Goal: Task Accomplishment & Management: Complete application form

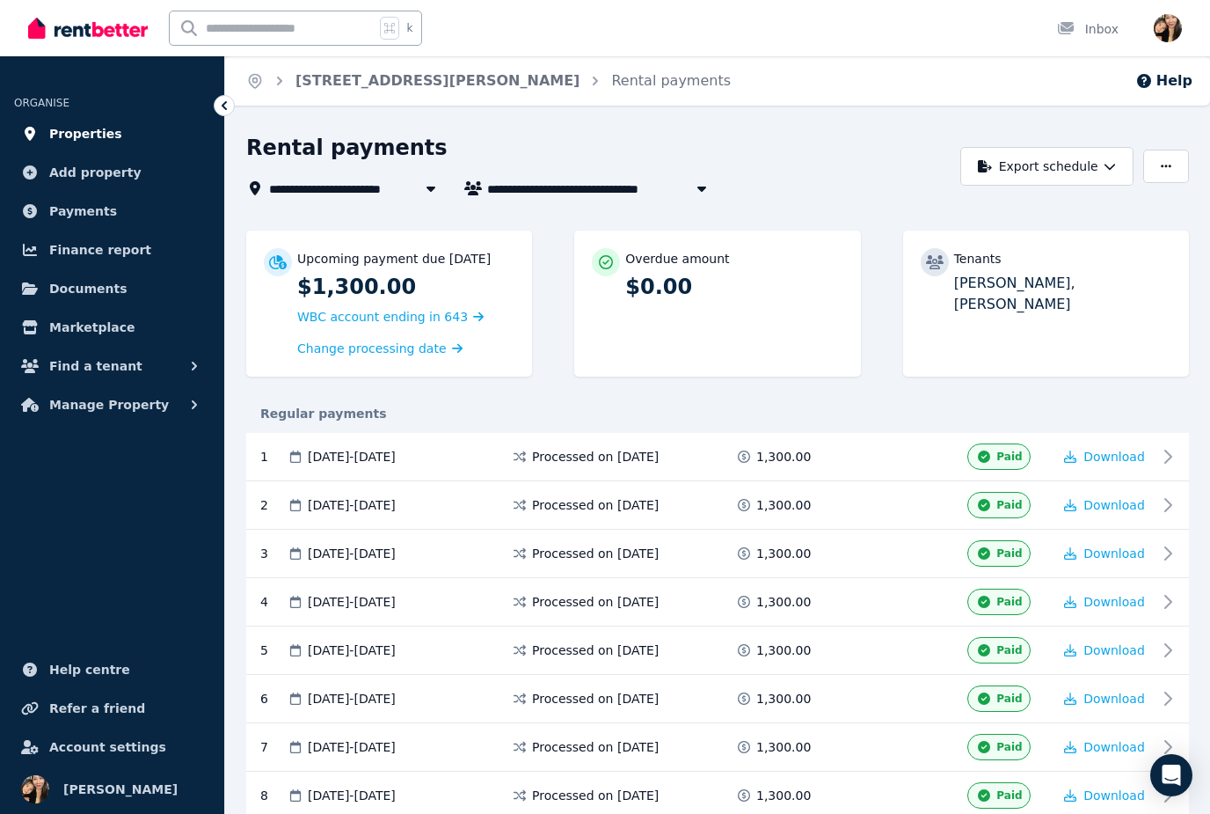
click at [106, 140] on span "Properties" at bounding box center [85, 133] width 73 height 21
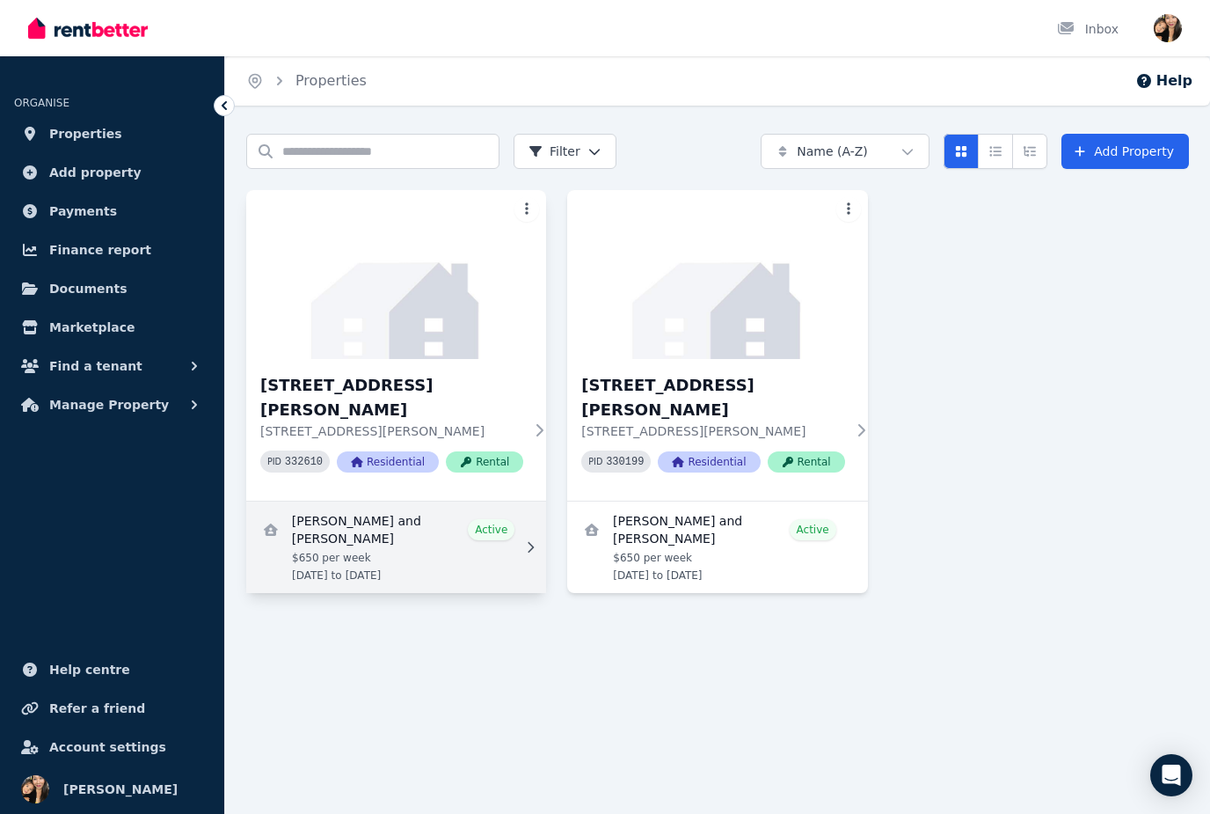
click at [451, 537] on link "View details for Adriana Franchina and Erin Stewart" at bounding box center [396, 546] width 300 height 91
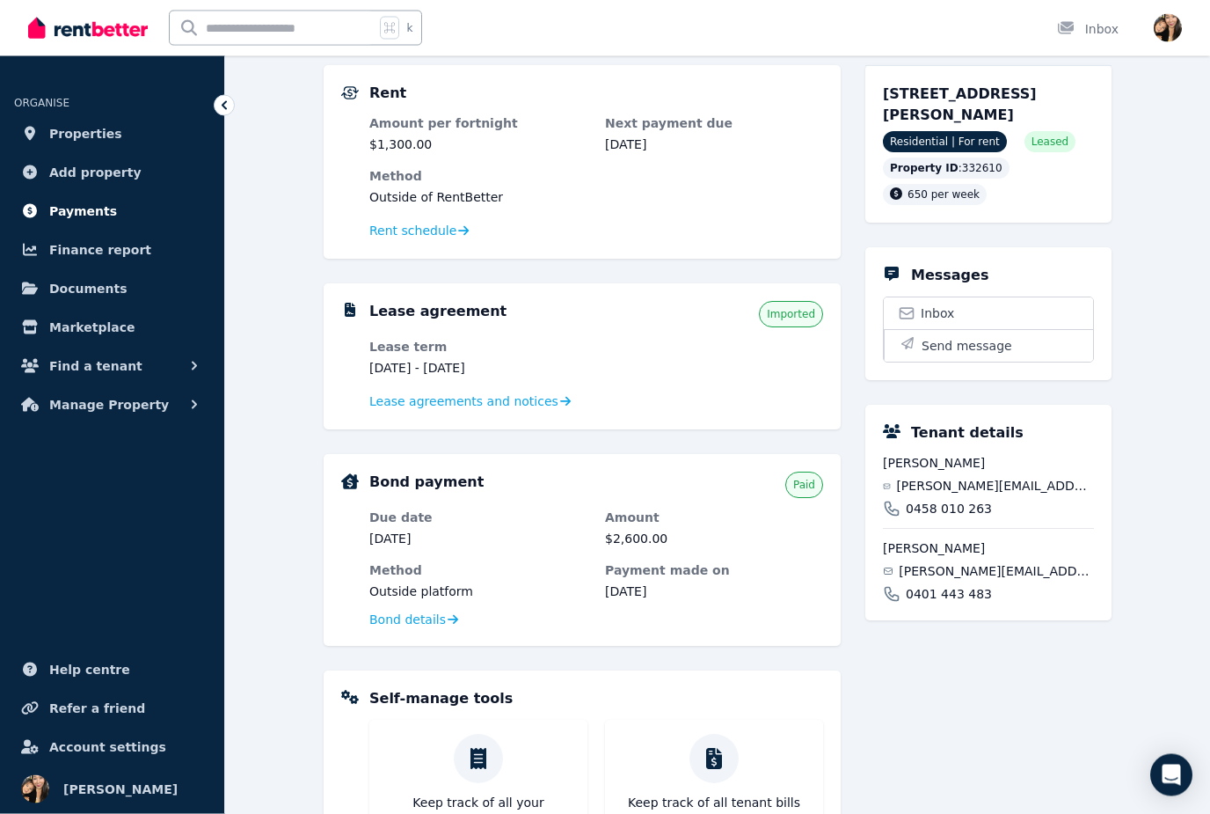
scroll to position [329, 0]
click at [99, 209] on span "Payments" at bounding box center [83, 211] width 68 height 21
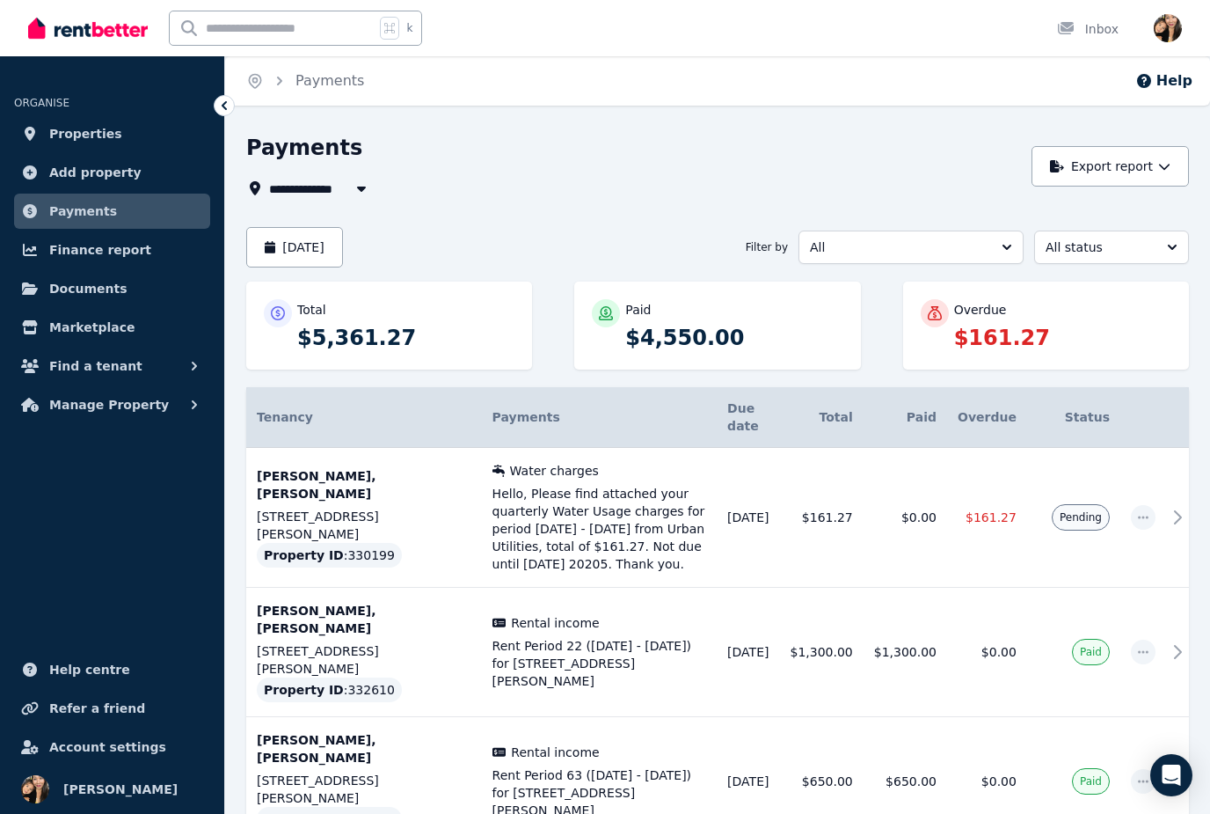
click at [1054, 329] on p "$161.27" at bounding box center [1062, 338] width 217 height 28
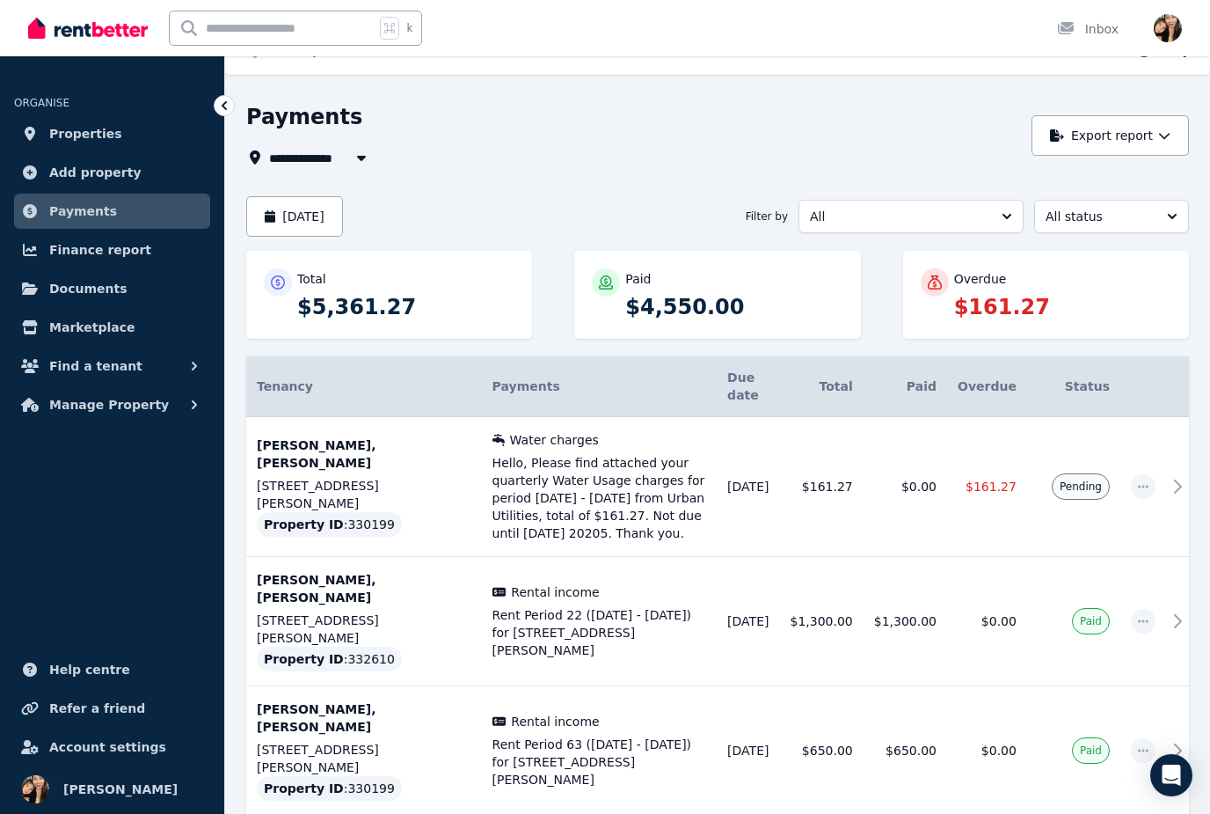
scroll to position [35, 0]
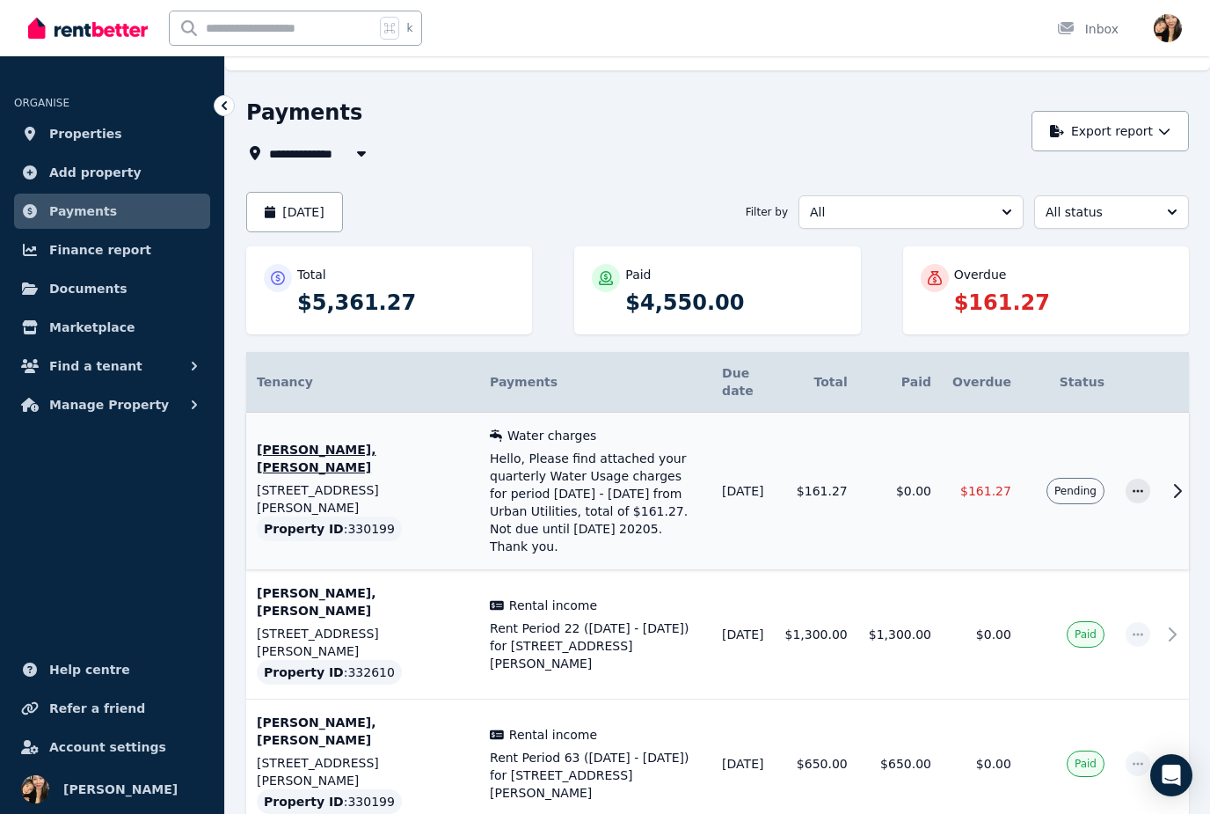
click at [664, 494] on span "Hello, Please find attached your quarterly Water Usage charges for period 25/03…" at bounding box center [595, 502] width 211 height 106
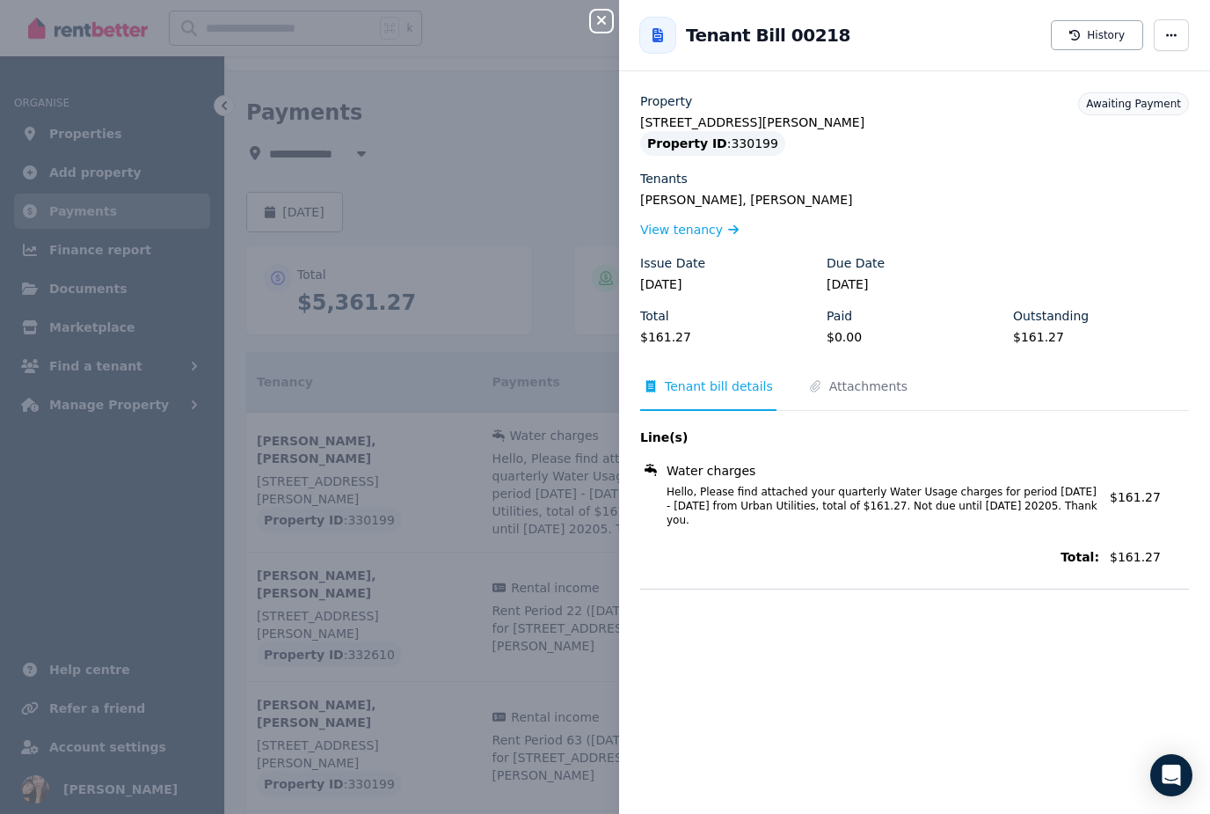
click at [603, 17] on icon "button" at bounding box center [601, 20] width 21 height 14
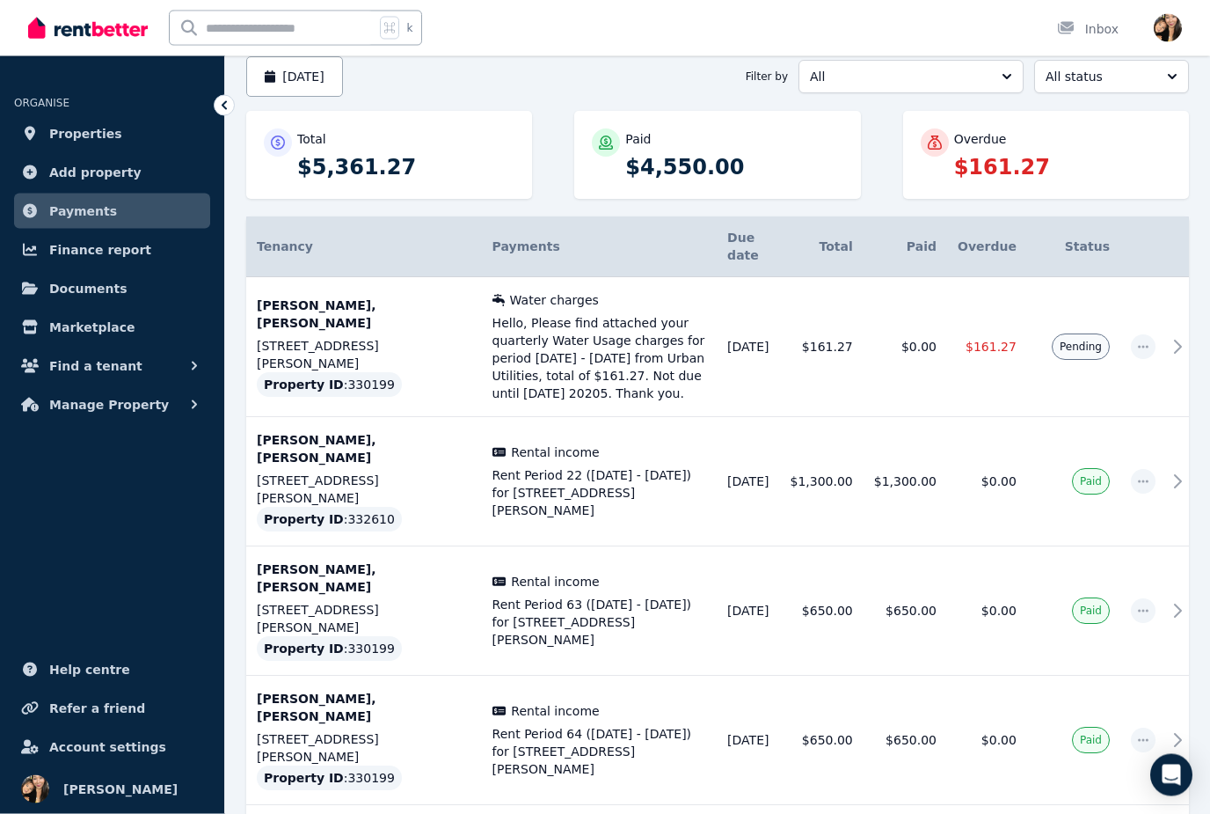
scroll to position [171, 0]
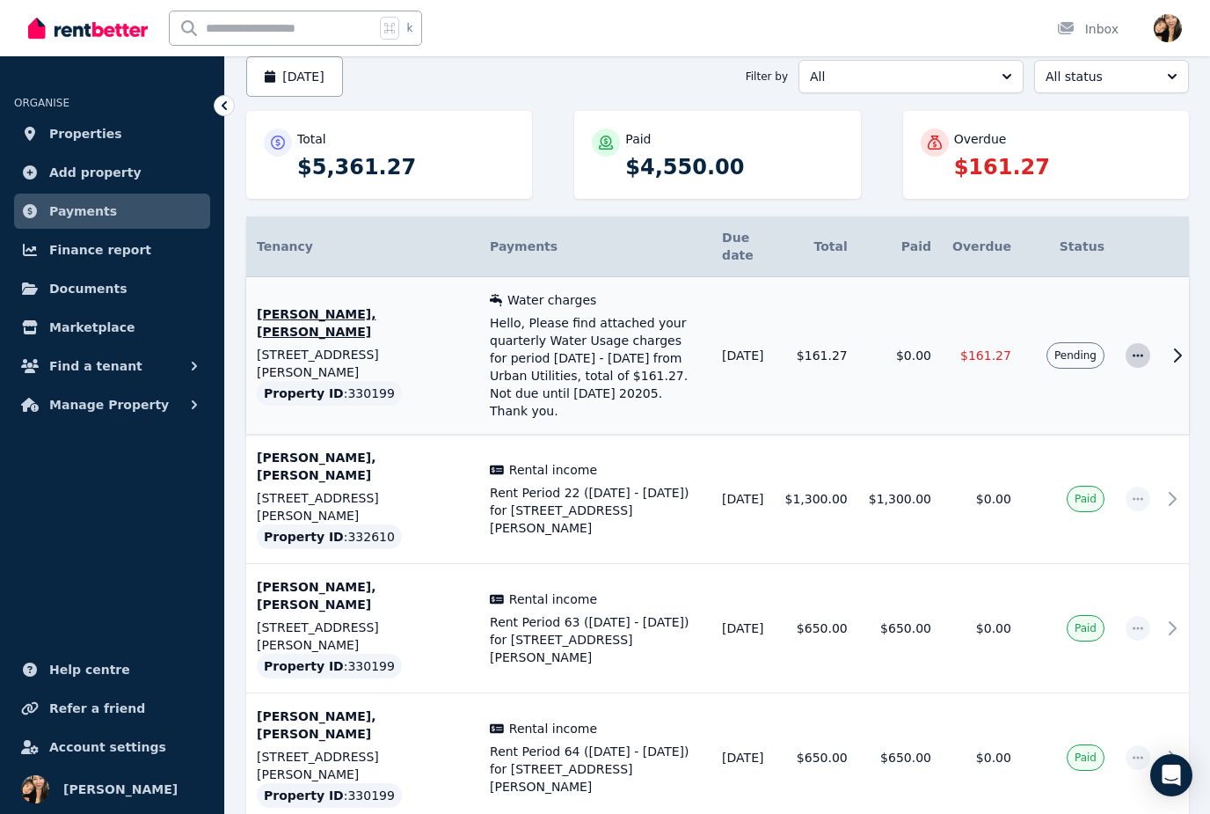
click at [1144, 343] on span "button" at bounding box center [1138, 355] width 25 height 25
click at [1077, 348] on span "Pending" at bounding box center [1076, 355] width 42 height 14
click at [1180, 349] on icon at bounding box center [1178, 355] width 6 height 12
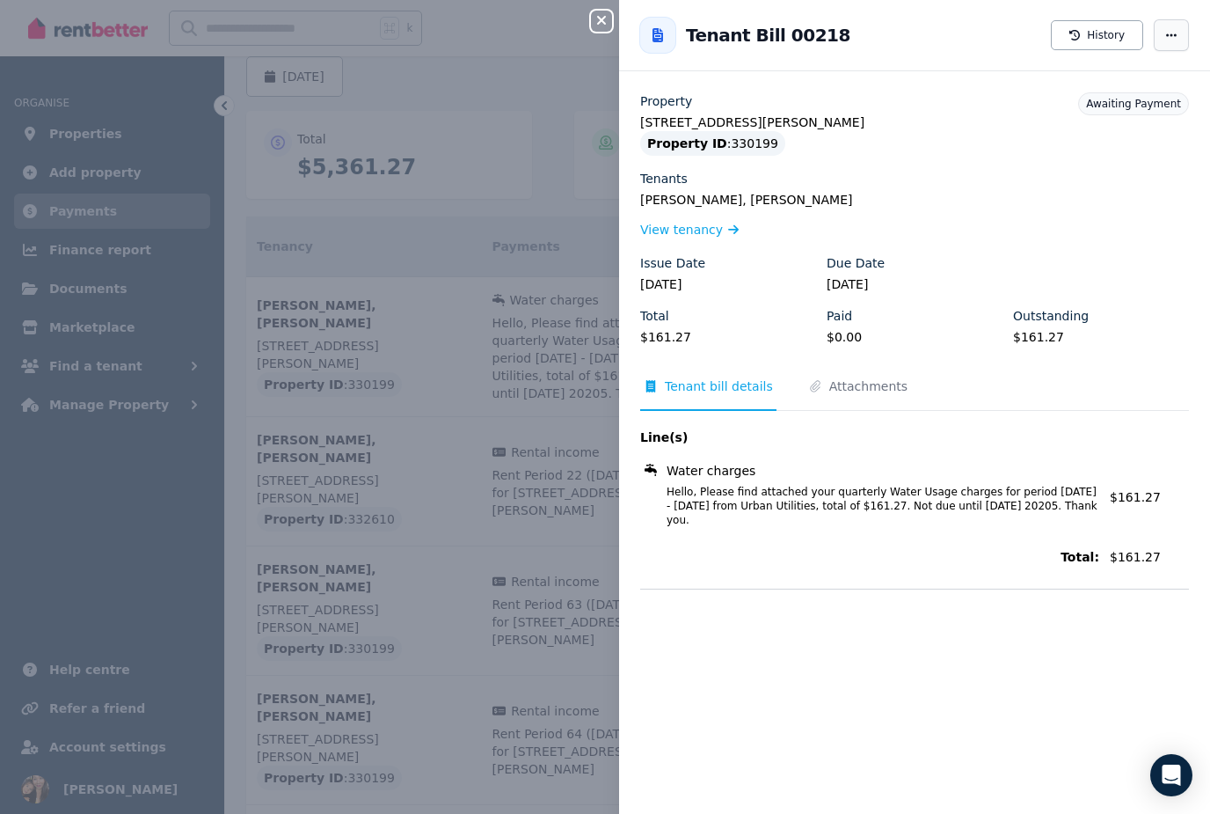
click at [1174, 23] on span "button" at bounding box center [1171, 35] width 35 height 32
click at [603, 18] on icon "button" at bounding box center [601, 20] width 9 height 9
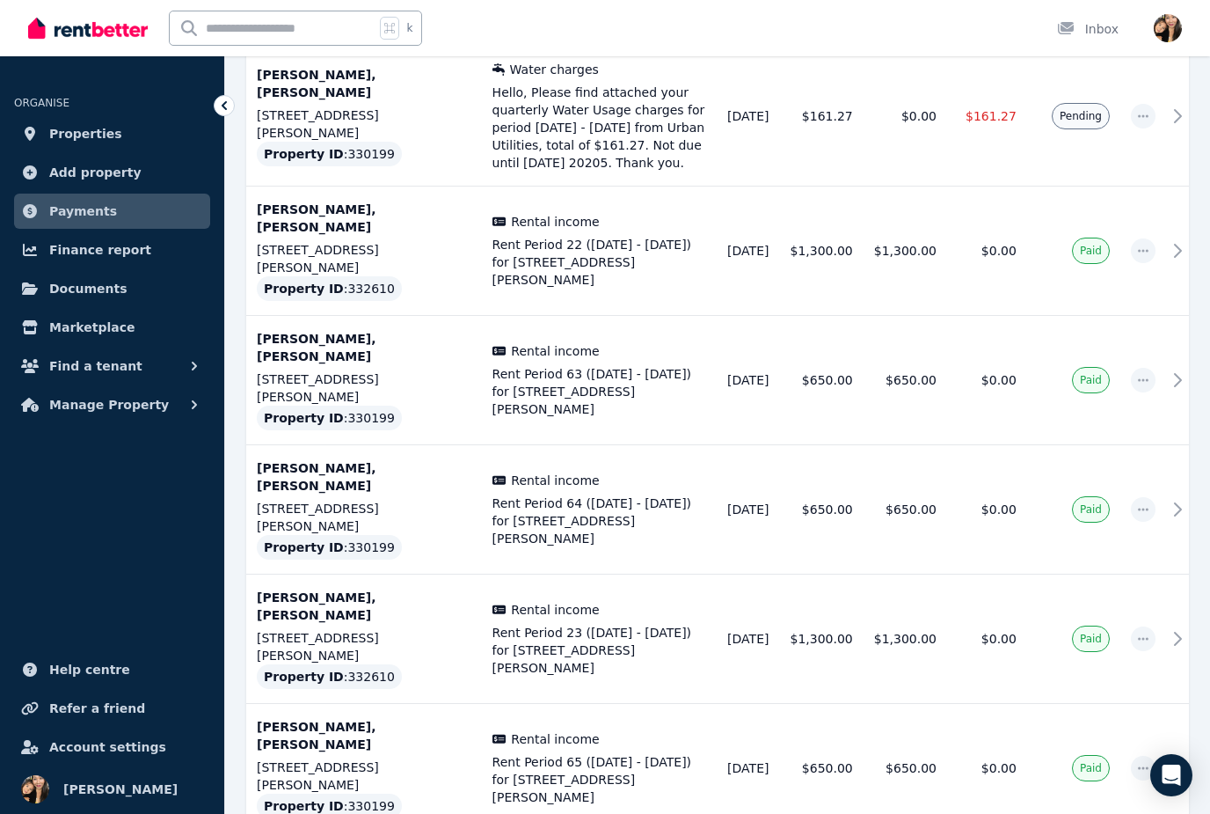
scroll to position [0, 0]
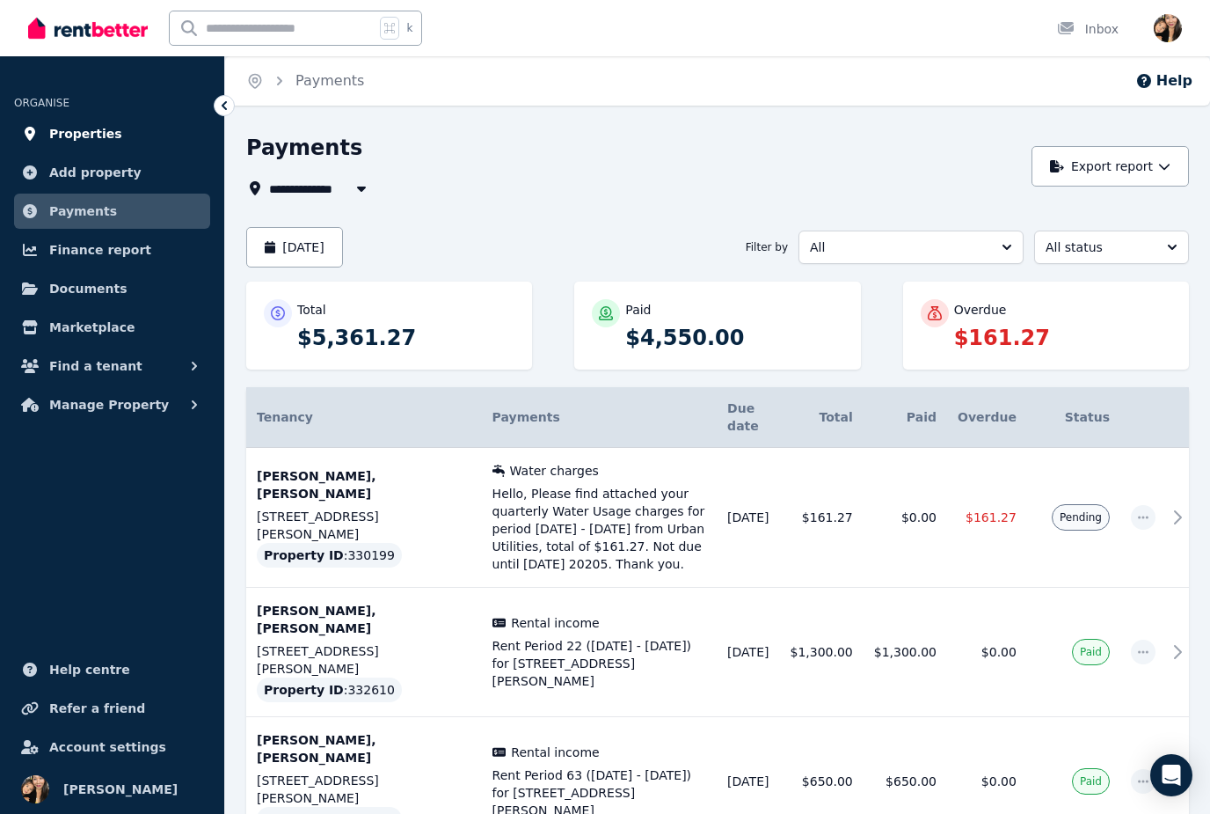
click at [103, 139] on span "Properties" at bounding box center [85, 133] width 73 height 21
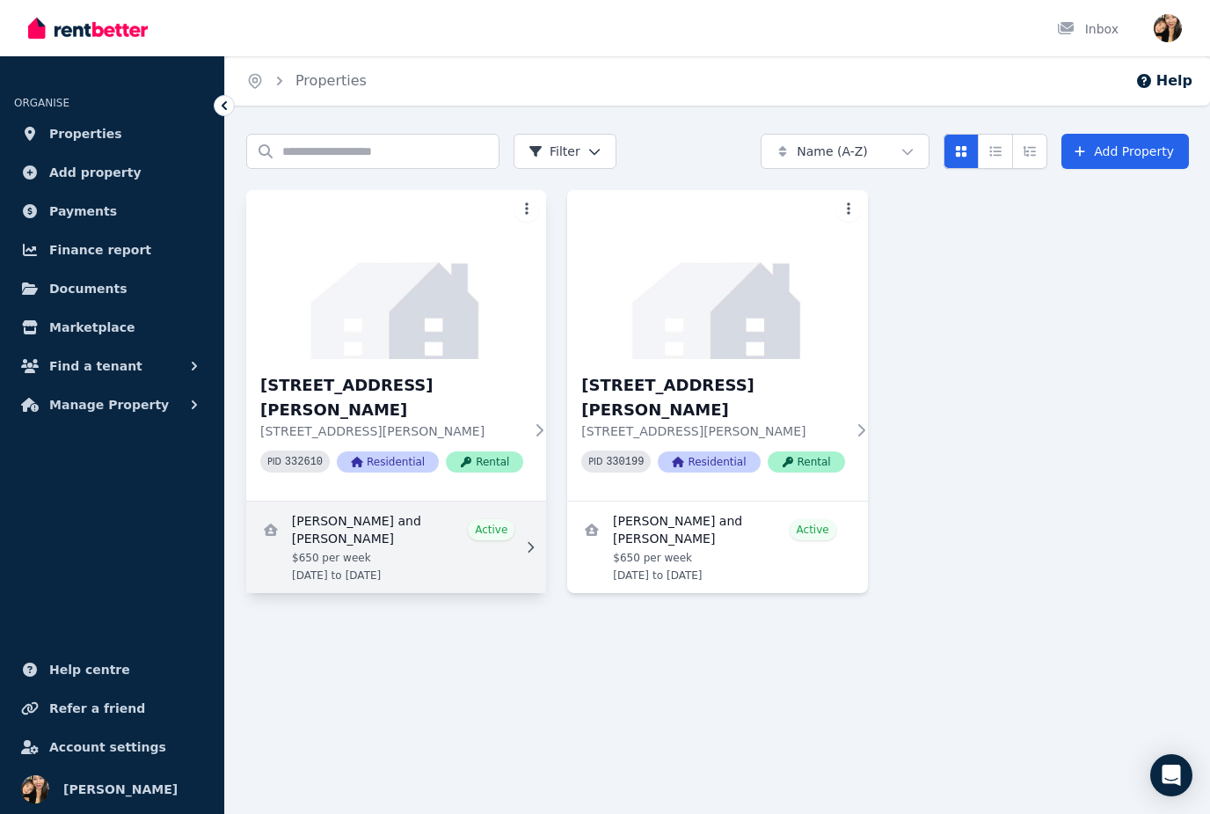
click at [411, 512] on link "View details for Adriana Franchina and Erin Stewart" at bounding box center [396, 546] width 300 height 91
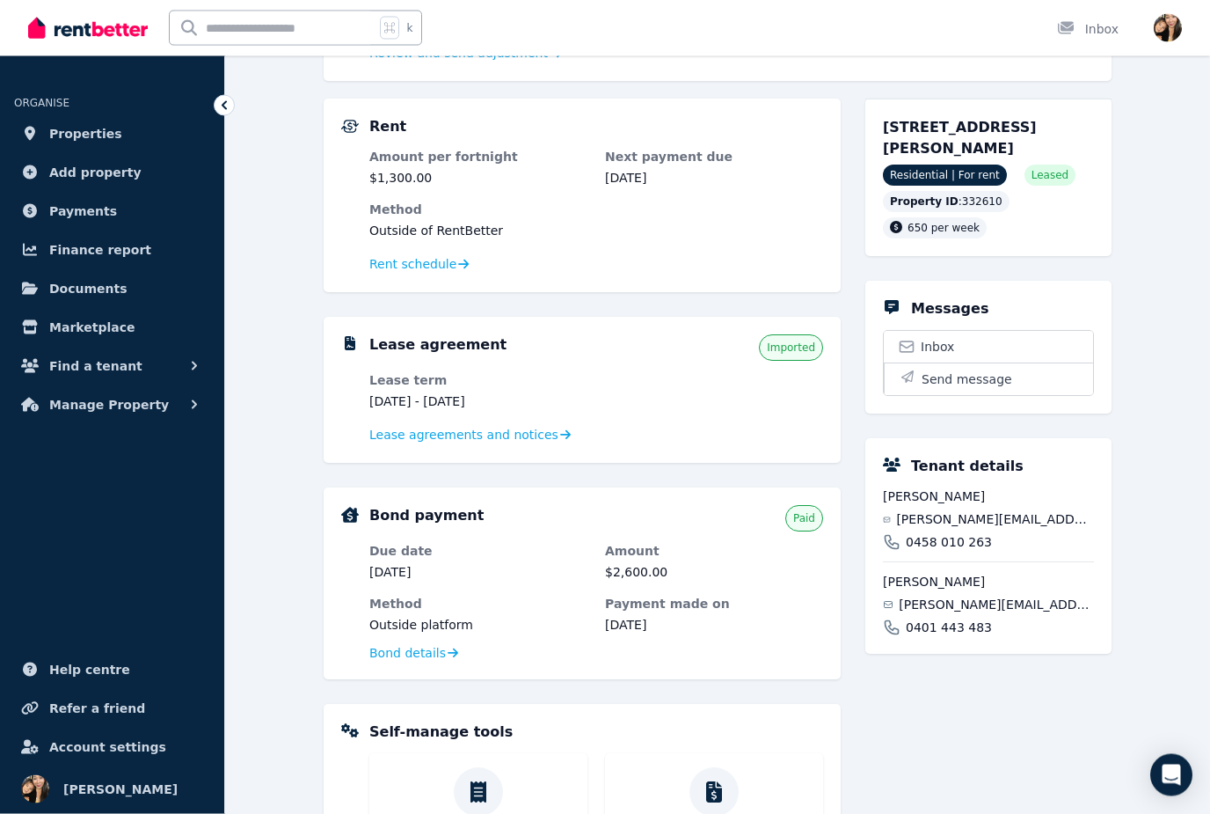
scroll to position [566, 0]
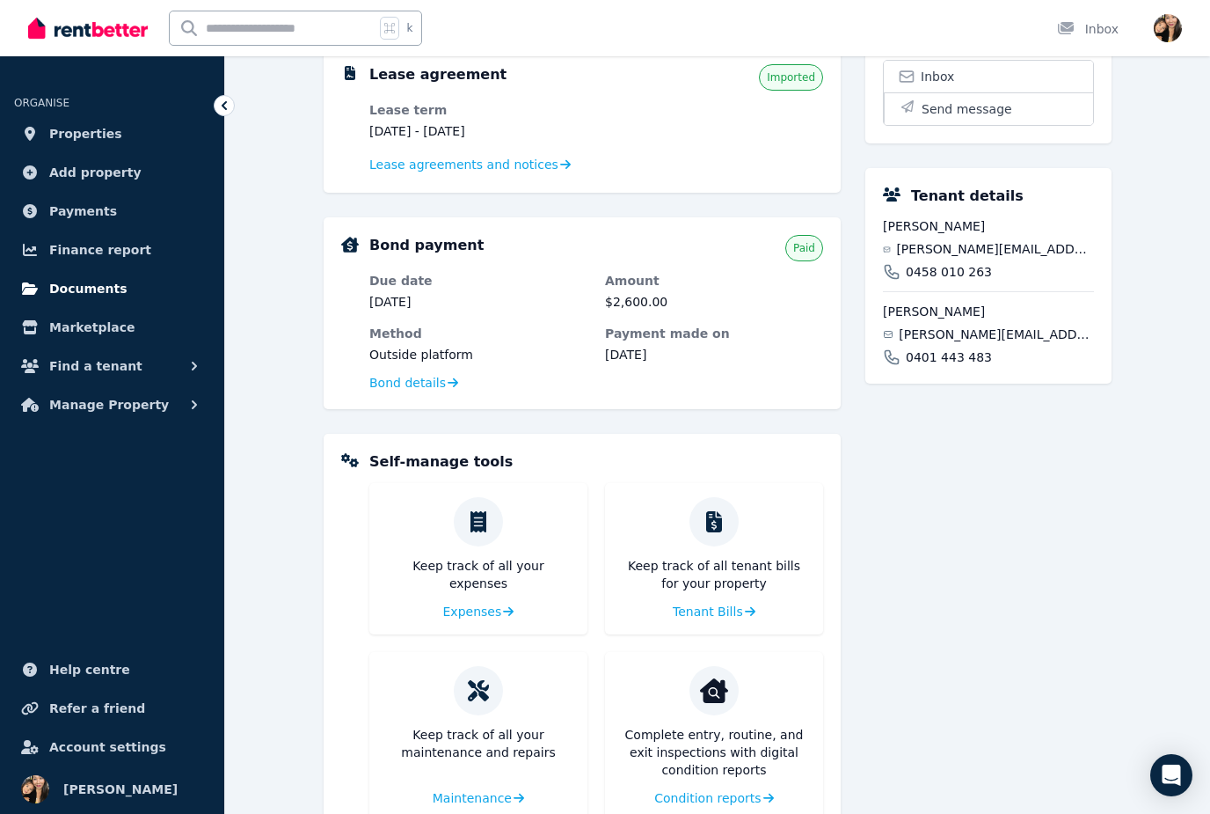
click at [110, 296] on span "Documents" at bounding box center [88, 288] width 78 height 21
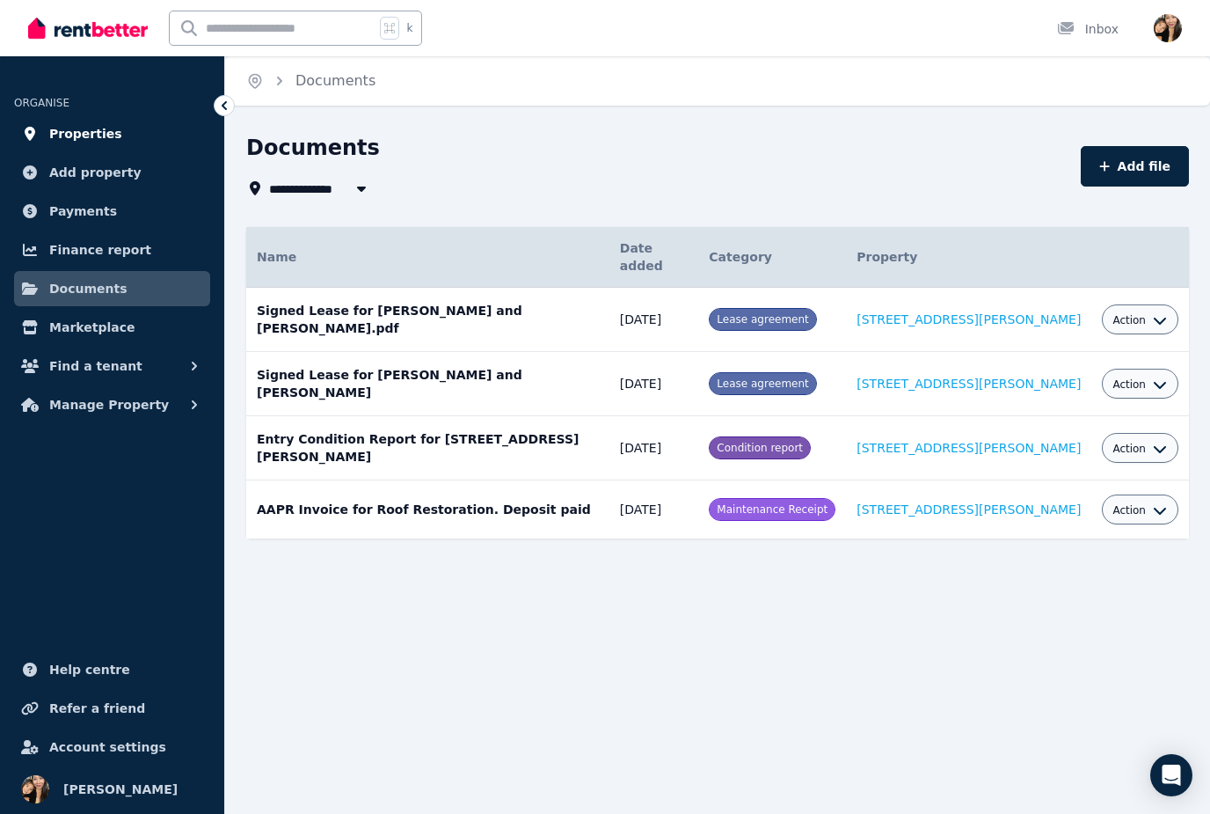
click at [100, 128] on span "Properties" at bounding box center [85, 133] width 73 height 21
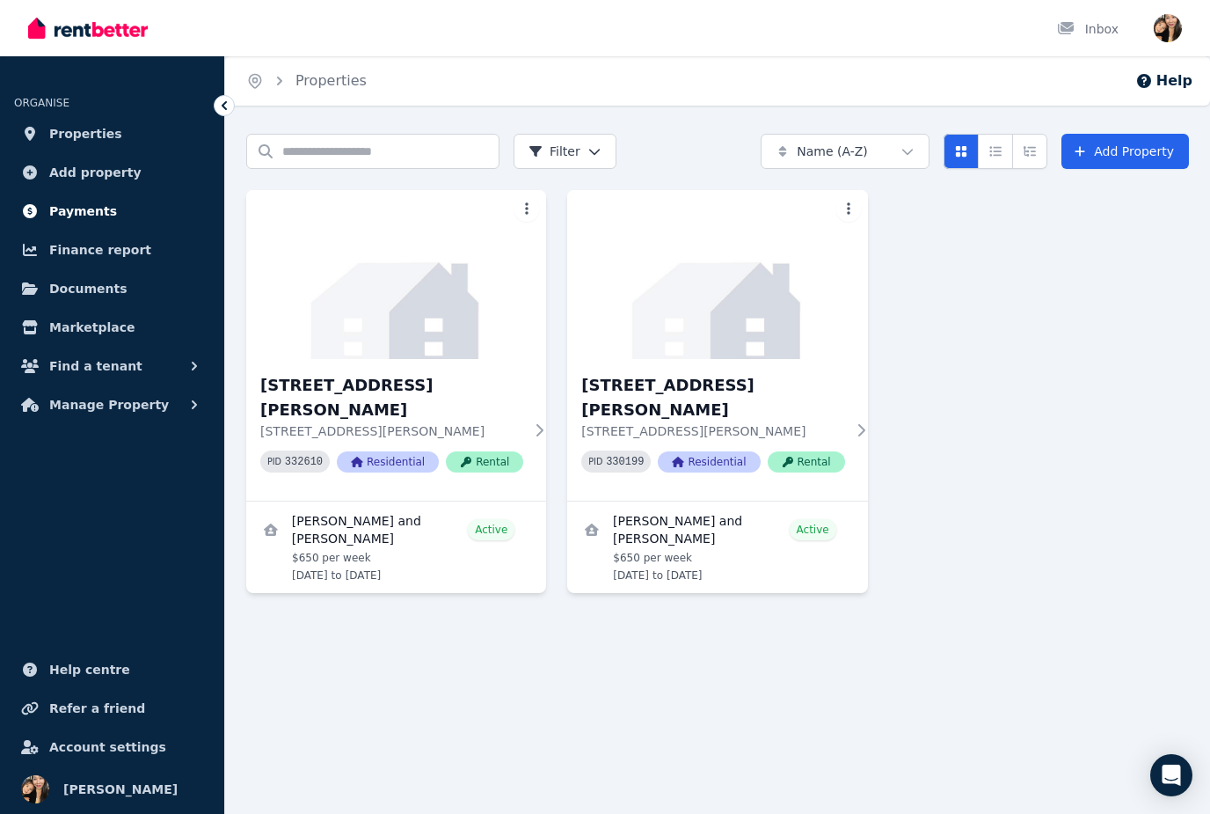
click at [94, 210] on span "Payments" at bounding box center [83, 211] width 68 height 21
click at [226, 427] on div "Search properties Filter Name (A-Z) Add Property 3 Ethel Street, Chermside 3 Et…" at bounding box center [717, 404] width 985 height 540
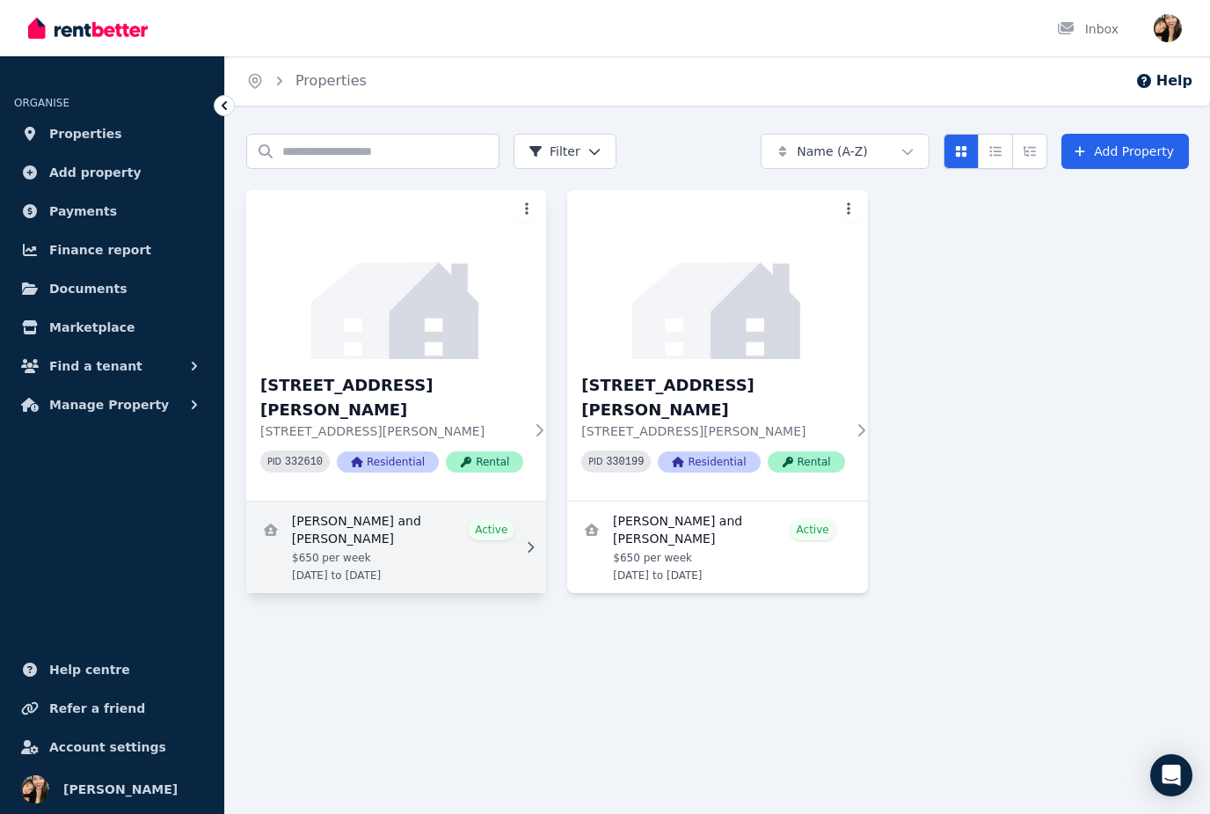
click at [411, 515] on link "View details for Adriana Franchina and Erin Stewart" at bounding box center [396, 546] width 300 height 91
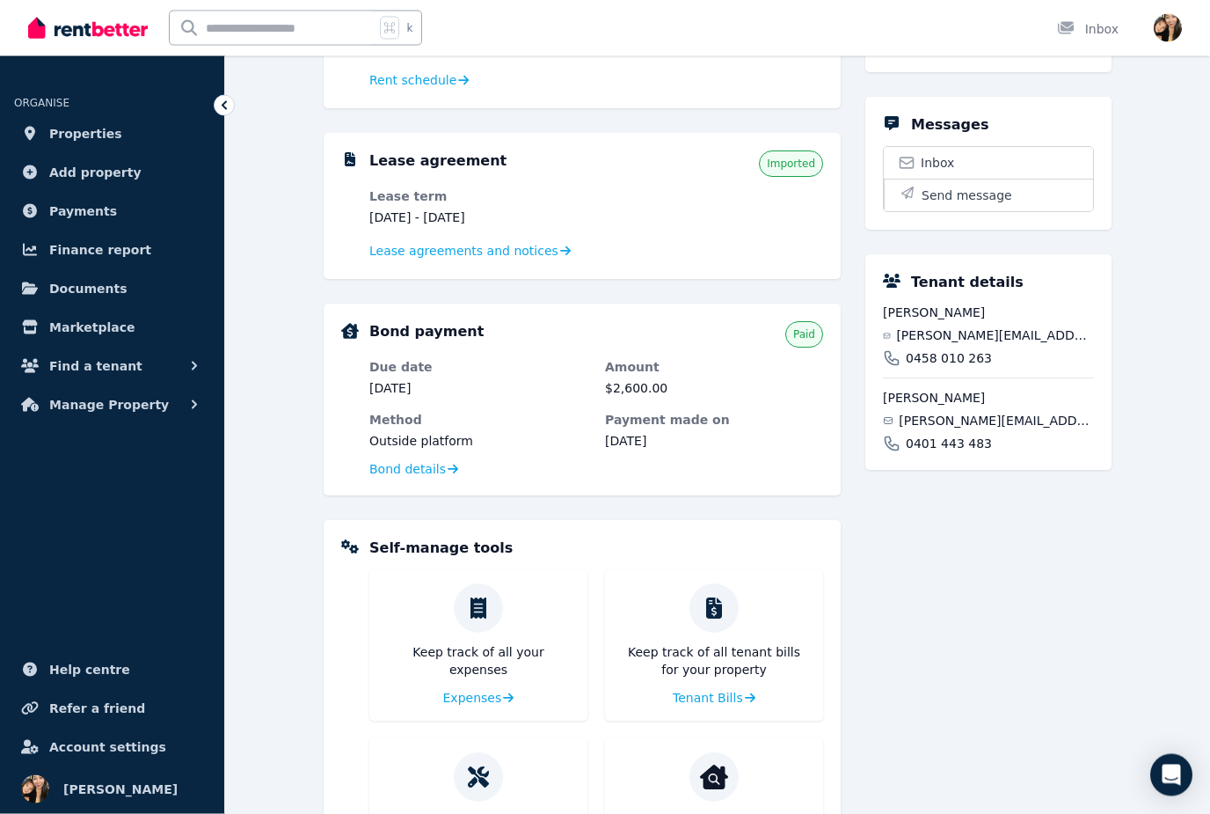
scroll to position [566, 0]
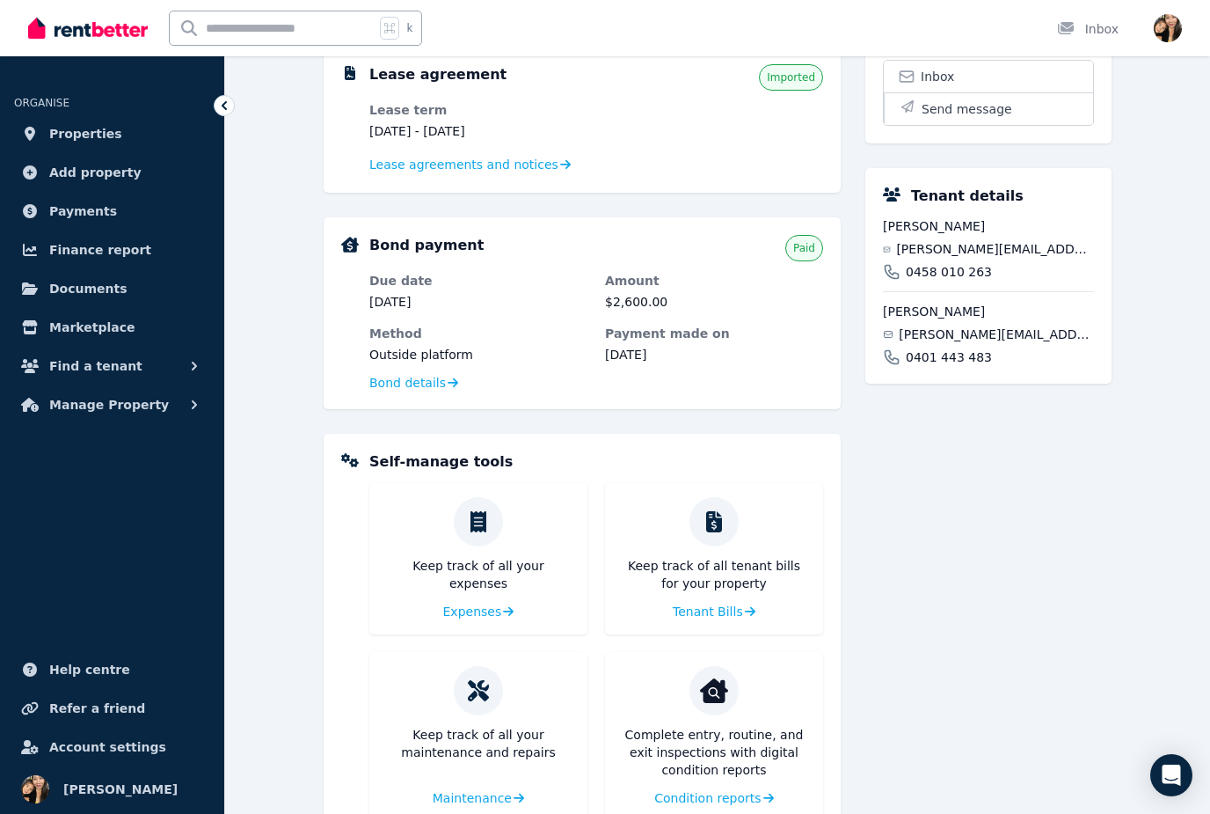
click at [731, 582] on p "Keep track of all tenant bills for your property" at bounding box center [714, 574] width 190 height 35
click at [500, 604] on link "Expenses" at bounding box center [479, 612] width 75 height 18
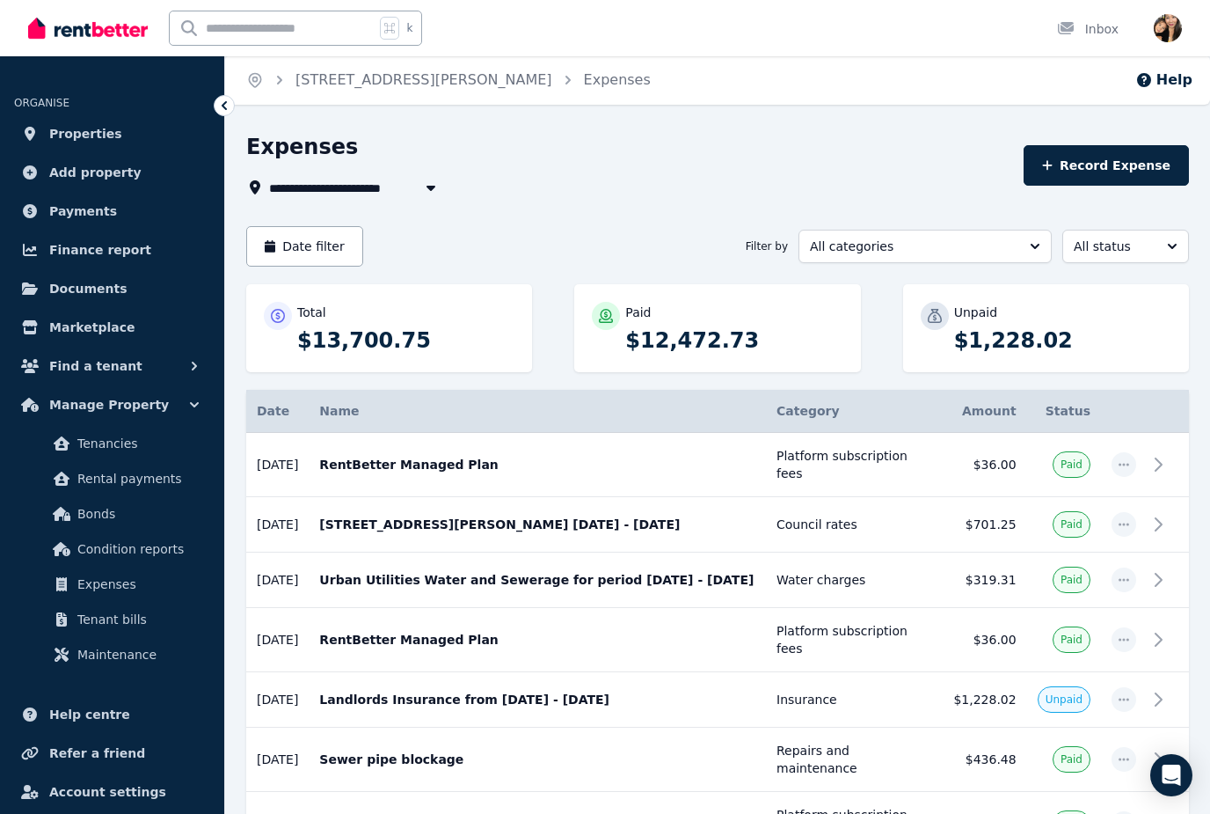
scroll to position [3, 0]
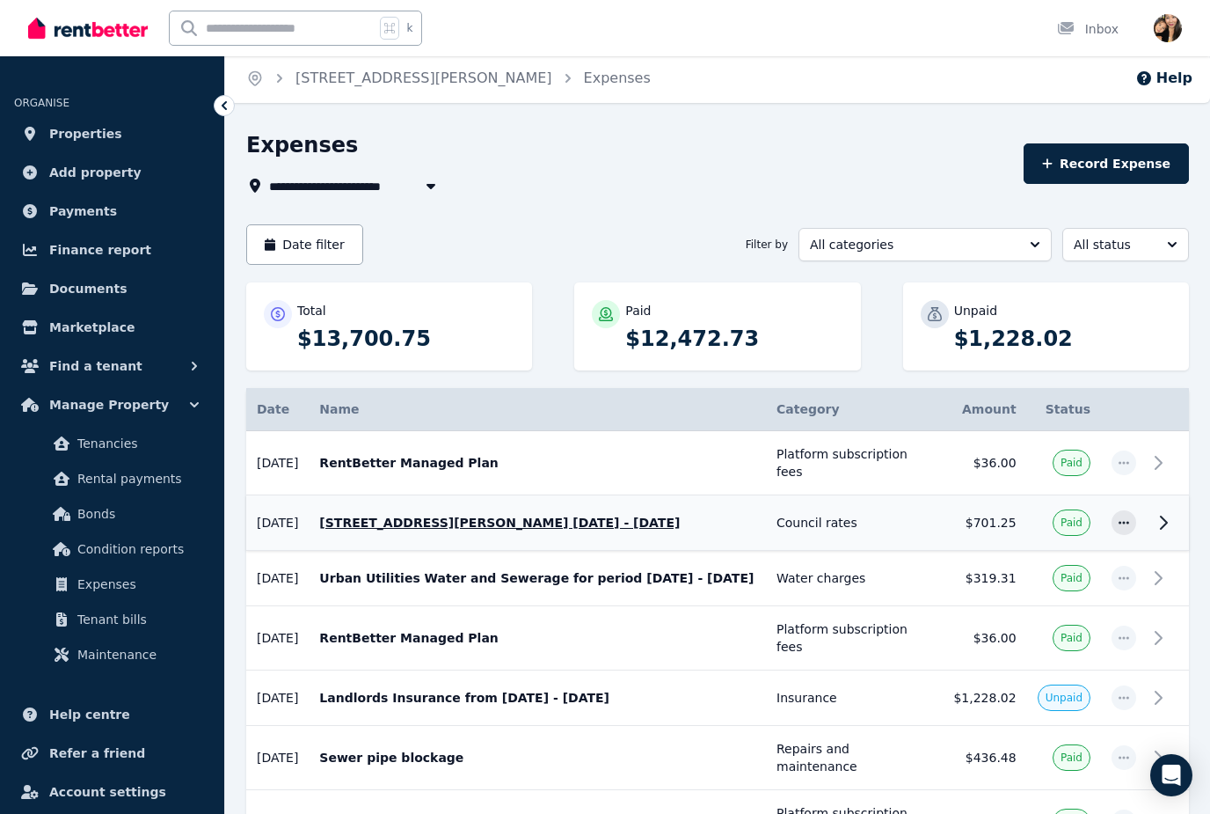
click at [1158, 512] on icon at bounding box center [1163, 522] width 21 height 21
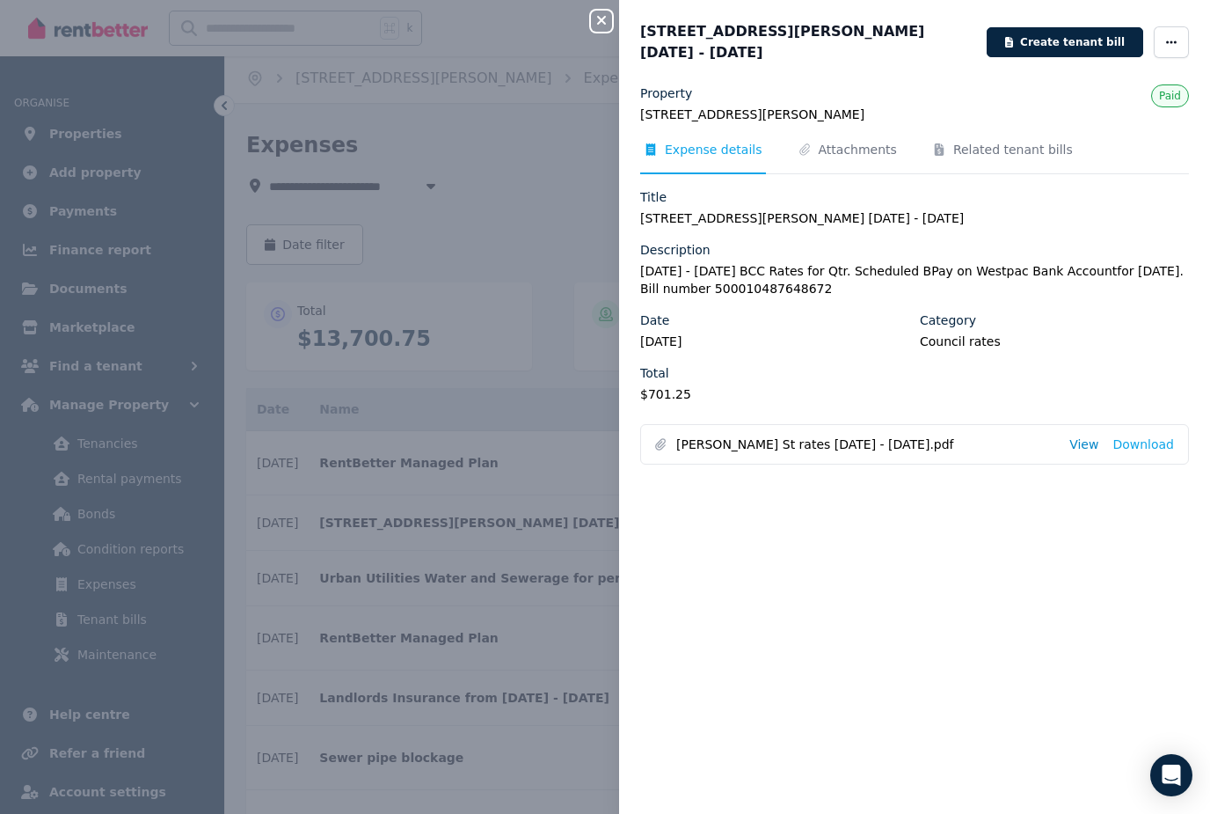
click at [1098, 435] on link "View" at bounding box center [1084, 444] width 29 height 18
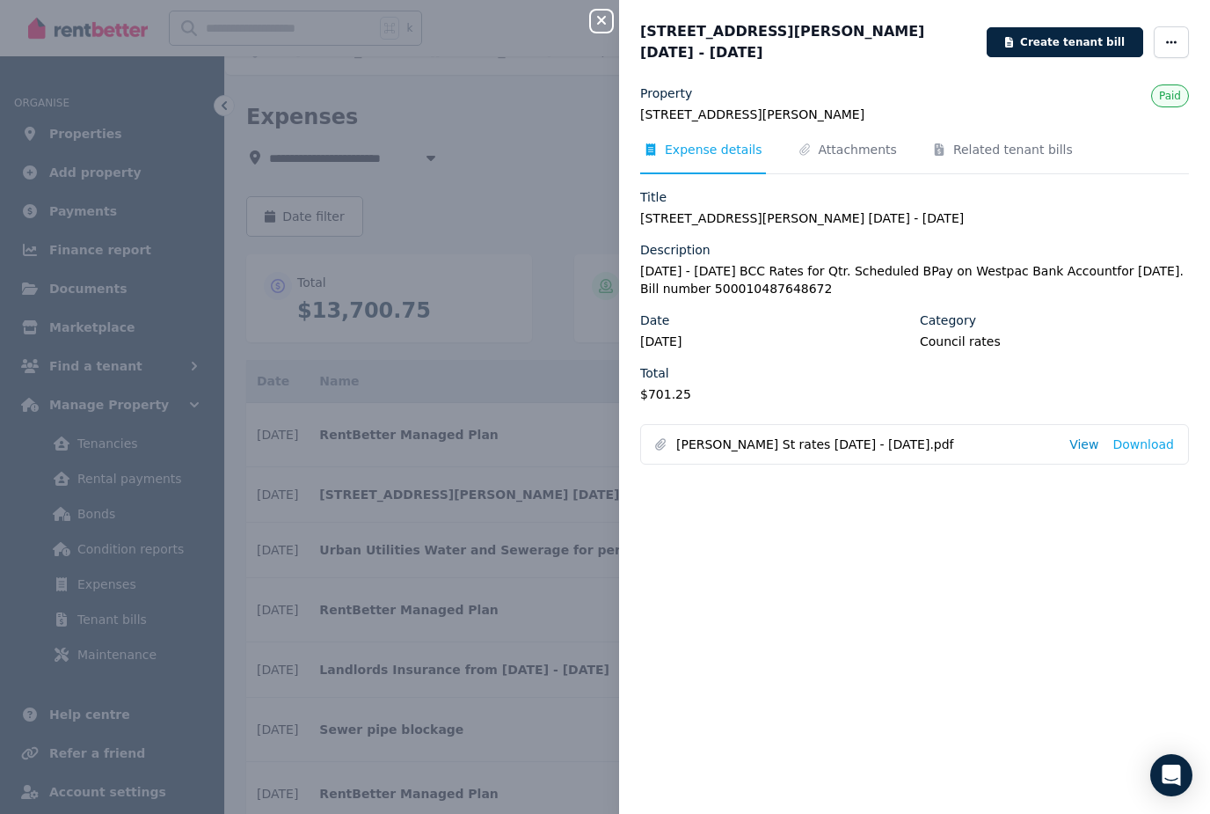
click at [1090, 435] on link "View" at bounding box center [1084, 444] width 29 height 18
click at [1085, 425] on li "Ethel St rates Jul - sept 2025.pdf View Download" at bounding box center [914, 444] width 547 height 39
click at [1091, 442] on link "View" at bounding box center [1084, 444] width 29 height 18
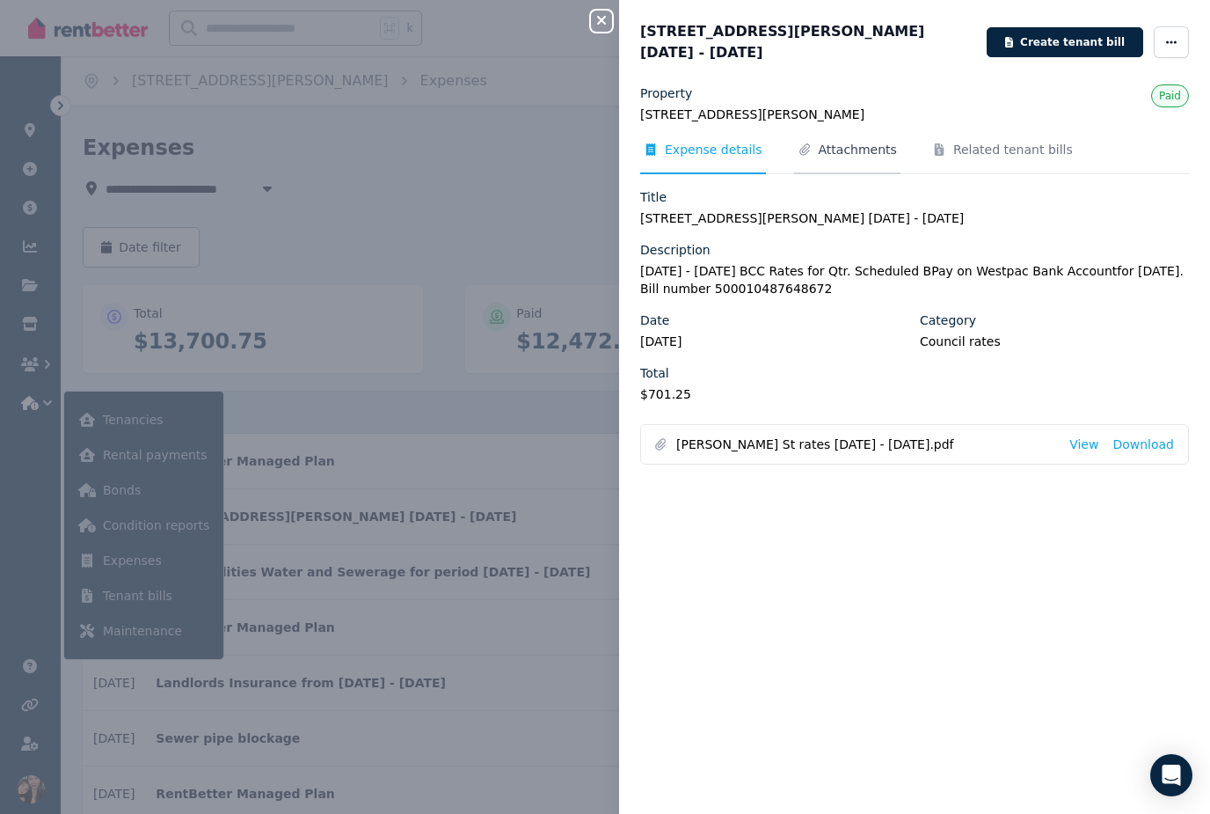
click at [847, 141] on span "Attachments" at bounding box center [858, 150] width 78 height 18
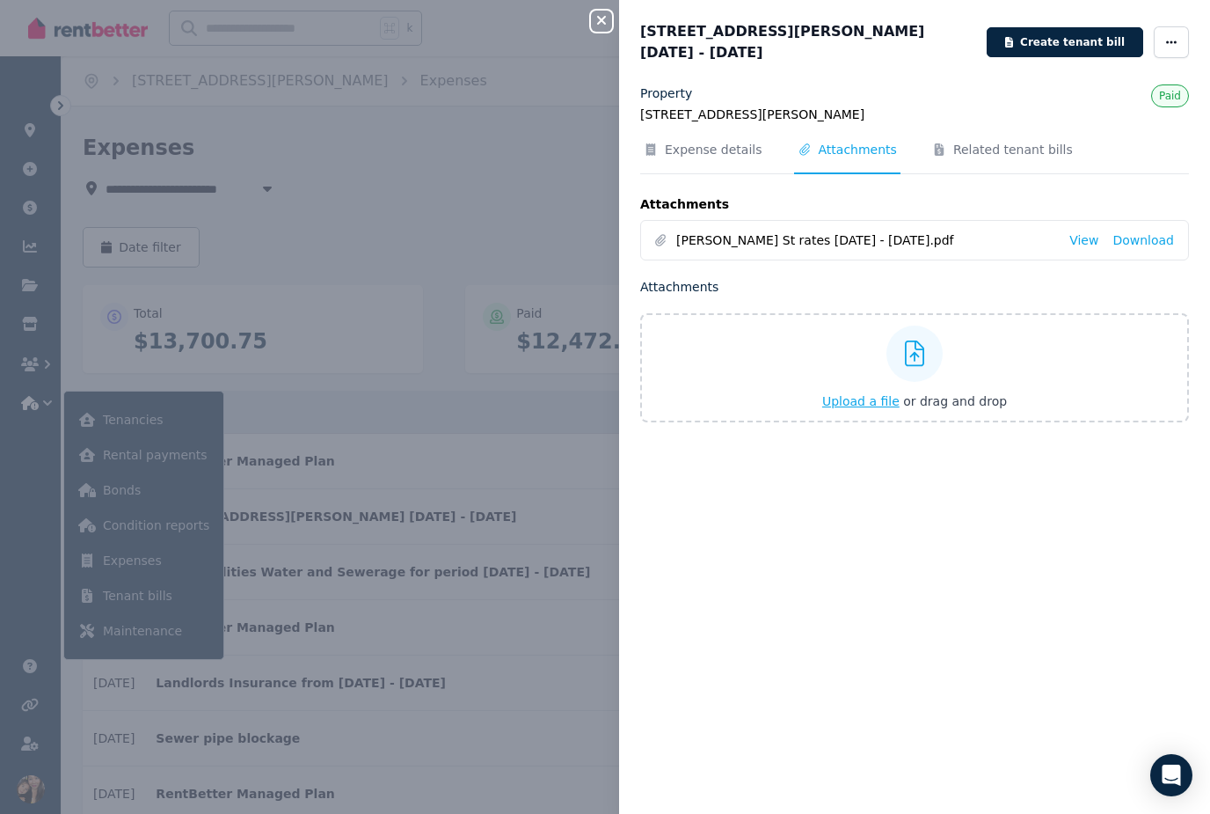
click at [867, 394] on span "Upload a file" at bounding box center [860, 401] width 77 height 14
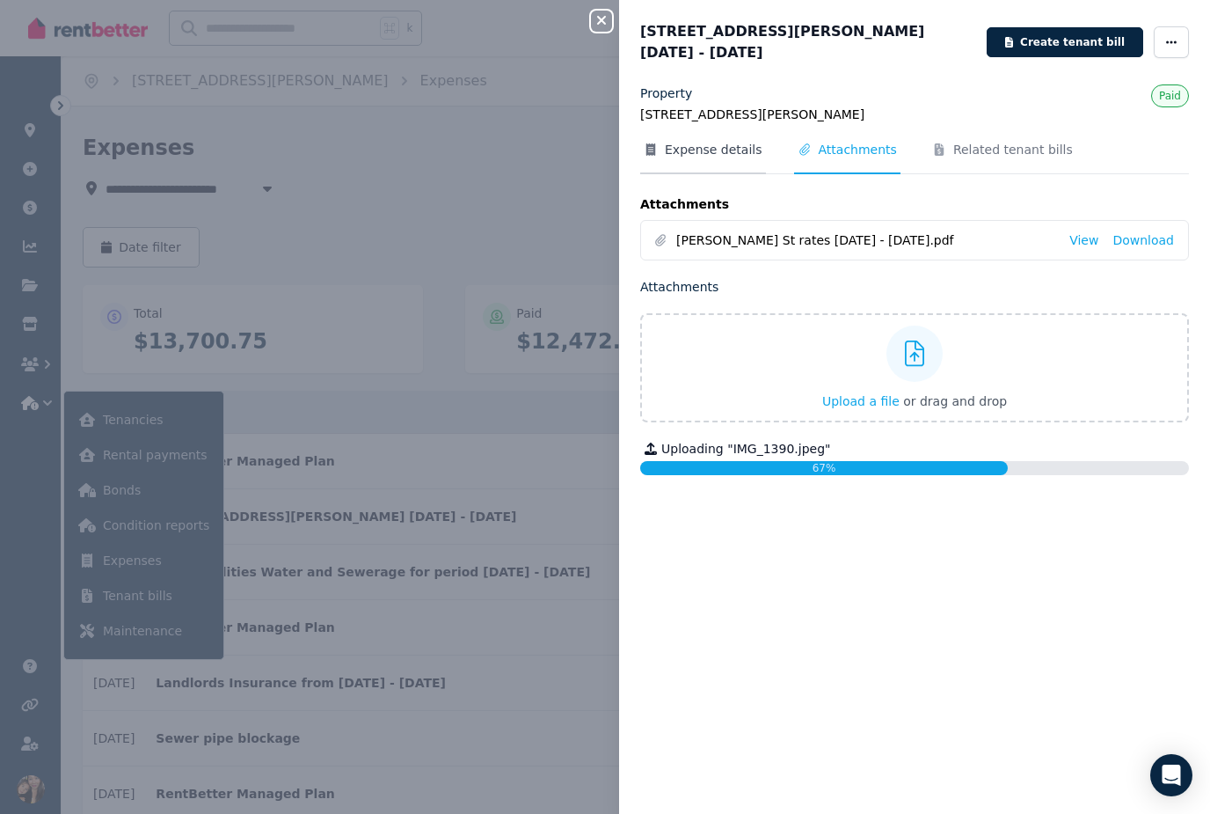
click at [734, 141] on span "Expense details" at bounding box center [714, 150] width 98 height 18
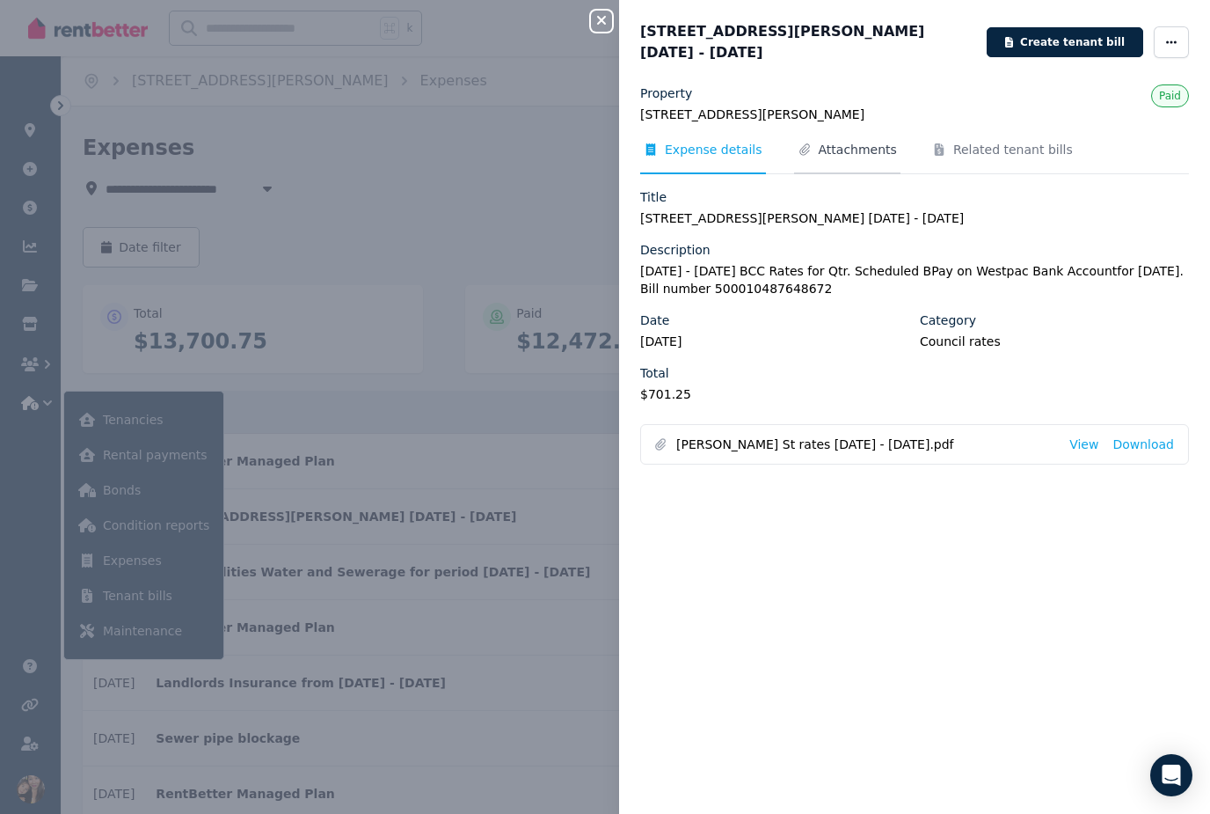
click at [863, 141] on span "Attachments" at bounding box center [858, 150] width 78 height 18
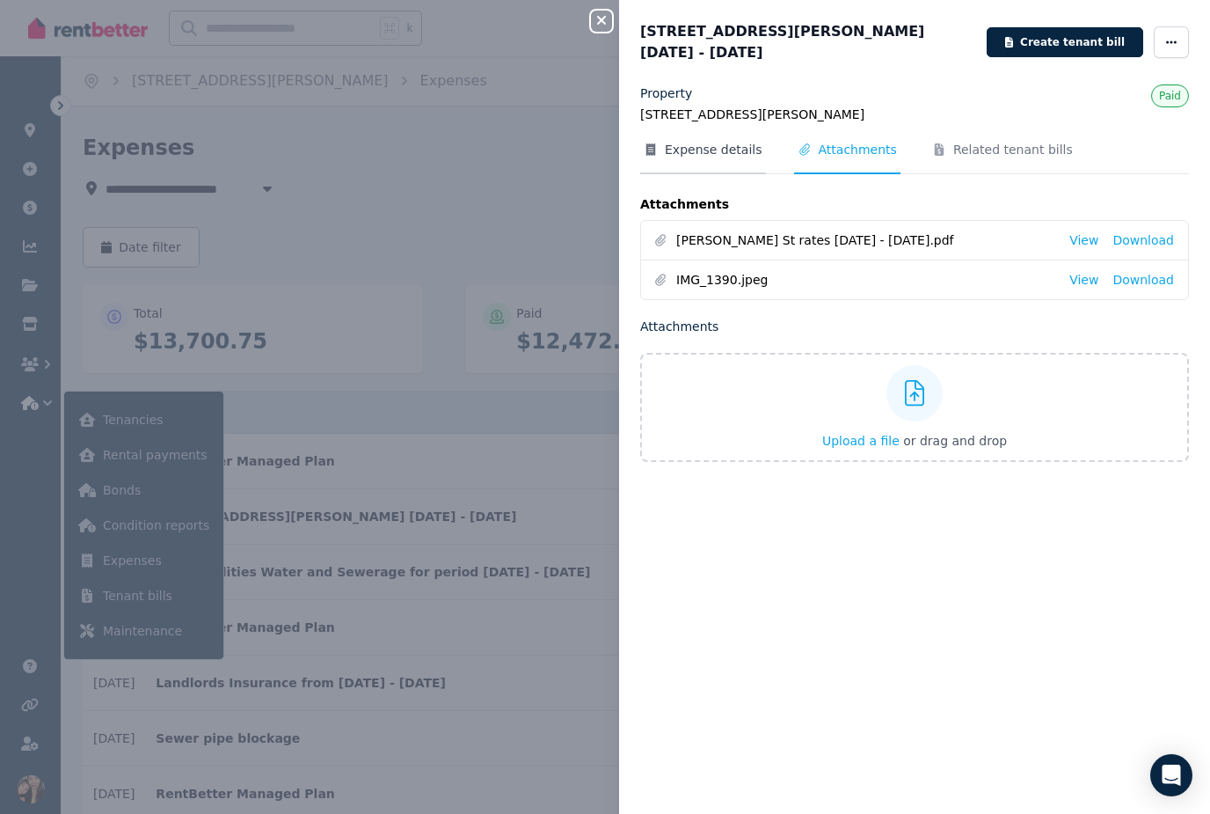
click at [705, 141] on span "Expense details" at bounding box center [714, 150] width 98 height 18
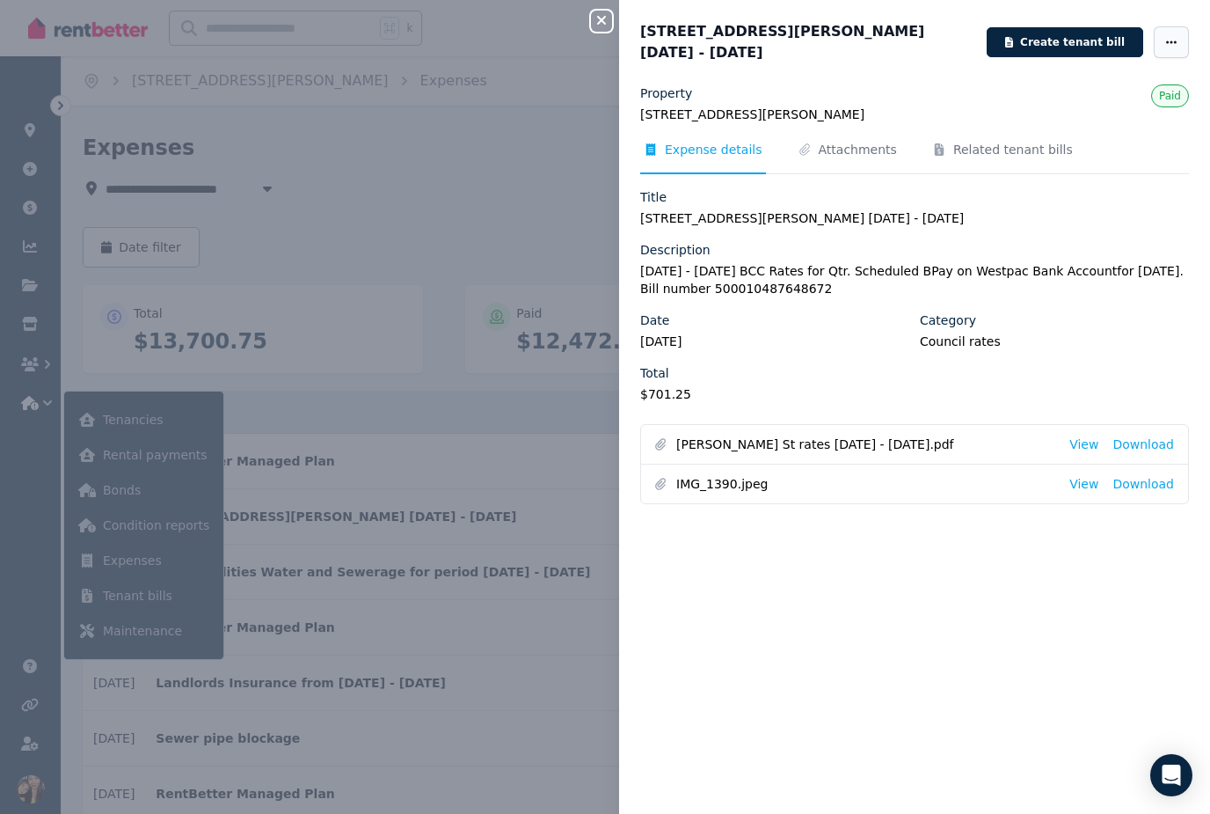
click at [1165, 36] on icon "button" at bounding box center [1172, 42] width 14 height 12
click at [1127, 84] on span "Edit" at bounding box center [1119, 93] width 113 height 21
select select "**********"
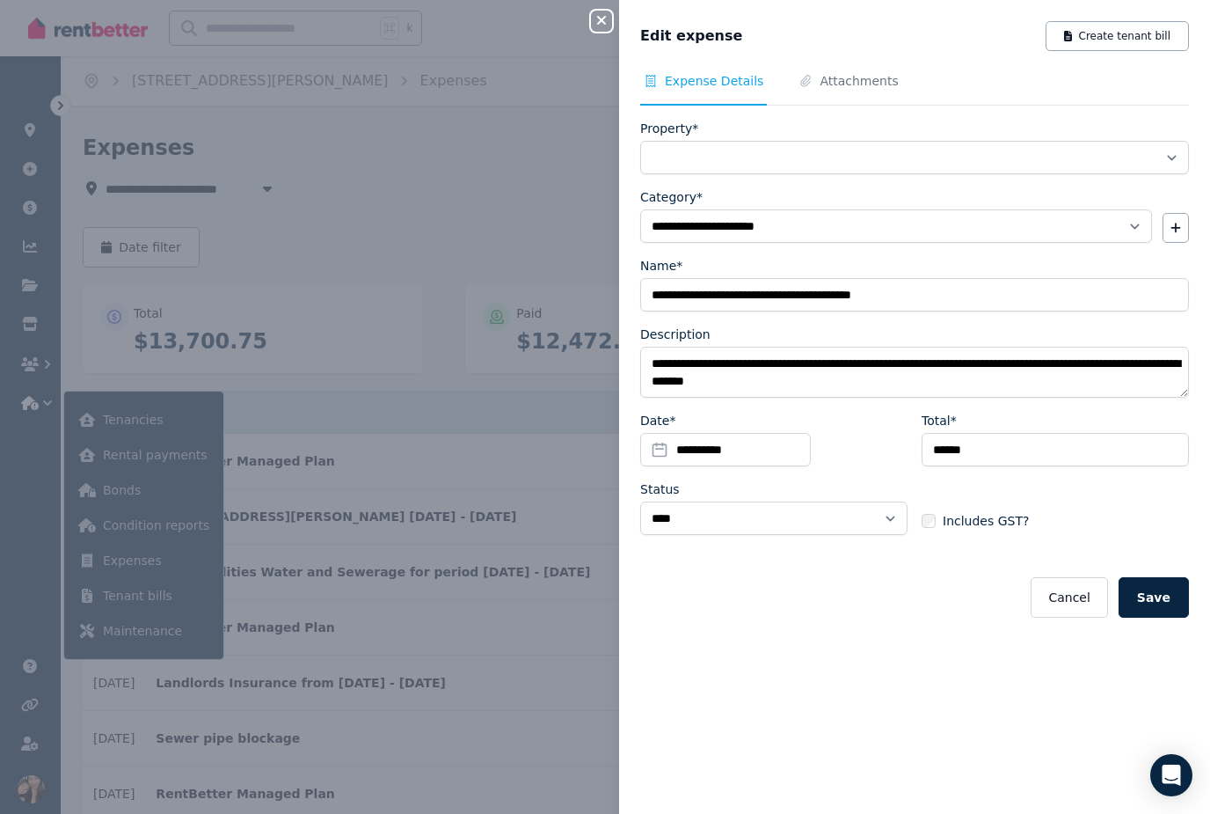
select select "**********"
click at [1022, 452] on input "******" at bounding box center [1055, 449] width 267 height 33
type input "*****"
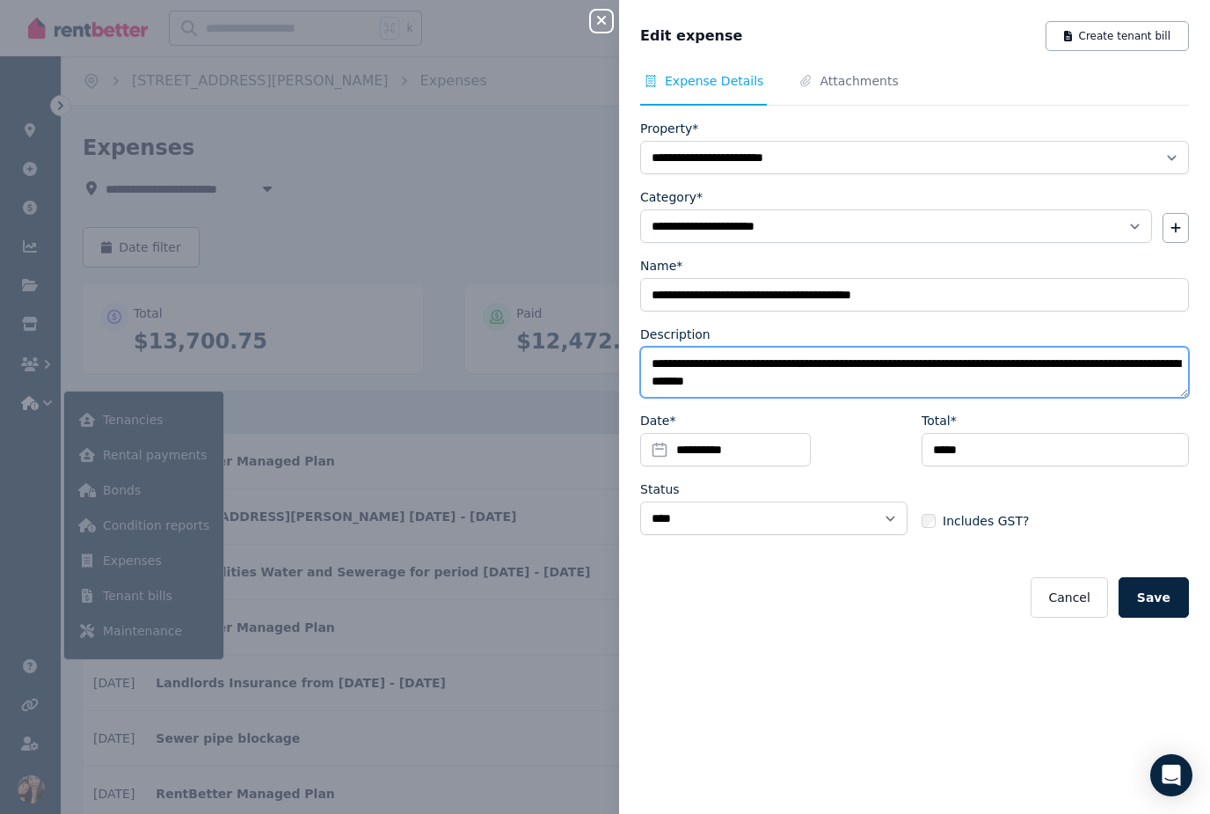
click at [982, 383] on textarea "**********" at bounding box center [914, 372] width 549 height 51
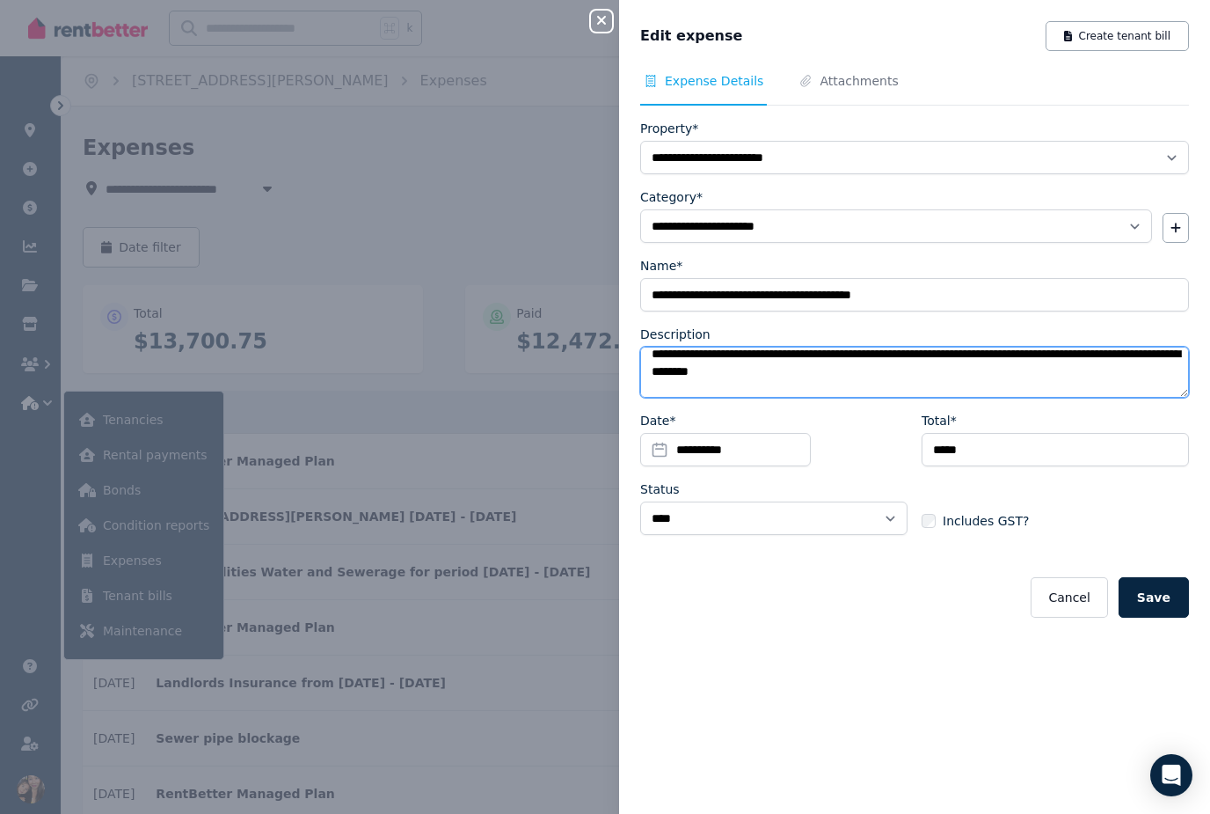
scroll to position [35, 0]
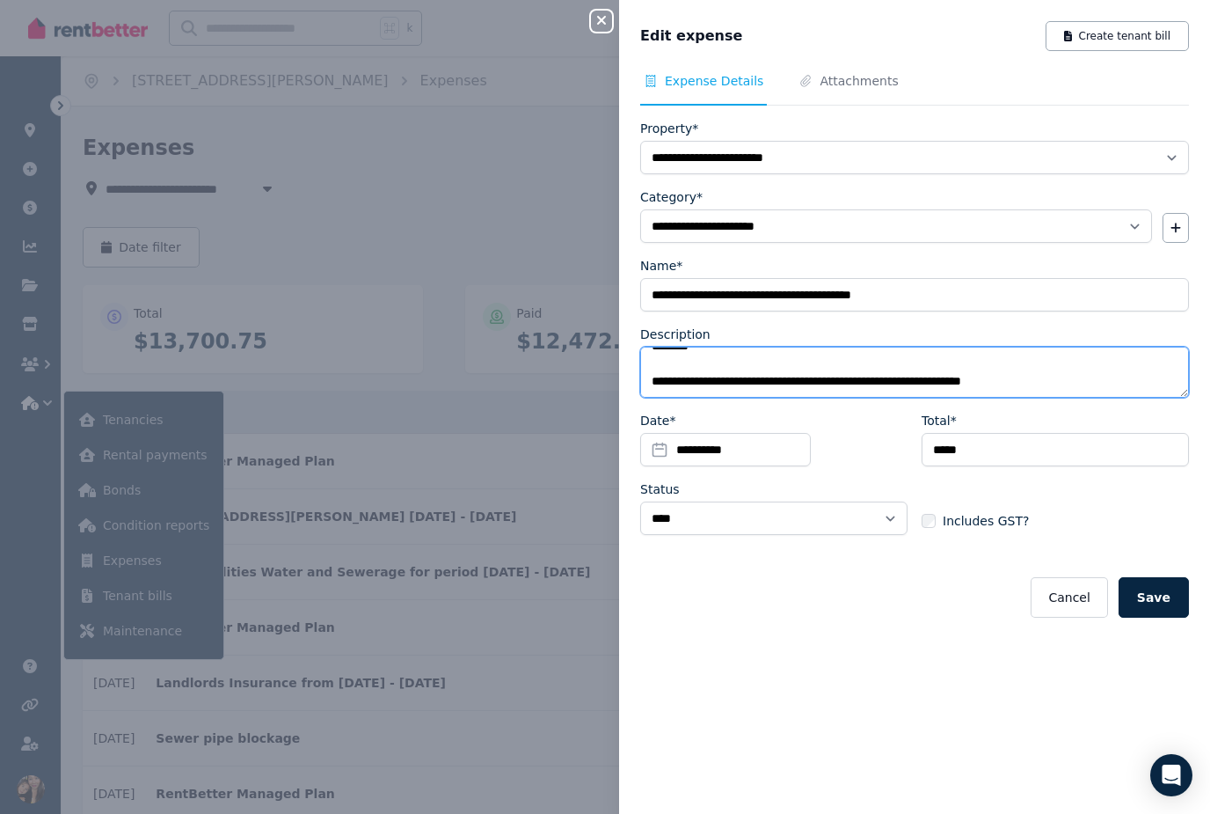
type textarea "**********"
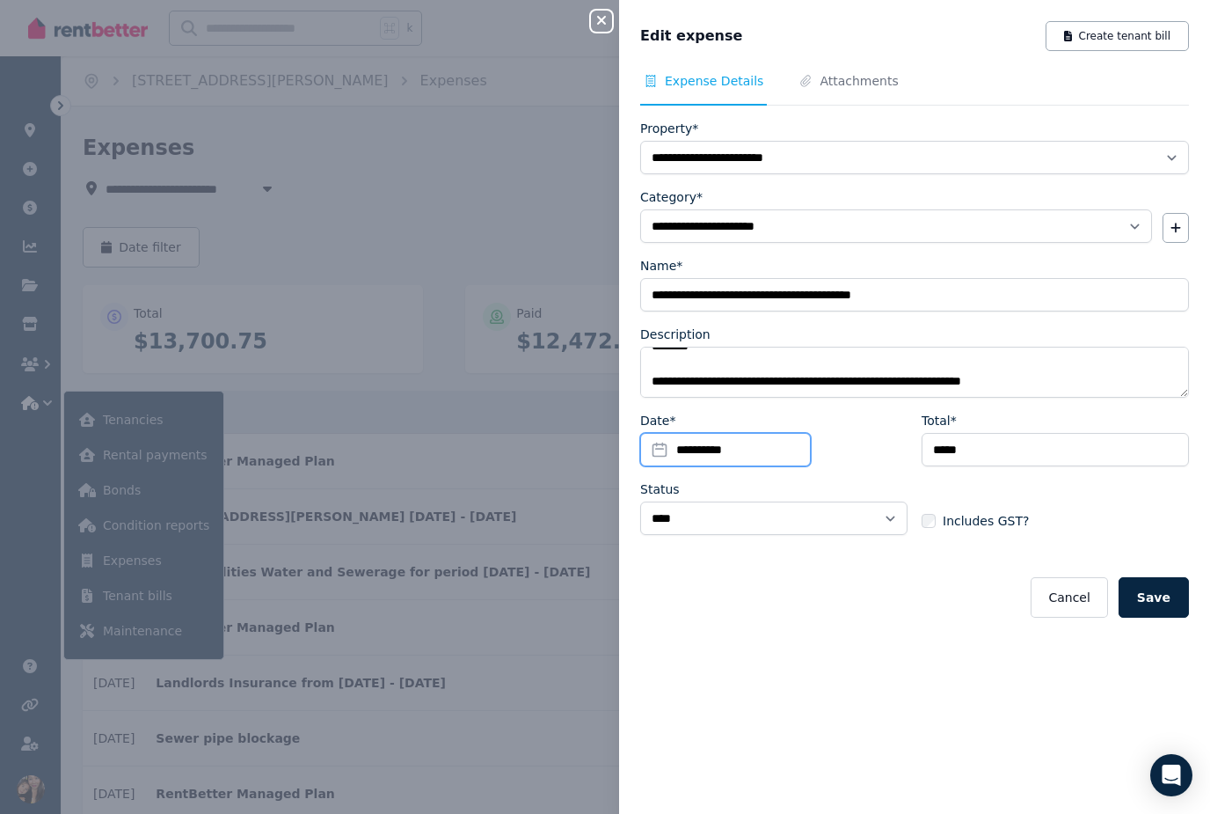
click at [771, 450] on input "**********" at bounding box center [725, 449] width 171 height 33
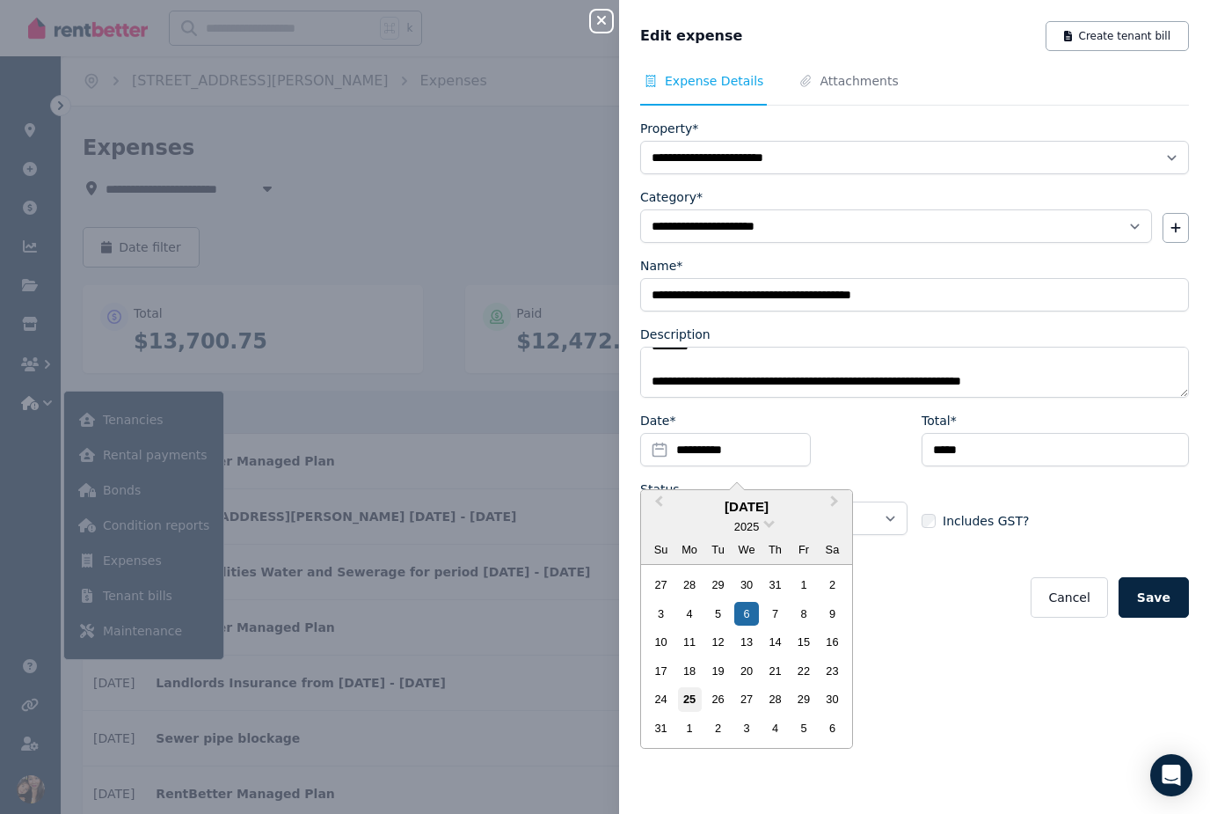
click at [689, 697] on div "25" at bounding box center [690, 699] width 24 height 24
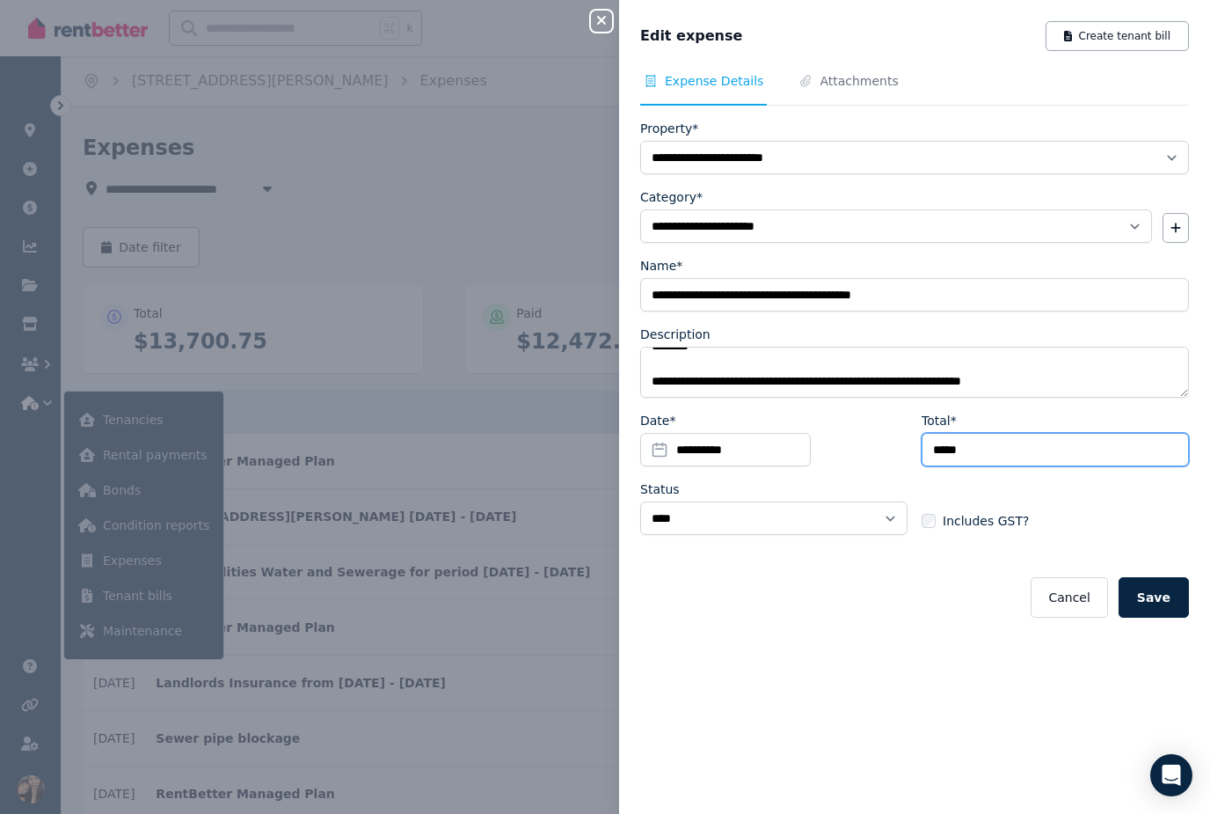
click at [1033, 449] on input "*****" at bounding box center [1055, 449] width 267 height 33
type input "******"
click at [1155, 597] on button "Save" at bounding box center [1154, 597] width 70 height 40
click at [598, 18] on icon "button" at bounding box center [601, 20] width 9 height 9
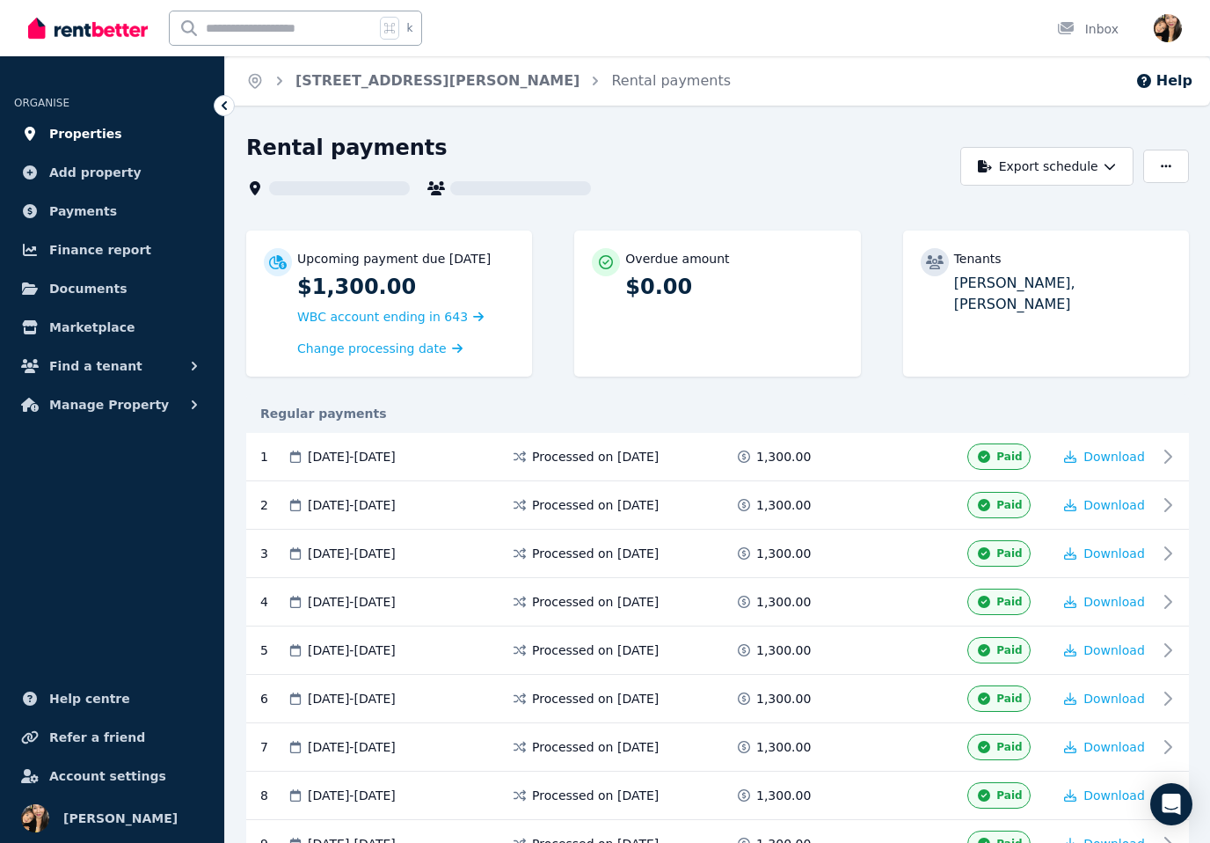
click at [97, 134] on span "Properties" at bounding box center [85, 133] width 73 height 21
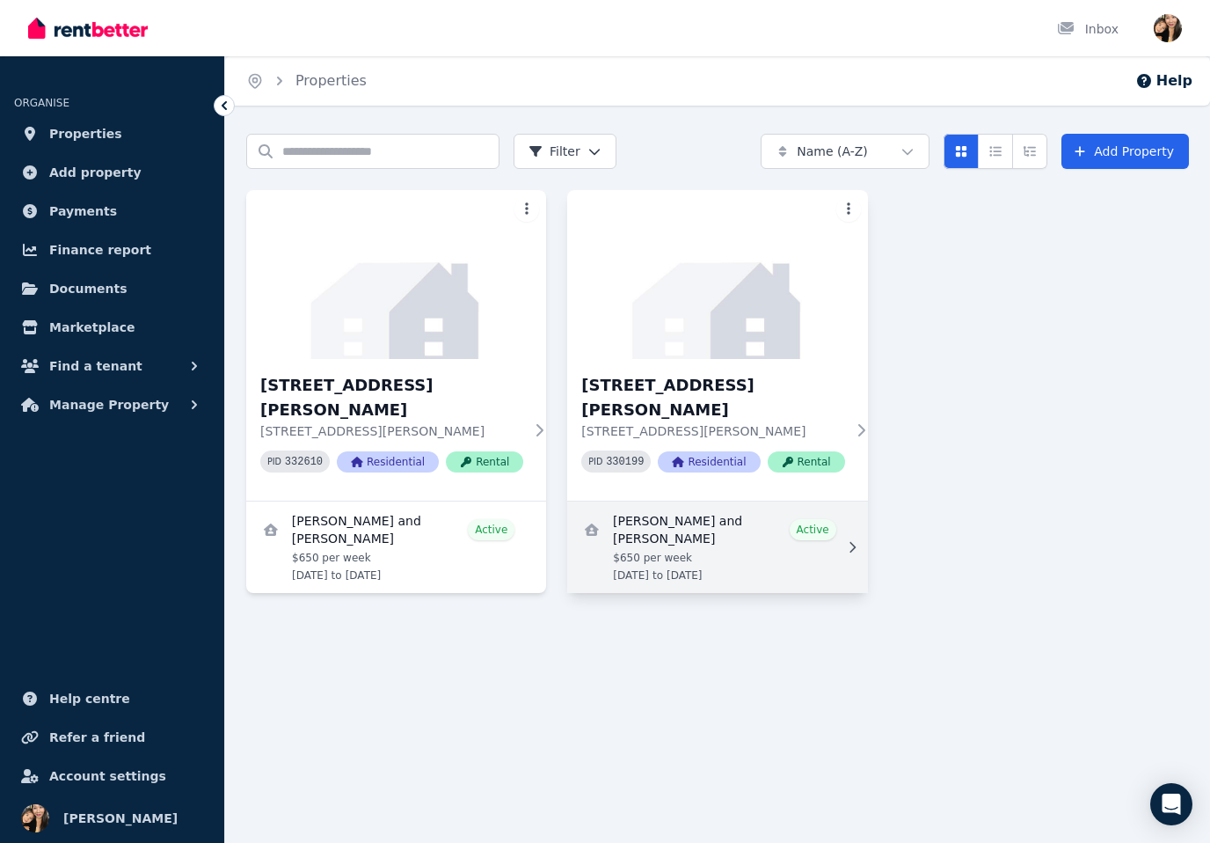
click at [718, 506] on link "View details for Priyanka Udash and Sayam Kayastha" at bounding box center [717, 546] width 300 height 91
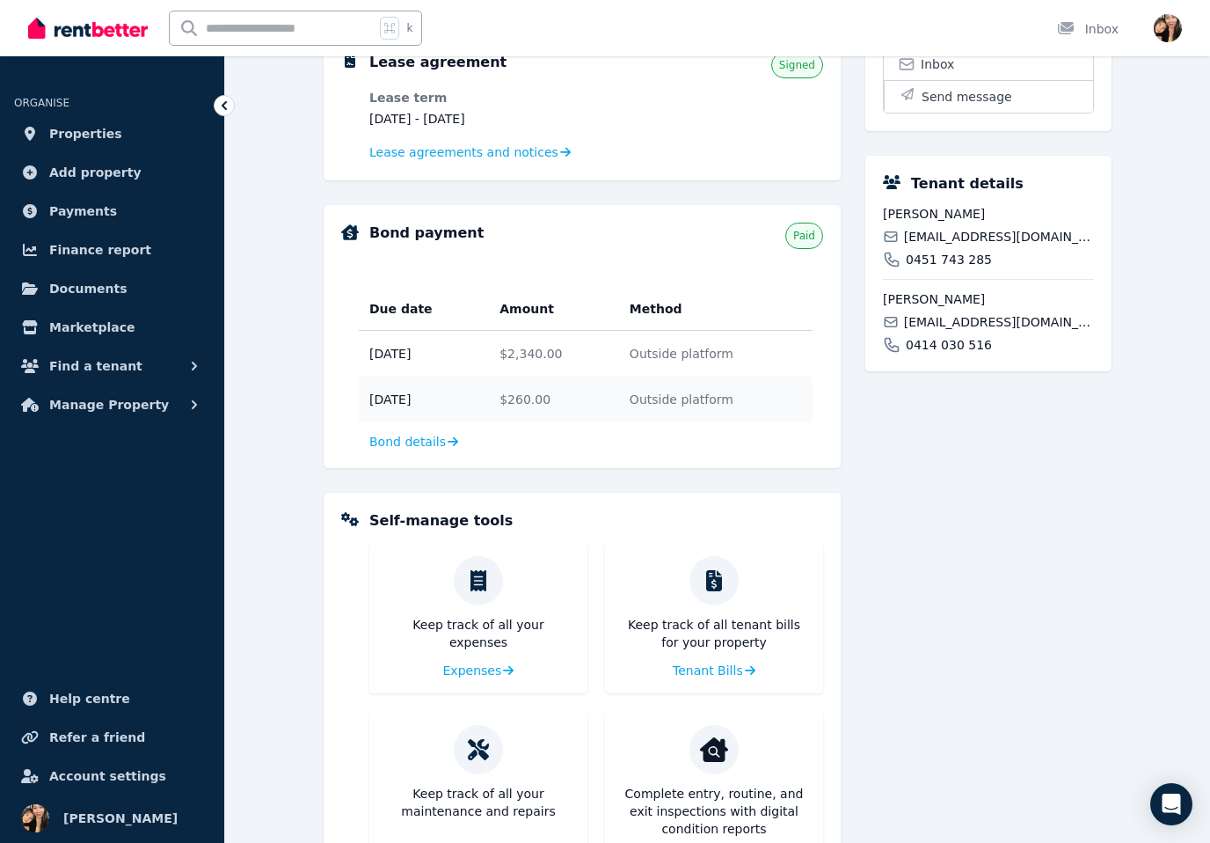
scroll to position [427, 0]
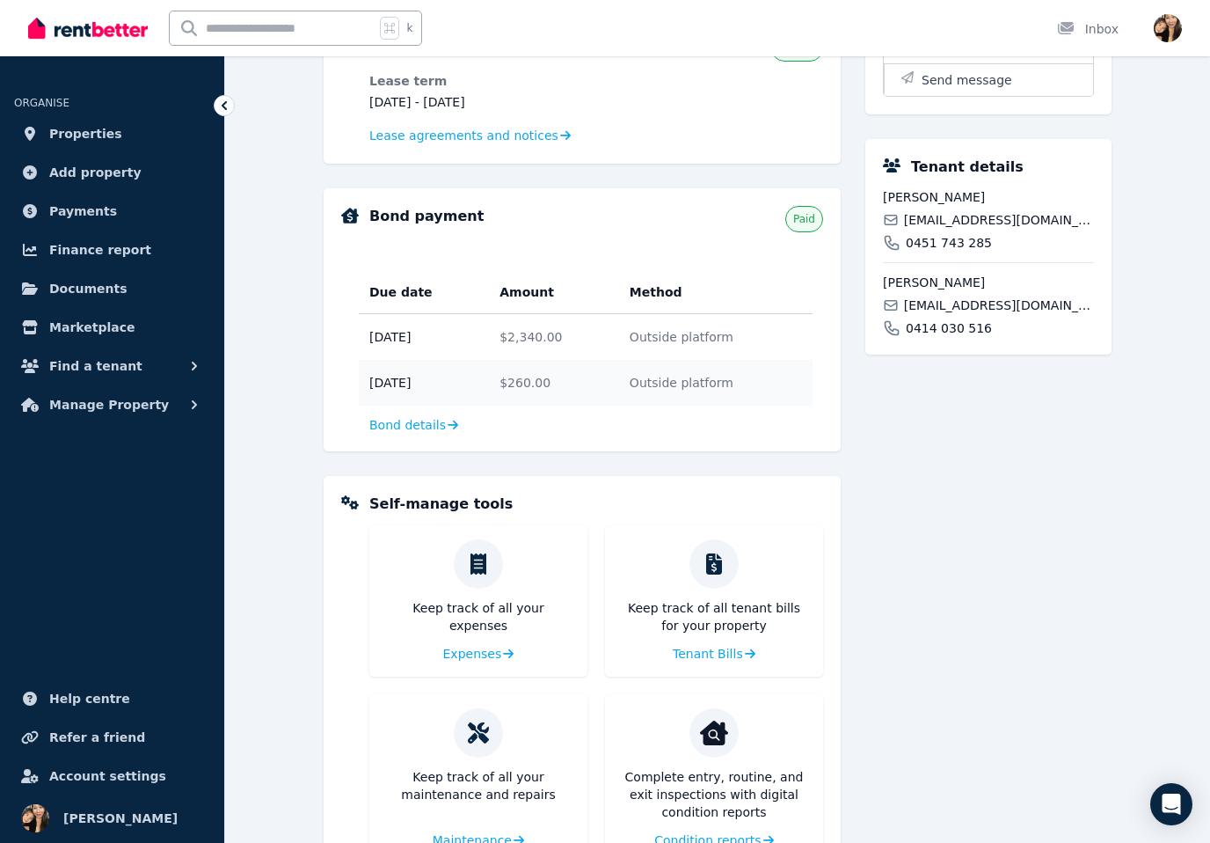
click at [772, 612] on p "Keep track of all tenant bills for your property" at bounding box center [714, 616] width 190 height 35
click at [710, 654] on span "Tenant Bills" at bounding box center [706, 654] width 70 height 18
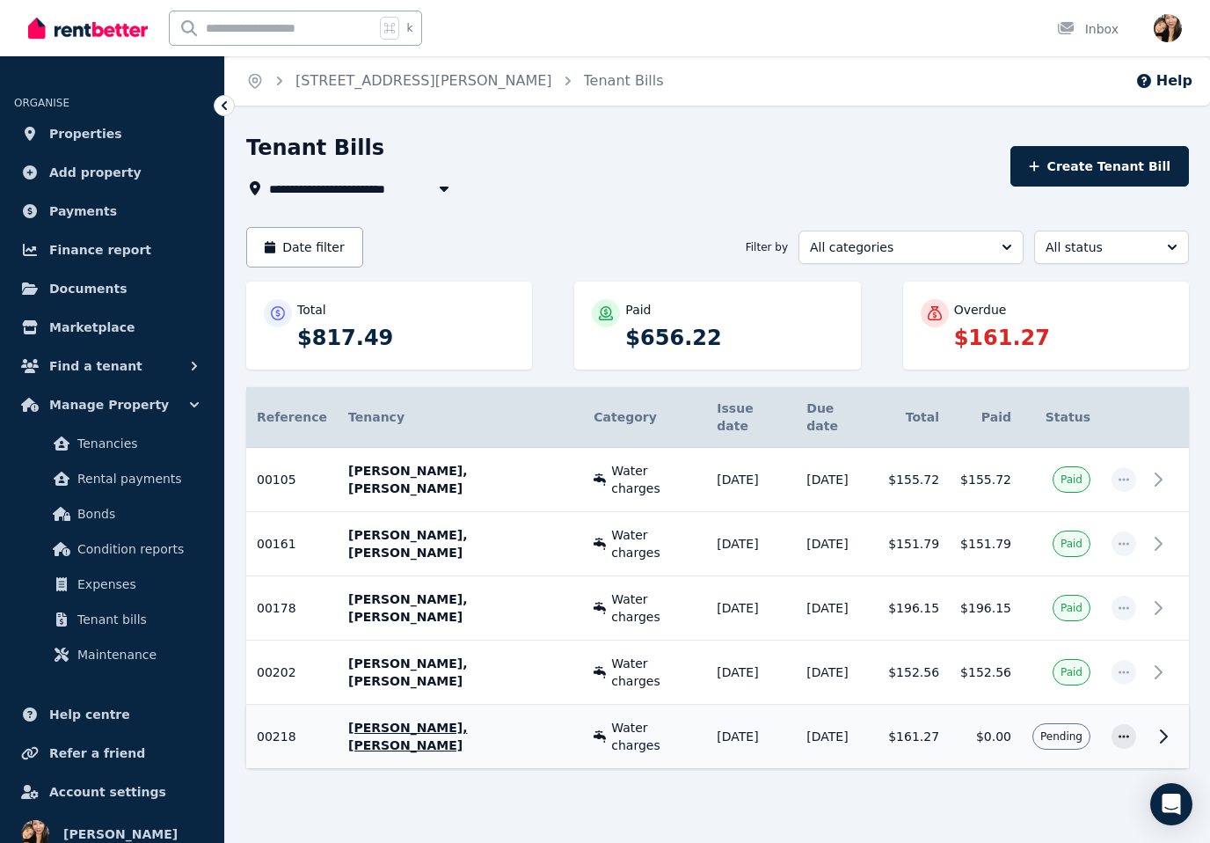
click at [1164, 726] on icon at bounding box center [1163, 736] width 21 height 21
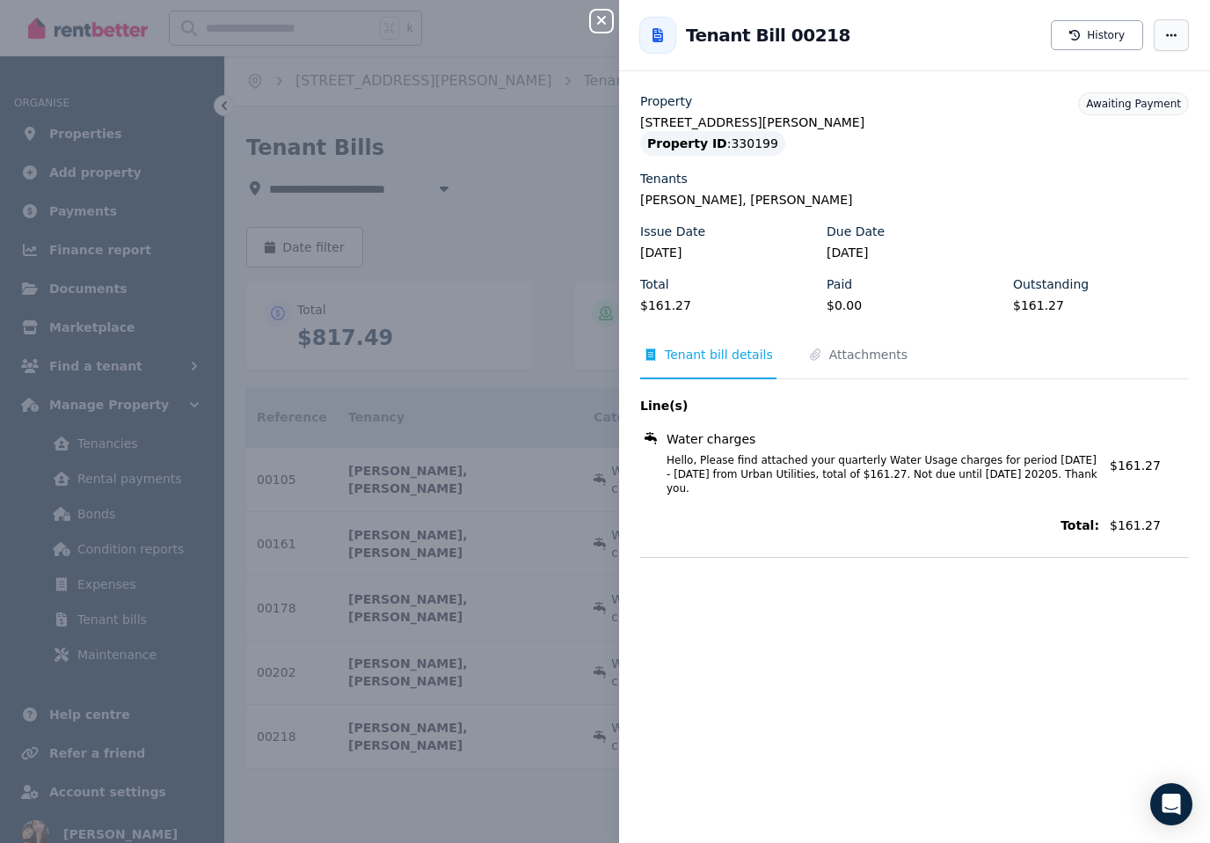
click at [1170, 33] on icon "button" at bounding box center [1172, 35] width 14 height 12
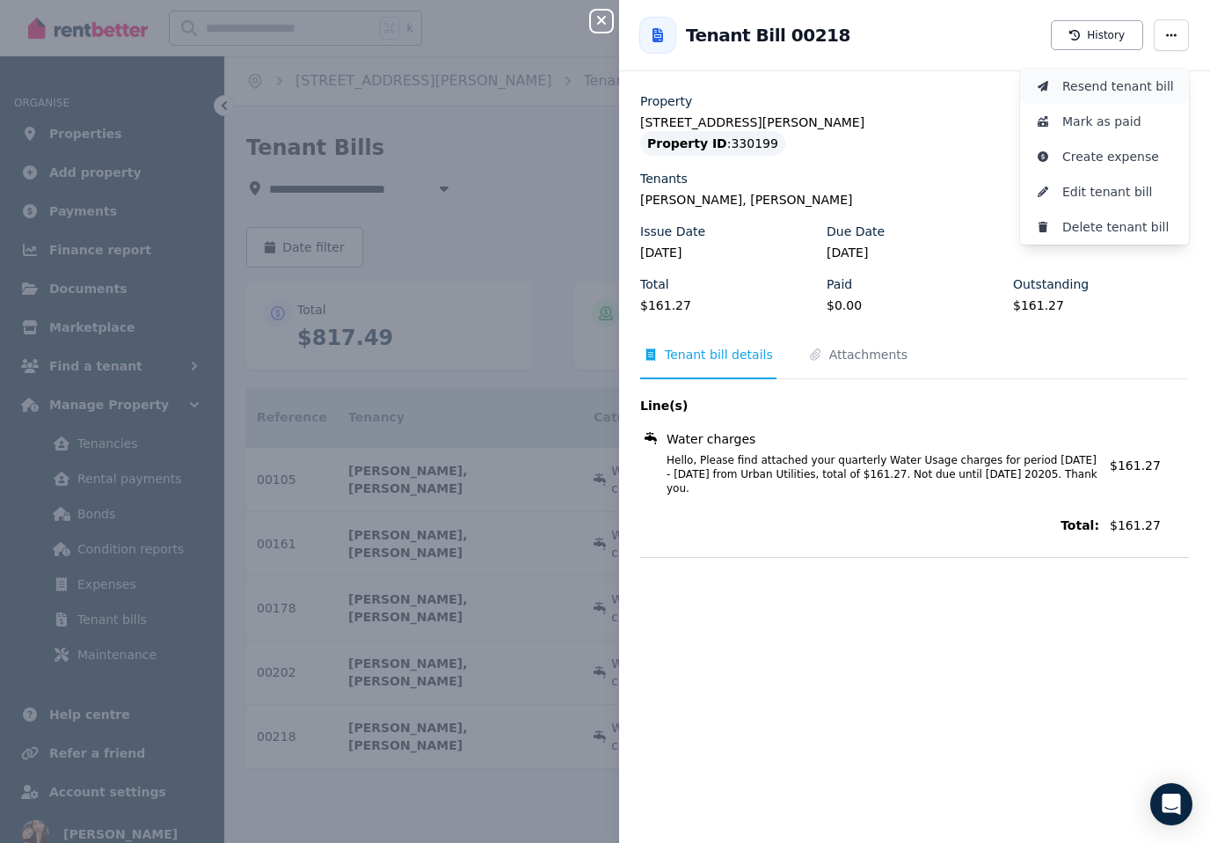
click at [1157, 82] on span "Resend tenant bill" at bounding box center [1119, 86] width 113 height 21
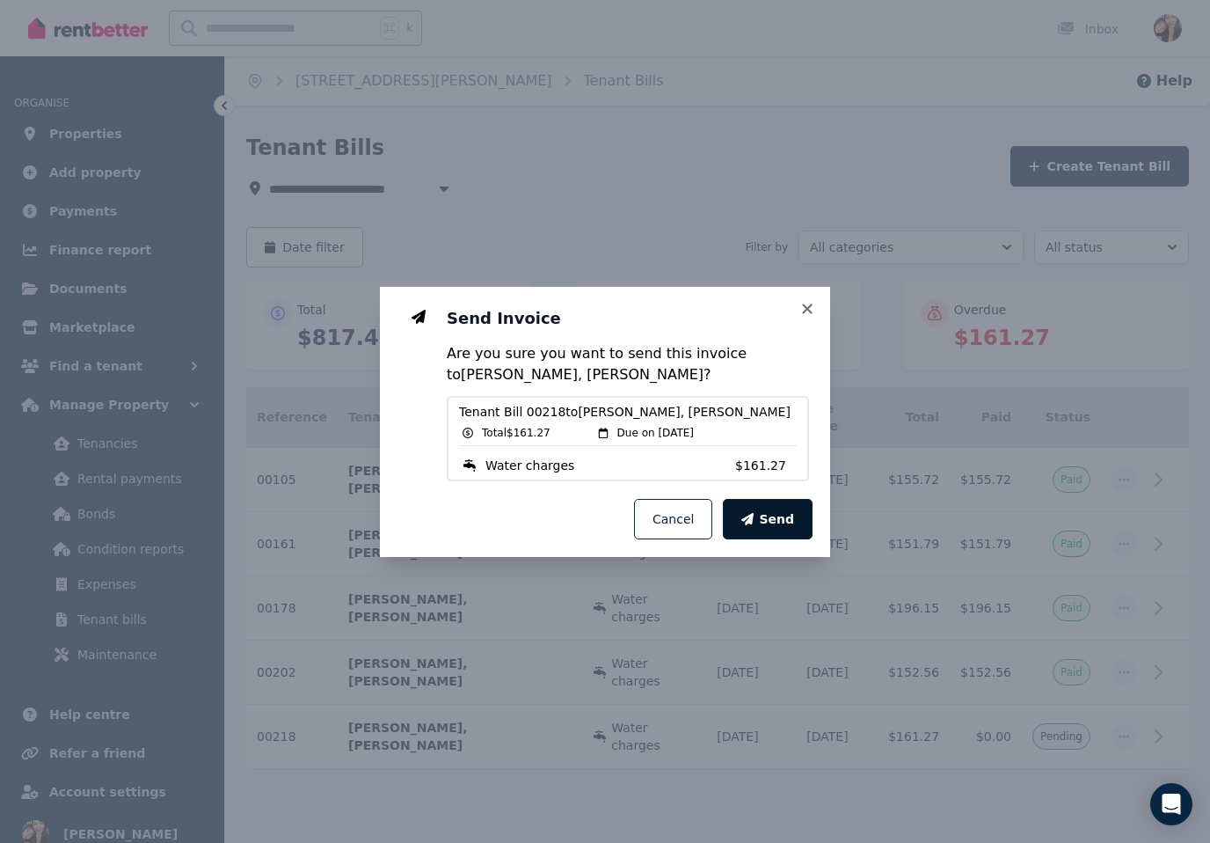
click at [779, 519] on span "Send" at bounding box center [776, 519] width 35 height 18
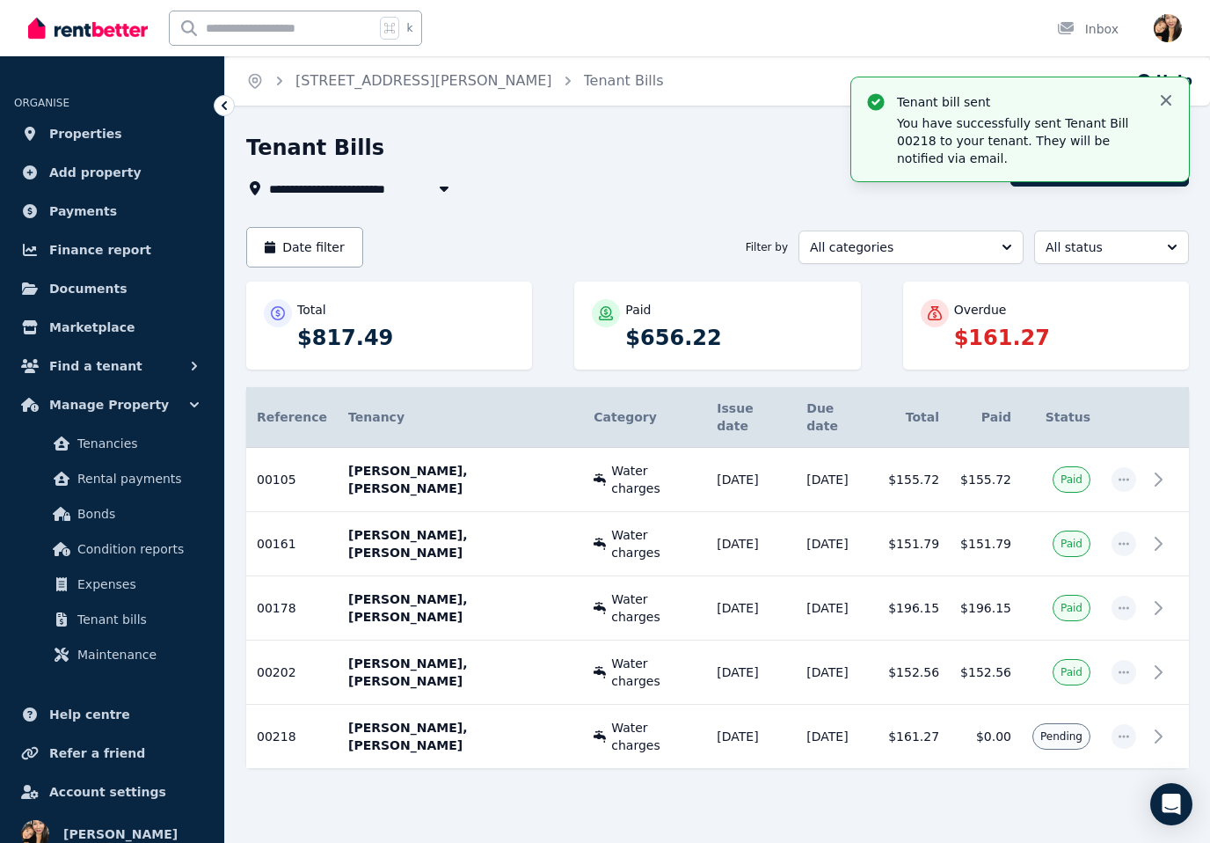
click at [1170, 91] on icon "button" at bounding box center [1167, 100] width 18 height 18
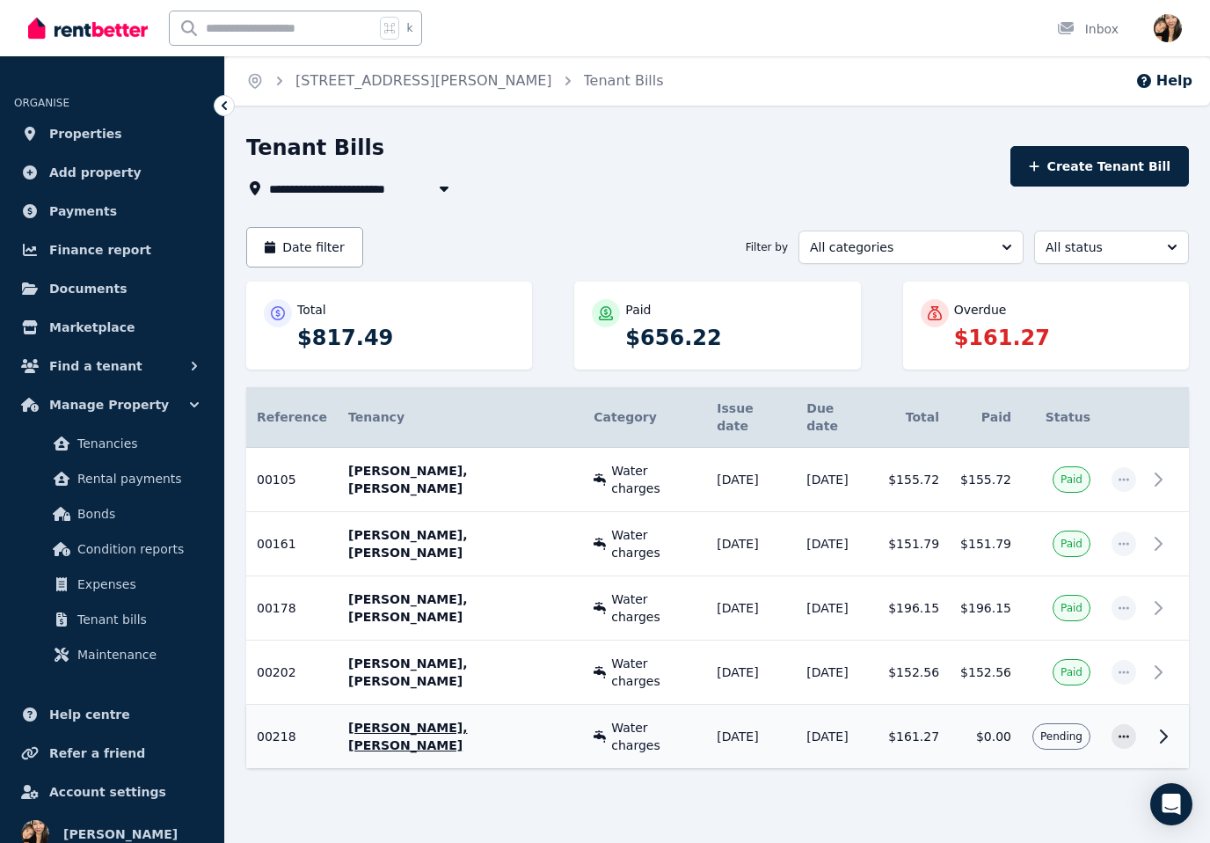
click at [455, 719] on p "Priyanka Udash, Sayam Kayastha" at bounding box center [460, 736] width 224 height 35
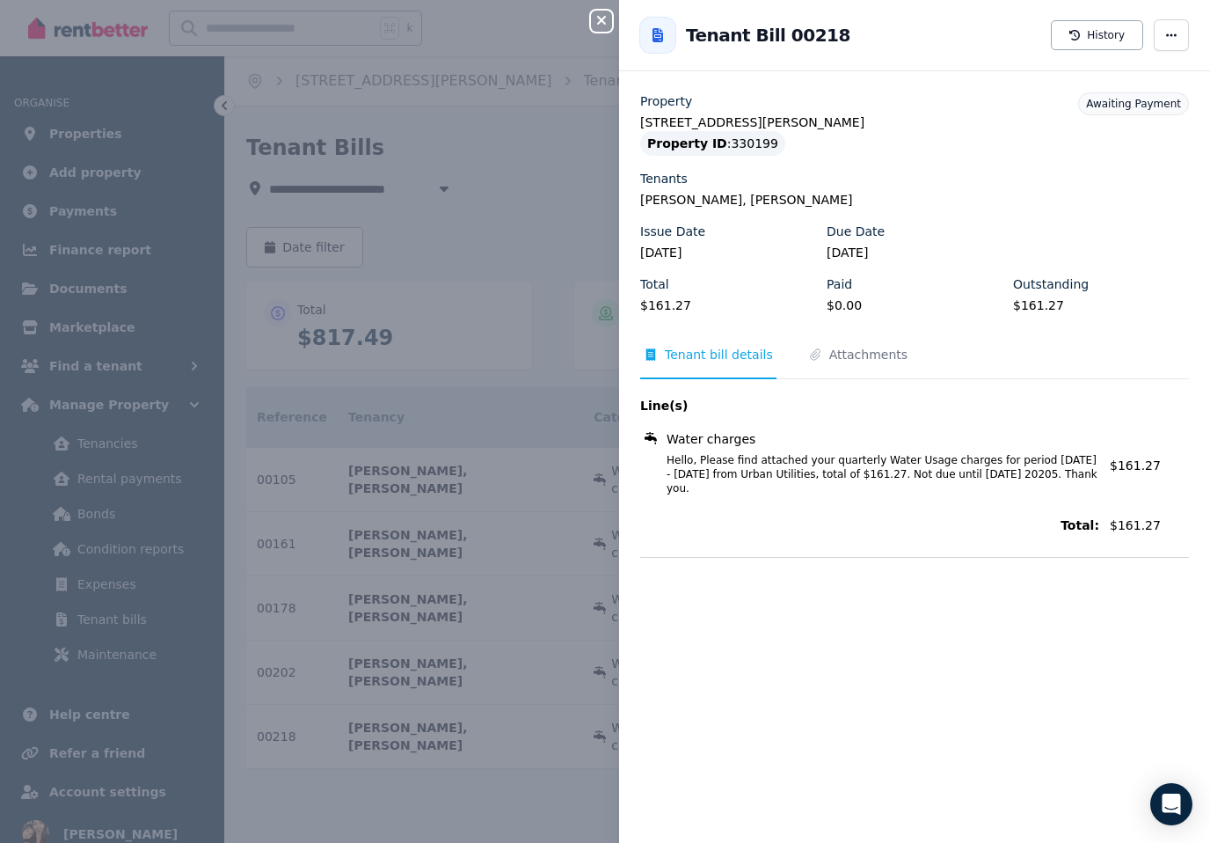
click at [607, 12] on button "Close panel" at bounding box center [601, 21] width 21 height 21
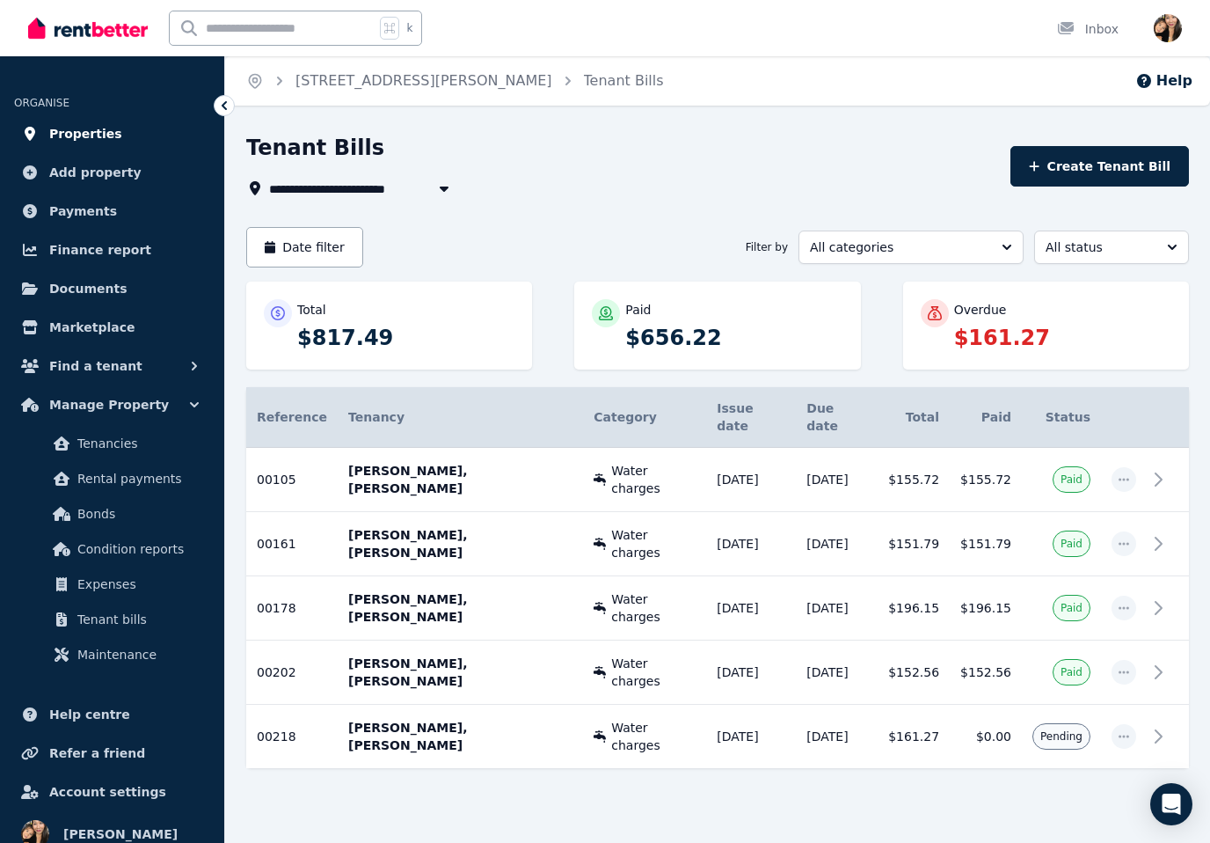
click at [72, 121] on link "Properties" at bounding box center [112, 133] width 196 height 35
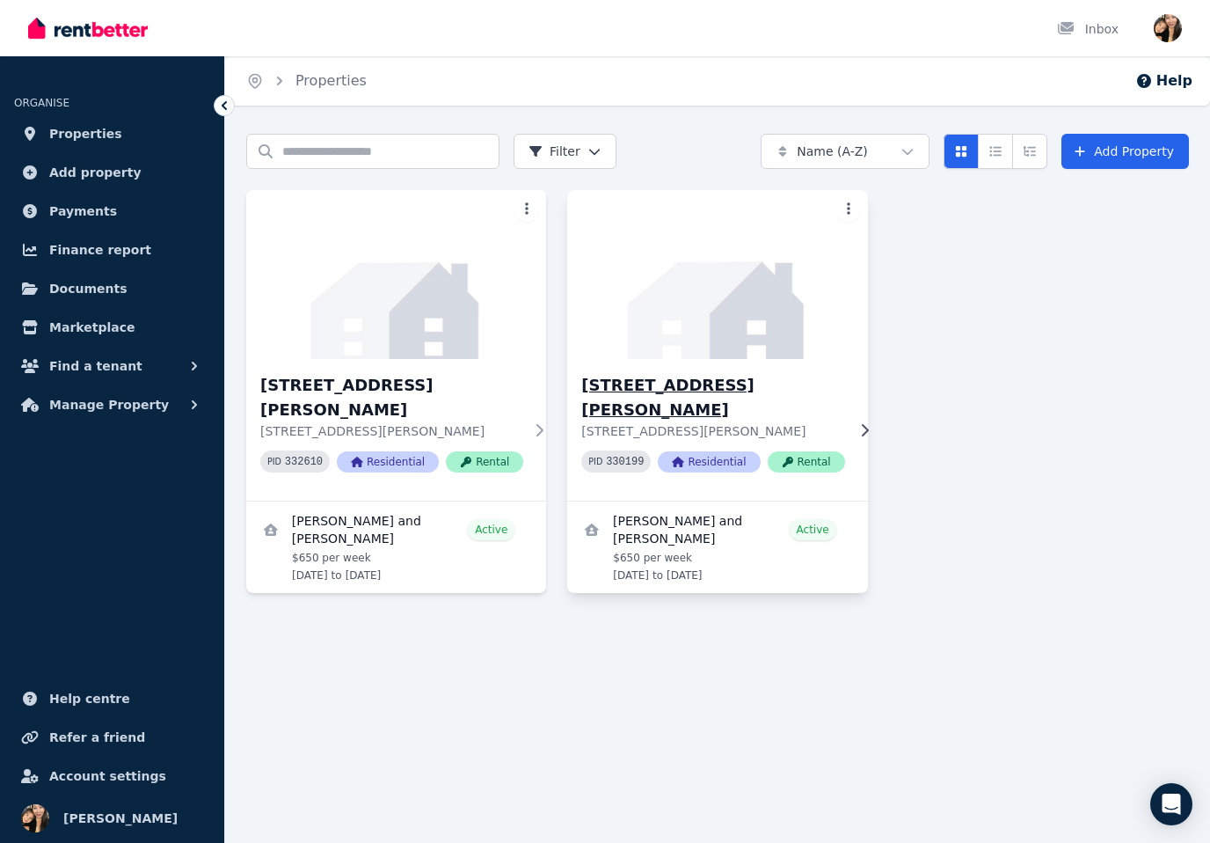
click at [746, 384] on h3 "[STREET_ADDRESS][PERSON_NAME]" at bounding box center [712, 397] width 263 height 49
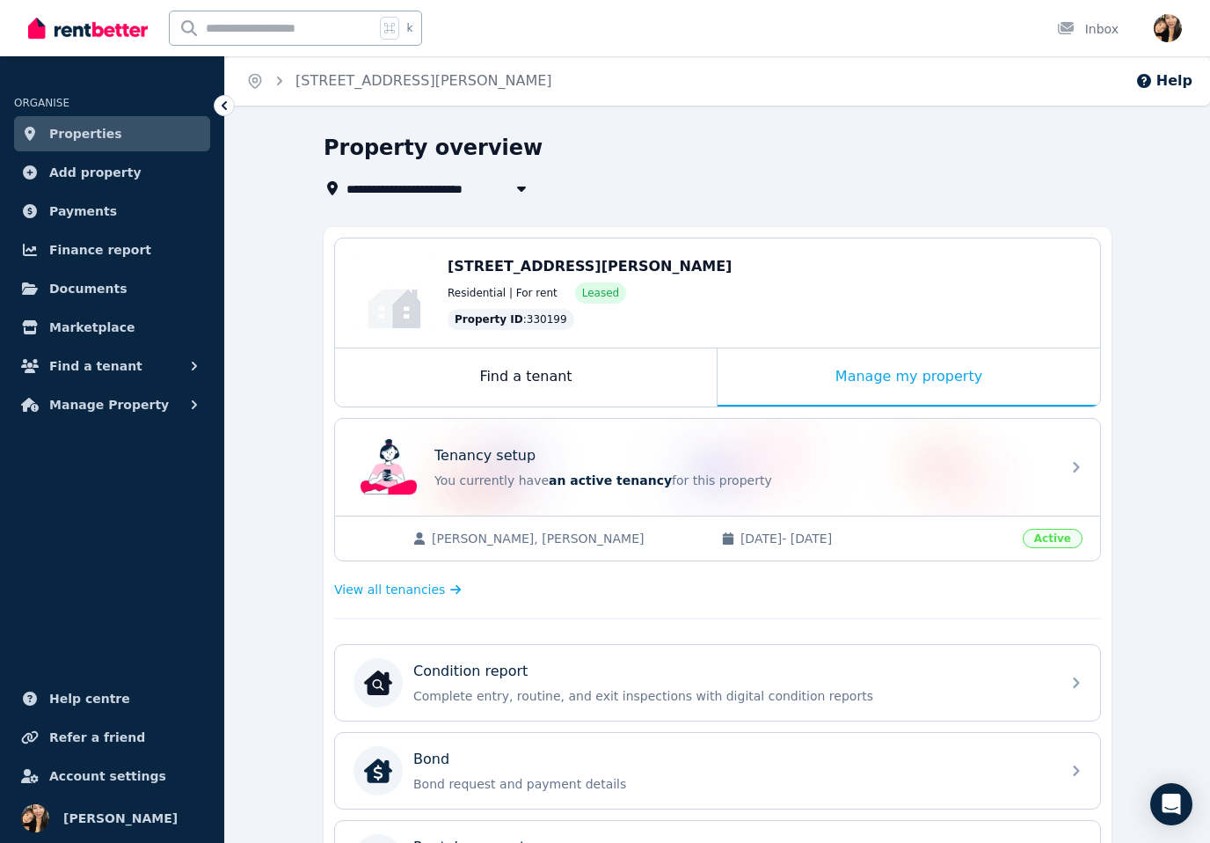
click at [115, 126] on link "Properties" at bounding box center [112, 133] width 196 height 35
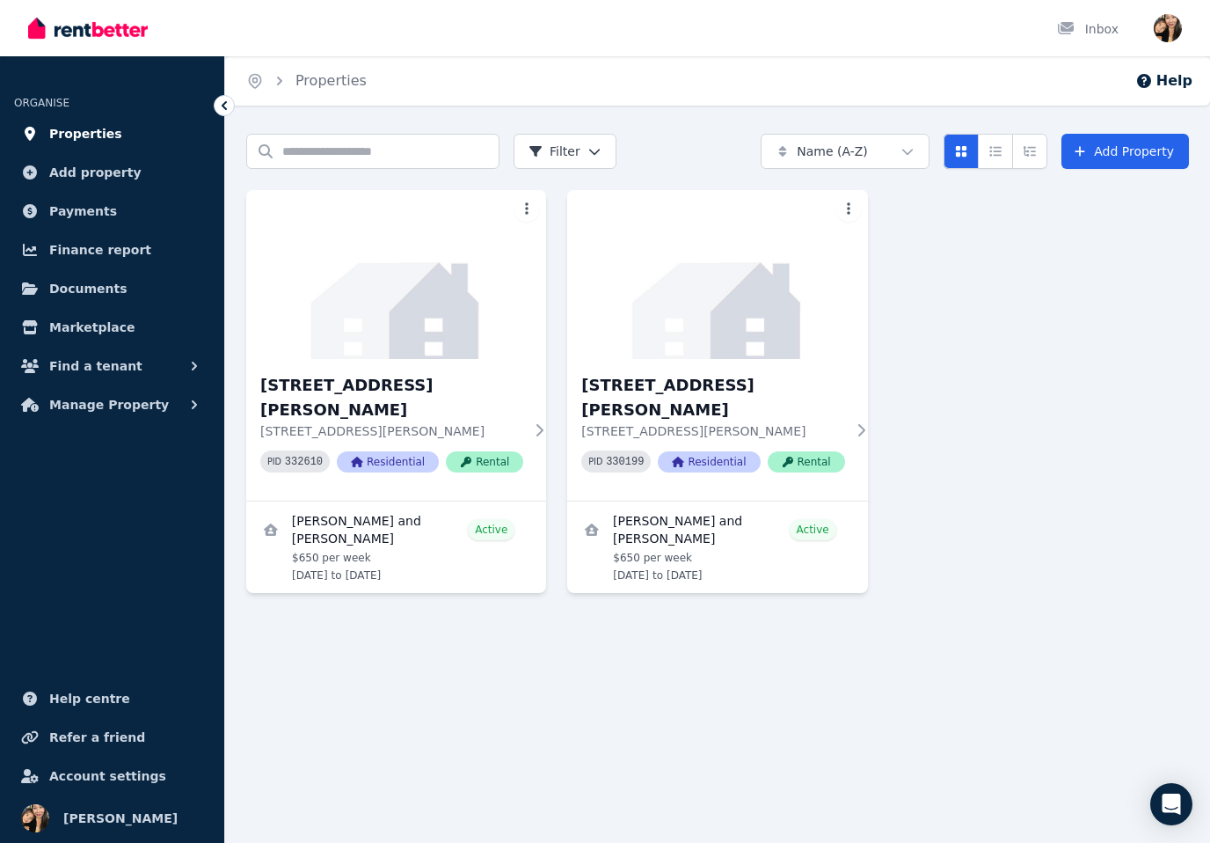
click at [104, 121] on link "Properties" at bounding box center [112, 133] width 196 height 35
click at [622, 699] on div "Home Properties Help Search properties Filter Name (A-Z) Add Property 3 Ethel S…" at bounding box center [605, 421] width 1210 height 843
click at [398, 369] on div "3 Ethel Street, Chermside 3 Ethel Street, Chermside QLD 4032 PID 332610 Residen…" at bounding box center [396, 430] width 300 height 142
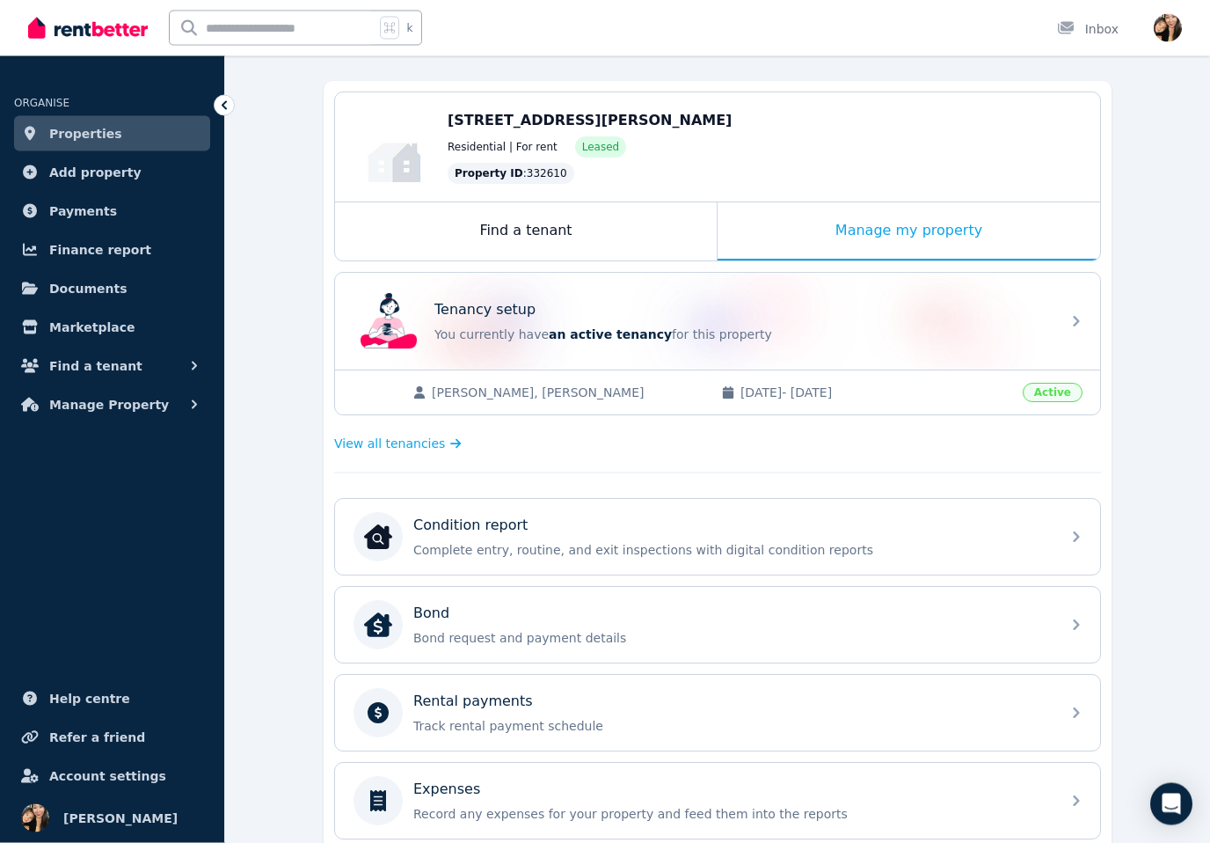
scroll to position [146, 0]
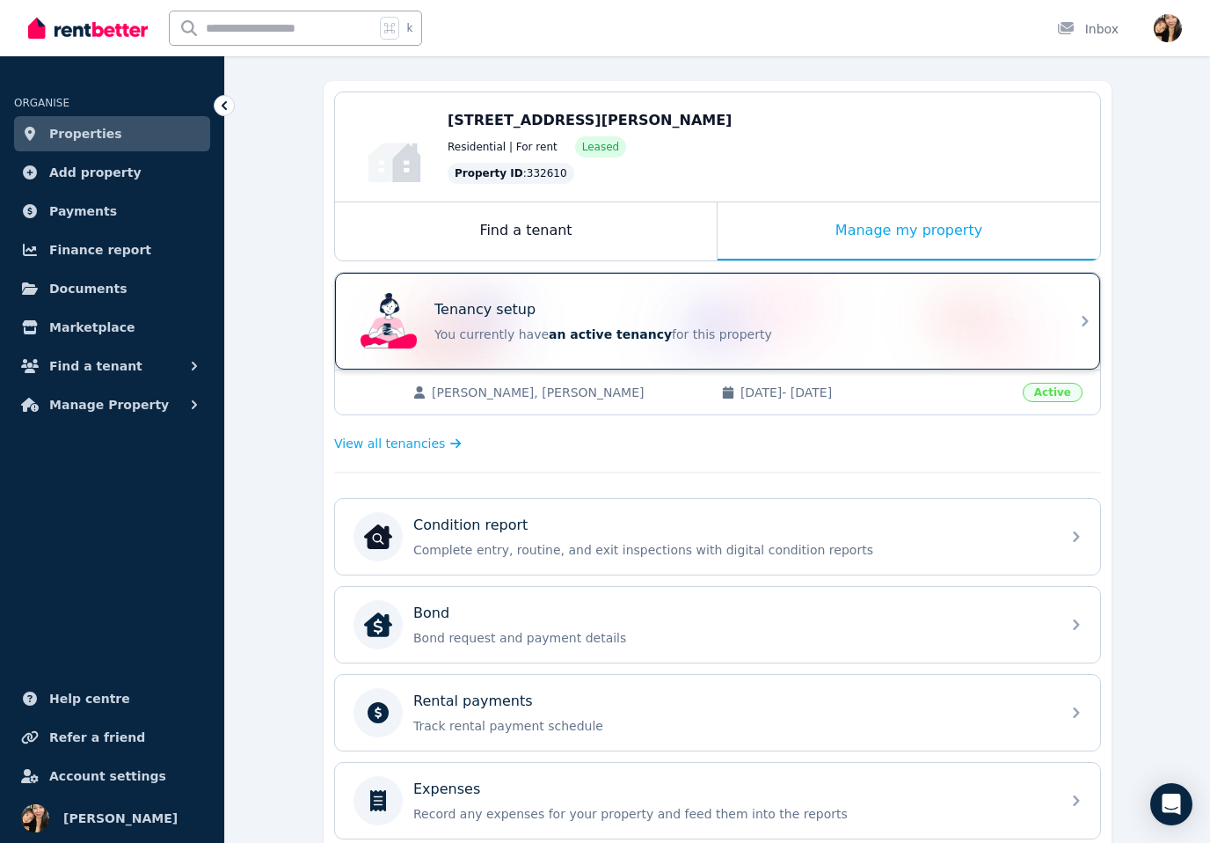
click at [968, 310] on div "Tenancy setup" at bounding box center [743, 309] width 616 height 21
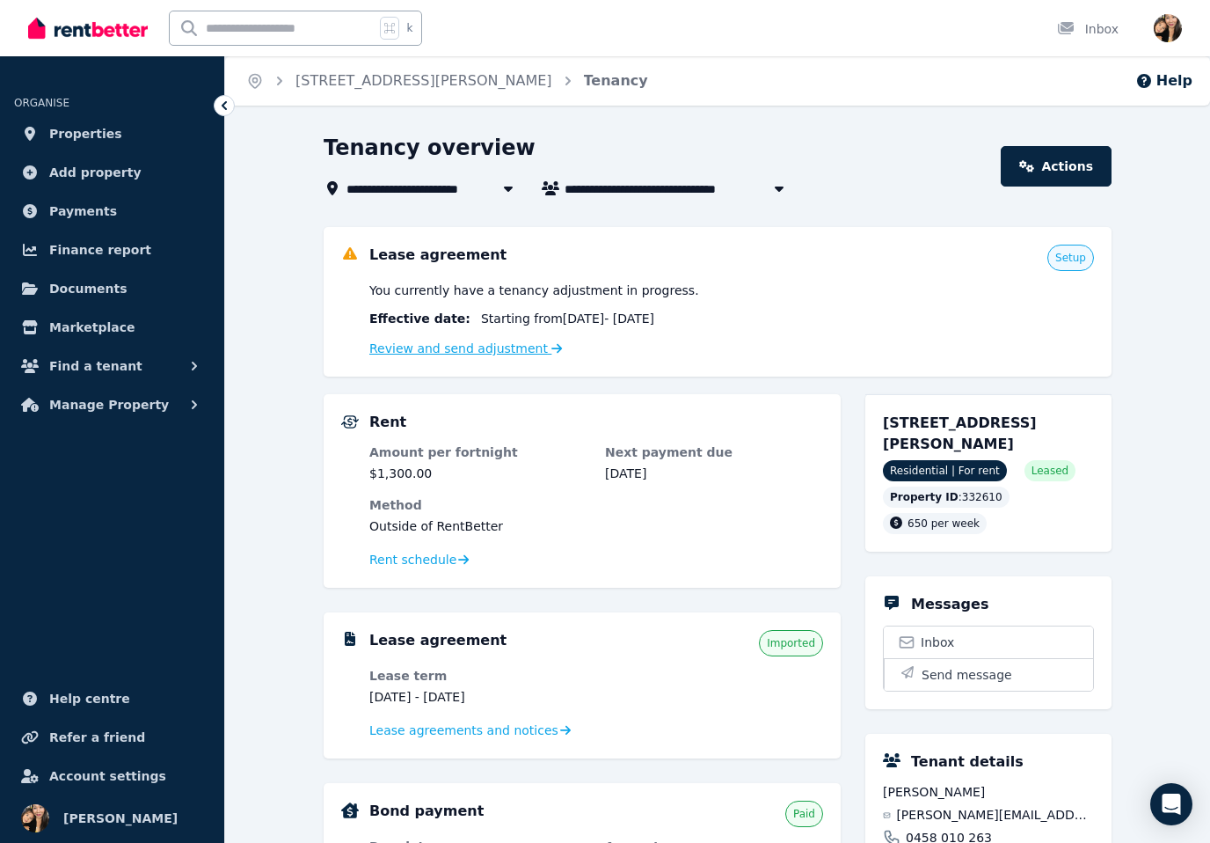
click at [510, 344] on link "Review and send adjustment" at bounding box center [466, 348] width 194 height 14
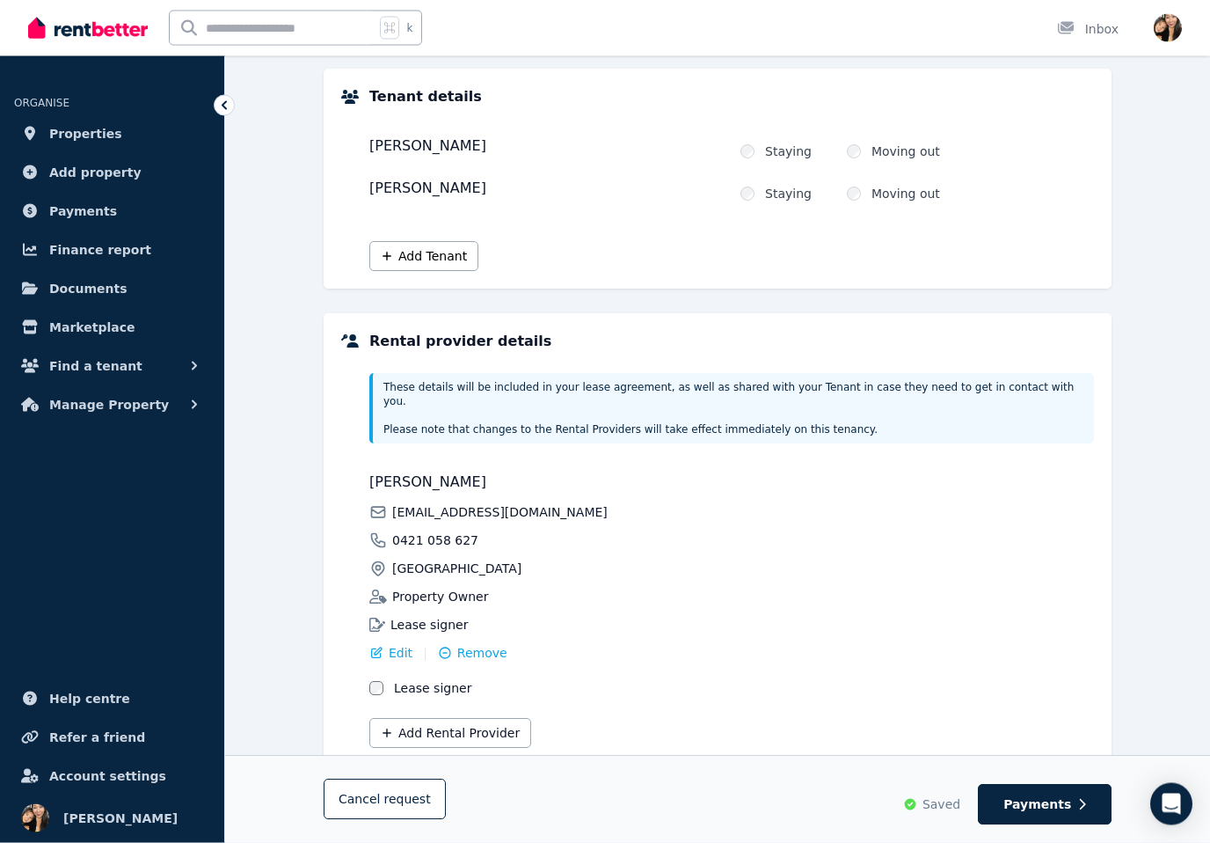
scroll to position [209, 0]
click at [1052, 814] on span "Payments" at bounding box center [1038, 805] width 68 height 18
select select "**********"
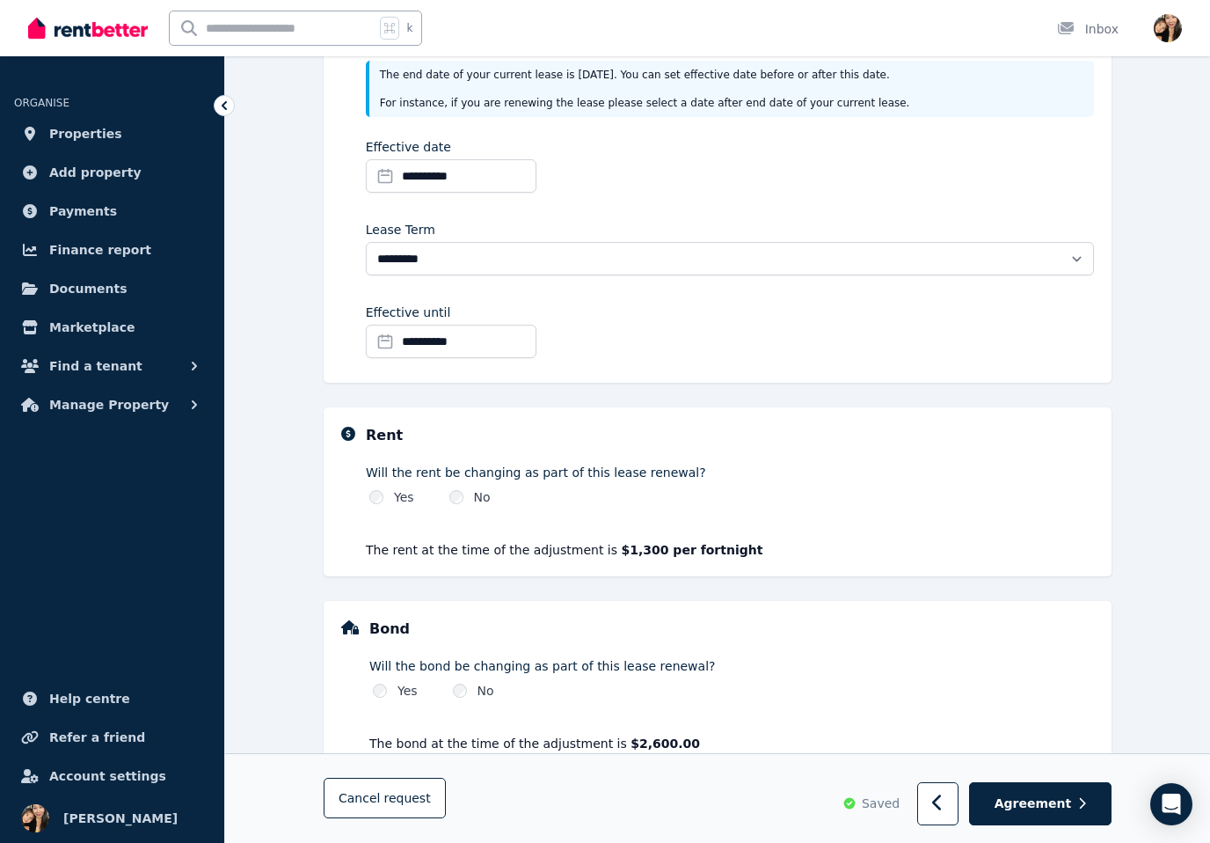
scroll to position [298, 0]
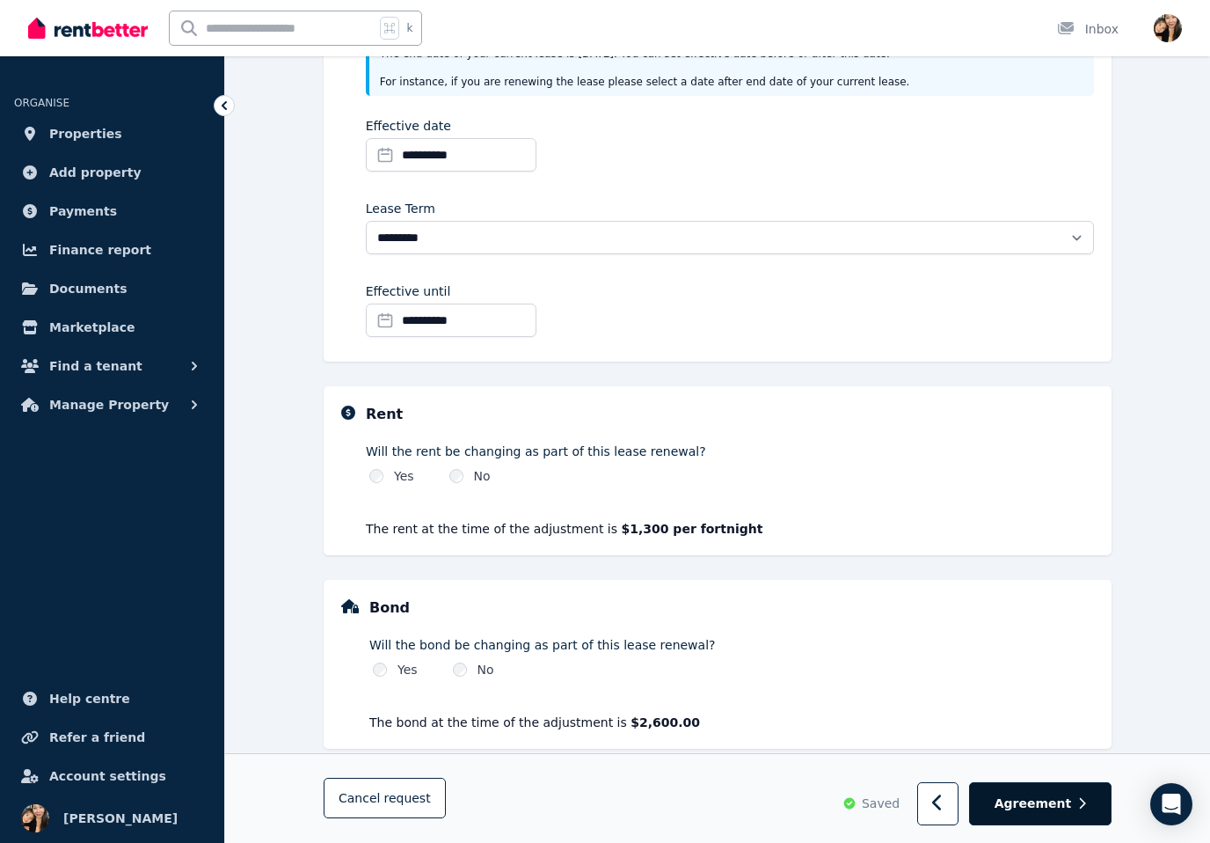
click at [1063, 813] on span "Agreement" at bounding box center [1033, 804] width 77 height 18
click at [1055, 813] on span "Agreement" at bounding box center [1033, 804] width 77 height 18
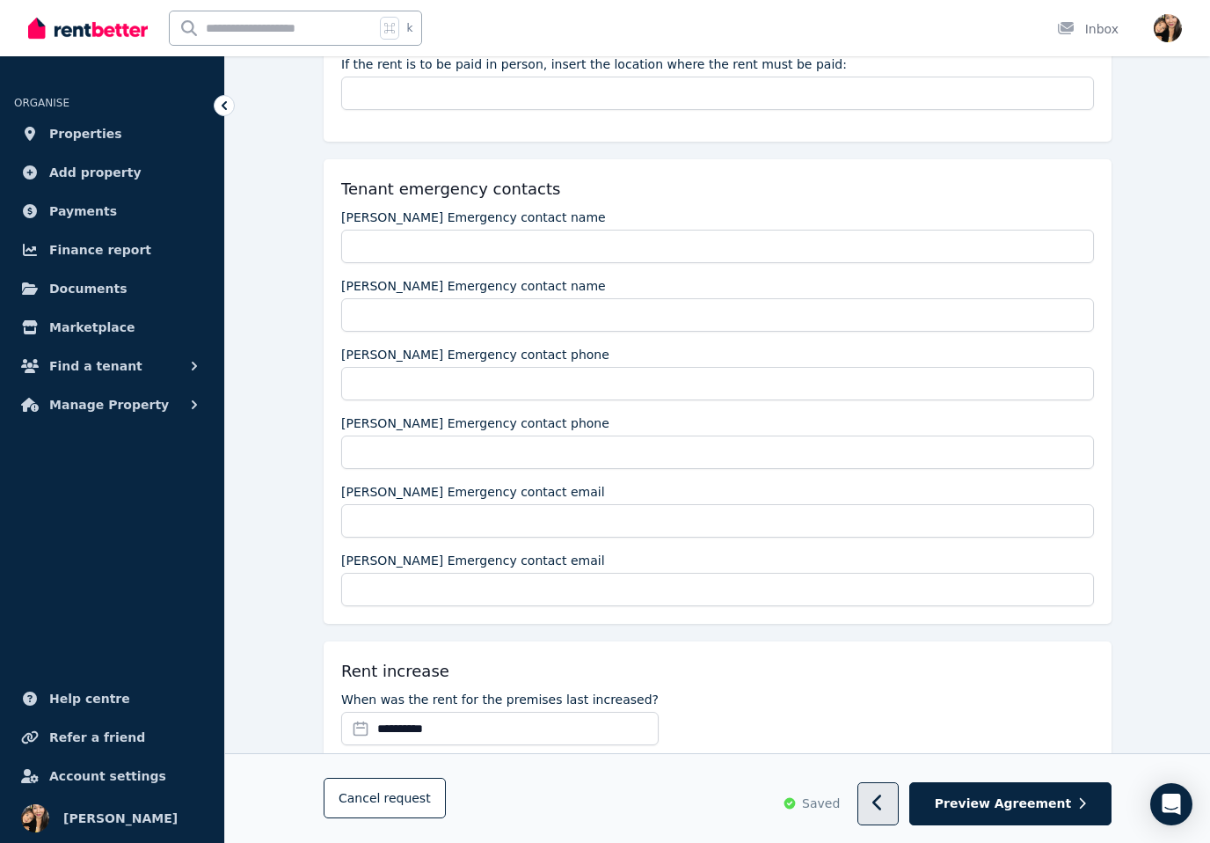
click at [899, 819] on button "button" at bounding box center [878, 804] width 41 height 43
select select "**********"
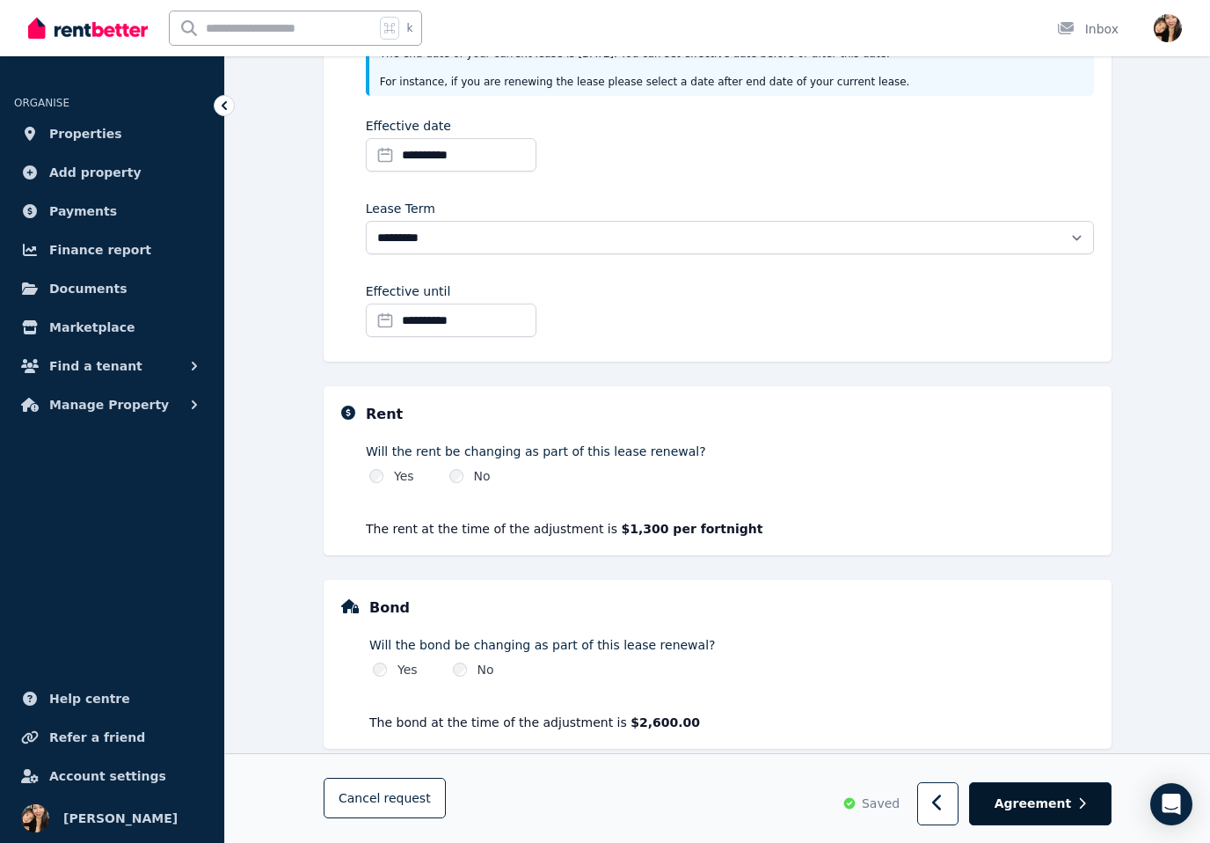
click at [1041, 813] on span "Agreement" at bounding box center [1033, 804] width 77 height 18
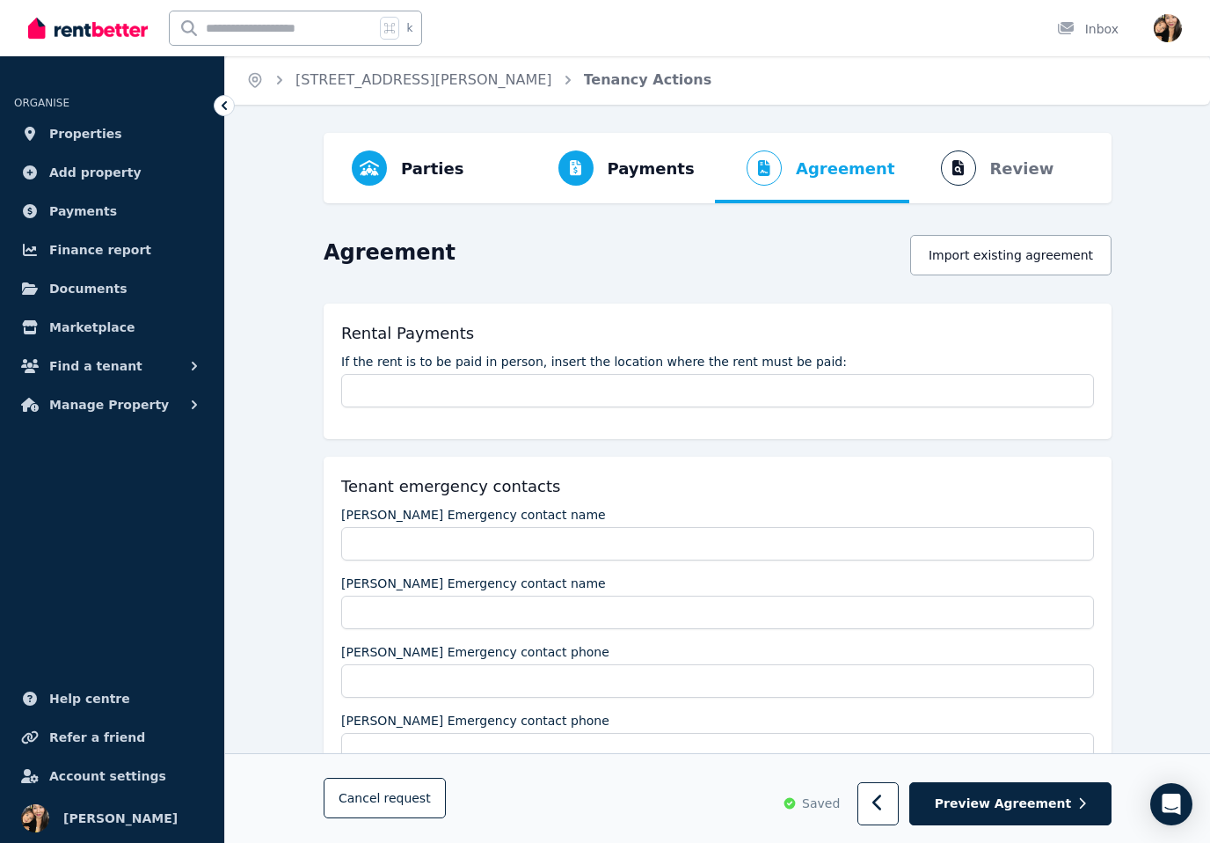
scroll to position [0, 0]
click at [227, 105] on icon at bounding box center [224, 106] width 18 height 18
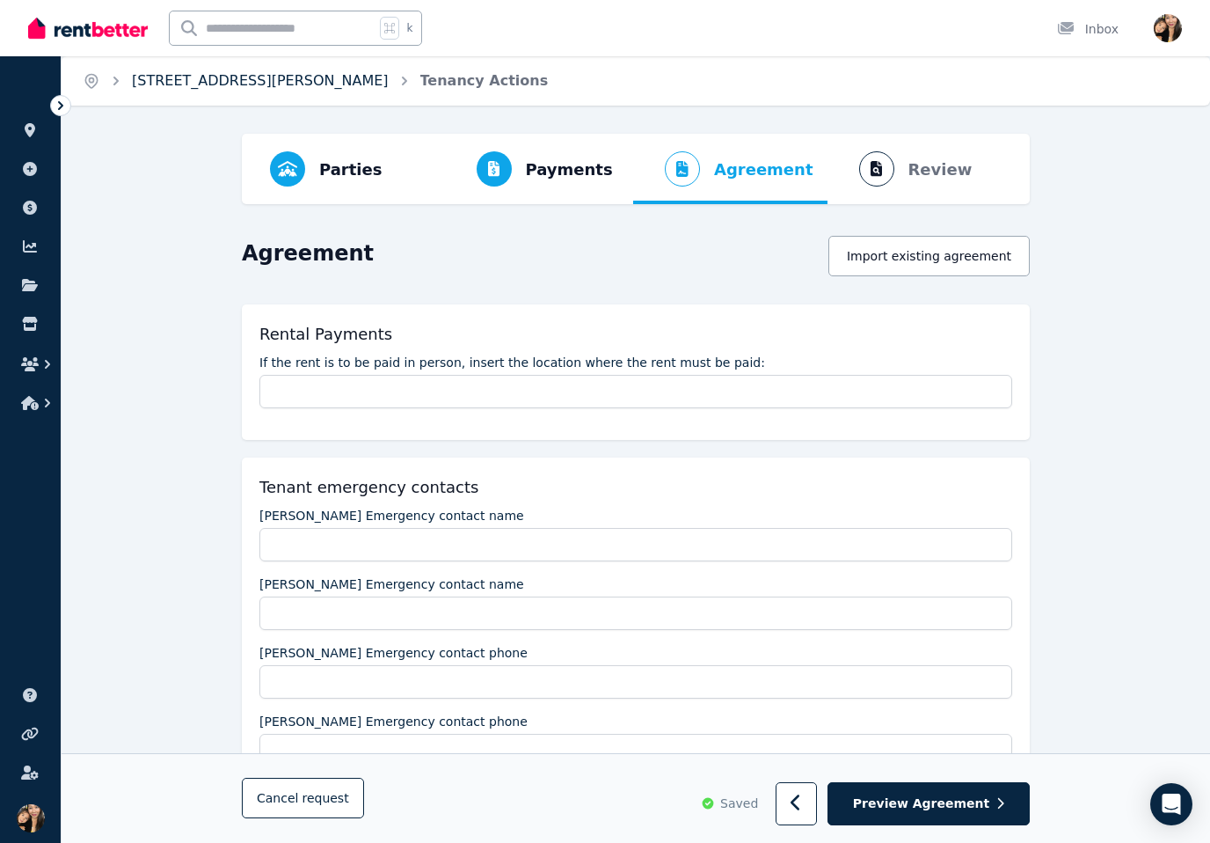
click at [244, 77] on link "[STREET_ADDRESS][PERSON_NAME]" at bounding box center [260, 80] width 257 height 17
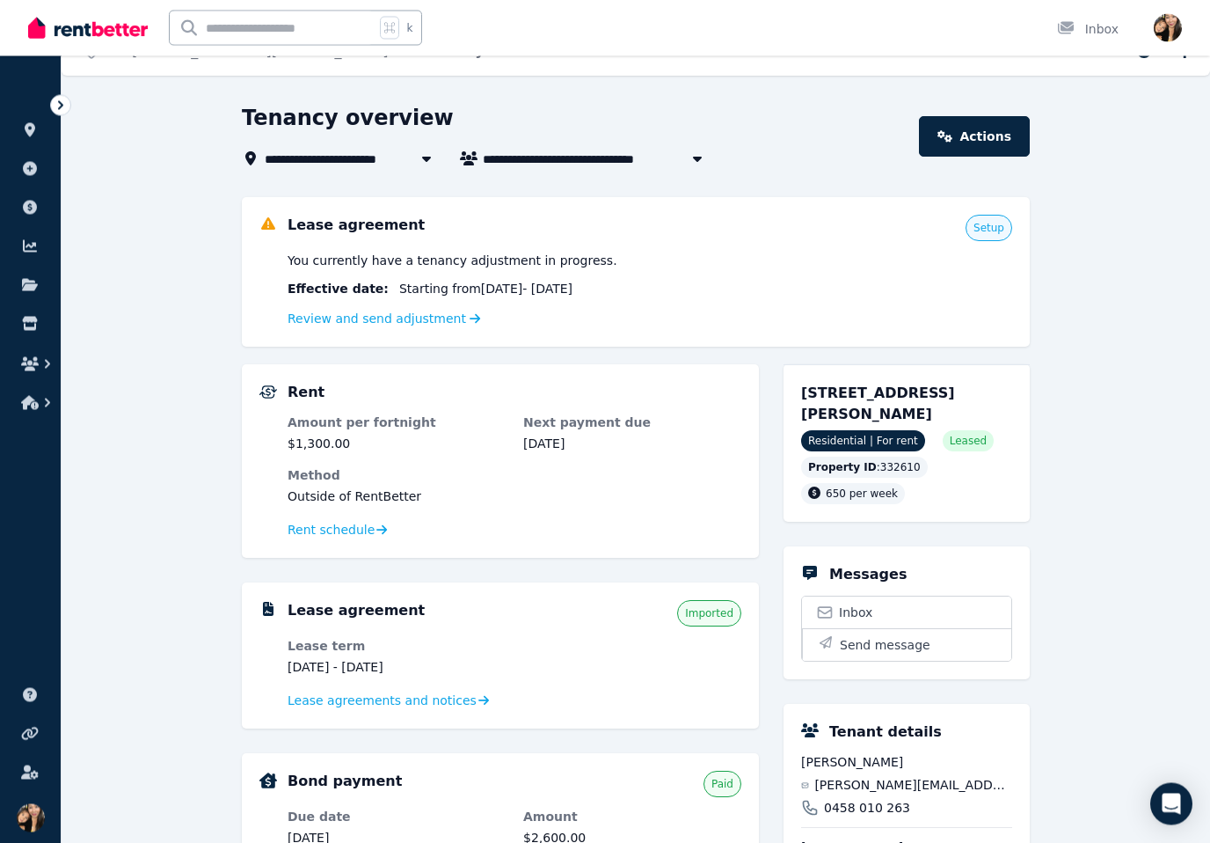
scroll to position [35, 0]
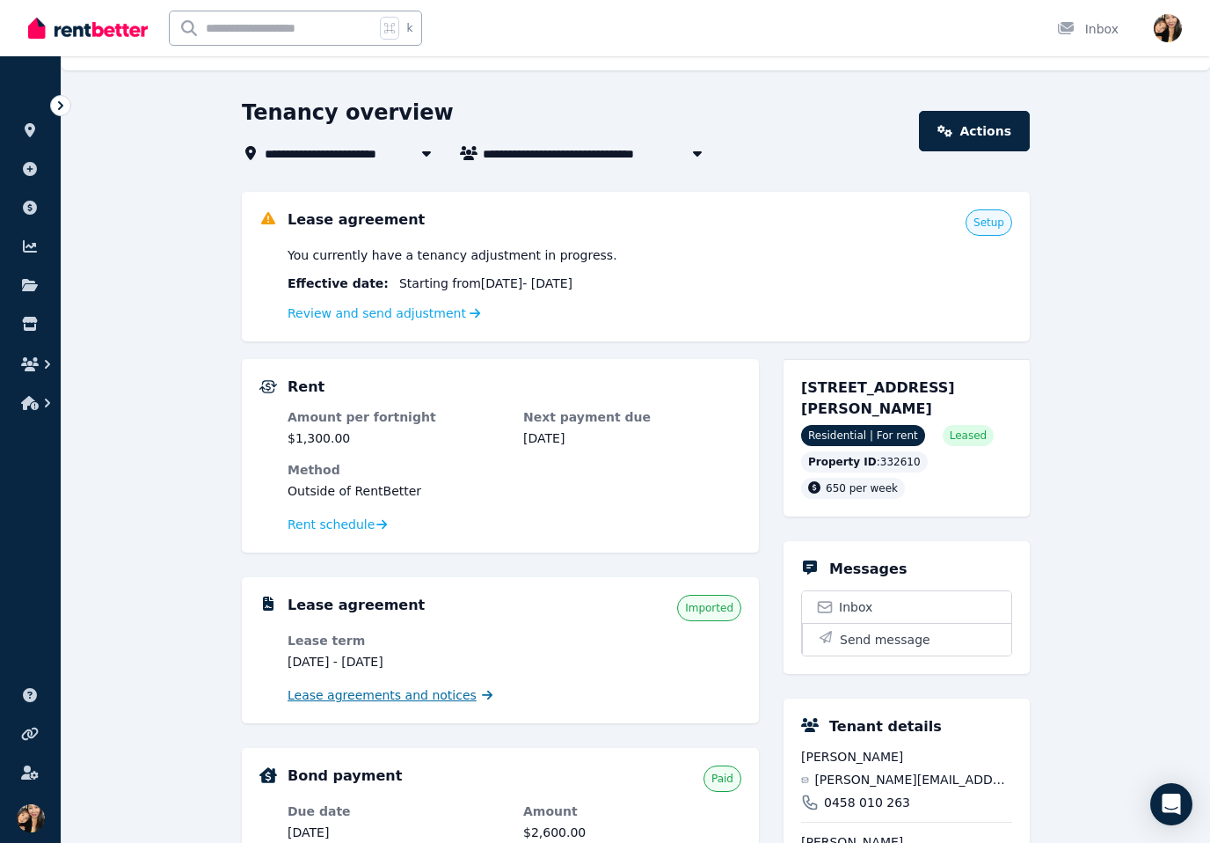
click at [435, 694] on span "Lease agreements and notices" at bounding box center [382, 695] width 189 height 18
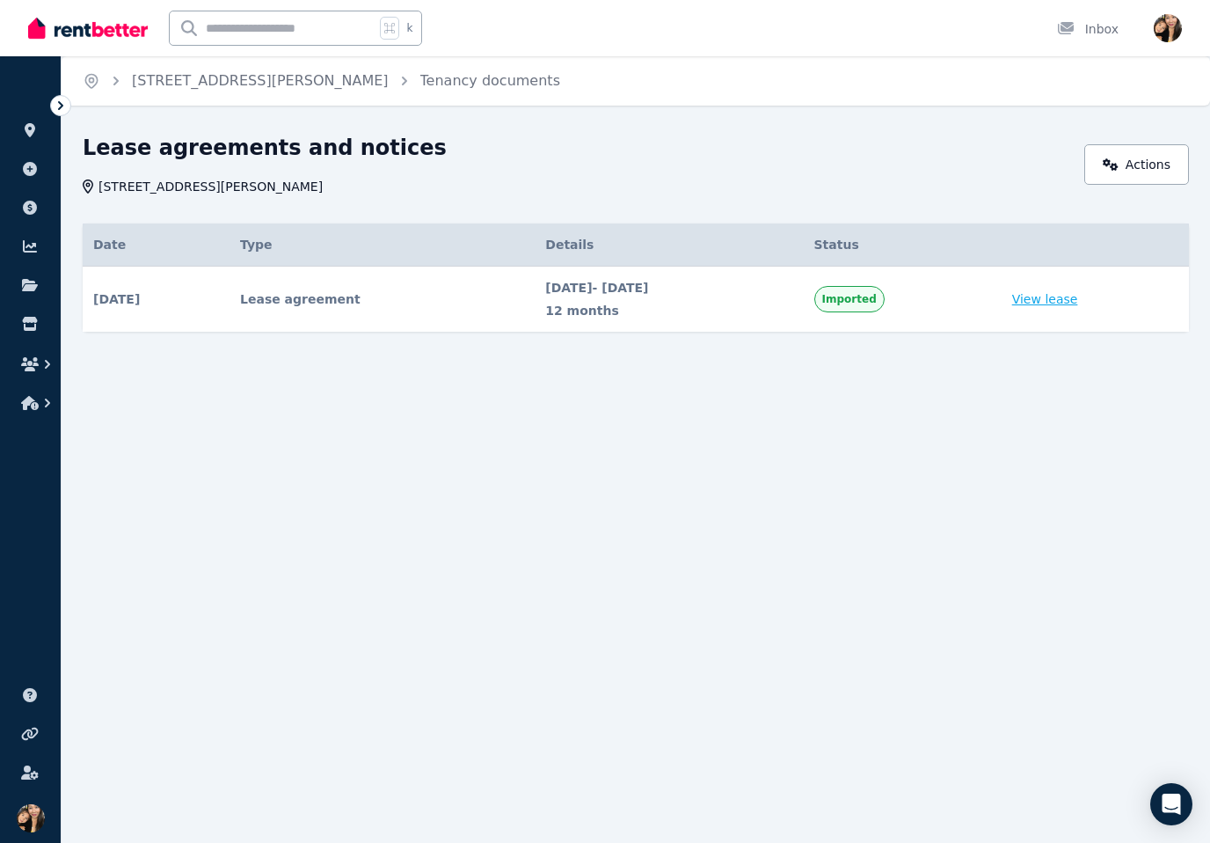
click at [1069, 293] on link "View lease" at bounding box center [1045, 299] width 66 height 18
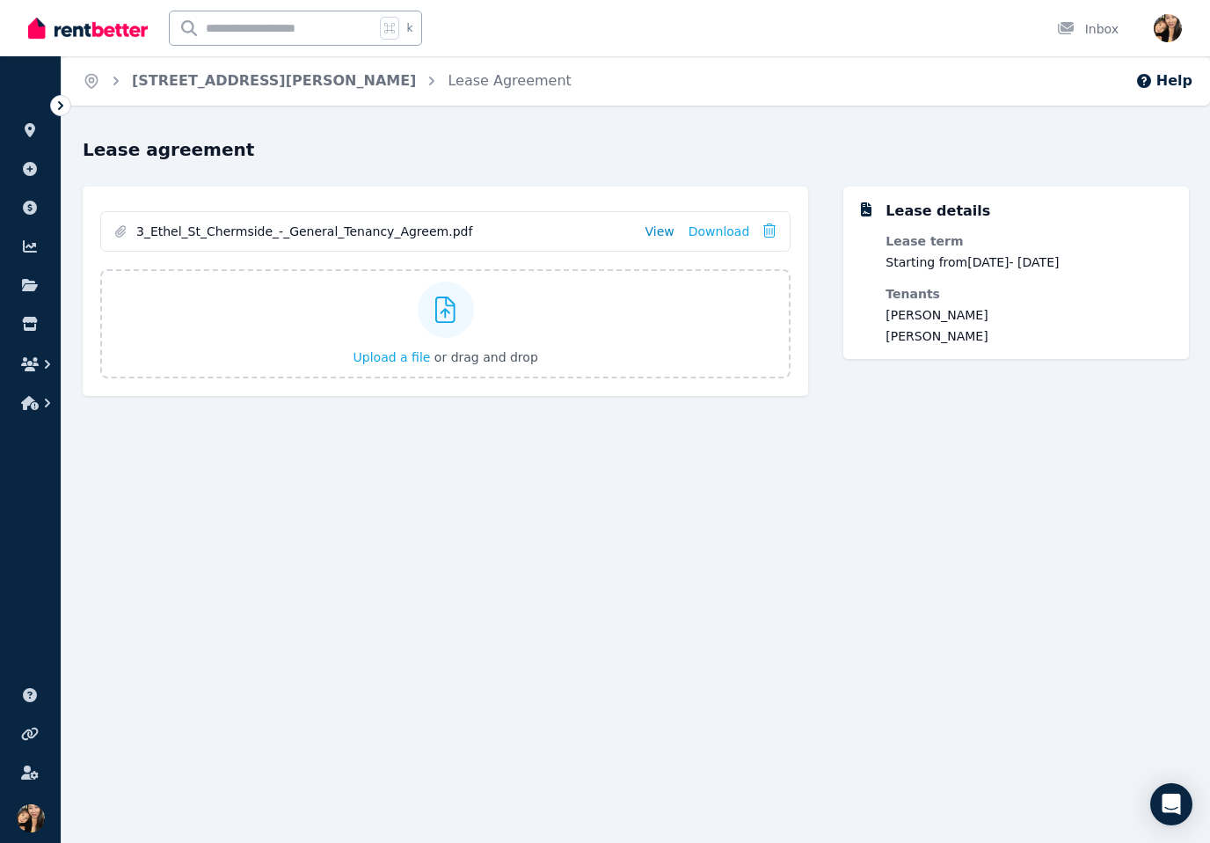
click at [660, 227] on link "View" at bounding box center [660, 232] width 29 height 18
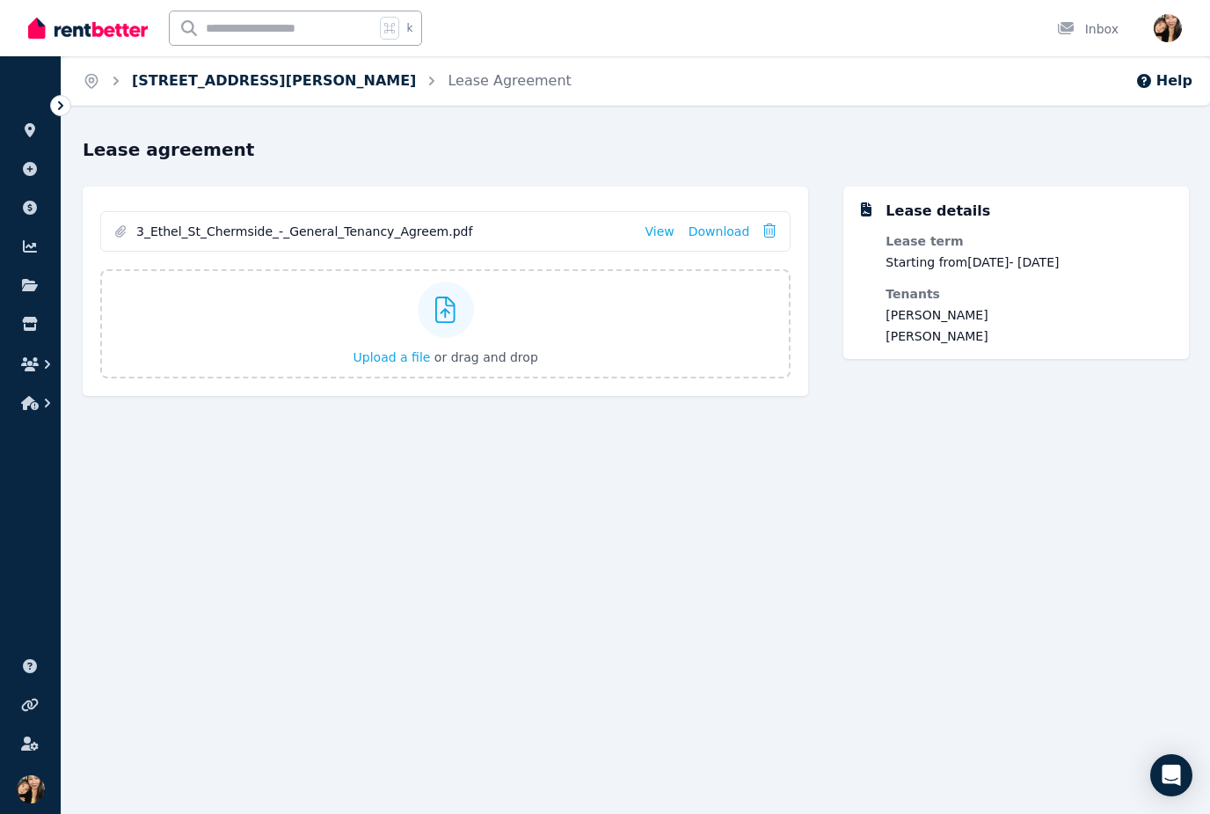
click at [199, 72] on link "[STREET_ADDRESS][PERSON_NAME]" at bounding box center [274, 80] width 284 height 17
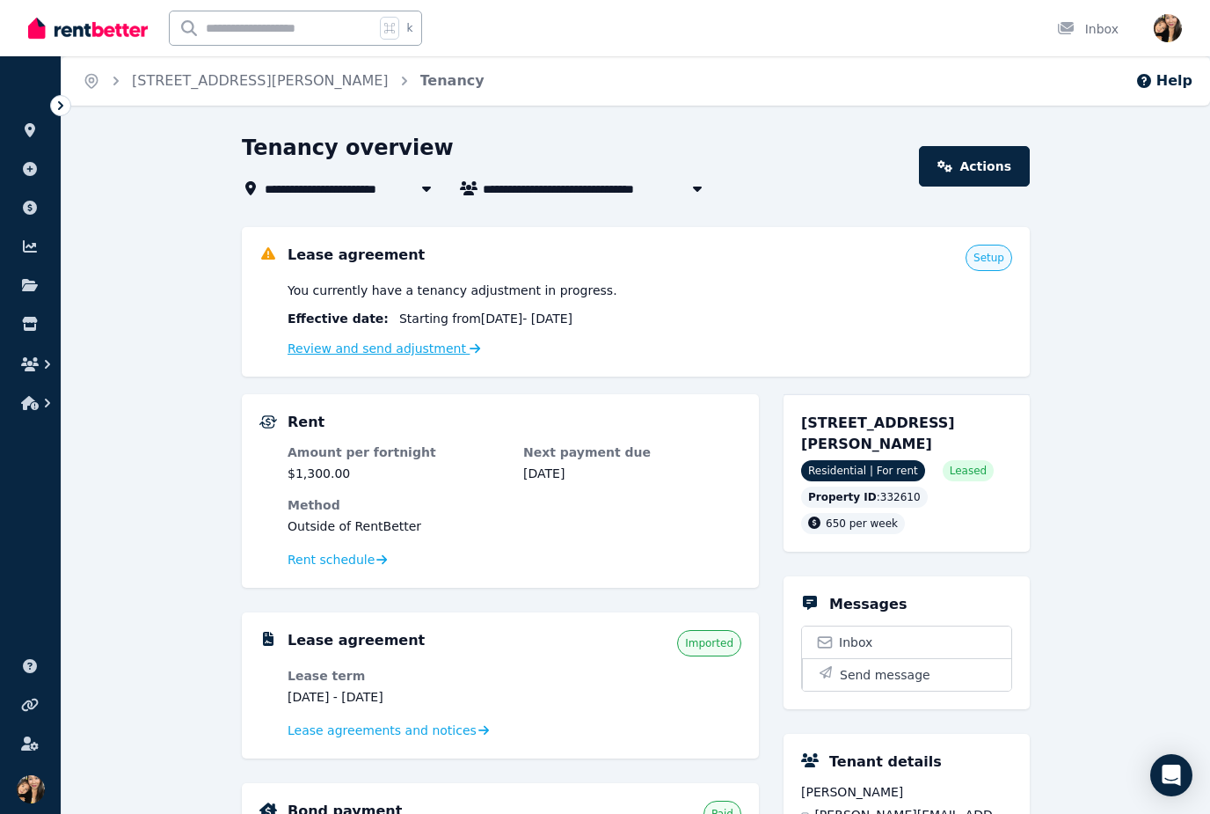
click at [410, 344] on link "Review and send adjustment" at bounding box center [385, 348] width 194 height 14
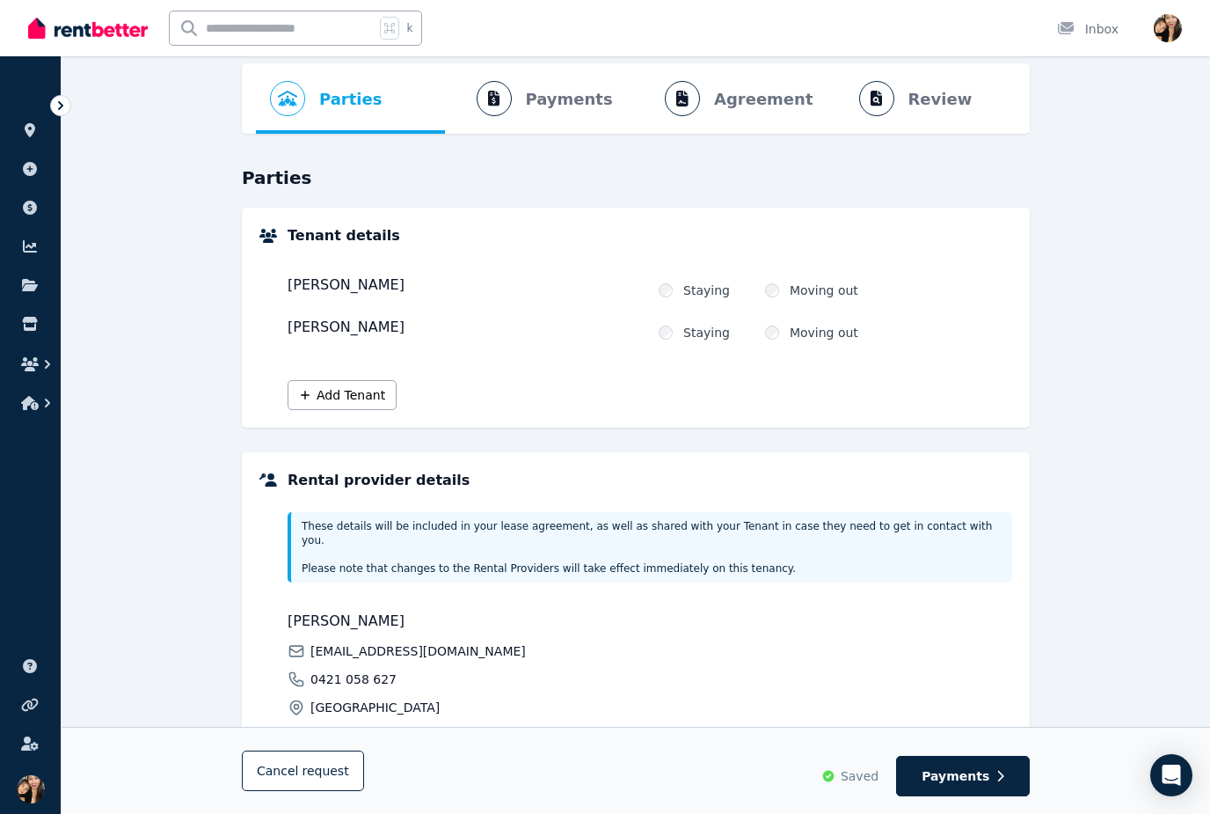
scroll to position [209, 0]
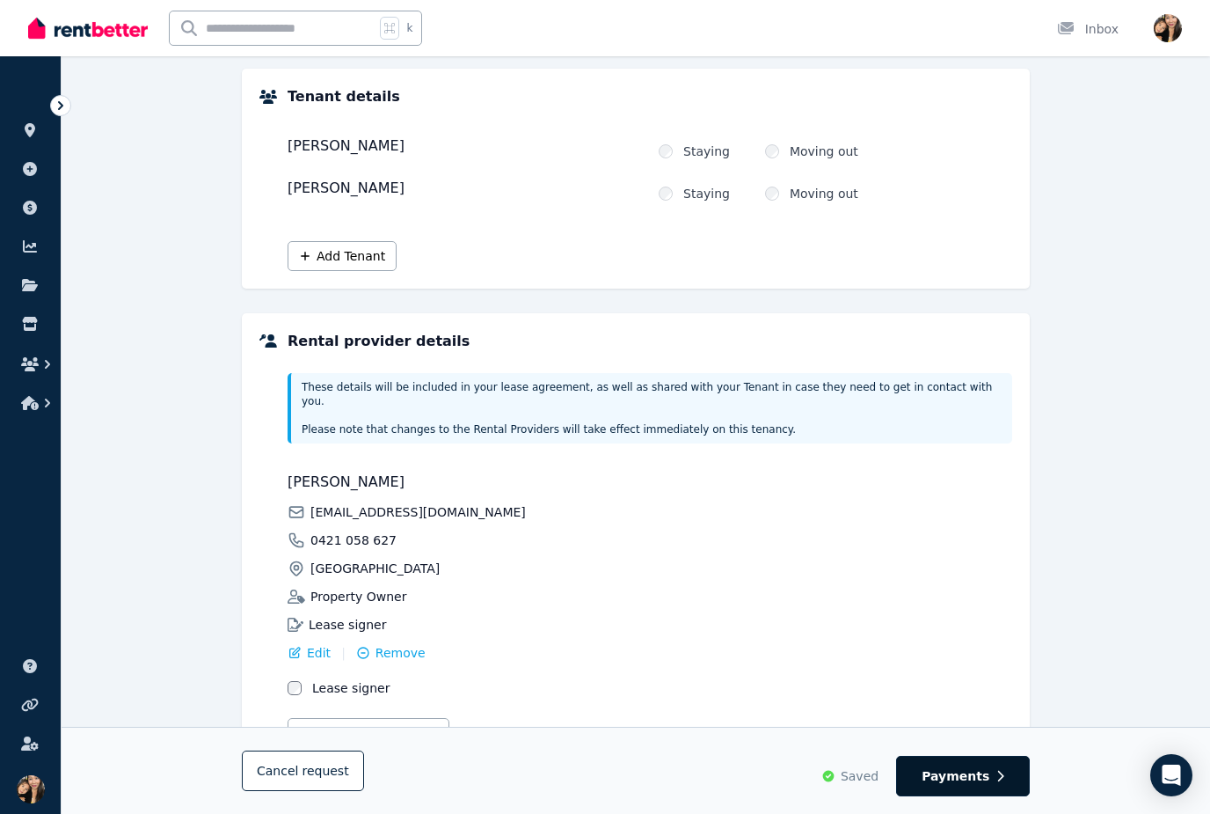
click at [974, 785] on span "Payments" at bounding box center [956, 776] width 68 height 18
select select "**********"
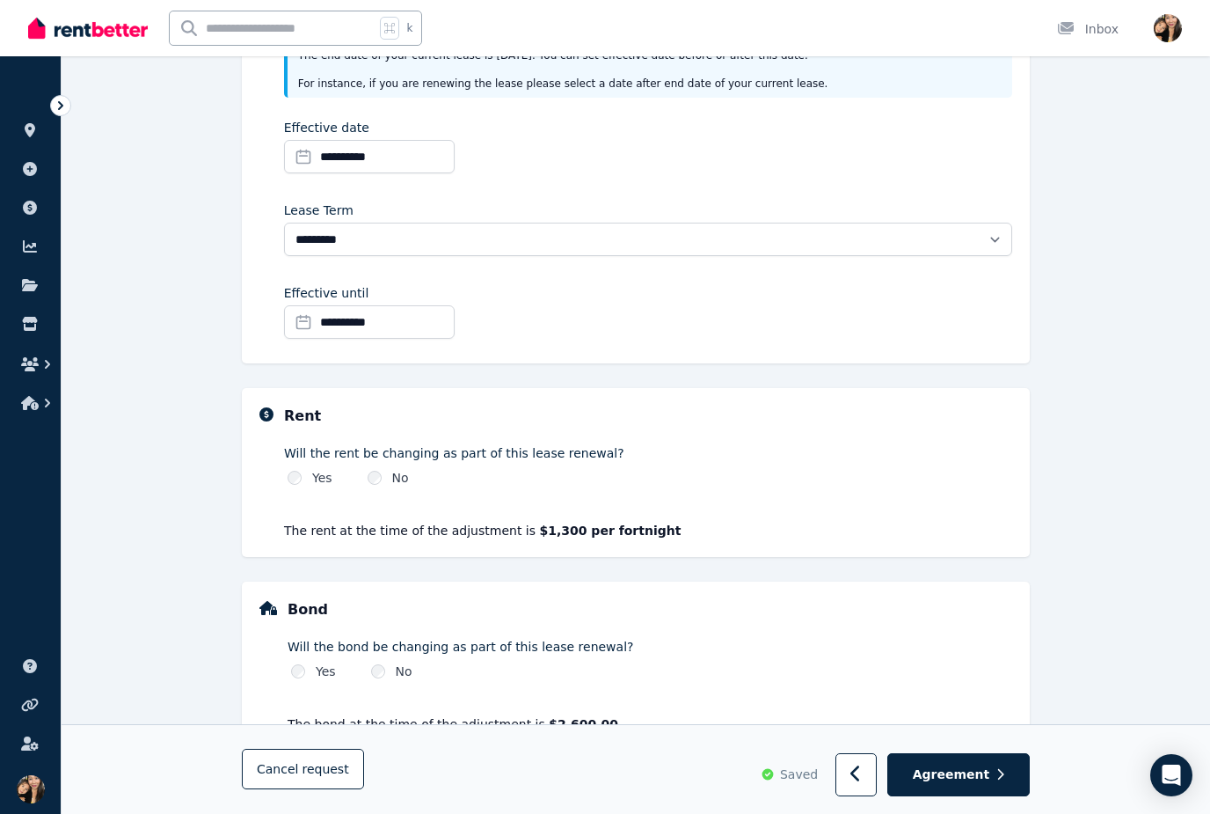
scroll to position [298, 0]
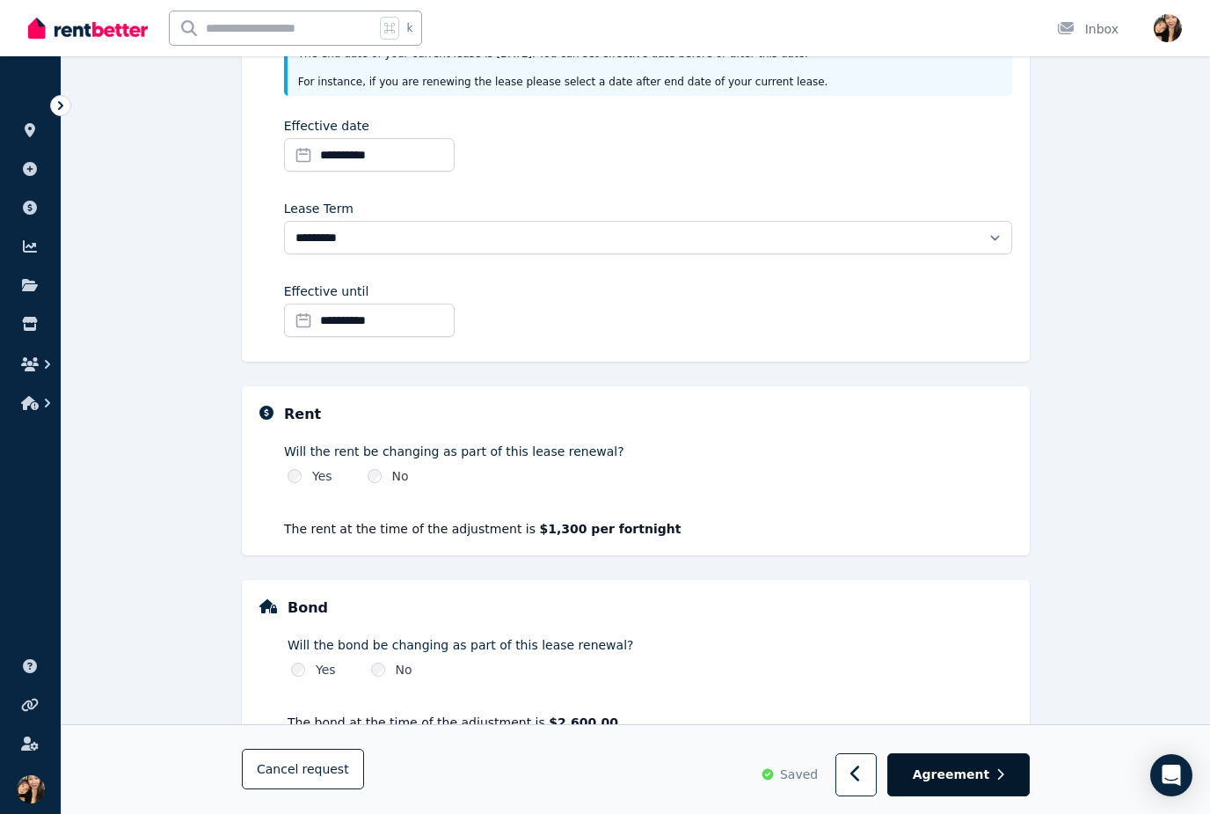
click at [975, 784] on span "Agreement" at bounding box center [951, 775] width 77 height 18
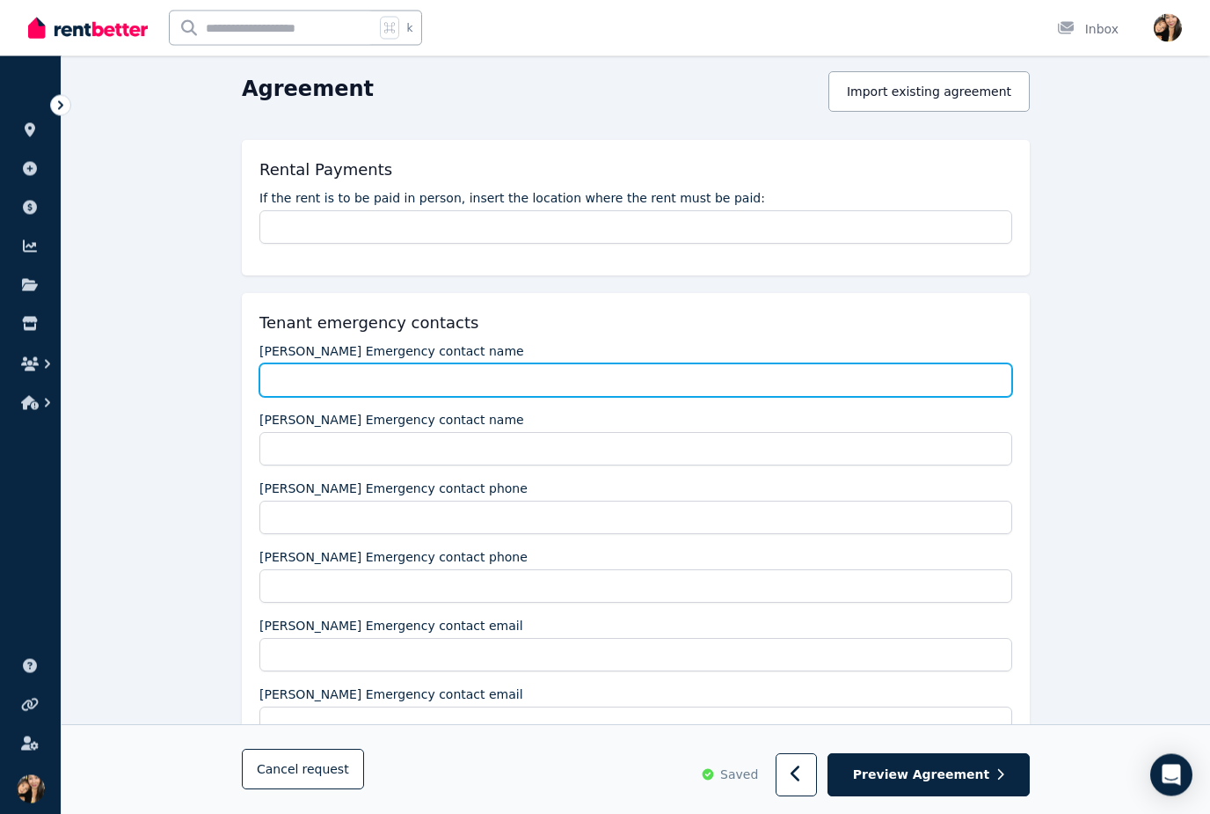
click at [643, 385] on input "Adriana Franchina Emergency contact name" at bounding box center [635, 380] width 753 height 33
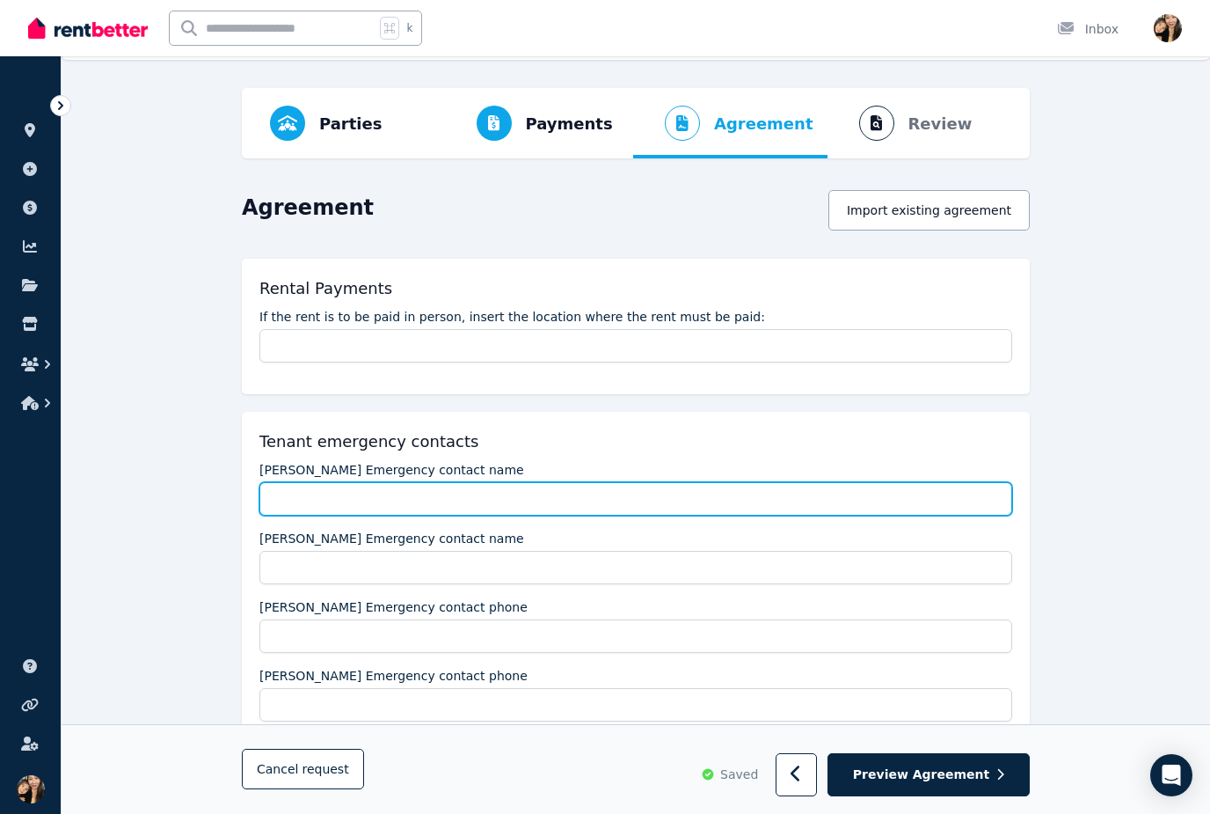
scroll to position [0, 0]
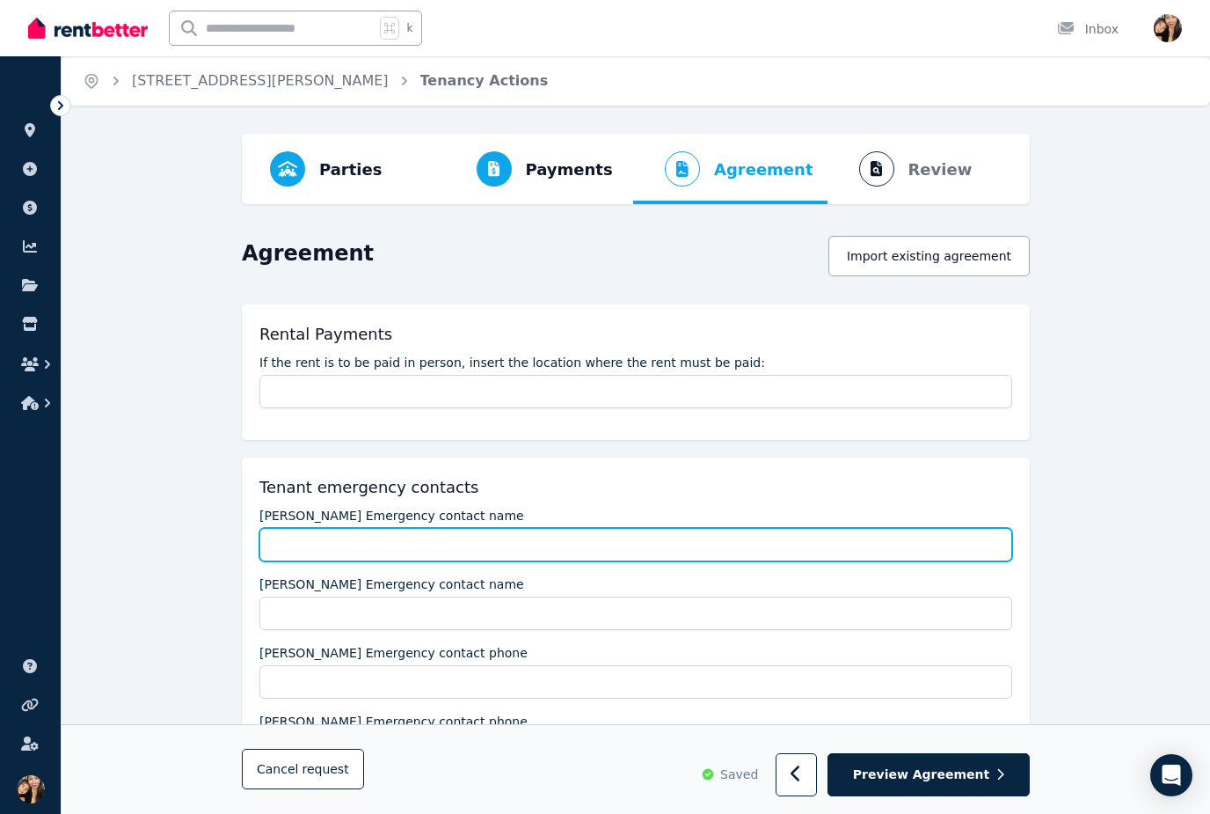
click at [612, 547] on input "Adriana Franchina Emergency contact name" at bounding box center [635, 544] width 753 height 33
click at [451, 531] on input "Adriana Franchina Emergency contact name" at bounding box center [635, 544] width 753 height 33
paste input "*"
click at [515, 531] on input "Adriana Franchina Emergency contact name" at bounding box center [635, 544] width 753 height 33
type input "**********"
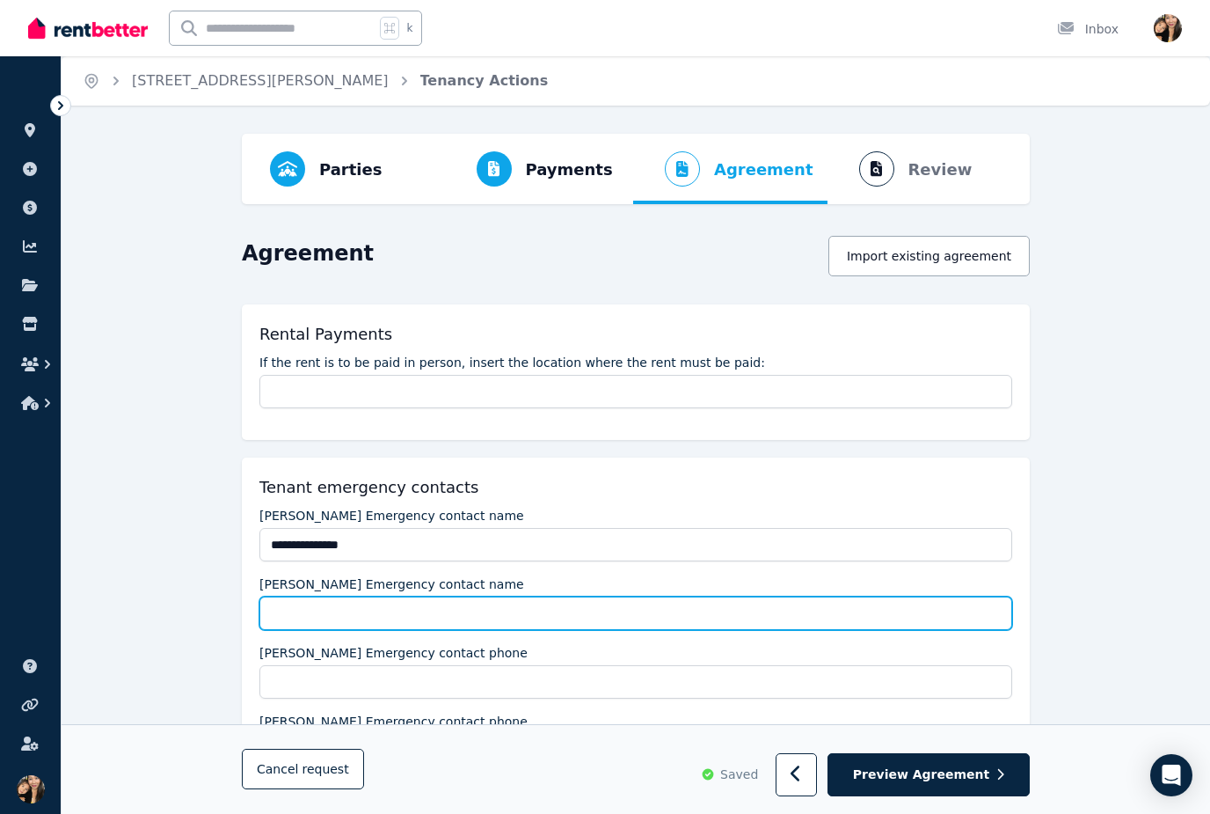
click at [549, 607] on input "Erin Stewart Emergency contact name" at bounding box center [635, 612] width 753 height 33
click at [565, 601] on input "Erin Stewart Emergency contact name" at bounding box center [635, 612] width 753 height 33
type input "*"
type input "**********"
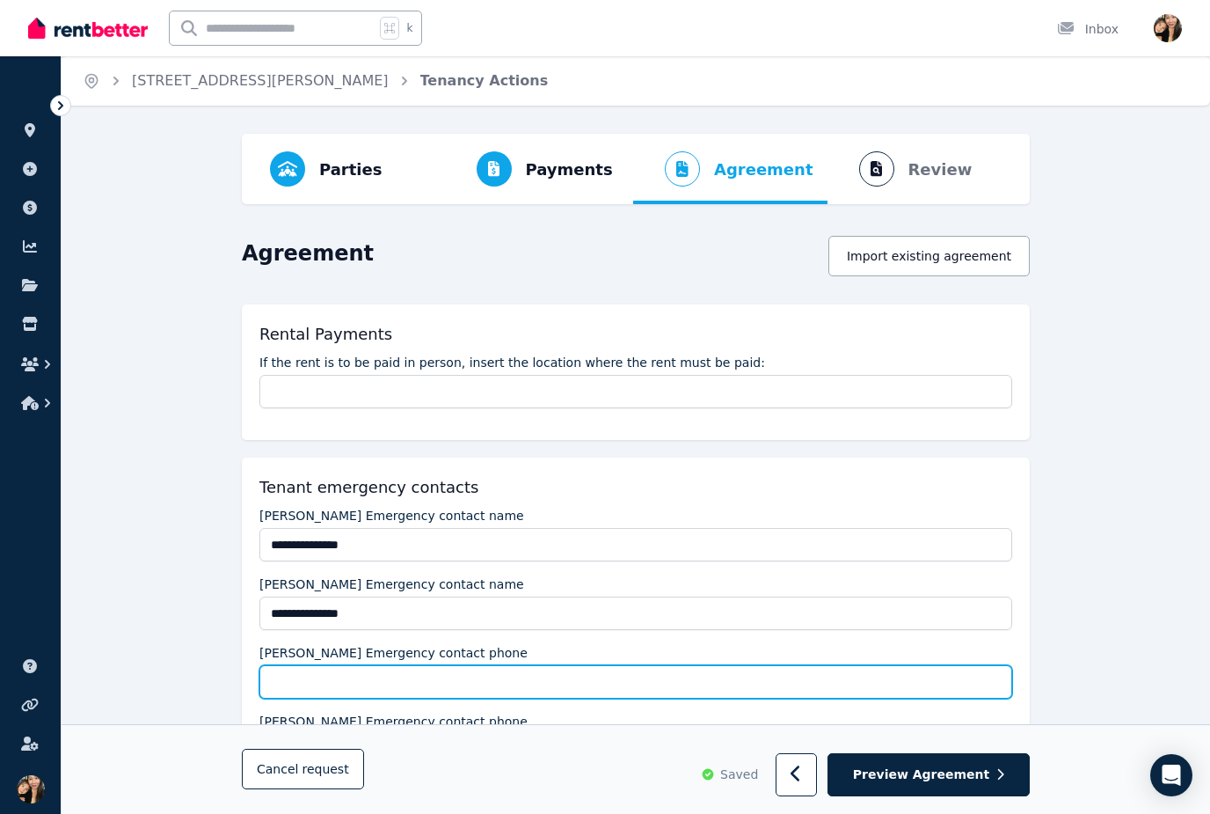
click at [604, 683] on input "Adriana Franchina Emergency contact phone" at bounding box center [635, 681] width 753 height 33
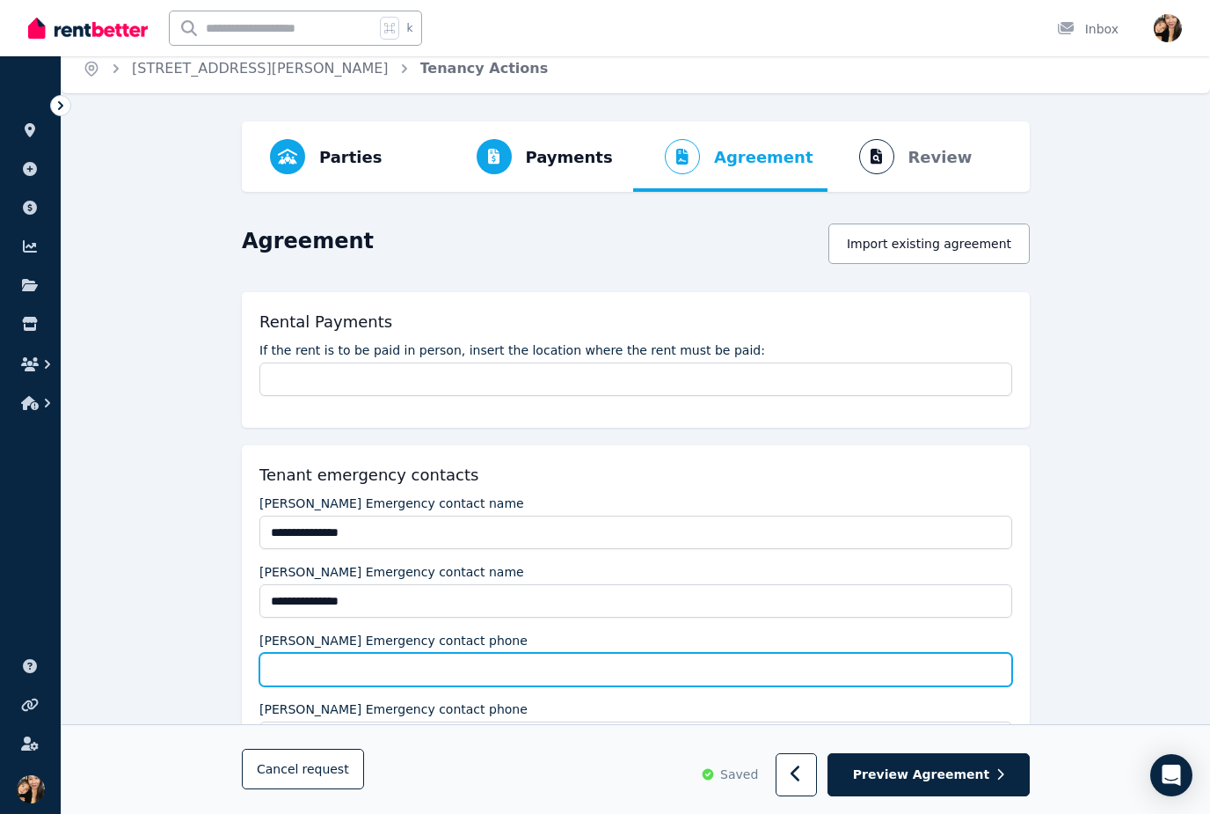
scroll to position [47, 0]
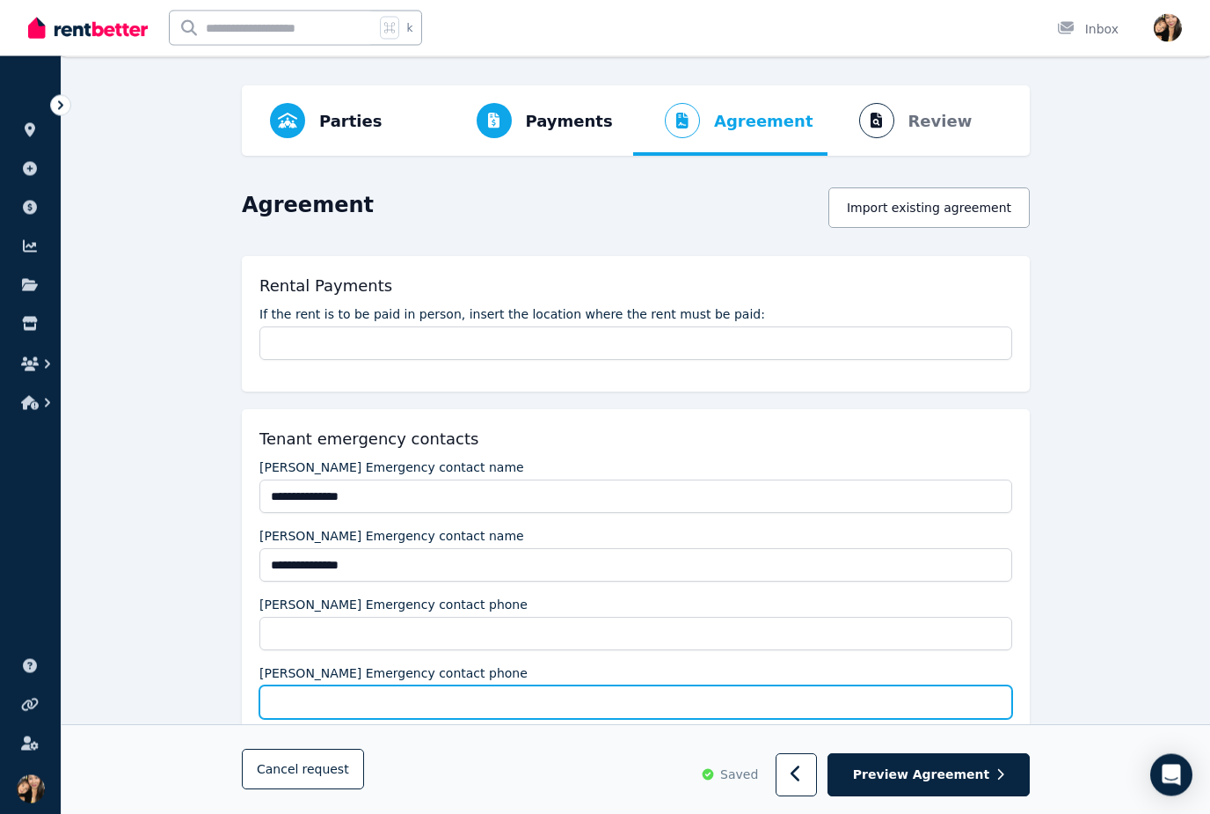
click at [424, 698] on input "Erin Stewart Emergency contact phone" at bounding box center [635, 702] width 753 height 33
click at [336, 700] on input "Erin Stewart Emergency contact phone" at bounding box center [635, 701] width 753 height 33
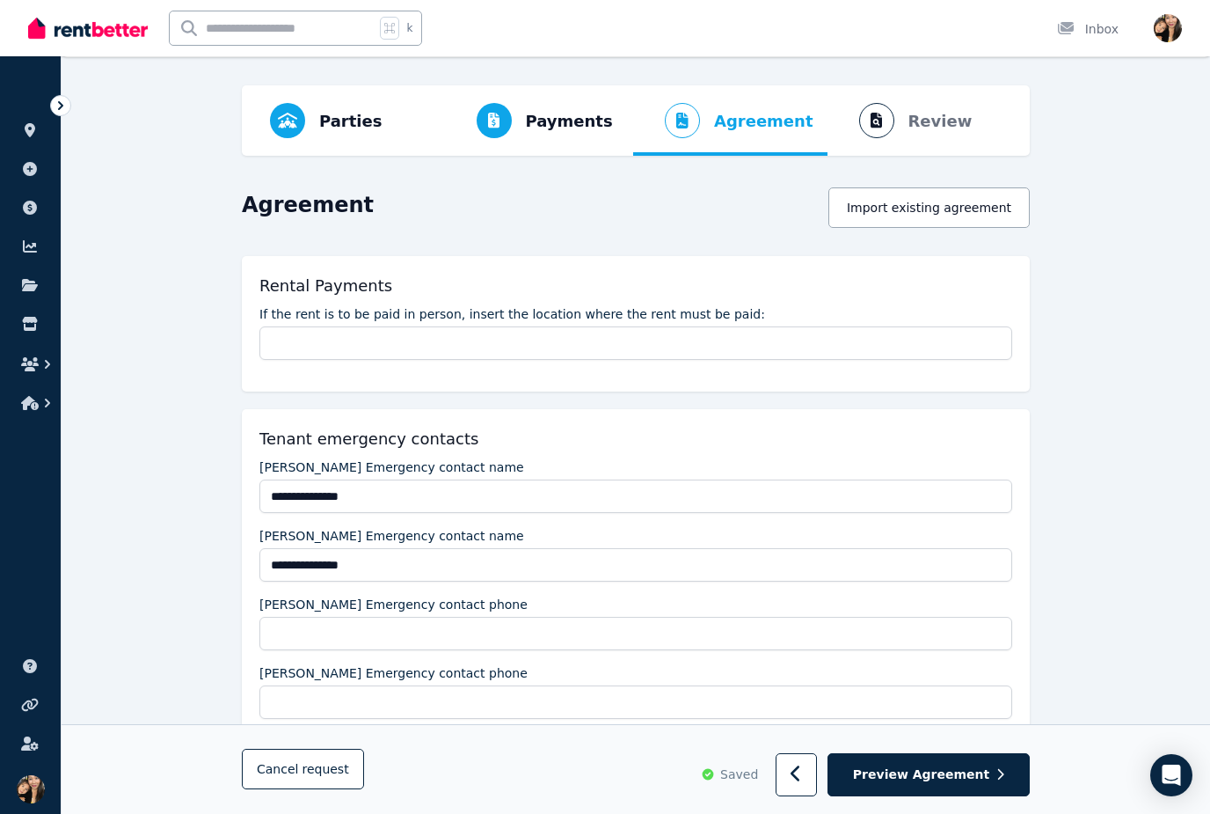
click at [274, 26] on input "text" at bounding box center [272, 27] width 205 height 33
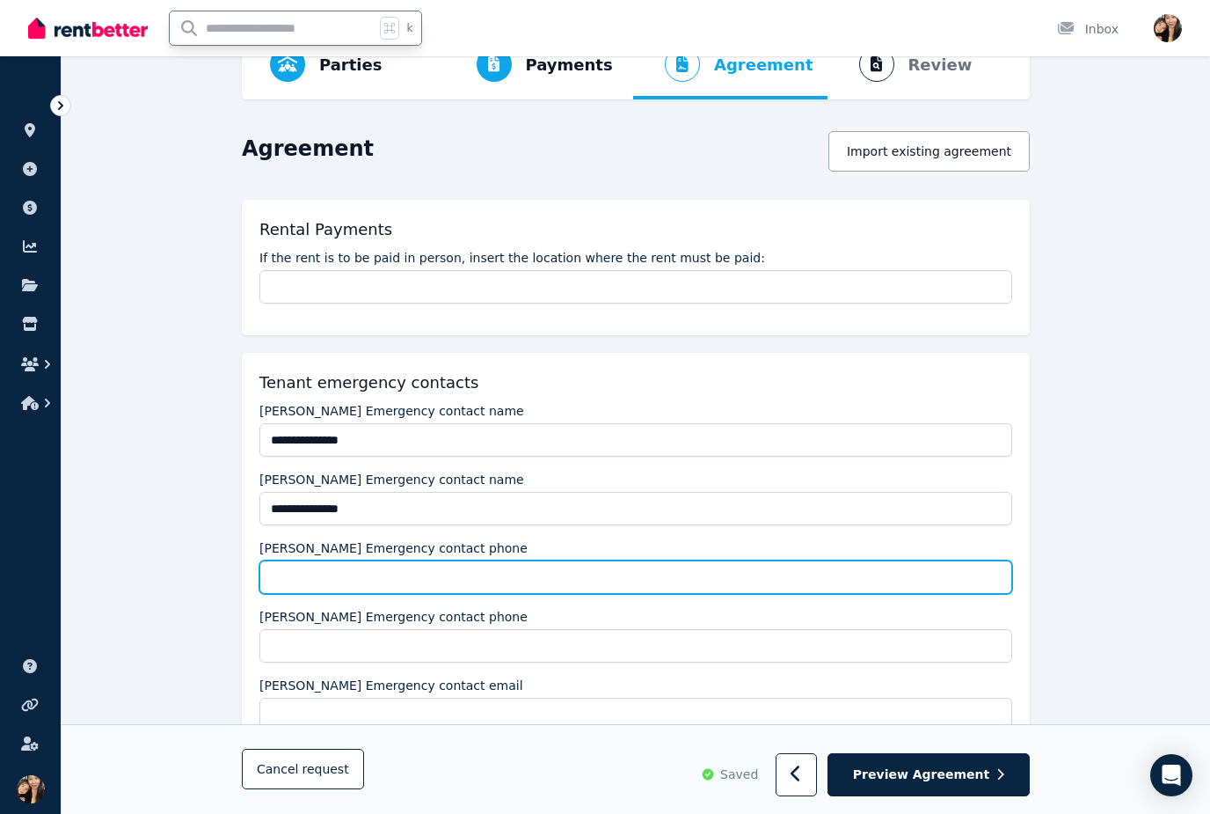
click at [507, 583] on input "Adriana Franchina Emergency contact phone" at bounding box center [635, 576] width 753 height 33
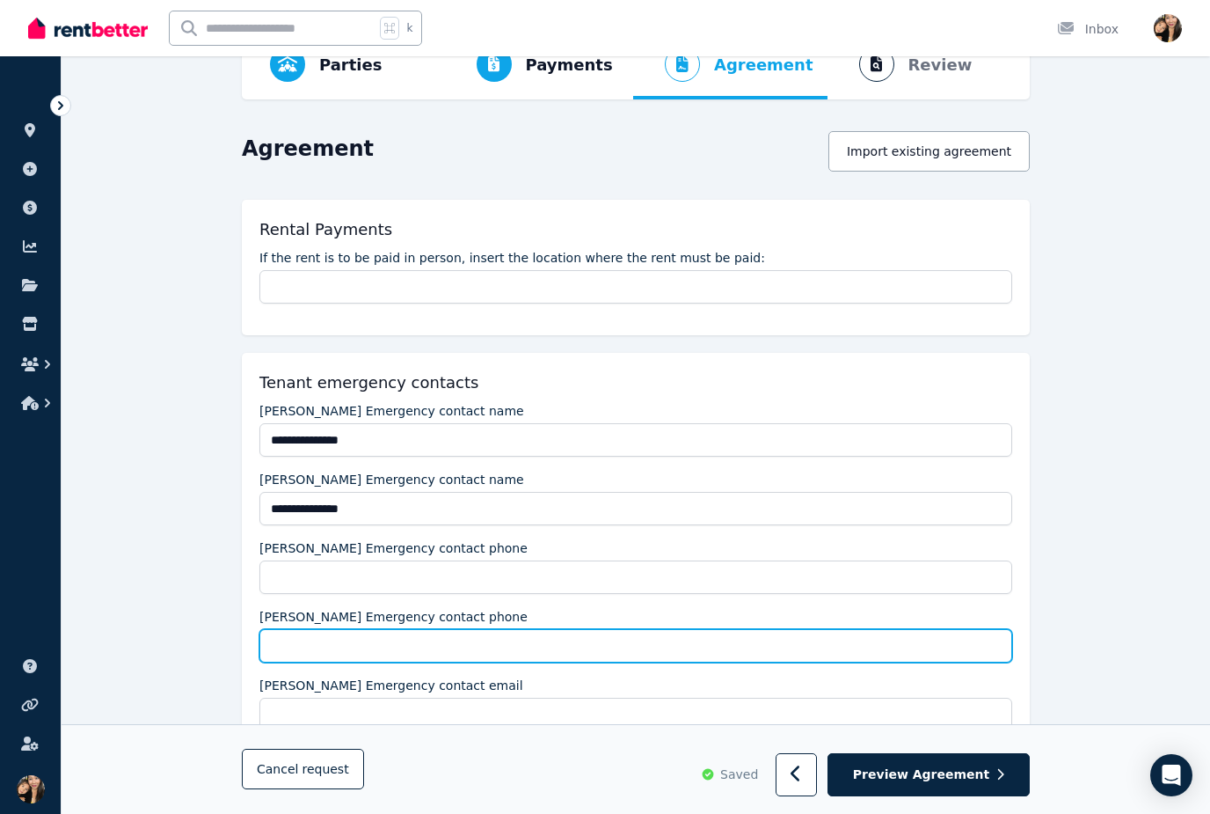
click at [473, 639] on input "Erin Stewart Emergency contact phone" at bounding box center [635, 645] width 753 height 33
click at [575, 648] on input "Erin Stewart Emergency contact phone" at bounding box center [635, 645] width 753 height 33
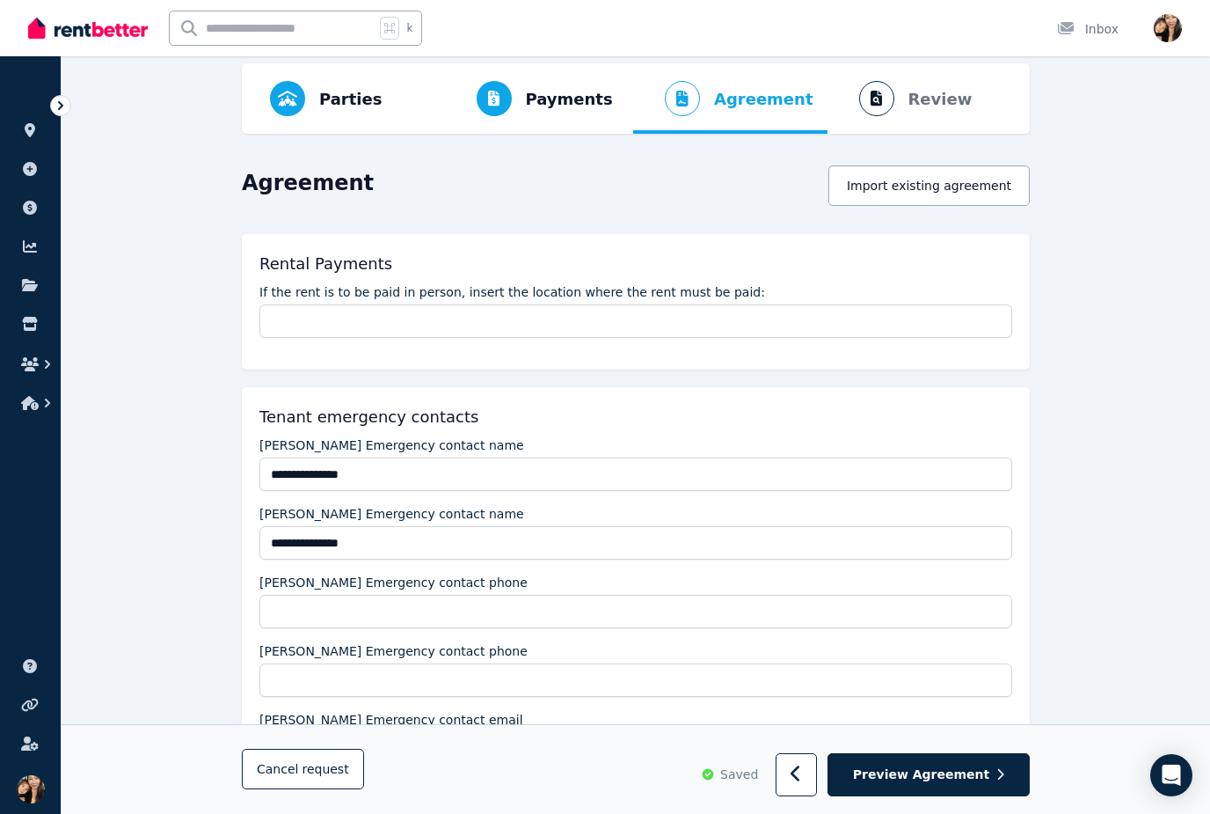
scroll to position [109, 0]
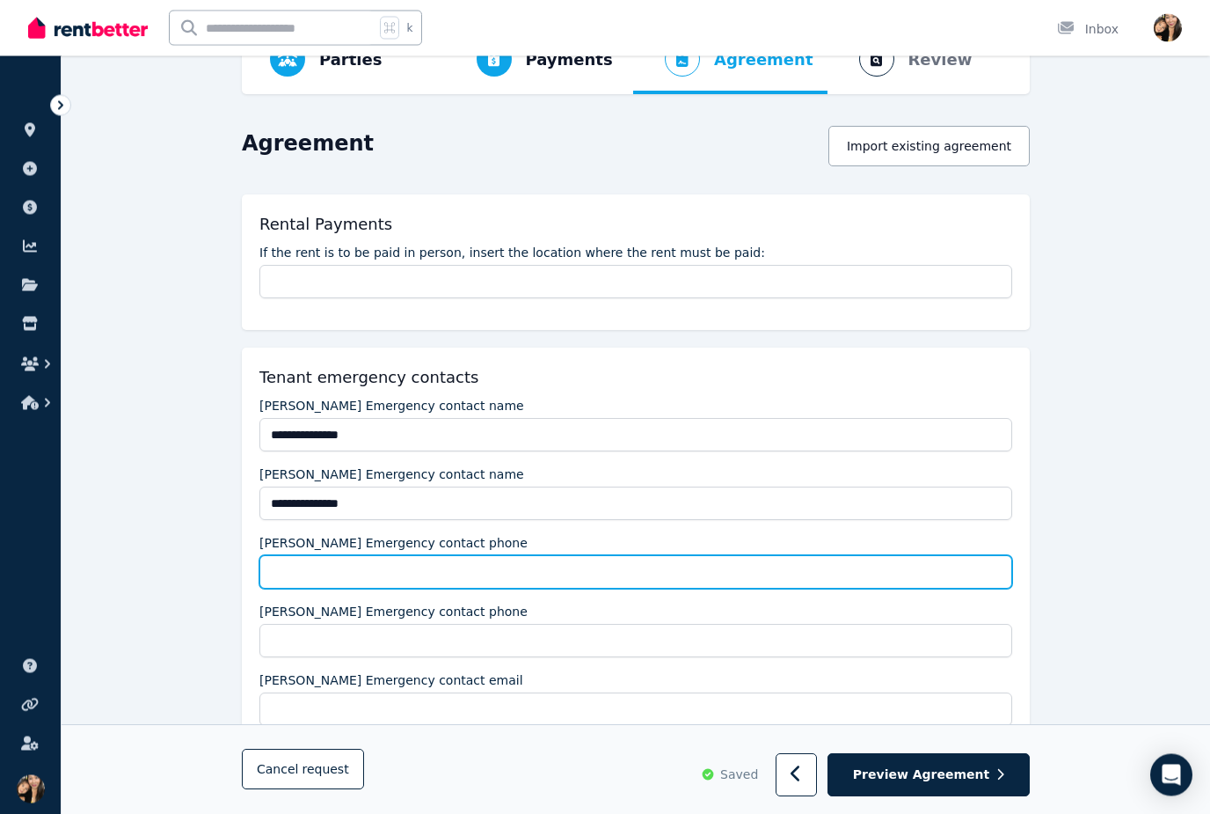
click at [453, 566] on input "Adriana Franchina Emergency contact phone" at bounding box center [635, 572] width 753 height 33
click at [298, 568] on input "Adriana Franchina Emergency contact phone" at bounding box center [635, 571] width 753 height 33
click at [297, 568] on input "Adriana Franchina Emergency contact phone" at bounding box center [635, 571] width 753 height 33
click at [303, 572] on input "Adriana Franchina Emergency contact phone" at bounding box center [635, 571] width 753 height 33
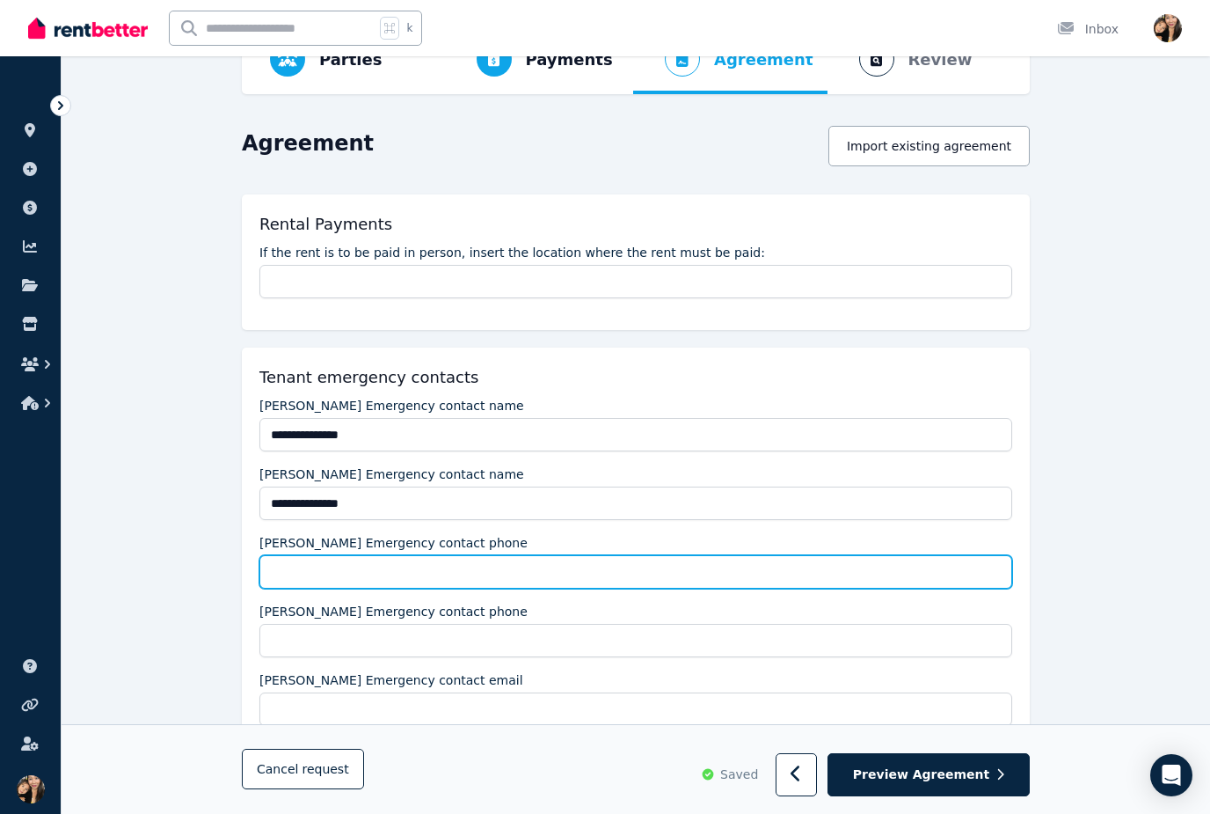
click at [272, 560] on input "Adriana Franchina Emergency contact phone" at bounding box center [635, 571] width 753 height 33
click at [273, 571] on input "Adriana Franchina Emergency contact phone" at bounding box center [635, 571] width 753 height 33
click at [318, 561] on input "Adriana Franchina Emergency contact phone" at bounding box center [635, 571] width 753 height 33
click at [429, 583] on input "Adriana Franchina Emergency contact phone" at bounding box center [635, 571] width 753 height 33
click at [401, 573] on input "Adriana Franchina Emergency contact phone" at bounding box center [635, 571] width 753 height 33
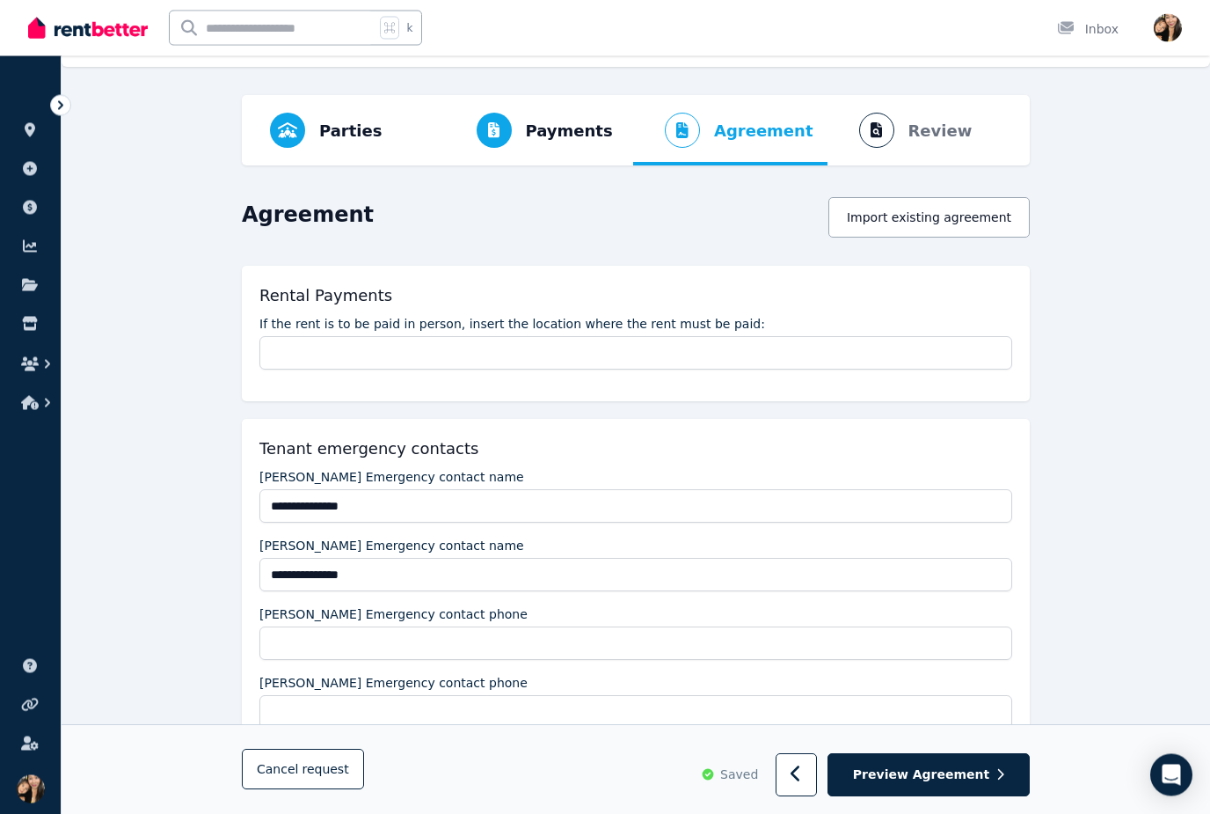
scroll to position [40, 0]
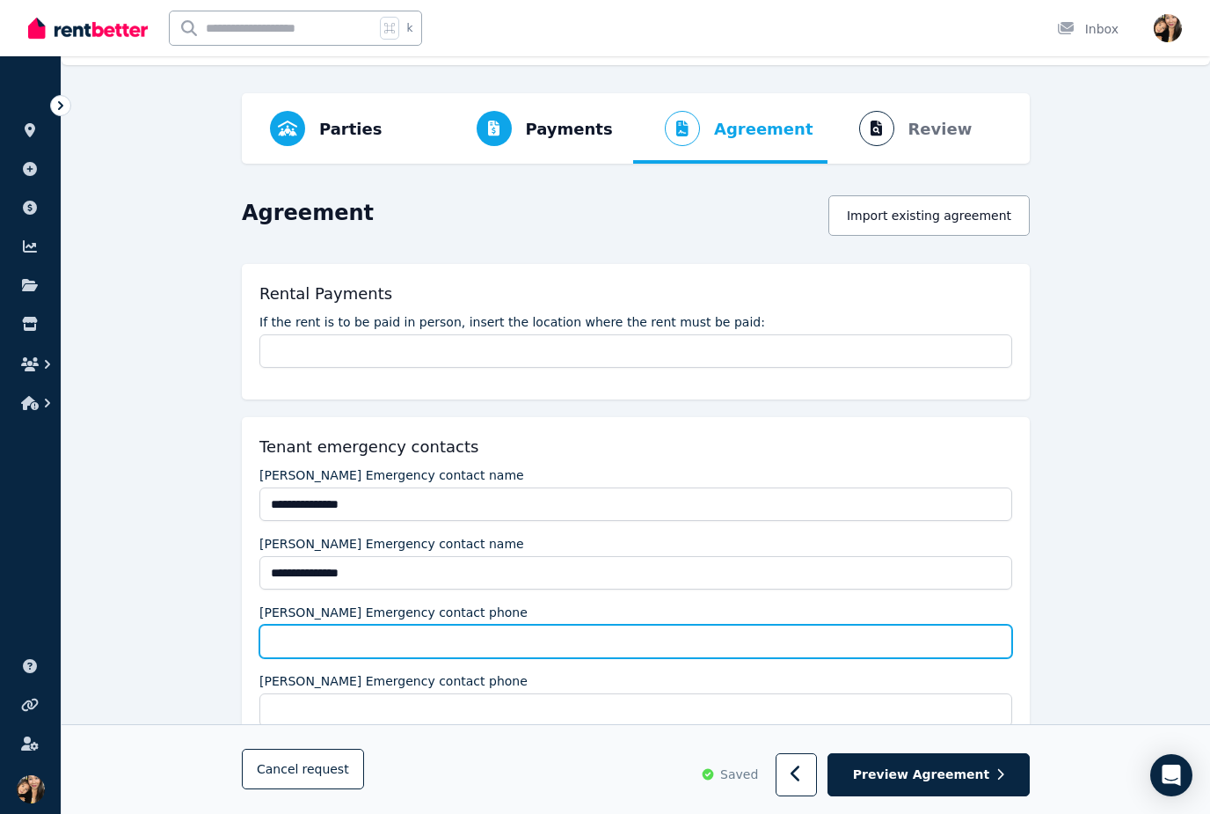
click at [463, 626] on input "Adriana Franchina Emergency contact phone" at bounding box center [635, 641] width 753 height 33
type input "**********"
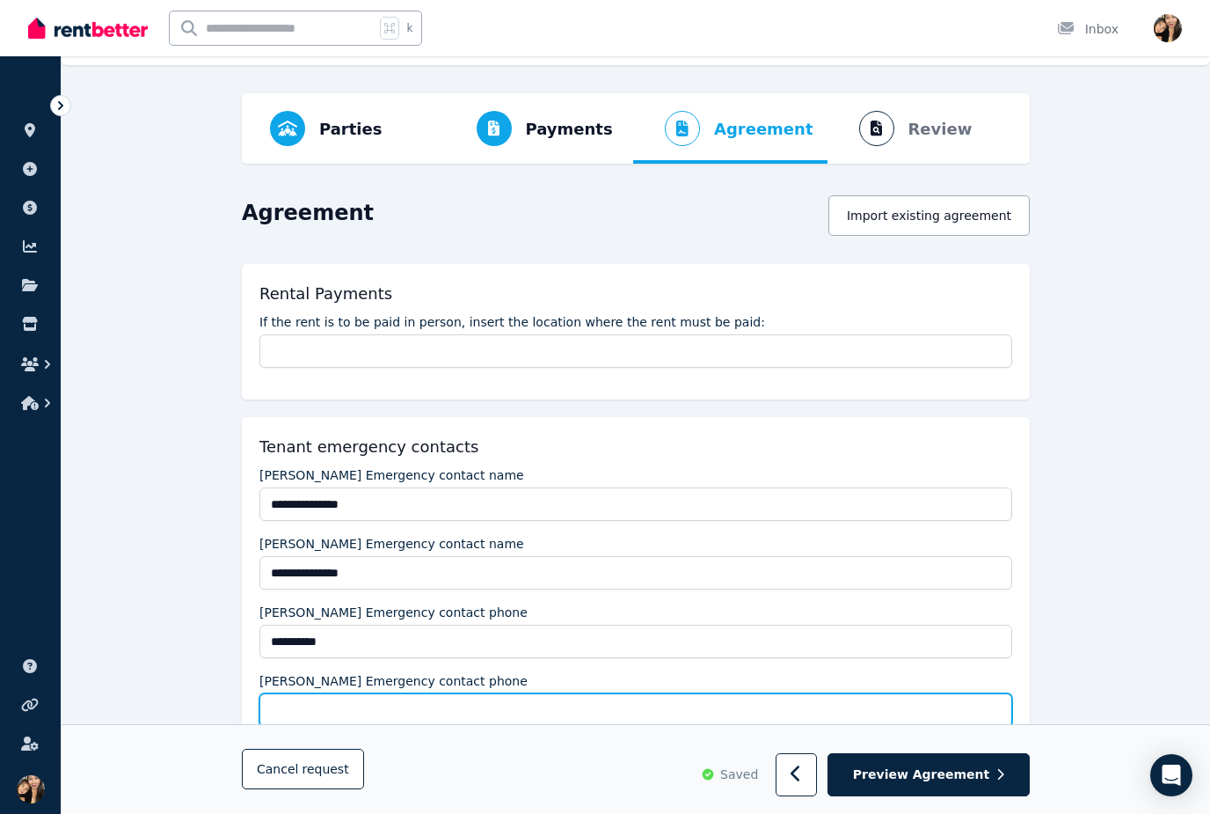
click at [573, 712] on input "Erin Stewart Emergency contact phone" at bounding box center [635, 709] width 753 height 33
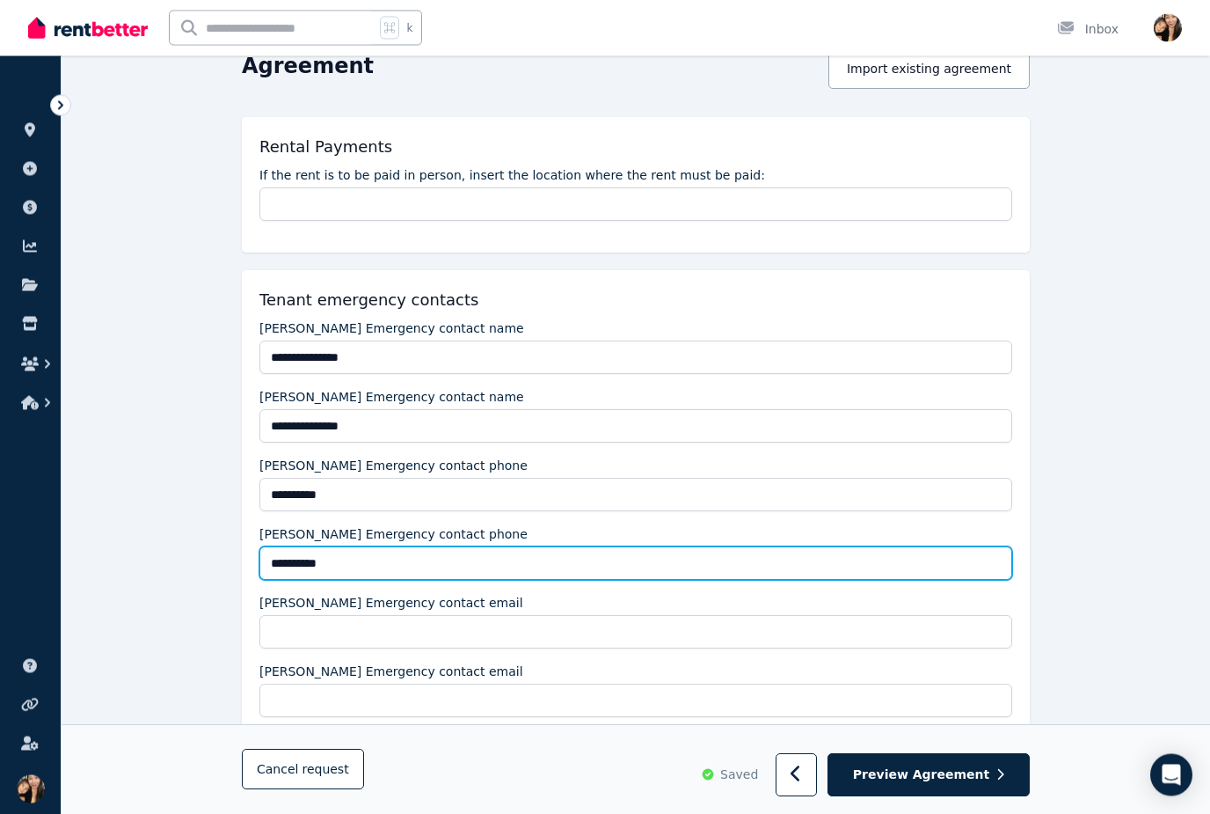
type input "**********"
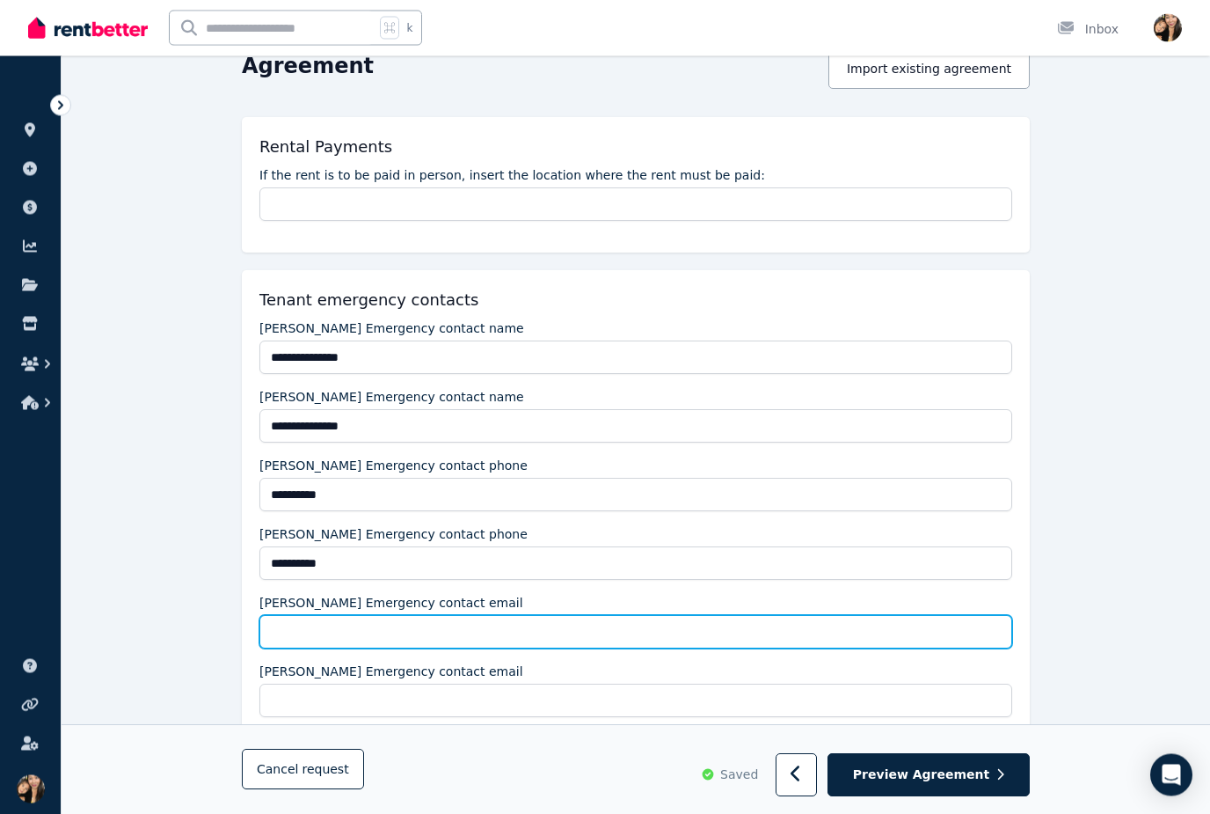
click at [615, 639] on input "Adriana Franchina Emergency contact email" at bounding box center [635, 632] width 753 height 33
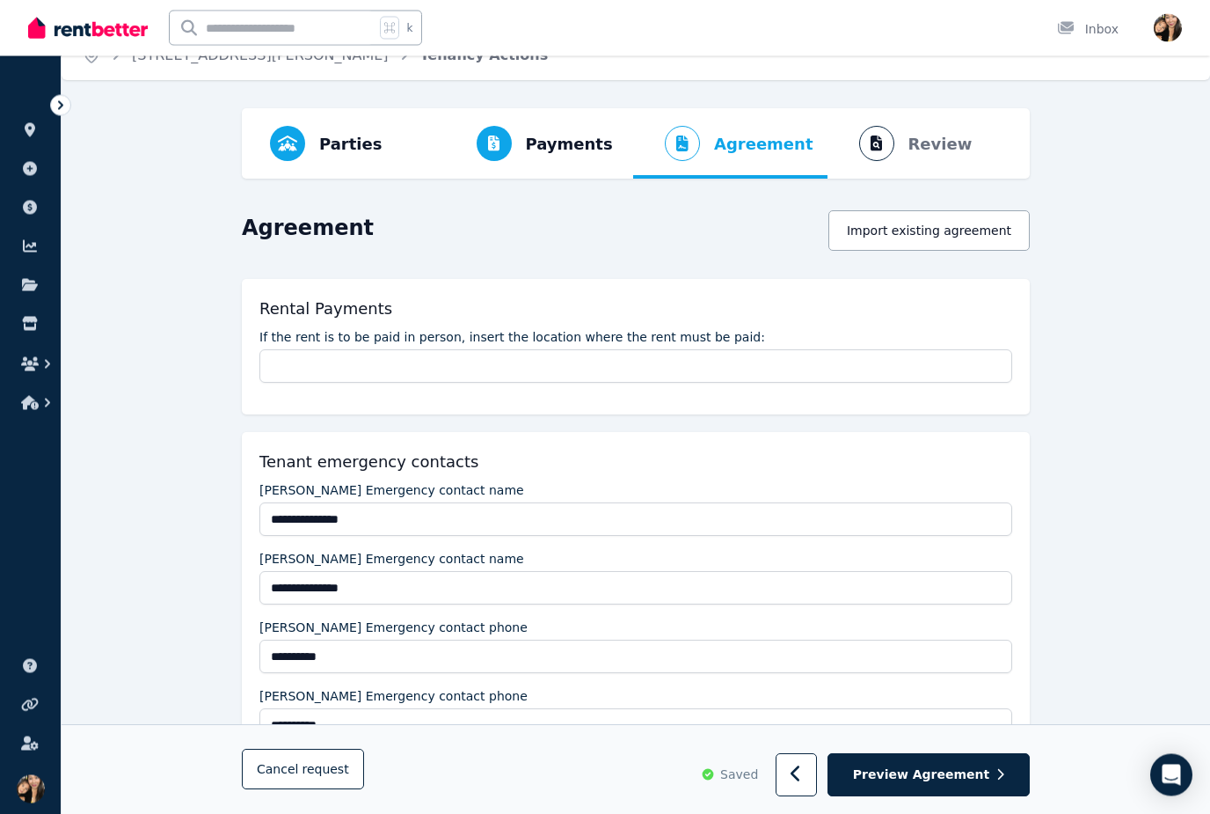
scroll to position [0, 0]
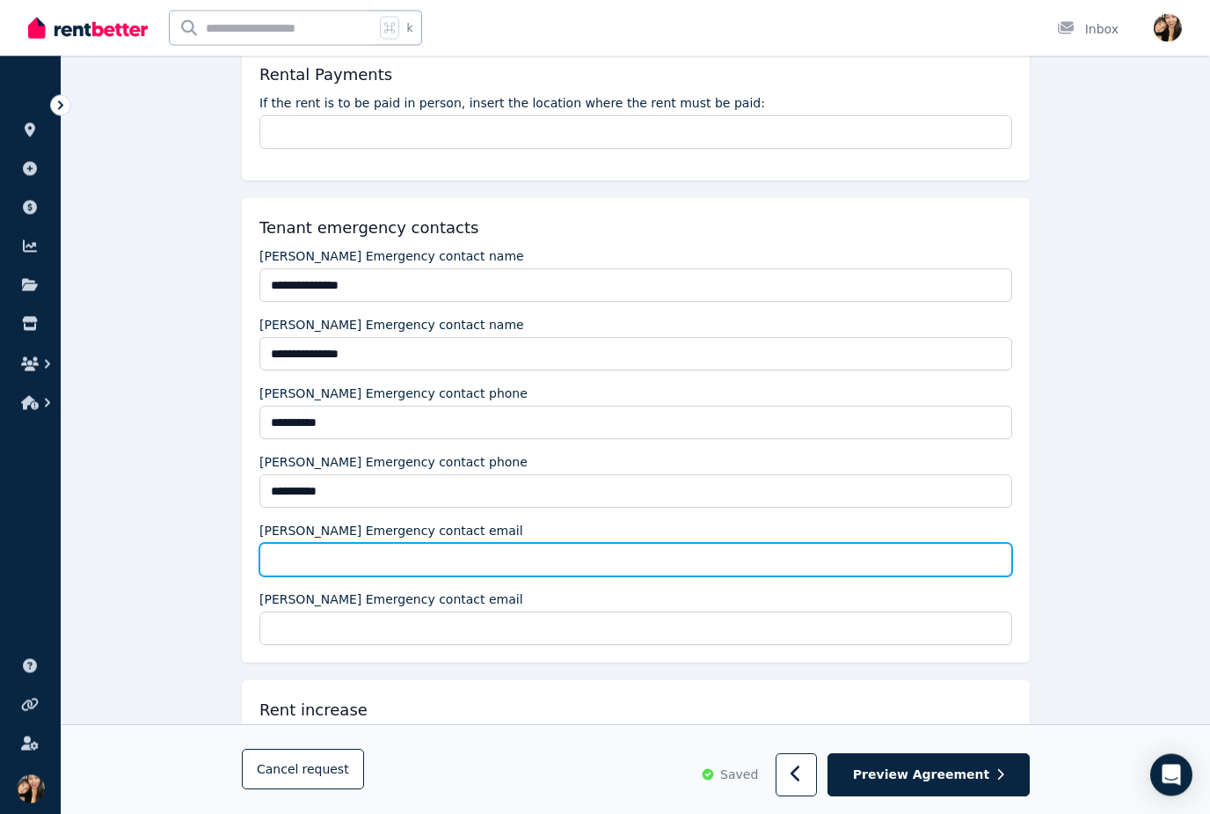
click at [613, 553] on input "Adriana Franchina Emergency contact email" at bounding box center [635, 560] width 753 height 33
type input "**********"
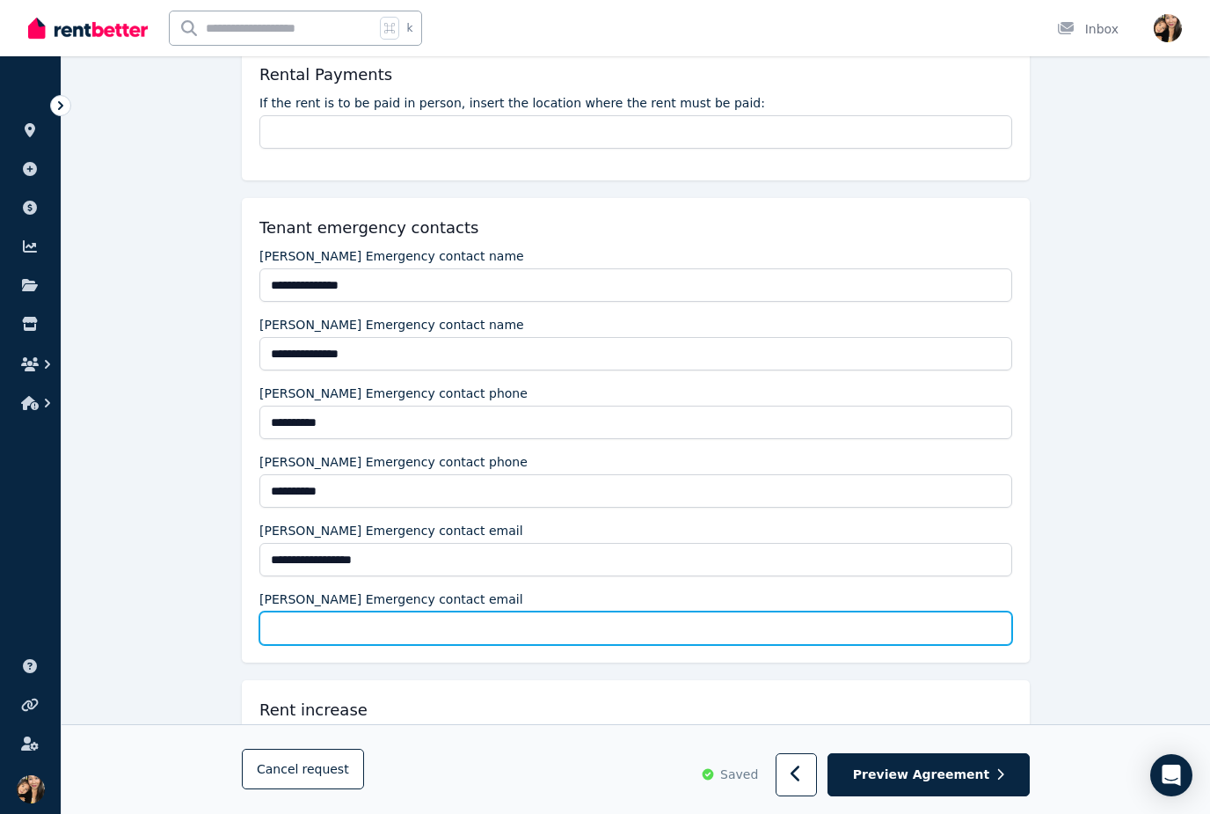
click at [585, 620] on input "Erin Stewart Emergency contact email" at bounding box center [635, 627] width 753 height 33
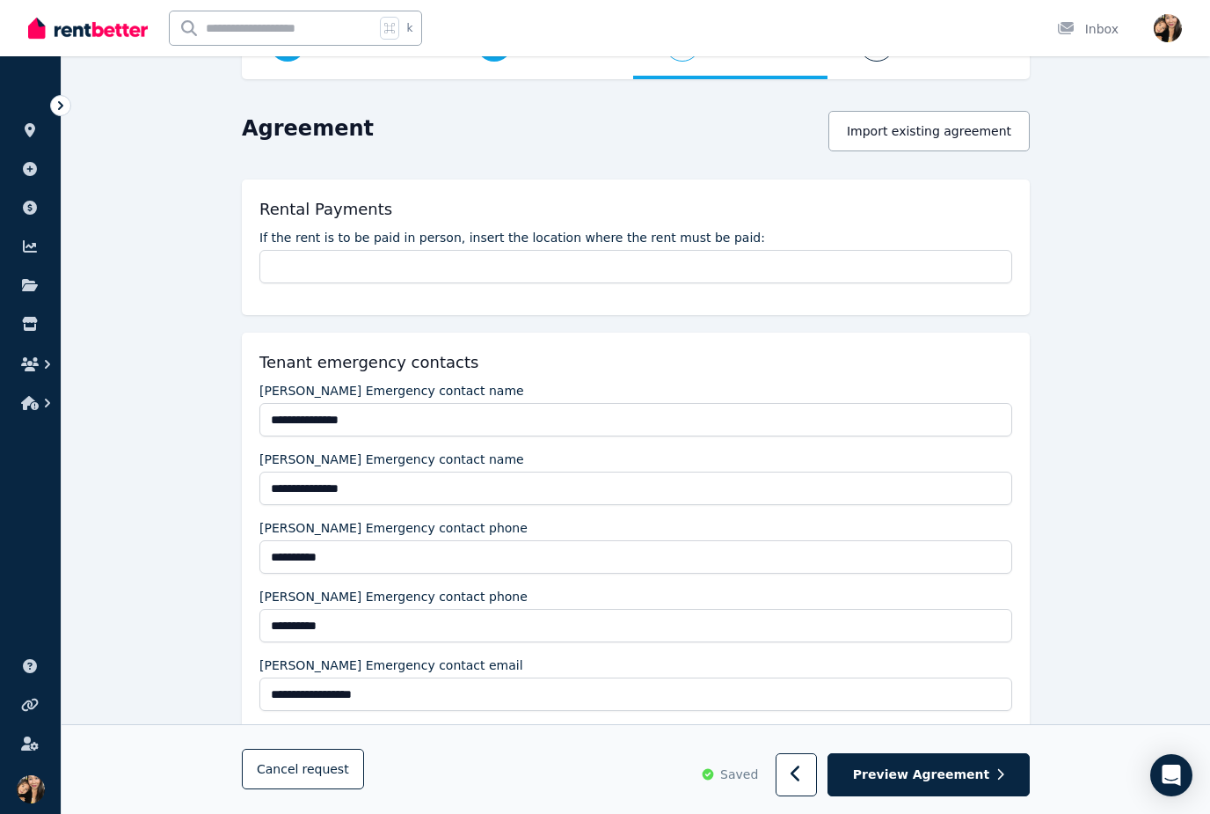
scroll to position [463, 0]
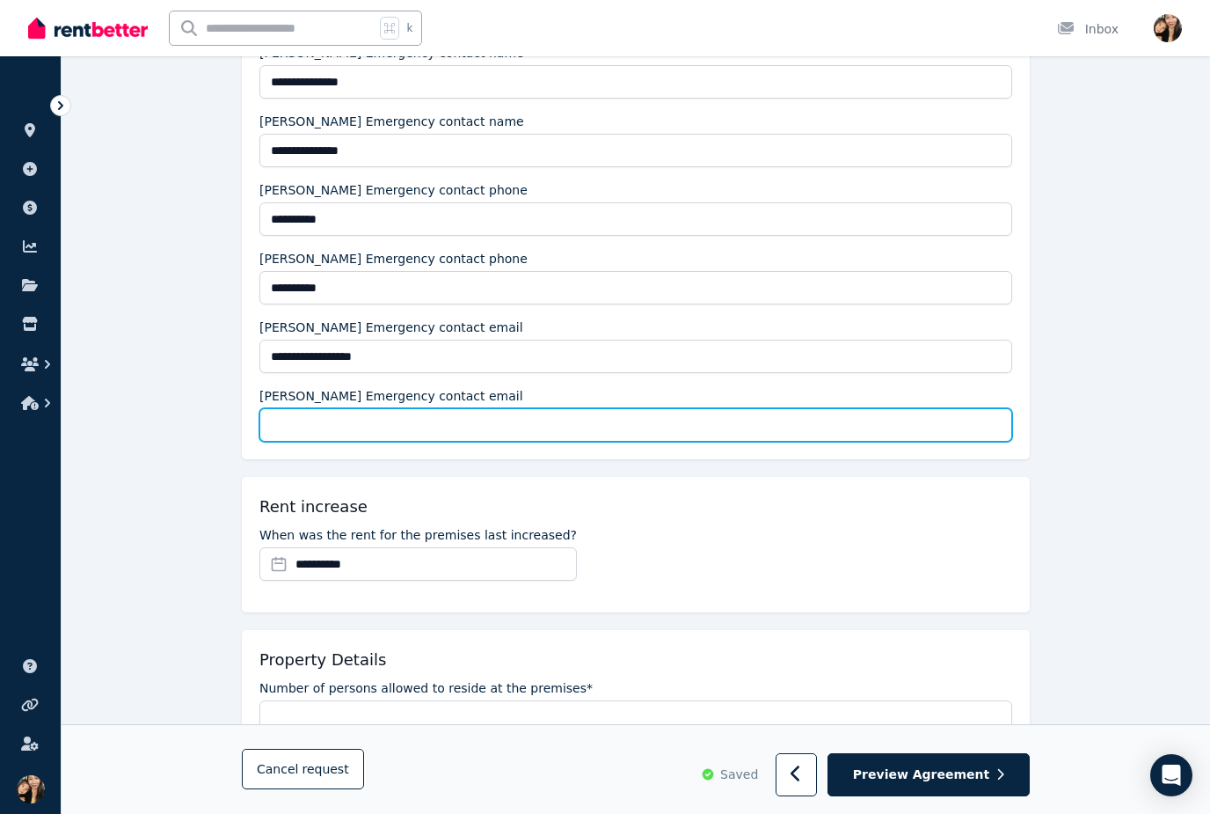
click at [557, 423] on input "Erin Stewart Emergency contact email" at bounding box center [635, 424] width 753 height 33
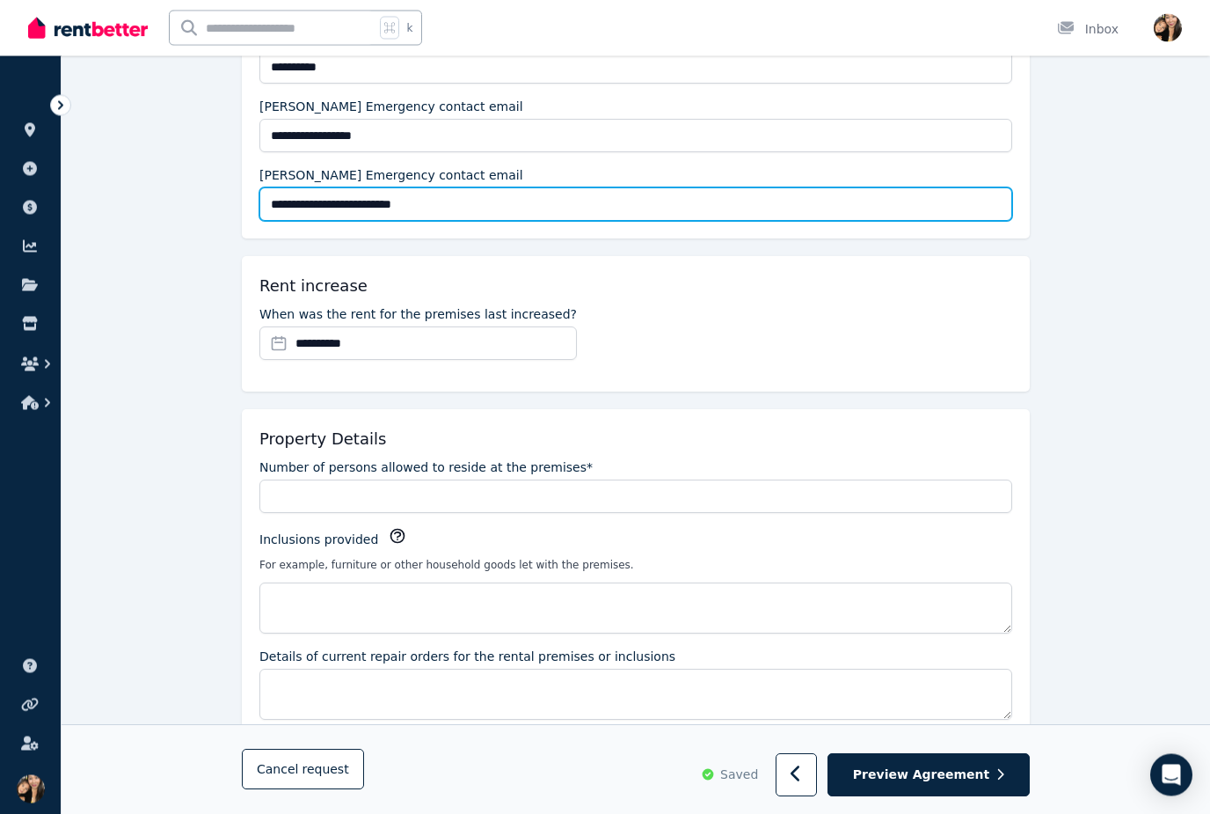
scroll to position [683, 0]
type input "**********"
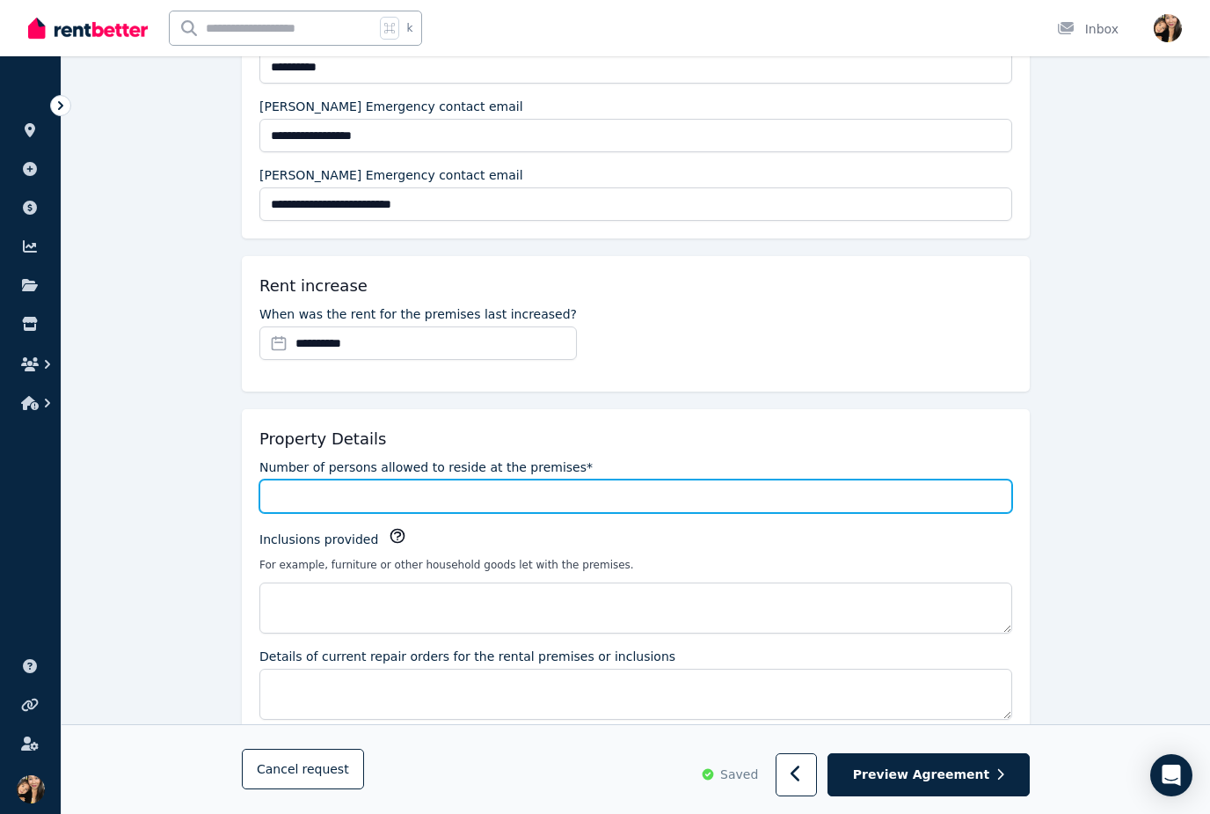
click at [775, 479] on input "Number of persons allowed to reside at the premises*" at bounding box center [635, 495] width 753 height 33
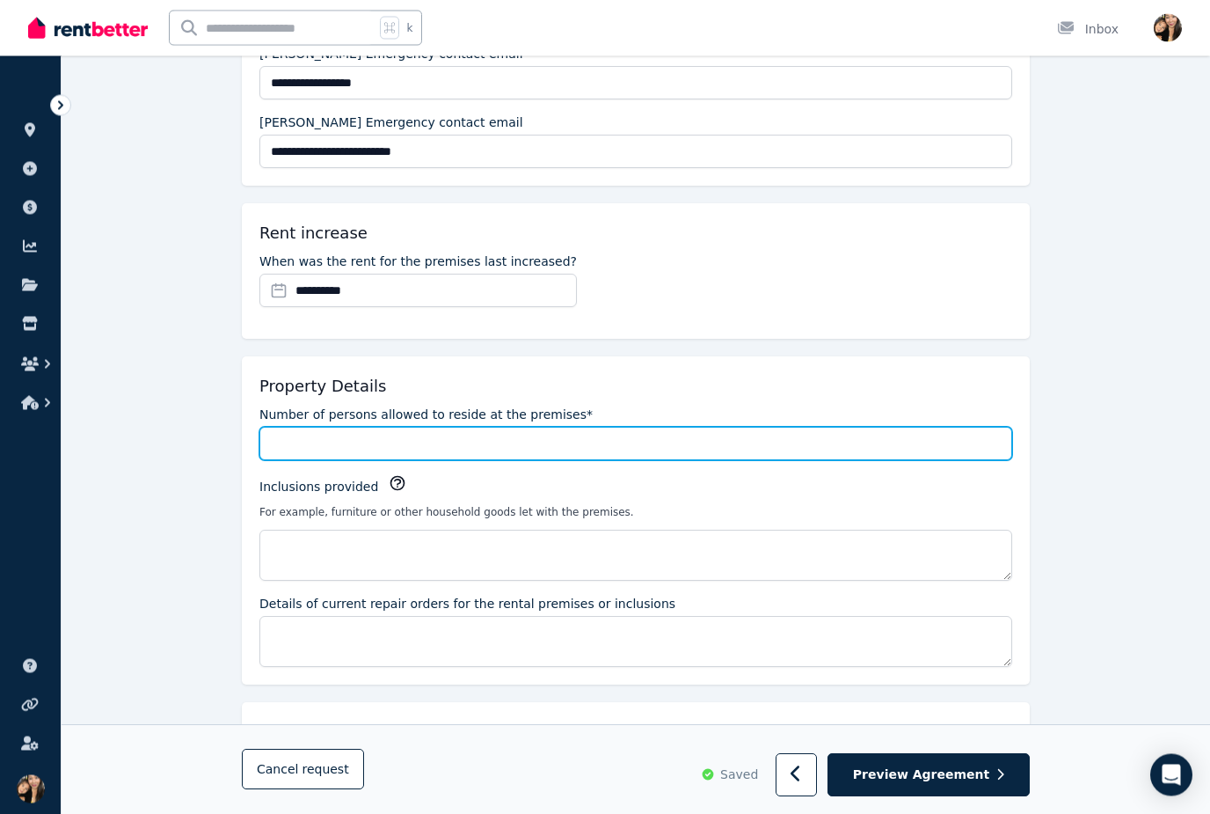
scroll to position [736, 0]
type input "*"
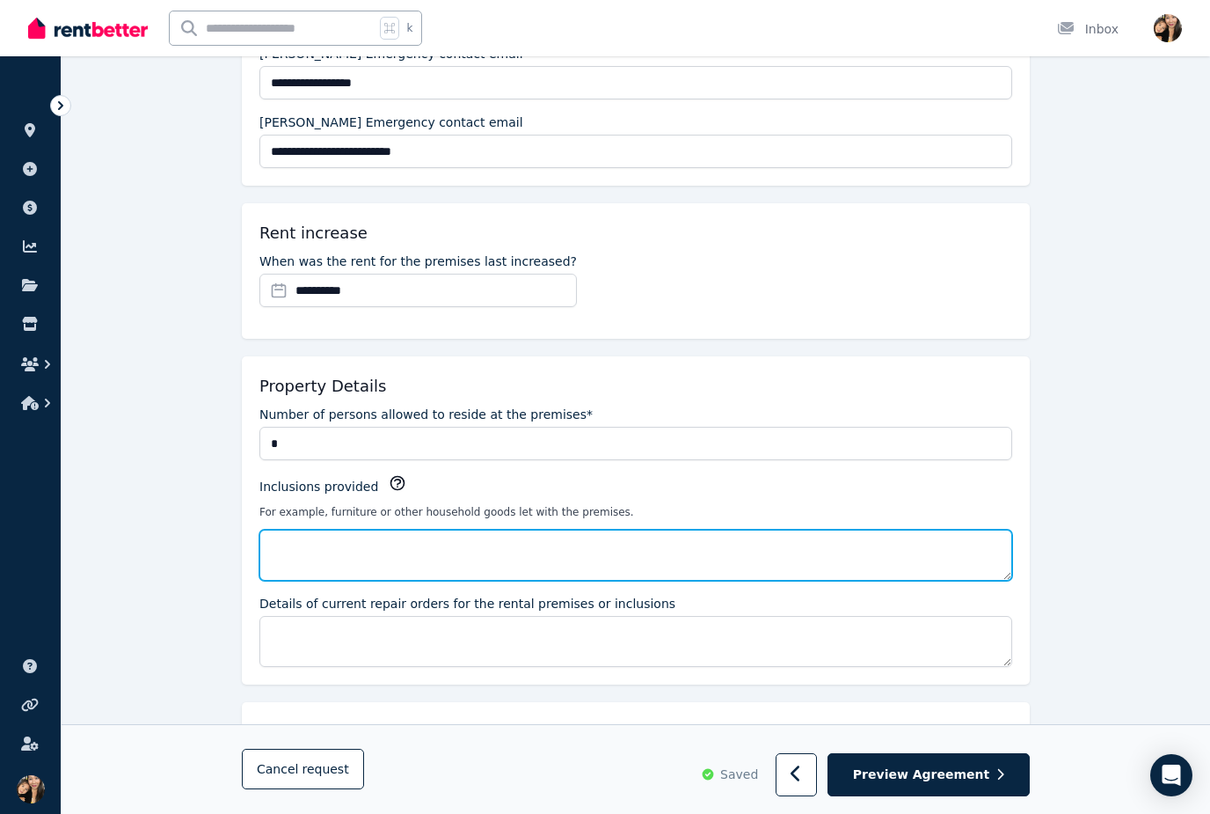
click at [622, 554] on textarea "Inclusions provided" at bounding box center [635, 555] width 753 height 51
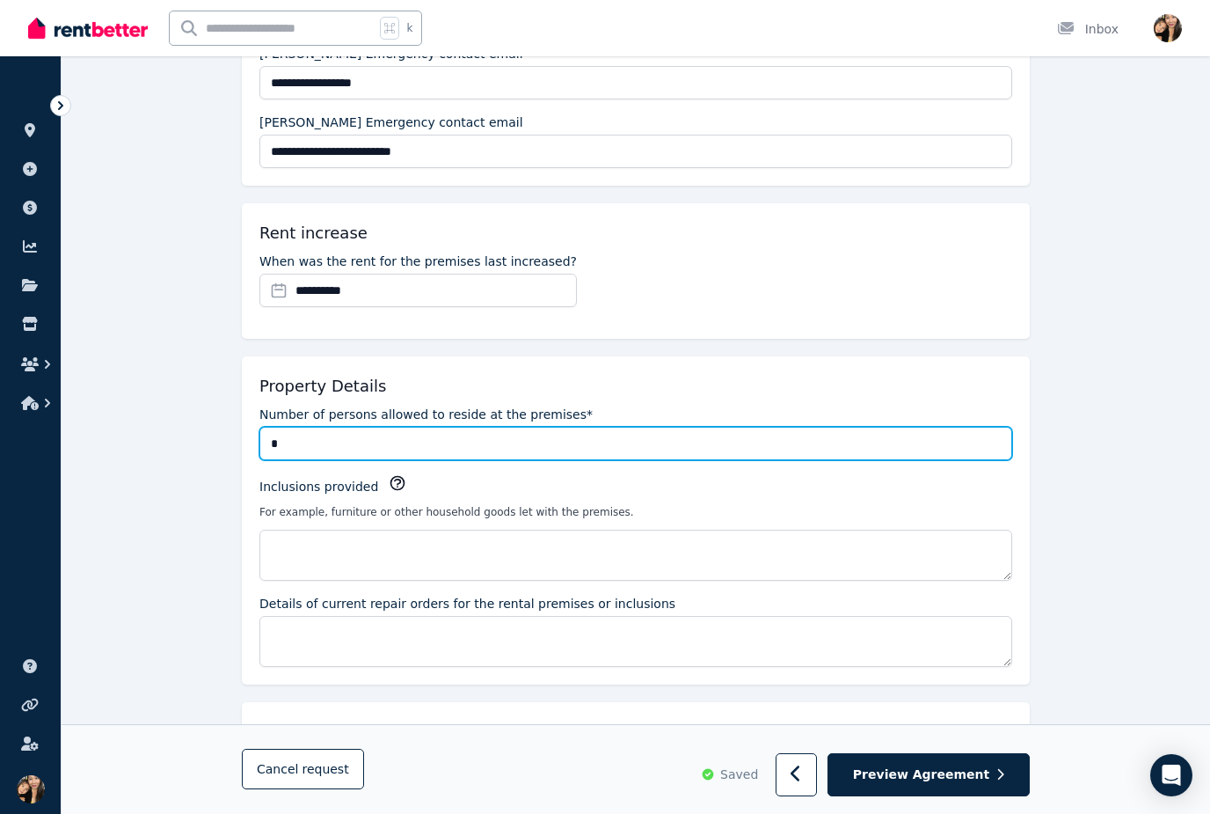
click at [657, 443] on input "*" at bounding box center [635, 443] width 753 height 33
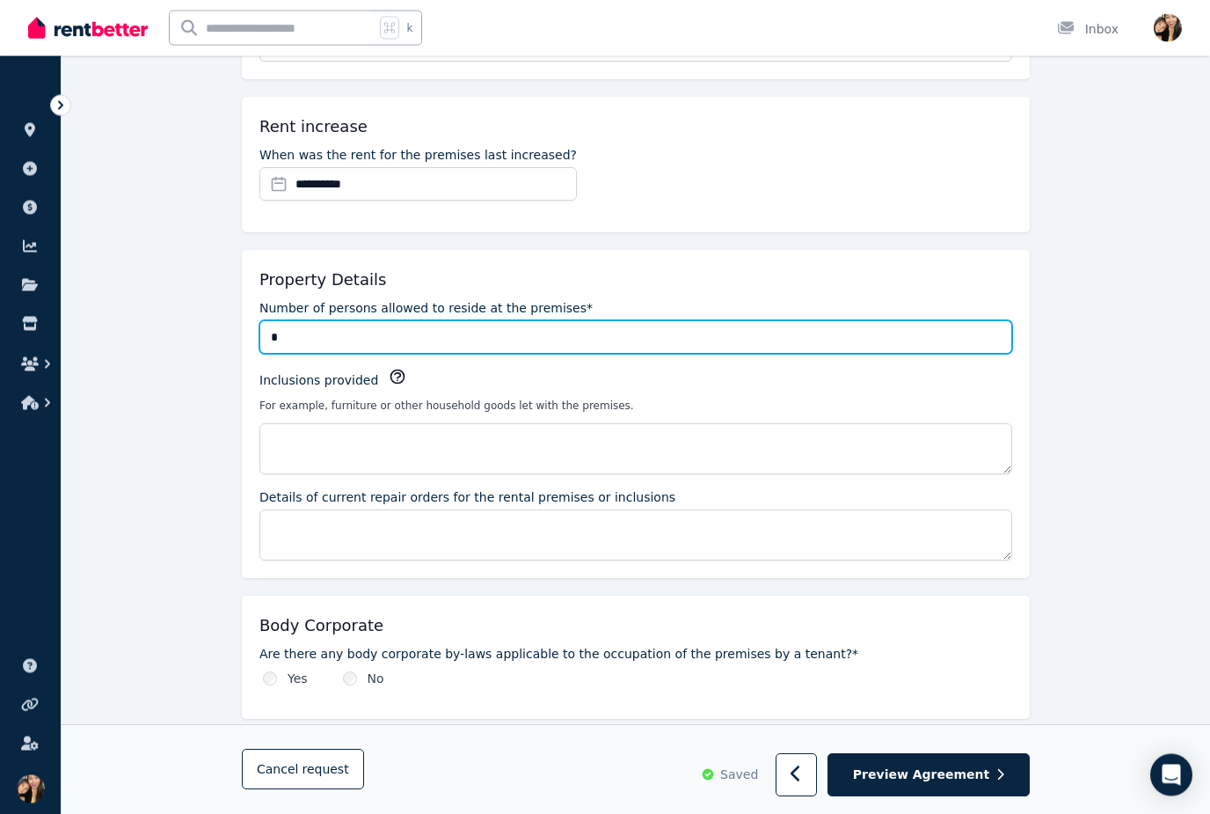
scroll to position [843, 0]
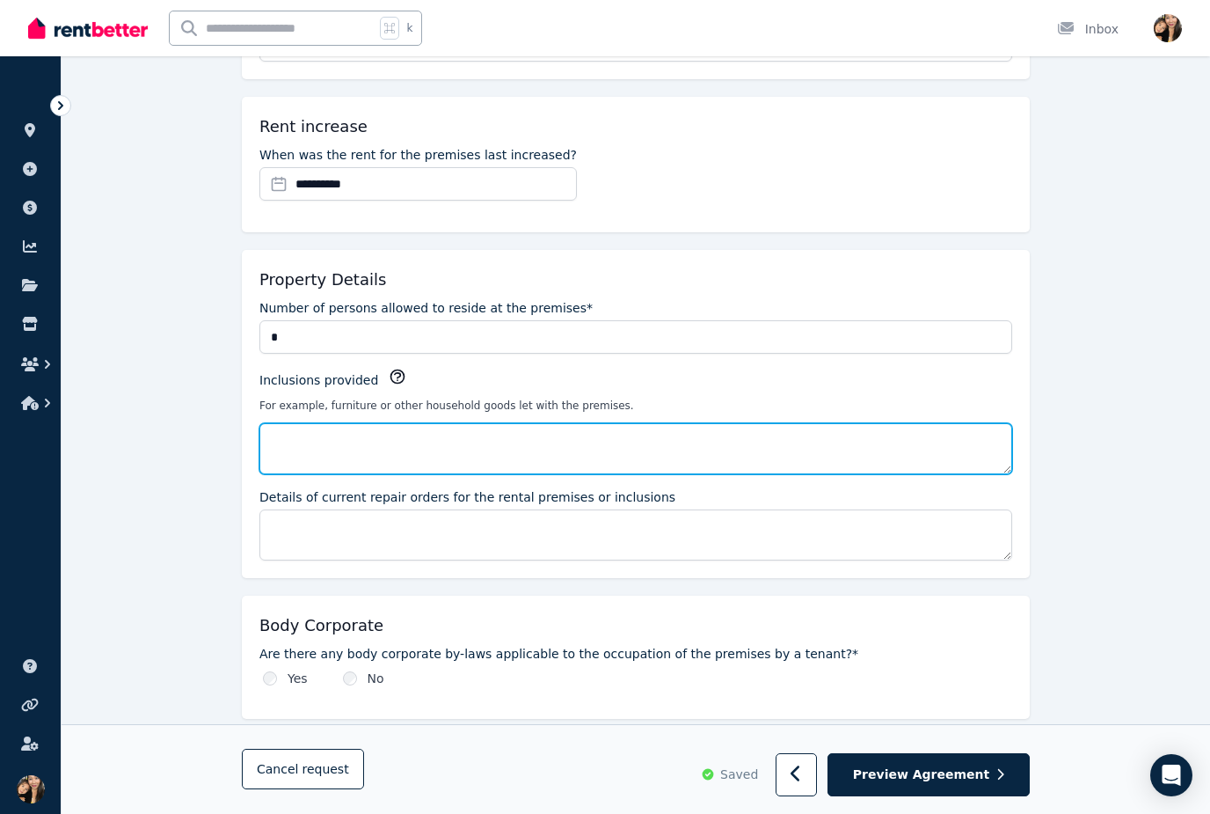
click at [652, 456] on textarea "Inclusions provided" at bounding box center [635, 448] width 753 height 51
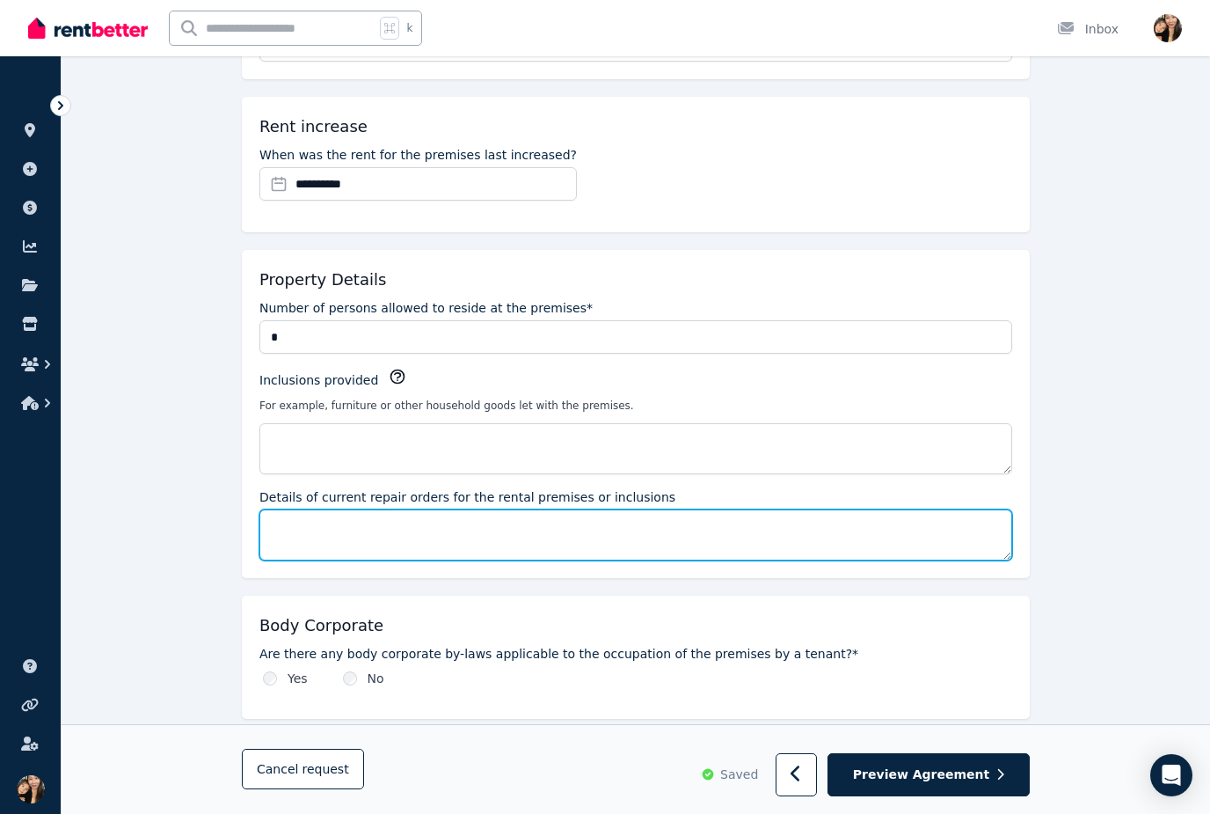
click at [783, 558] on textarea "Details of current repair orders for the rental premises or inclusions" at bounding box center [635, 534] width 753 height 51
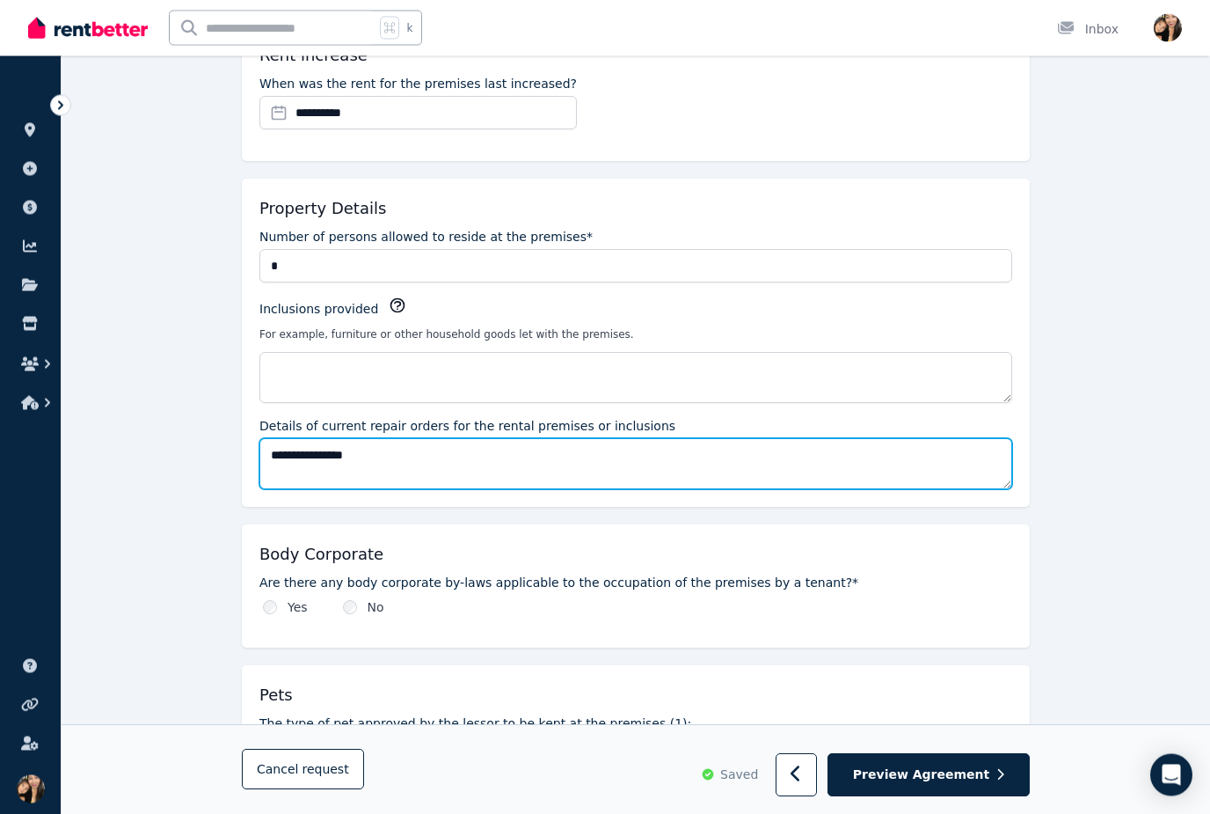
scroll to position [911, 0]
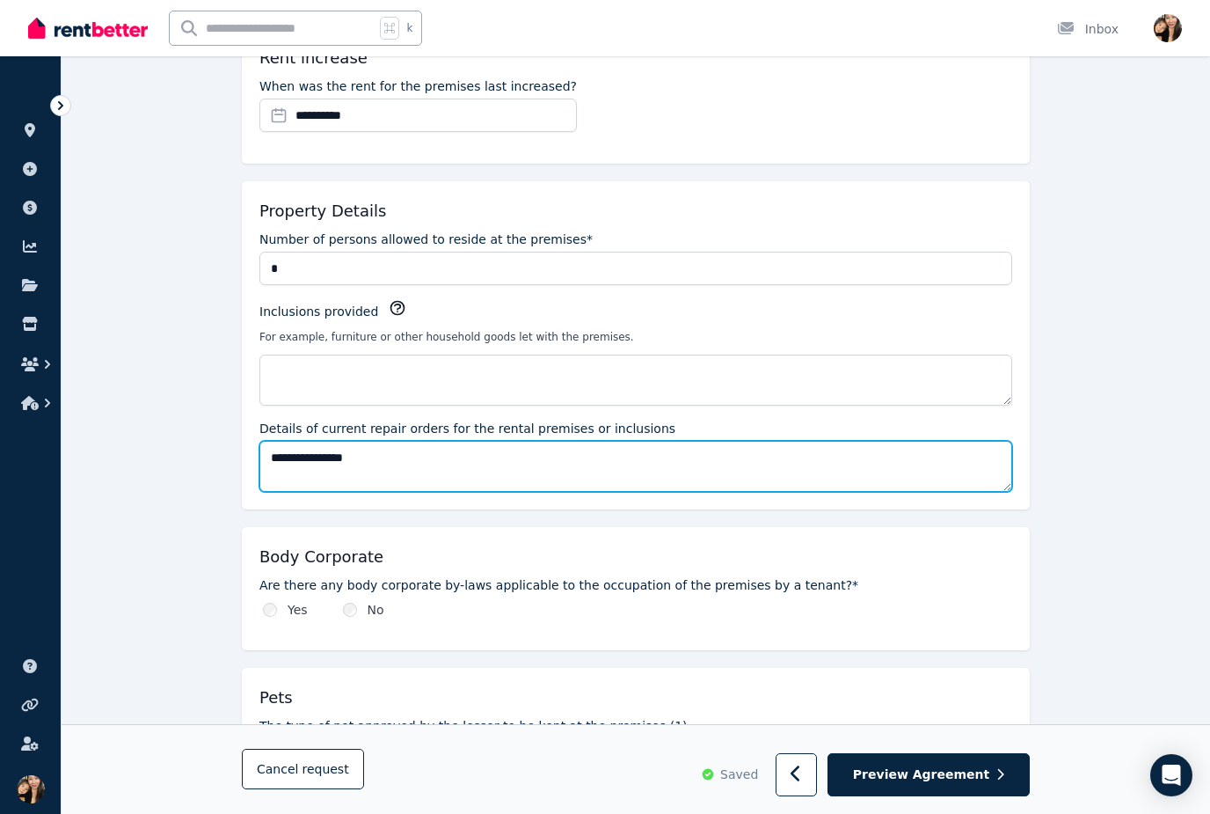
type textarea "**********"
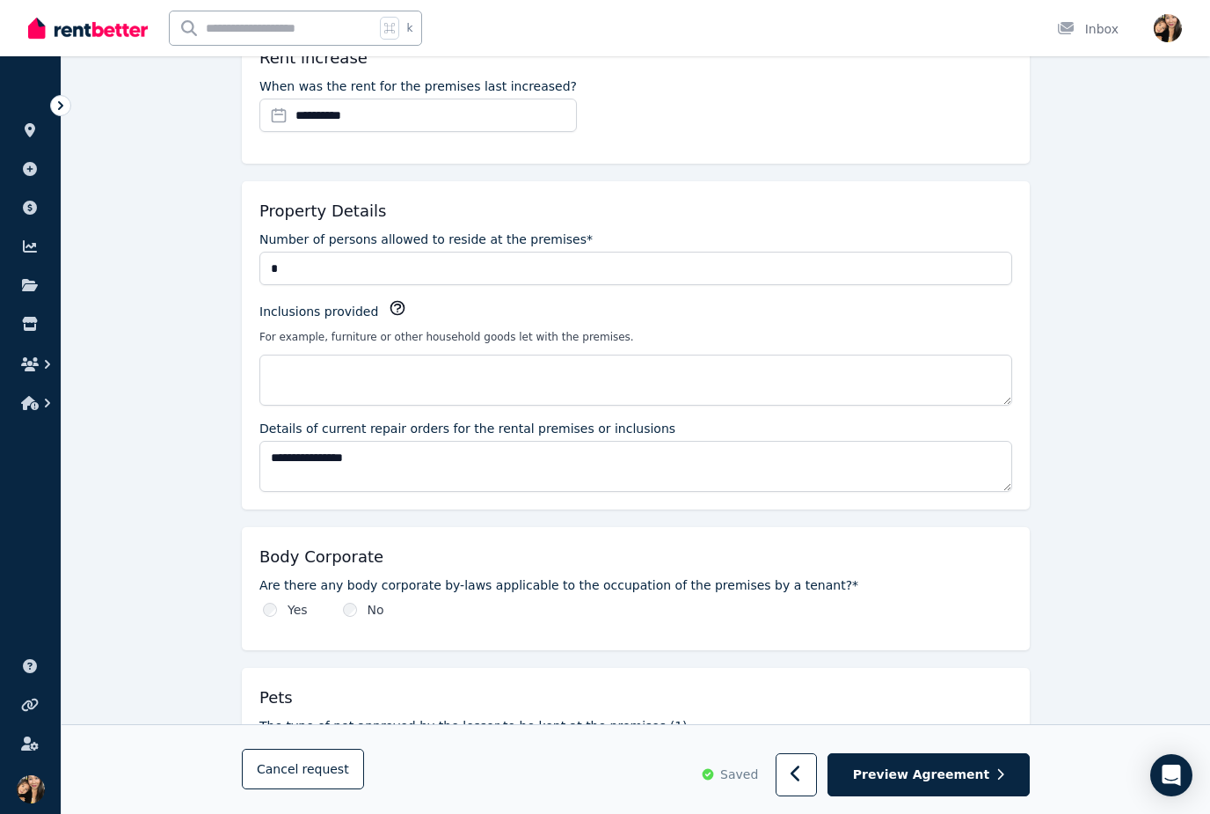
click at [836, 580] on label "Are there any body corporate by-laws applicable to the occupation of the premis…" at bounding box center [635, 585] width 753 height 18
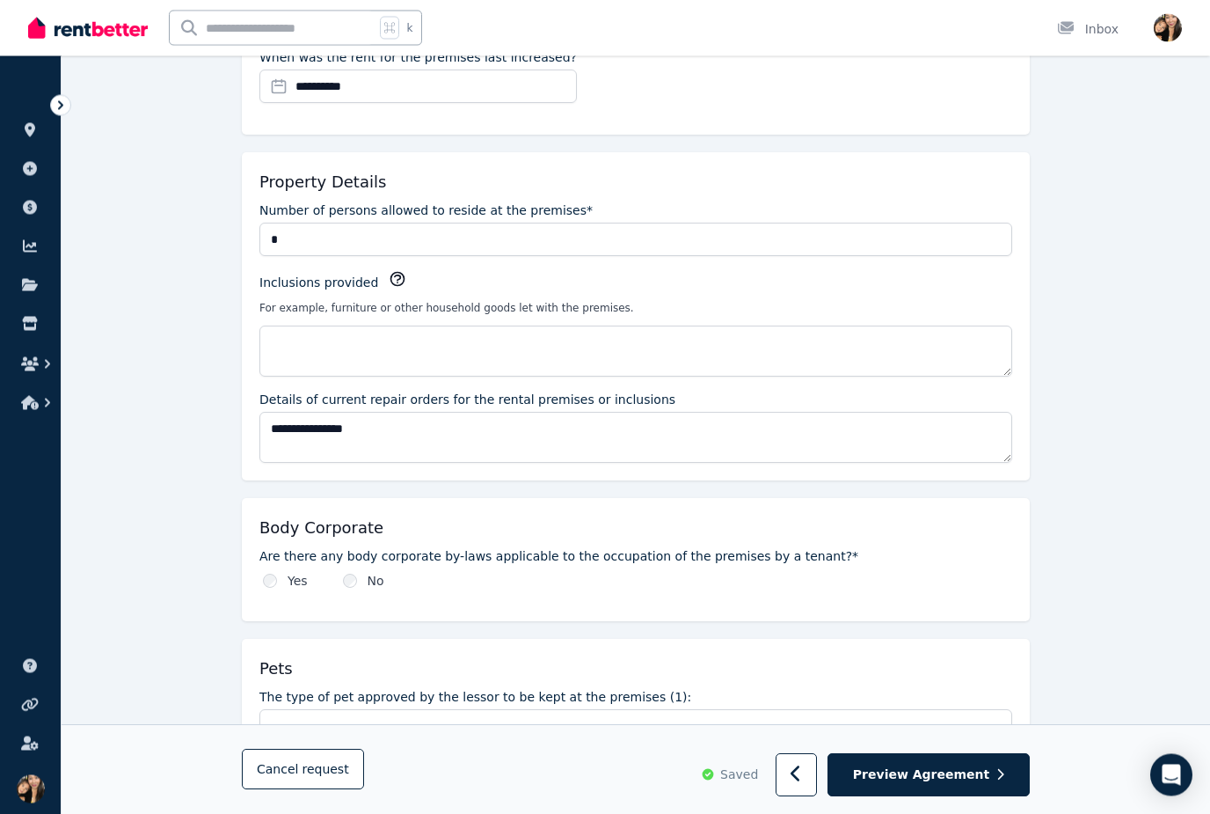
scroll to position [936, 0]
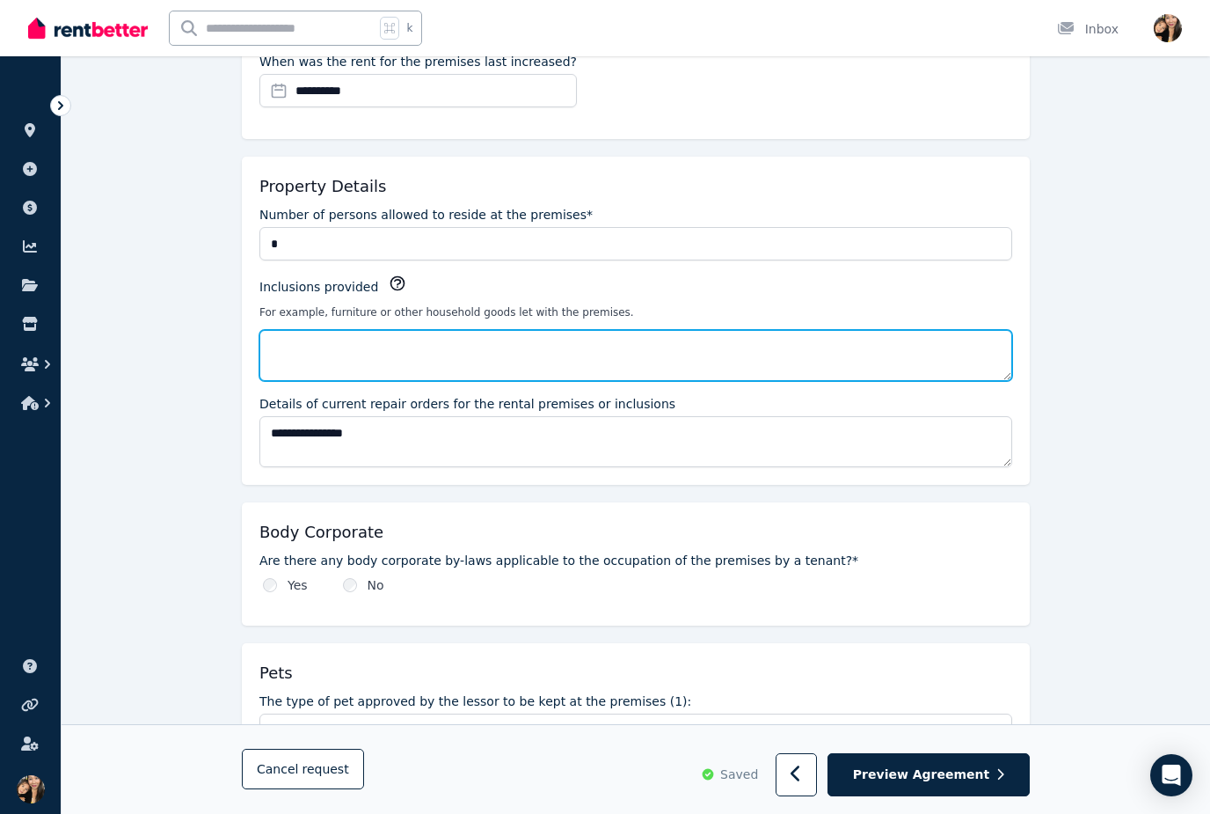
click at [831, 354] on textarea "Inclusions provided" at bounding box center [635, 355] width 753 height 51
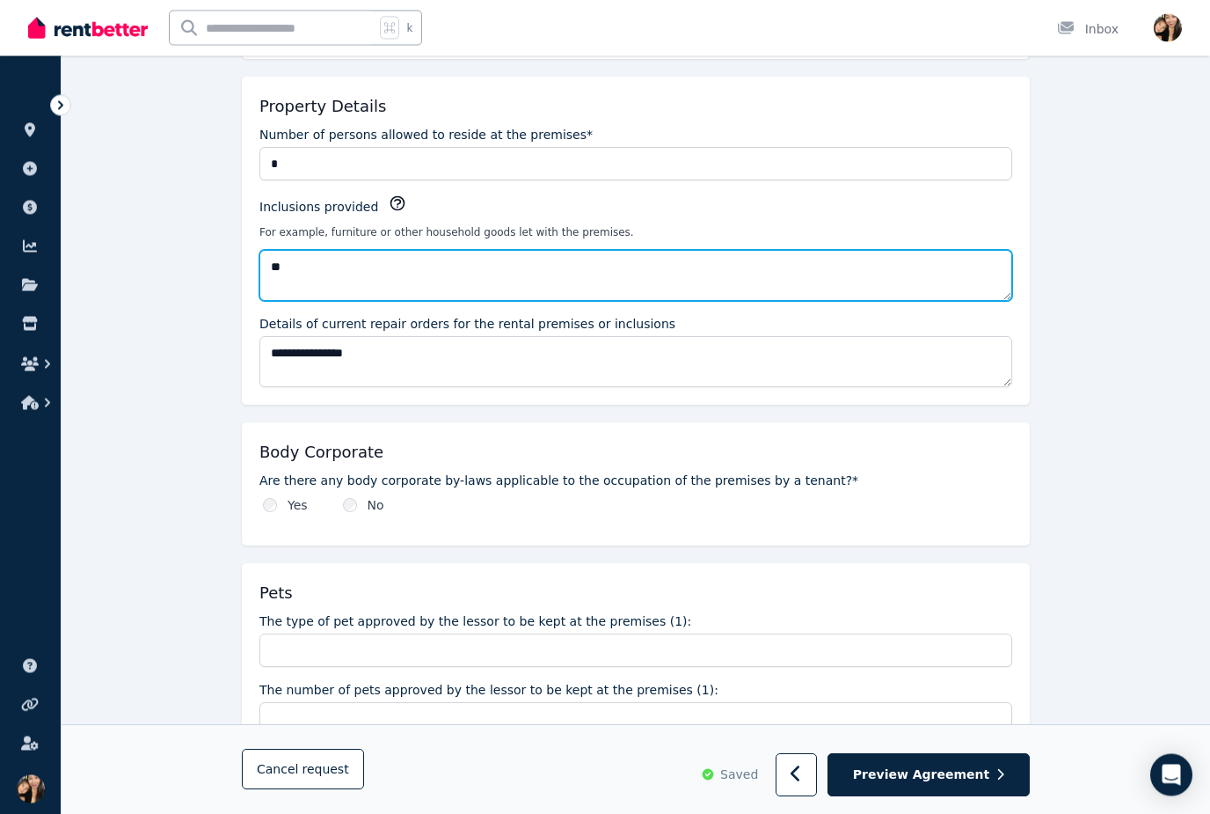
scroll to position [1016, 0]
type textarea "*"
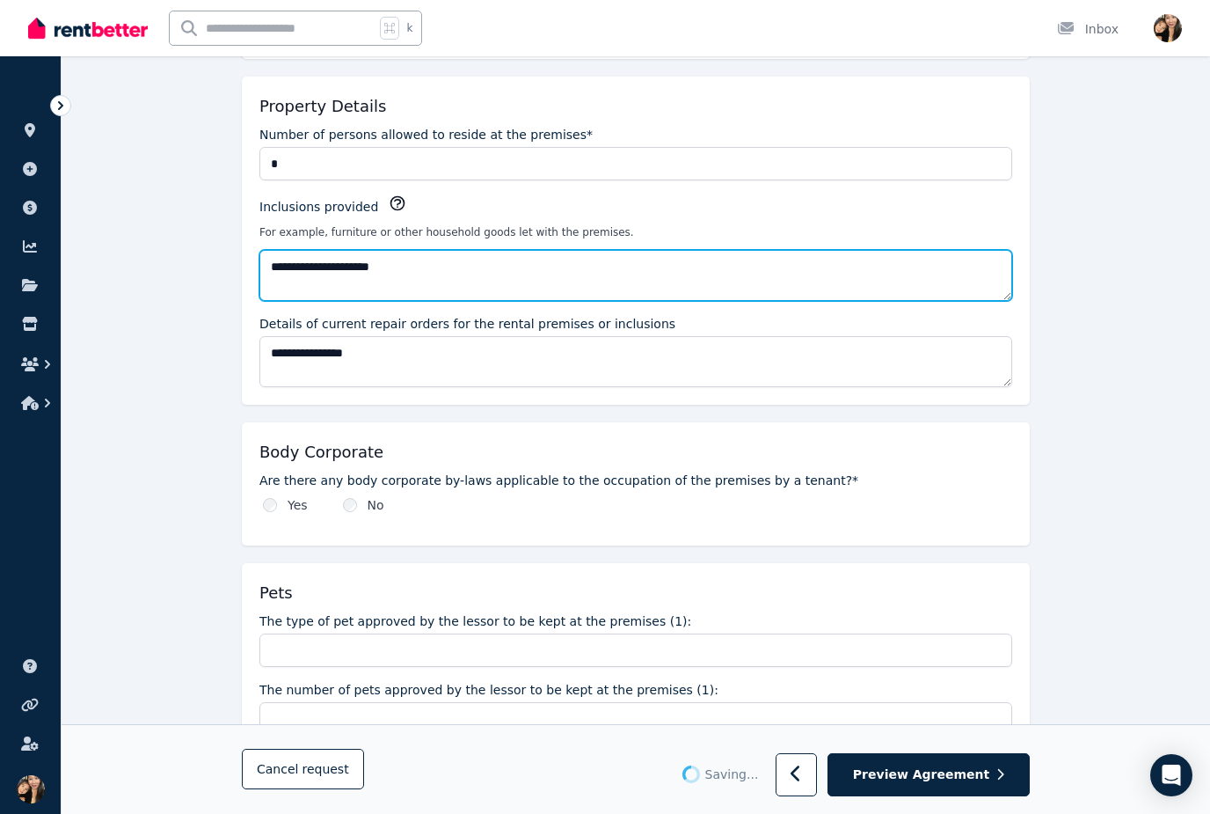
click at [290, 259] on textarea "**********" at bounding box center [635, 275] width 753 height 51
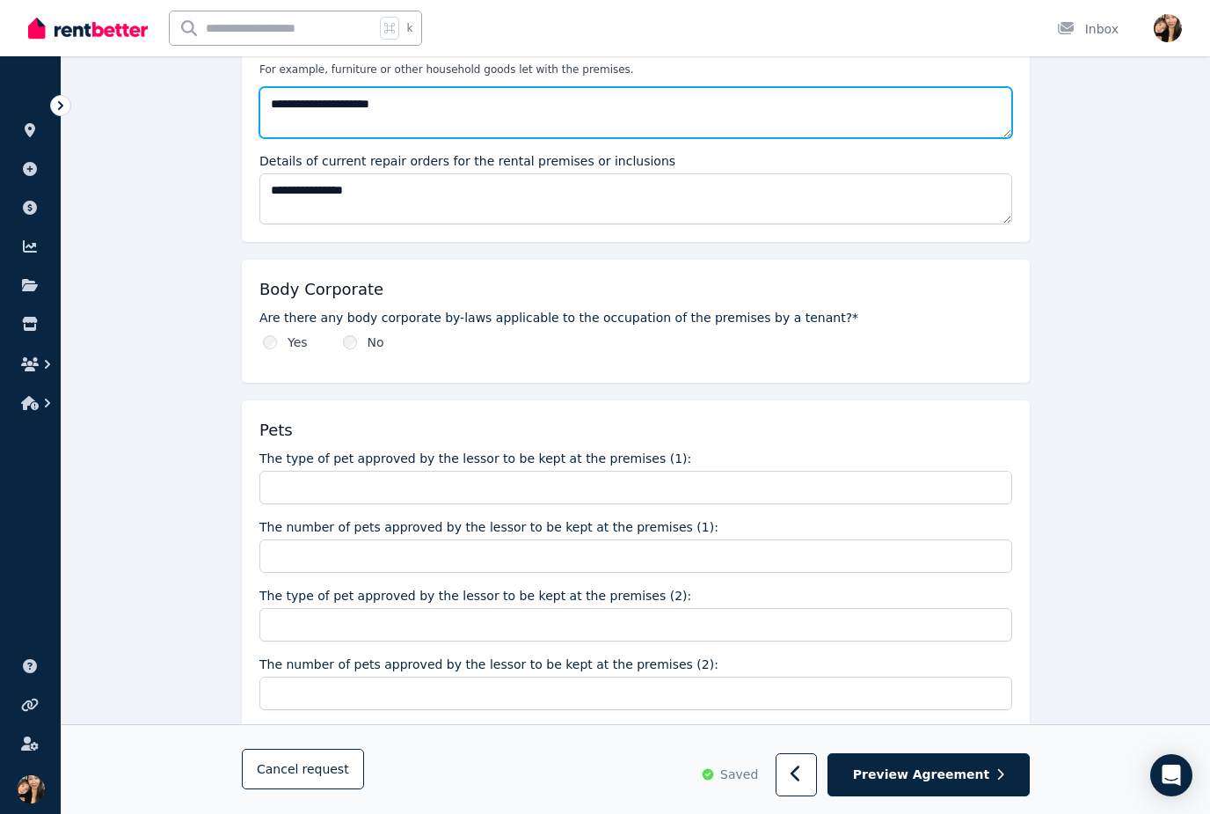
scroll to position [1194, 0]
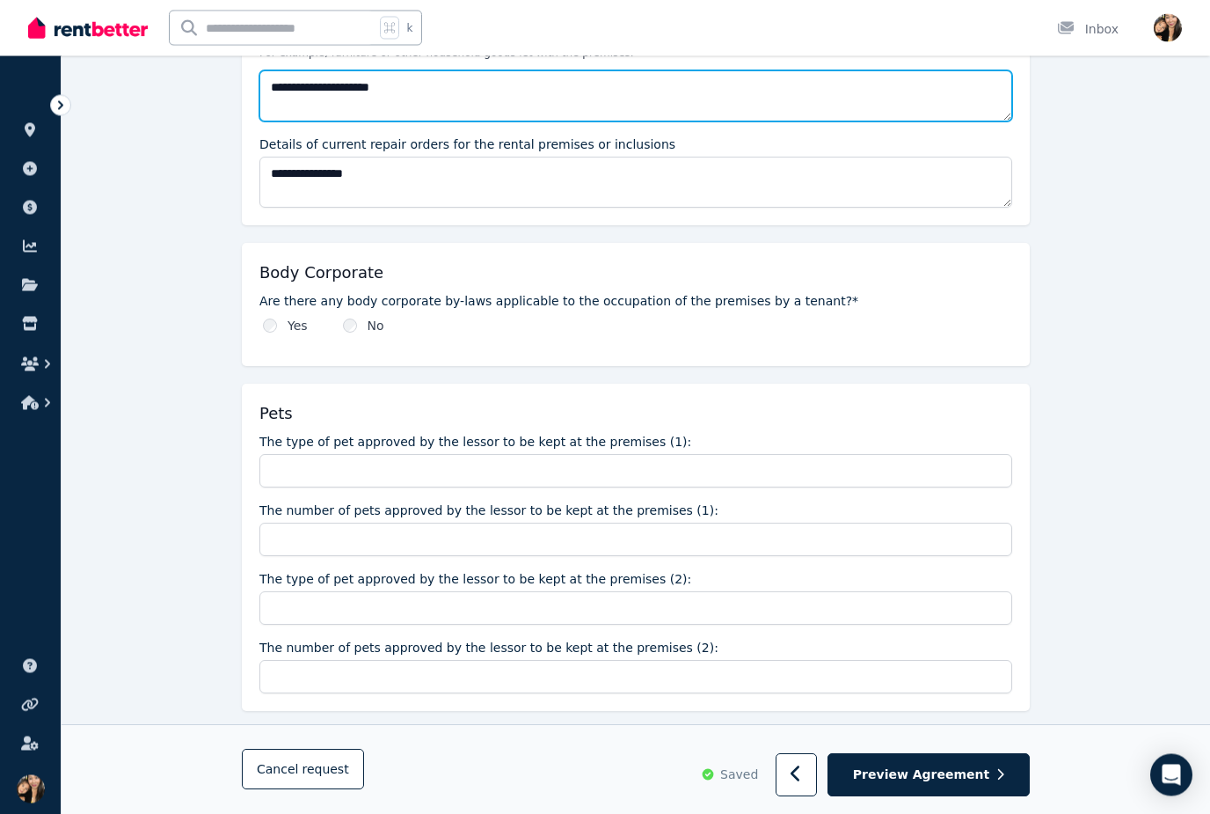
type textarea "**********"
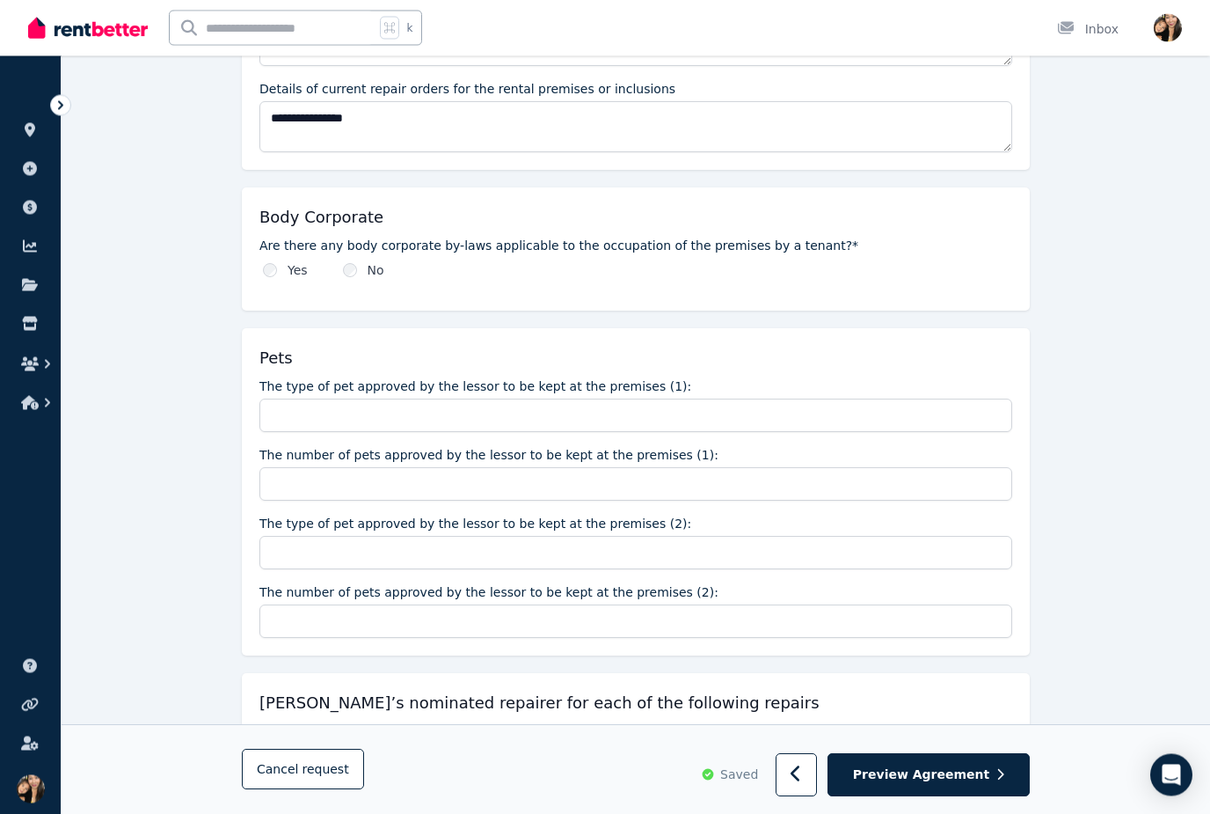
scroll to position [1251, 0]
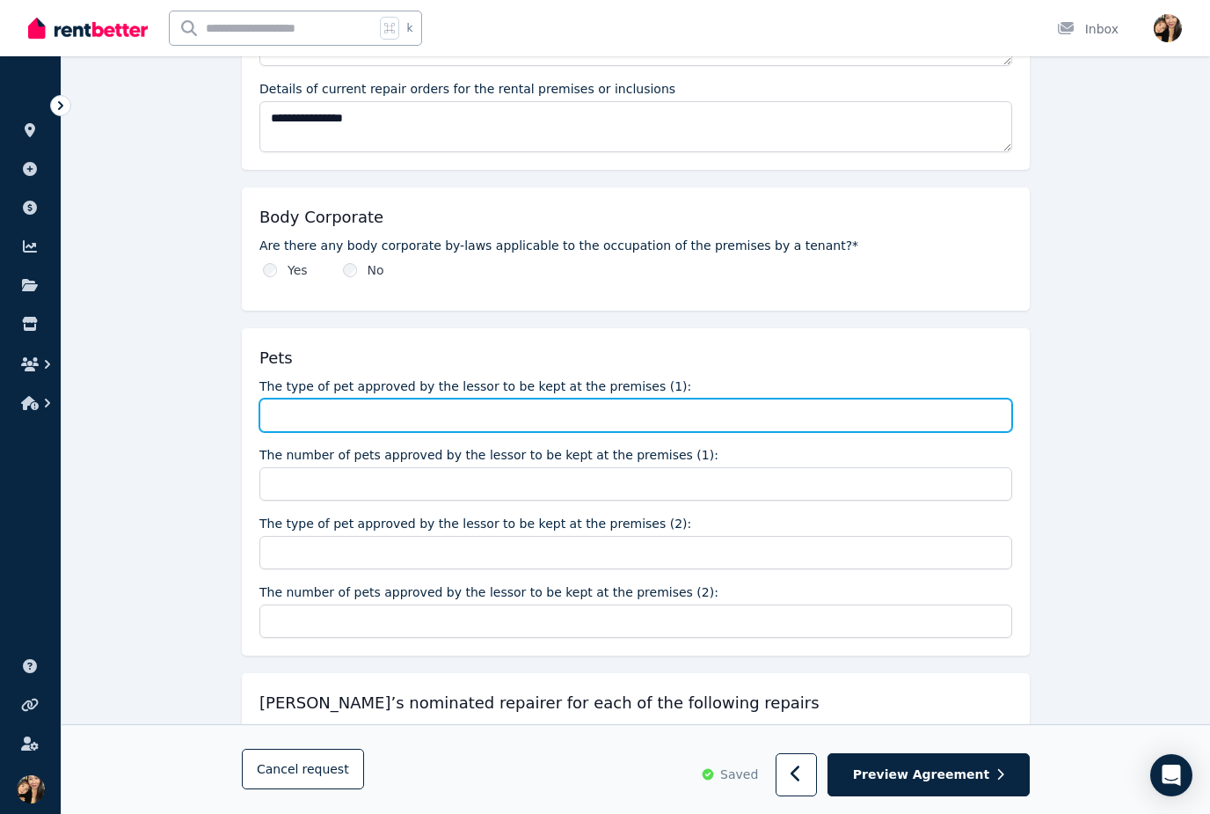
click at [679, 410] on input "The type of pet approved by the lessor to be kept at the premises (1):" at bounding box center [635, 414] width 753 height 33
type input "***"
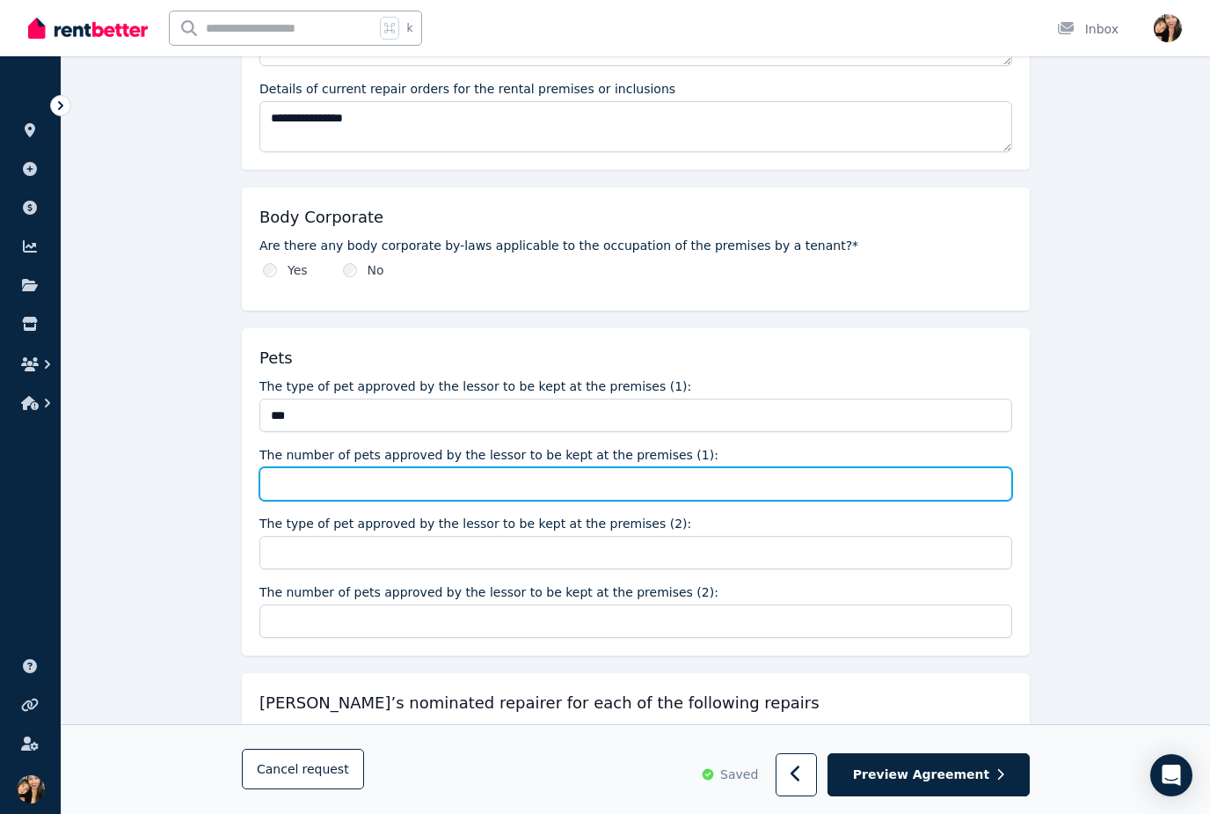
click at [621, 491] on input "The number of pets approved by the lessor to be kept at the premises (1):" at bounding box center [635, 483] width 753 height 33
type input "*"
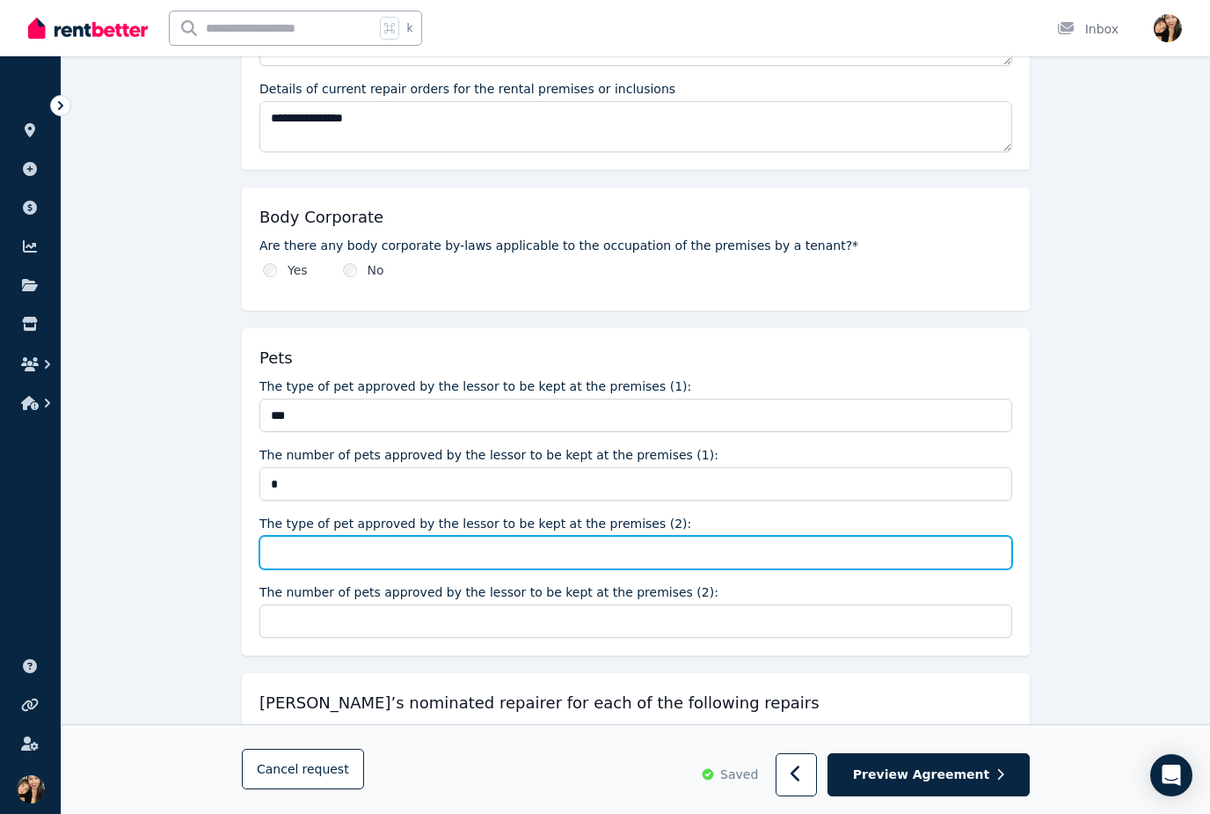
click at [770, 551] on input "The type of pet approved by the lessor to be kept at the premises (2):" at bounding box center [635, 552] width 753 height 33
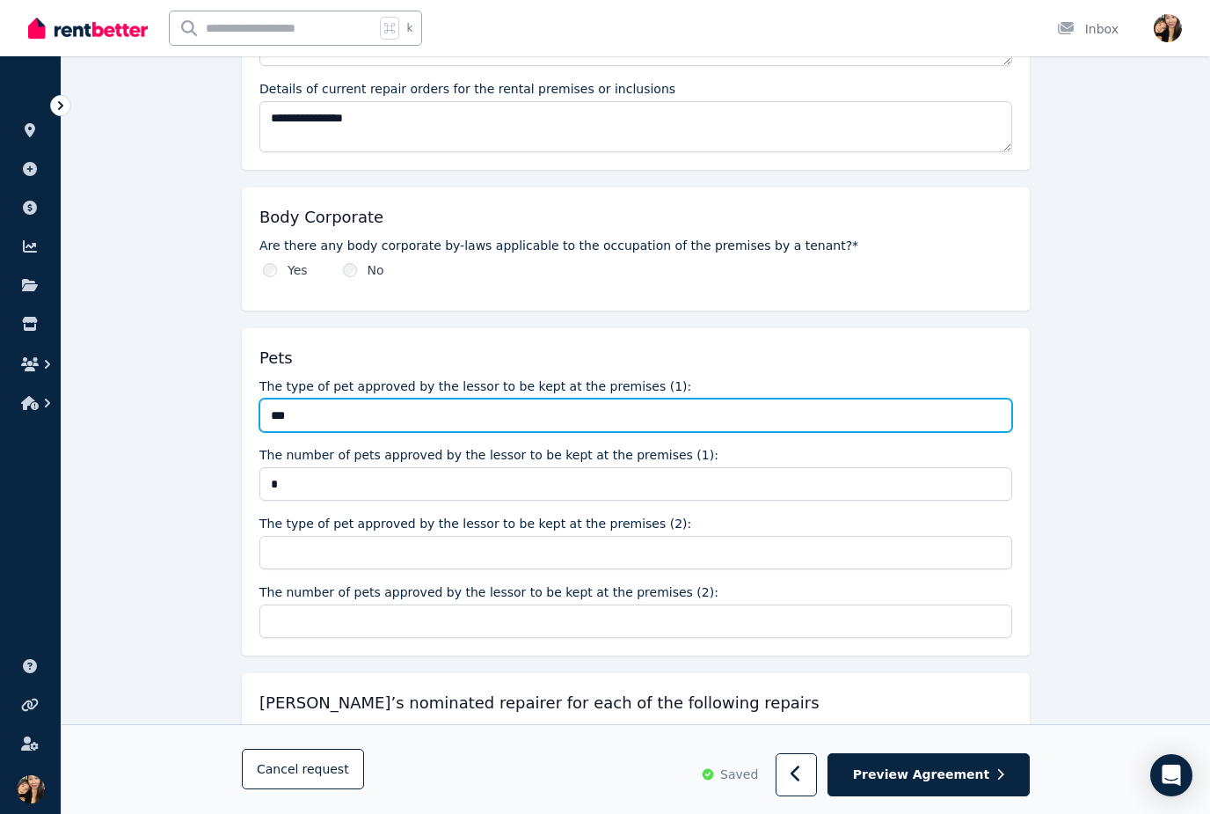
click at [449, 423] on input "***" at bounding box center [635, 414] width 753 height 33
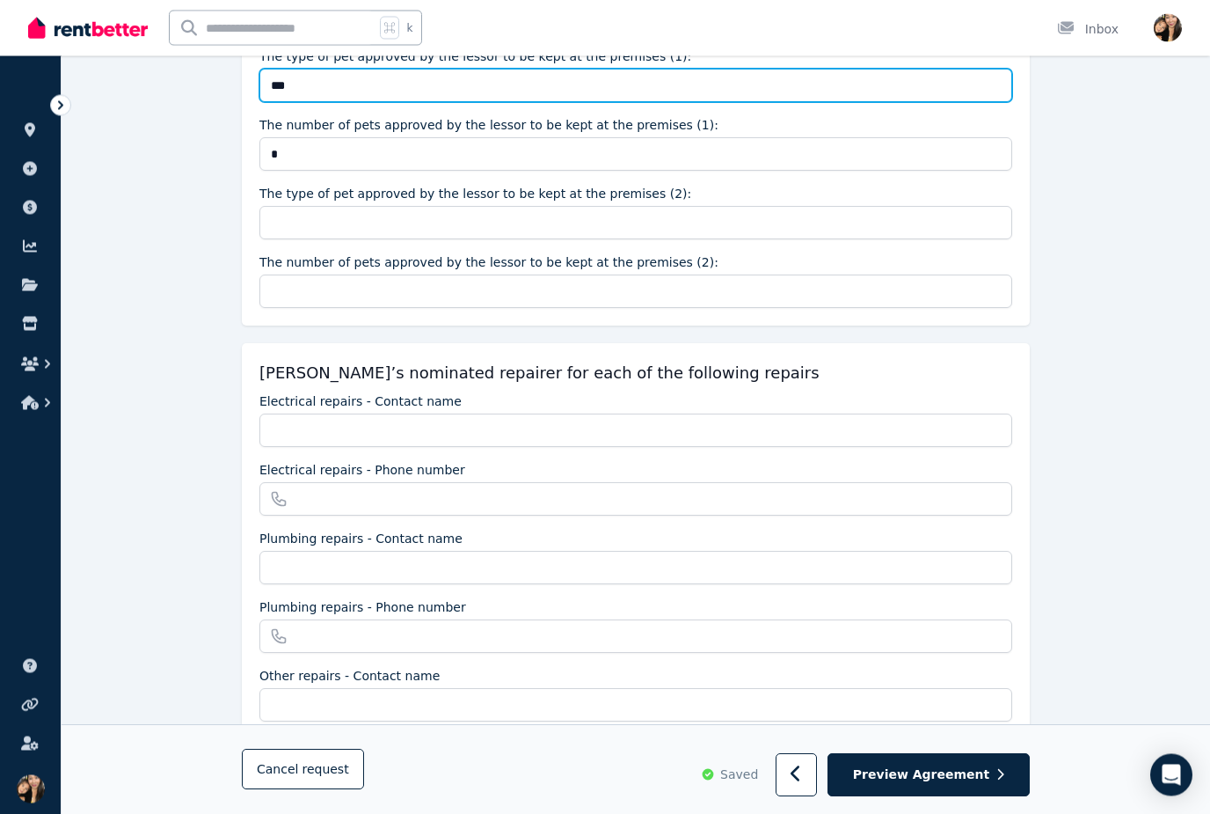
scroll to position [1581, 0]
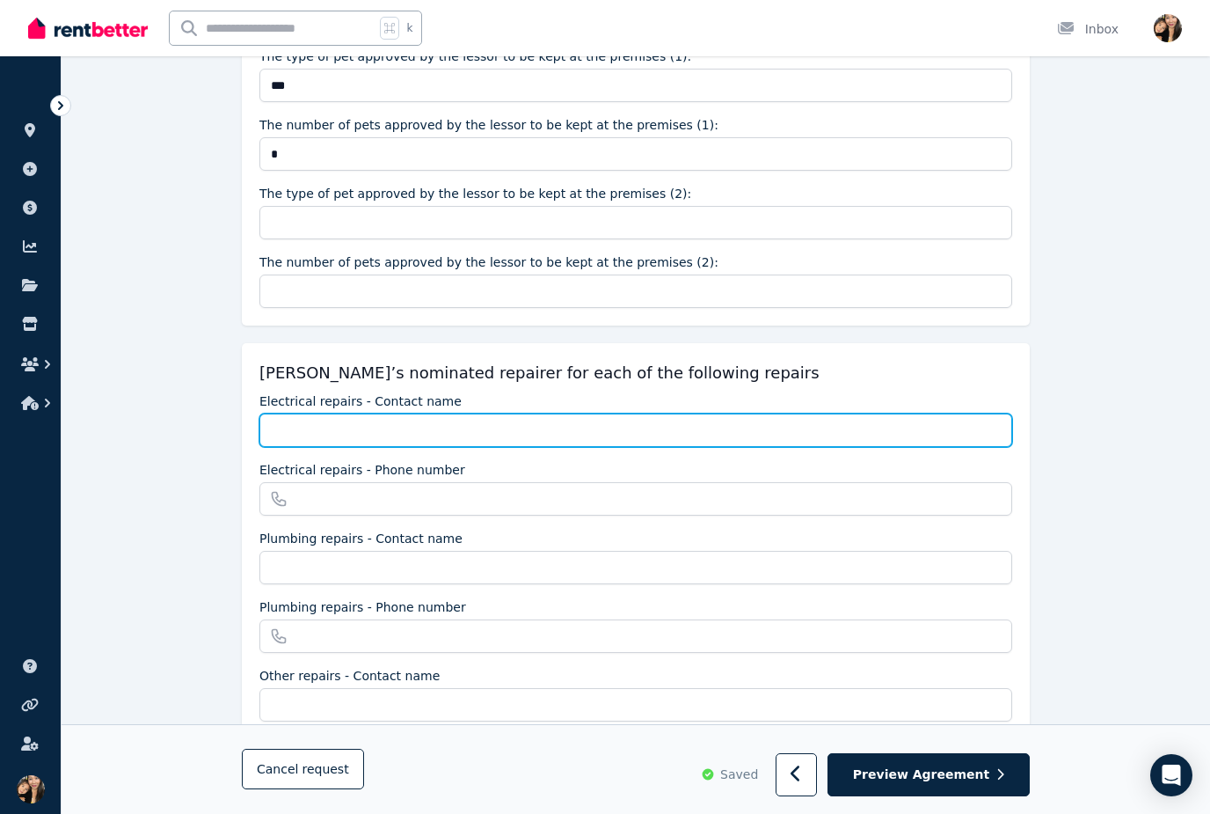
click at [681, 420] on input "Electrical repairs - Contact name" at bounding box center [635, 429] width 753 height 33
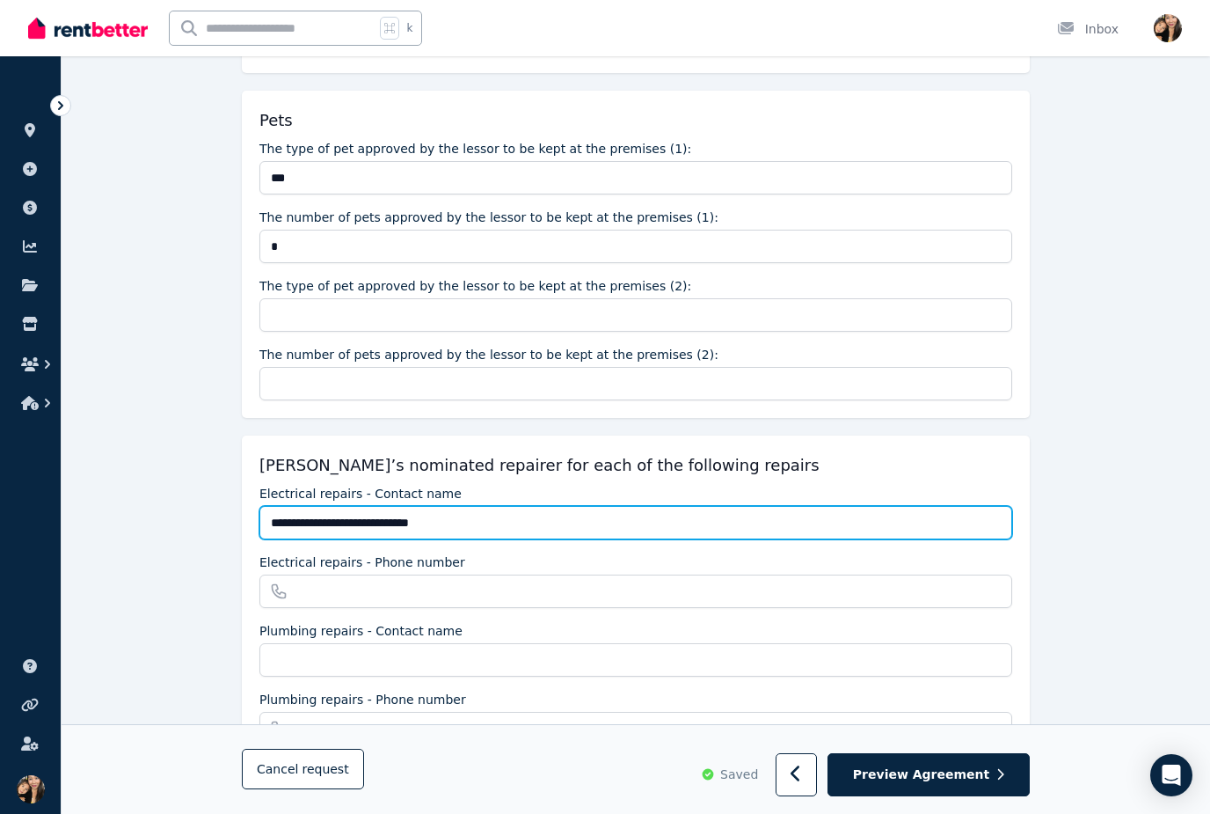
scroll to position [1458, 0]
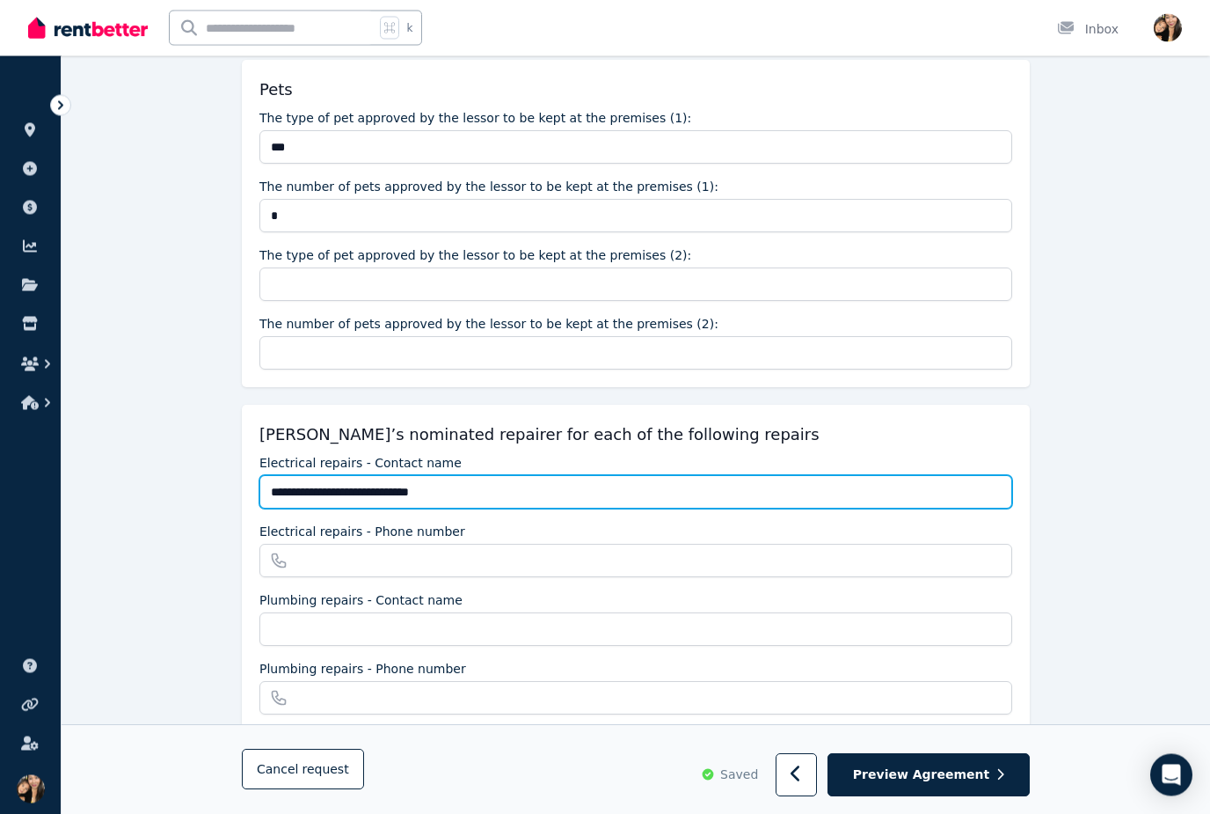
type input "**********"
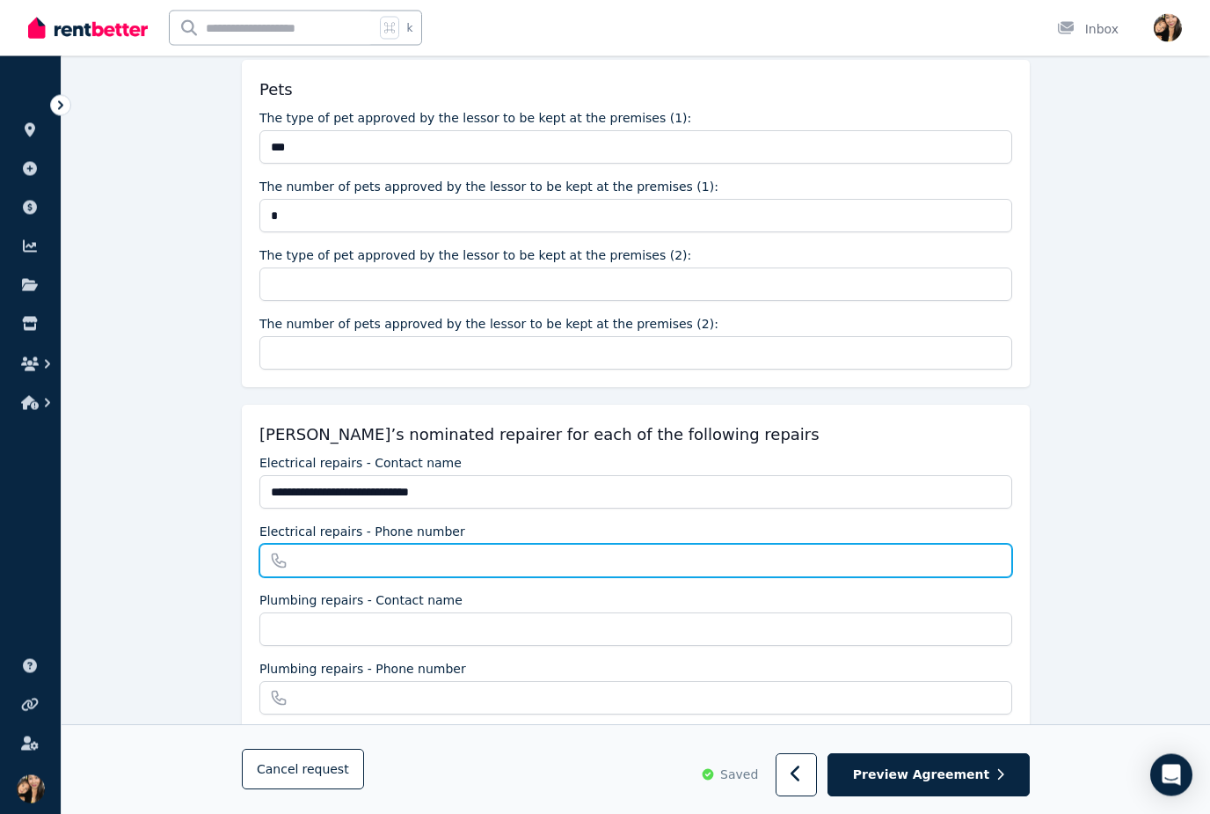
click at [663, 557] on input "Electrical repairs - Phone number" at bounding box center [635, 560] width 753 height 33
type input "**********"
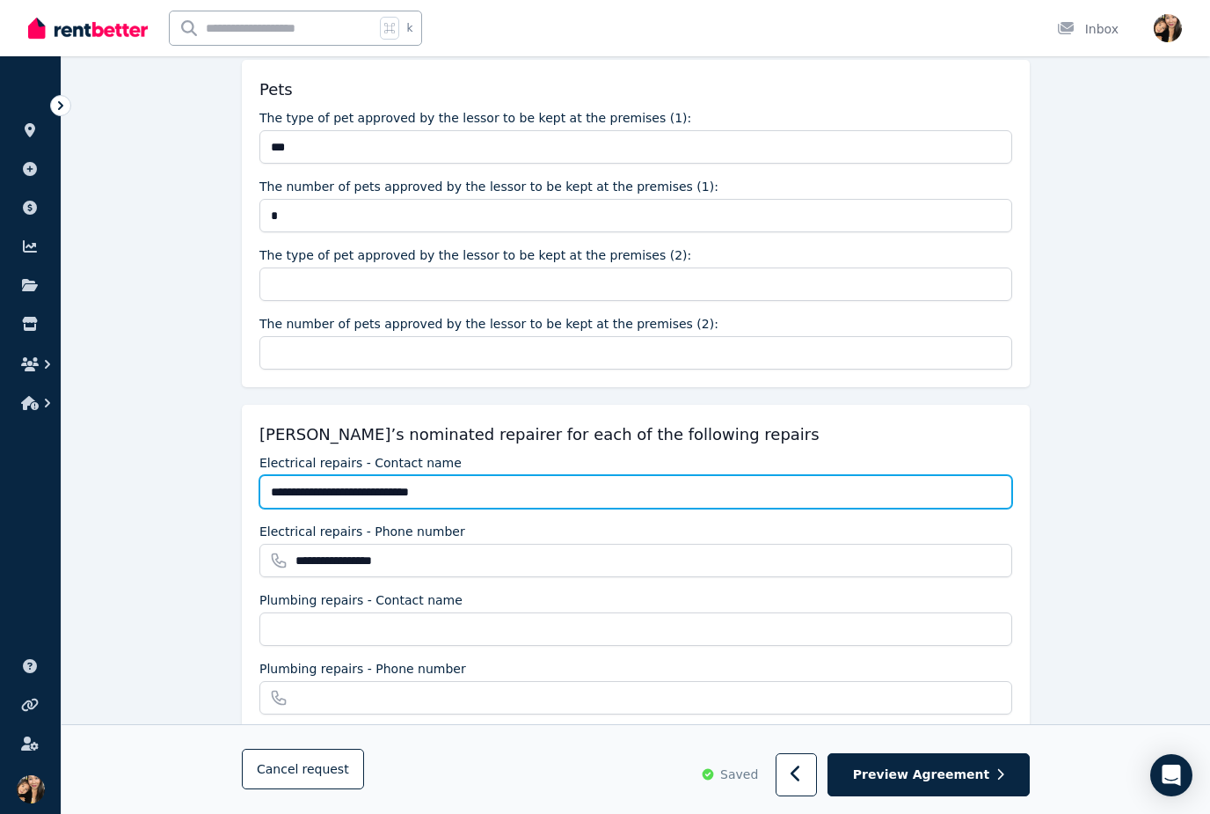
click at [410, 489] on input "**********" at bounding box center [635, 491] width 753 height 33
click at [409, 489] on input "**********" at bounding box center [635, 491] width 753 height 33
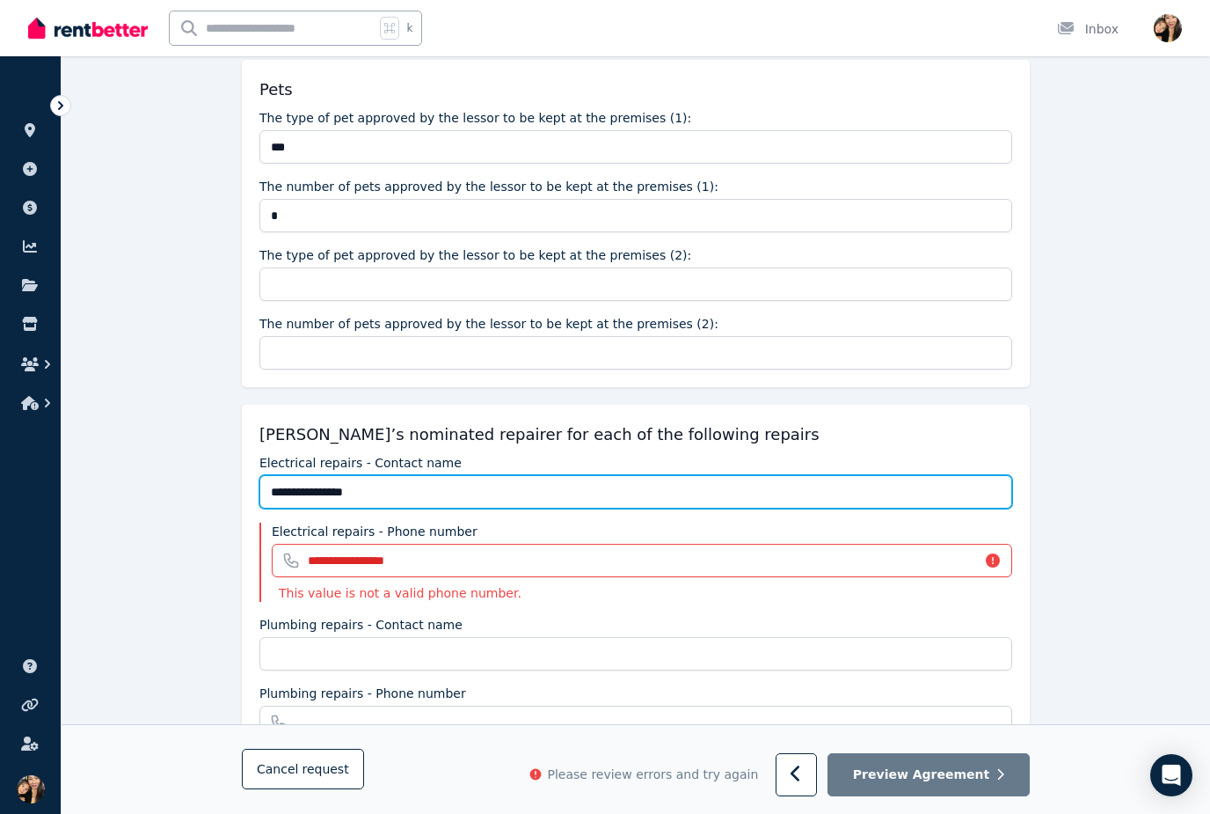
type input "**********"
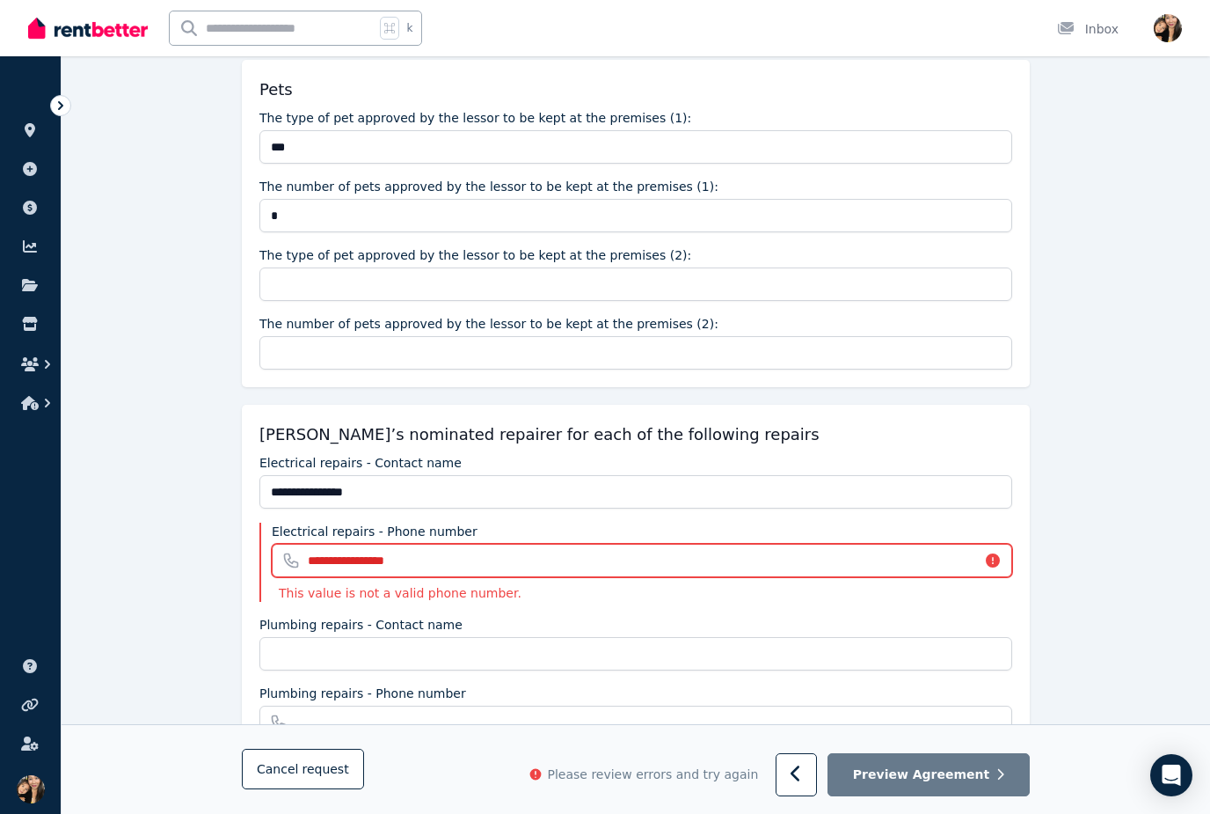
click at [551, 551] on input "**********" at bounding box center [642, 560] width 741 height 33
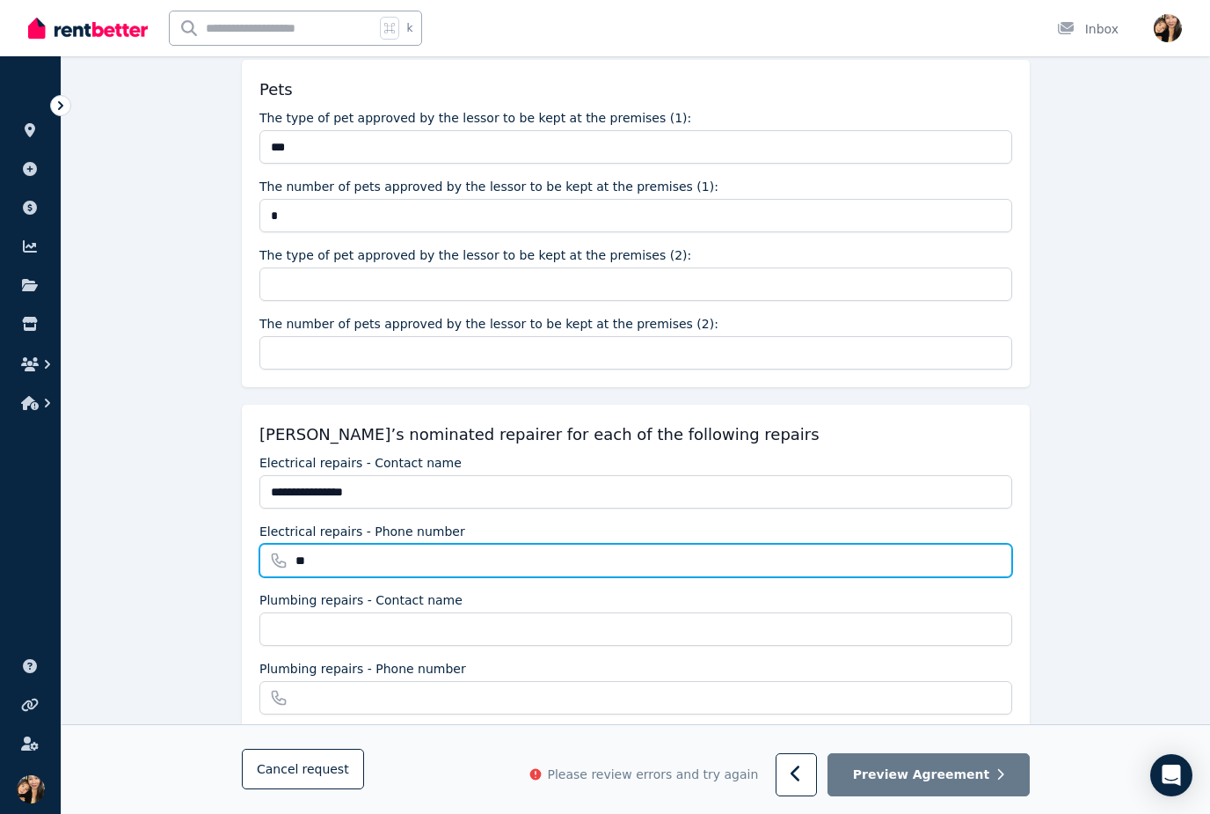
type input "*"
paste input "**********"
type input "**********"
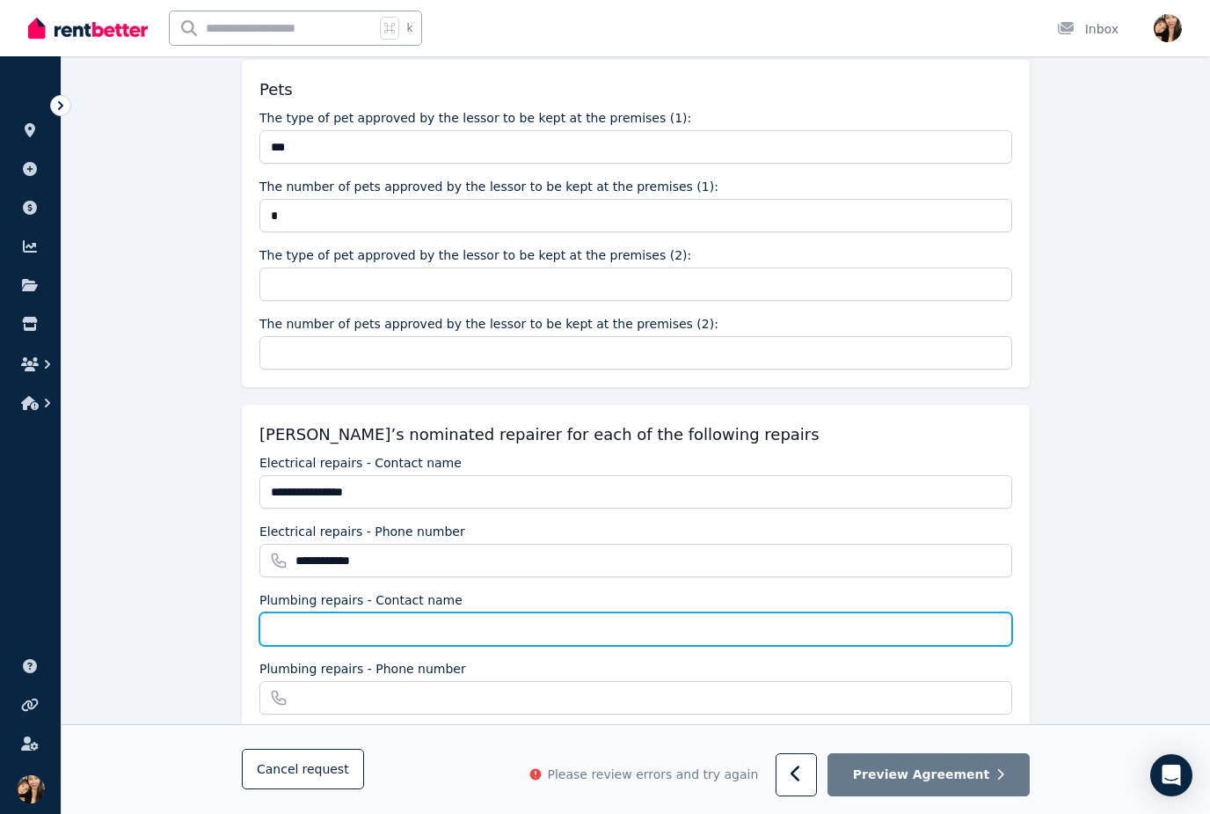
click at [557, 614] on input "Plumbing repairs - Contact name" at bounding box center [635, 628] width 753 height 33
type input "*"
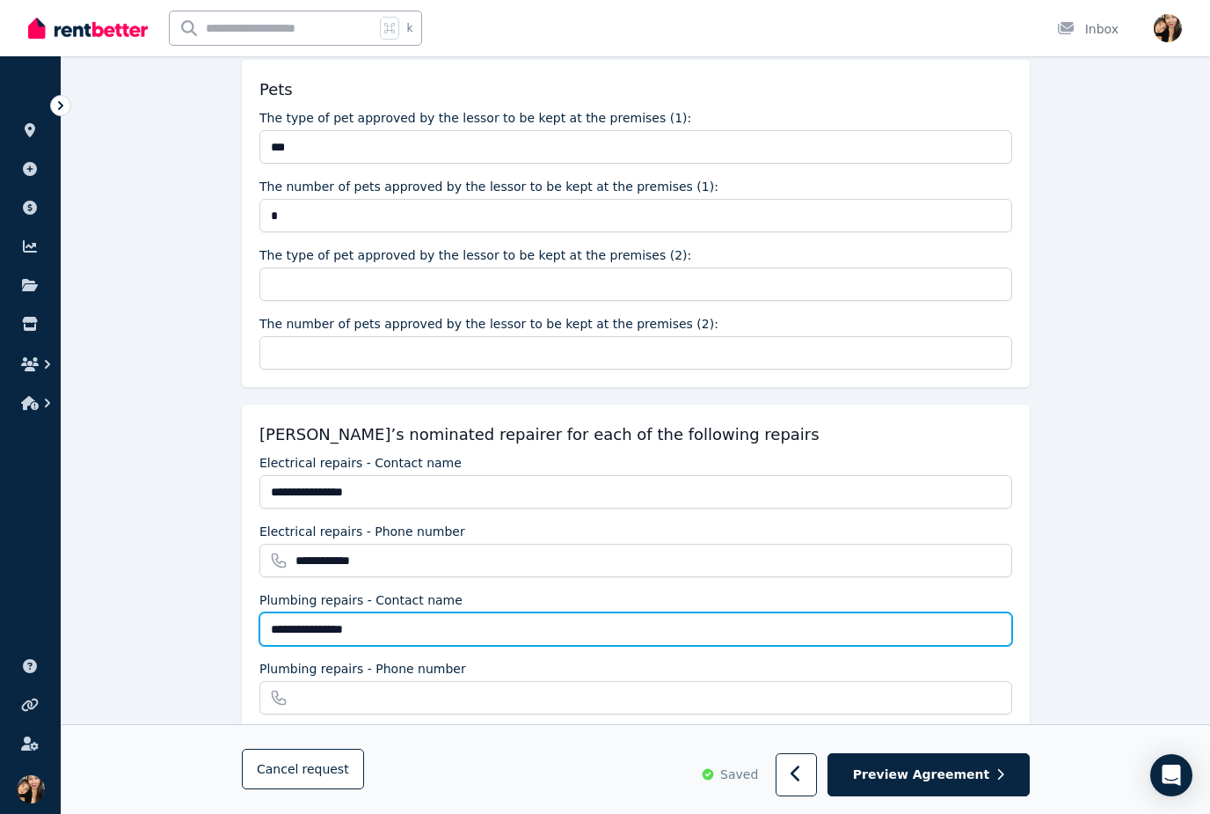
type input "**********"
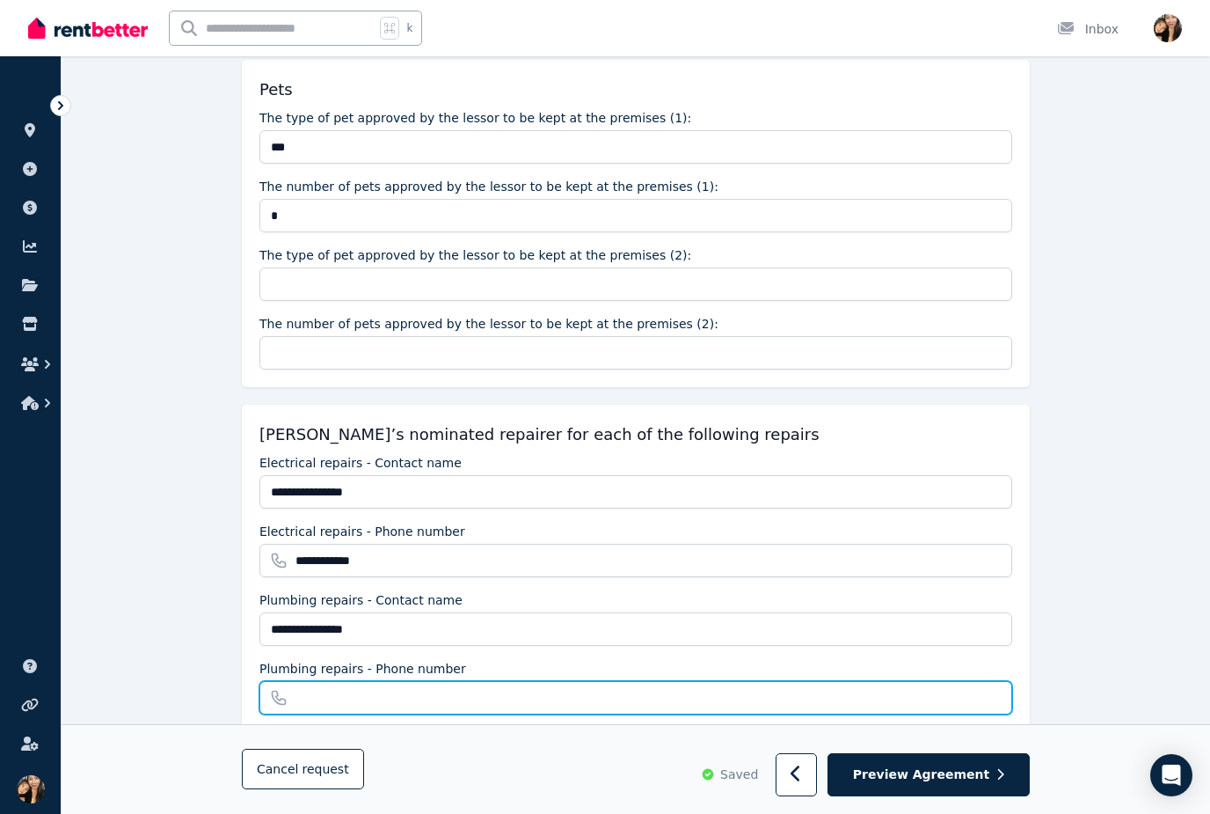
click at [595, 705] on input "Plumbing repairs - Phone number" at bounding box center [635, 697] width 753 height 33
paste input "**********"
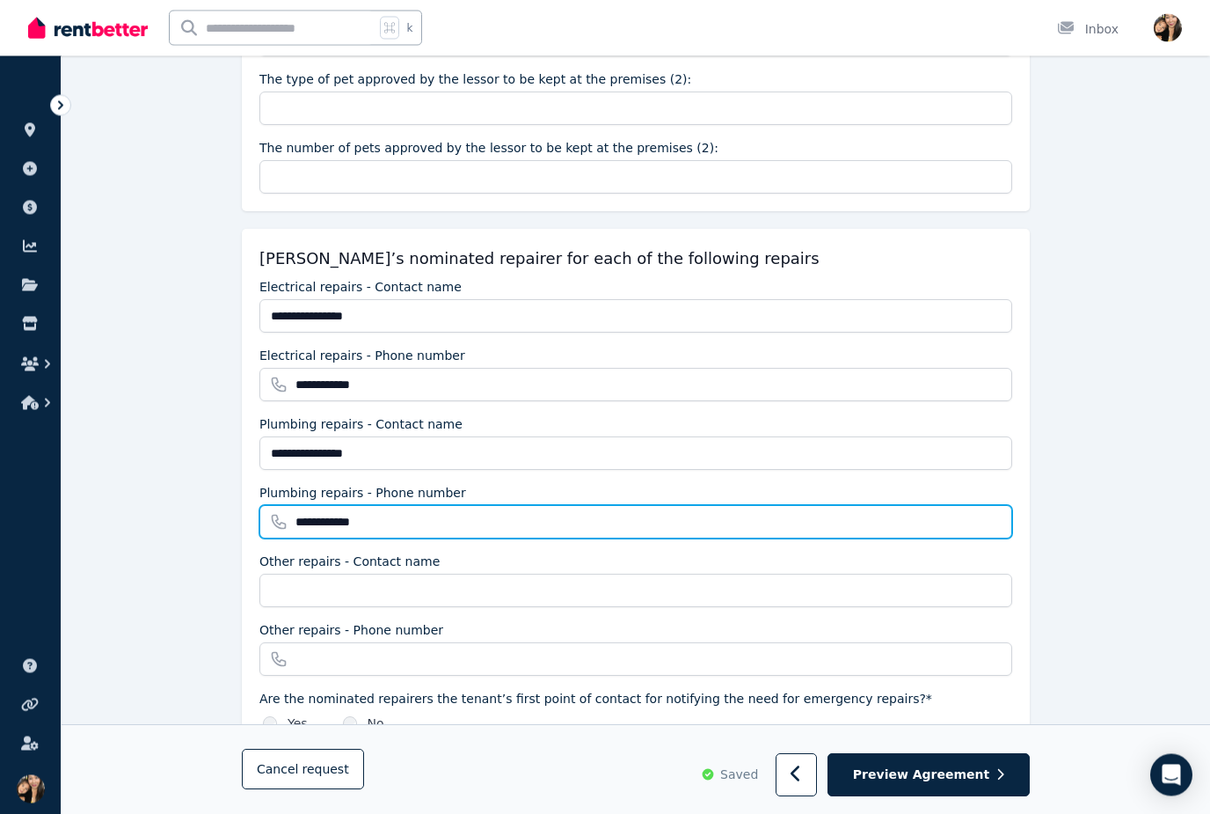
type input "**********"
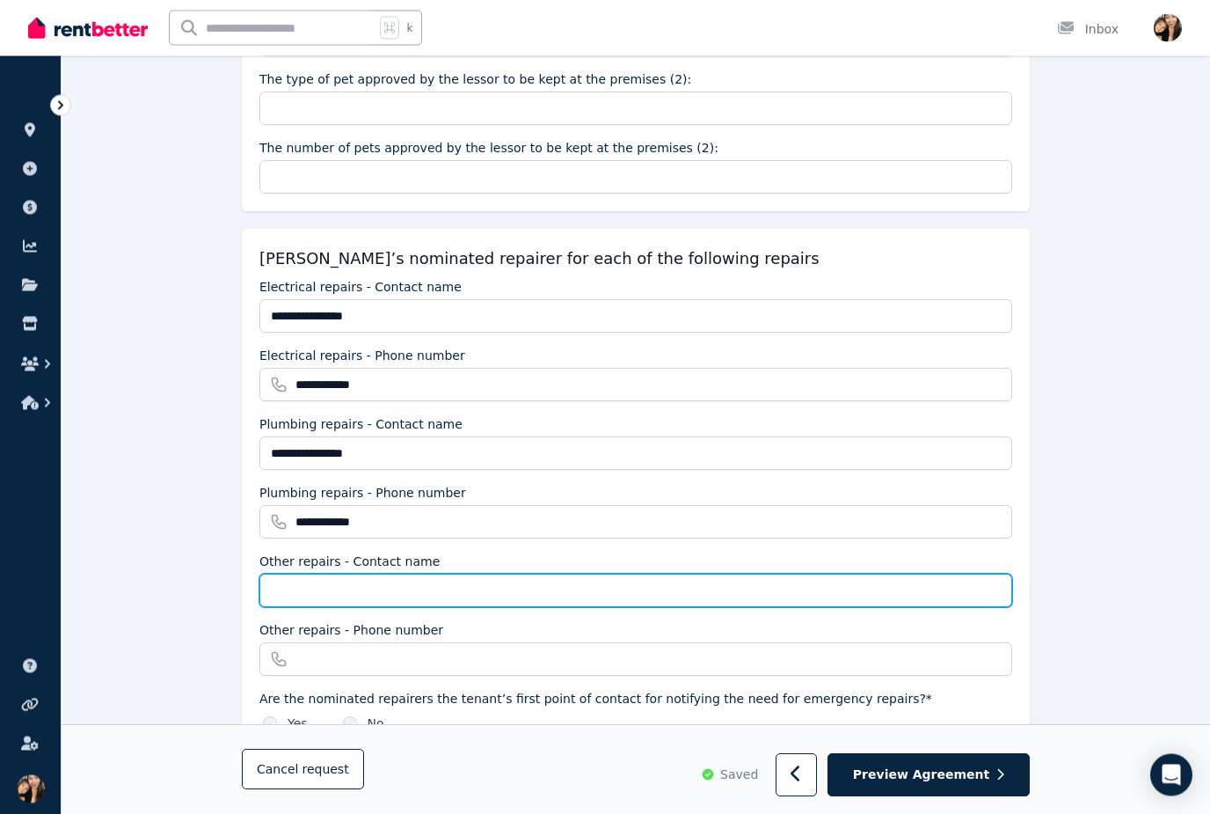
click at [619, 598] on input "Other repairs - Contact name" at bounding box center [635, 590] width 753 height 33
paste input "**********"
type input "*"
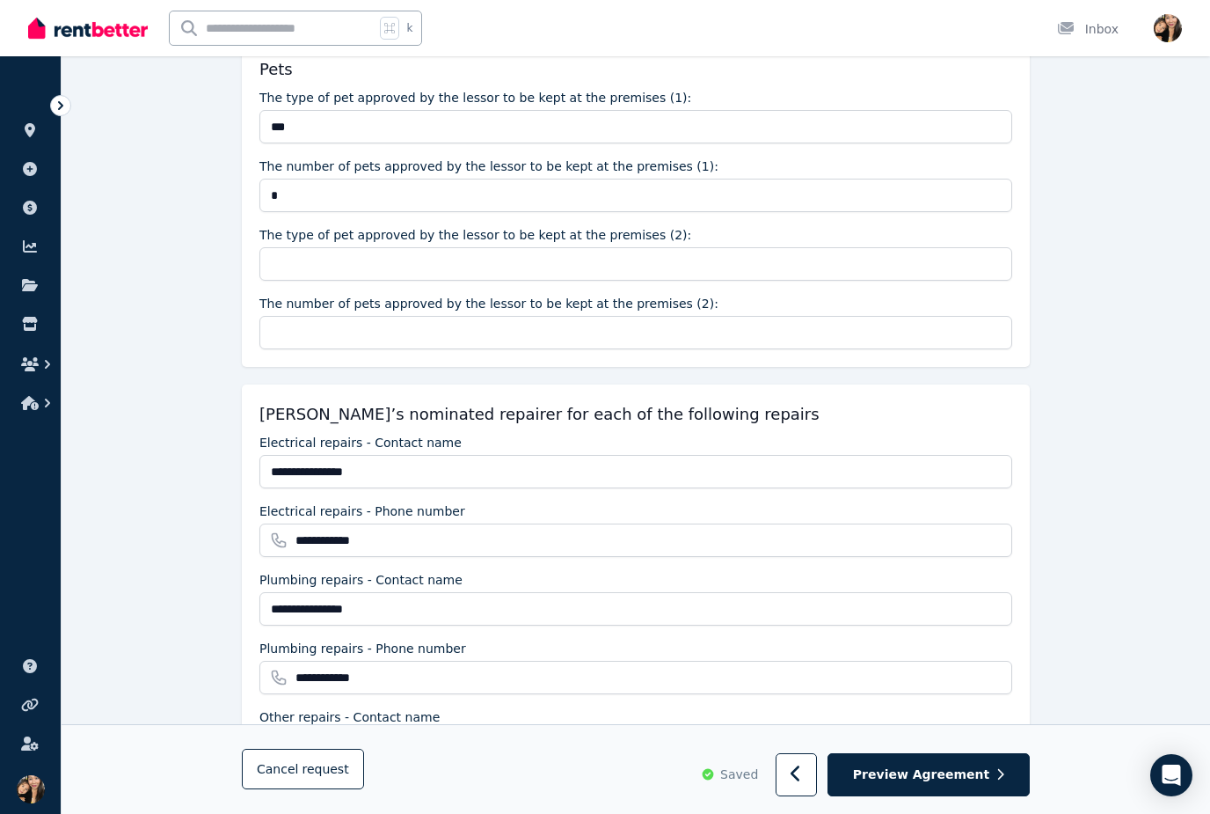
scroll to position [1537, 0]
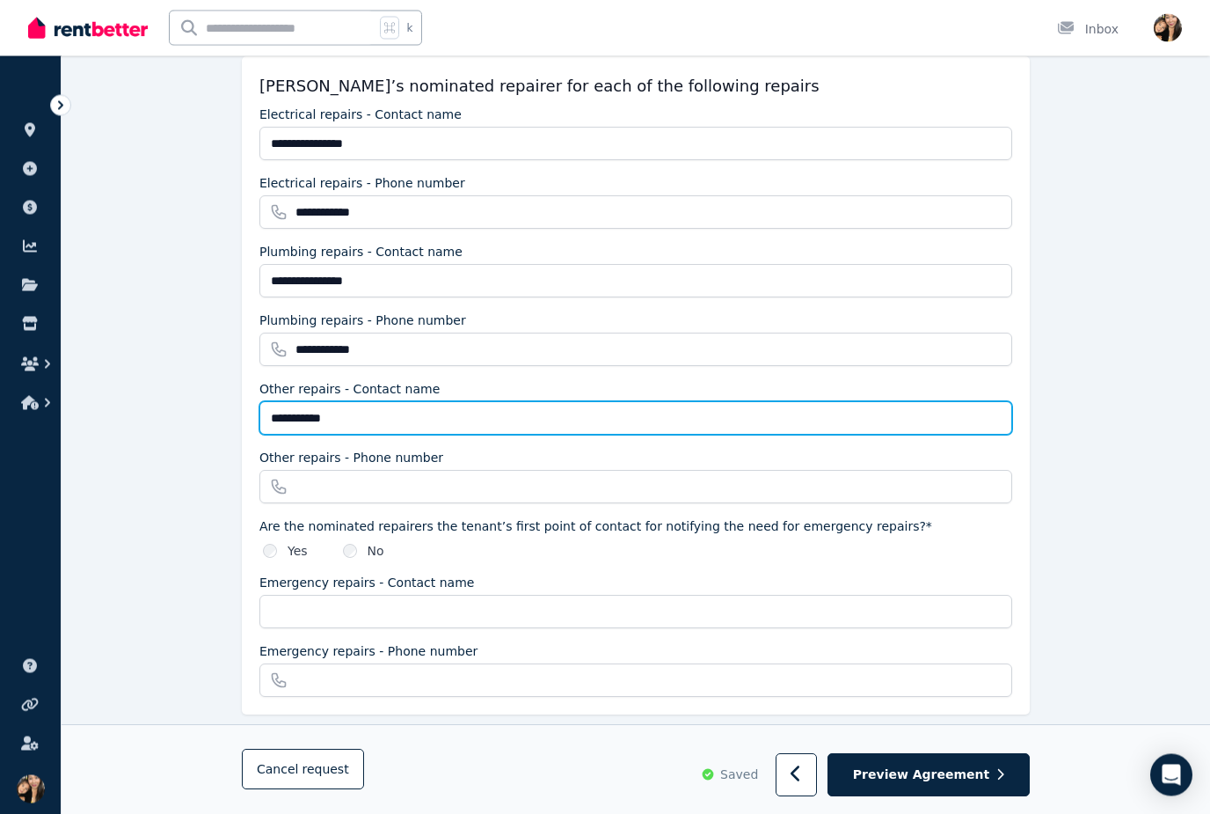
type input "**********"
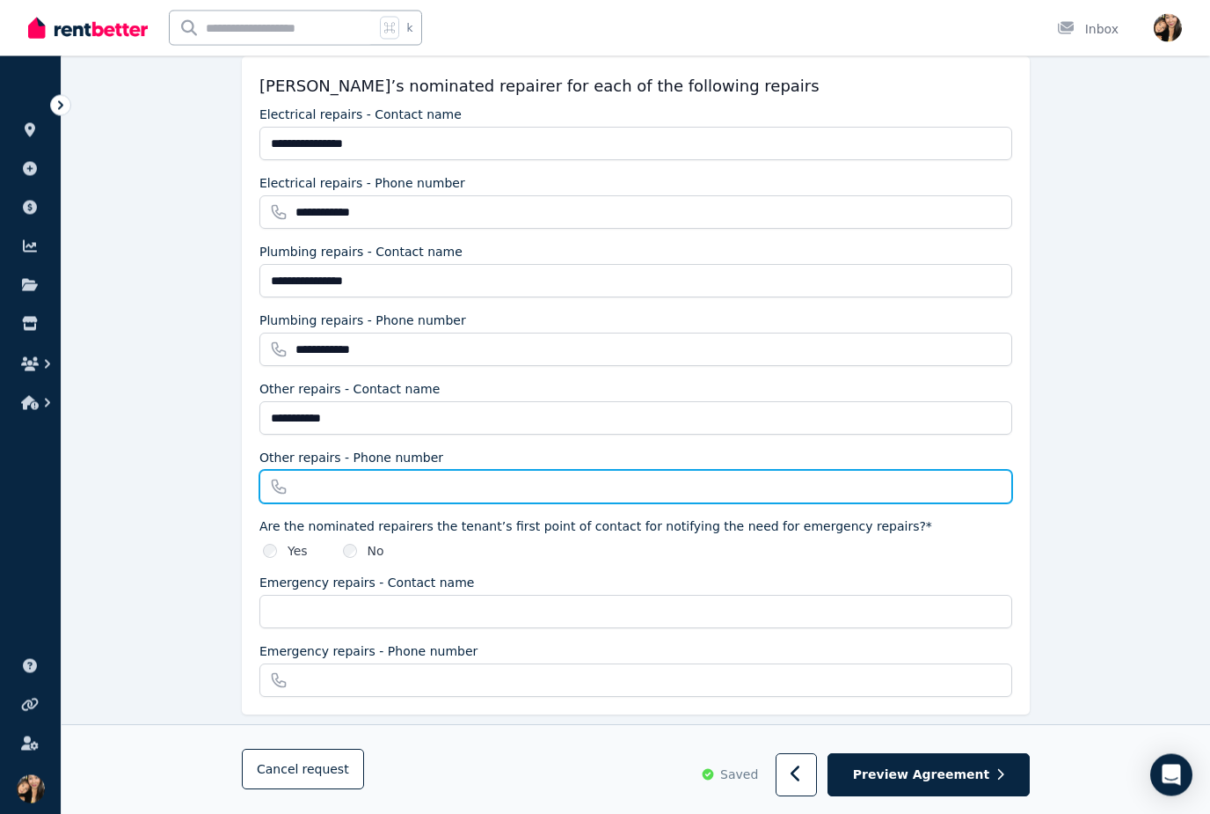
click at [574, 481] on input "Other repairs - Phone number" at bounding box center [635, 487] width 753 height 33
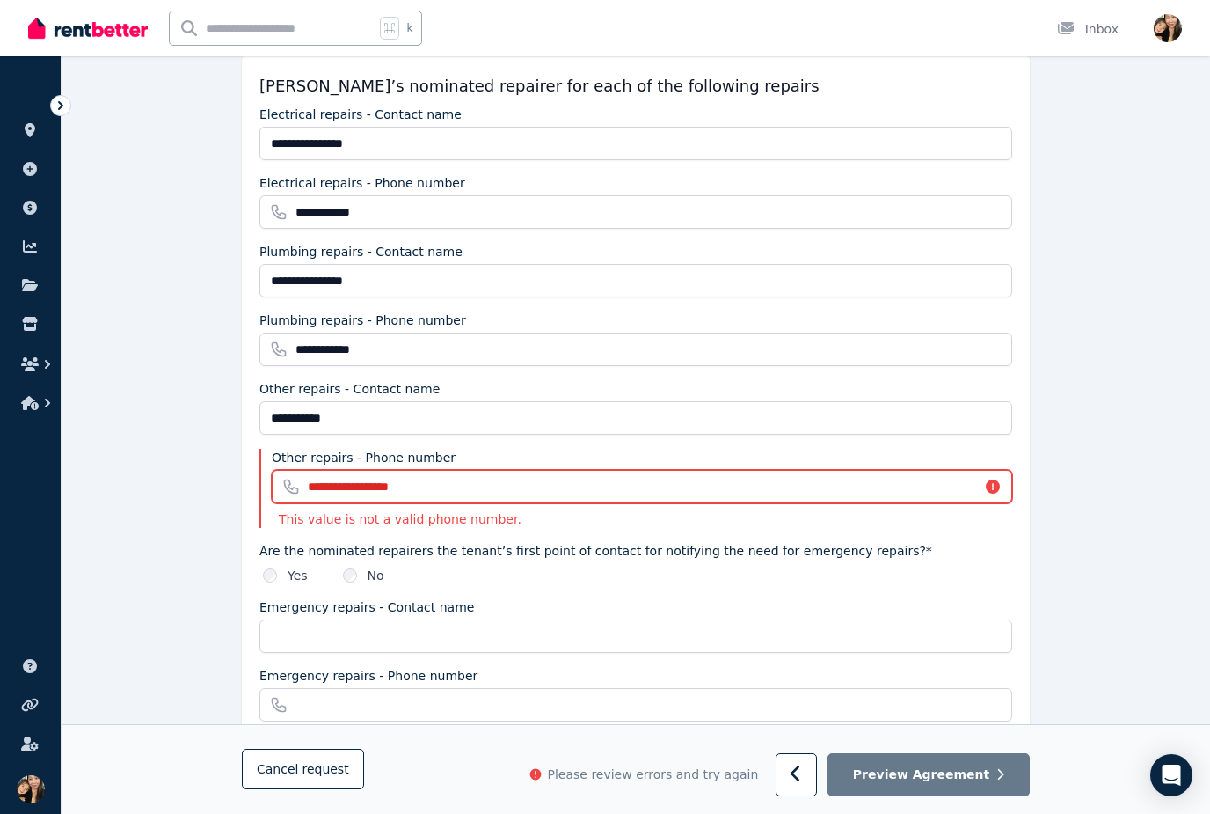
type input "**********"
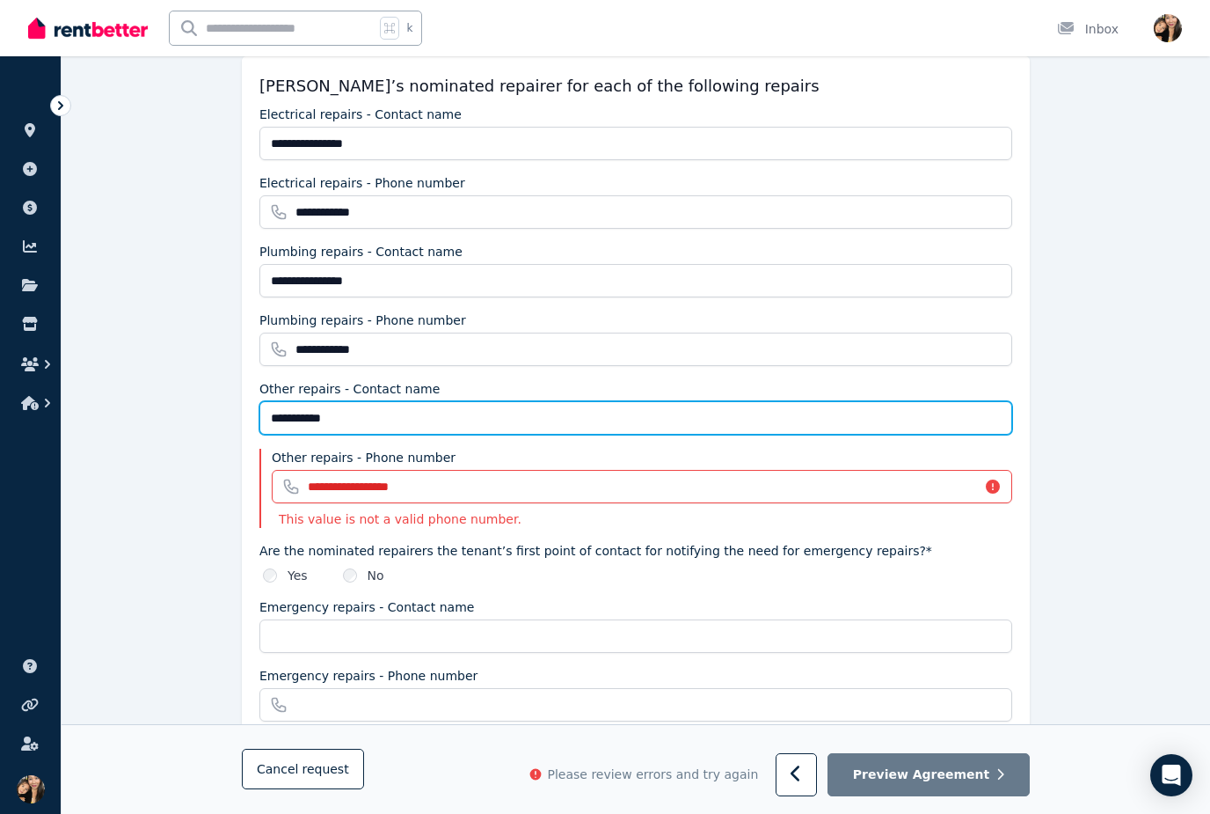
click at [423, 412] on input "**********" at bounding box center [635, 417] width 753 height 33
type input "*"
type input "**********"
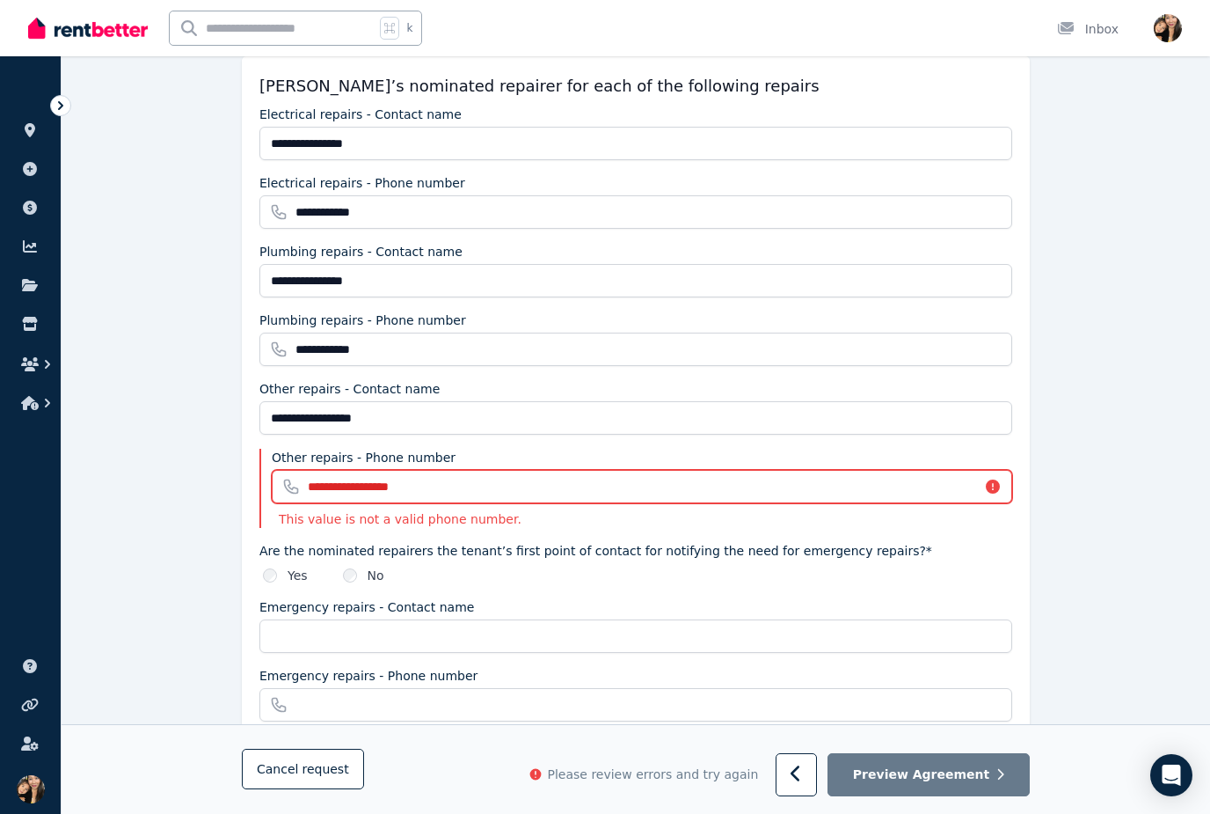
click at [582, 485] on input "**********" at bounding box center [642, 486] width 741 height 33
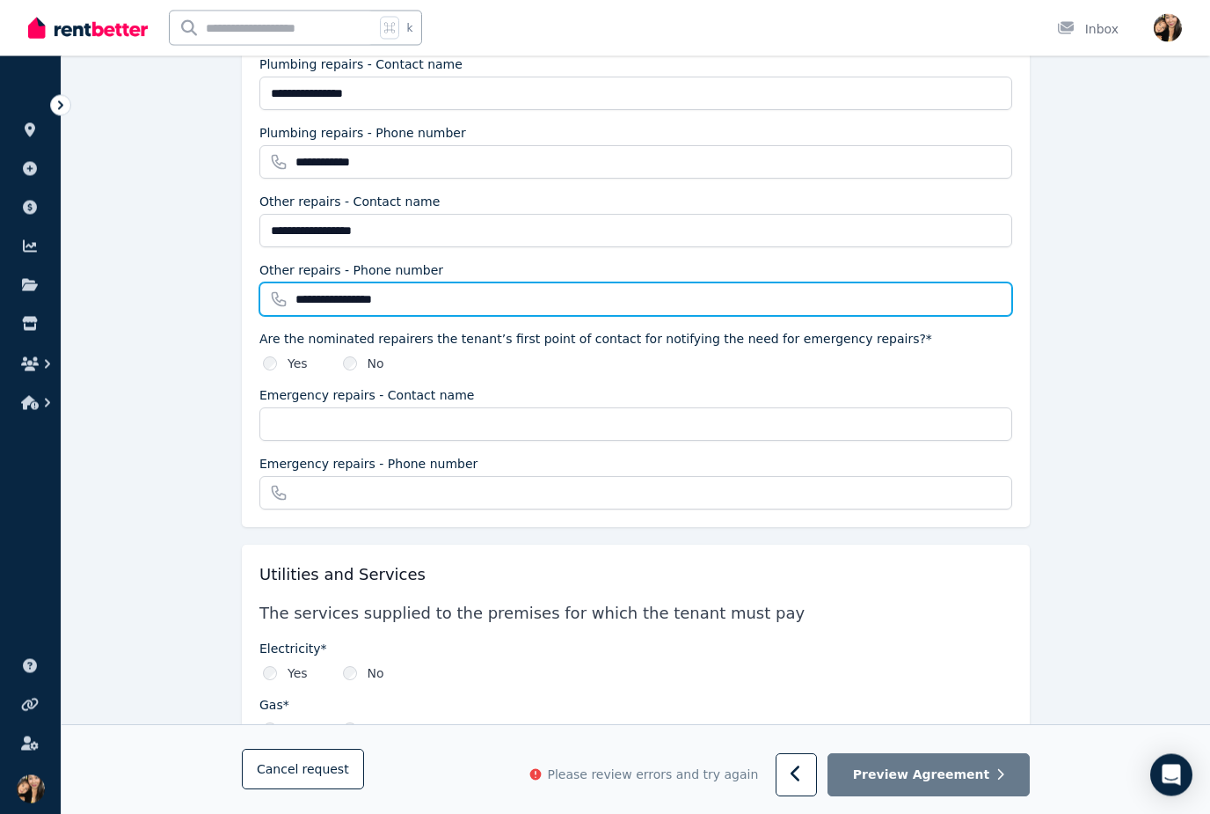
scroll to position [2055, 0]
type input "*"
paste input "**********"
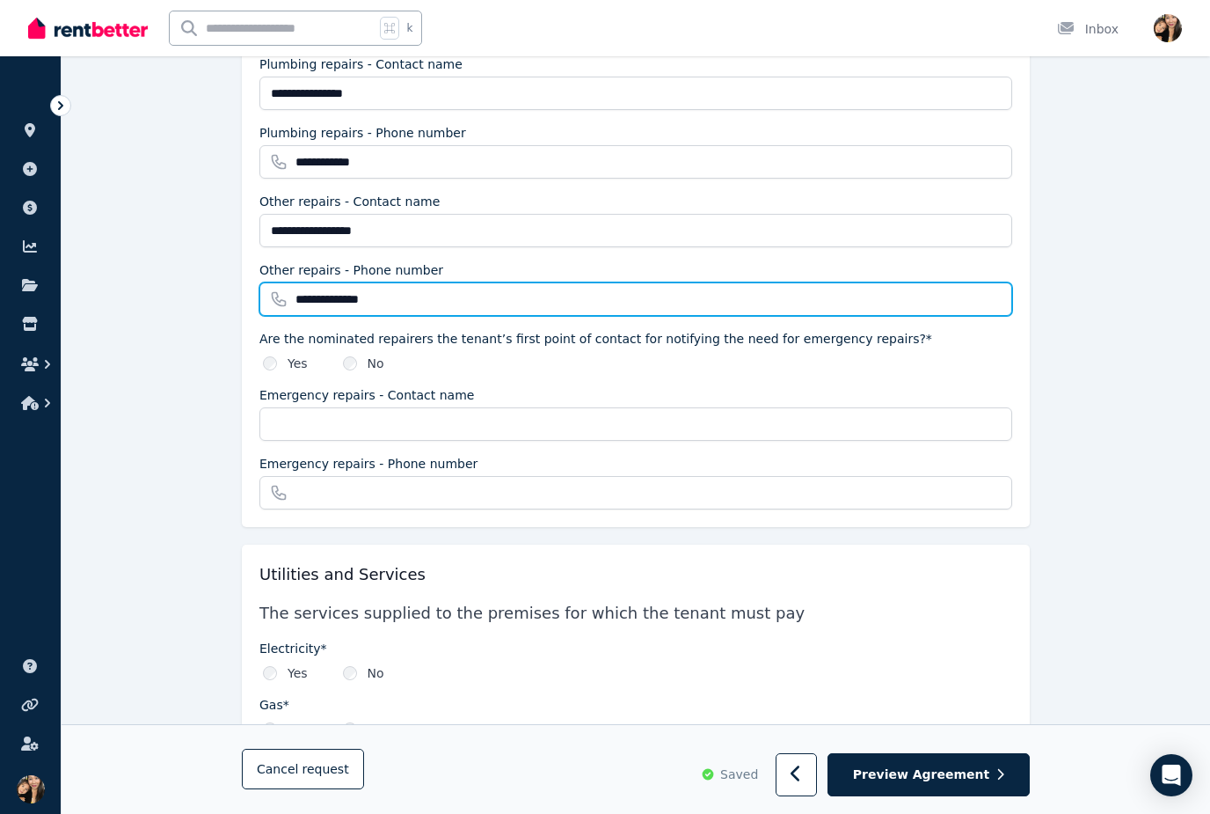
type input "**********"
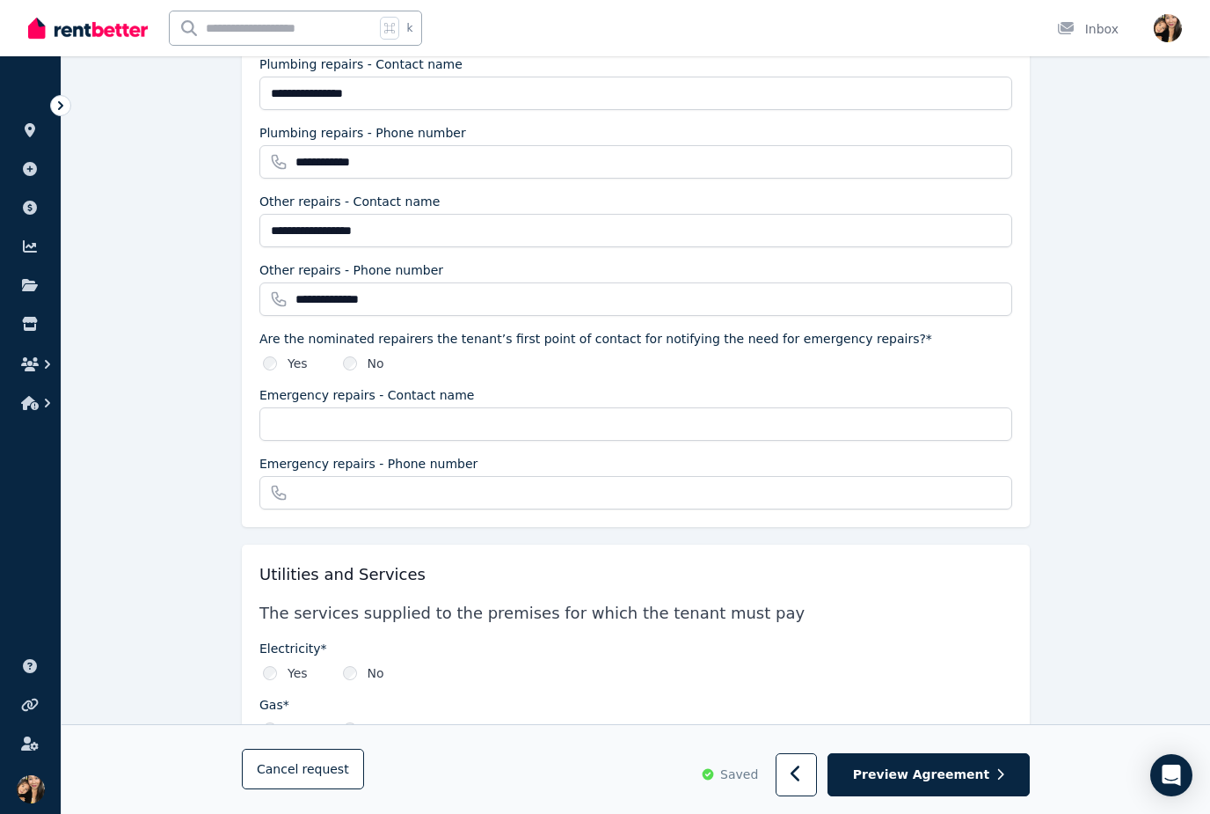
click at [377, 355] on label "No" at bounding box center [376, 363] width 17 height 18
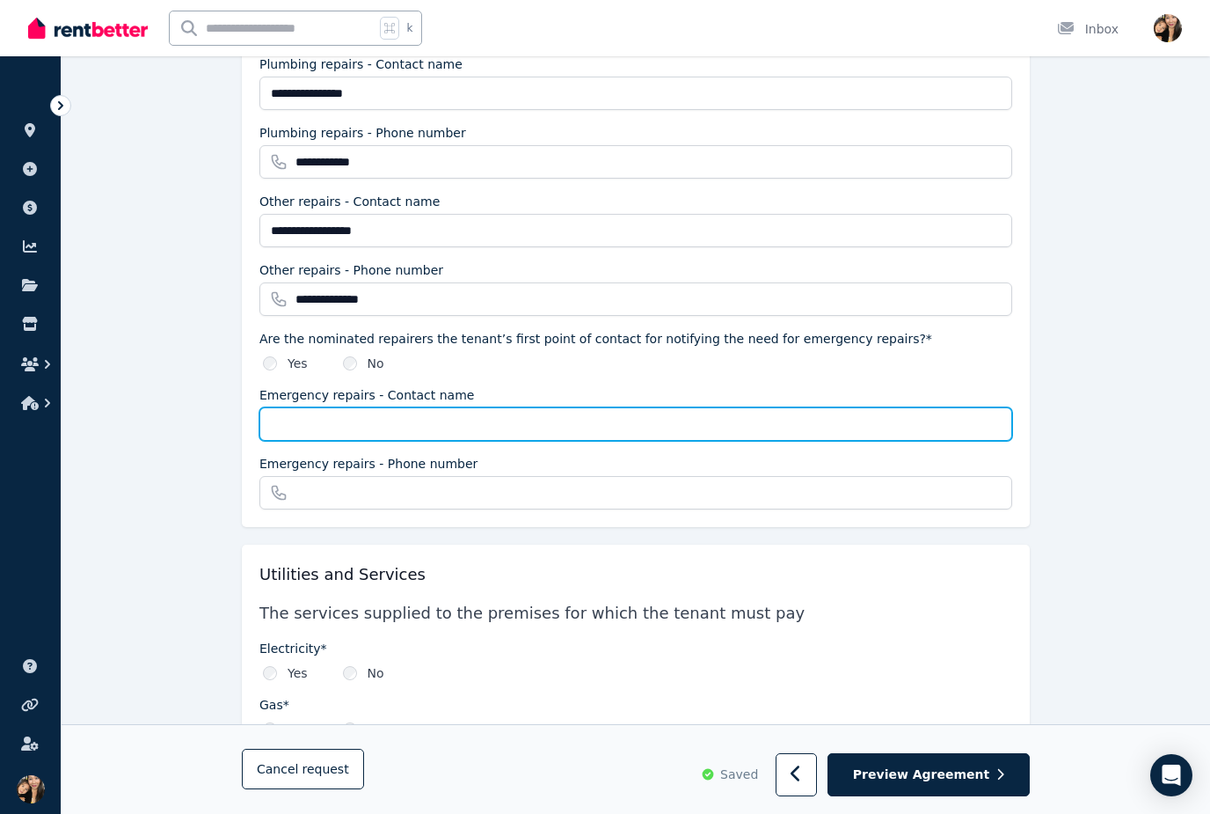
click at [445, 420] on input "Emergency repairs - Contact name" at bounding box center [635, 423] width 753 height 33
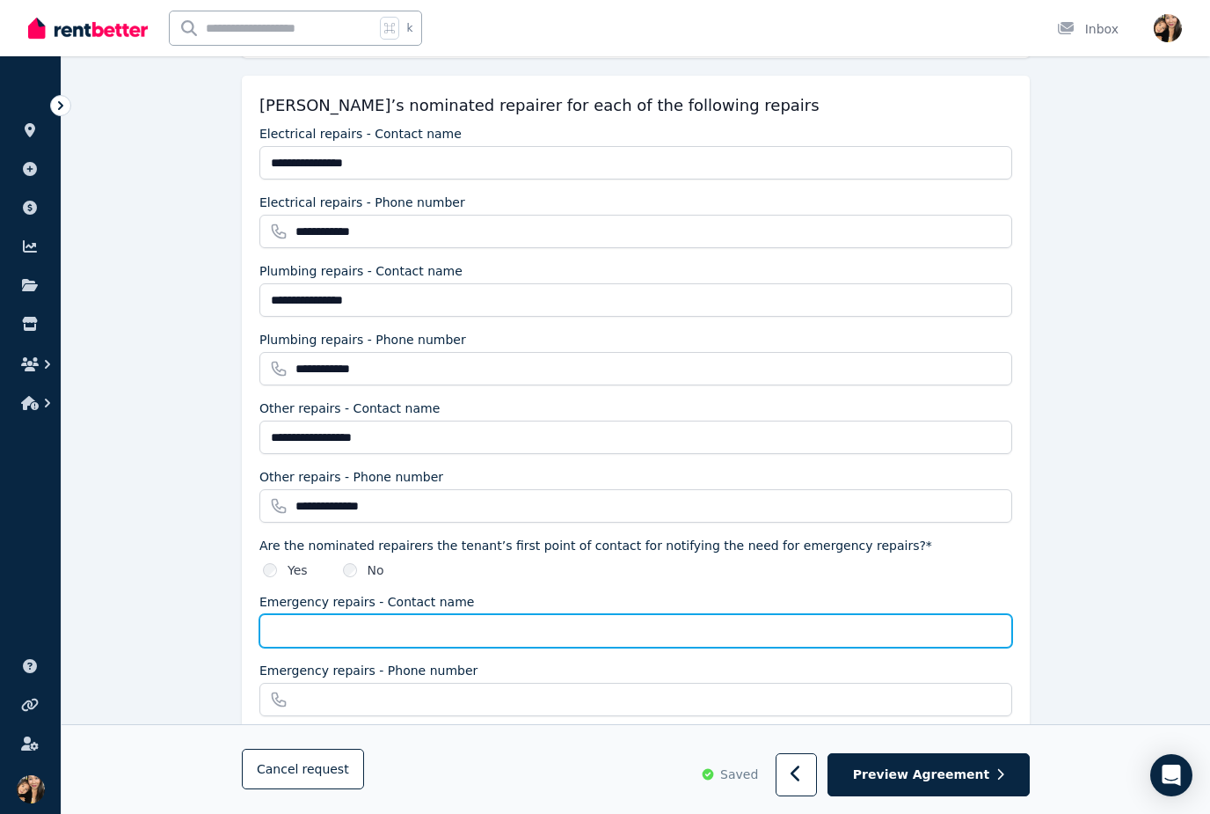
scroll to position [1837, 0]
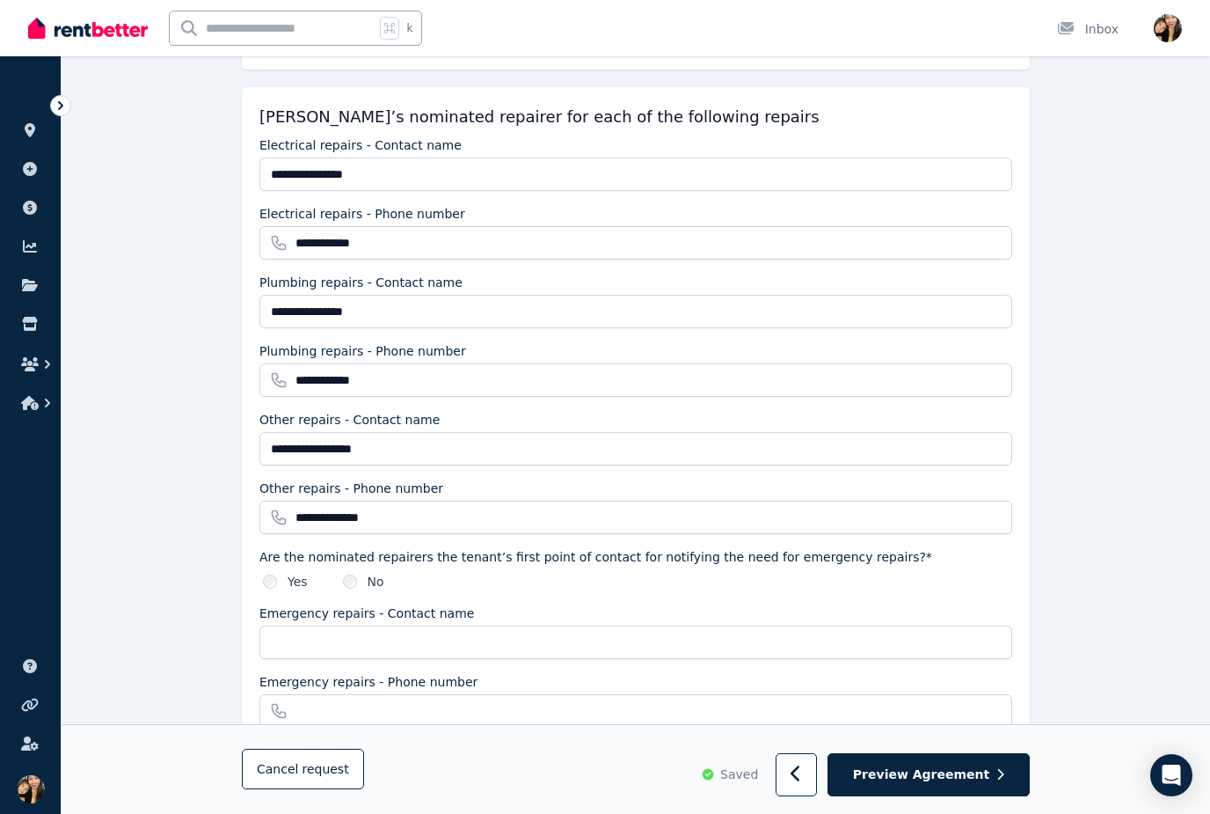
click at [275, 567] on div "Are the nominated repairers the tenant’s first point of contact for notifying t…" at bounding box center [635, 569] width 753 height 42
click at [274, 569] on div "Are the nominated repairers the tenant’s first point of contact for notifying t…" at bounding box center [635, 569] width 753 height 42
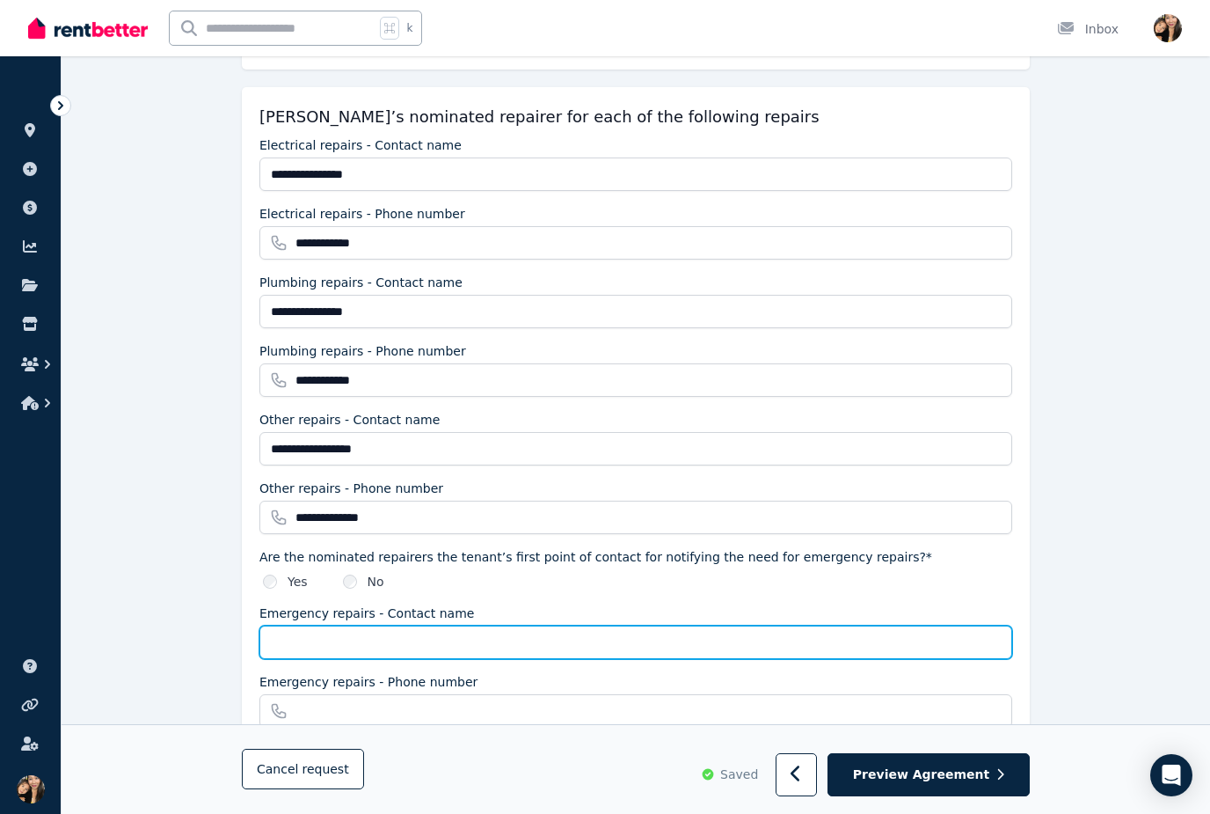
click at [416, 652] on input "Emergency repairs - Contact name" at bounding box center [635, 641] width 753 height 33
type input "**********"
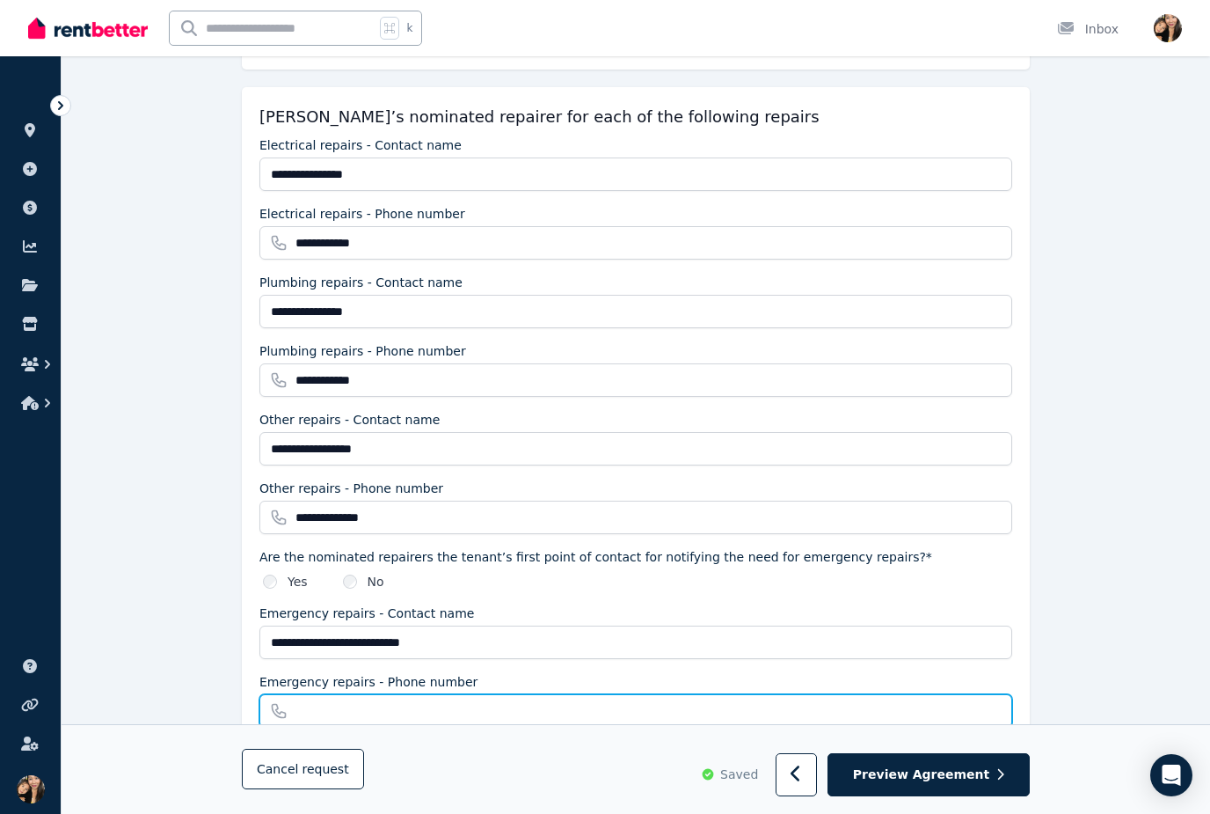
click at [389, 708] on input "Emergency repairs - Phone number" at bounding box center [635, 710] width 753 height 33
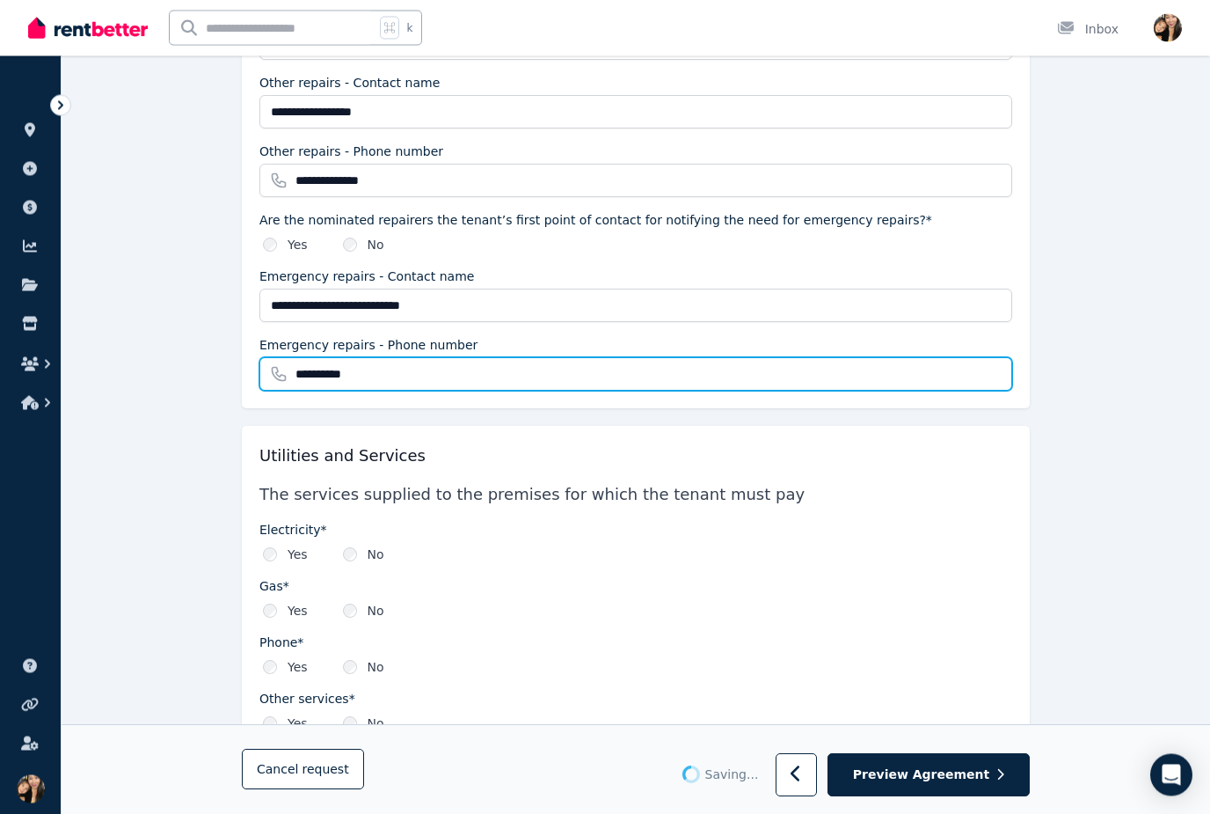
type input "**********"
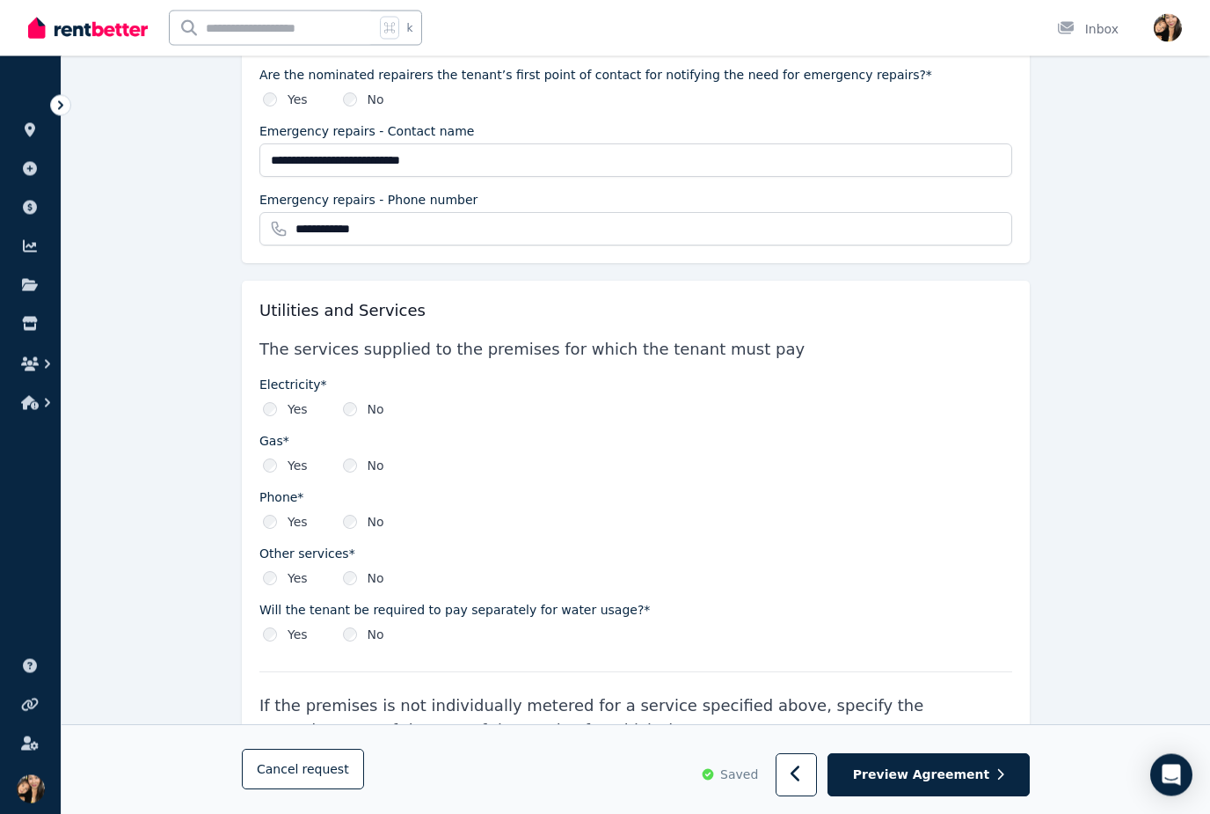
scroll to position [2319, 0]
click at [277, 516] on div "Yes" at bounding box center [285, 522] width 45 height 18
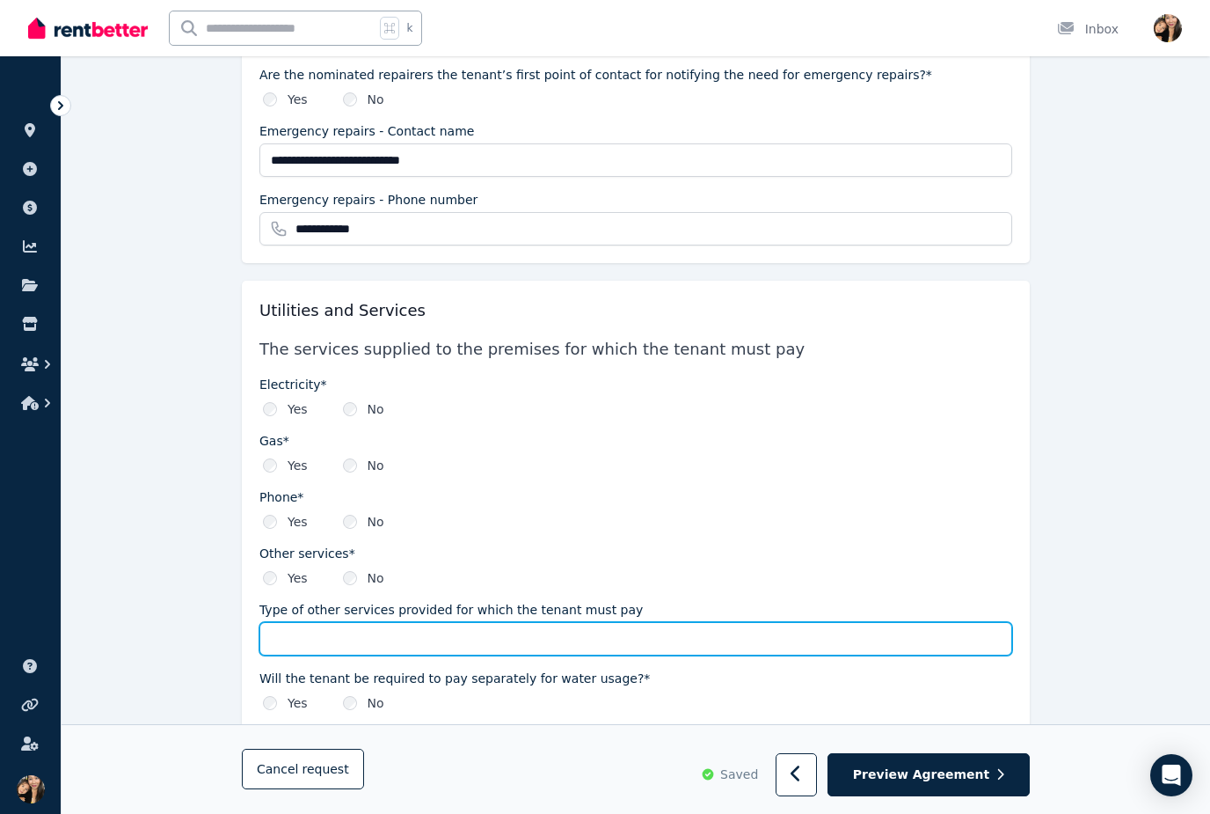
click at [395, 645] on input "Type of other services provided for which the tenant must pay" at bounding box center [635, 638] width 753 height 33
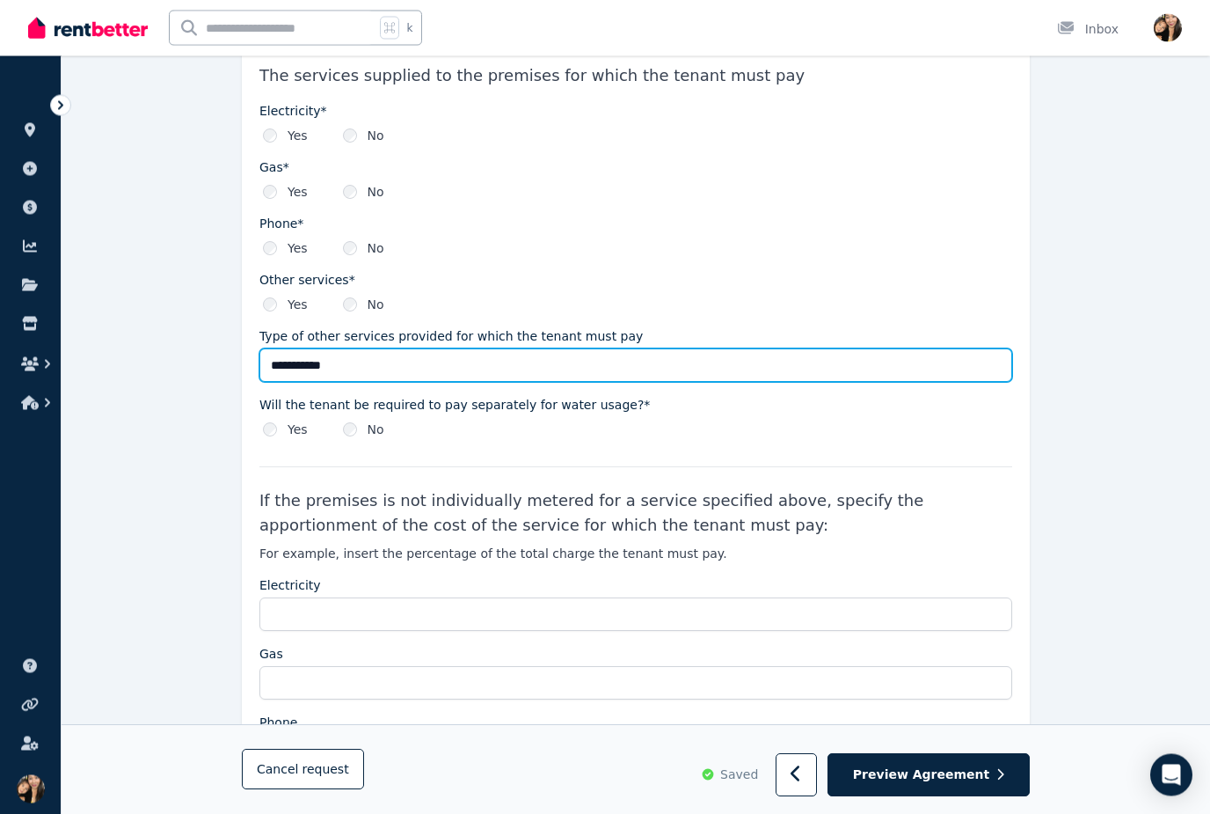
scroll to position [2596, 0]
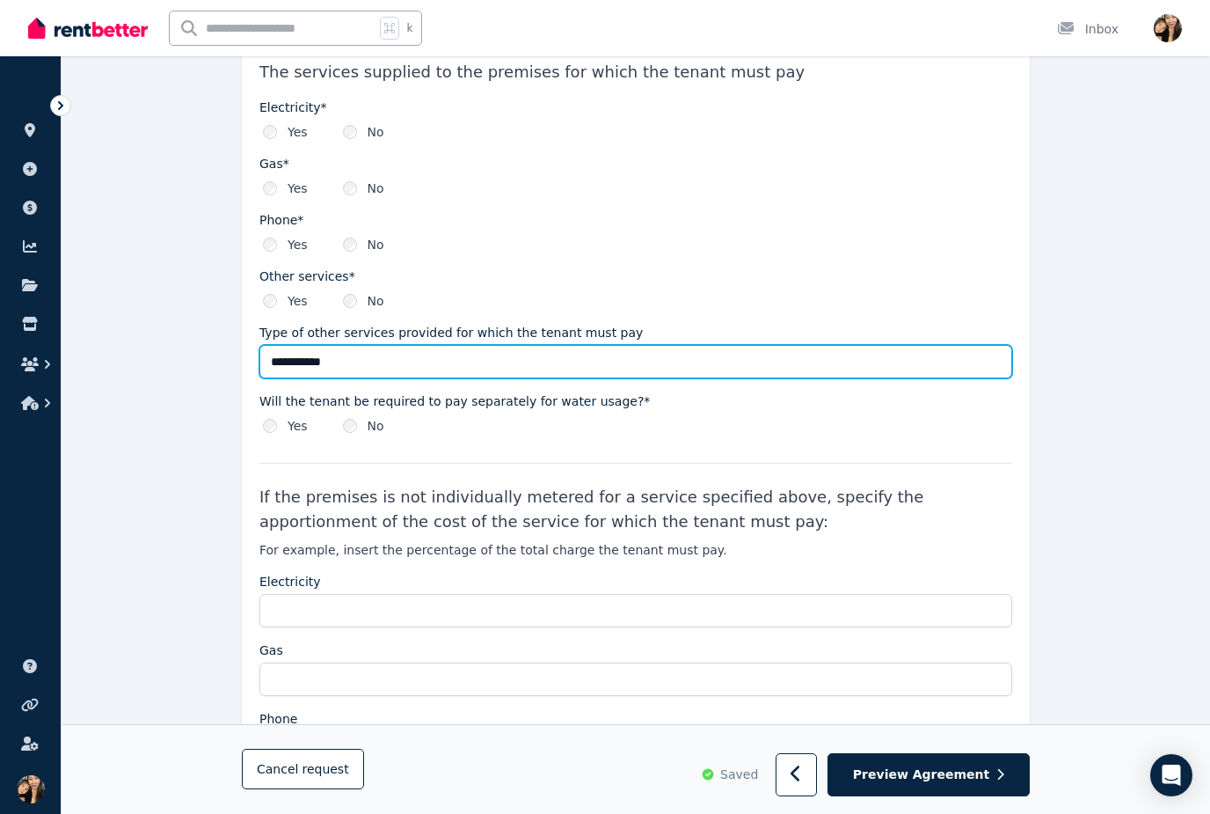
click at [273, 357] on input "**********" at bounding box center [635, 361] width 753 height 33
type input "********"
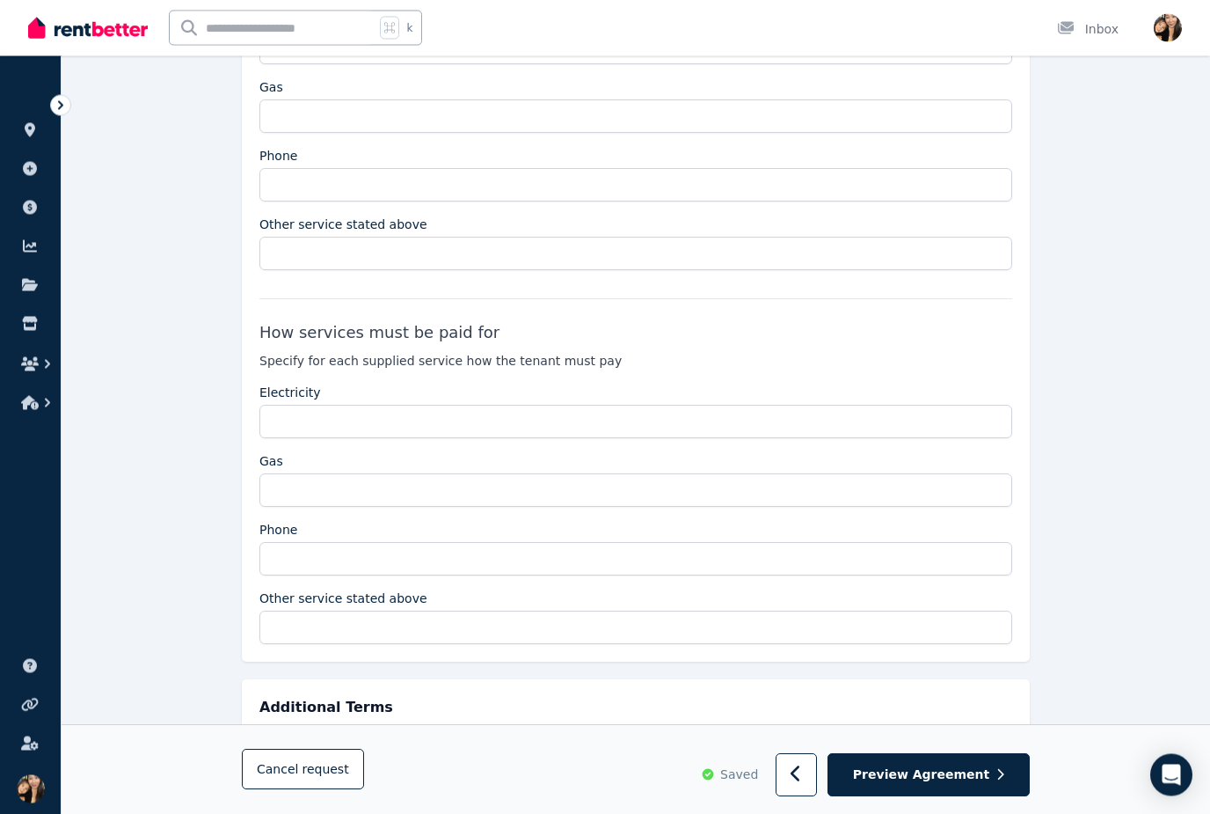
scroll to position [3205, 0]
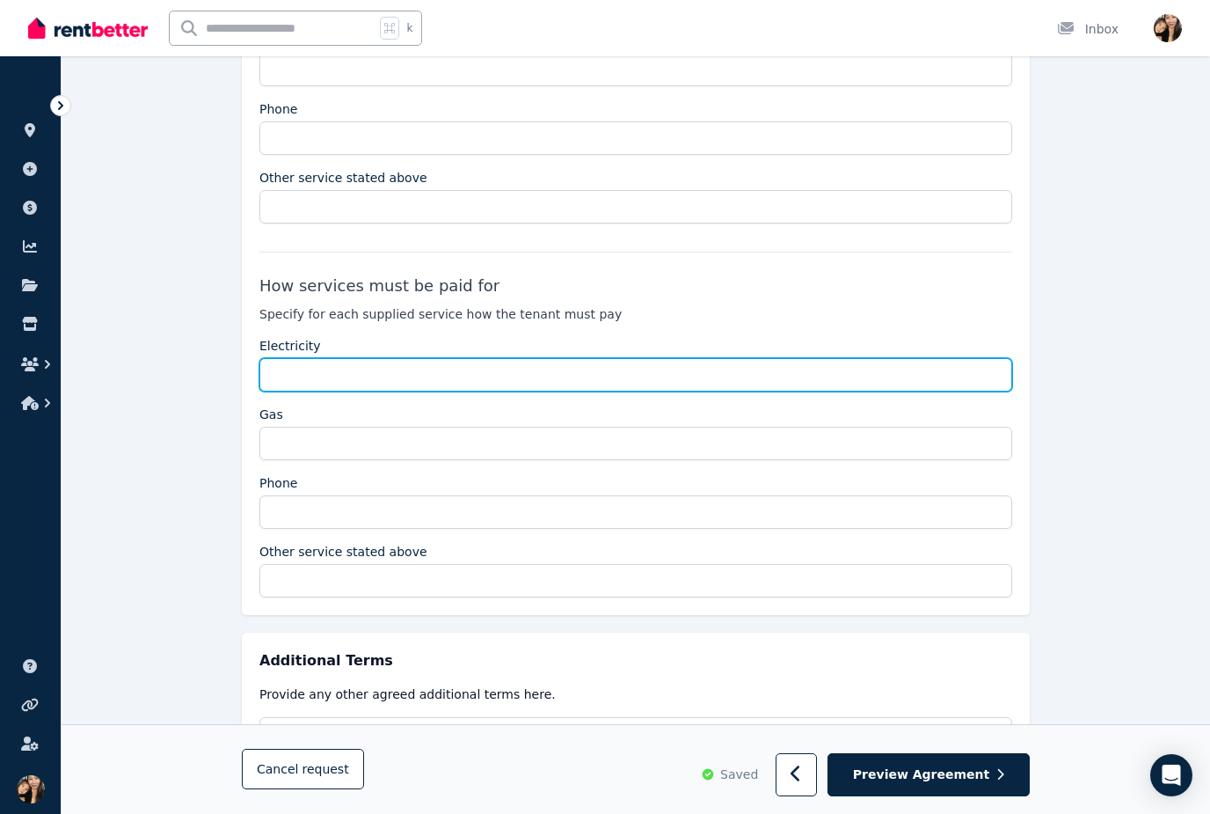
click at [629, 369] on input "Electricity" at bounding box center [635, 374] width 753 height 33
type input "*"
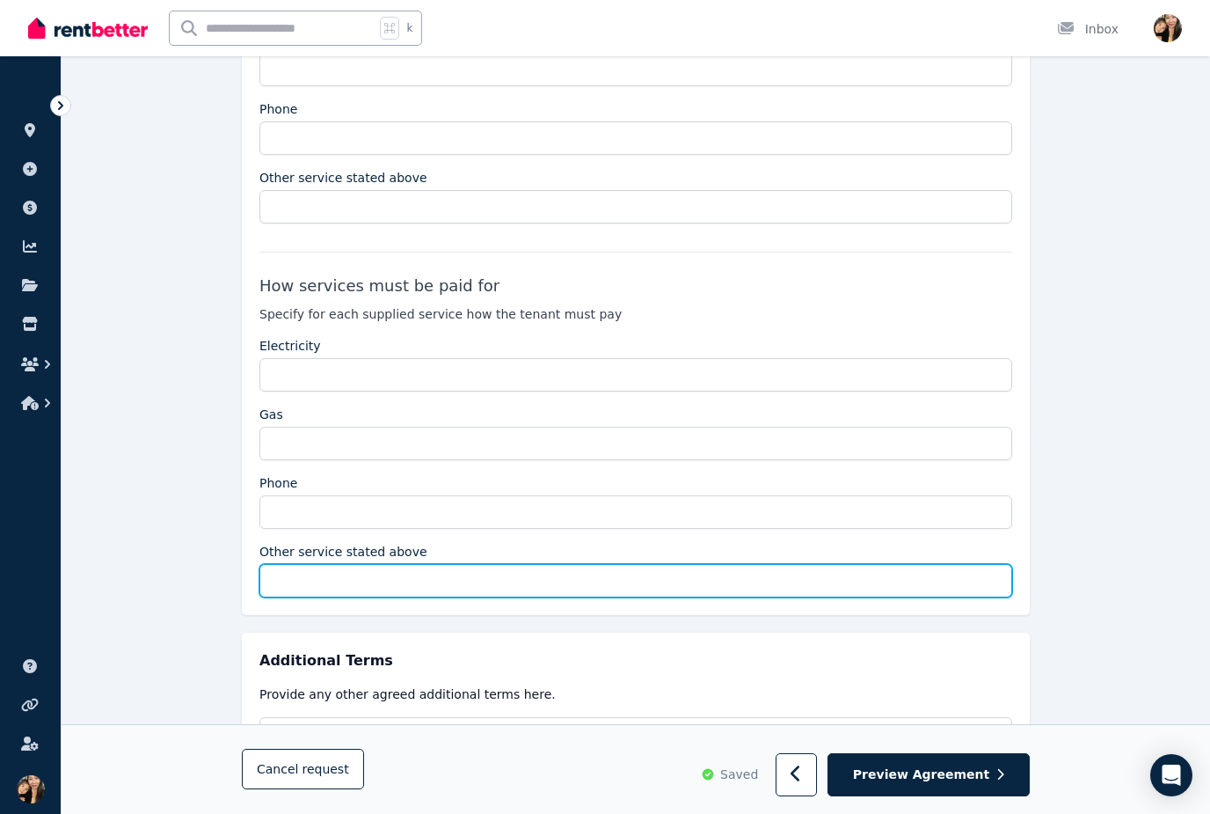
click at [500, 580] on input "Other service stated above" at bounding box center [635, 580] width 753 height 33
click at [704, 580] on input "**********" at bounding box center [635, 580] width 753 height 33
click at [703, 580] on input "**********" at bounding box center [635, 580] width 753 height 33
click at [808, 584] on input "**********" at bounding box center [635, 580] width 753 height 33
click at [935, 581] on input "**********" at bounding box center [635, 580] width 753 height 33
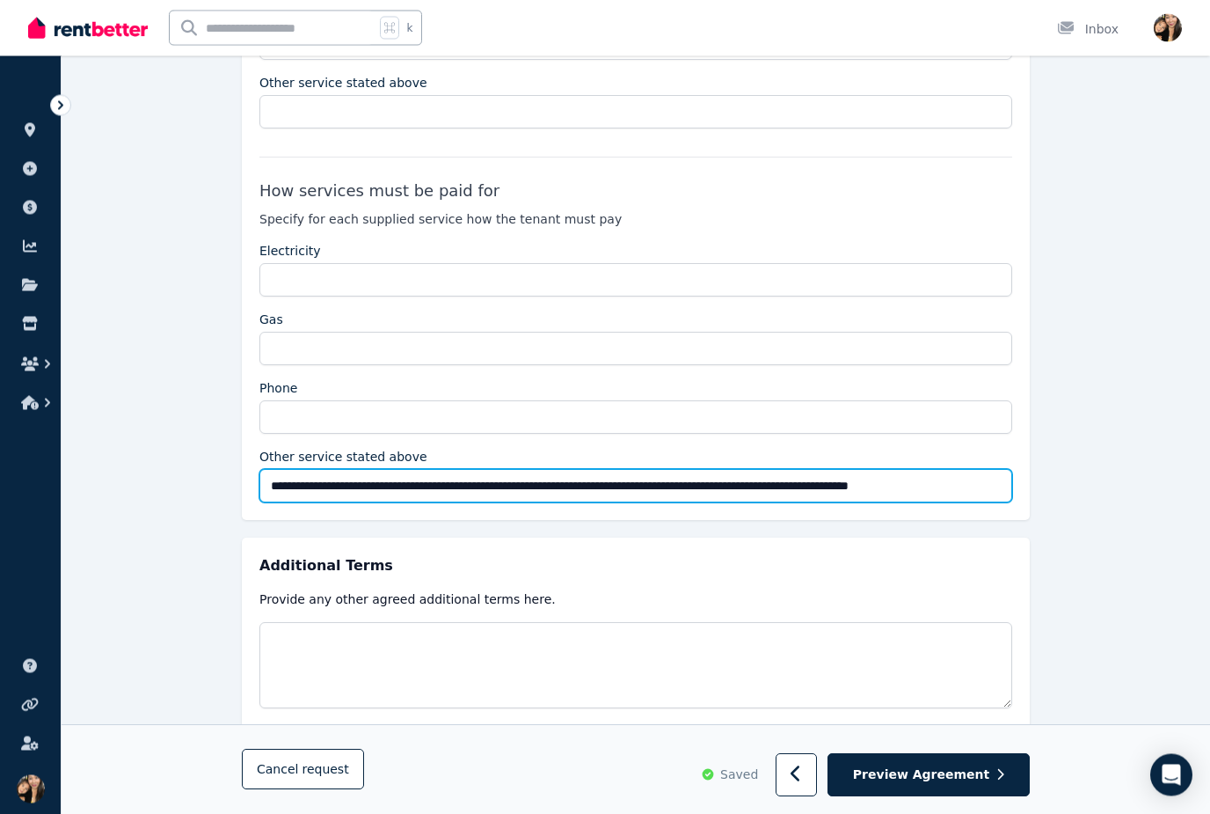
scroll to position [3308, 0]
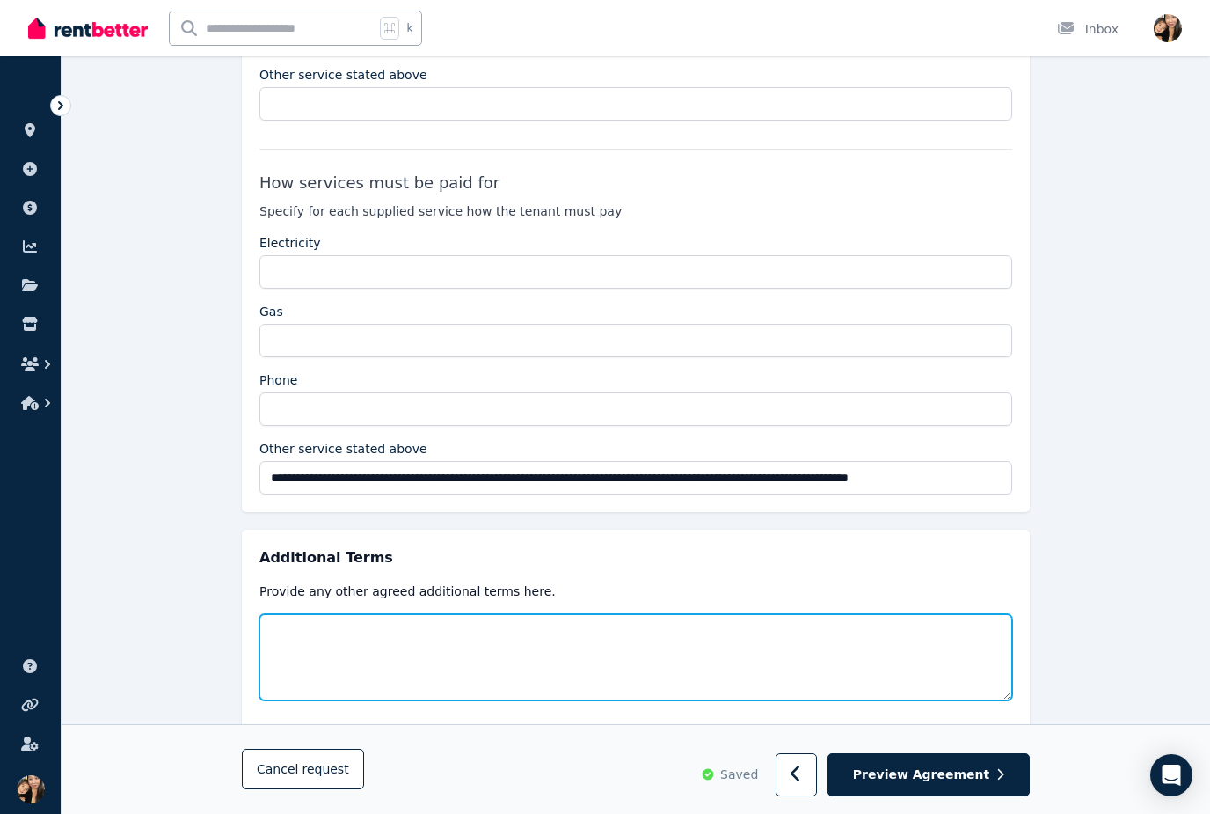
click at [652, 635] on textarea at bounding box center [635, 657] width 753 height 86
type input "**********"
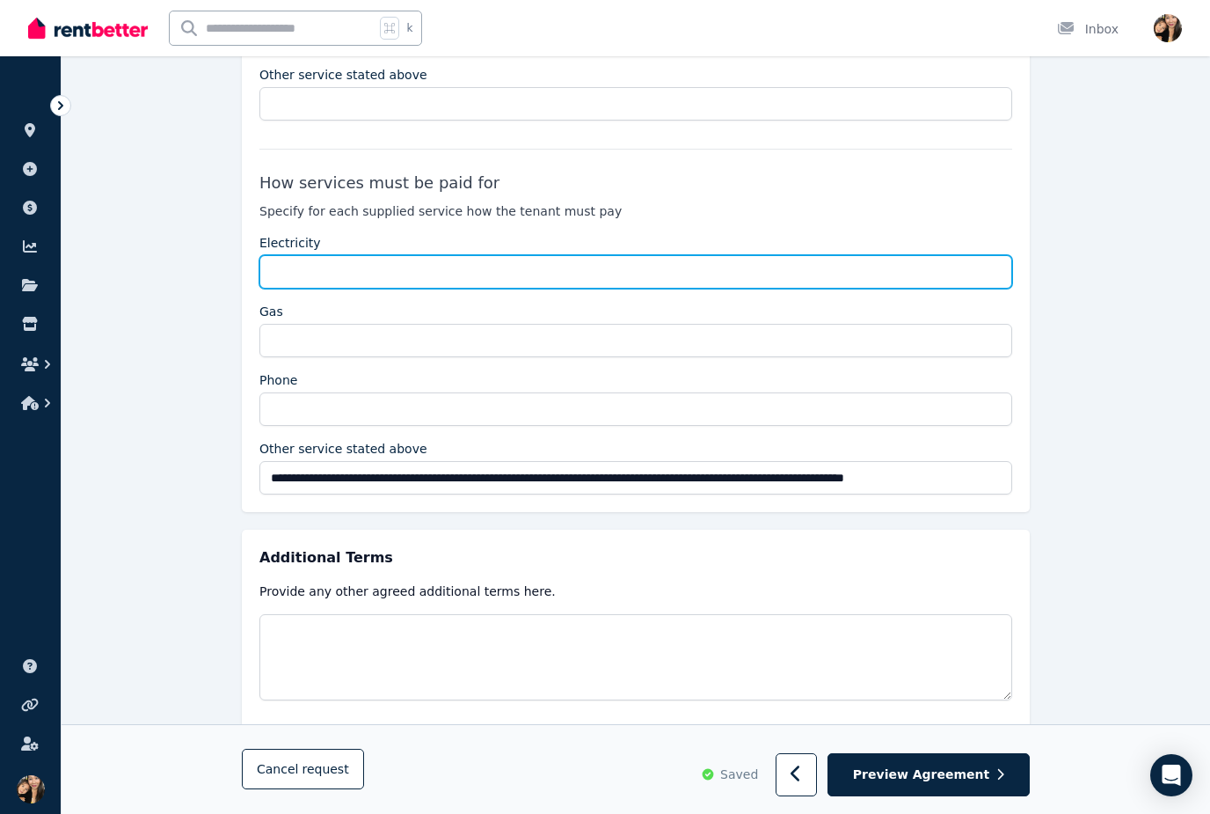
click at [711, 274] on input "Electricity" at bounding box center [635, 271] width 753 height 33
click at [286, 267] on input "**********" at bounding box center [635, 271] width 753 height 33
click at [285, 267] on input "**********" at bounding box center [635, 271] width 753 height 33
type input "**********"
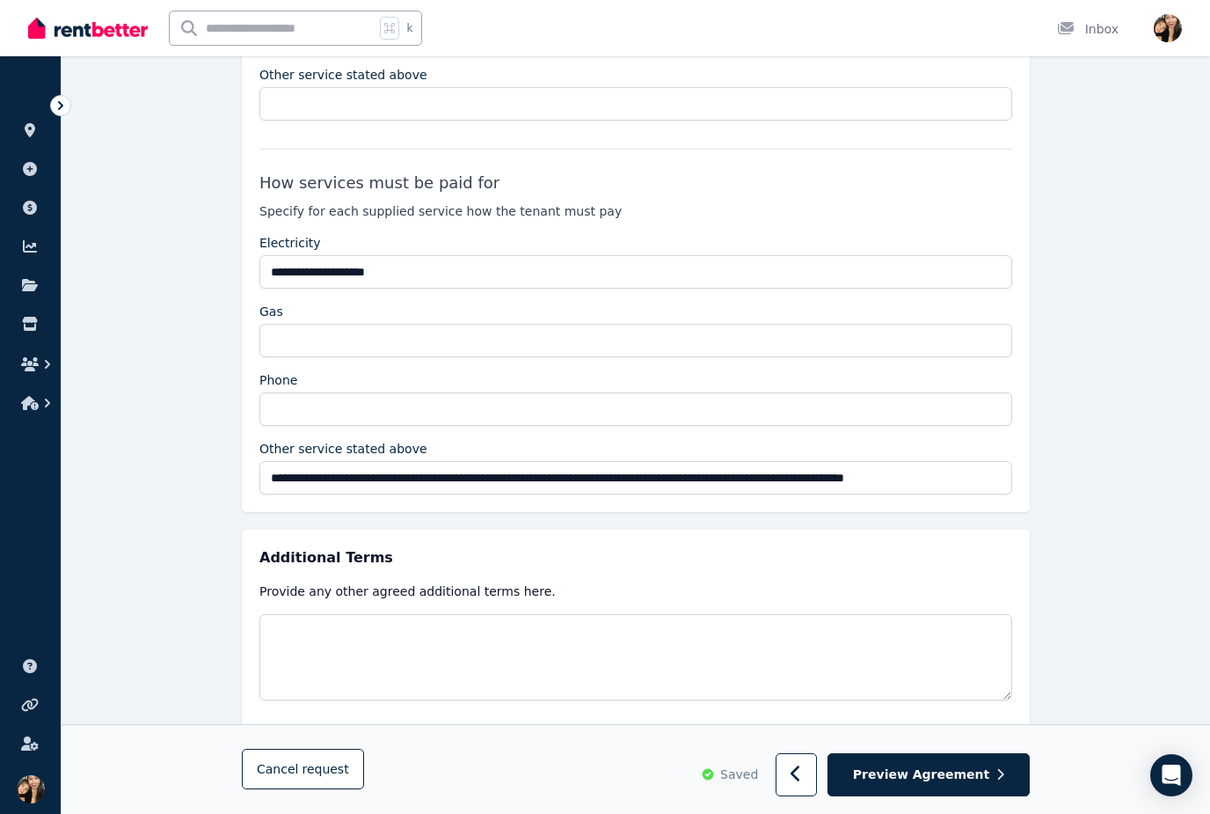
click at [537, 313] on div "Gas" at bounding box center [635, 312] width 753 height 18
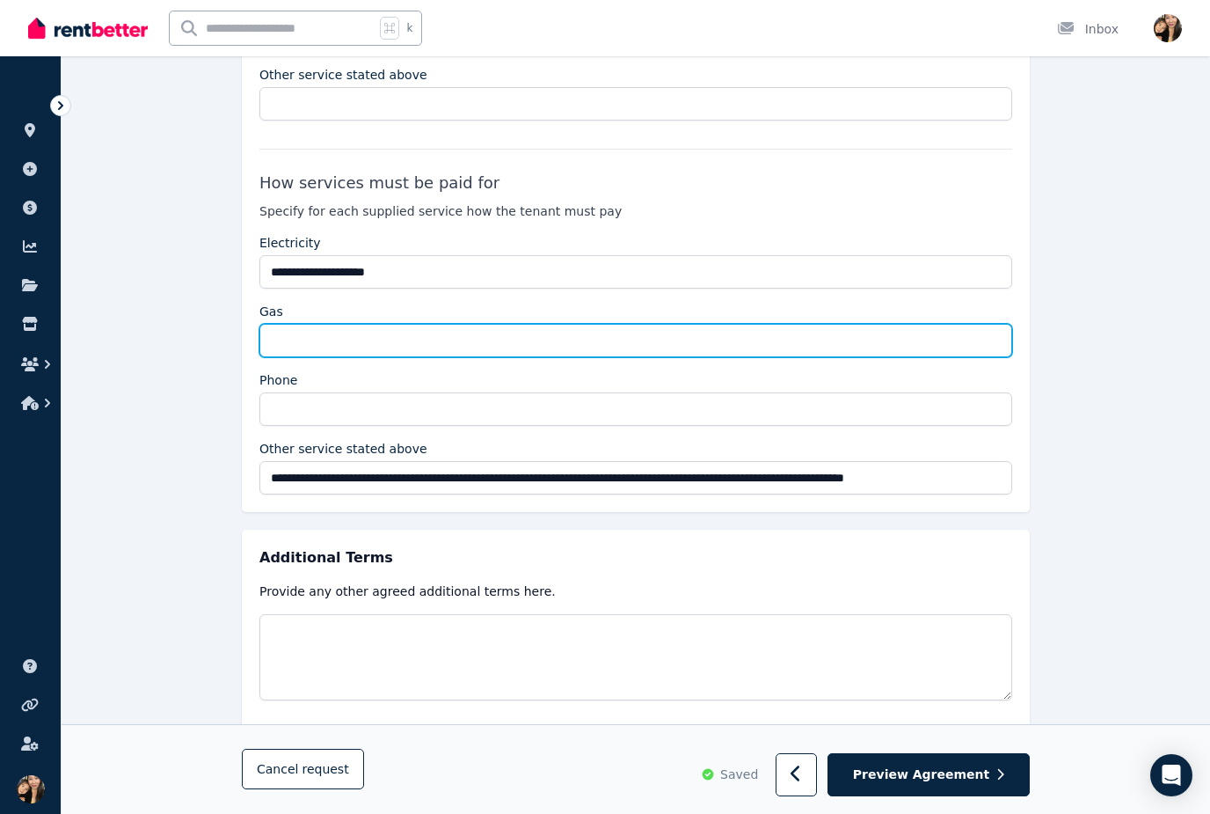
click at [529, 340] on input "Gas" at bounding box center [635, 340] width 753 height 33
paste input "**********"
type input "**********"
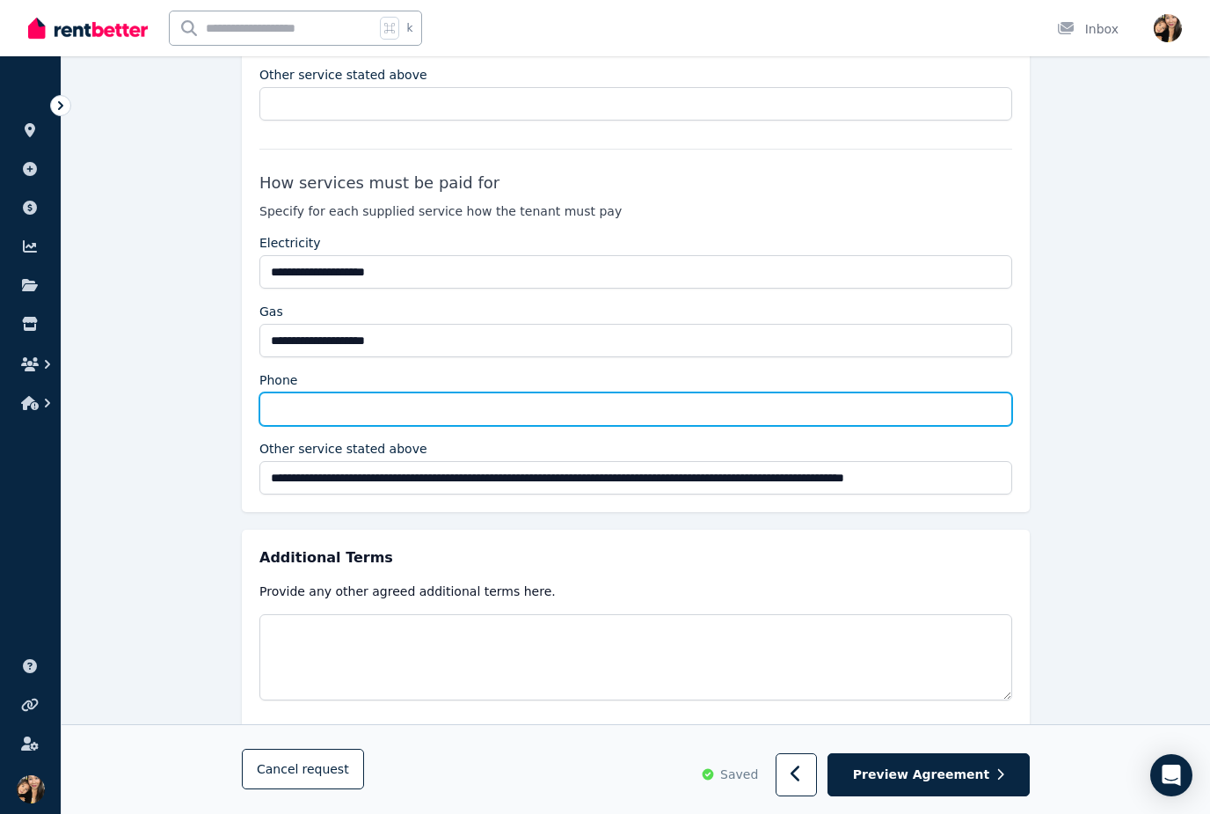
click at [548, 400] on input "Phone" at bounding box center [635, 408] width 753 height 33
paste input "**********"
click at [274, 400] on input "**********" at bounding box center [635, 408] width 753 height 33
type input "**********"
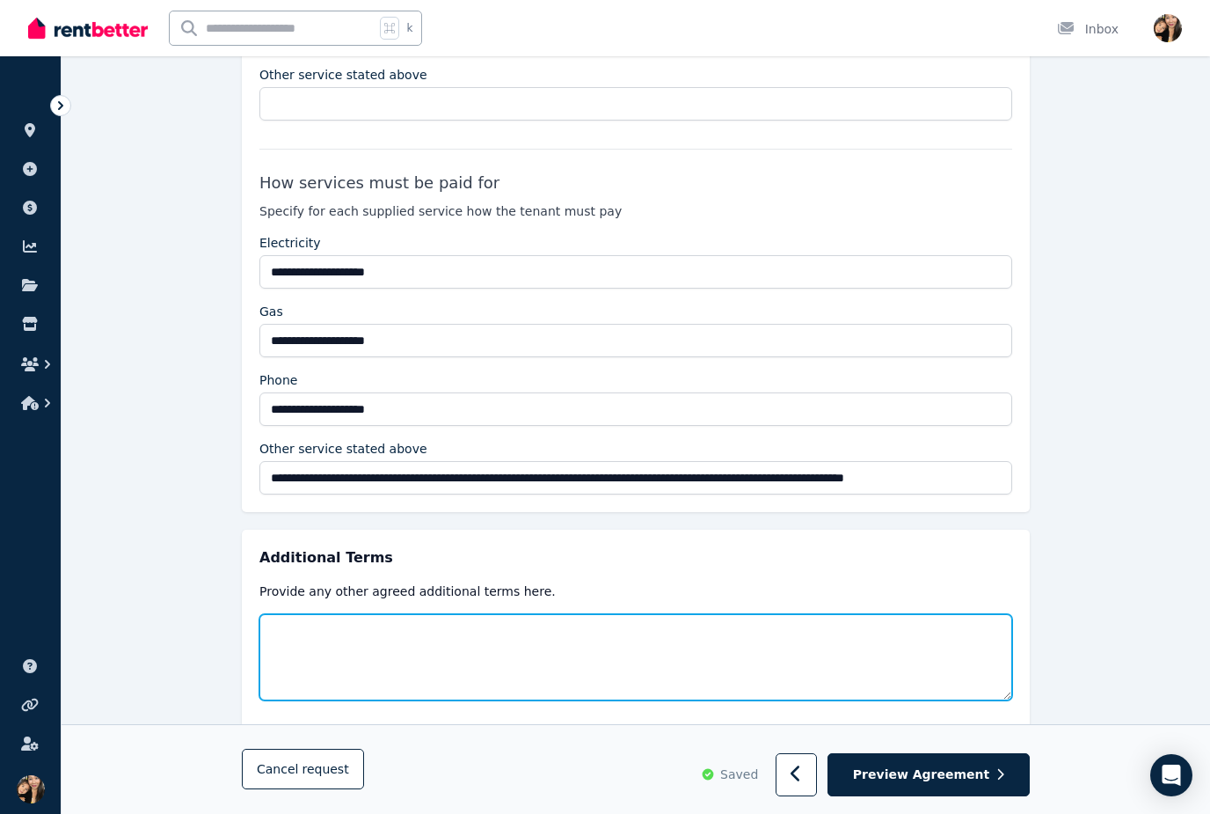
click at [671, 660] on textarea at bounding box center [635, 657] width 753 height 86
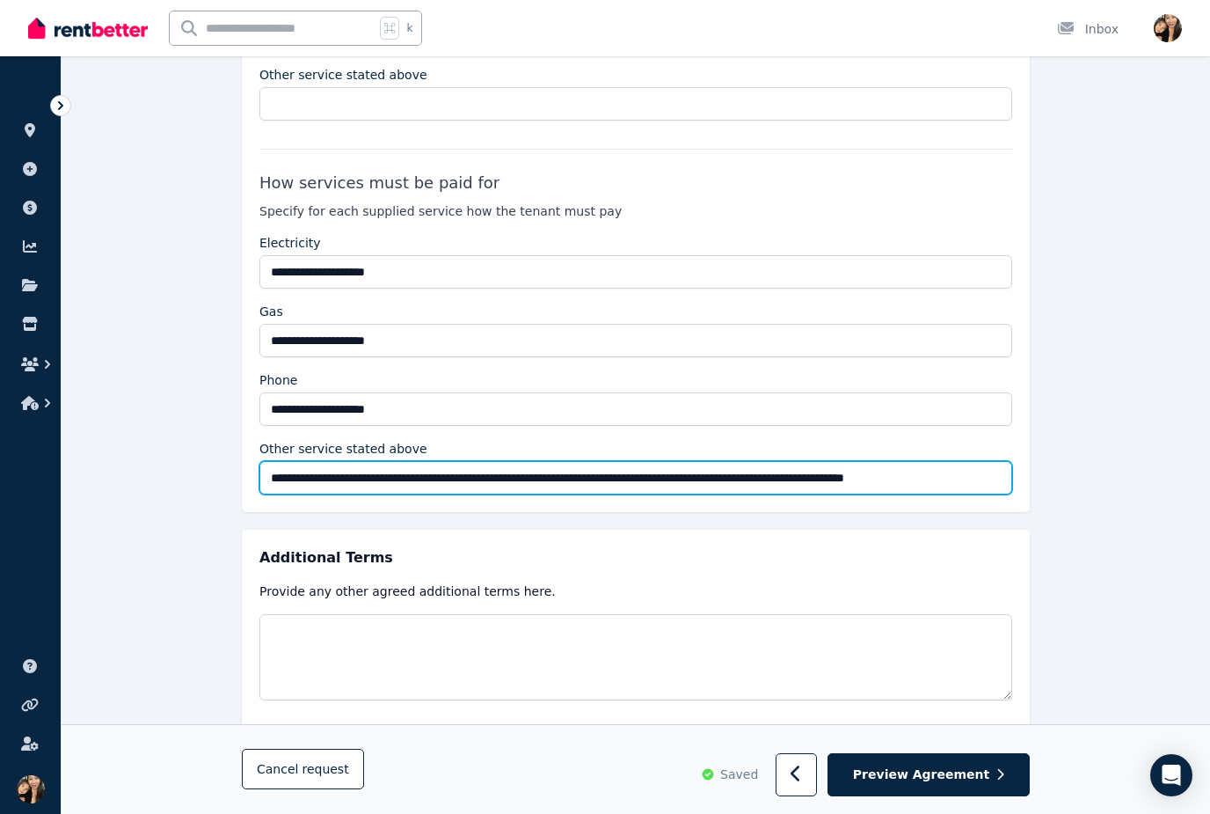
click at [464, 472] on input "**********" at bounding box center [635, 477] width 753 height 33
click at [709, 478] on input "**********" at bounding box center [635, 477] width 753 height 33
click at [632, 480] on input "**********" at bounding box center [635, 477] width 753 height 33
click at [581, 477] on input "**********" at bounding box center [635, 477] width 753 height 33
click at [581, 476] on input "**********" at bounding box center [635, 477] width 753 height 33
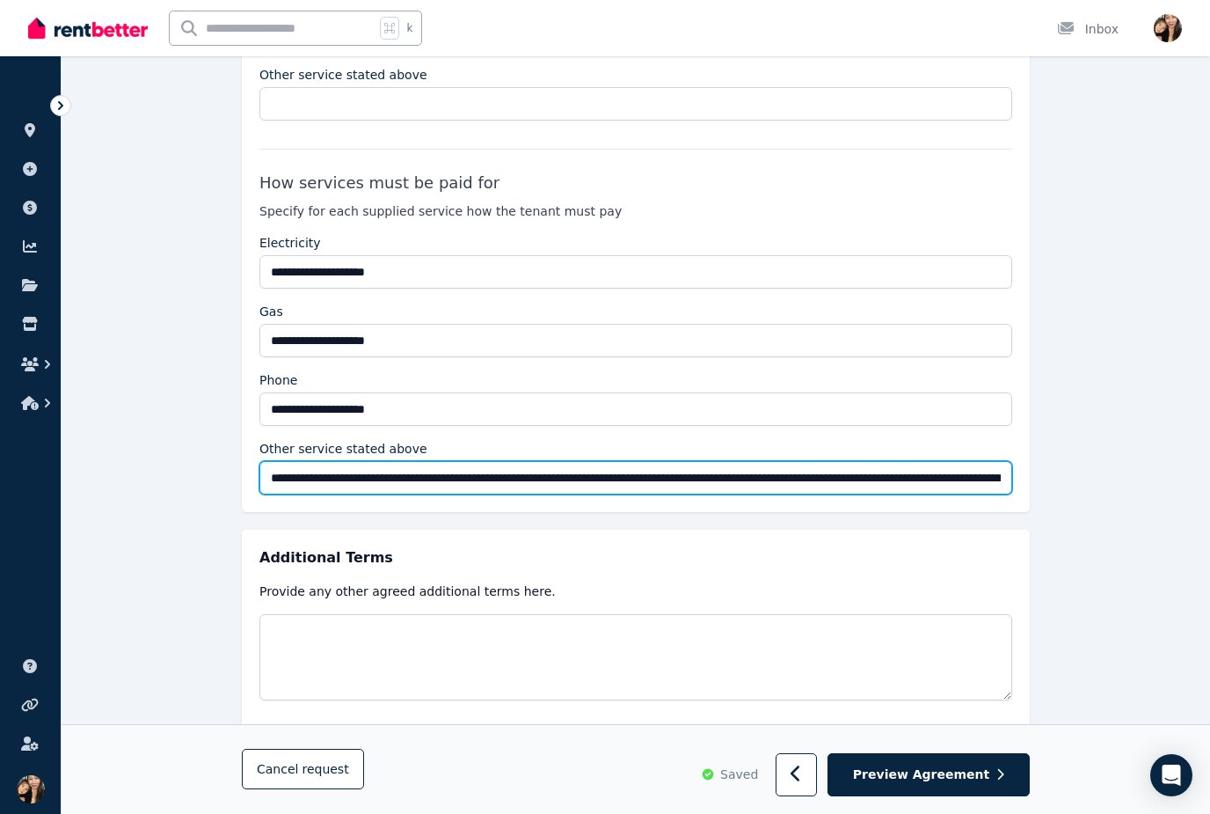
click at [634, 481] on input "**********" at bounding box center [635, 477] width 753 height 33
click at [599, 476] on input "**********" at bounding box center [635, 477] width 753 height 33
click at [984, 483] on input "**********" at bounding box center [635, 477] width 753 height 33
click at [886, 475] on input "**********" at bounding box center [635, 477] width 753 height 33
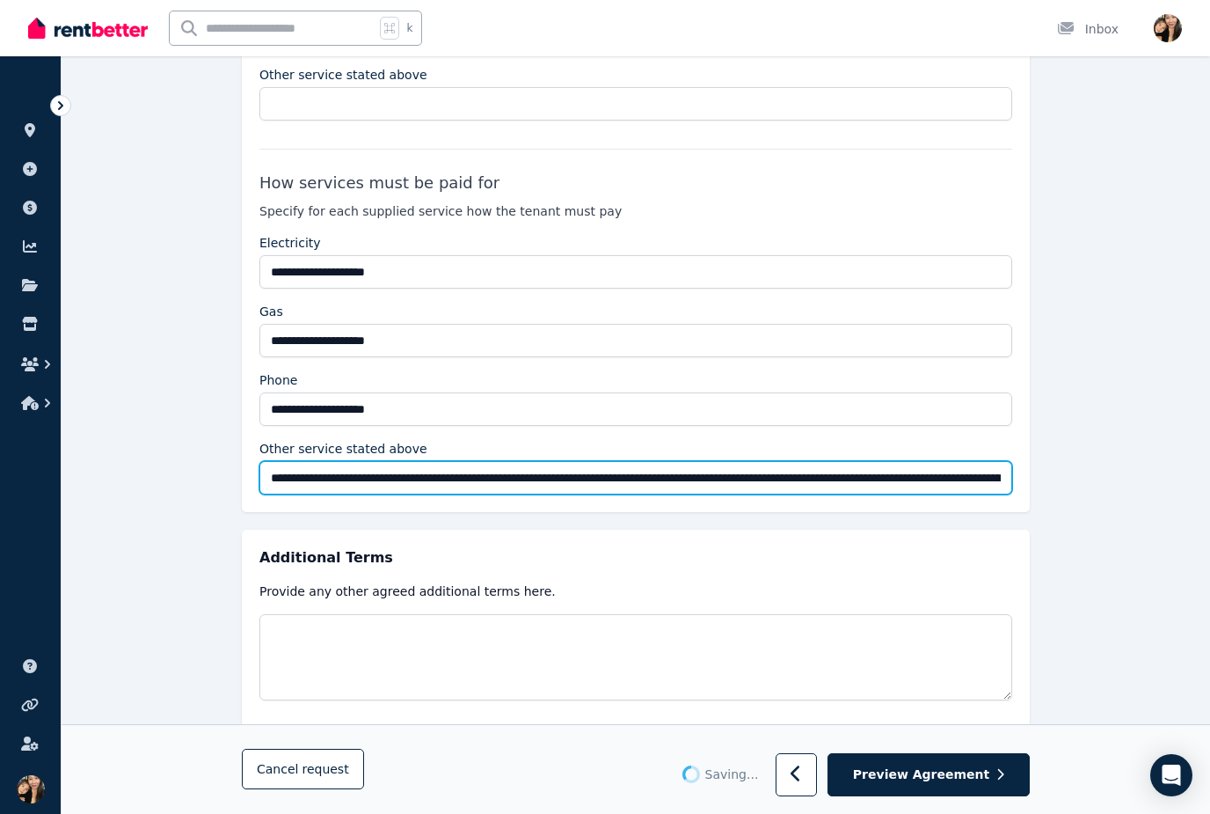
click at [1007, 478] on input "**********" at bounding box center [635, 477] width 753 height 33
type input "**********"
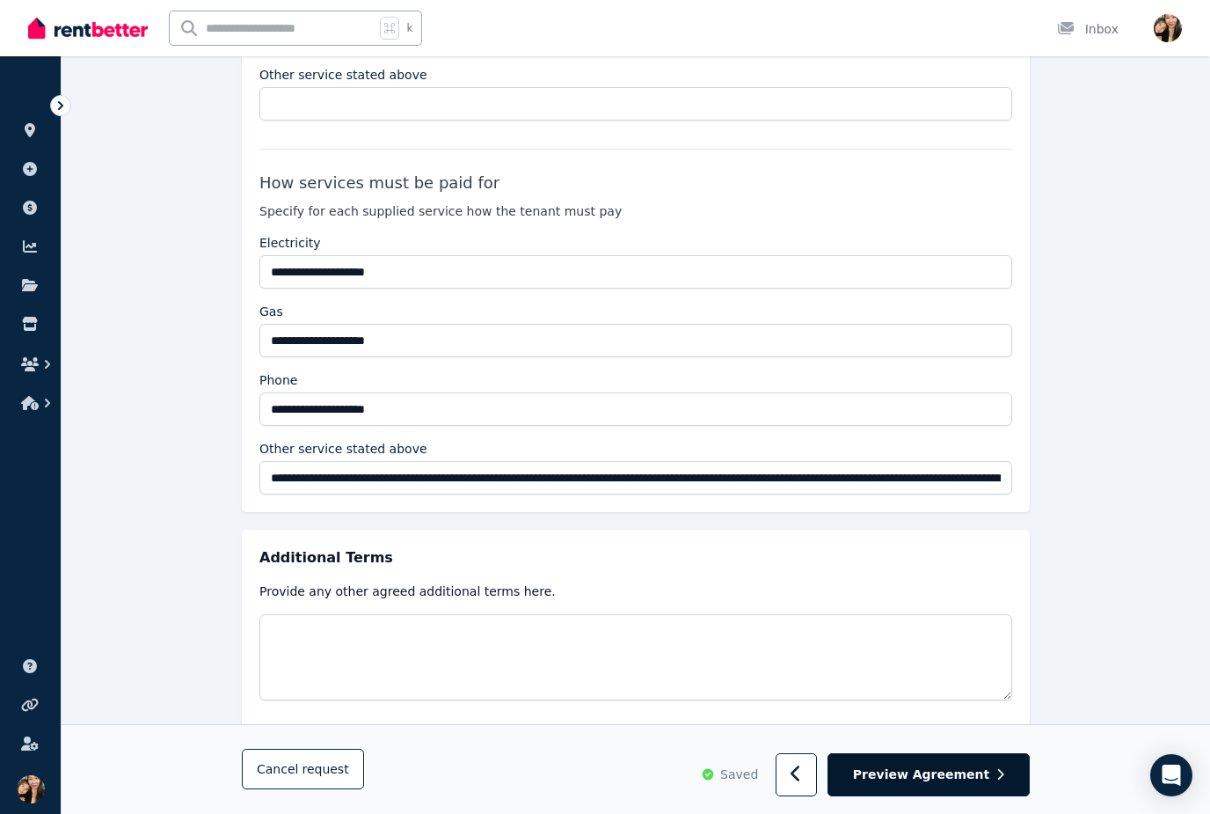
click at [978, 784] on span "Preview Agreement" at bounding box center [921, 775] width 136 height 18
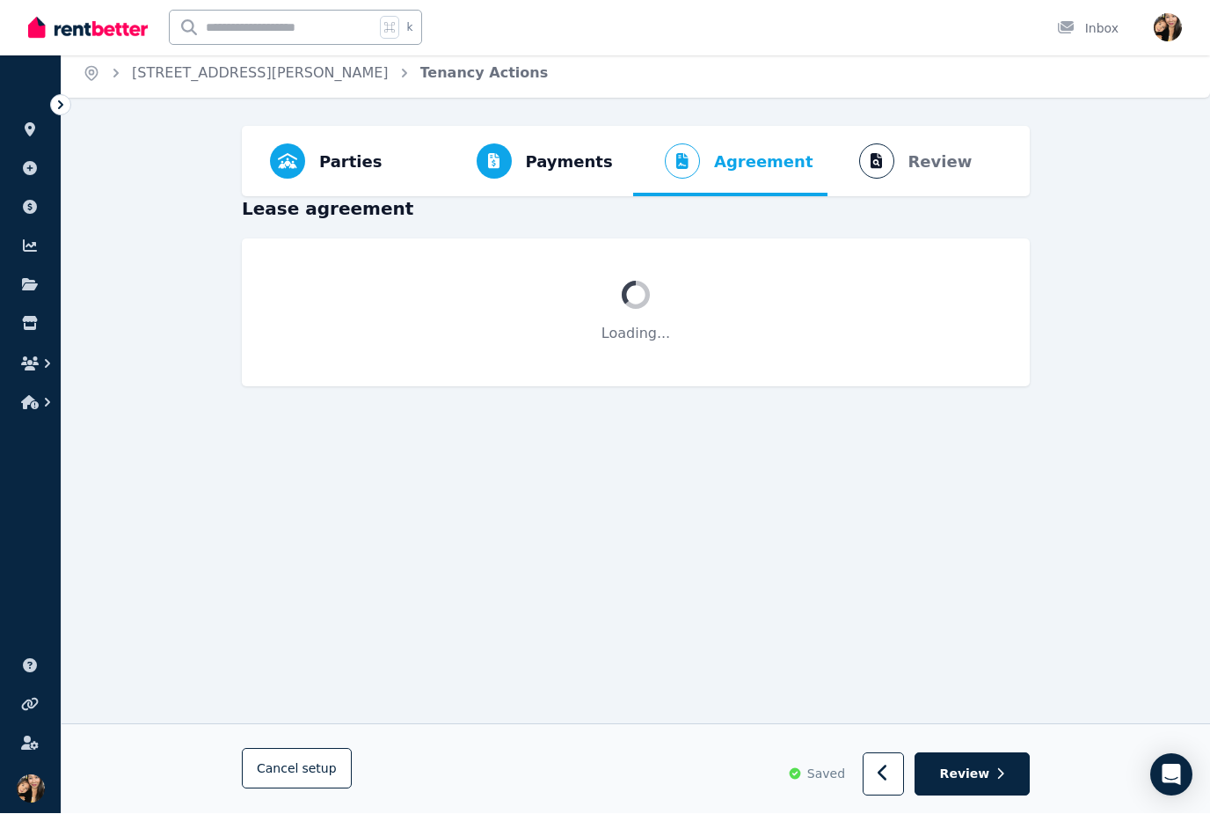
scroll to position [8, 0]
click at [1102, 473] on div "Parties Rental provider and tenant details Payments Bond and rental payments Ag…" at bounding box center [636, 470] width 1149 height 688
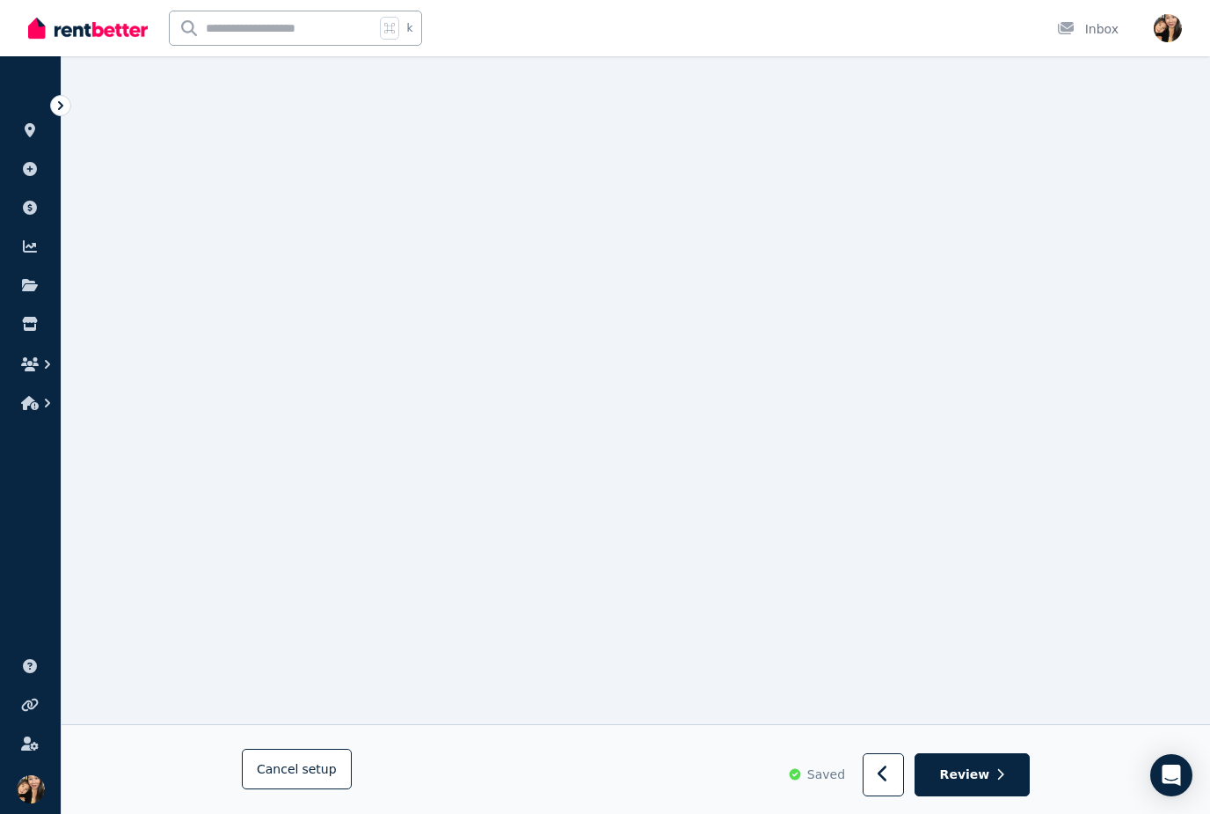
scroll to position [2815, 0]
click at [873, 797] on button "button" at bounding box center [883, 775] width 41 height 43
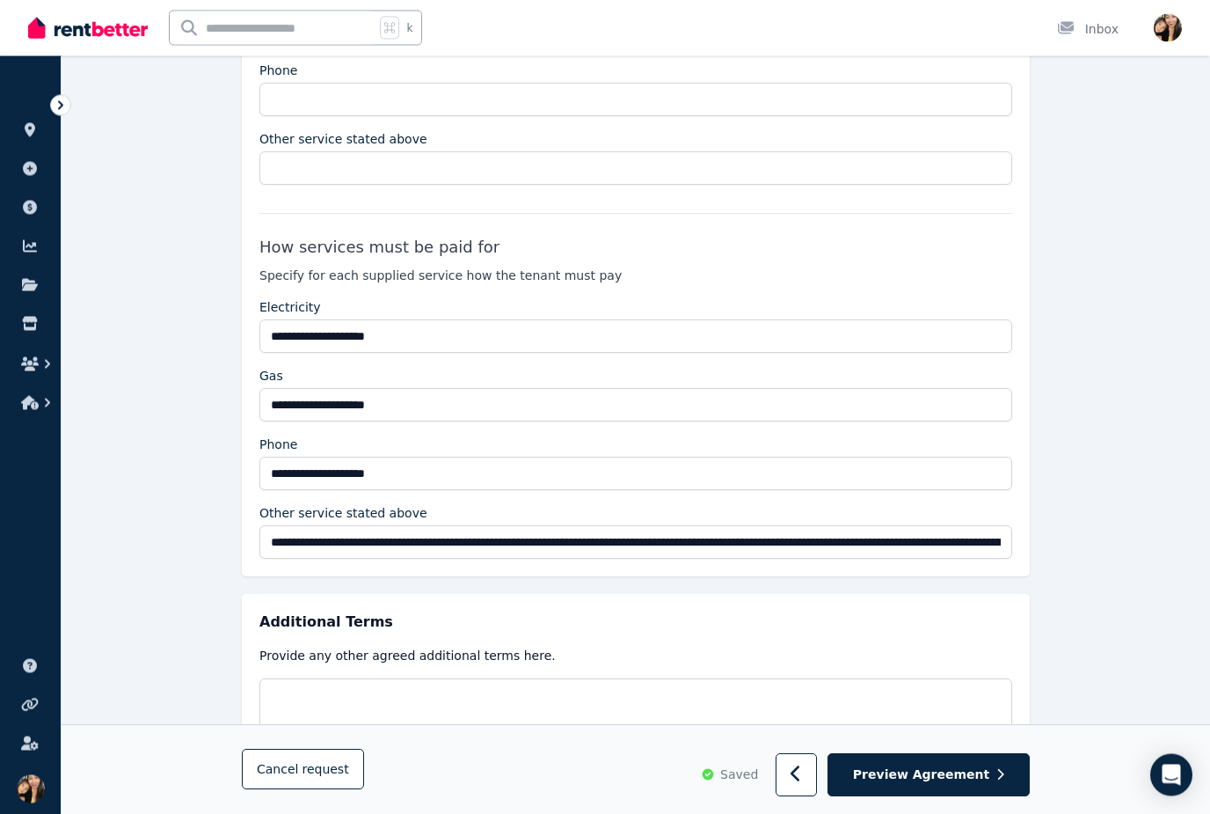
scroll to position [3246, 0]
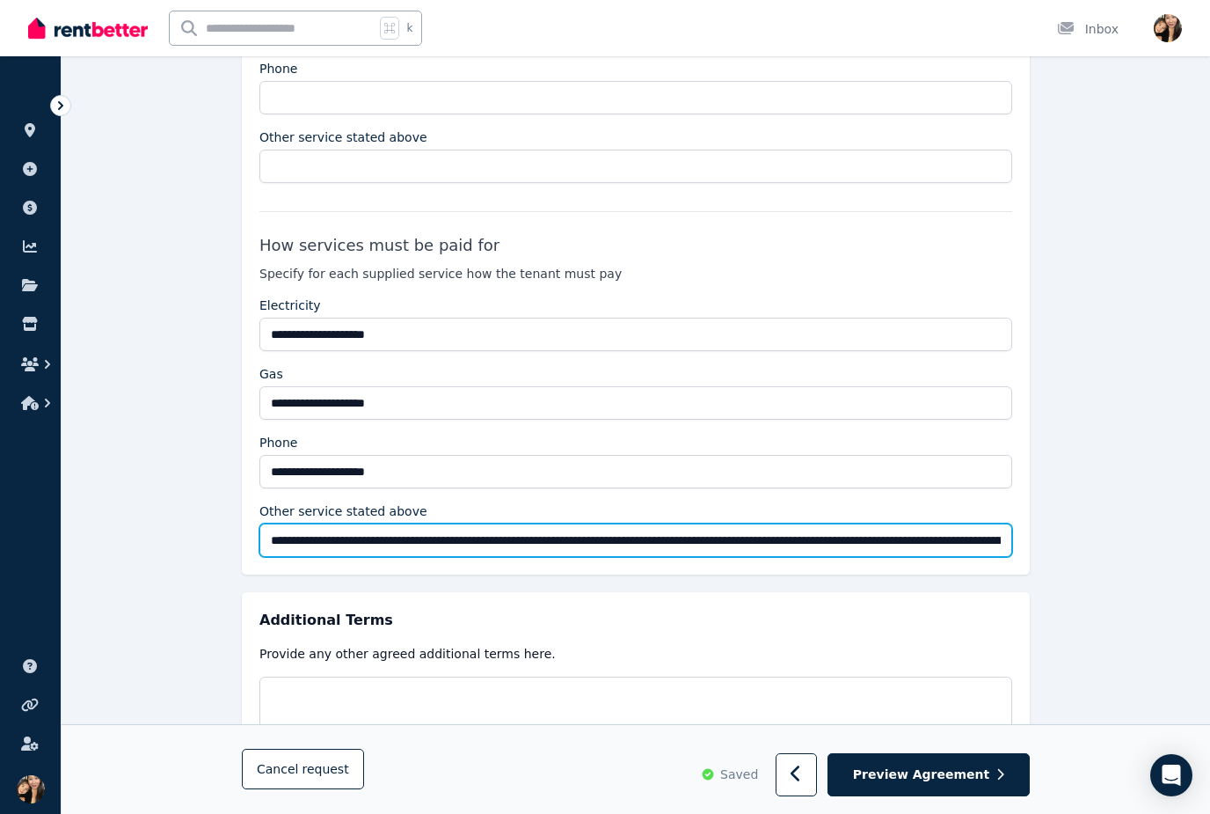
click at [402, 538] on input "**********" at bounding box center [635, 539] width 753 height 33
click at [367, 537] on input "**********" at bounding box center [635, 539] width 753 height 33
click at [491, 537] on input "**********" at bounding box center [635, 539] width 753 height 33
click at [527, 537] on input "**********" at bounding box center [635, 539] width 753 height 33
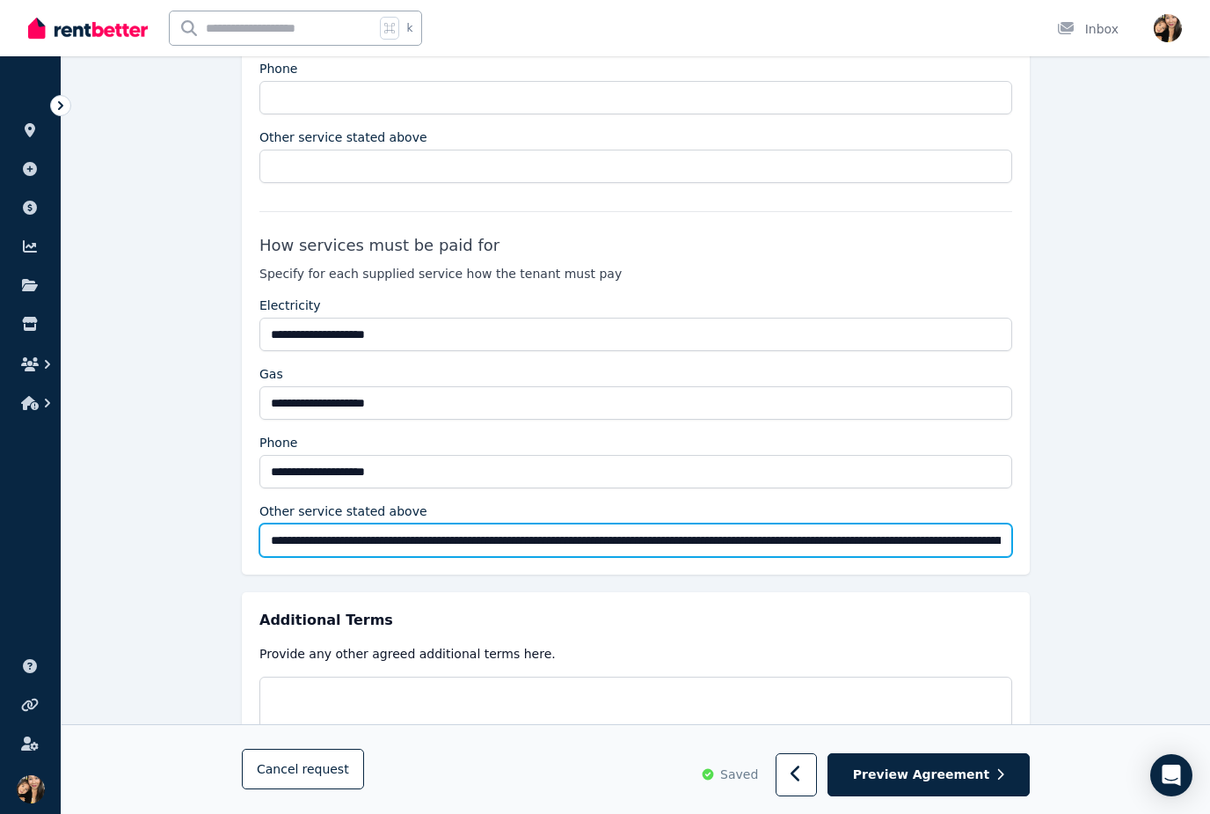
click at [818, 535] on input "**********" at bounding box center [635, 539] width 753 height 33
click at [840, 538] on input "**********" at bounding box center [635, 539] width 753 height 33
type input "**********"
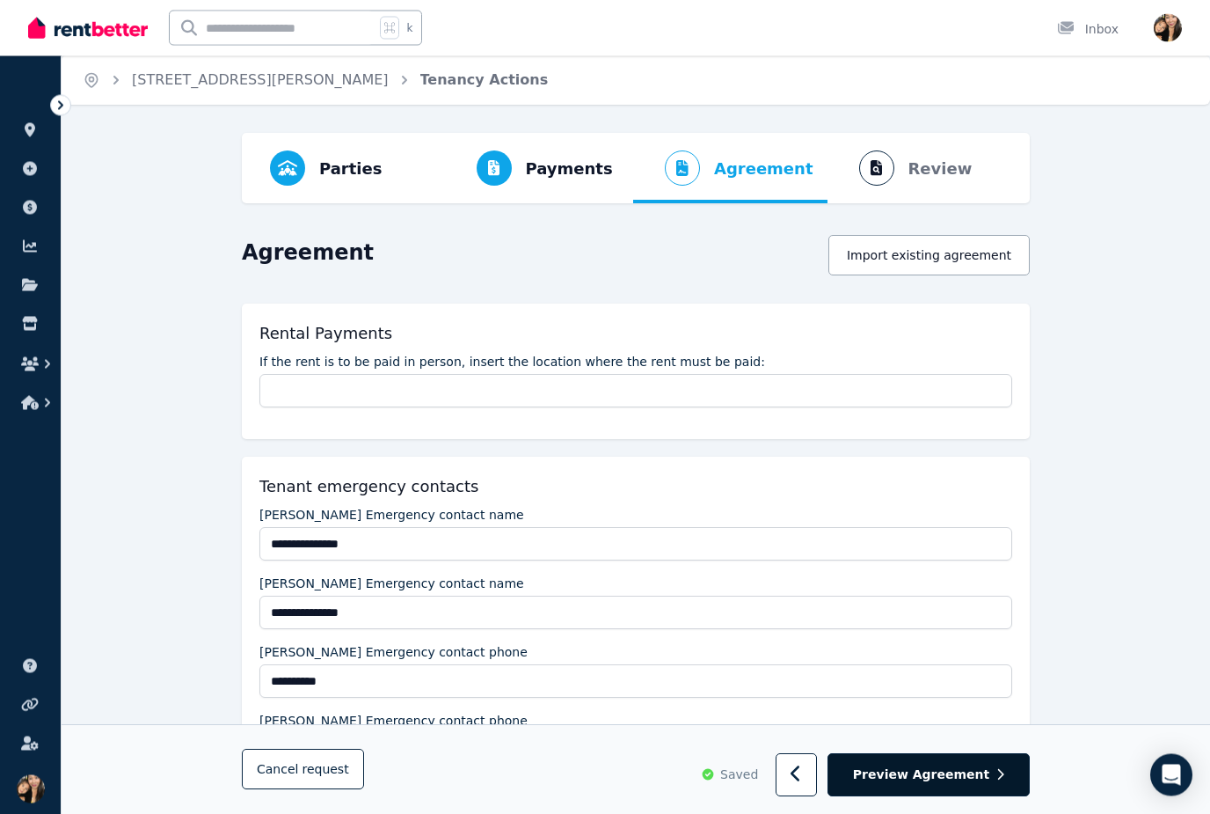
scroll to position [0, 0]
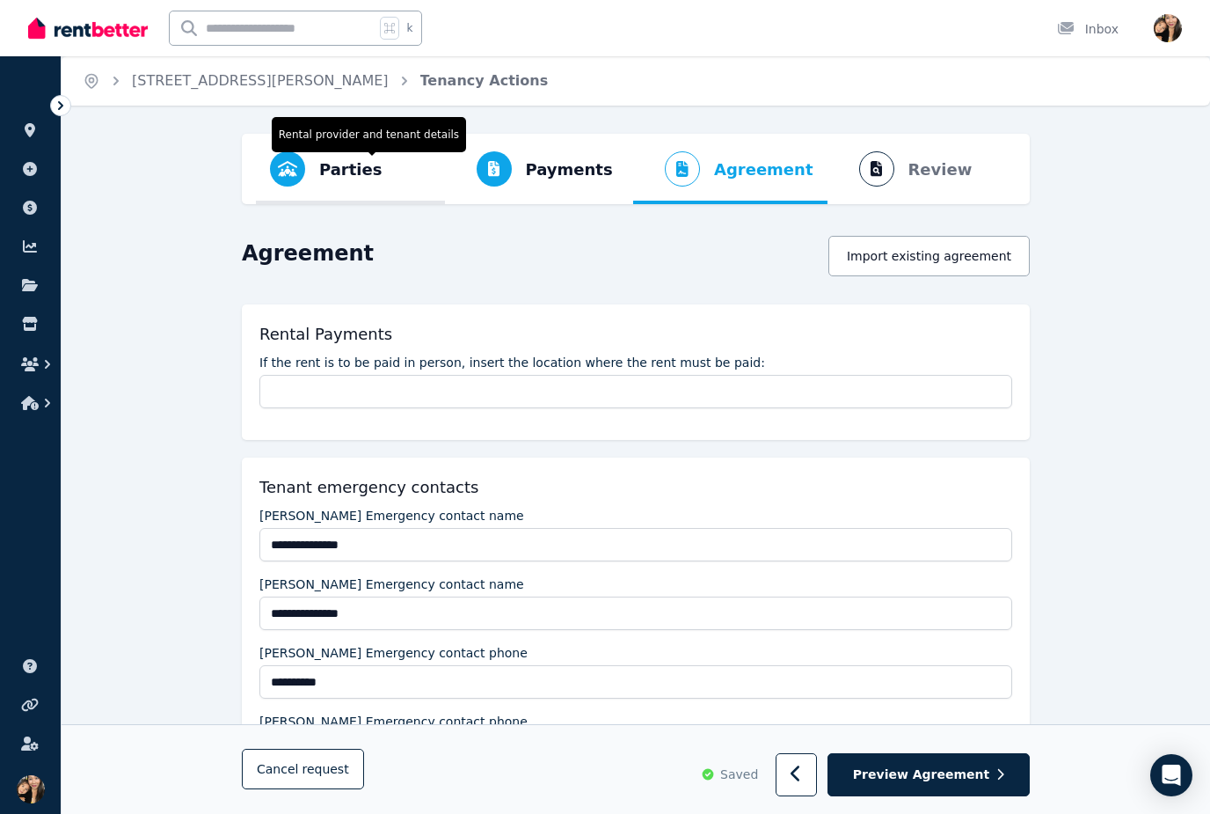
click at [312, 161] on span "Parties Rental provider and tenant details" at bounding box center [326, 169] width 140 height 70
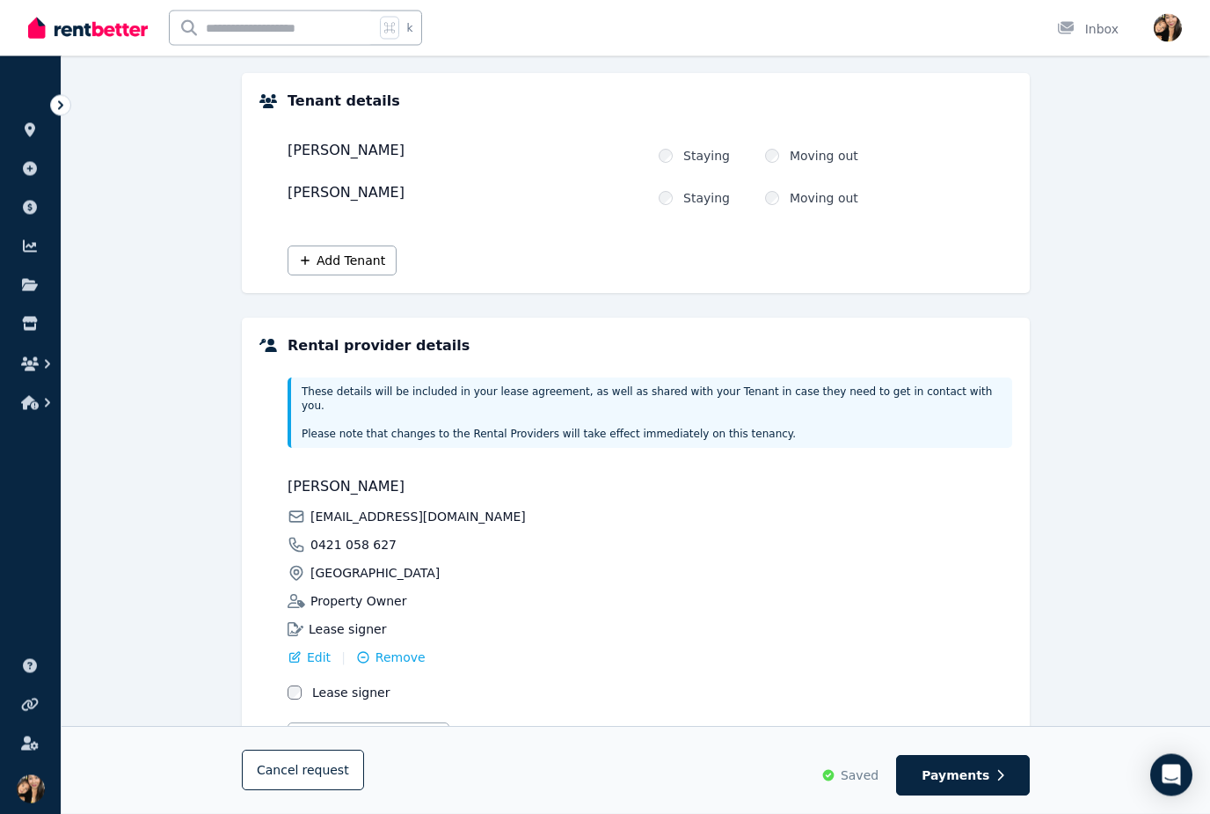
scroll to position [209, 0]
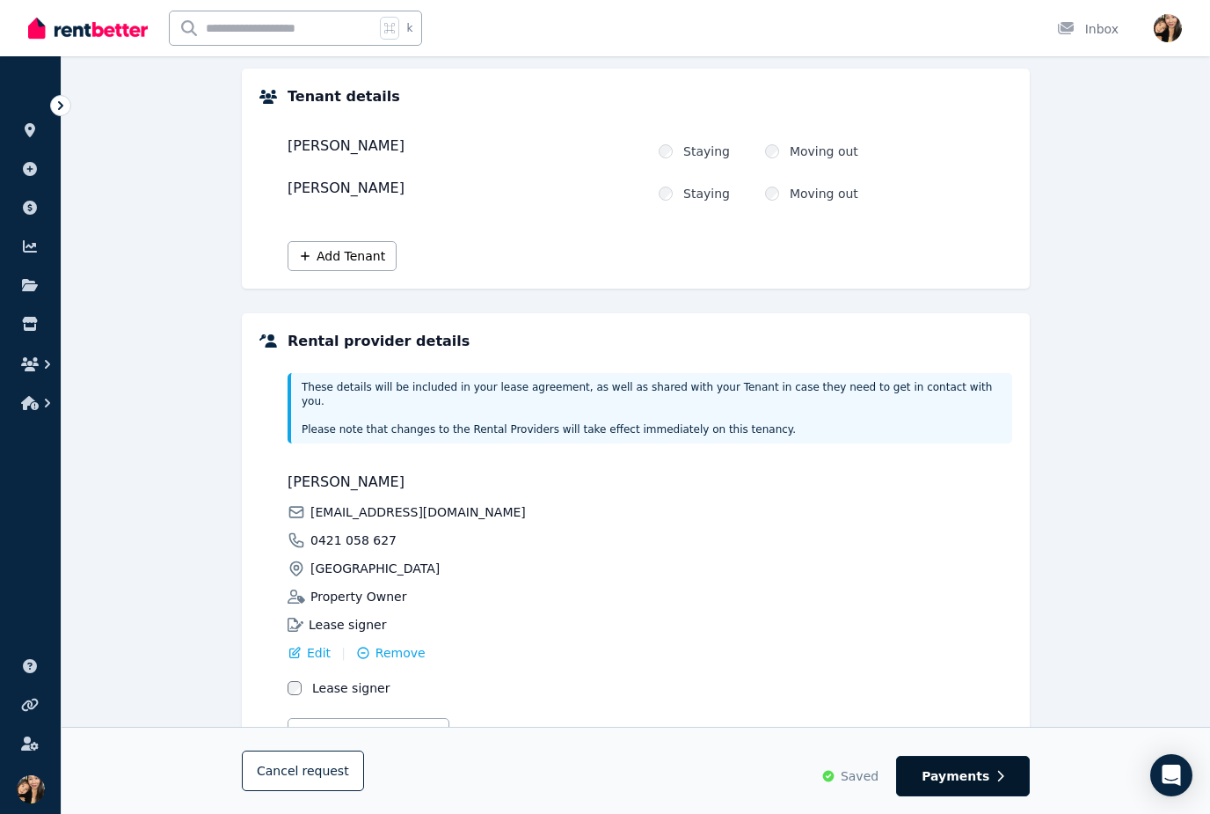
click at [982, 785] on span "Payments" at bounding box center [956, 776] width 68 height 18
select select "**********"
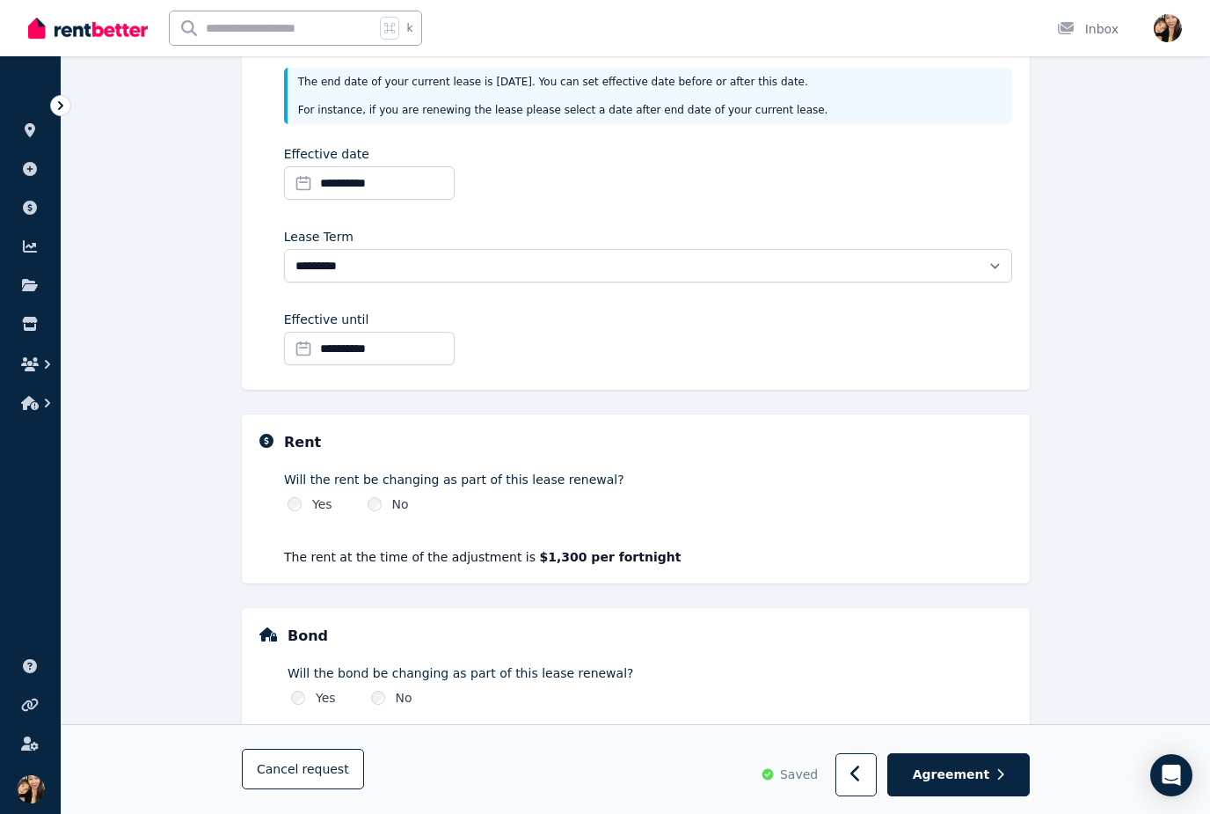
scroll to position [298, 0]
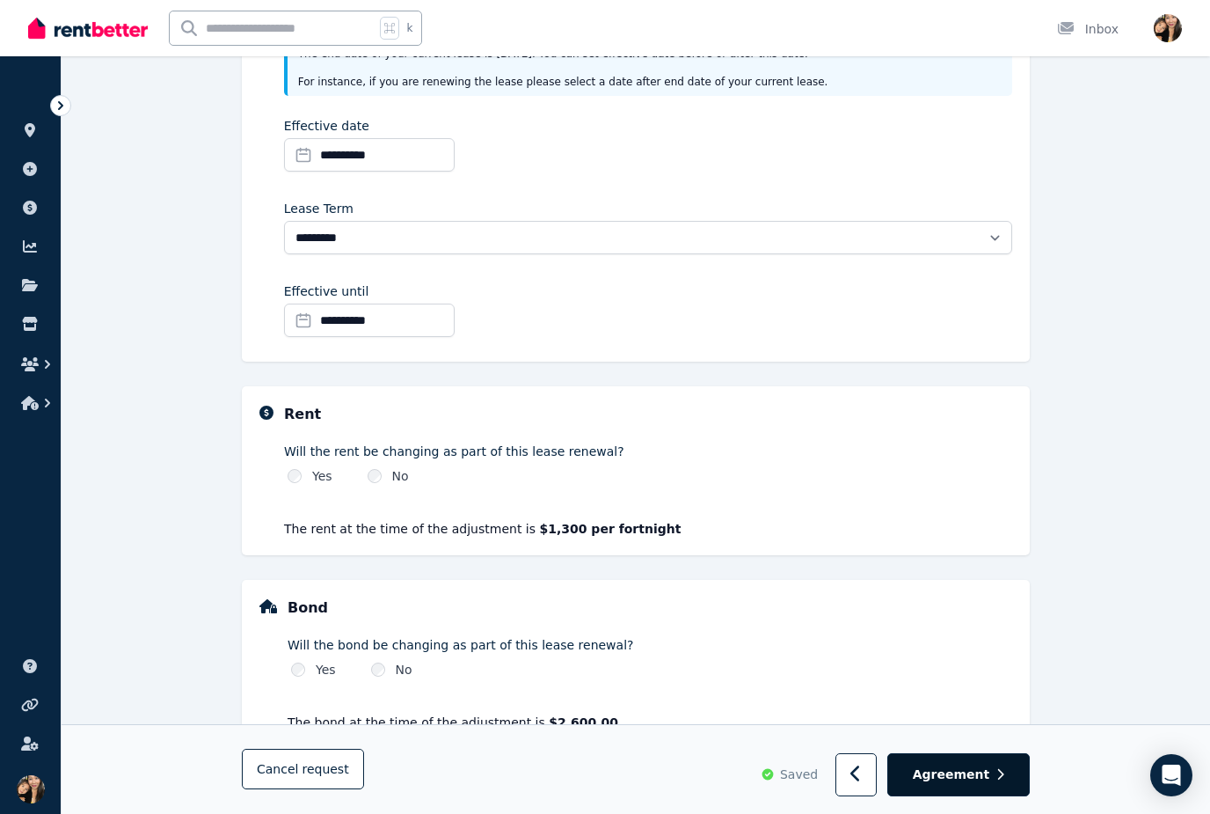
click at [973, 784] on span "Agreement" at bounding box center [951, 775] width 77 height 18
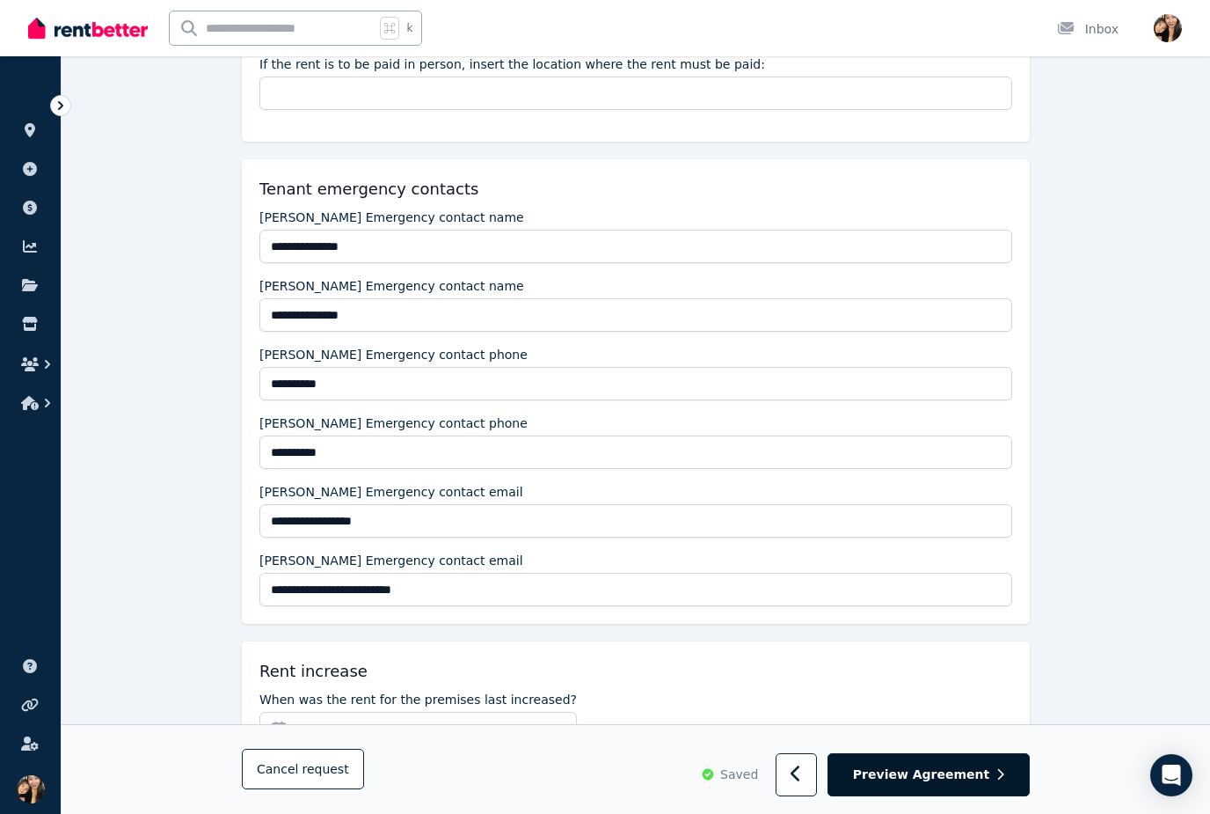
click at [969, 784] on span "Preview Agreement" at bounding box center [921, 775] width 136 height 18
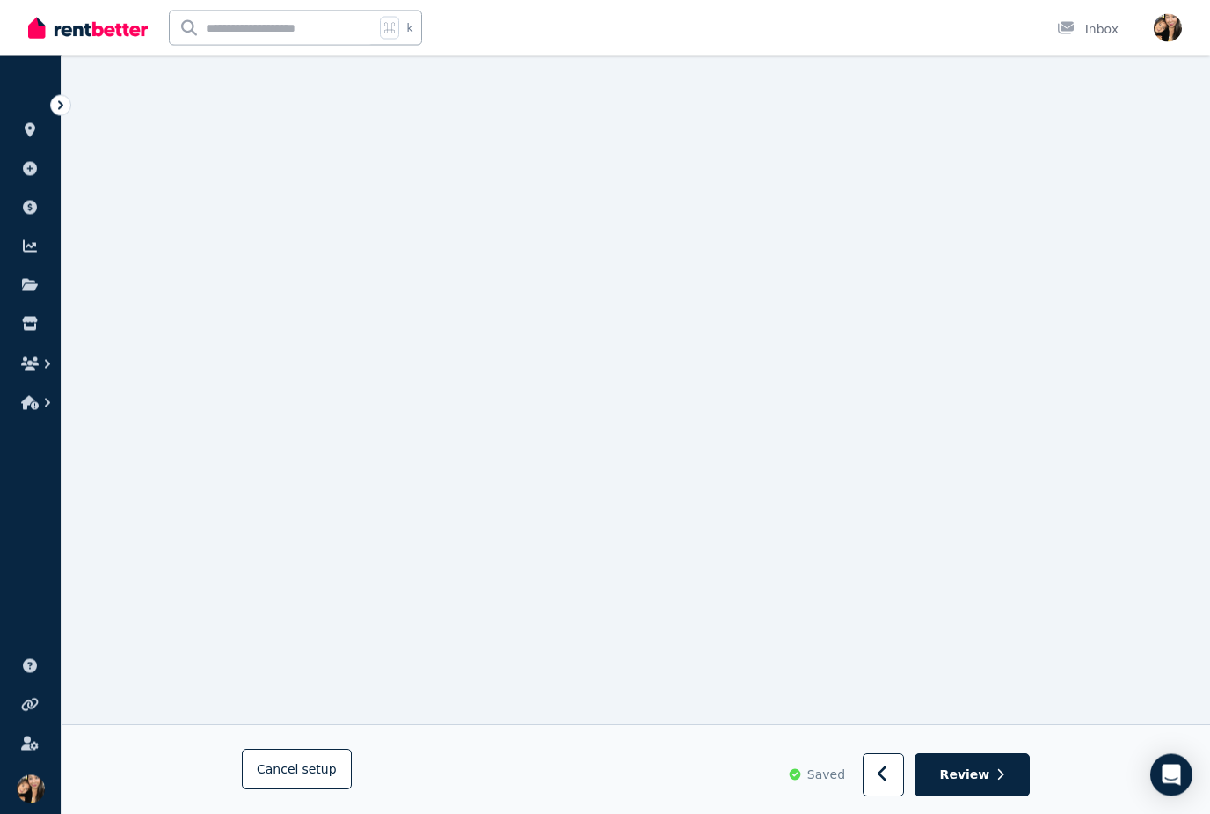
scroll to position [2972, 0]
click at [889, 783] on icon "button" at bounding box center [883, 774] width 11 height 18
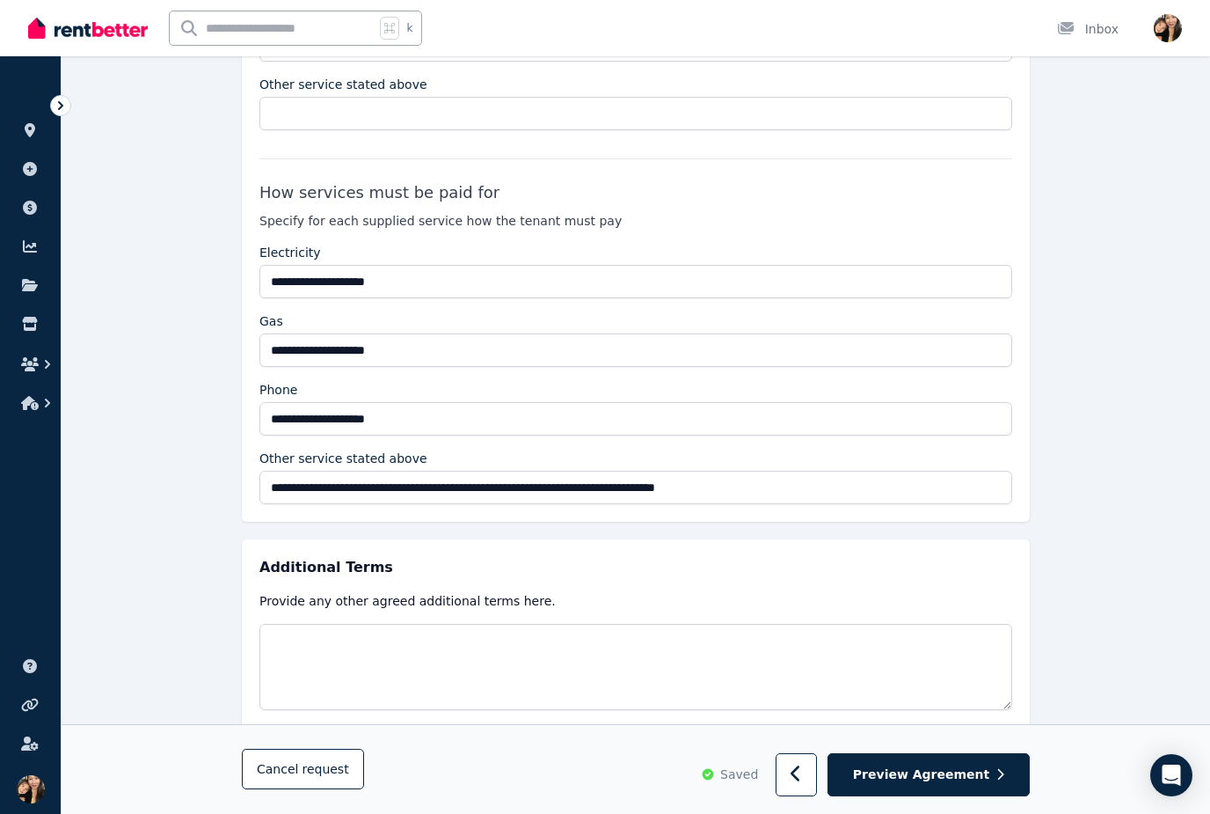
scroll to position [3308, 0]
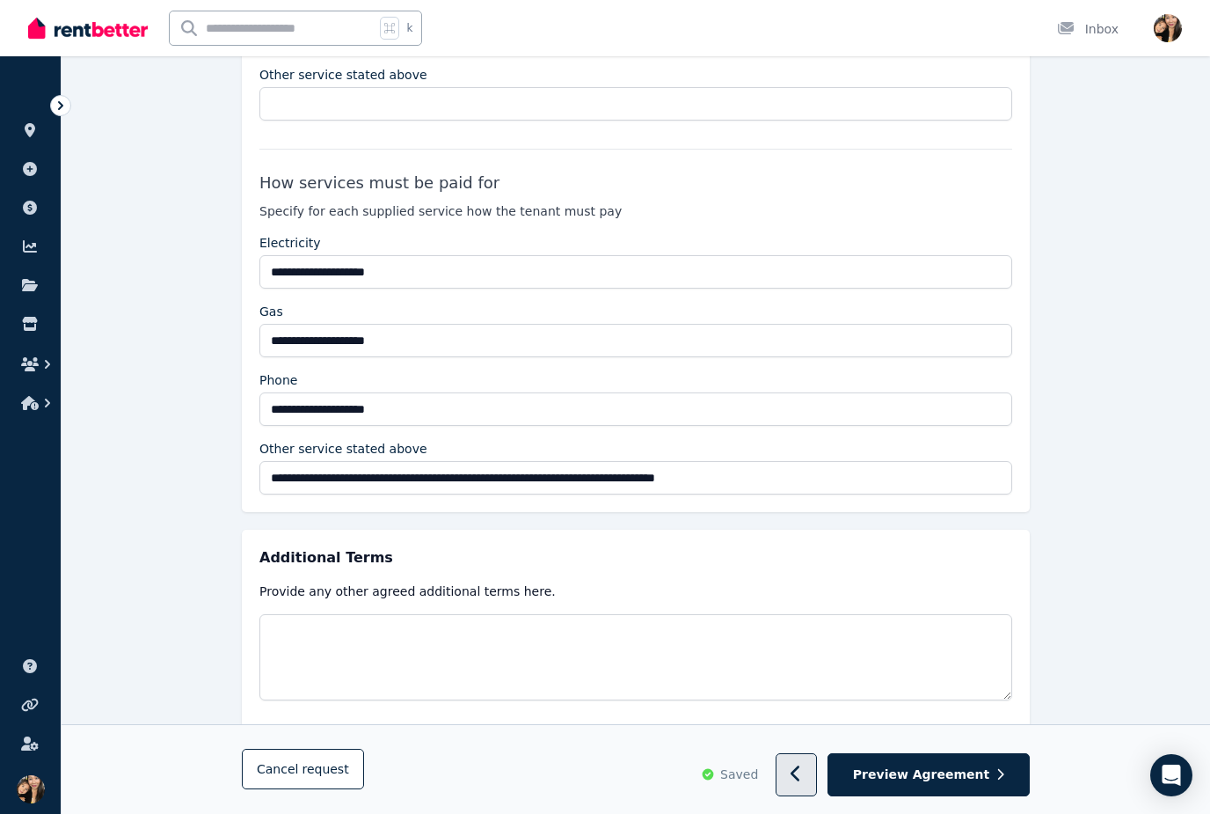
click at [802, 783] on icon "button" at bounding box center [796, 774] width 11 height 18
select select "**********"
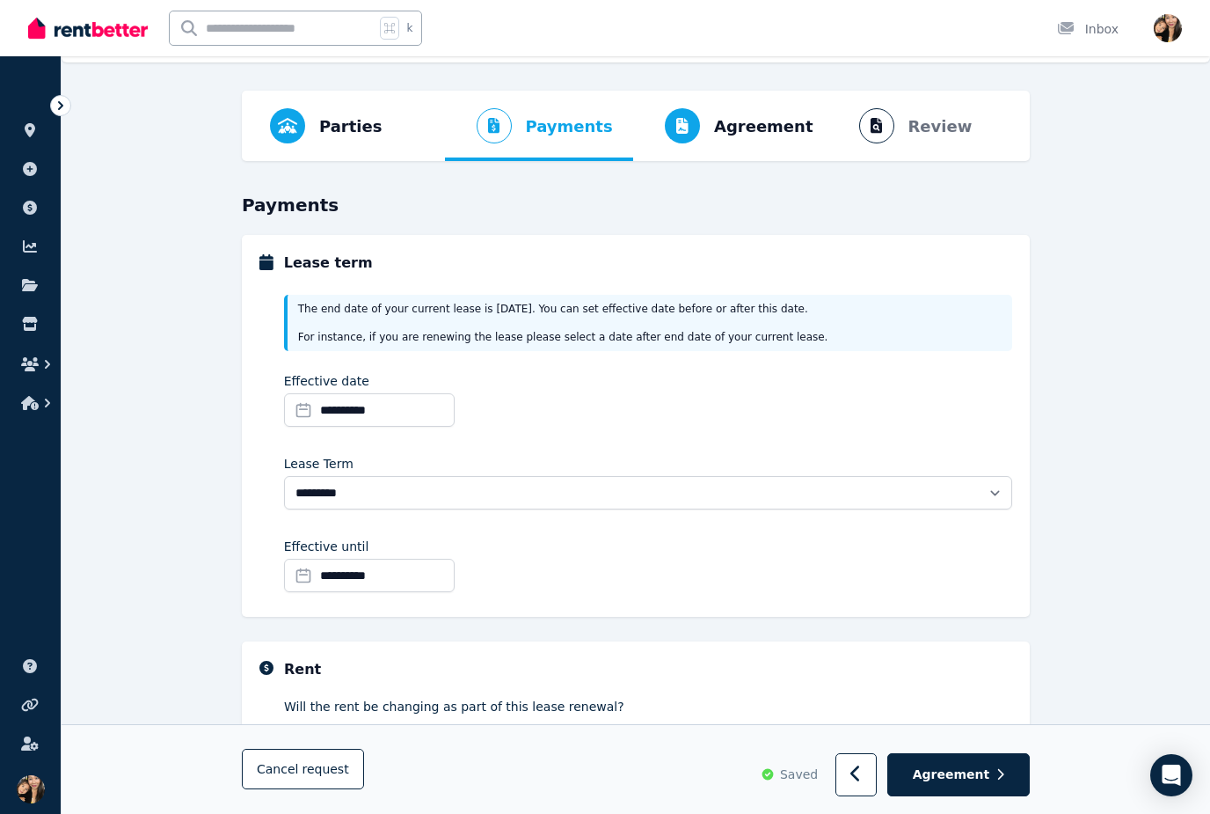
scroll to position [42, 0]
click at [866, 763] on button "button" at bounding box center [856, 775] width 41 height 43
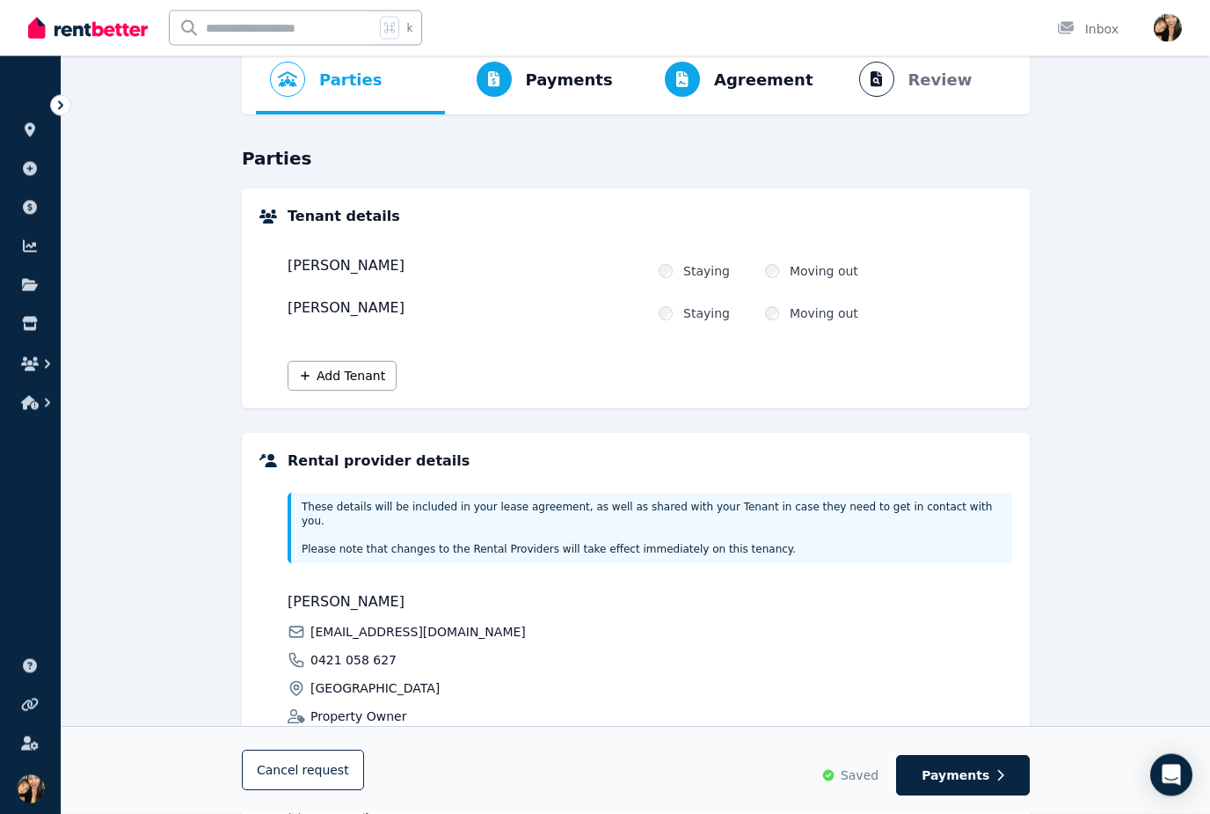
scroll to position [209, 0]
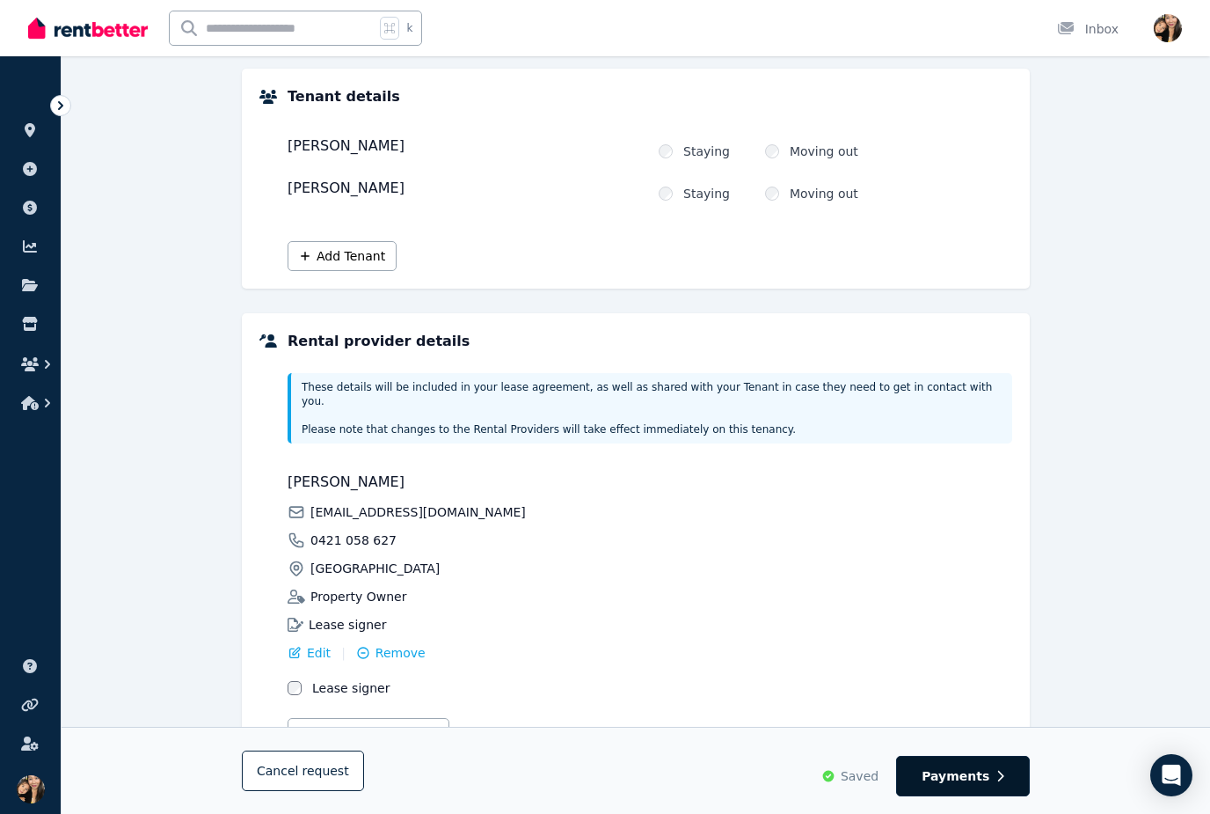
click at [989, 796] on button "Payments" at bounding box center [963, 776] width 134 height 40
select select "**********"
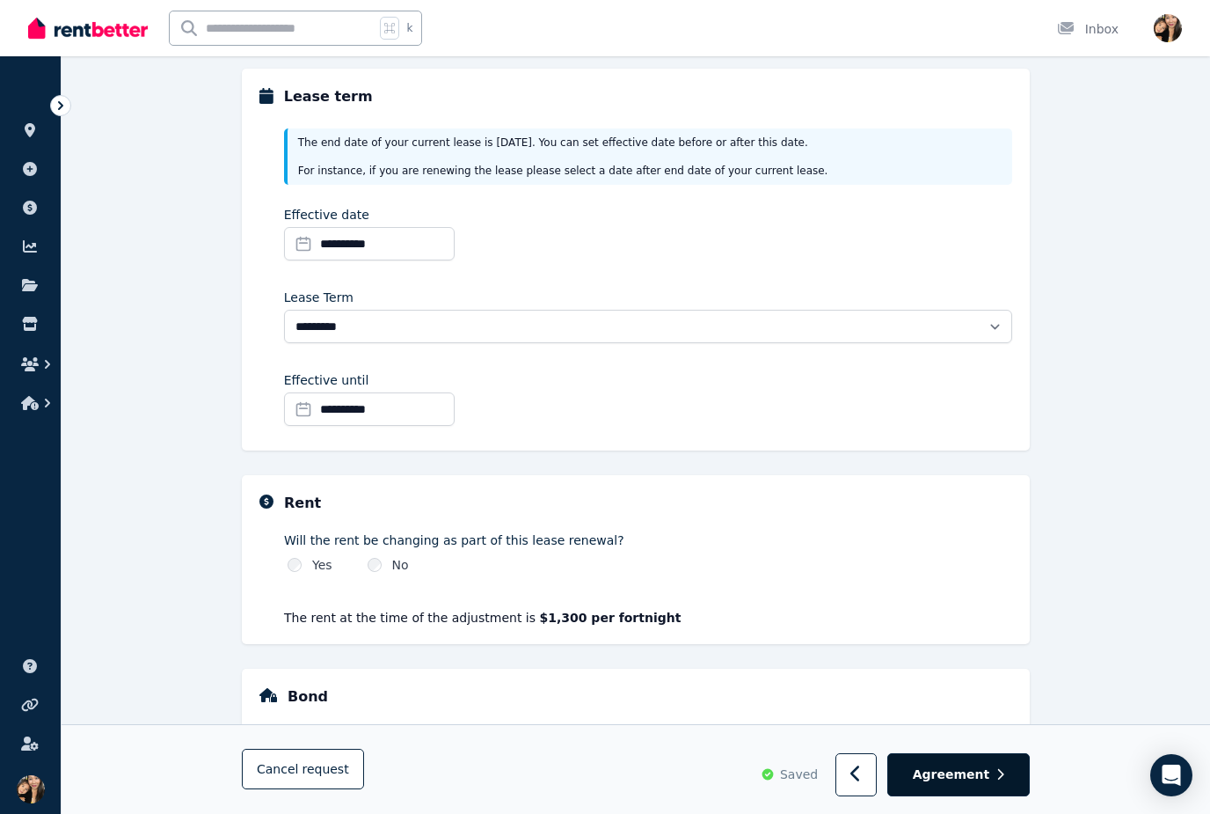
click at [990, 784] on span "Agreement" at bounding box center [951, 775] width 77 height 18
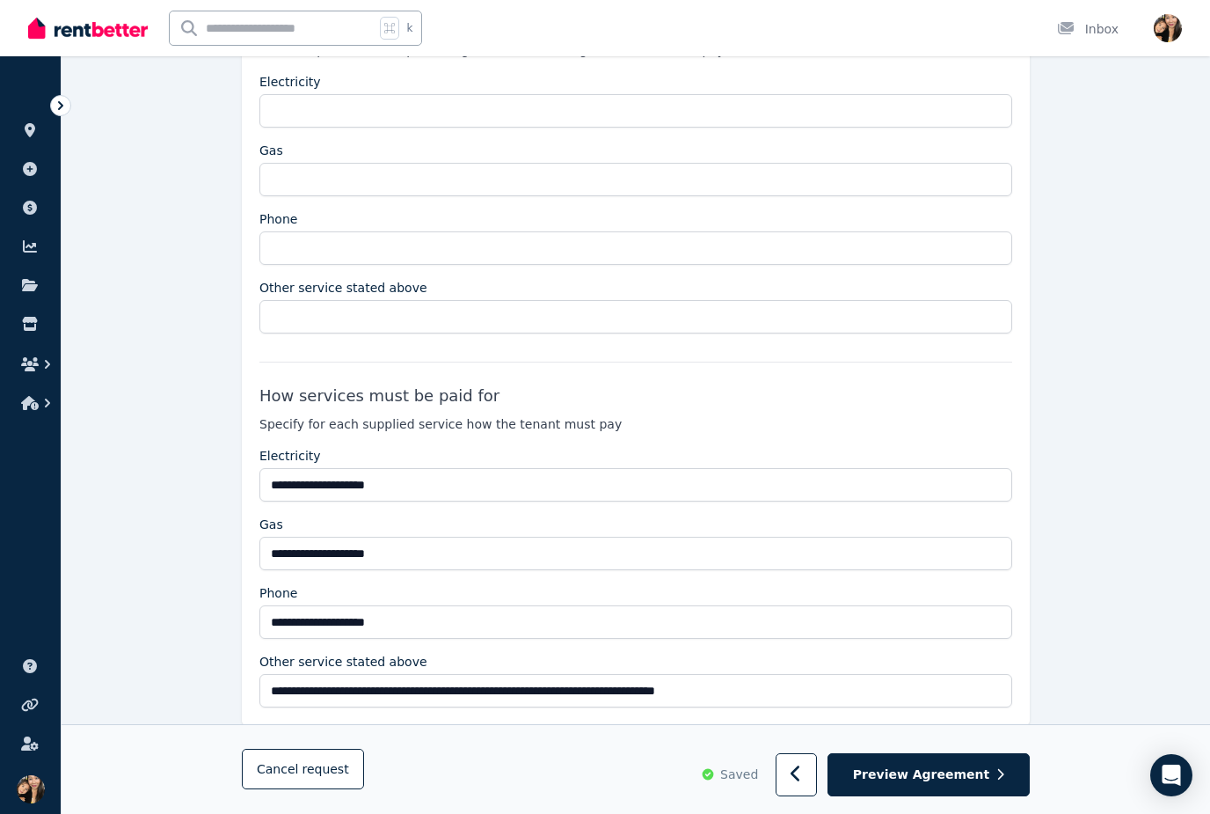
scroll to position [3308, 0]
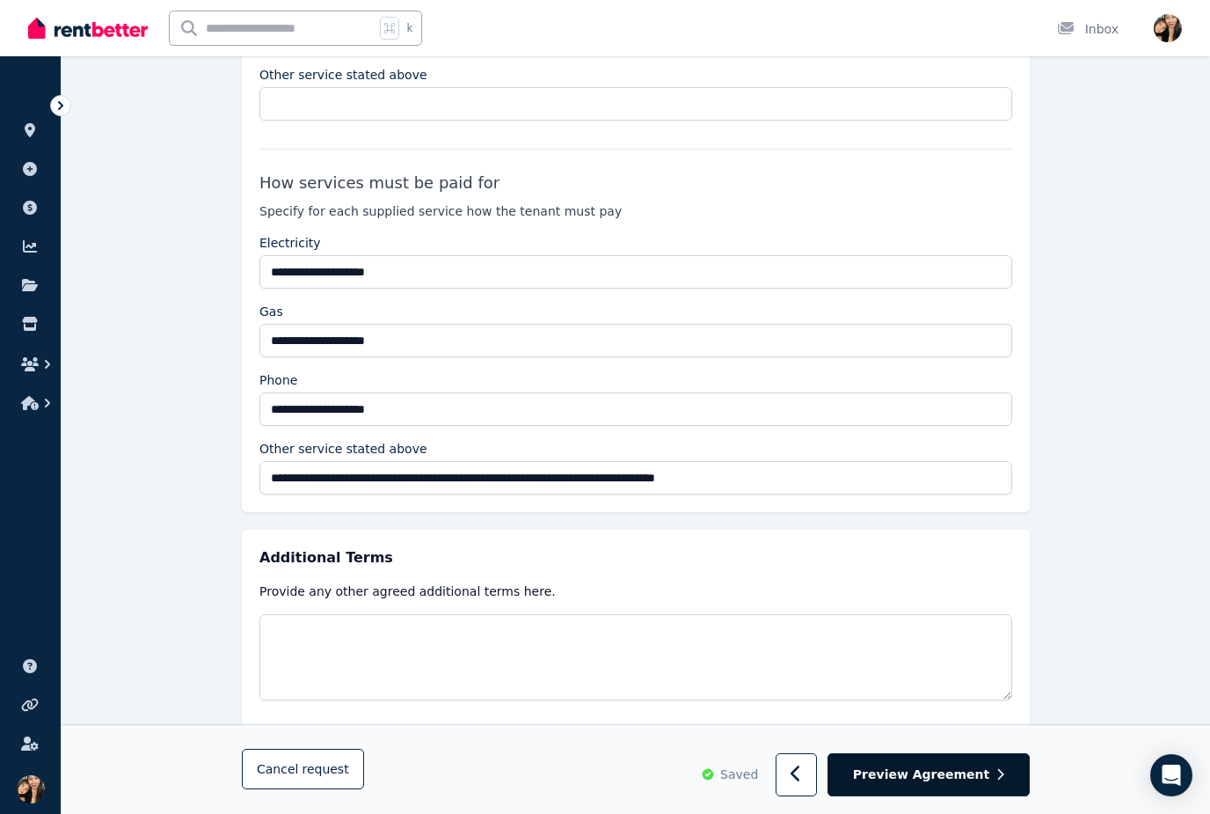
click at [968, 784] on span "Preview Agreement" at bounding box center [921, 775] width 136 height 18
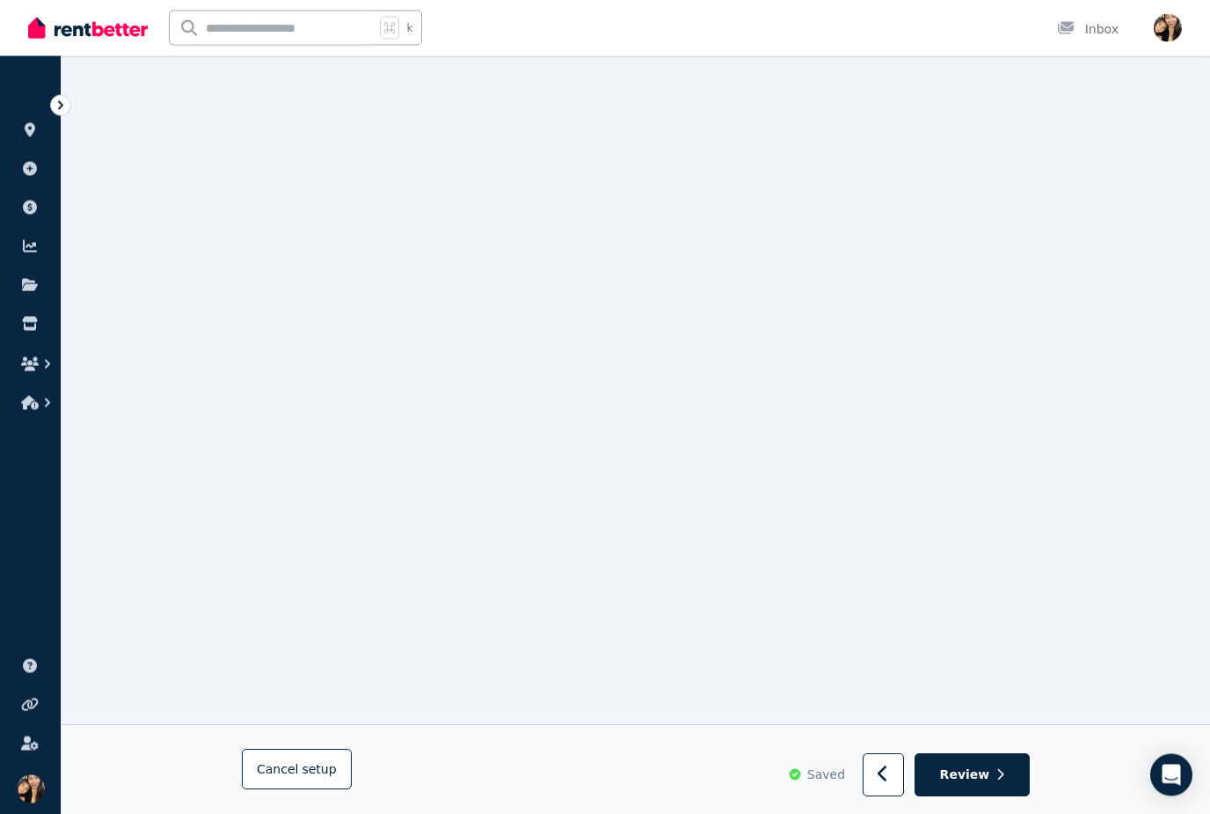
scroll to position [781, 0]
click at [881, 797] on button "button" at bounding box center [883, 775] width 41 height 43
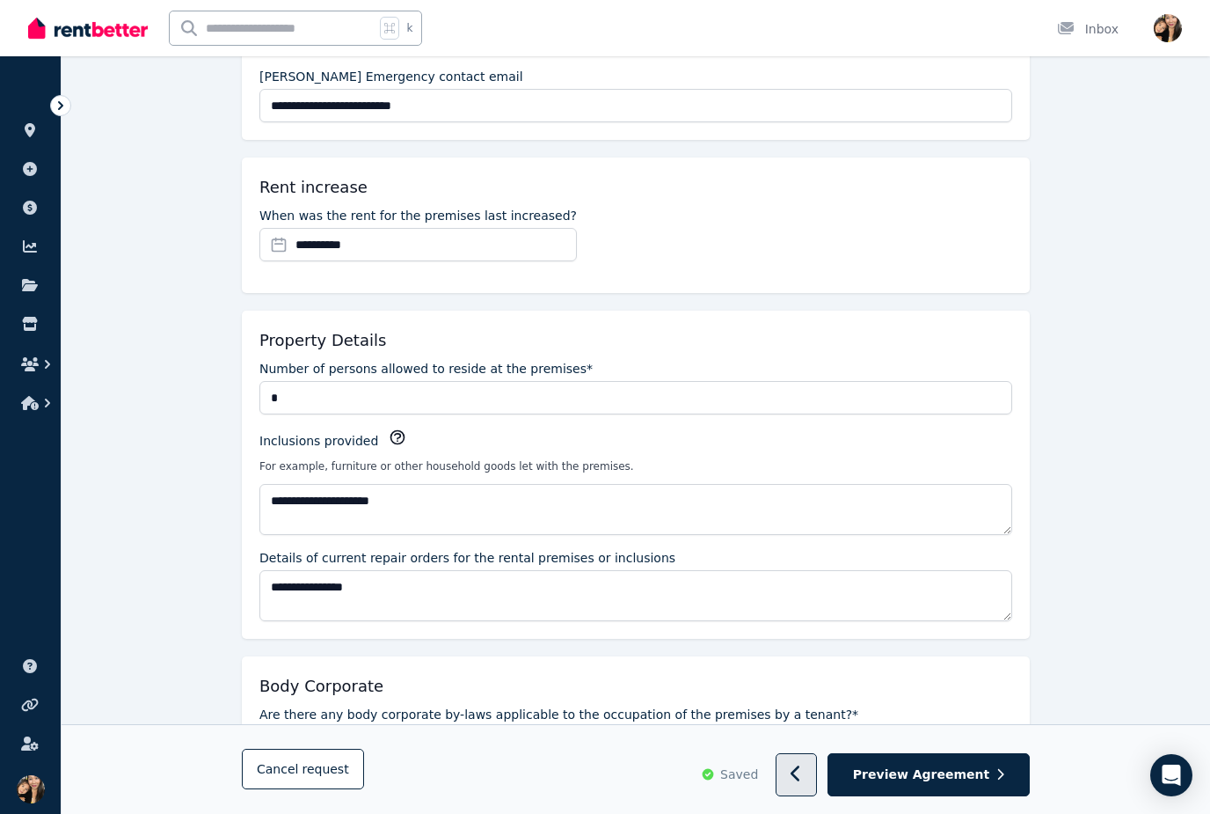
click at [817, 797] on button "button" at bounding box center [796, 775] width 41 height 43
select select "**********"
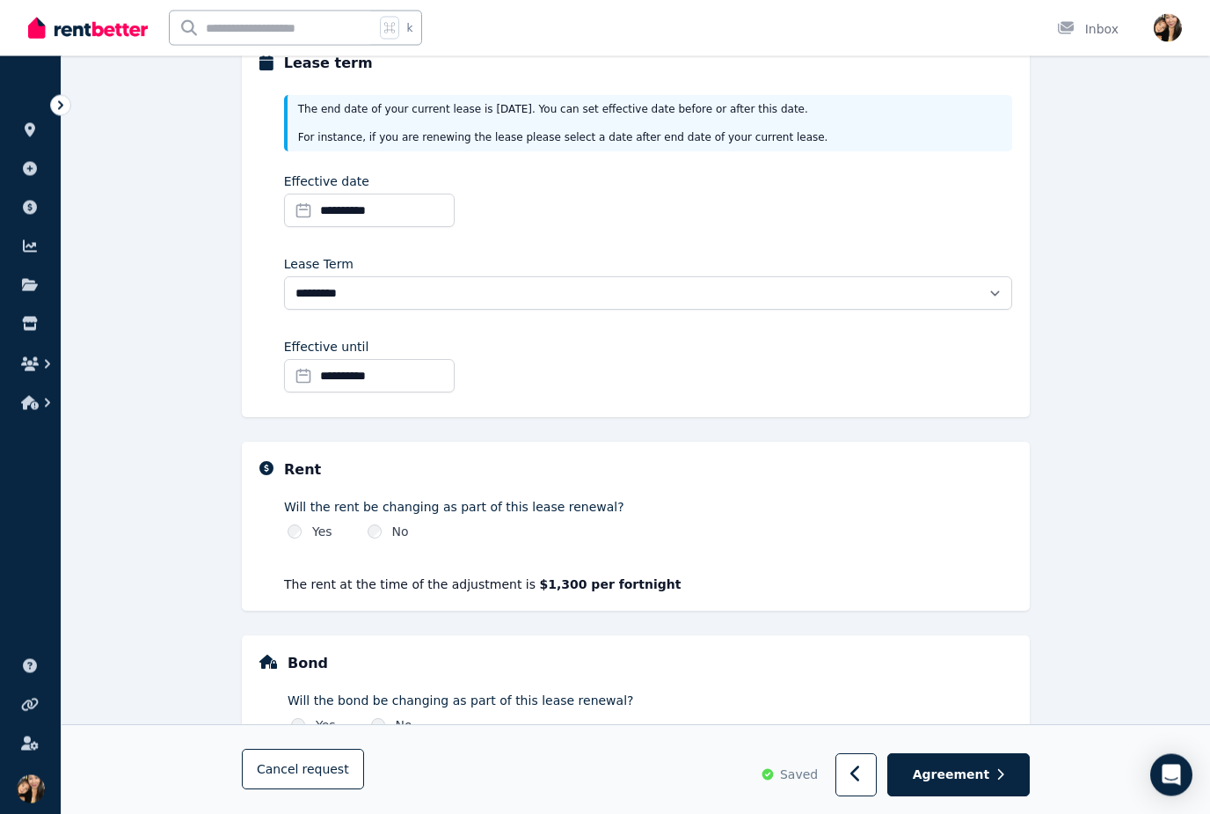
scroll to position [298, 0]
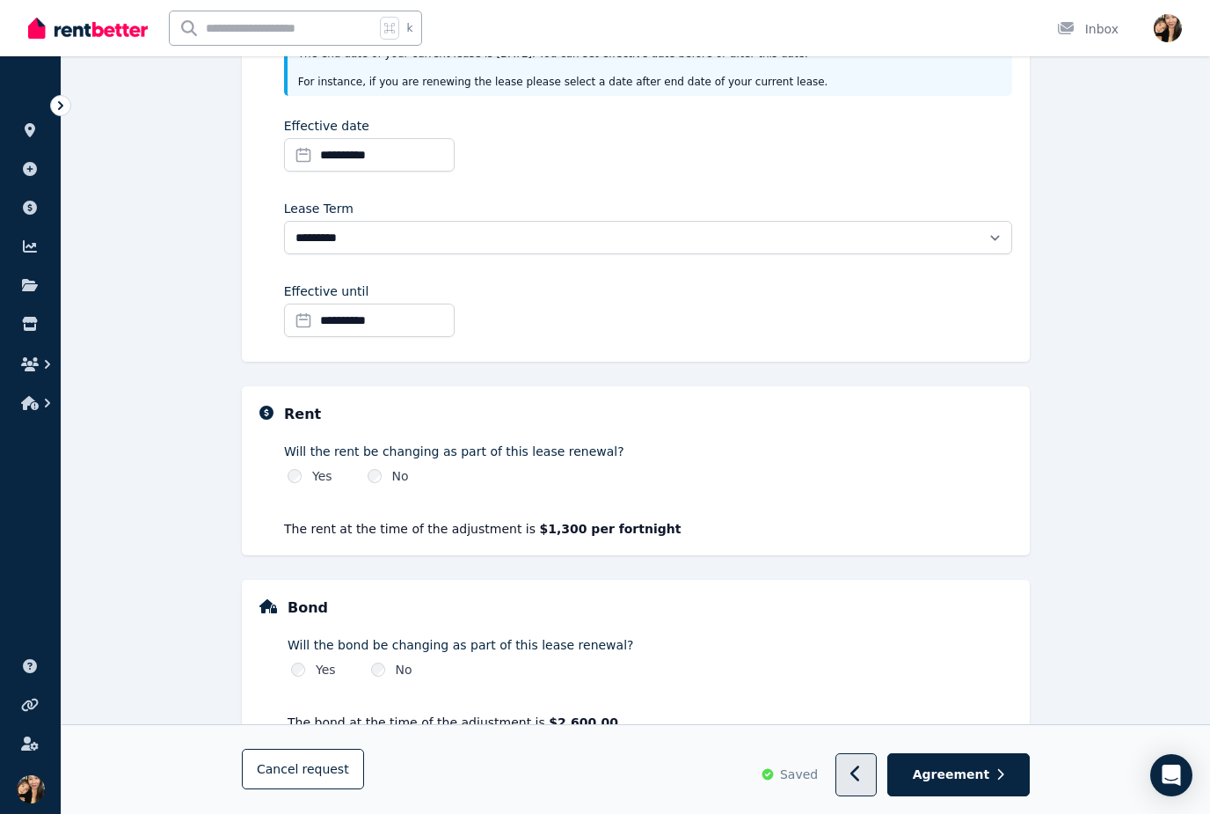
click at [862, 783] on icon "button" at bounding box center [856, 774] width 11 height 18
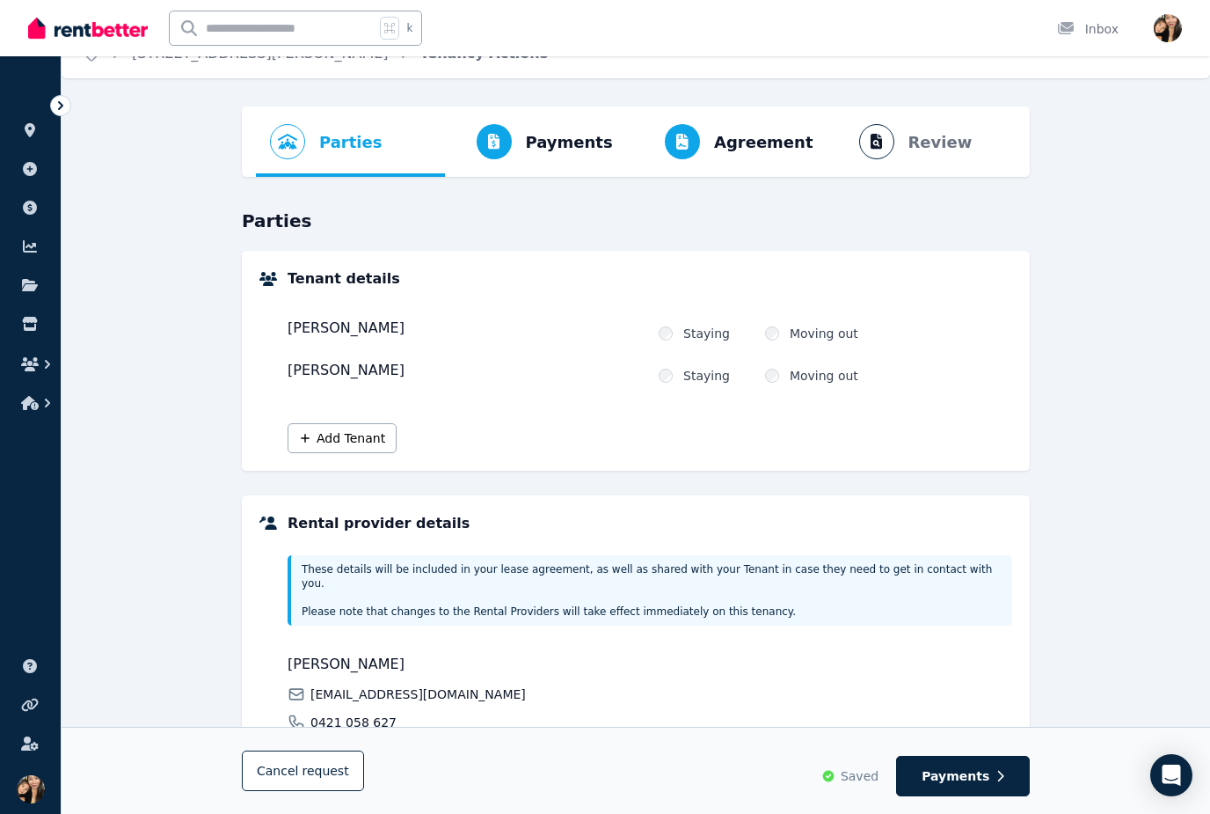
scroll to position [209, 0]
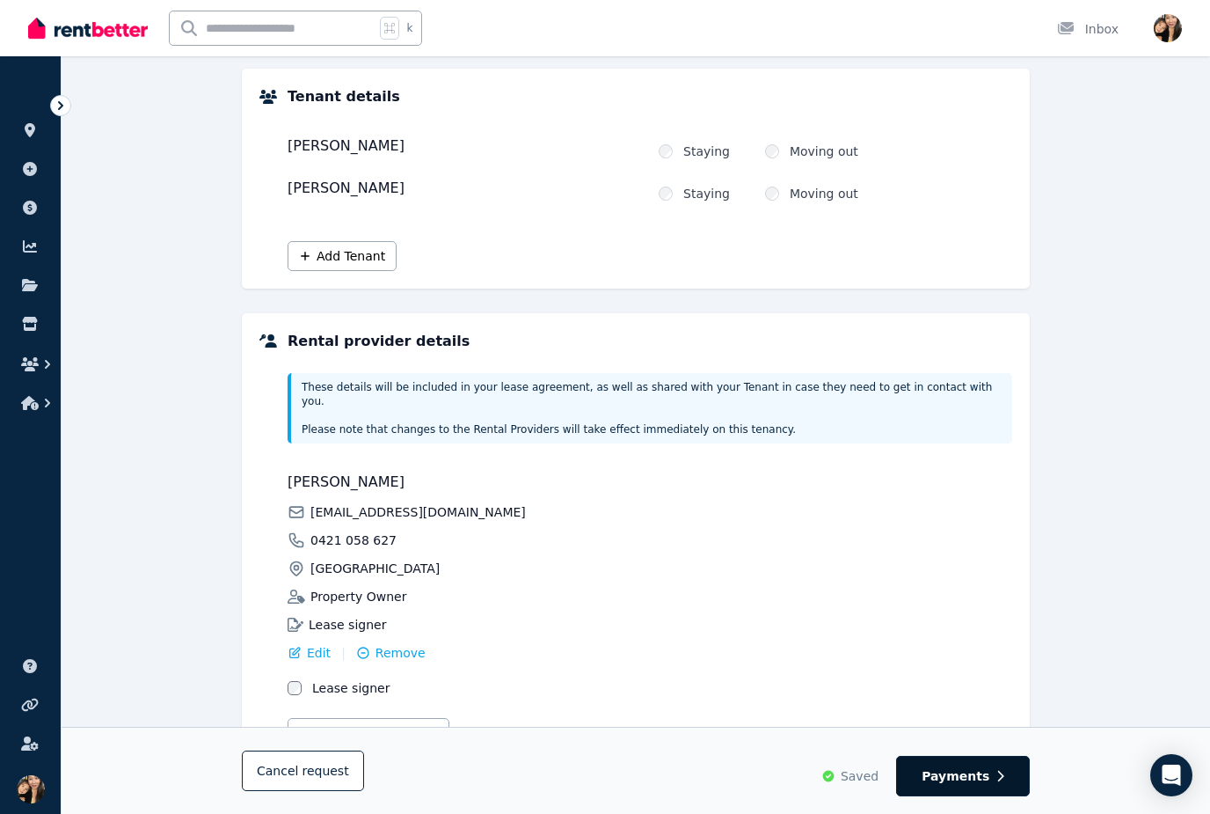
click at [993, 796] on button "Payments" at bounding box center [963, 776] width 134 height 40
select select "**********"
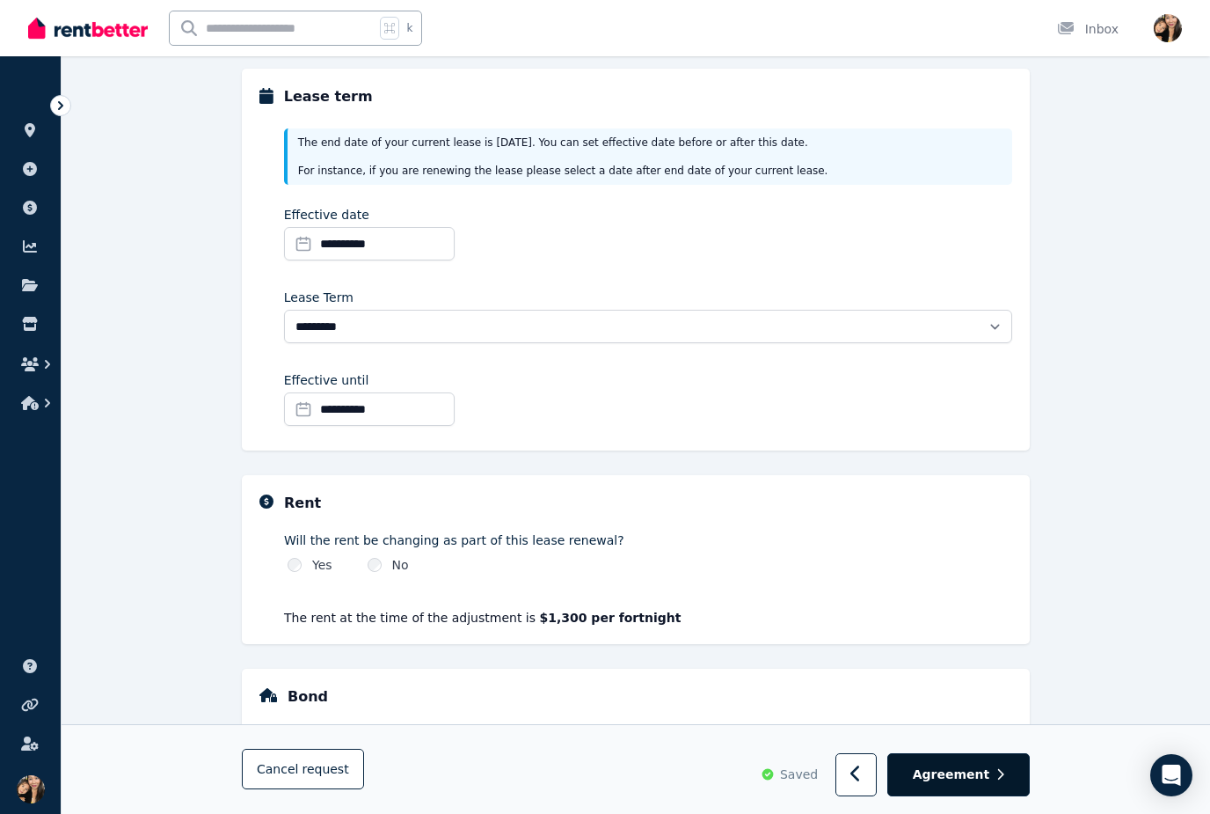
click at [985, 797] on button "Agreement" at bounding box center [959, 775] width 142 height 43
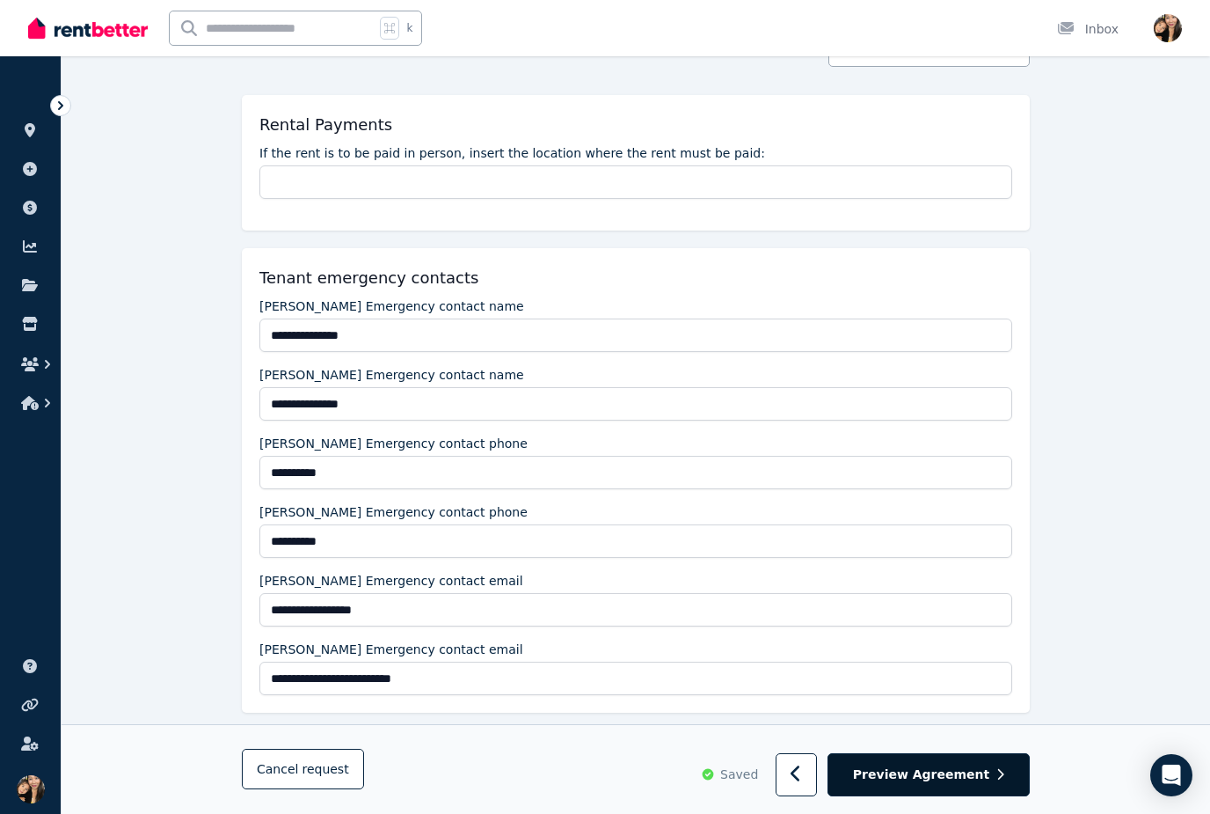
click at [980, 784] on span "Preview Agreement" at bounding box center [921, 775] width 136 height 18
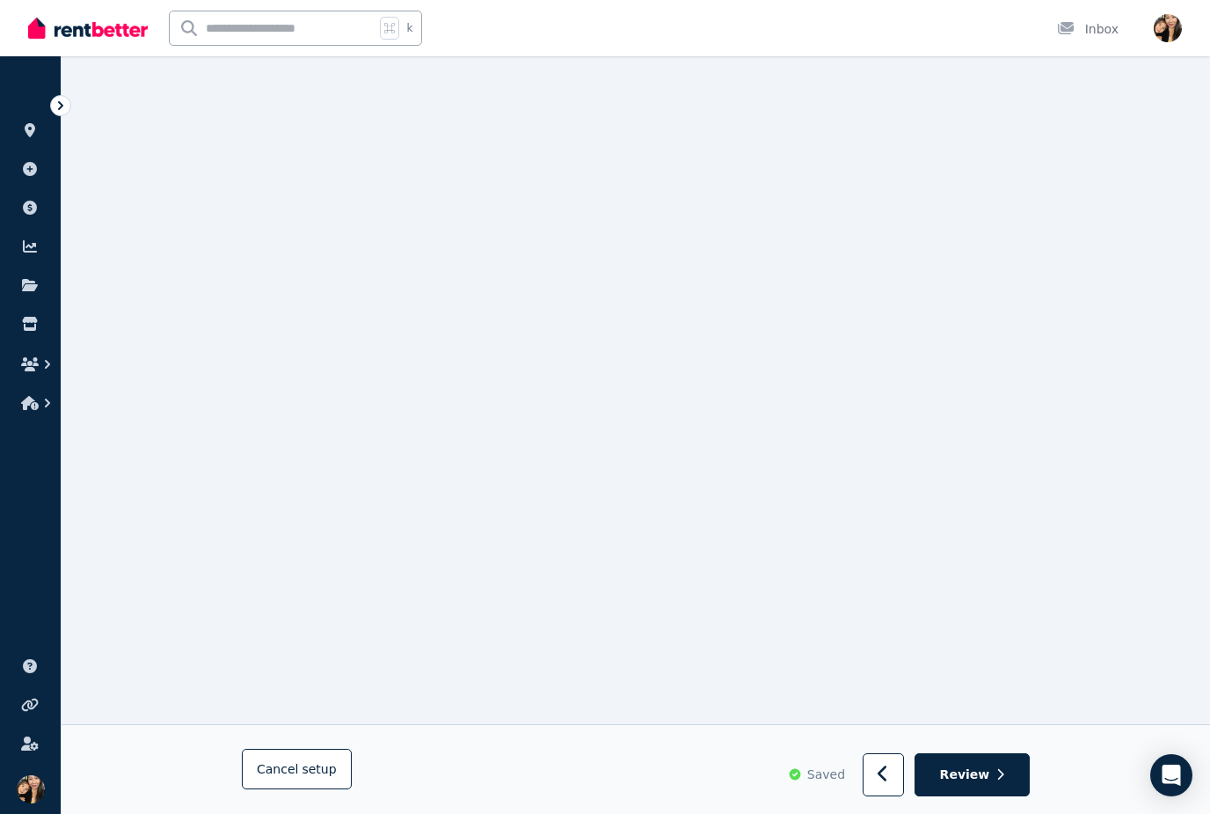
scroll to position [1633, 0]
click at [983, 784] on span "Review" at bounding box center [965, 775] width 50 height 18
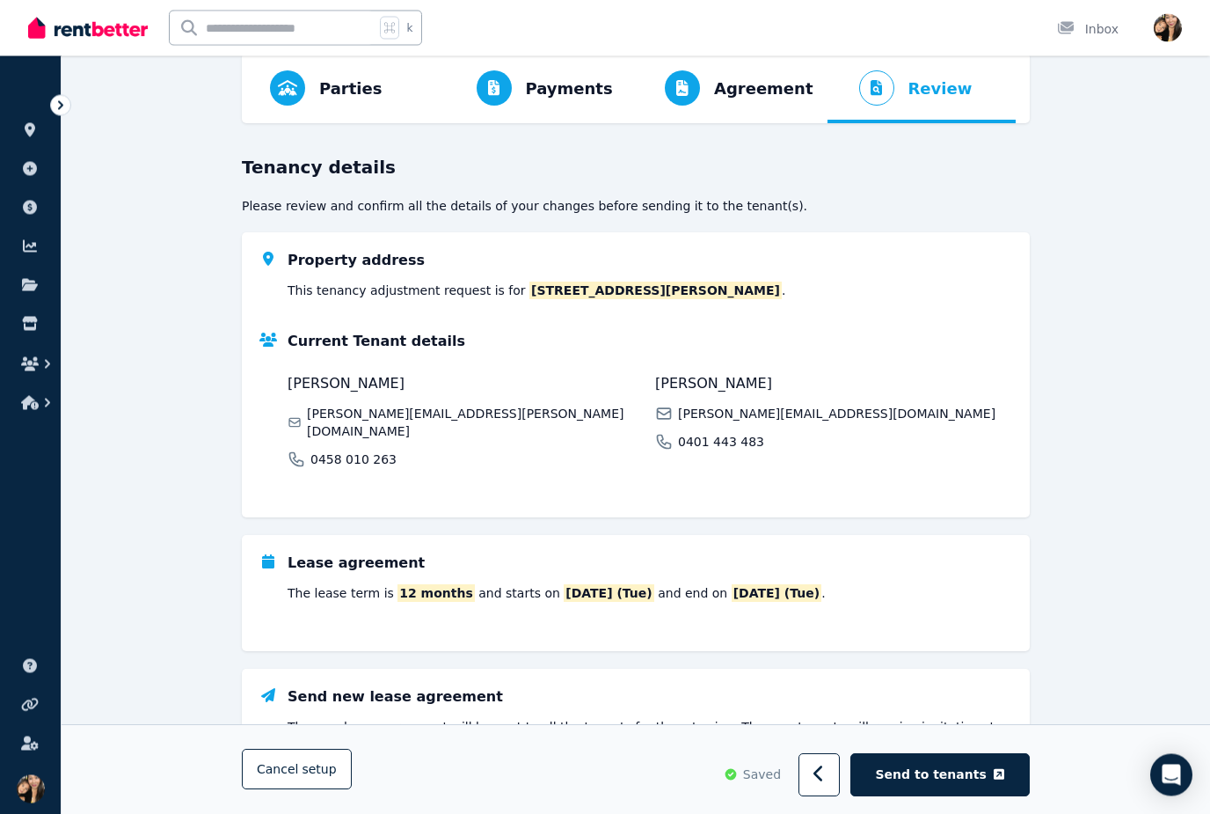
scroll to position [135, 0]
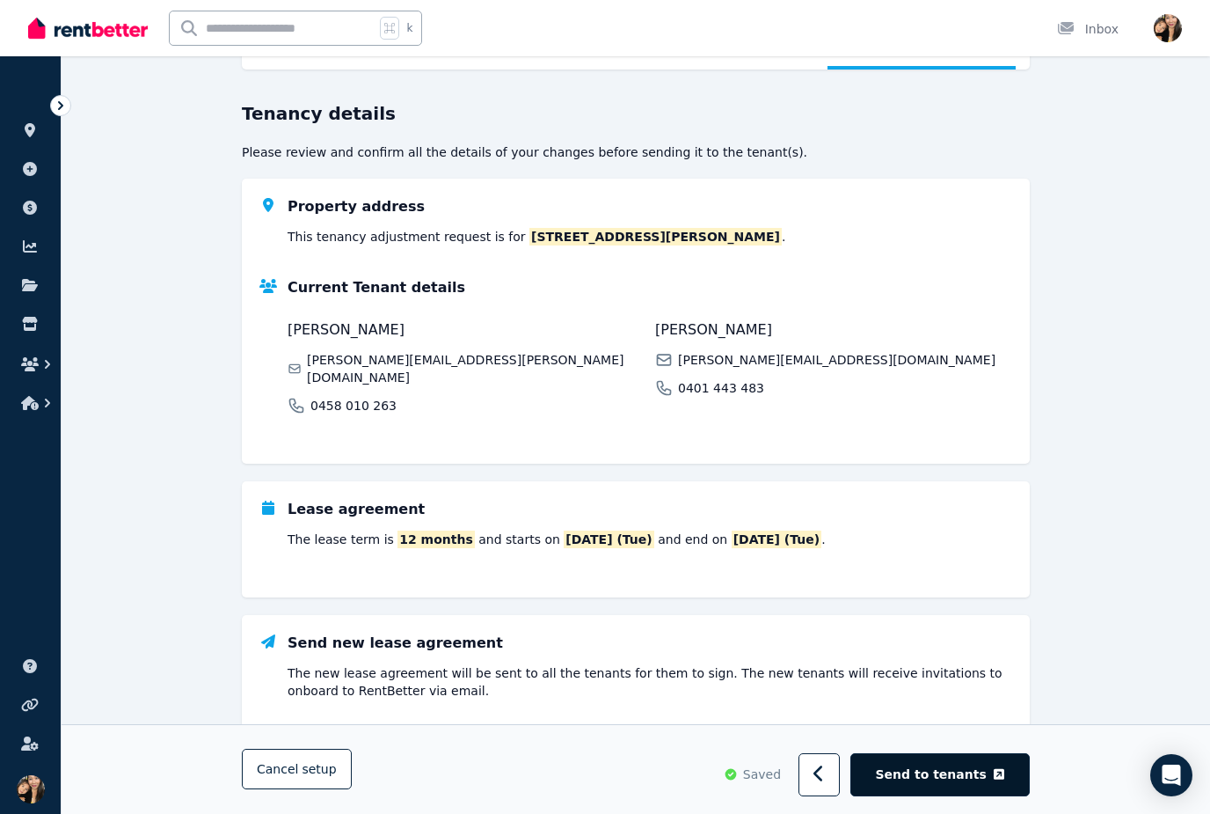
click at [969, 784] on span "Send to tenants" at bounding box center [931, 775] width 111 height 18
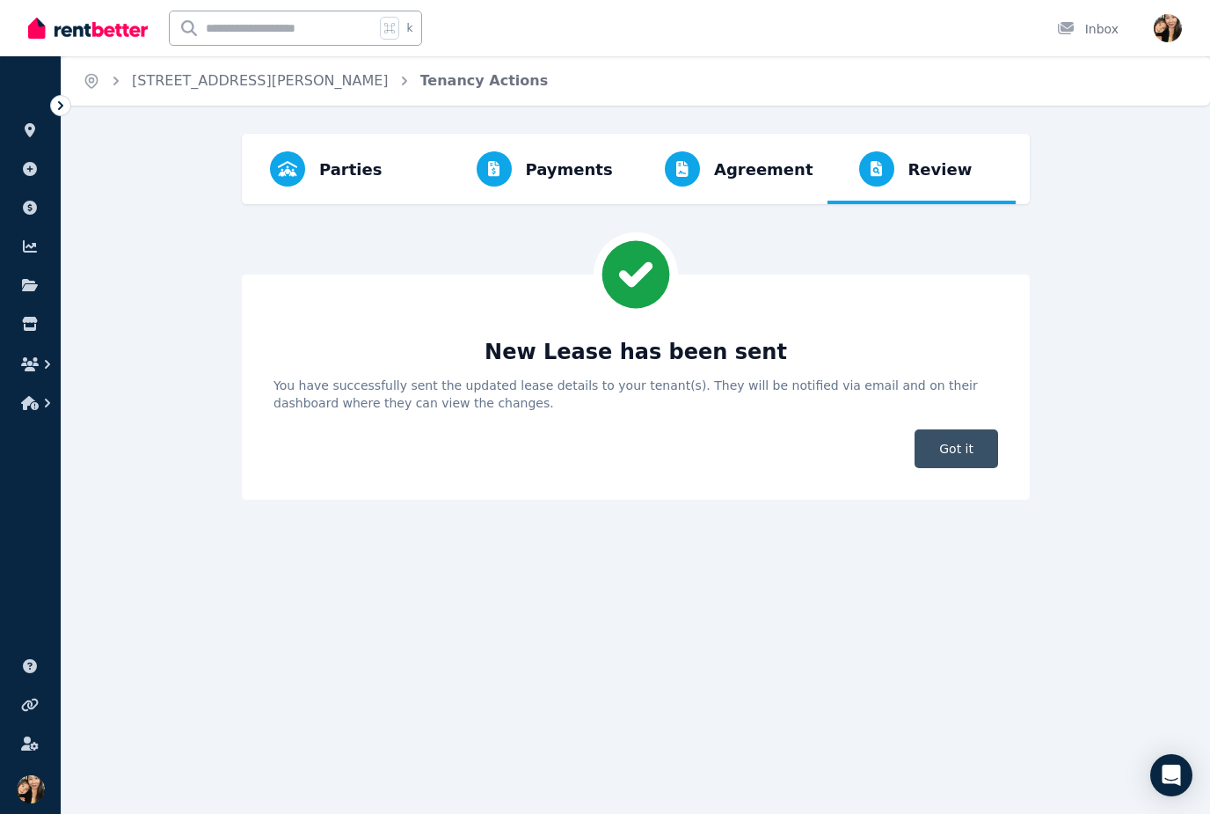
click at [954, 439] on span "Got it" at bounding box center [957, 448] width 84 height 39
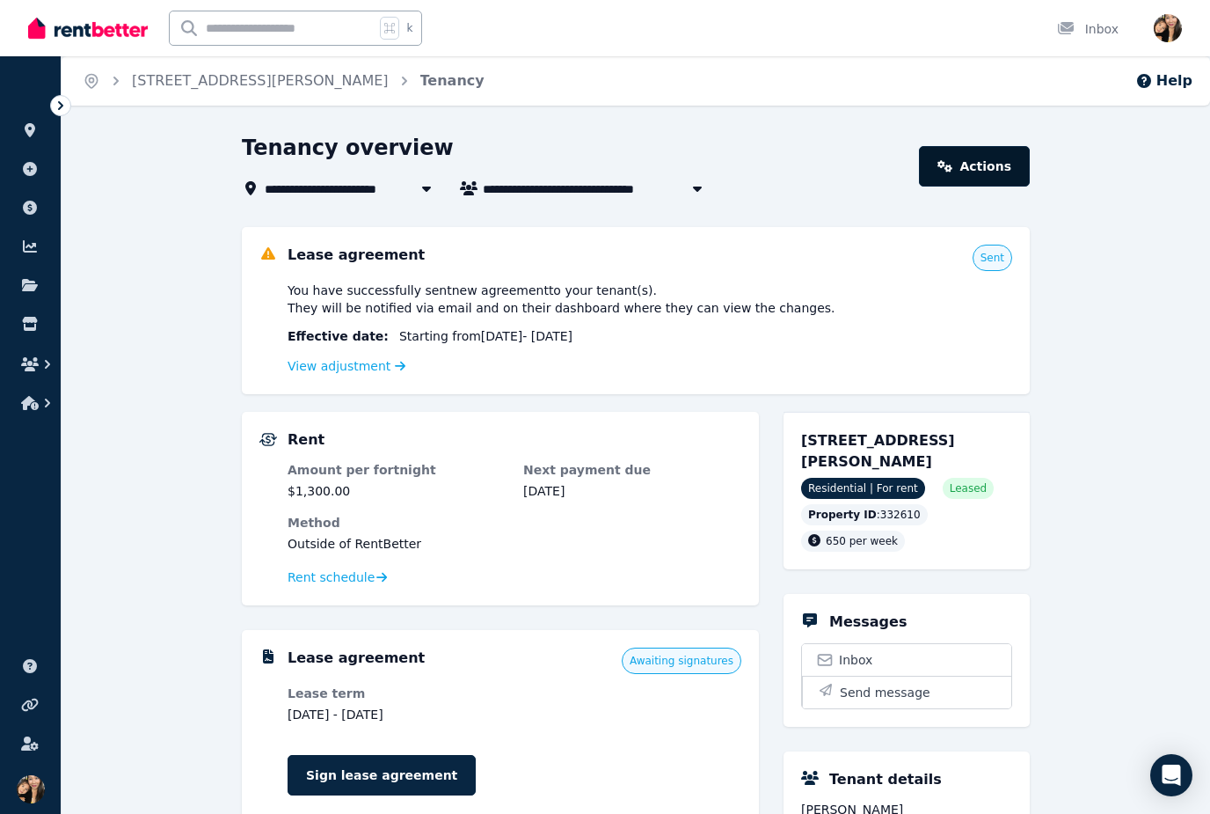
click at [975, 164] on link "Actions" at bounding box center [974, 166] width 111 height 40
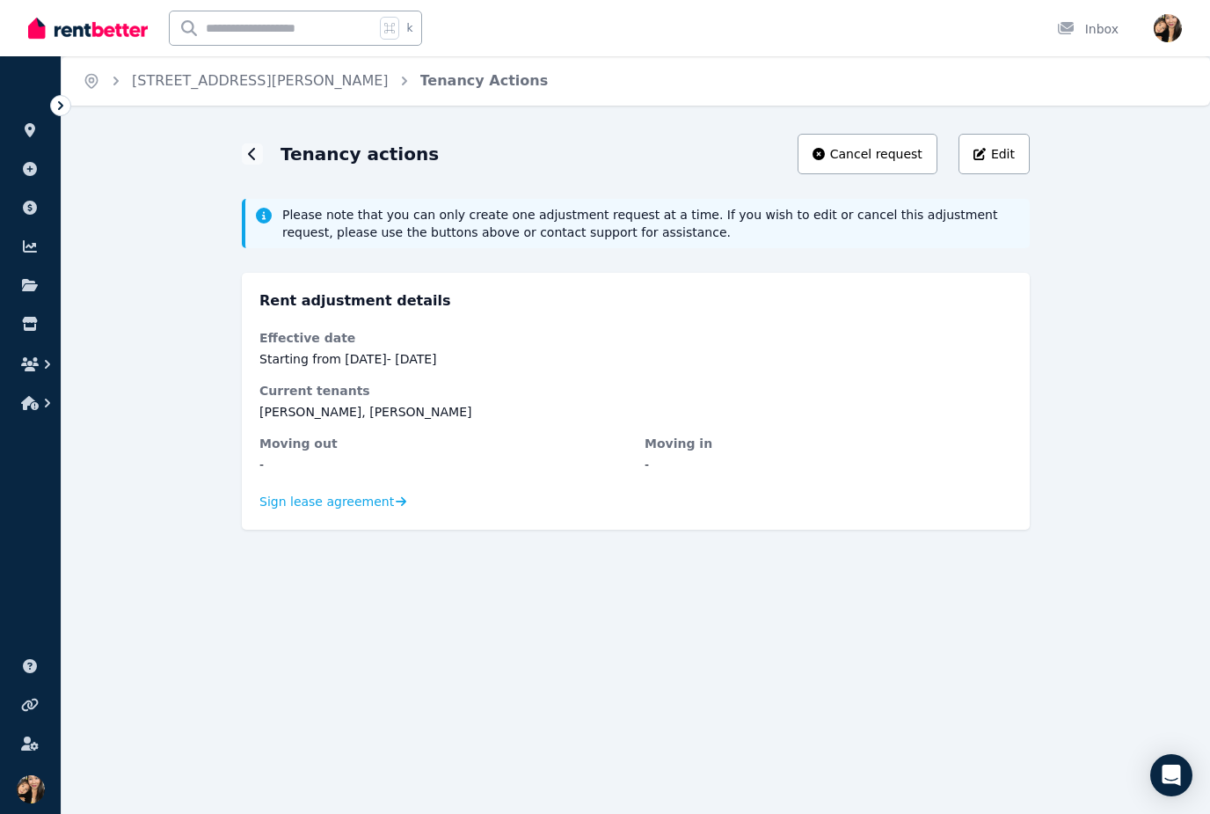
click at [56, 168] on ul "ORGANISE Properties Add property Payments Finance report Documents Marketplace" at bounding box center [30, 248] width 61 height 348
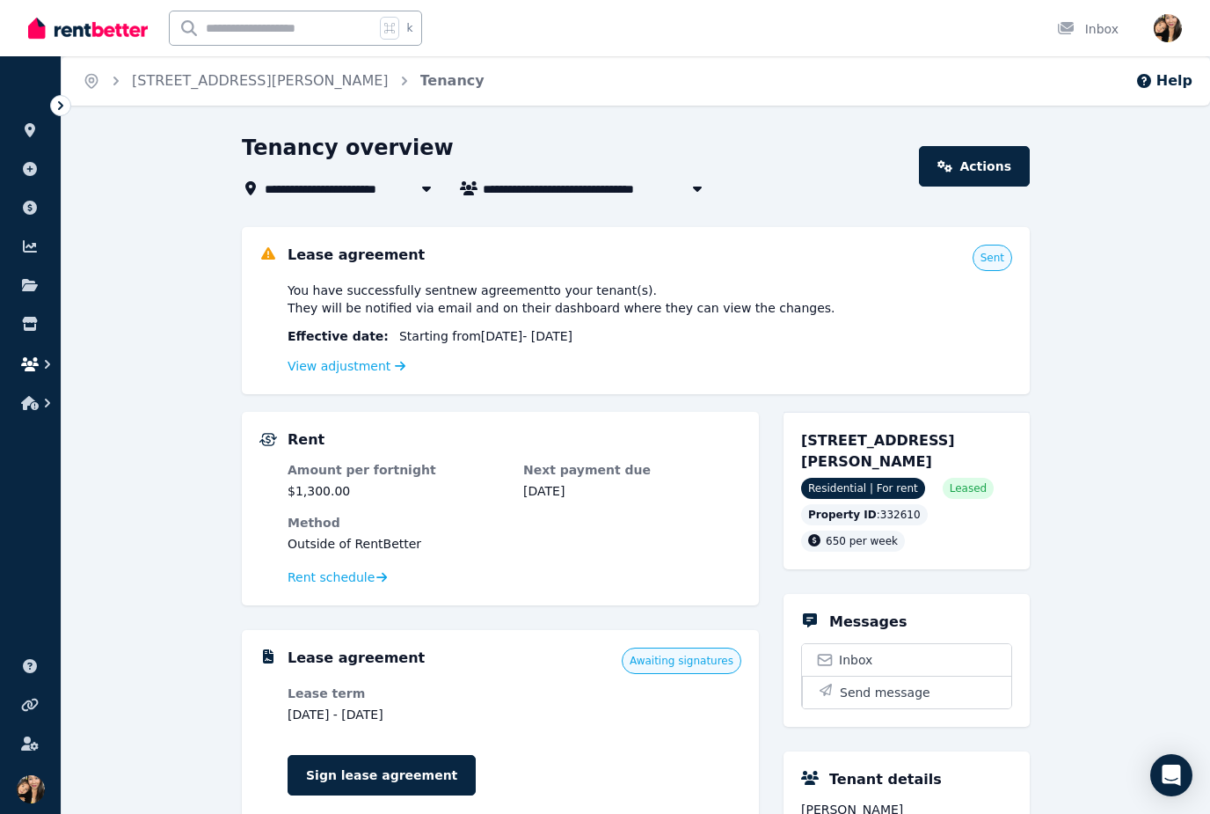
click at [44, 363] on icon "button" at bounding box center [48, 364] width 18 height 18
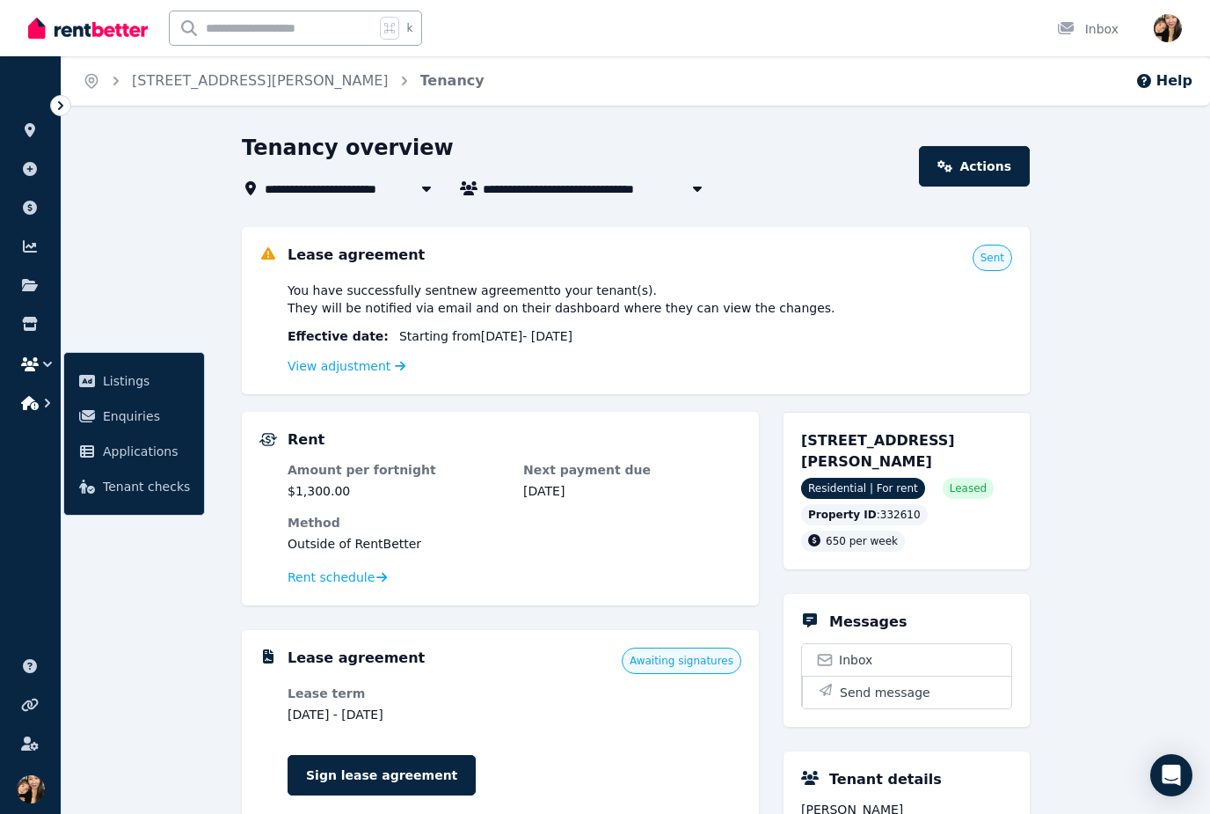
click at [25, 416] on button "button" at bounding box center [30, 403] width 33 height 32
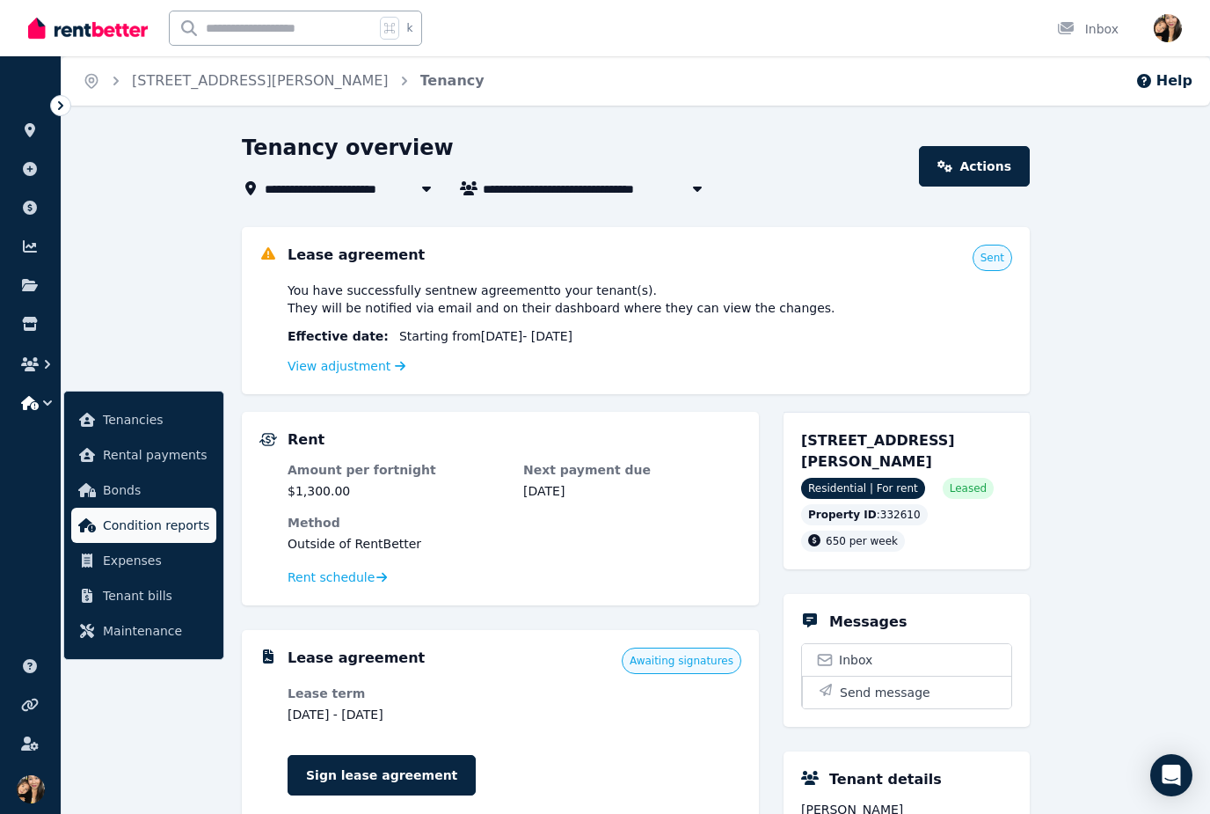
click at [191, 530] on span "Condition reports" at bounding box center [156, 525] width 106 height 21
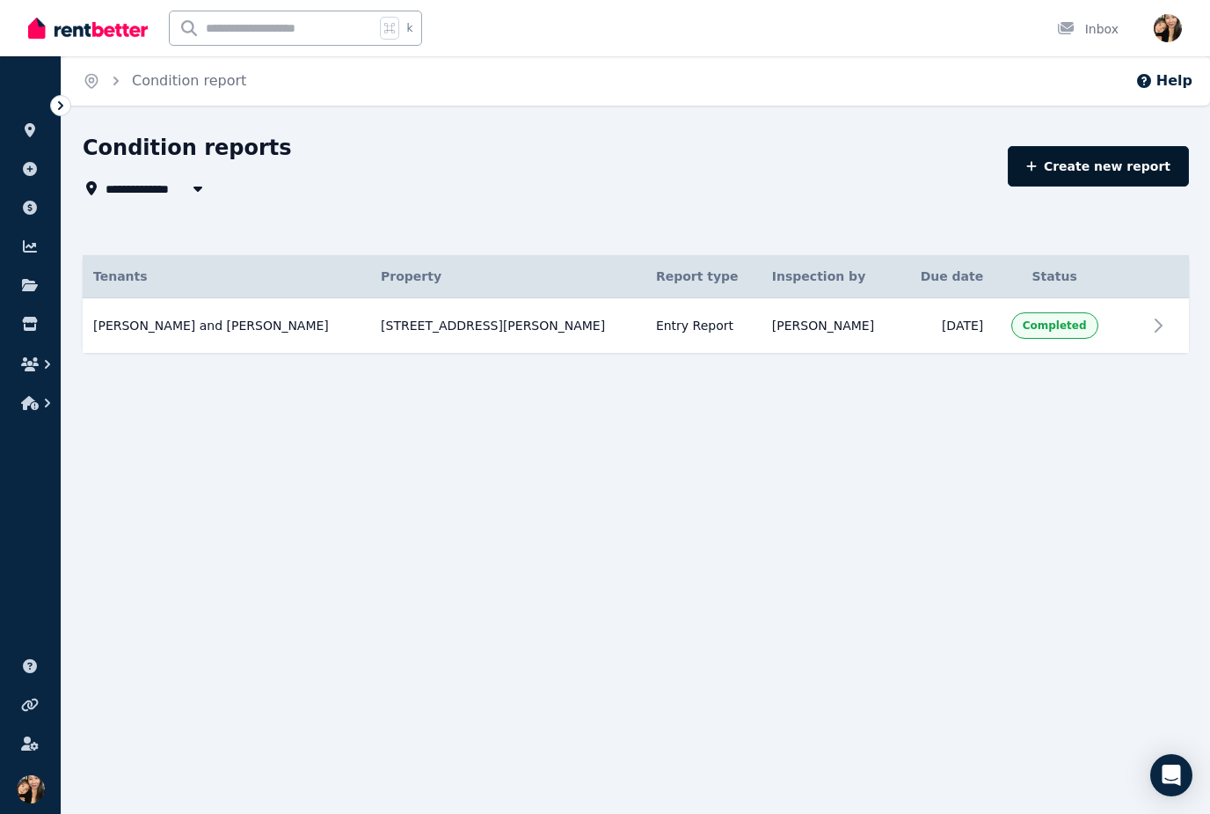
click at [1078, 159] on link "Create new report" at bounding box center [1098, 166] width 181 height 40
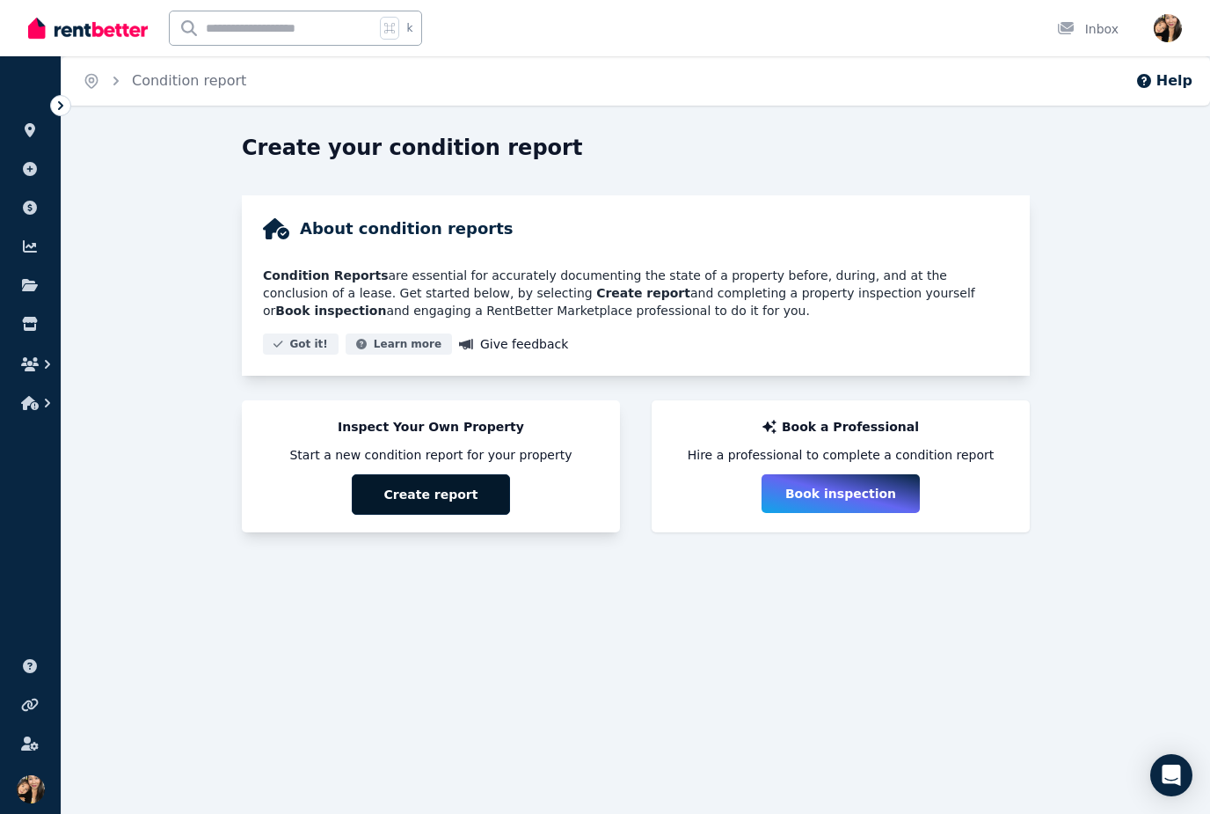
click at [457, 483] on button "Create report" at bounding box center [431, 494] width 158 height 40
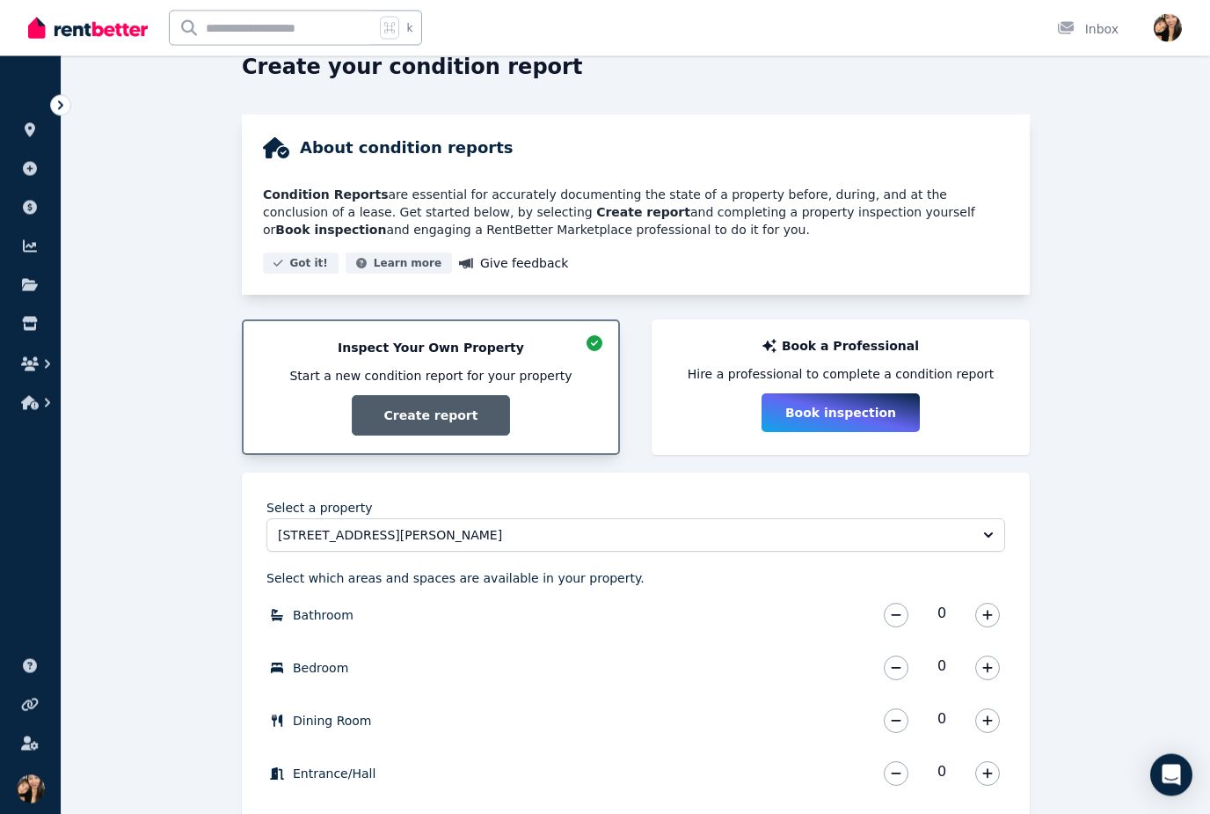
scroll to position [332, 0]
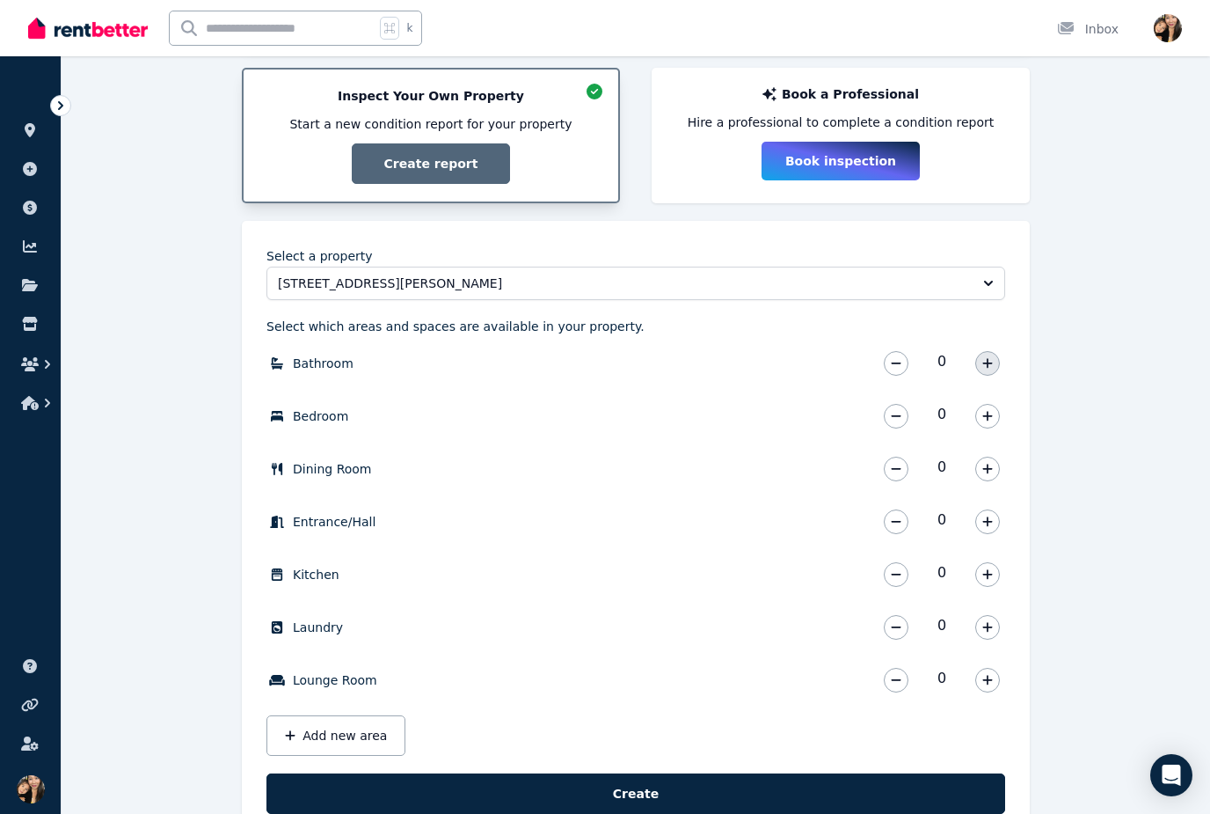
click at [986, 362] on icon "button" at bounding box center [987, 363] width 11 height 12
click at [991, 414] on icon "button" at bounding box center [987, 416] width 11 height 12
click at [991, 410] on icon "button" at bounding box center [987, 416] width 11 height 12
click at [996, 410] on button "button" at bounding box center [987, 416] width 25 height 25
click at [989, 465] on icon "button" at bounding box center [987, 469] width 10 height 10
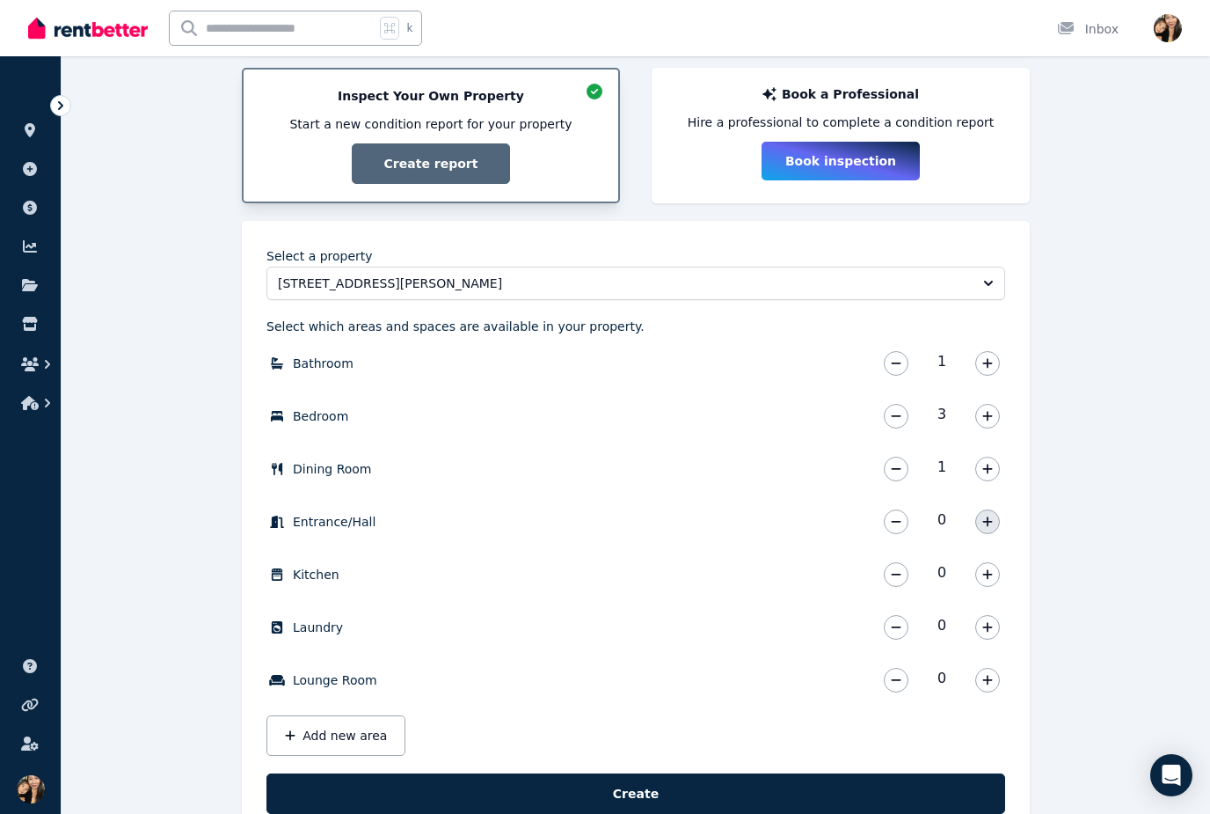
click at [986, 519] on icon "button" at bounding box center [987, 521] width 11 height 12
click at [987, 569] on icon "button" at bounding box center [987, 574] width 11 height 12
click at [983, 625] on icon "button" at bounding box center [987, 627] width 11 height 12
click at [361, 730] on button "Add new area" at bounding box center [336, 735] width 139 height 40
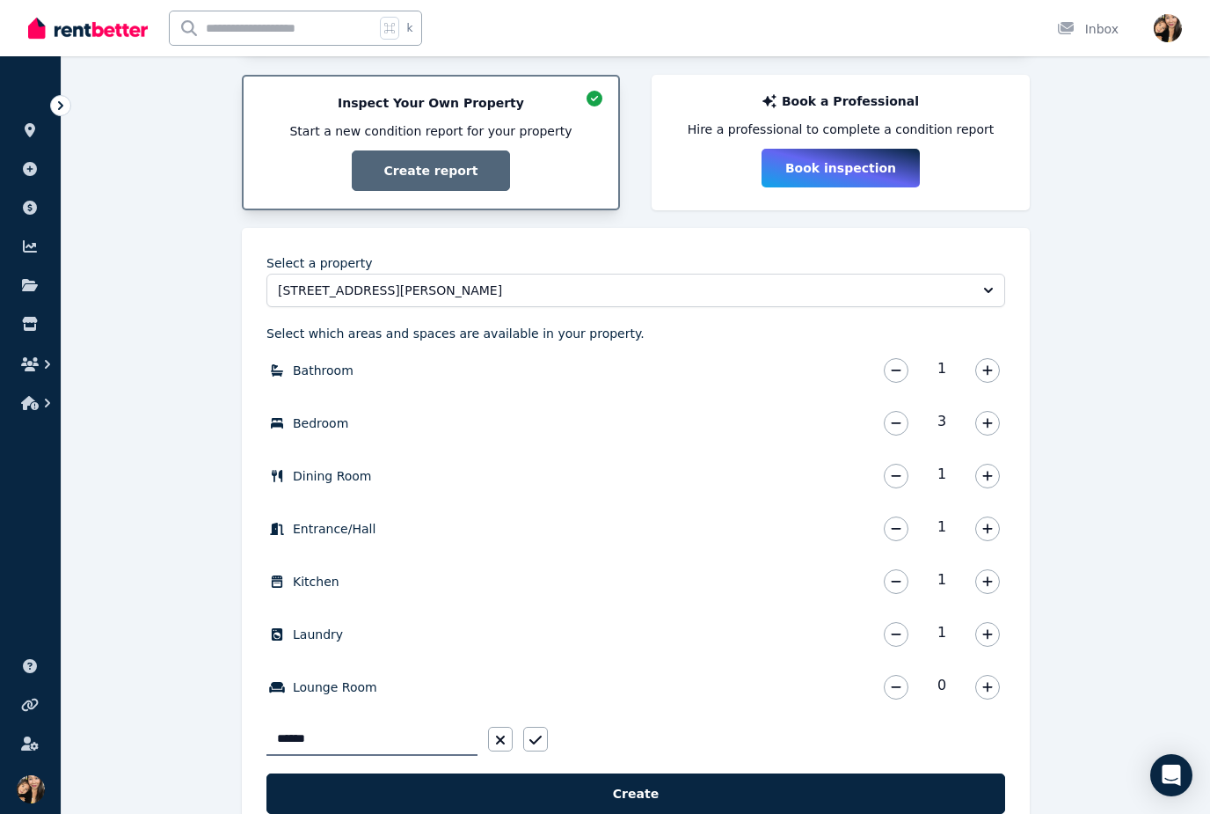
type input "*******"
click at [534, 741] on icon "button" at bounding box center [536, 740] width 12 height 14
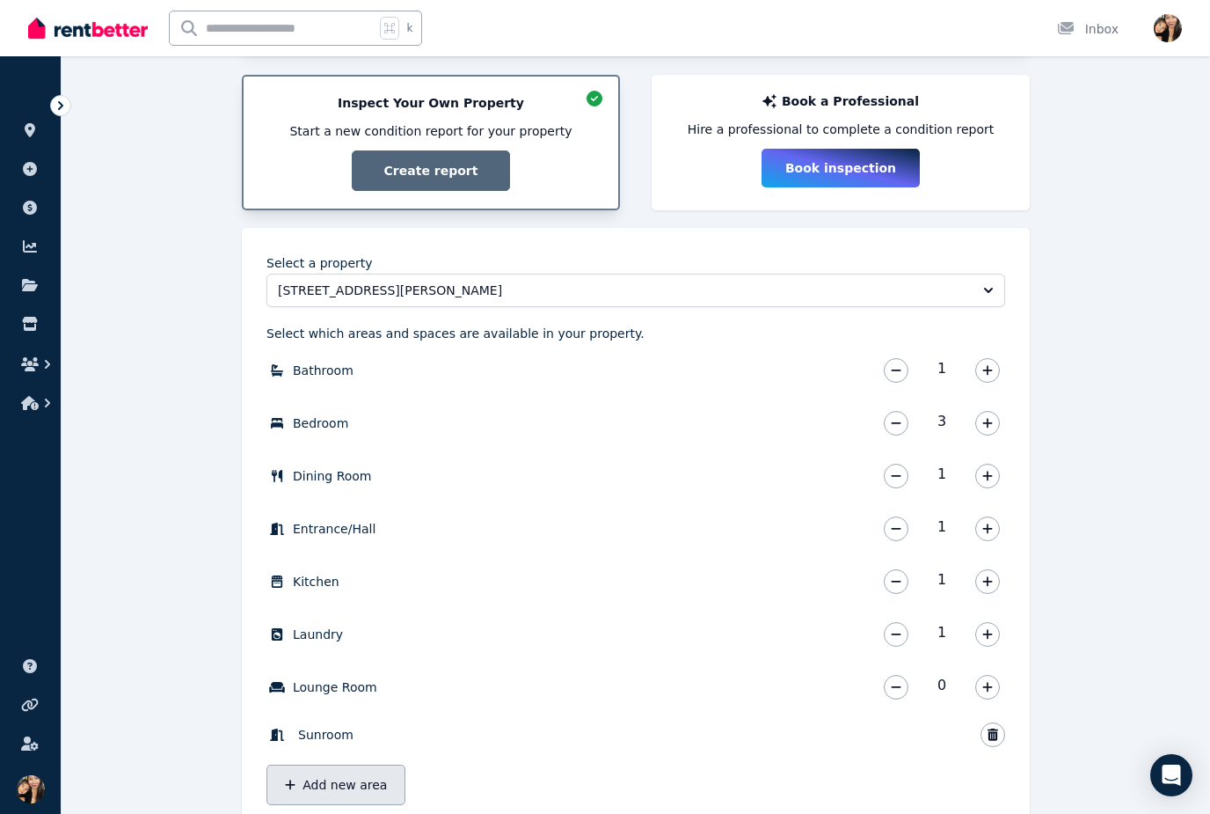
click at [377, 777] on button "Add new area" at bounding box center [336, 784] width 139 height 40
type input "******"
click at [534, 777] on icon "button" at bounding box center [536, 782] width 12 height 14
click at [383, 822] on button "Add new area" at bounding box center [336, 827] width 139 height 40
type input "*"
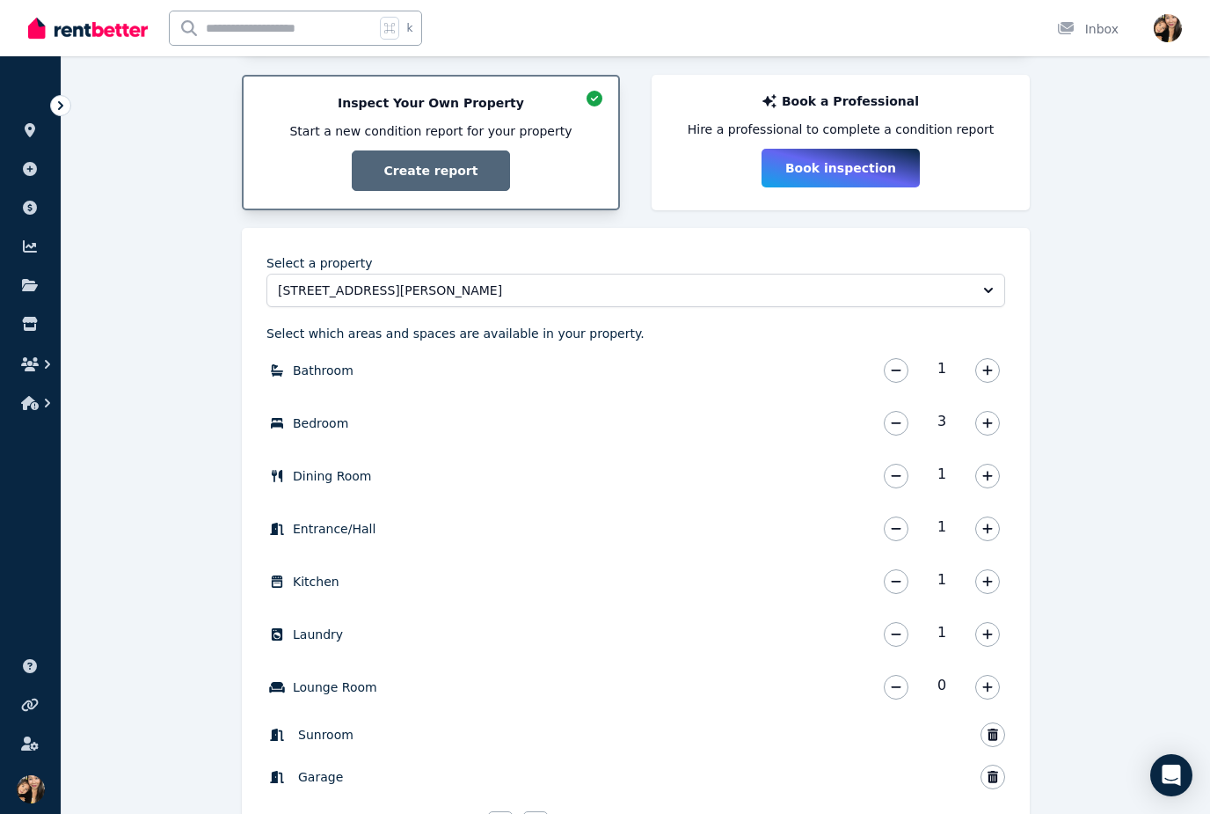
type input "**********"
click at [537, 814] on button "button" at bounding box center [535, 823] width 25 height 25
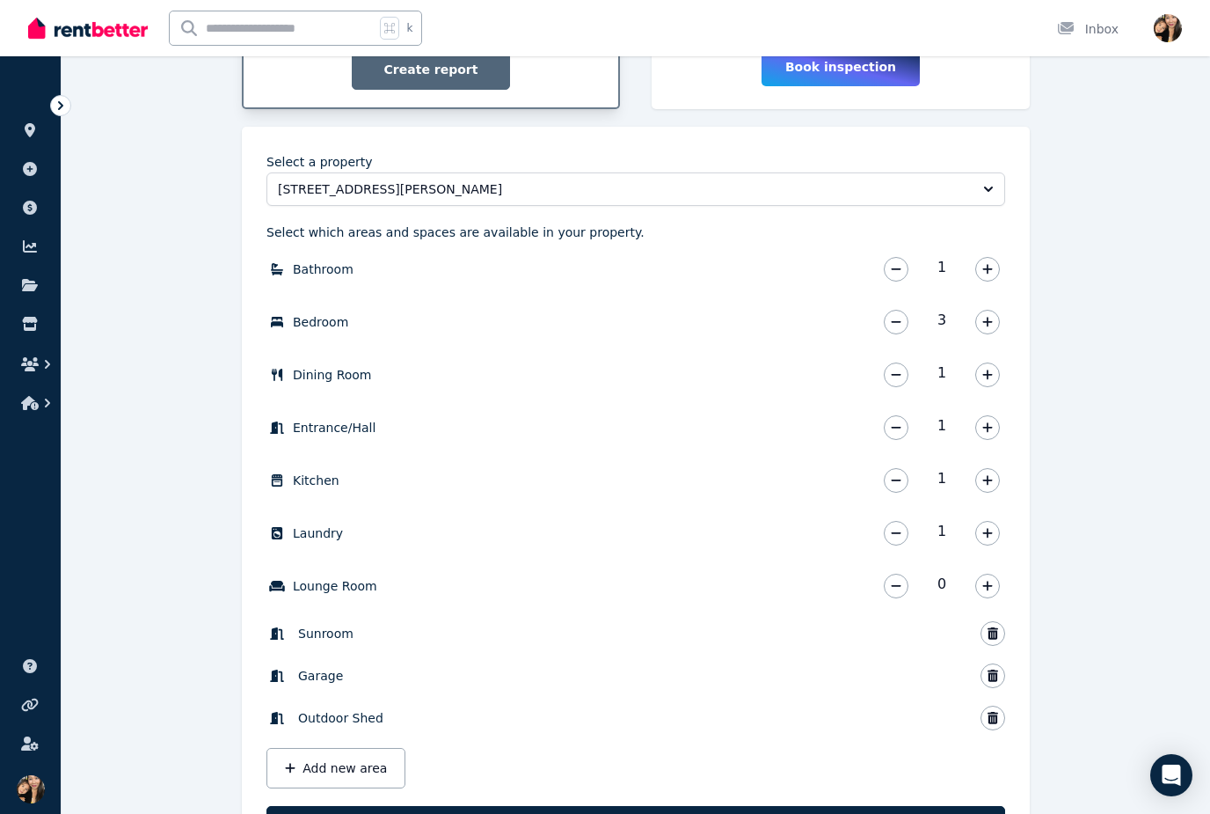
scroll to position [459, 0]
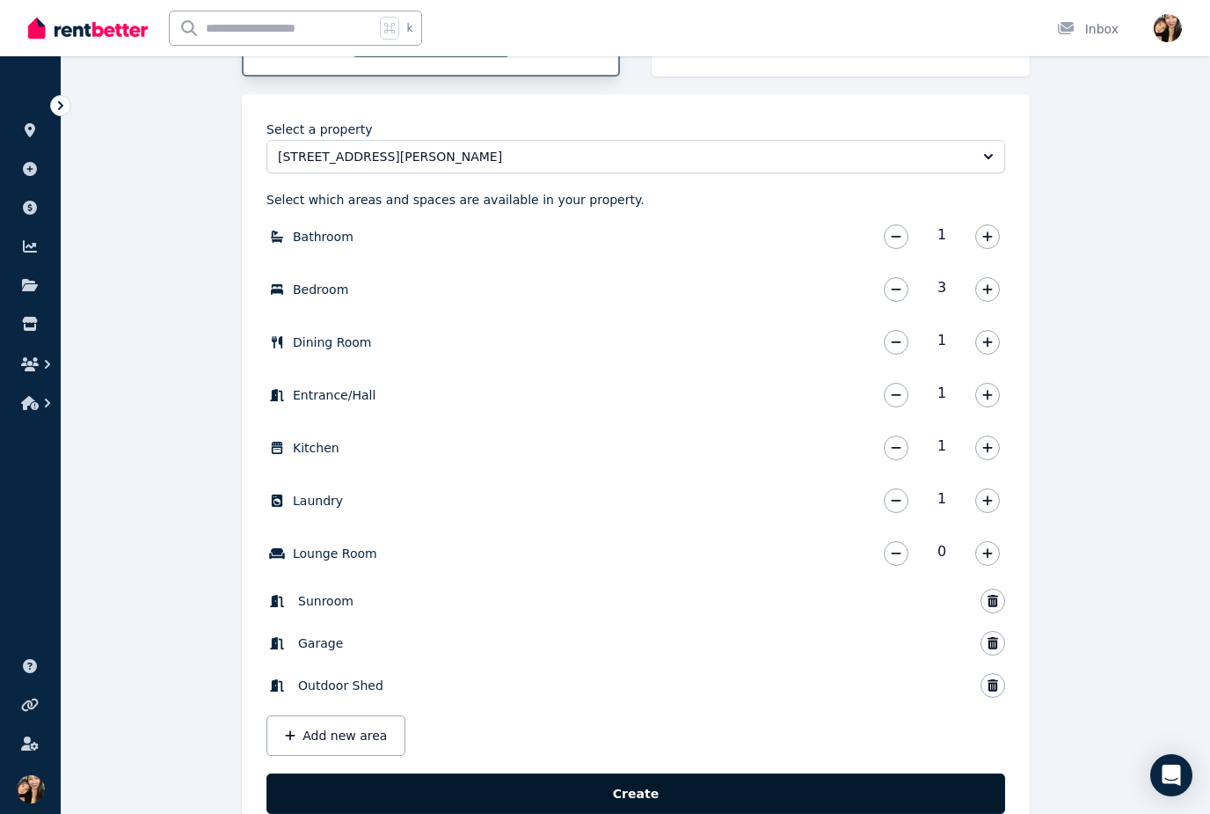
click at [763, 793] on button "Create" at bounding box center [636, 793] width 739 height 40
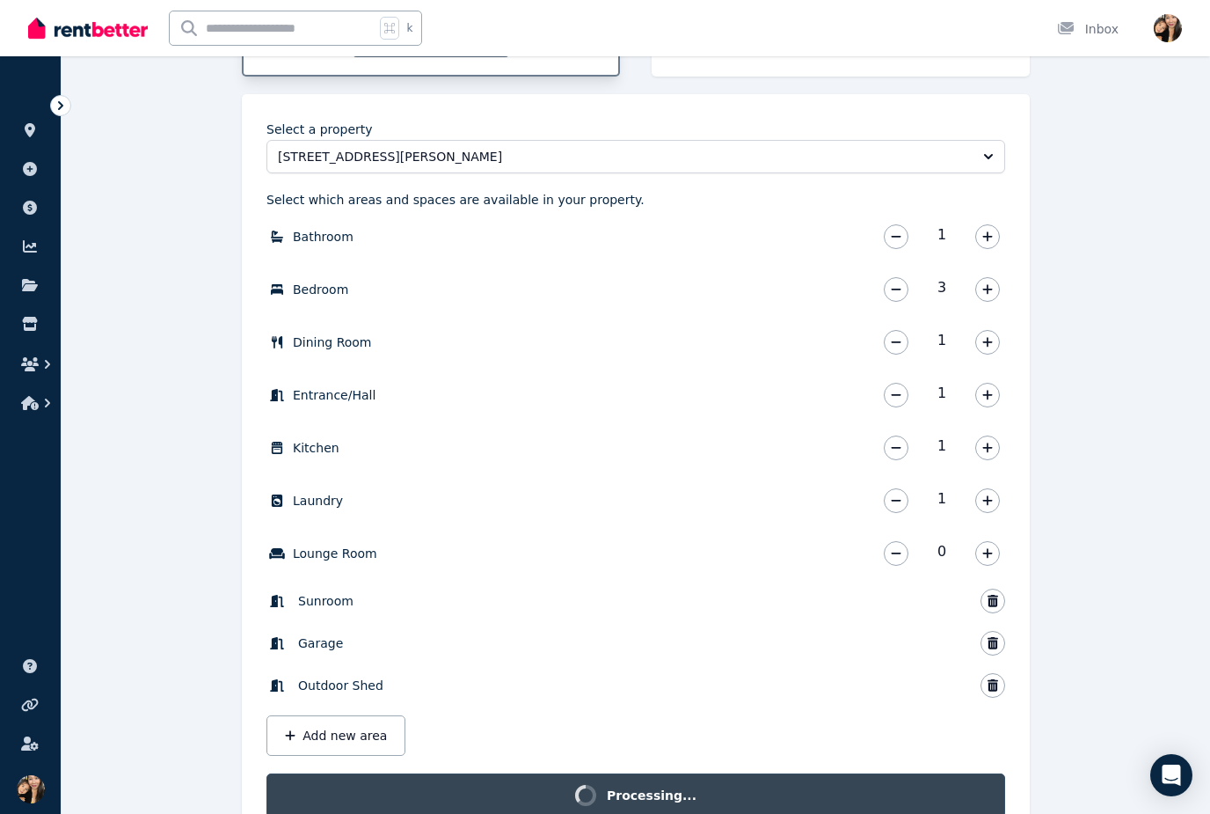
scroll to position [436, 0]
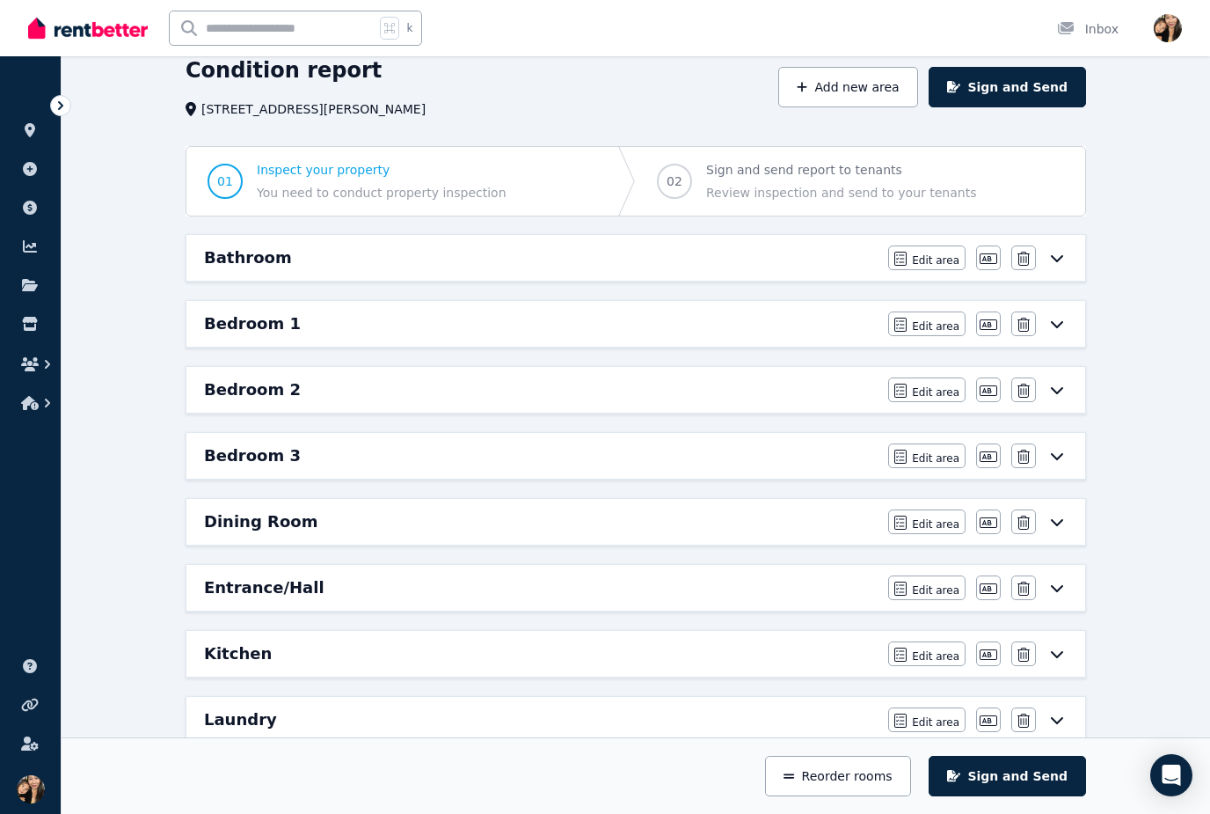
scroll to position [77, 0]
click at [924, 264] on span "Edit area" at bounding box center [935, 261] width 47 height 14
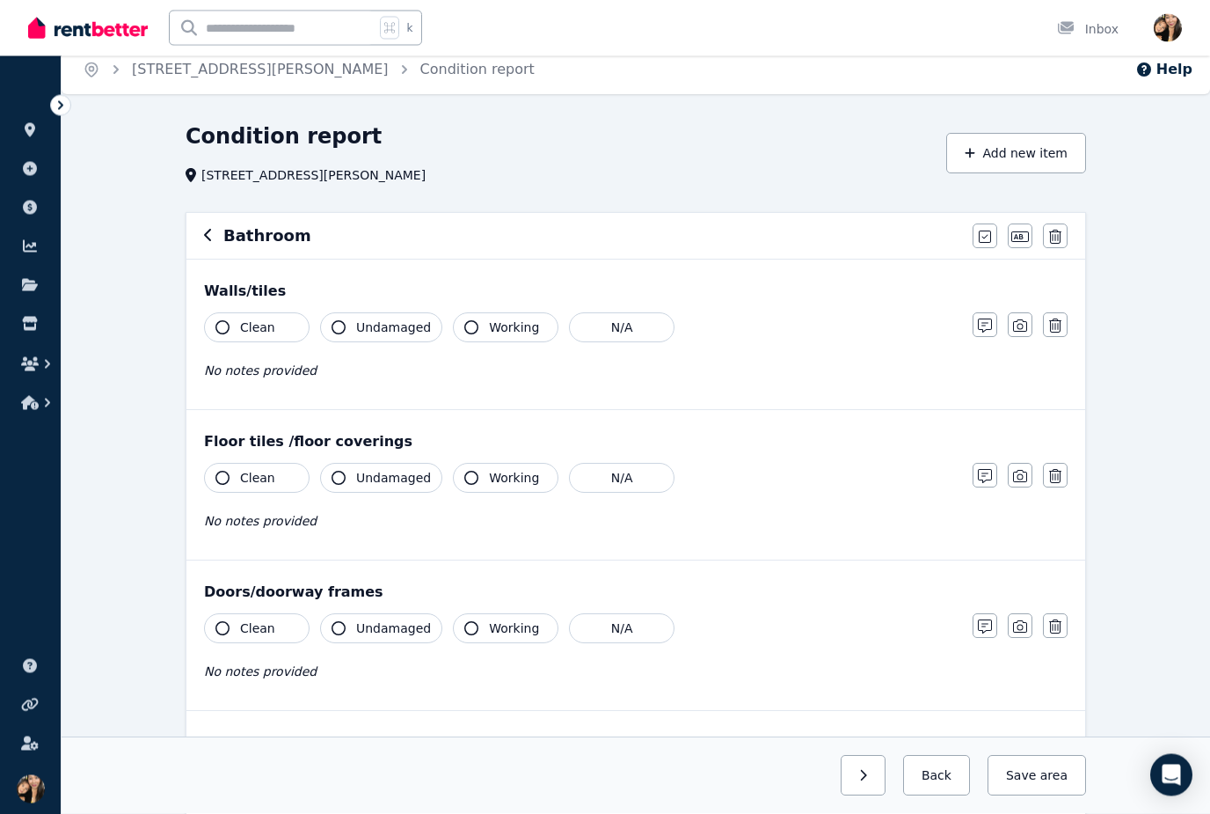
scroll to position [11, 0]
click at [205, 240] on icon "button" at bounding box center [208, 235] width 9 height 14
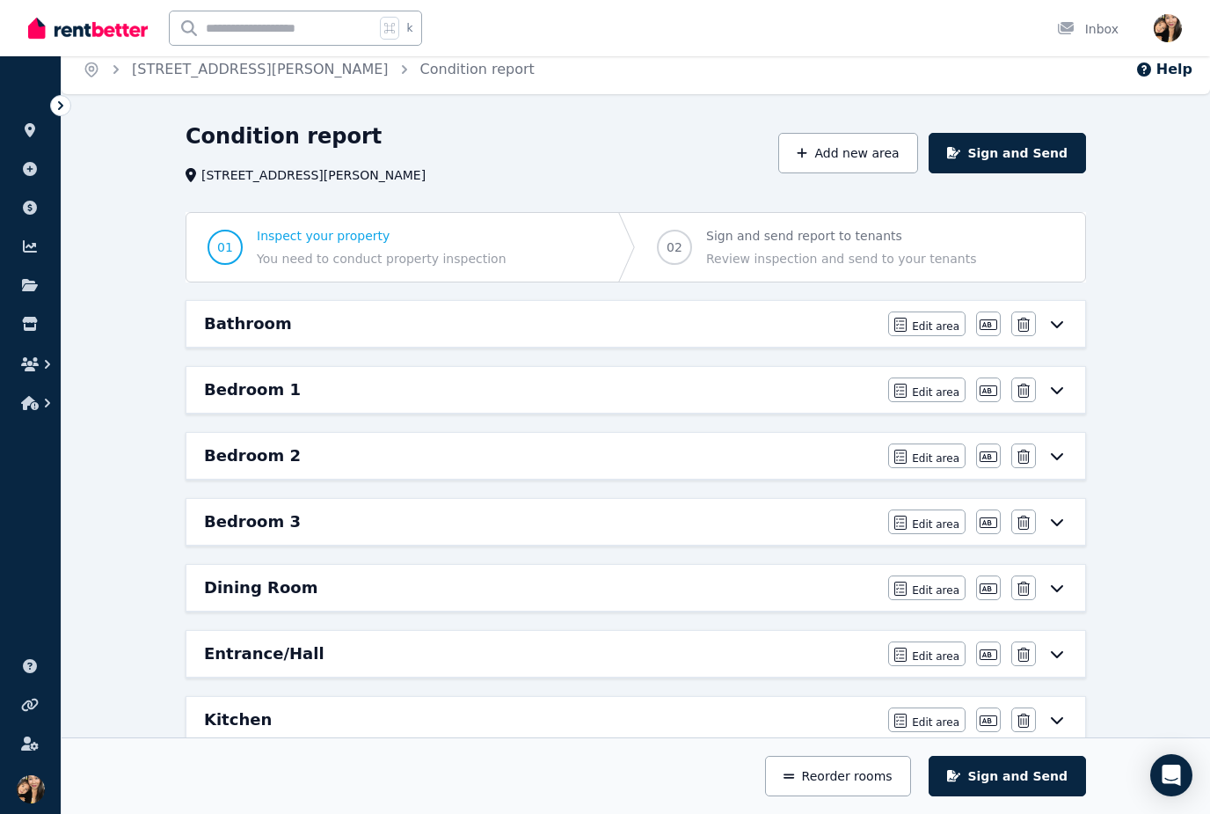
click at [1057, 325] on icon at bounding box center [1057, 324] width 21 height 14
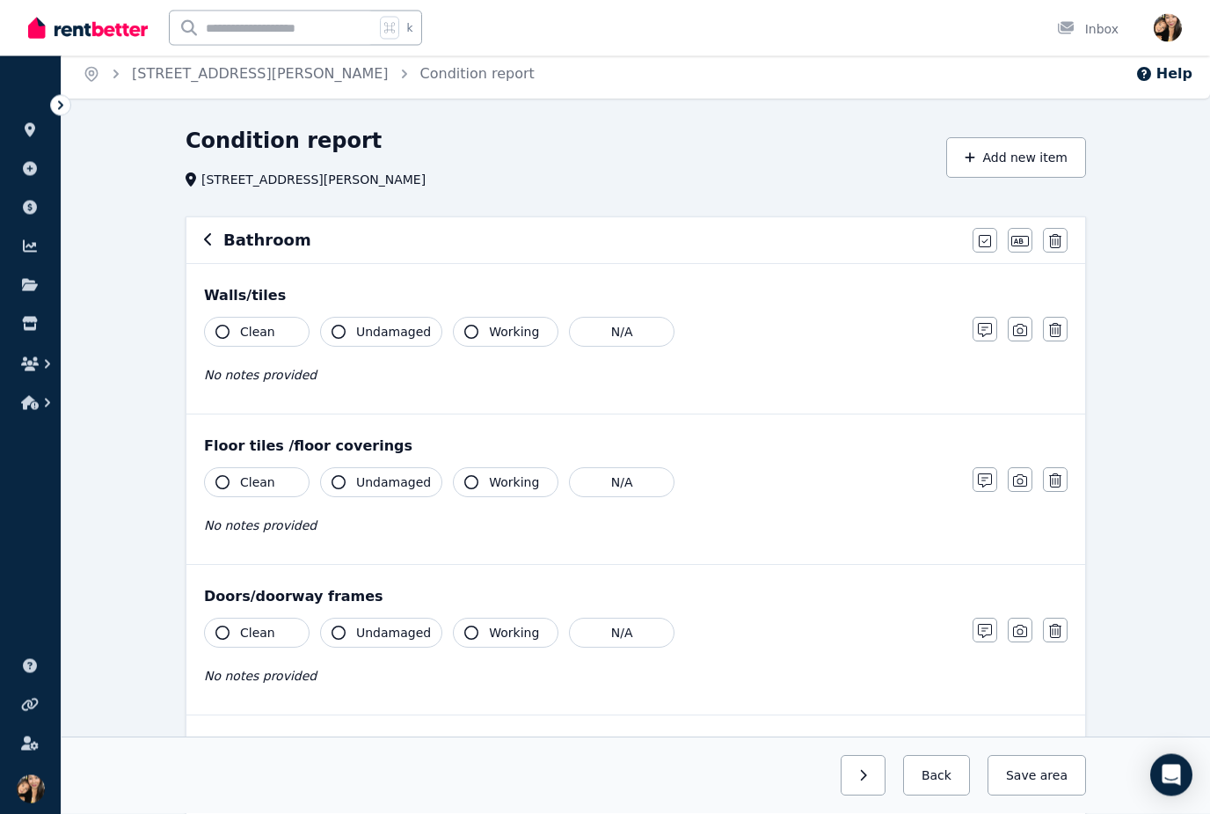
scroll to position [0, 0]
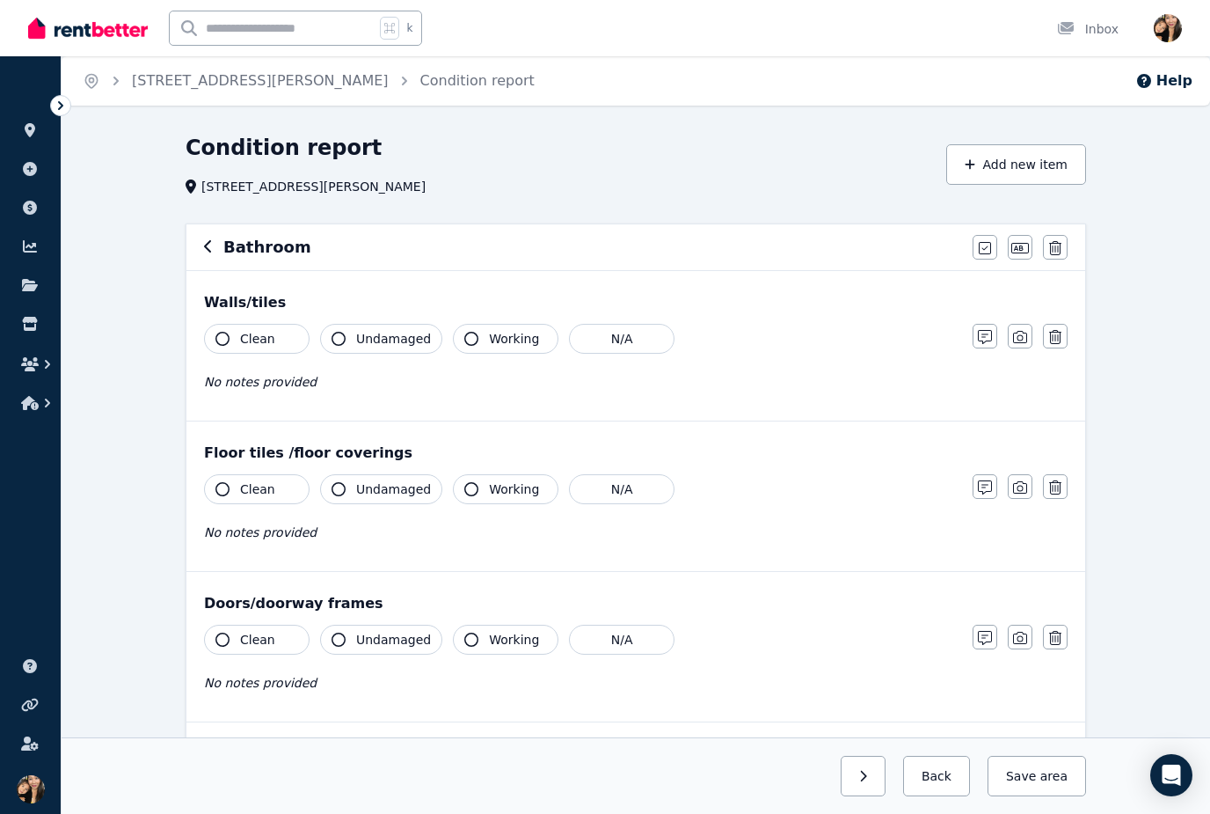
click at [205, 248] on icon "button" at bounding box center [207, 246] width 7 height 12
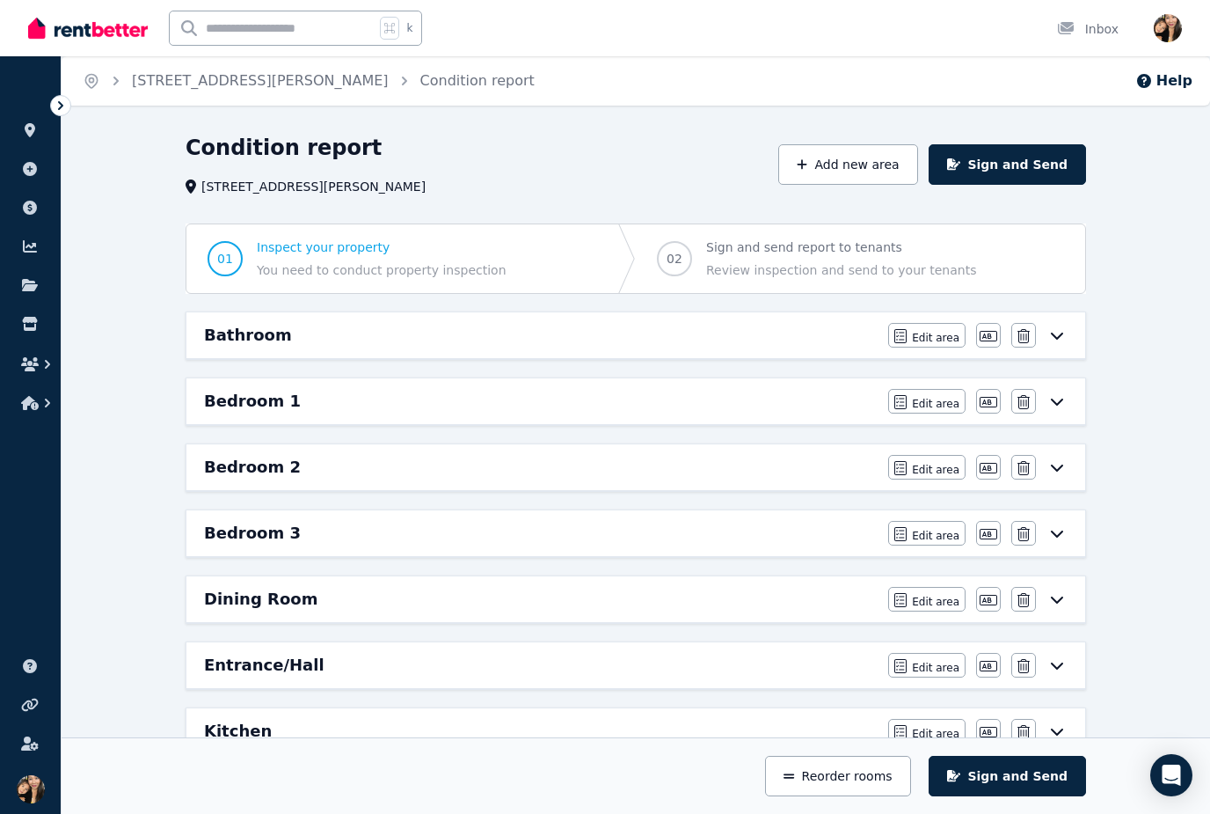
click at [947, 260] on span "Sign and send report to tenants Review inspection and send to your tenants" at bounding box center [841, 258] width 270 height 40
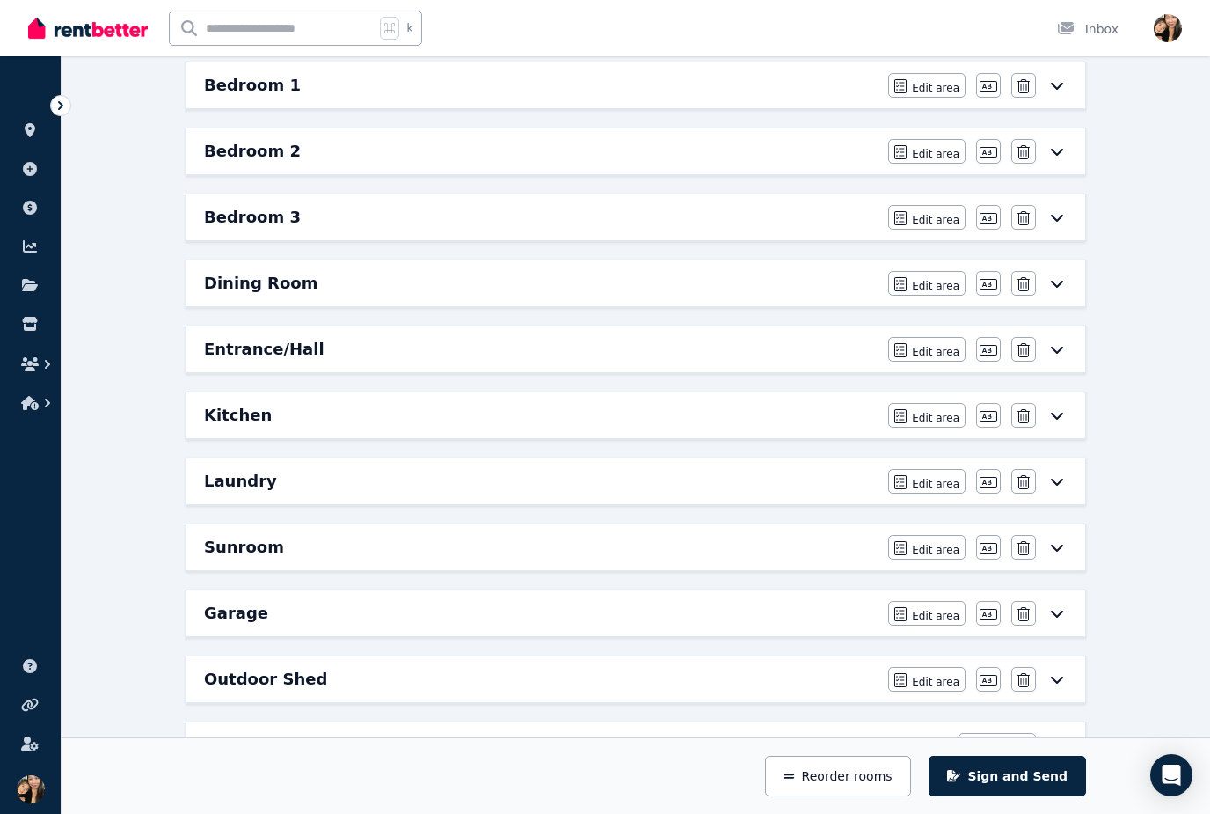
scroll to position [315, 0]
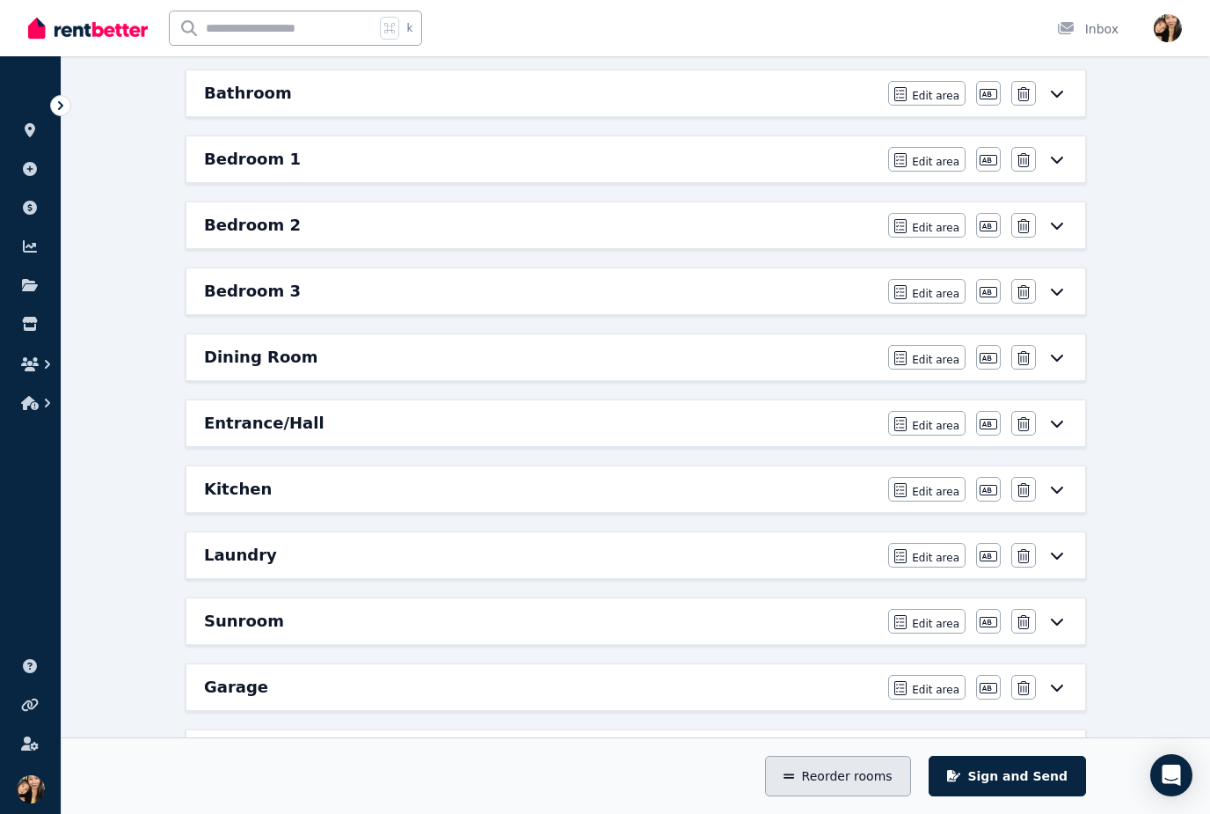
click at [886, 796] on button "Reorder rooms" at bounding box center [837, 776] width 145 height 40
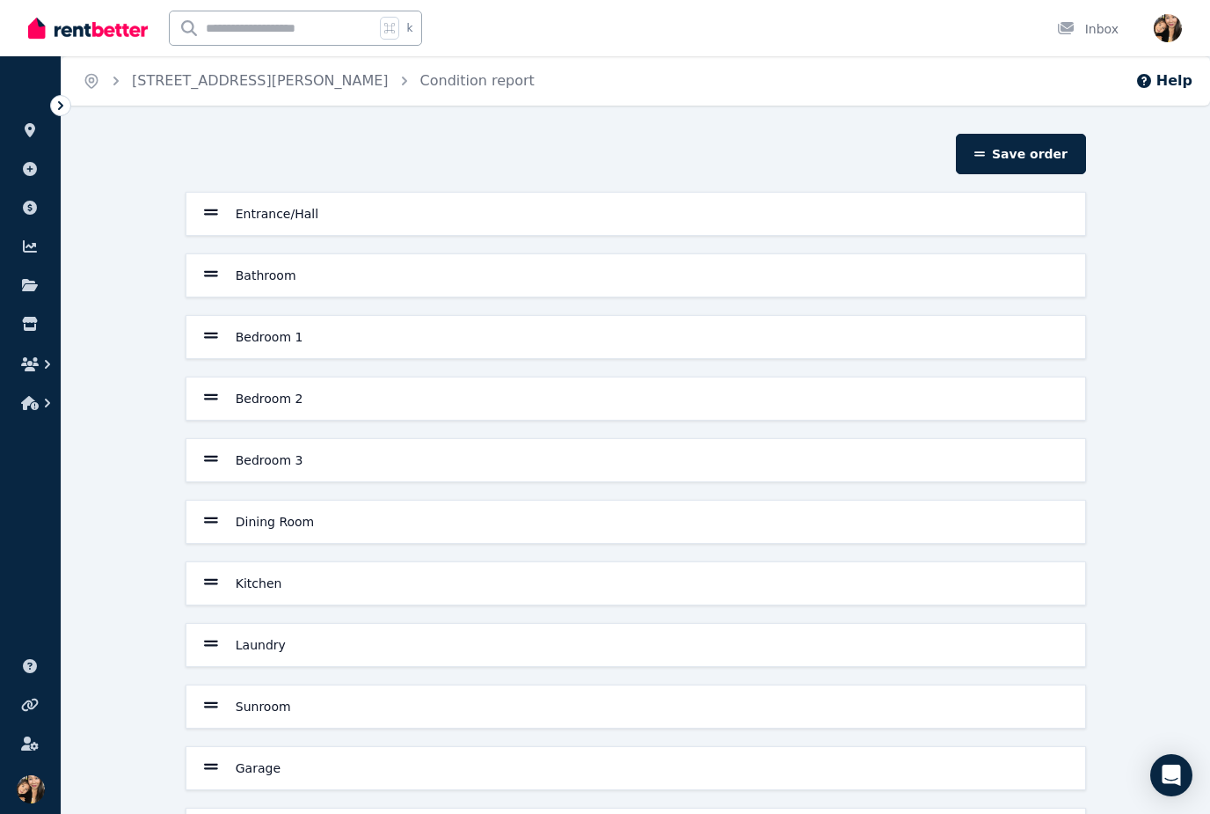
scroll to position [13, 0]
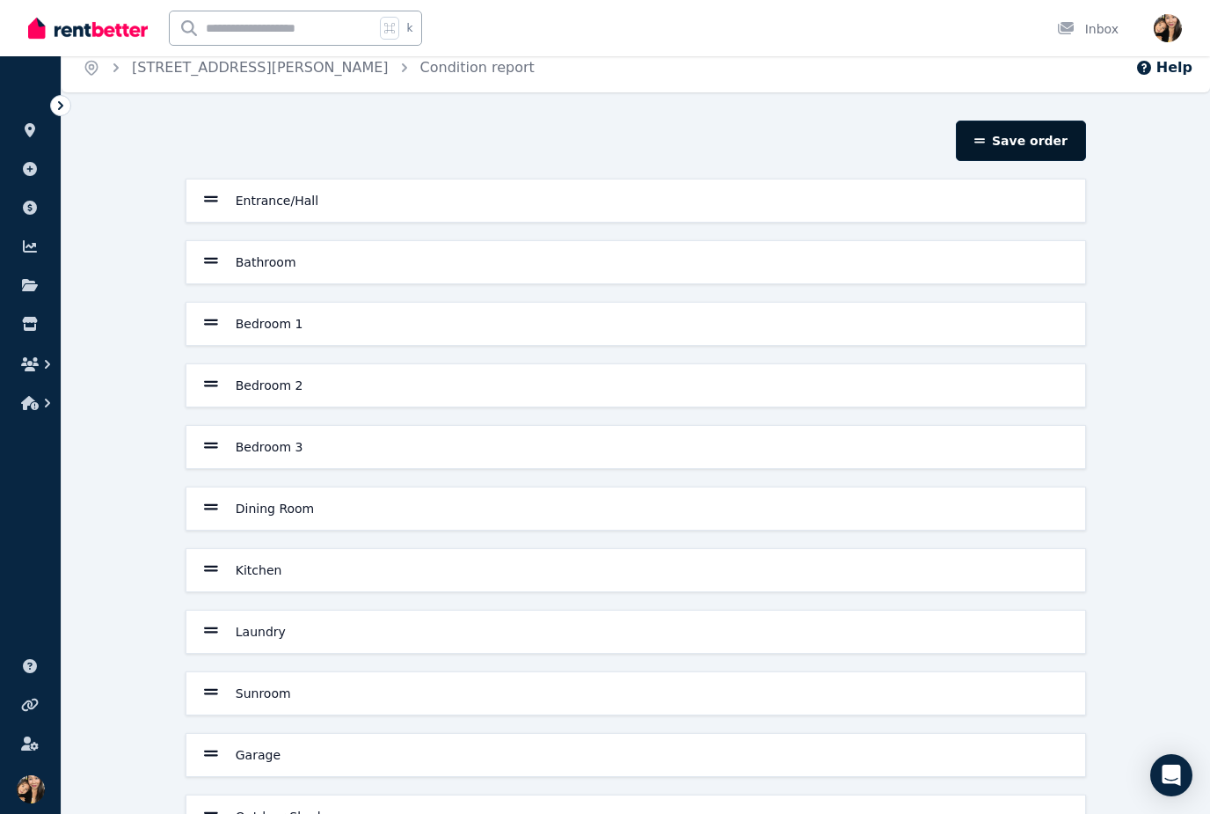
click at [1007, 138] on button "Save order" at bounding box center [1021, 141] width 130 height 40
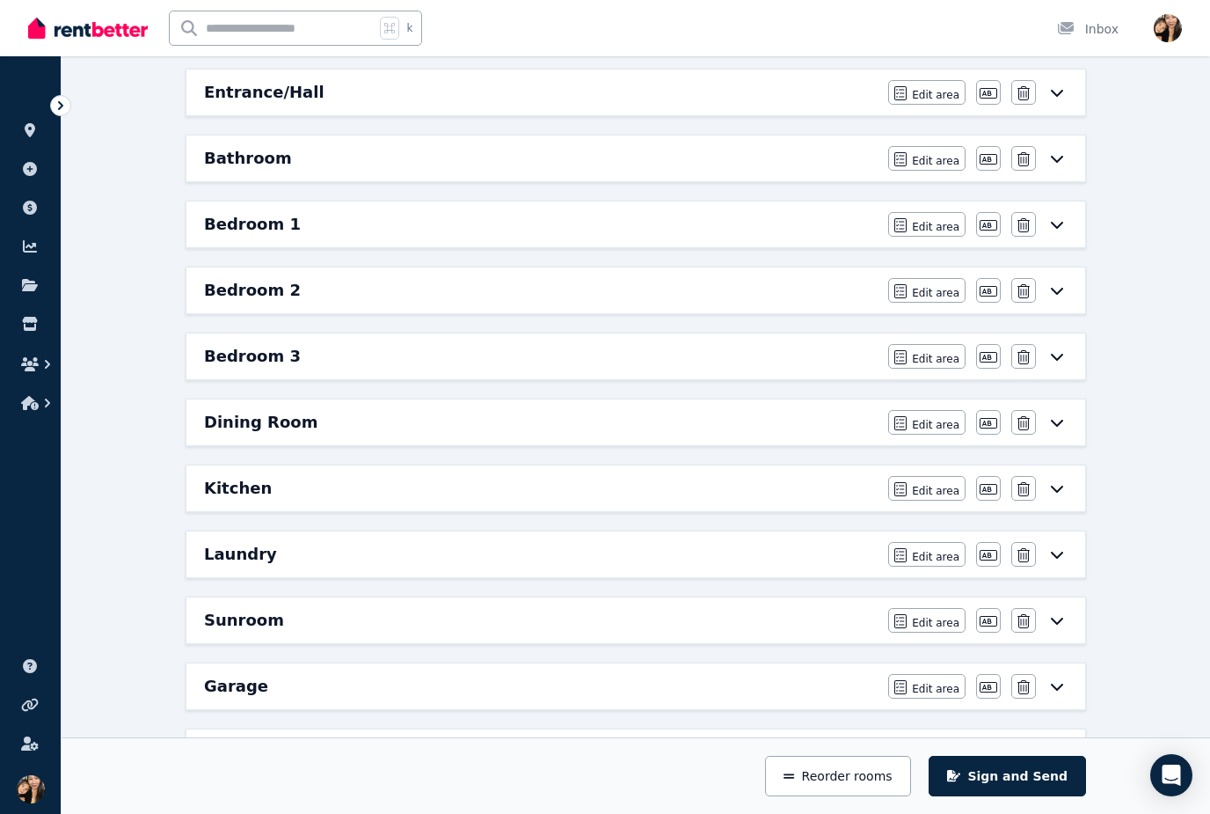
scroll to position [0, 0]
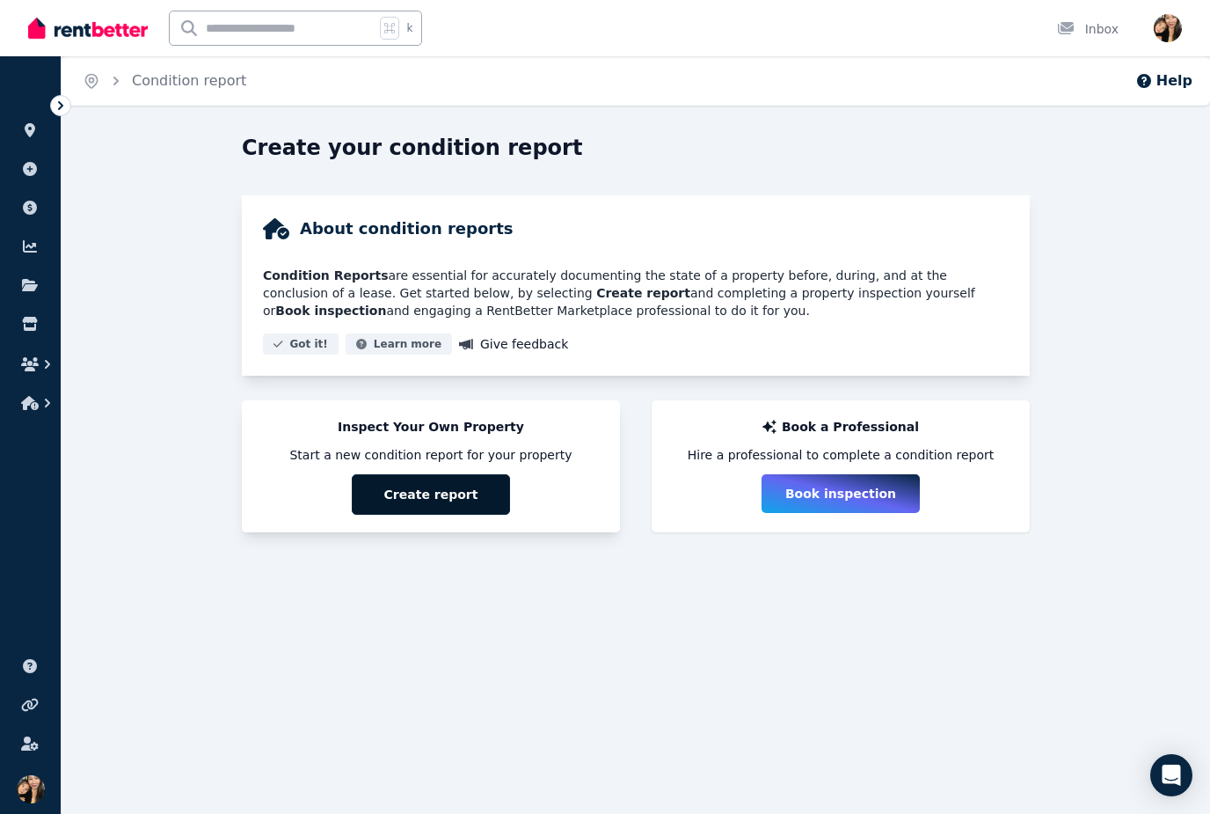
click at [462, 494] on button "Create report" at bounding box center [431, 494] width 158 height 40
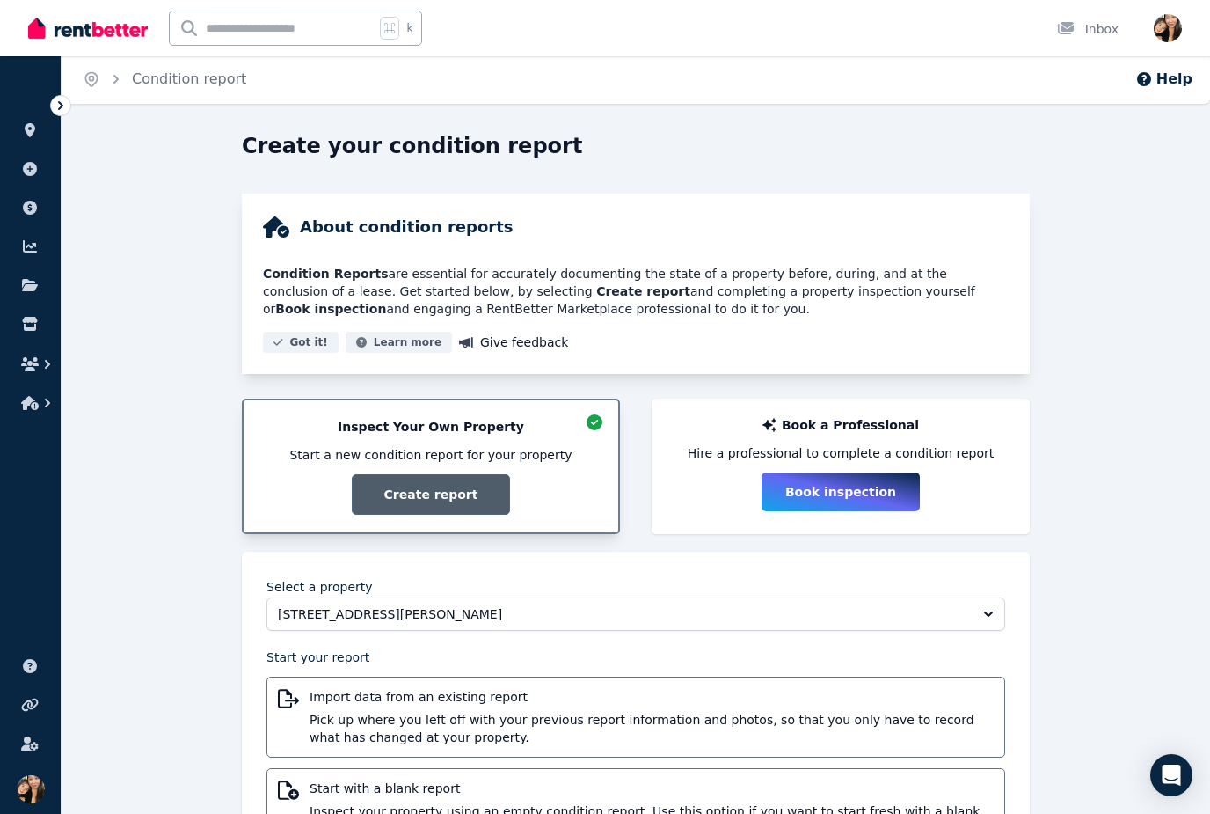
scroll to position [93, 0]
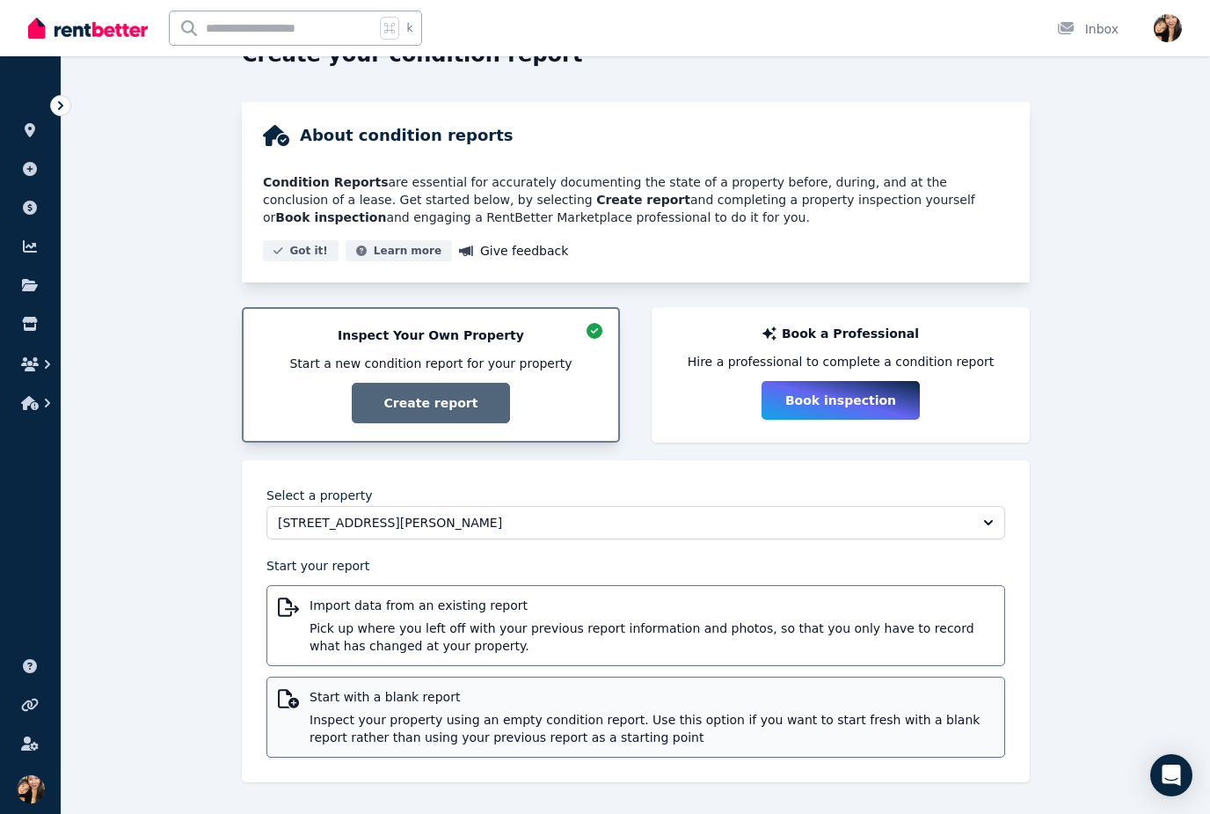
click at [685, 718] on span "Inspect your property using an empty condition report. Use this option if you w…" at bounding box center [652, 728] width 684 height 35
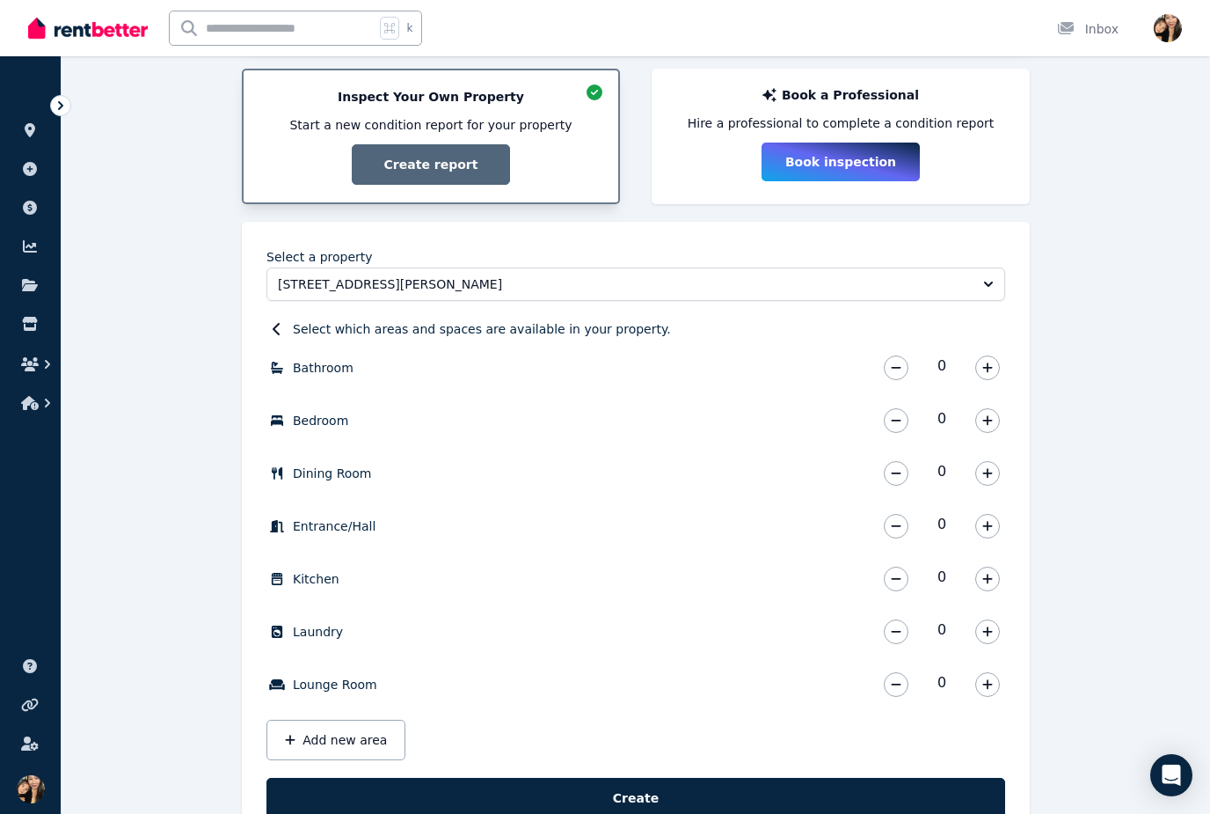
scroll to position [336, 0]
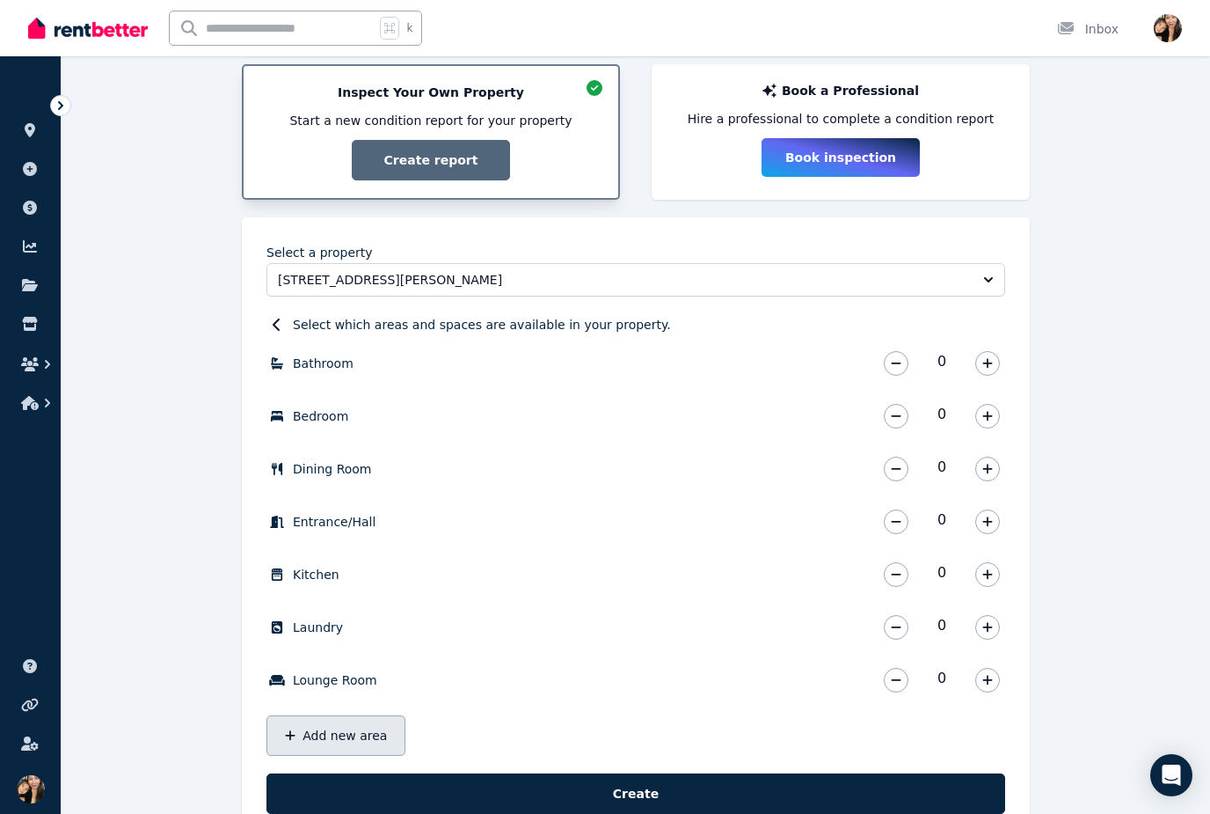
click at [341, 728] on button "Add new area" at bounding box center [336, 735] width 139 height 40
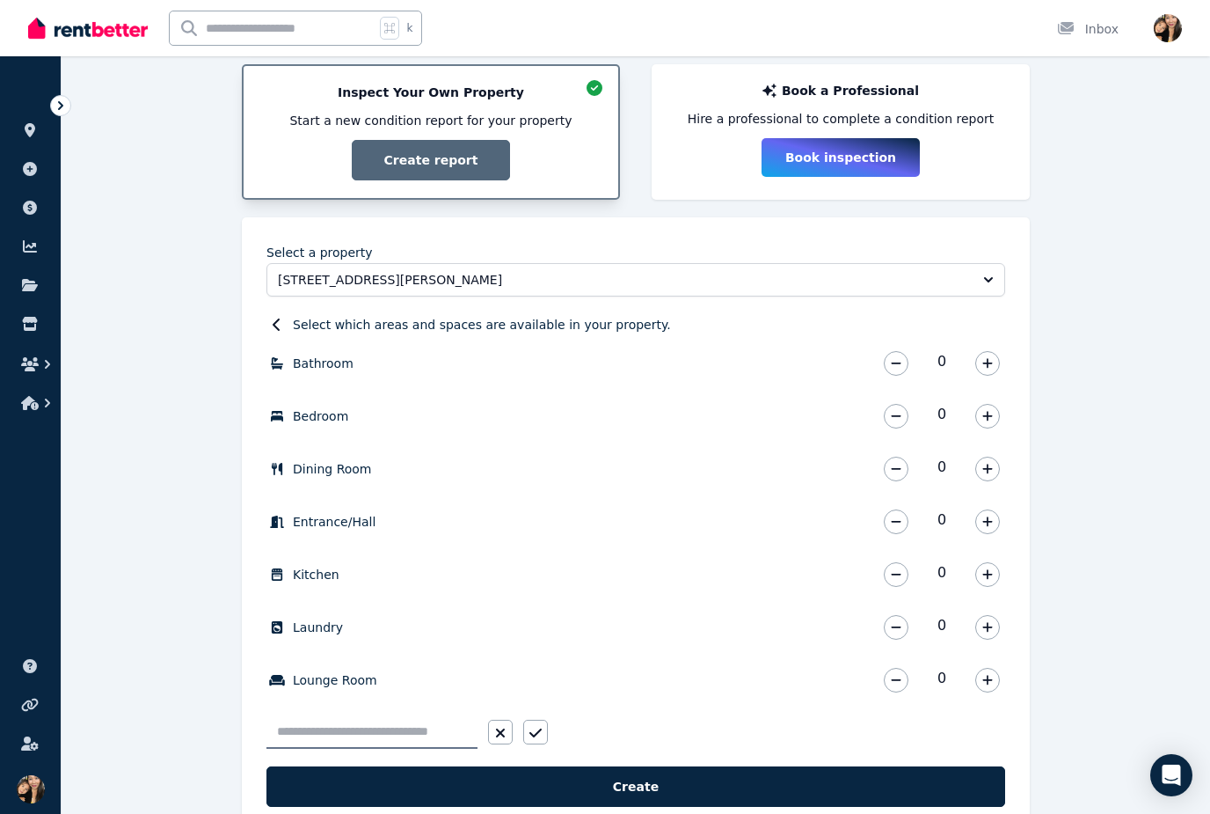
scroll to position [329, 0]
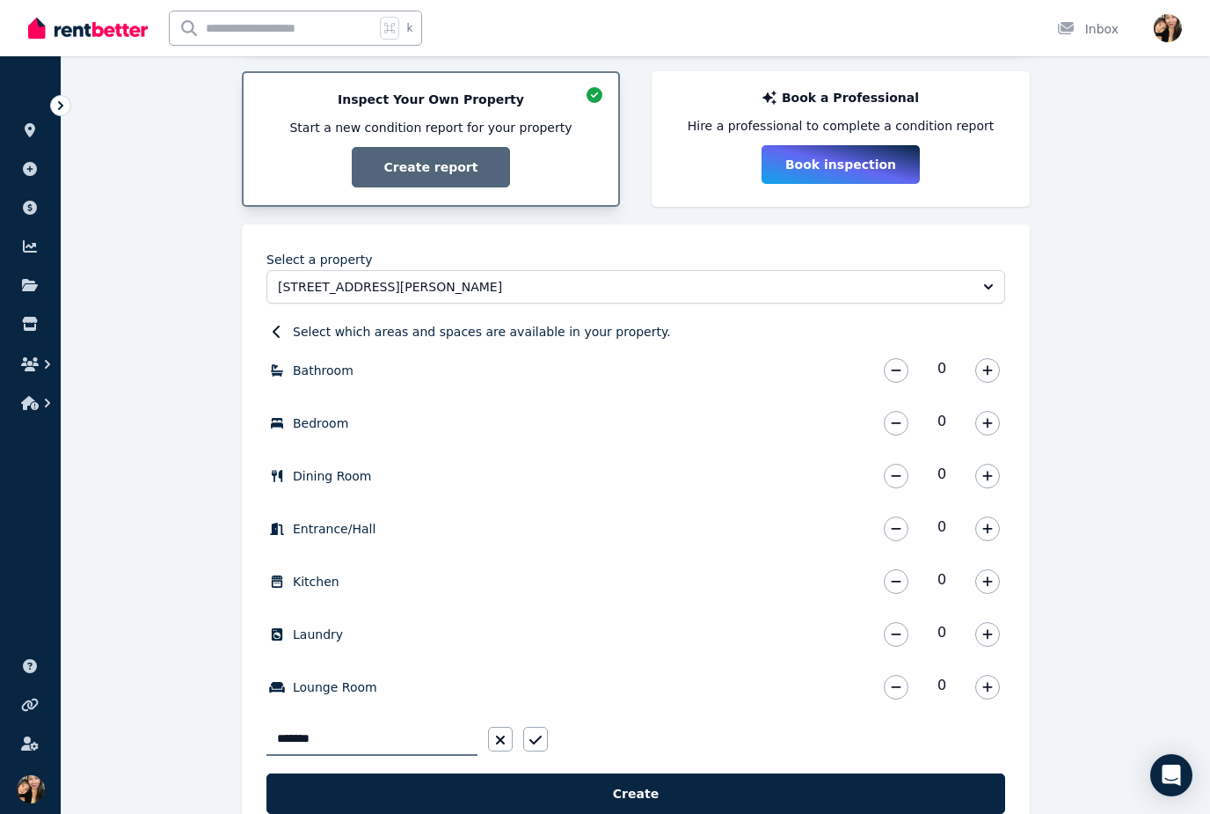
type input "********"
click at [536, 734] on icon "button" at bounding box center [536, 740] width 12 height 14
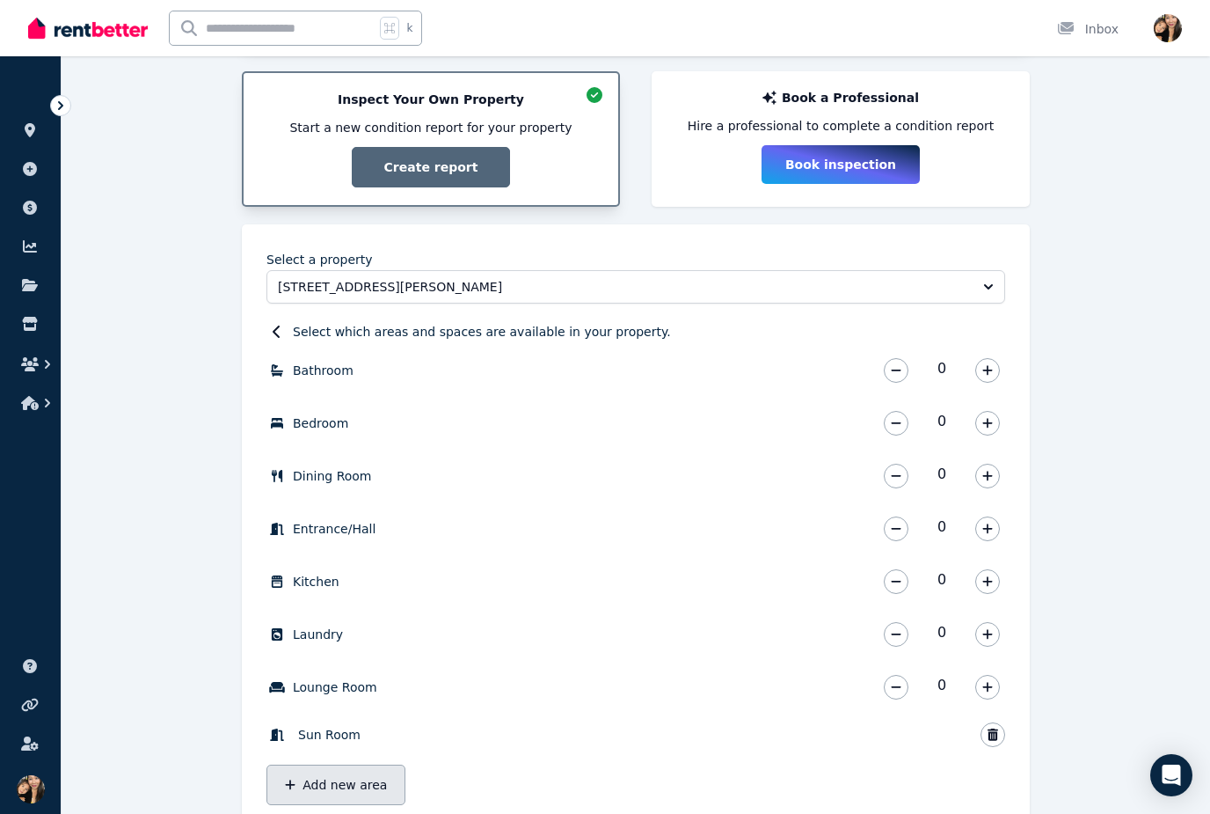
click at [357, 778] on button "Add new area" at bounding box center [336, 784] width 139 height 40
type input "******"
click at [538, 777] on icon "button" at bounding box center [536, 782] width 12 height 14
click at [372, 819] on button "Add new area" at bounding box center [336, 827] width 139 height 40
type input "**********"
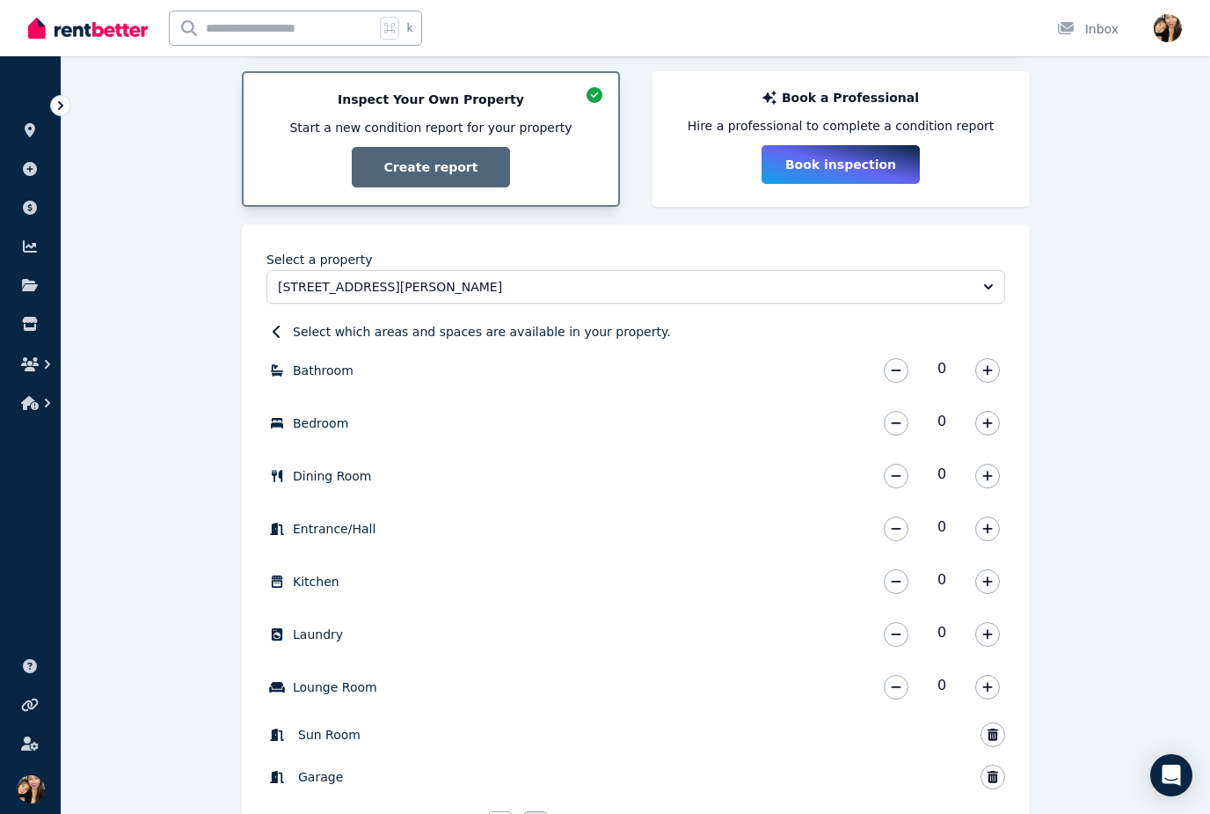
click at [536, 812] on button "button" at bounding box center [535, 823] width 25 height 25
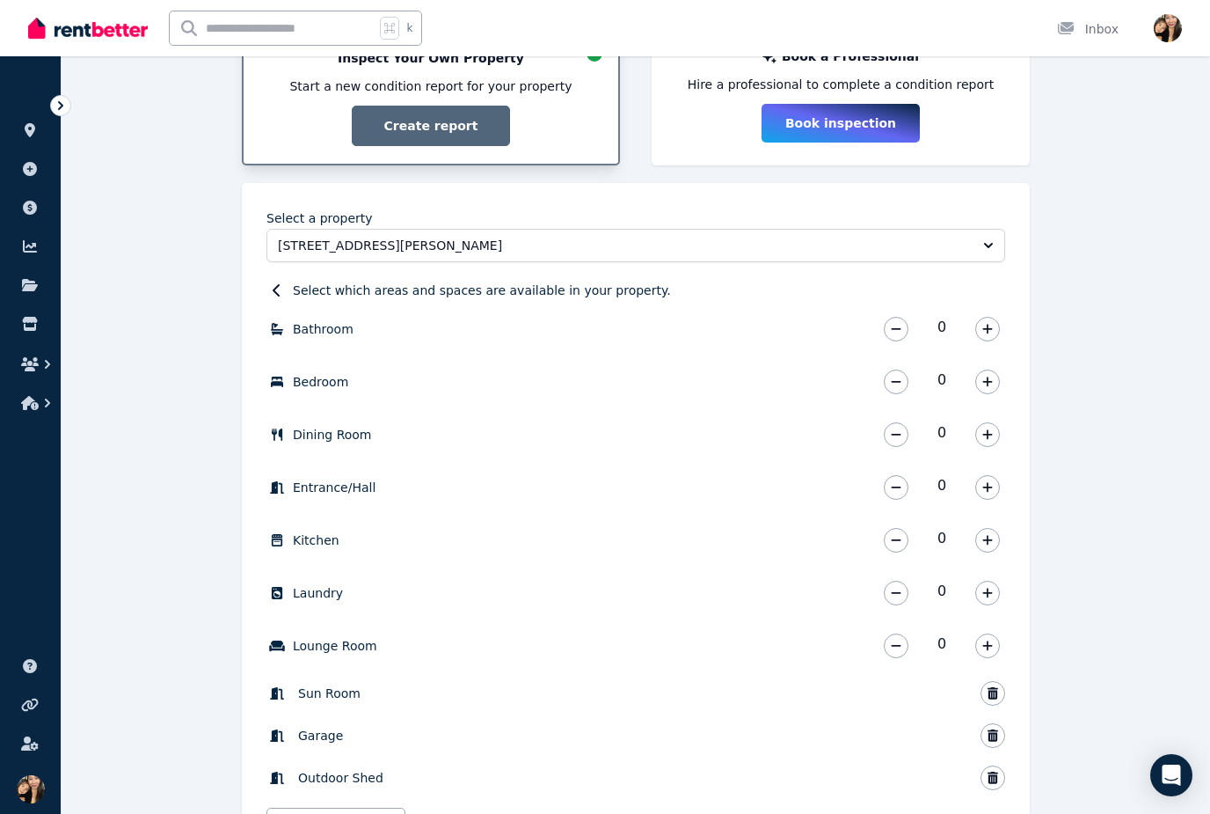
scroll to position [463, 0]
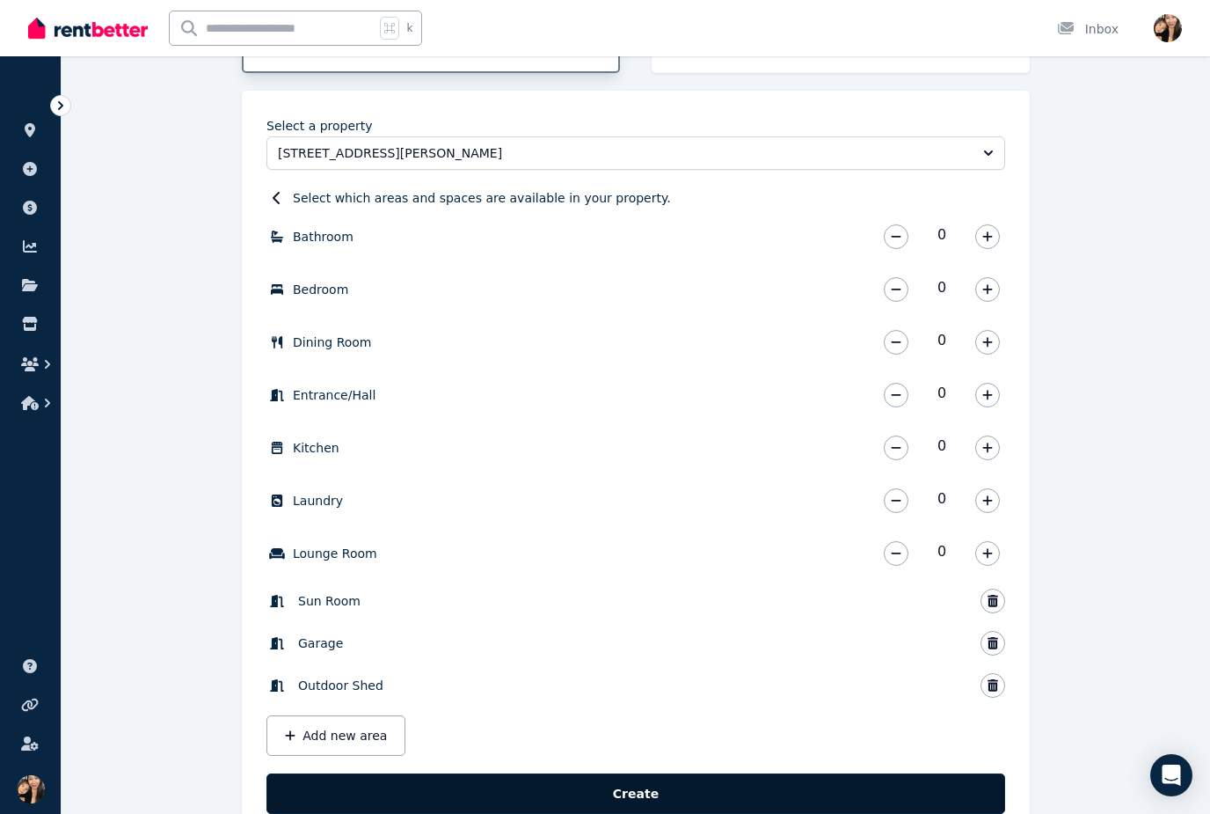
click at [803, 798] on button "Create" at bounding box center [636, 793] width 739 height 40
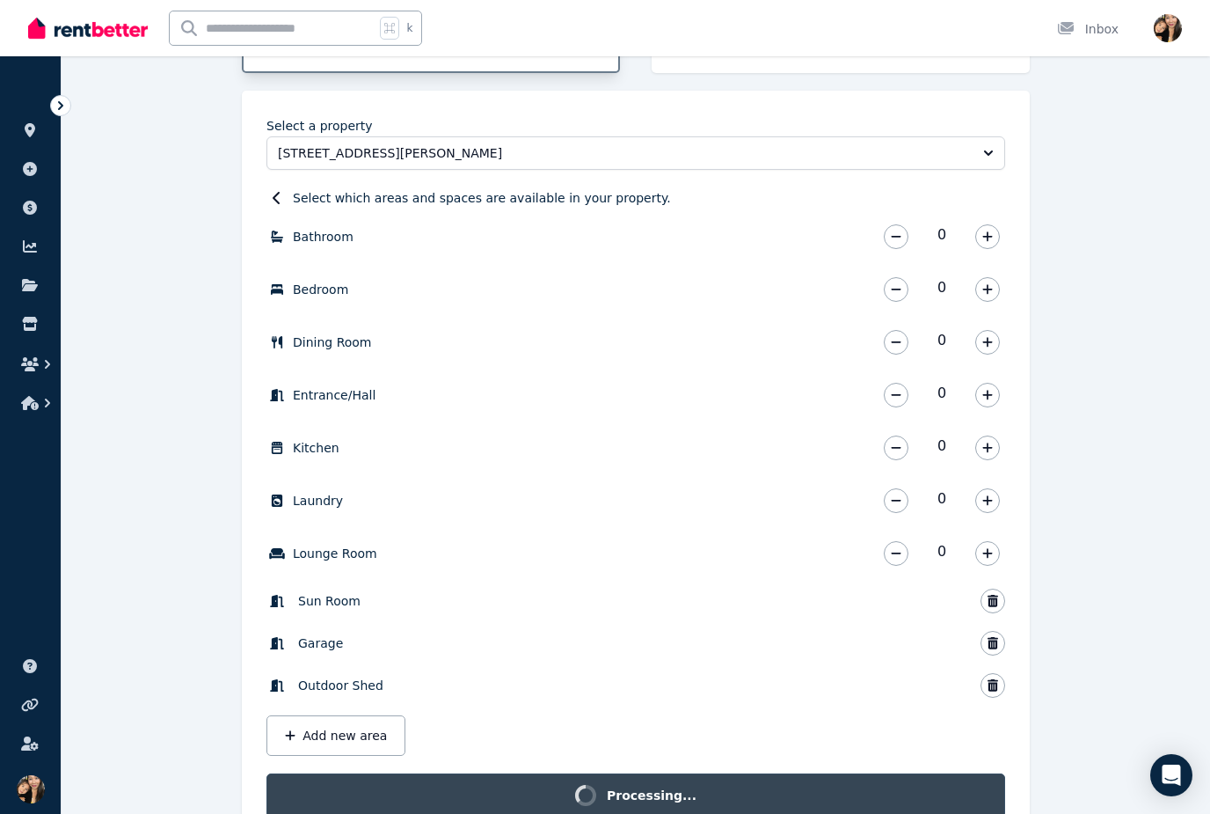
scroll to position [440, 0]
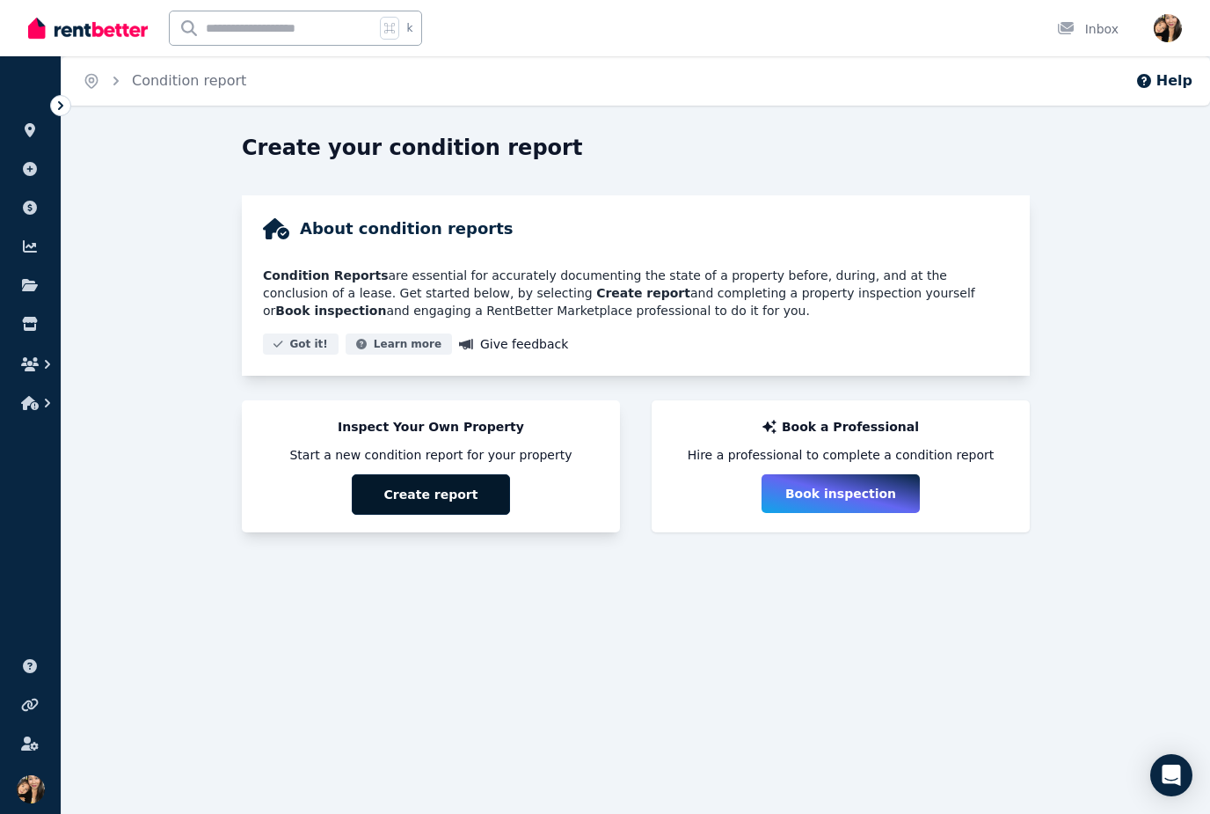
click at [455, 487] on button "Create report" at bounding box center [431, 494] width 158 height 40
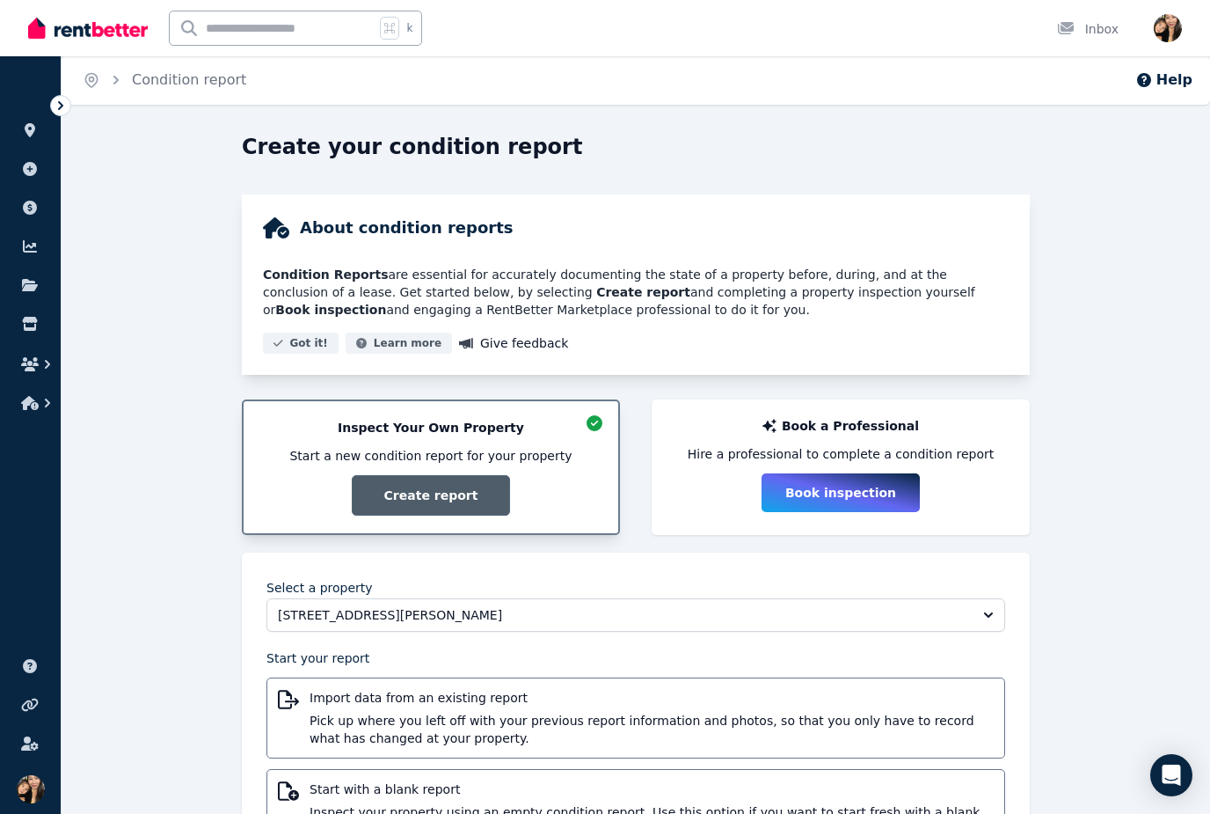
scroll to position [93, 0]
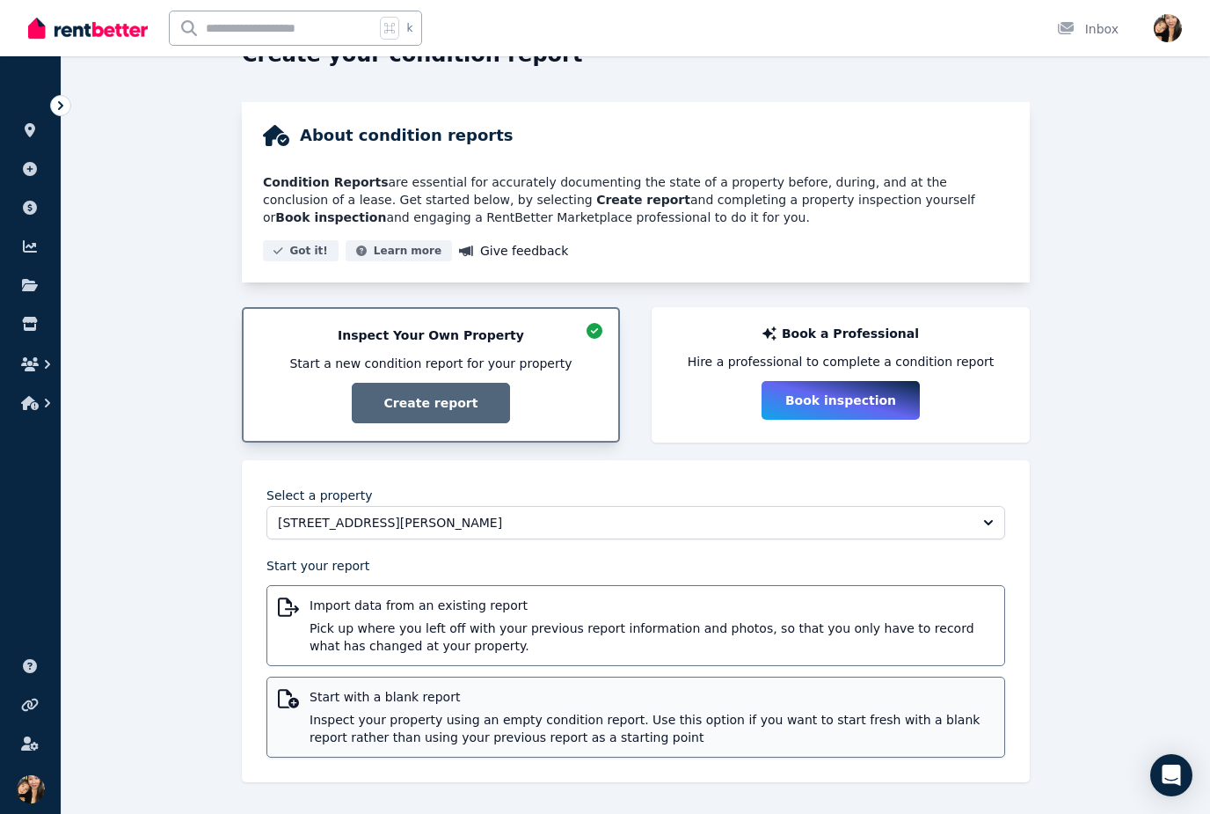
click at [649, 720] on span "Inspect your property using an empty condition report. Use this option if you w…" at bounding box center [652, 728] width 684 height 35
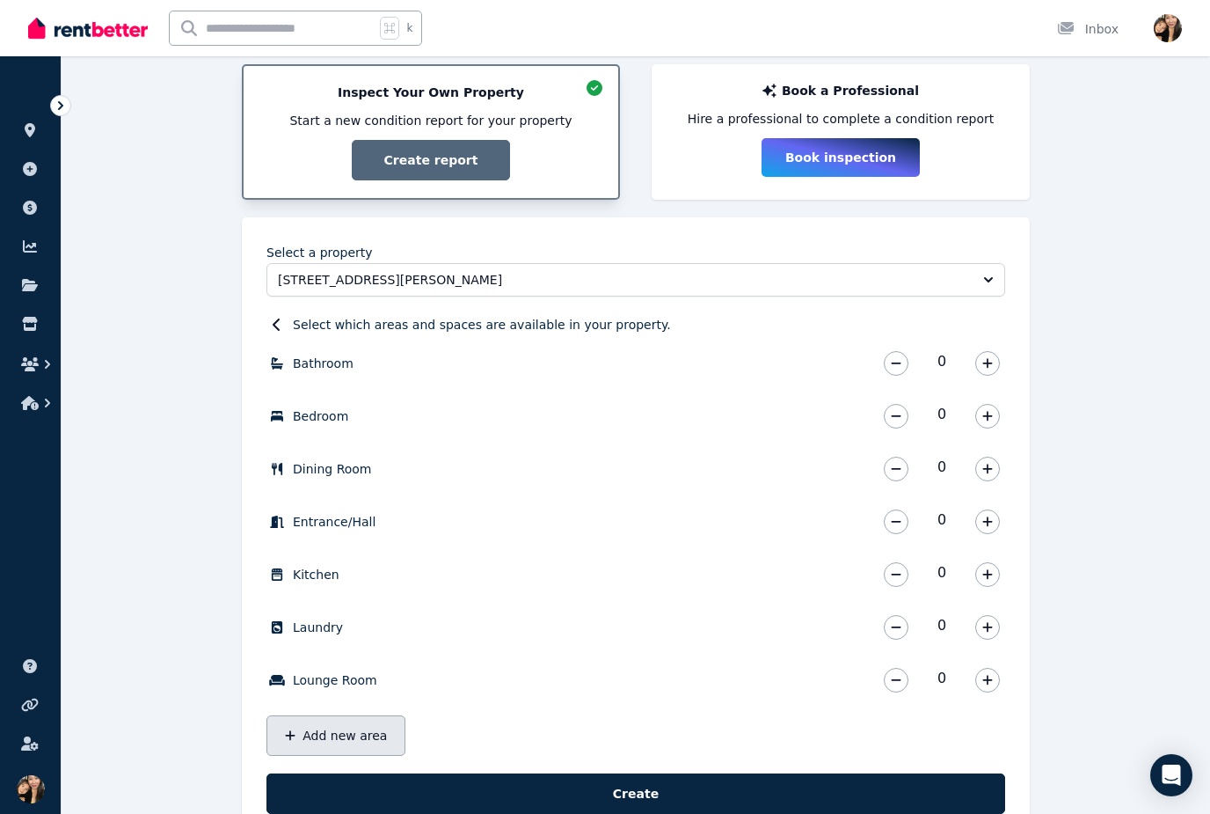
click at [355, 728] on button "Add new area" at bounding box center [336, 735] width 139 height 40
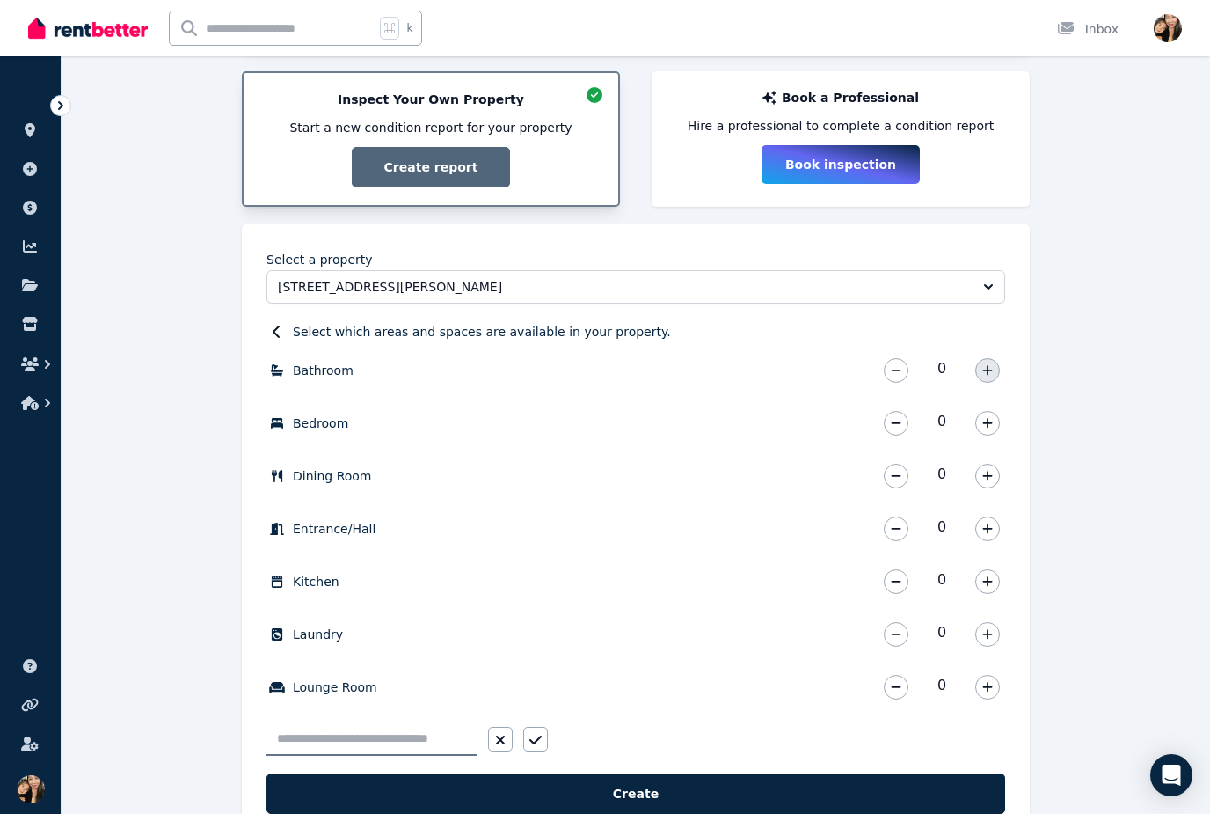
click at [987, 372] on icon "button" at bounding box center [987, 370] width 11 height 12
click at [996, 418] on button "button" at bounding box center [987, 423] width 25 height 25
click at [995, 417] on button "button" at bounding box center [987, 423] width 25 height 25
click at [997, 419] on button "button" at bounding box center [987, 423] width 25 height 25
click at [985, 474] on icon "button" at bounding box center [987, 476] width 11 height 12
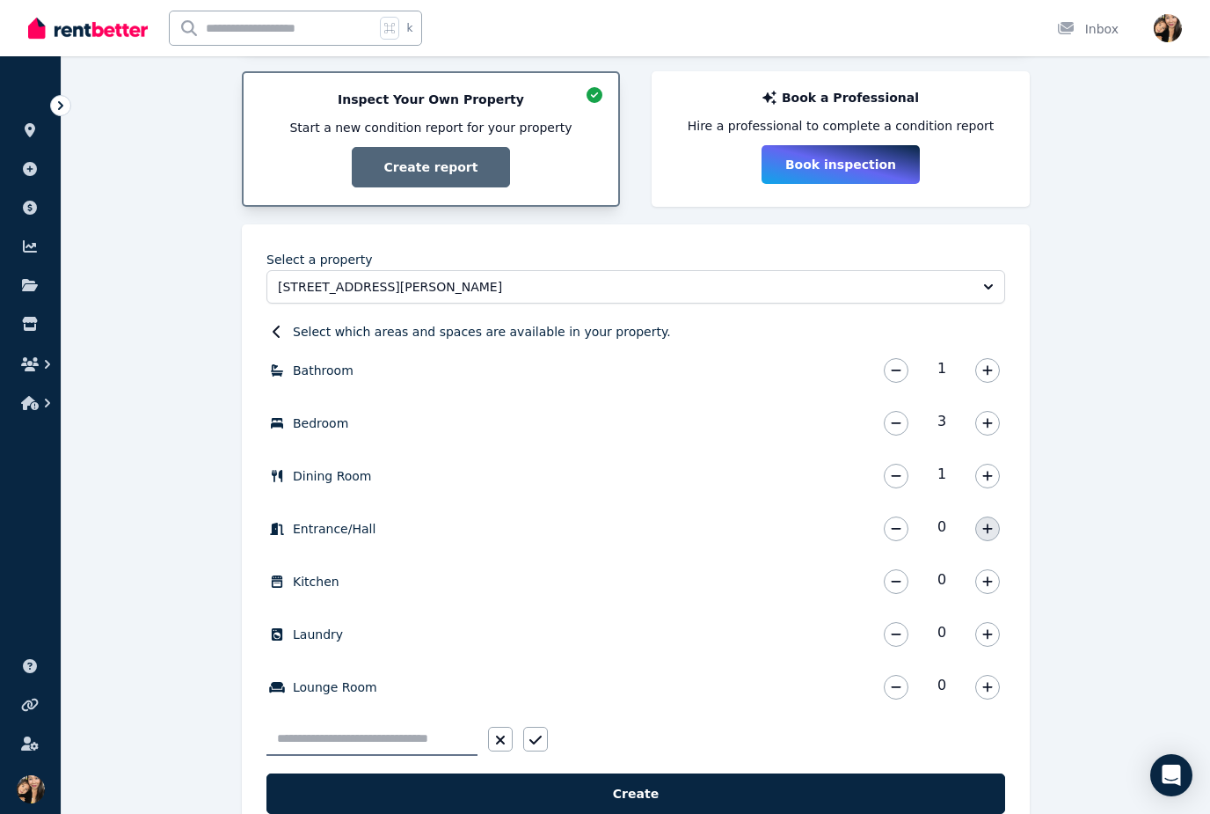
click at [985, 526] on icon "button" at bounding box center [987, 528] width 11 height 12
click at [988, 572] on button "button" at bounding box center [987, 581] width 25 height 25
click at [990, 636] on icon "button" at bounding box center [987, 634] width 11 height 12
click at [988, 680] on button "button" at bounding box center [987, 687] width 25 height 25
click at [413, 726] on input "text" at bounding box center [372, 738] width 211 height 33
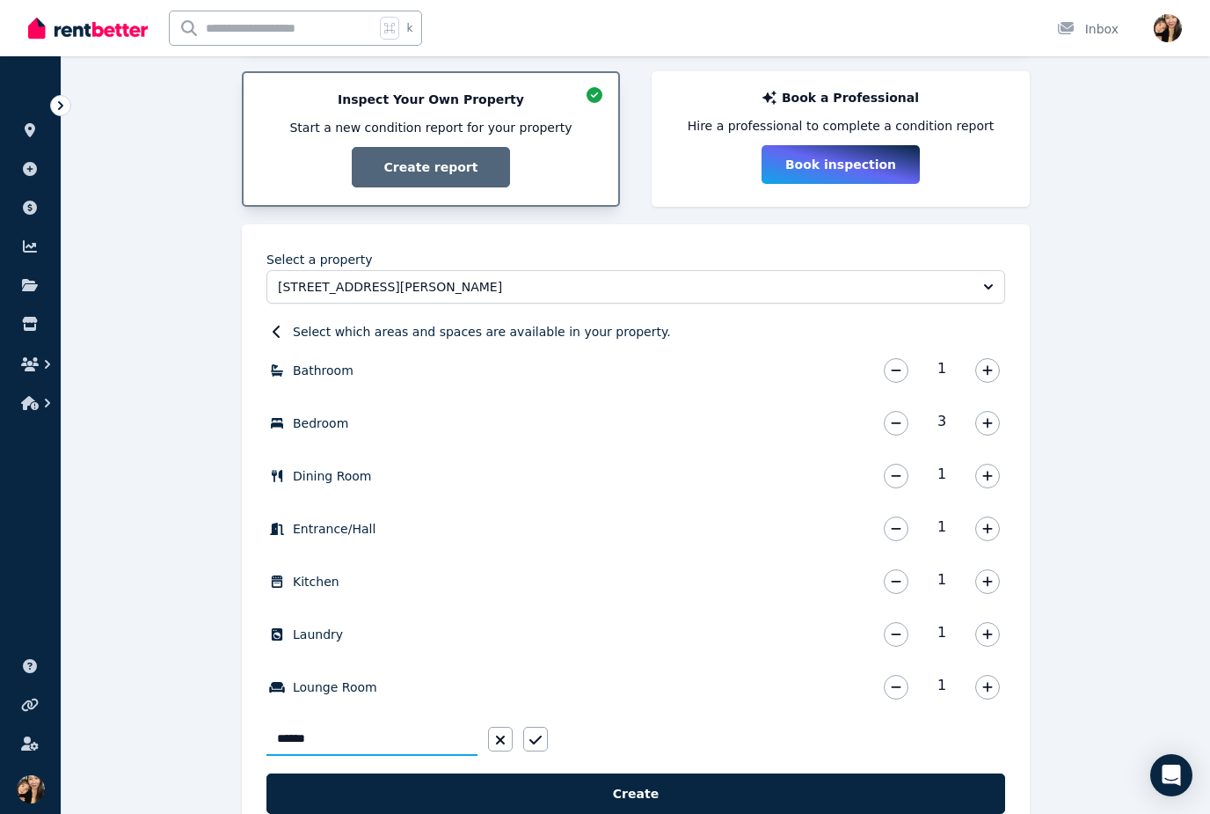
type input "*******"
click at [542, 739] on button "button" at bounding box center [535, 739] width 25 height 25
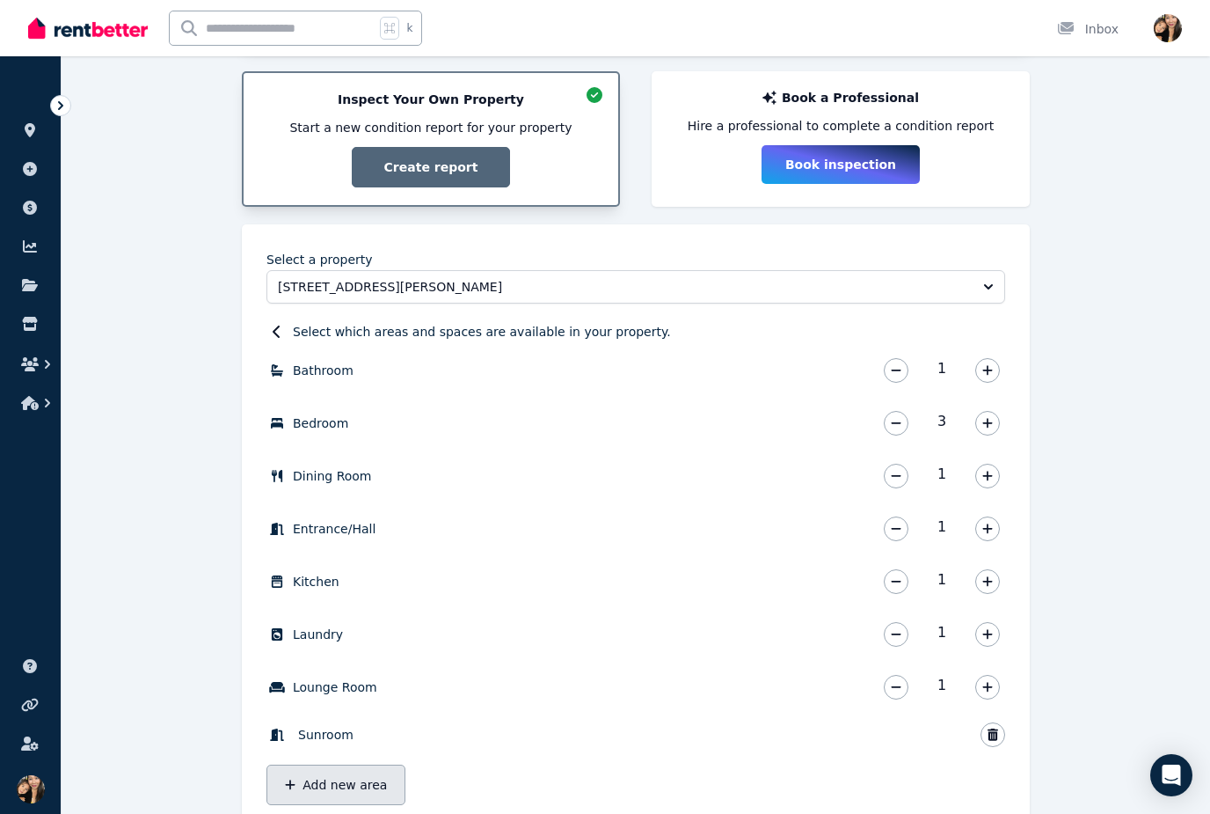
click at [344, 775] on button "Add new area" at bounding box center [336, 784] width 139 height 40
type input "****"
click at [535, 786] on icon "button" at bounding box center [536, 782] width 12 height 14
click at [362, 832] on button "Add new area" at bounding box center [336, 827] width 139 height 40
type input "******"
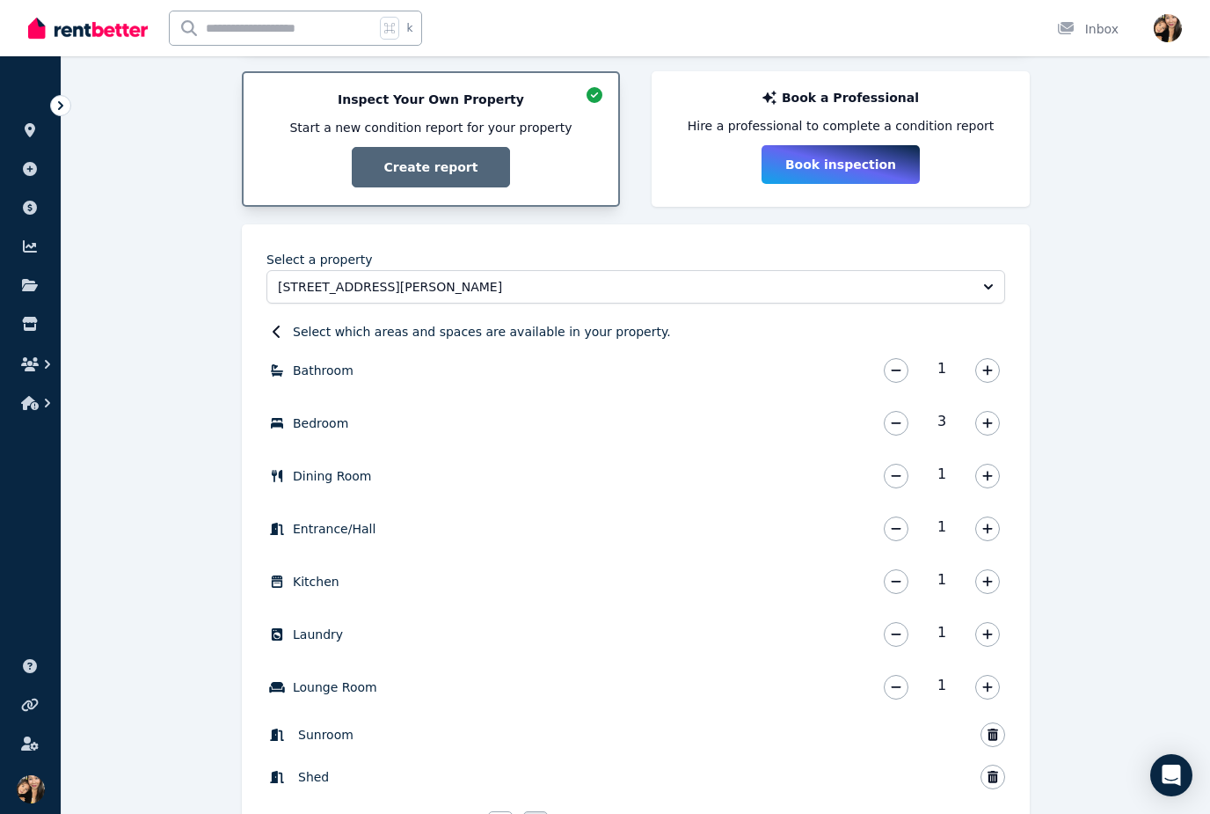
click at [530, 817] on icon "button" at bounding box center [536, 824] width 12 height 14
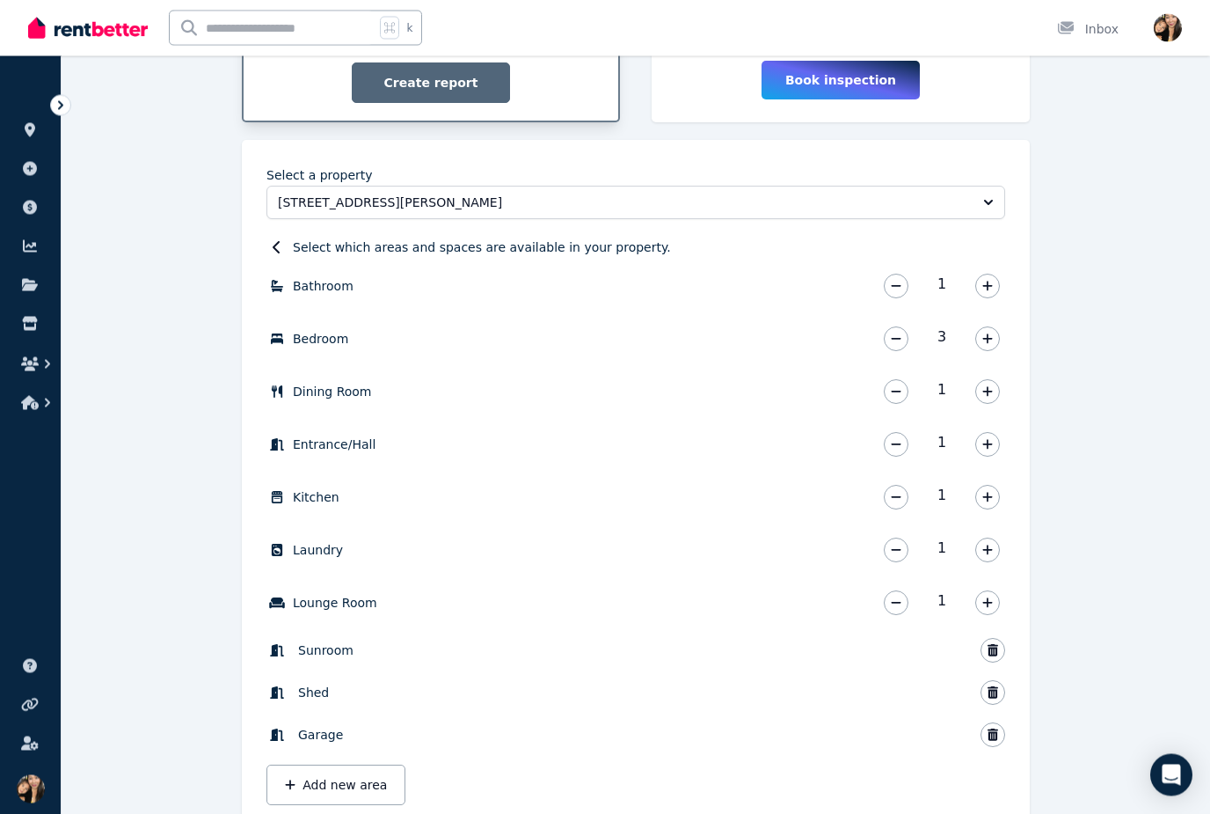
scroll to position [463, 0]
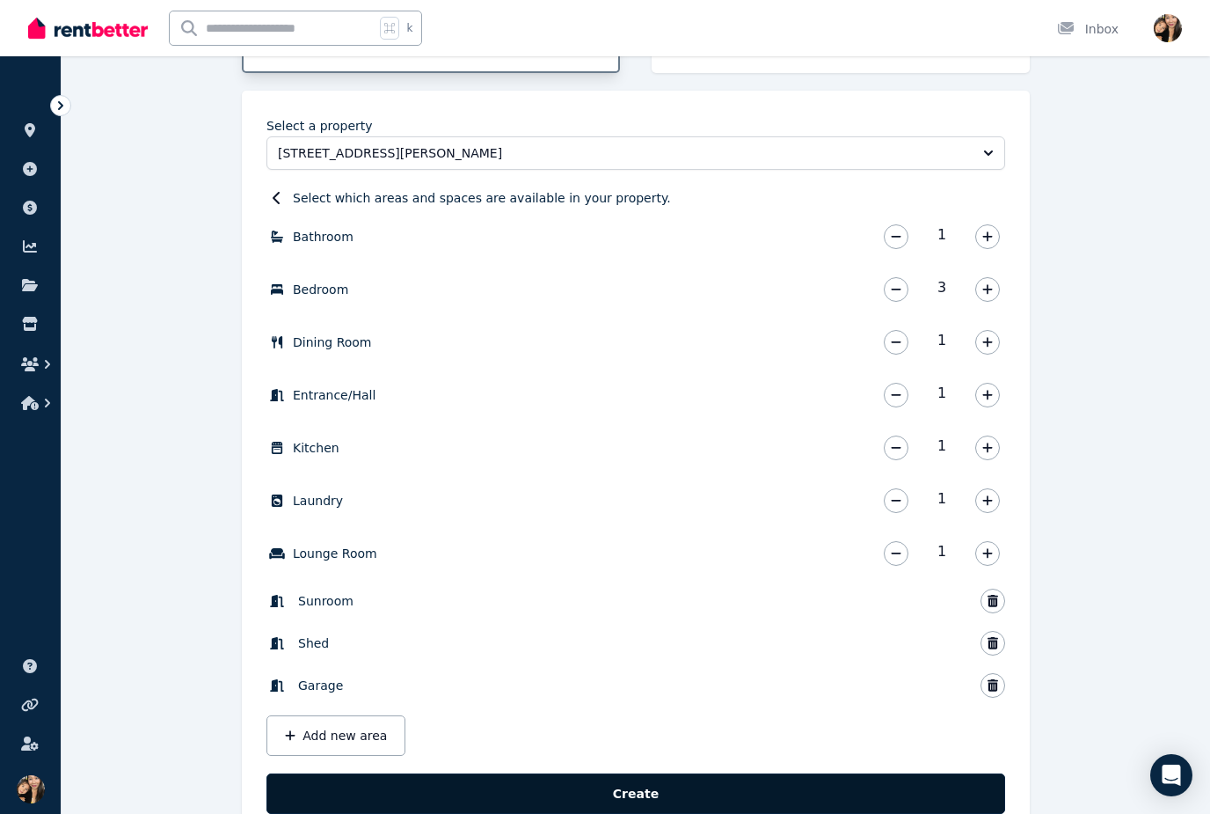
click at [733, 795] on button "Create" at bounding box center [636, 793] width 739 height 40
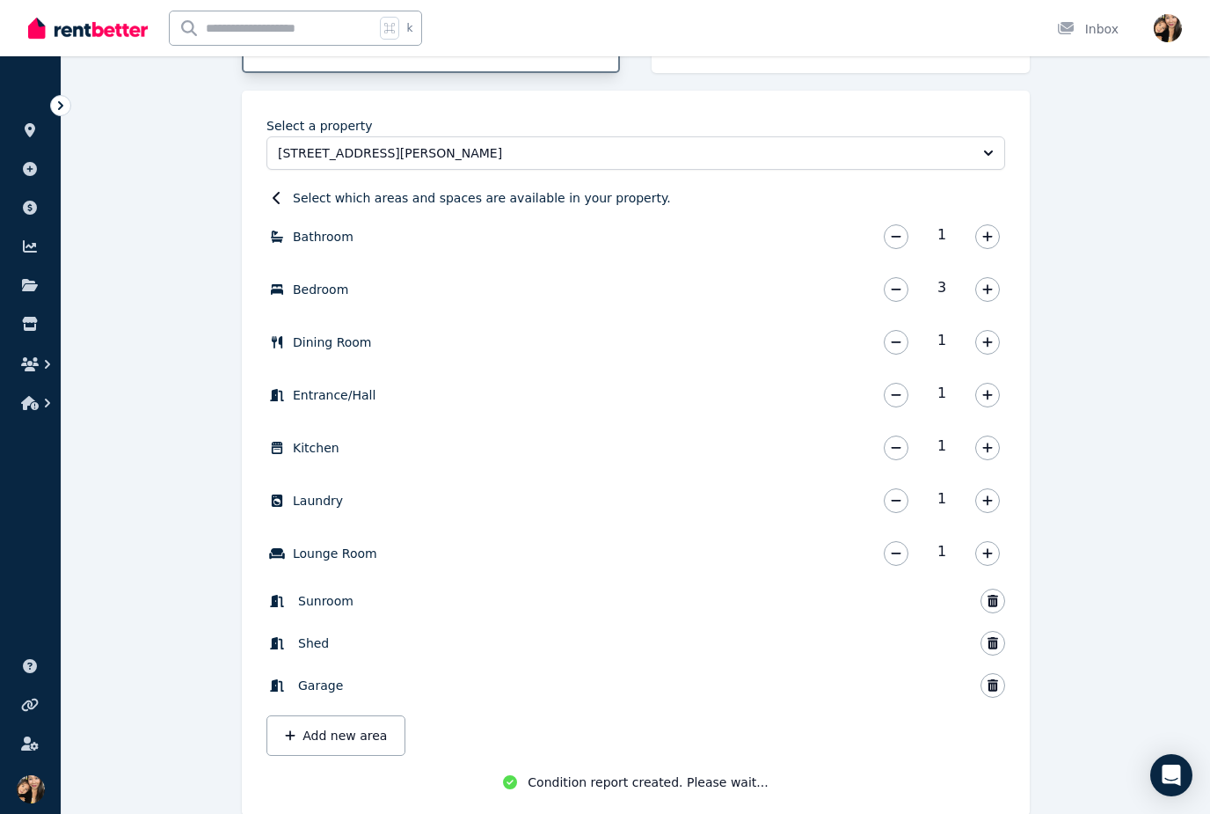
scroll to position [440, 0]
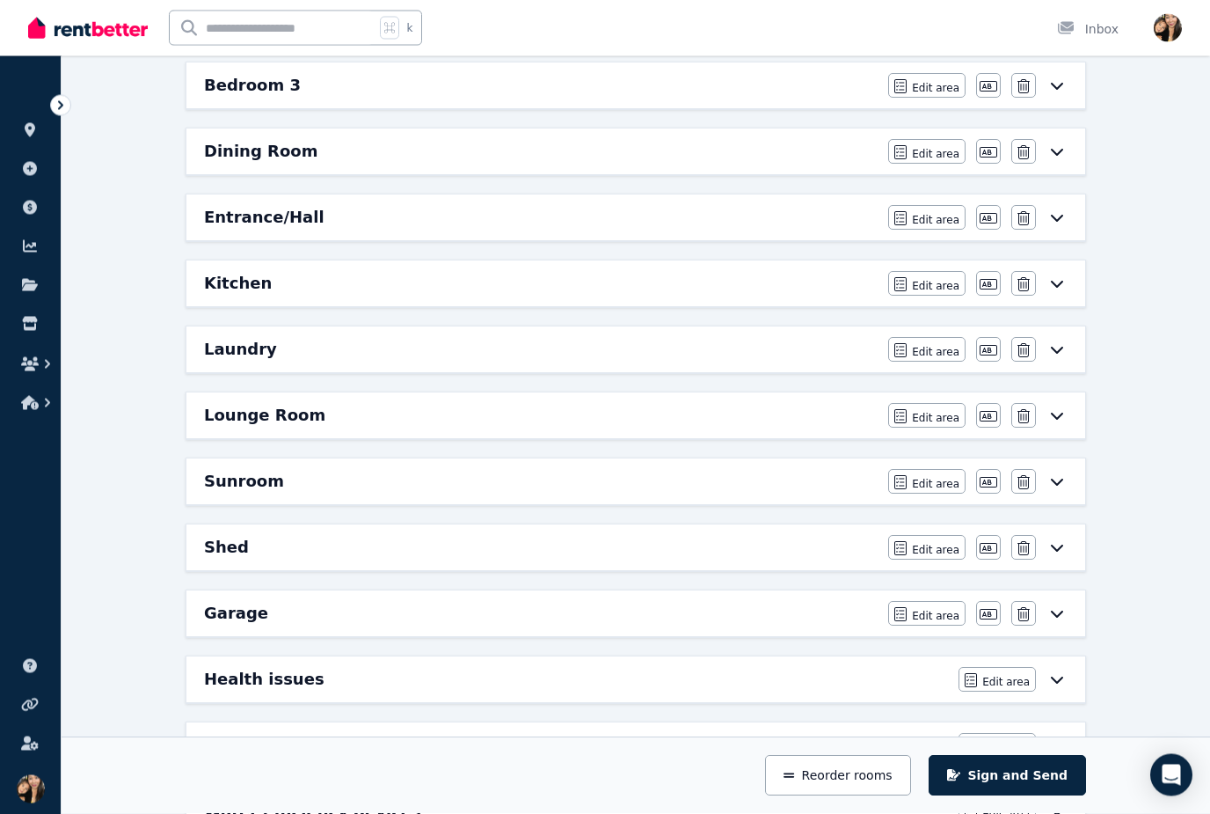
scroll to position [75, 0]
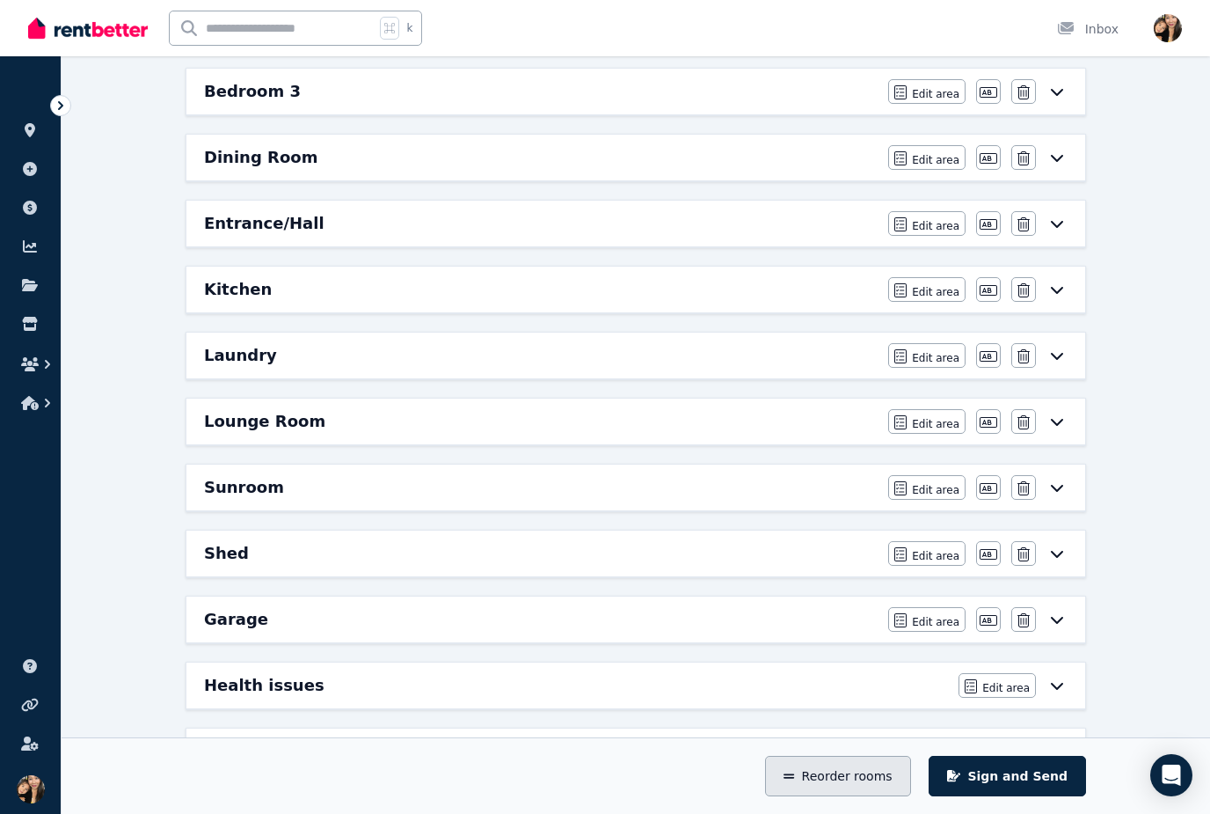
click at [850, 796] on button "Reorder rooms" at bounding box center [837, 776] width 145 height 40
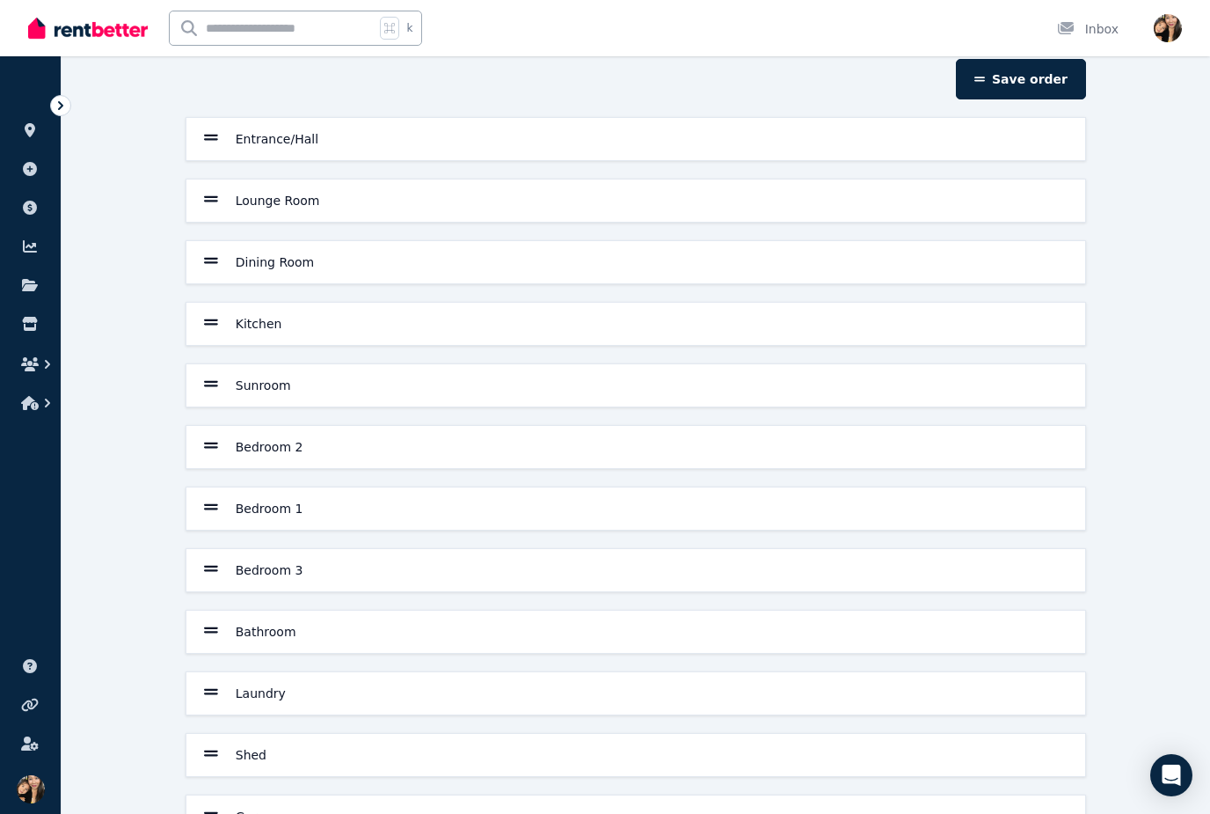
scroll to position [0, 0]
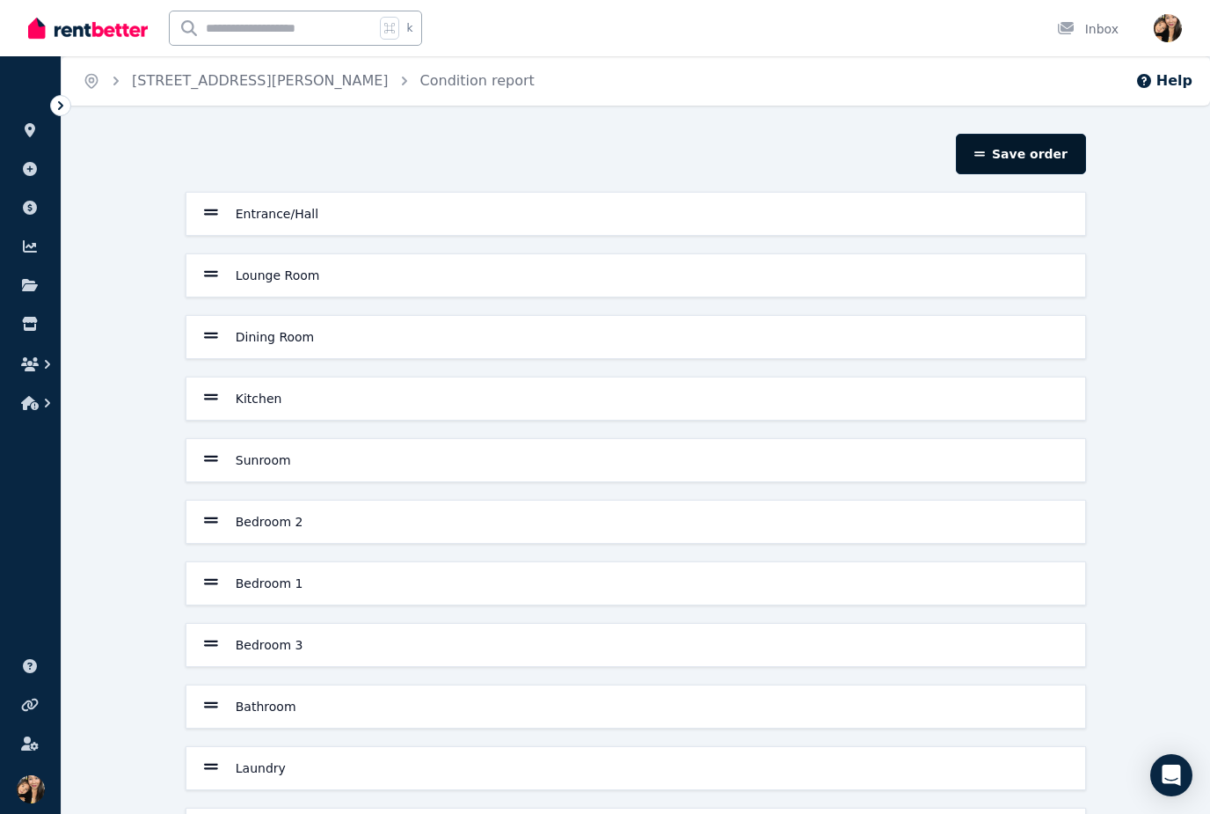
click at [1021, 150] on button "Save order" at bounding box center [1021, 154] width 130 height 40
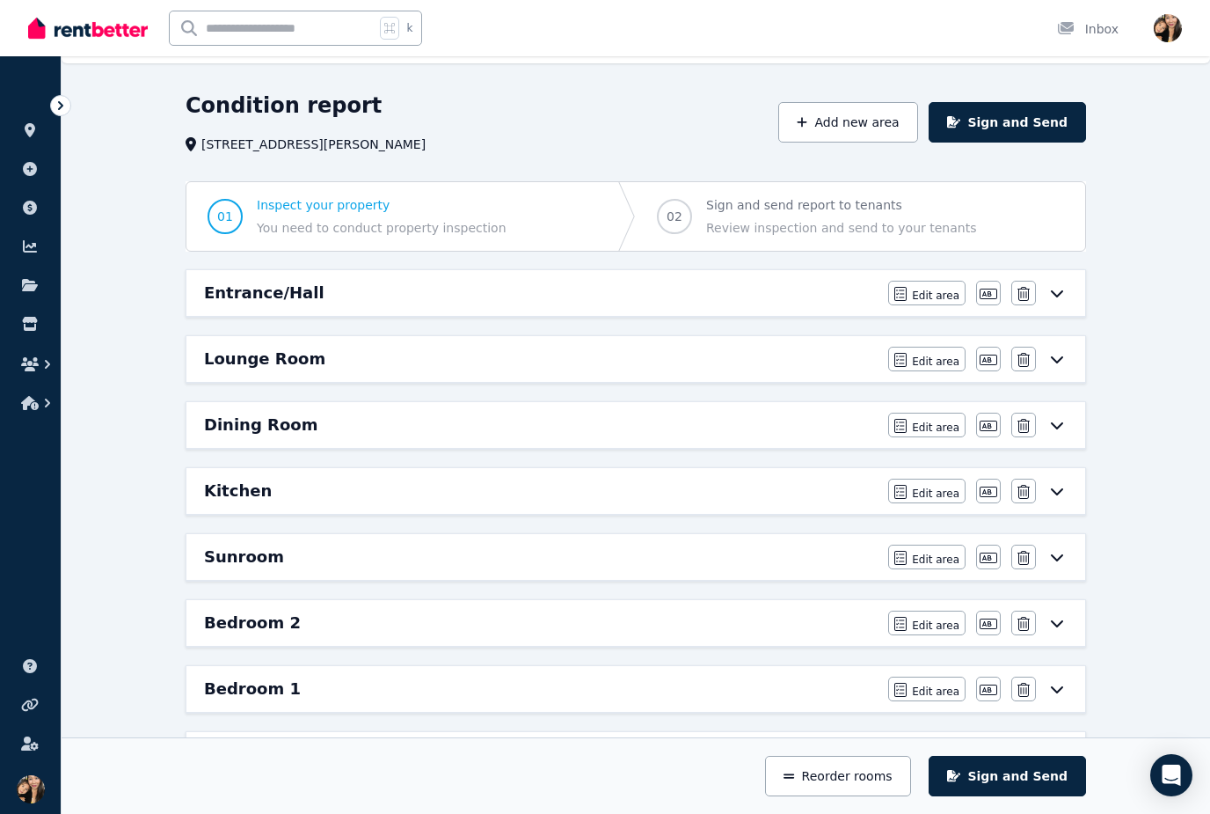
scroll to position [48, 0]
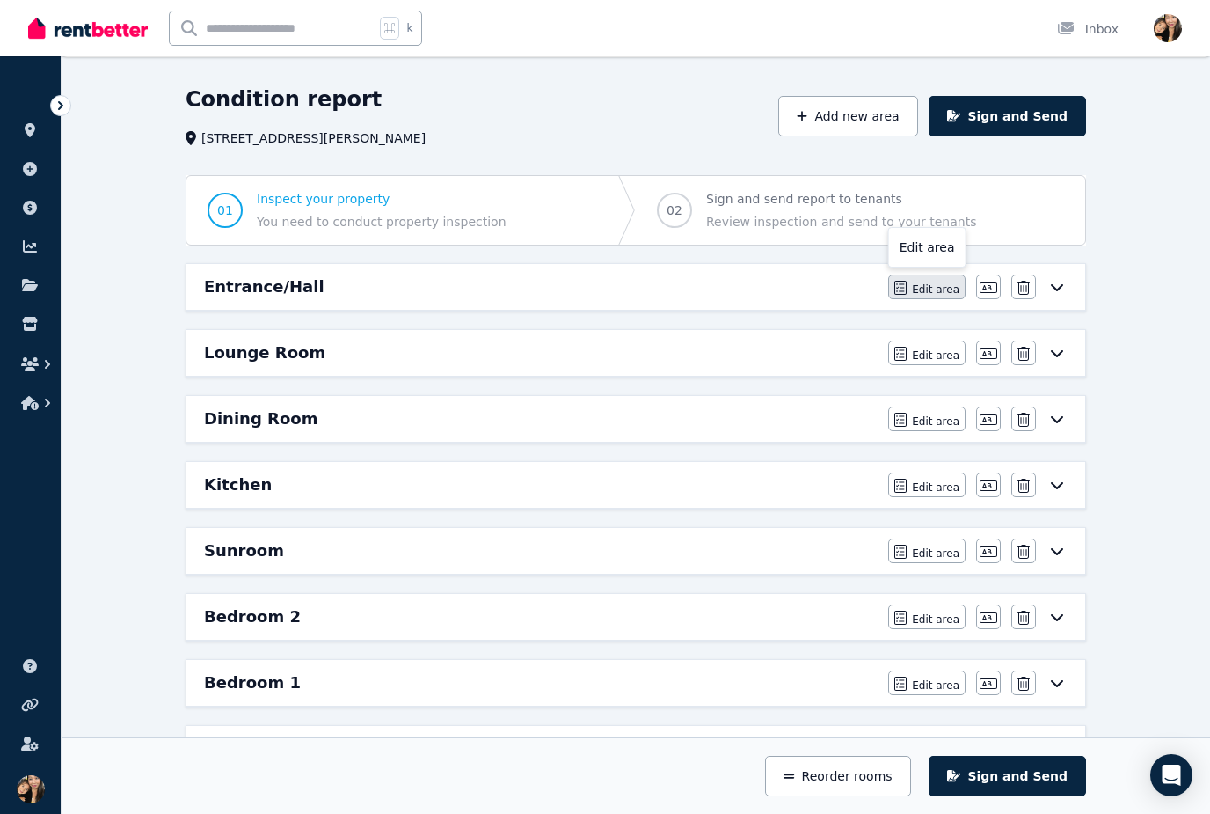
click at [932, 286] on span "Edit area" at bounding box center [935, 289] width 47 height 14
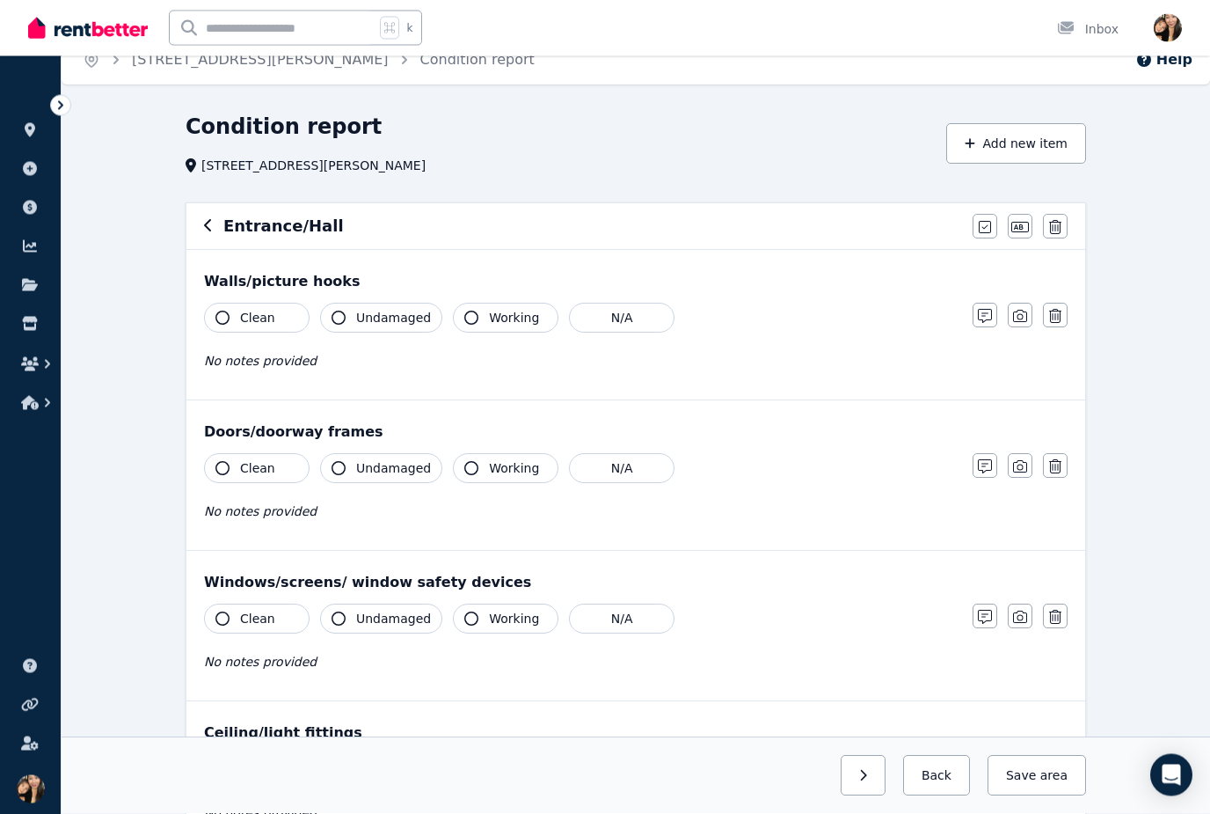
scroll to position [0, 0]
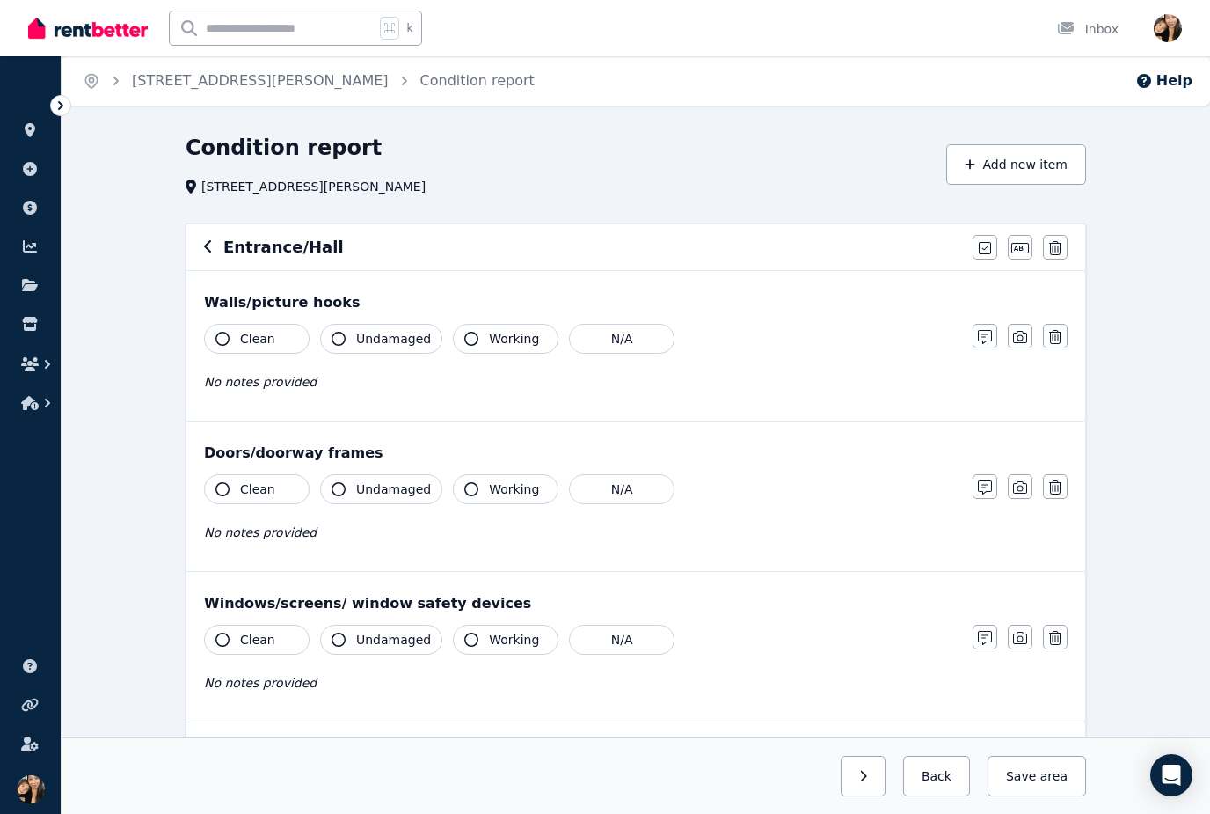
click at [205, 244] on icon "button" at bounding box center [208, 246] width 9 height 14
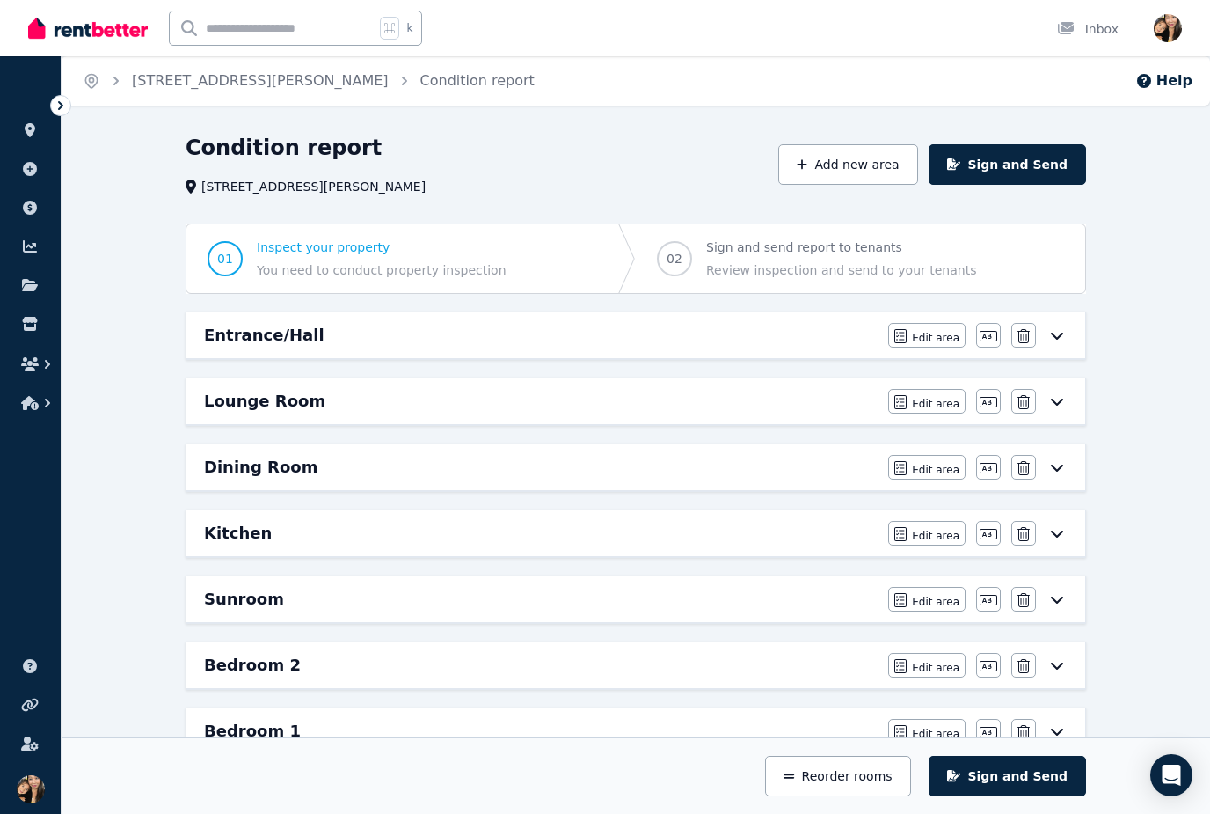
click at [829, 252] on span "Sign and send report to tenants" at bounding box center [841, 247] width 270 height 18
click at [929, 339] on span "Edit area" at bounding box center [935, 338] width 47 height 14
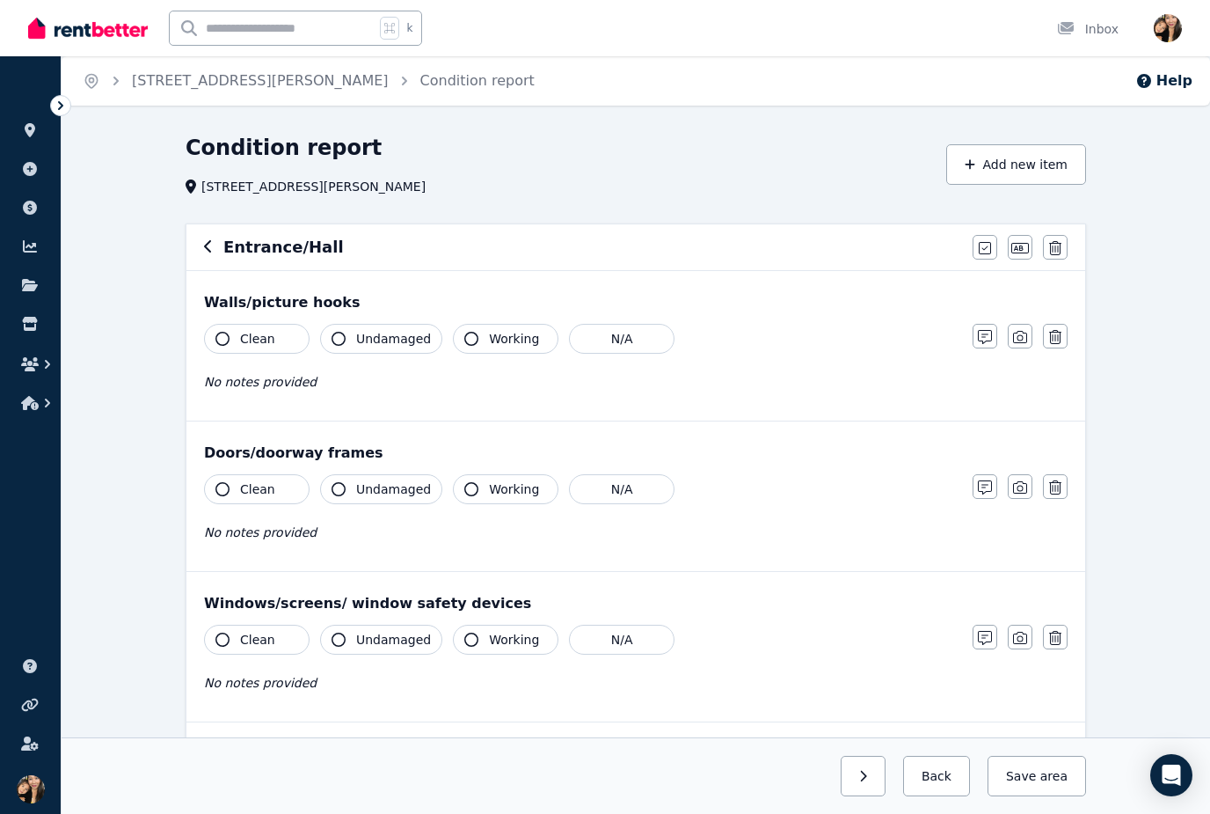
click at [277, 331] on button "Clean" at bounding box center [257, 339] width 106 height 30
click at [374, 342] on span "Undamaged" at bounding box center [393, 339] width 75 height 18
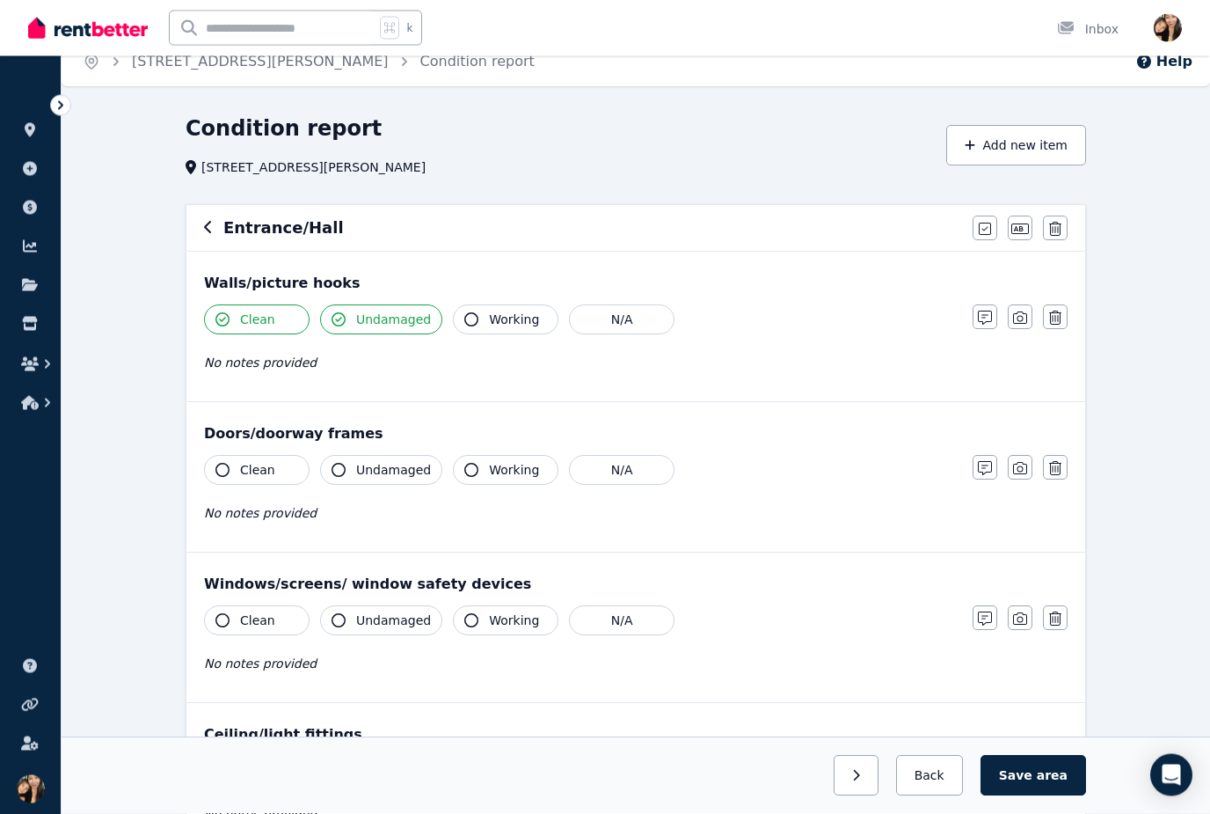
click at [257, 482] on button "Clean" at bounding box center [257, 471] width 106 height 30
click at [383, 469] on span "Undamaged" at bounding box center [393, 470] width 75 height 18
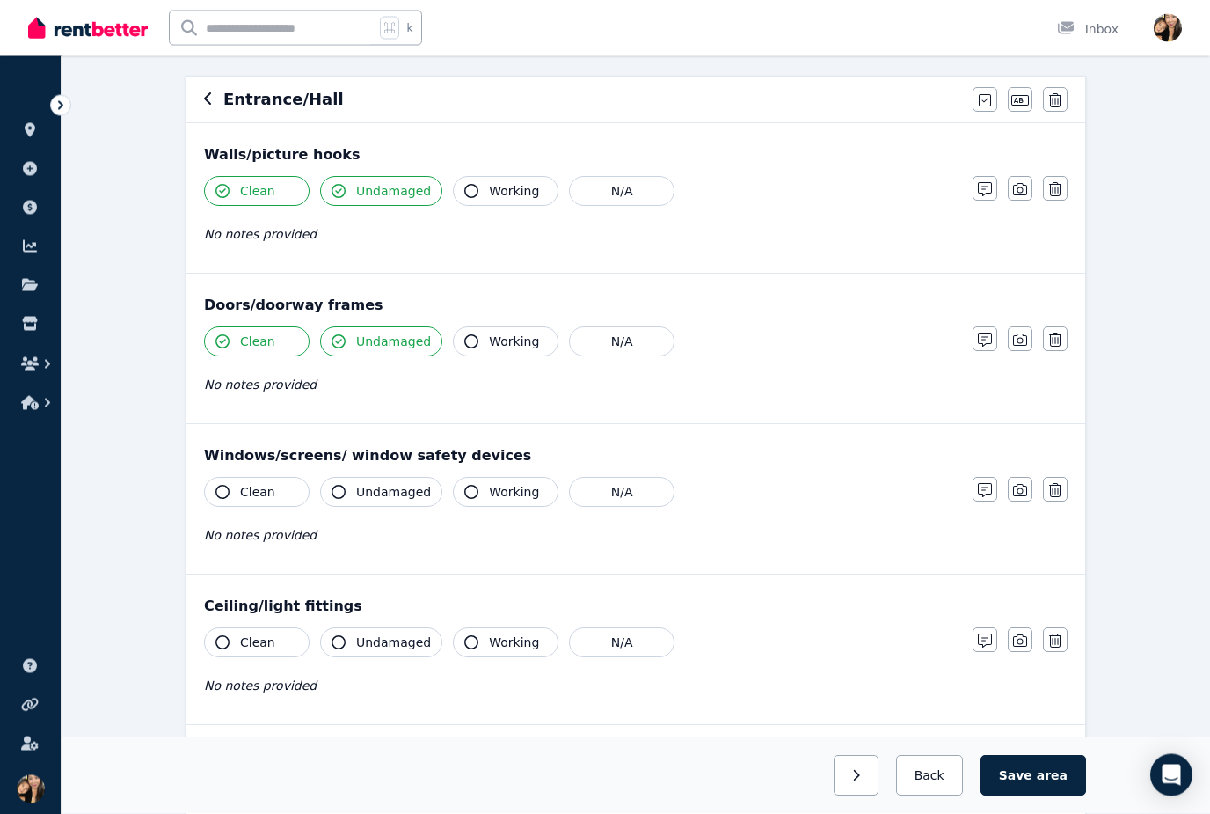
scroll to position [153, 0]
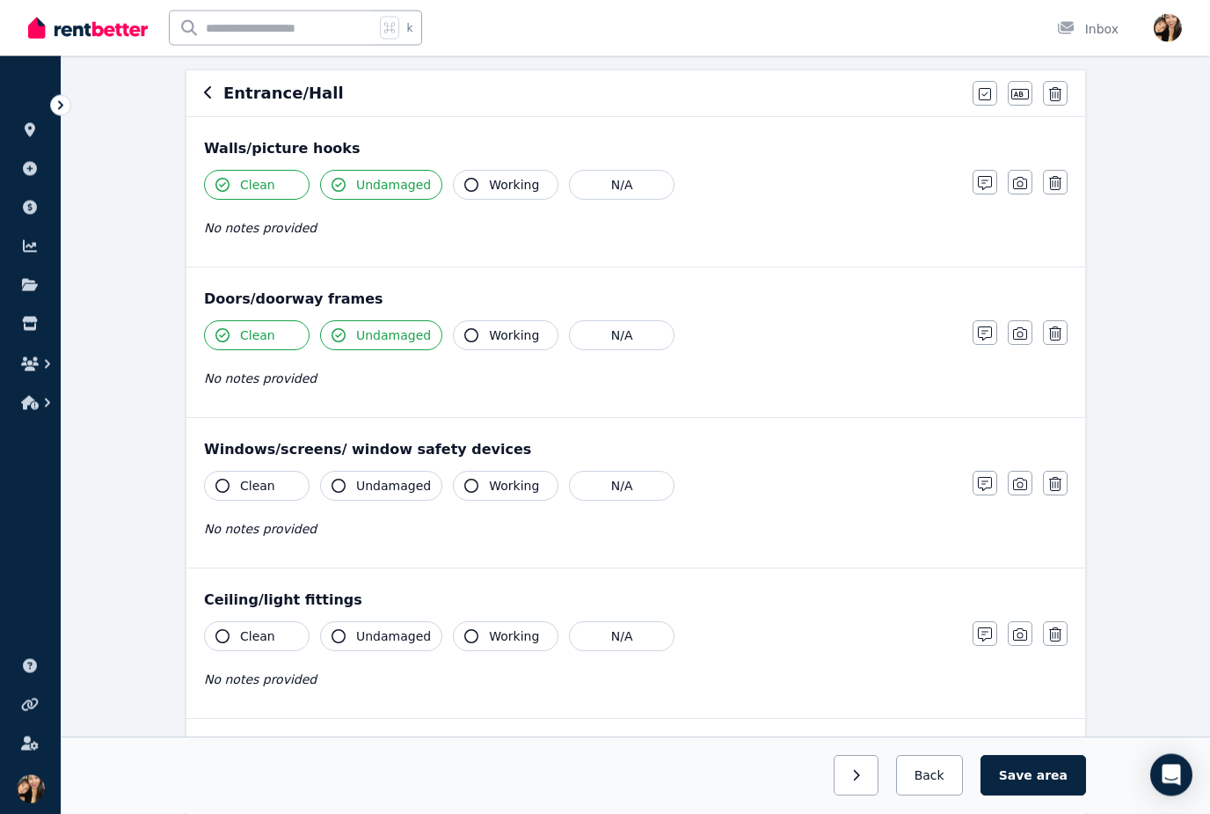
click at [489, 482] on span "Working" at bounding box center [514, 487] width 50 height 18
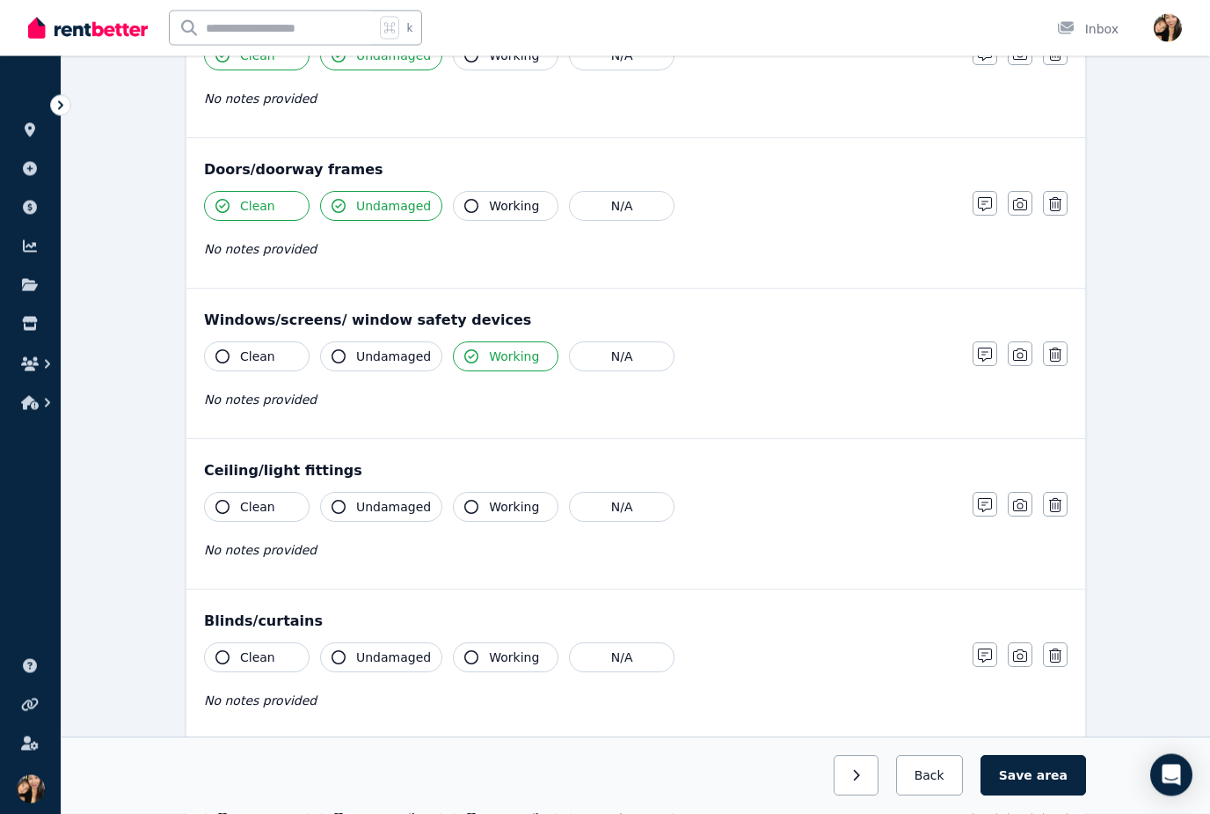
scroll to position [283, 0]
click at [489, 506] on span "Working" at bounding box center [514, 507] width 50 height 18
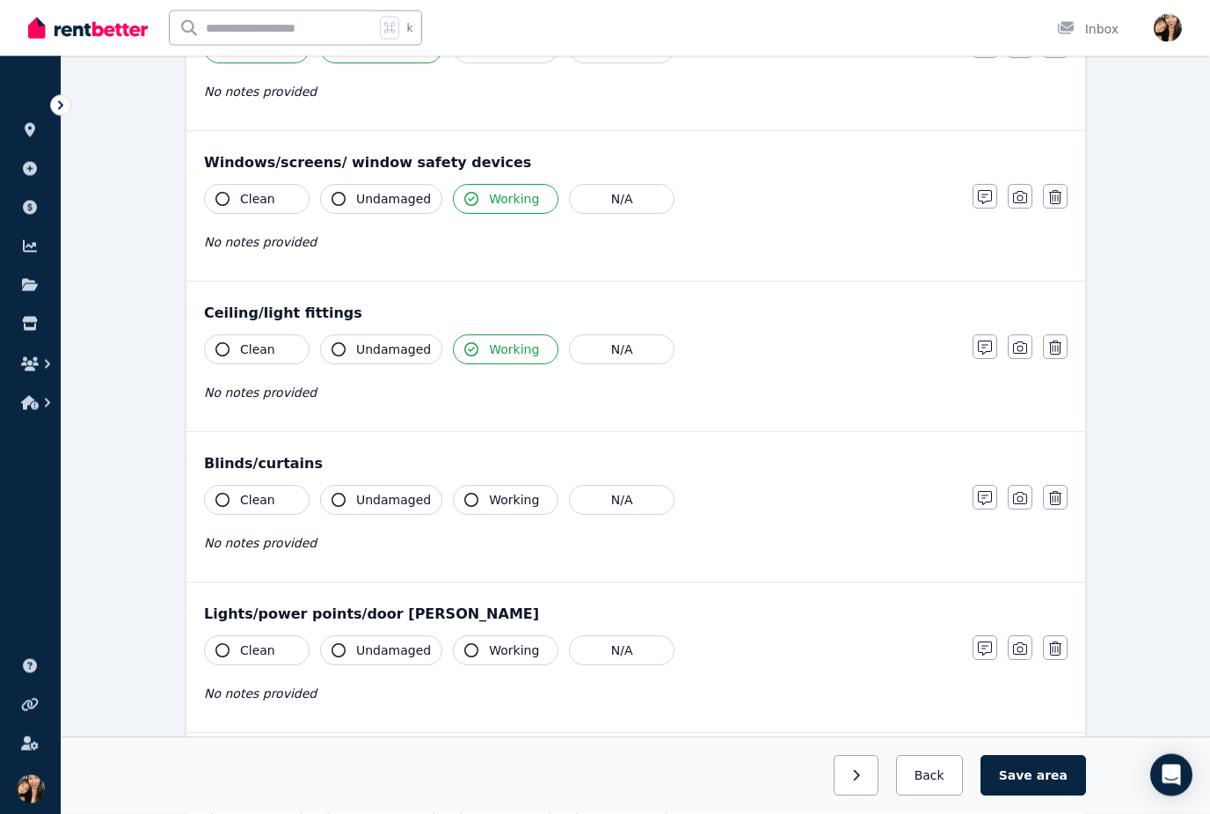
scroll to position [441, 0]
click at [499, 495] on span "Working" at bounding box center [514, 500] width 50 height 18
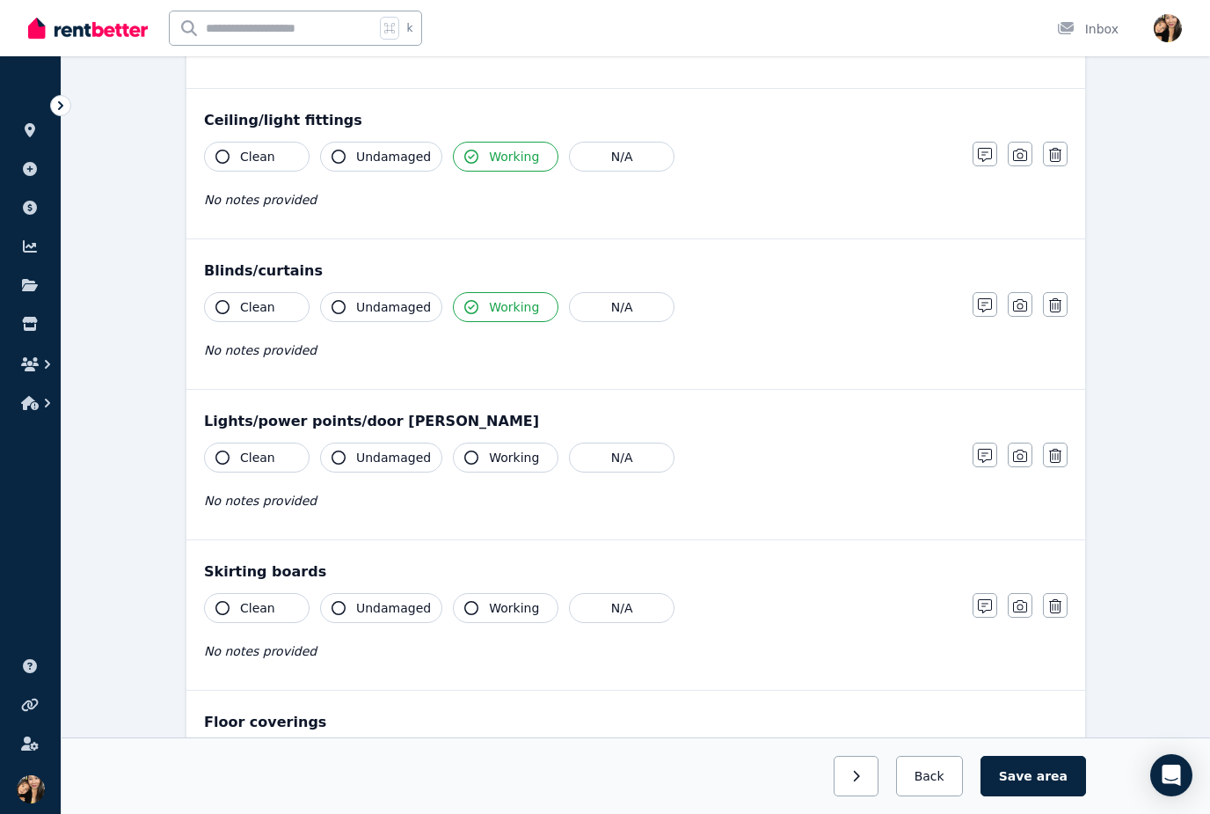
scroll to position [632, 0]
click at [414, 365] on div "Clean Undamaged Working N/A No notes provided" at bounding box center [579, 337] width 751 height 86
click at [265, 354] on span "No notes provided" at bounding box center [260, 352] width 113 height 14
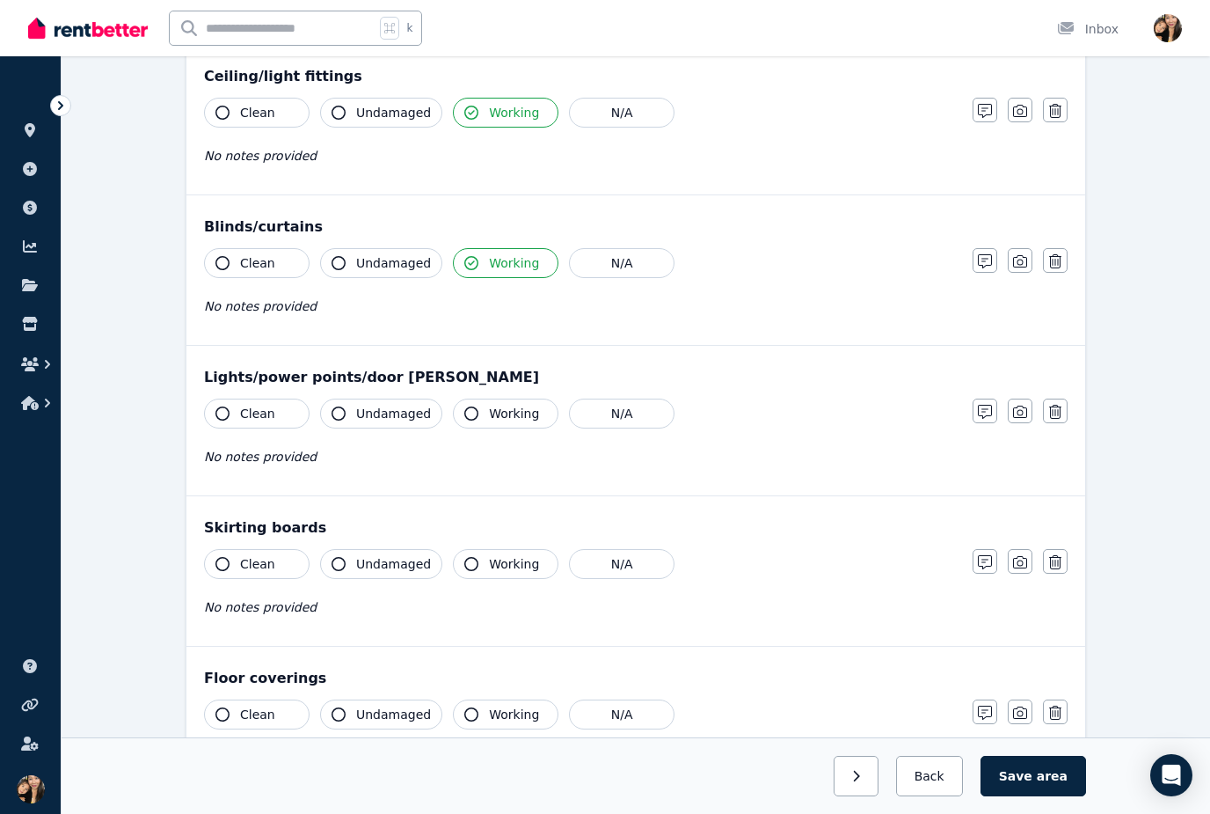
scroll to position [709, 0]
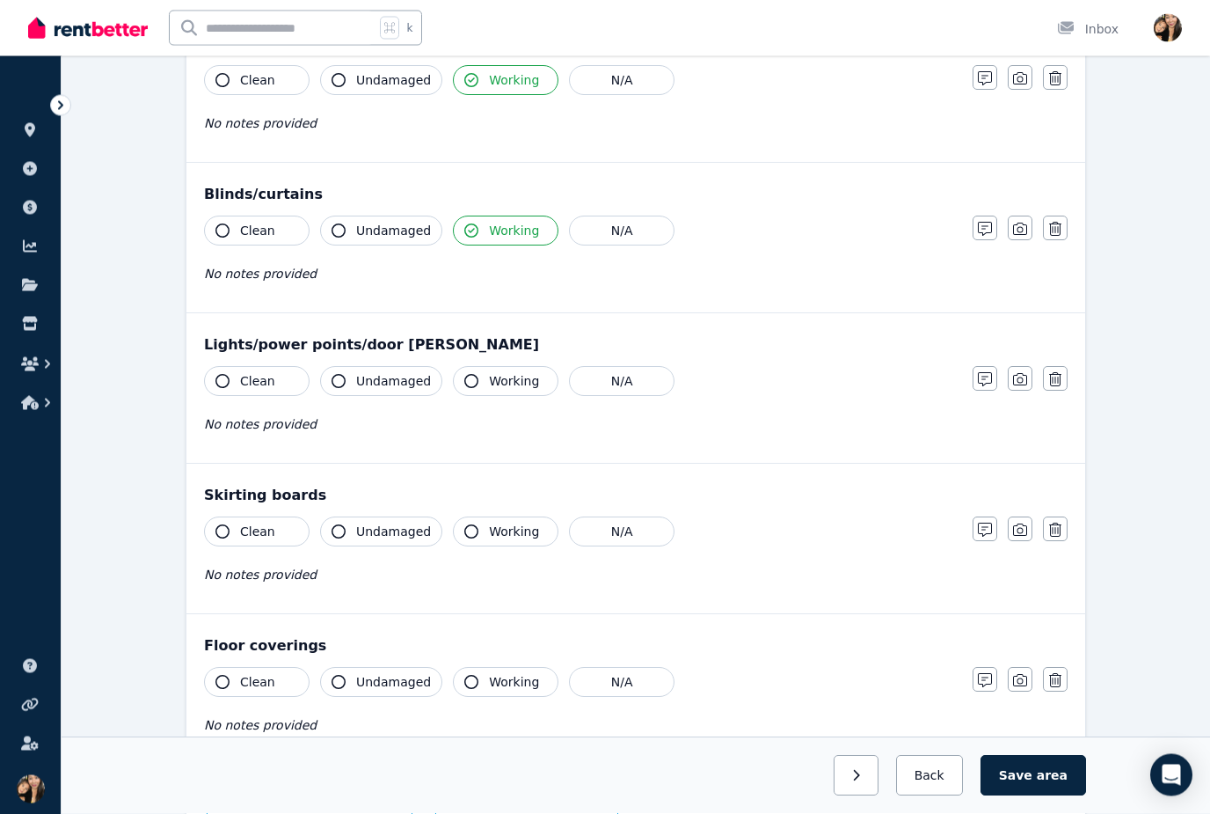
click at [500, 371] on button "Working" at bounding box center [506, 382] width 106 height 30
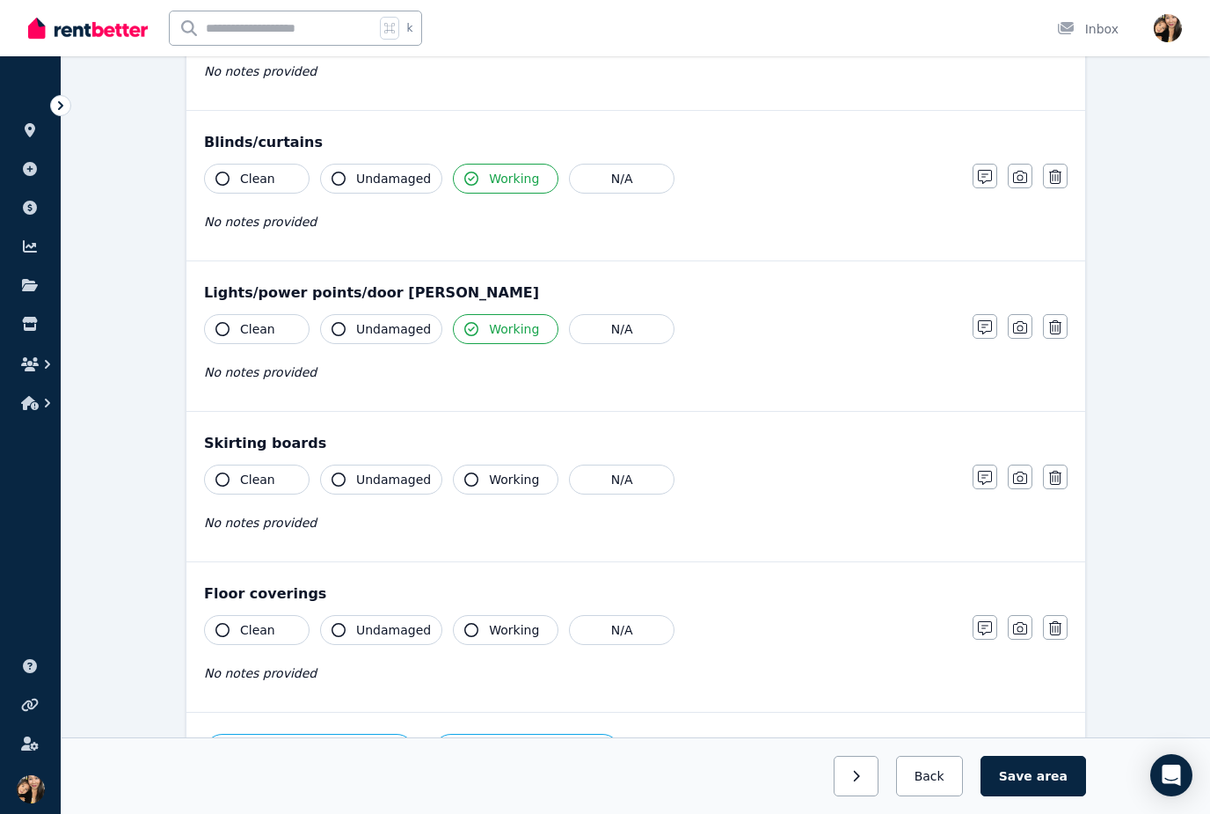
scroll to position [824, 0]
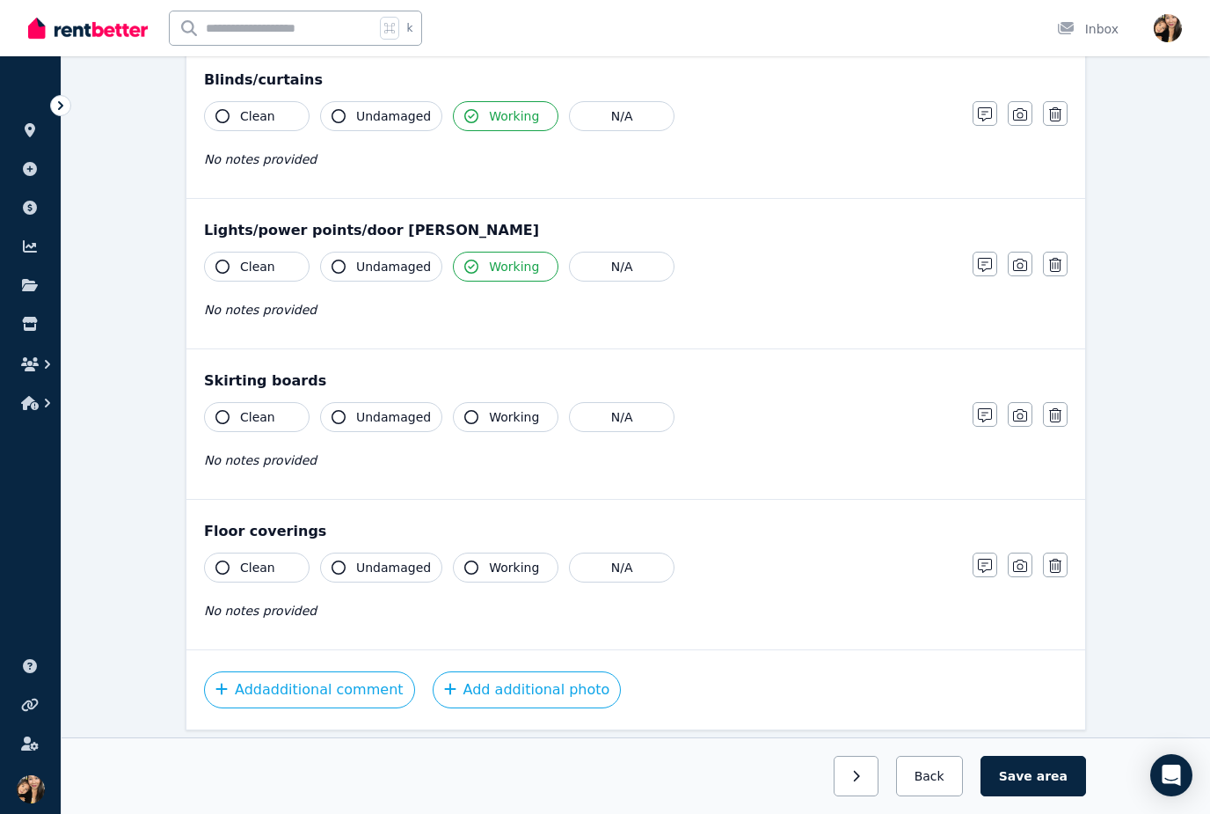
click at [412, 413] on span "Undamaged" at bounding box center [393, 417] width 75 height 18
click at [294, 558] on button "Clean" at bounding box center [257, 567] width 106 height 30
click at [405, 565] on span "Undamaged" at bounding box center [393, 568] width 75 height 18
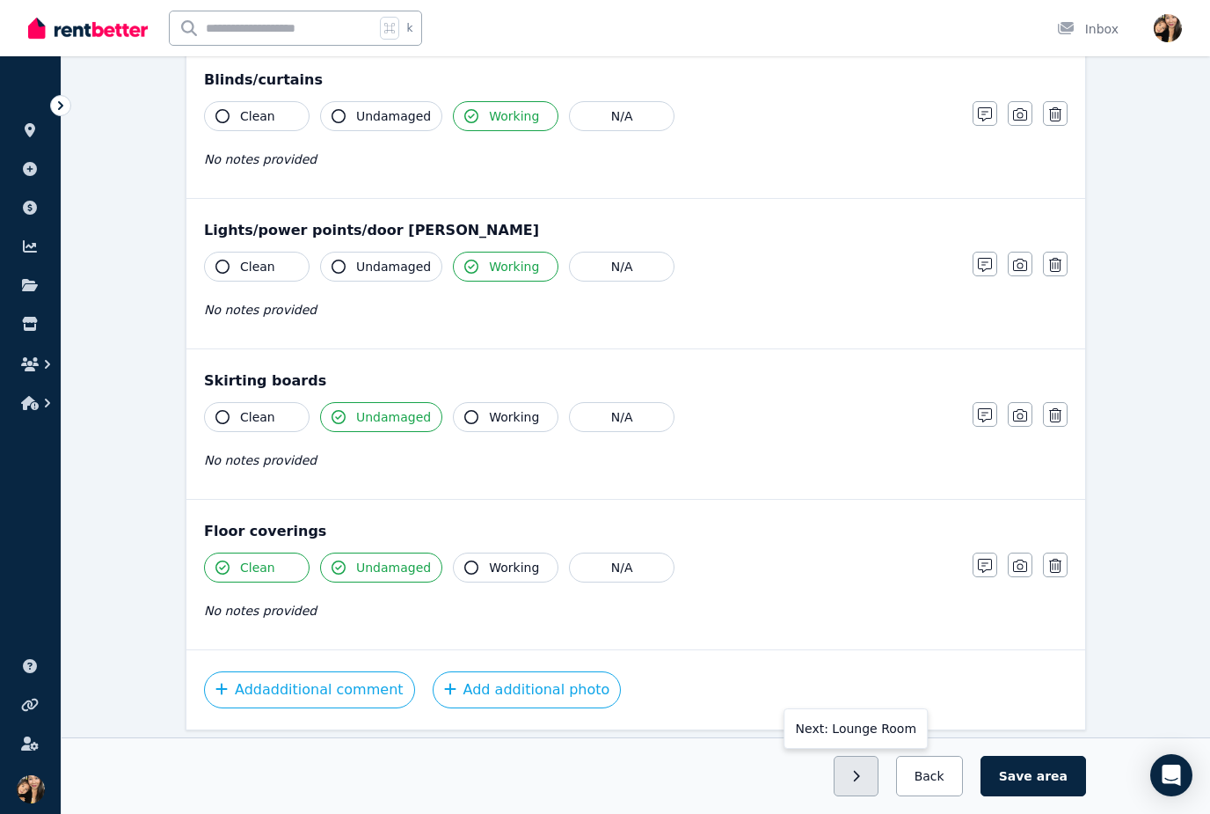
click at [860, 782] on icon "button" at bounding box center [856, 776] width 8 height 12
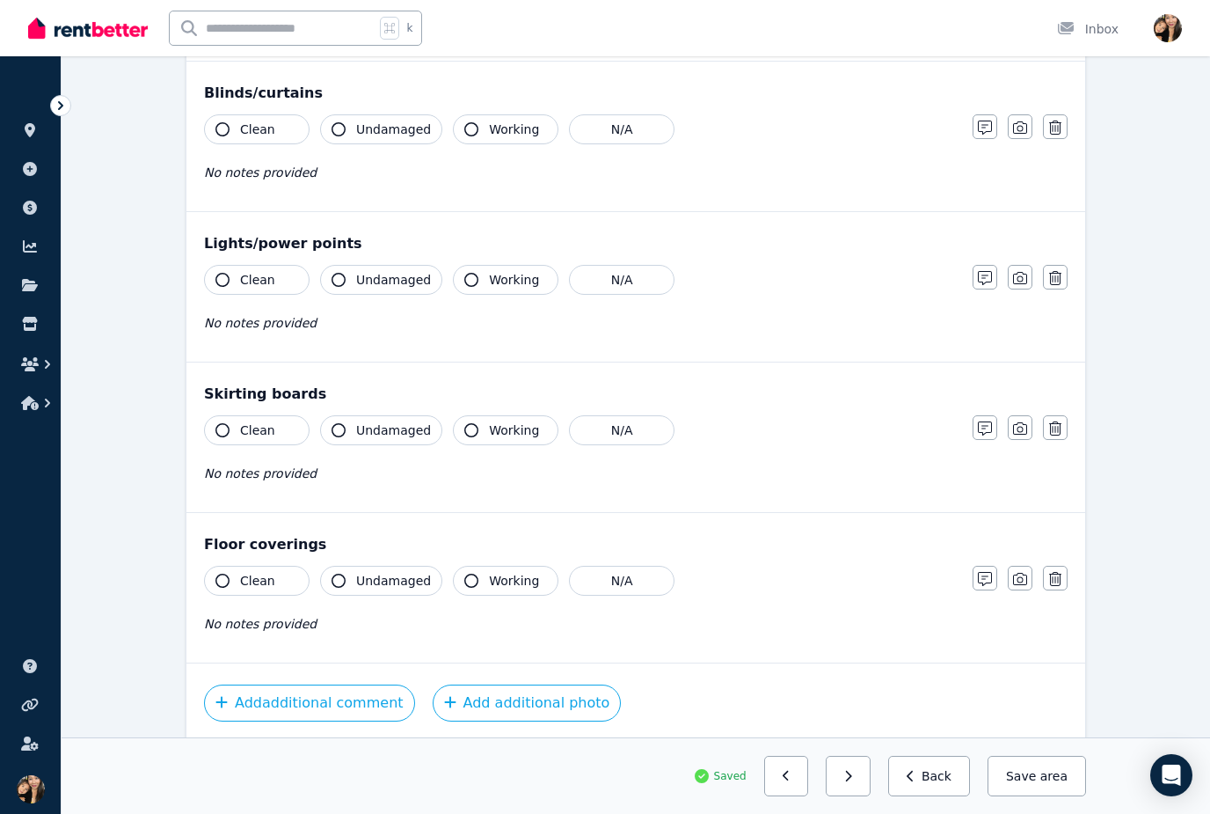
scroll to position [810, 0]
click at [806, 796] on button "button" at bounding box center [786, 776] width 45 height 40
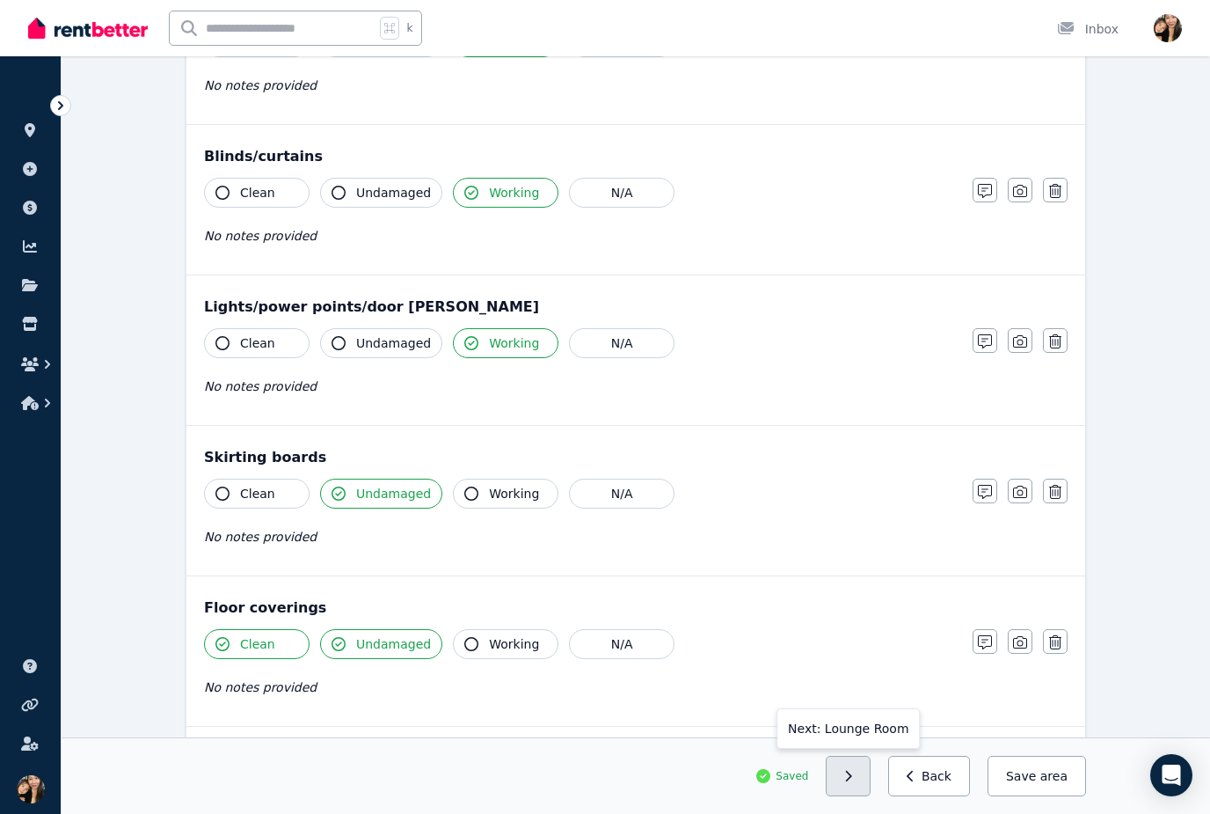
click at [851, 796] on button "button" at bounding box center [848, 776] width 45 height 40
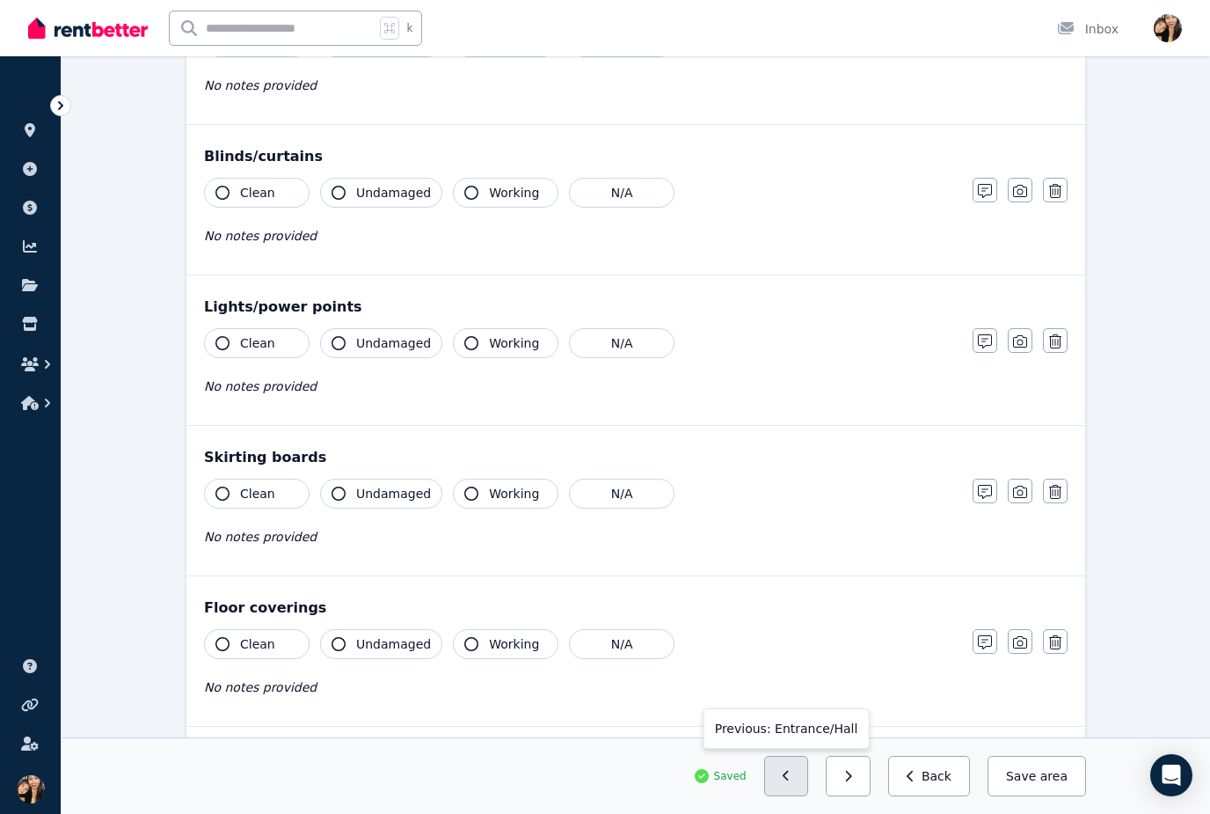
click at [789, 781] on icon "button" at bounding box center [786, 776] width 6 height 11
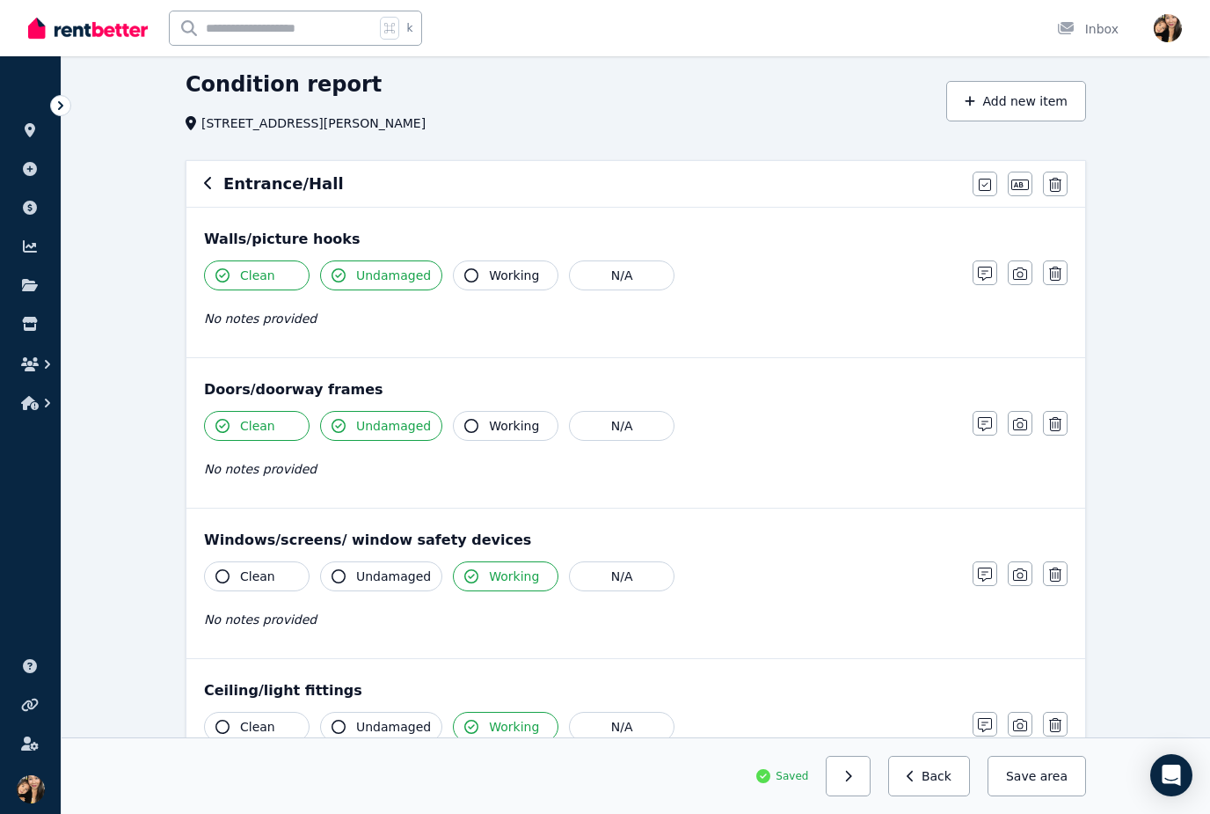
scroll to position [0, 0]
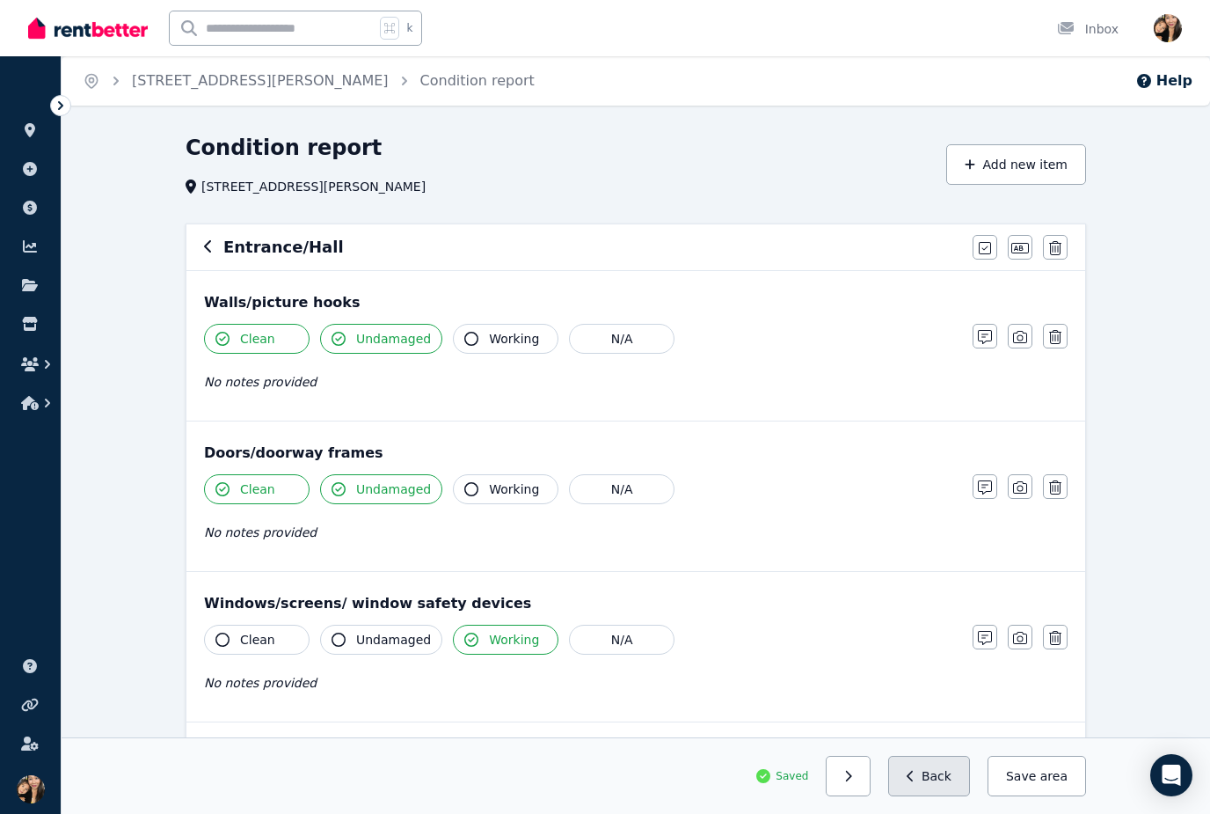
click at [925, 776] on button "Back" at bounding box center [929, 776] width 82 height 40
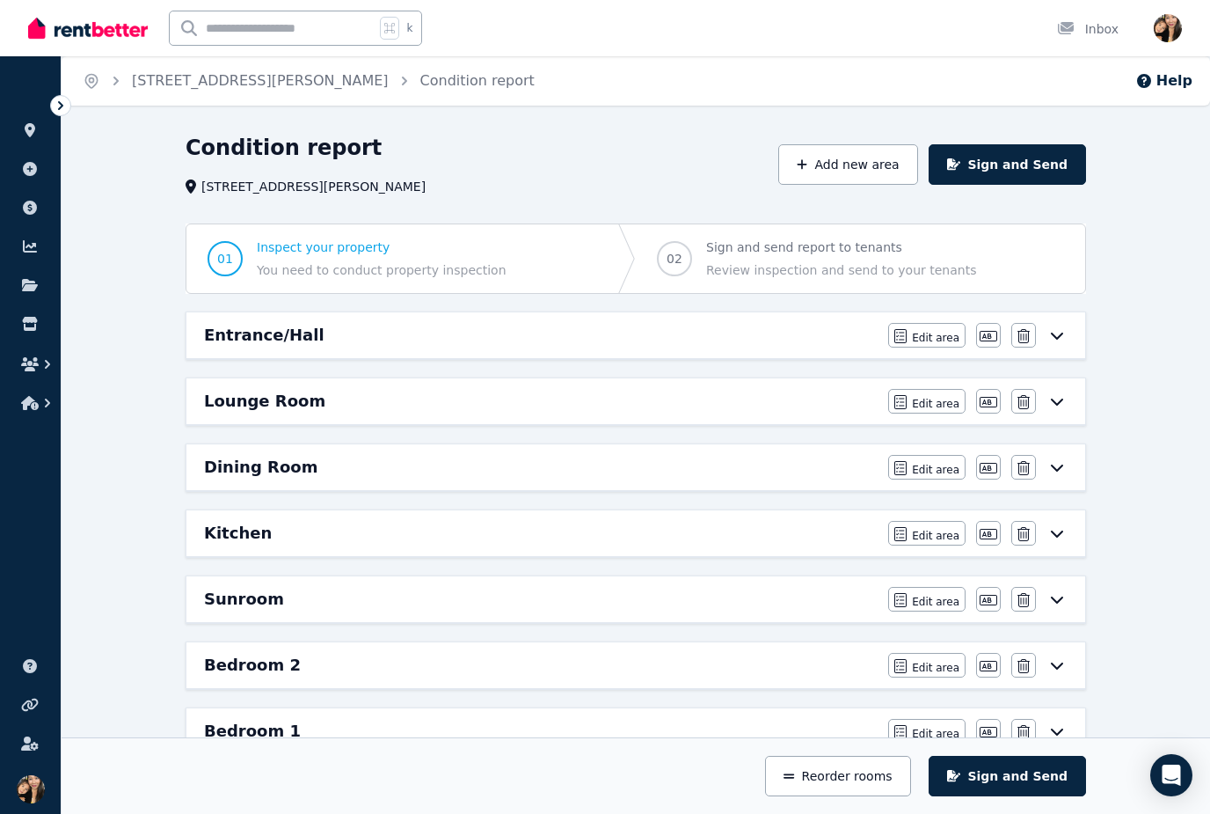
scroll to position [40, 0]
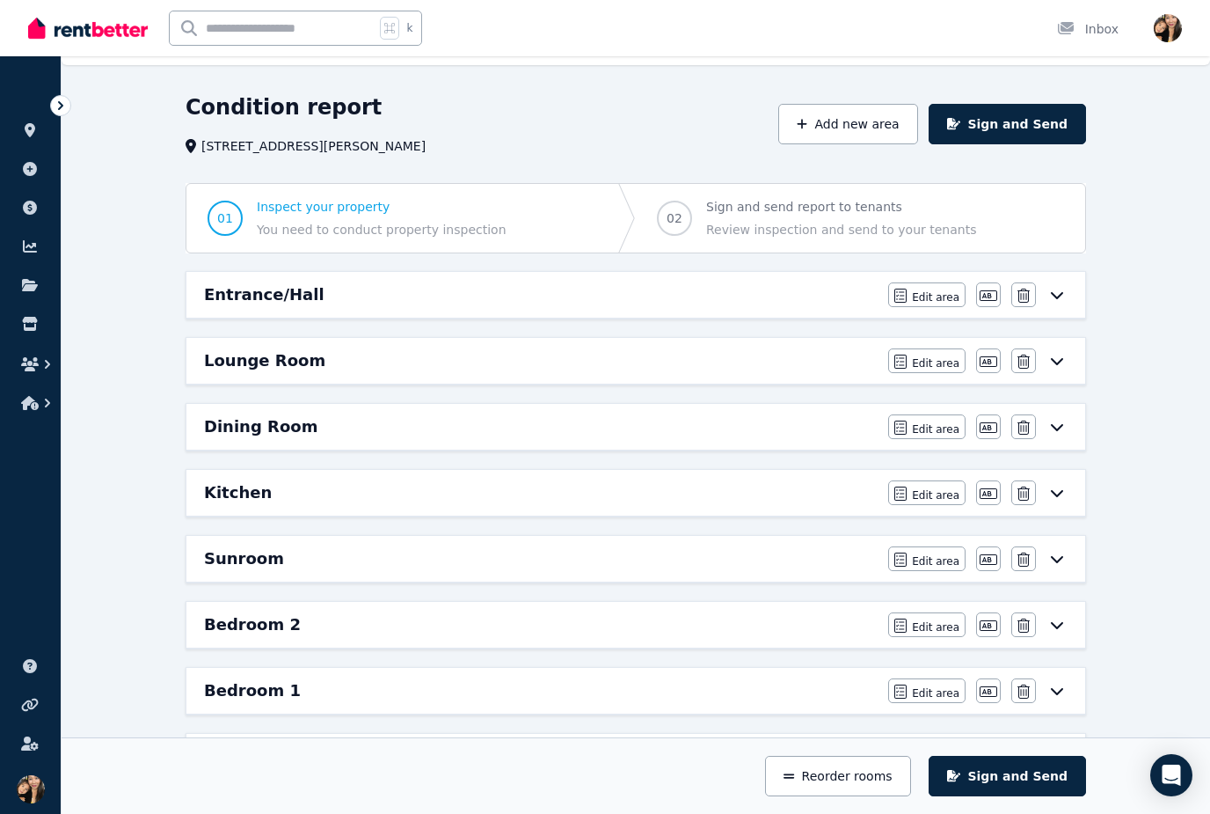
click at [911, 210] on span "Sign and send report to tenants" at bounding box center [841, 207] width 270 height 18
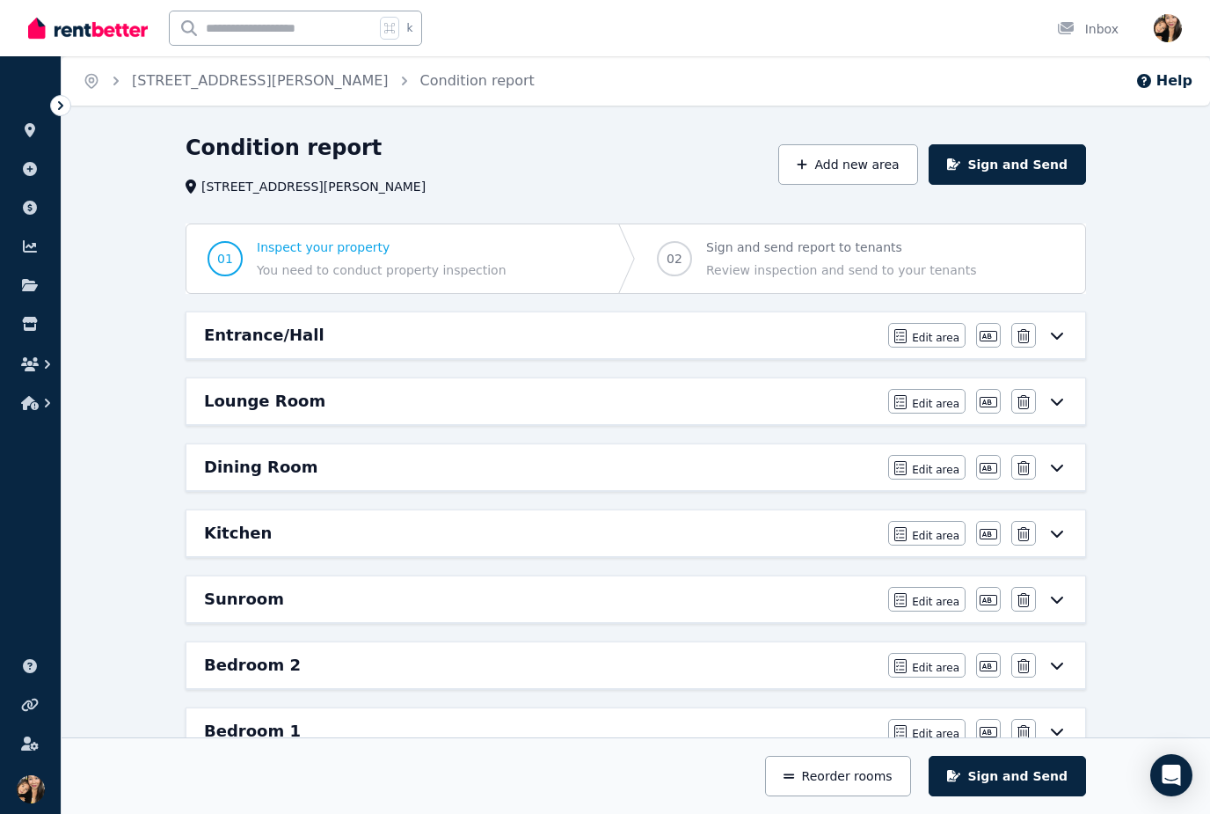
scroll to position [51, 0]
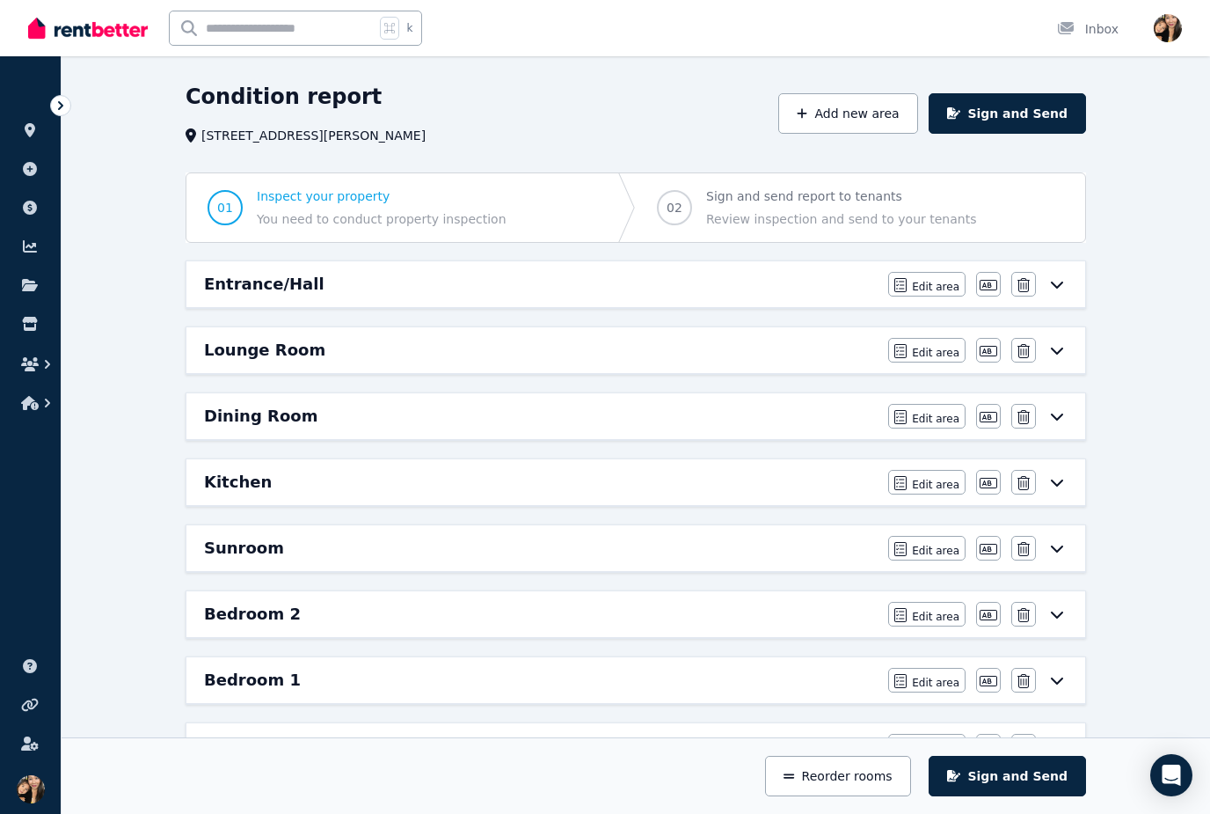
click at [783, 292] on div "Entrance/Hall" at bounding box center [541, 284] width 674 height 25
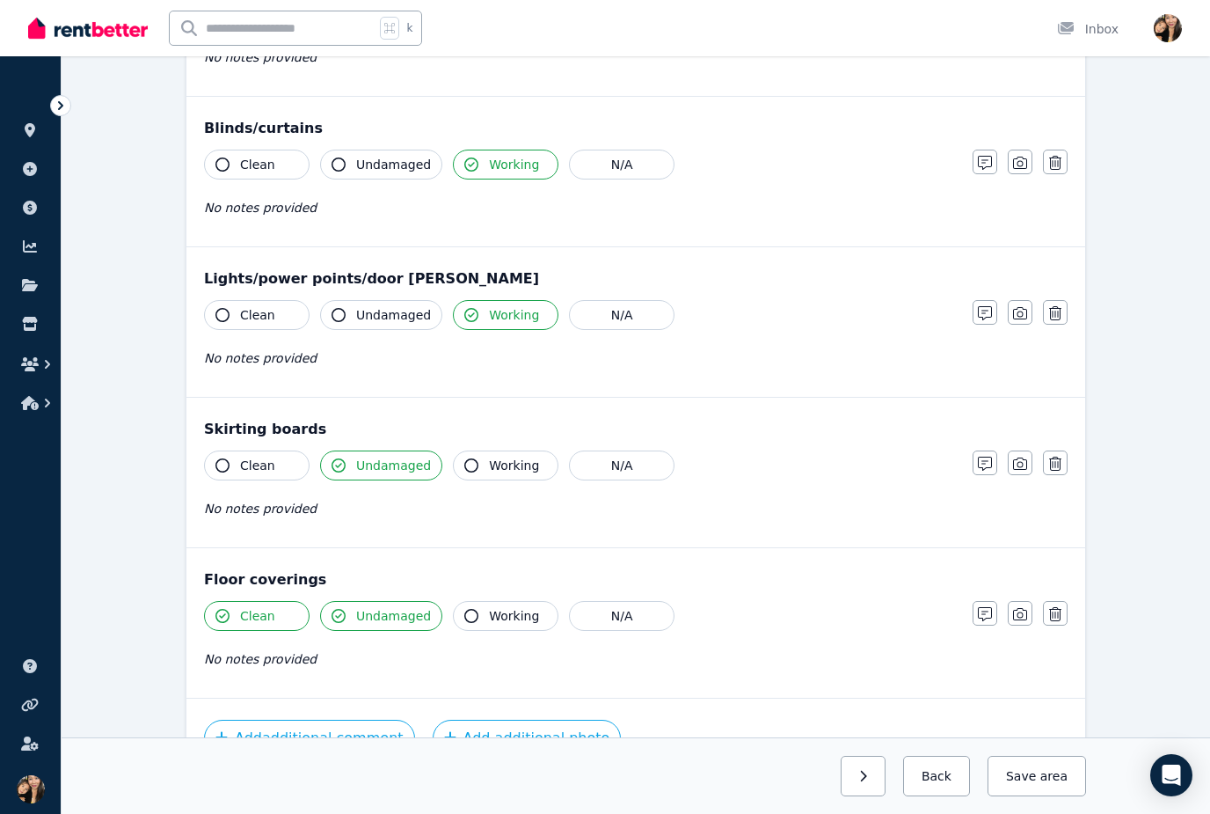
scroll to position [824, 0]
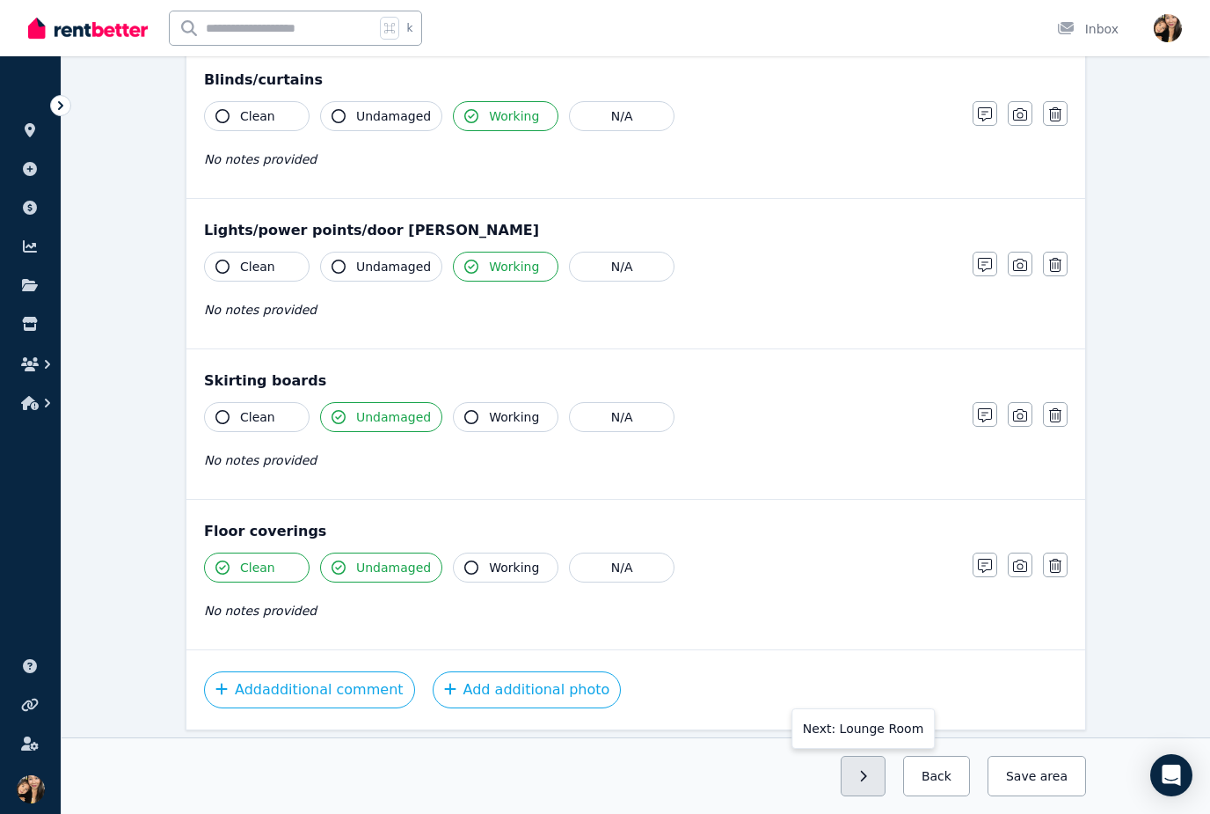
click at [867, 782] on icon "button" at bounding box center [863, 776] width 8 height 12
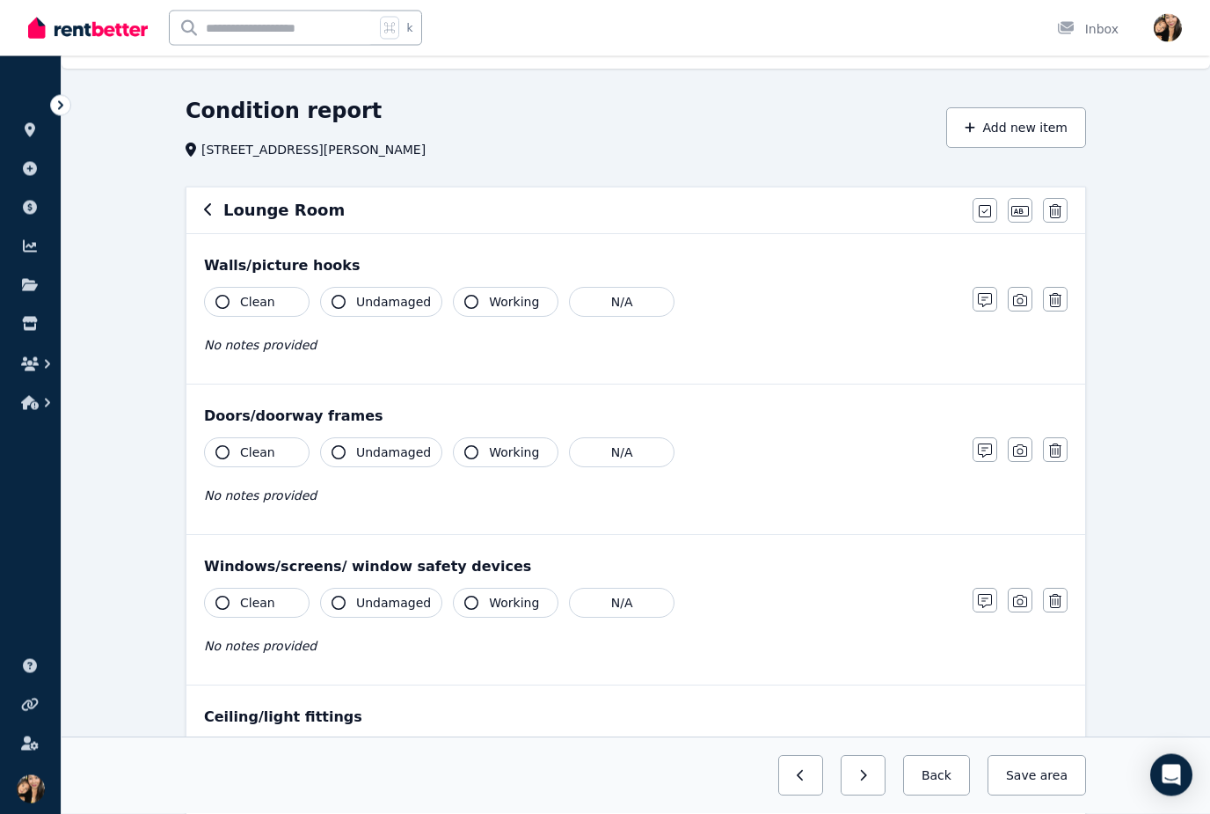
scroll to position [0, 0]
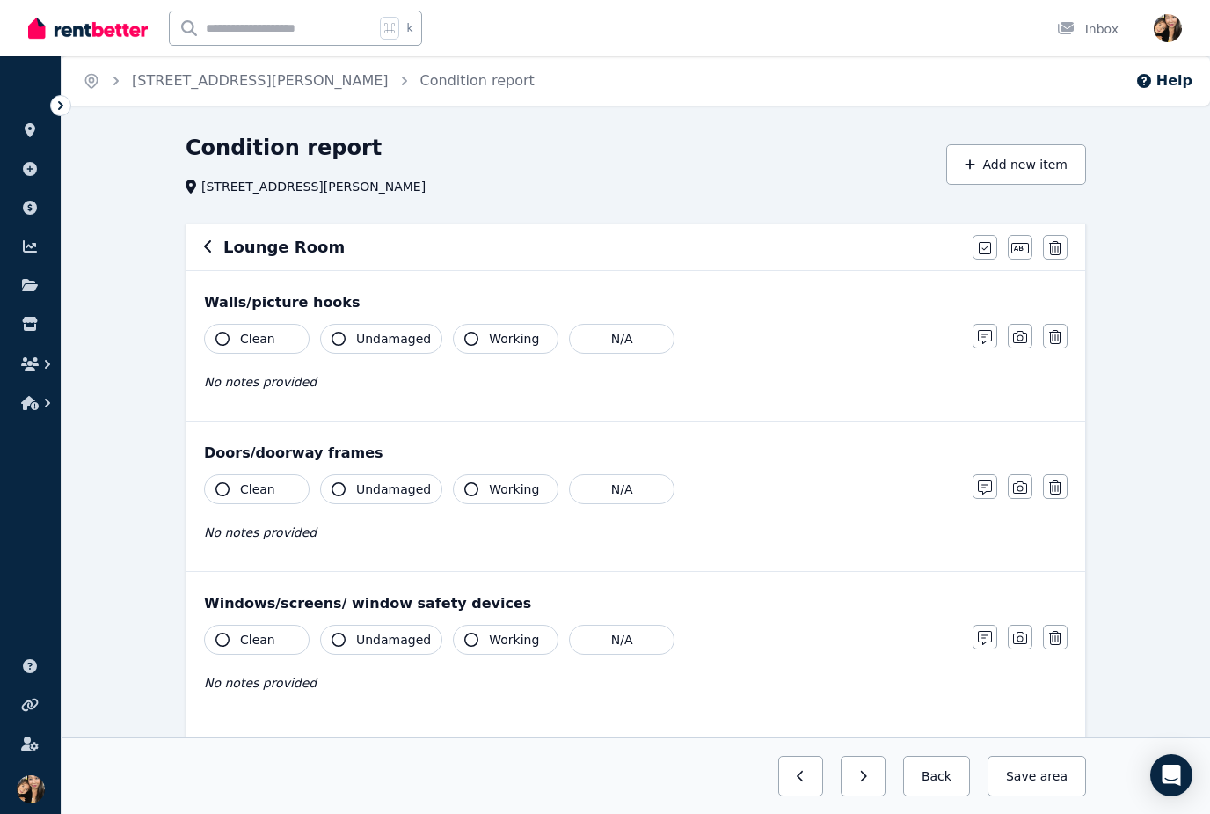
click at [388, 342] on span "Undamaged" at bounding box center [393, 339] width 75 height 18
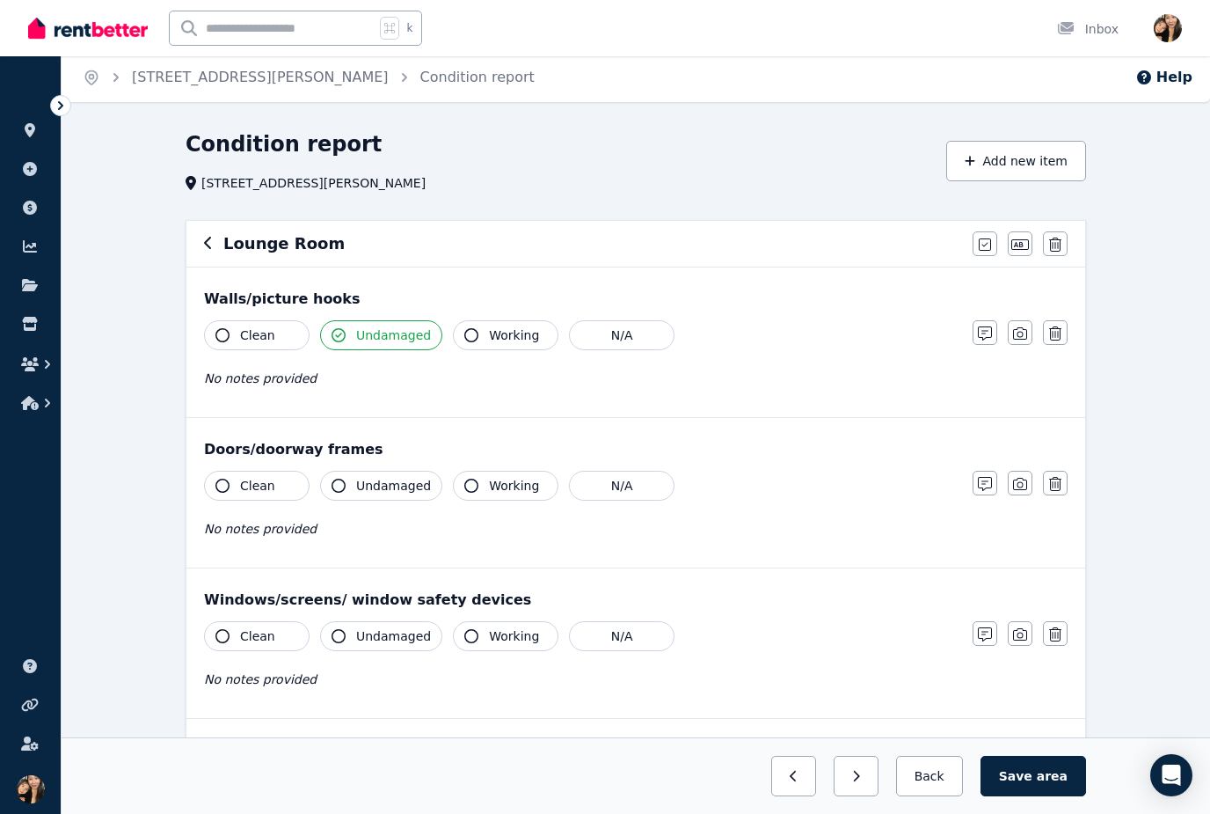
scroll to position [4, 0]
click at [654, 325] on button "N/A" at bounding box center [622, 334] width 106 height 30
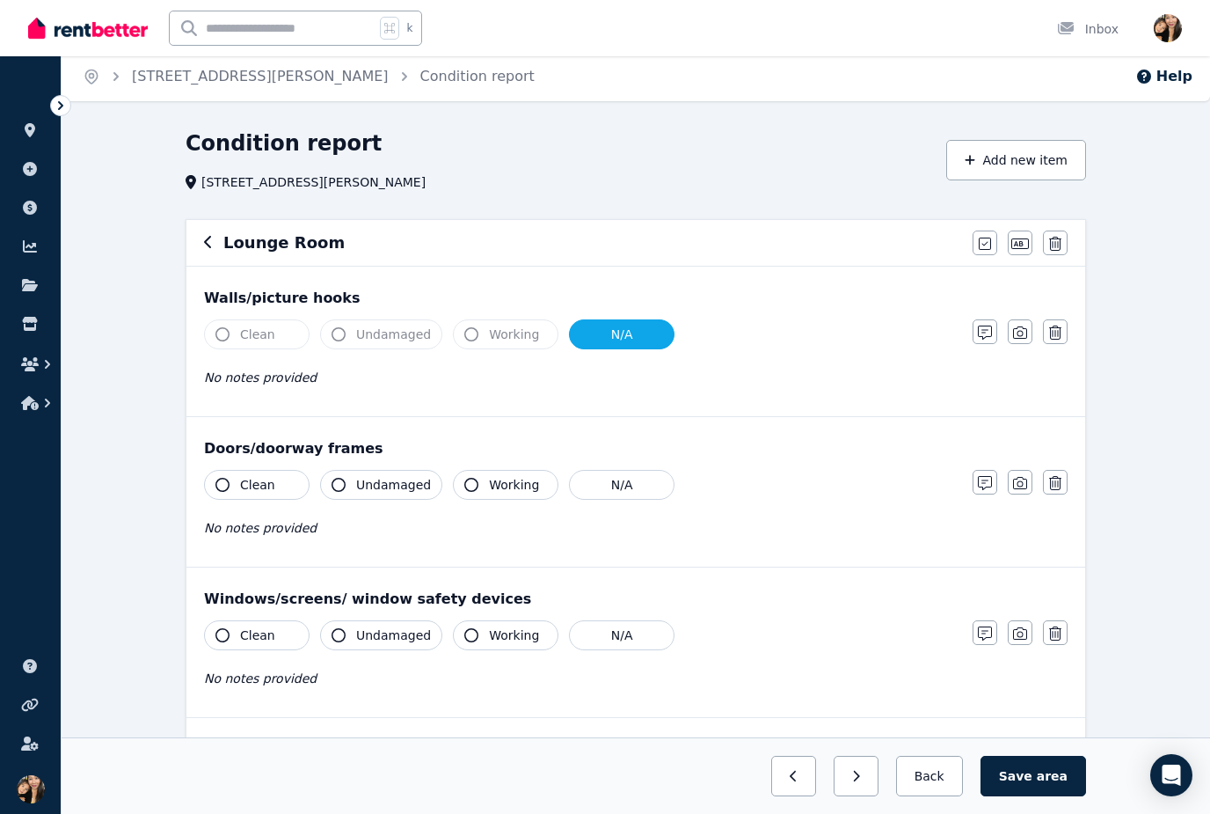
click at [272, 338] on span "Clean" at bounding box center [257, 334] width 35 height 18
click at [620, 339] on button "N/A" at bounding box center [622, 334] width 106 height 30
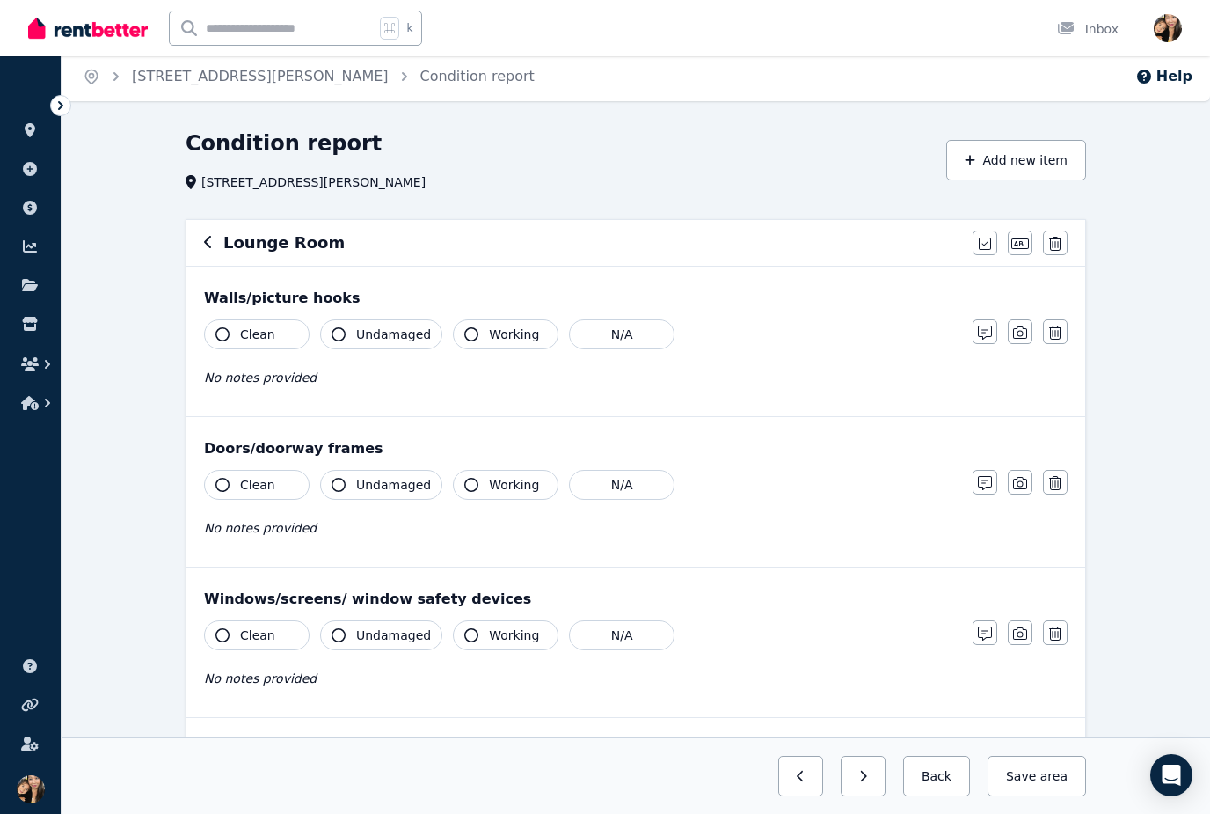
click at [281, 324] on button "Clean" at bounding box center [257, 334] width 106 height 30
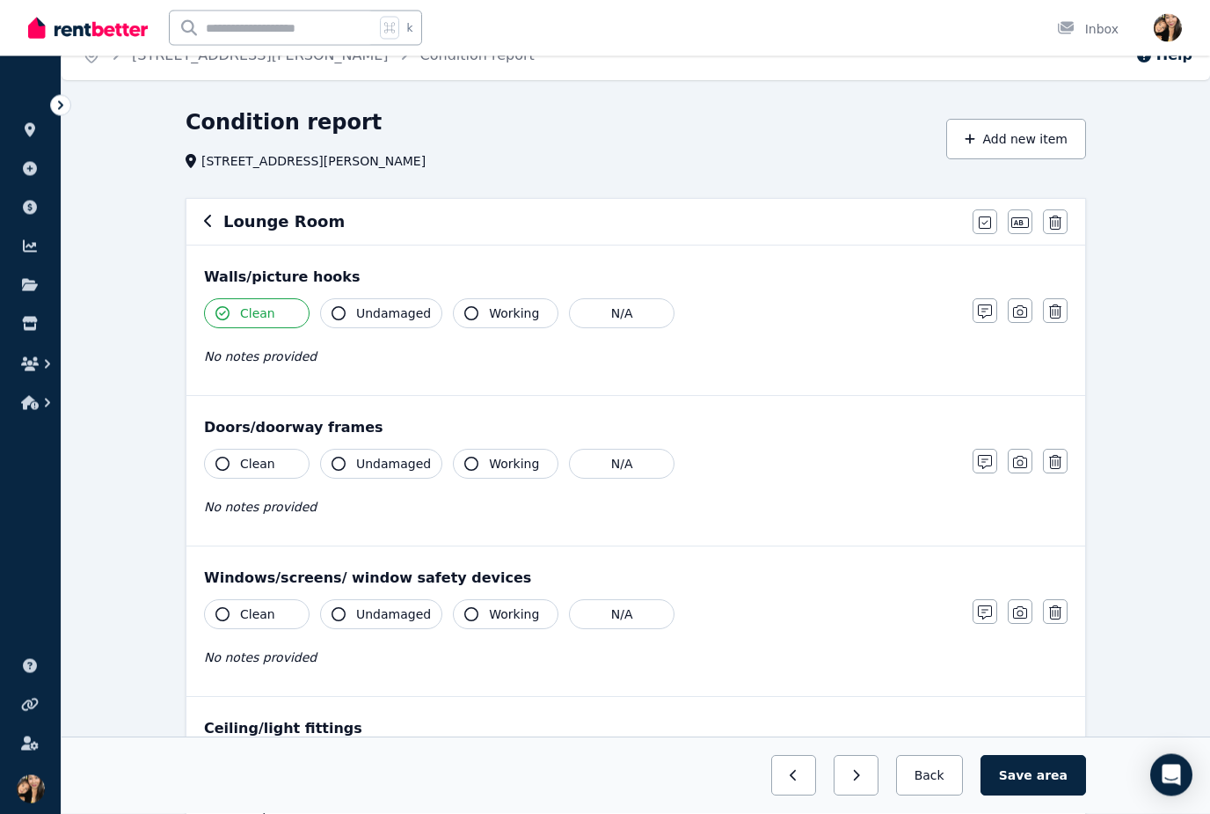
scroll to position [26, 0]
click at [406, 454] on span "Undamaged" at bounding box center [393, 463] width 75 height 18
click at [263, 449] on button "Clean" at bounding box center [257, 463] width 106 height 30
click at [381, 299] on button "Undamaged" at bounding box center [381, 312] width 122 height 30
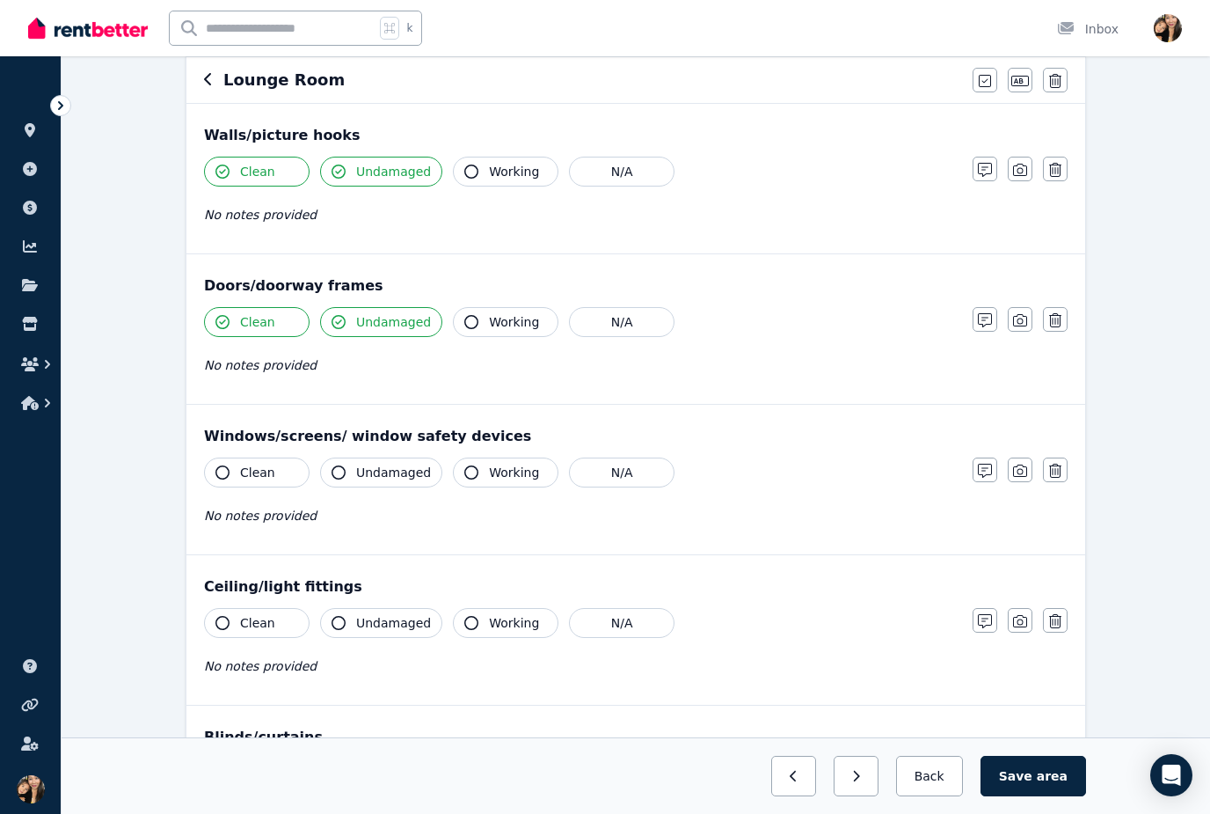
scroll to position [175, 0]
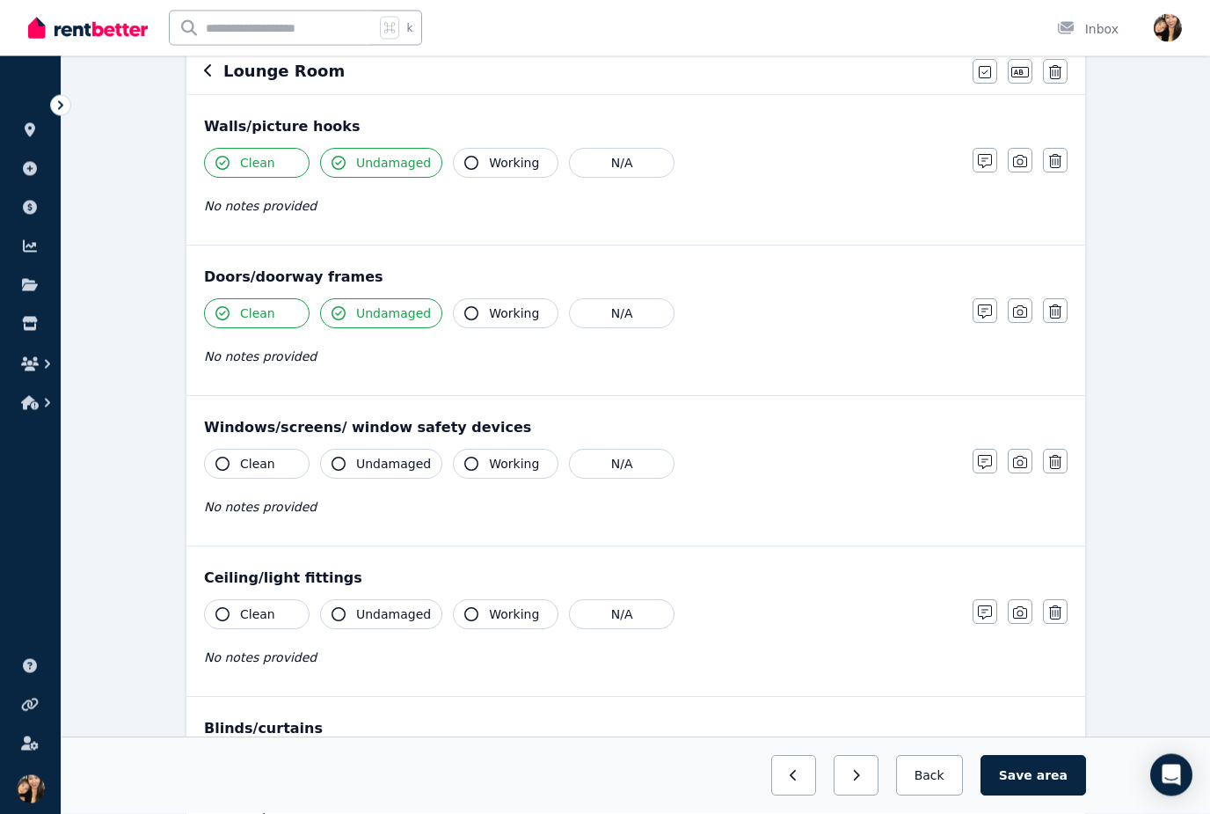
click at [498, 465] on span "Working" at bounding box center [514, 465] width 50 height 18
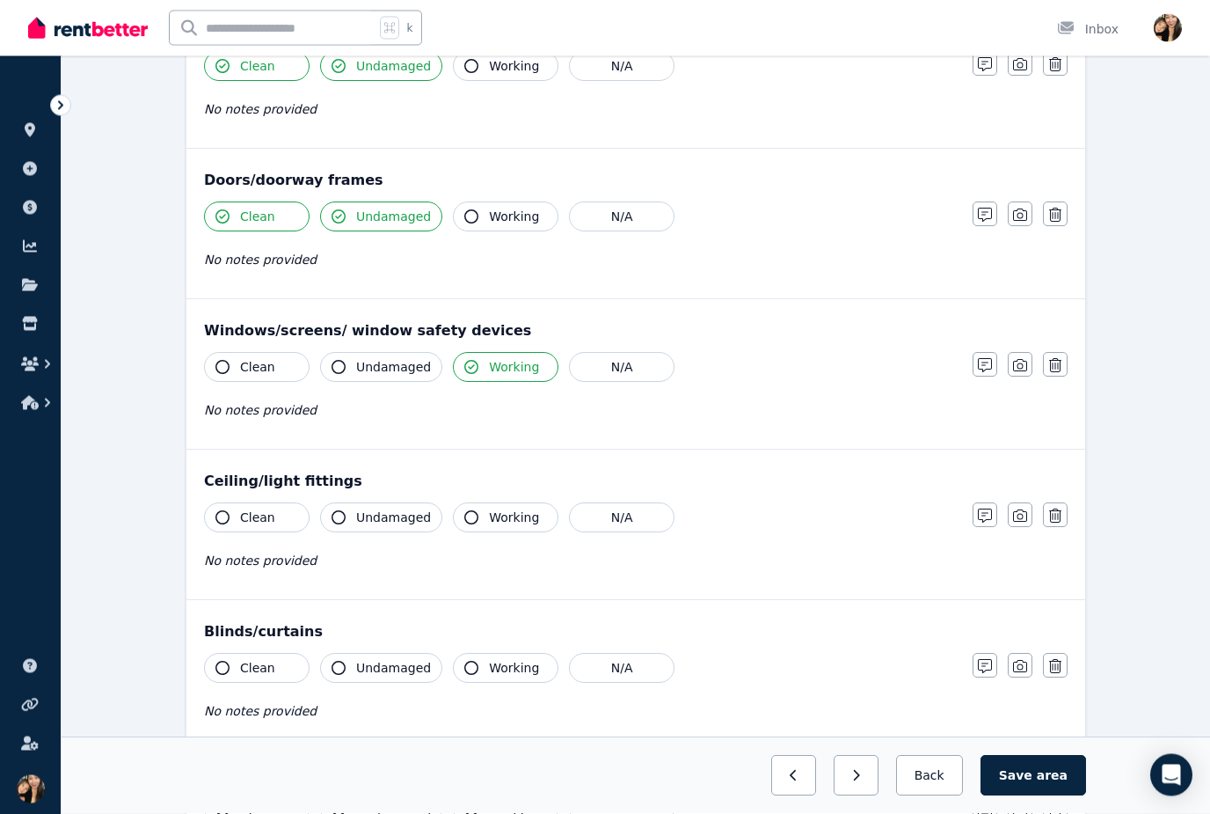
click at [493, 517] on span "Working" at bounding box center [514, 518] width 50 height 18
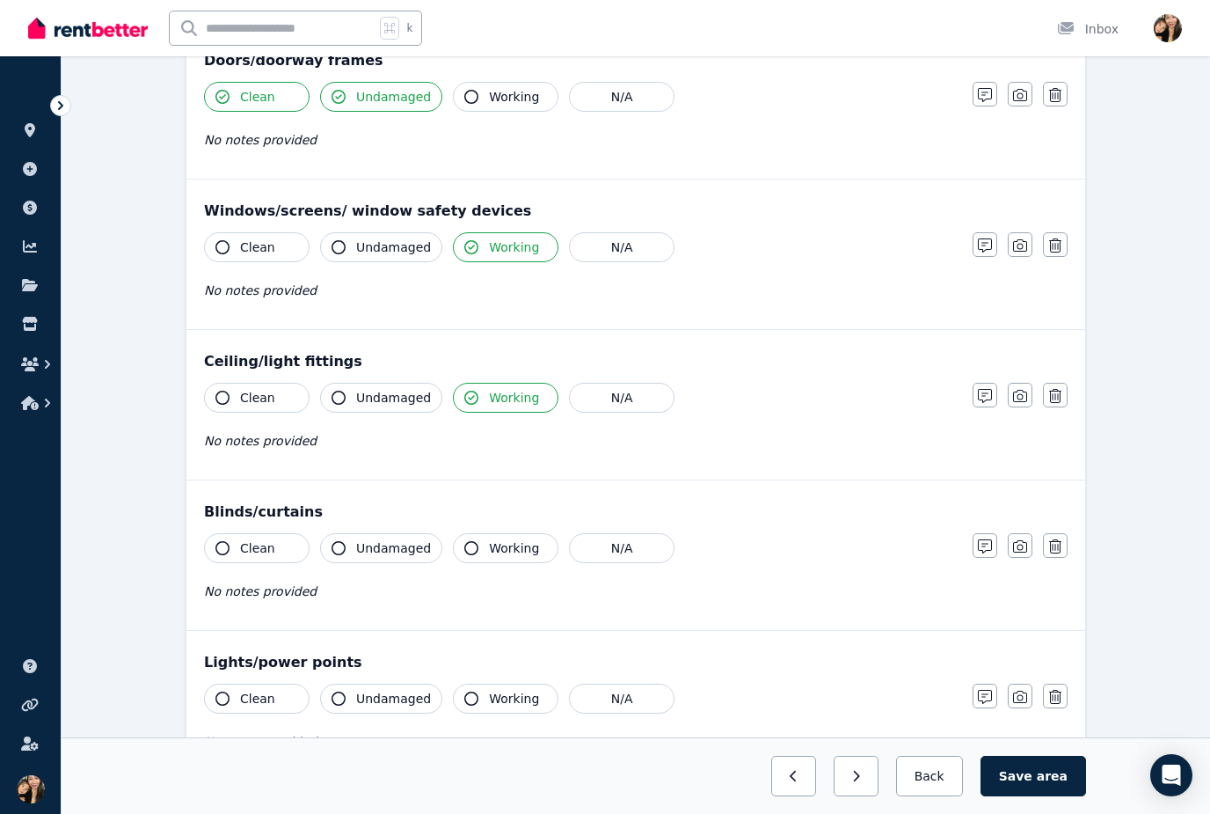
scroll to position [394, 0]
click at [493, 548] on span "Working" at bounding box center [514, 546] width 50 height 18
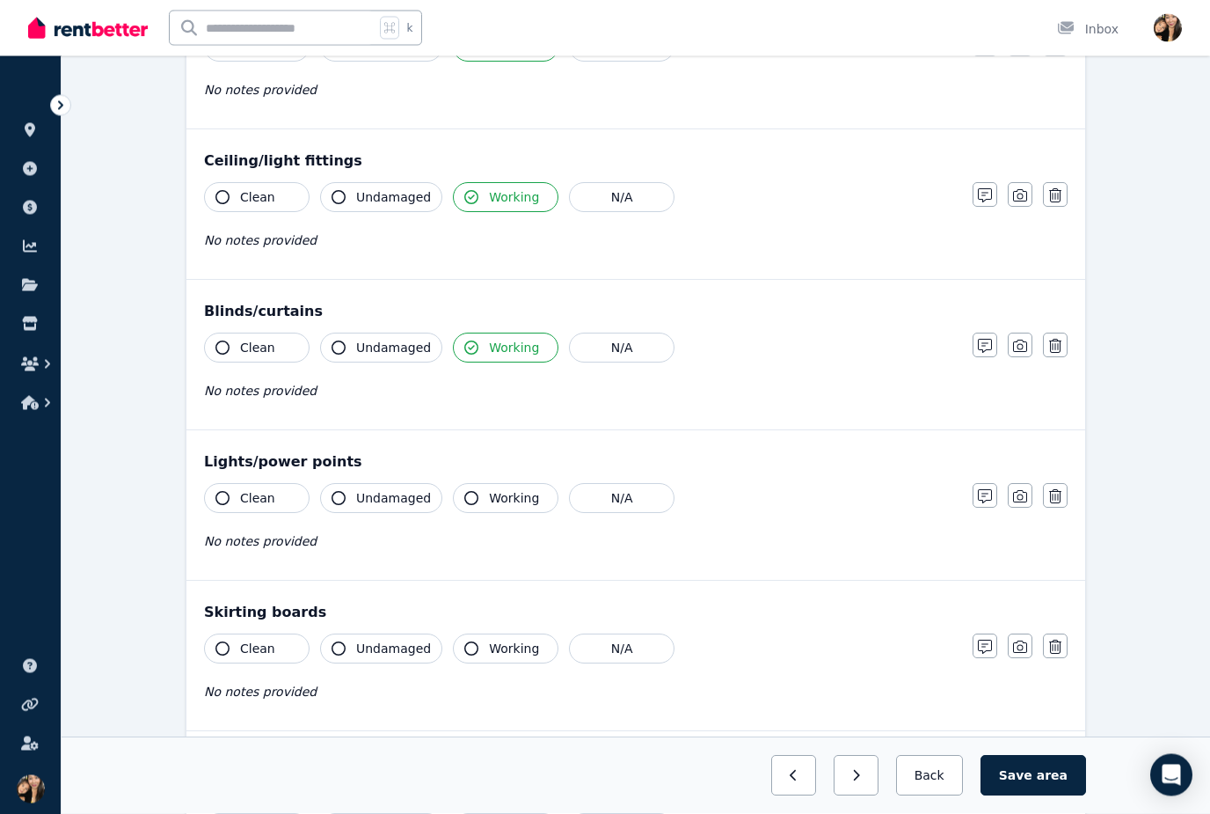
click at [503, 503] on span "Working" at bounding box center [514, 499] width 50 height 18
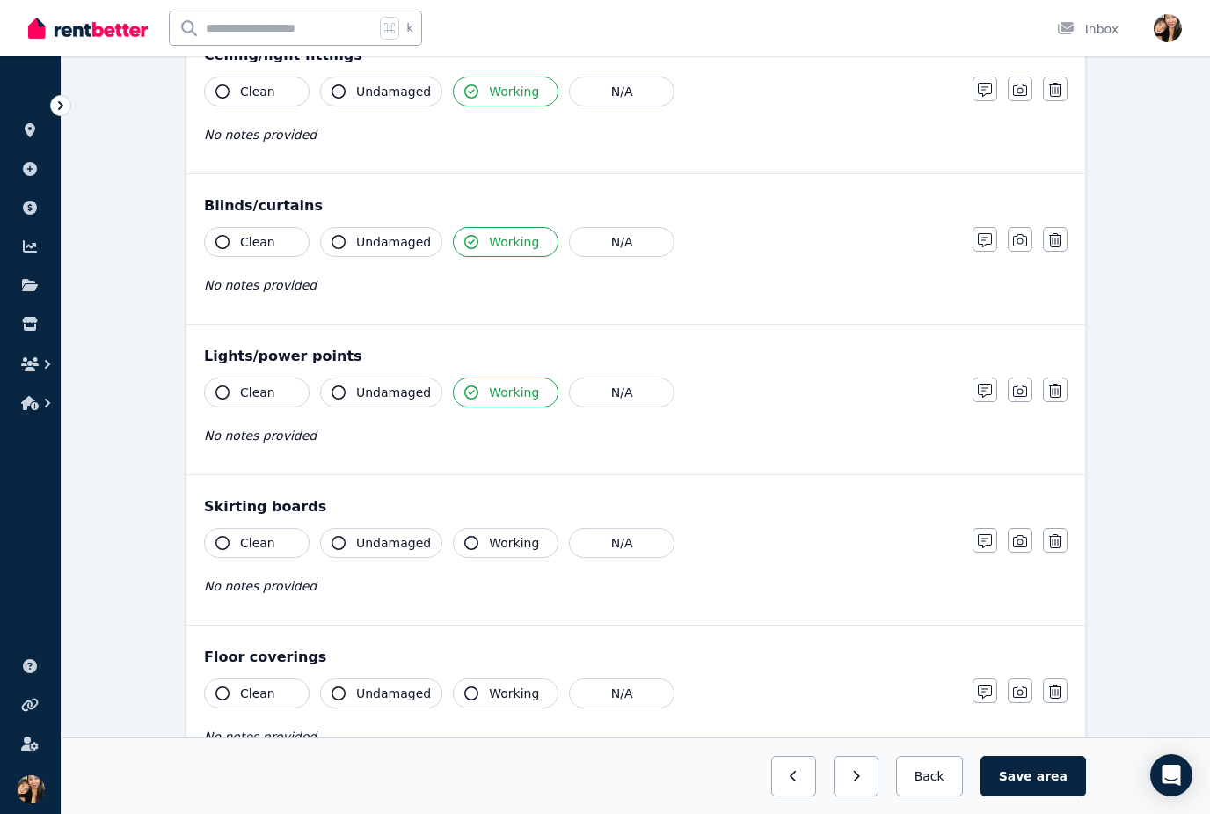
scroll to position [697, 0]
click at [392, 548] on span "Undamaged" at bounding box center [393, 545] width 75 height 18
click at [259, 543] on span "Clean" at bounding box center [257, 545] width 35 height 18
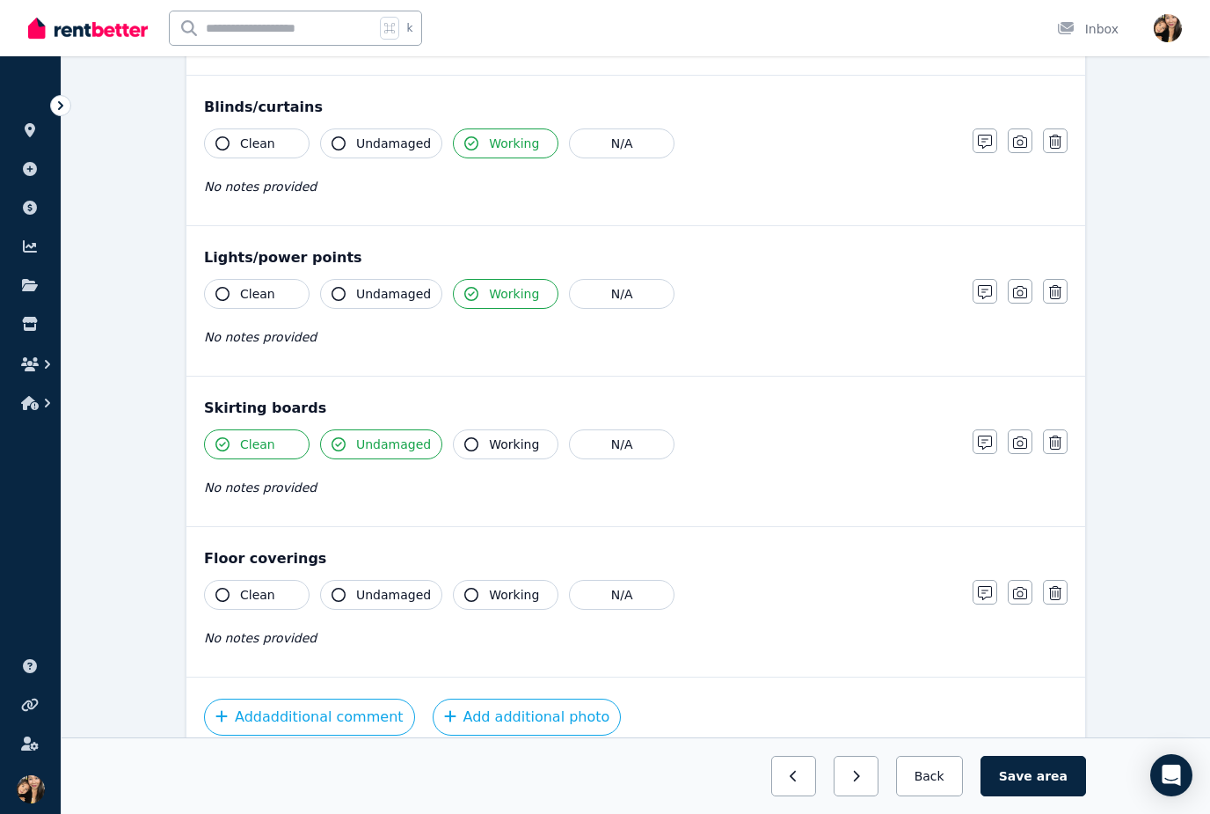
scroll to position [808, 0]
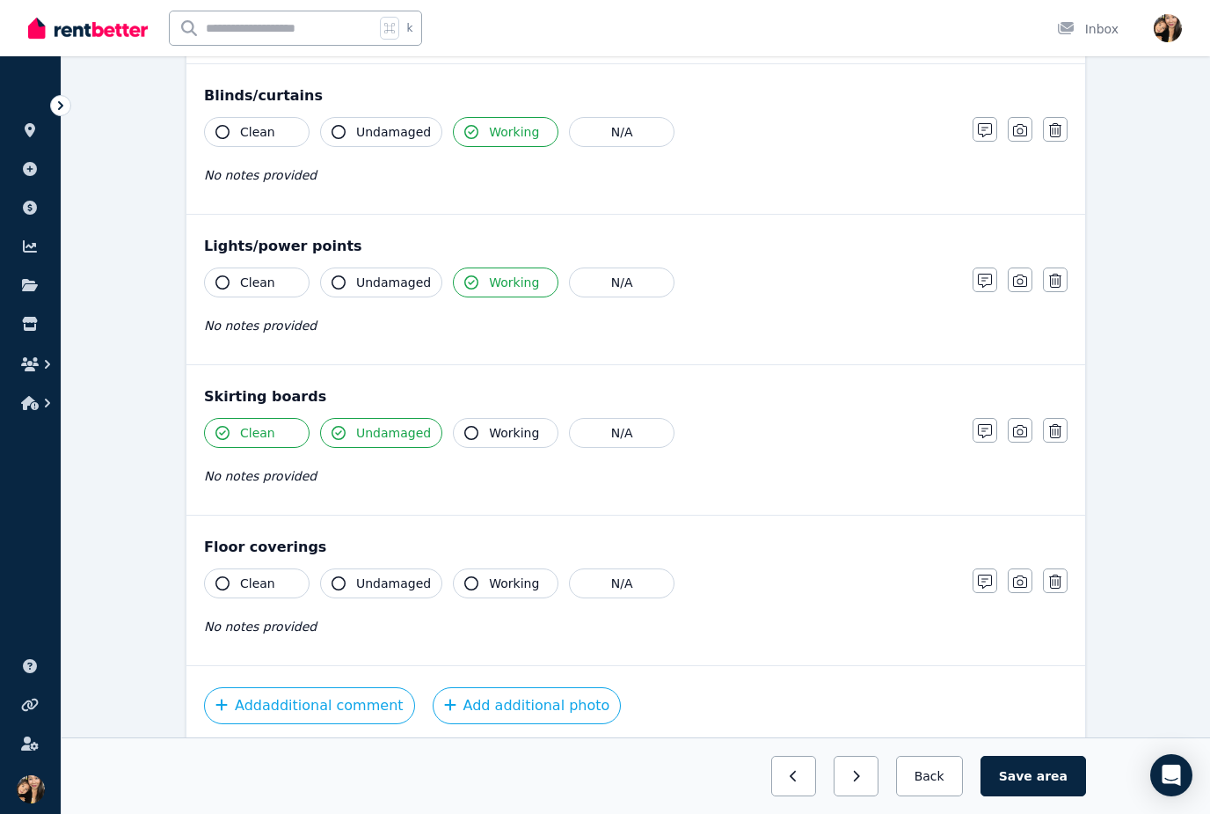
click at [391, 590] on span "Undamaged" at bounding box center [393, 583] width 75 height 18
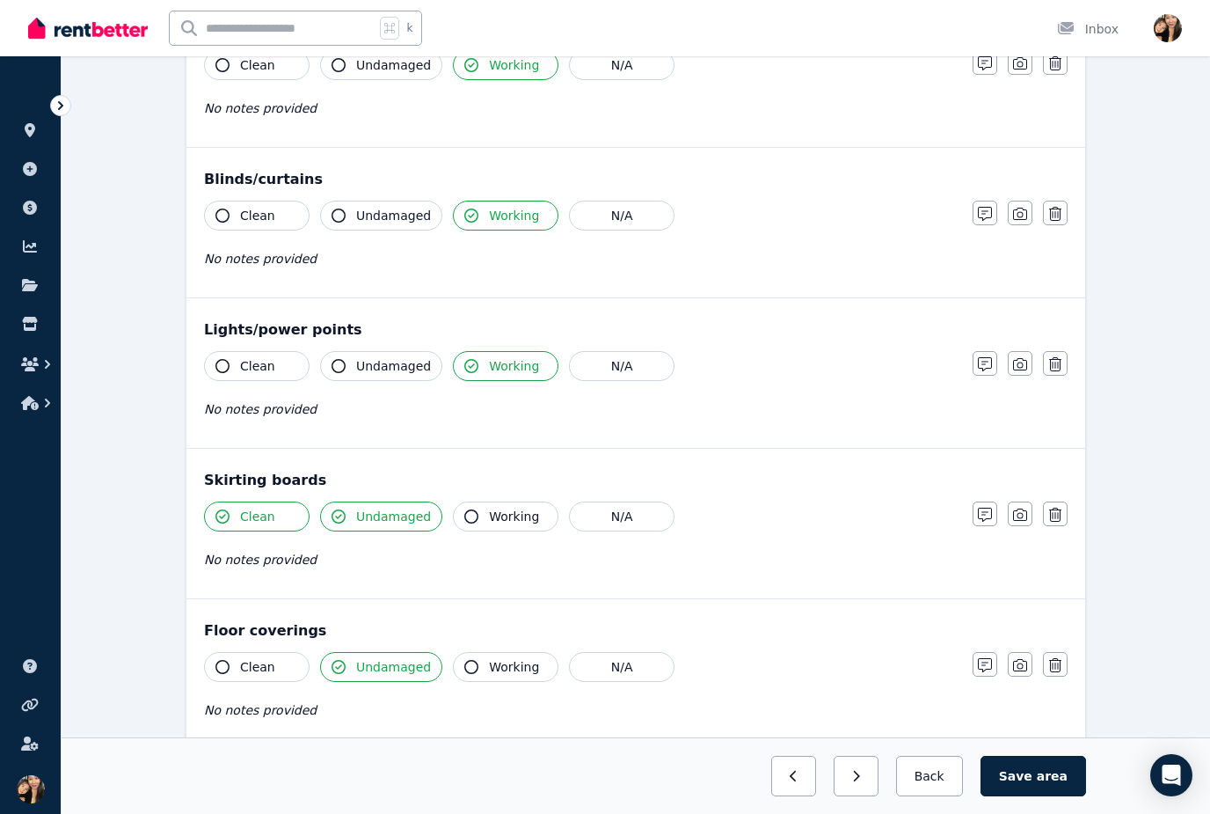
scroll to position [756, 0]
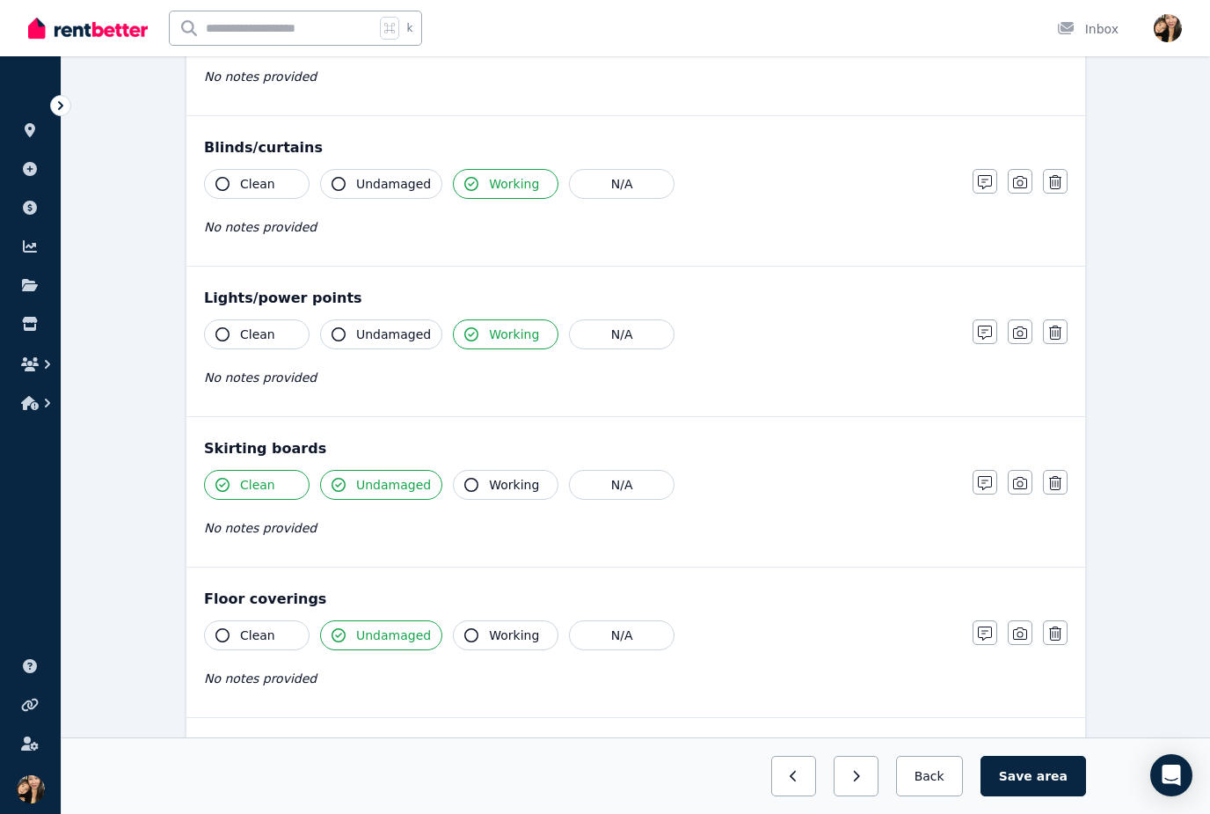
click at [258, 646] on button "Clean" at bounding box center [257, 635] width 106 height 30
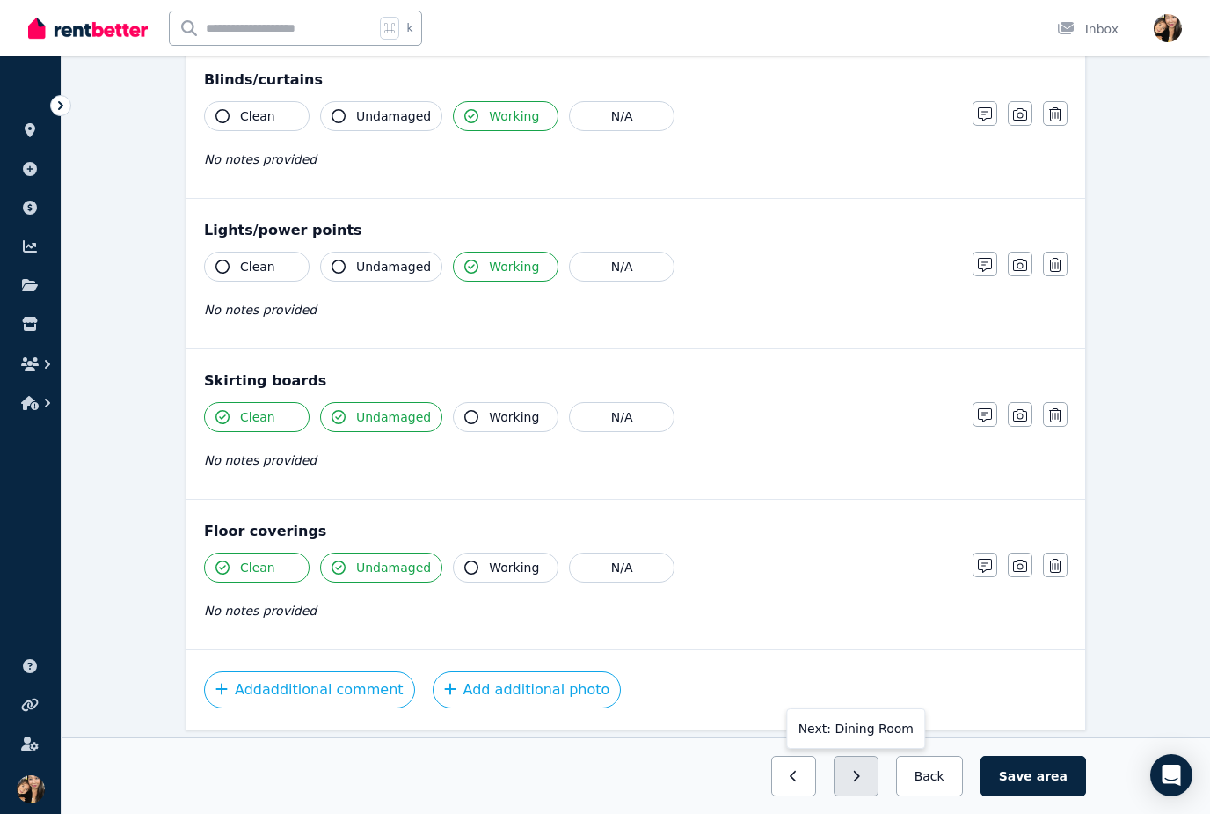
click at [877, 796] on button "button" at bounding box center [856, 776] width 45 height 40
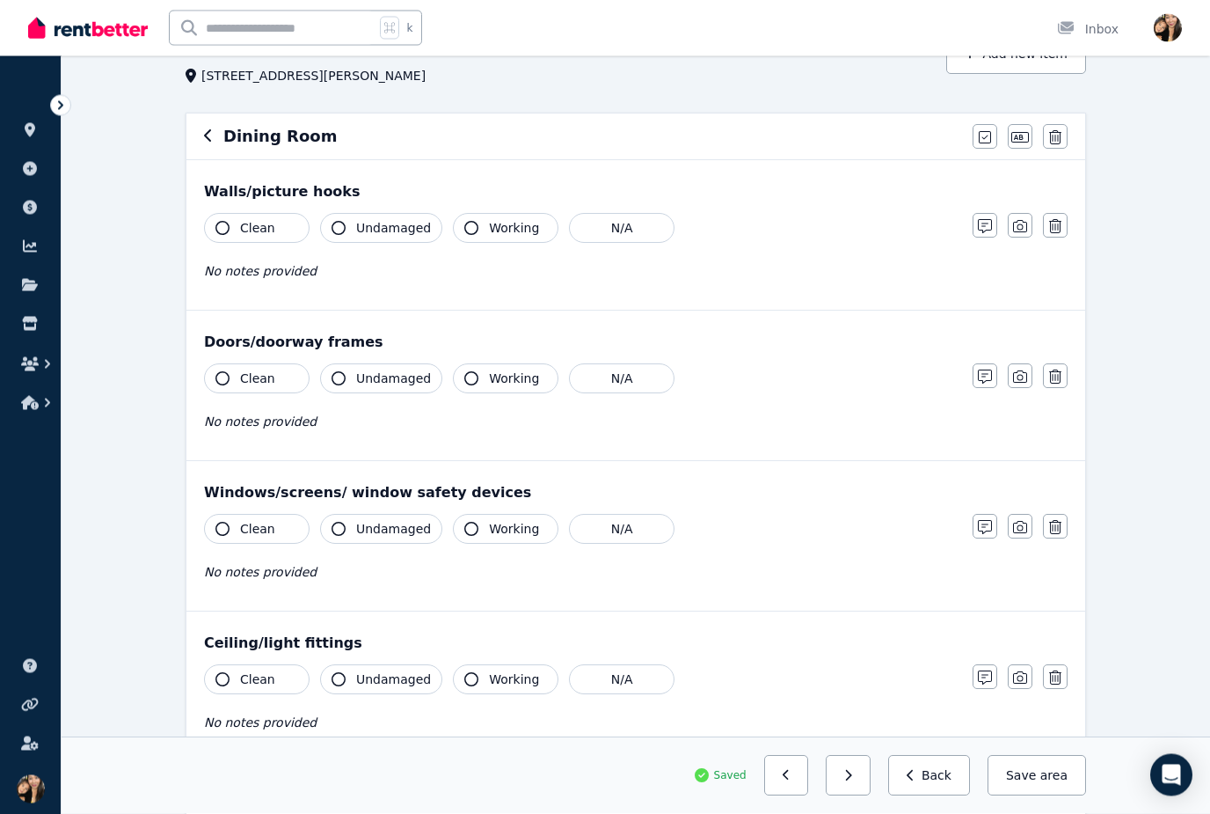
scroll to position [0, 0]
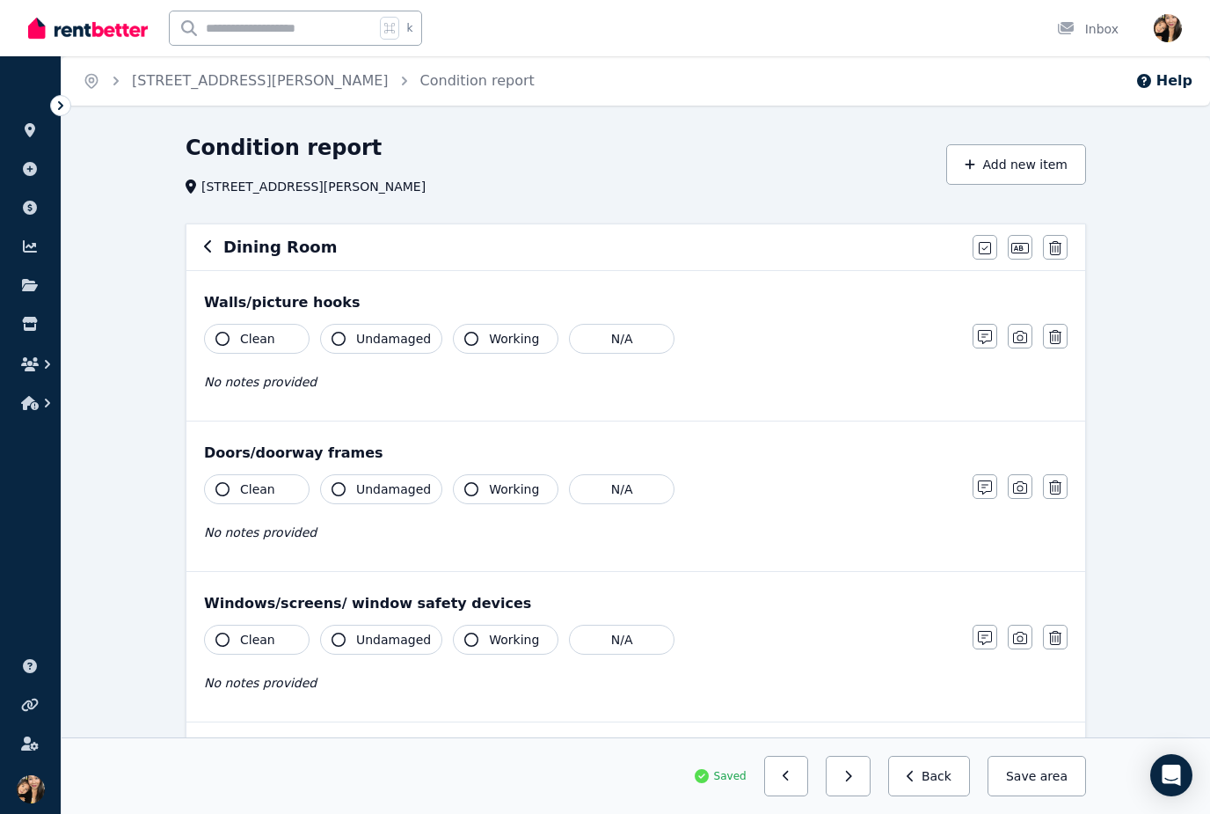
click at [267, 332] on span "Clean" at bounding box center [257, 339] width 35 height 18
click at [360, 341] on span "Undamaged" at bounding box center [393, 339] width 75 height 18
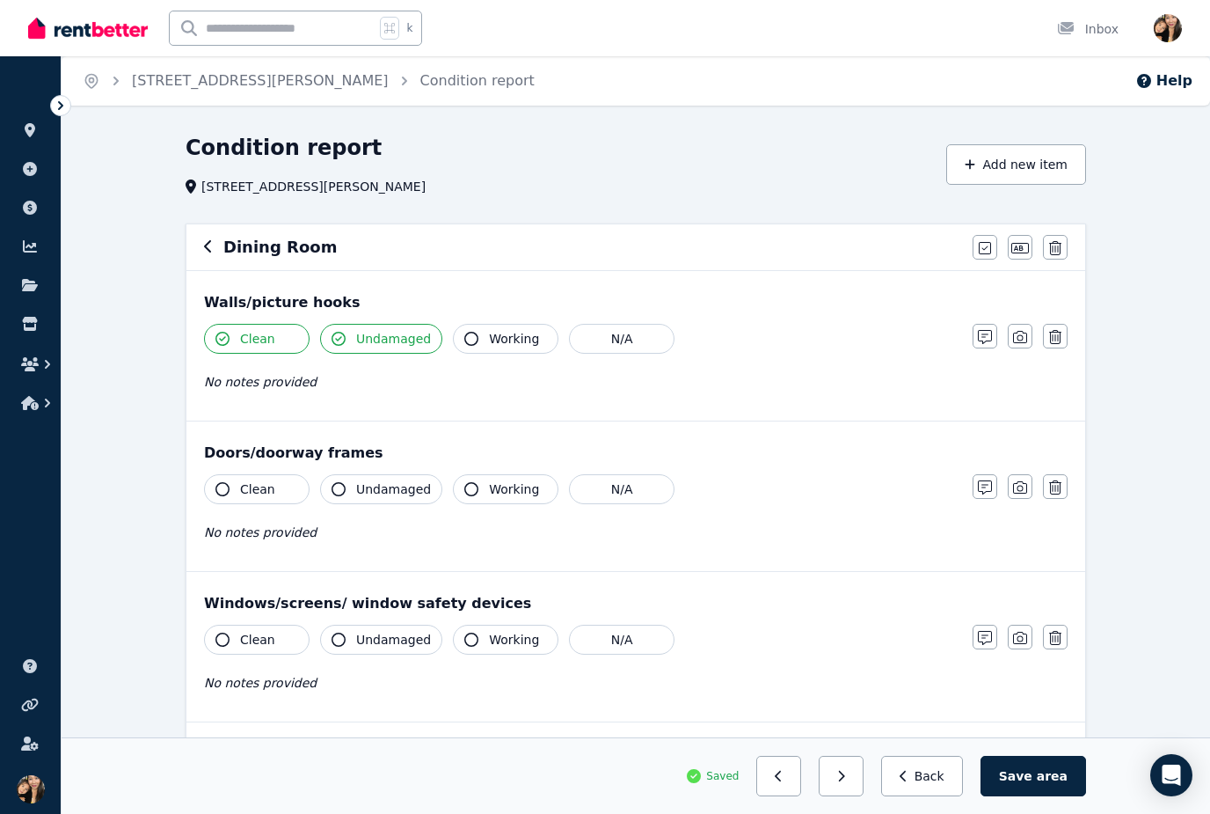
click at [273, 480] on button "Clean" at bounding box center [257, 489] width 106 height 30
click at [383, 474] on button "Undamaged" at bounding box center [381, 489] width 122 height 30
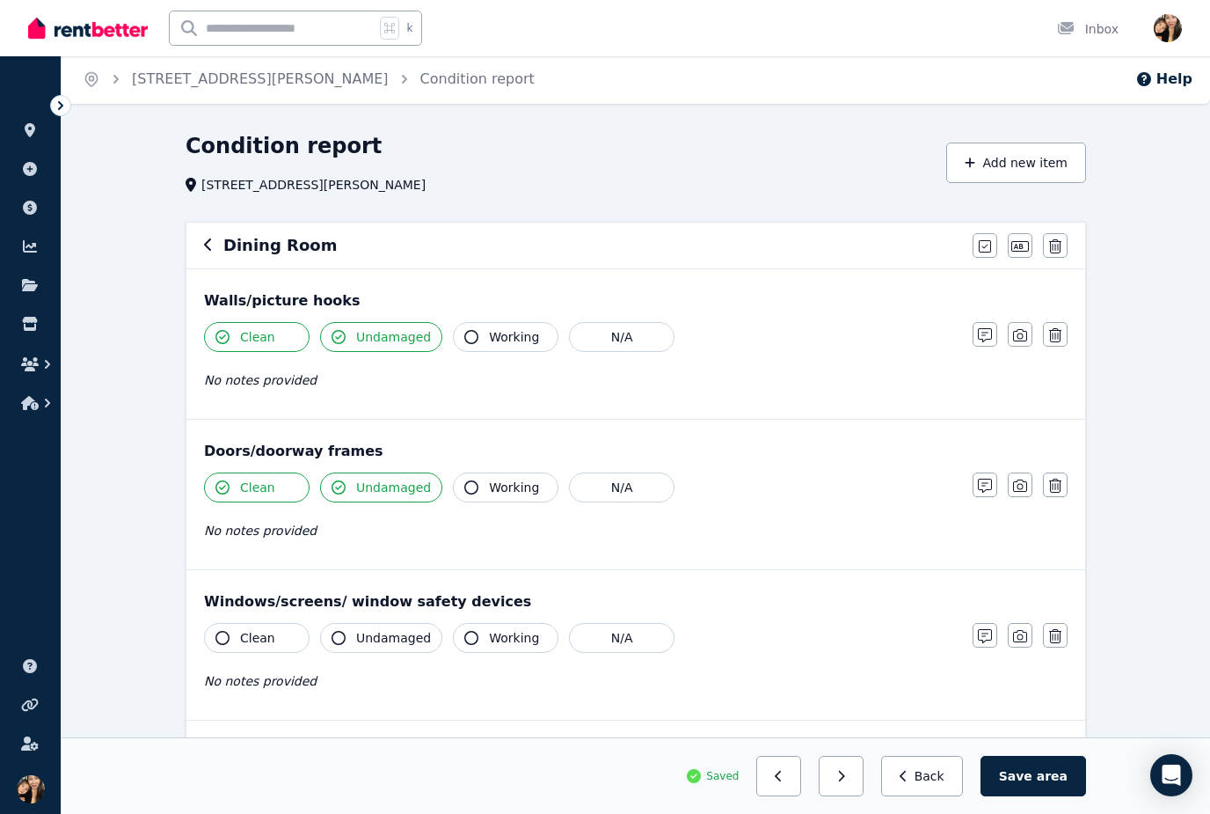
scroll to position [49, 0]
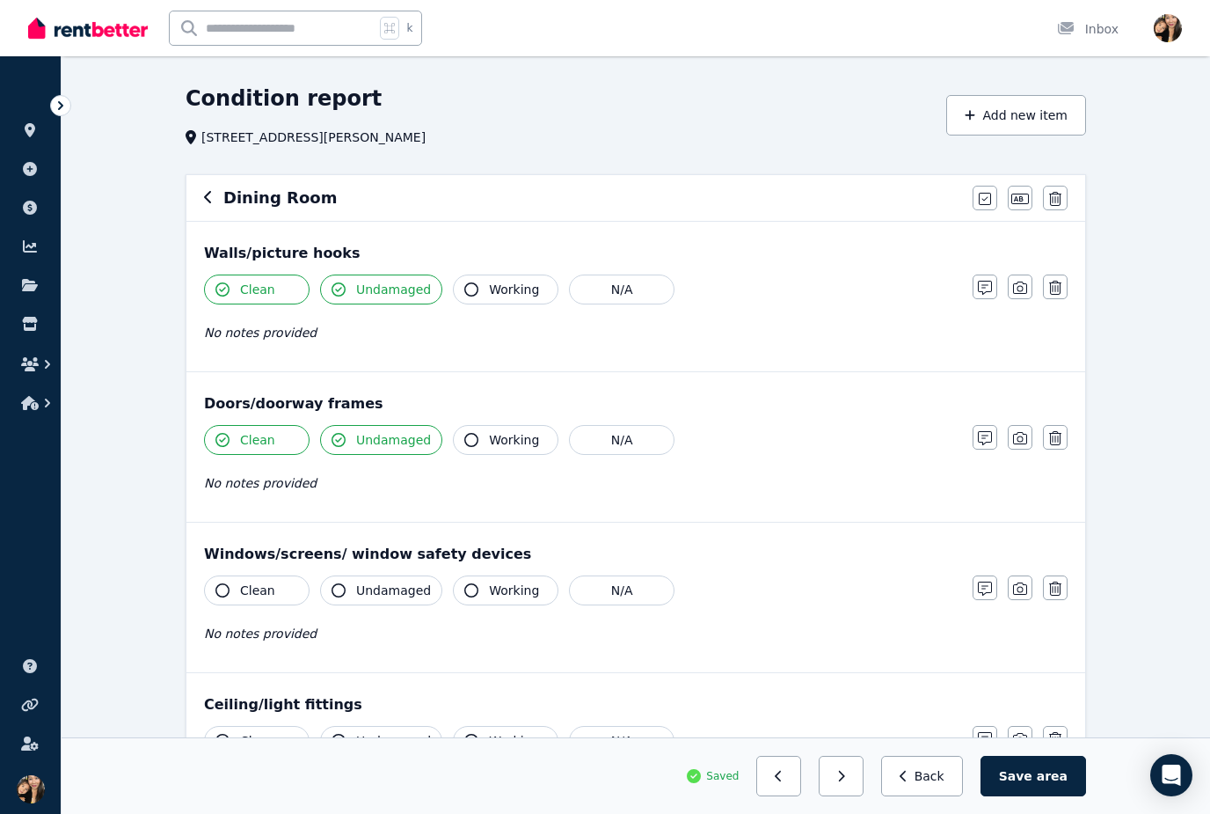
click at [268, 595] on span "Clean" at bounding box center [257, 590] width 35 height 18
click at [384, 588] on span "Undamaged" at bounding box center [393, 590] width 75 height 18
click at [261, 593] on span "Clean" at bounding box center [257, 590] width 35 height 18
click at [383, 588] on span "Undamaged" at bounding box center [393, 590] width 75 height 18
click at [226, 584] on icon "button" at bounding box center [222, 590] width 14 height 14
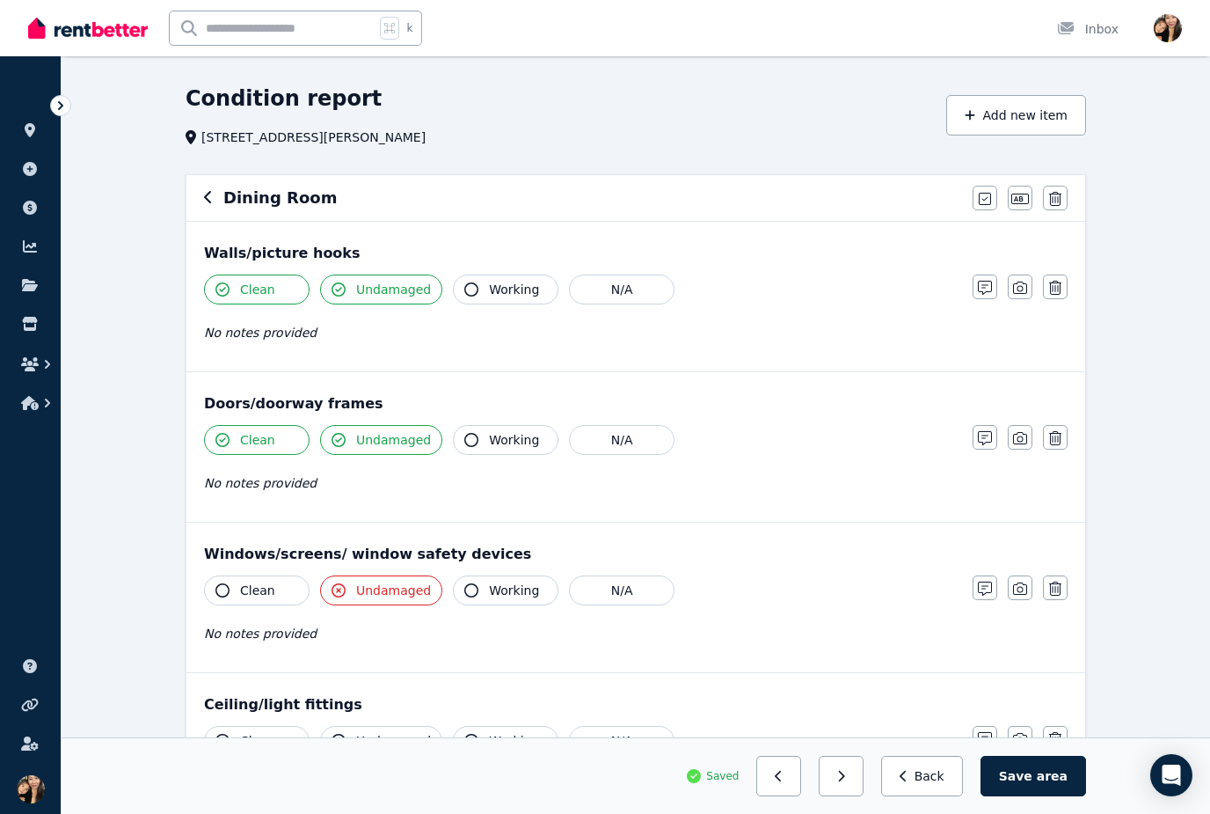
click at [340, 590] on icon "button" at bounding box center [339, 590] width 14 height 14
click at [515, 583] on span "Working" at bounding box center [514, 590] width 50 height 18
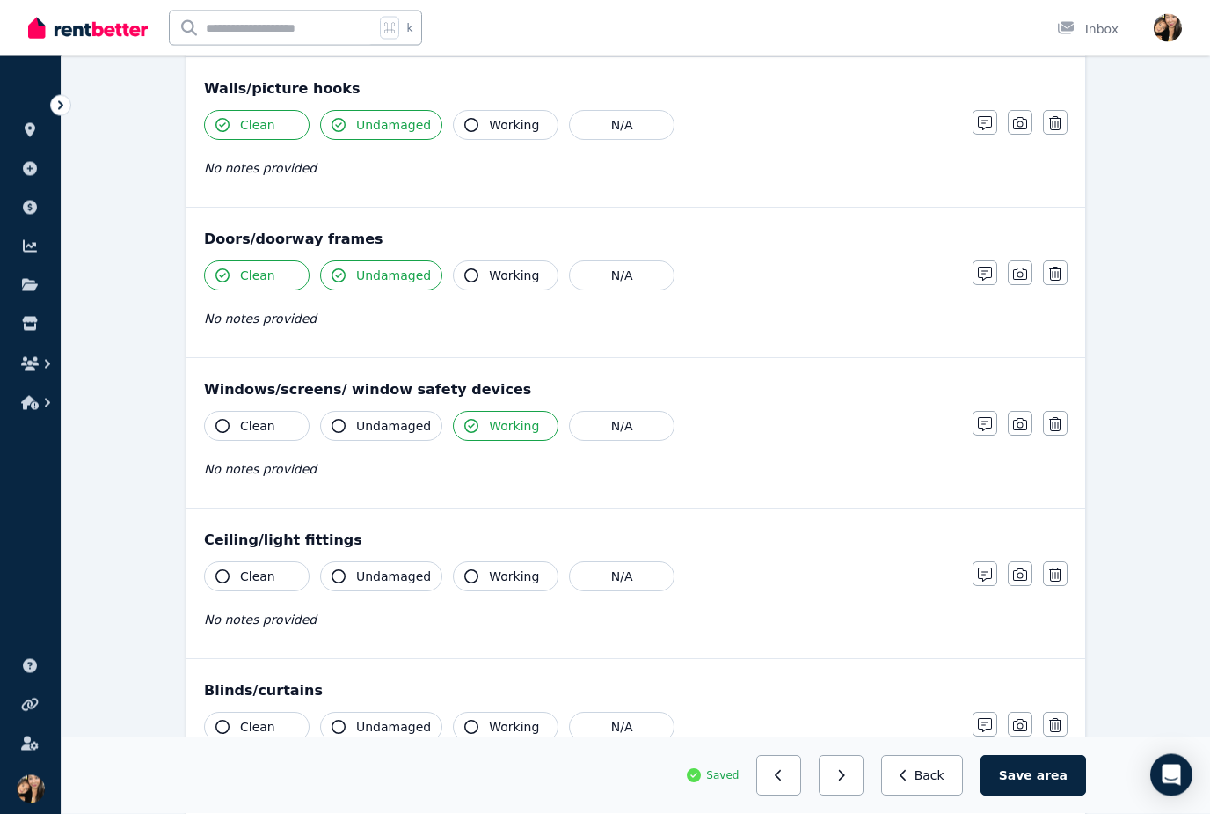
scroll to position [287, 0]
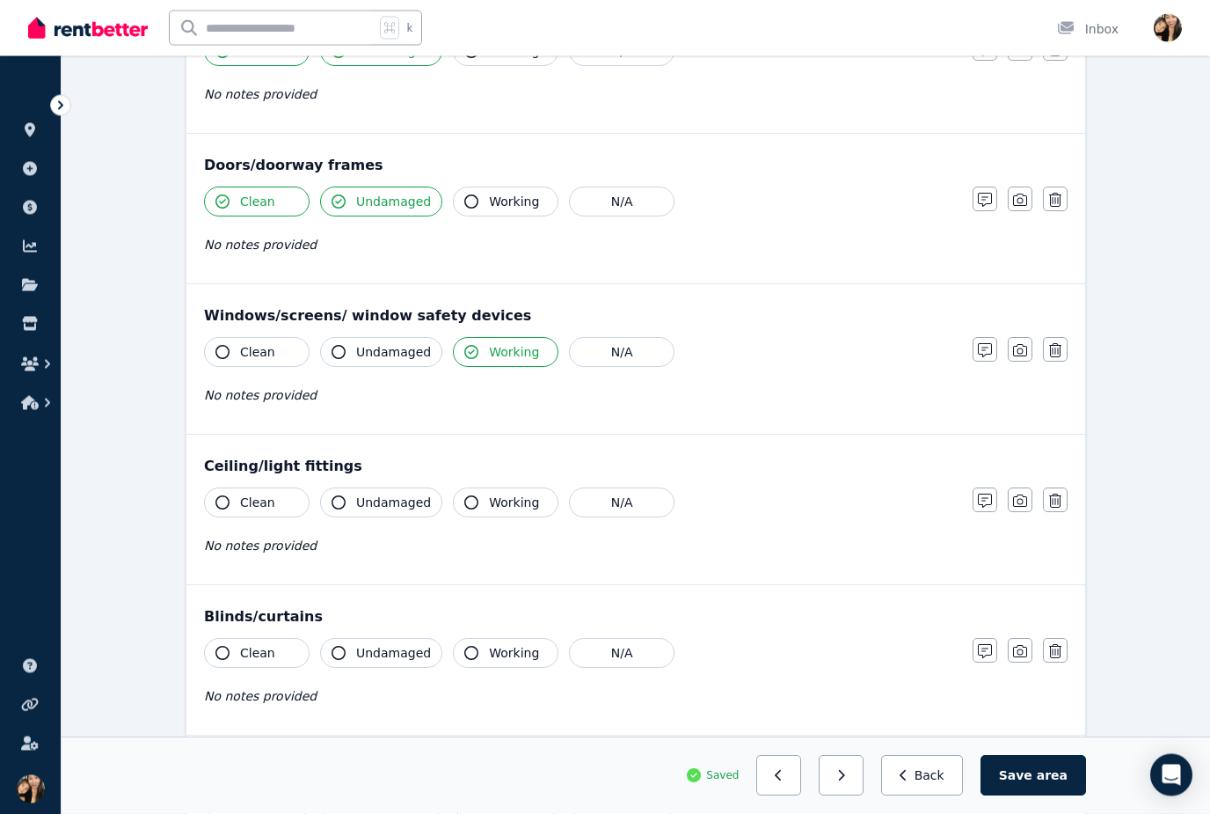
click at [496, 508] on span "Working" at bounding box center [514, 503] width 50 height 18
click at [489, 649] on span "Working" at bounding box center [514, 653] width 50 height 18
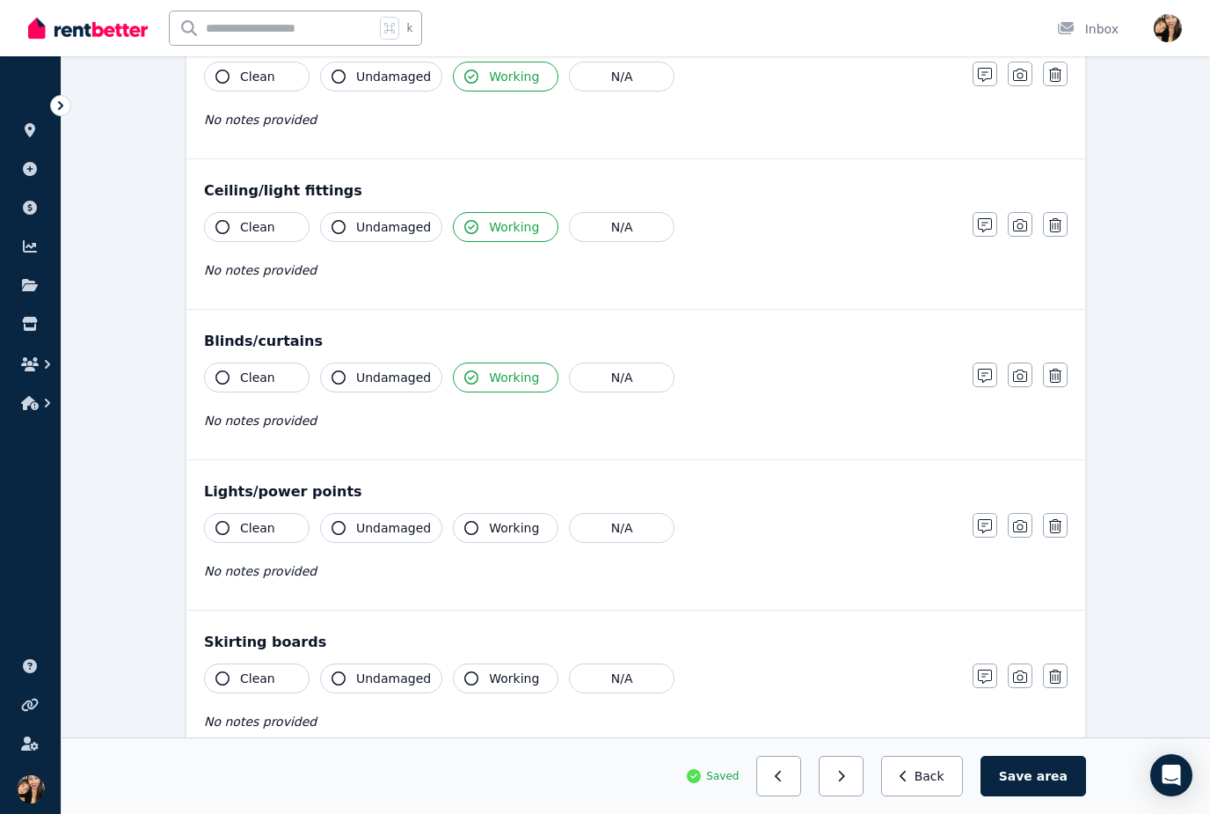
click at [481, 537] on button "Working" at bounding box center [506, 528] width 106 height 30
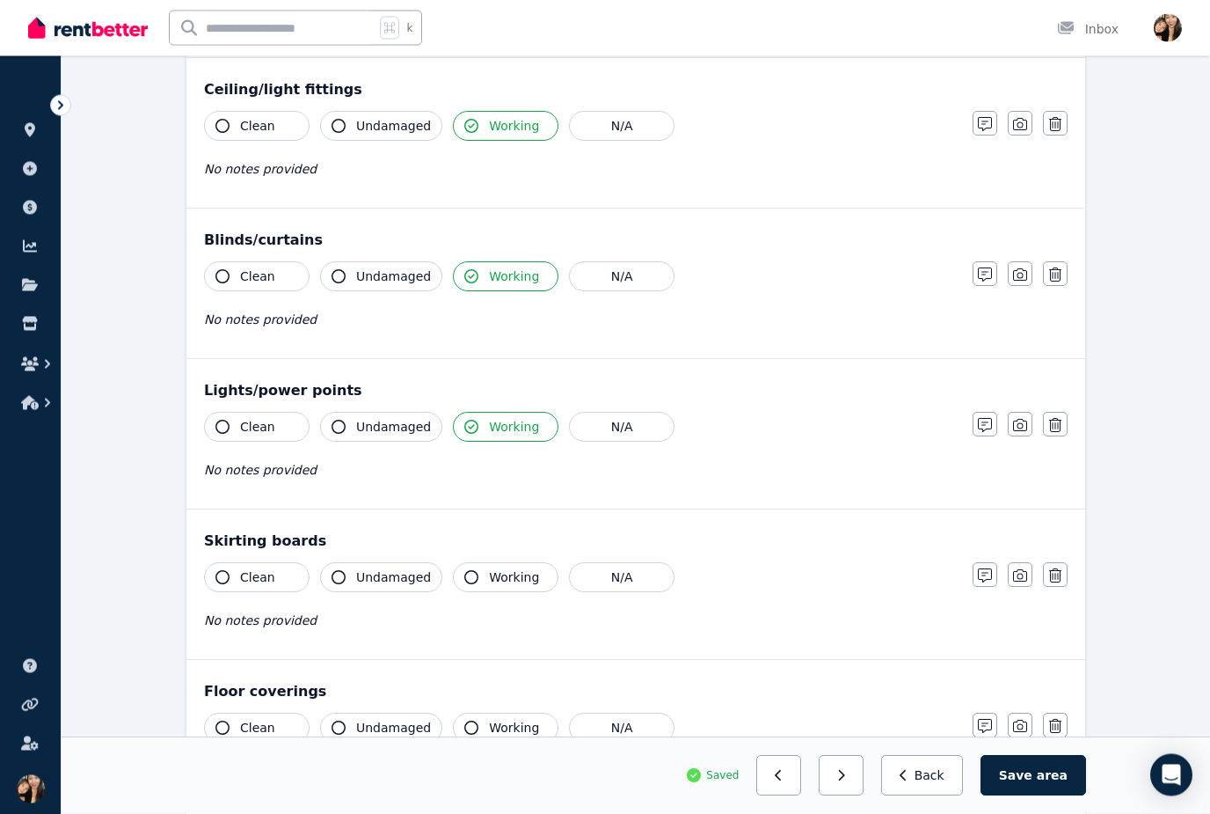
click at [252, 583] on span "Clean" at bounding box center [257, 578] width 35 height 18
click at [368, 578] on span "Undamaged" at bounding box center [393, 577] width 75 height 18
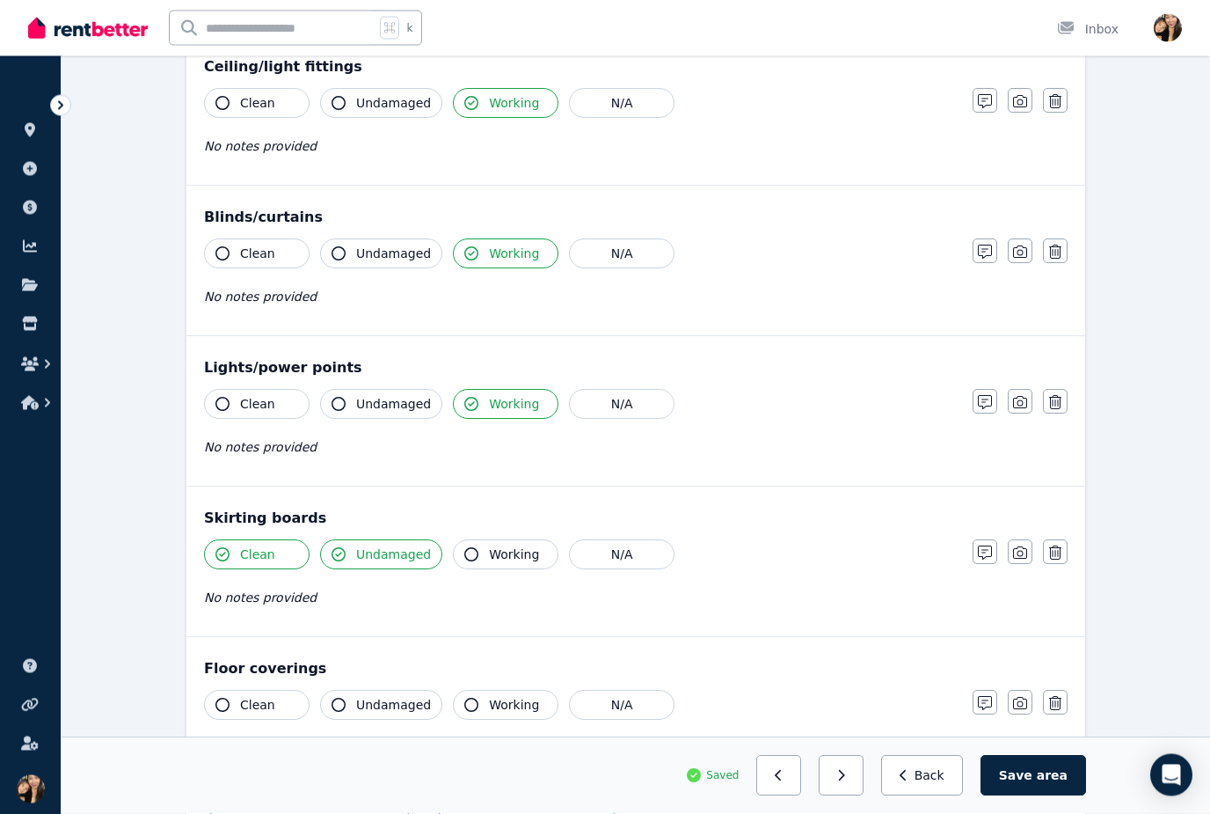
scroll to position [824, 0]
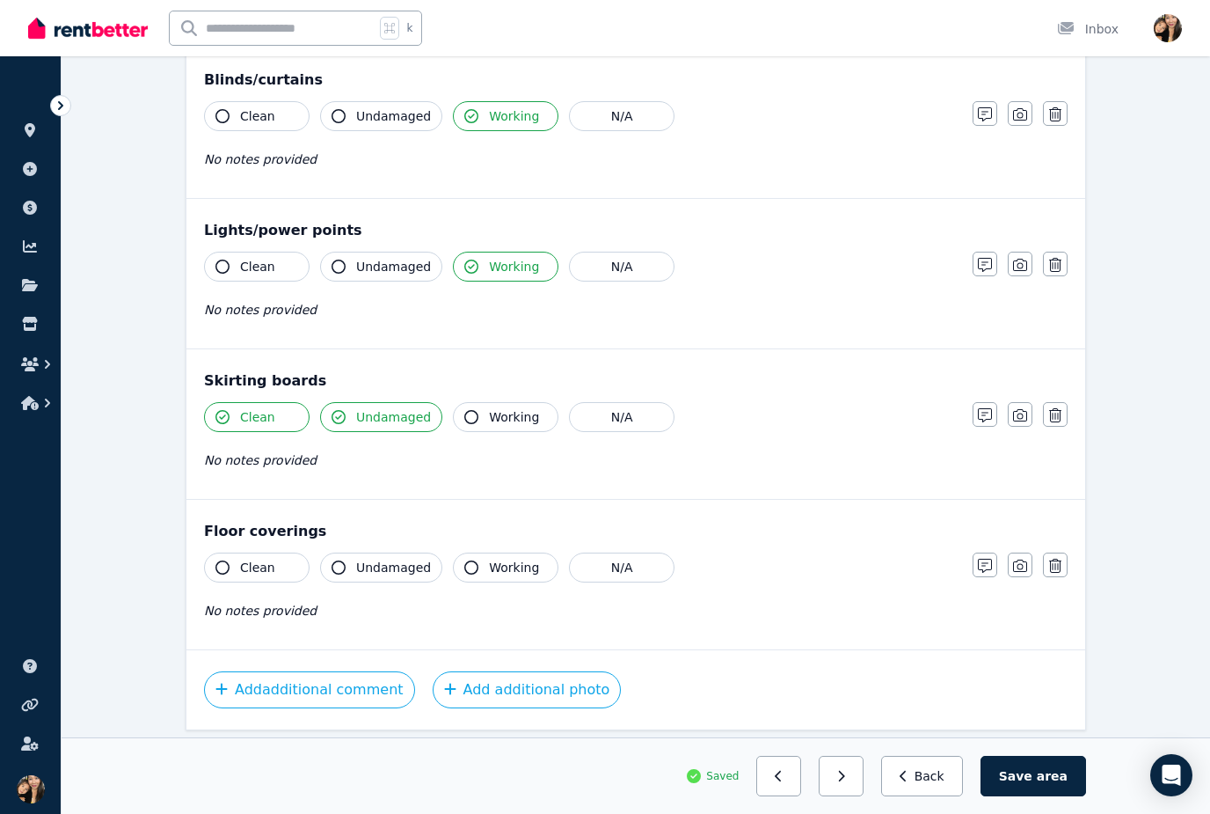
click at [286, 569] on button "Clean" at bounding box center [257, 567] width 106 height 30
click at [374, 573] on span "Undamaged" at bounding box center [393, 568] width 75 height 18
click at [845, 782] on icon "button" at bounding box center [841, 776] width 8 height 12
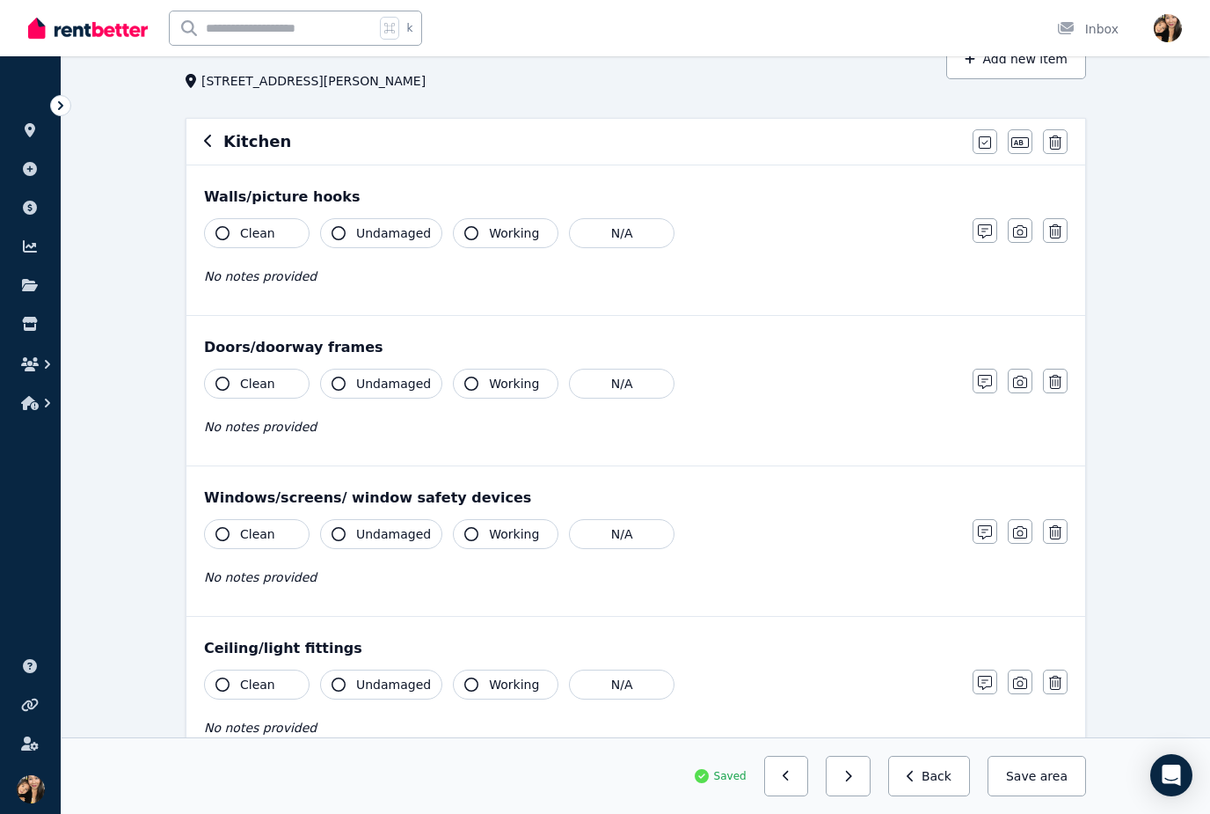
scroll to position [0, 0]
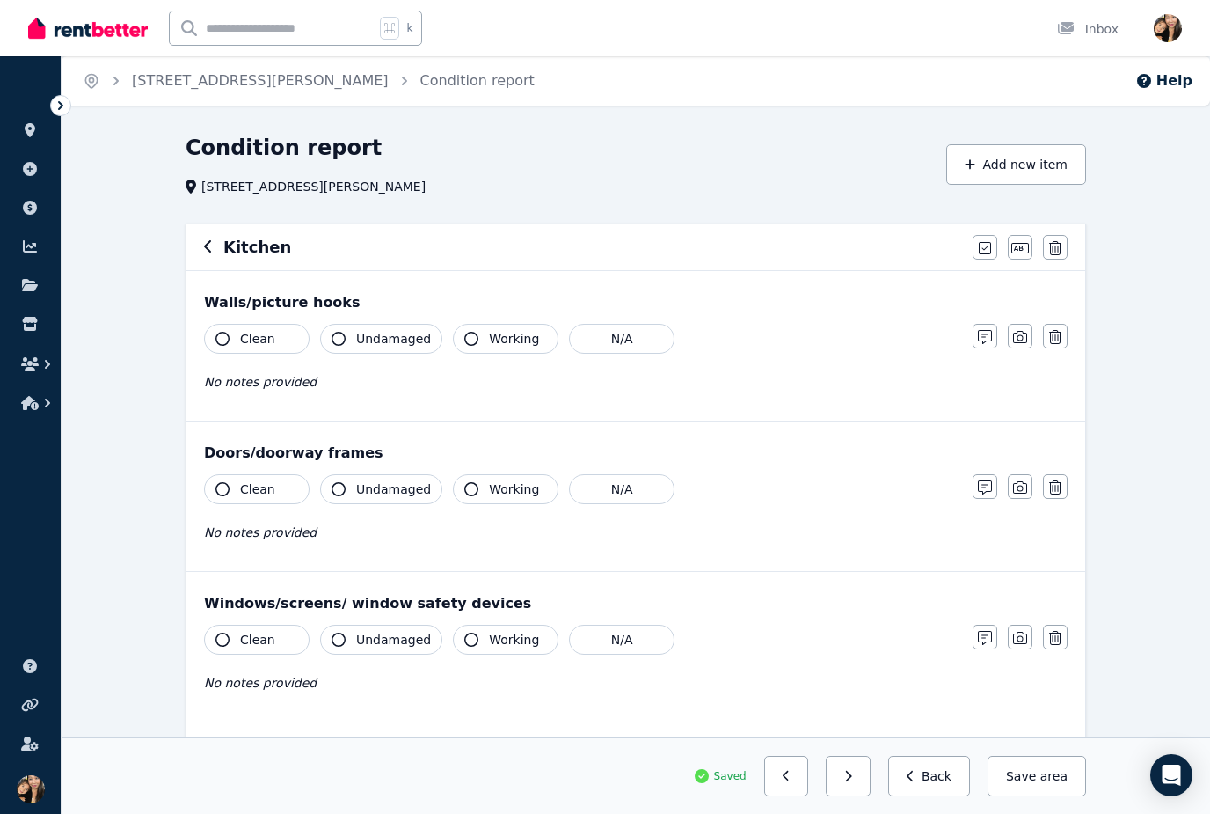
click at [286, 324] on button "Clean" at bounding box center [257, 339] width 106 height 30
click at [387, 336] on span "Undamaged" at bounding box center [393, 339] width 75 height 18
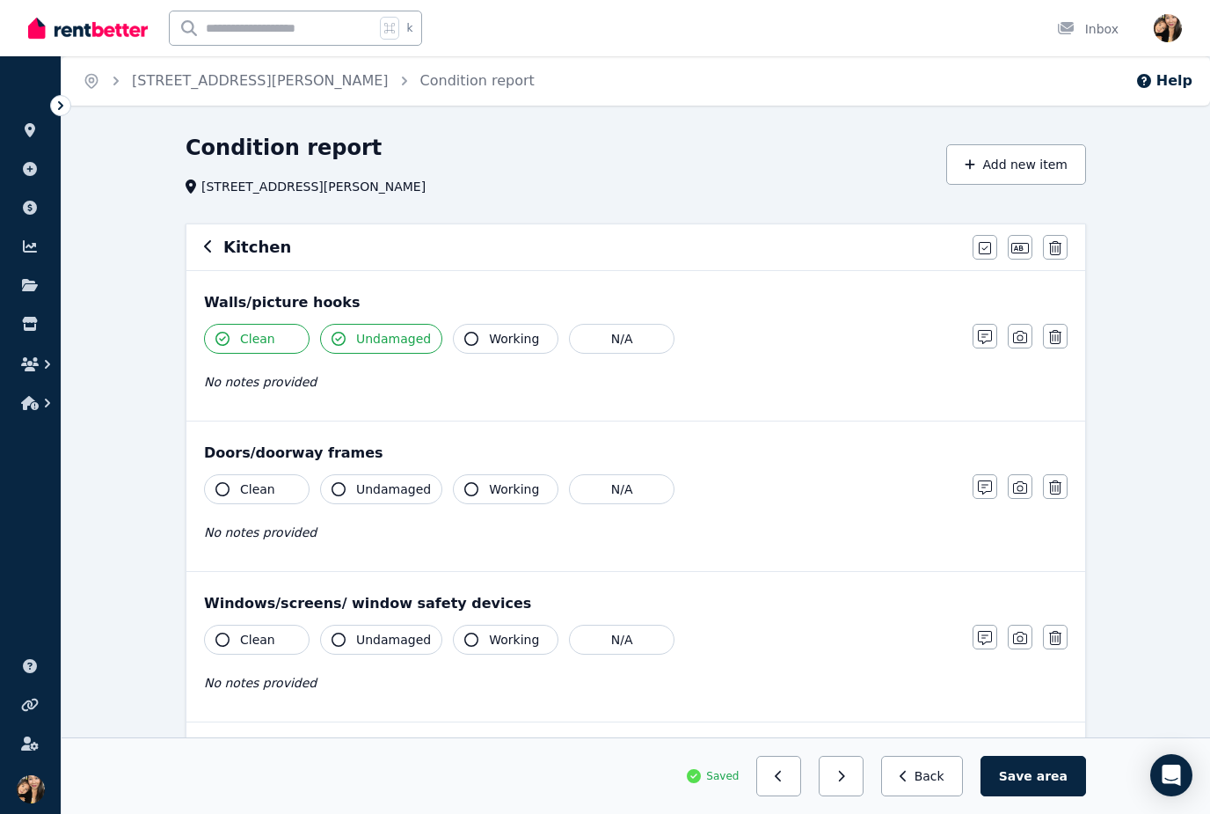
click at [512, 329] on button "Working" at bounding box center [506, 339] width 106 height 30
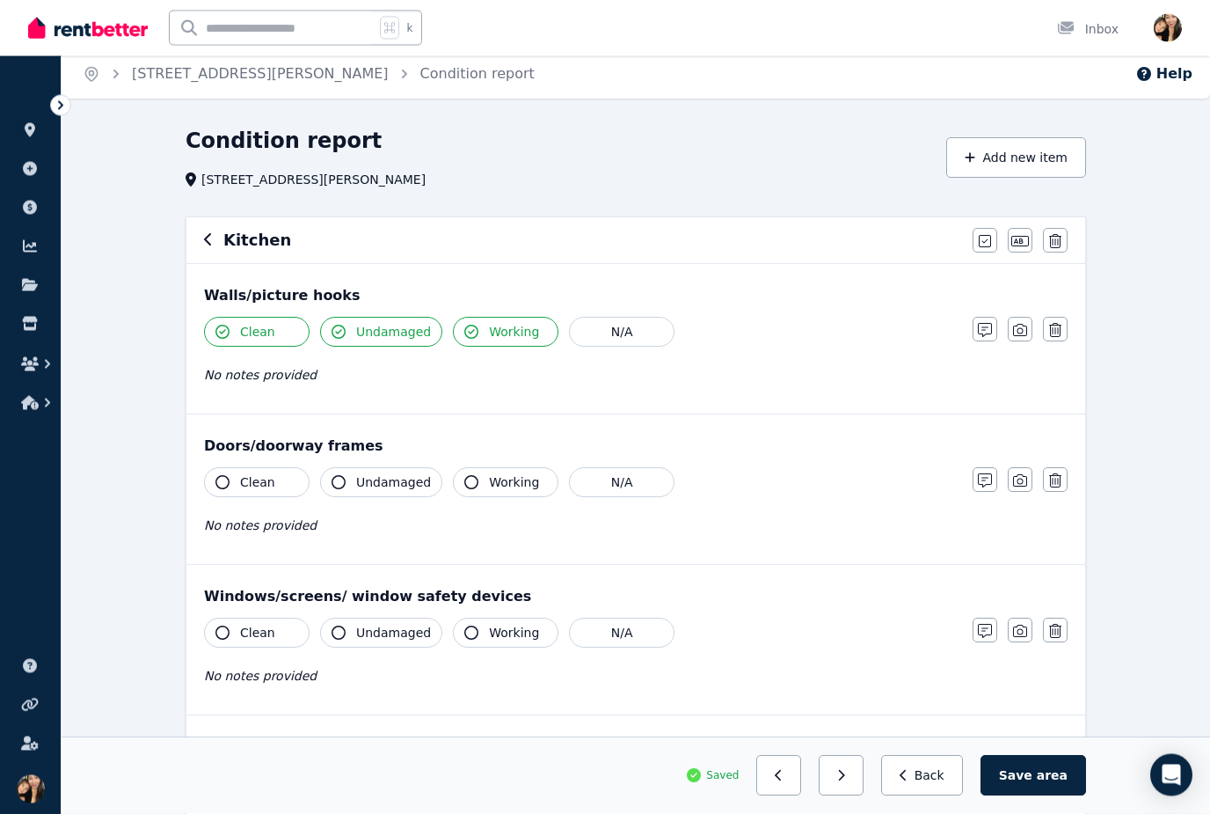
scroll to position [7, 0]
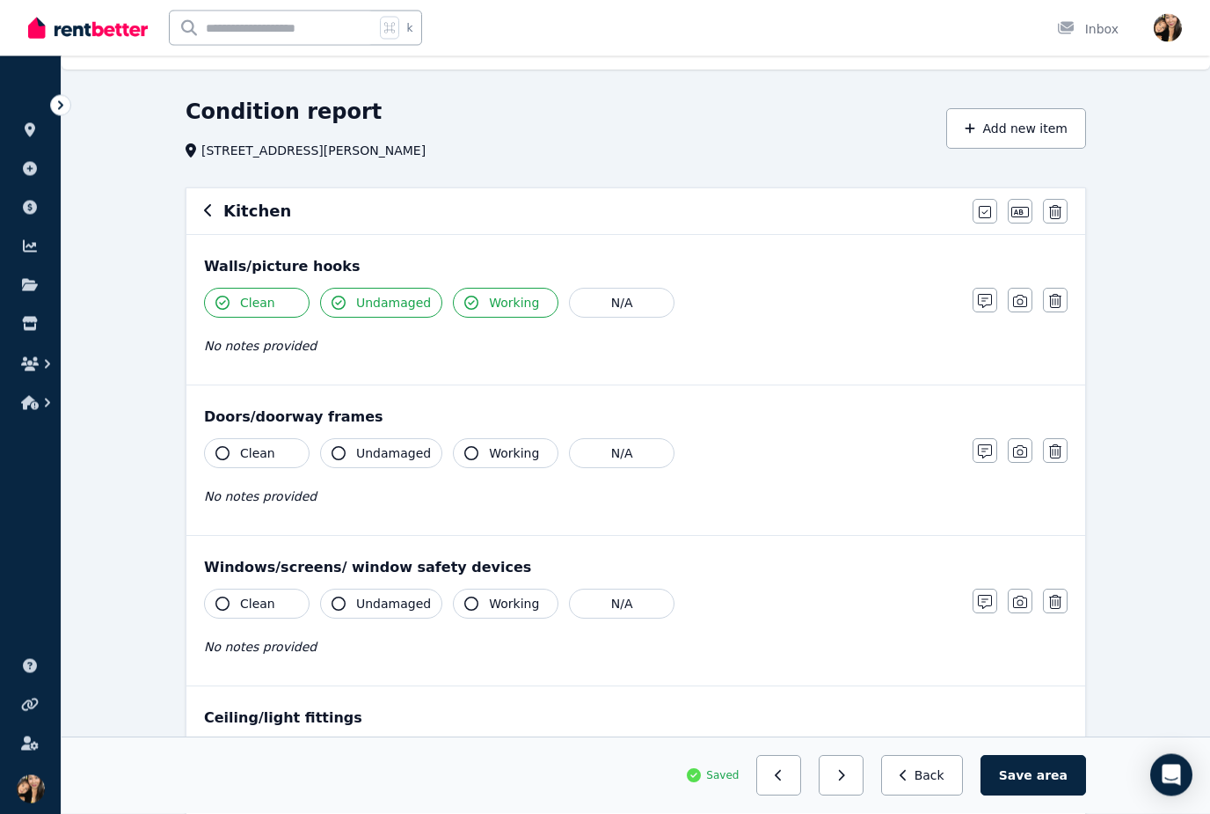
click at [296, 454] on button "Clean" at bounding box center [257, 454] width 106 height 30
click at [372, 466] on button "Undamaged" at bounding box center [381, 453] width 122 height 30
click at [510, 449] on span "Working" at bounding box center [514, 453] width 50 height 18
click at [468, 462] on button "Working" at bounding box center [506, 453] width 106 height 30
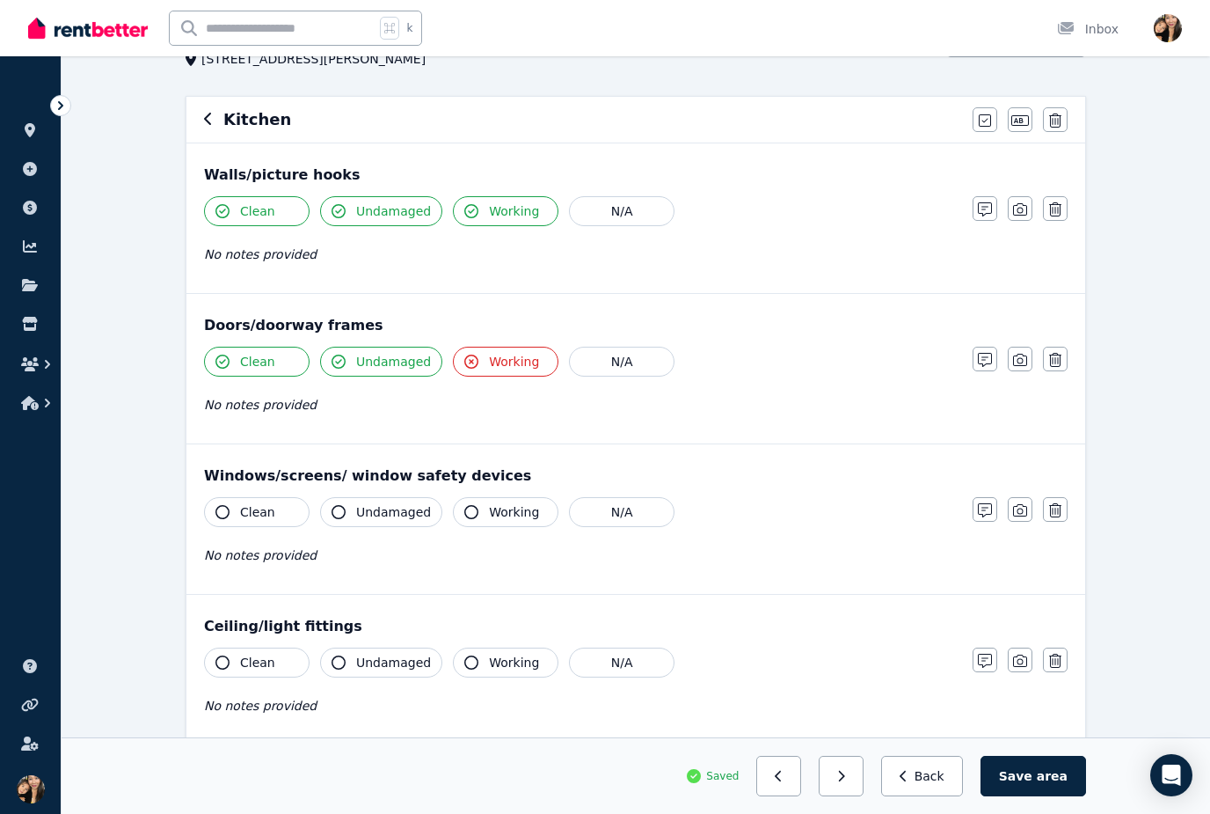
scroll to position [128, 0]
click at [489, 507] on span "Working" at bounding box center [514, 511] width 50 height 18
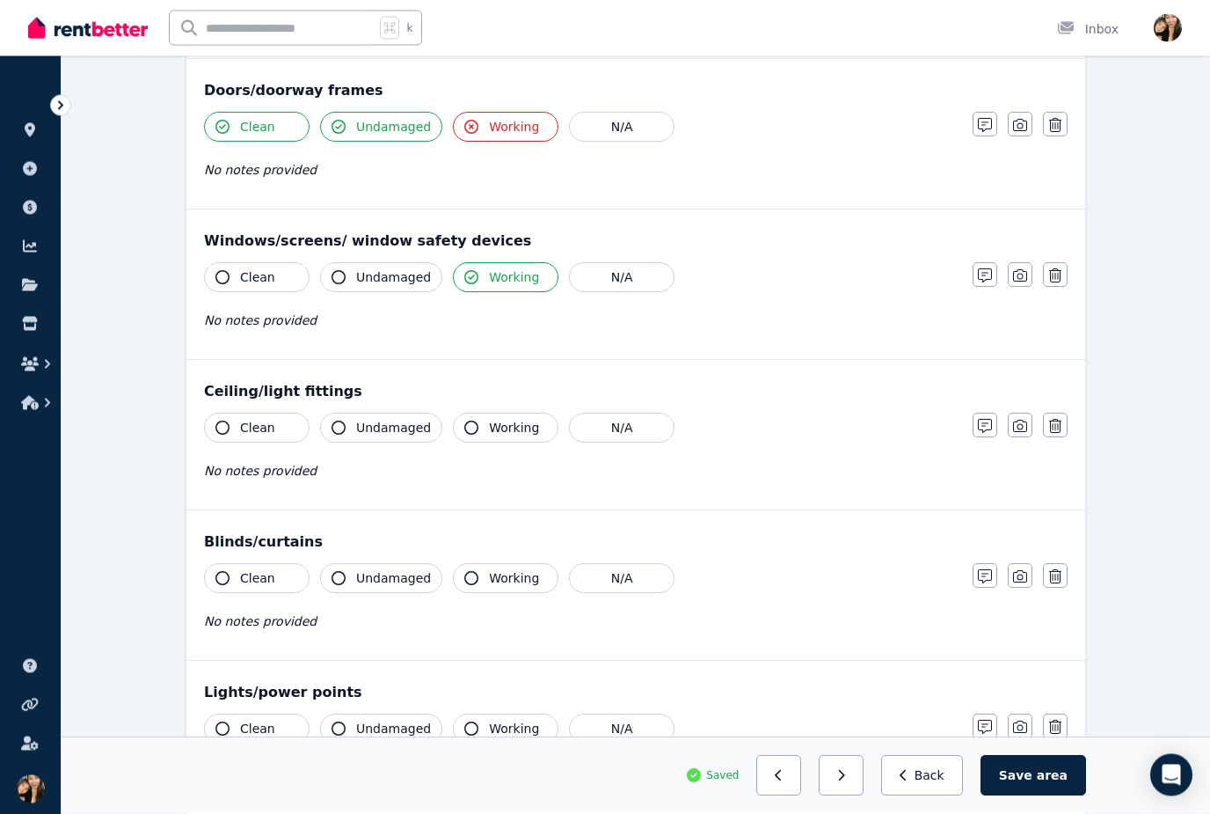
click at [491, 428] on span "Working" at bounding box center [514, 429] width 50 height 18
click at [500, 573] on span "Working" at bounding box center [514, 578] width 50 height 18
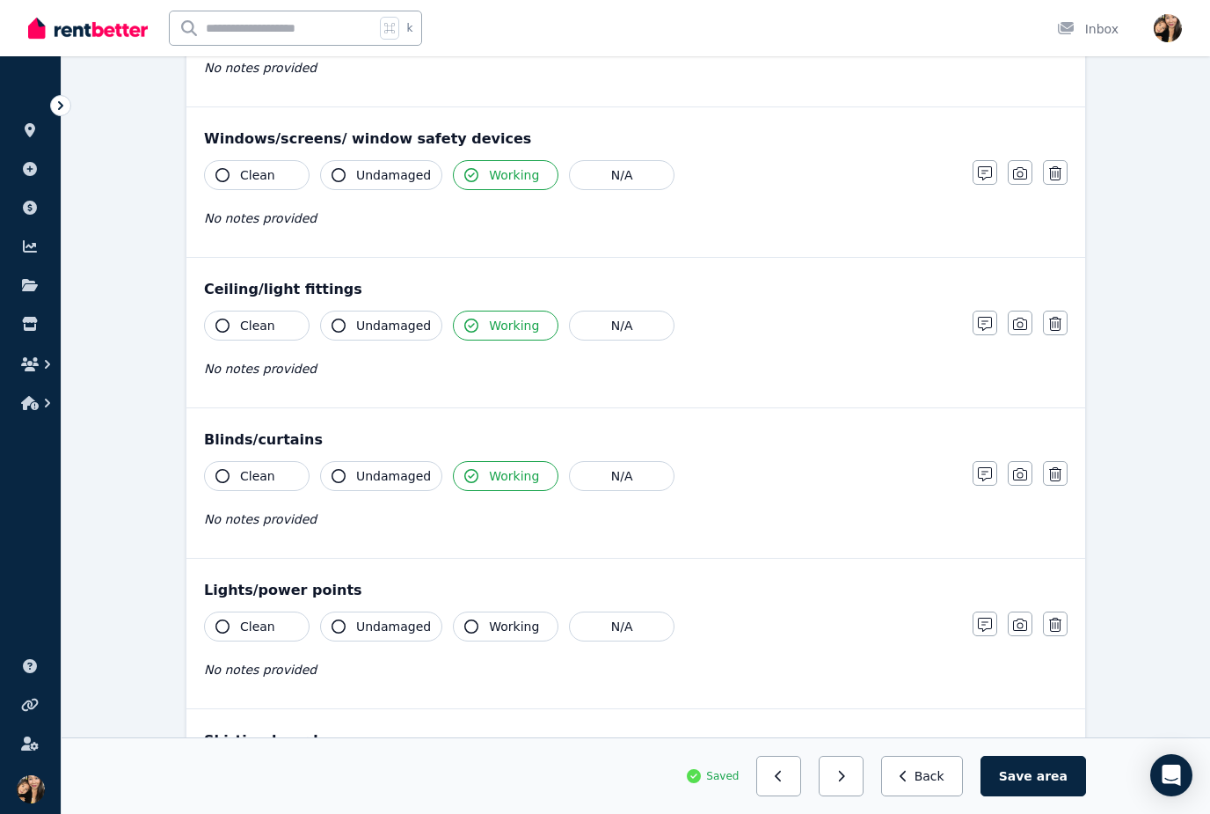
scroll to position [720, 0]
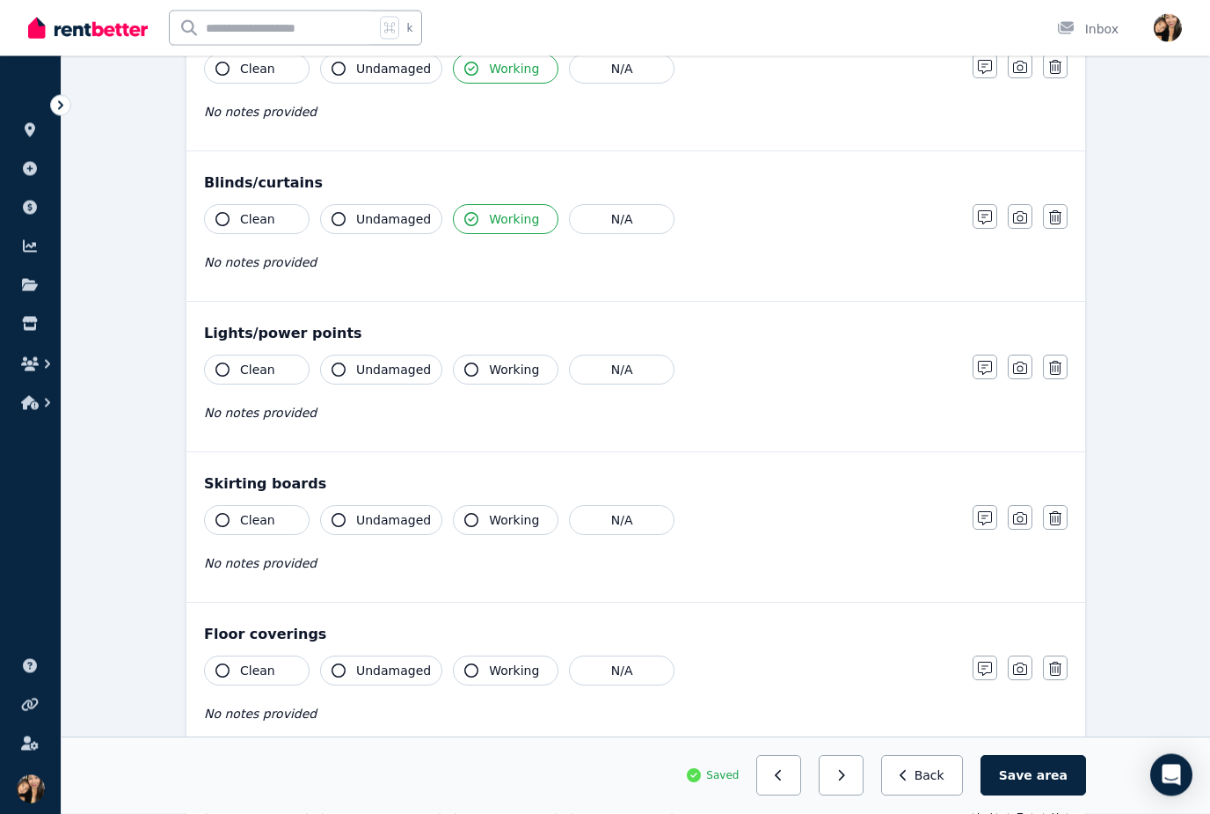
click at [508, 373] on span "Working" at bounding box center [514, 371] width 50 height 18
click at [283, 530] on button "Clean" at bounding box center [257, 520] width 106 height 30
click at [373, 530] on button "Undamaged" at bounding box center [381, 520] width 122 height 30
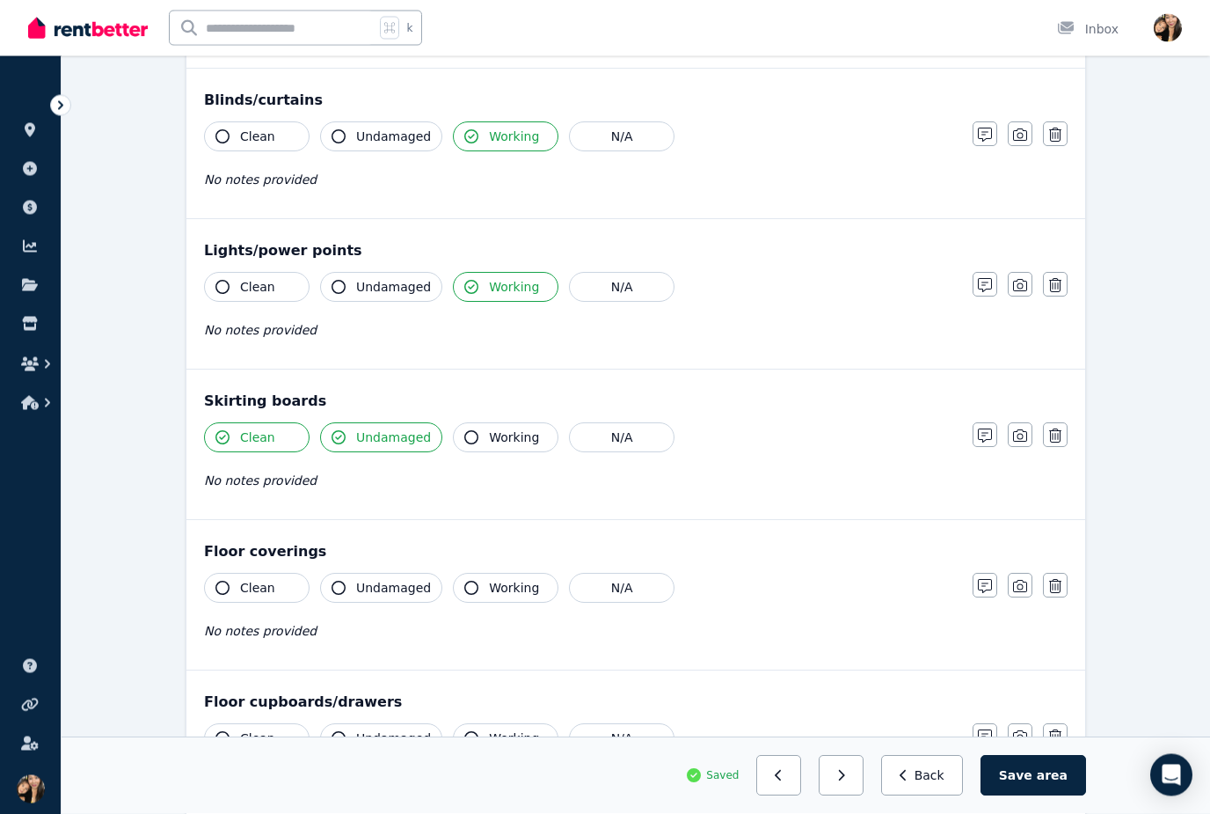
scroll to position [807, 0]
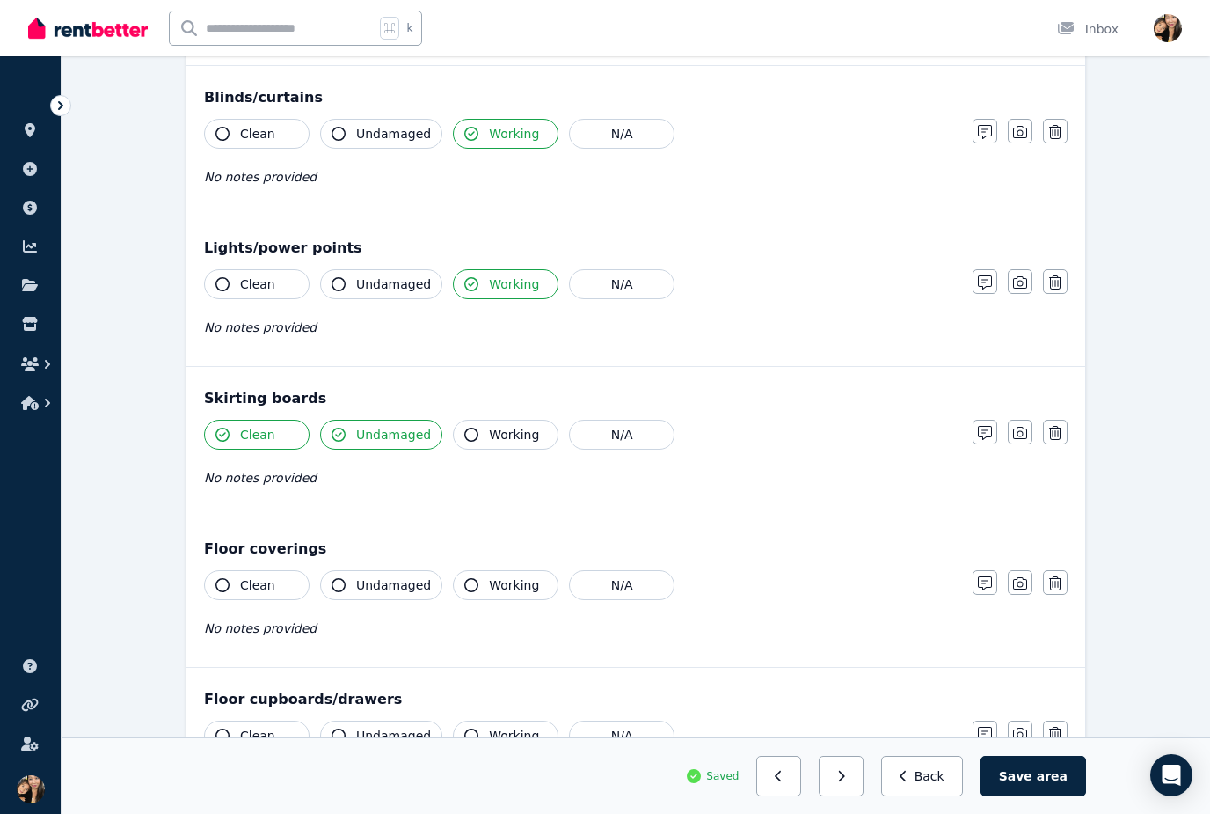
click at [285, 588] on button "Clean" at bounding box center [257, 585] width 106 height 30
click at [391, 597] on button "Undamaged" at bounding box center [381, 585] width 122 height 30
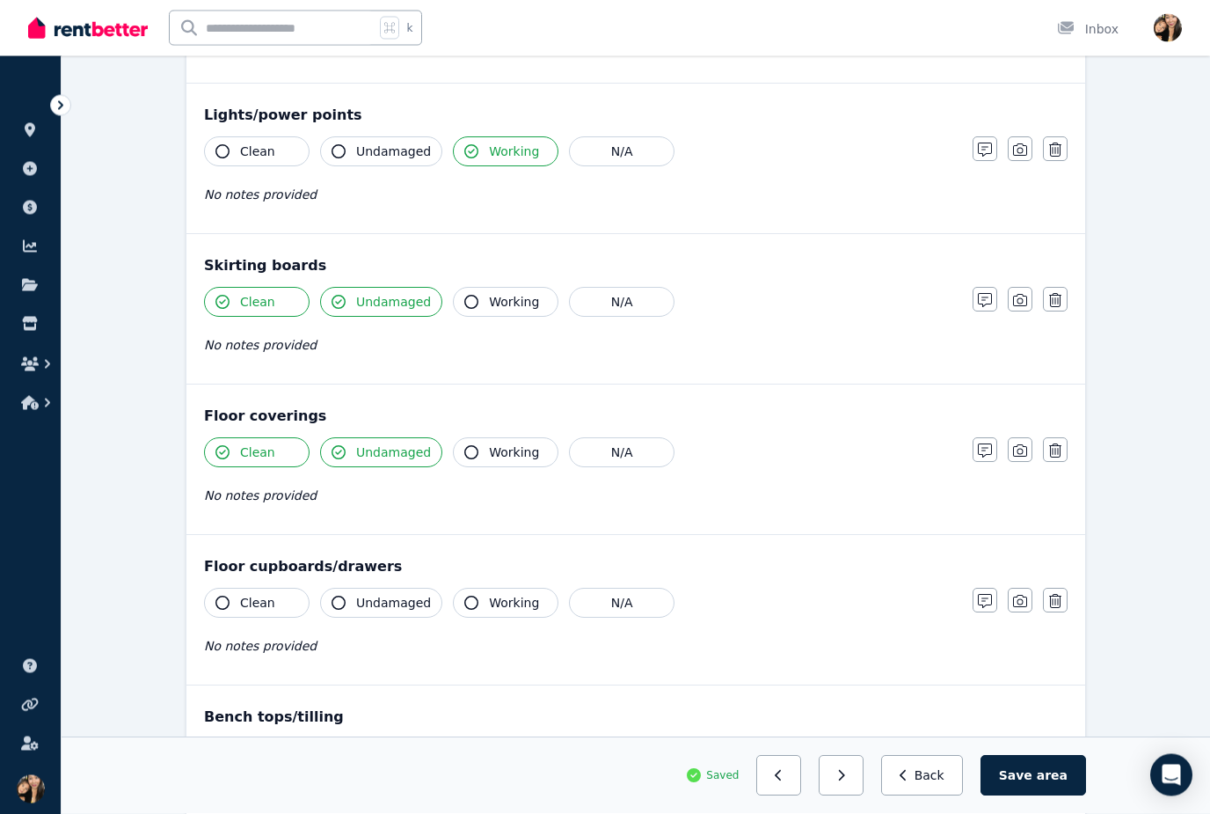
scroll to position [940, 0]
click at [281, 609] on button "Clean" at bounding box center [257, 602] width 106 height 30
click at [398, 612] on button "Undamaged" at bounding box center [381, 602] width 122 height 30
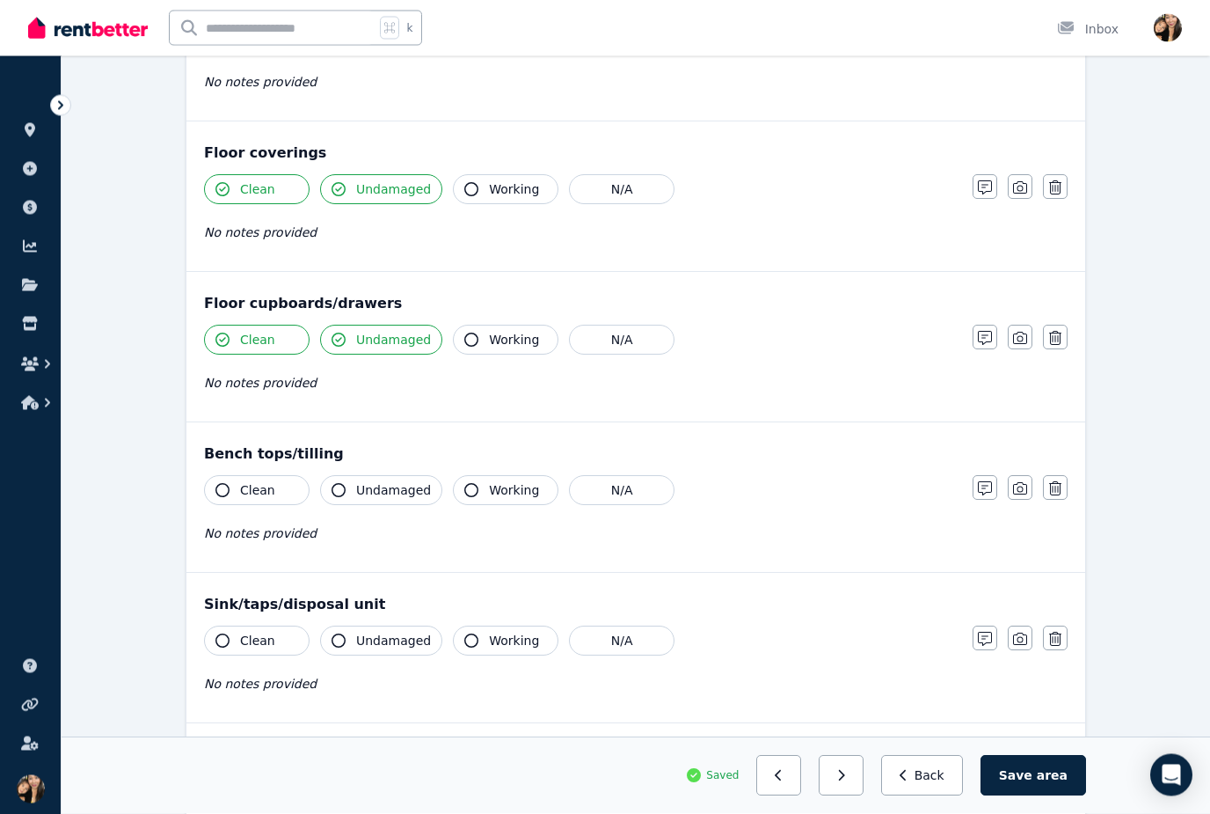
click at [291, 486] on button "Clean" at bounding box center [257, 491] width 106 height 30
click at [411, 497] on span "Undamaged" at bounding box center [393, 490] width 75 height 18
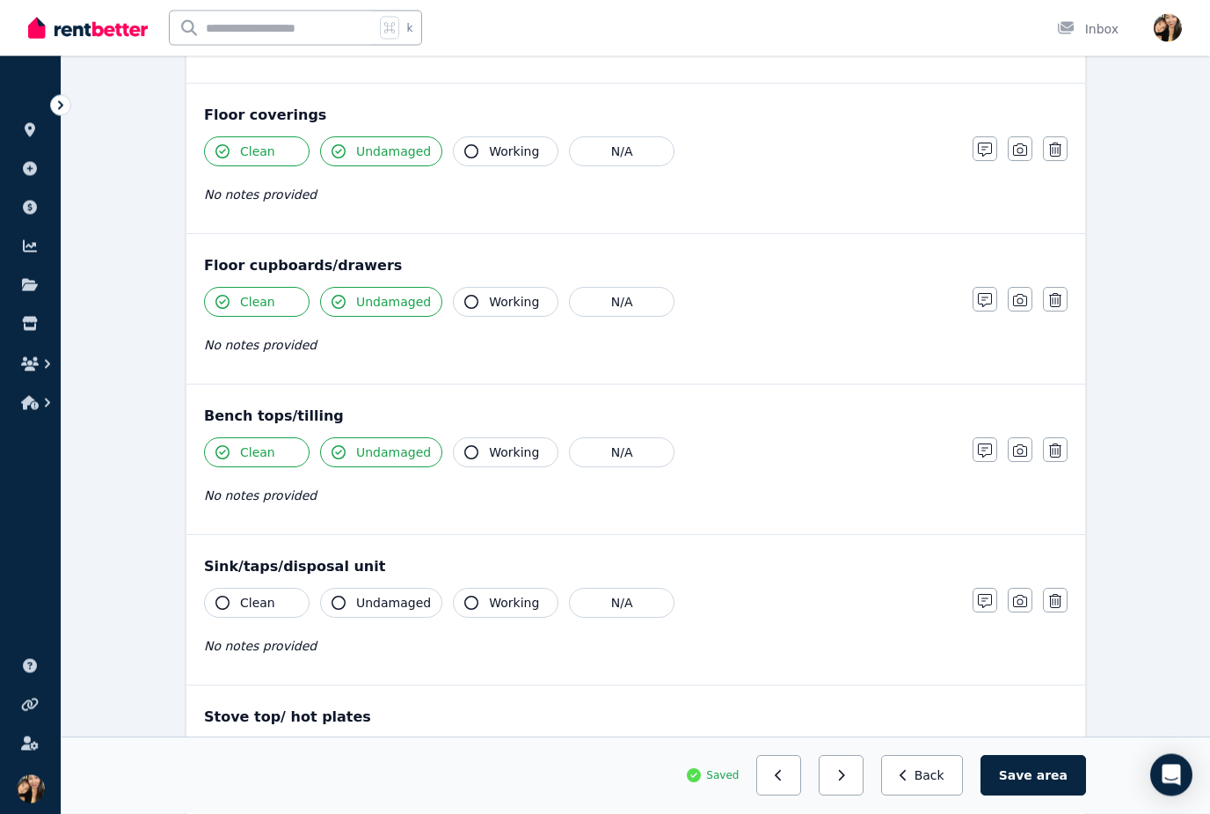
scroll to position [1240, 0]
click at [278, 442] on button "Clean" at bounding box center [257, 452] width 106 height 30
click at [277, 448] on button "Clean" at bounding box center [257, 451] width 106 height 30
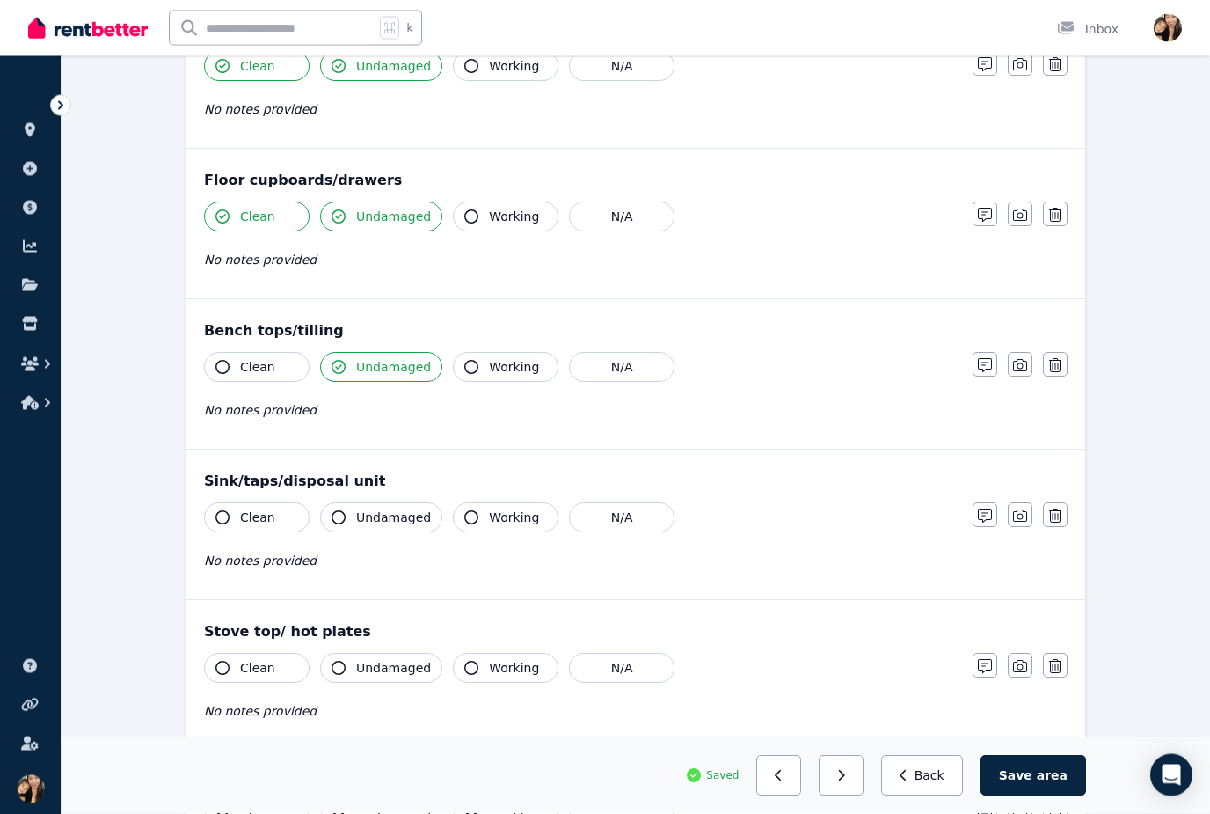
scroll to position [1348, 0]
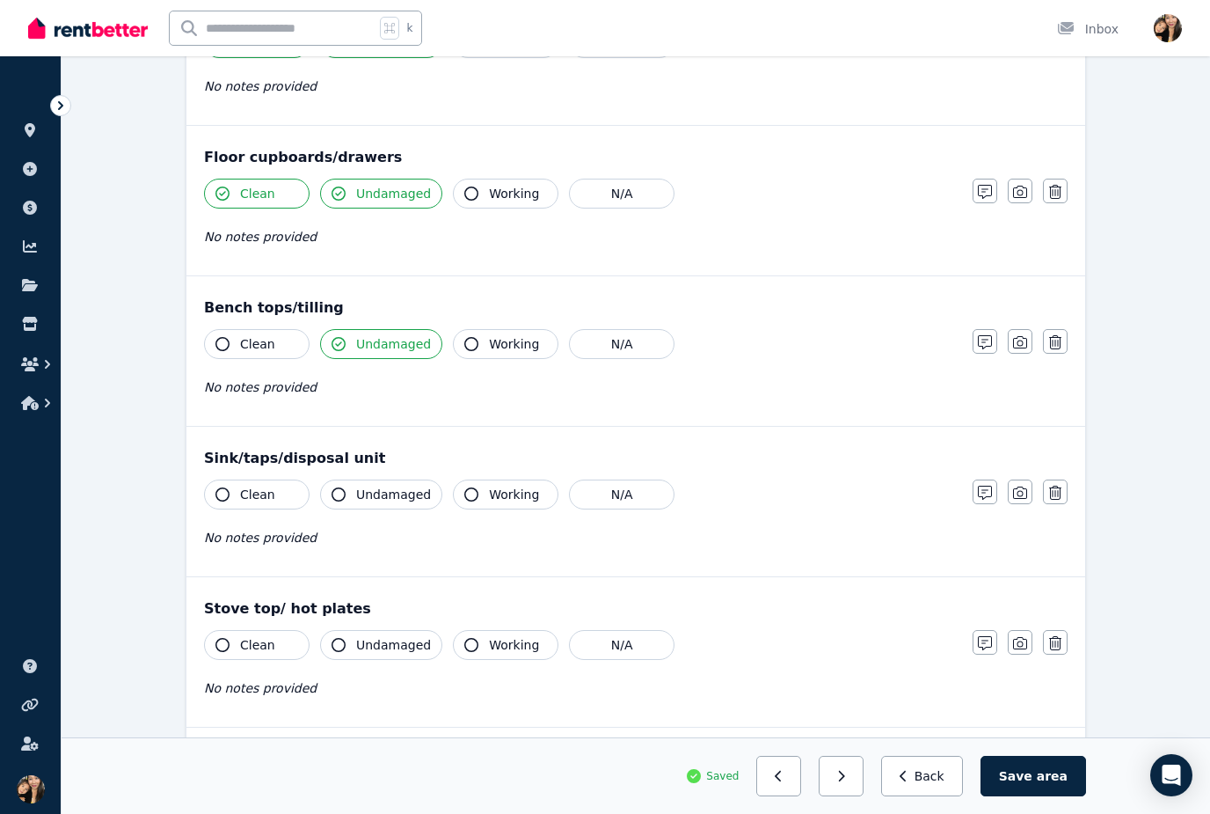
click at [371, 505] on button "Undamaged" at bounding box center [381, 494] width 122 height 30
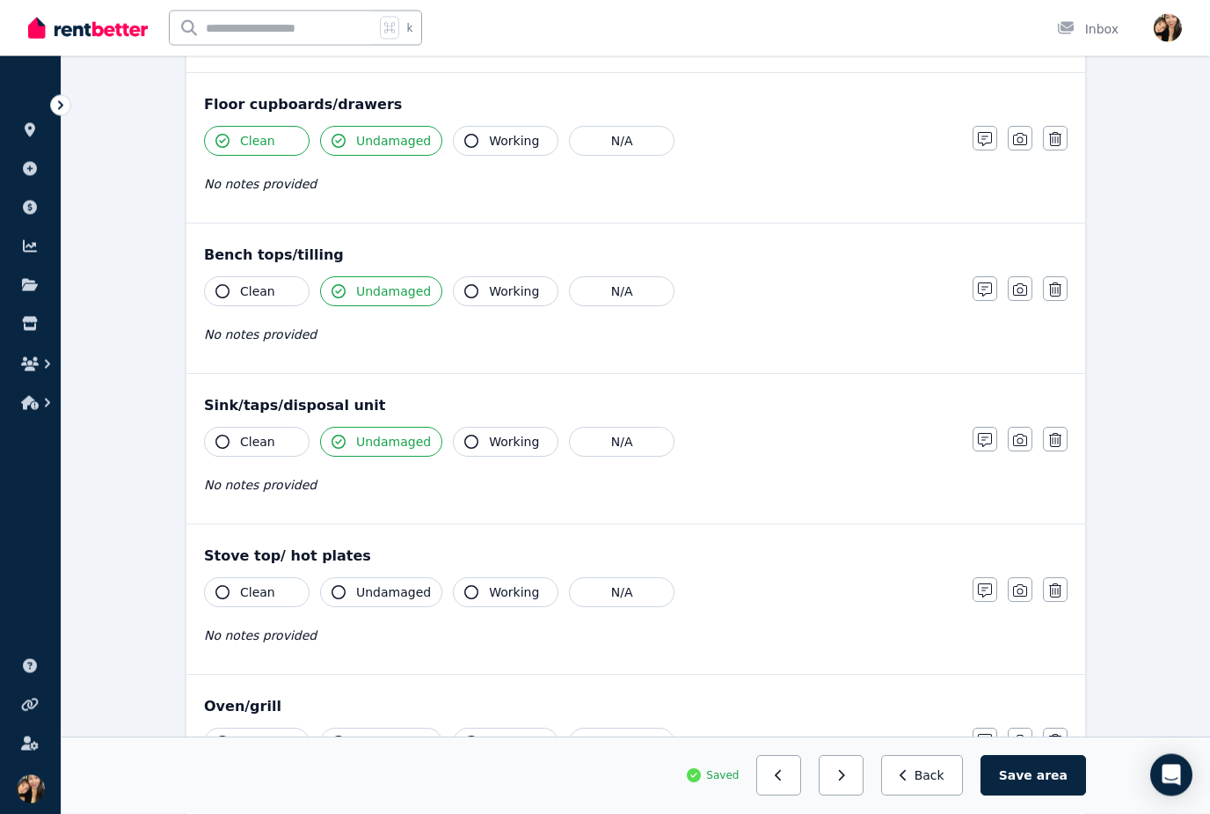
click at [500, 448] on span "Working" at bounding box center [514, 443] width 50 height 18
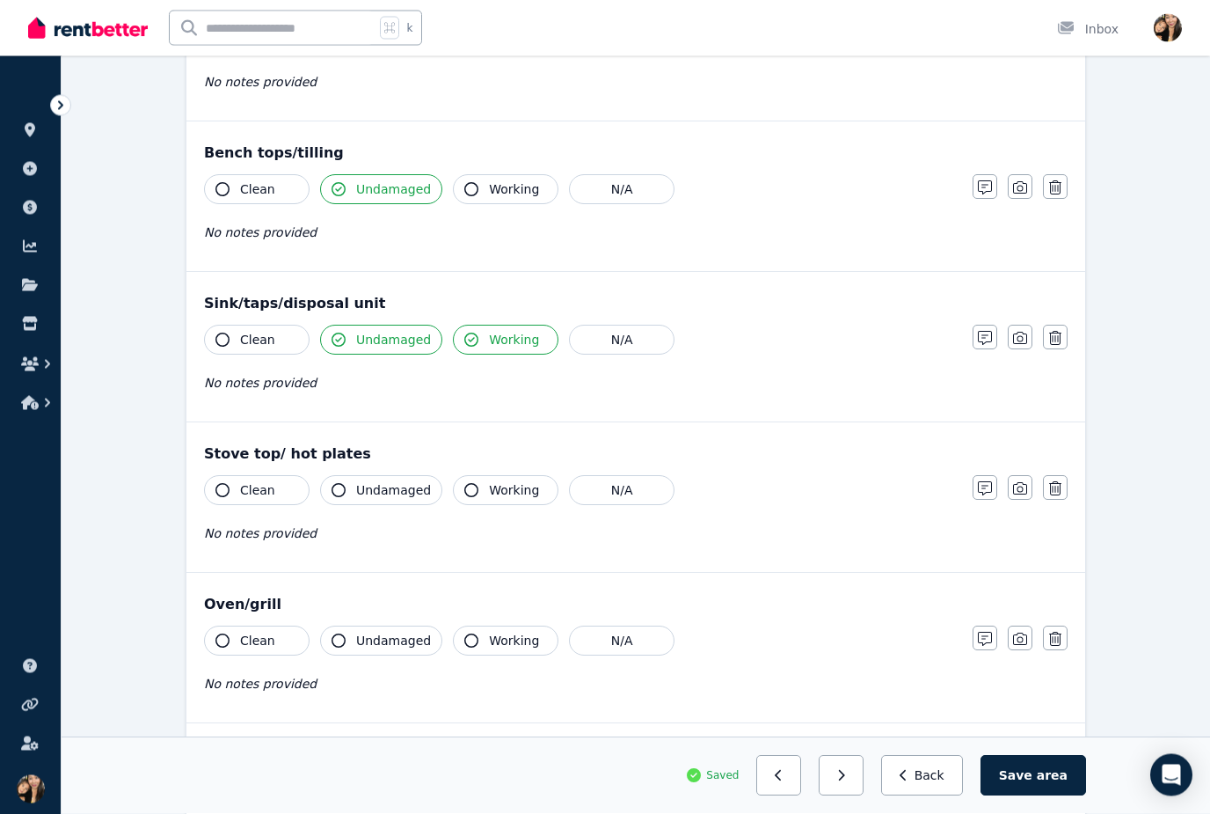
scroll to position [1503, 0]
click at [404, 490] on span "Undamaged" at bounding box center [393, 490] width 75 height 18
click at [485, 504] on button "Working" at bounding box center [506, 490] width 106 height 30
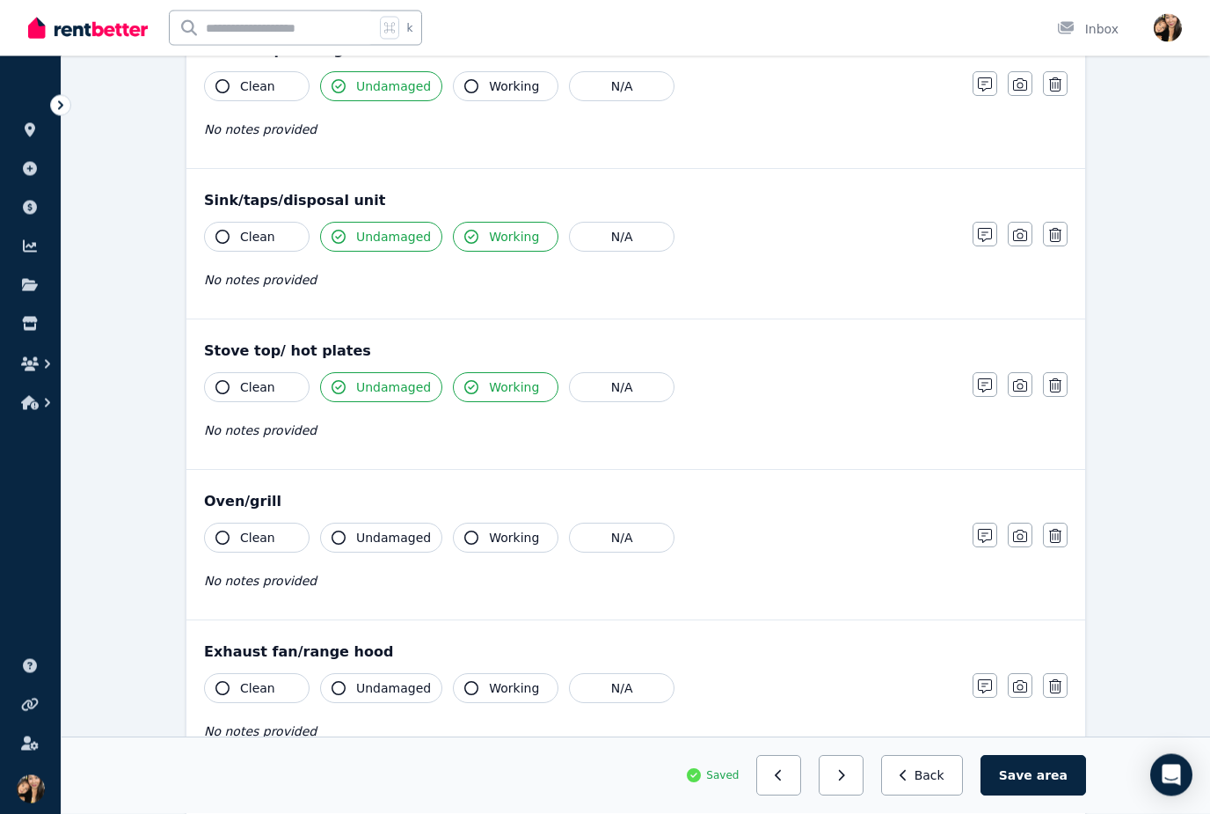
scroll to position [1608, 0]
click at [410, 536] on span "Undamaged" at bounding box center [393, 536] width 75 height 18
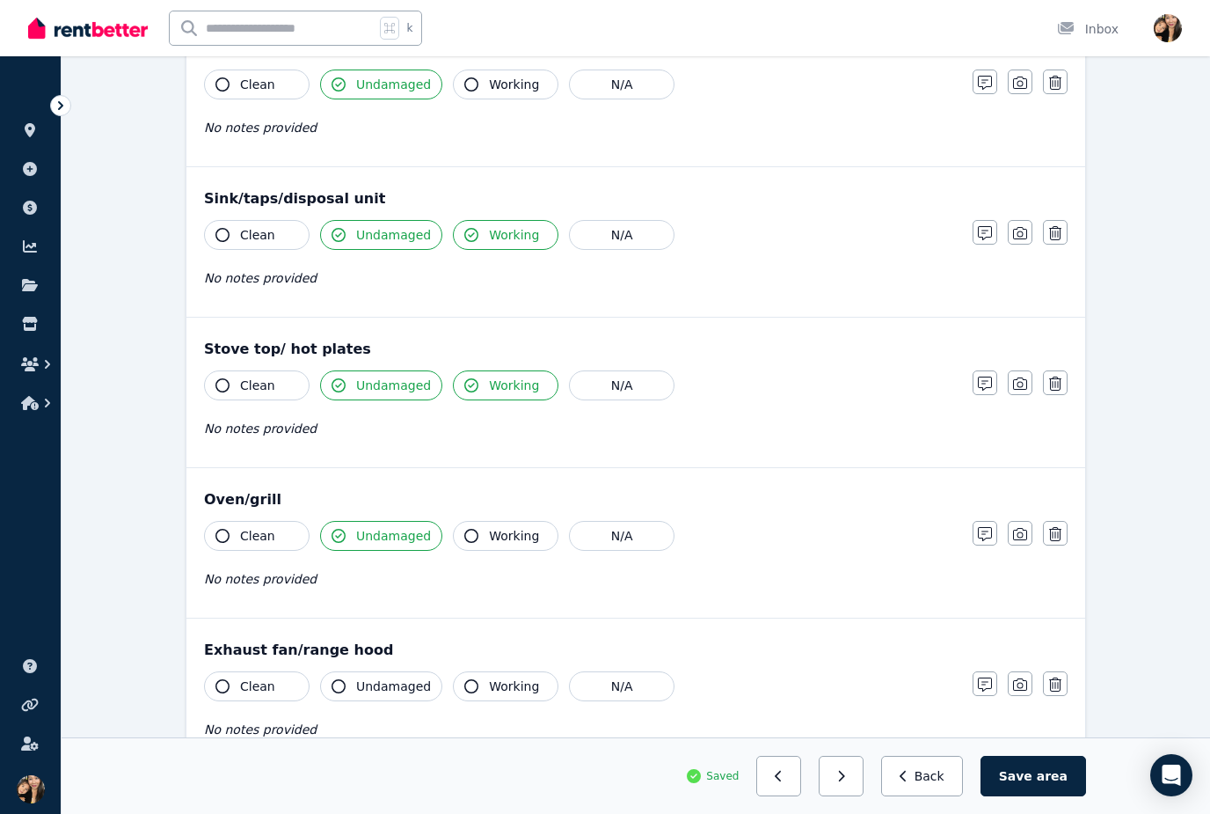
click at [494, 543] on span "Working" at bounding box center [514, 536] width 50 height 18
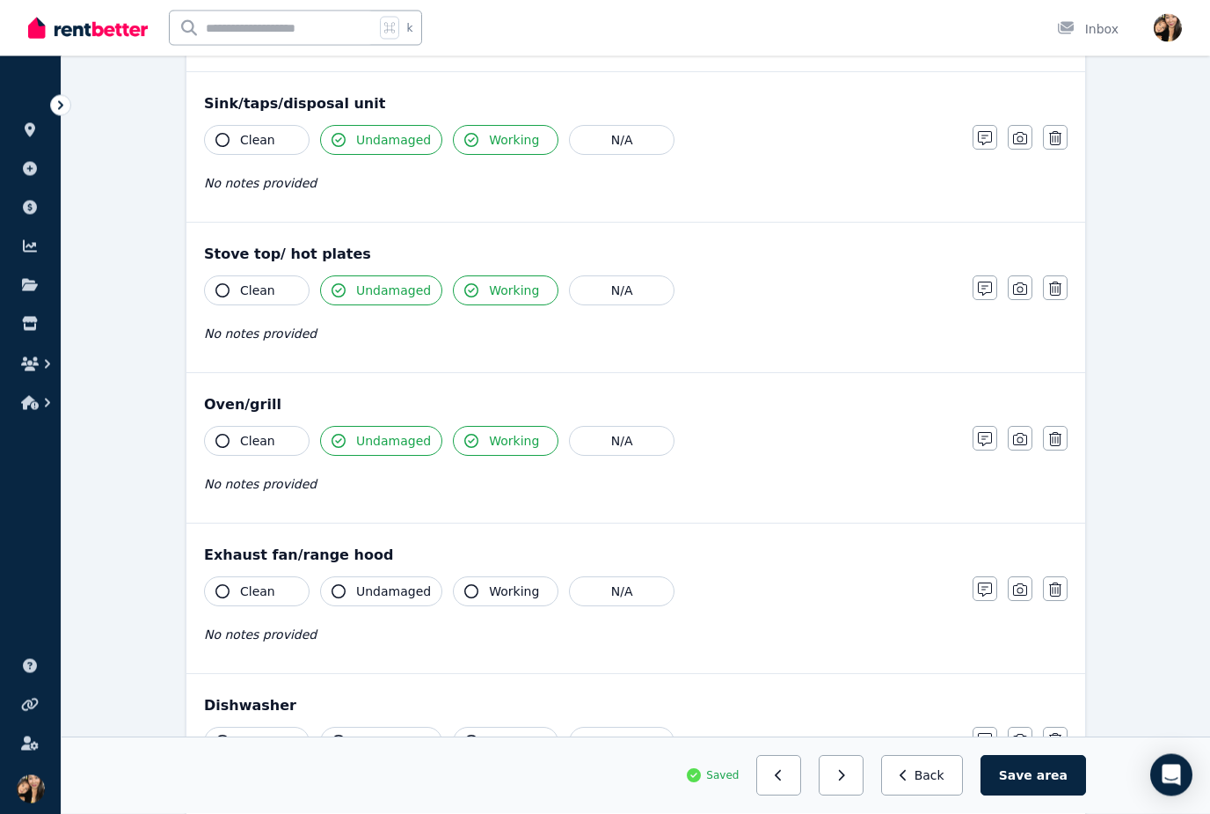
click at [413, 588] on span "Undamaged" at bounding box center [393, 592] width 75 height 18
click at [492, 598] on span "Working" at bounding box center [514, 591] width 50 height 18
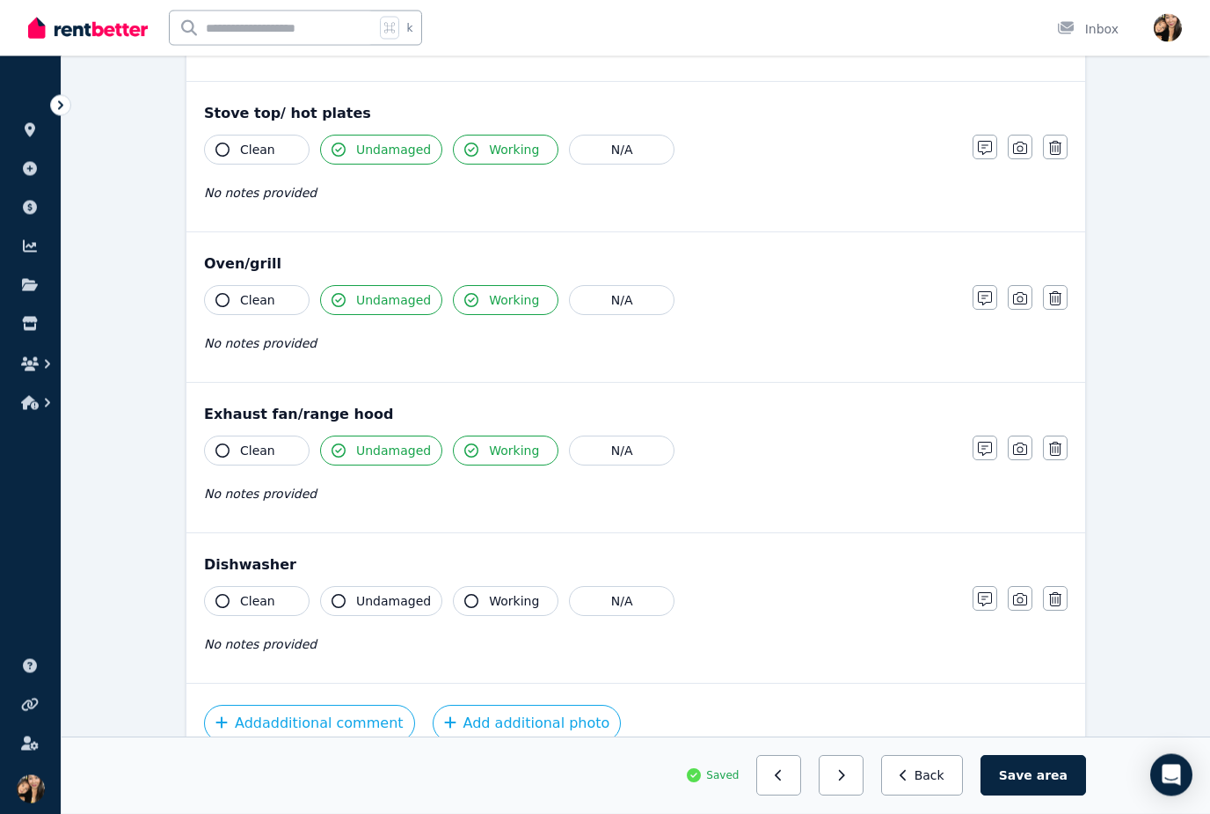
scroll to position [1848, 0]
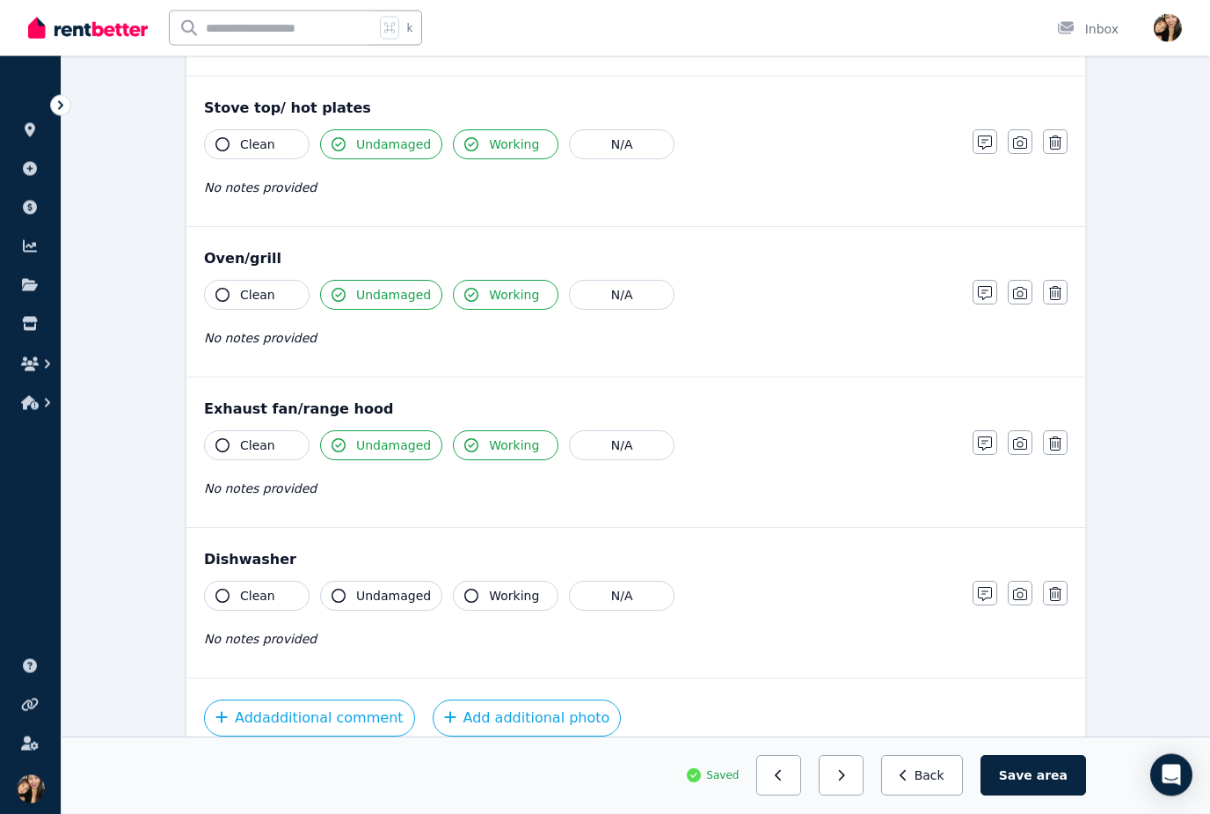
click at [410, 605] on button "Undamaged" at bounding box center [381, 596] width 122 height 30
click at [487, 585] on button "Working" at bounding box center [506, 596] width 106 height 30
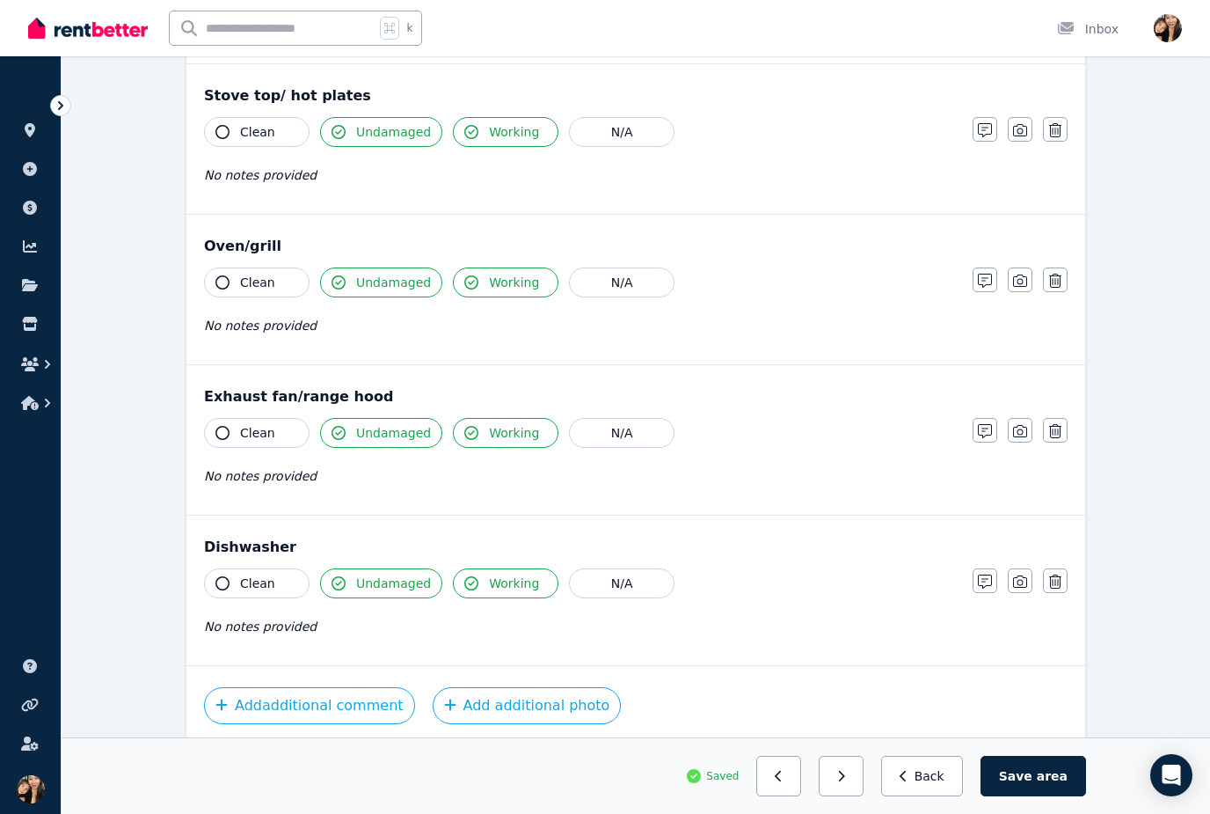
scroll to position [1877, 0]
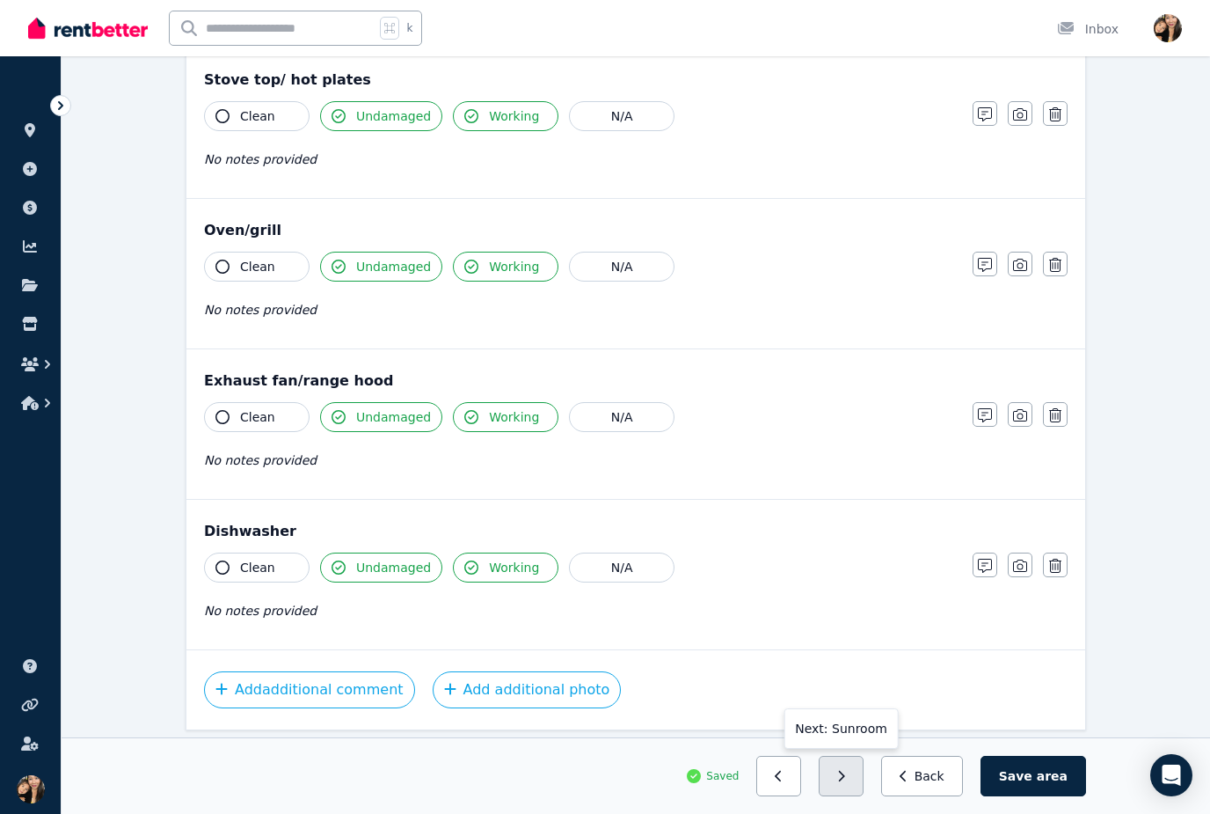
click at [857, 796] on button "button" at bounding box center [841, 776] width 45 height 40
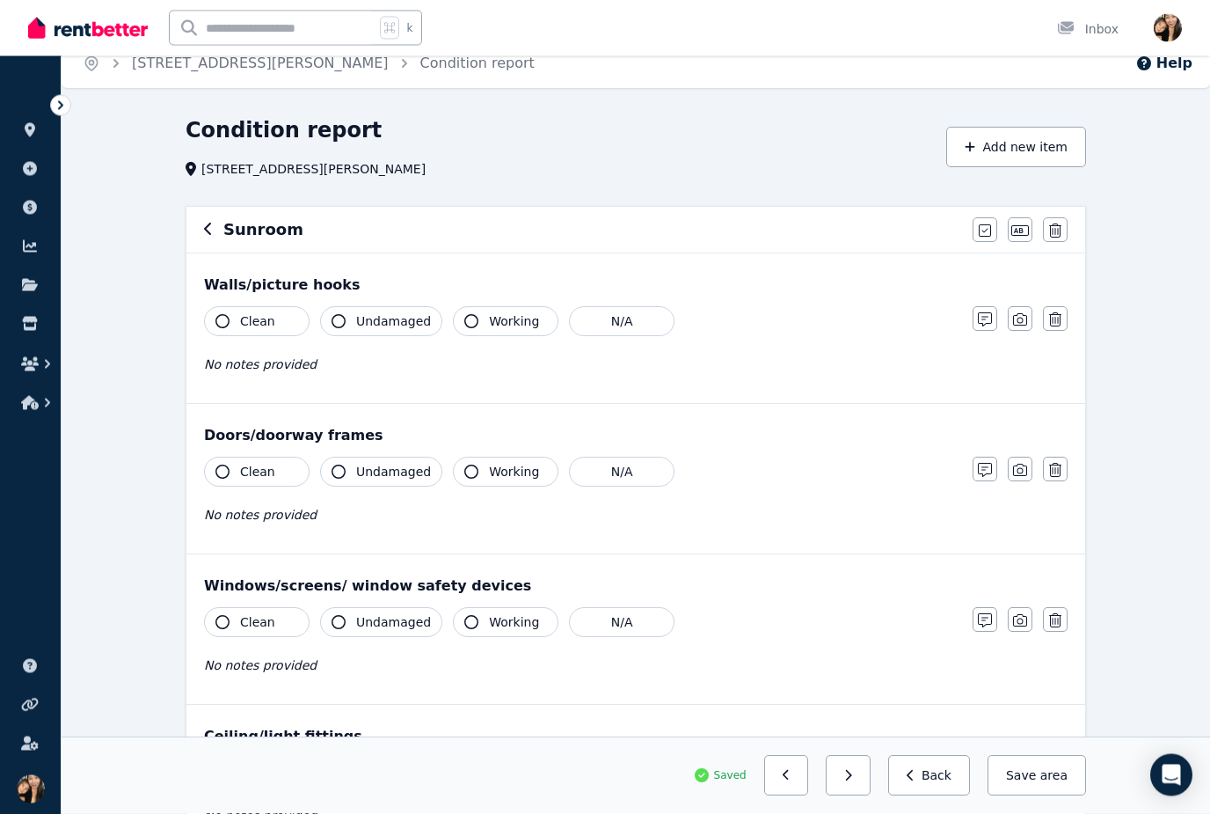
scroll to position [18, 0]
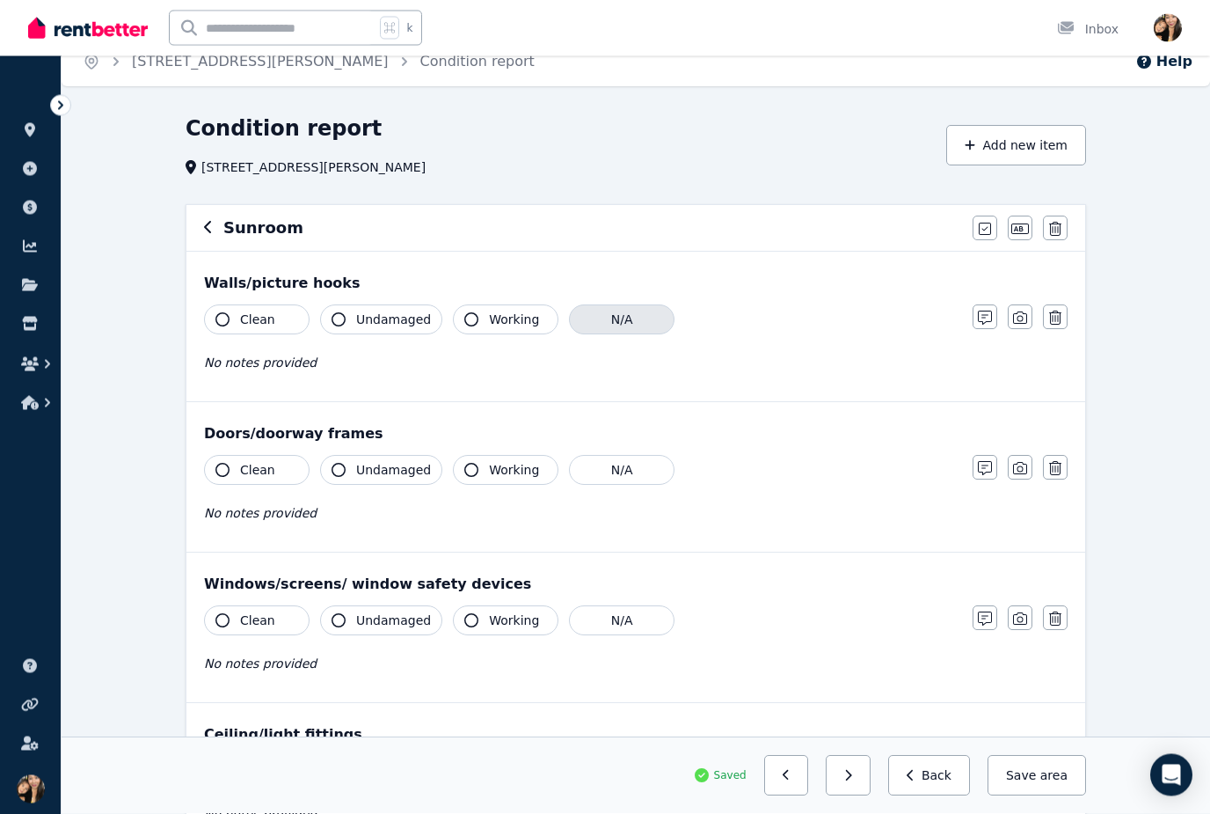
click at [656, 324] on button "N/A" at bounding box center [622, 320] width 106 height 30
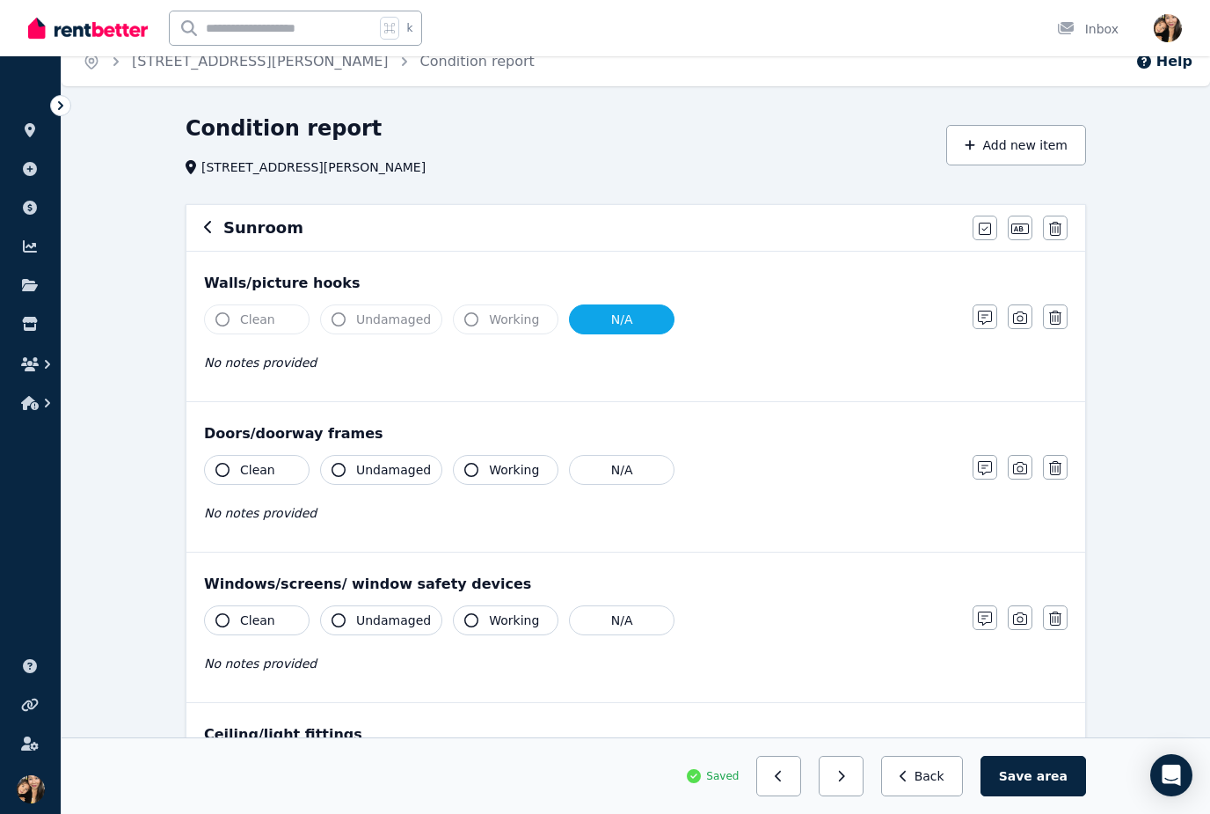
click at [285, 319] on button "Clean" at bounding box center [257, 319] width 106 height 30
click at [284, 318] on button "Clean" at bounding box center [257, 319] width 106 height 30
click at [622, 312] on button "N/A" at bounding box center [622, 319] width 106 height 30
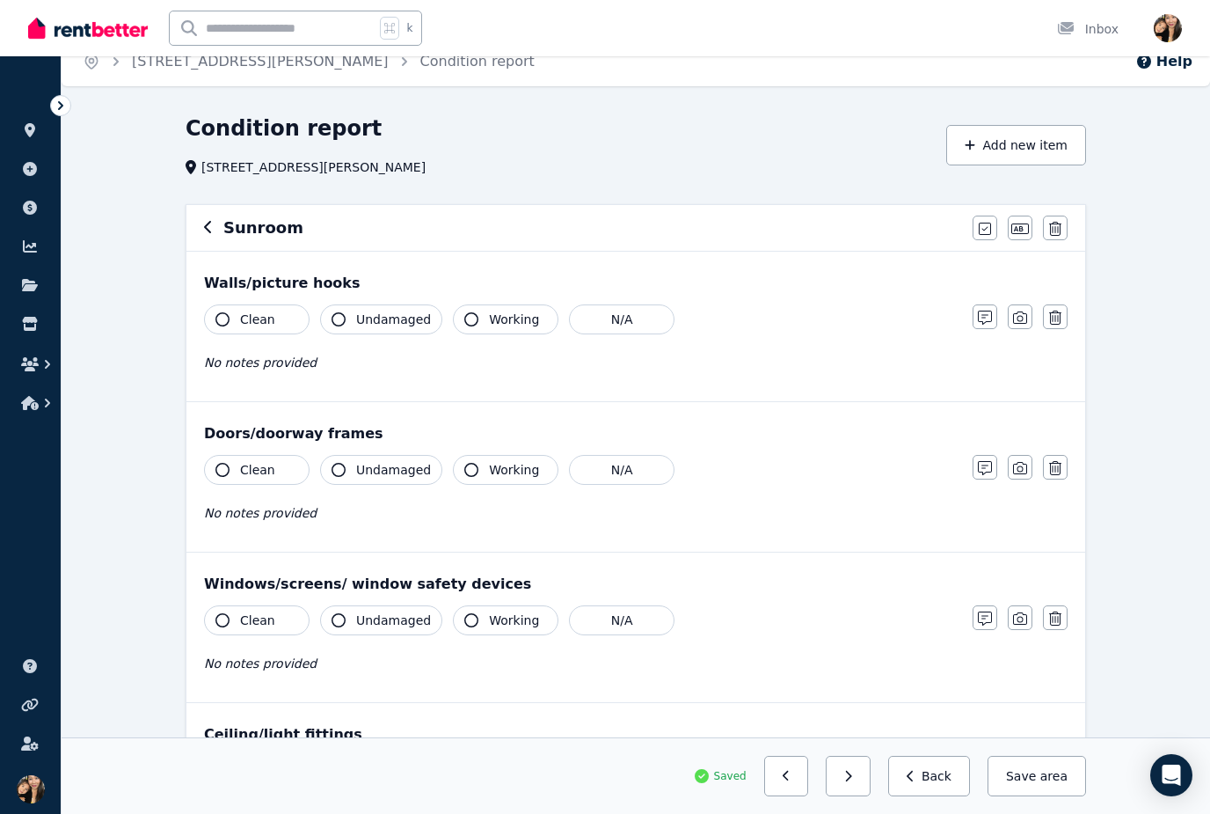
click at [281, 322] on button "Clean" at bounding box center [257, 319] width 106 height 30
click at [392, 330] on button "Undamaged" at bounding box center [381, 319] width 122 height 30
click at [282, 463] on button "Clean" at bounding box center [257, 470] width 106 height 30
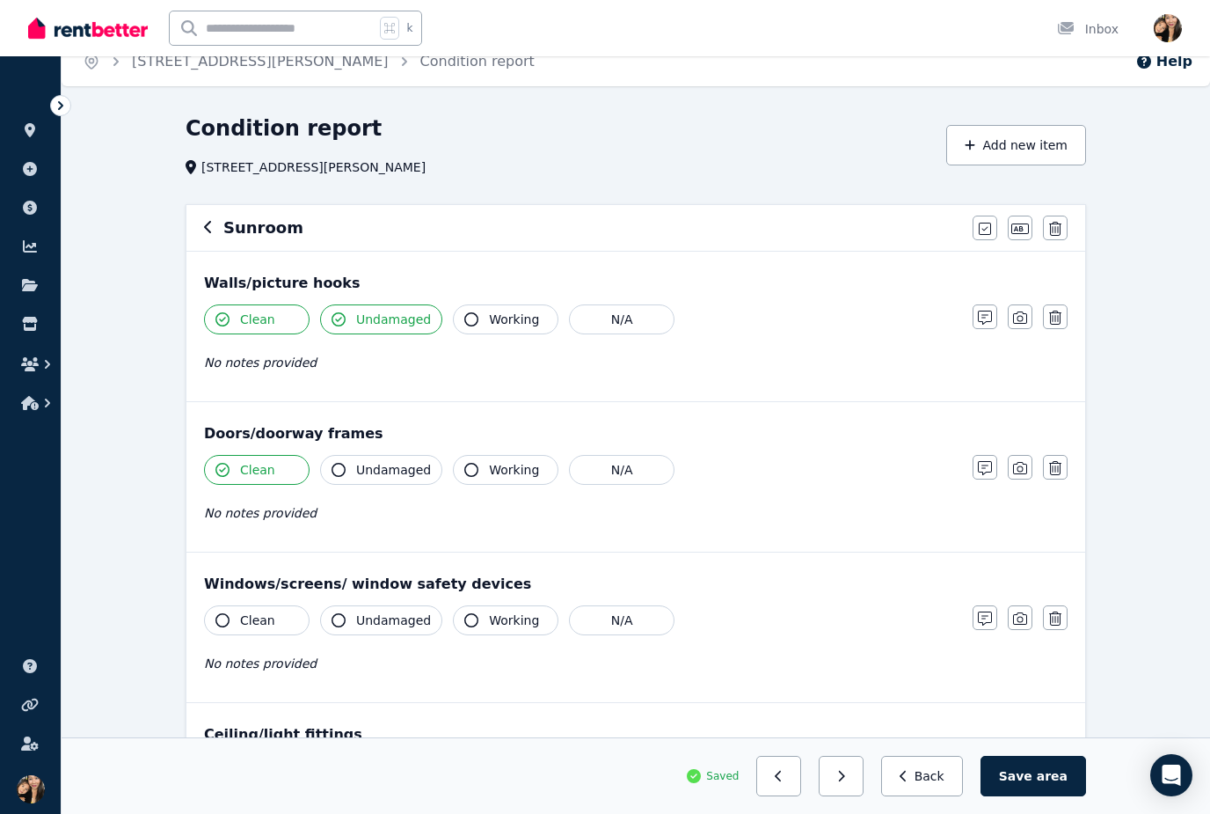
click at [387, 468] on span "Undamaged" at bounding box center [393, 470] width 75 height 18
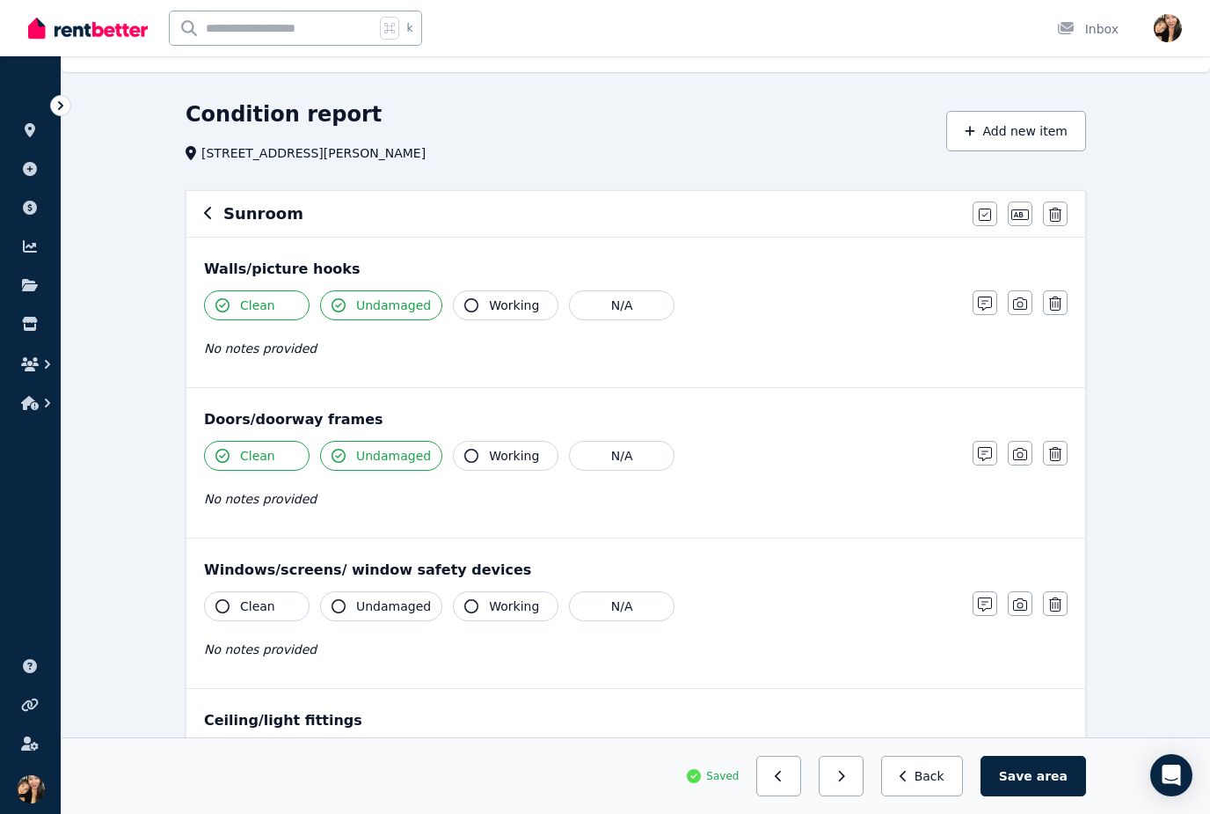
scroll to position [152, 0]
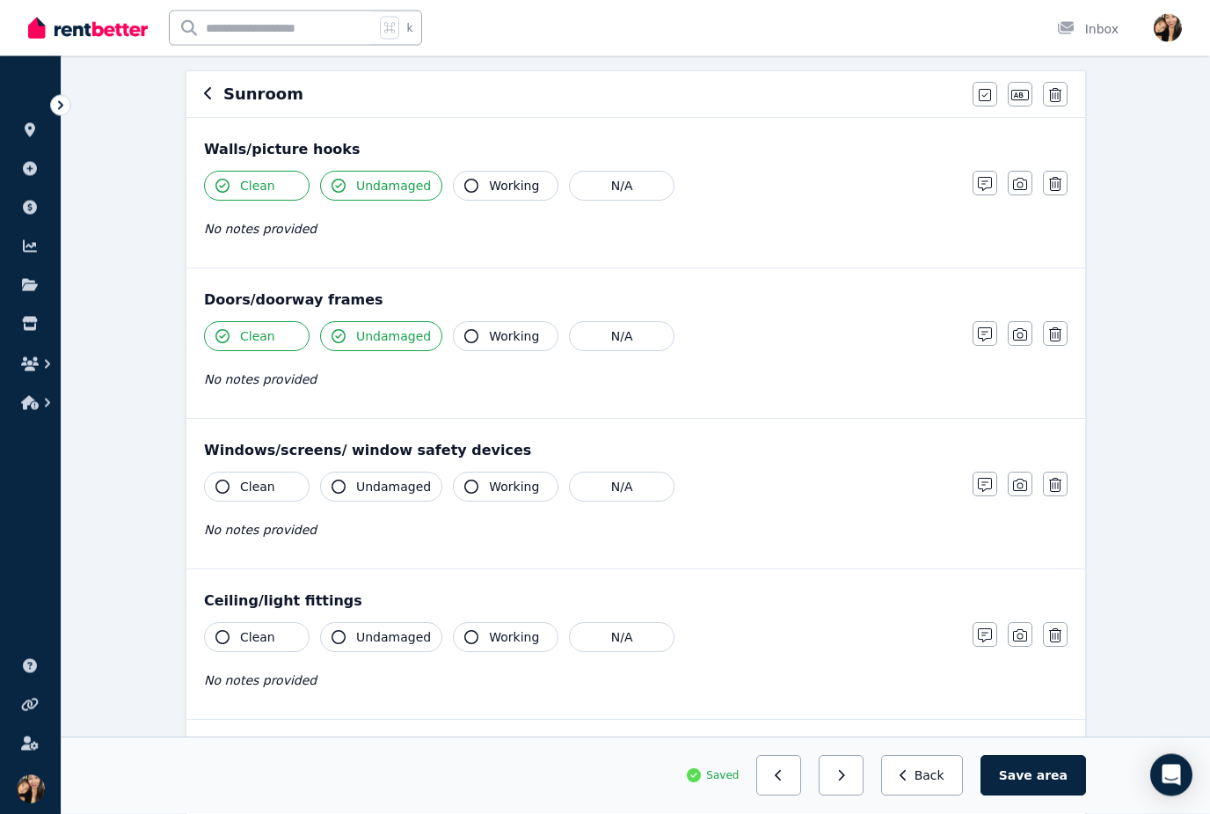
click at [366, 493] on span "Undamaged" at bounding box center [393, 487] width 75 height 18
click at [492, 475] on button "Working" at bounding box center [506, 486] width 106 height 30
click at [381, 494] on span "Undamaged" at bounding box center [393, 487] width 75 height 18
click at [391, 482] on span "Undamaged" at bounding box center [393, 487] width 75 height 18
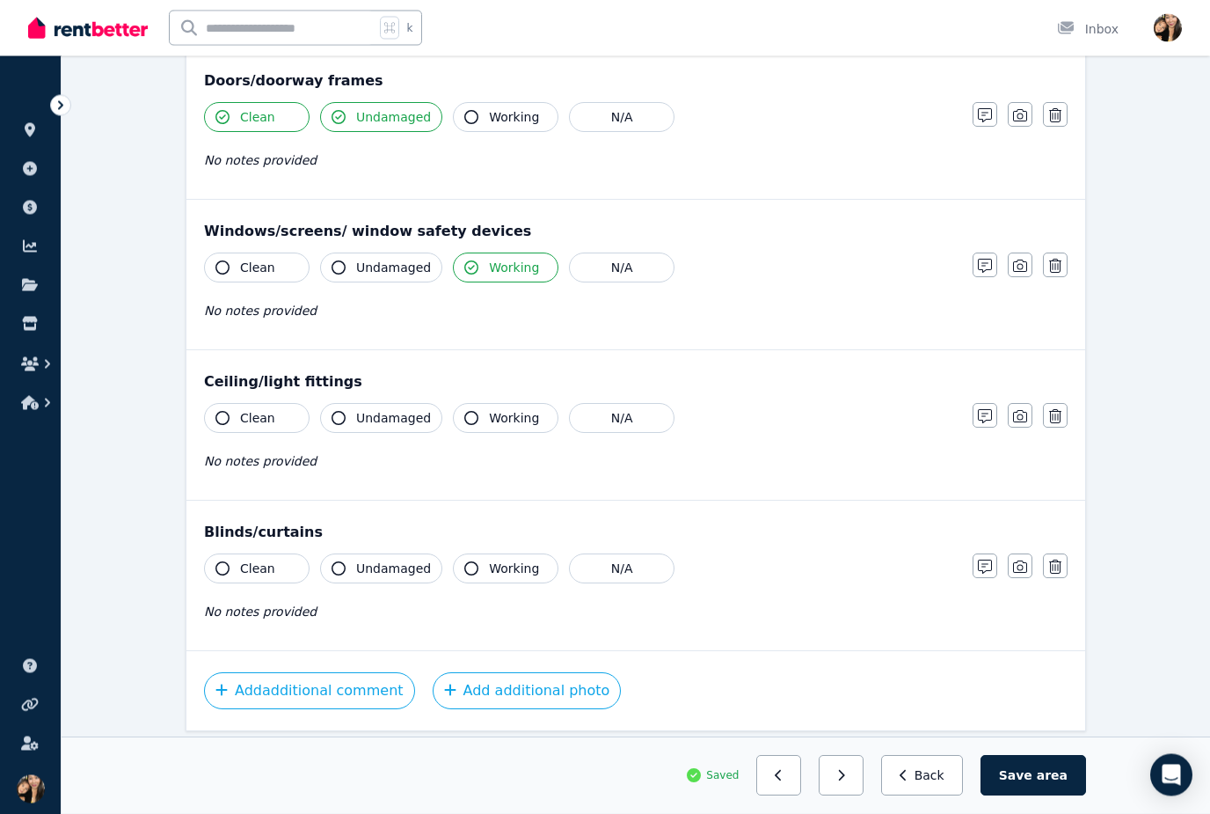
scroll to position [373, 0]
click at [501, 426] on button "Working" at bounding box center [506, 417] width 106 height 30
click at [511, 564] on span "Working" at bounding box center [514, 568] width 50 height 18
click at [1048, 785] on span "area" at bounding box center [1052, 776] width 31 height 18
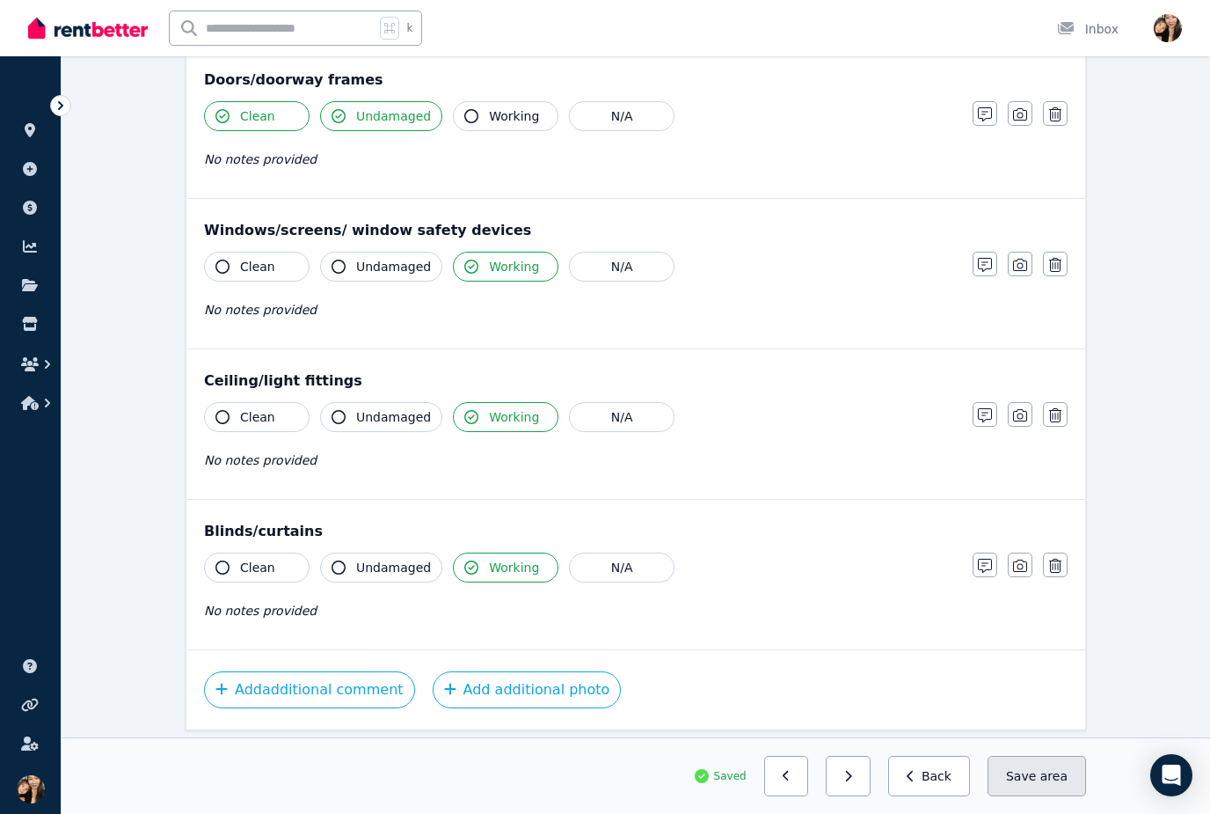
click at [1041, 796] on button "Save area" at bounding box center [1037, 776] width 99 height 40
click at [1051, 796] on button "Save area" at bounding box center [1037, 776] width 99 height 40
click at [1041, 796] on button "Save area" at bounding box center [1037, 776] width 99 height 40
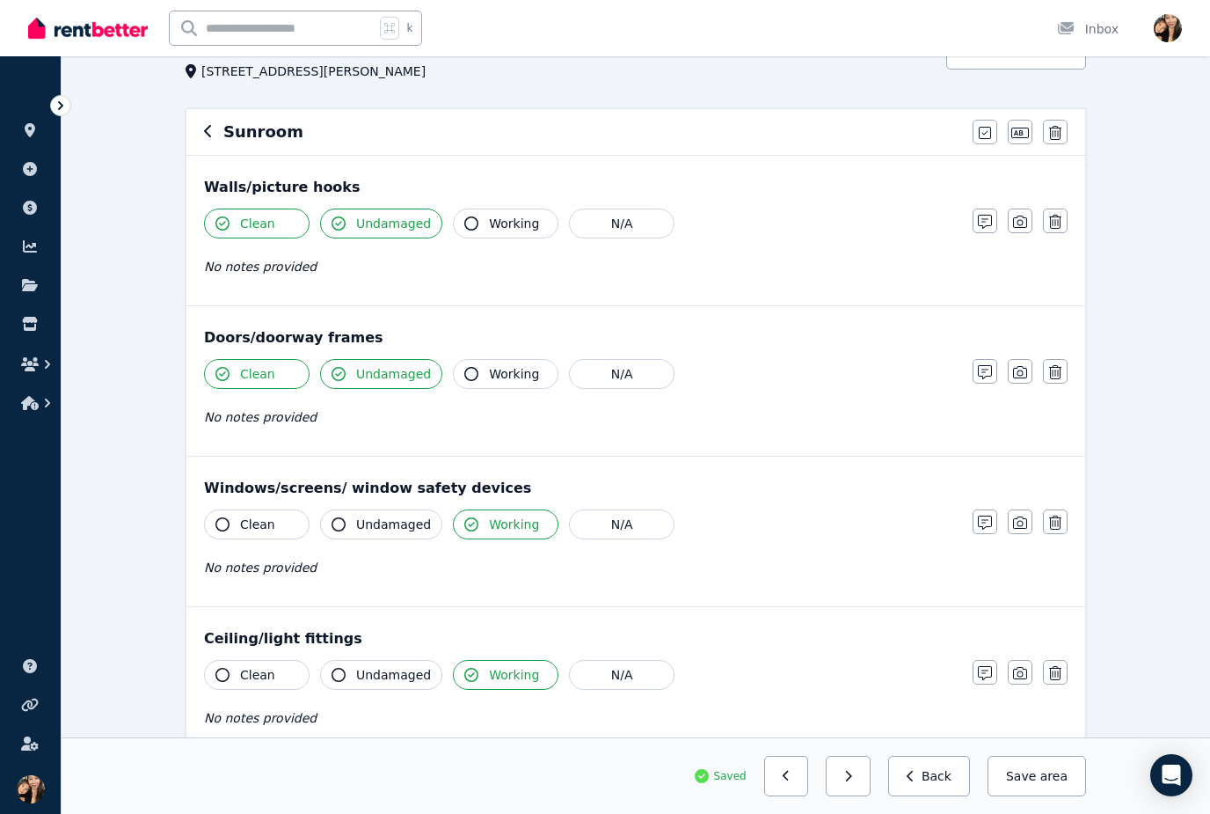
scroll to position [0, 0]
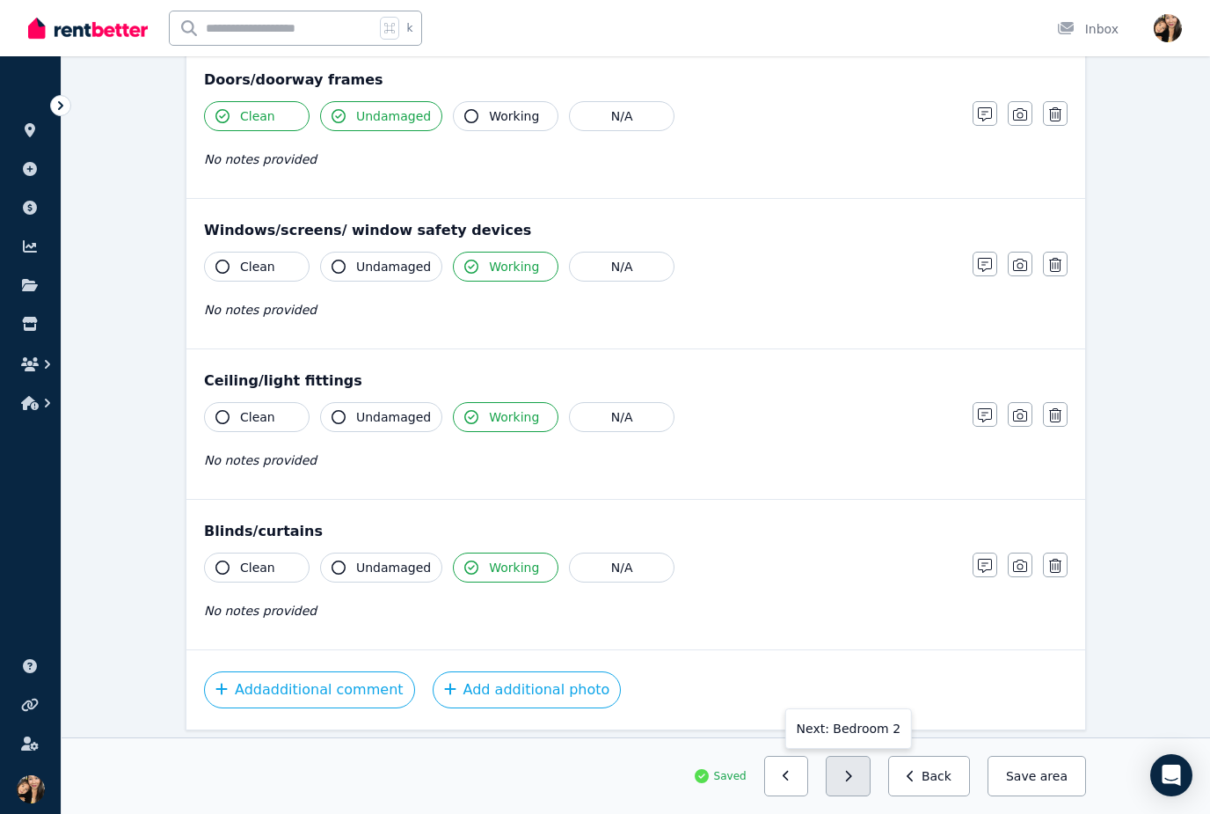
click at [852, 781] on icon "button" at bounding box center [849, 776] width 6 height 11
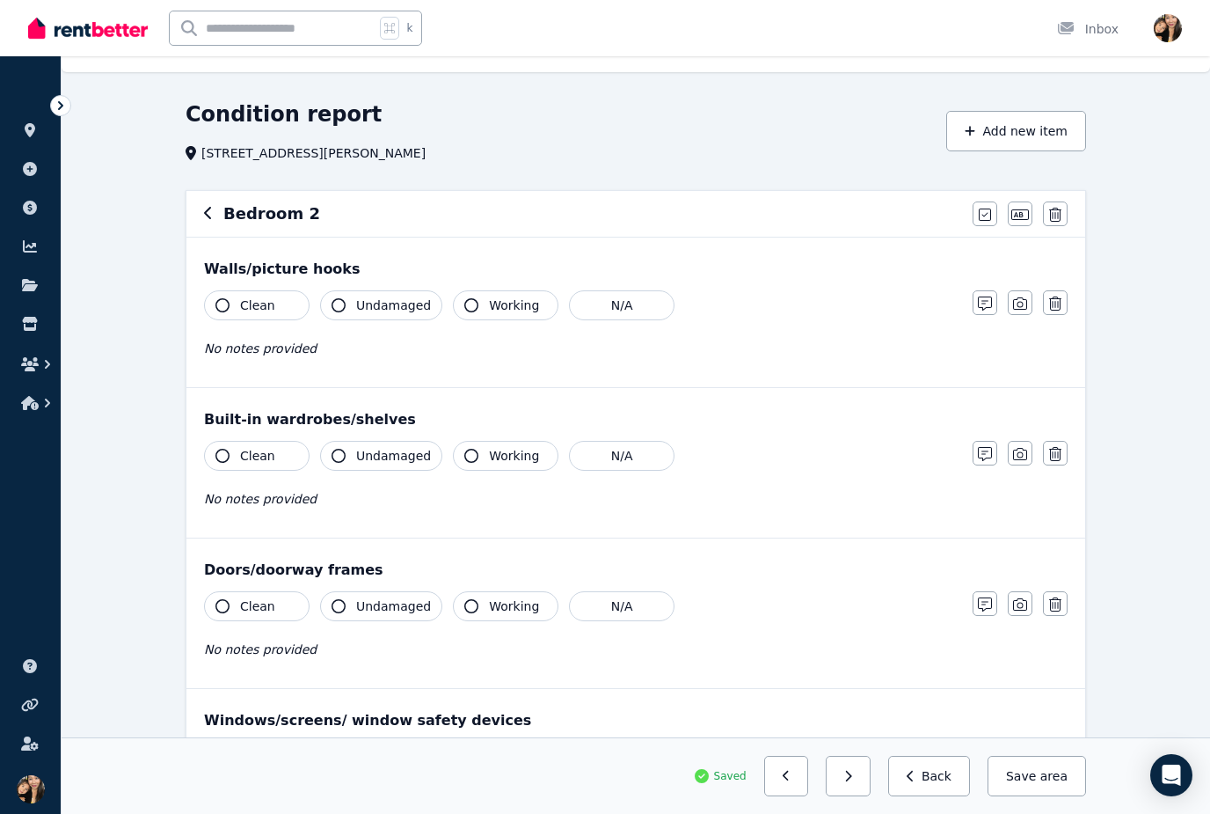
scroll to position [33, 0]
click at [383, 303] on span "Undamaged" at bounding box center [393, 306] width 75 height 18
click at [295, 296] on button "Clean" at bounding box center [257, 305] width 106 height 30
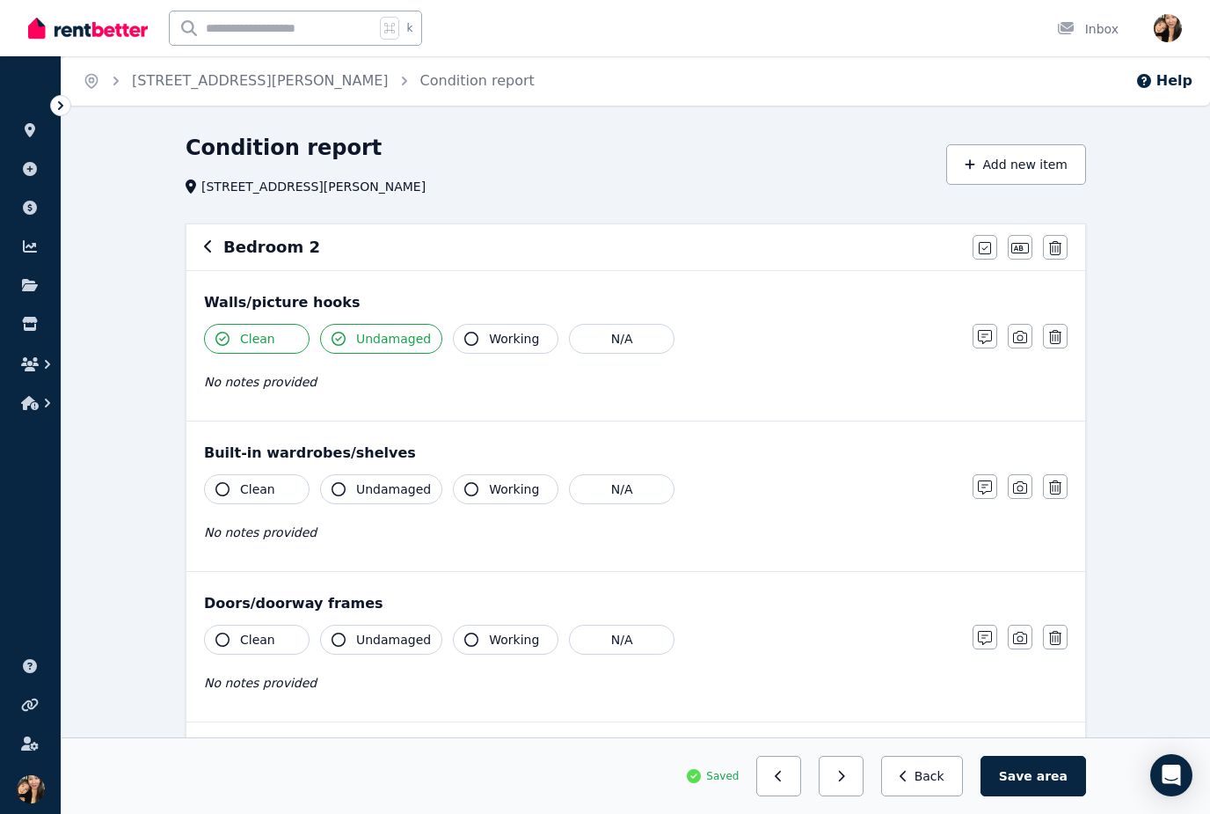
click at [375, 495] on span "Undamaged" at bounding box center [393, 489] width 75 height 18
click at [346, 522] on div "No notes provided" at bounding box center [579, 532] width 751 height 21
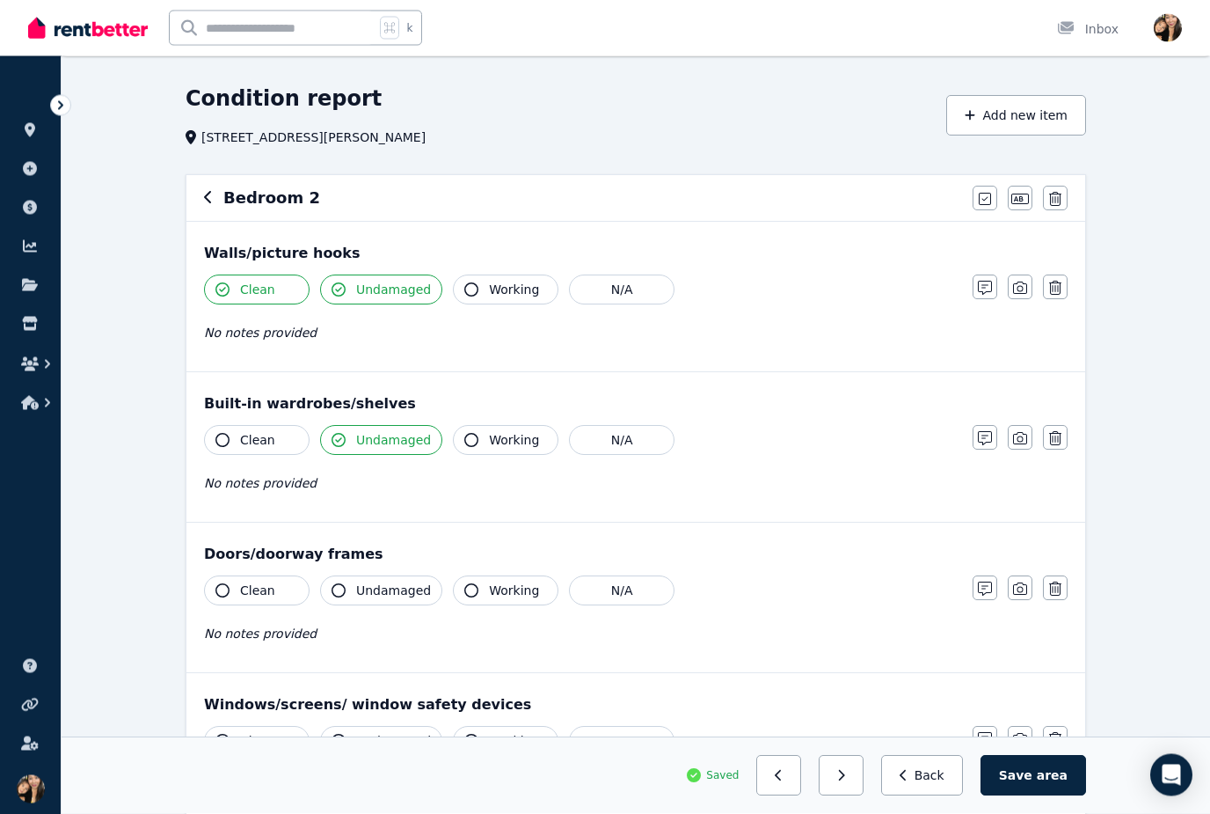
click at [383, 441] on span "Undamaged" at bounding box center [393, 441] width 75 height 18
click at [381, 439] on span "Undamaged" at bounding box center [393, 440] width 75 height 18
click at [430, 449] on button "Undamaged" at bounding box center [381, 440] width 122 height 30
click at [590, 444] on button "N/A" at bounding box center [622, 440] width 106 height 30
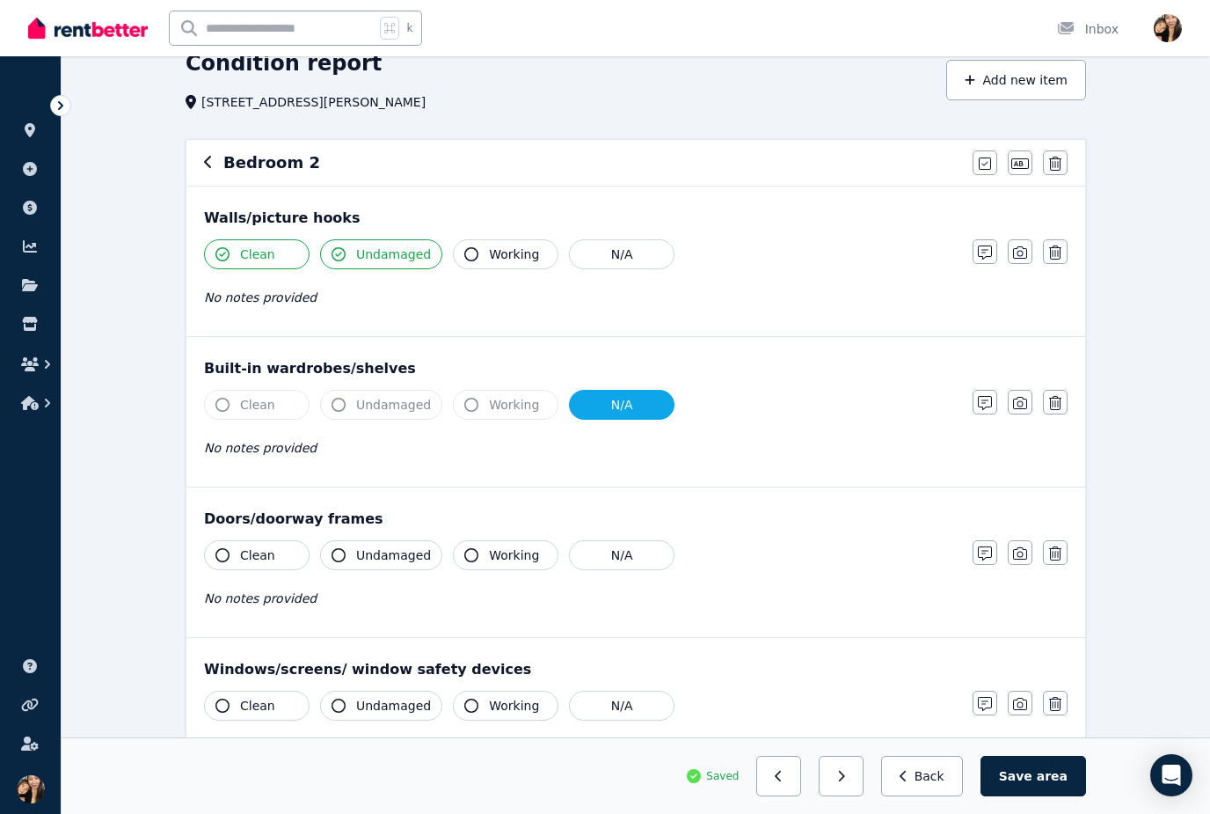
scroll to position [84, 0]
click at [212, 151] on div "Bedroom 2" at bounding box center [583, 163] width 758 height 25
click at [206, 157] on icon "button" at bounding box center [208, 163] width 9 height 14
click at [208, 162] on icon "button" at bounding box center [208, 162] width 9 height 14
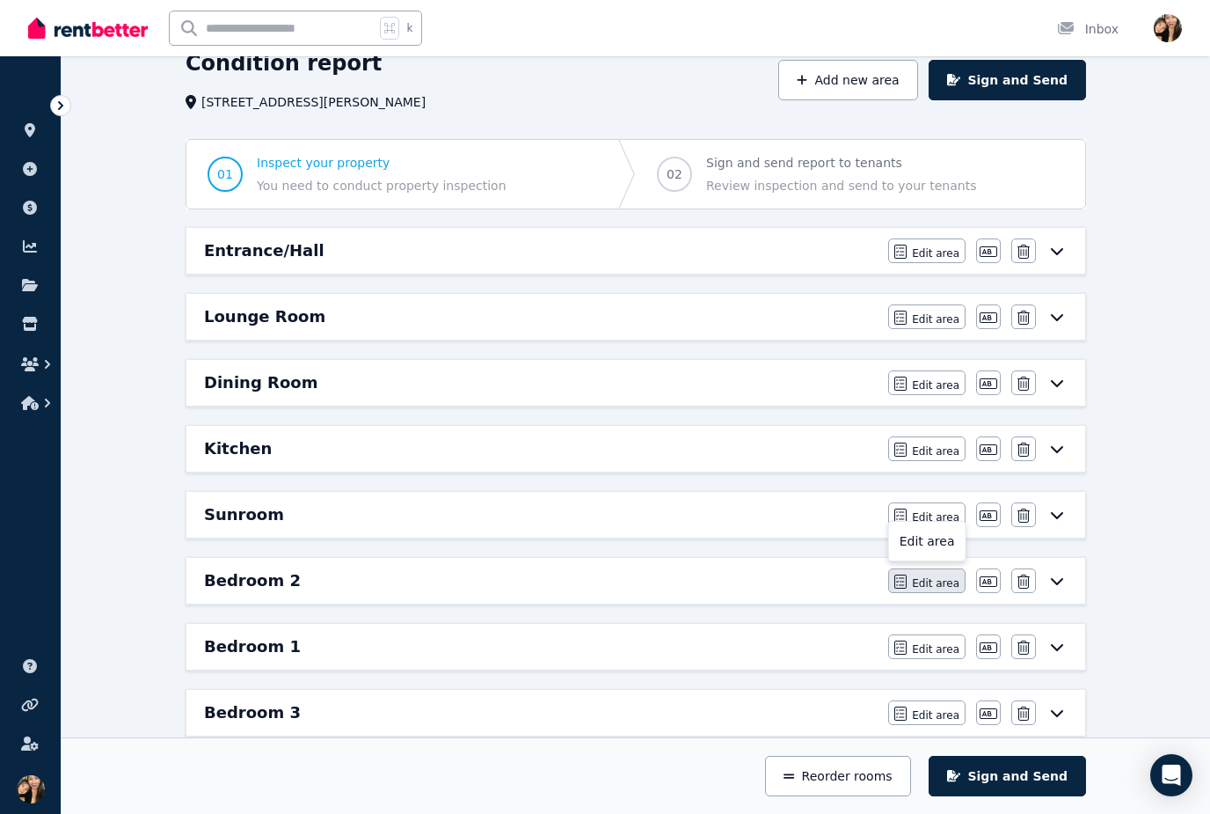
click at [937, 592] on button "Edit area" at bounding box center [926, 580] width 77 height 25
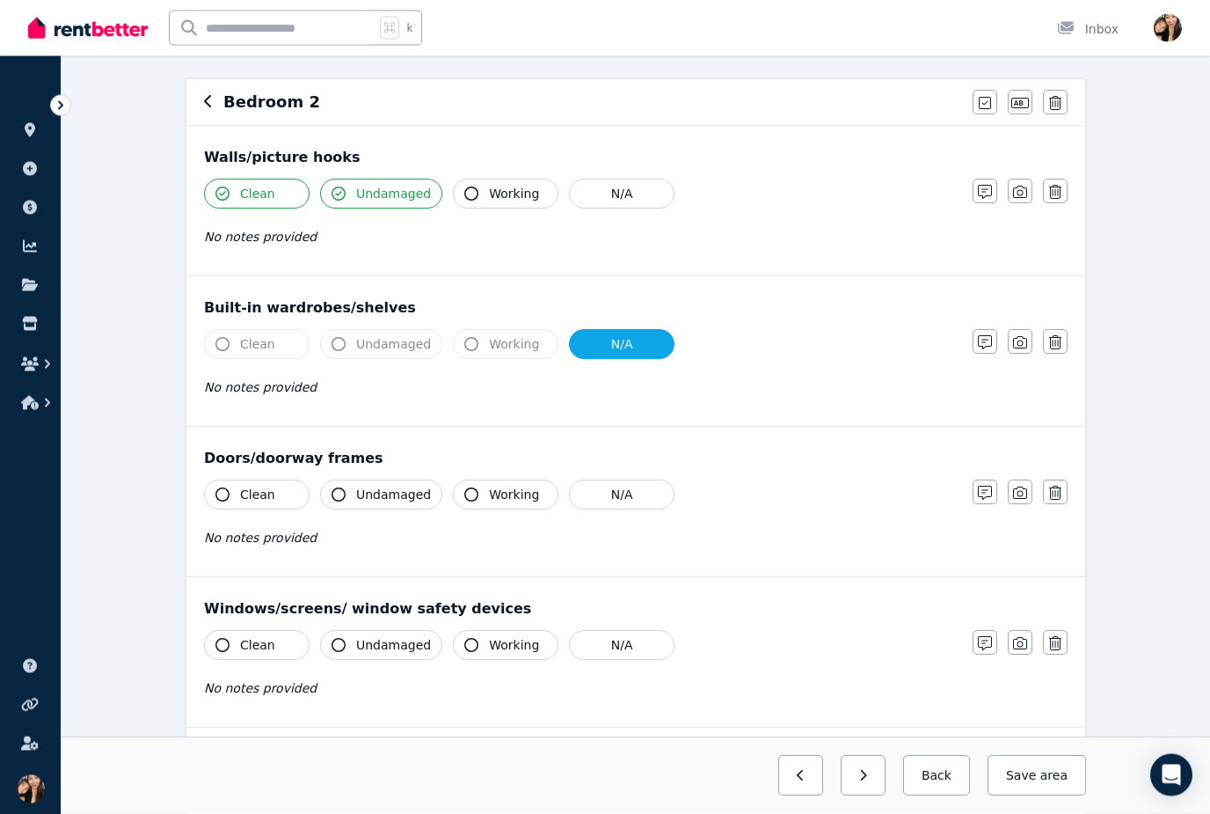
scroll to position [163, 0]
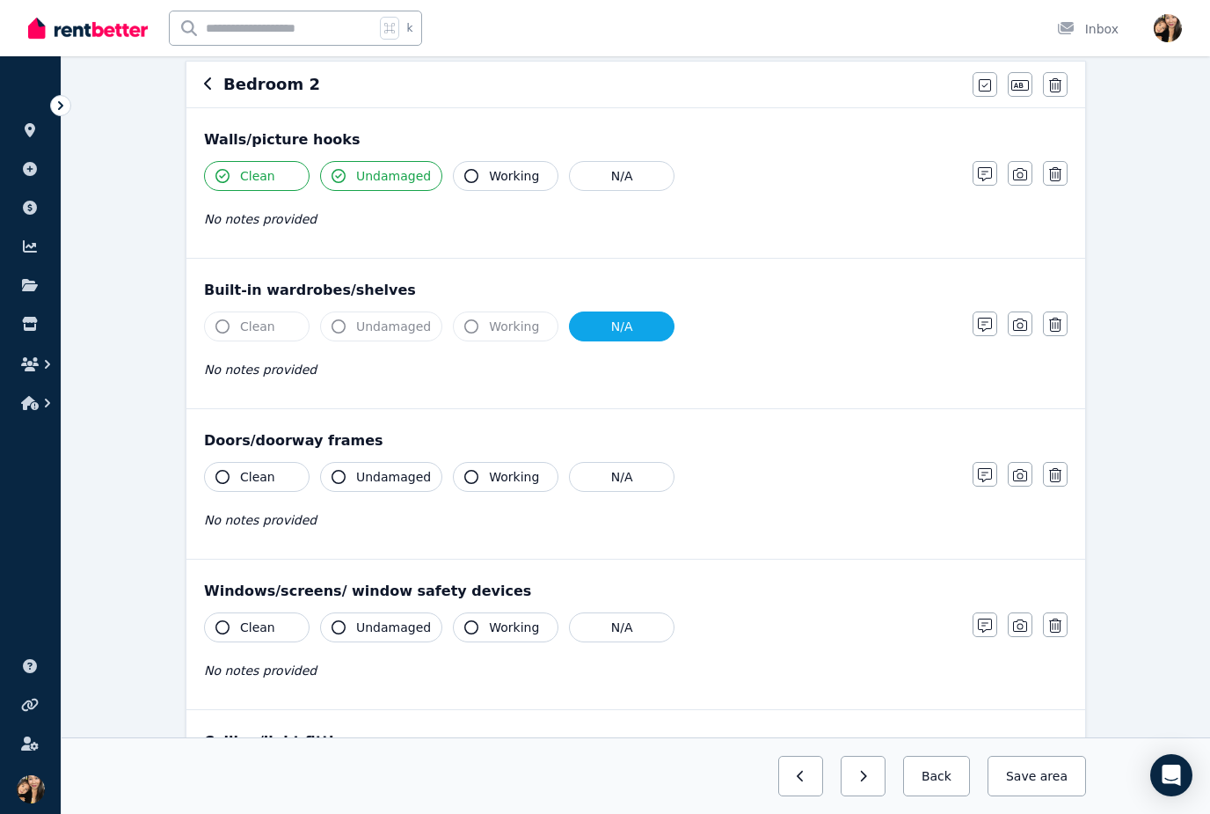
click at [376, 473] on span "Undamaged" at bounding box center [393, 477] width 75 height 18
click at [281, 486] on button "Clean" at bounding box center [257, 477] width 106 height 30
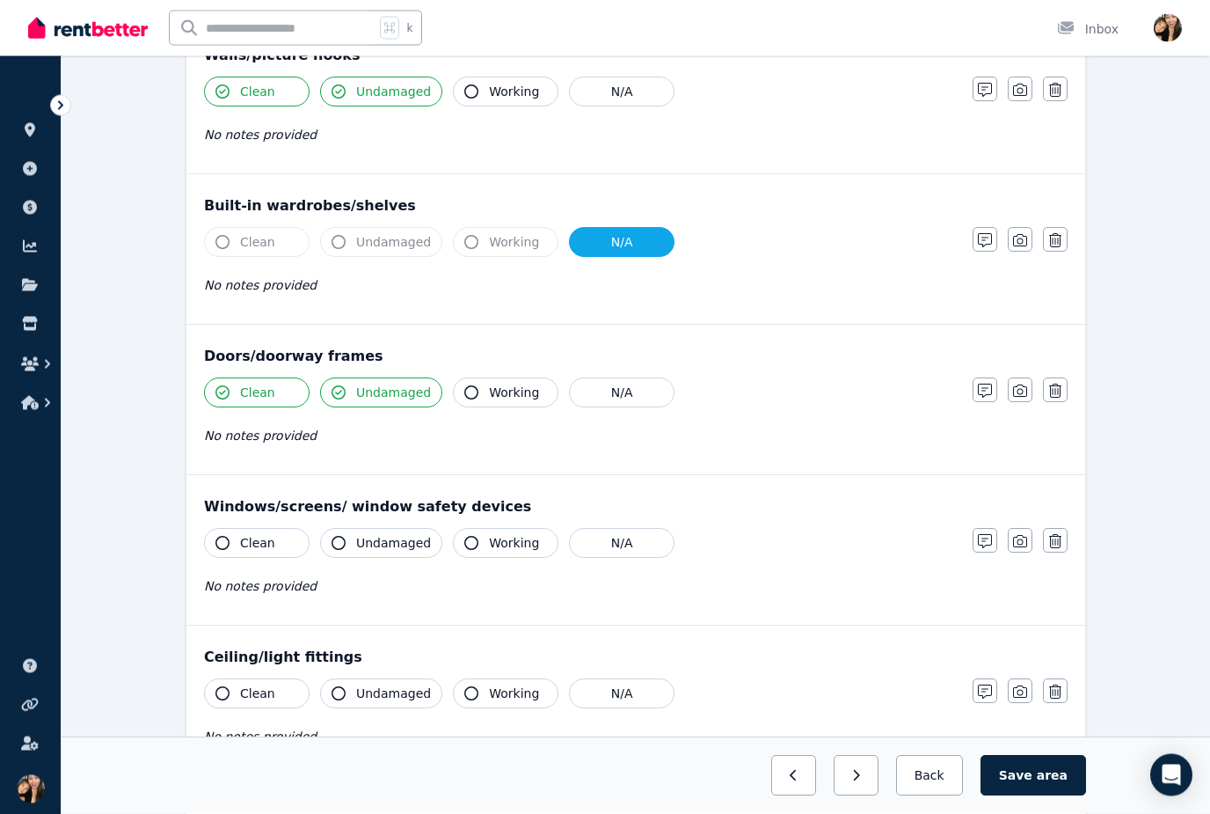
click at [498, 541] on span "Working" at bounding box center [514, 544] width 50 height 18
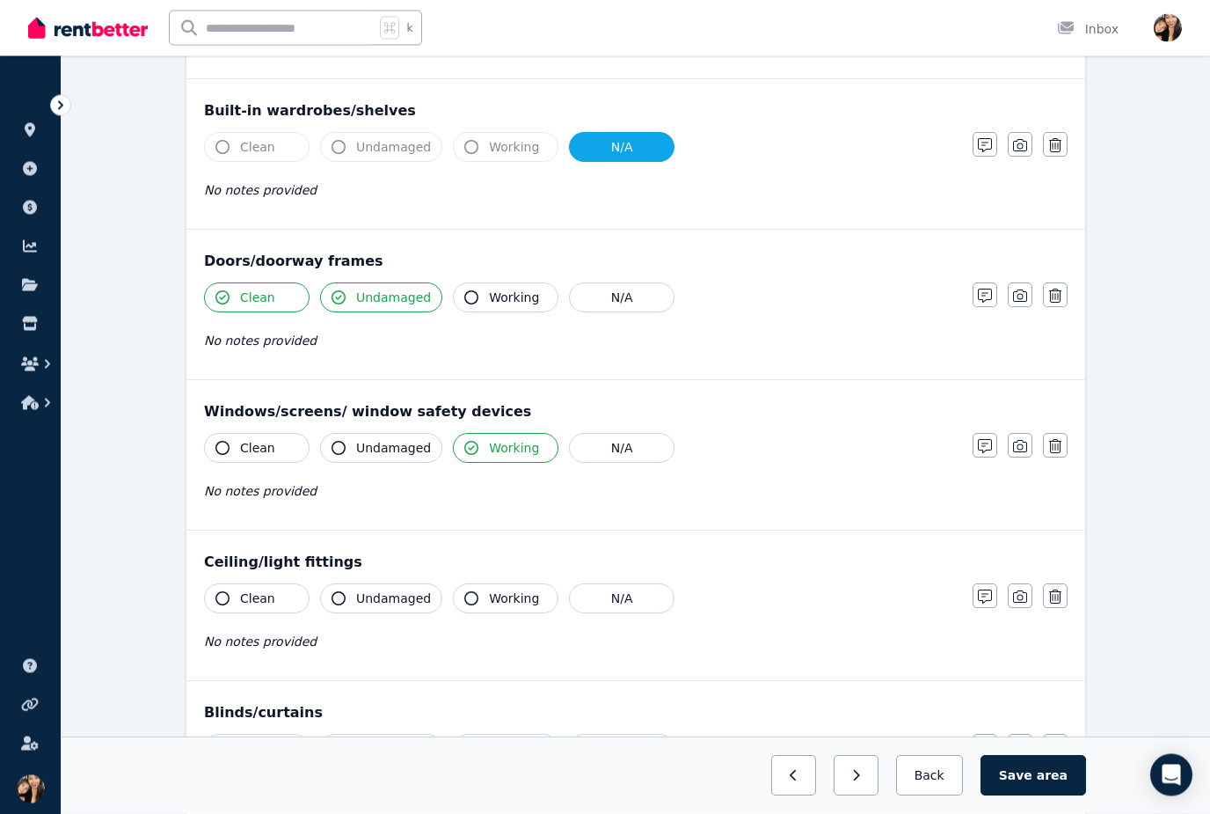
click at [508, 610] on button "Working" at bounding box center [506, 599] width 106 height 30
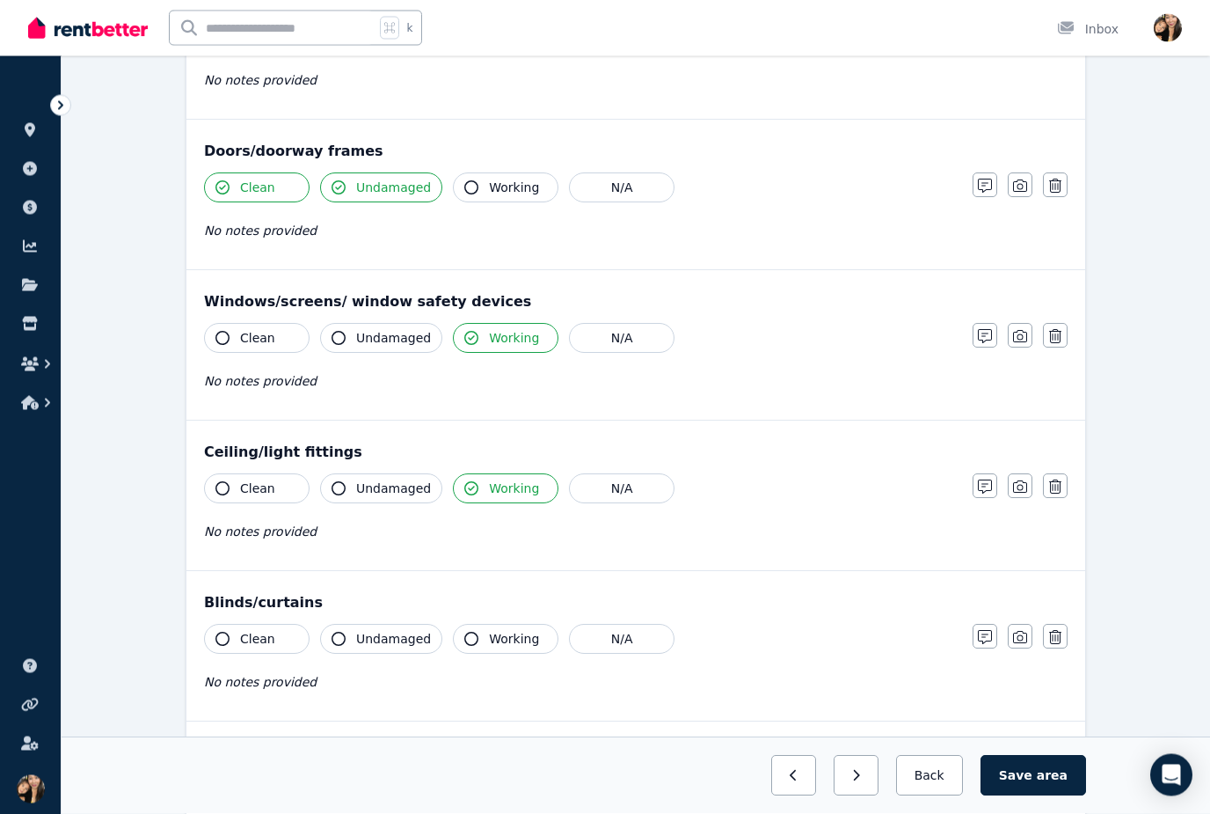
scroll to position [454, 0]
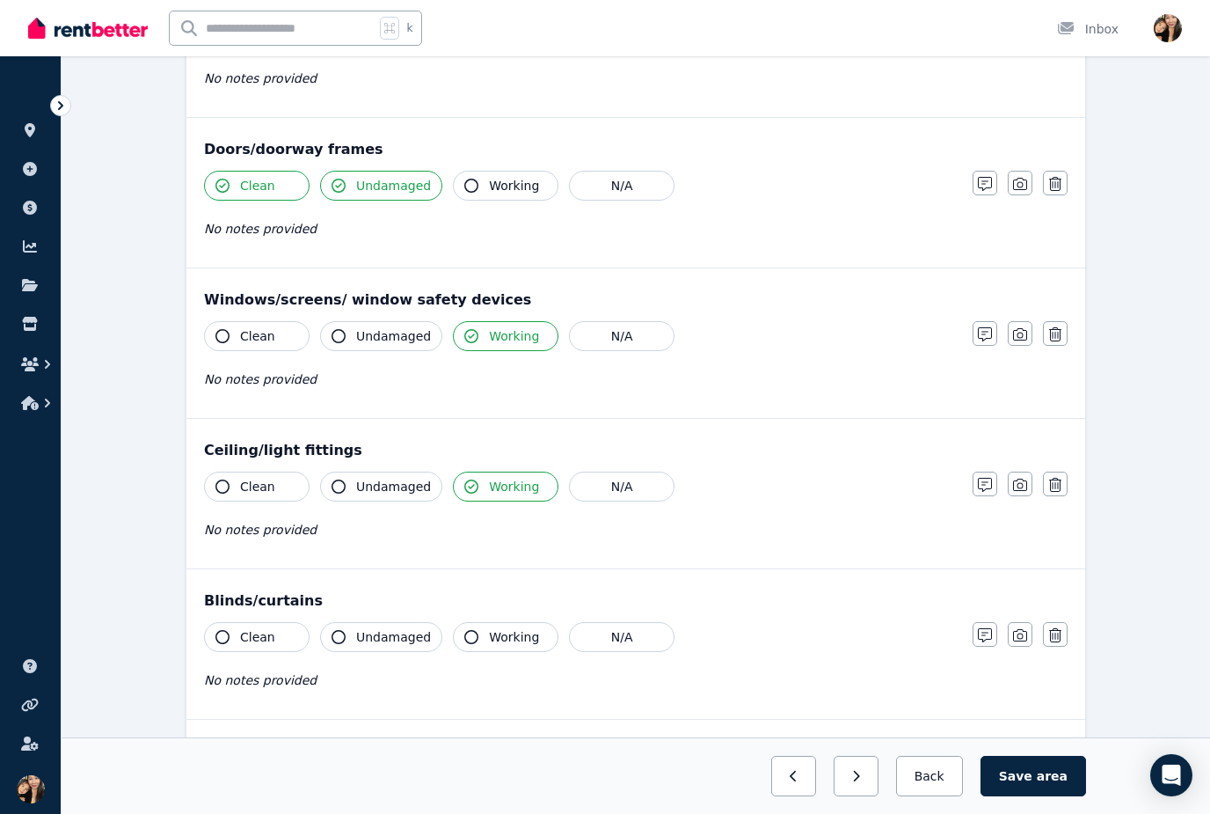
click at [400, 640] on span "Undamaged" at bounding box center [393, 637] width 75 height 18
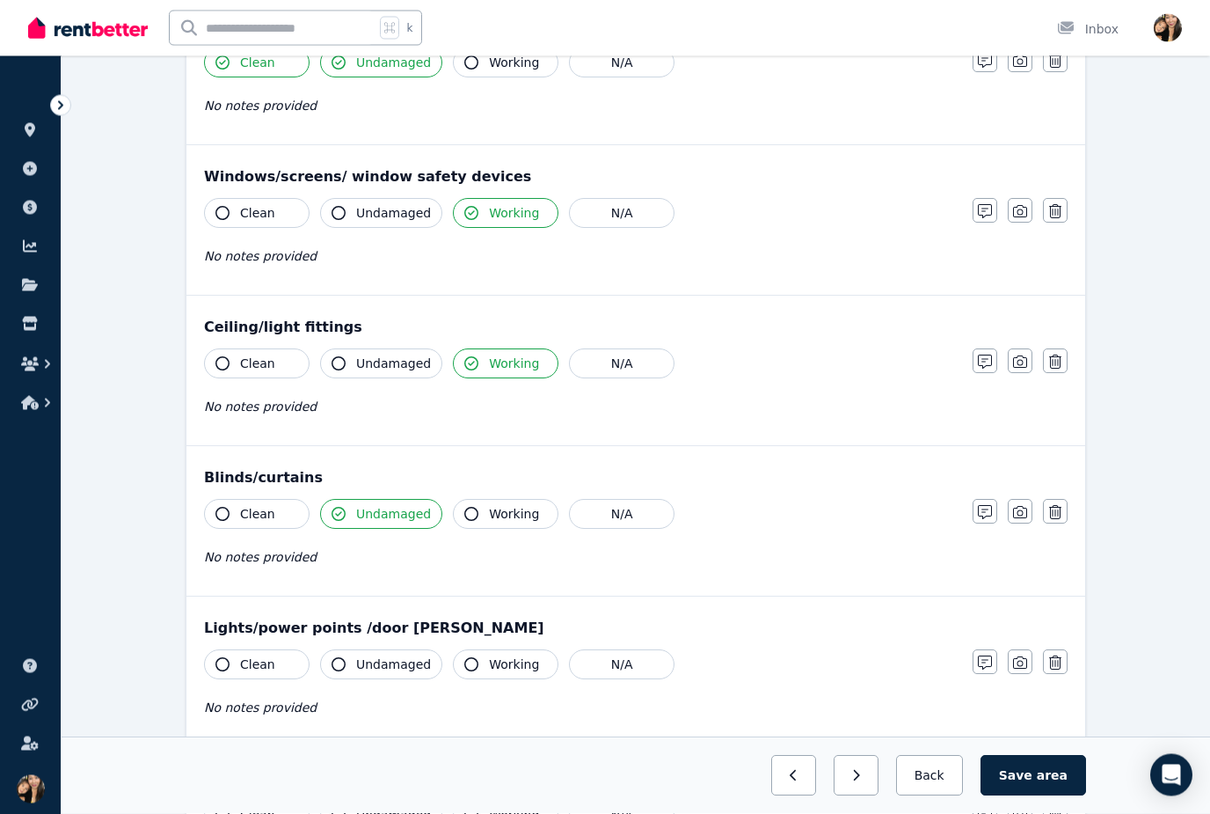
scroll to position [577, 0]
click at [399, 527] on button "Undamaged" at bounding box center [381, 514] width 122 height 30
click at [499, 526] on button "Working" at bounding box center [506, 514] width 106 height 30
click at [404, 518] on span "Undamaged" at bounding box center [393, 514] width 75 height 18
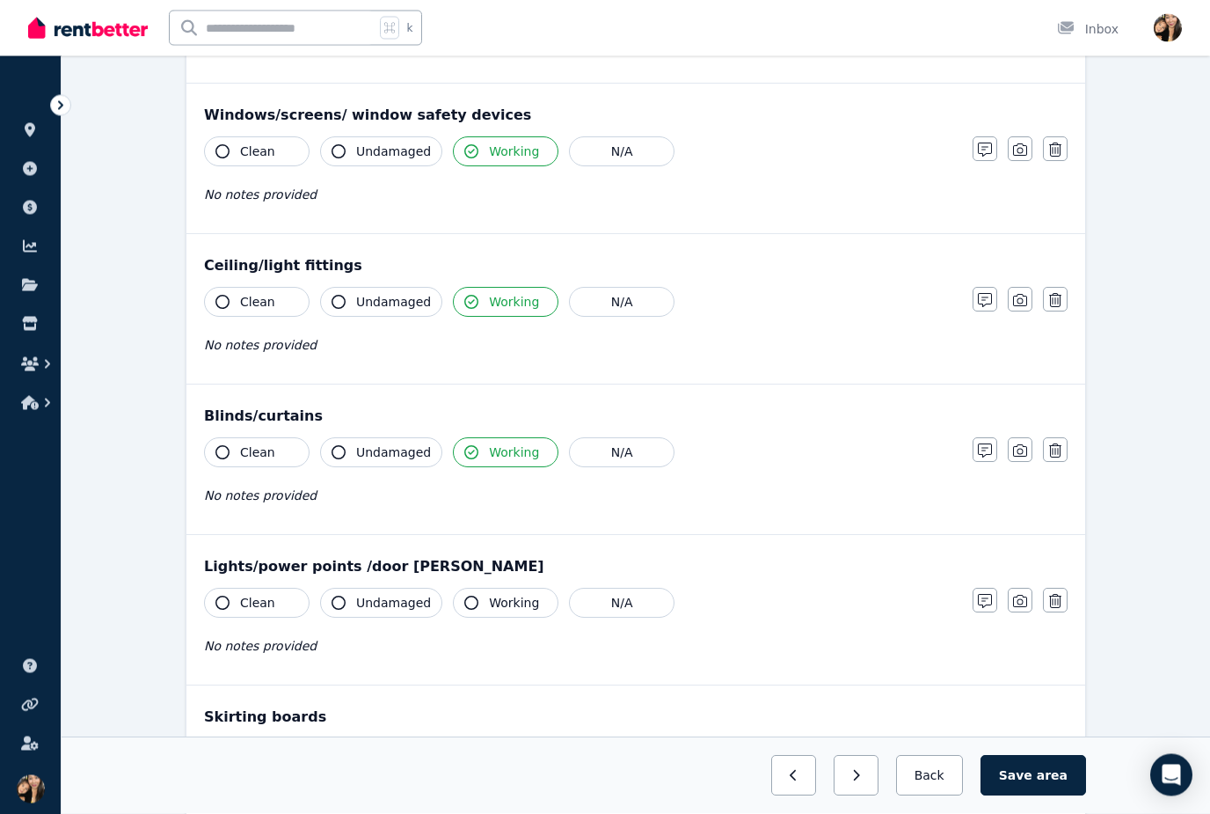
scroll to position [639, 0]
click at [510, 601] on span "Working" at bounding box center [514, 603] width 50 height 18
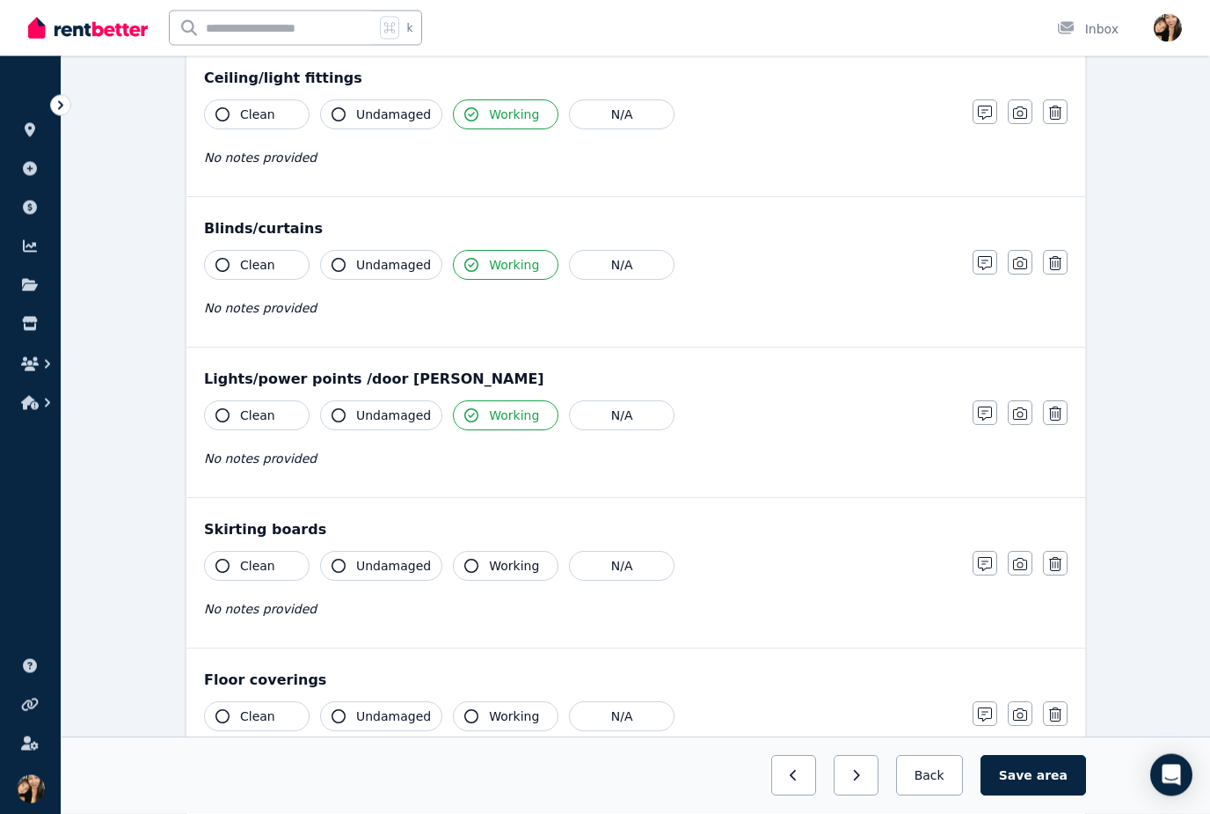
click at [393, 568] on span "Undamaged" at bounding box center [393, 567] width 75 height 18
click at [256, 574] on button "Clean" at bounding box center [257, 566] width 106 height 30
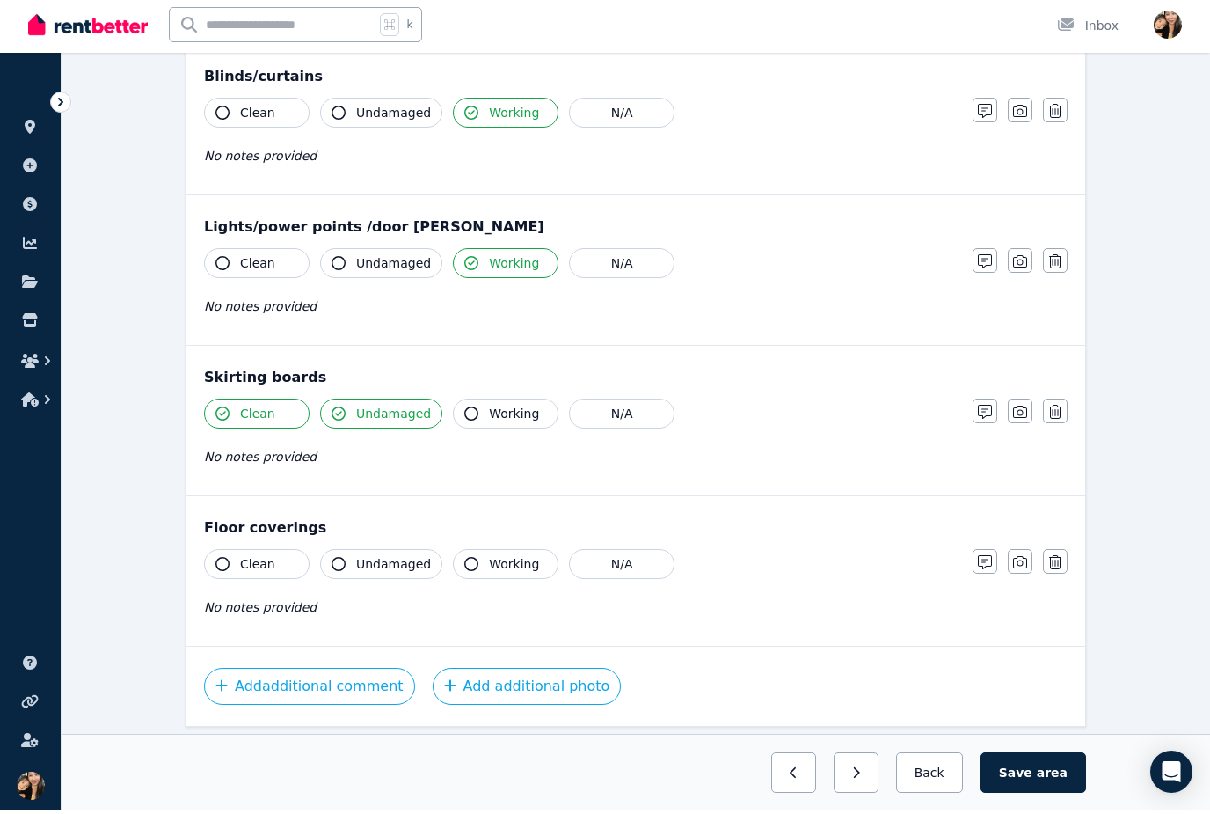
scroll to position [948, 0]
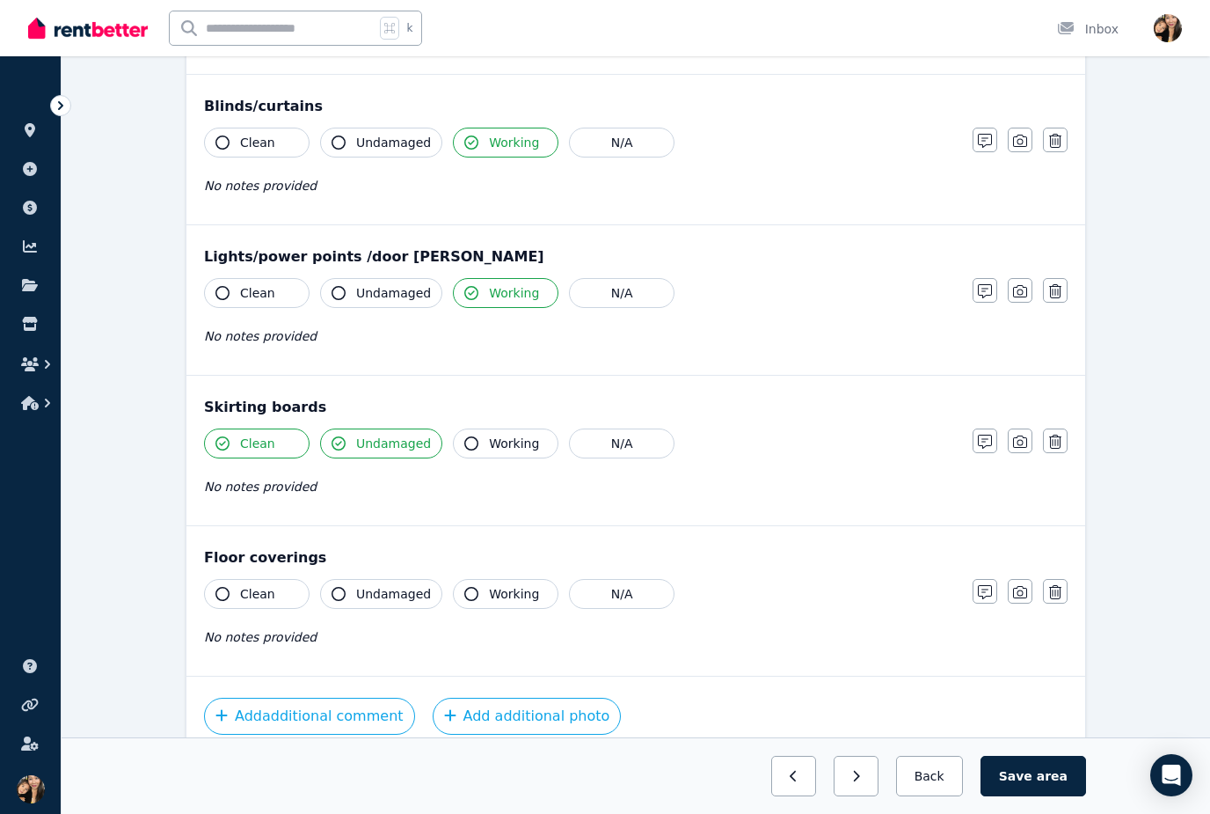
click at [363, 603] on button "Undamaged" at bounding box center [381, 594] width 122 height 30
click at [248, 593] on span "Clean" at bounding box center [257, 594] width 35 height 18
click at [1056, 785] on span "area" at bounding box center [1052, 776] width 31 height 18
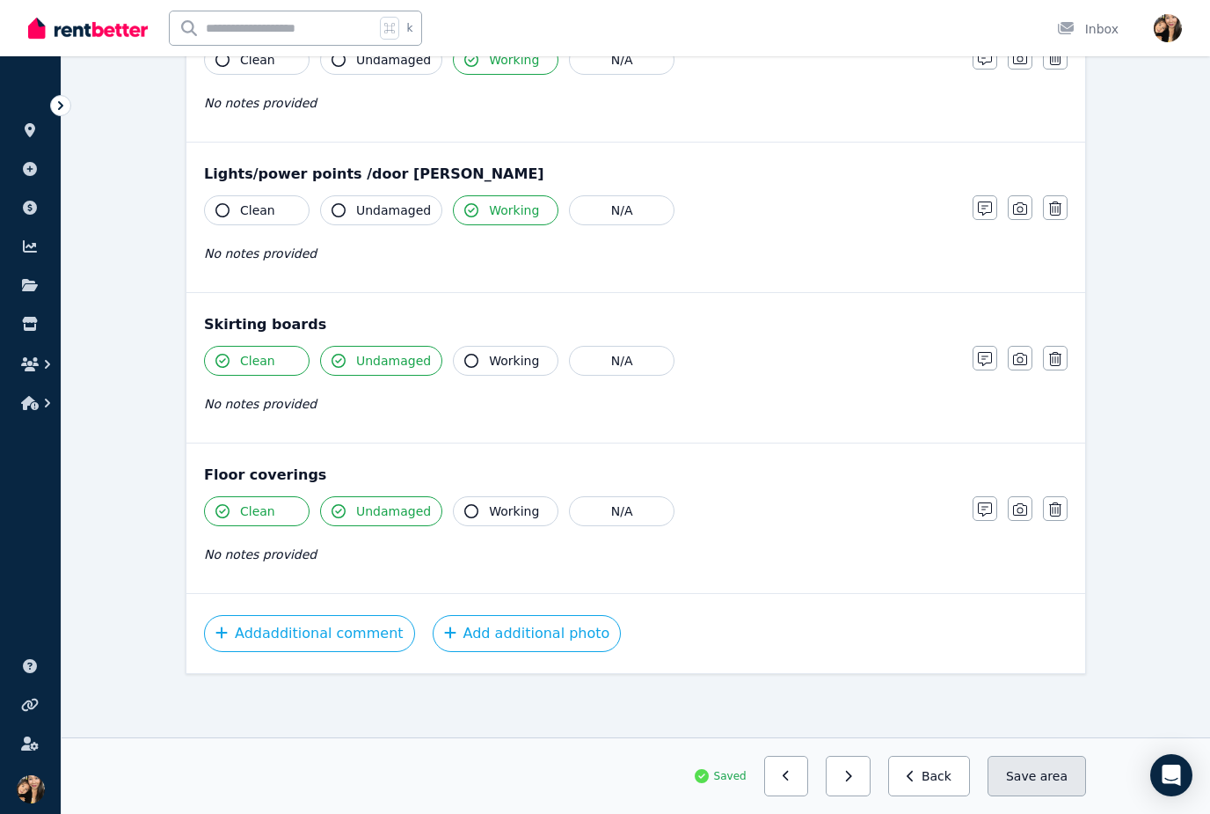
click at [1049, 775] on span "area" at bounding box center [1054, 776] width 27 height 18
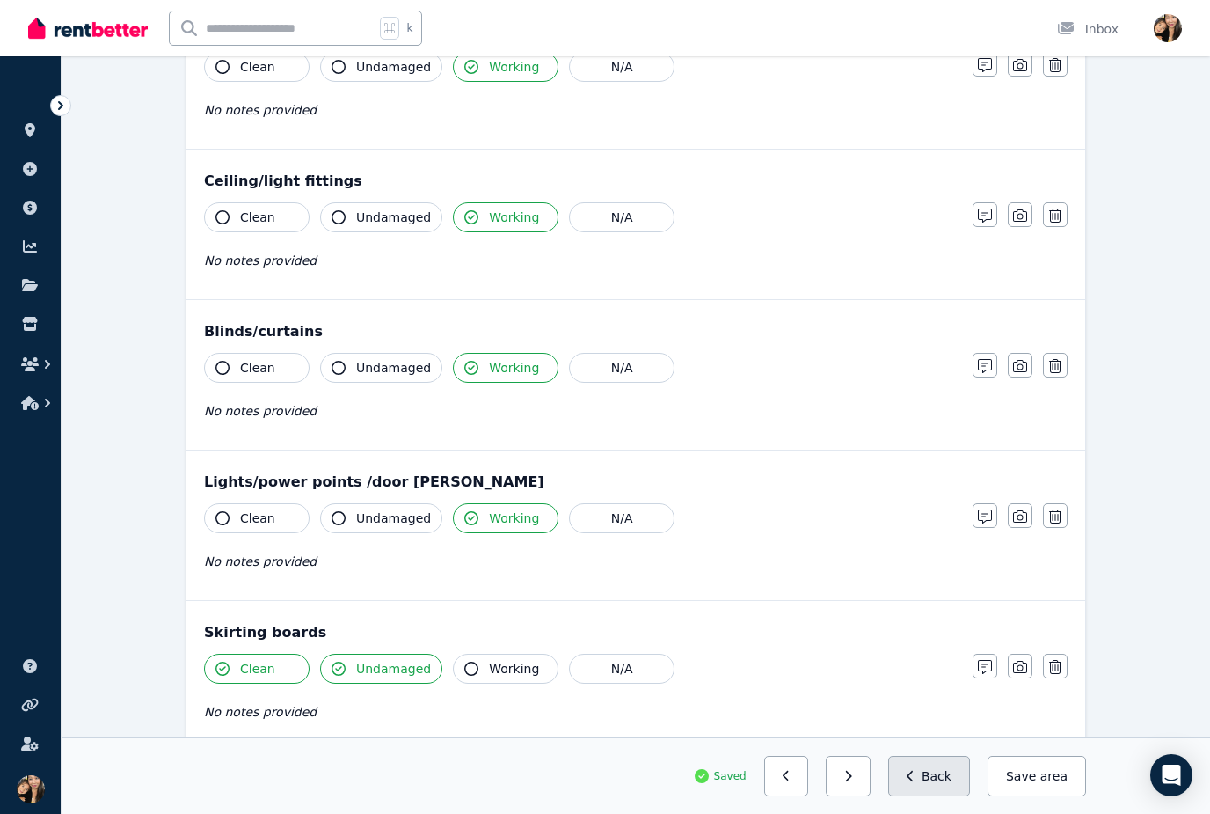
click at [931, 796] on button "Back" at bounding box center [929, 776] width 82 height 40
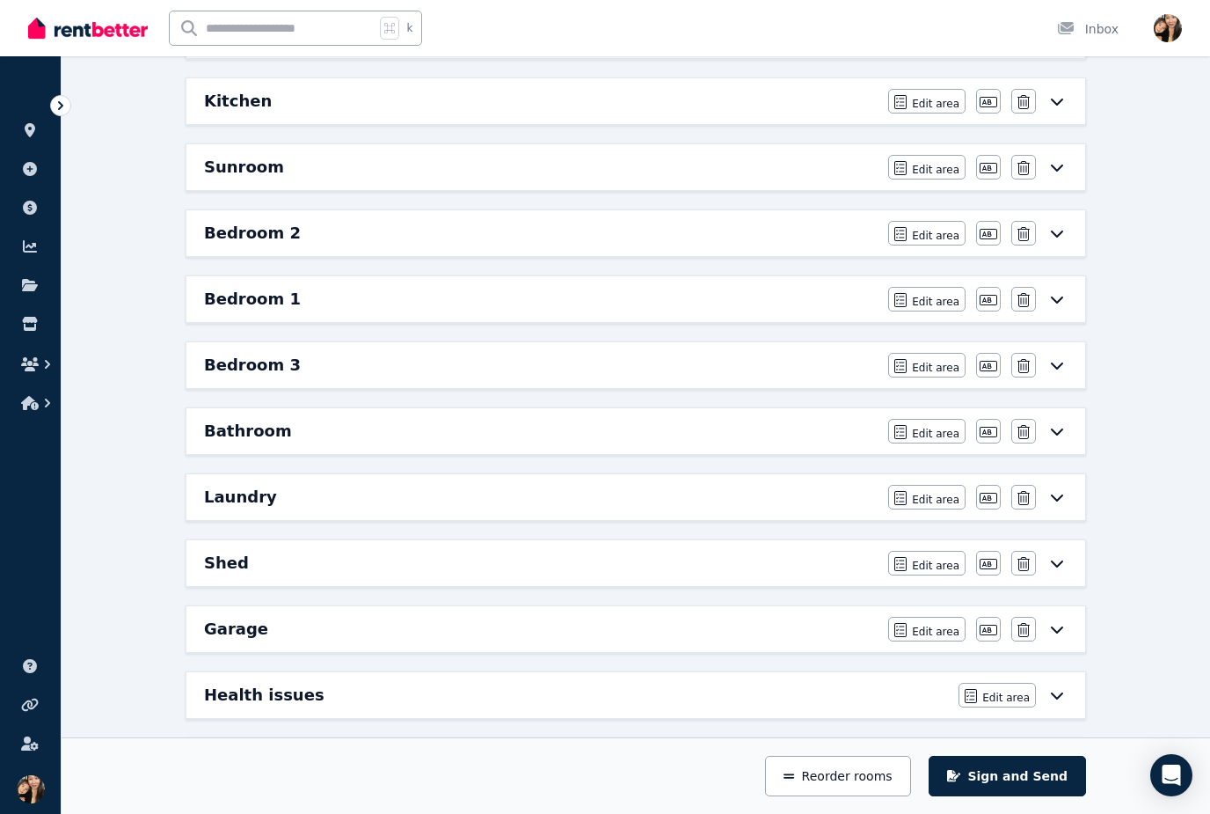
scroll to position [430, 0]
click at [681, 294] on div "Bedroom 1" at bounding box center [541, 301] width 674 height 25
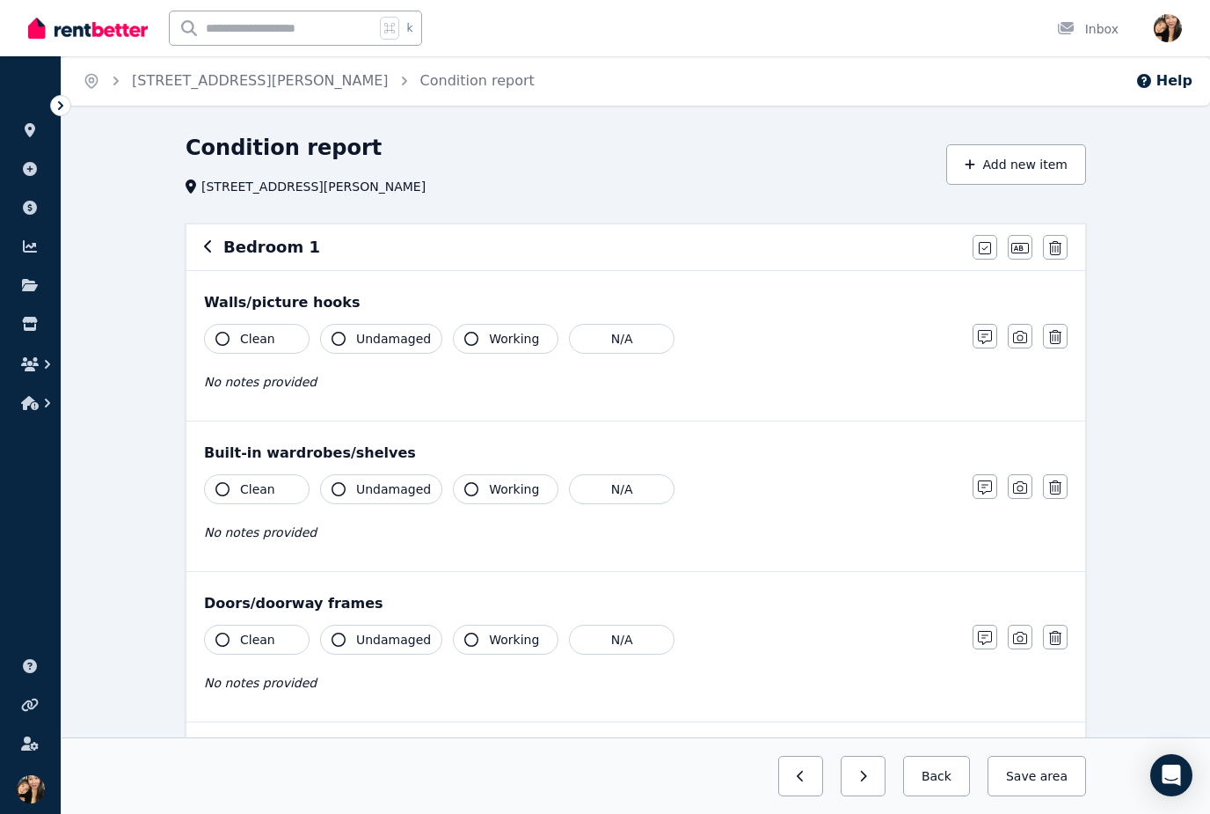
scroll to position [43, 0]
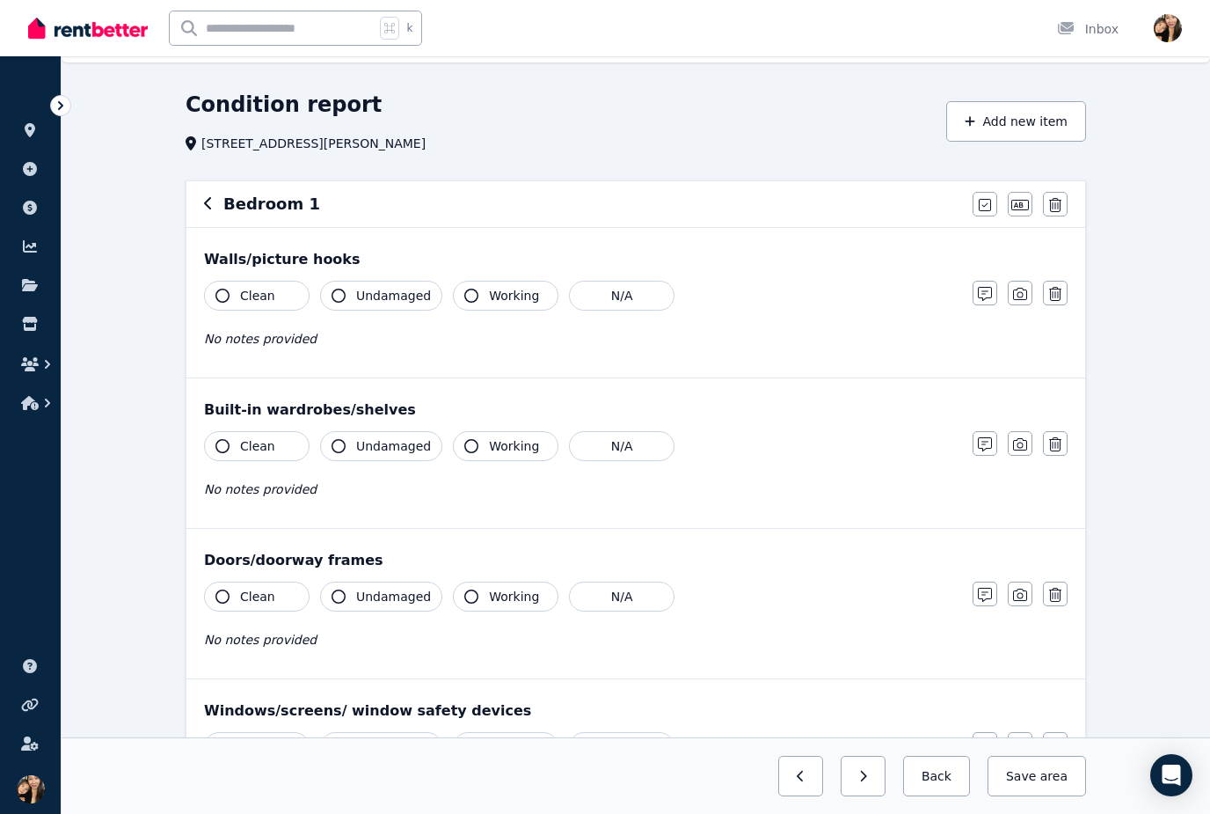
click at [375, 292] on span "Undamaged" at bounding box center [393, 296] width 75 height 18
click at [271, 289] on span "Clean" at bounding box center [257, 296] width 35 height 18
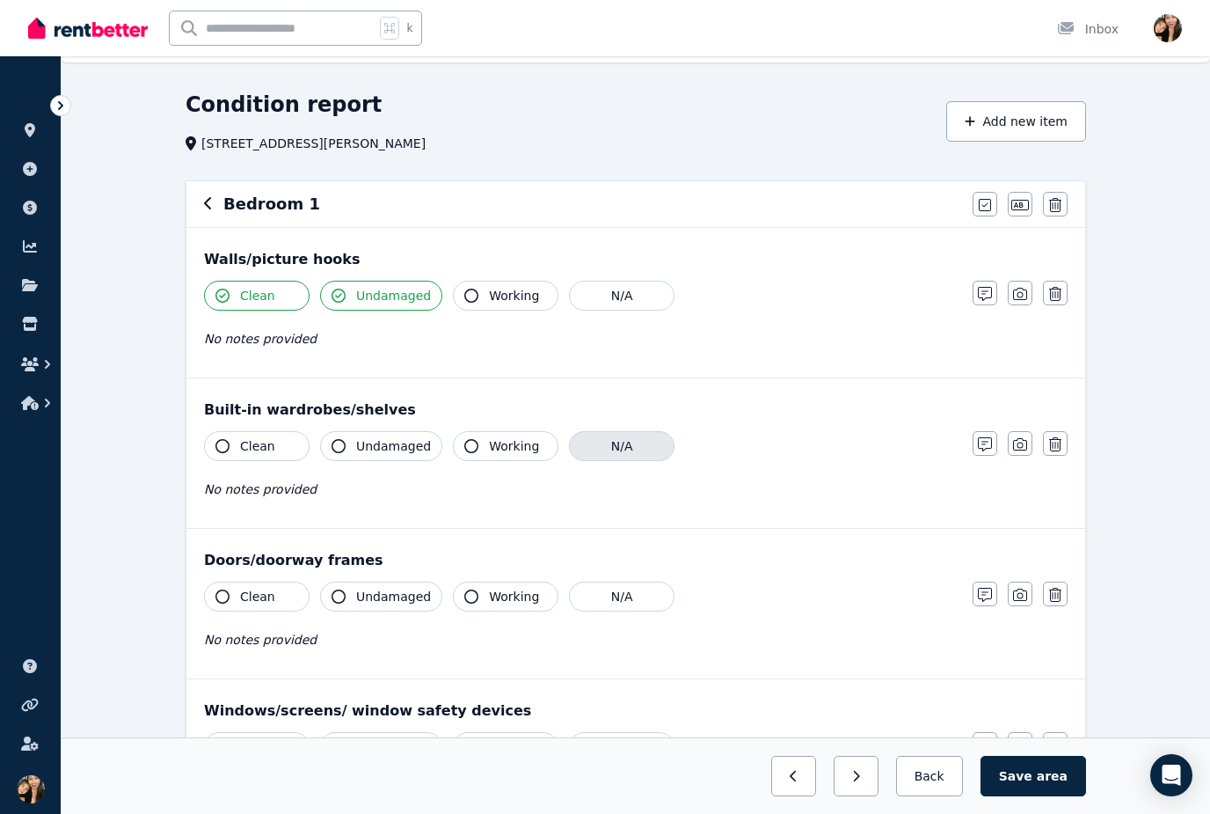
click at [613, 442] on button "N/A" at bounding box center [622, 446] width 106 height 30
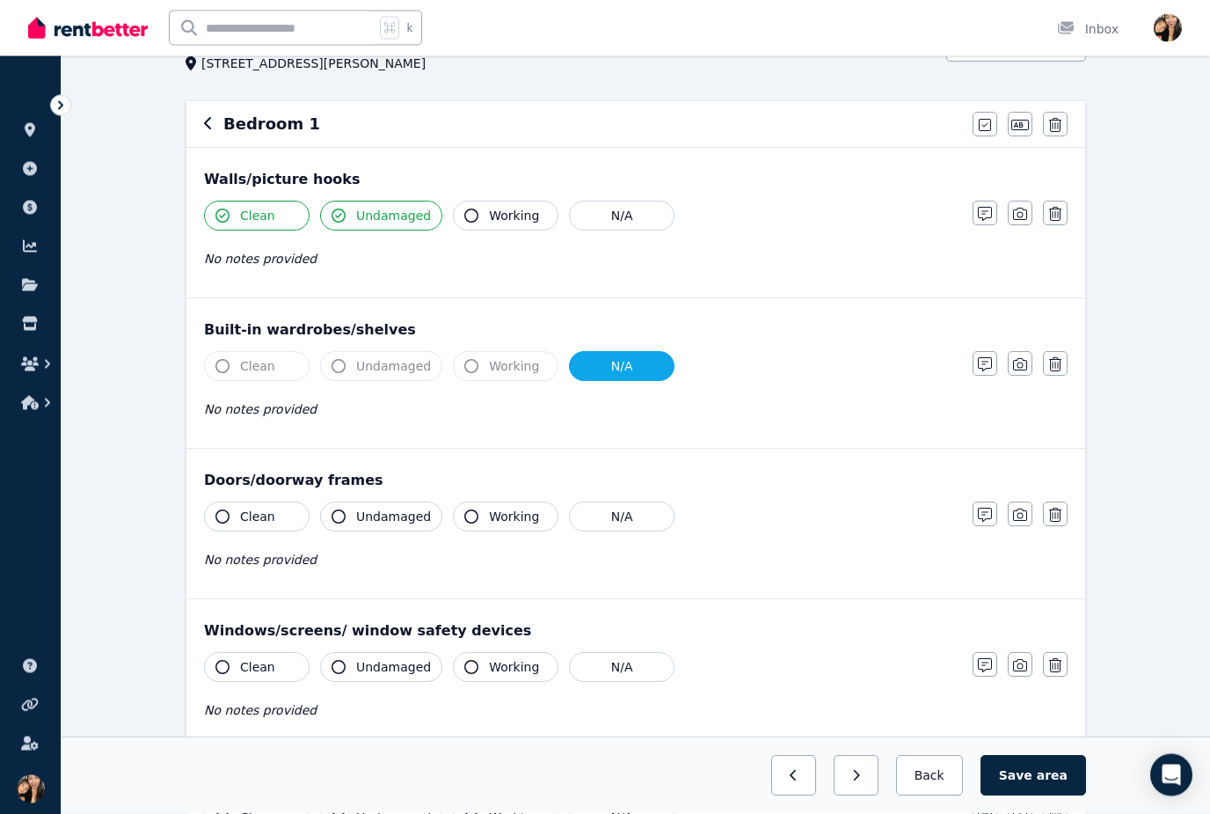
click at [387, 516] on span "Undamaged" at bounding box center [393, 517] width 75 height 18
click at [261, 521] on span "Clean" at bounding box center [257, 517] width 35 height 18
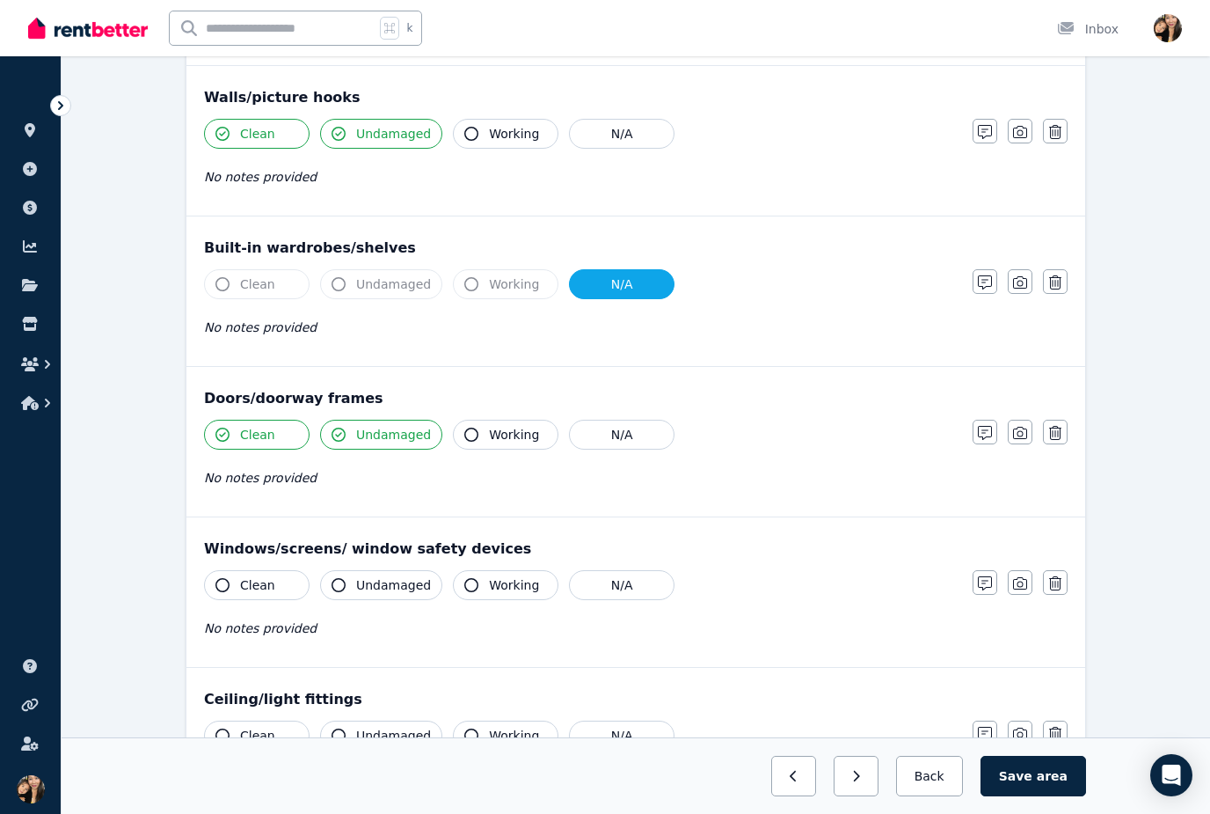
click at [517, 594] on button "Working" at bounding box center [506, 585] width 106 height 30
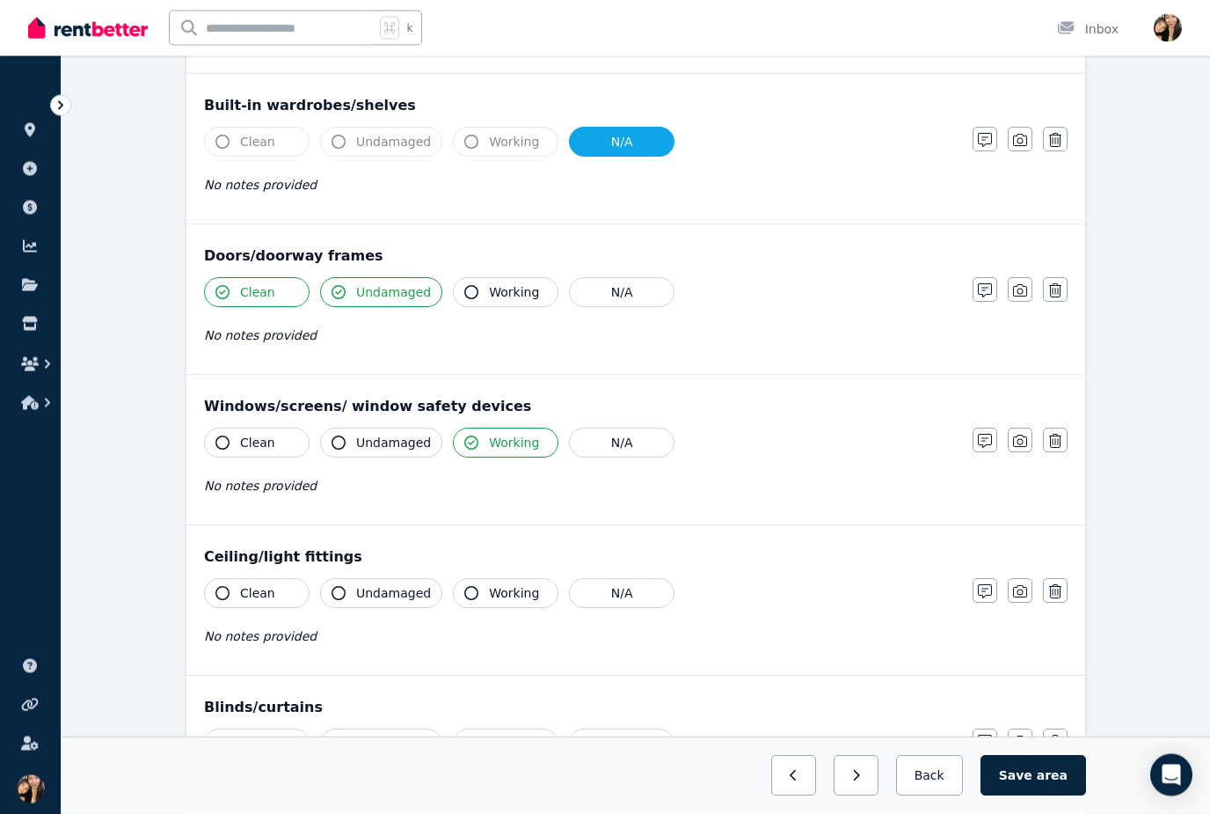
click at [510, 594] on span "Working" at bounding box center [514, 594] width 50 height 18
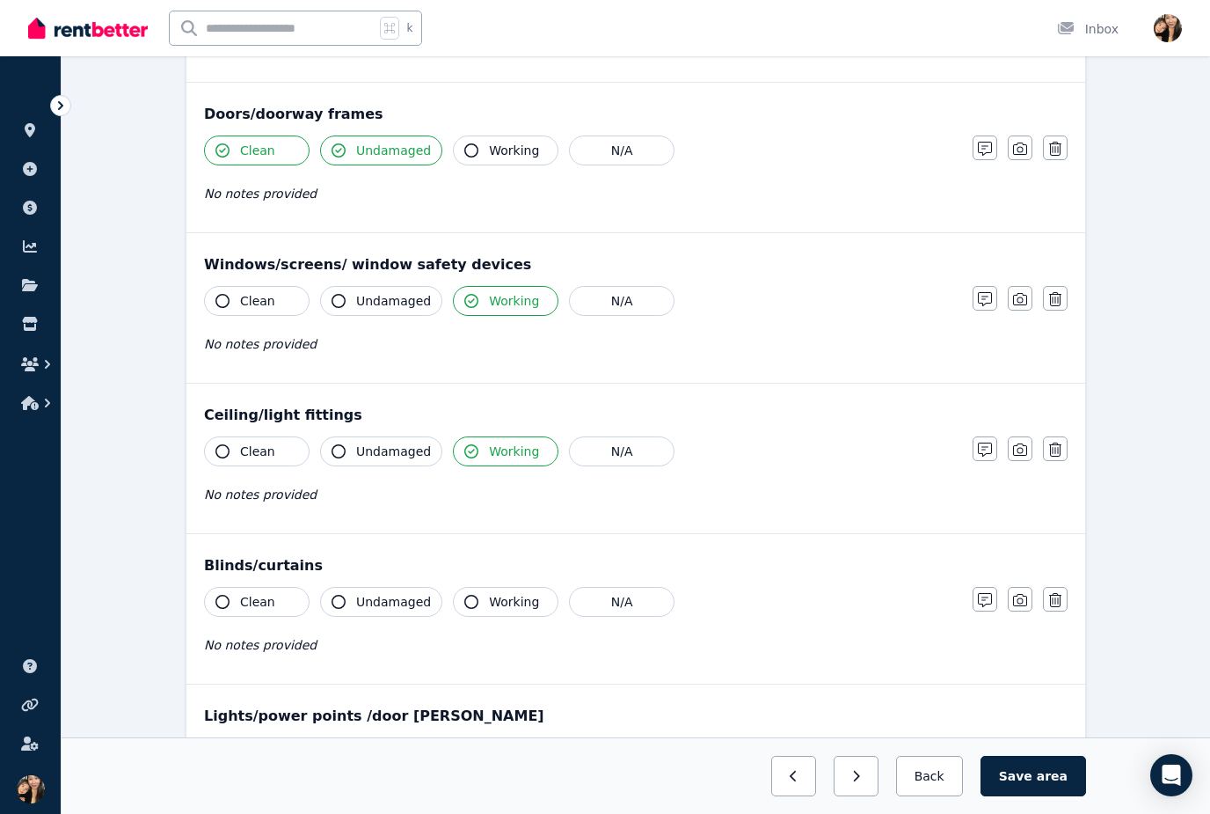
click at [510, 598] on span "Working" at bounding box center [514, 602] width 50 height 18
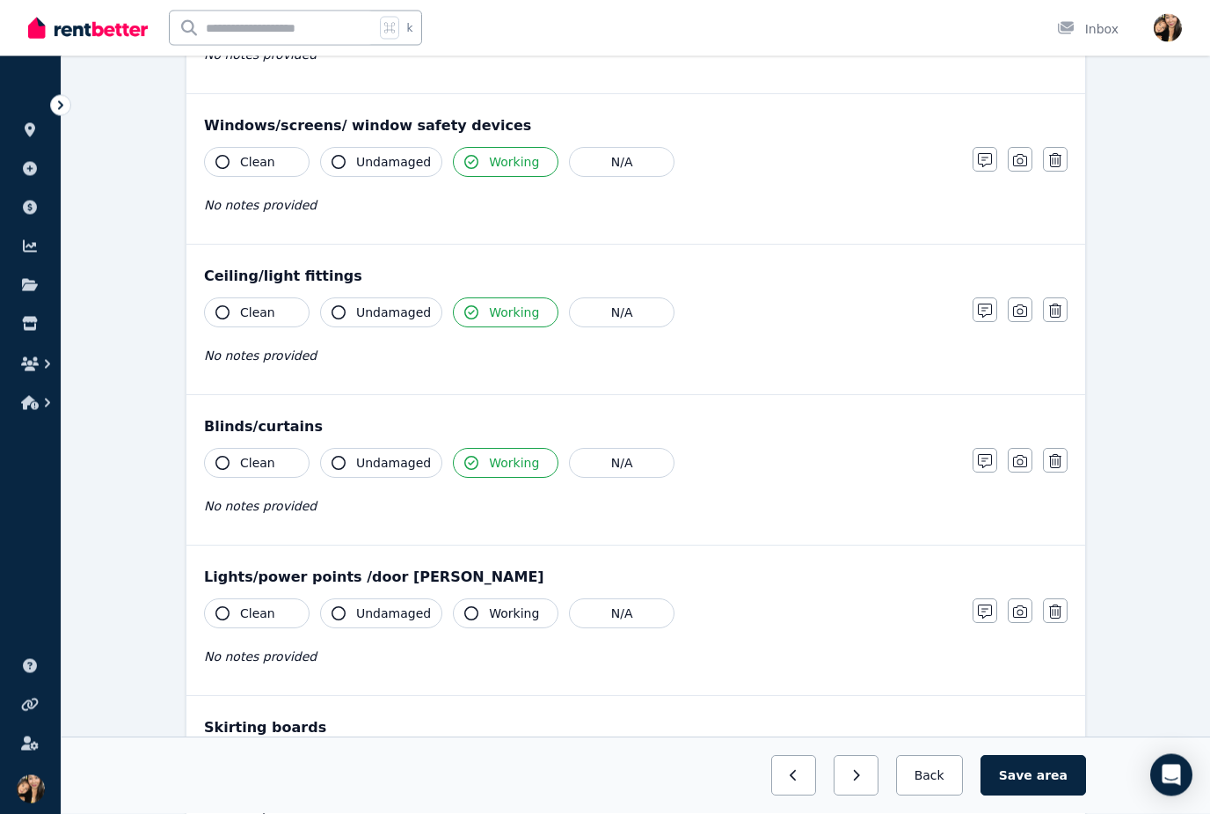
scroll to position [629, 0]
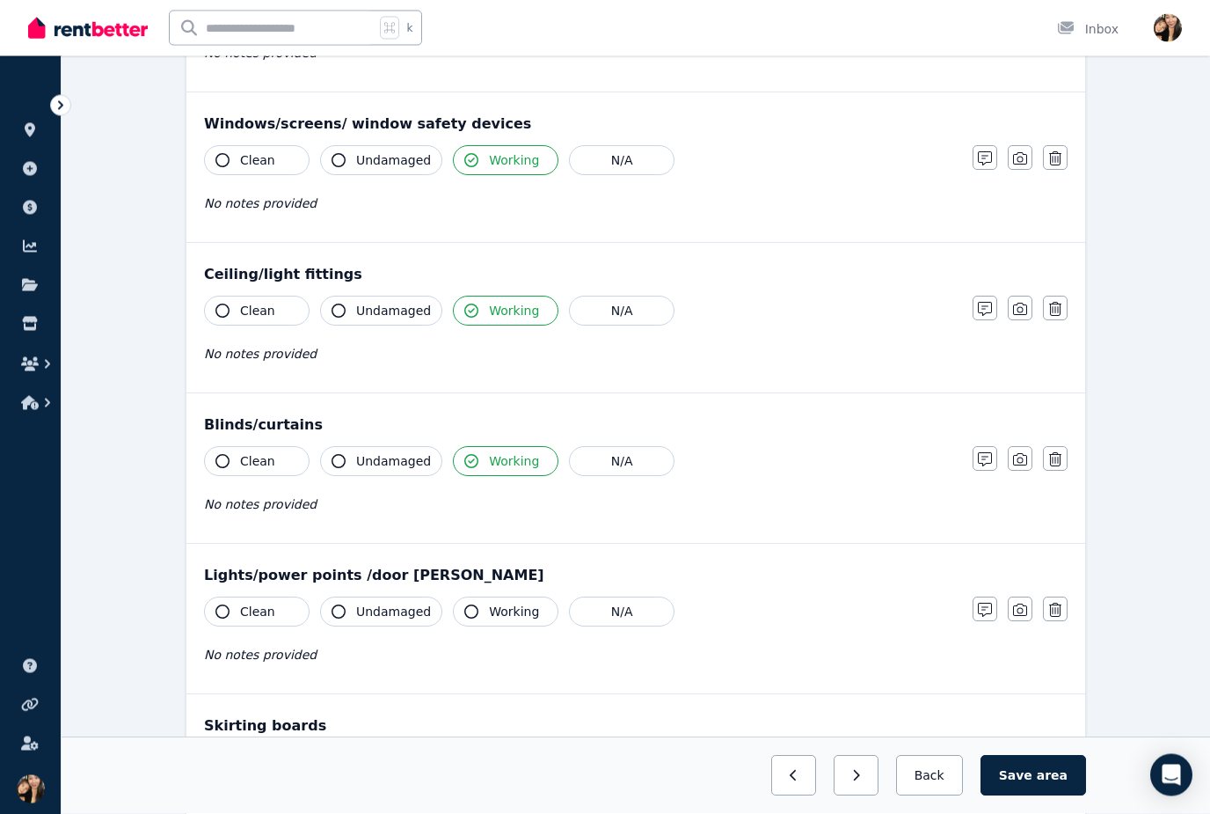
click at [517, 610] on span "Working" at bounding box center [514, 612] width 50 height 18
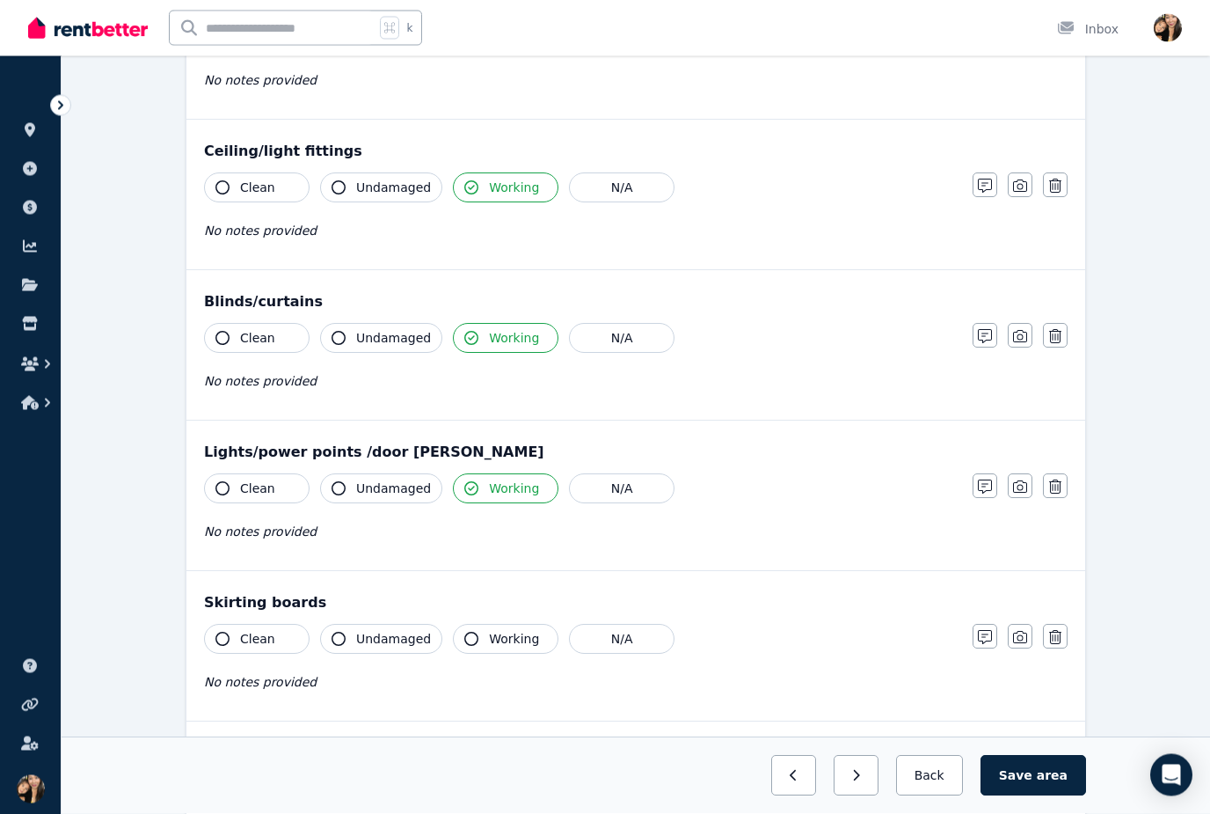
scroll to position [756, 0]
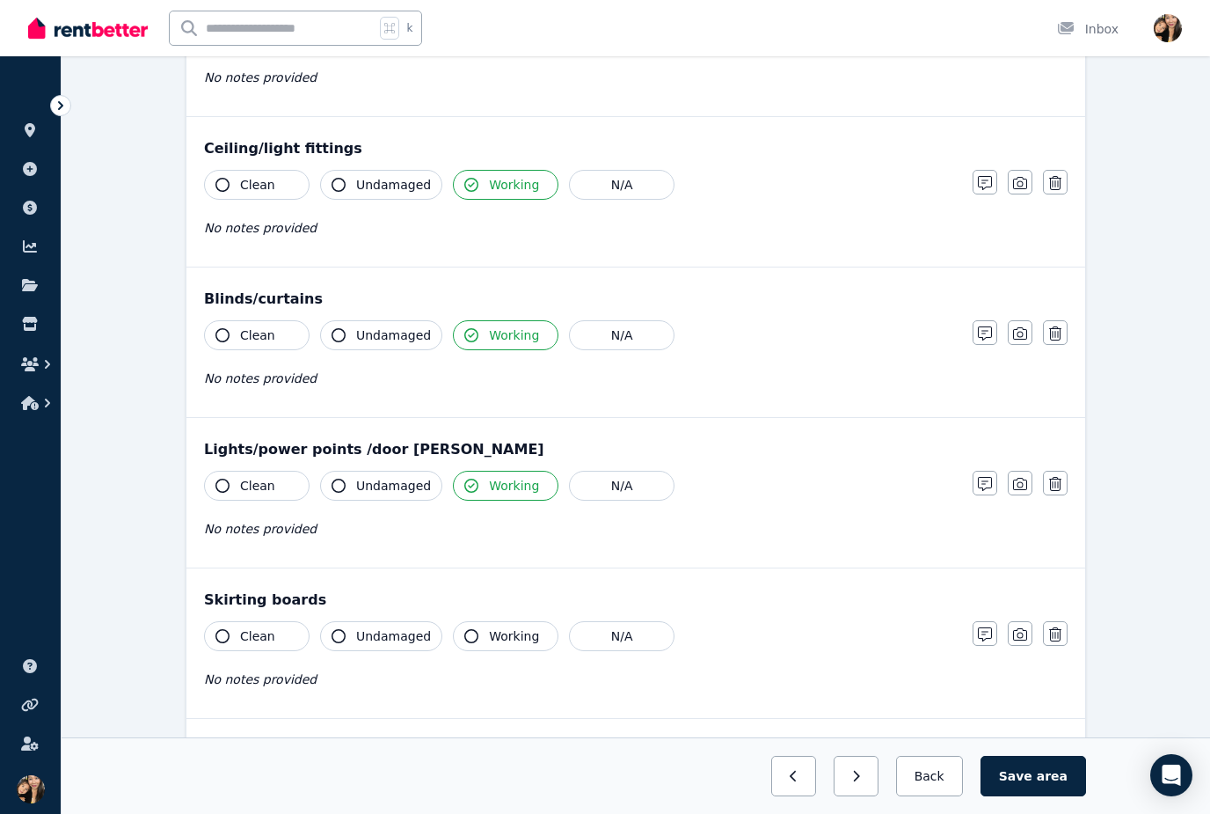
click at [510, 634] on span "Working" at bounding box center [514, 636] width 50 height 18
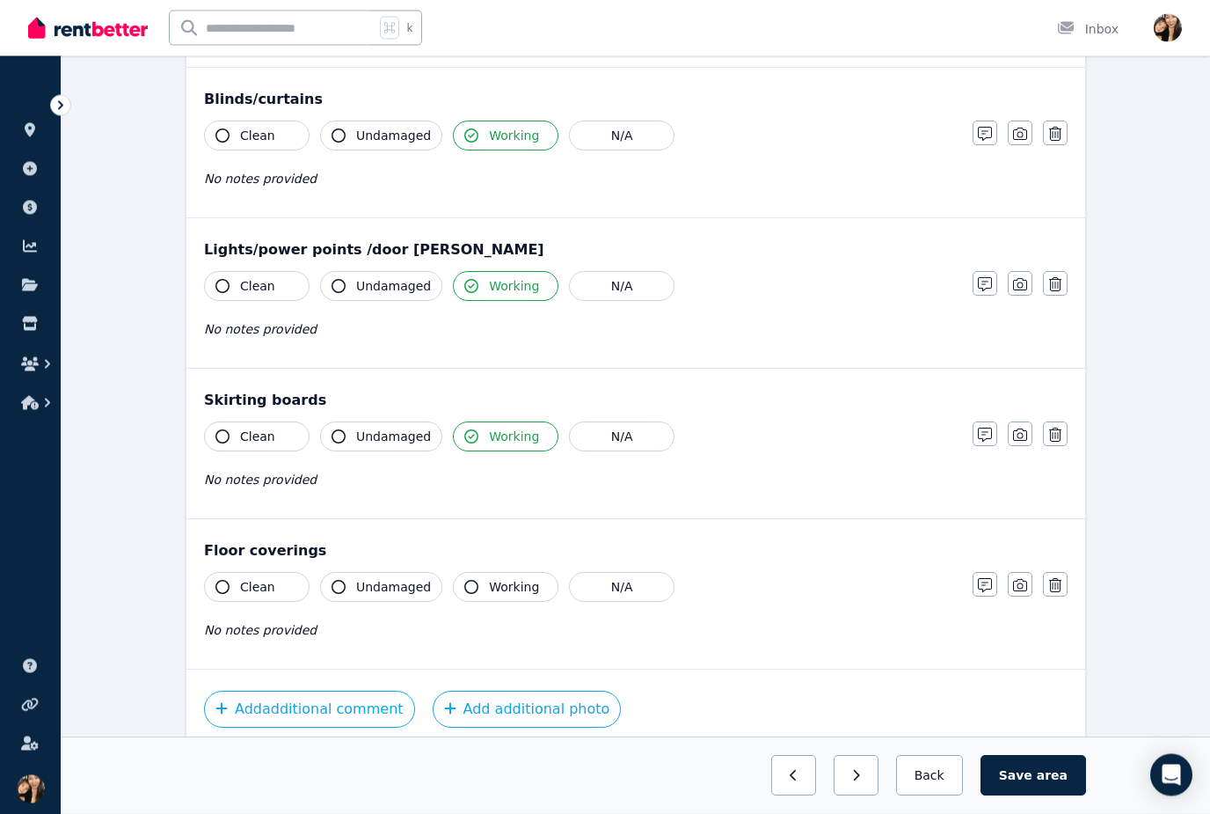
click at [488, 425] on button "Working" at bounding box center [506, 437] width 106 height 30
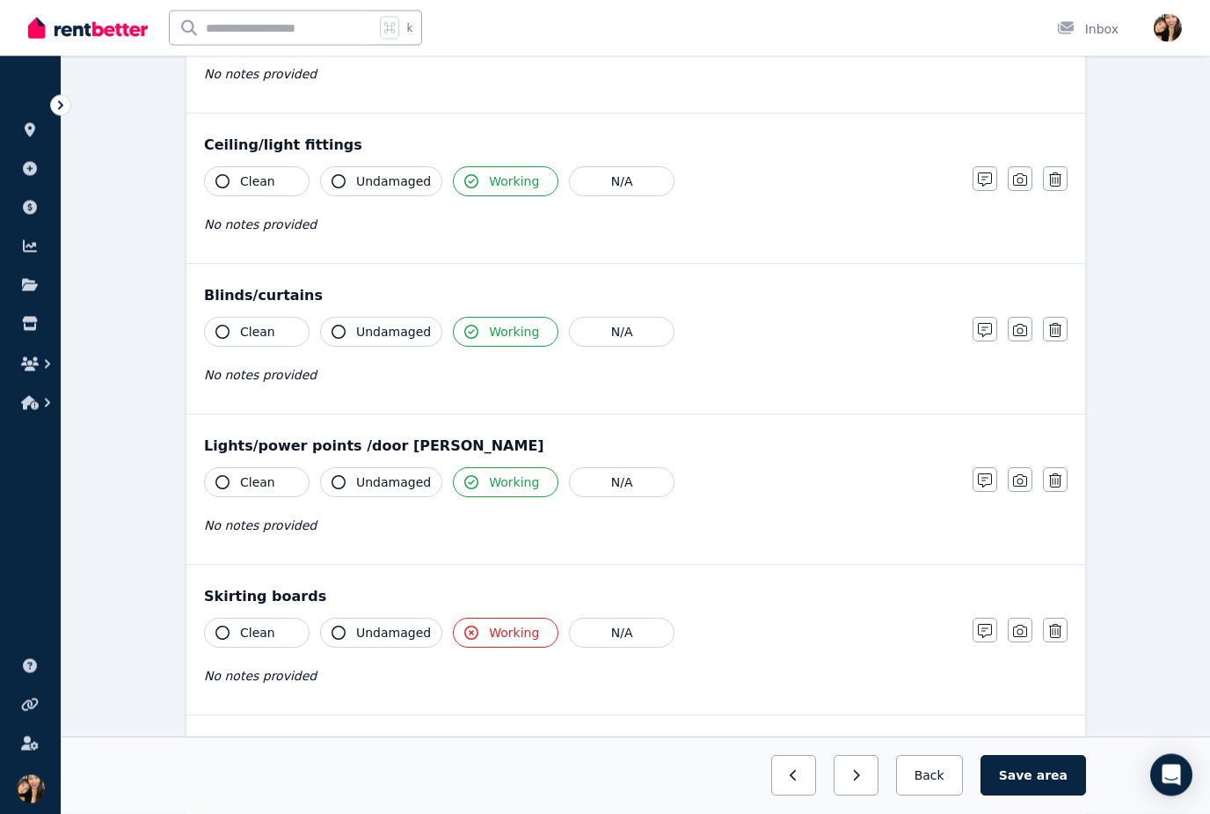
scroll to position [759, 0]
click at [493, 628] on span "Working" at bounding box center [514, 633] width 50 height 18
click at [382, 634] on span "Undamaged" at bounding box center [393, 633] width 75 height 18
click at [265, 628] on span "Clean" at bounding box center [257, 633] width 35 height 18
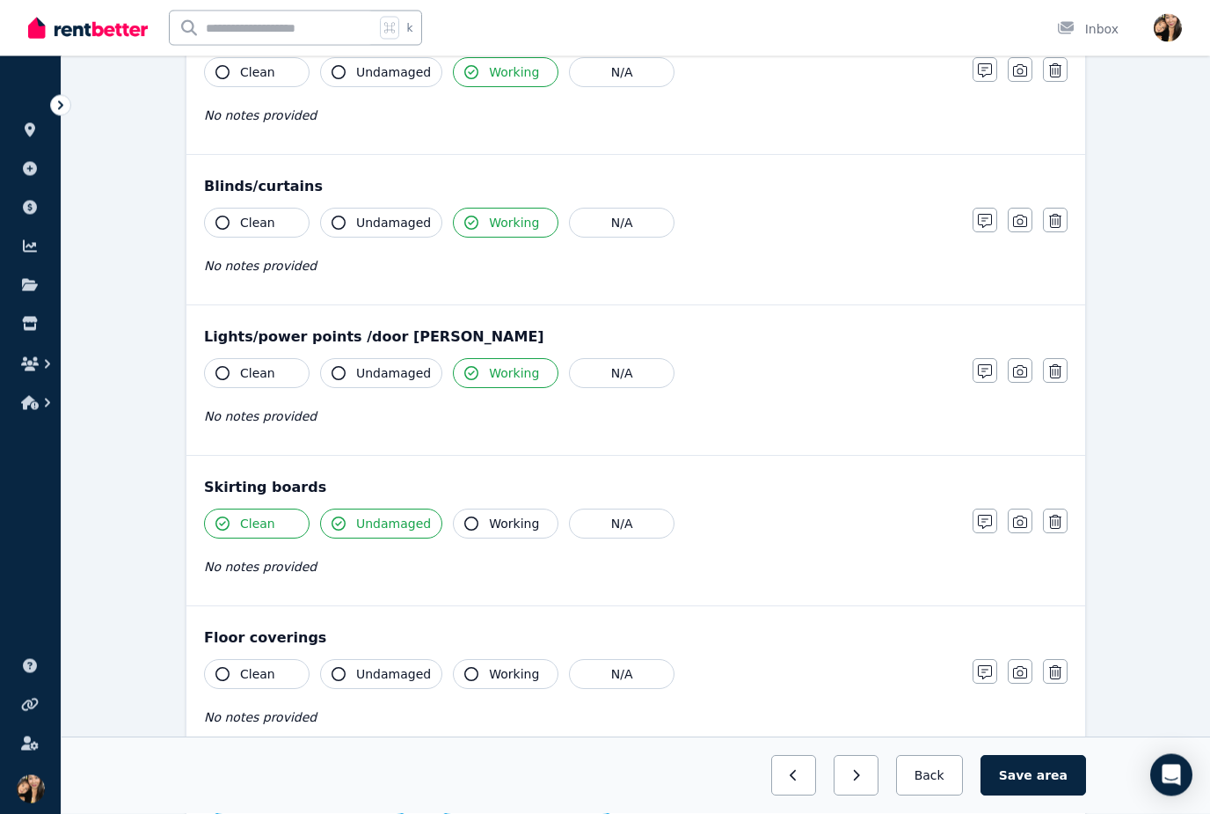
click at [392, 676] on span "Undamaged" at bounding box center [393, 675] width 75 height 18
click at [257, 676] on span "Clean" at bounding box center [257, 674] width 35 height 18
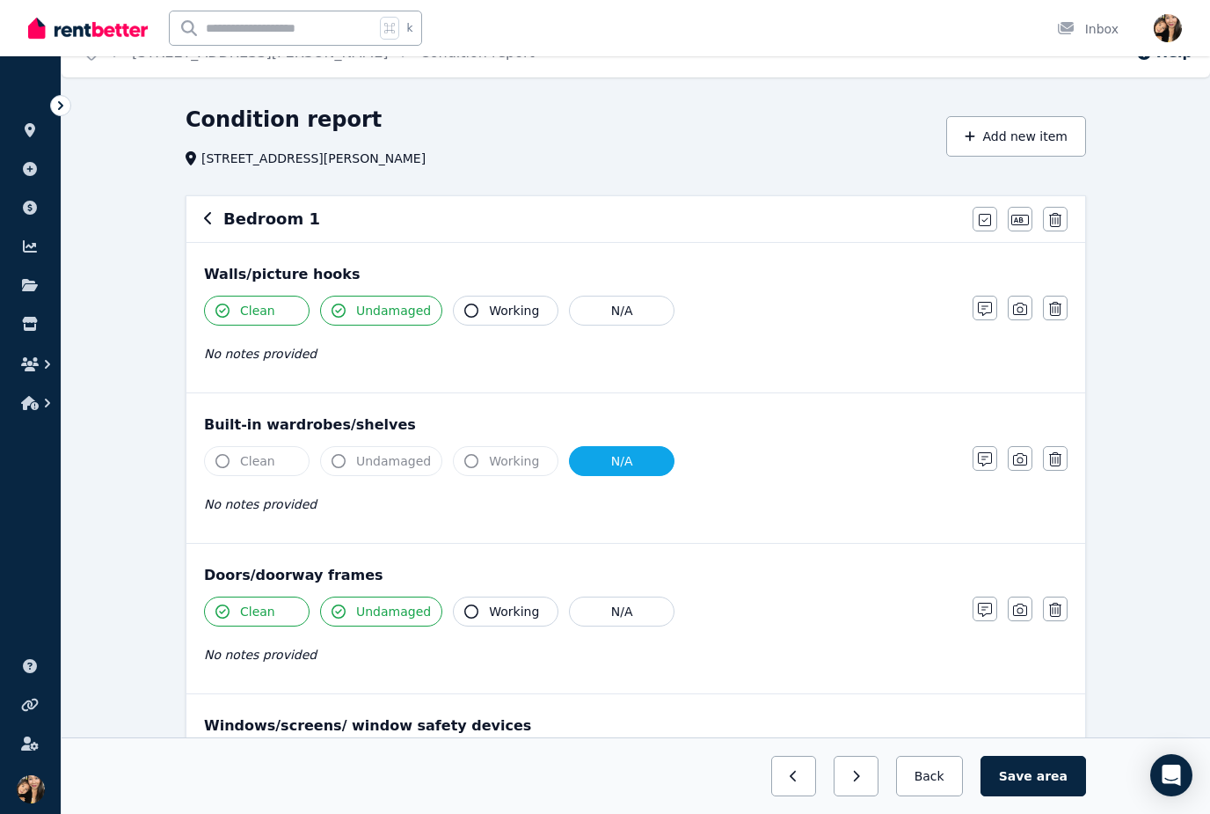
scroll to position [0, 0]
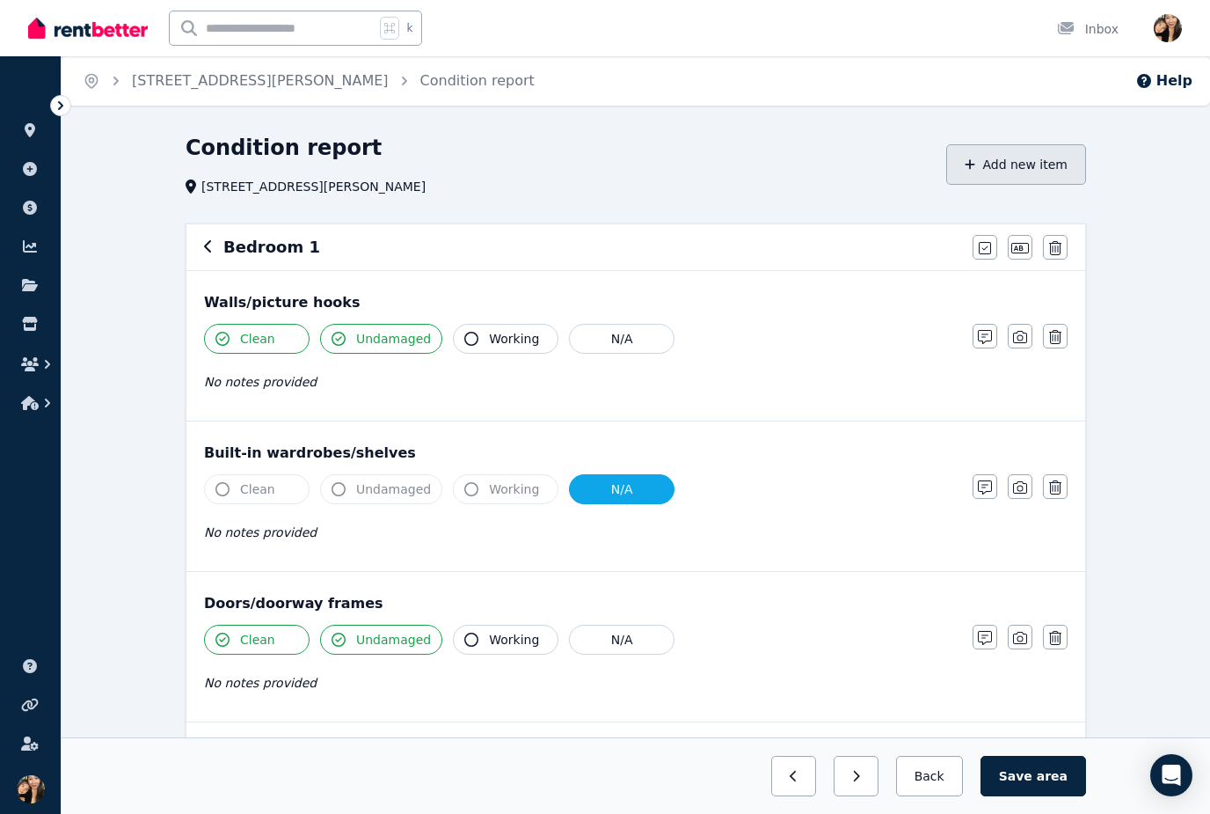
click at [1014, 162] on button "Add new item" at bounding box center [1016, 164] width 140 height 40
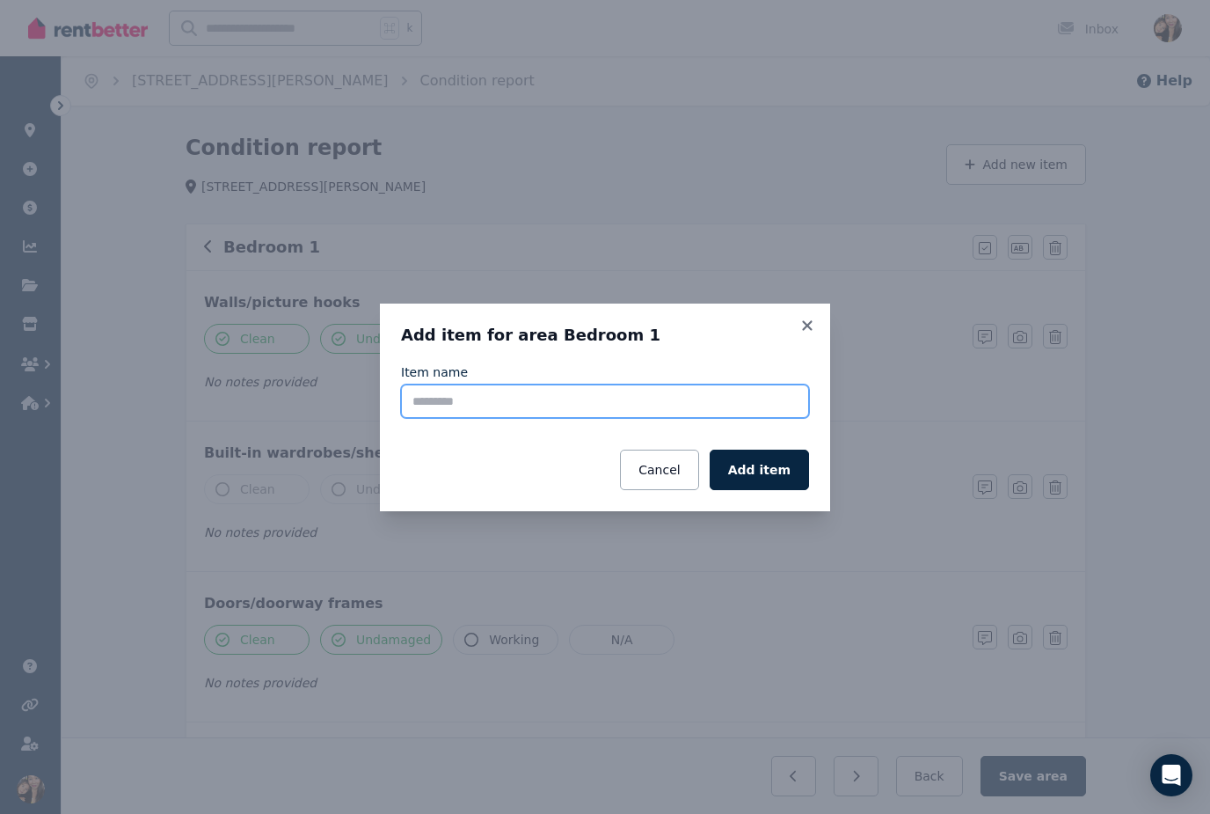
click at [620, 397] on input "Item name" at bounding box center [605, 400] width 408 height 33
type input "**"
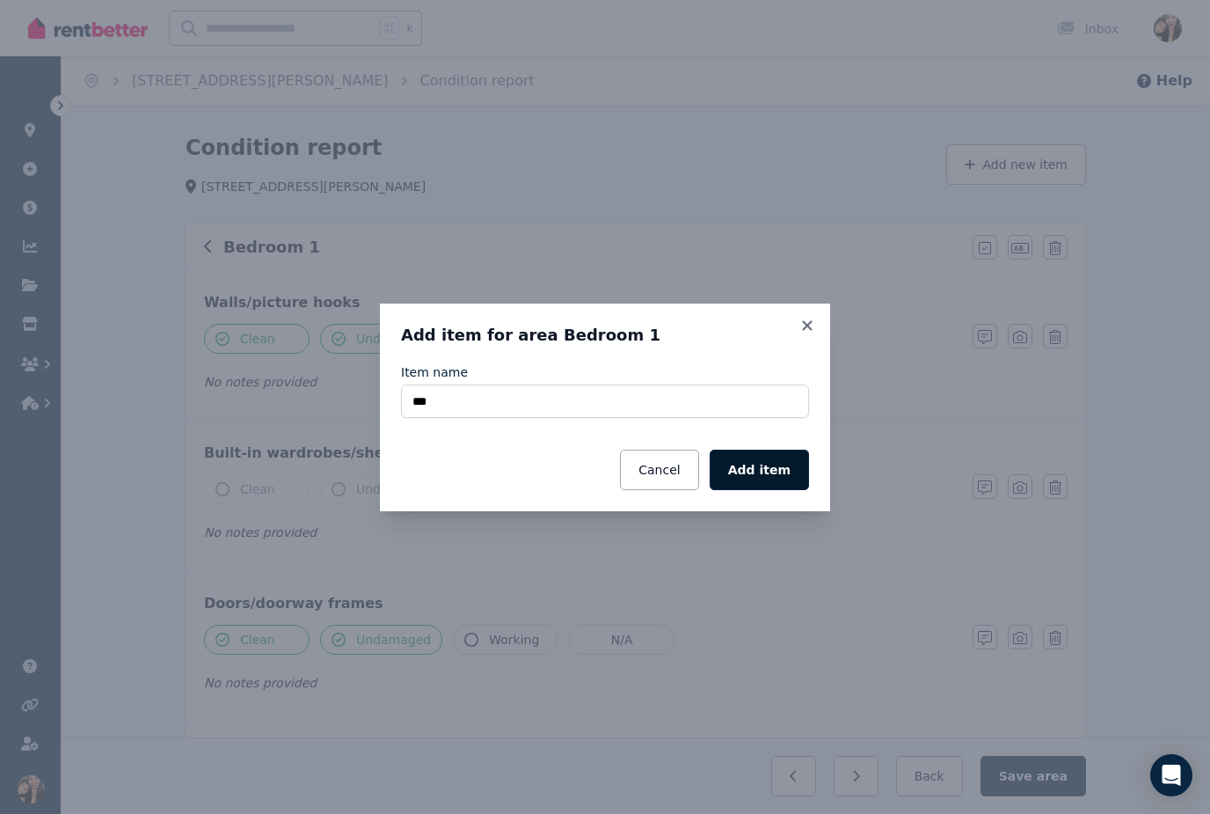
click at [745, 459] on button "Add item" at bounding box center [759, 469] width 99 height 40
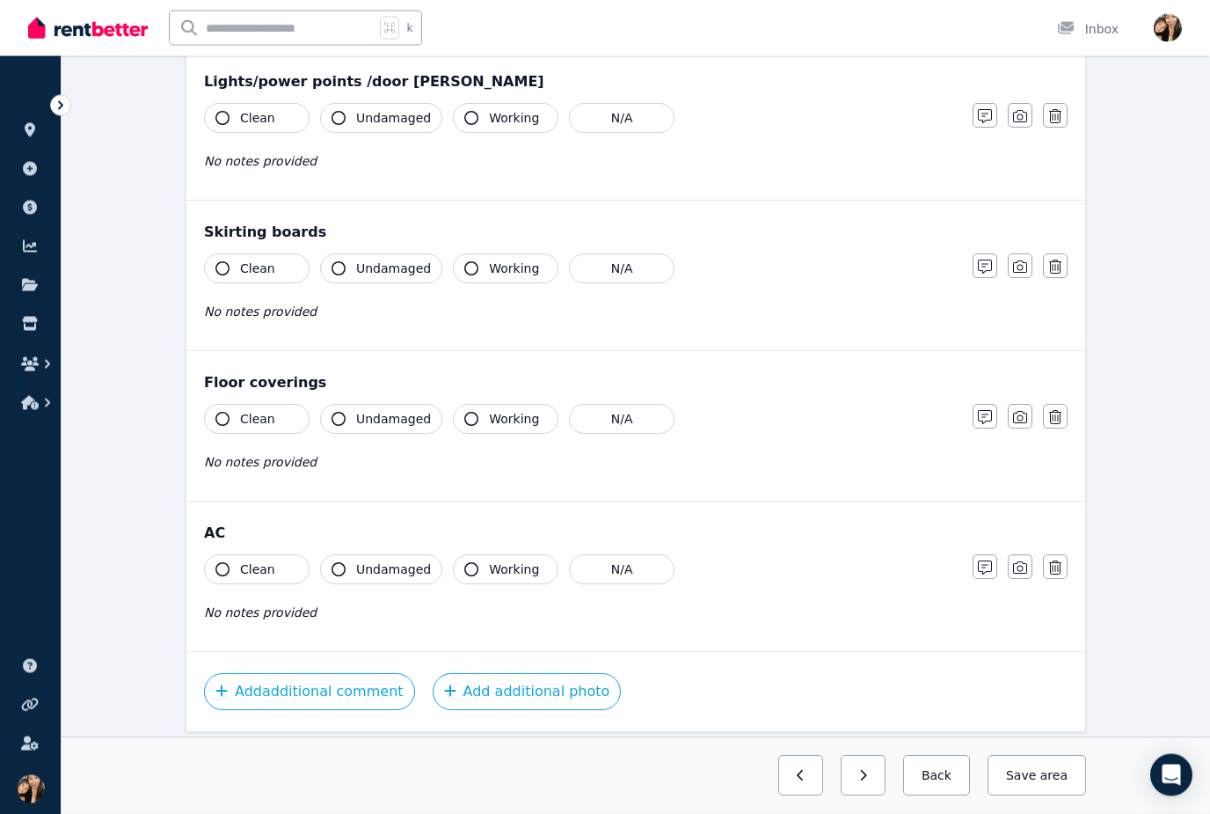
scroll to position [1125, 0]
click at [493, 563] on span "Working" at bounding box center [514, 568] width 50 height 18
click at [1040, 796] on button "Save area" at bounding box center [1034, 776] width 106 height 40
click at [944, 796] on button "Back" at bounding box center [929, 776] width 82 height 40
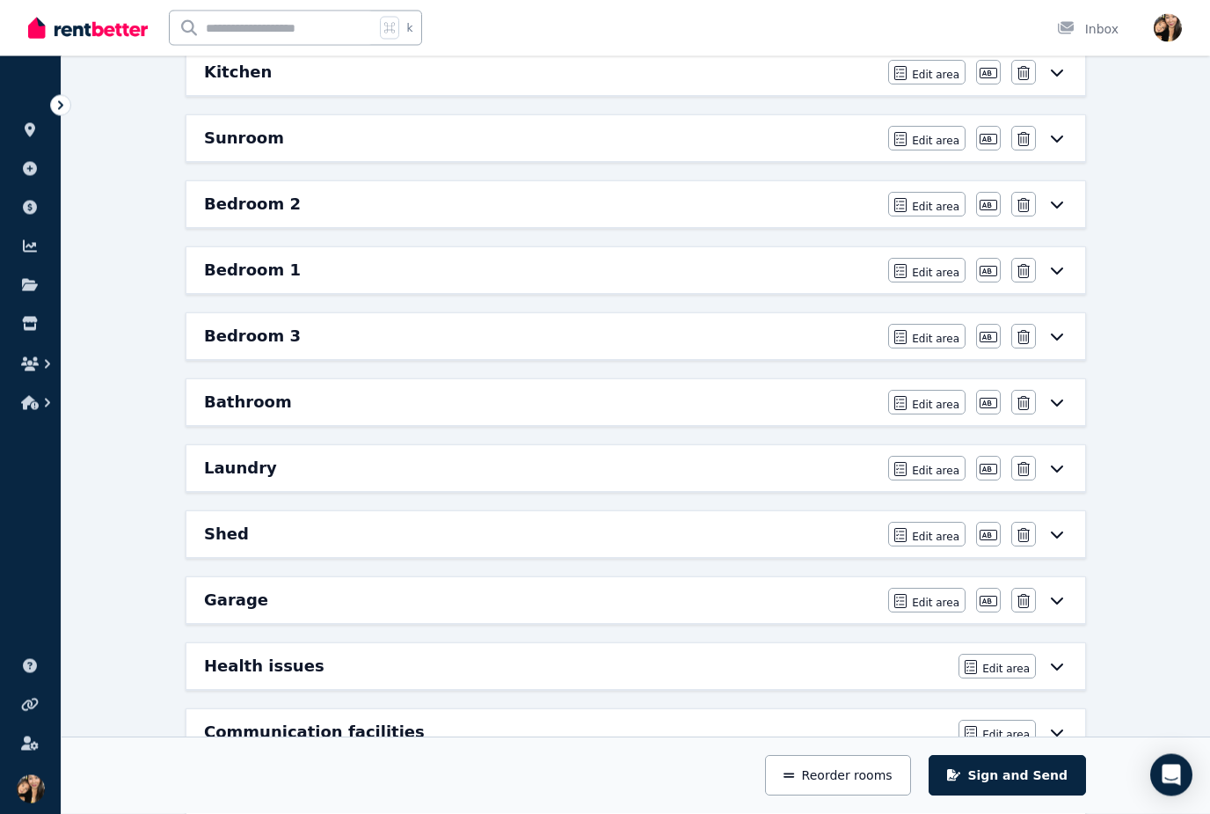
scroll to position [442, 0]
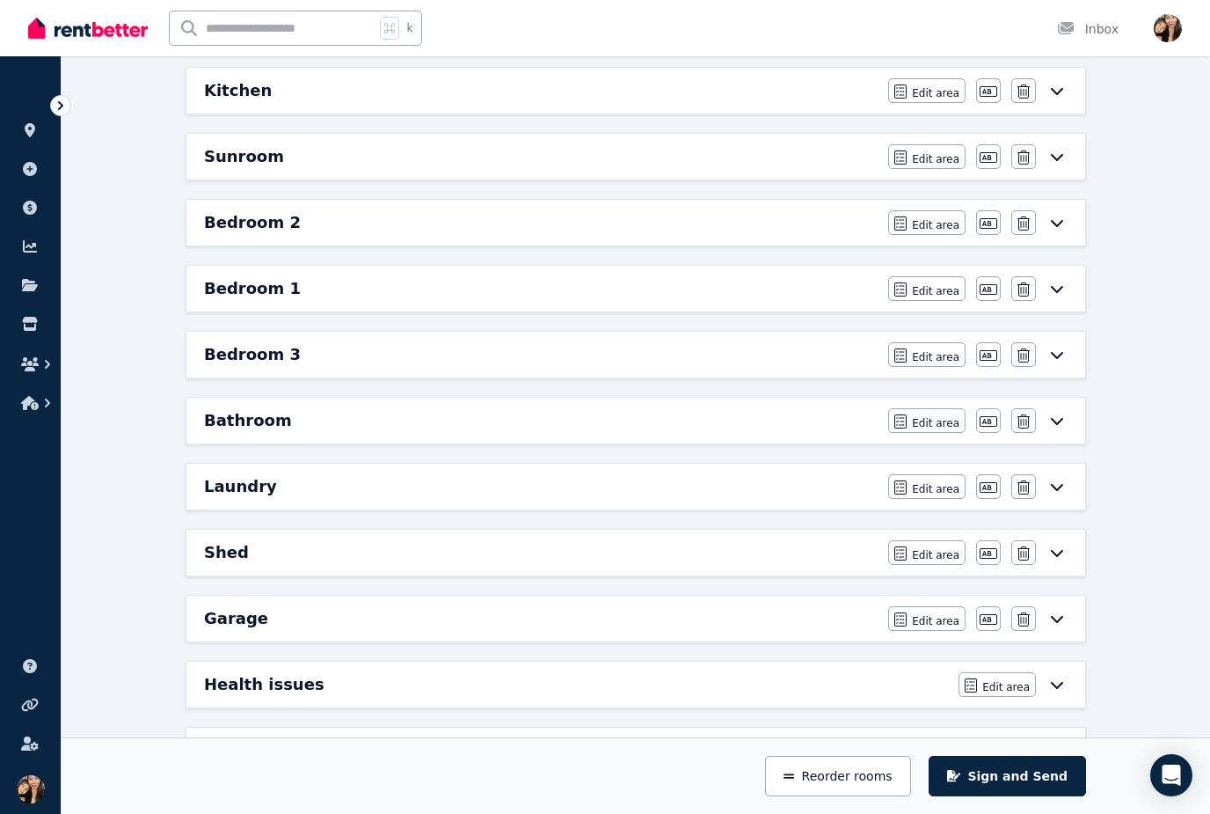
click at [797, 222] on div "Bedroom 2" at bounding box center [541, 222] width 674 height 25
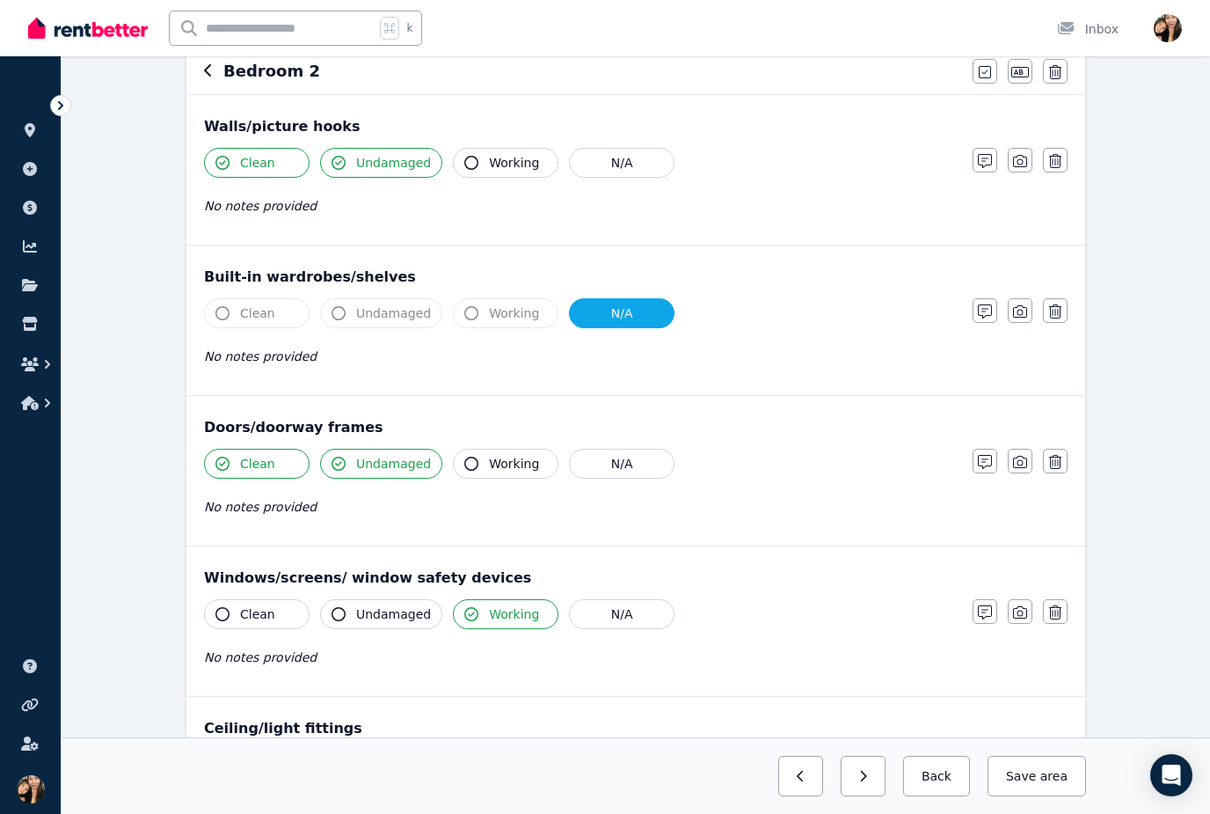
scroll to position [0, 0]
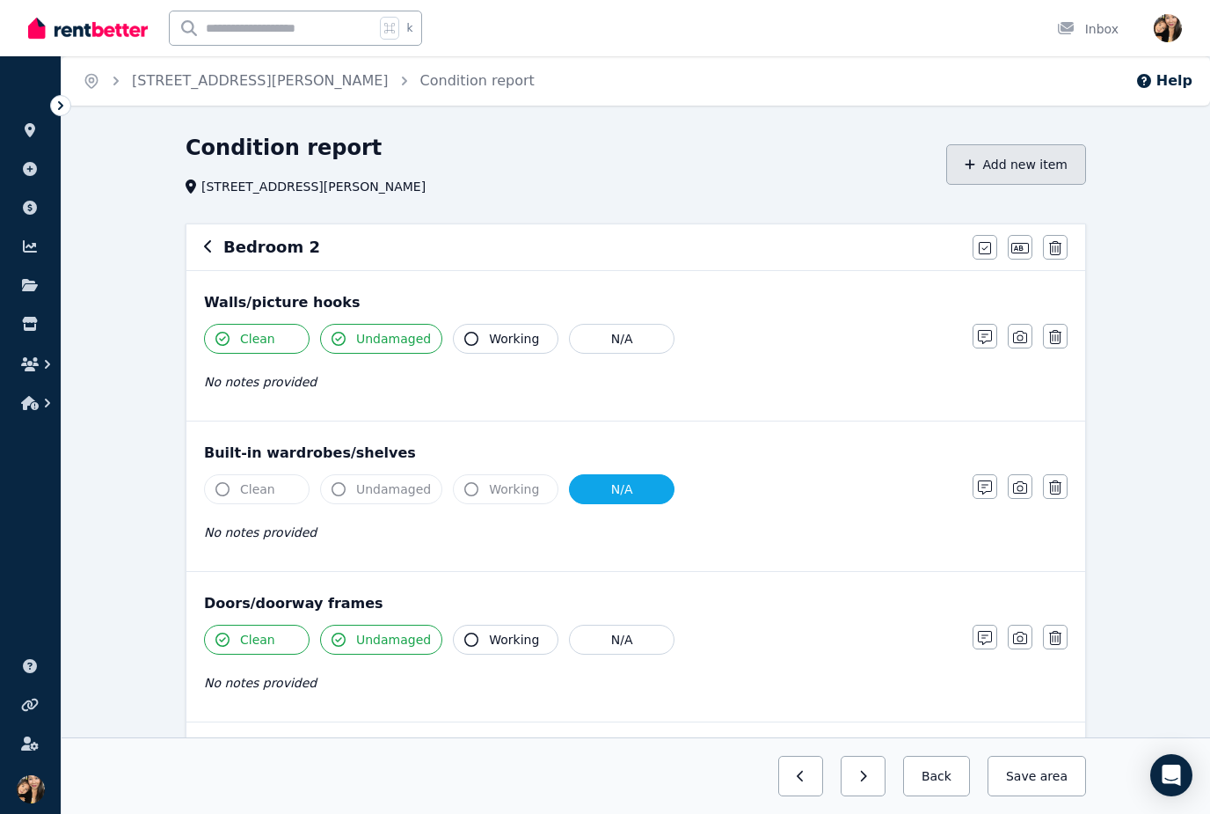
click at [1026, 151] on button "Add new item" at bounding box center [1016, 164] width 140 height 40
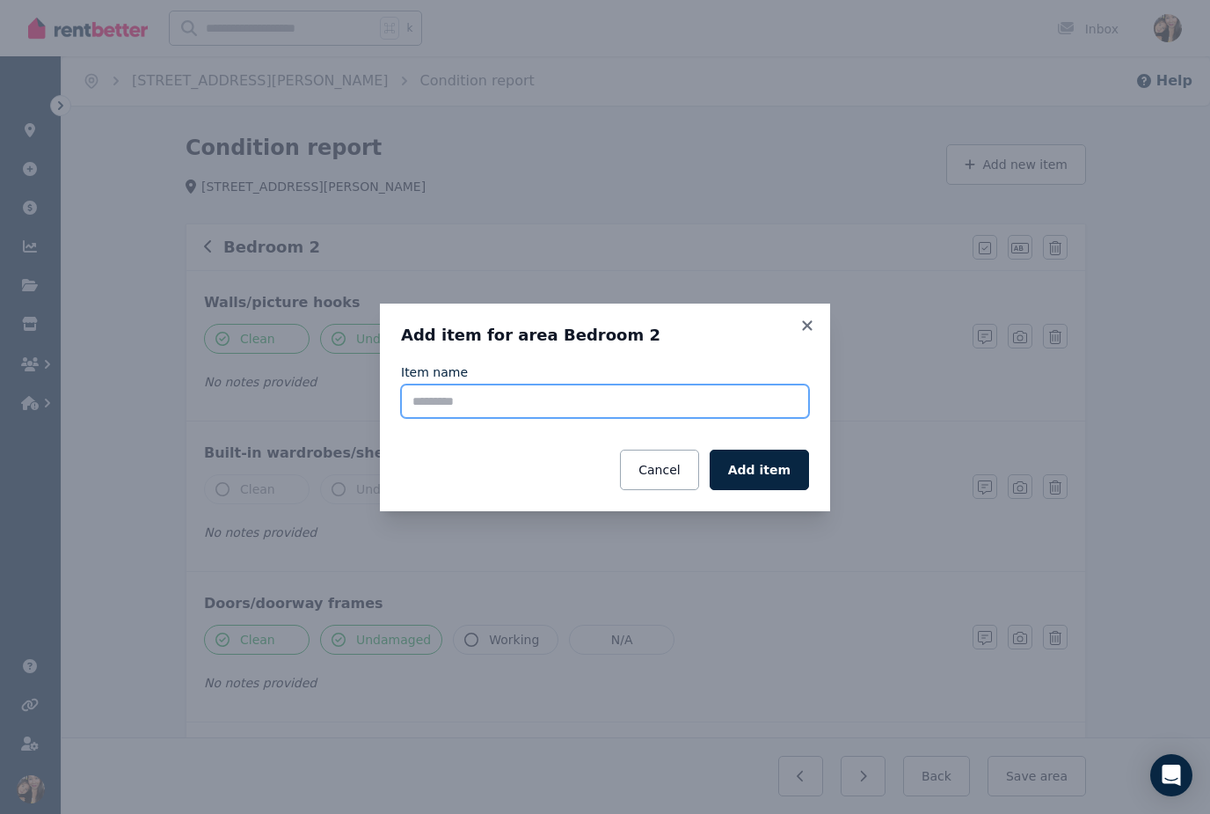
click at [668, 398] on input "Item name" at bounding box center [605, 400] width 408 height 33
type input "**"
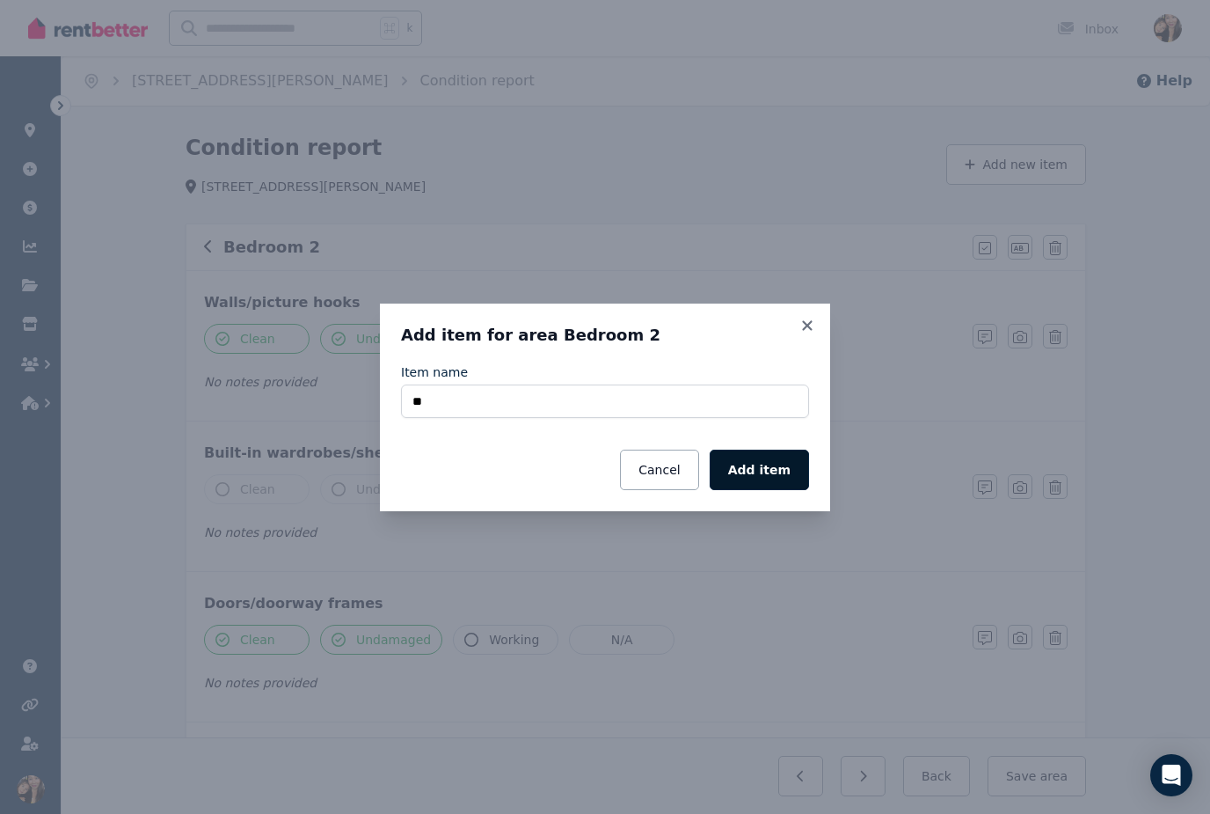
click at [760, 472] on button "Add item" at bounding box center [759, 469] width 99 height 40
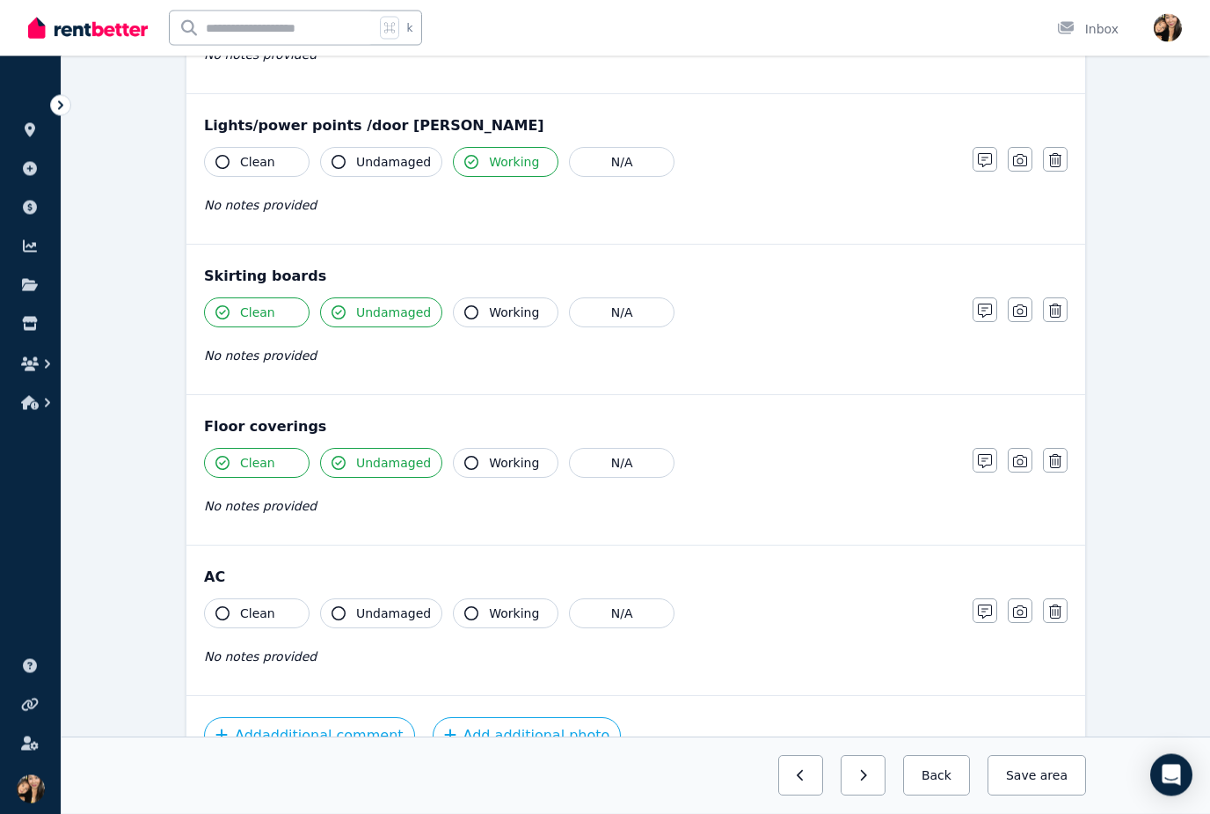
scroll to position [1125, 0]
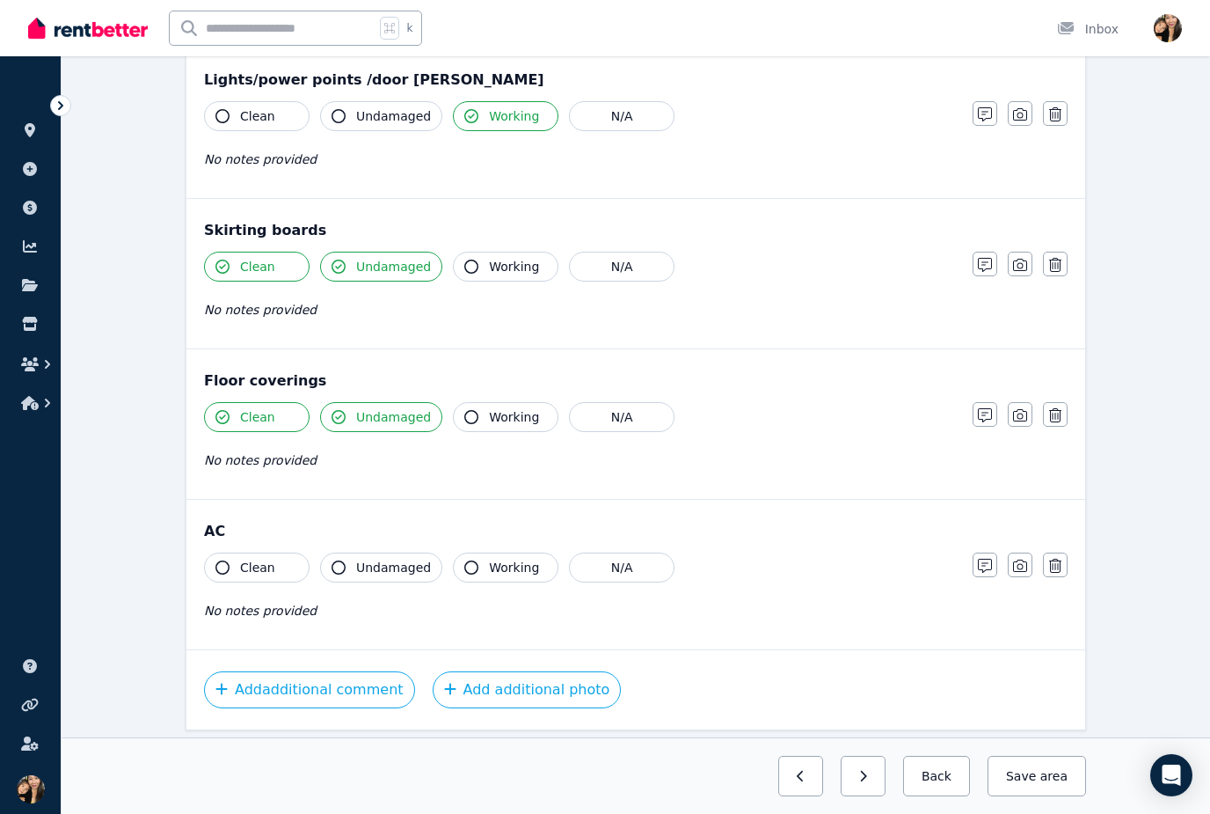
click at [498, 560] on span "Working" at bounding box center [514, 568] width 50 height 18
click at [1037, 796] on button "Save area" at bounding box center [1034, 776] width 106 height 40
click at [931, 796] on button "Back" at bounding box center [929, 776] width 82 height 40
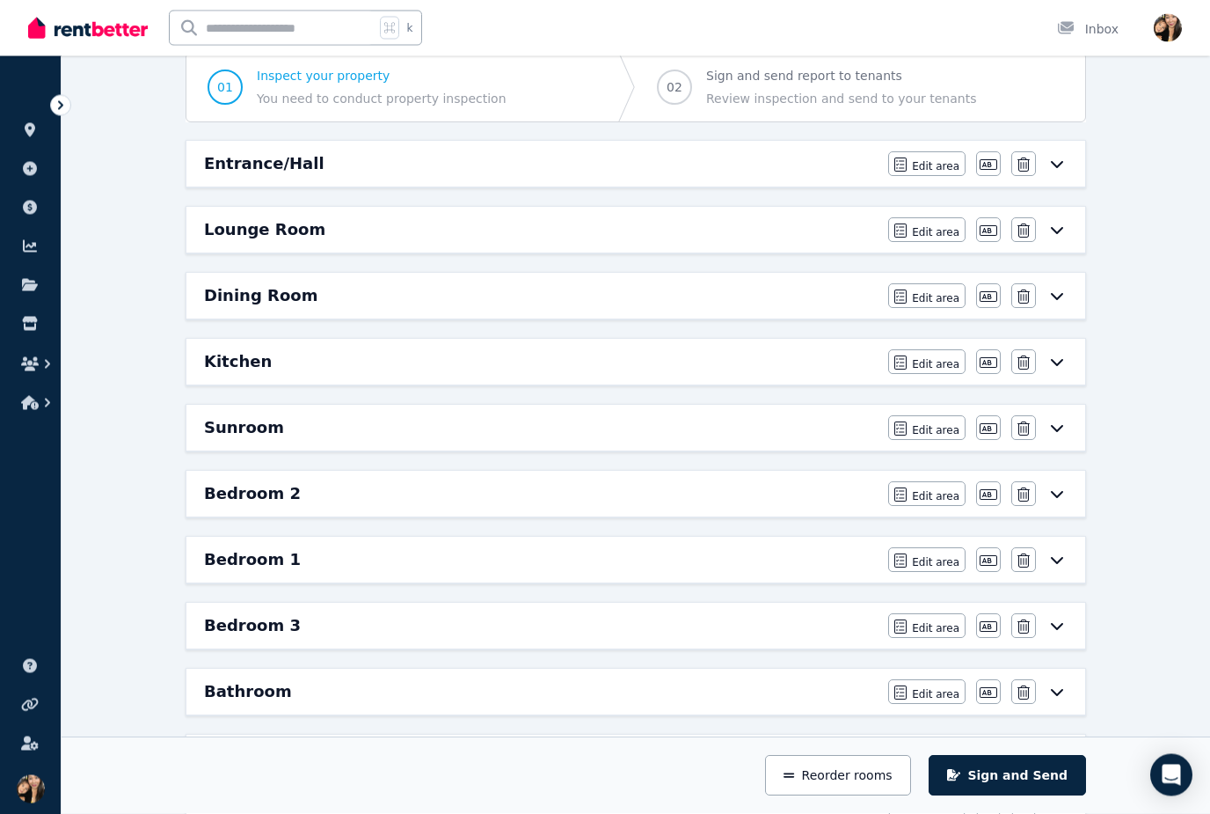
scroll to position [172, 0]
click at [779, 221] on div "Lounge Room" at bounding box center [541, 228] width 674 height 25
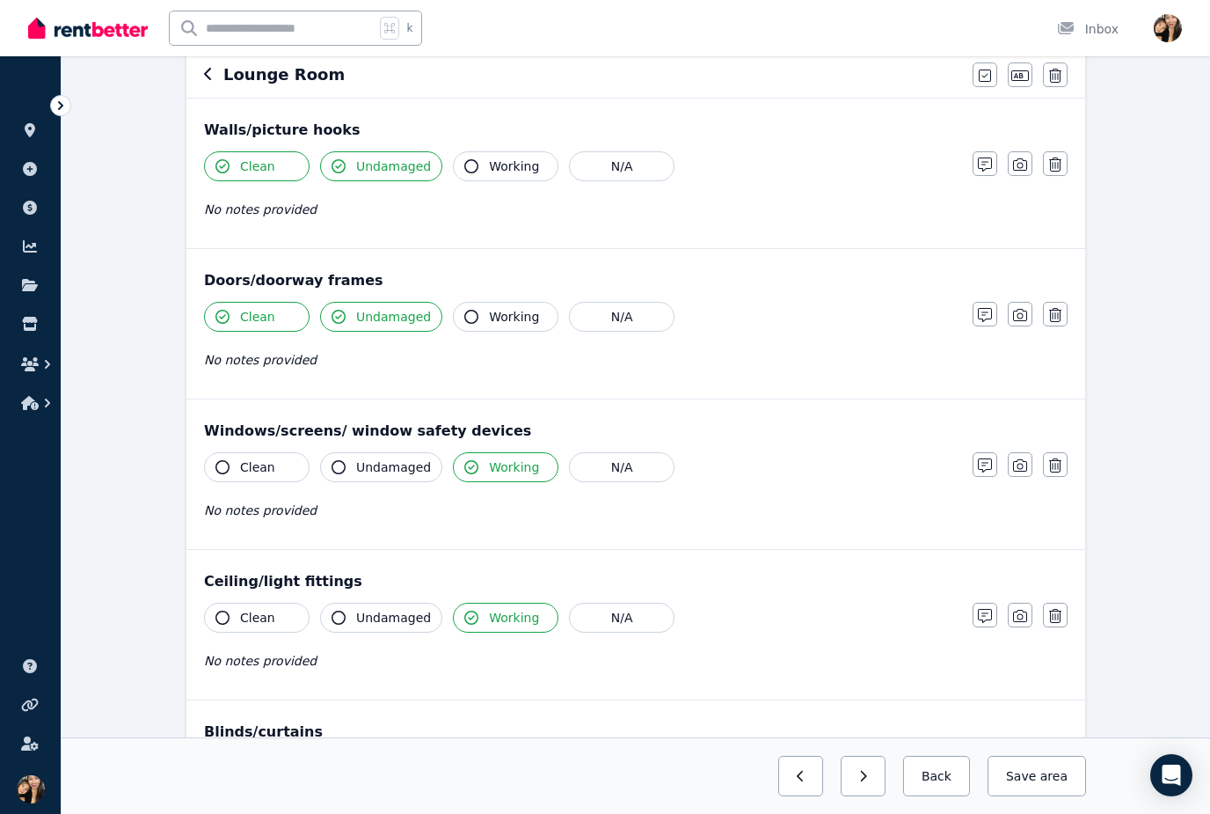
scroll to position [0, 0]
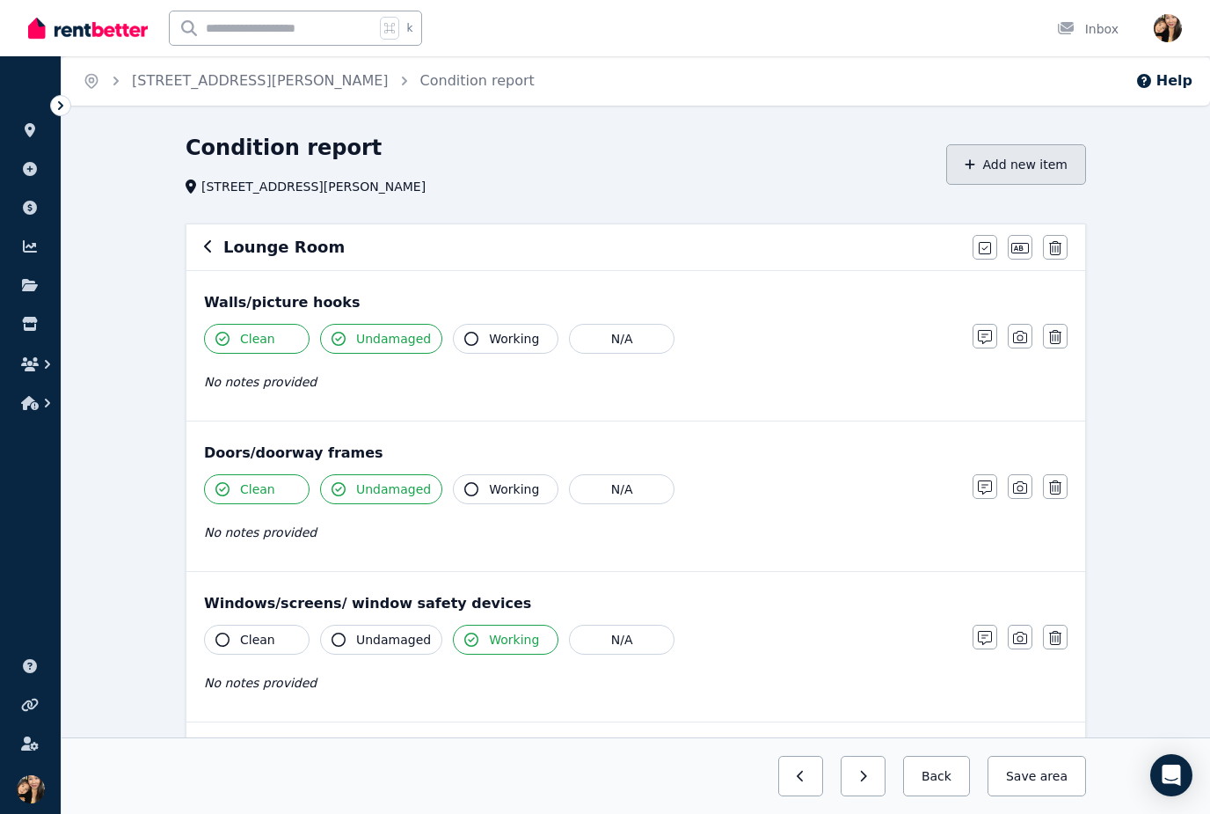
click at [1029, 164] on button "Add new item" at bounding box center [1016, 164] width 140 height 40
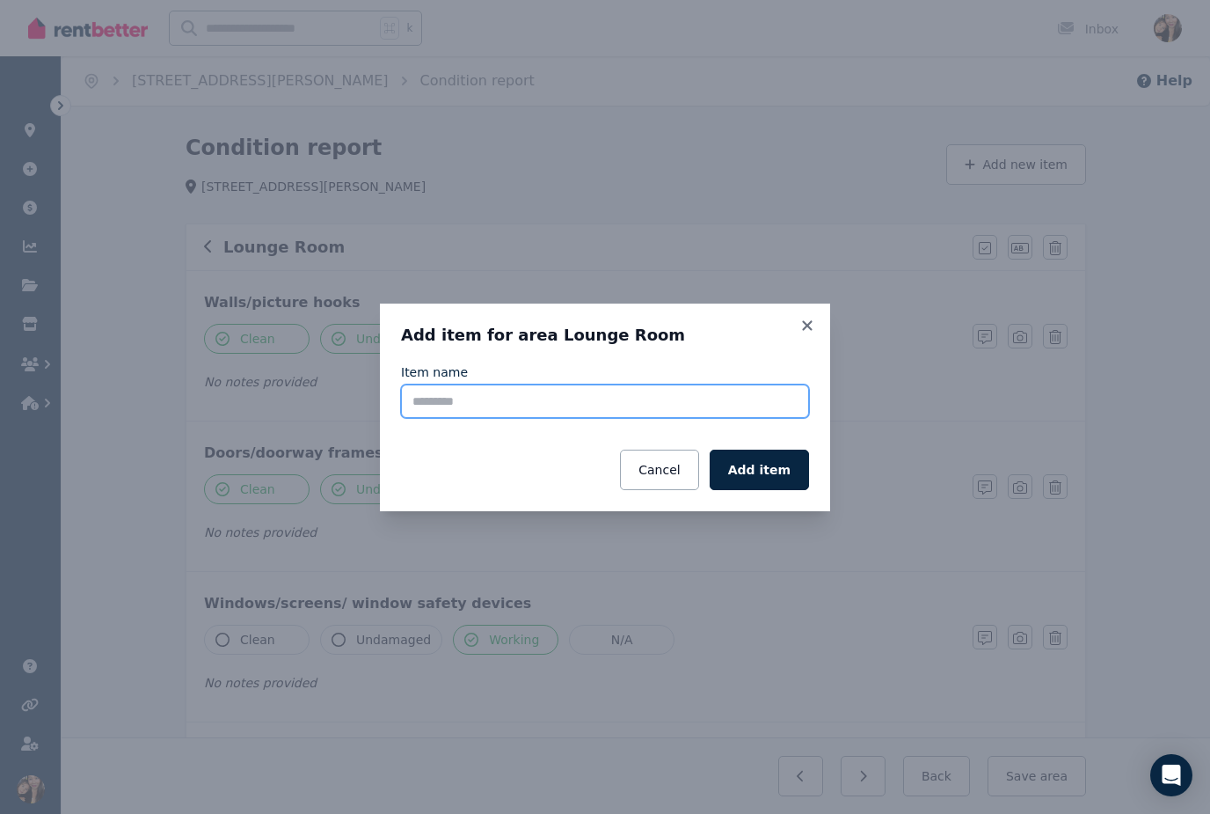
click at [635, 400] on input "Item name" at bounding box center [605, 400] width 408 height 33
type input "**"
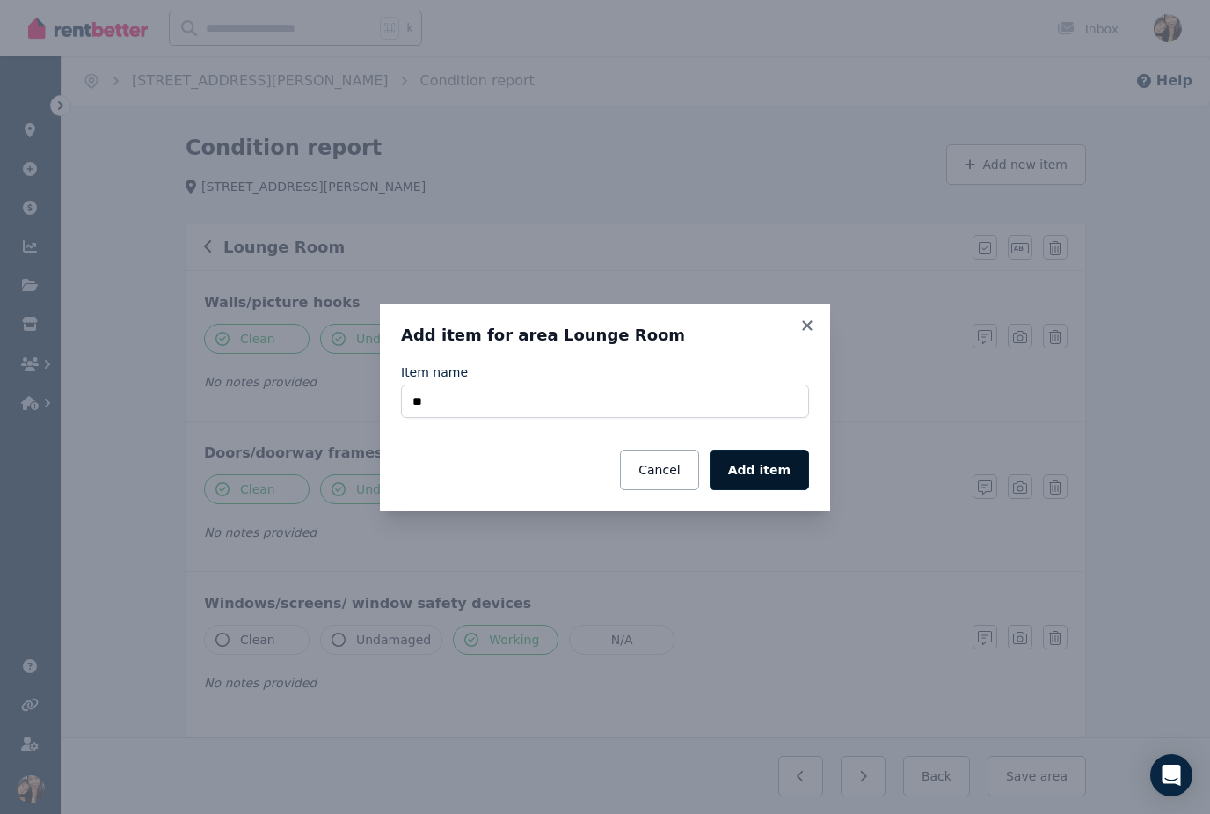
click at [763, 474] on button "Add item" at bounding box center [759, 469] width 99 height 40
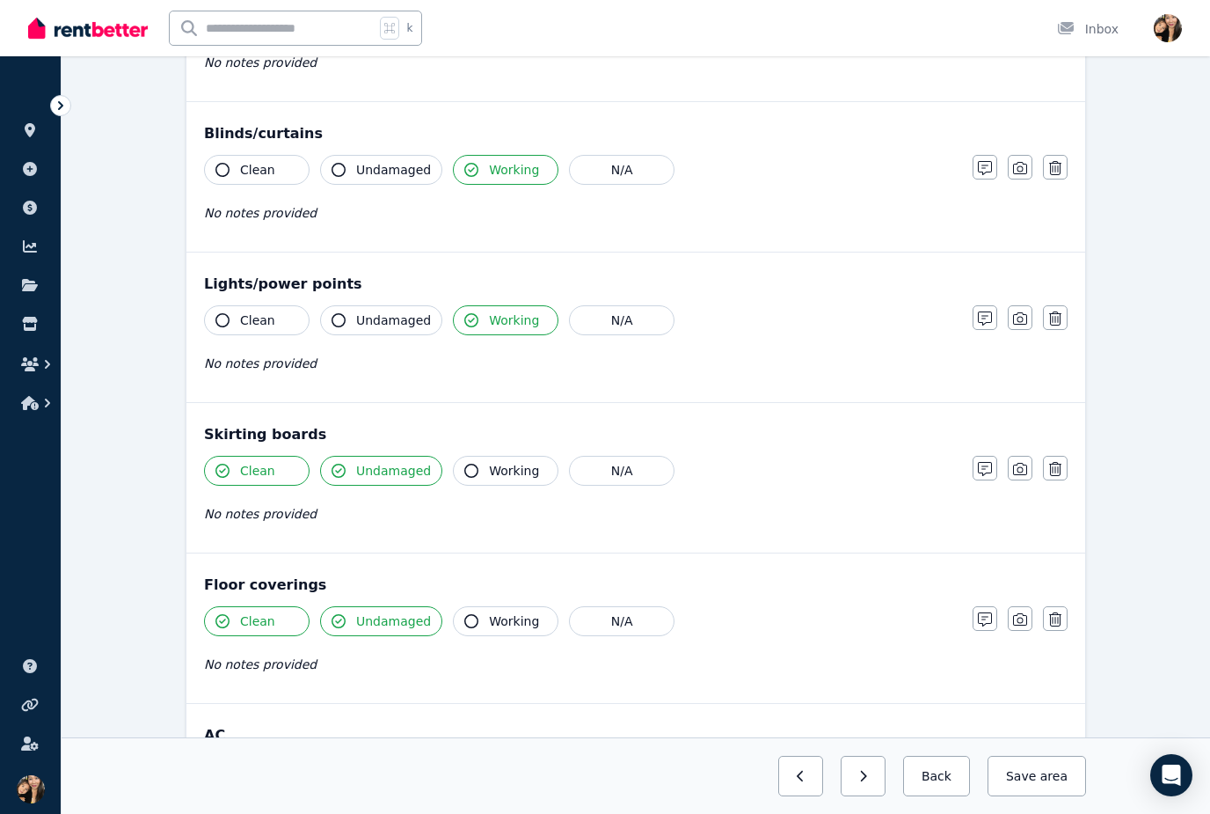
scroll to position [975, 0]
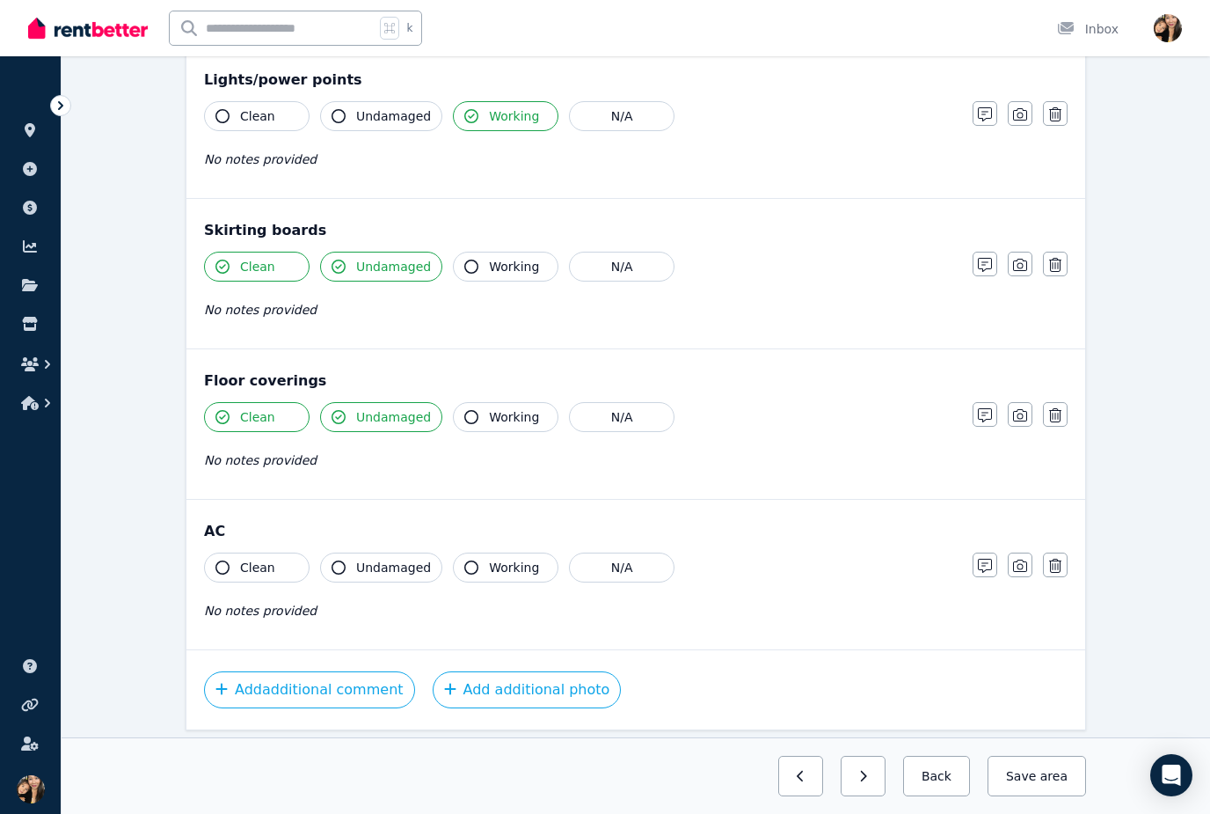
click at [508, 563] on span "Working" at bounding box center [514, 568] width 50 height 18
click at [1049, 785] on span "area" at bounding box center [1052, 776] width 31 height 18
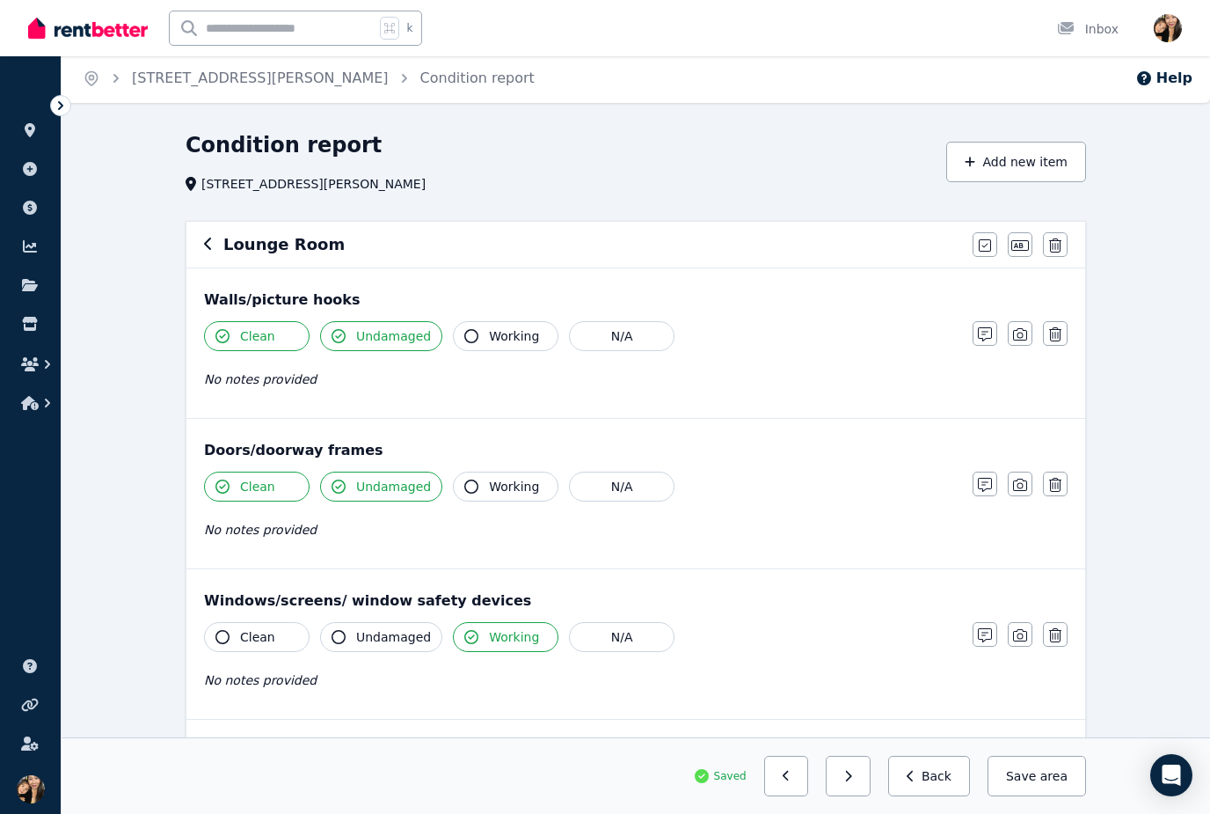
scroll to position [0, 0]
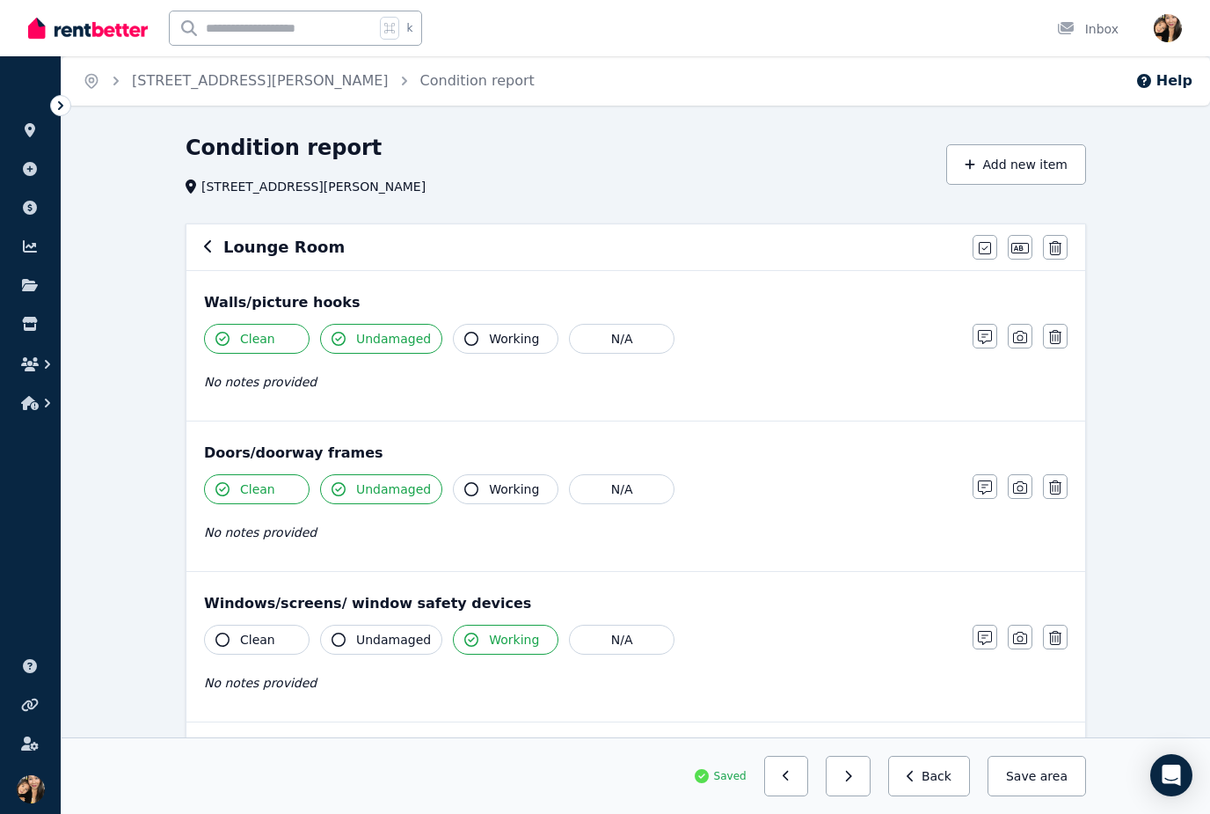
click at [286, 240] on h6 "Lounge Room" at bounding box center [283, 247] width 121 height 25
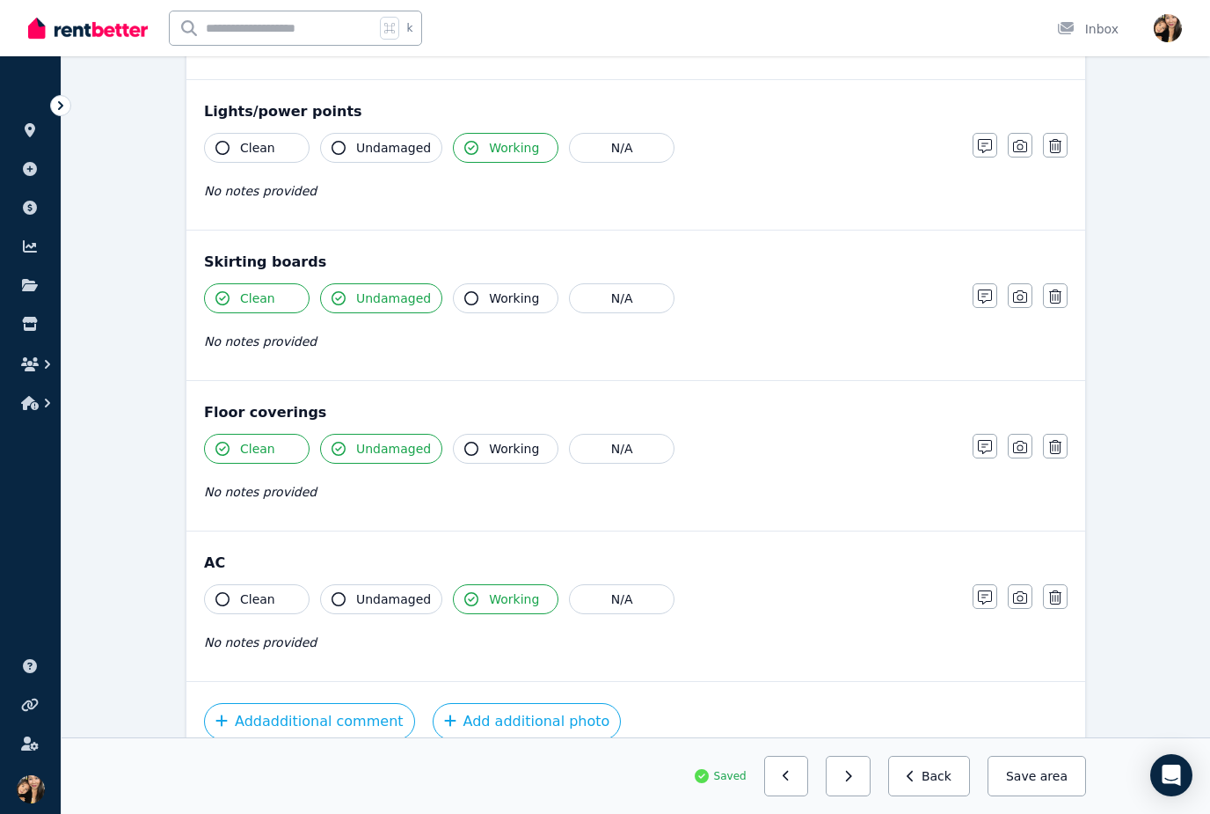
scroll to position [975, 0]
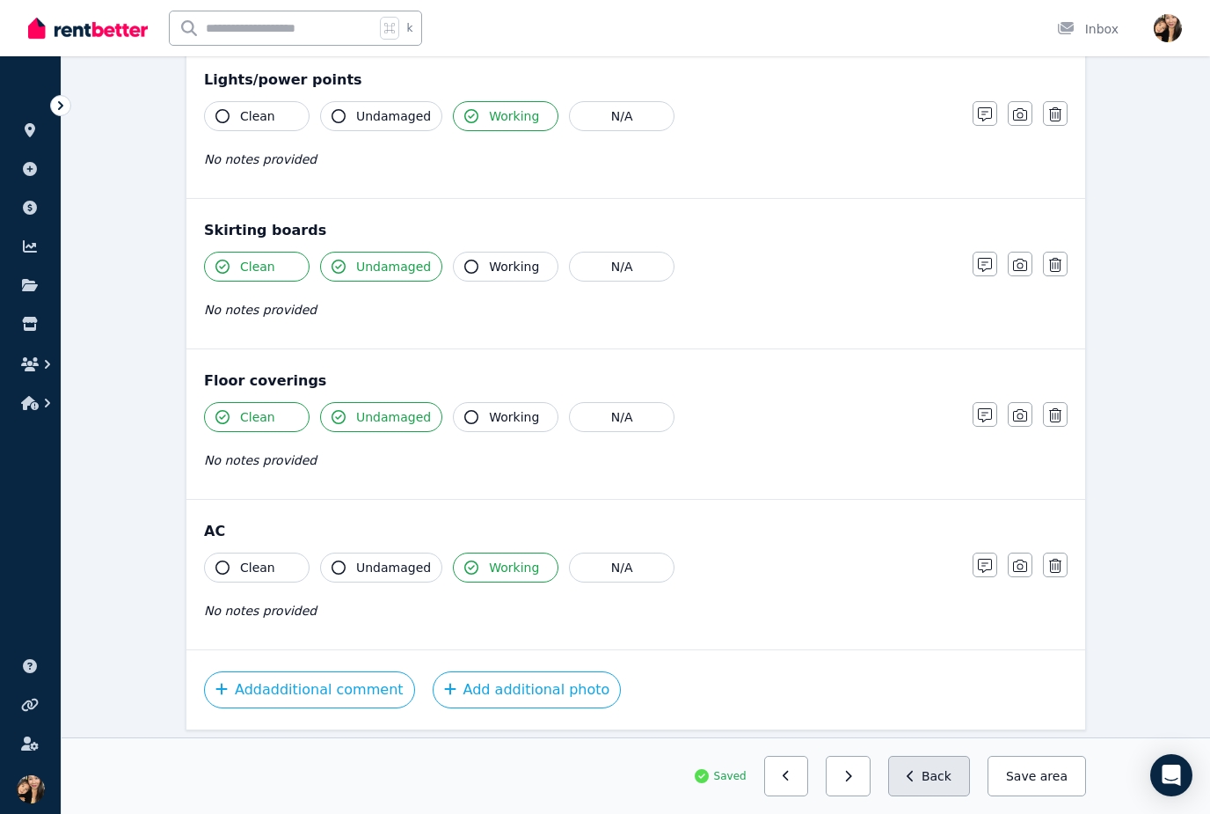
click at [940, 796] on button "Back" at bounding box center [929, 776] width 82 height 40
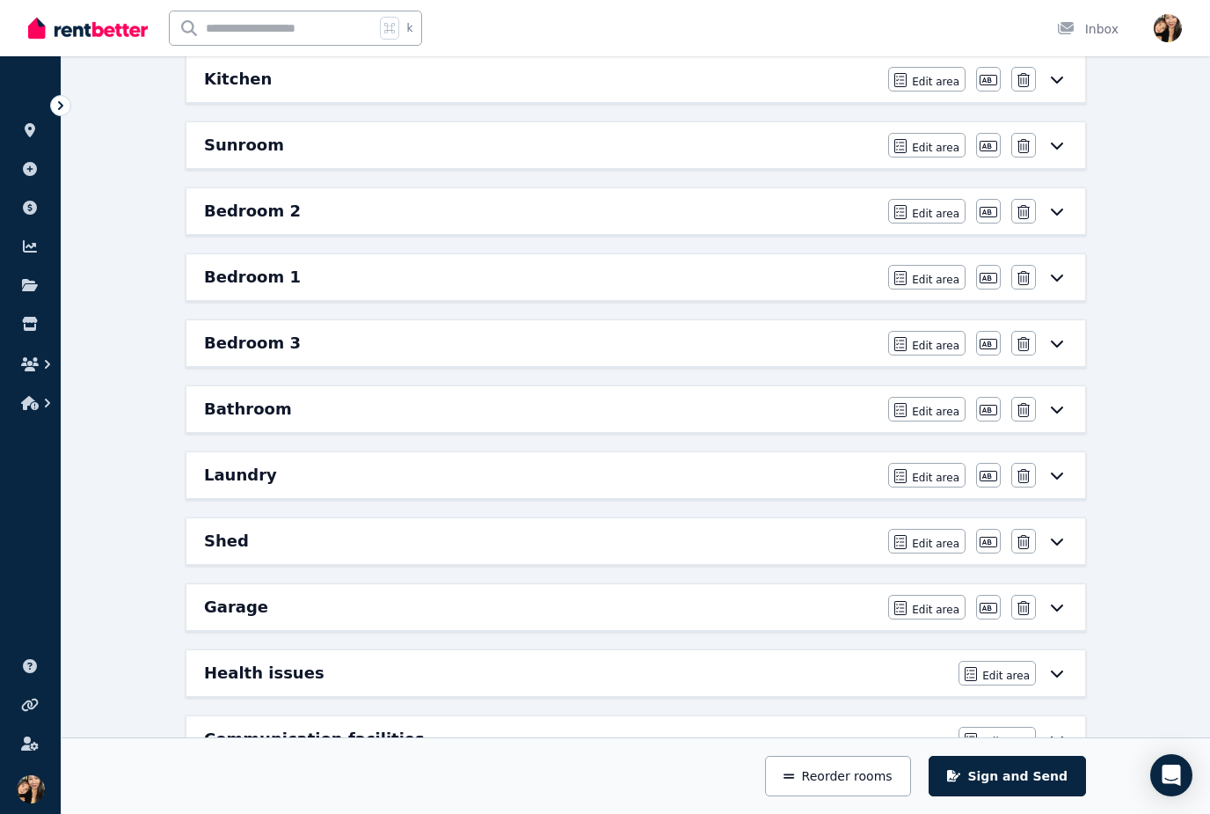
scroll to position [456, 0]
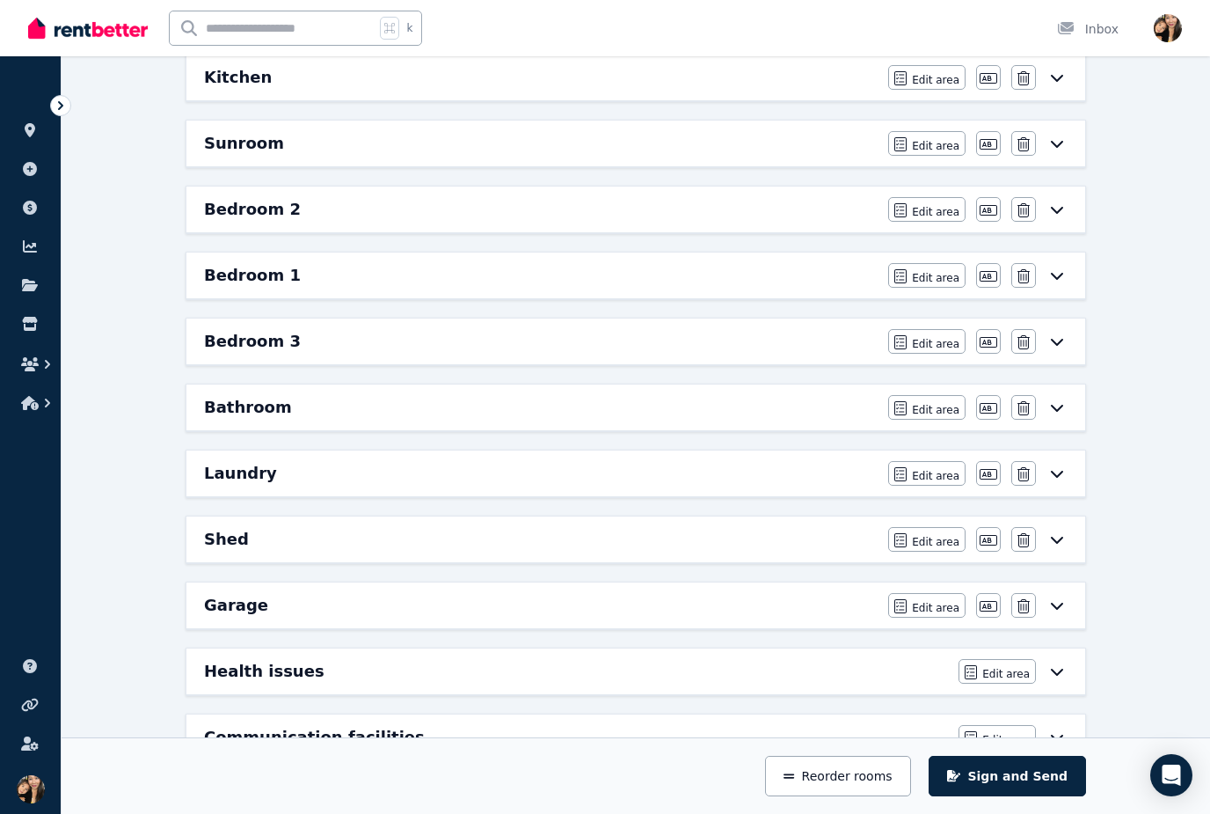
click at [761, 341] on div "Bedroom 3" at bounding box center [541, 341] width 674 height 25
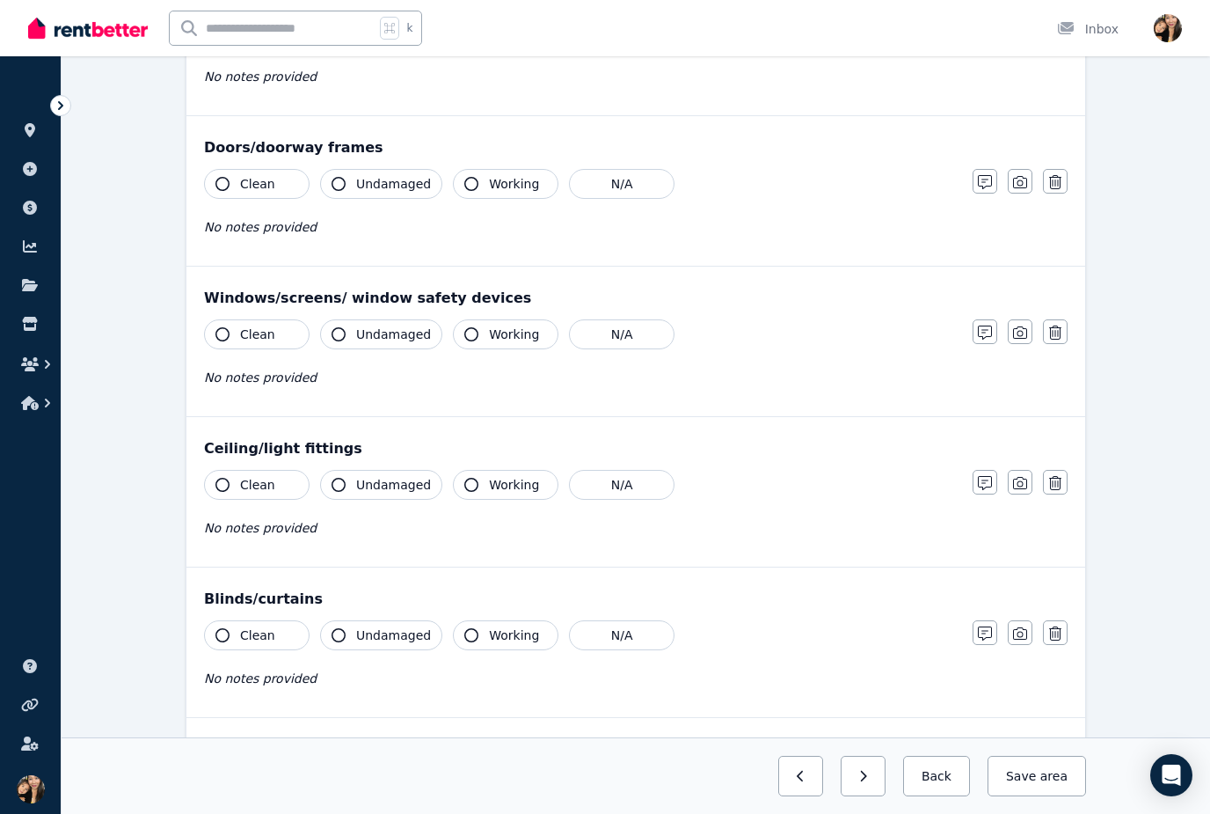
scroll to position [0, 0]
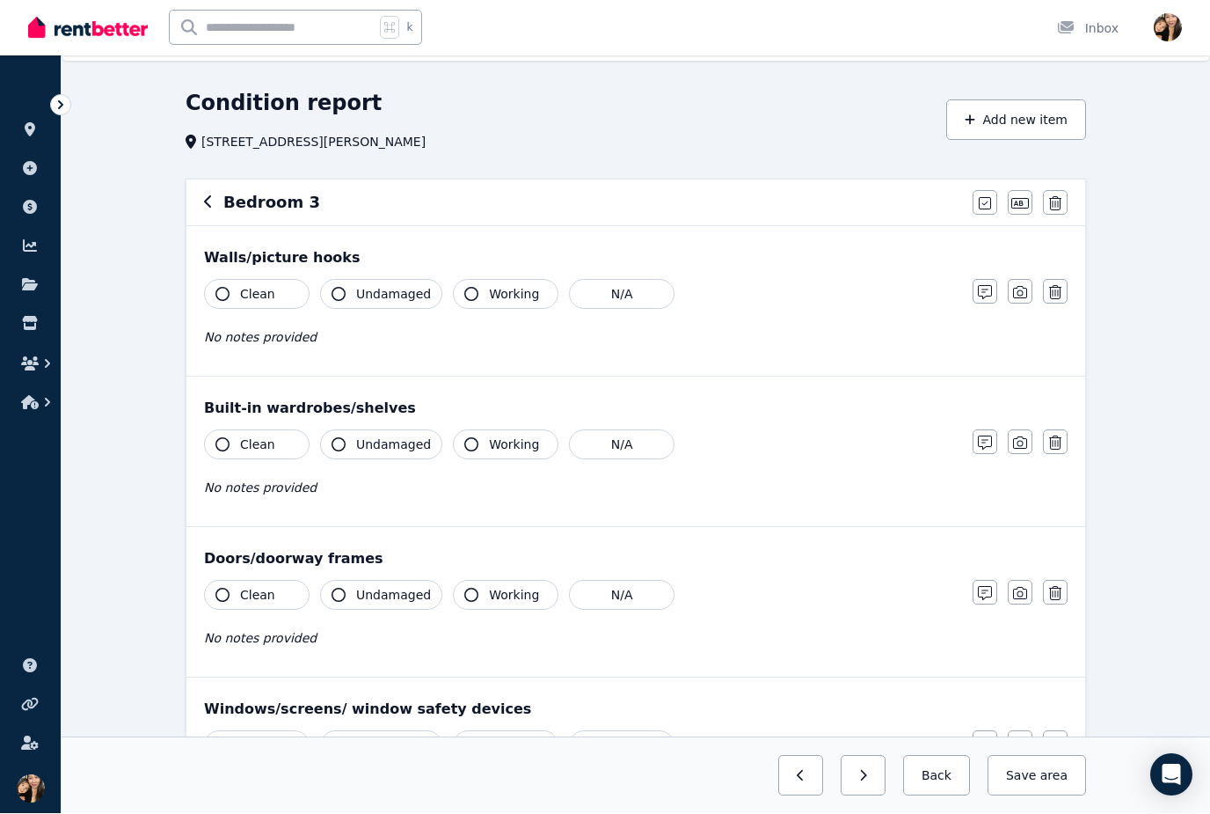
click at [384, 297] on span "Undamaged" at bounding box center [393, 295] width 75 height 18
click at [252, 297] on span "Clean" at bounding box center [257, 294] width 35 height 18
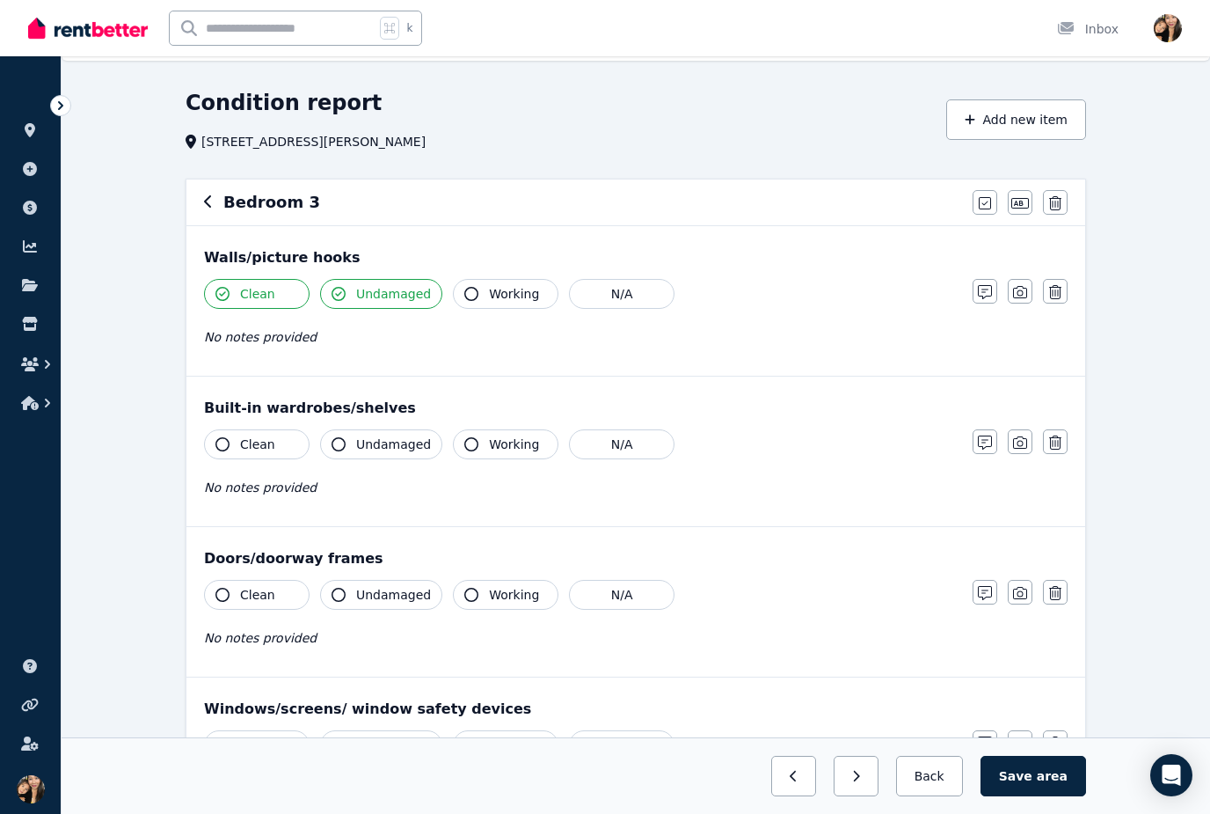
click at [263, 435] on button "Clean" at bounding box center [257, 444] width 106 height 30
click at [381, 451] on span "Undamaged" at bounding box center [393, 444] width 75 height 18
click at [261, 440] on span "Clean" at bounding box center [257, 444] width 35 height 18
click at [280, 443] on button "Clean" at bounding box center [257, 444] width 106 height 30
click at [401, 436] on span "Undamaged" at bounding box center [393, 444] width 75 height 18
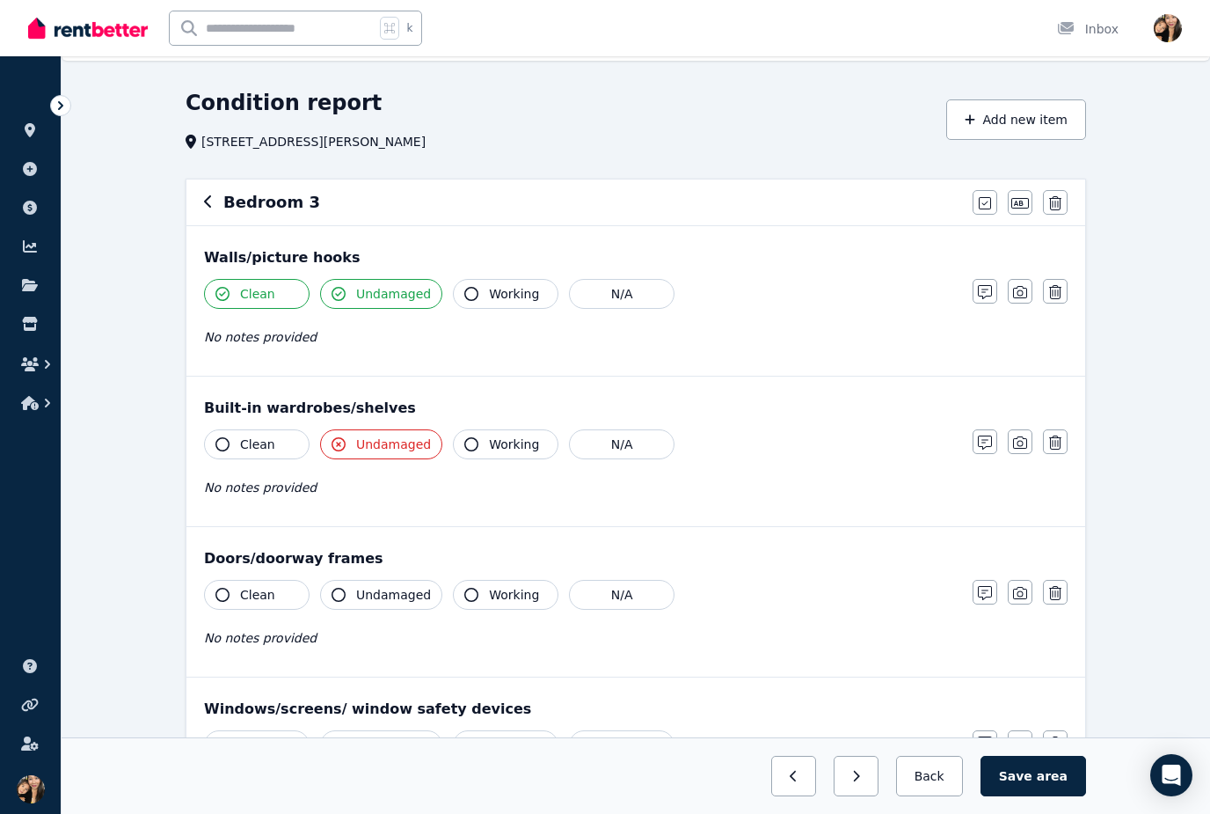
click at [397, 441] on span "Undamaged" at bounding box center [393, 444] width 75 height 18
click at [491, 444] on span "Working" at bounding box center [514, 444] width 50 height 18
click at [477, 498] on div "Clean Undamaged Working N/A No notes provided" at bounding box center [579, 472] width 751 height 86
click at [989, 441] on icon "button" at bounding box center [985, 442] width 14 height 14
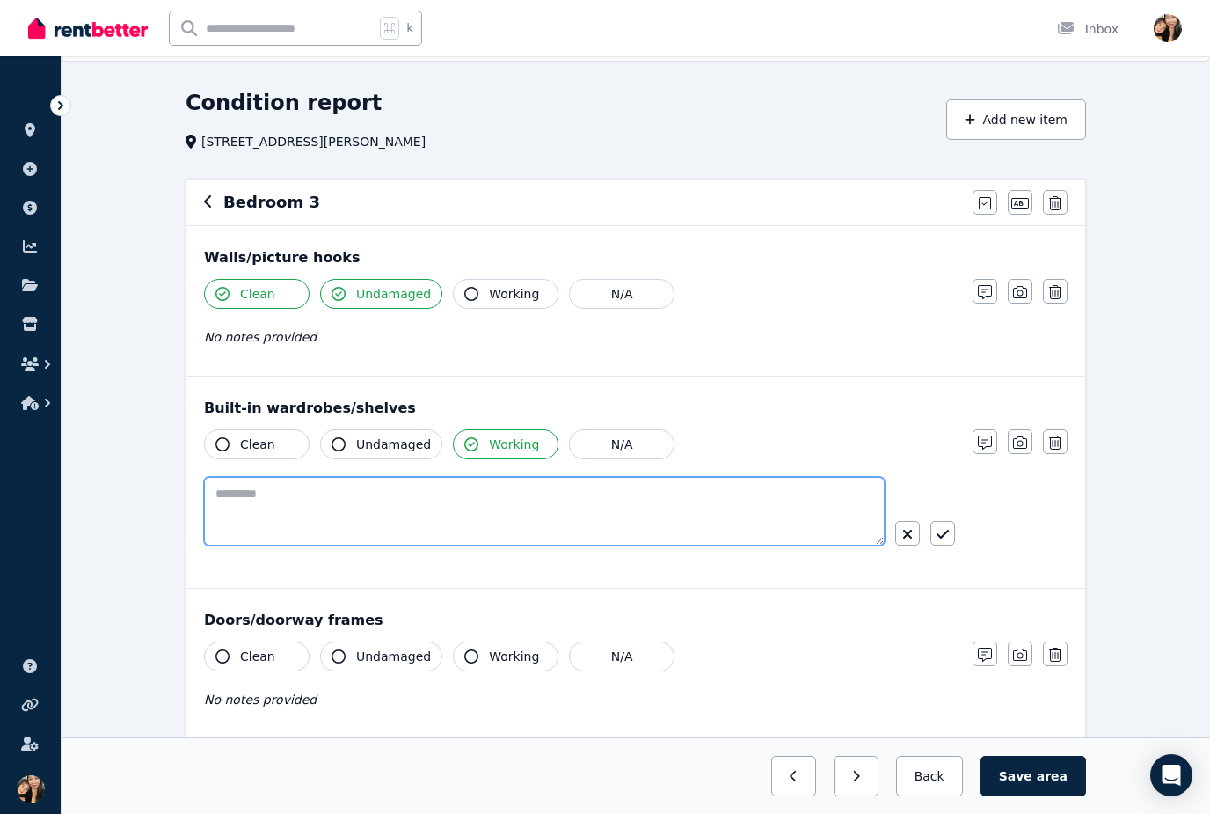
click at [761, 526] on textarea at bounding box center [544, 511] width 681 height 69
type textarea "*"
type textarea "**********"
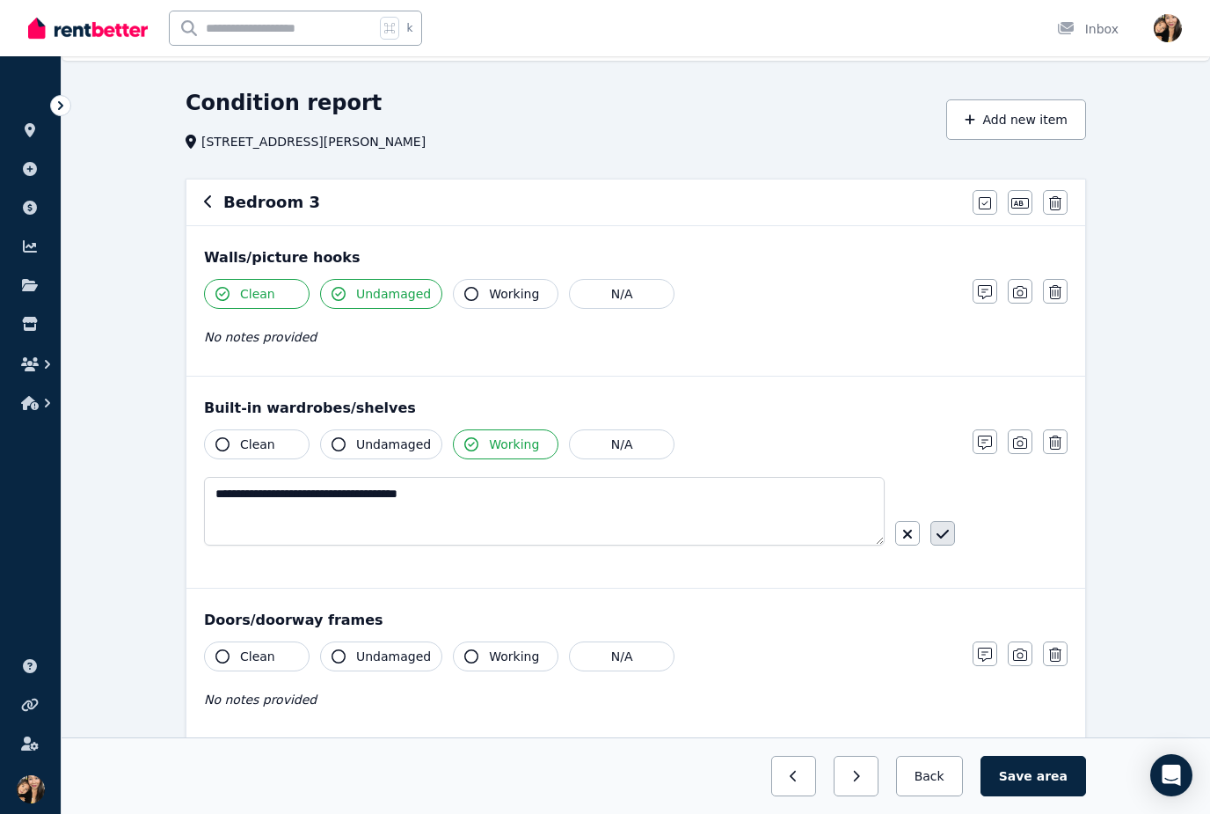
click at [951, 544] on button "button" at bounding box center [943, 533] width 25 height 25
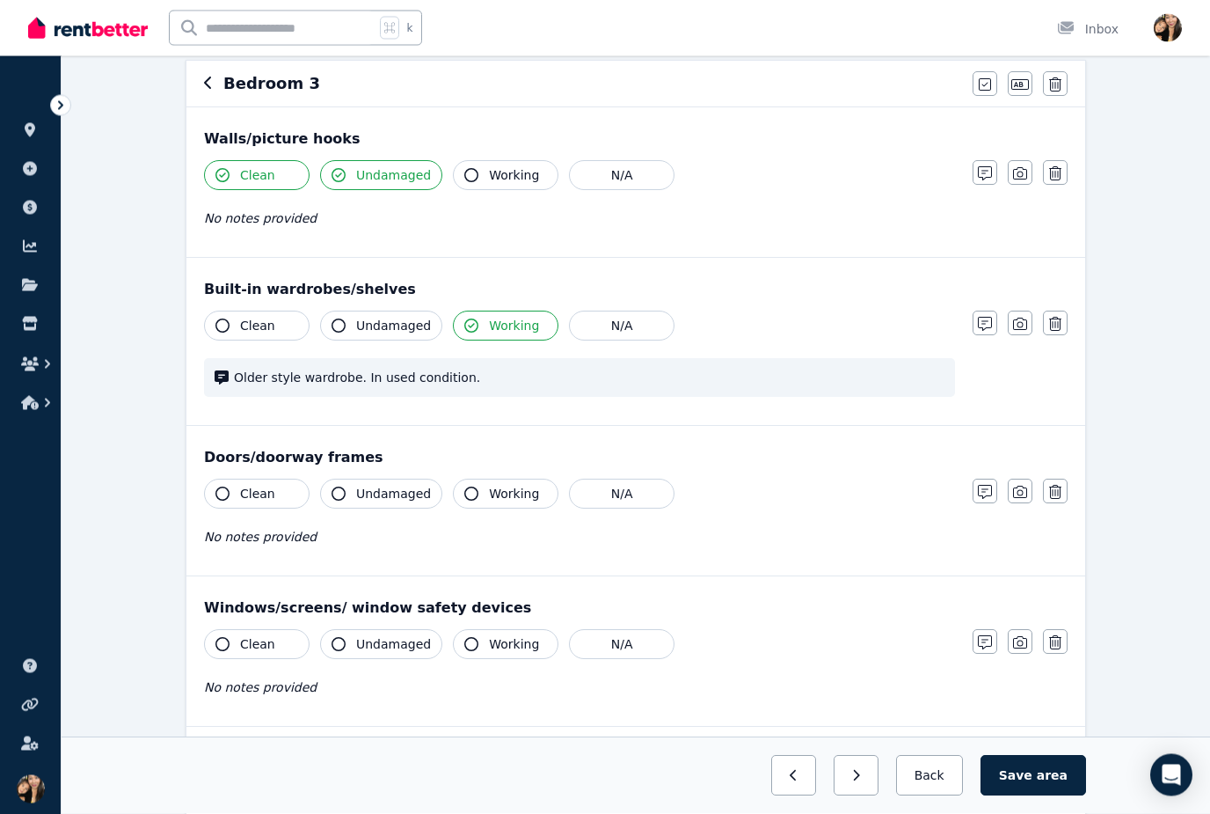
scroll to position [177, 0]
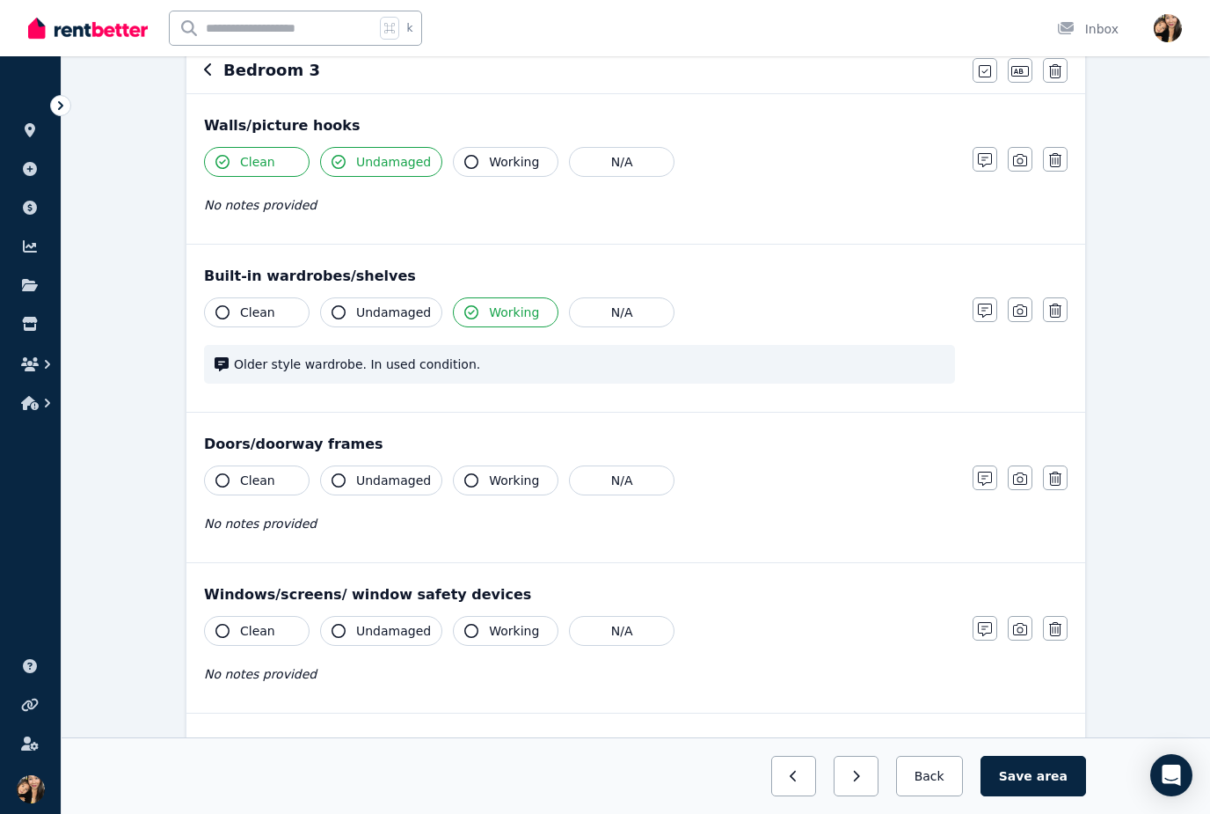
click at [412, 478] on span "Undamaged" at bounding box center [393, 480] width 75 height 18
click at [277, 474] on button "Clean" at bounding box center [257, 480] width 106 height 30
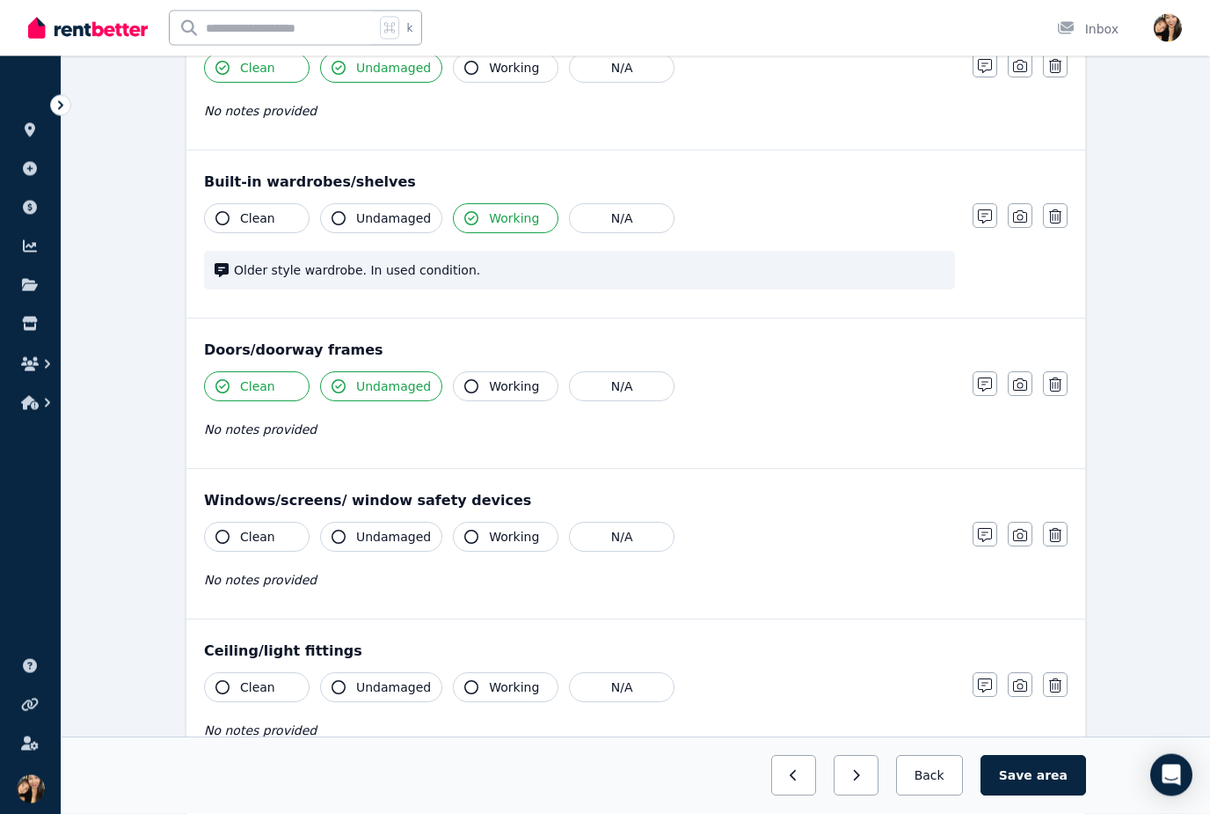
scroll to position [305, 0]
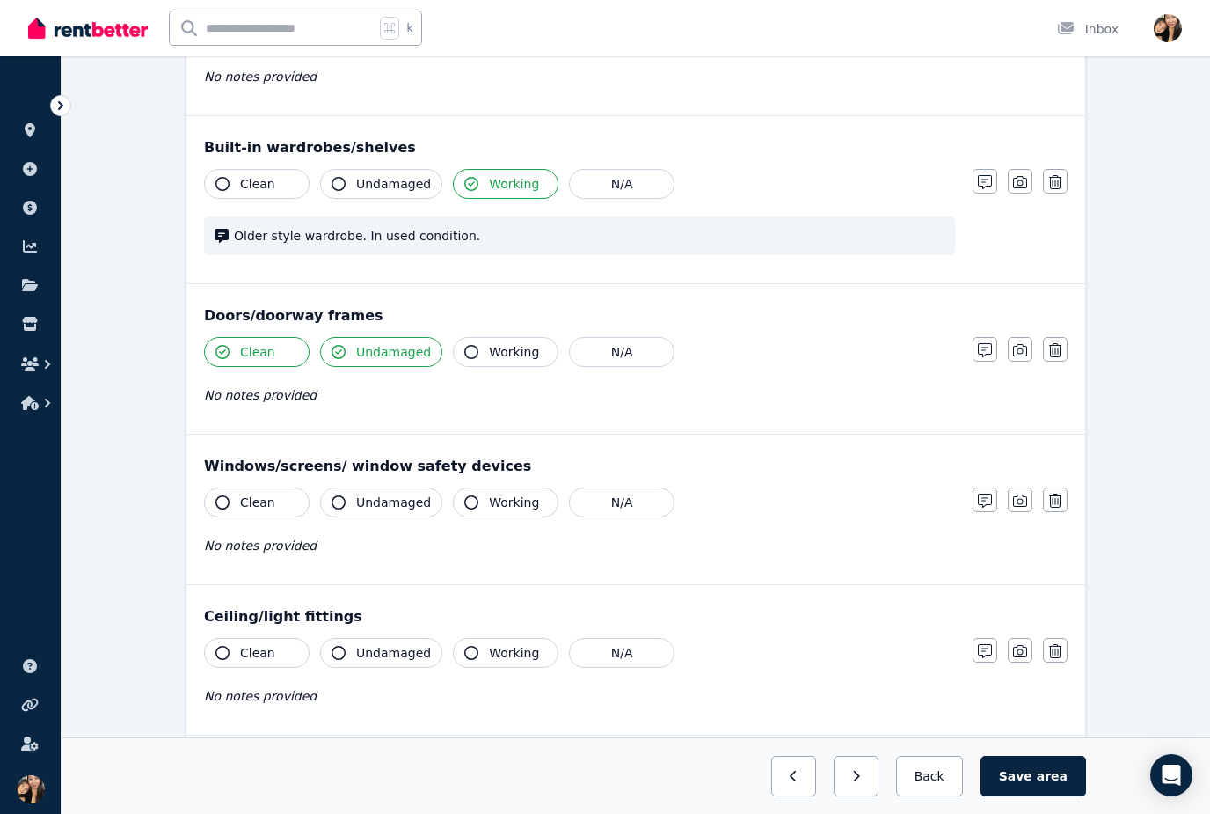
click at [491, 501] on span "Working" at bounding box center [514, 502] width 50 height 18
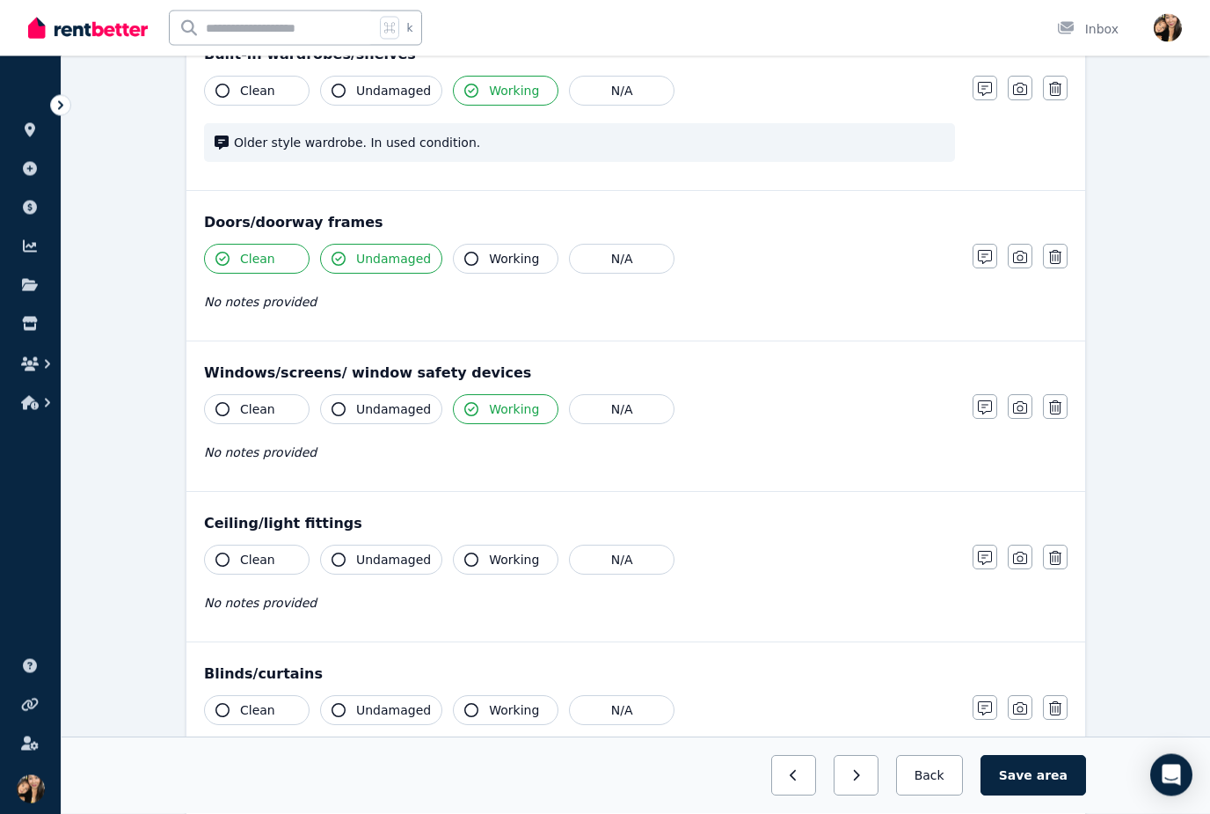
scroll to position [398, 0]
click at [517, 557] on span "Working" at bounding box center [514, 560] width 50 height 18
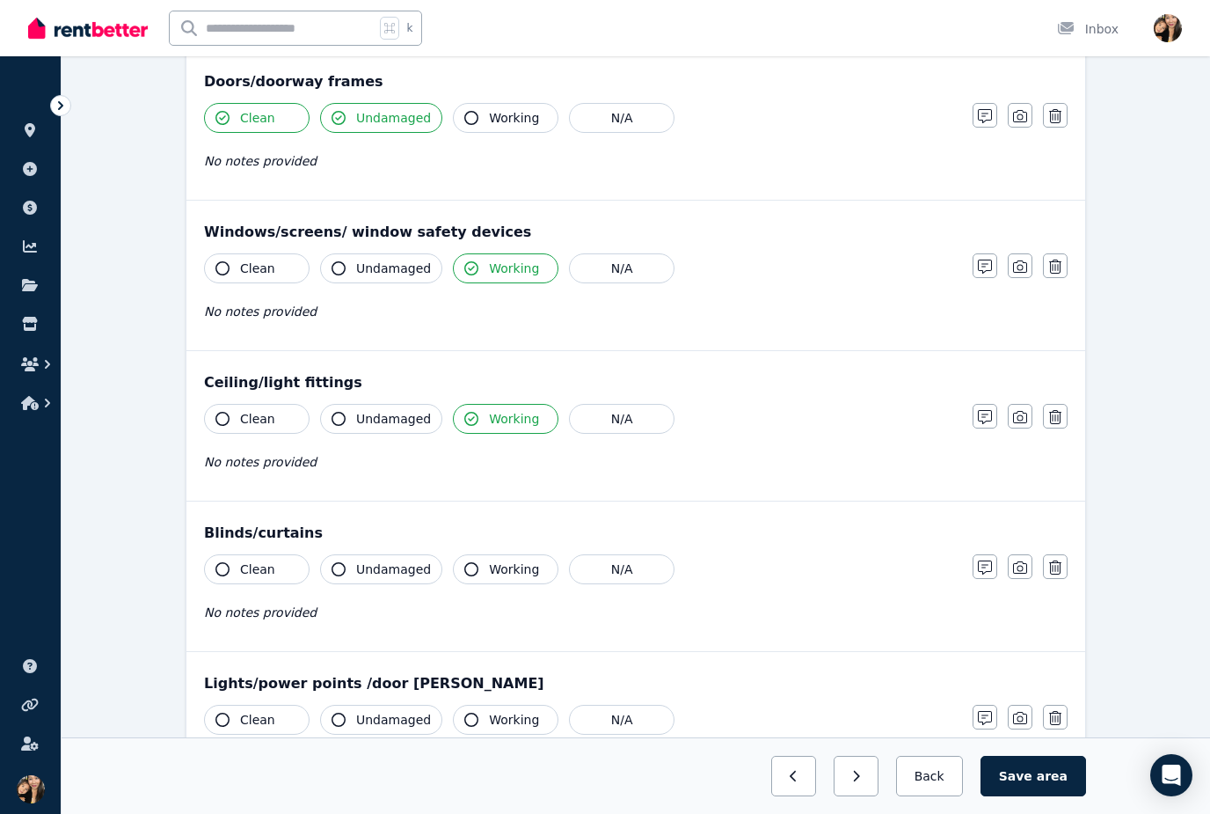
scroll to position [597, 0]
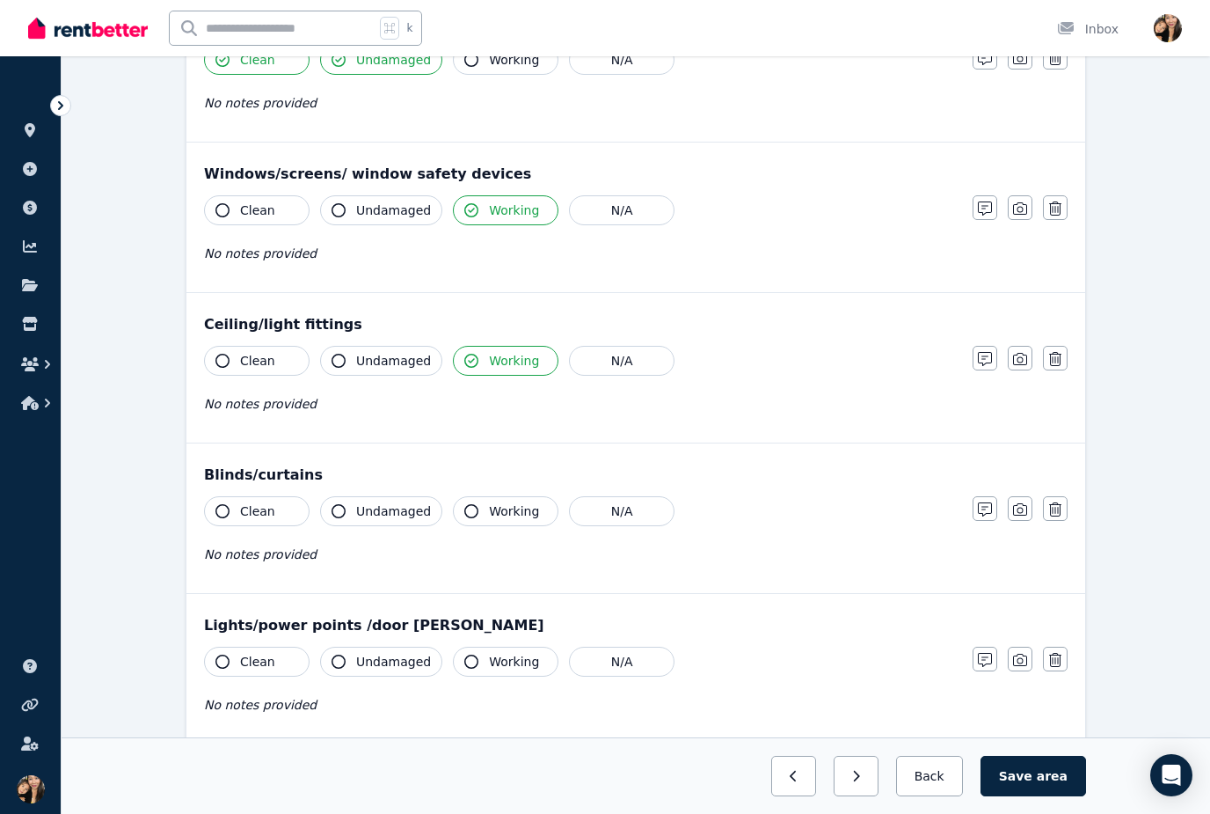
click at [522, 515] on span "Working" at bounding box center [514, 511] width 50 height 18
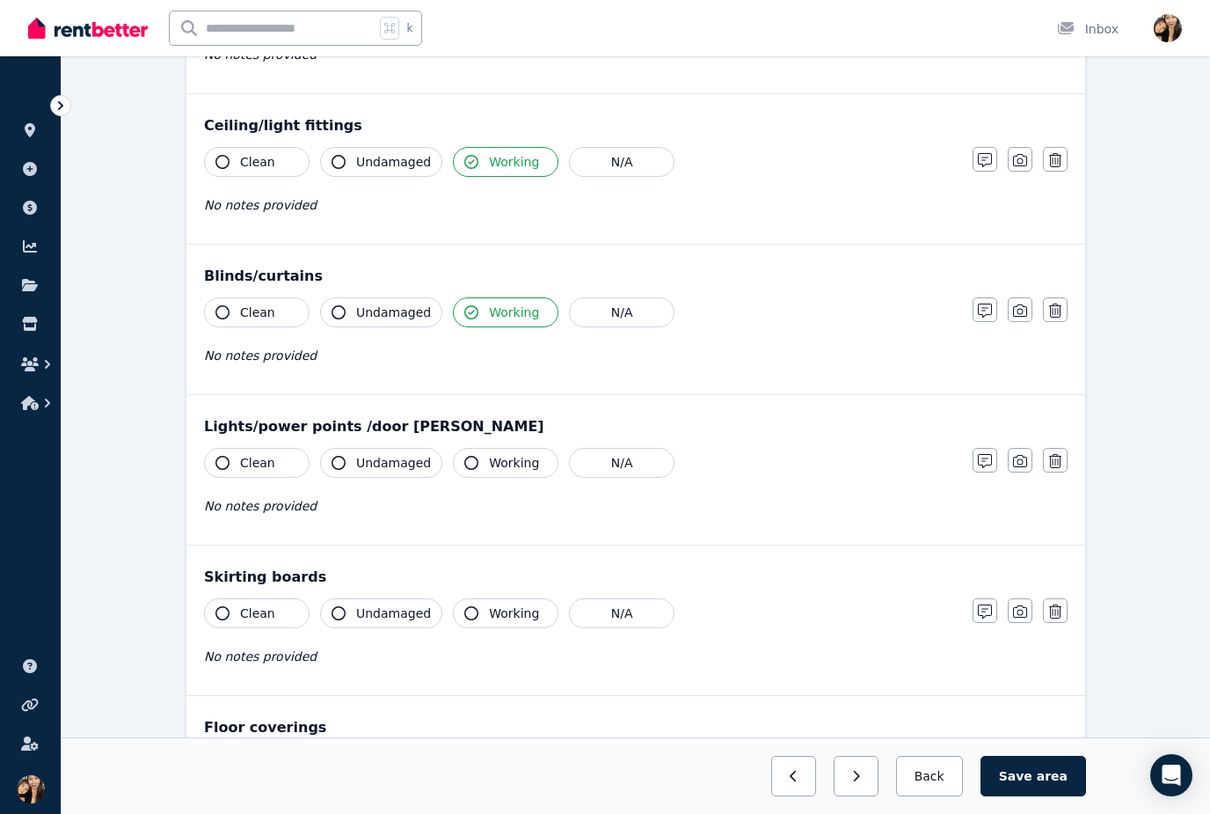
scroll to position [824, 0]
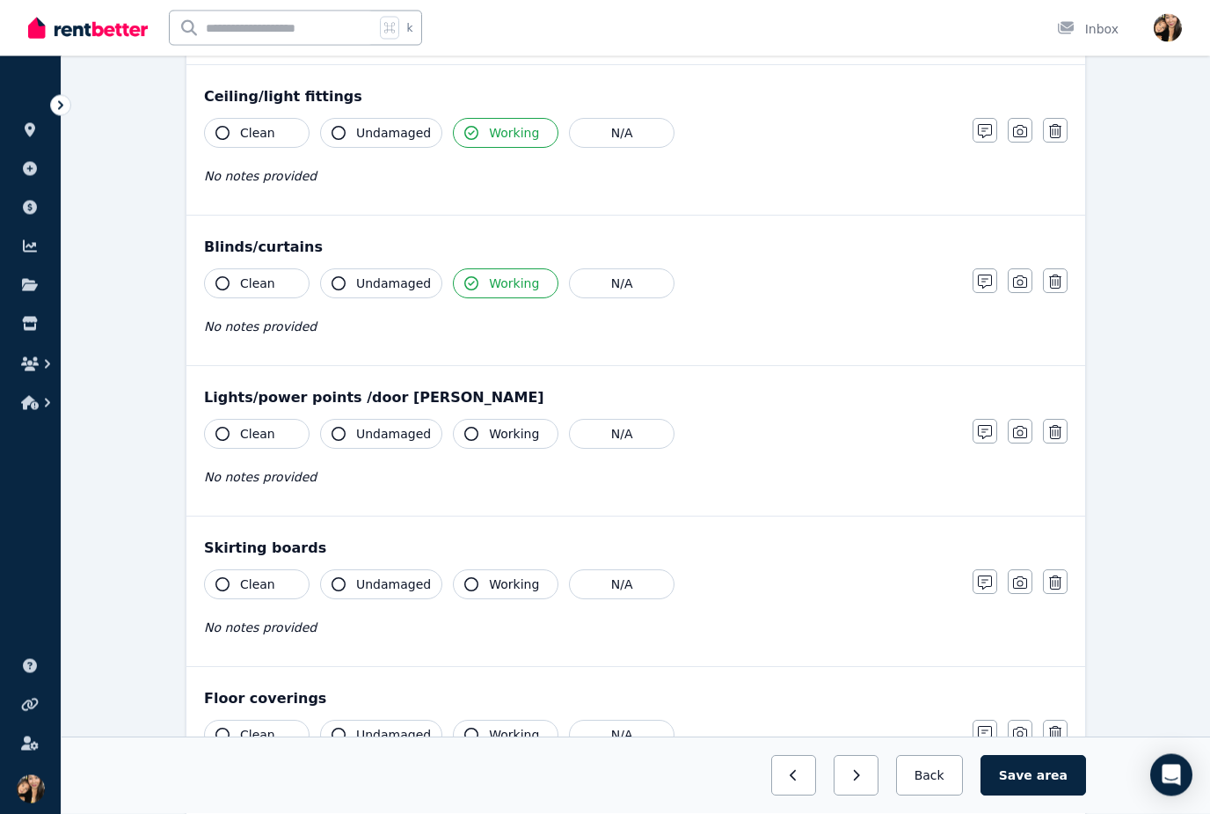
click at [521, 432] on span "Working" at bounding box center [514, 435] width 50 height 18
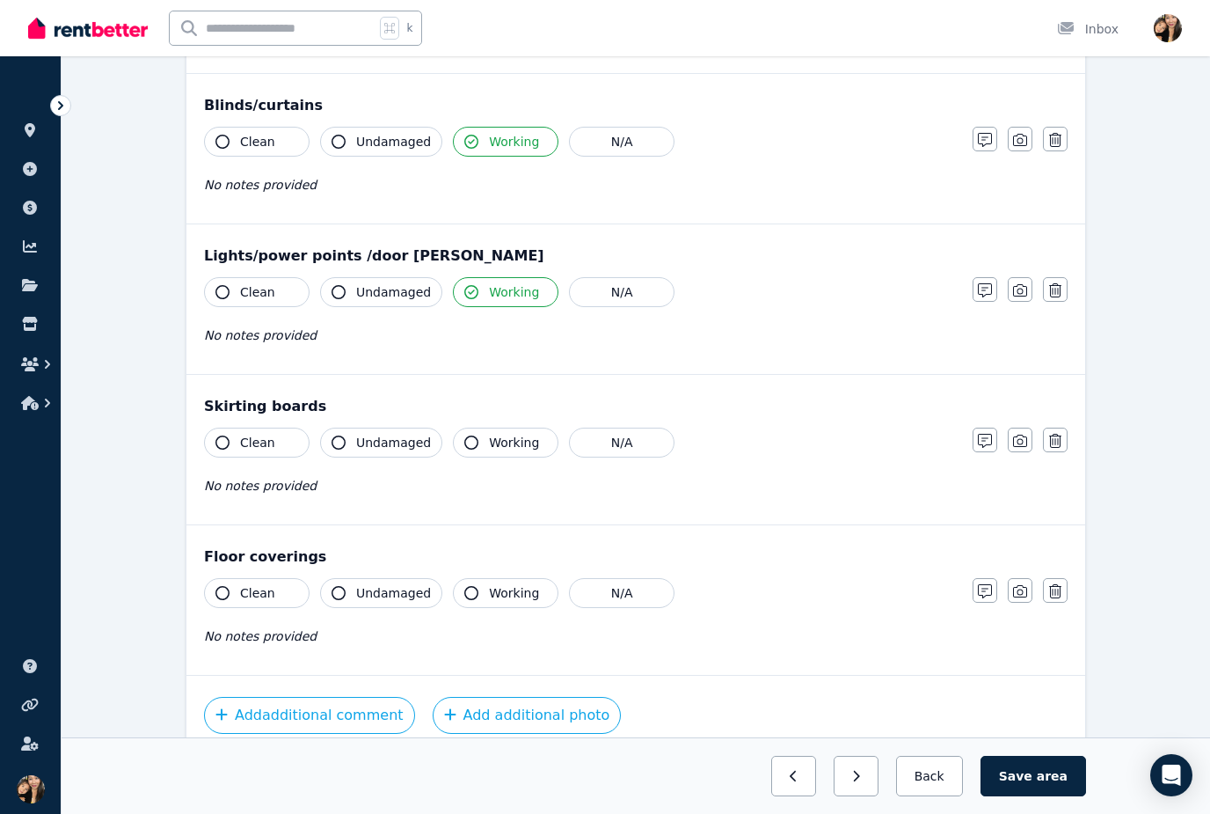
scroll to position [975, 0]
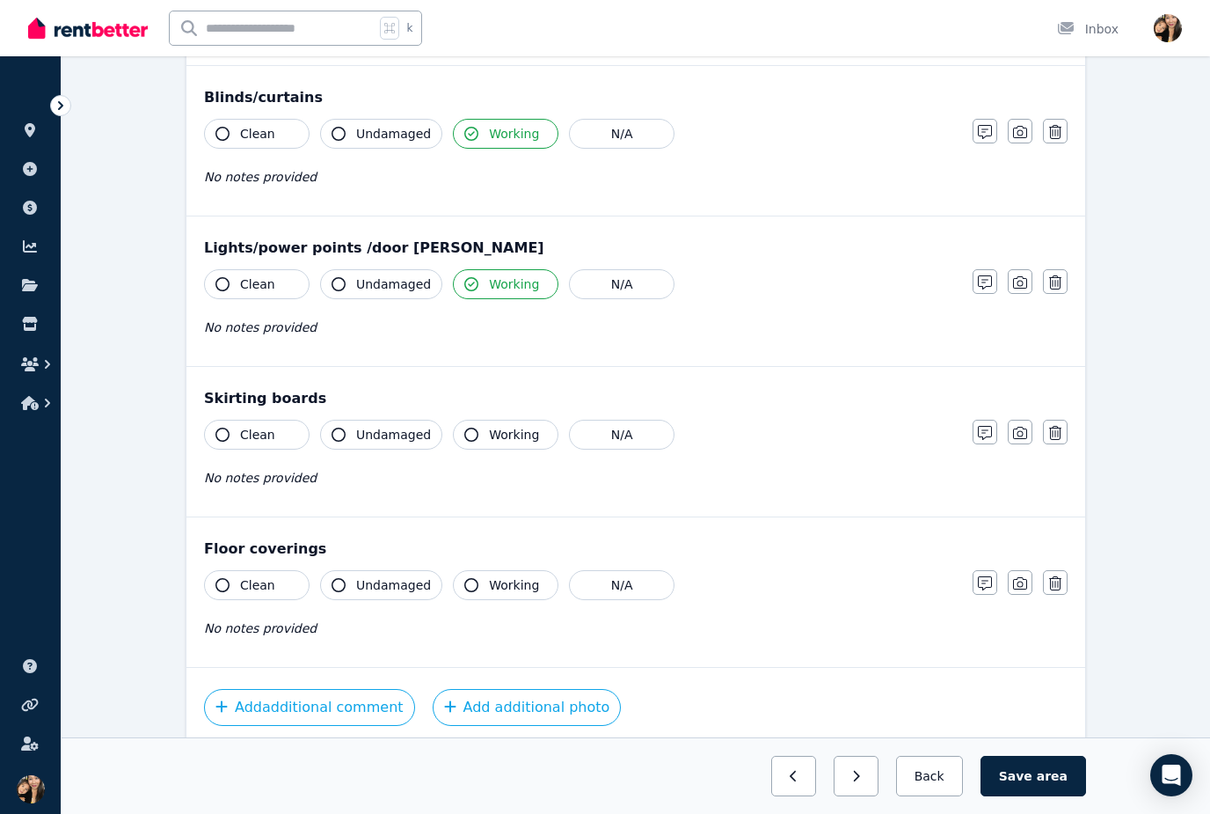
click at [286, 437] on button "Clean" at bounding box center [257, 435] width 106 height 30
click at [365, 430] on span "Undamaged" at bounding box center [393, 435] width 75 height 18
click at [281, 583] on button "Clean" at bounding box center [257, 585] width 106 height 30
click at [375, 593] on span "Undamaged" at bounding box center [393, 585] width 75 height 18
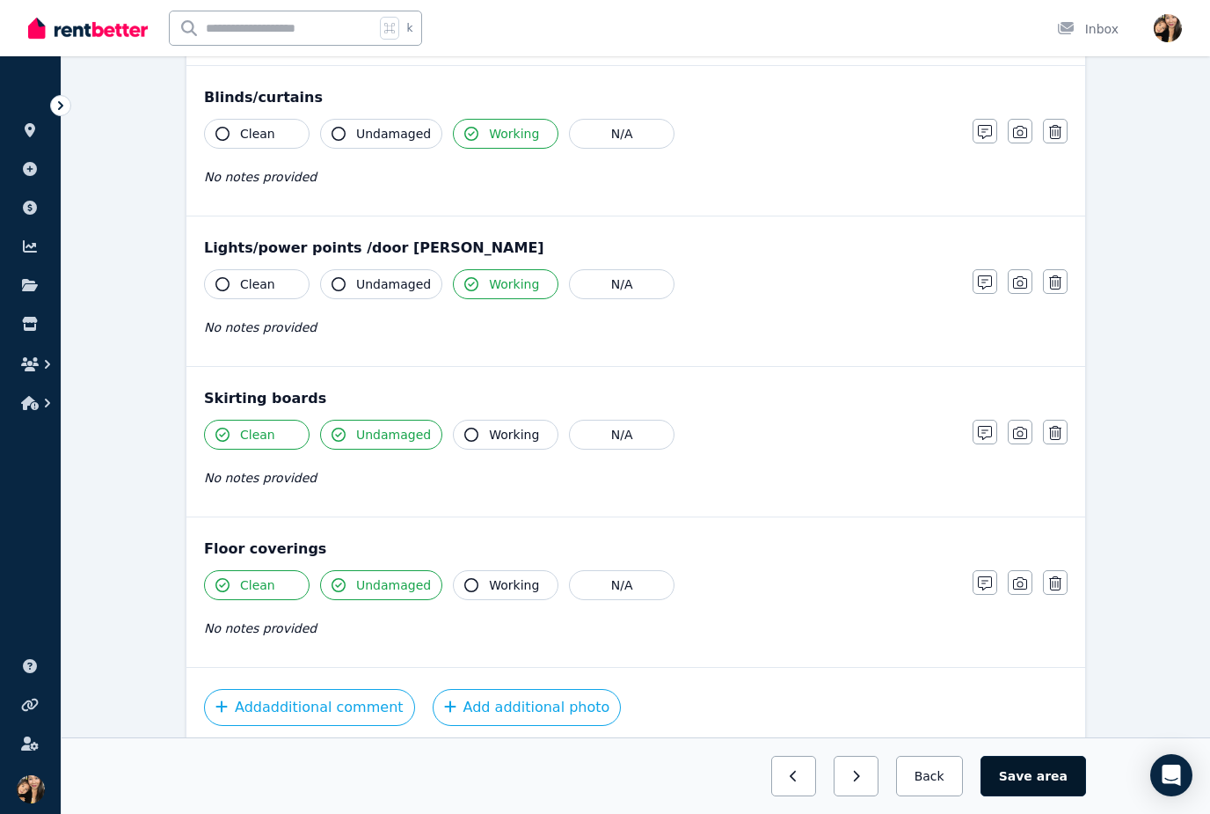
click at [1043, 785] on span "area" at bounding box center [1052, 776] width 31 height 18
click at [960, 796] on button "Back" at bounding box center [929, 776] width 82 height 40
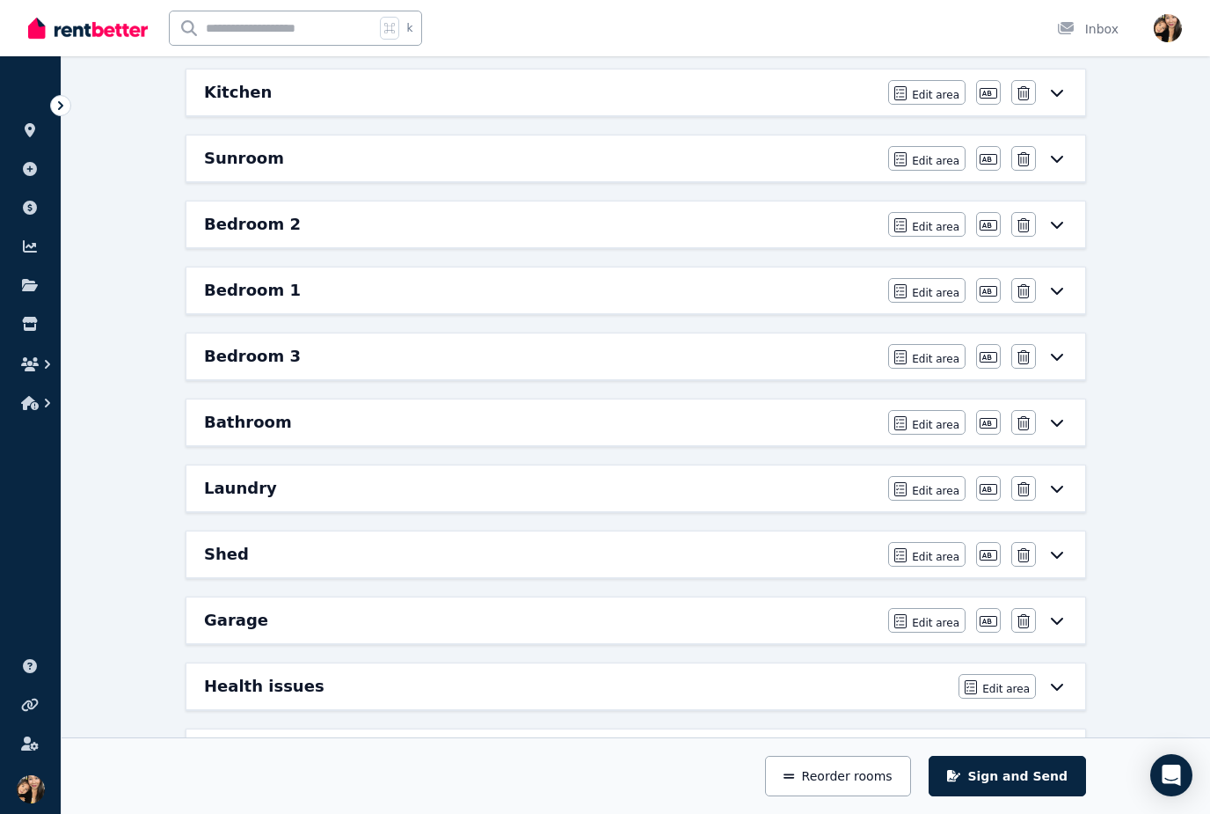
scroll to position [440, 0]
click at [787, 406] on div "Bathroom Edit area Edit area Edit name Delete" at bounding box center [635, 423] width 899 height 46
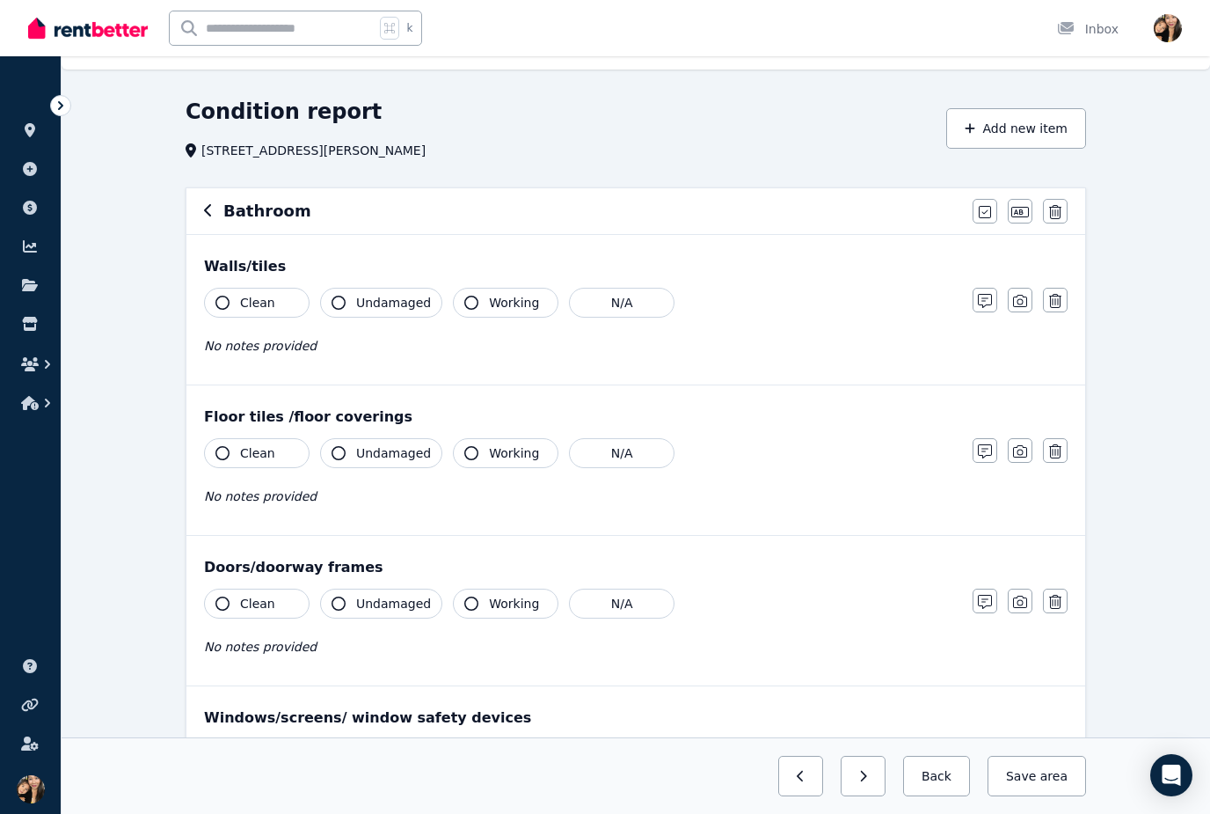
scroll to position [38, 0]
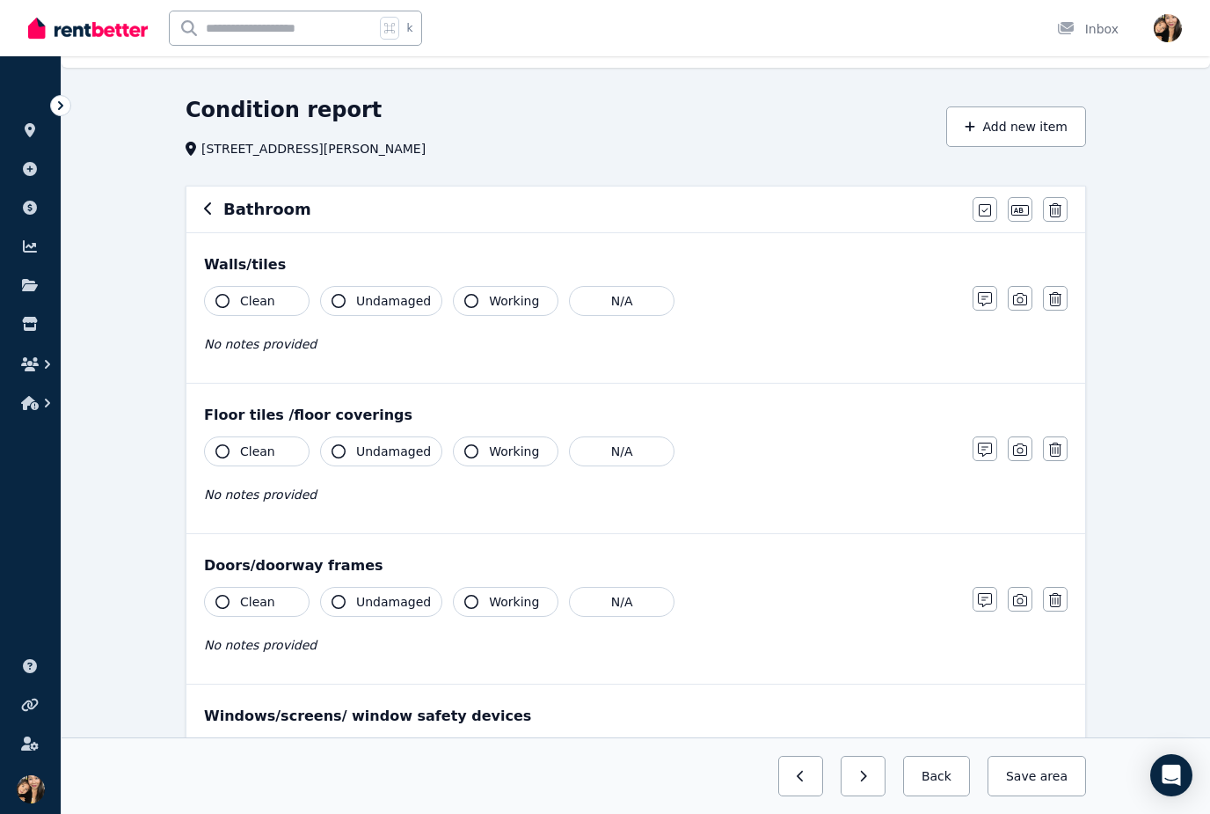
click at [382, 329] on div "Clean Undamaged Working N/A No notes provided" at bounding box center [579, 329] width 751 height 86
click at [283, 293] on button "Clean" at bounding box center [257, 301] width 106 height 30
click at [375, 299] on span "Undamaged" at bounding box center [393, 301] width 75 height 18
click at [277, 297] on button "Clean" at bounding box center [257, 301] width 106 height 30
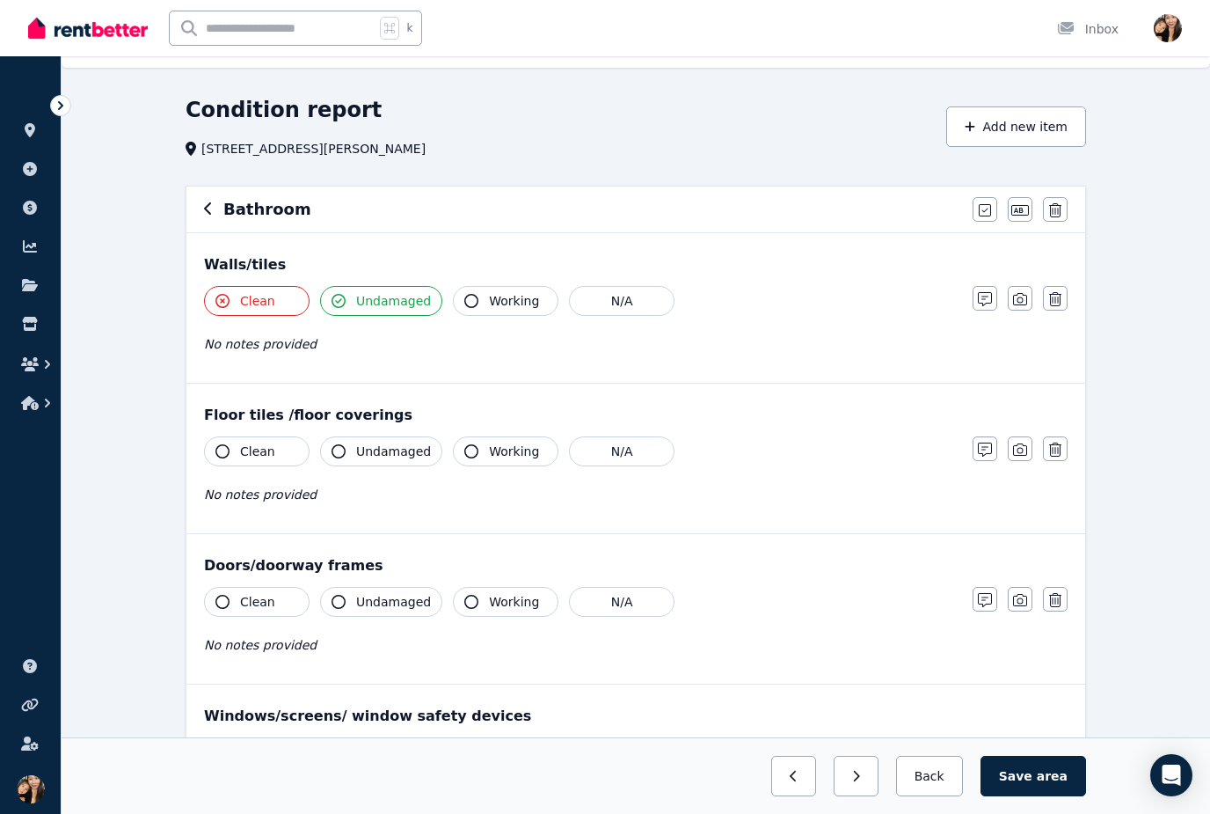
click at [280, 302] on button "Clean" at bounding box center [257, 301] width 106 height 30
click at [486, 347] on div "No notes provided" at bounding box center [579, 343] width 751 height 21
click at [807, 388] on div "Floor tiles /floor coverings Clean Undamaged Working N/A No notes provided Note…" at bounding box center [635, 458] width 899 height 150
click at [397, 450] on span "Undamaged" at bounding box center [393, 451] width 75 height 18
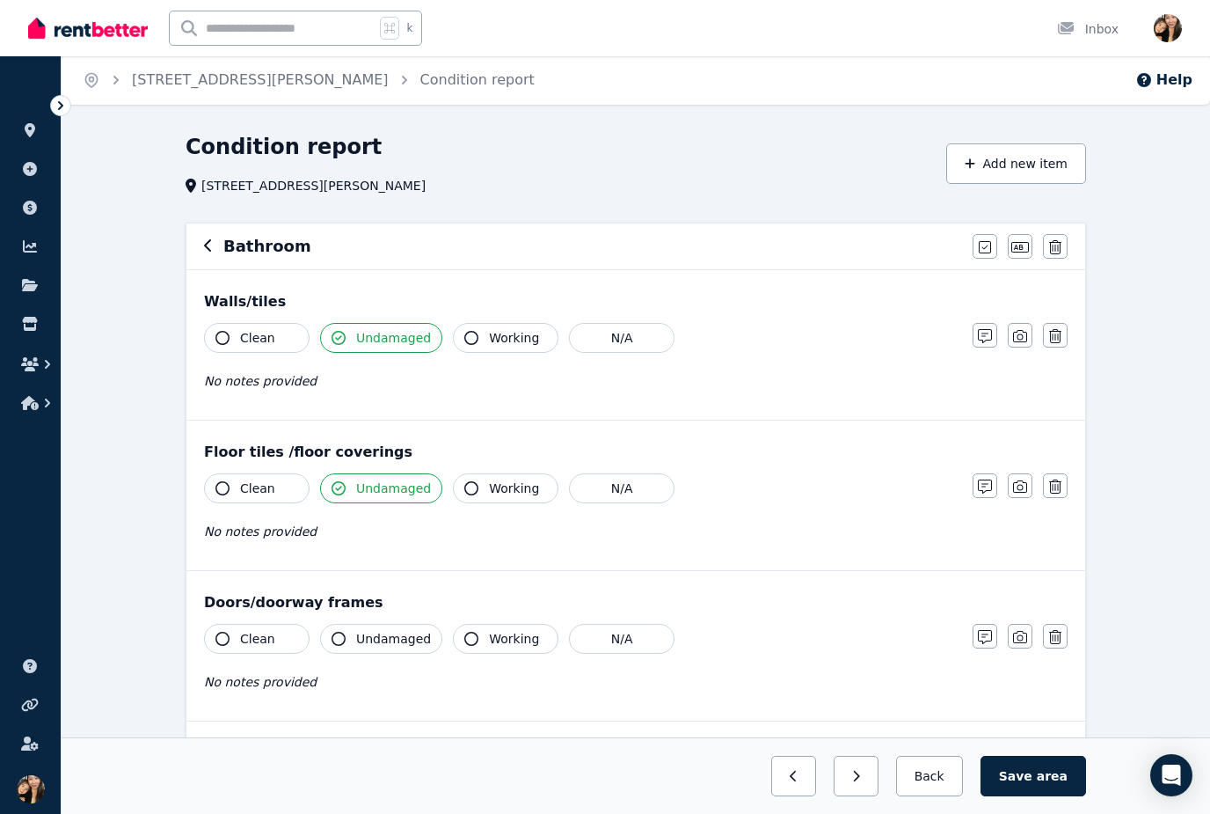
scroll to position [0, 0]
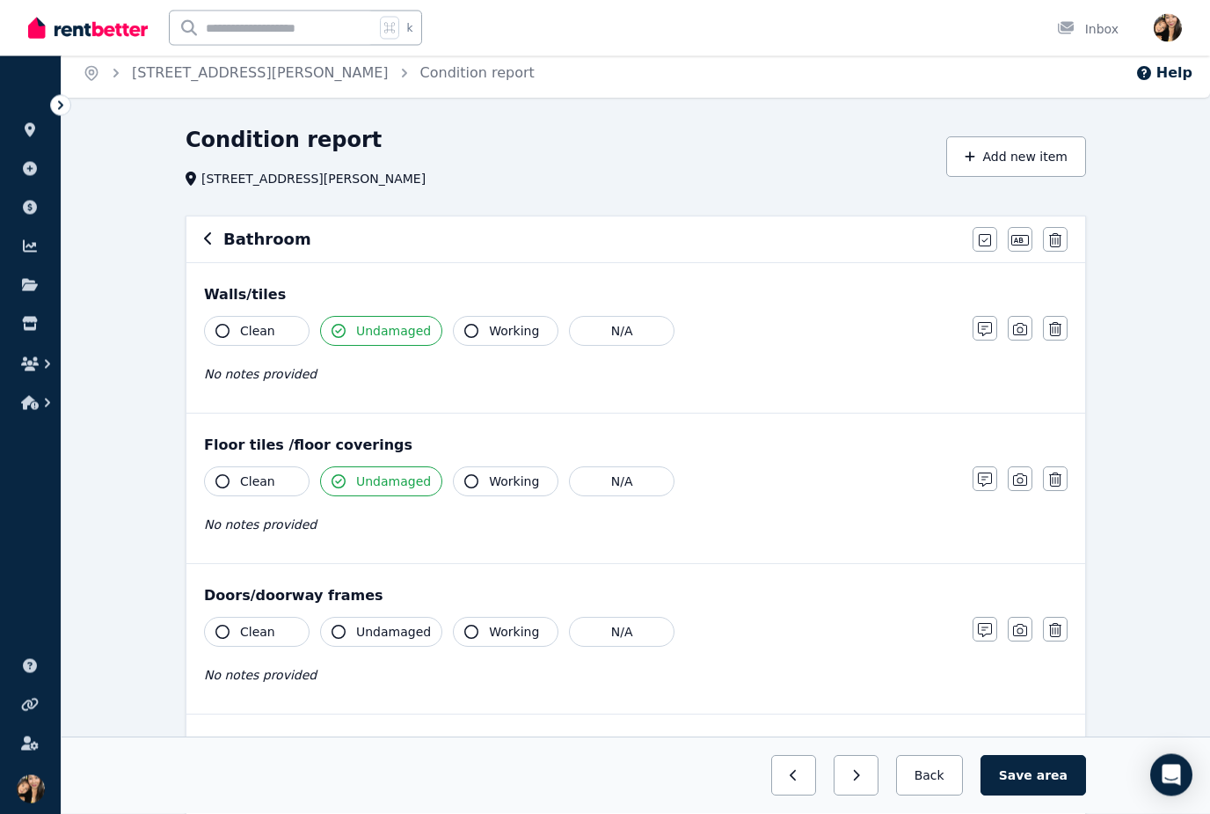
click at [413, 622] on button "Undamaged" at bounding box center [381, 632] width 122 height 30
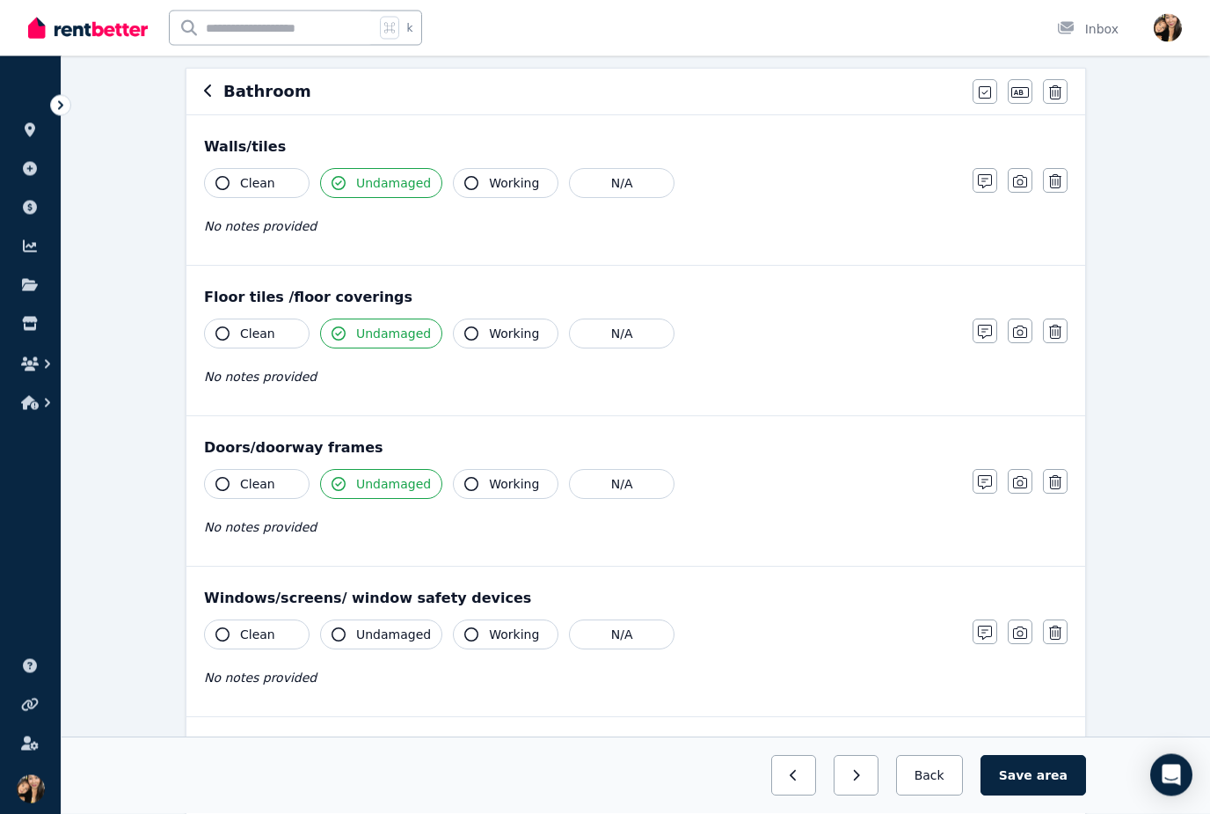
scroll to position [163, 0]
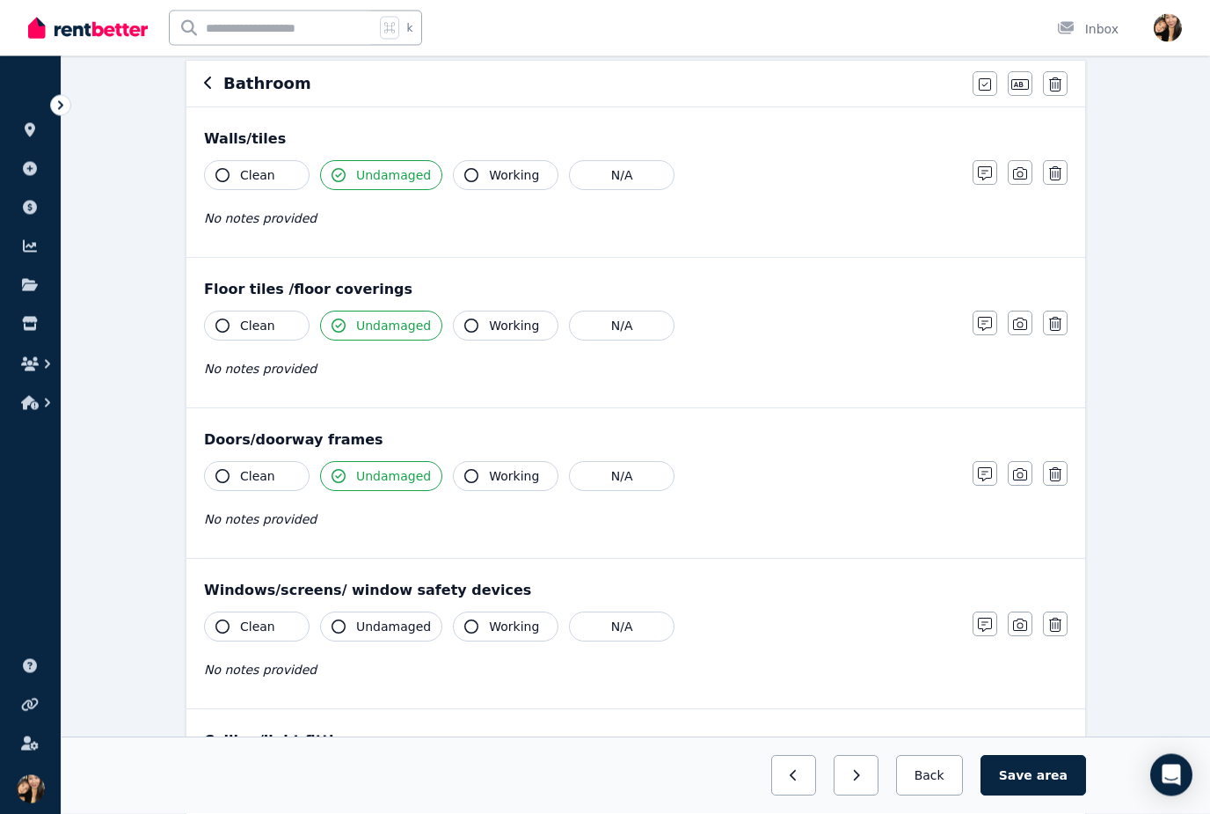
click at [510, 626] on span "Working" at bounding box center [514, 627] width 50 height 18
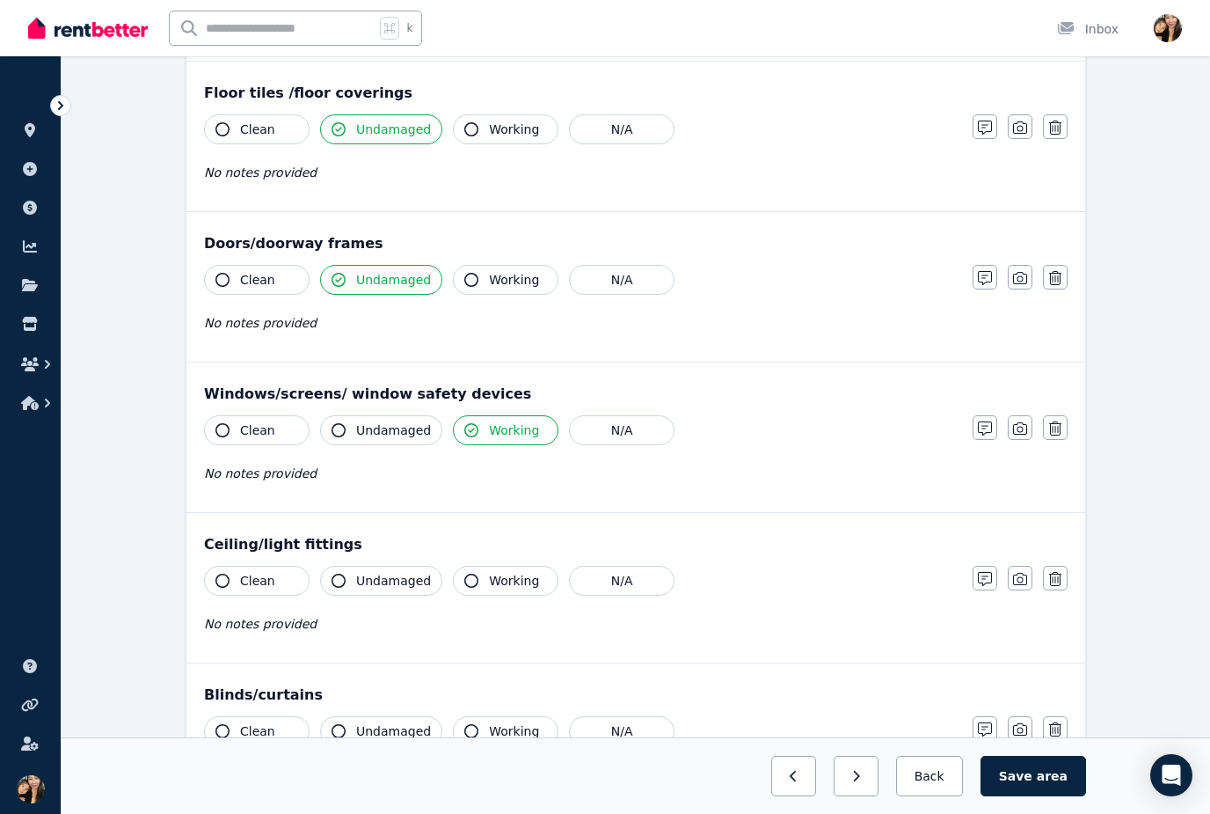
click at [506, 585] on span "Working" at bounding box center [514, 581] width 50 height 18
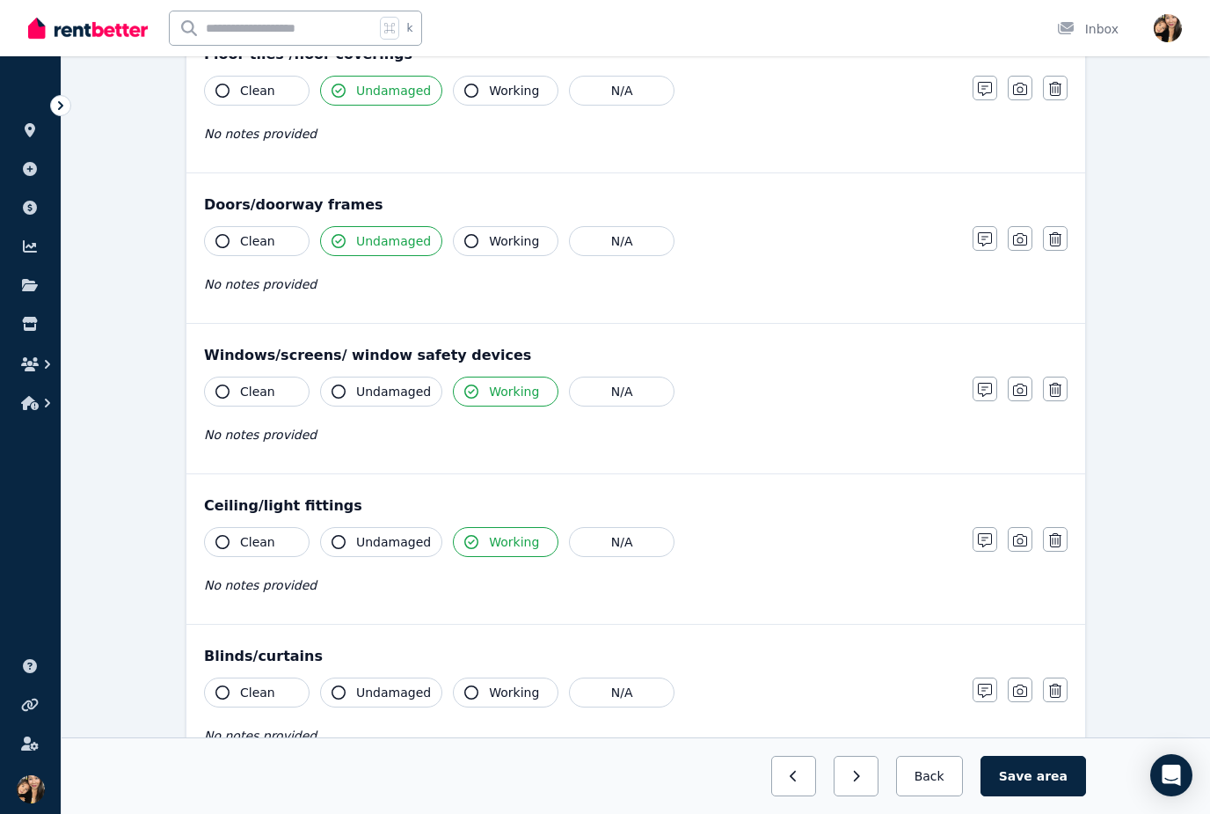
scroll to position [611, 0]
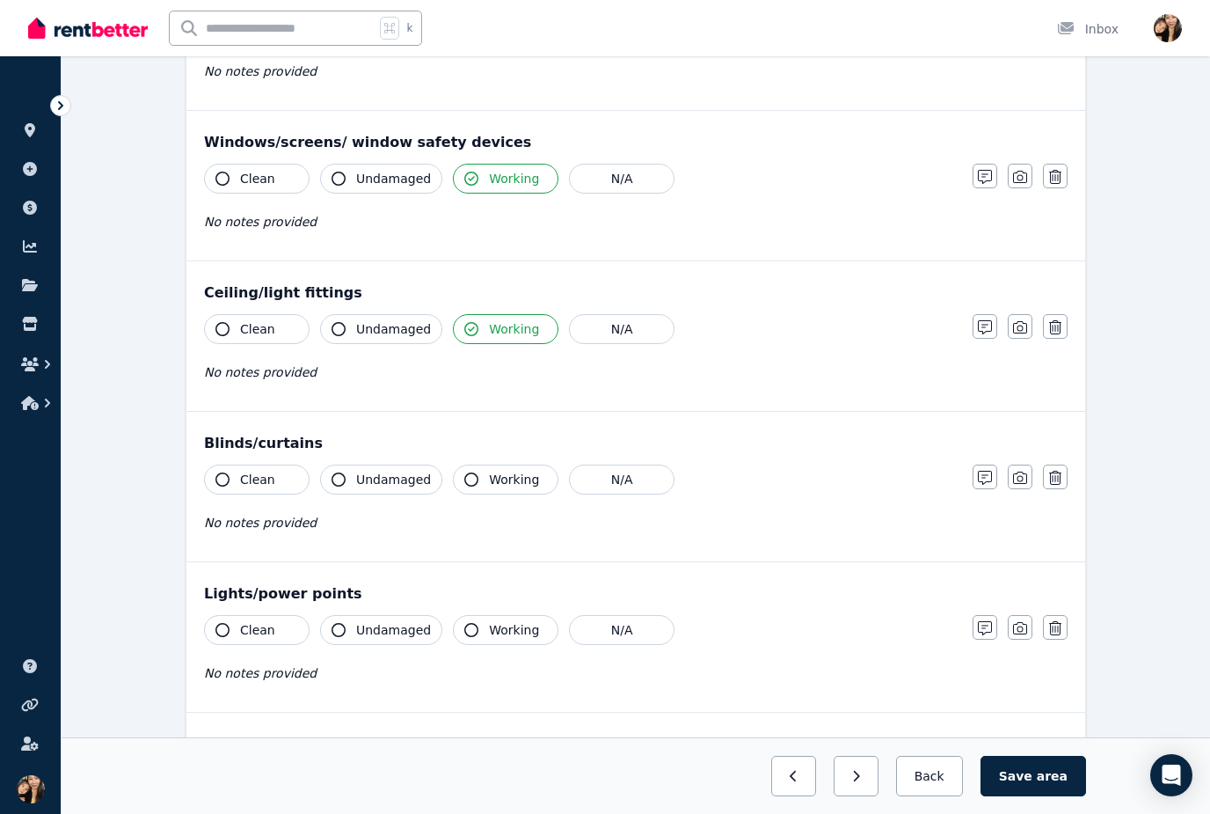
click at [476, 491] on button "Working" at bounding box center [506, 479] width 106 height 30
click at [492, 485] on span "Working" at bounding box center [514, 480] width 50 height 18
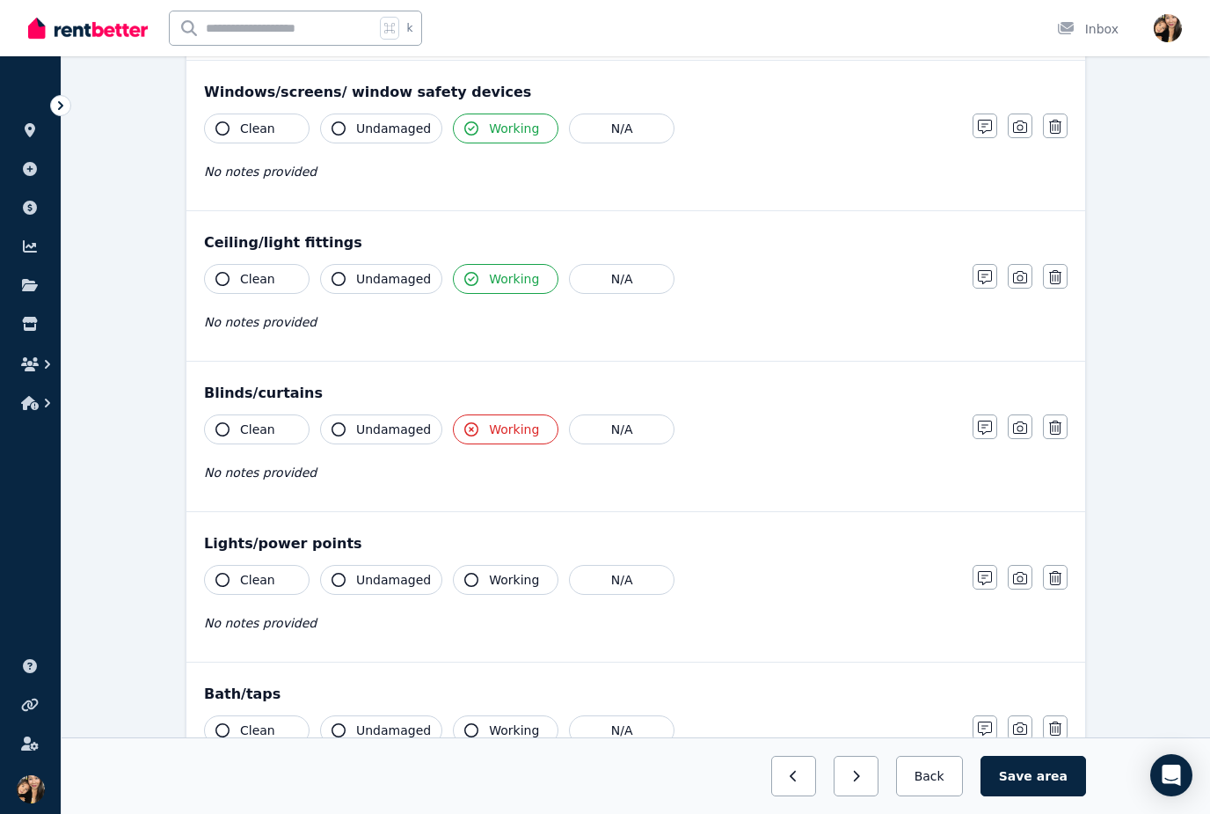
click at [500, 584] on span "Working" at bounding box center [514, 580] width 50 height 18
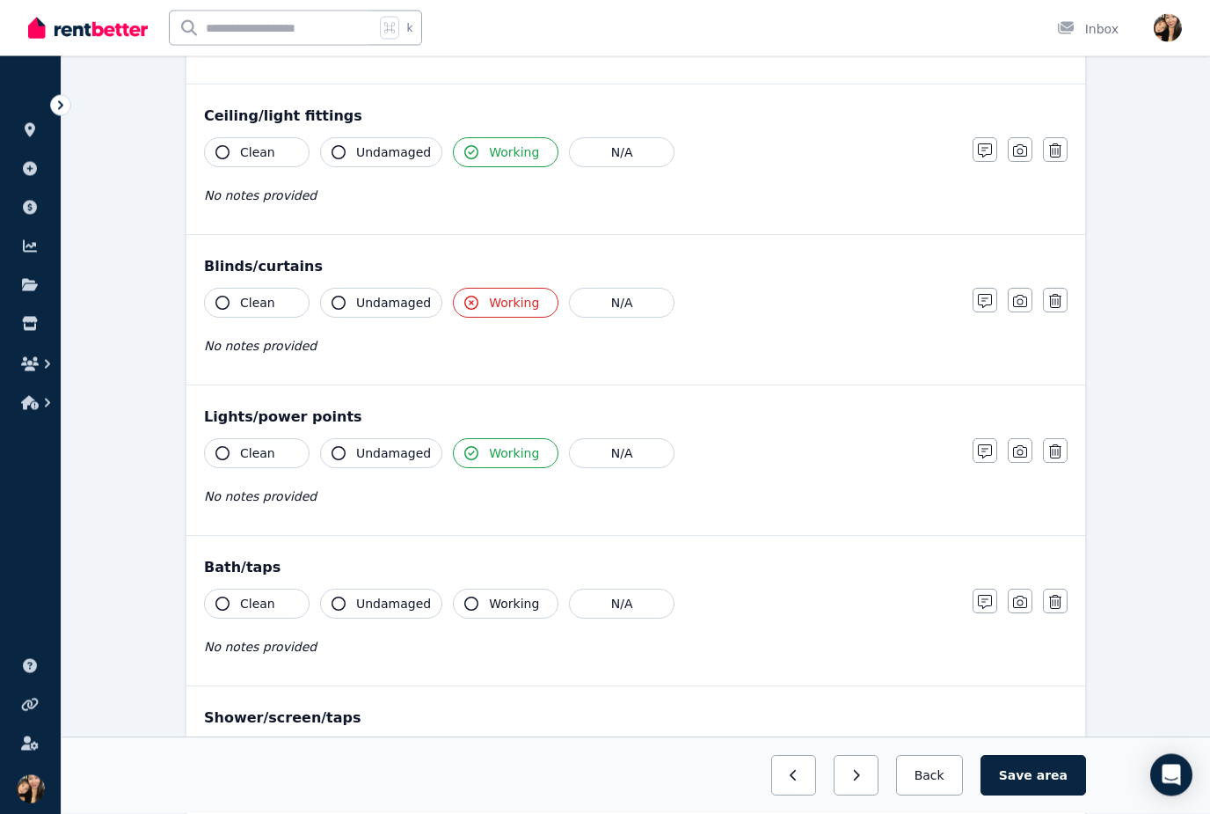
click at [493, 606] on span "Working" at bounding box center [514, 604] width 50 height 18
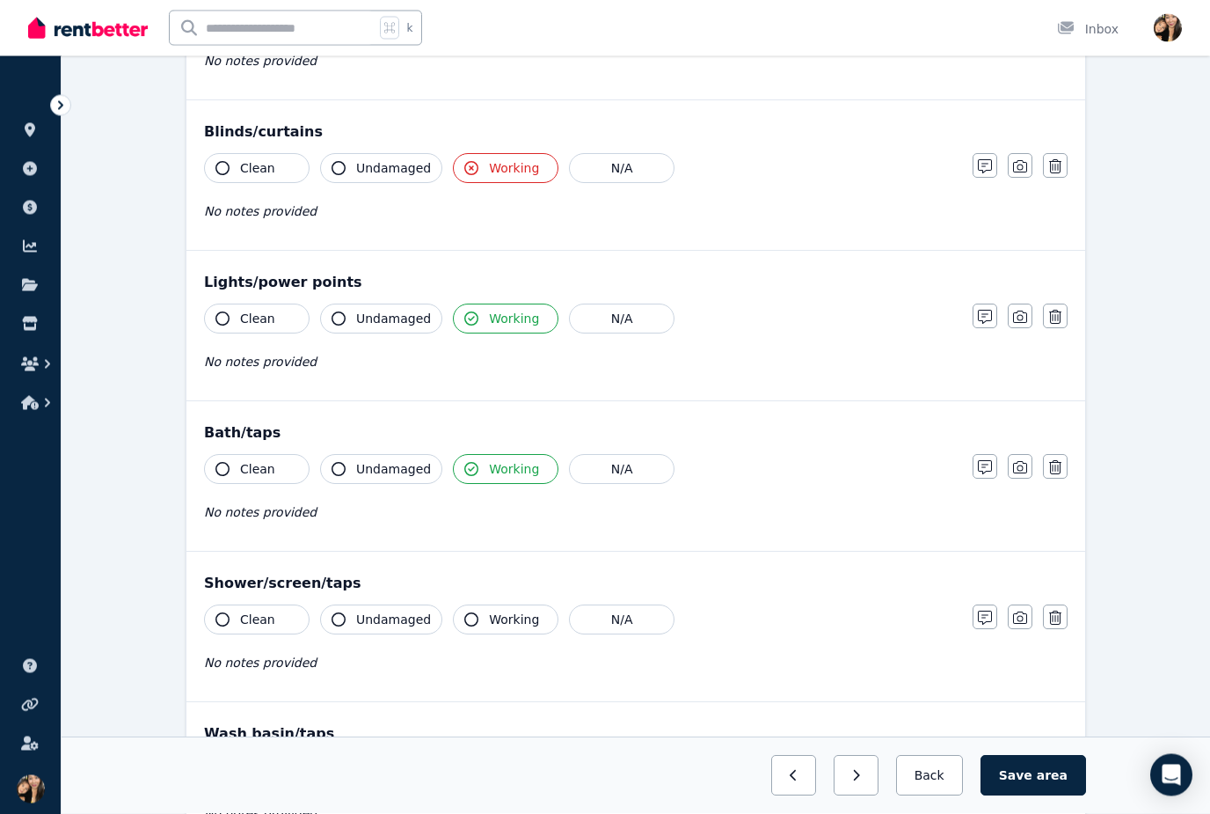
scroll to position [933, 0]
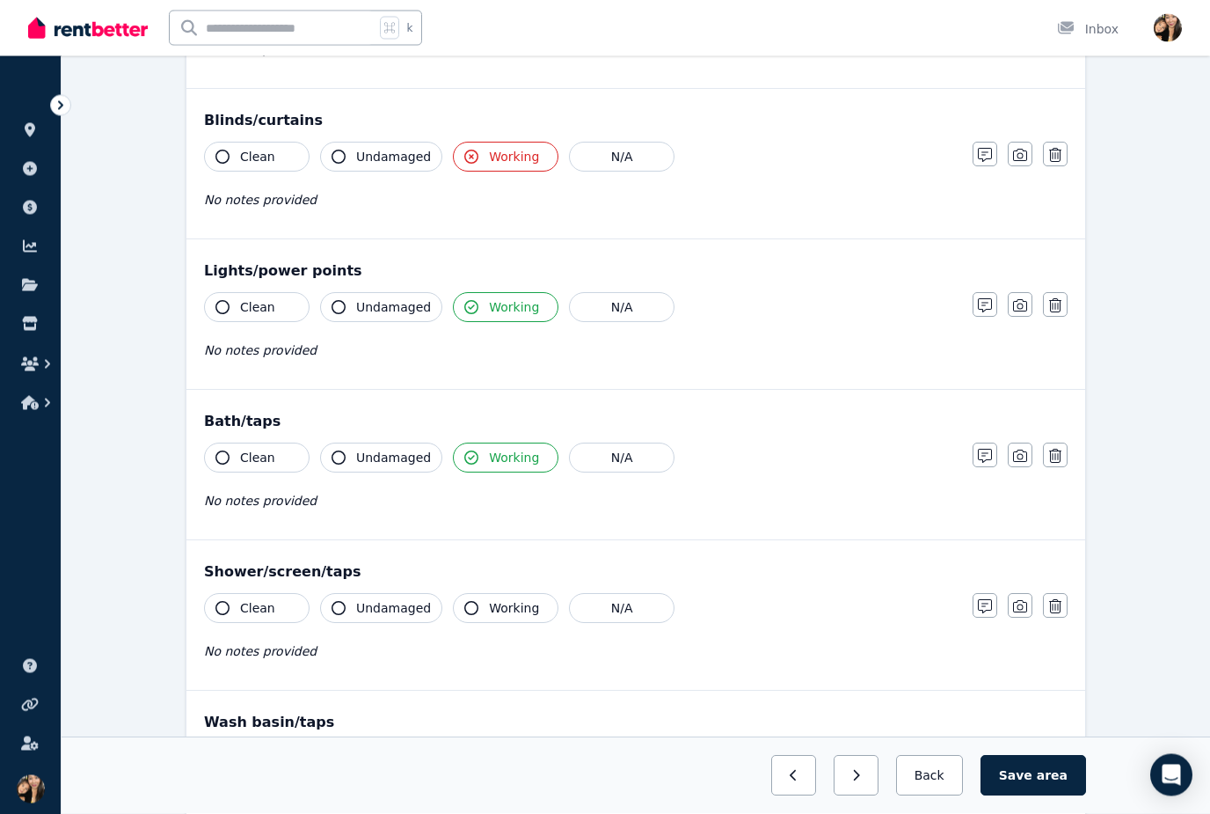
click at [507, 606] on span "Working" at bounding box center [514, 609] width 50 height 18
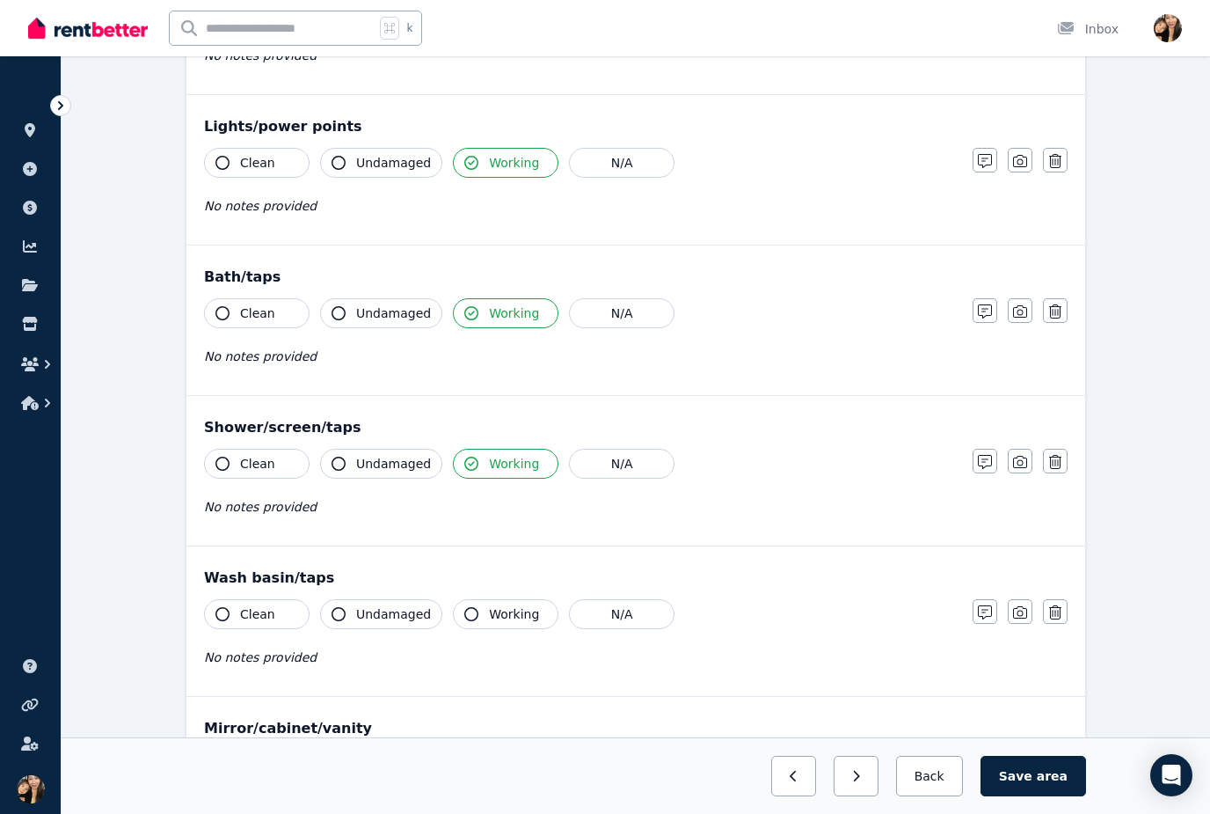
click at [493, 625] on button "Working" at bounding box center [506, 614] width 106 height 30
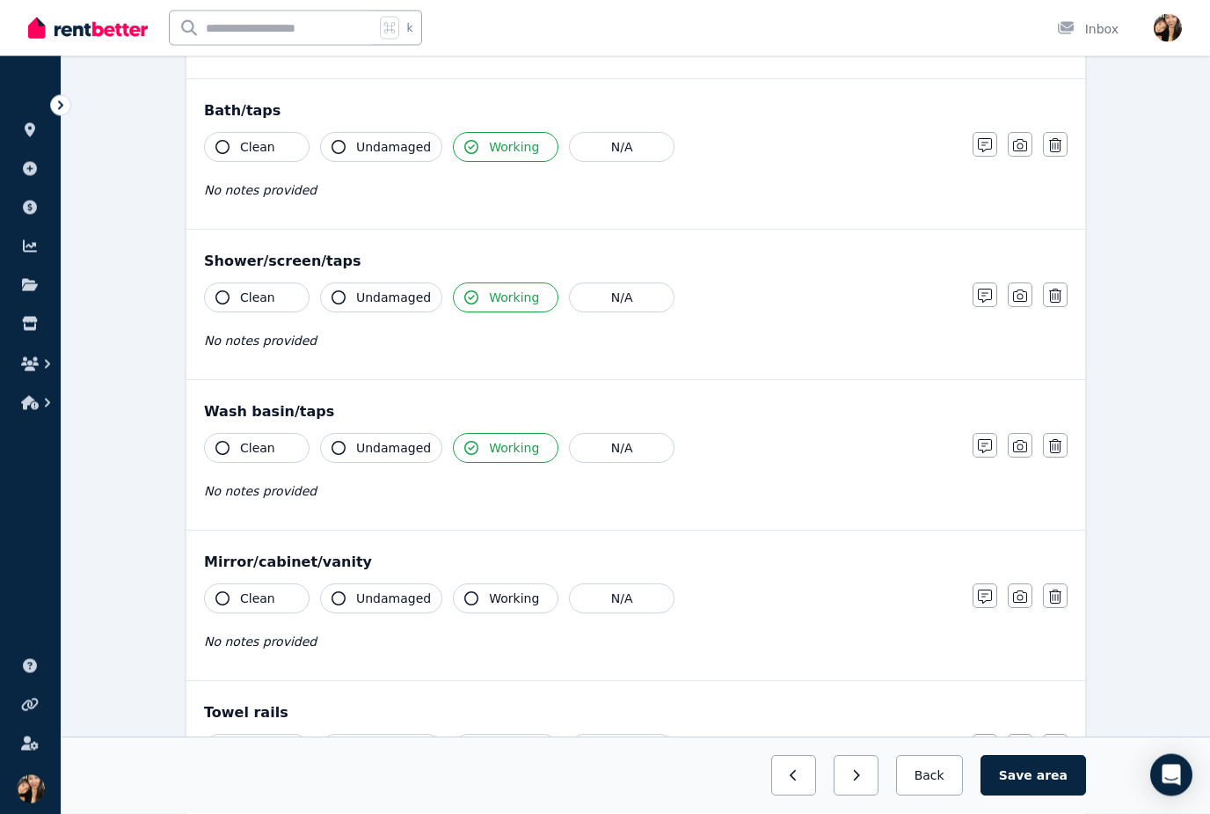
click at [498, 602] on span "Working" at bounding box center [514, 599] width 50 height 18
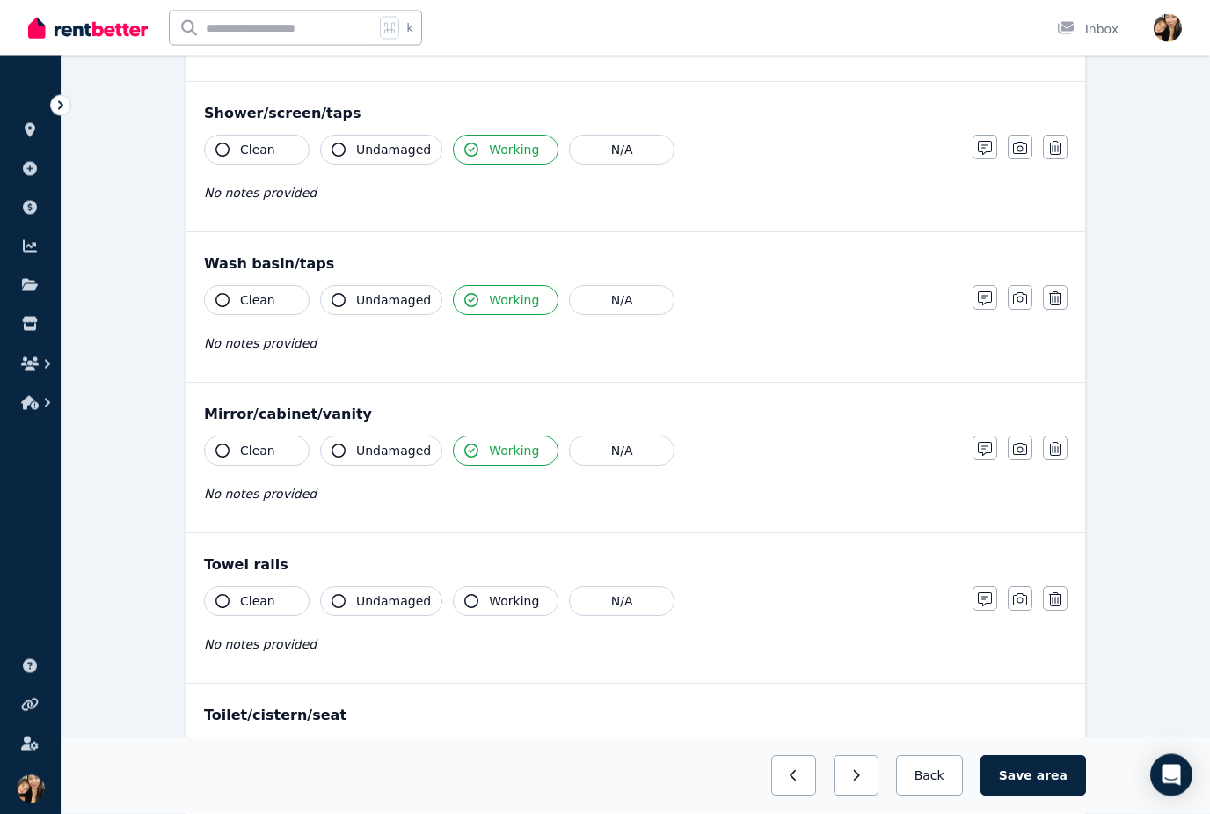
scroll to position [1397, 0]
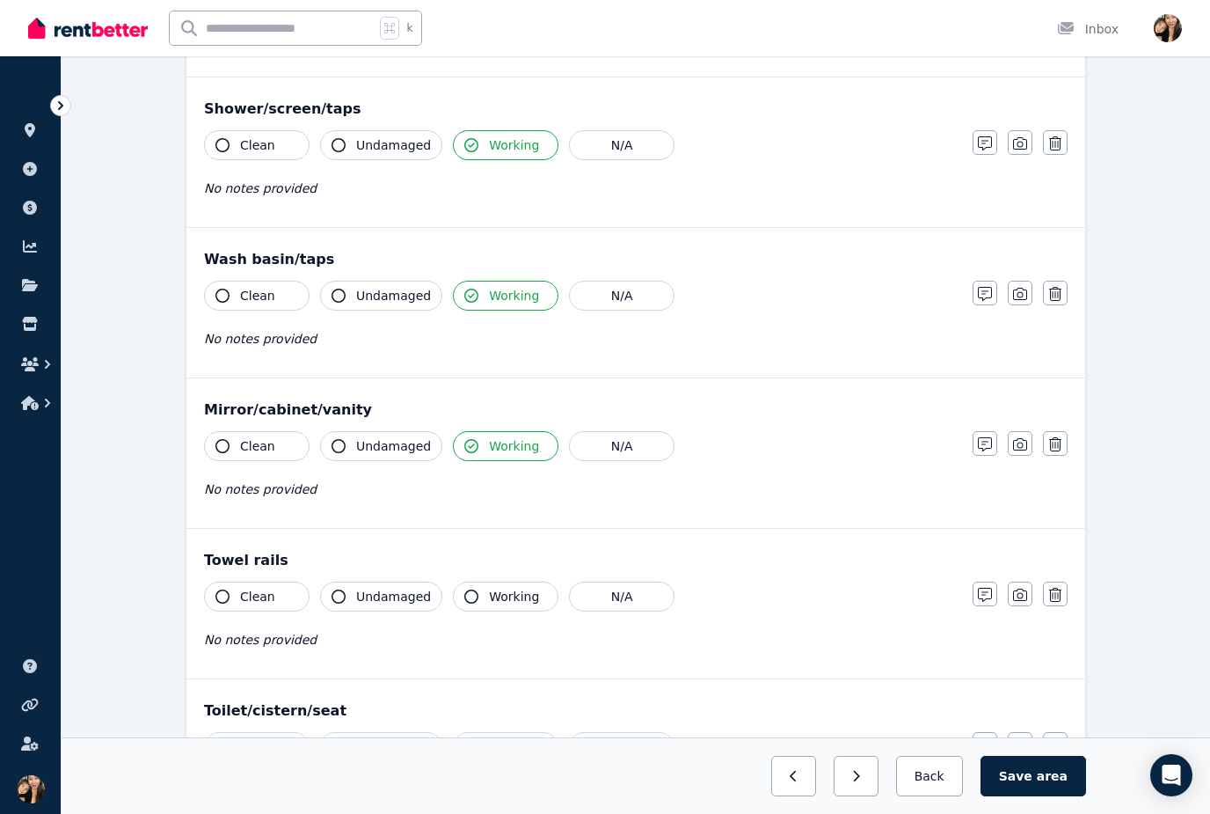
click at [509, 600] on span "Working" at bounding box center [514, 597] width 50 height 18
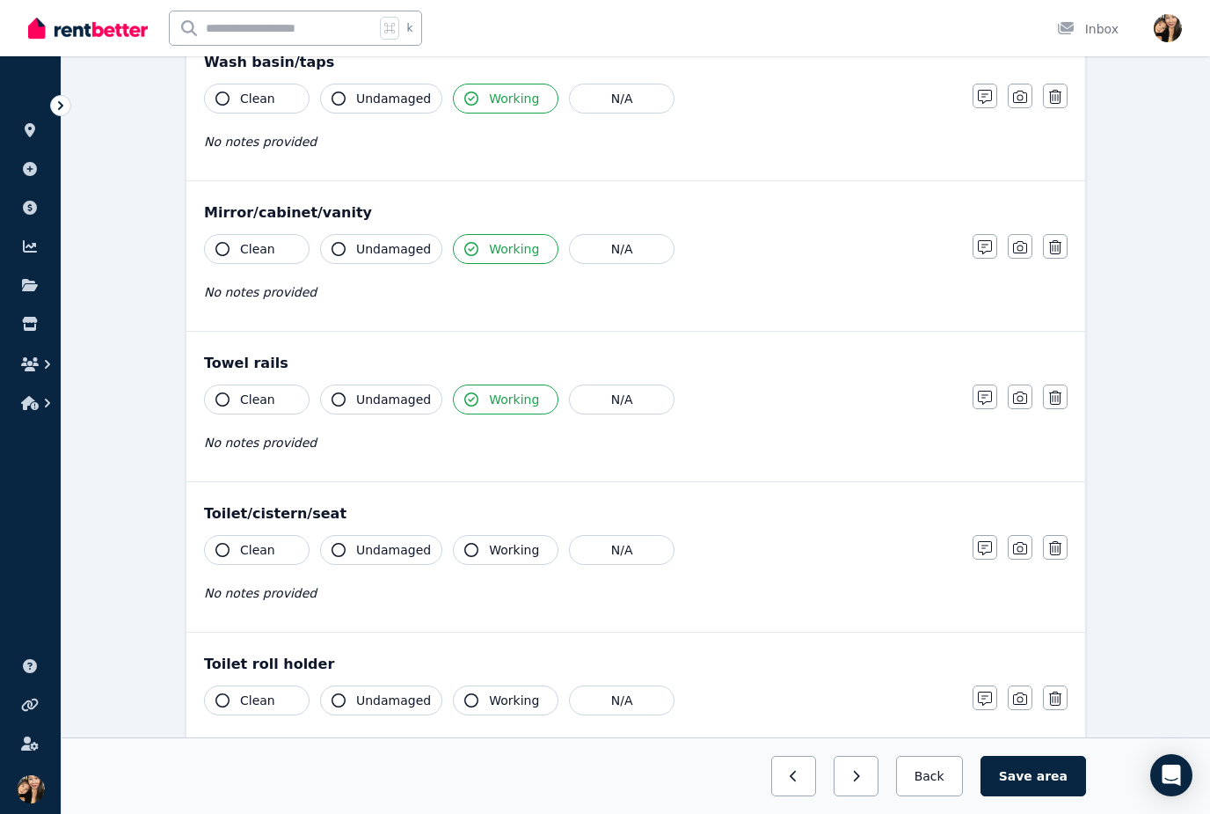
click at [512, 550] on span "Working" at bounding box center [514, 550] width 50 height 18
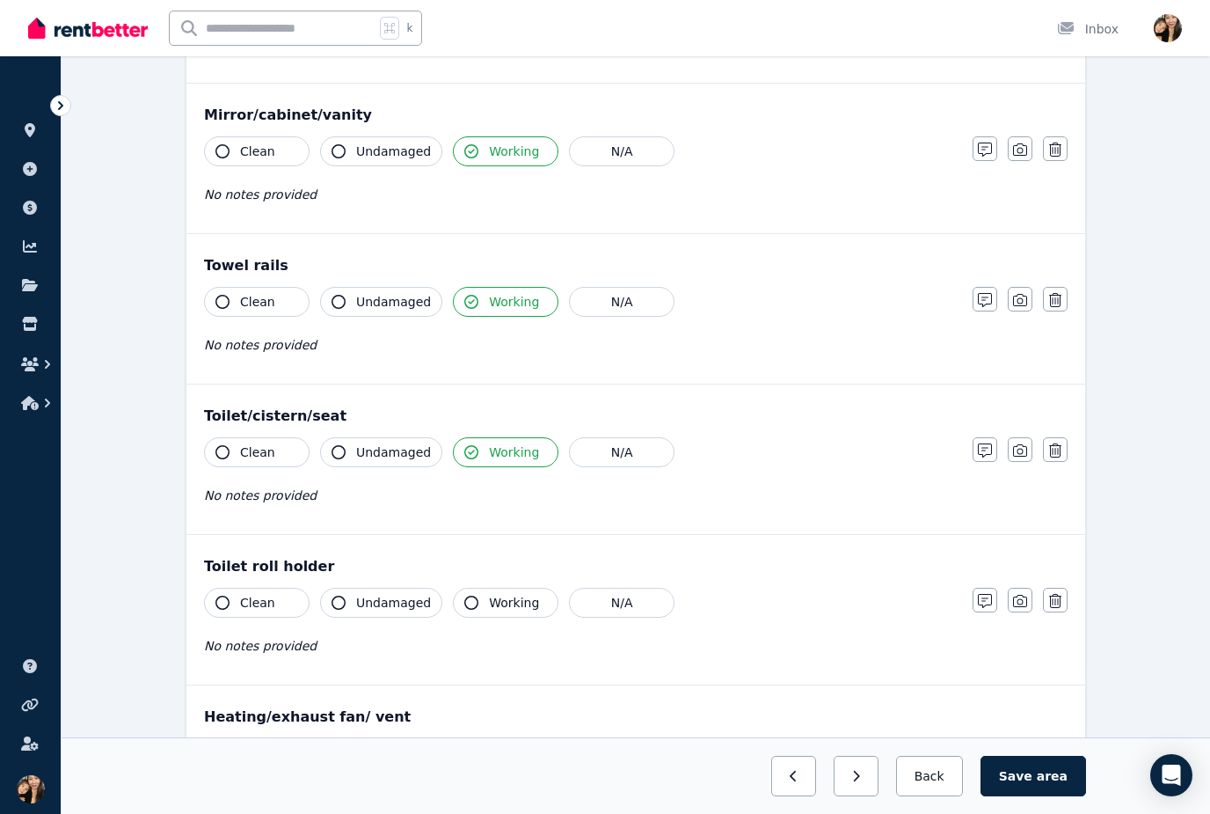
click at [510, 610] on span "Working" at bounding box center [514, 603] width 50 height 18
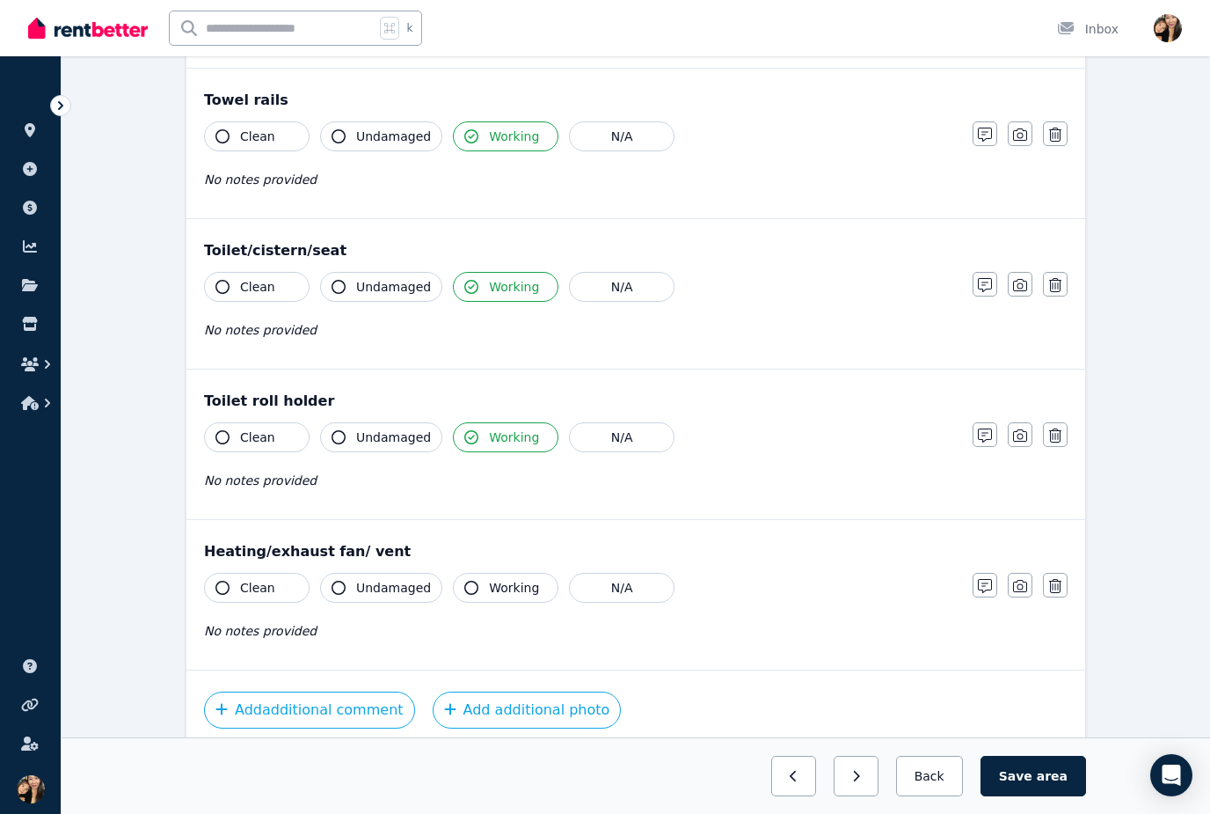
scroll to position [1870, 0]
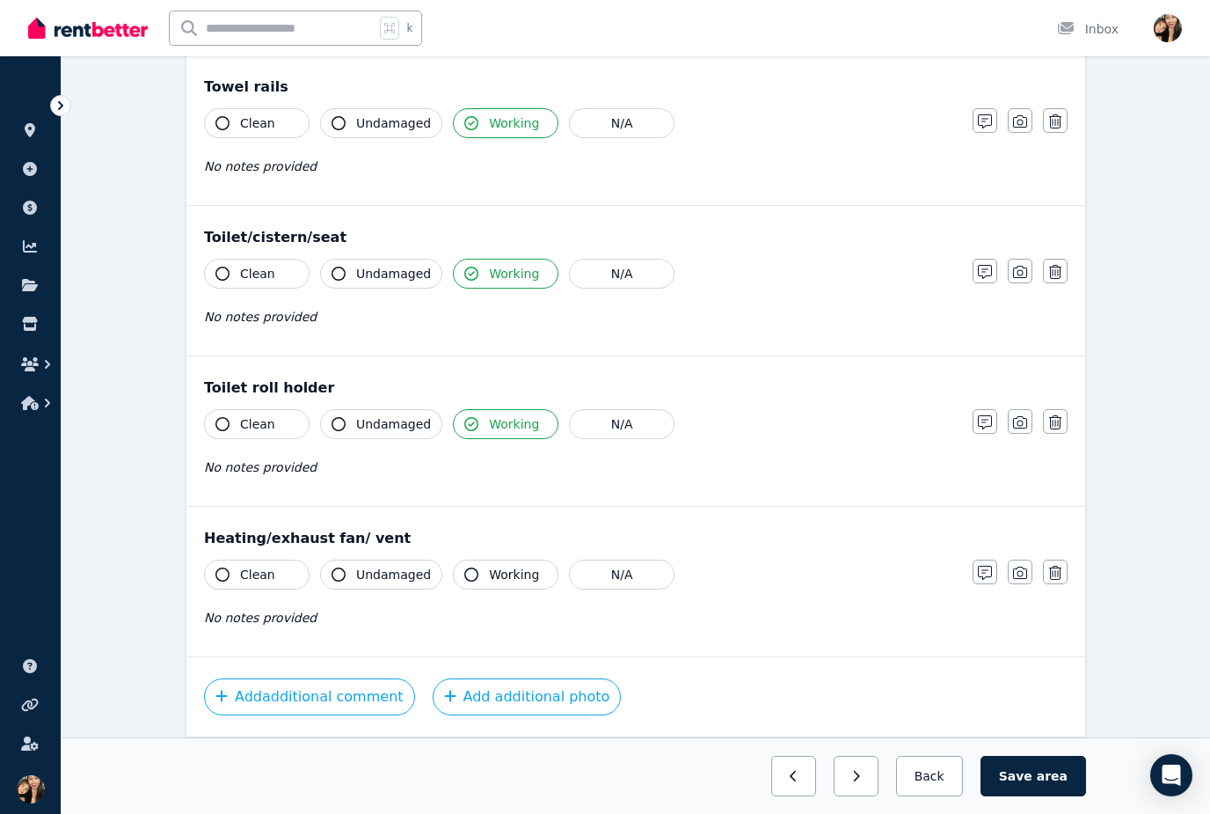
click at [508, 588] on button "Working" at bounding box center [506, 574] width 106 height 30
click at [1043, 785] on span "area" at bounding box center [1052, 776] width 31 height 18
click at [951, 796] on button "Back" at bounding box center [929, 776] width 82 height 40
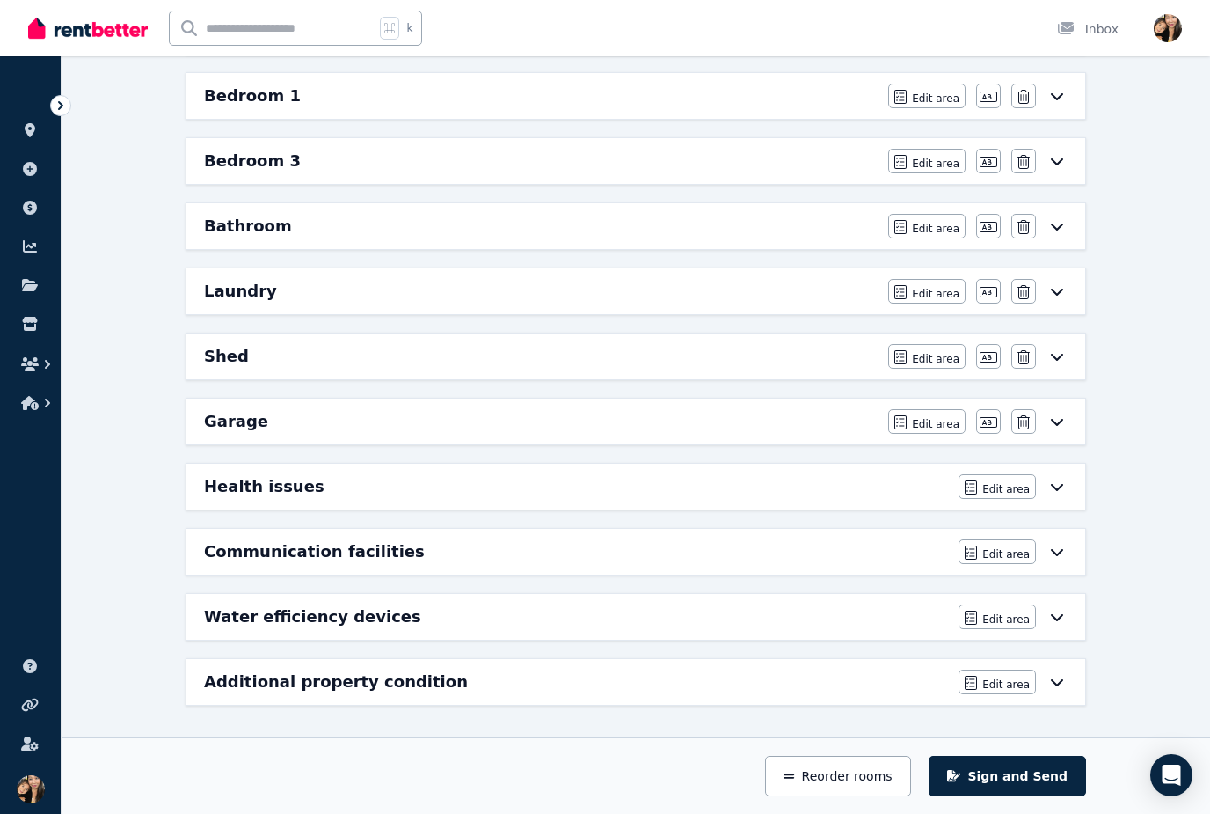
scroll to position [573, 0]
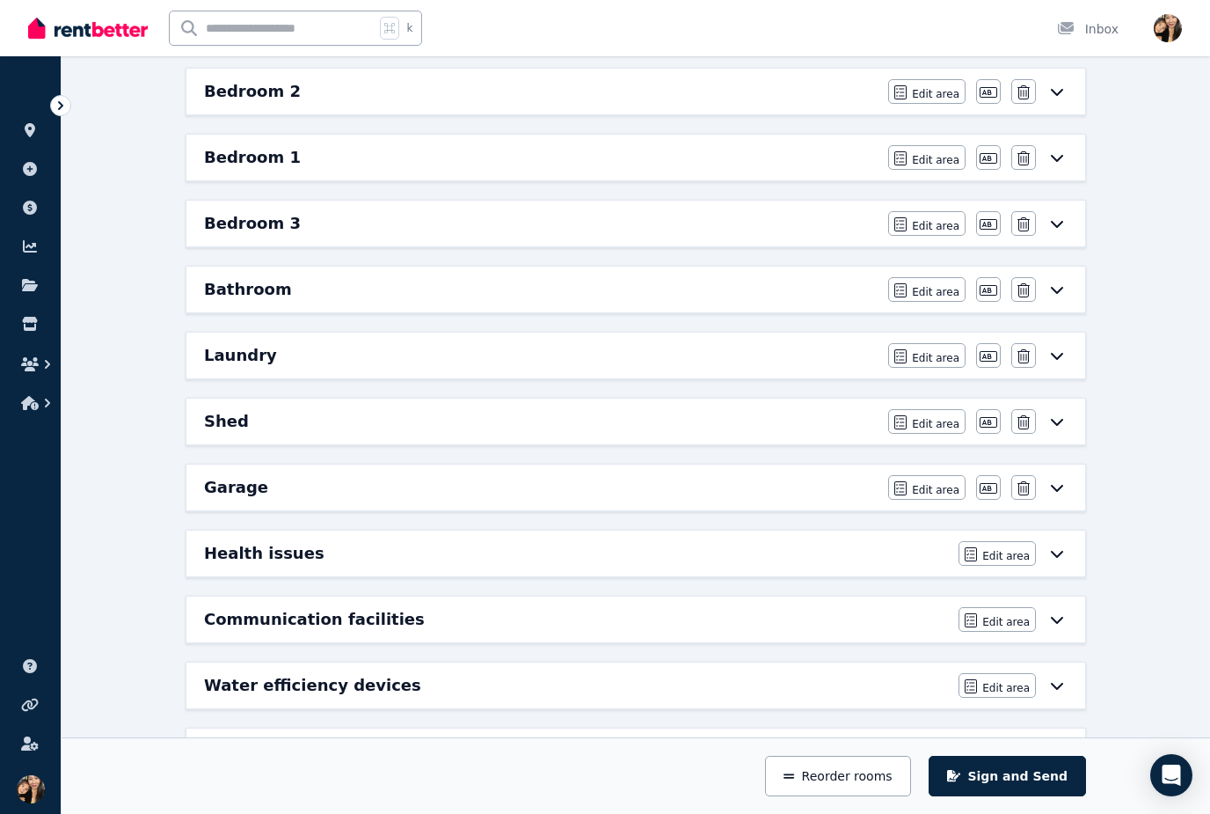
click at [731, 352] on div "Laundry" at bounding box center [541, 355] width 674 height 25
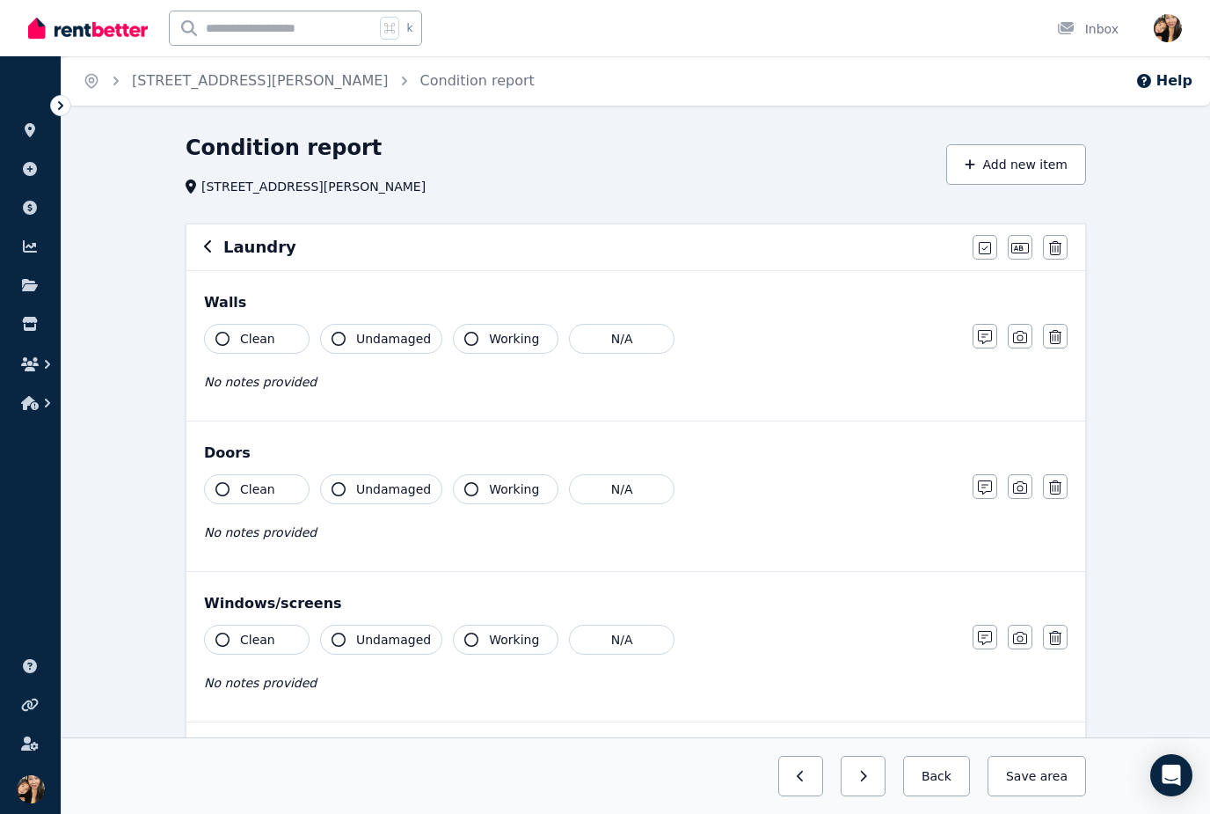
click at [387, 340] on span "Undamaged" at bounding box center [393, 339] width 75 height 18
click at [392, 486] on span "Undamaged" at bounding box center [393, 489] width 75 height 18
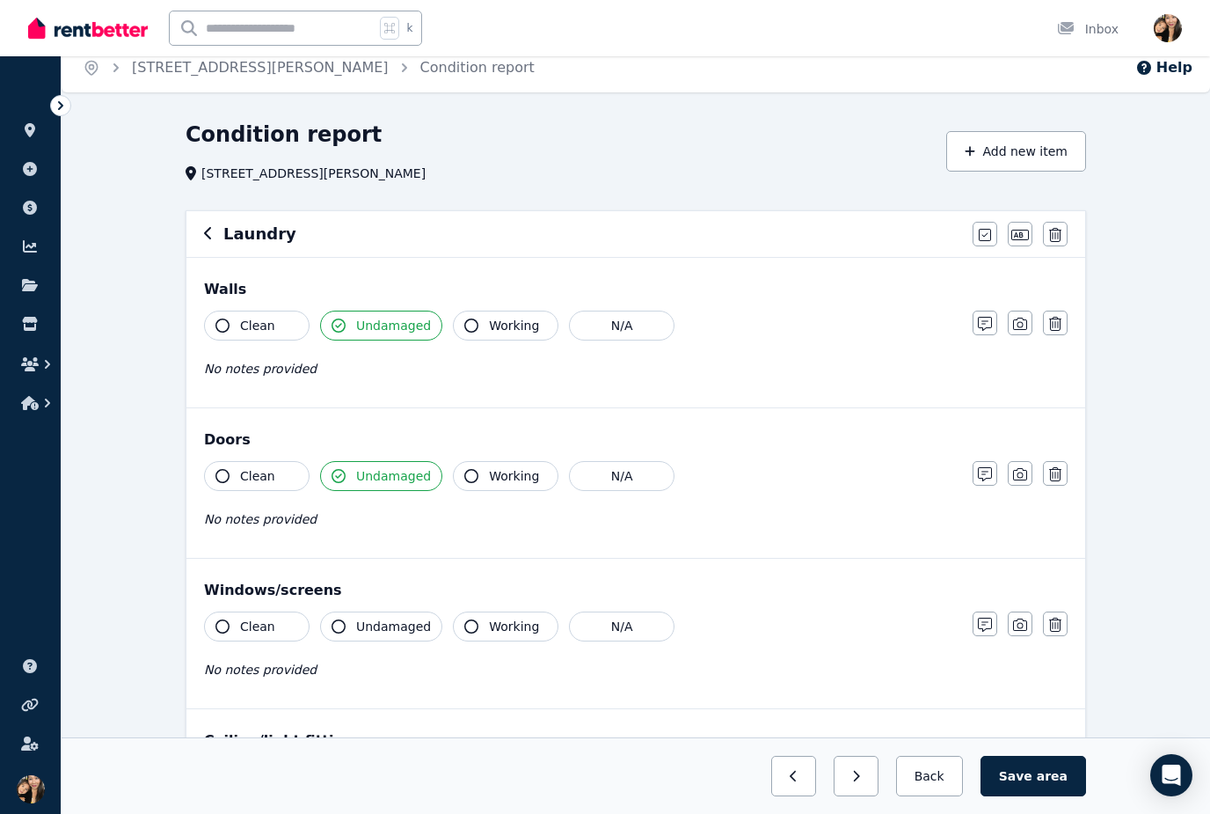
scroll to position [67, 0]
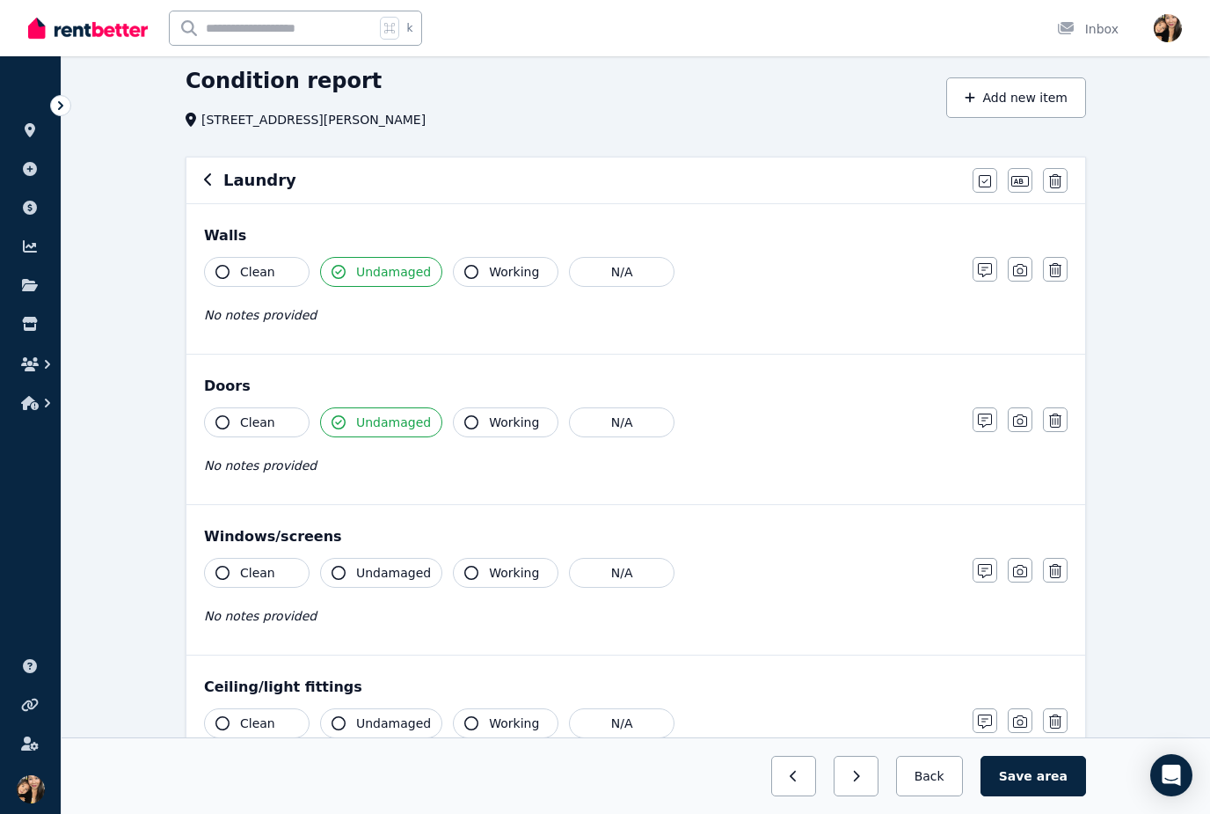
click at [500, 571] on span "Working" at bounding box center [514, 573] width 50 height 18
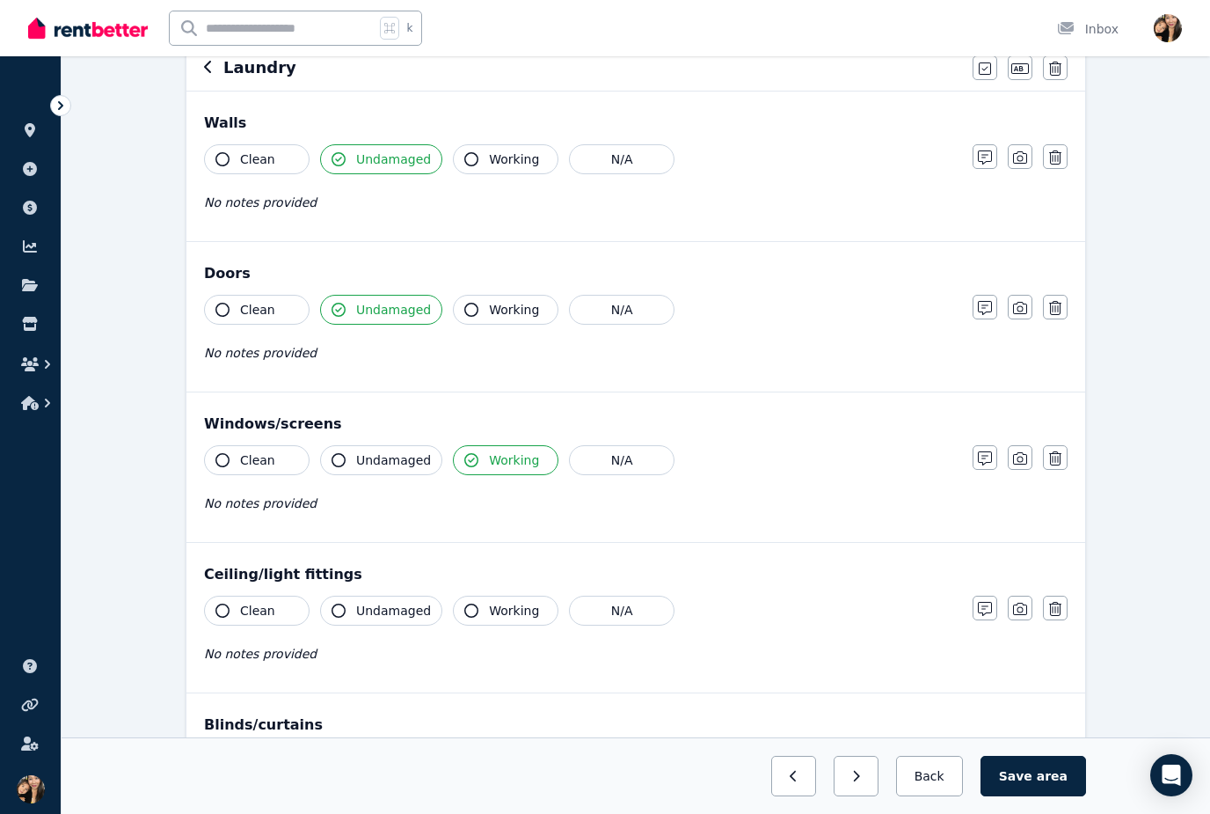
click at [515, 613] on span "Working" at bounding box center [514, 611] width 50 height 18
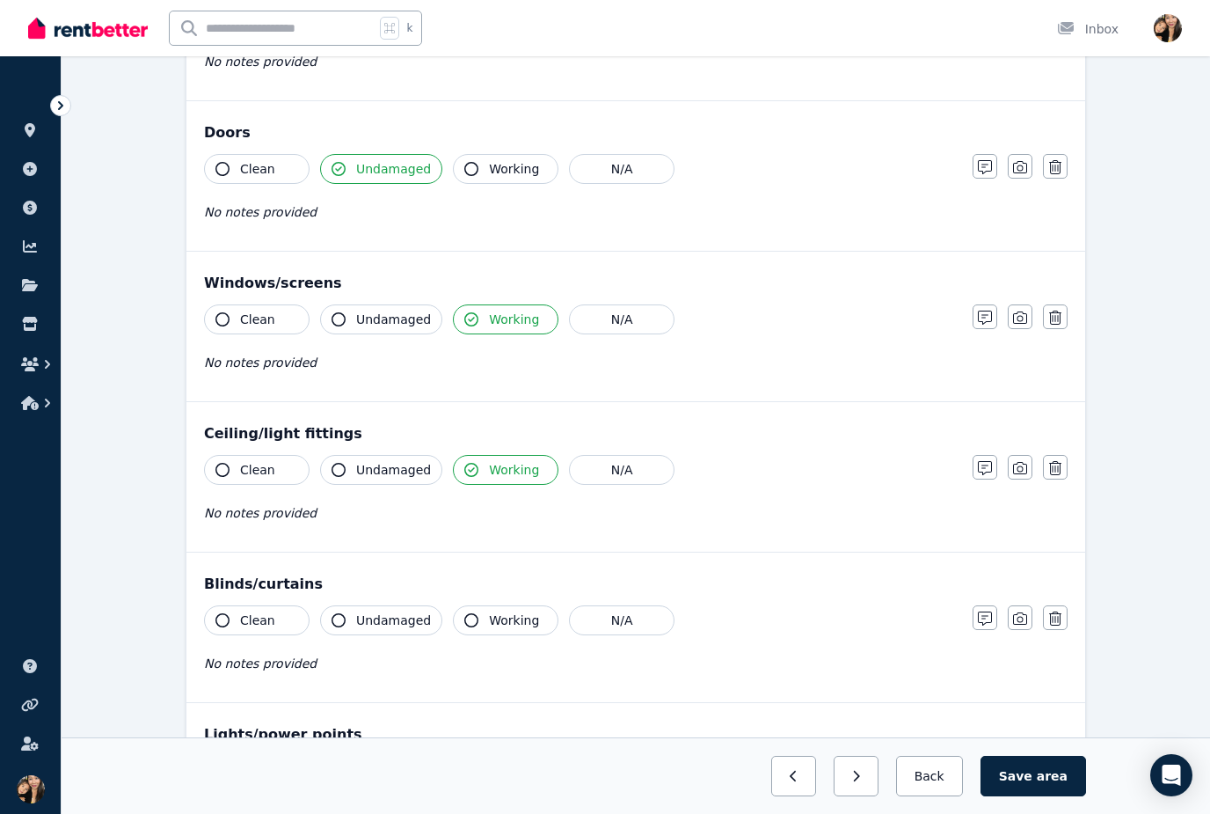
click at [502, 621] on span "Working" at bounding box center [514, 620] width 50 height 18
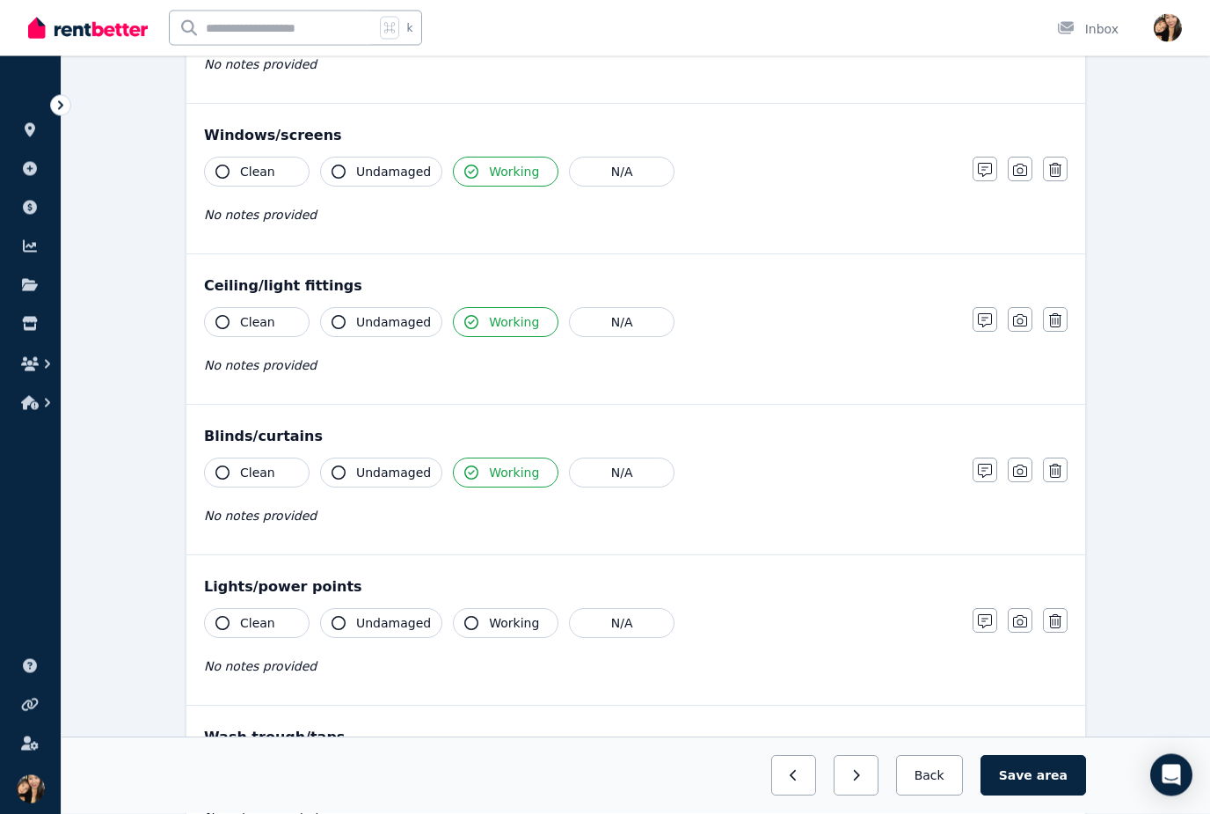
click at [494, 621] on span "Working" at bounding box center [514, 624] width 50 height 18
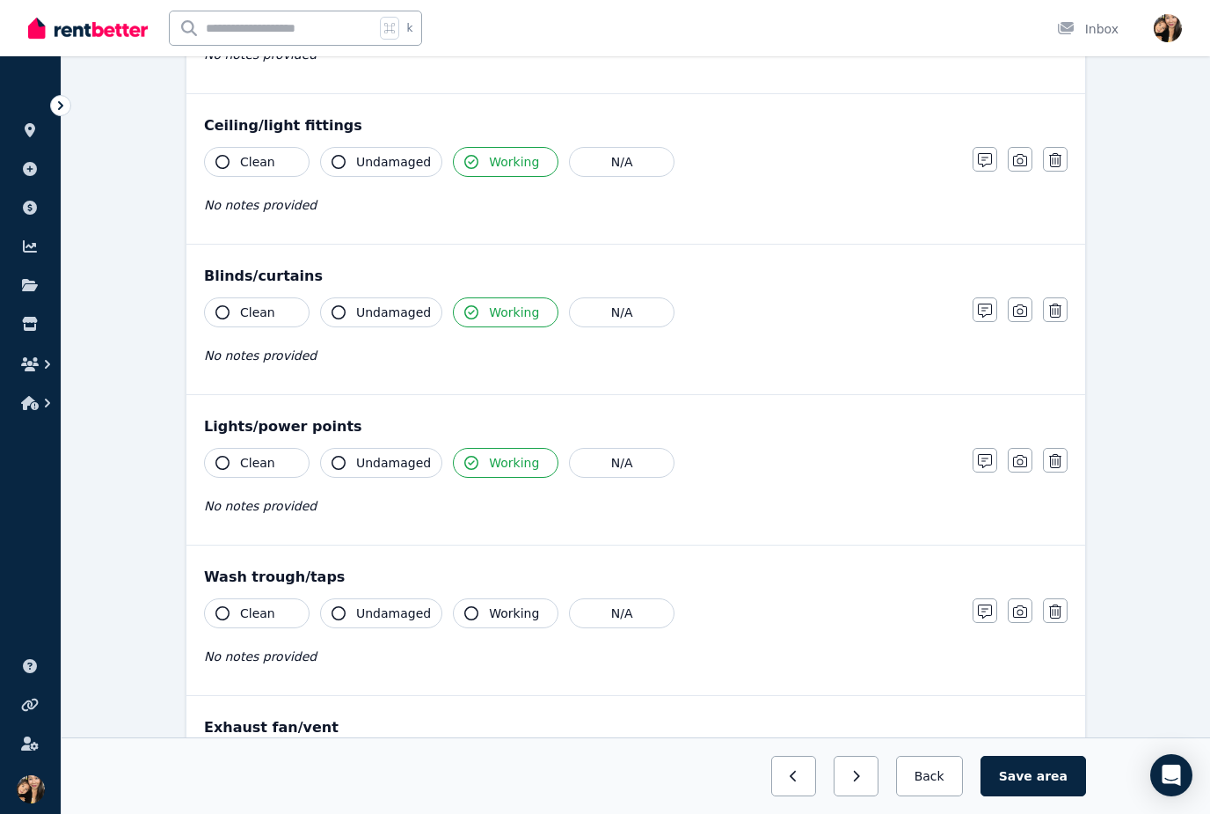
click at [506, 612] on span "Working" at bounding box center [514, 613] width 50 height 18
click at [515, 612] on span "Working" at bounding box center [514, 615] width 50 height 18
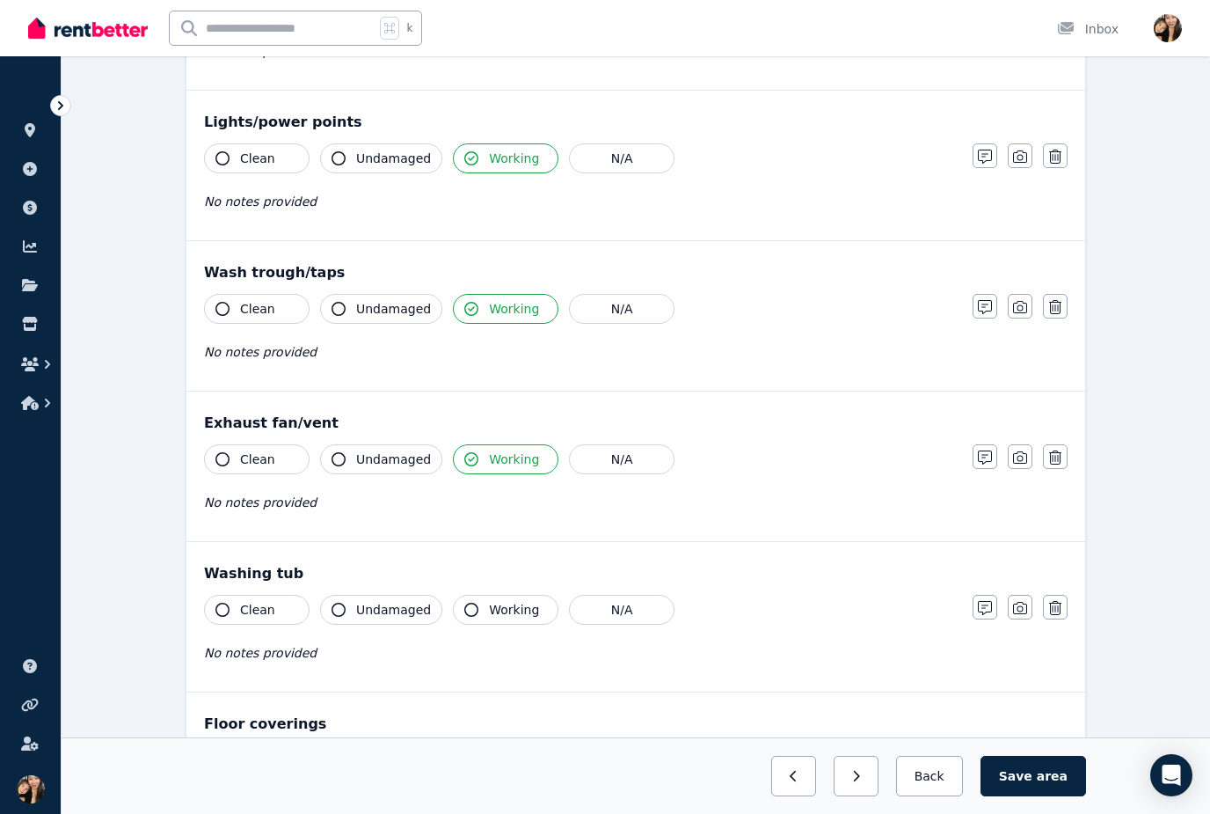
click at [516, 612] on span "Working" at bounding box center [514, 610] width 50 height 18
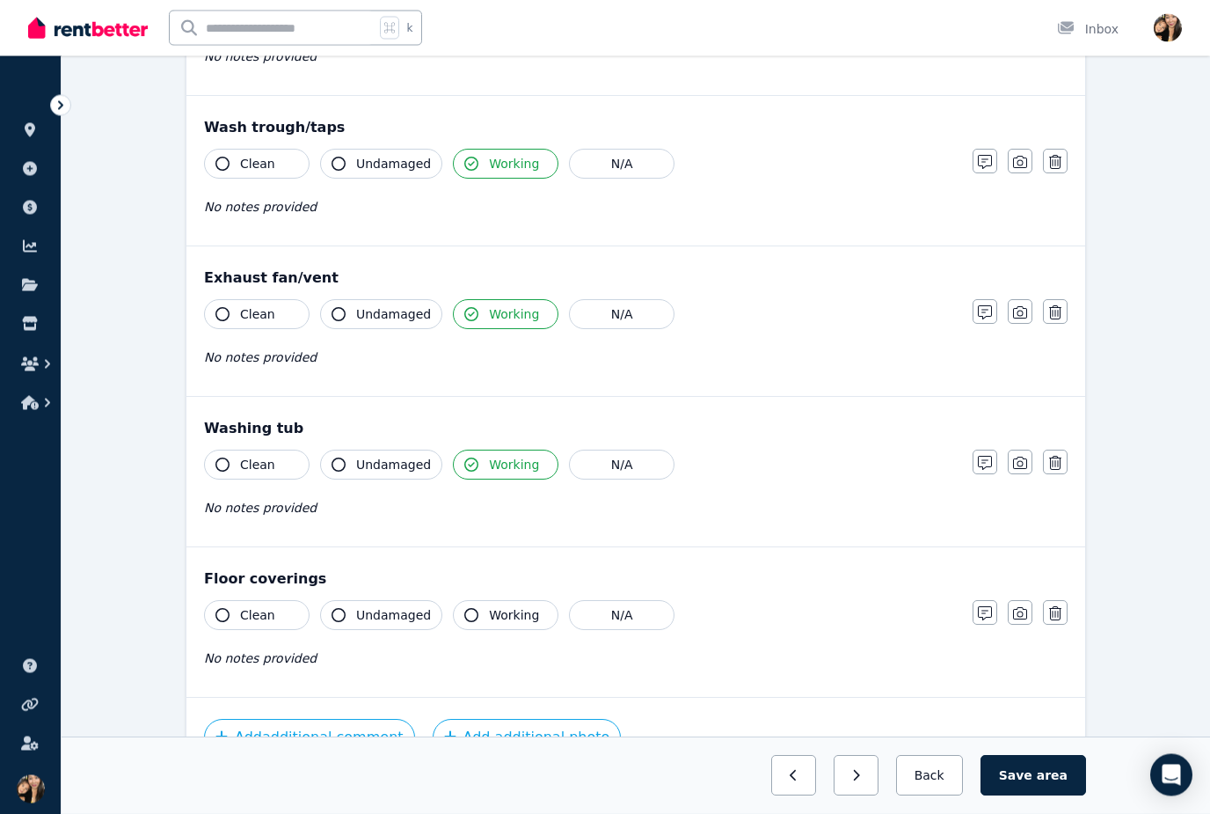
scroll to position [1079, 0]
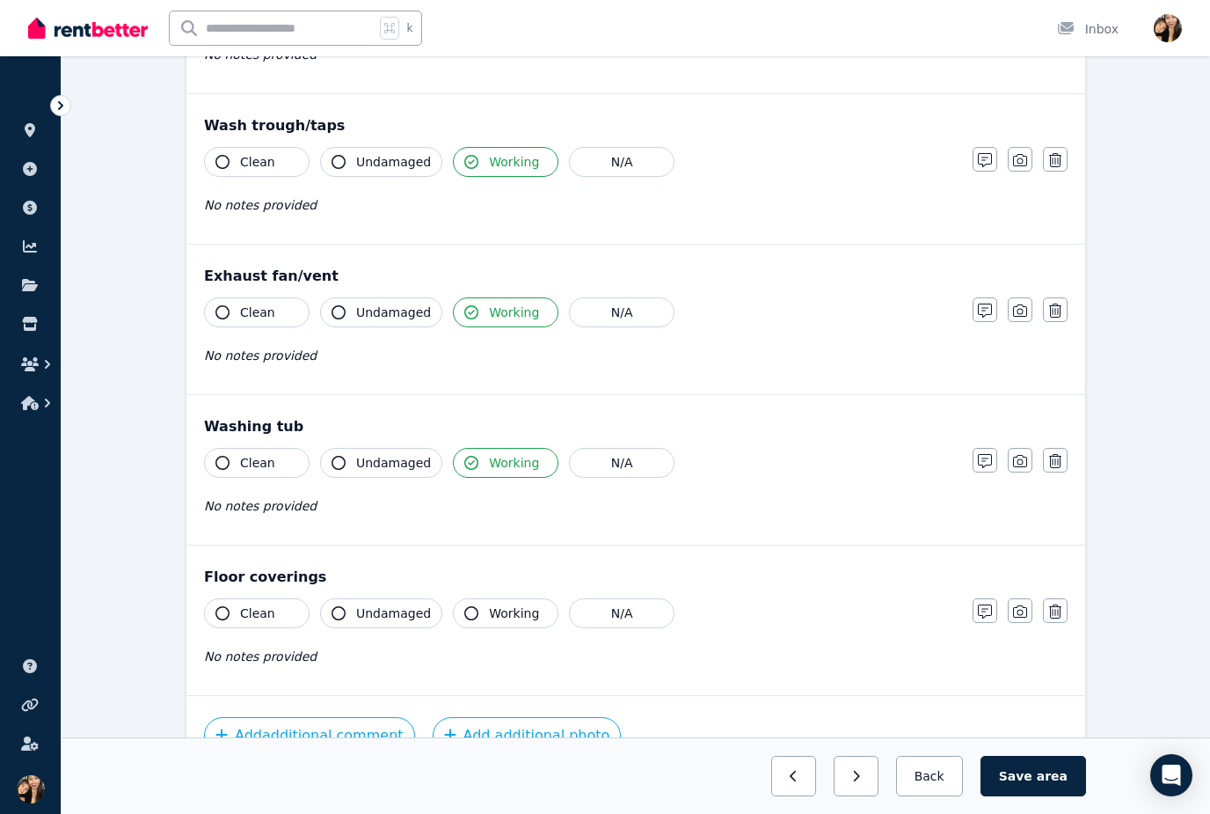
click at [288, 617] on button "Clean" at bounding box center [257, 613] width 106 height 30
click at [362, 606] on span "Undamaged" at bounding box center [393, 613] width 75 height 18
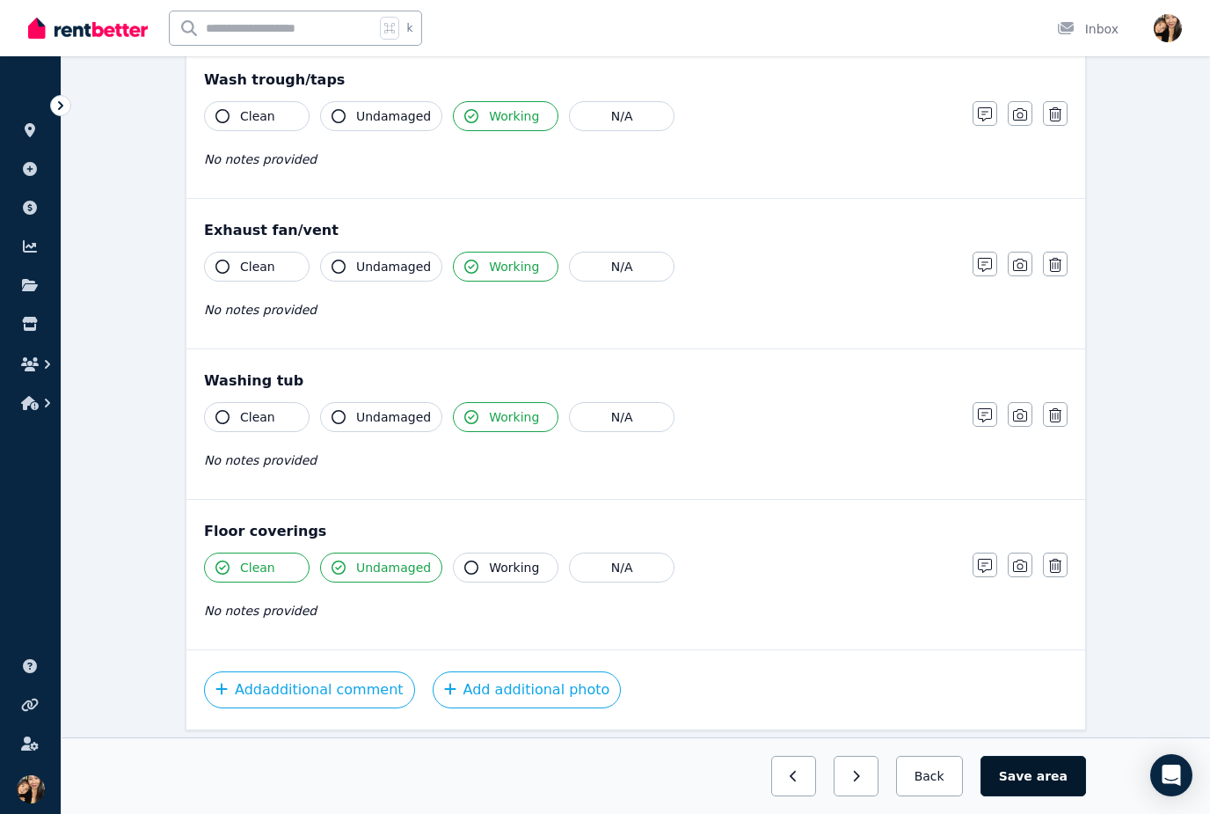
click at [1032, 796] on button "Save area" at bounding box center [1034, 776] width 106 height 40
click at [1038, 796] on button "Save area" at bounding box center [1037, 776] width 99 height 40
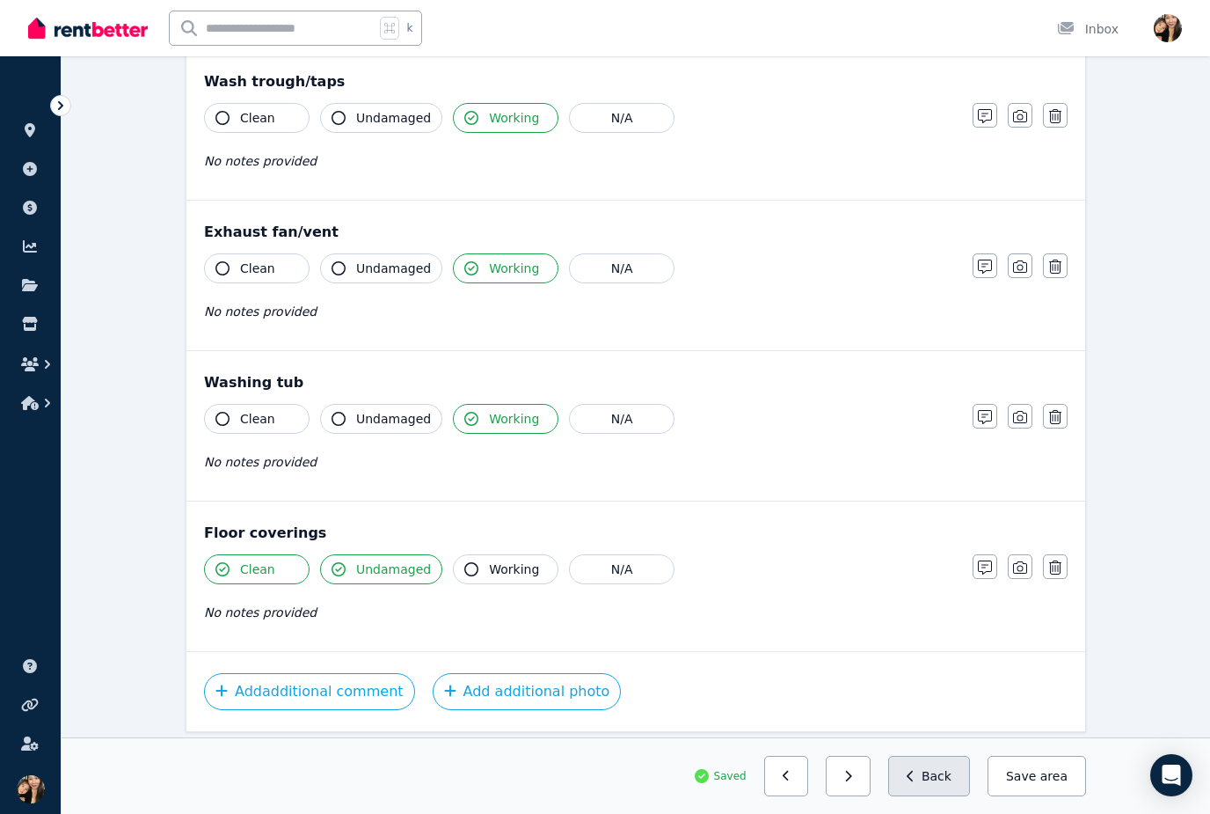
click at [951, 796] on button "Back" at bounding box center [929, 776] width 82 height 40
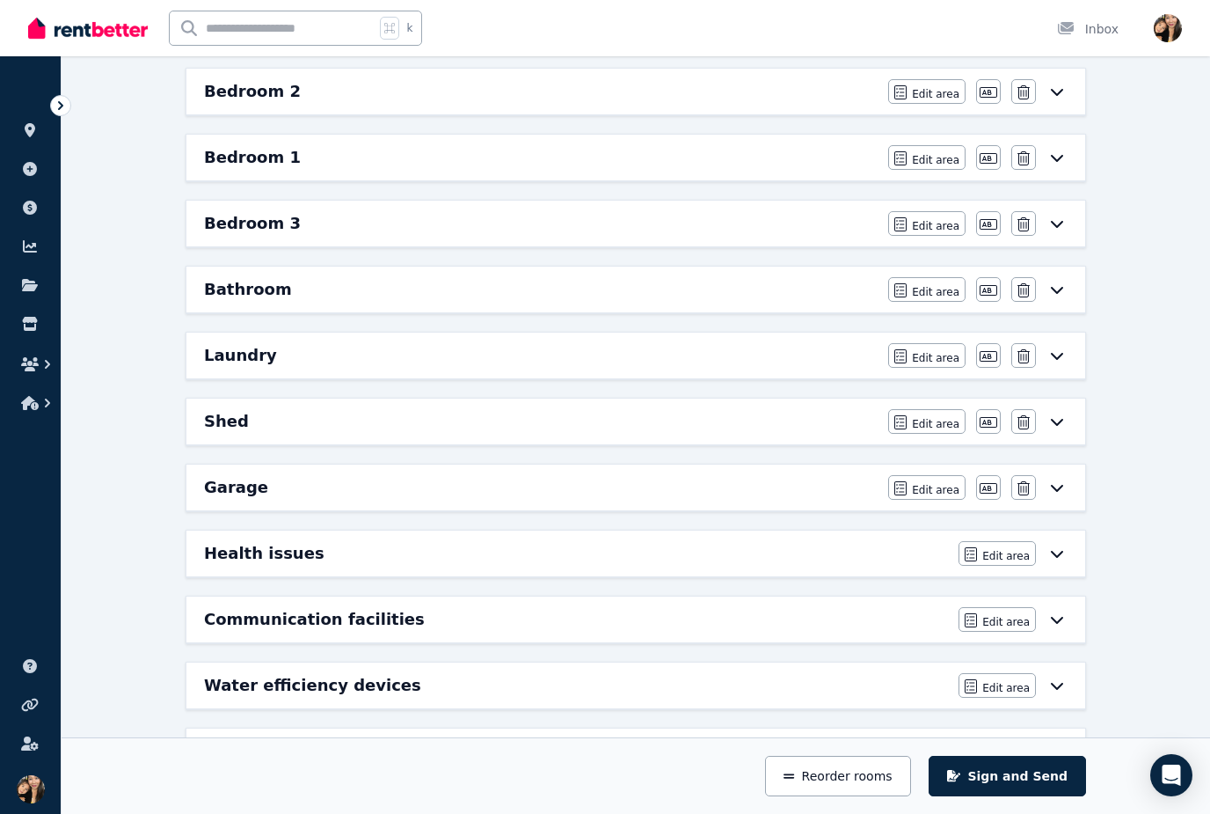
click at [754, 420] on div "Shed" at bounding box center [541, 421] width 674 height 25
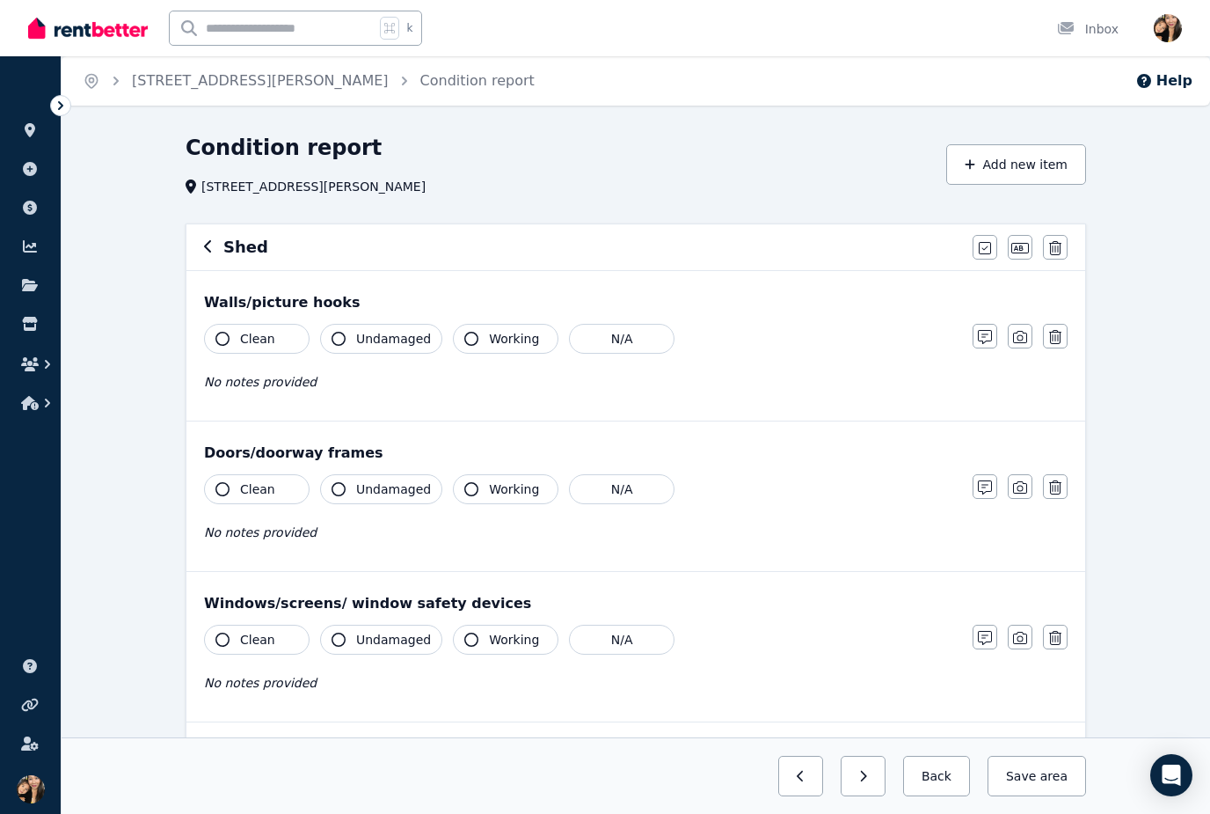
click at [389, 340] on span "Undamaged" at bounding box center [393, 339] width 75 height 18
click at [605, 500] on button "N/A" at bounding box center [622, 489] width 106 height 30
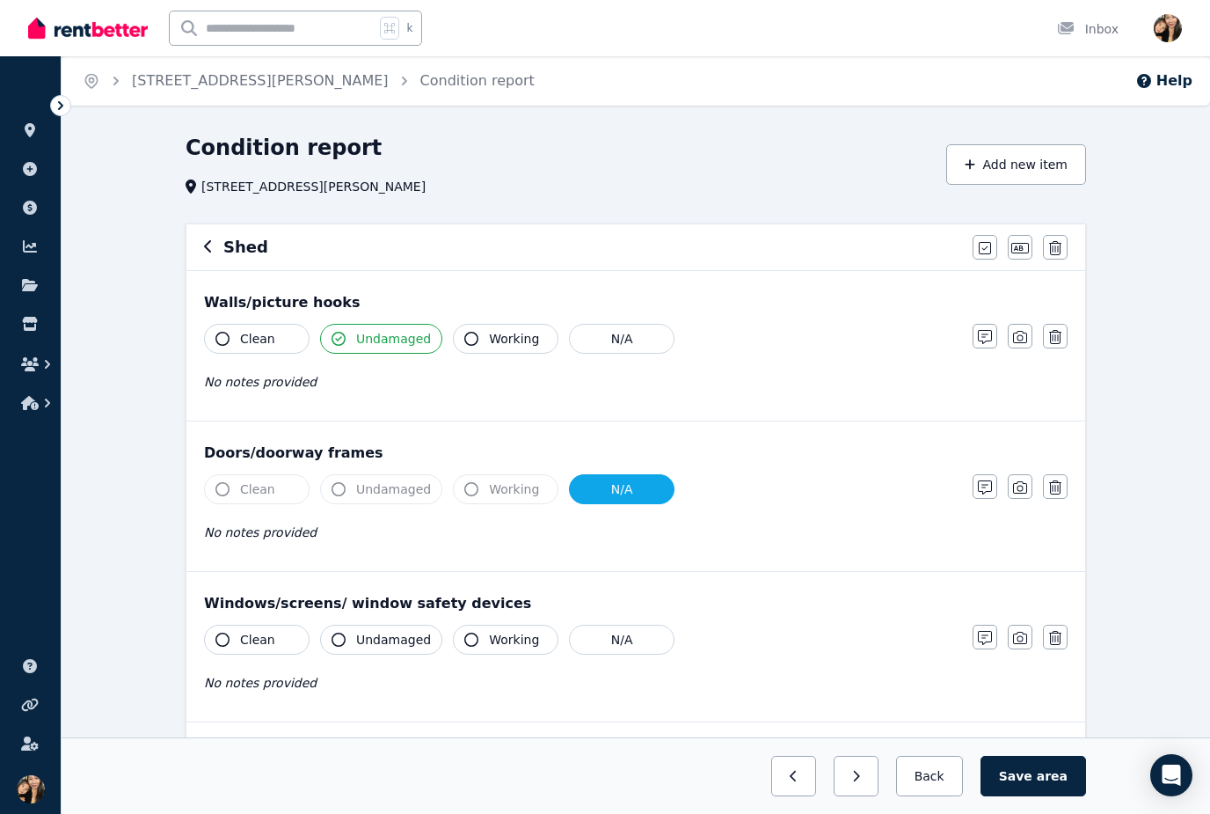
click at [374, 490] on span "Undamaged" at bounding box center [393, 489] width 75 height 18
click at [624, 486] on button "N/A" at bounding box center [622, 489] width 106 height 30
click at [537, 538] on div "No notes provided" at bounding box center [579, 532] width 751 height 21
click at [614, 488] on button "N/A" at bounding box center [622, 489] width 106 height 30
click at [612, 475] on button "N/A" at bounding box center [622, 489] width 106 height 30
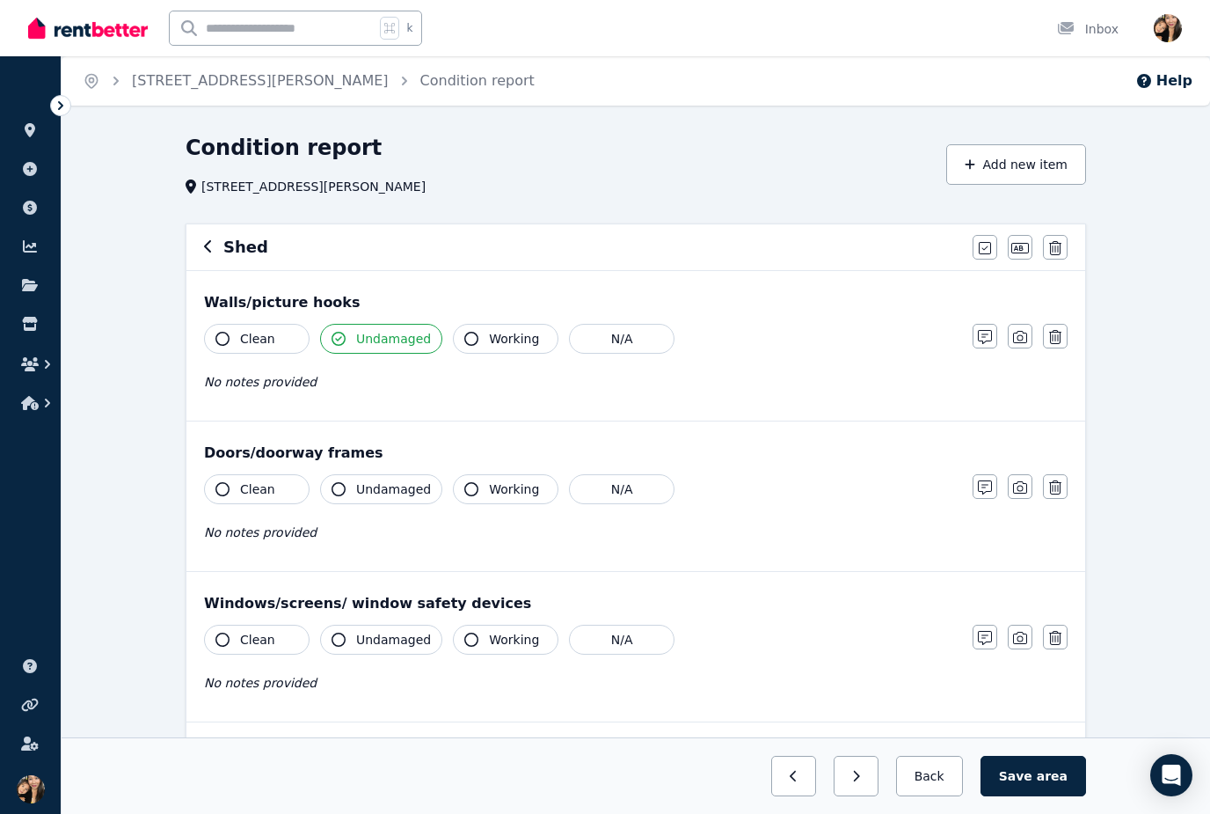
click at [505, 486] on span "Working" at bounding box center [514, 489] width 50 height 18
click at [579, 539] on div "No notes provided" at bounding box center [579, 532] width 751 height 21
click at [982, 481] on icon "button" at bounding box center [985, 487] width 14 height 14
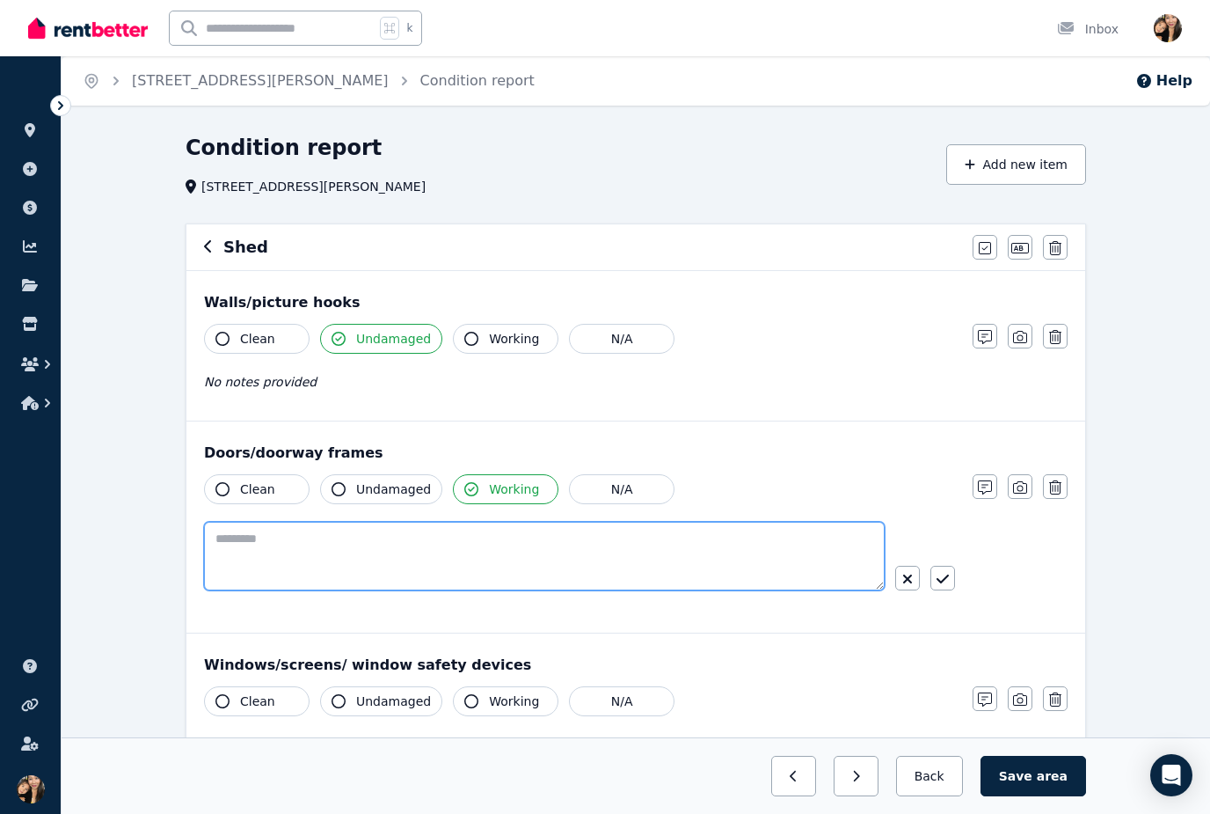
click at [676, 538] on textarea at bounding box center [544, 556] width 681 height 69
type textarea "*"
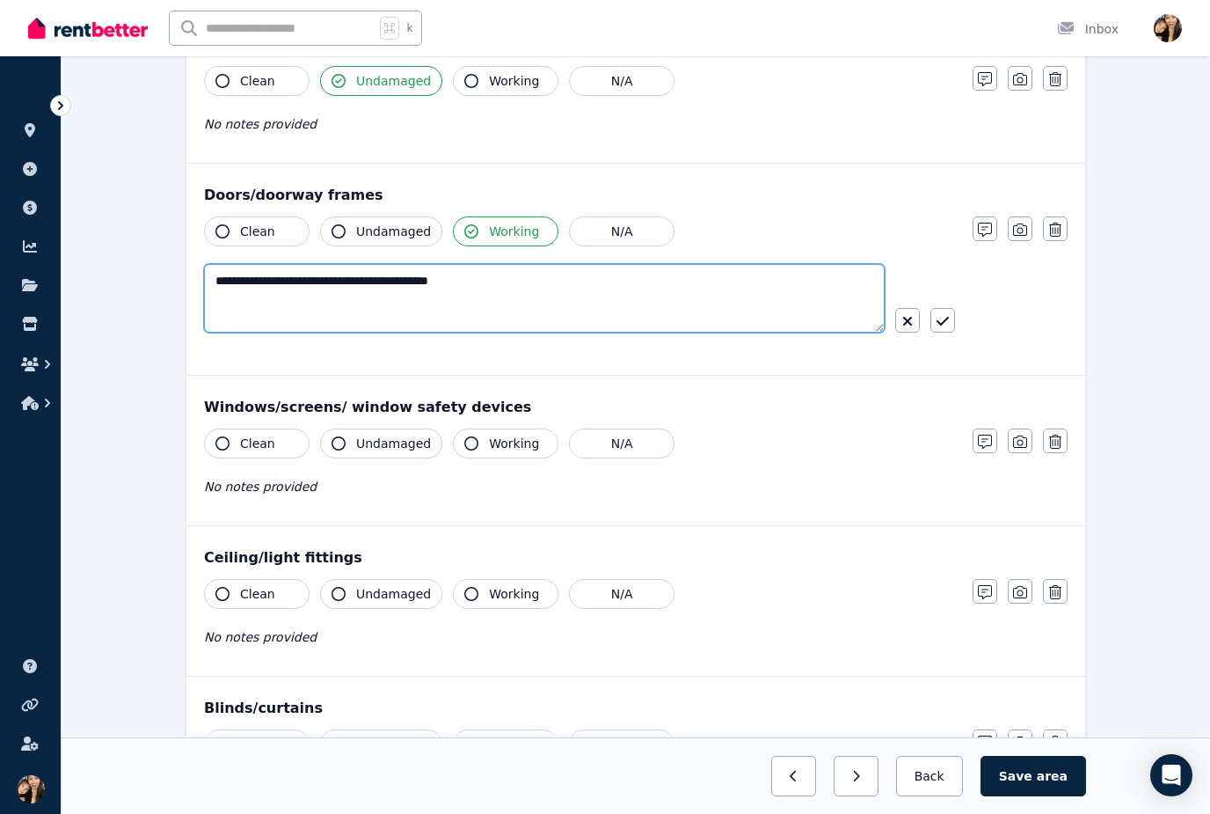
scroll to position [258, 0]
type textarea "**********"
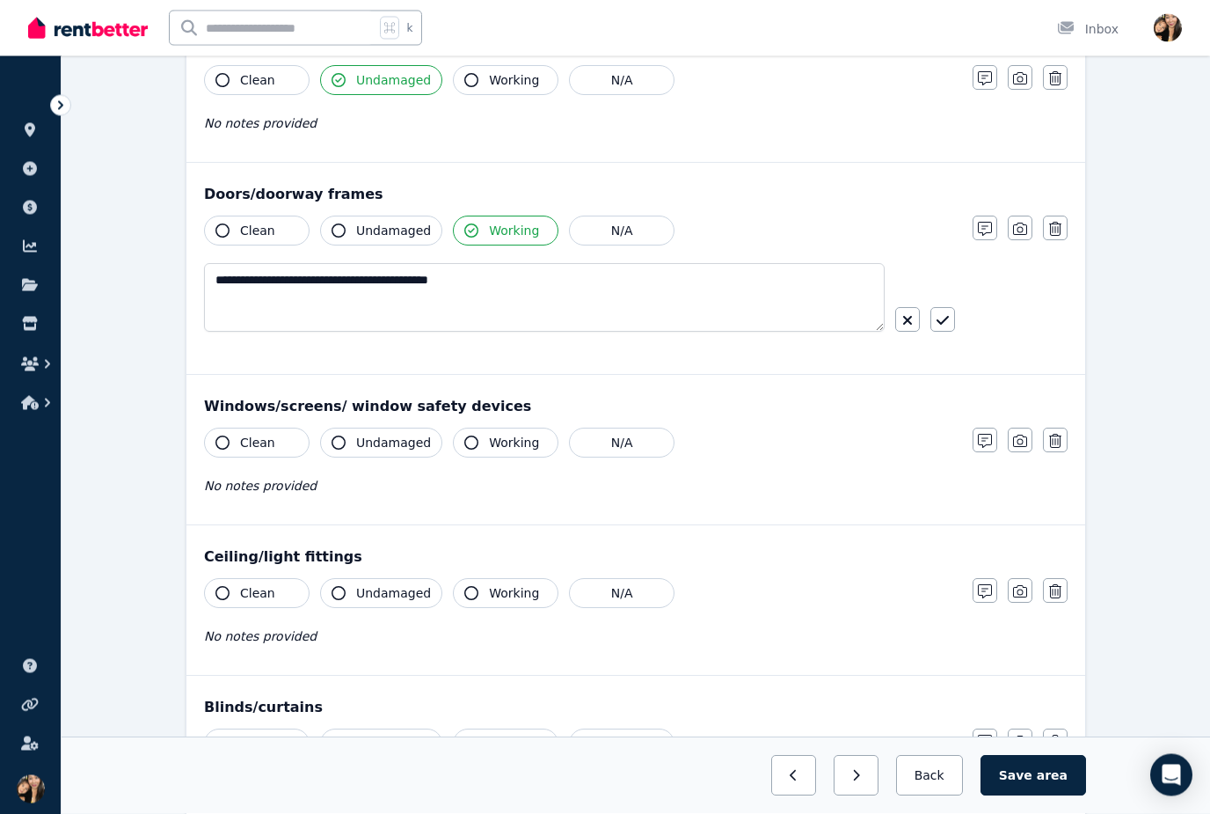
click at [498, 436] on span "Working" at bounding box center [514, 444] width 50 height 18
click at [511, 593] on span "Working" at bounding box center [514, 593] width 50 height 18
click at [504, 747] on span "Working" at bounding box center [514, 743] width 50 height 18
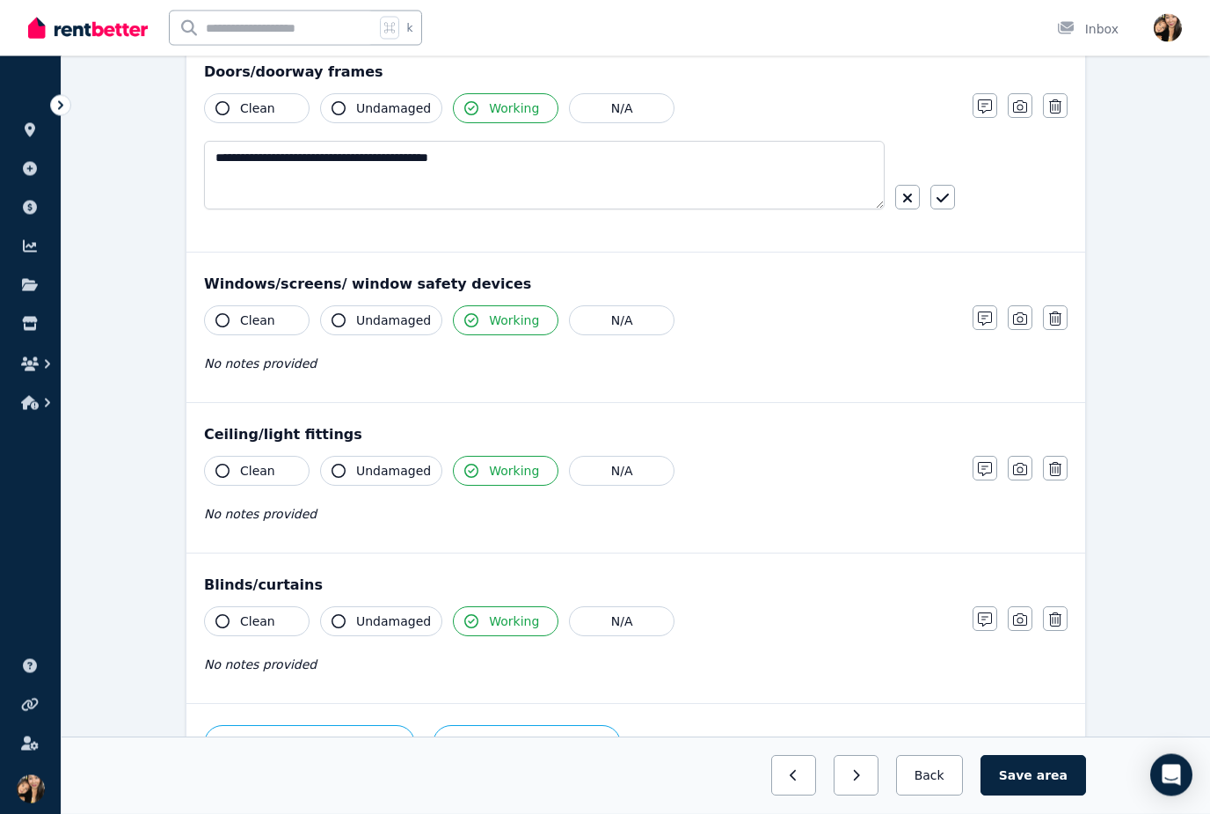
scroll to position [435, 0]
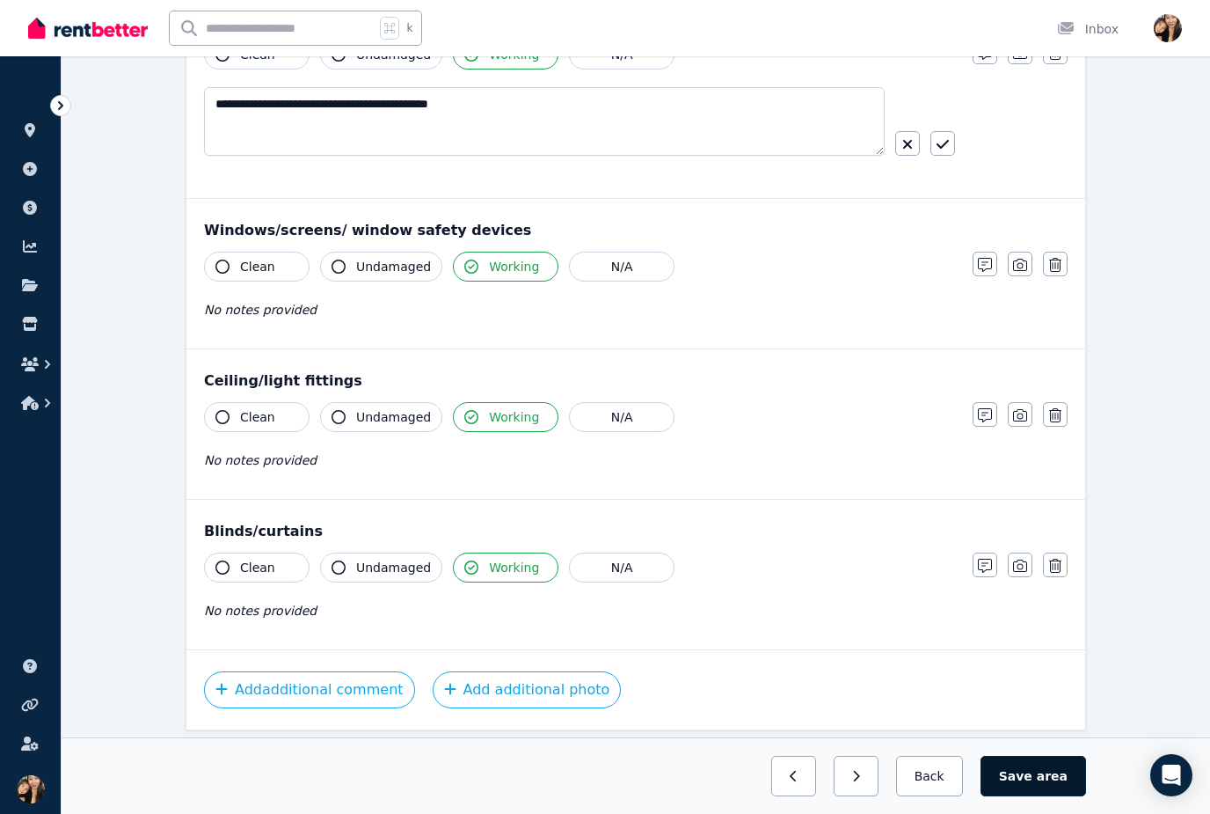
click at [1047, 785] on span "area" at bounding box center [1052, 776] width 31 height 18
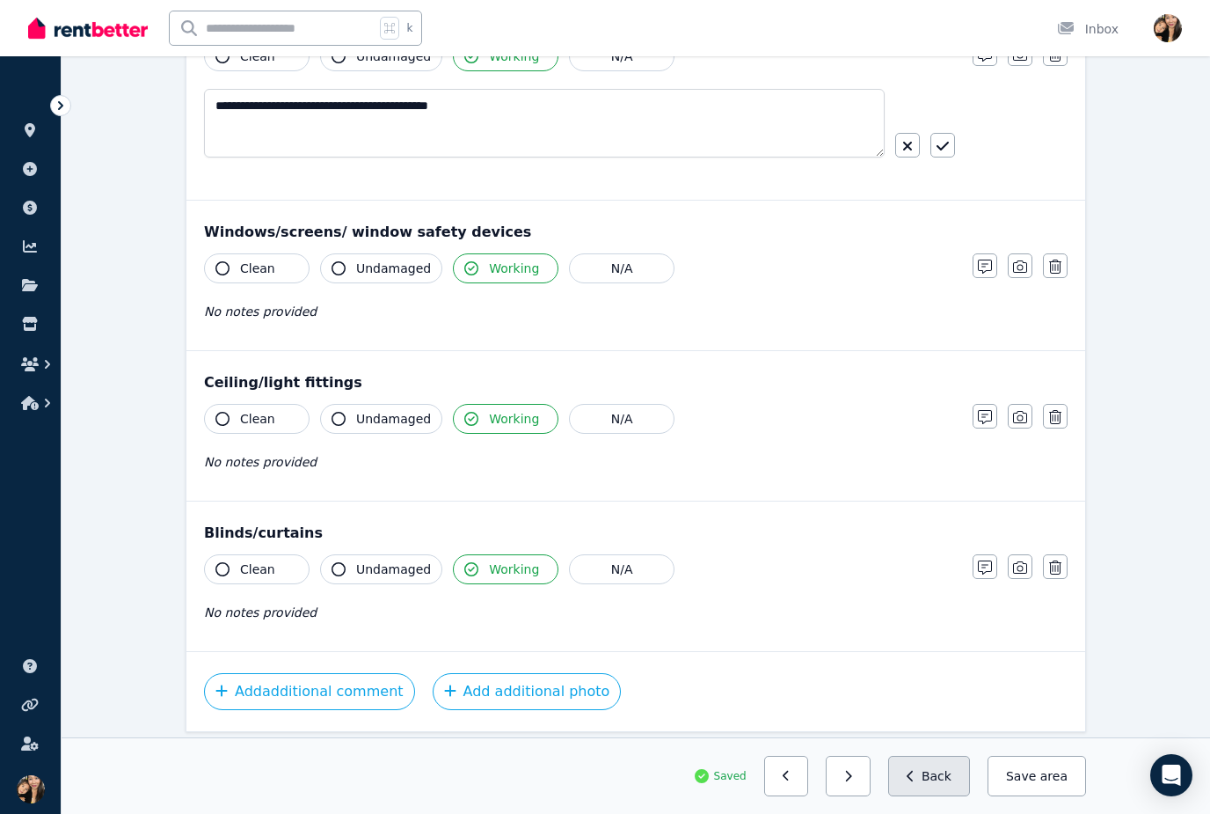
click at [949, 796] on button "Back" at bounding box center [929, 776] width 82 height 40
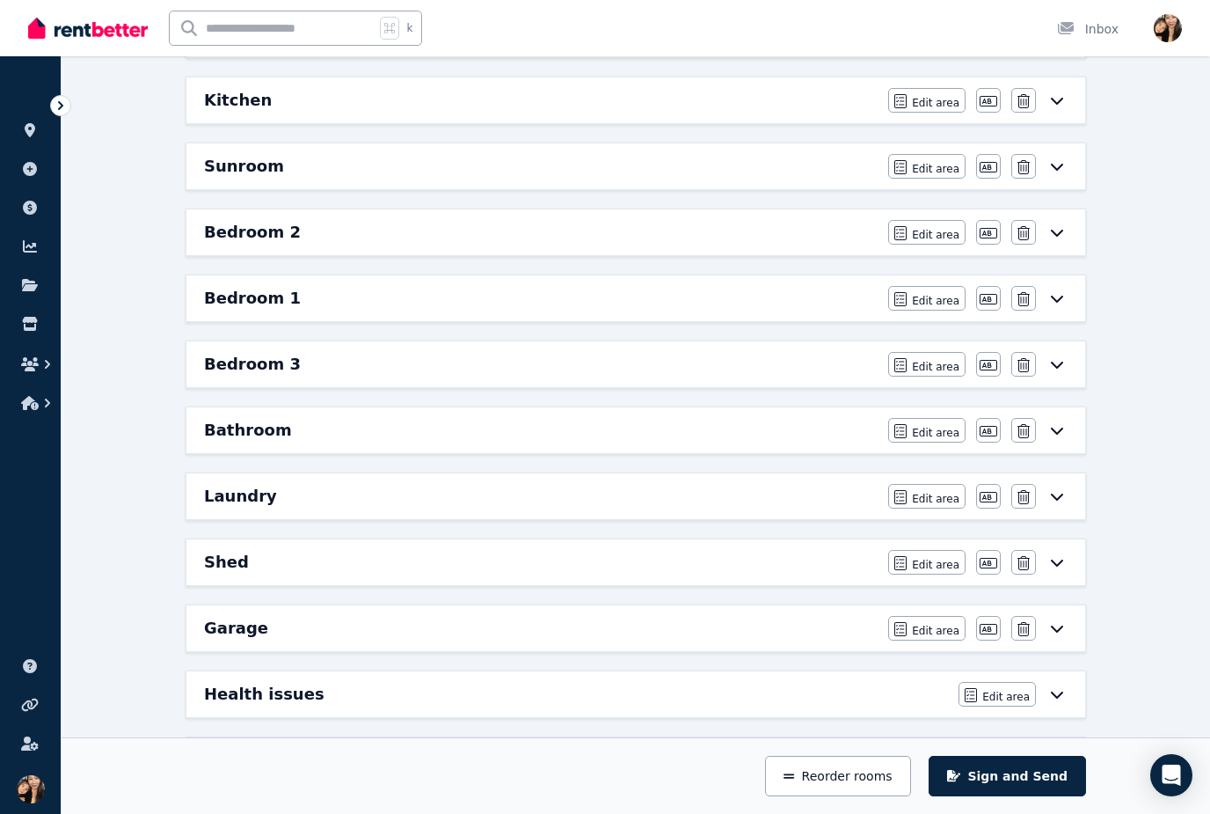
click at [720, 617] on div "Garage" at bounding box center [541, 628] width 674 height 25
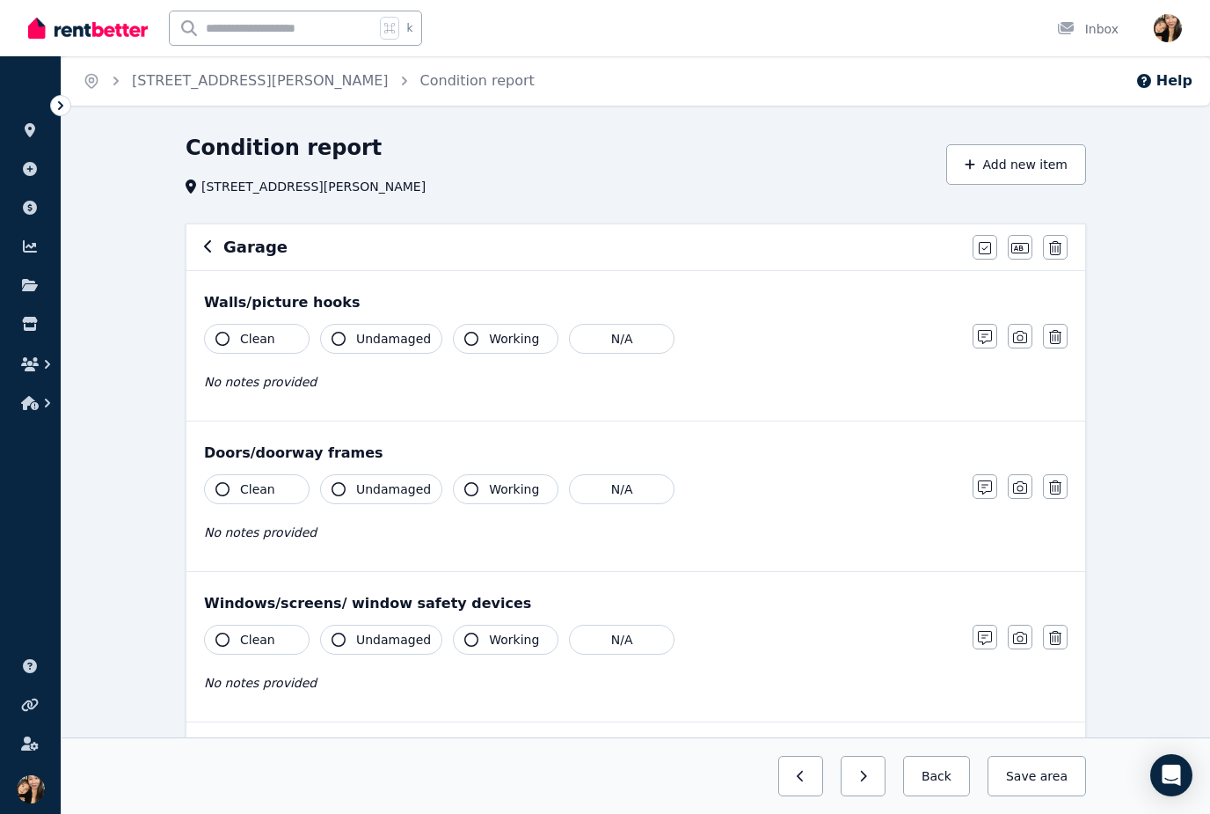
click at [389, 340] on span "Undamaged" at bounding box center [393, 339] width 75 height 18
click at [266, 333] on span "Clean" at bounding box center [257, 339] width 35 height 18
click at [273, 498] on button "Clean" at bounding box center [257, 489] width 106 height 30
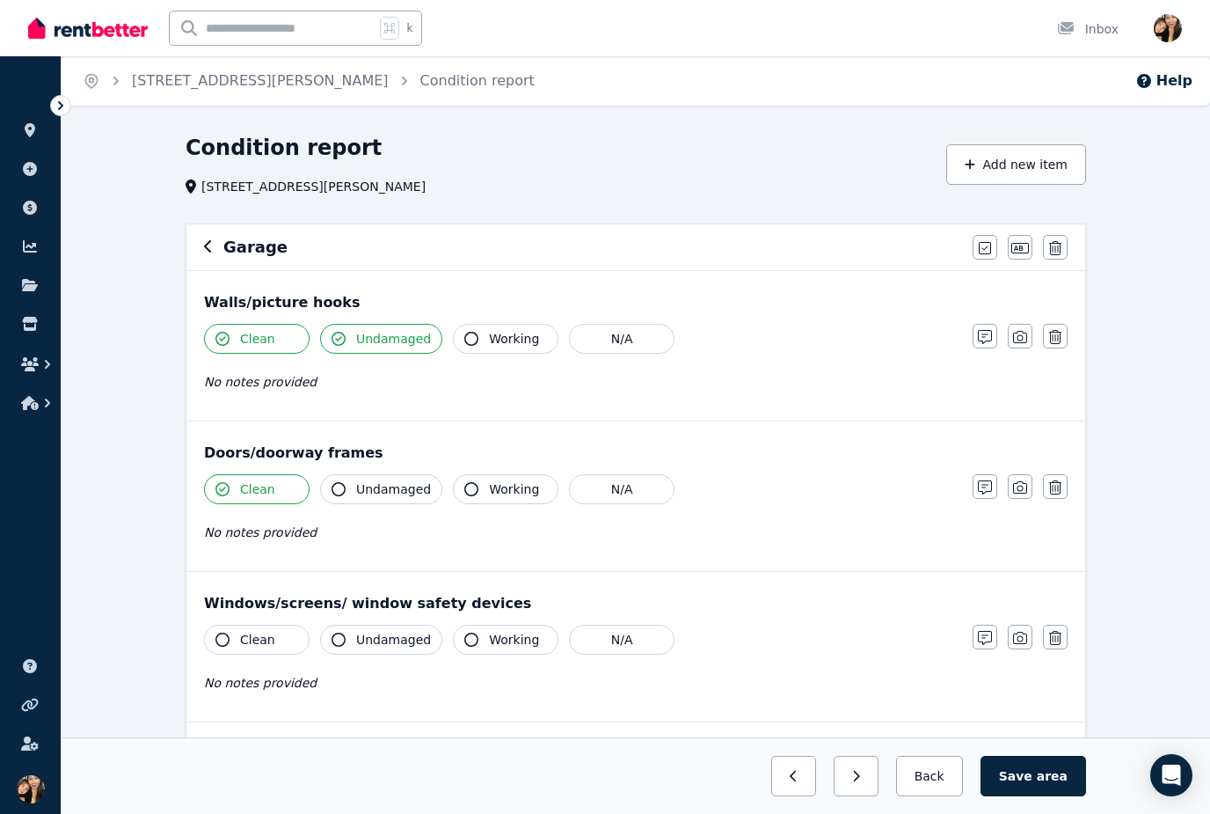
click at [381, 493] on span "Undamaged" at bounding box center [393, 489] width 75 height 18
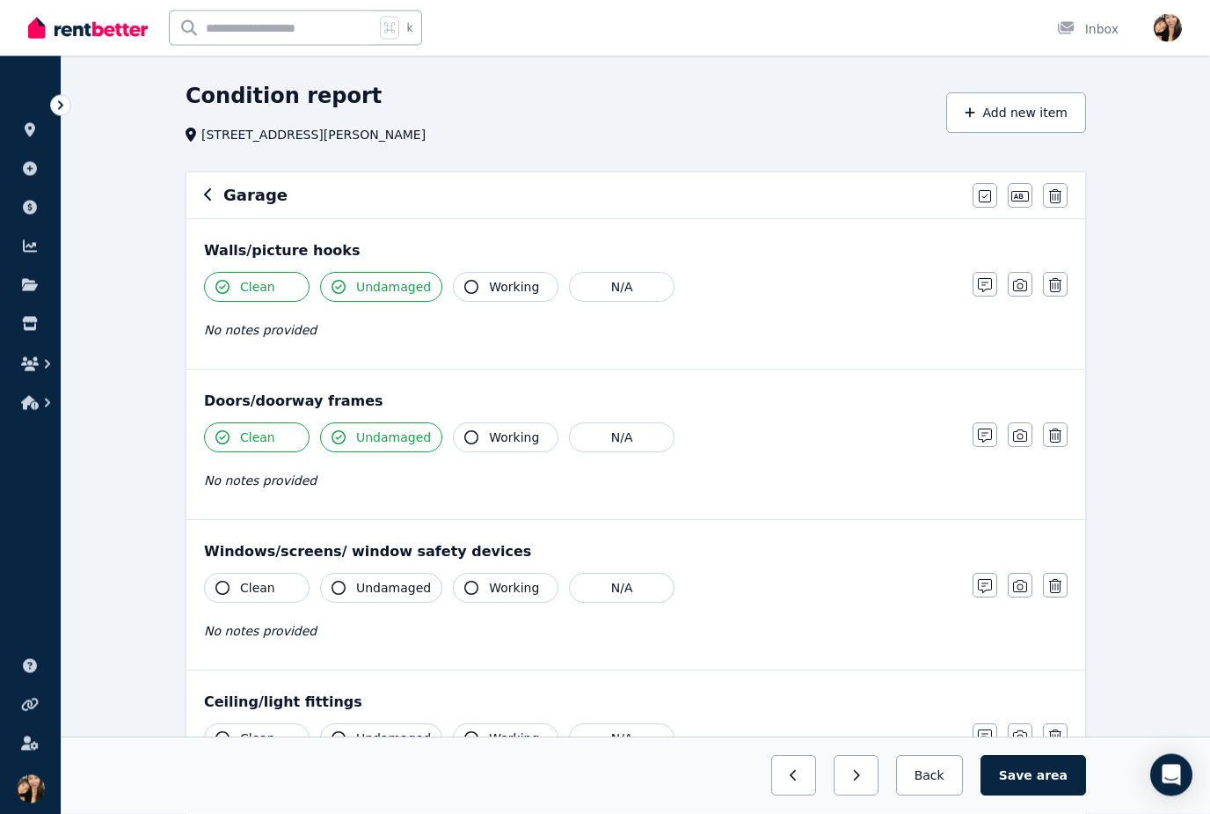
click at [300, 585] on button "Clean" at bounding box center [257, 588] width 106 height 30
click at [280, 581] on button "Clean" at bounding box center [257, 588] width 106 height 30
click at [514, 592] on span "Working" at bounding box center [514, 588] width 50 height 18
click at [269, 581] on span "Clean" at bounding box center [257, 588] width 35 height 18
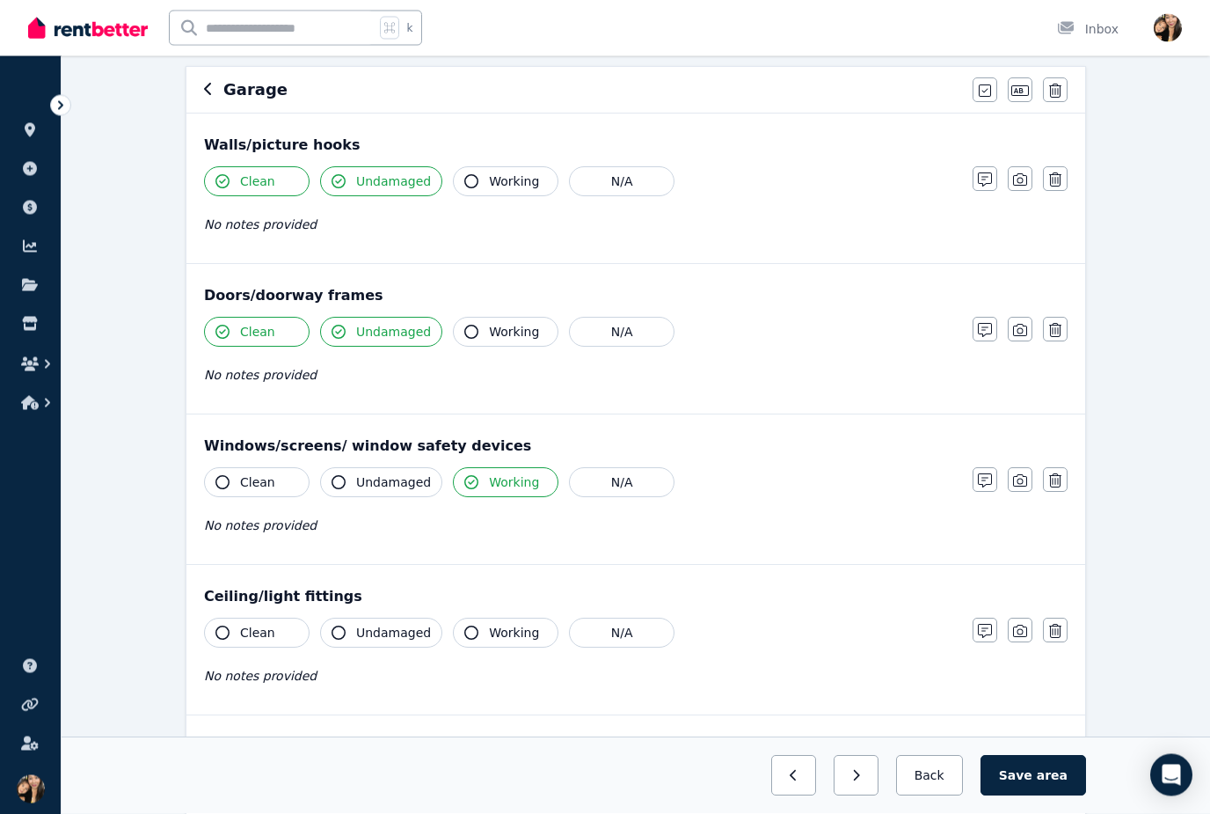
scroll to position [161, 0]
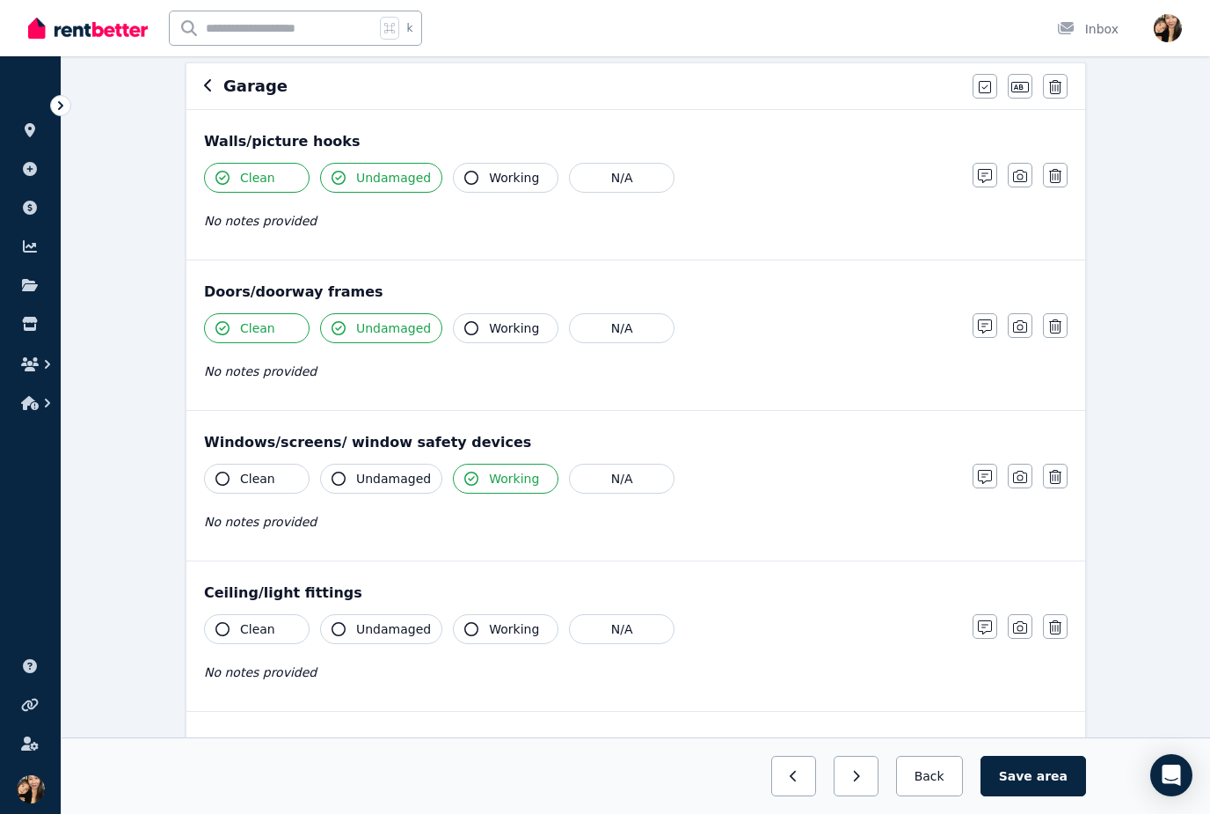
click at [517, 475] on span "Working" at bounding box center [514, 479] width 50 height 18
click at [625, 484] on button "N/A" at bounding box center [622, 479] width 106 height 30
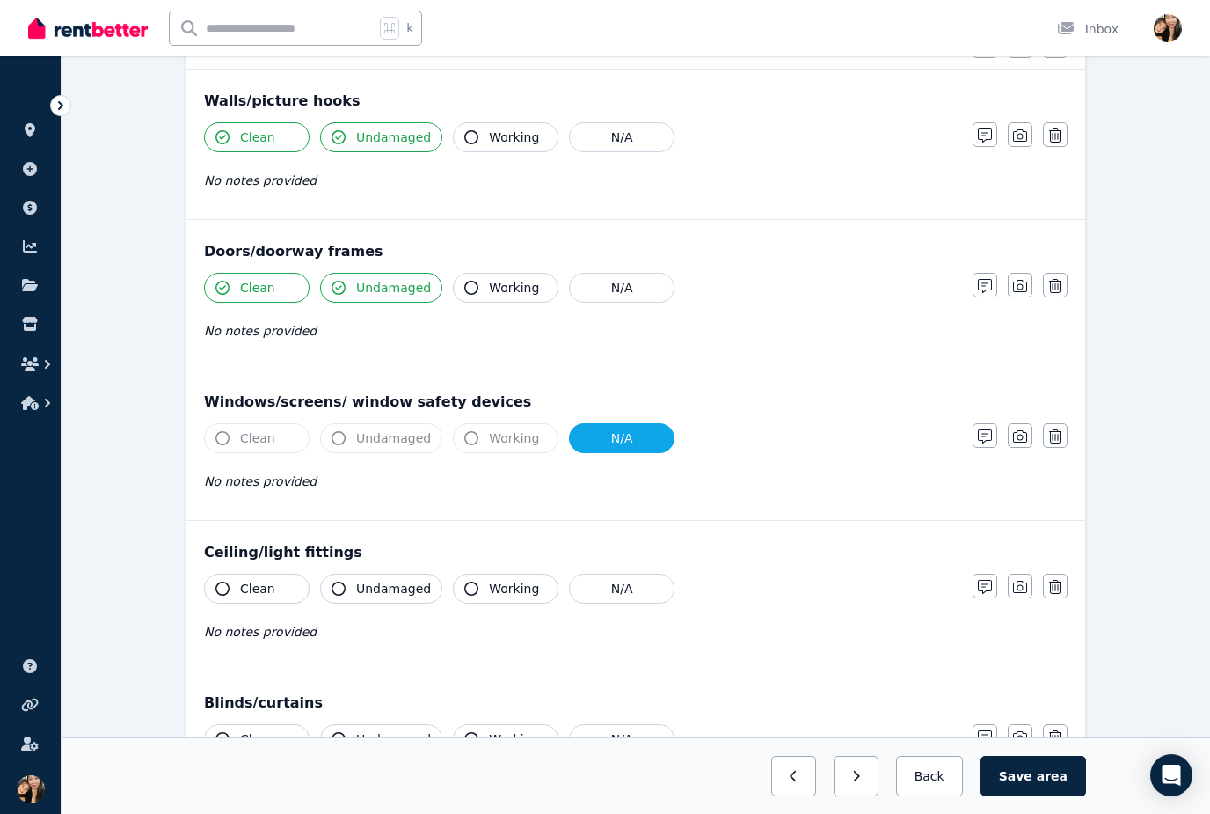
click at [515, 589] on span "Working" at bounding box center [514, 589] width 50 height 18
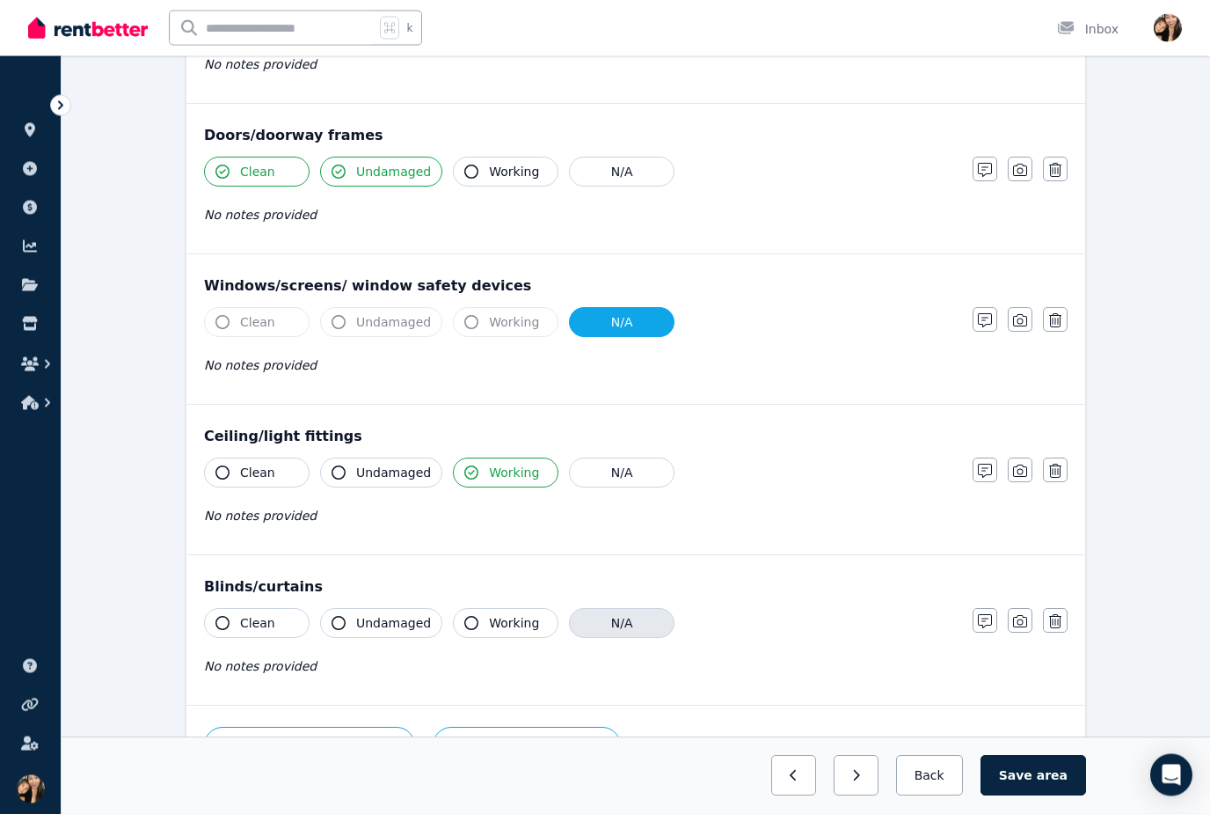
click at [610, 630] on button "N/A" at bounding box center [622, 624] width 106 height 30
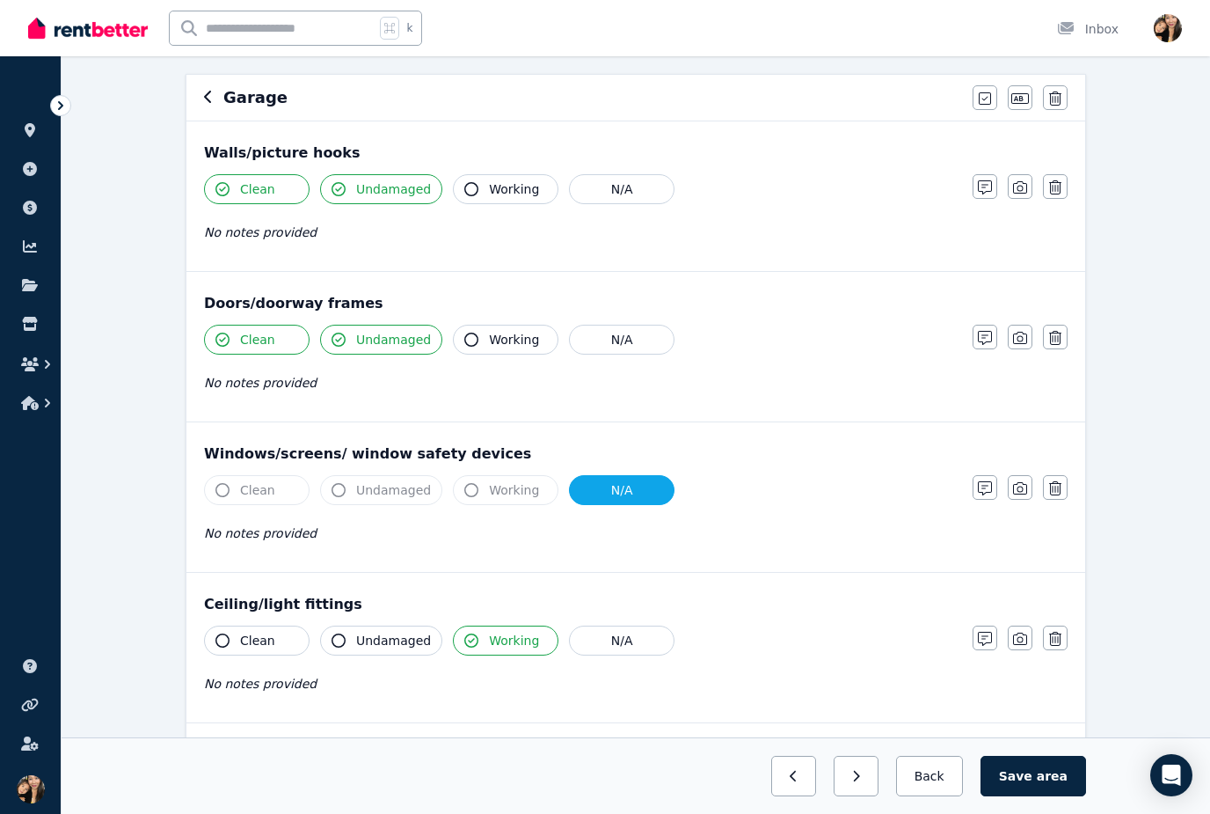
scroll to position [373, 0]
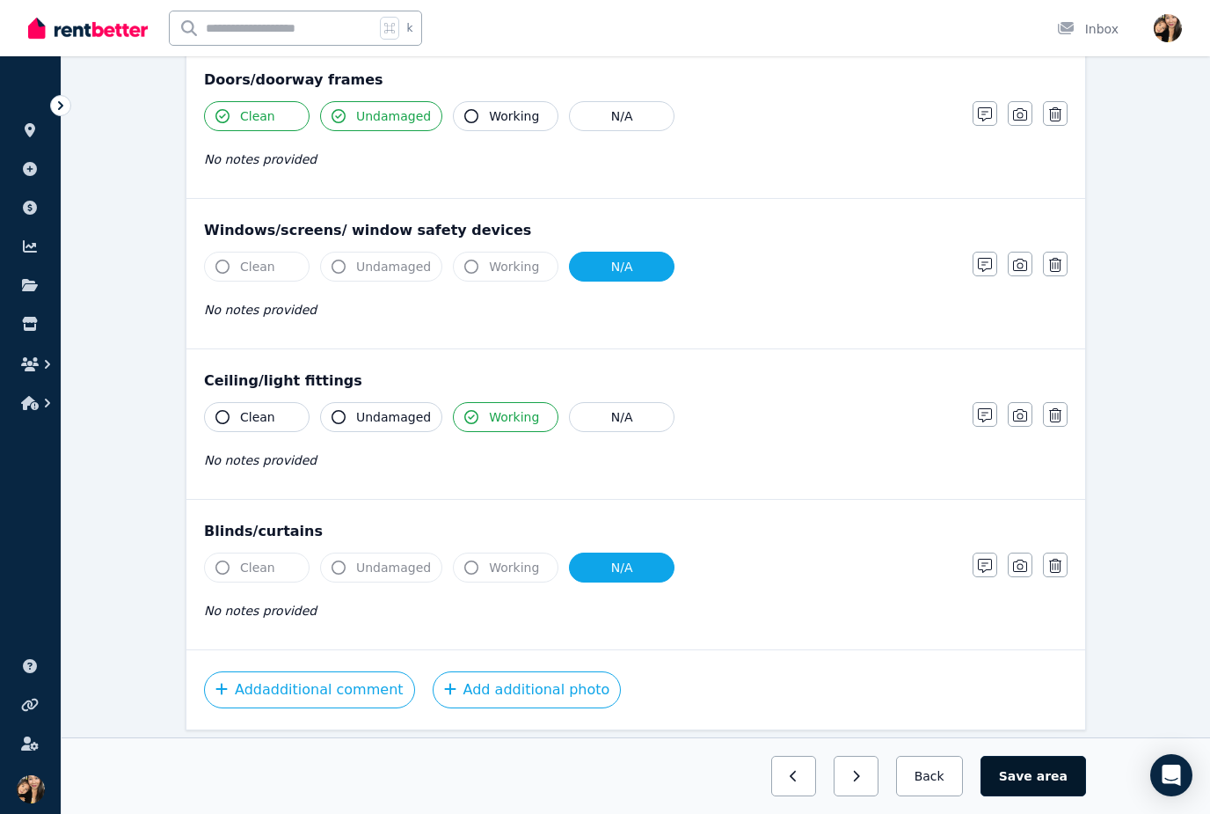
click at [1048, 785] on span "area" at bounding box center [1052, 776] width 31 height 18
click at [946, 796] on button "Back" at bounding box center [929, 776] width 82 height 40
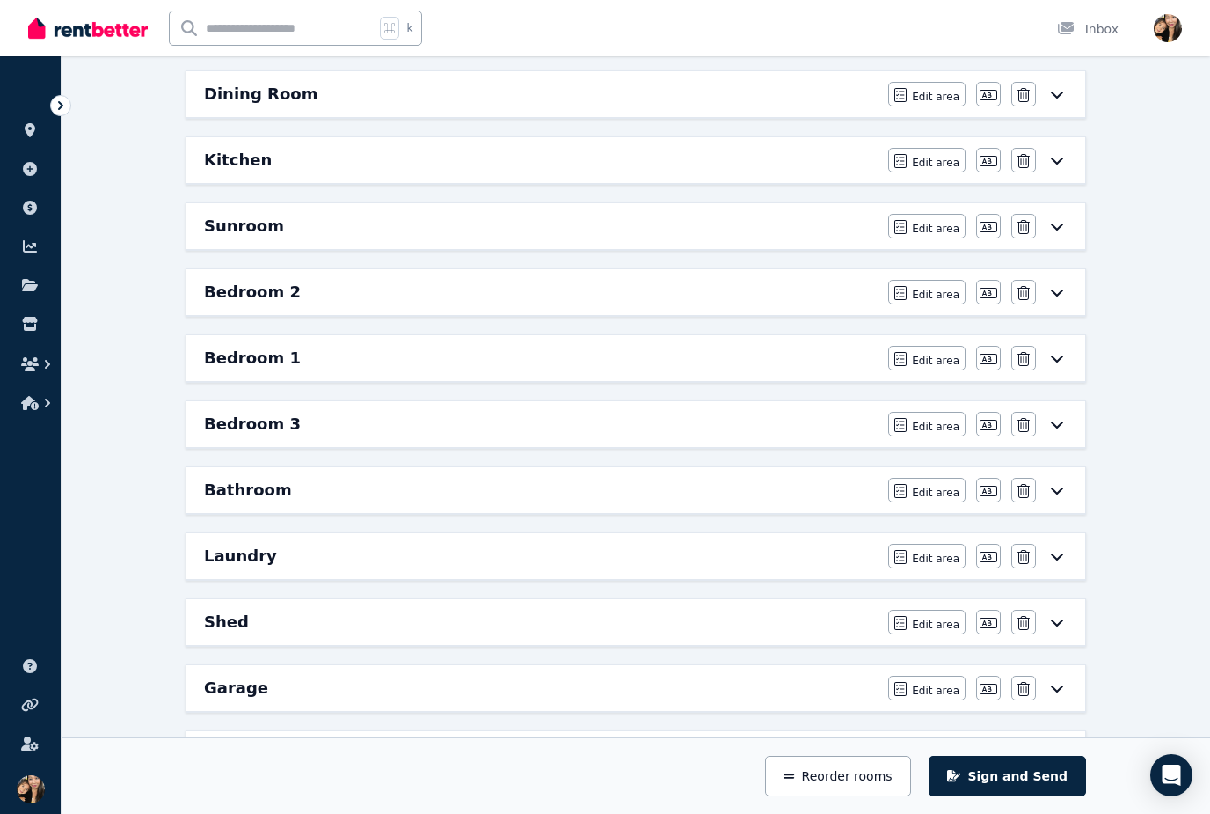
click at [780, 776] on div "Health issues Edit area Edit area" at bounding box center [635, 754] width 899 height 46
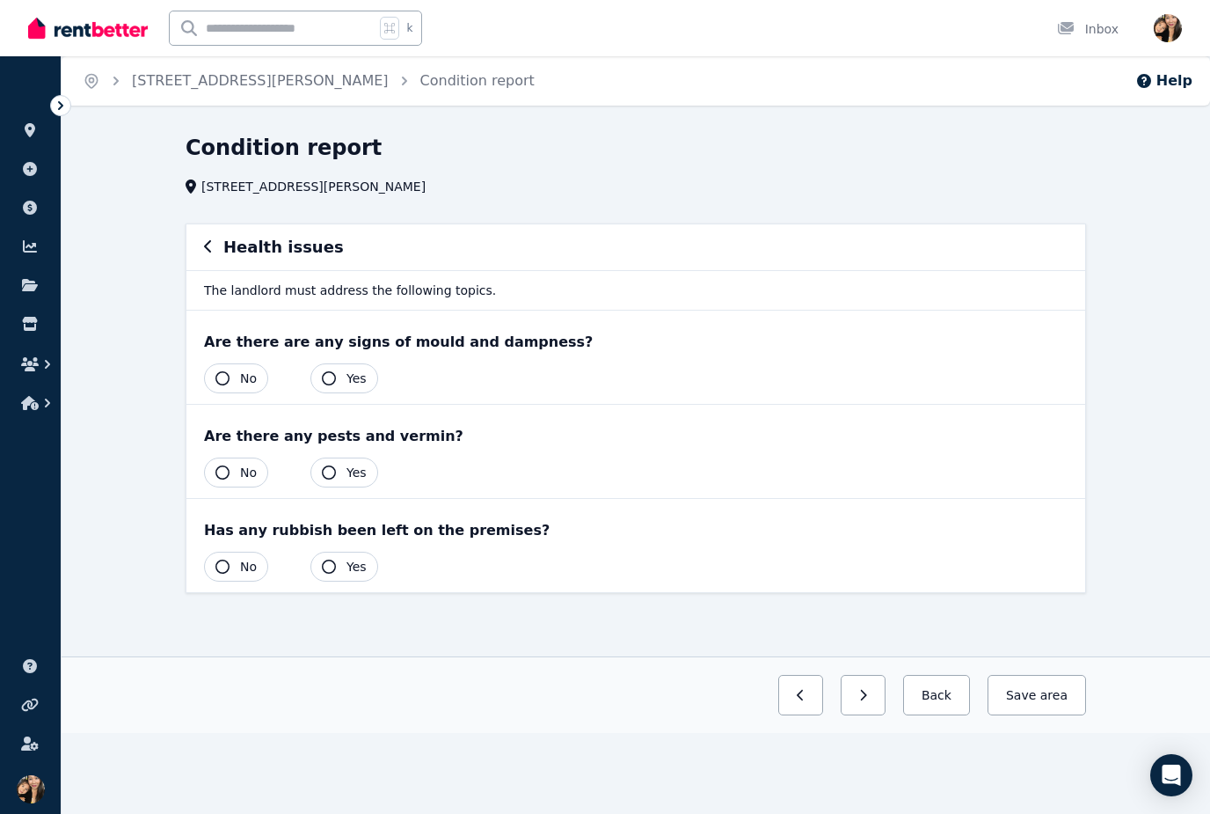
click at [244, 380] on span "No" at bounding box center [248, 378] width 17 height 18
click at [237, 467] on button "No" at bounding box center [236, 472] width 64 height 30
click at [246, 563] on span "No" at bounding box center [248, 567] width 17 height 18
click at [1049, 691] on span "area" at bounding box center [1052, 695] width 31 height 18
click at [1044, 696] on span "area" at bounding box center [1054, 695] width 27 height 18
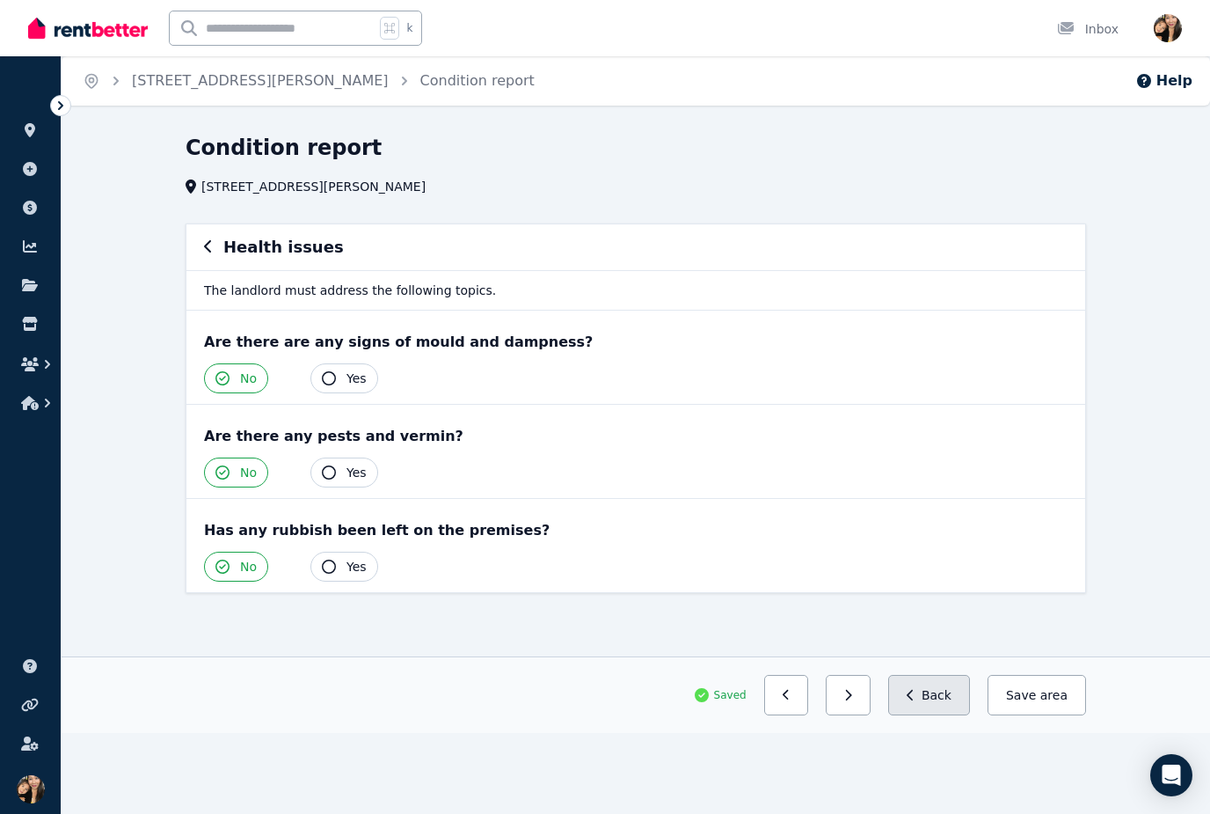
click at [947, 690] on button "Back" at bounding box center [929, 695] width 82 height 40
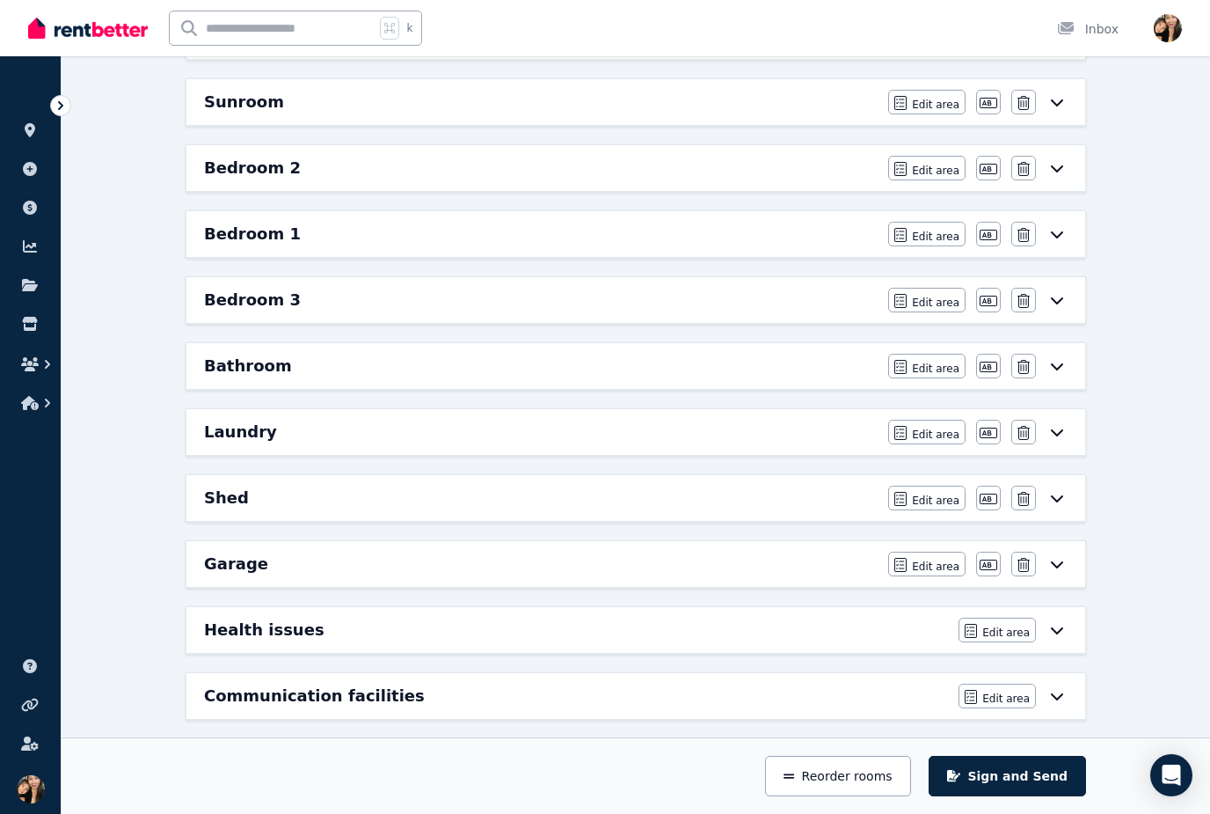
scroll to position [588, 0]
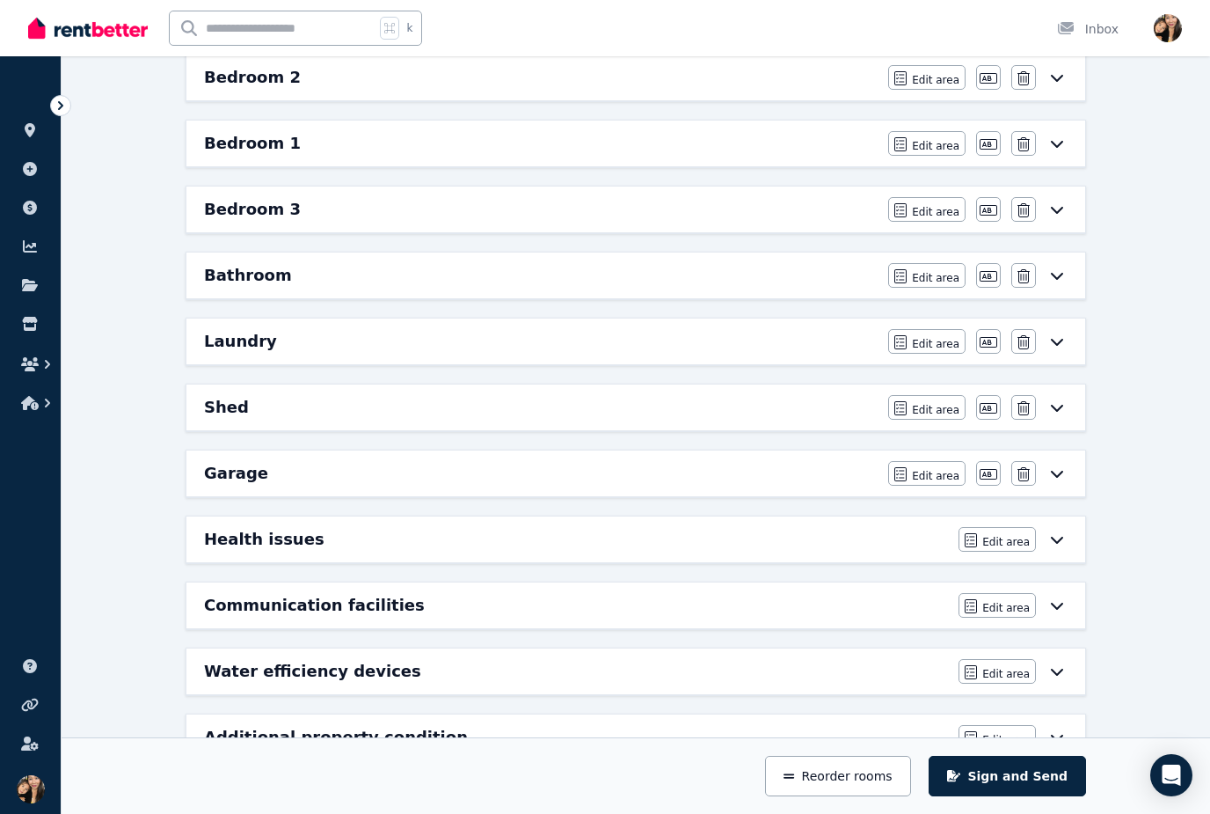
click at [745, 603] on div "Communication facilities" at bounding box center [576, 605] width 744 height 25
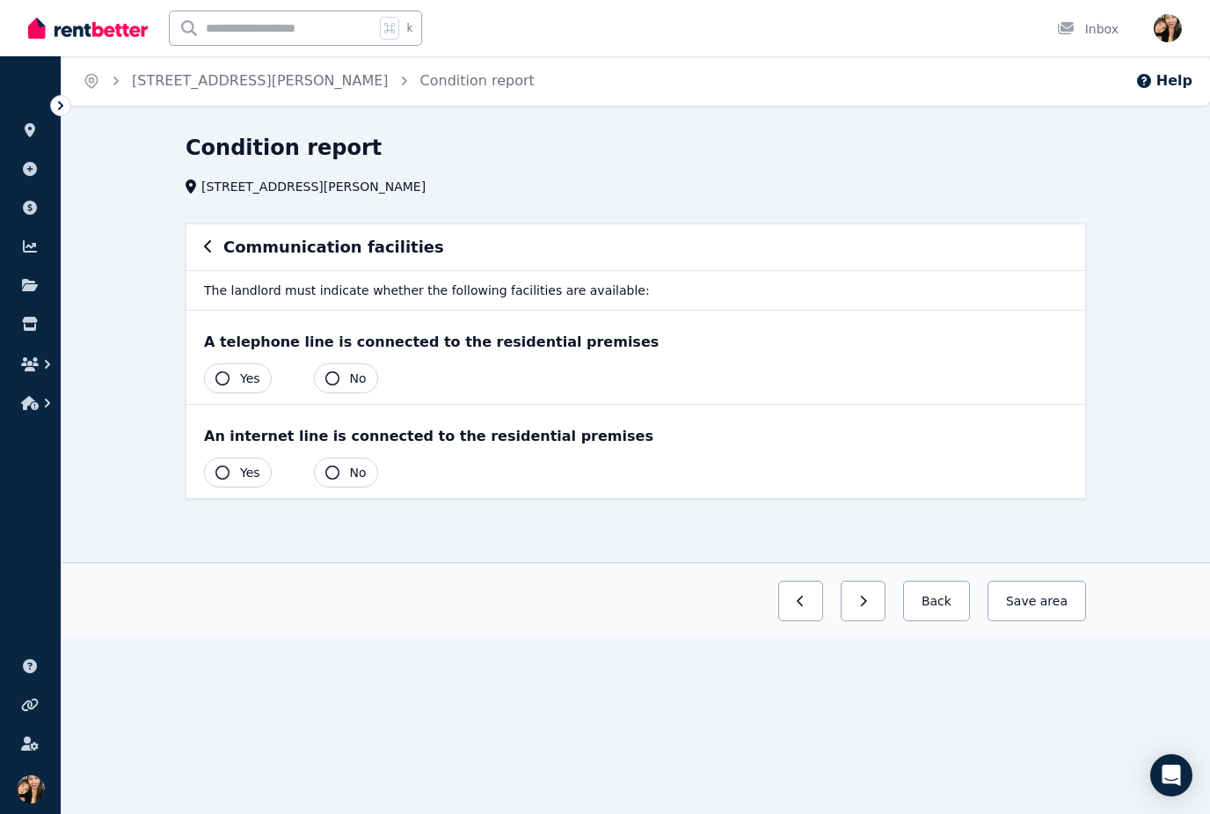
click at [250, 383] on span "Yes" at bounding box center [250, 378] width 20 height 18
click at [247, 464] on span "Yes" at bounding box center [250, 473] width 20 height 18
click at [1048, 603] on span "area" at bounding box center [1052, 601] width 31 height 18
click at [949, 603] on button "Back" at bounding box center [929, 601] width 82 height 40
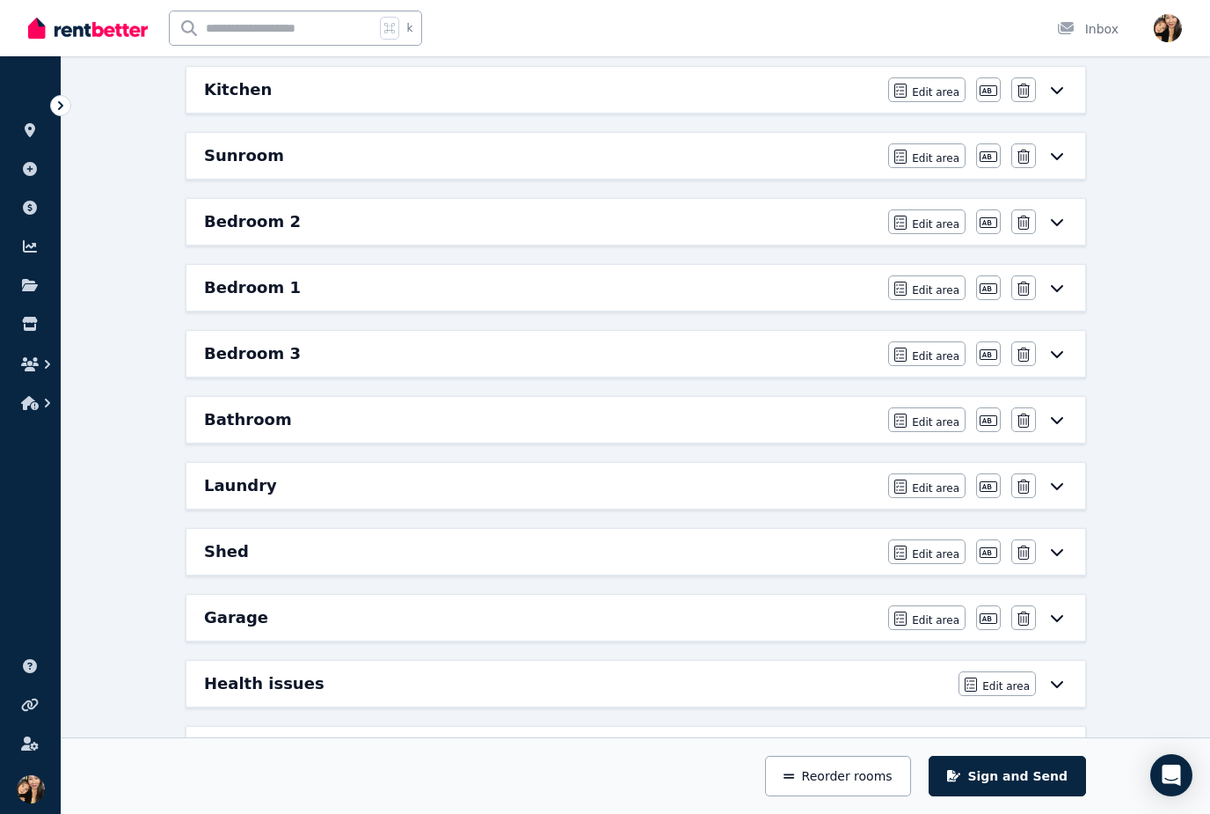
scroll to position [588, 0]
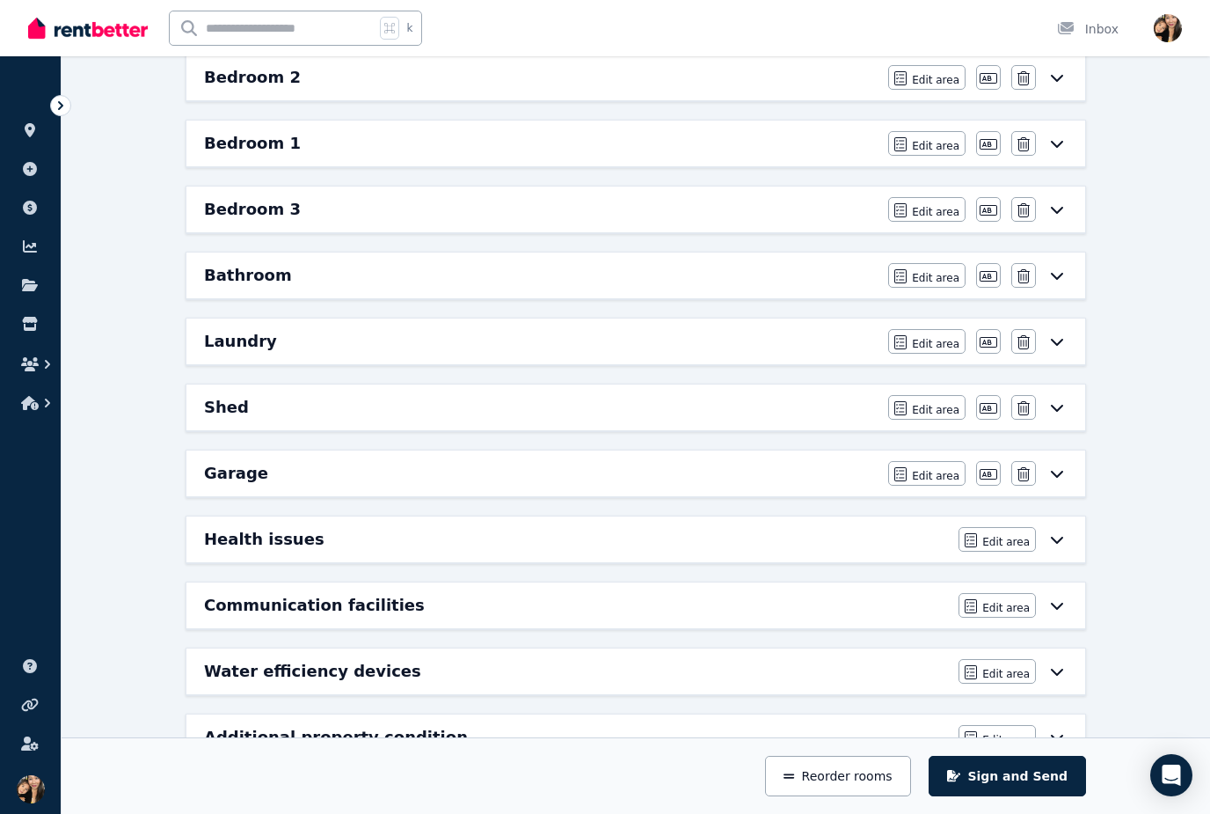
click at [727, 666] on div "Water efficiency devices" at bounding box center [576, 671] width 744 height 25
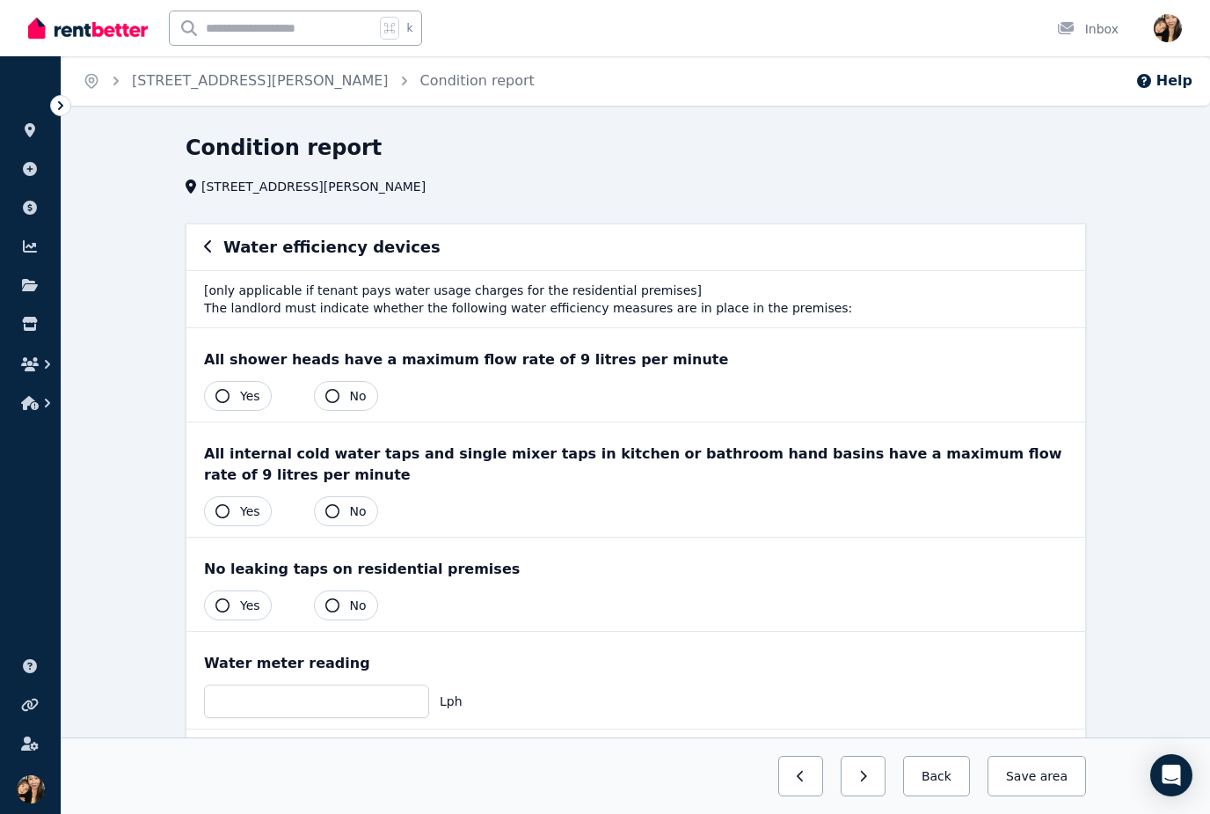
click at [246, 383] on button "Yes" at bounding box center [238, 396] width 68 height 30
click at [252, 501] on button "Yes" at bounding box center [238, 511] width 68 height 30
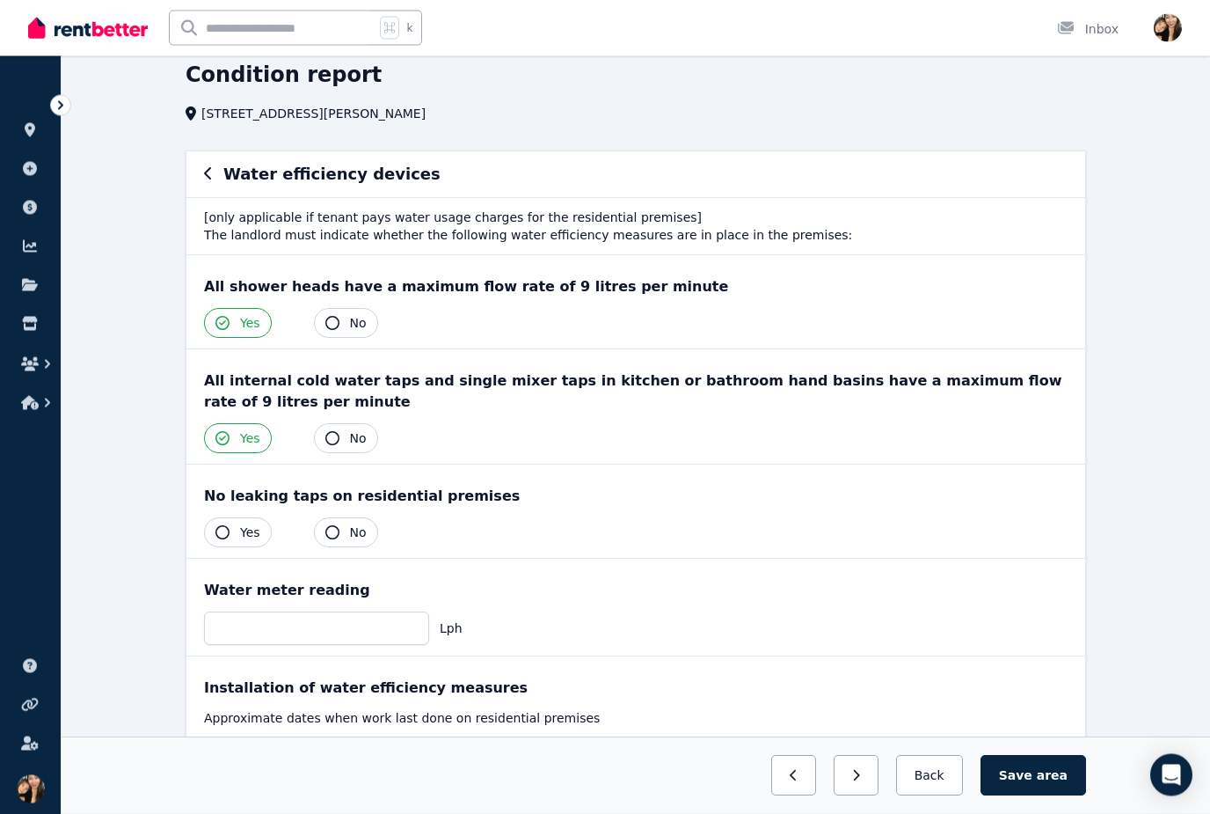
scroll to position [73, 0]
click at [350, 529] on span "No" at bounding box center [358, 532] width 17 height 18
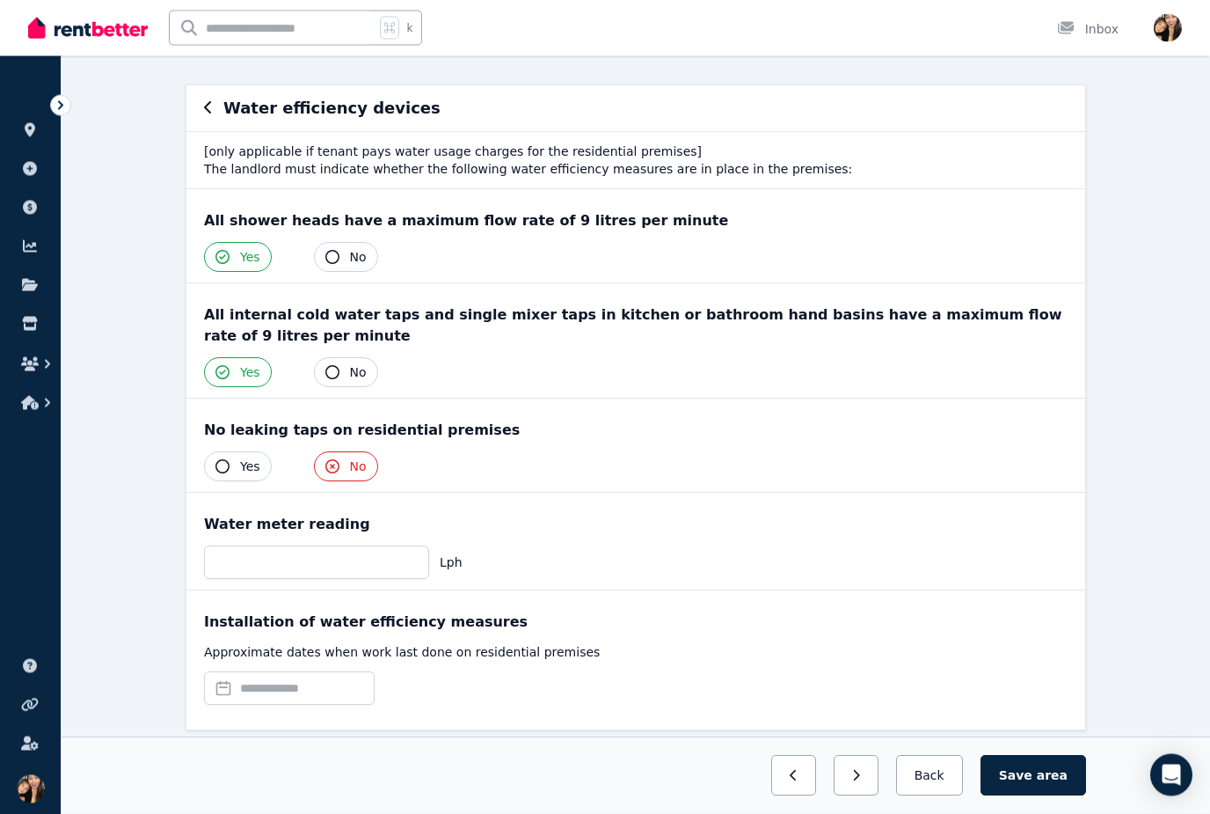
scroll to position [139, 0]
click at [373, 694] on input "text" at bounding box center [289, 687] width 171 height 33
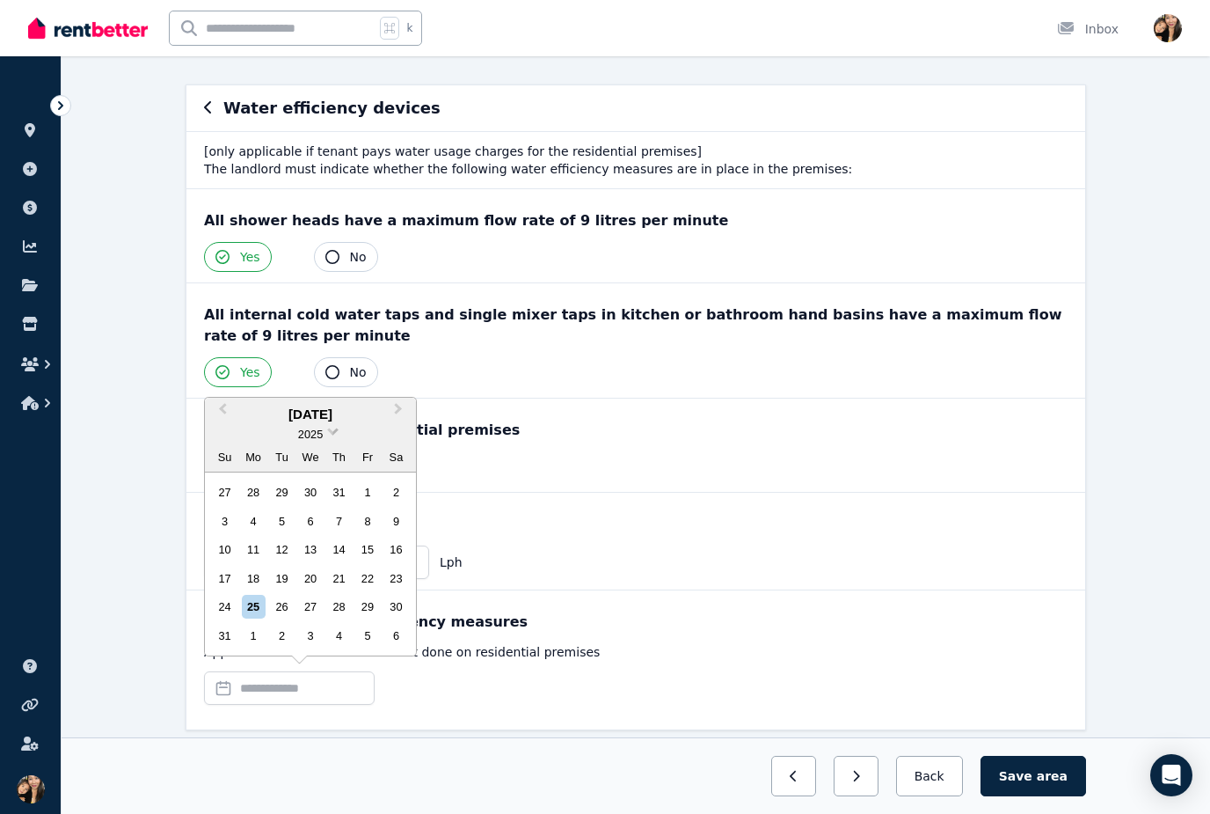
click at [322, 441] on span "2025" at bounding box center [310, 433] width 25 height 13
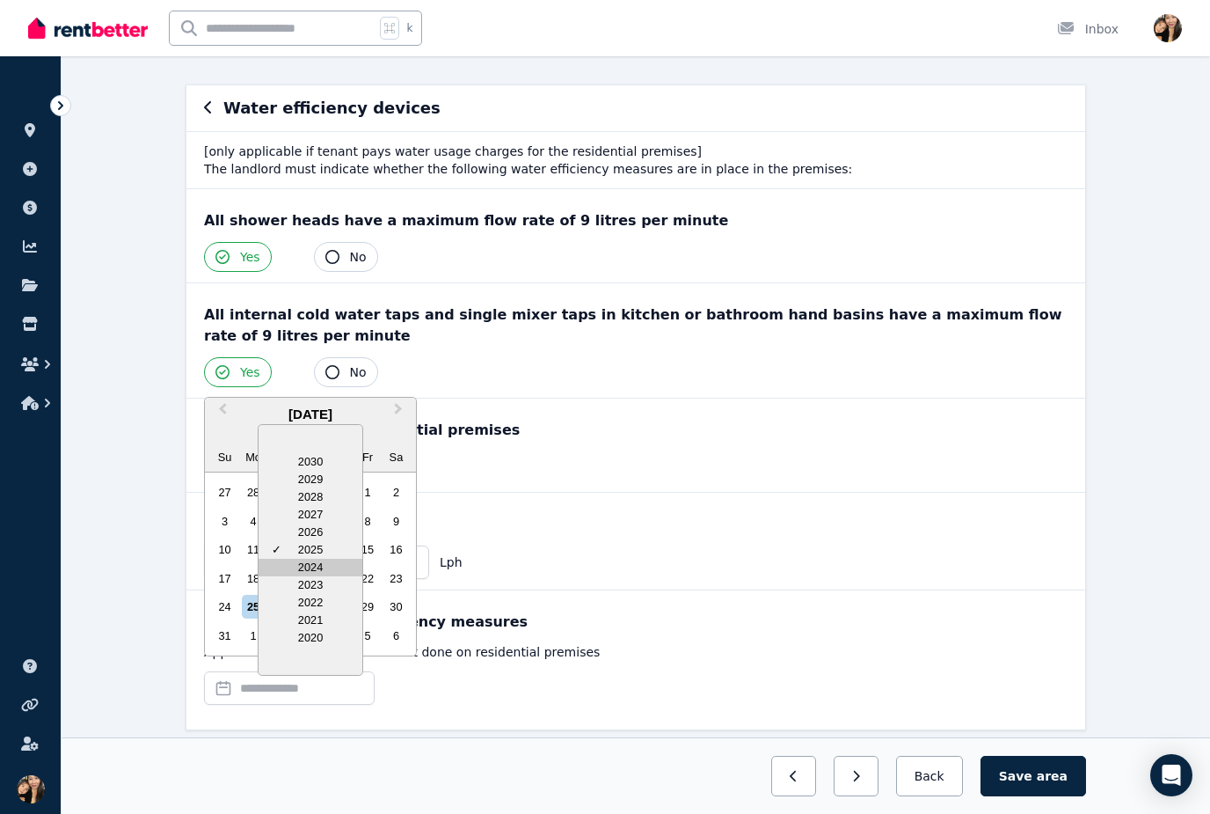
click at [318, 576] on div "2024" at bounding box center [311, 568] width 104 height 18
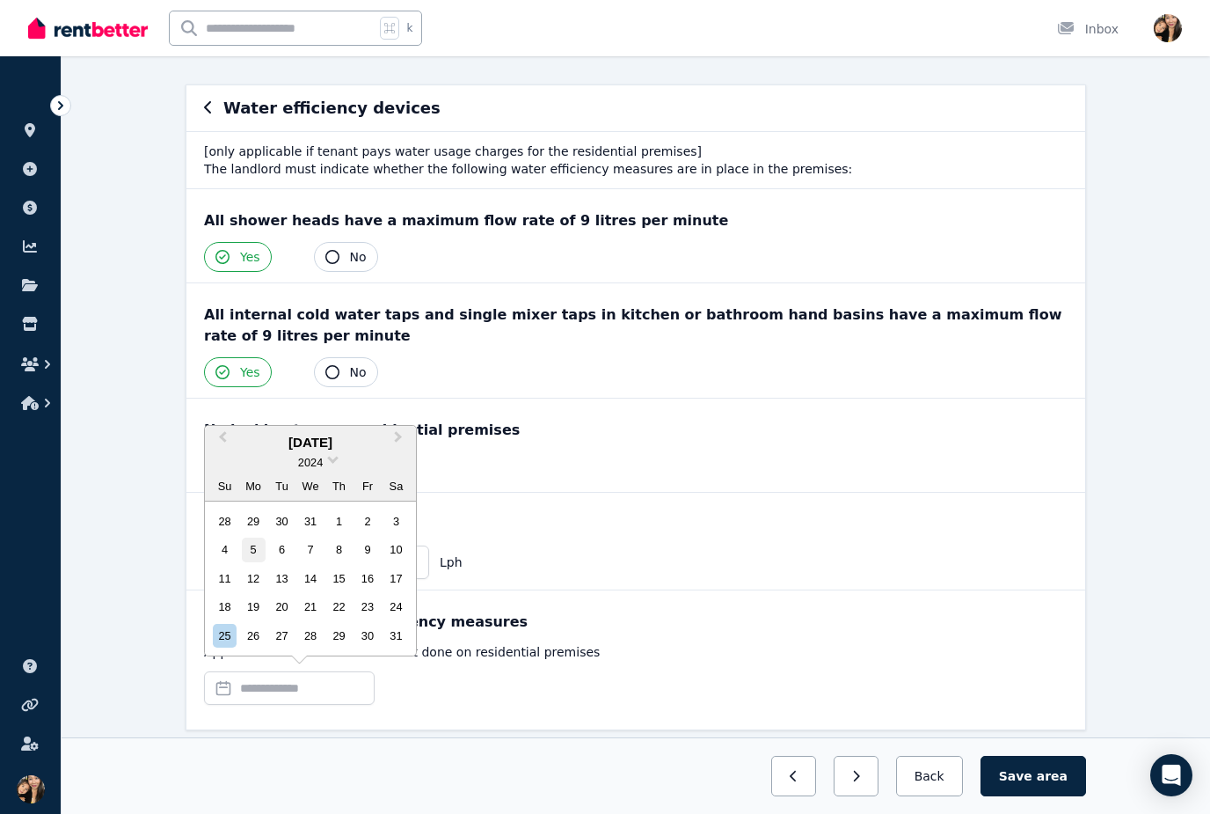
click at [264, 561] on div "5" at bounding box center [254, 549] width 24 height 24
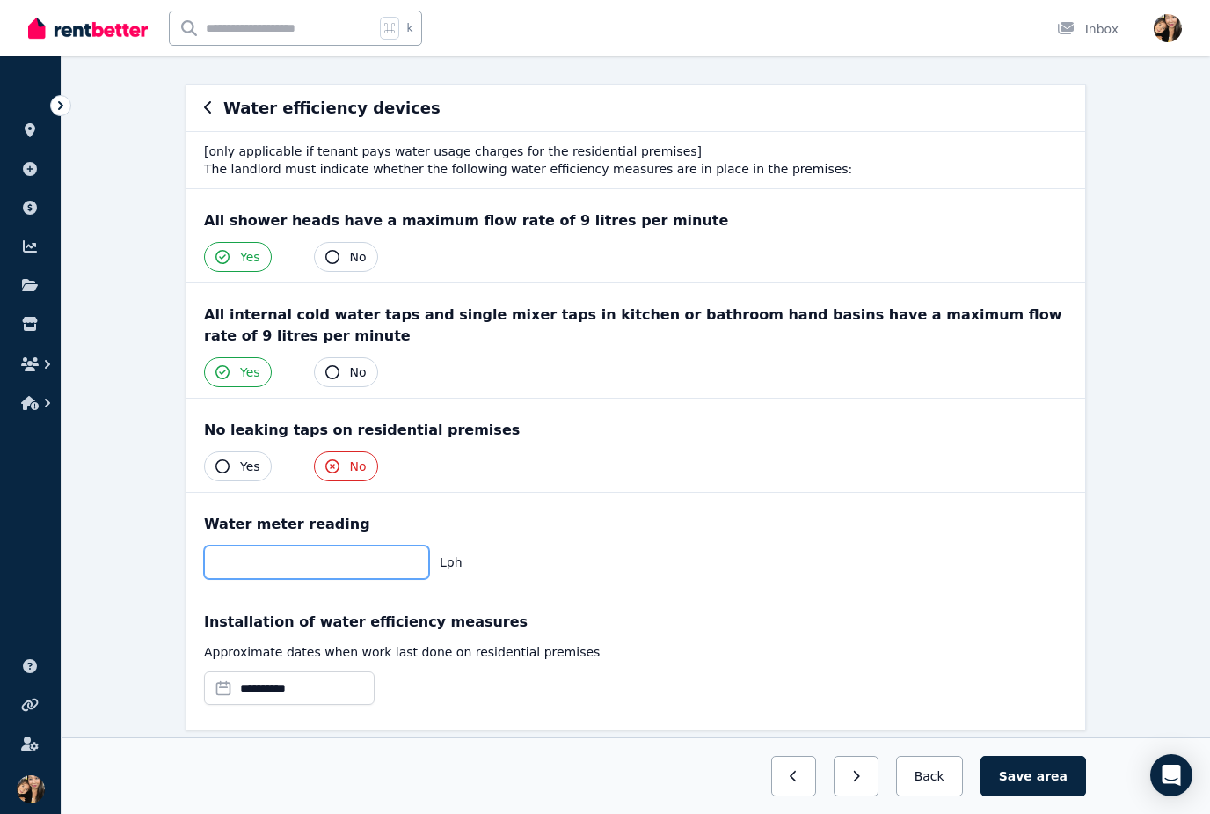
click at [384, 561] on input "text" at bounding box center [316, 561] width 225 height 33
type input "***"
click at [1027, 796] on button "Save area" at bounding box center [1034, 776] width 106 height 40
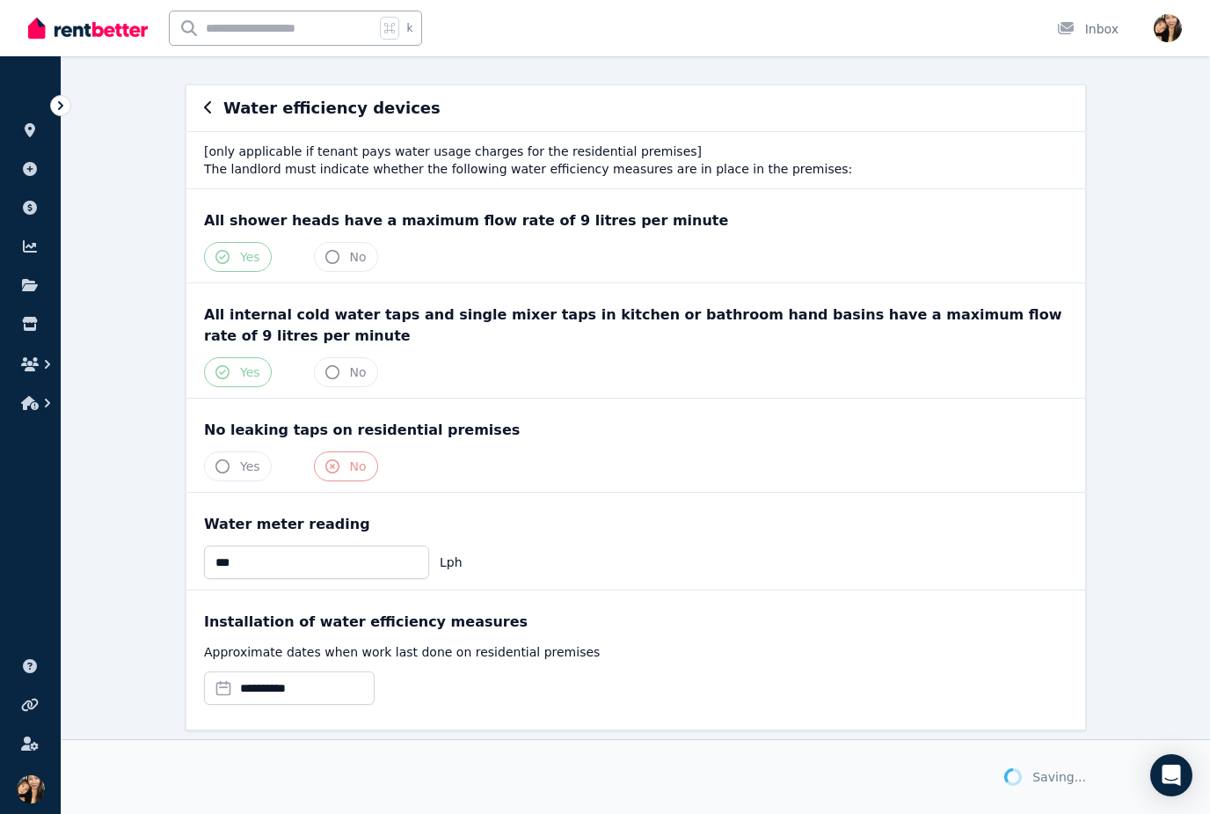
scroll to position [137, 0]
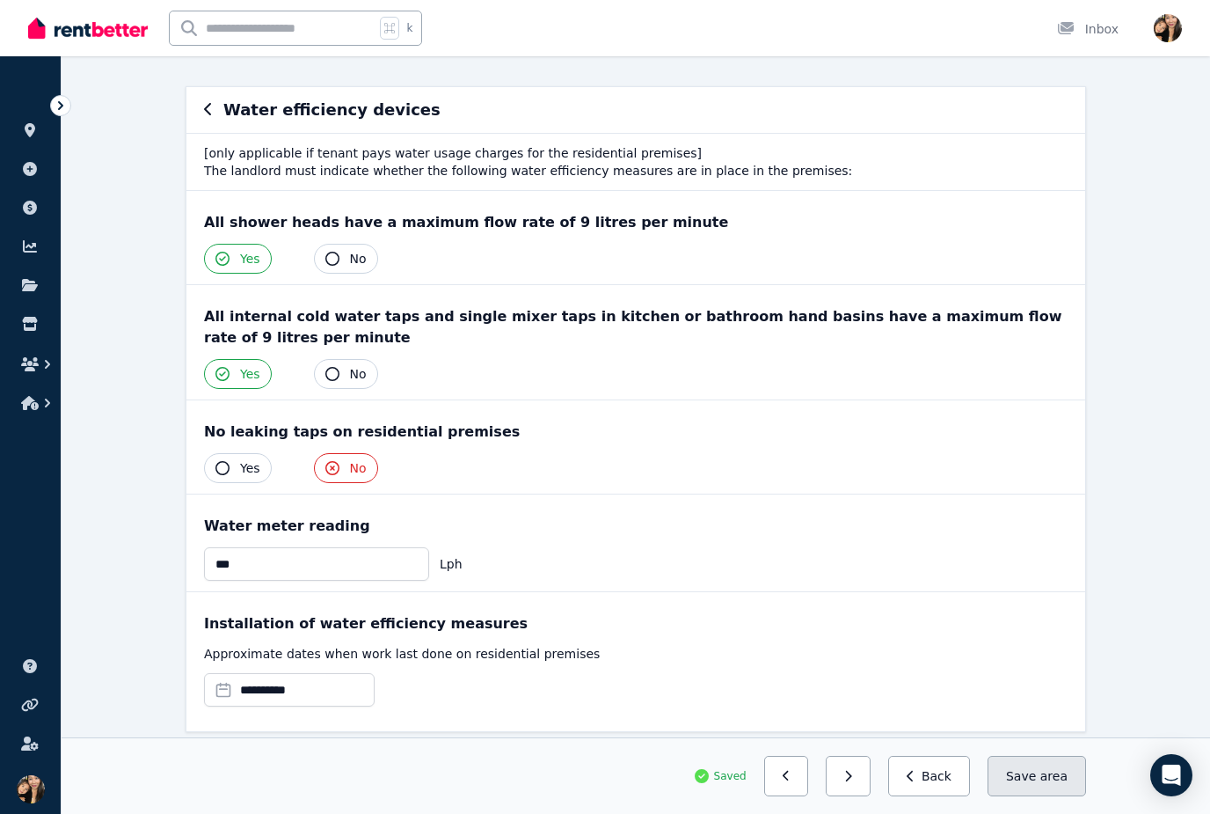
click at [1045, 796] on button "Save area" at bounding box center [1037, 776] width 99 height 40
click at [930, 796] on button "Back" at bounding box center [929, 776] width 82 height 40
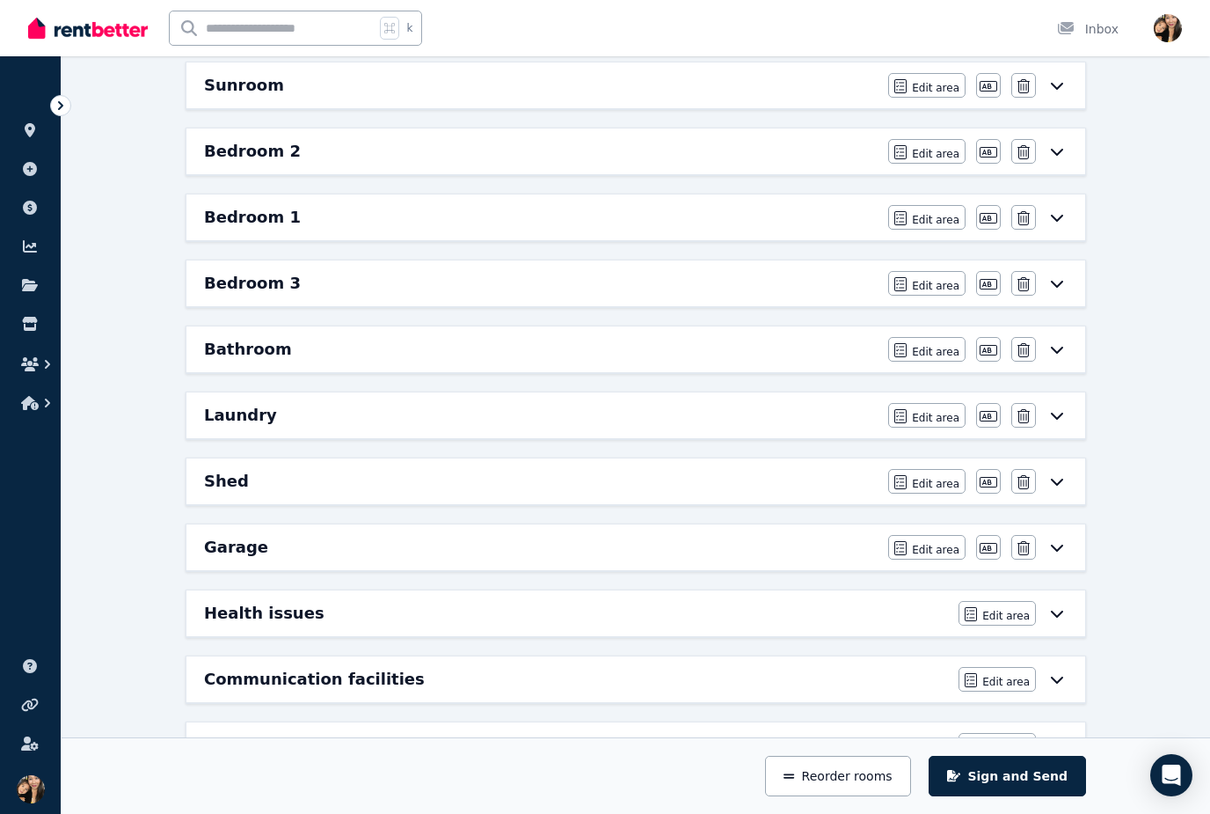
scroll to position [588, 0]
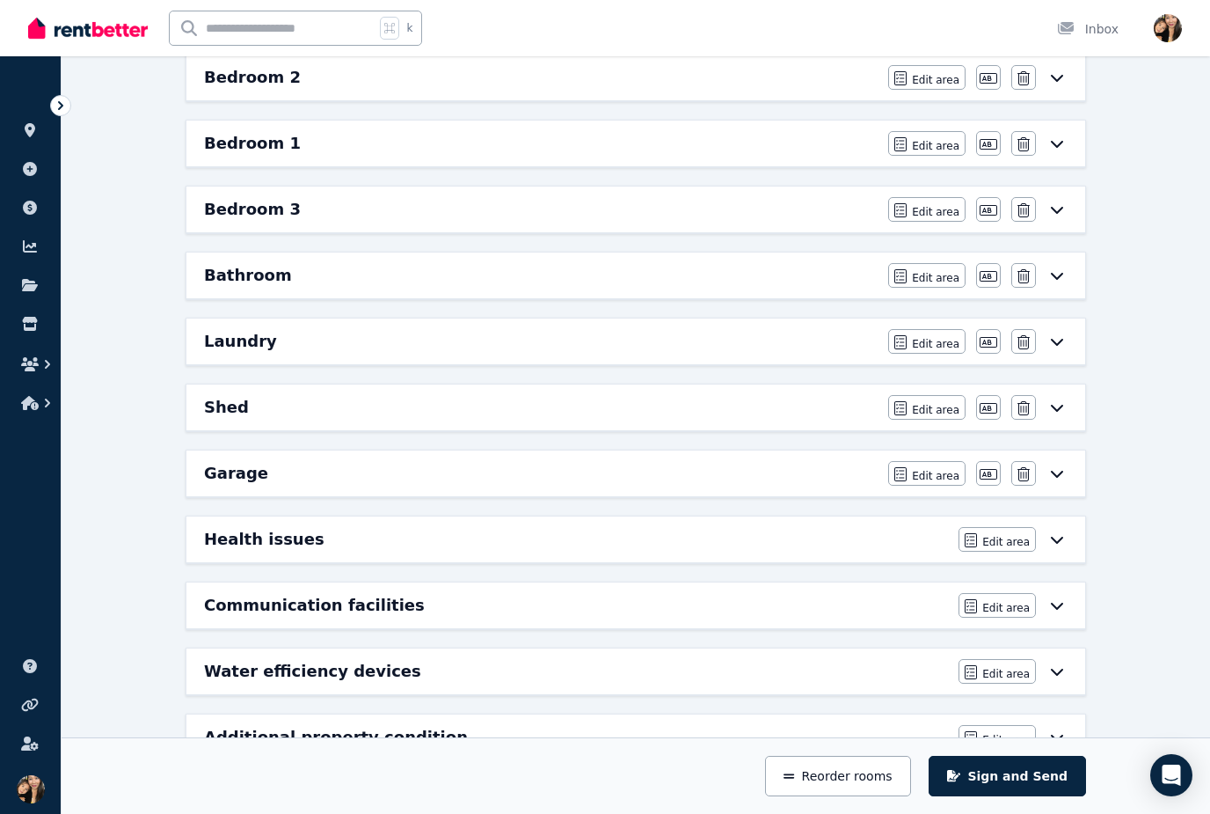
click at [1045, 741] on div "Edit area Edit area" at bounding box center [1013, 737] width 109 height 25
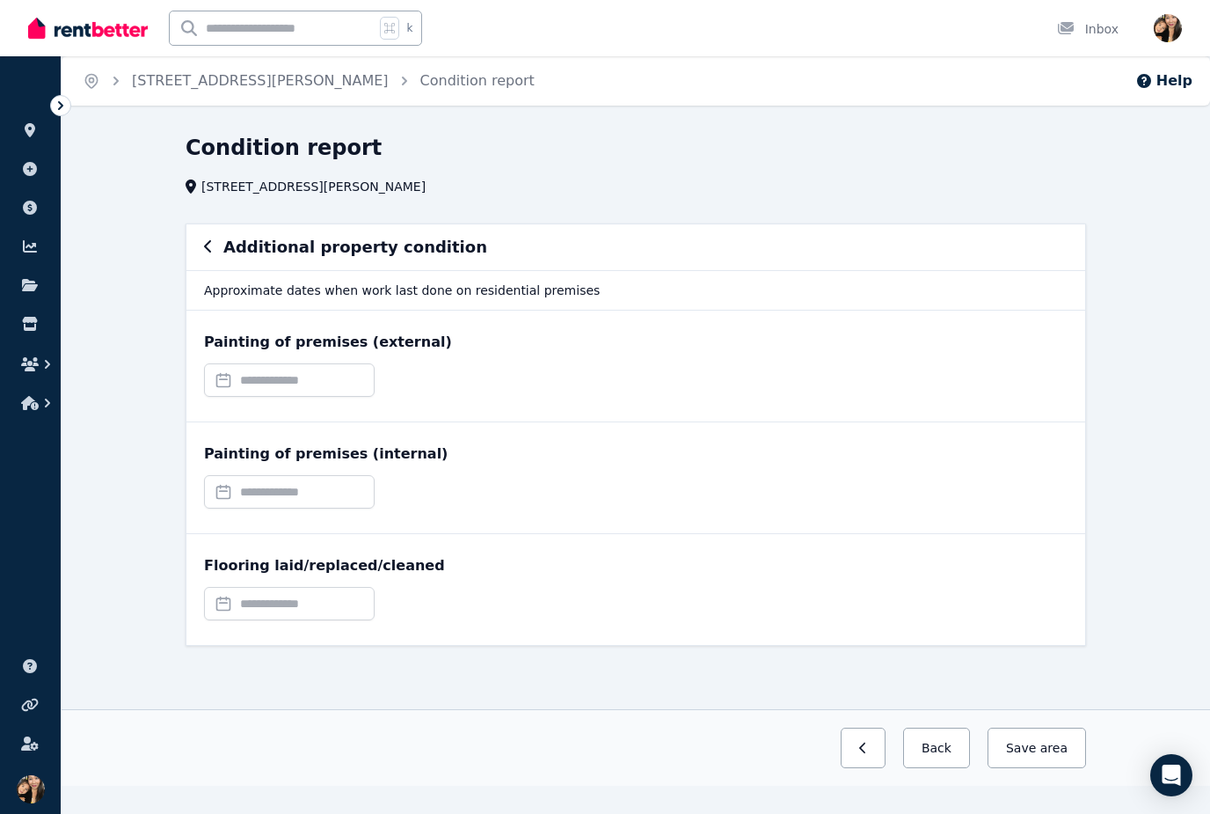
scroll to position [0, 0]
click at [335, 385] on input "text" at bounding box center [289, 379] width 171 height 33
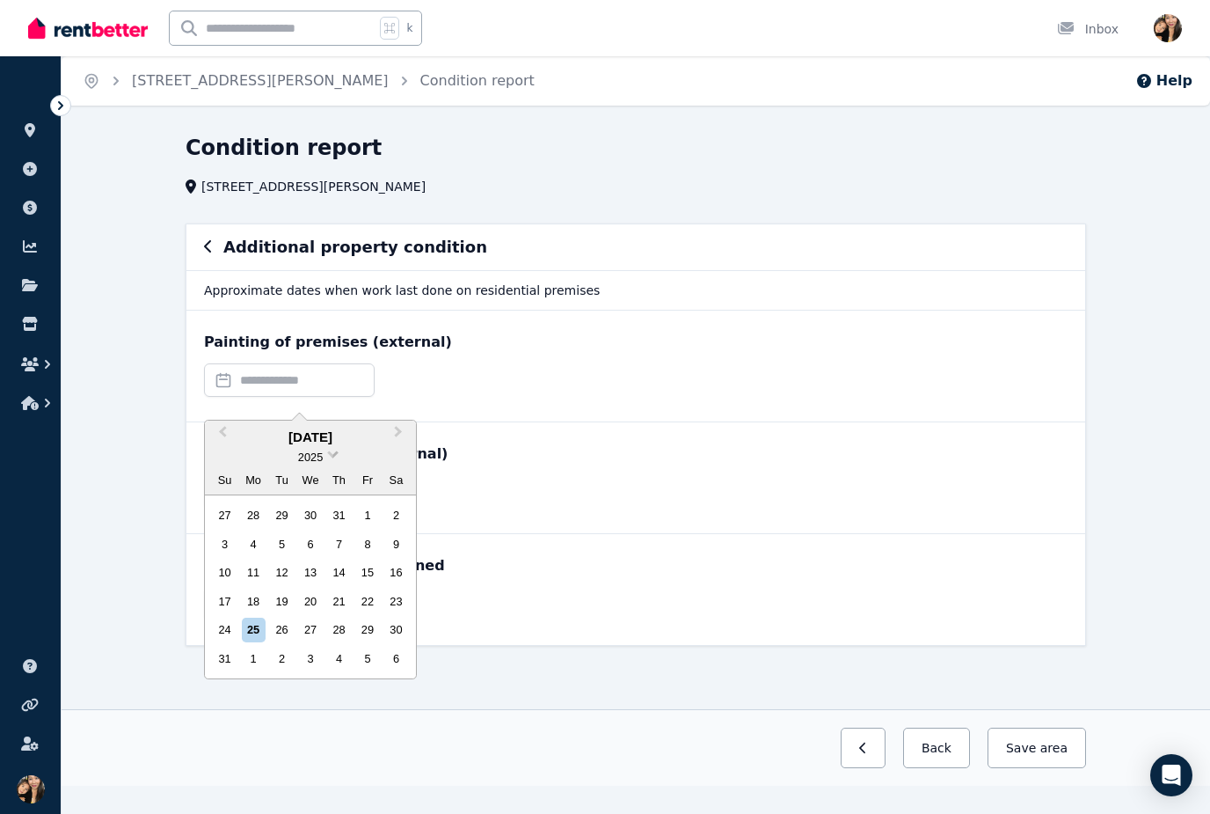
click at [333, 453] on span at bounding box center [332, 452] width 11 height 11
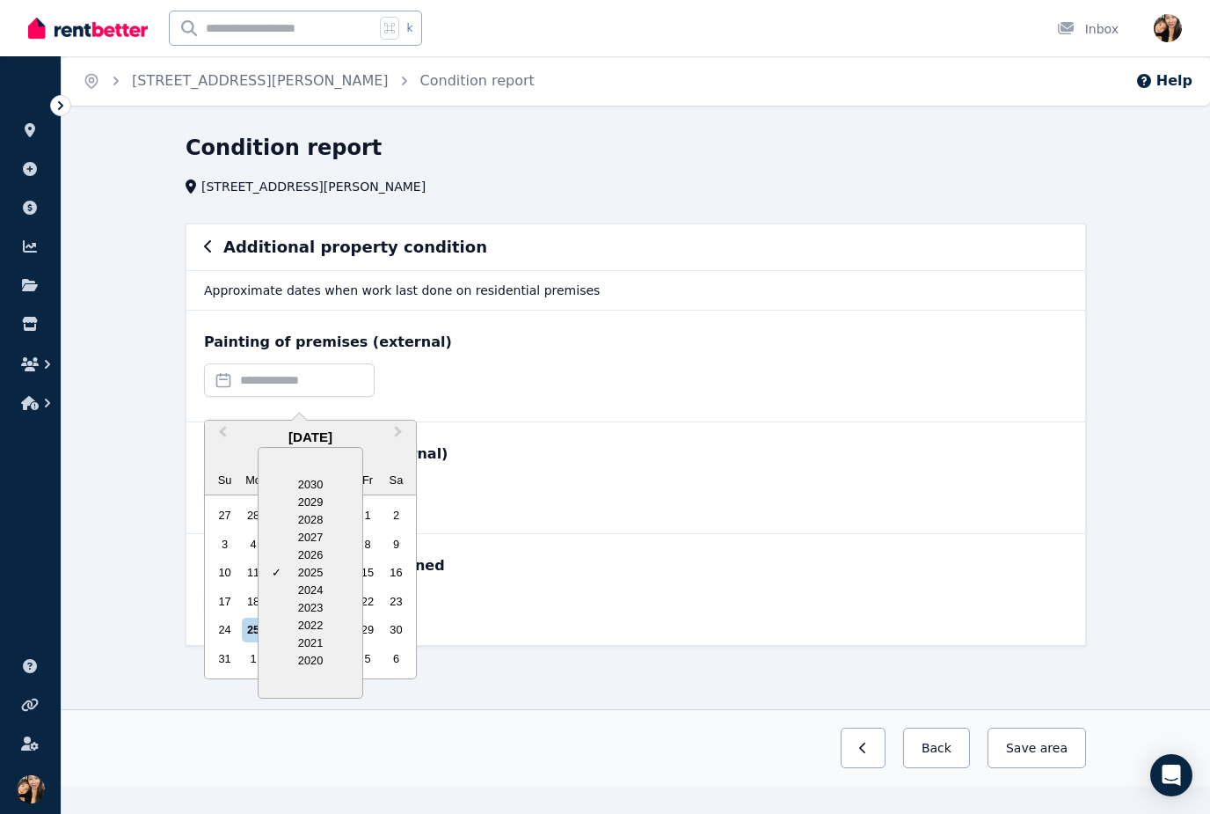
click at [543, 348] on div "Painting of premises (external)" at bounding box center [636, 342] width 864 height 21
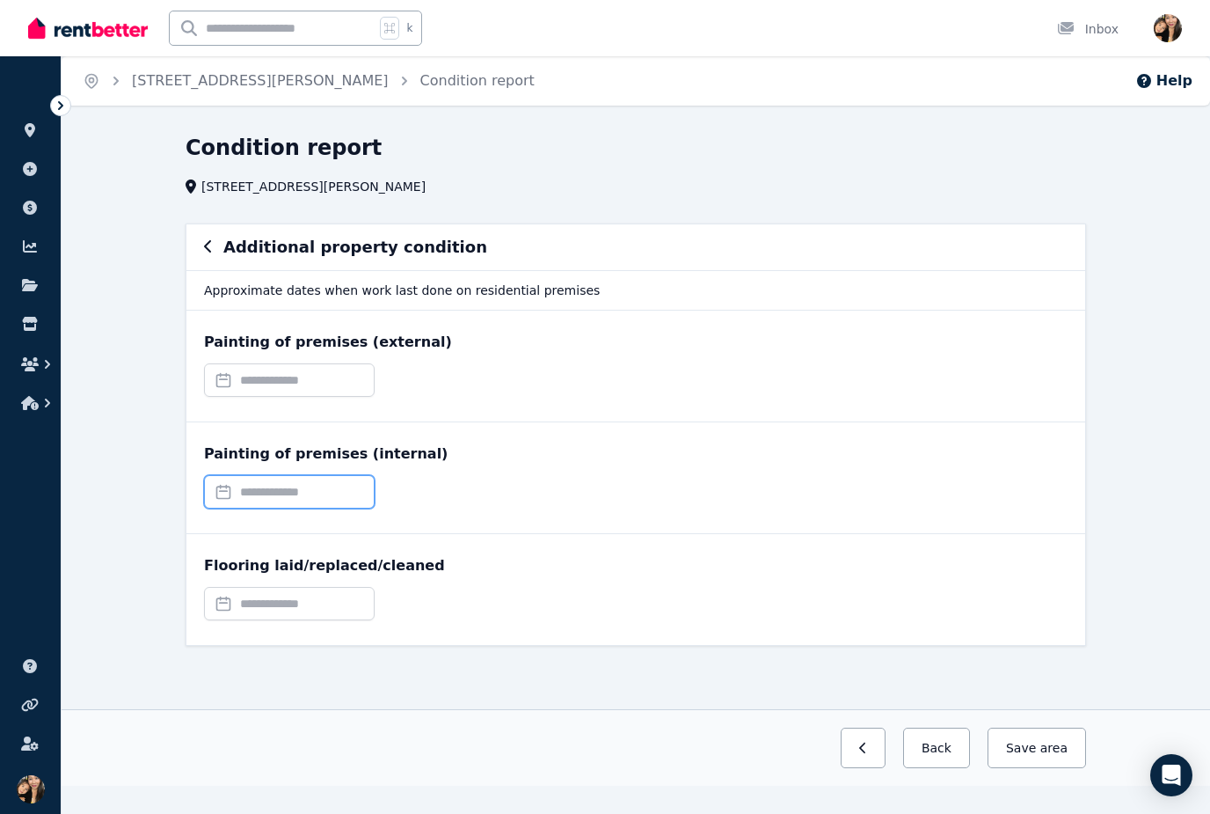
click at [337, 488] on input "text" at bounding box center [289, 491] width 171 height 33
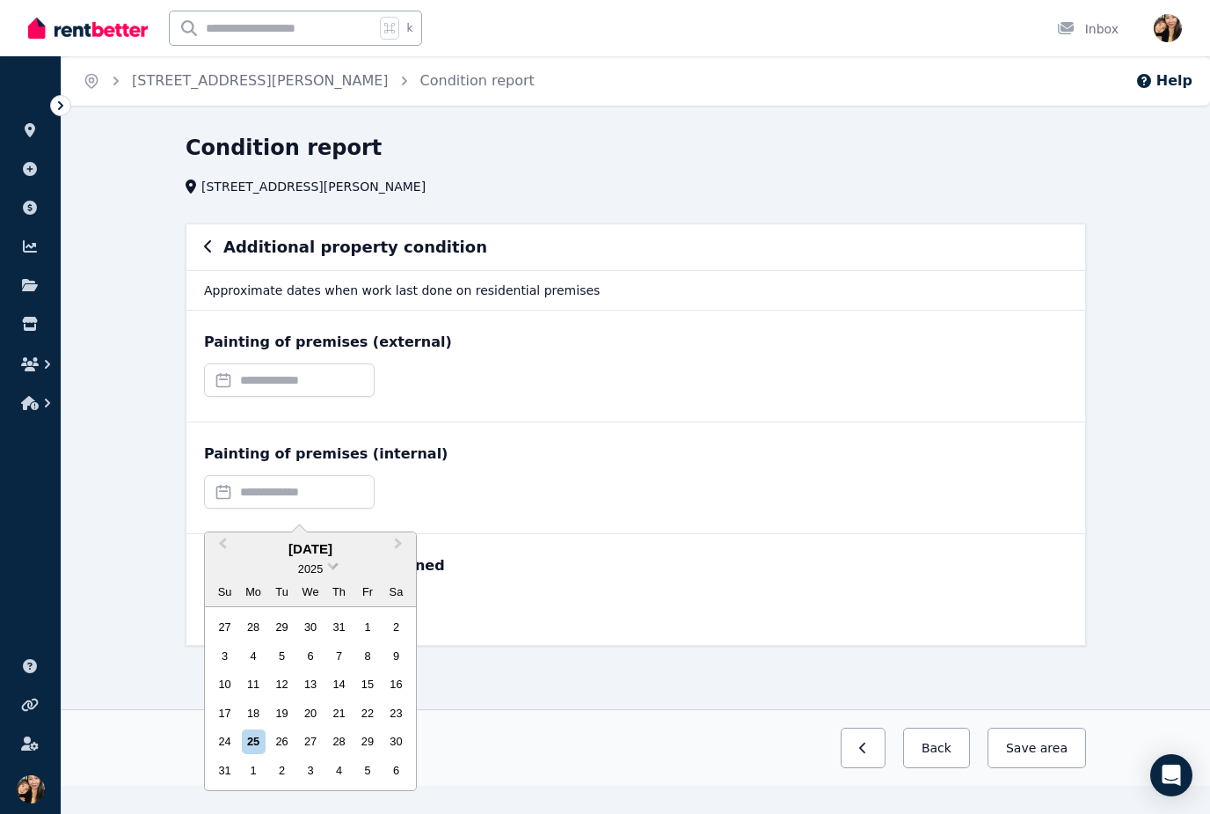
click at [334, 567] on span at bounding box center [332, 564] width 11 height 11
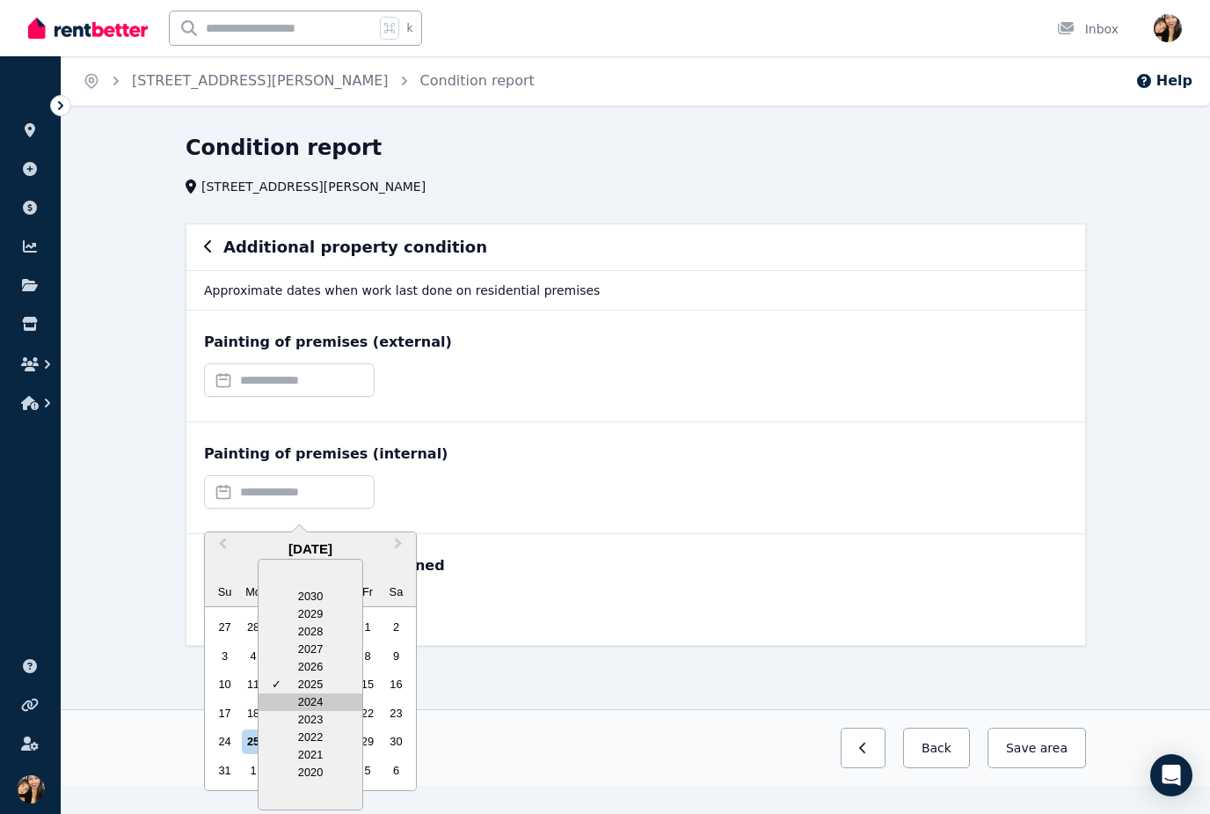
click at [319, 705] on div "2024" at bounding box center [311, 702] width 104 height 18
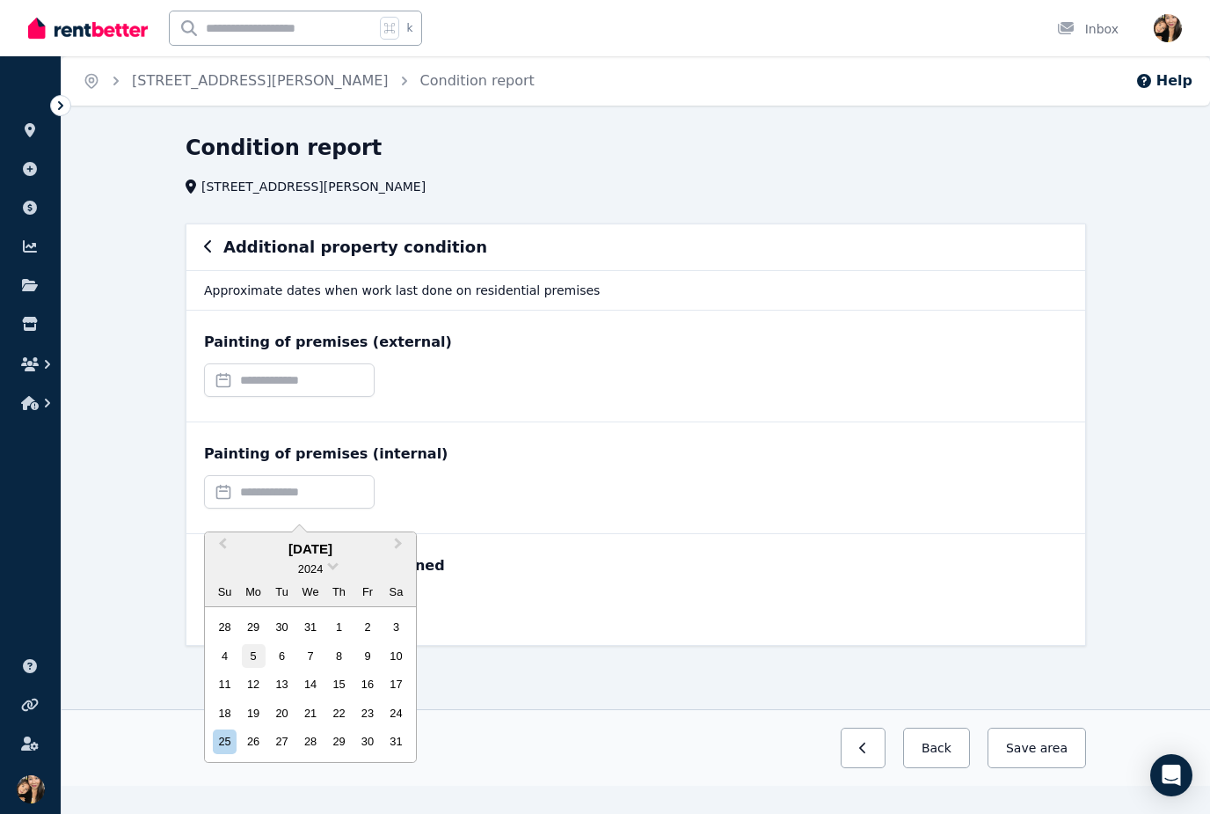
click at [253, 647] on div "5" at bounding box center [254, 656] width 24 height 24
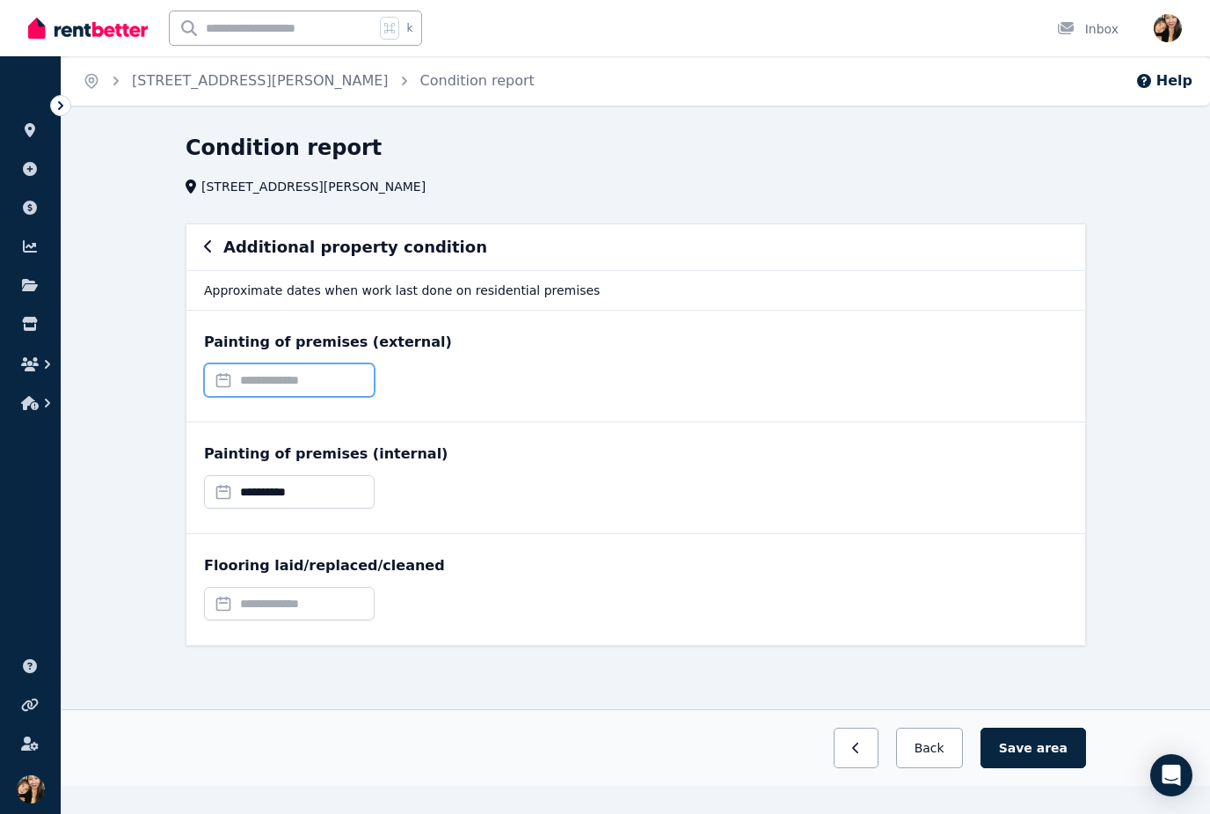
click at [363, 383] on input "text" at bounding box center [289, 379] width 171 height 33
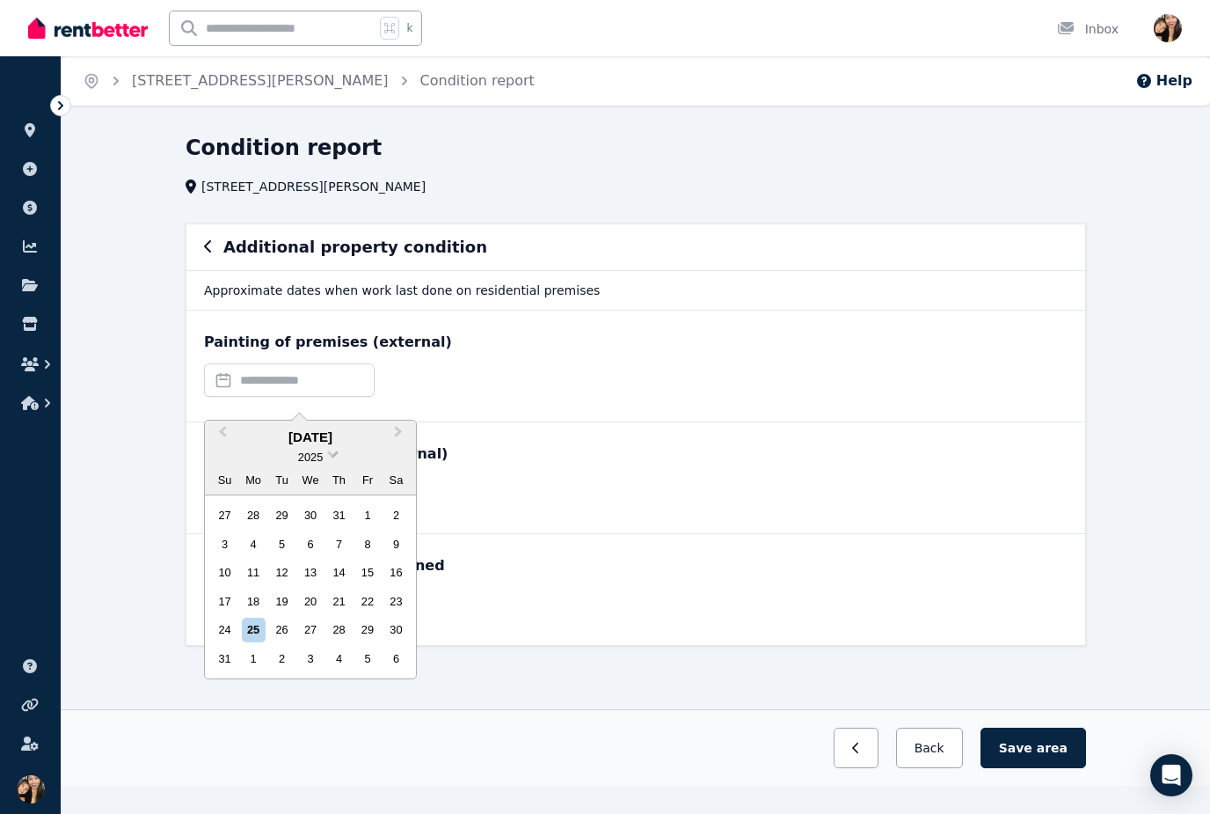
click at [332, 453] on span at bounding box center [332, 452] width 11 height 11
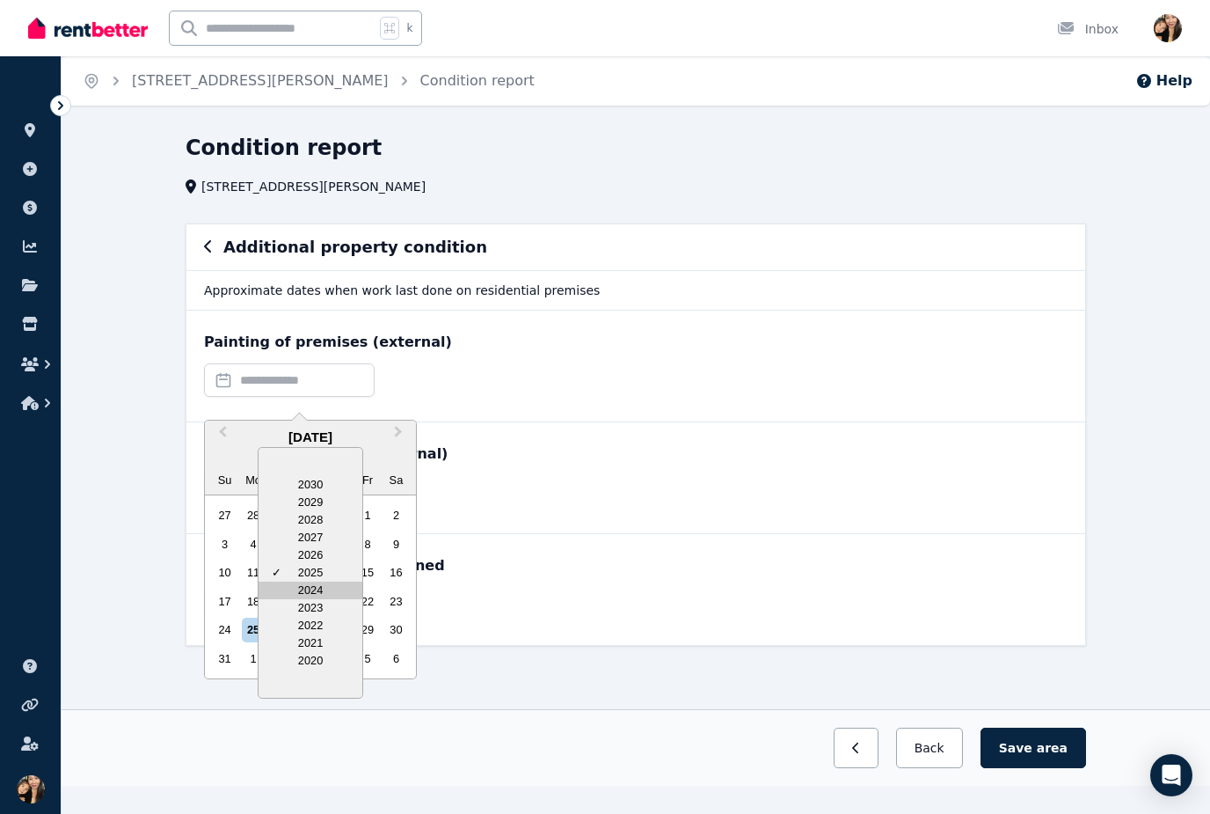
click at [325, 593] on div "2024" at bounding box center [311, 590] width 104 height 18
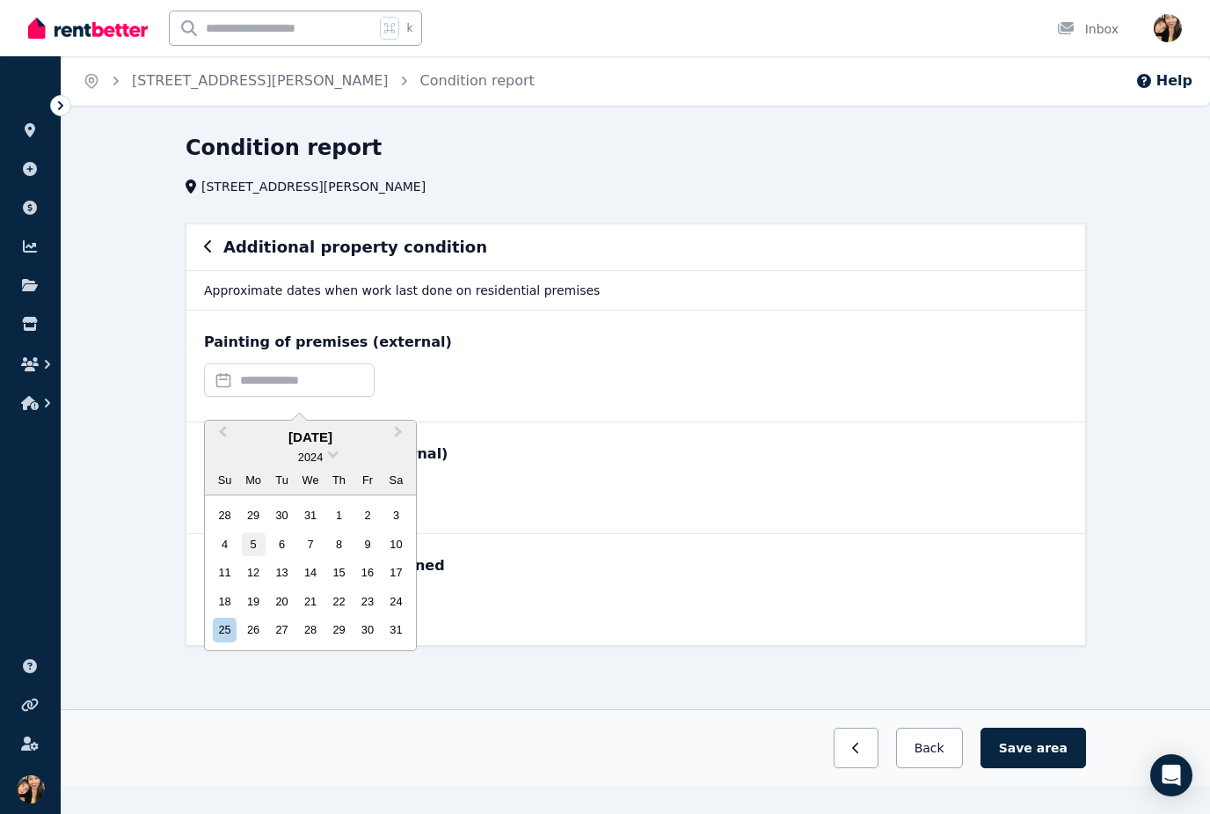
click at [252, 544] on div "5" at bounding box center [254, 544] width 24 height 24
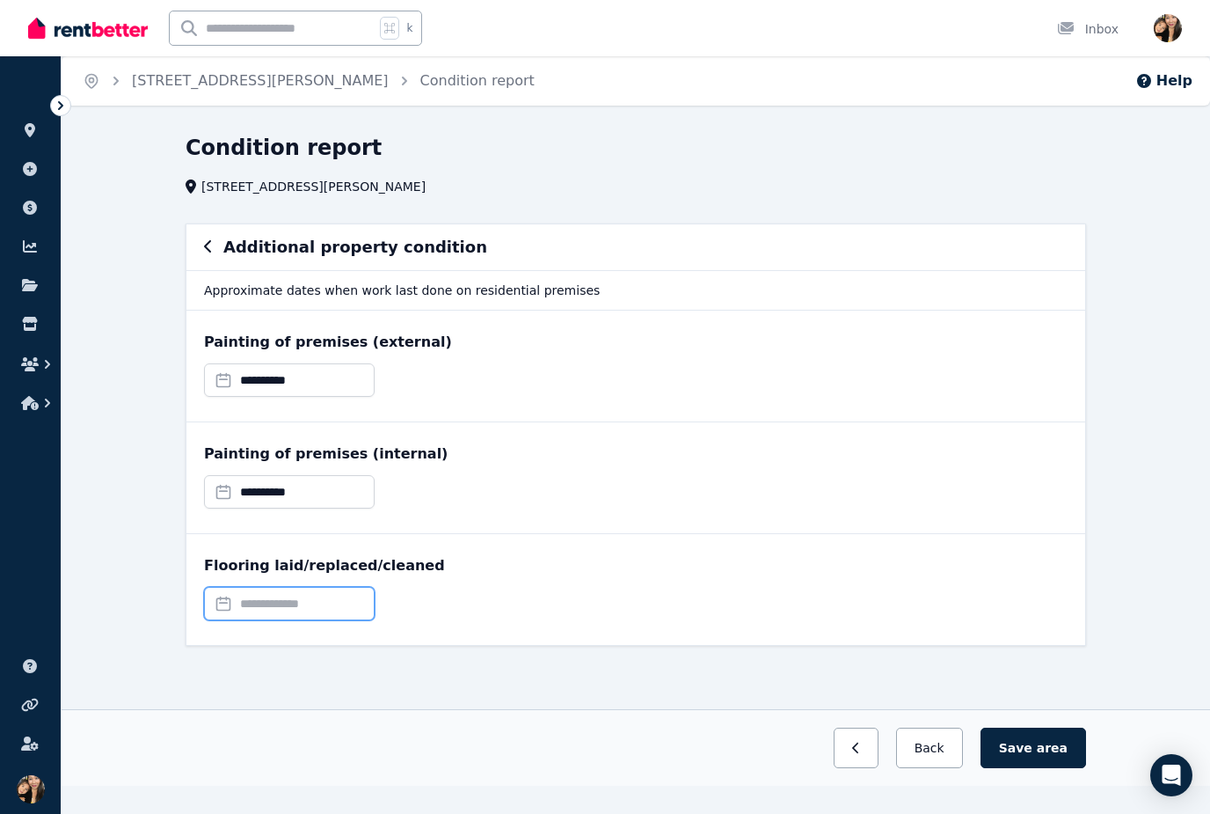
click at [322, 602] on input "text" at bounding box center [289, 603] width 171 height 33
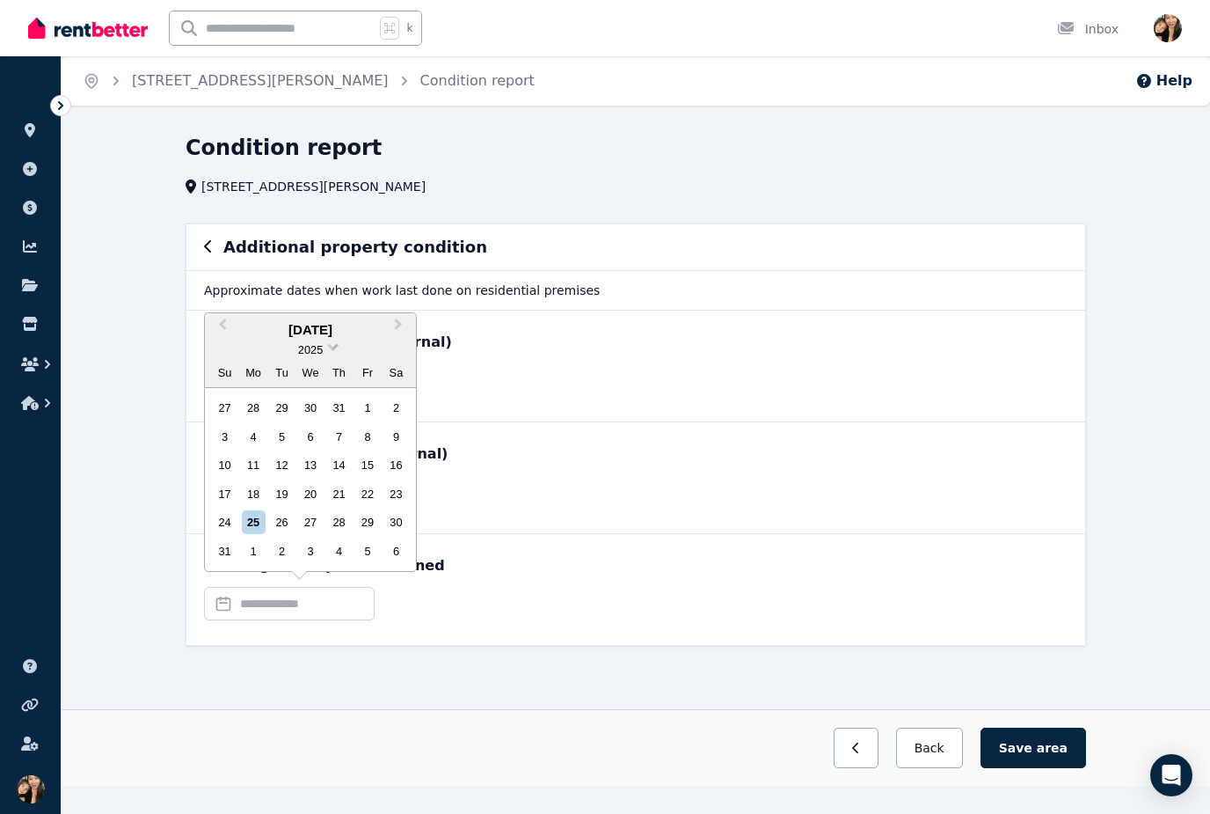
click at [331, 347] on span at bounding box center [332, 345] width 11 height 11
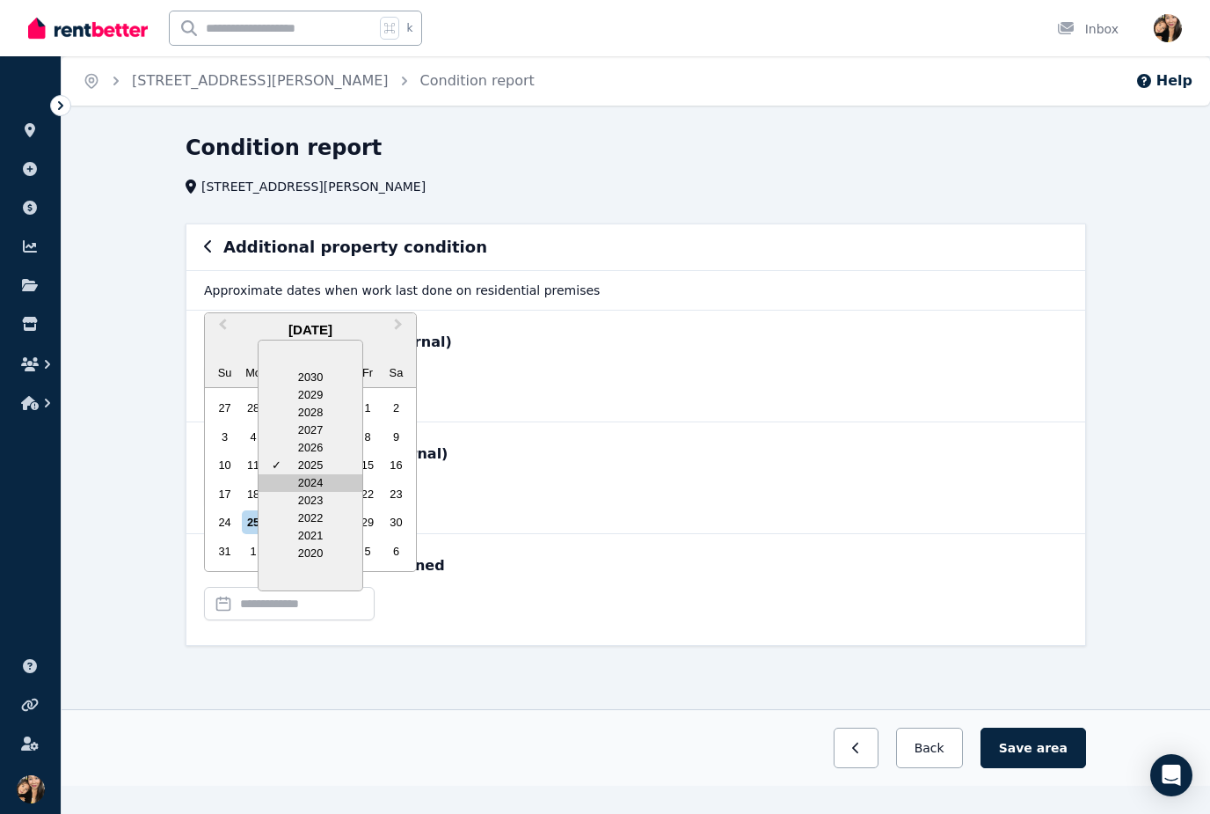
click at [319, 489] on div "2024" at bounding box center [311, 483] width 104 height 18
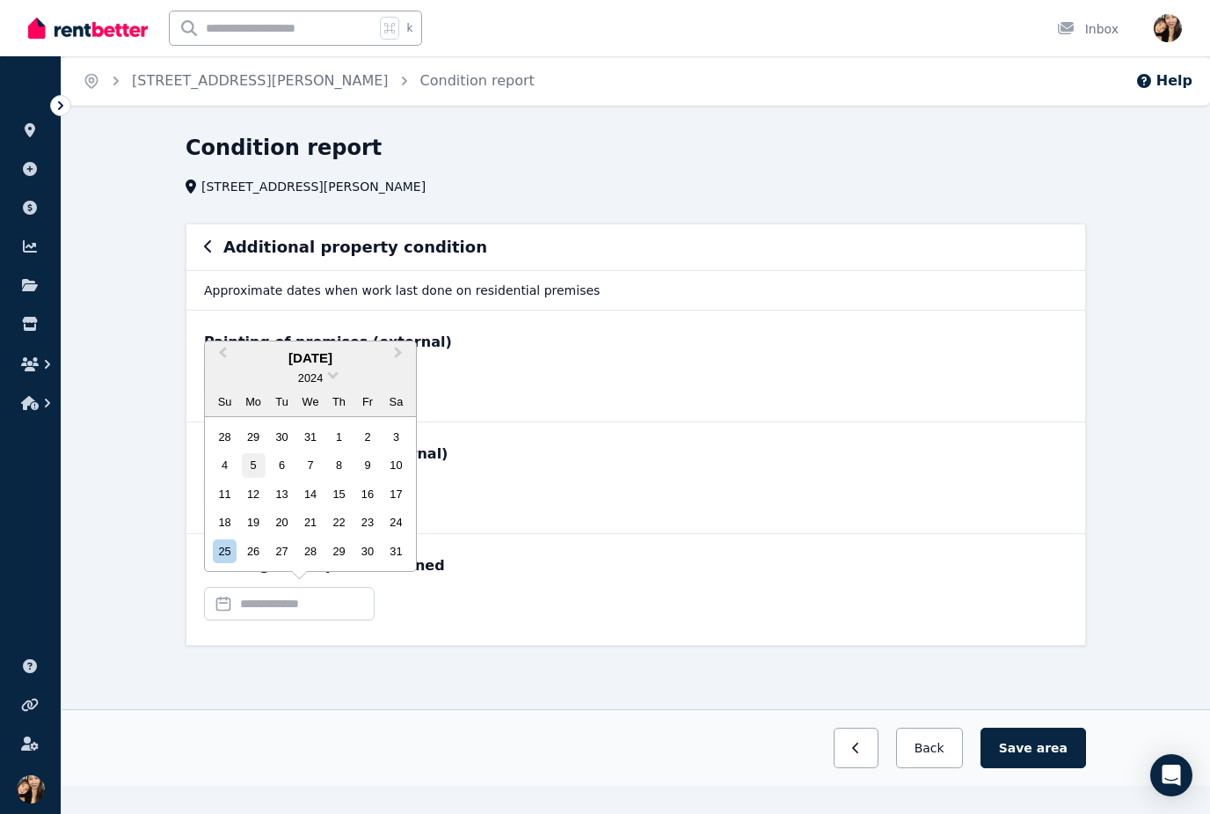
click at [255, 469] on div "5" at bounding box center [254, 465] width 24 height 24
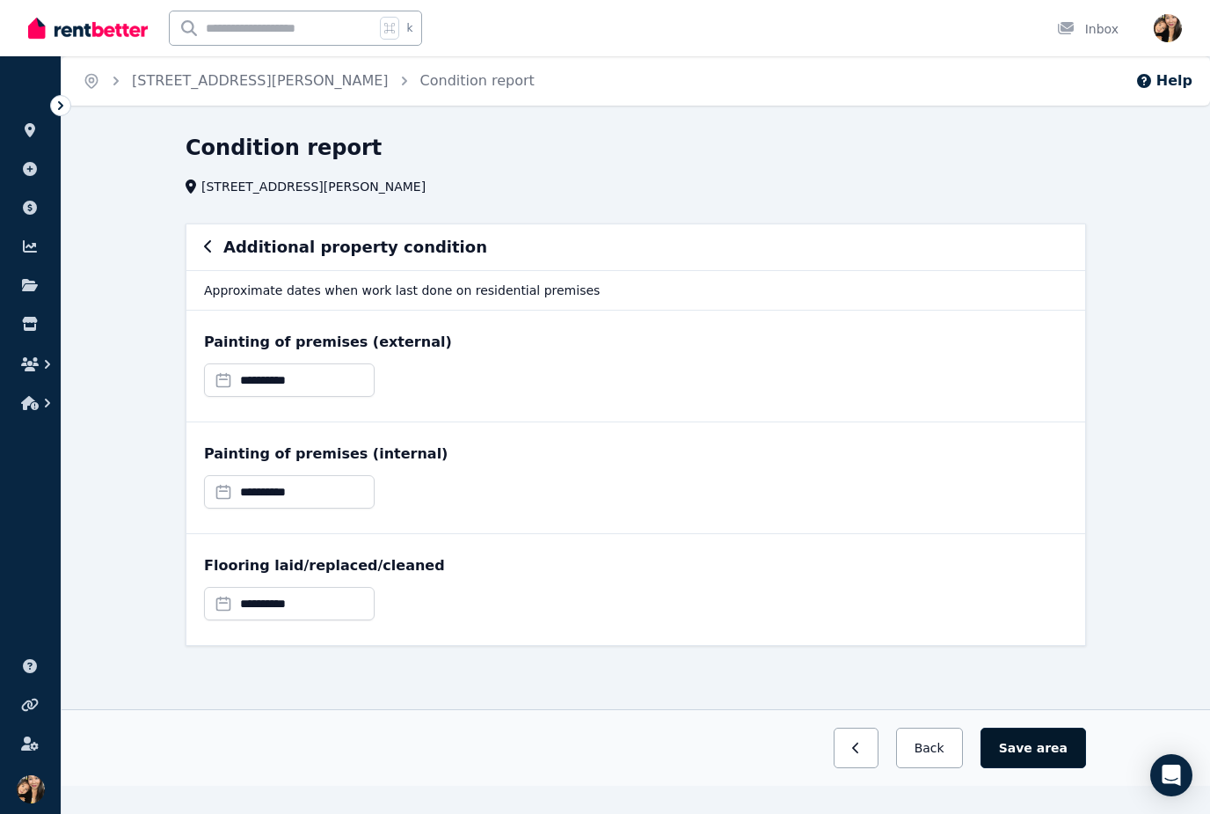
click at [1062, 749] on span "area" at bounding box center [1052, 748] width 31 height 18
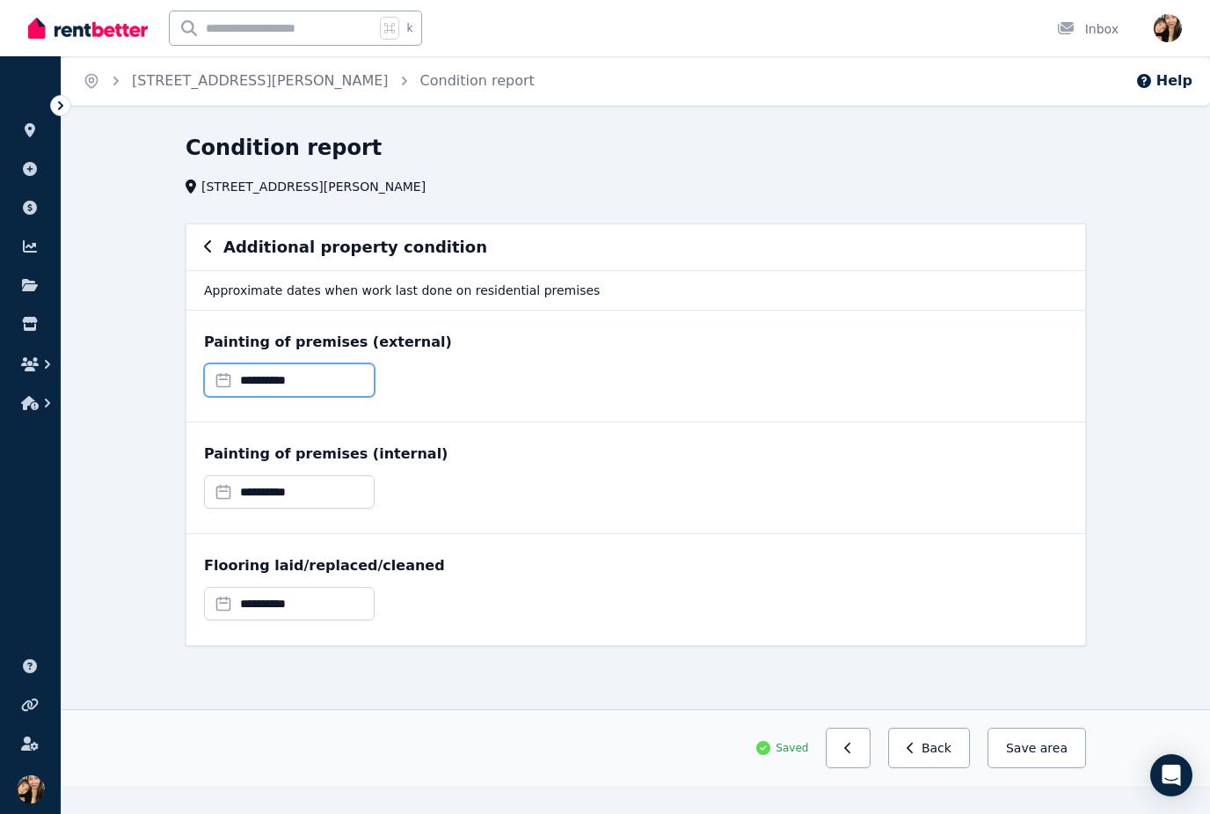
click at [315, 384] on input "**********" at bounding box center [289, 379] width 171 height 33
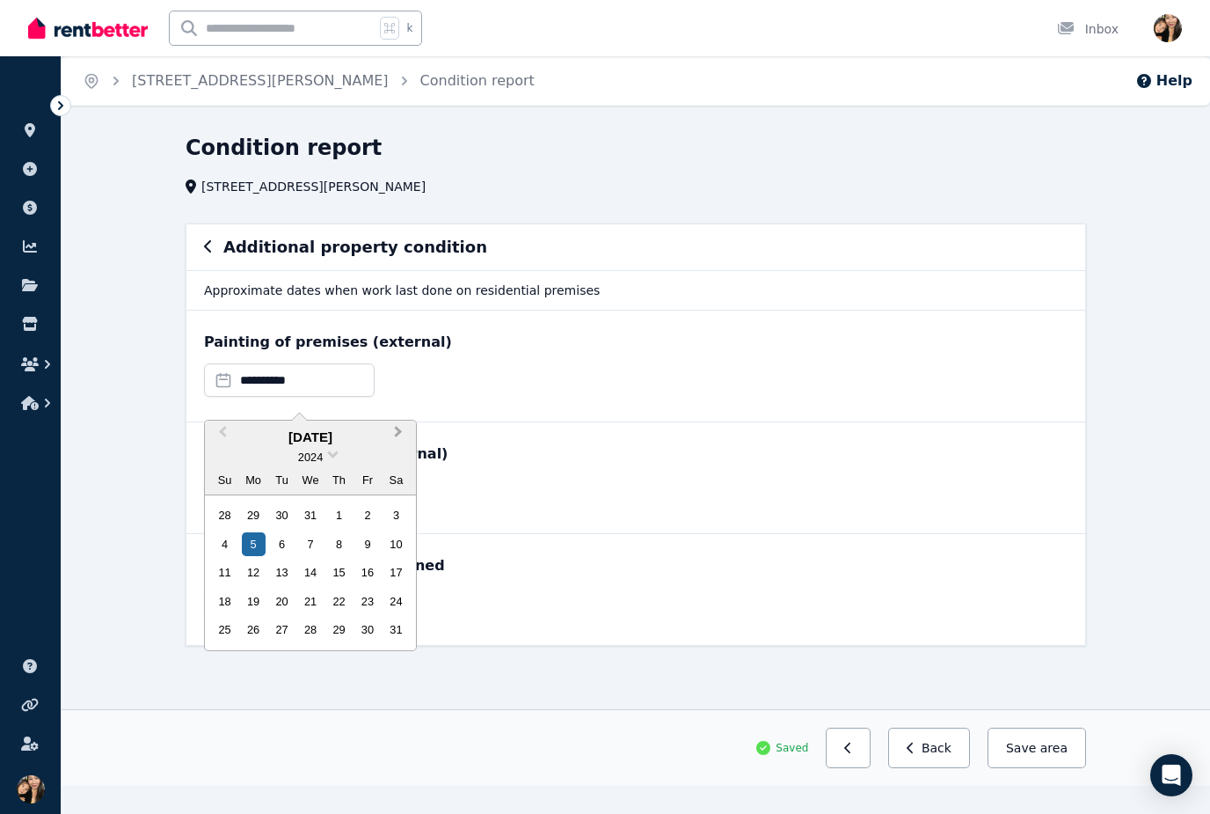
click at [405, 429] on button "Next Month" at bounding box center [400, 436] width 28 height 28
click at [405, 504] on div "5" at bounding box center [396, 515] width 24 height 24
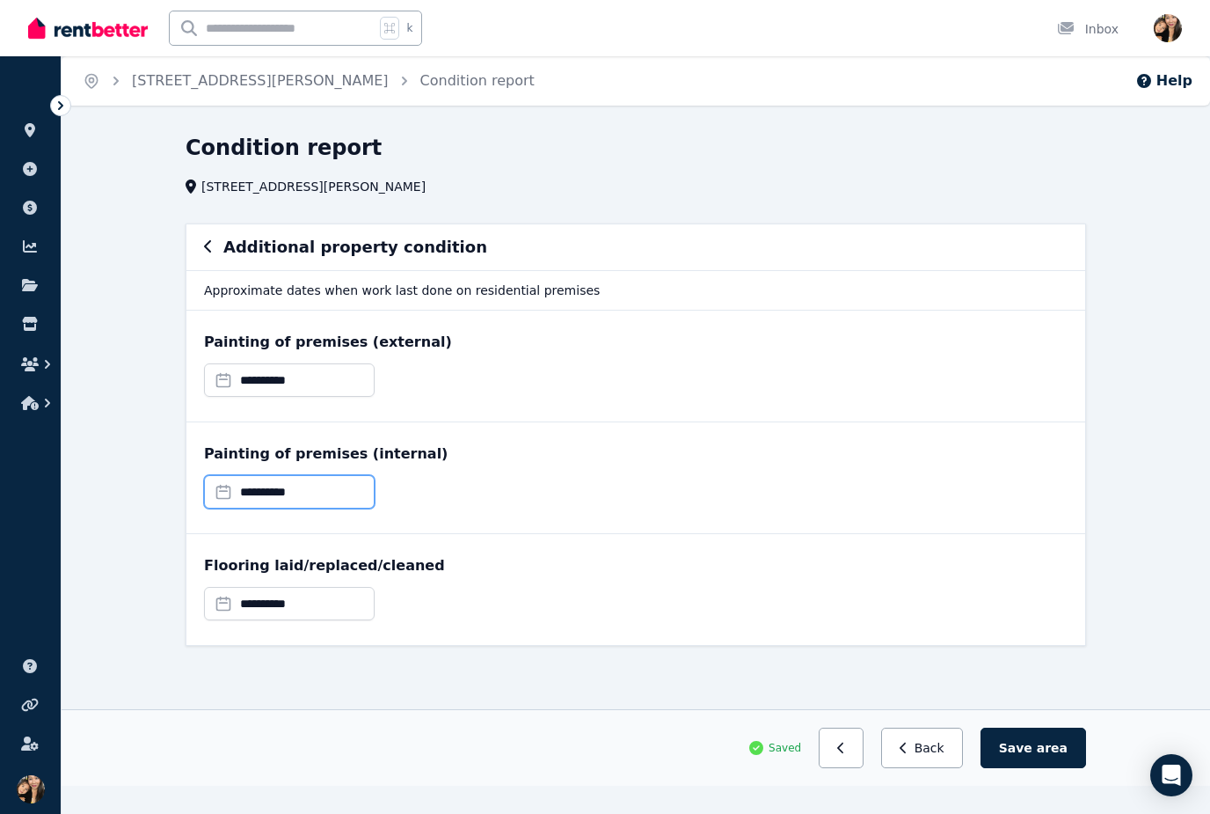
click at [343, 484] on input "**********" at bounding box center [289, 491] width 171 height 33
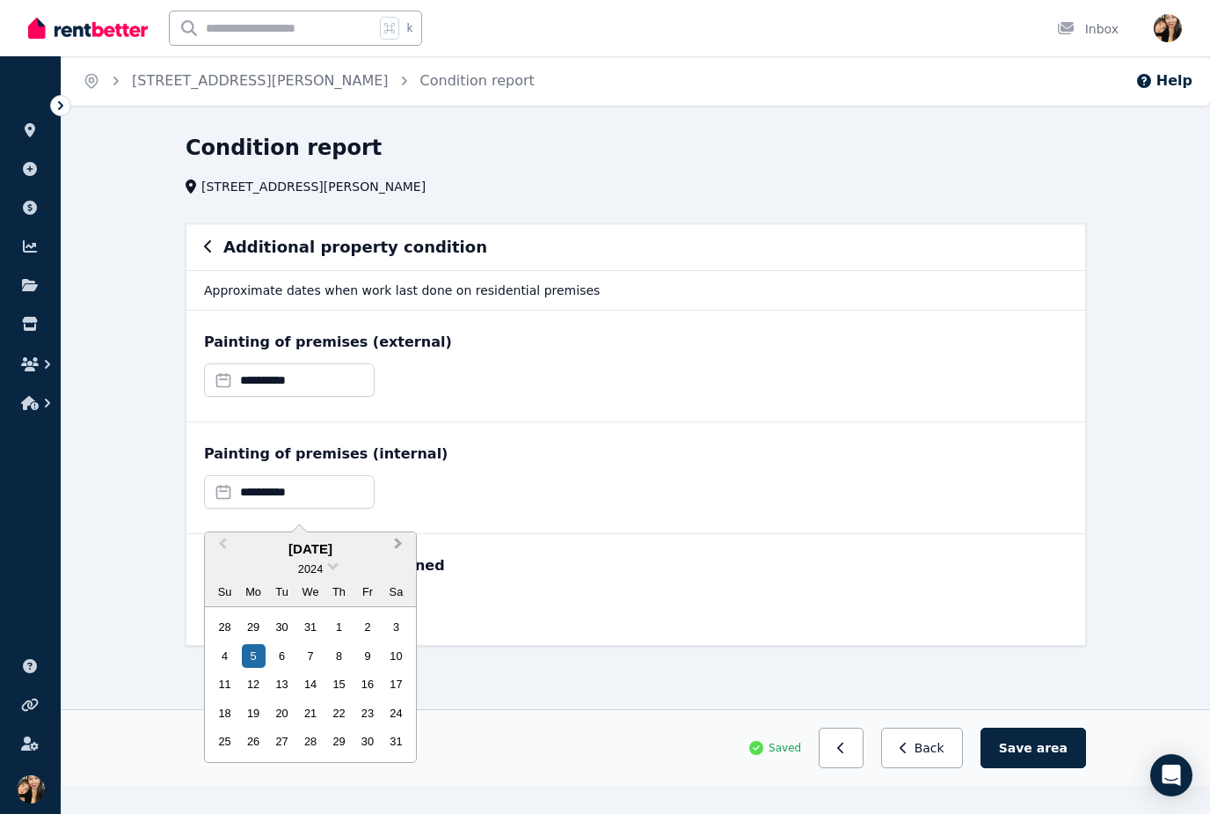
click at [398, 540] on span "Next Month" at bounding box center [398, 547] width 0 height 26
click at [409, 541] on button "Next Month" at bounding box center [400, 548] width 28 height 28
click at [406, 616] on div "5" at bounding box center [396, 627] width 24 height 24
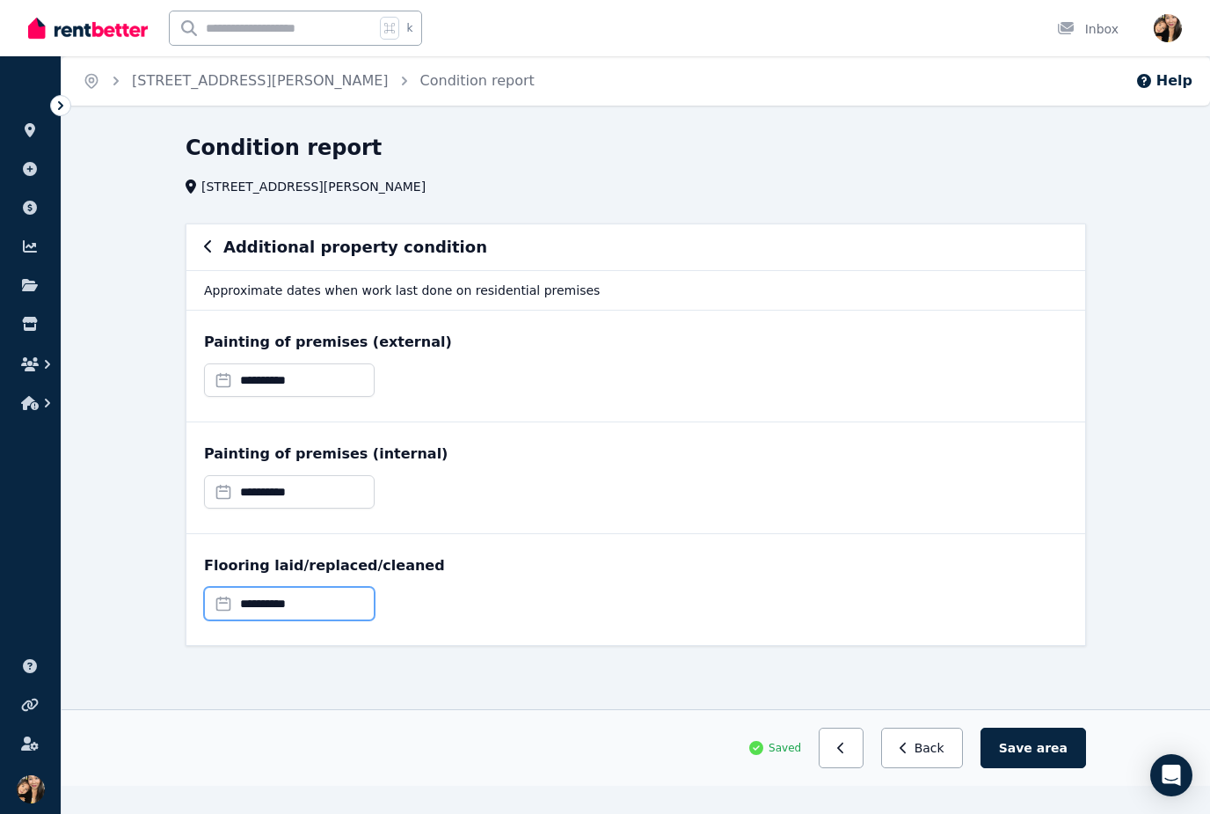
click at [360, 603] on input "**********" at bounding box center [289, 603] width 171 height 33
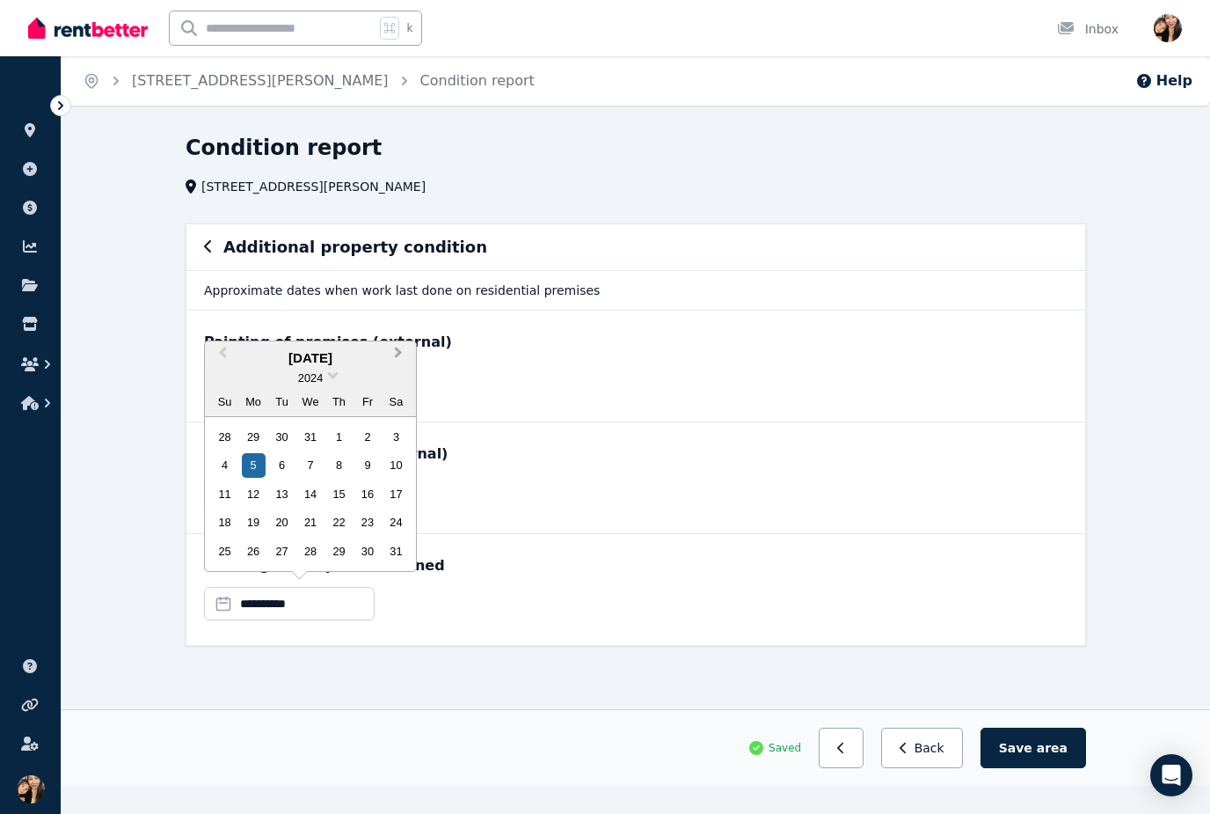
click at [407, 354] on button "Next Month" at bounding box center [400, 357] width 28 height 28
click at [412, 353] on button "Next Month" at bounding box center [400, 357] width 28 height 28
click at [405, 442] on div "5" at bounding box center [396, 437] width 24 height 24
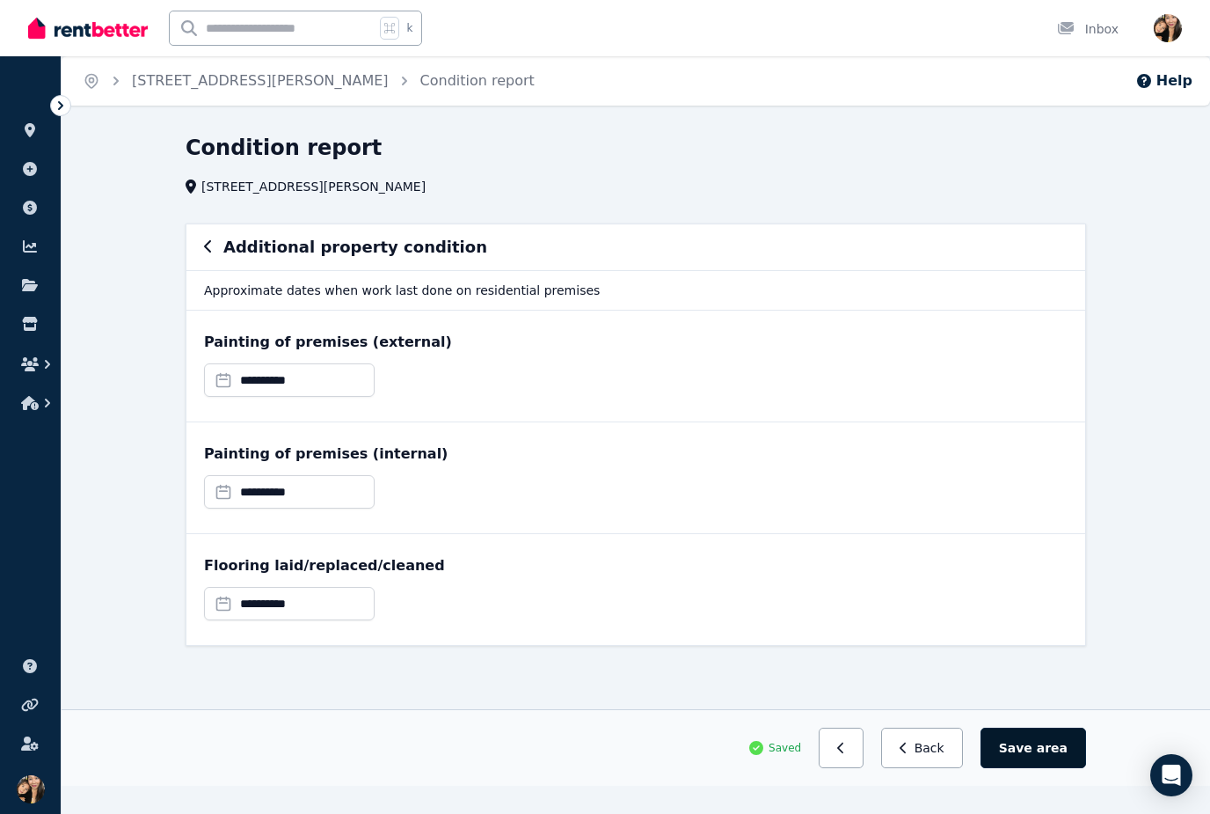
click at [1047, 744] on span "area" at bounding box center [1052, 748] width 31 height 18
click at [948, 741] on button "Back" at bounding box center [929, 747] width 82 height 40
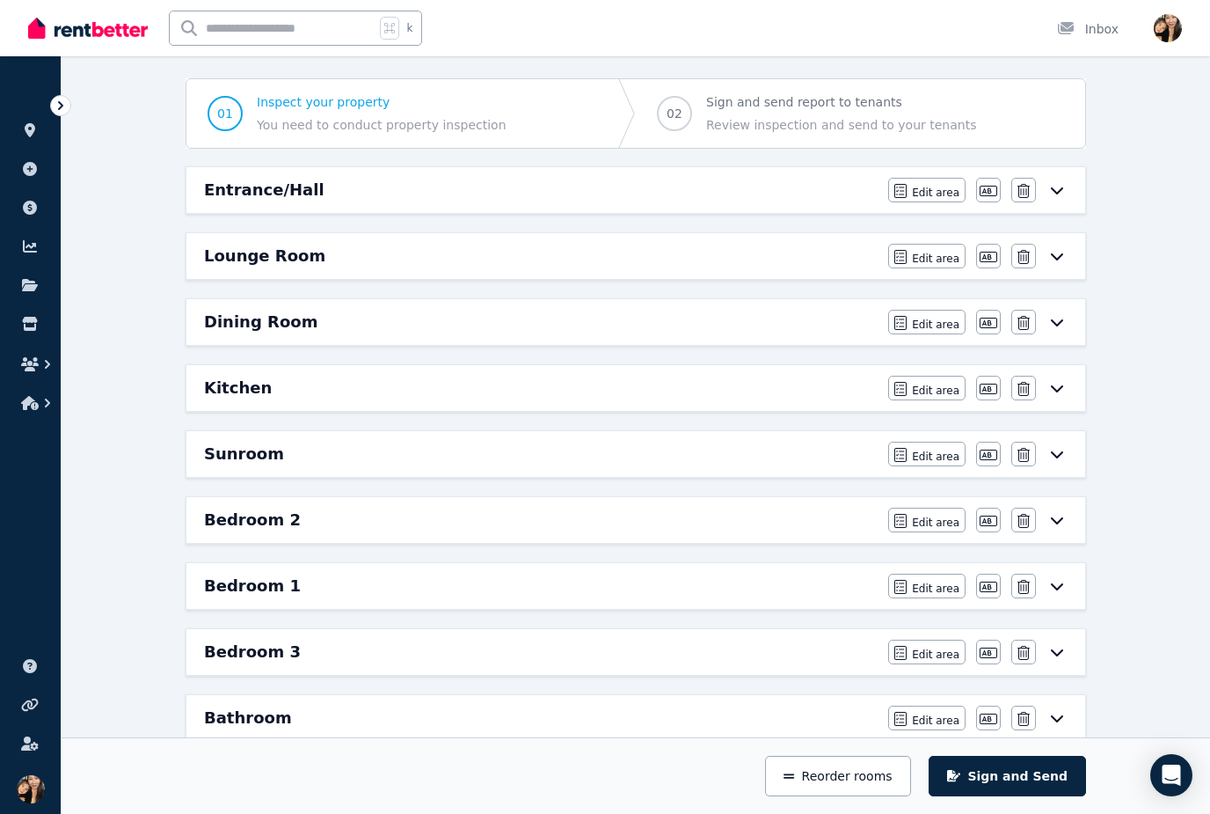
scroll to position [588, 0]
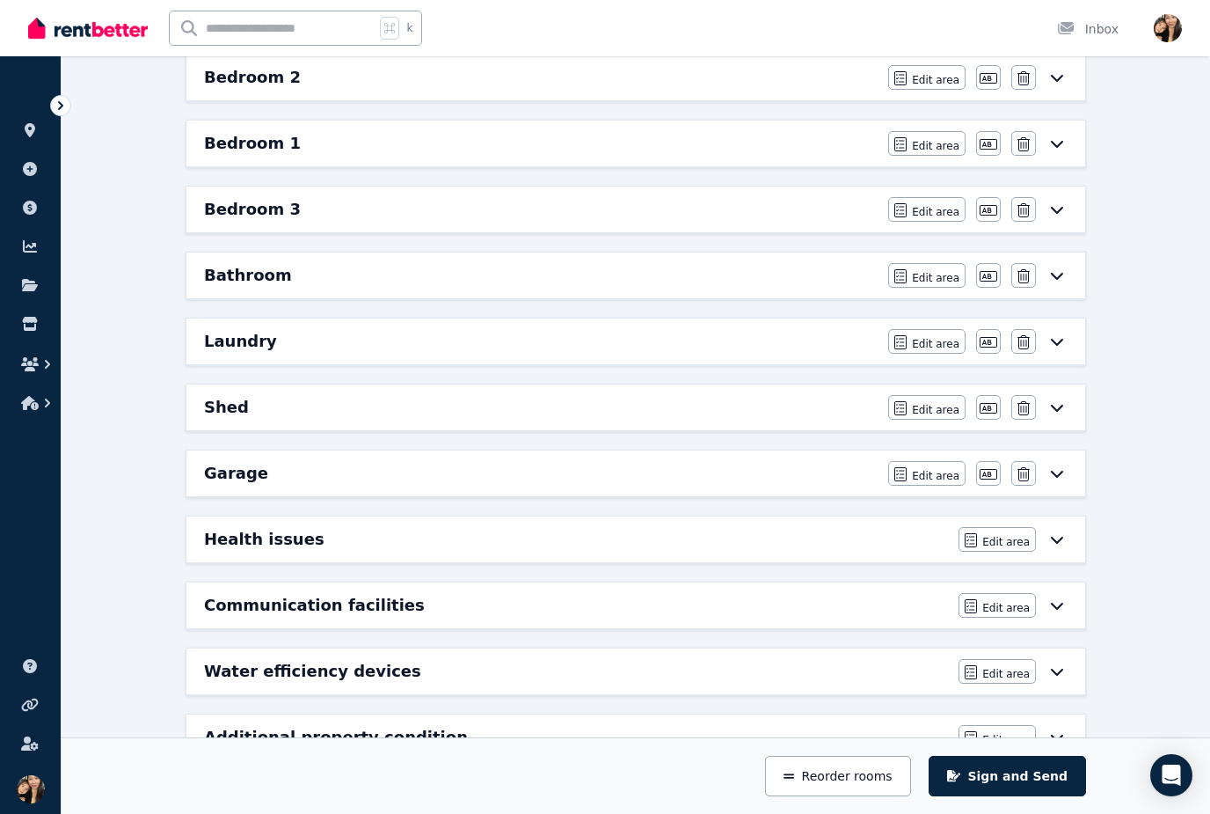
click at [819, 689] on div "Water efficiency devices Edit area Edit area" at bounding box center [635, 671] width 899 height 46
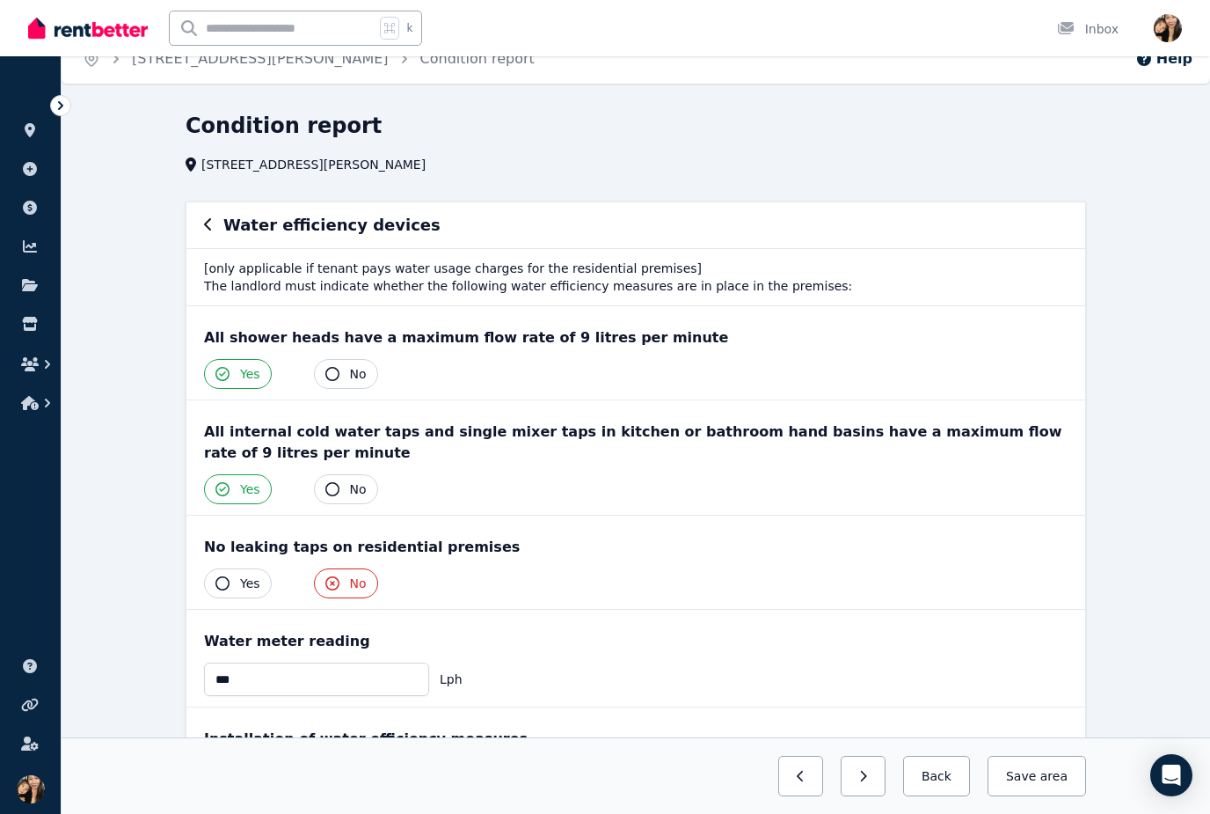
scroll to position [139, 0]
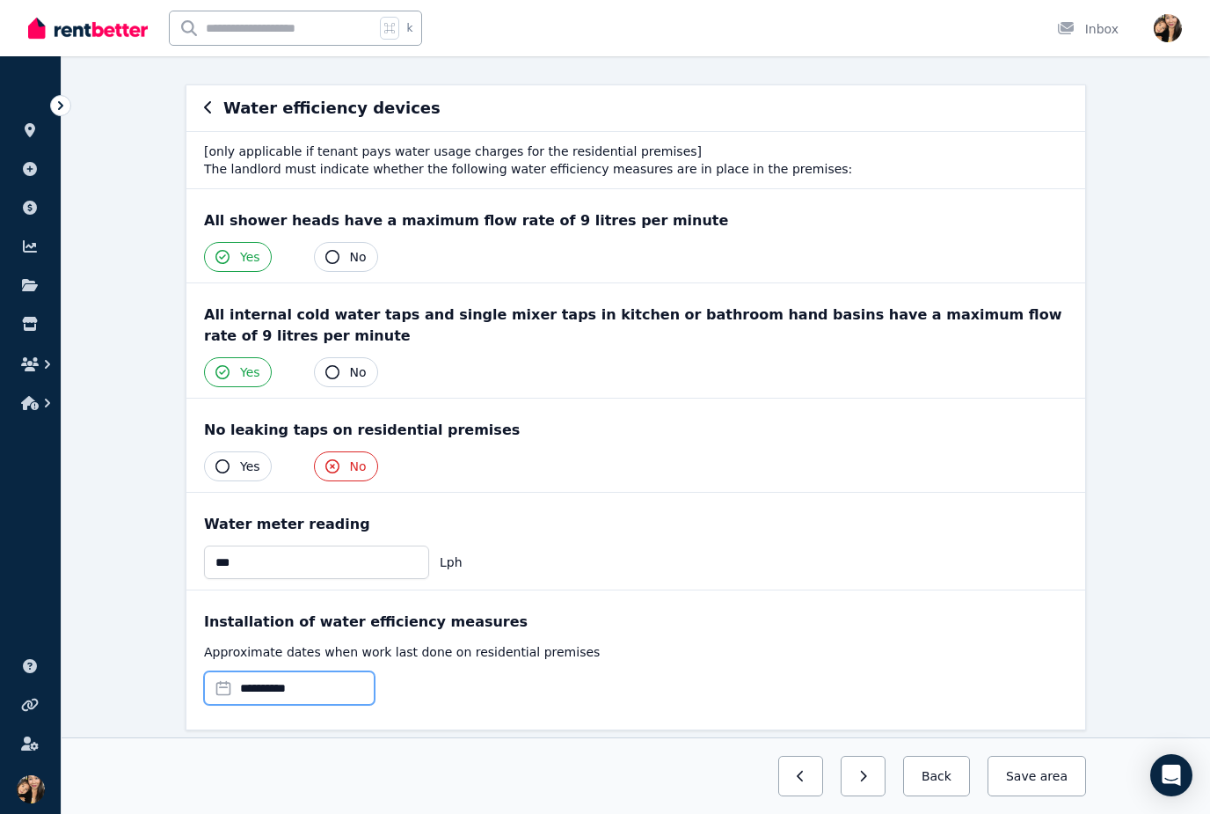
click at [338, 682] on input "**********" at bounding box center [289, 687] width 171 height 33
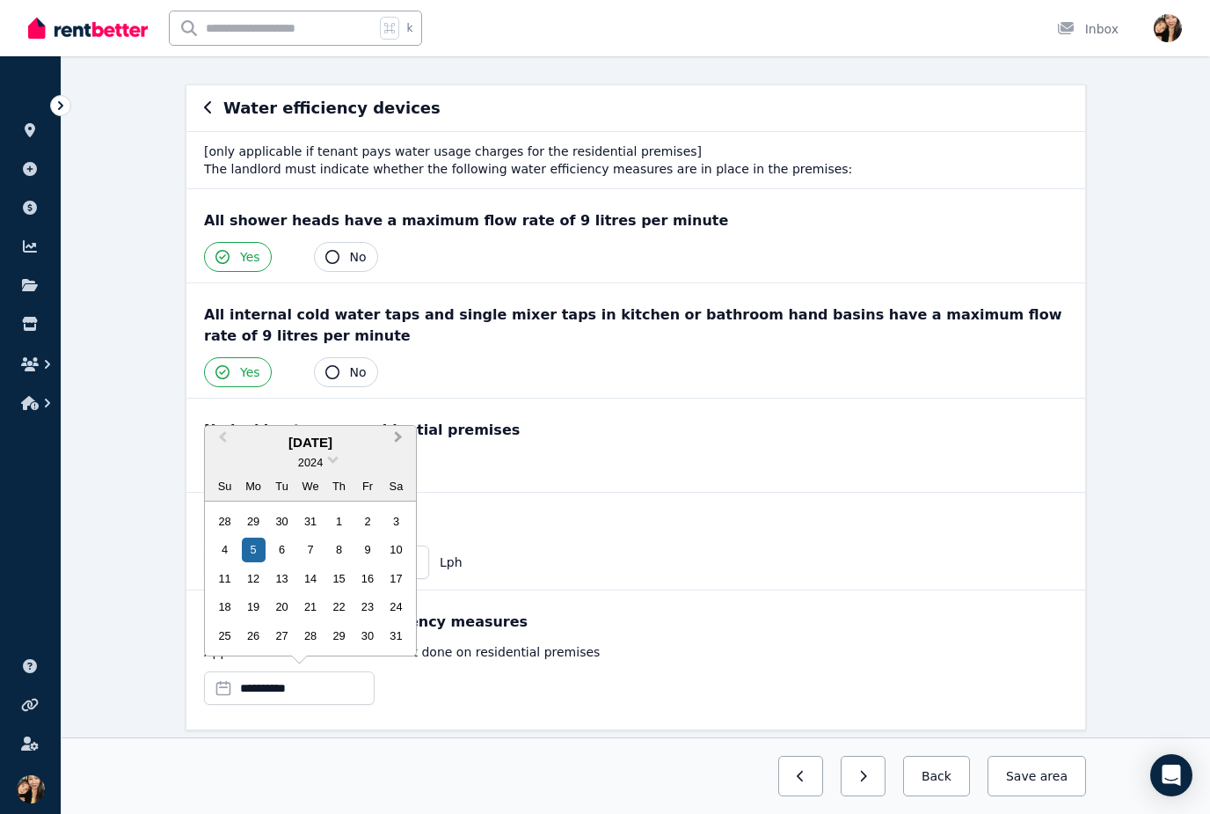
click at [404, 456] on button "Next Month" at bounding box center [400, 441] width 28 height 28
click at [405, 456] on button "Next Month" at bounding box center [400, 441] width 28 height 28
click at [407, 533] on div "5" at bounding box center [396, 521] width 24 height 24
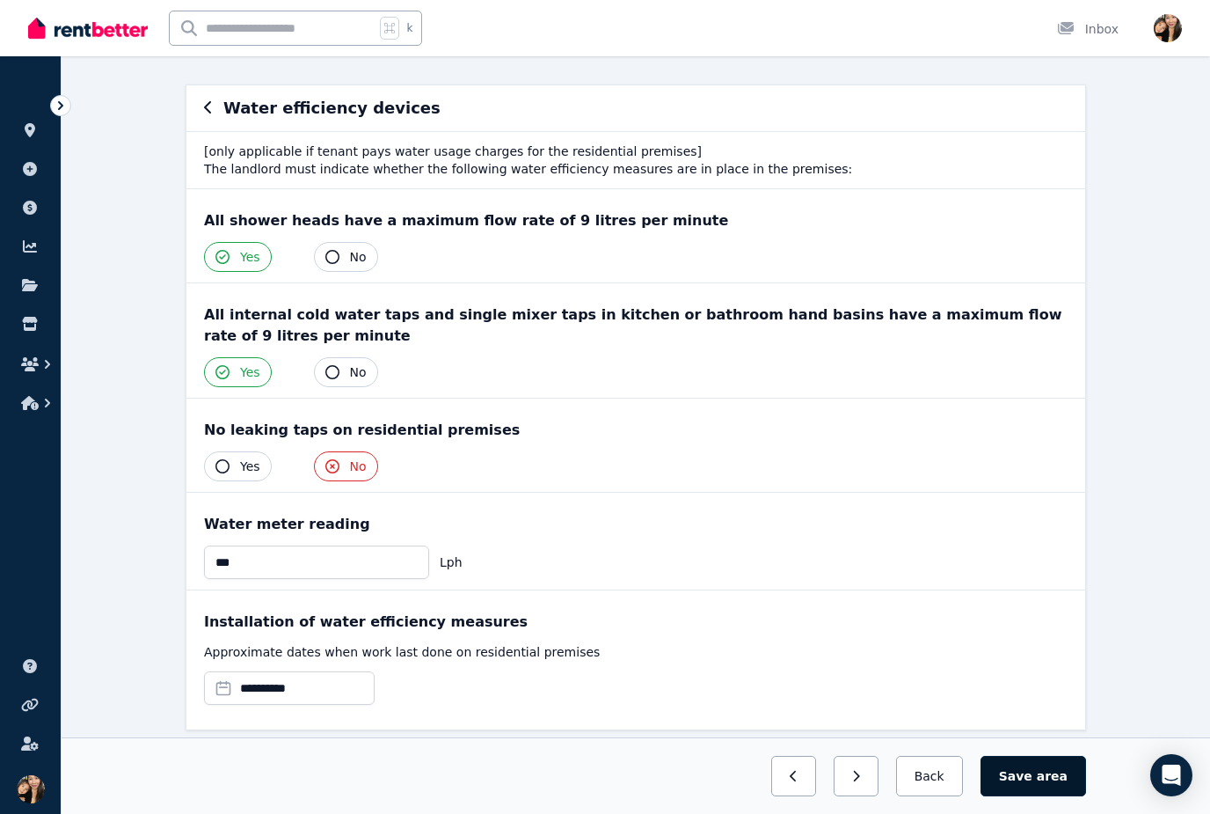
click at [1048, 796] on button "Save area" at bounding box center [1034, 776] width 106 height 40
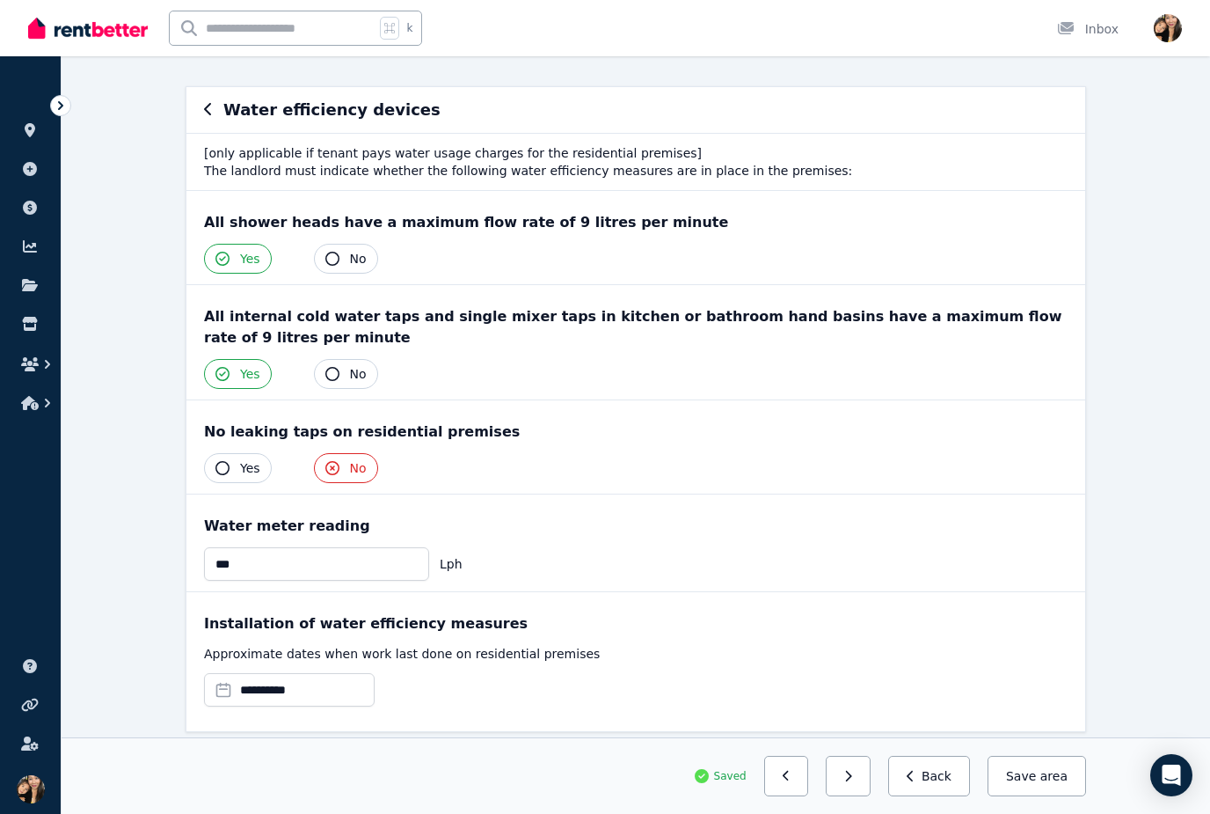
click at [248, 460] on span "Yes" at bounding box center [250, 468] width 20 height 18
click at [1053, 785] on span "area" at bounding box center [1052, 776] width 31 height 18
click at [1044, 785] on span "area" at bounding box center [1054, 776] width 27 height 18
click at [943, 796] on button "Back" at bounding box center [929, 776] width 82 height 40
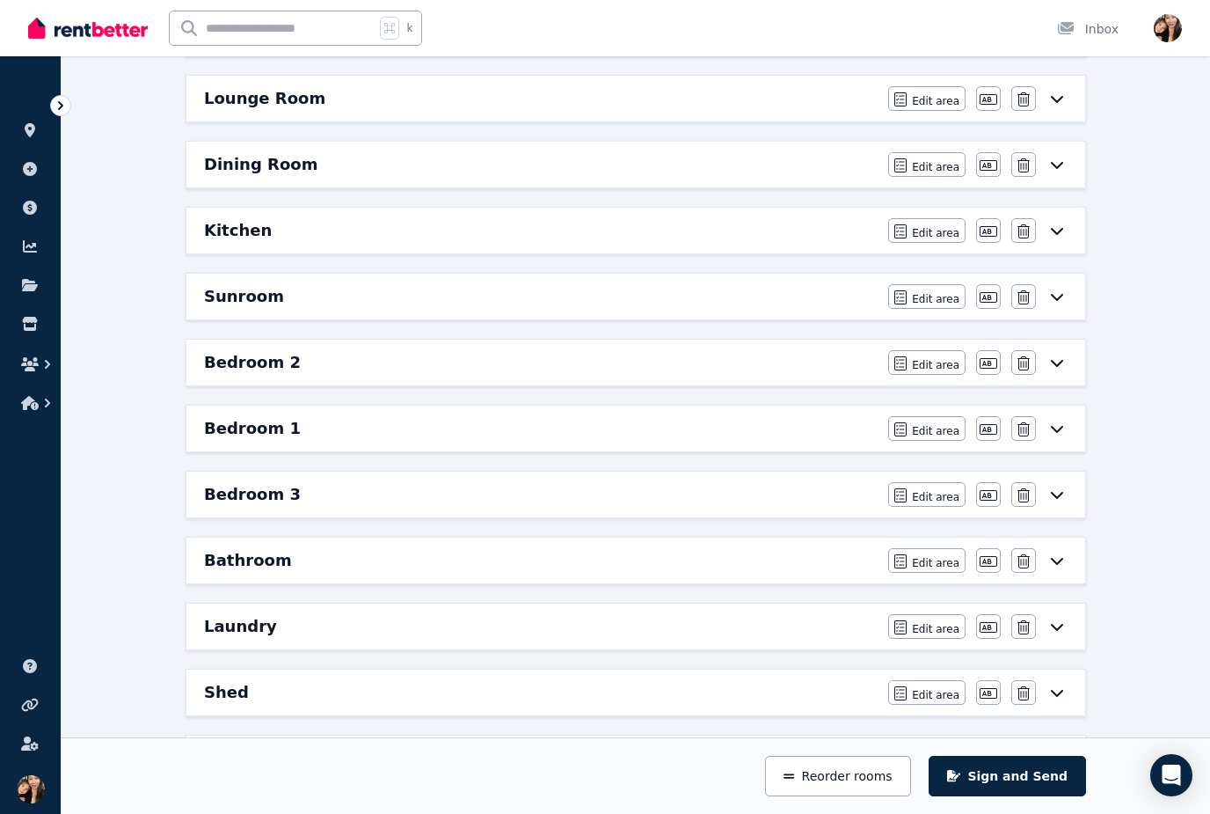
scroll to position [588, 0]
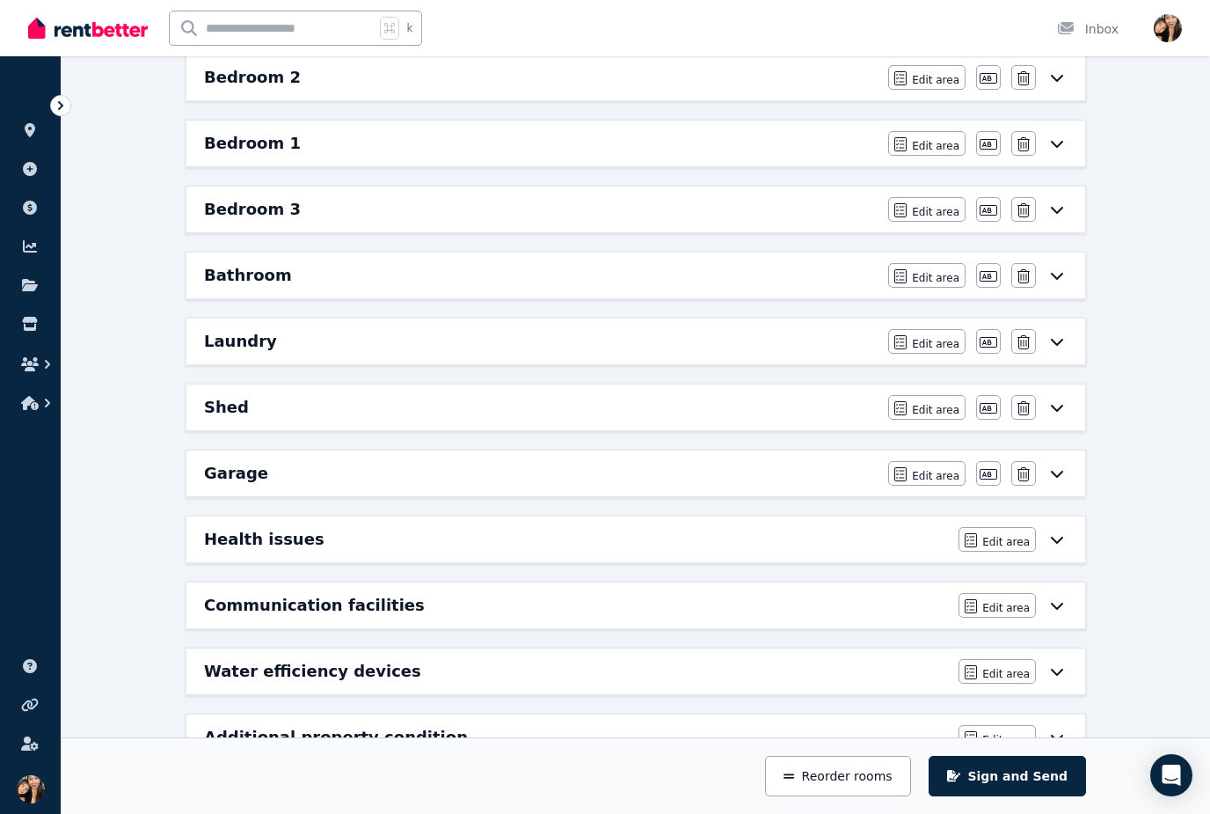
click at [798, 747] on div "Additional property condition" at bounding box center [576, 737] width 744 height 25
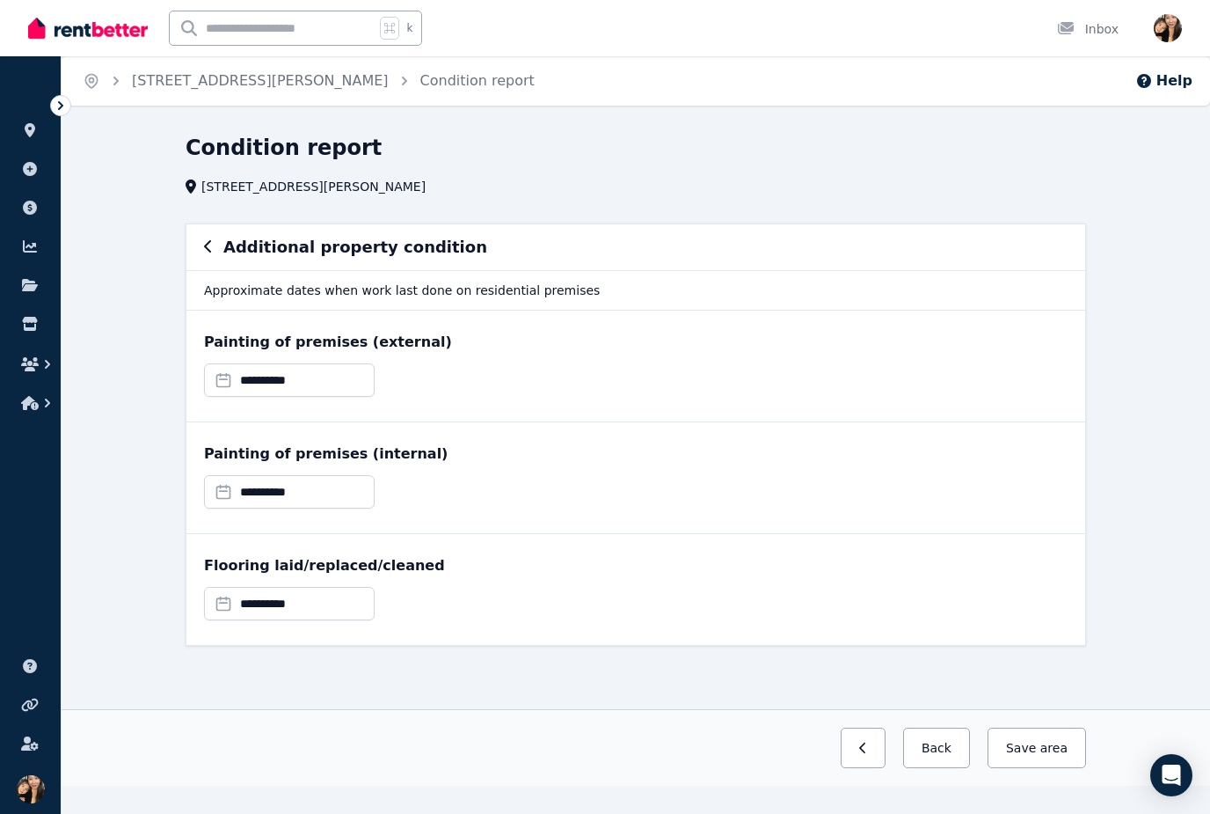
scroll to position [0, 0]
click at [957, 741] on button "Back" at bounding box center [936, 747] width 67 height 40
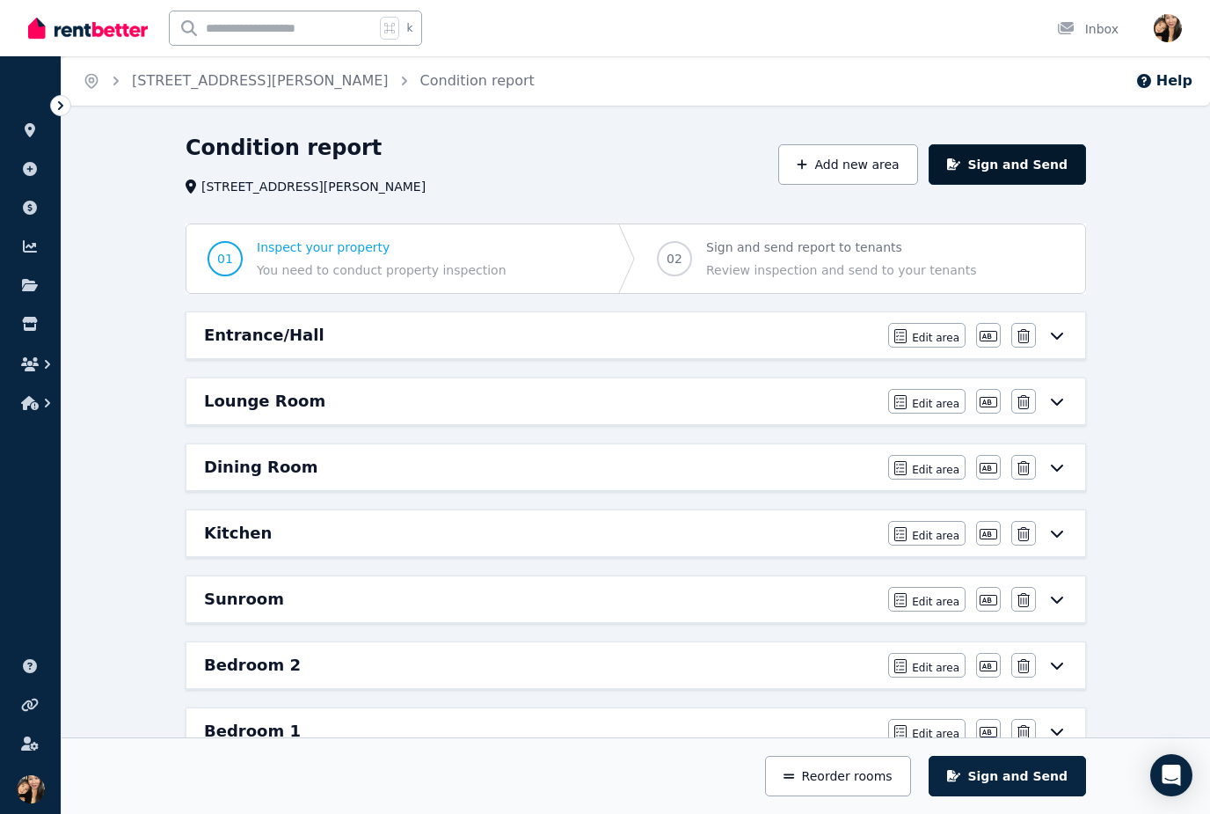
click at [1030, 161] on button "Sign and Send" at bounding box center [1007, 164] width 157 height 40
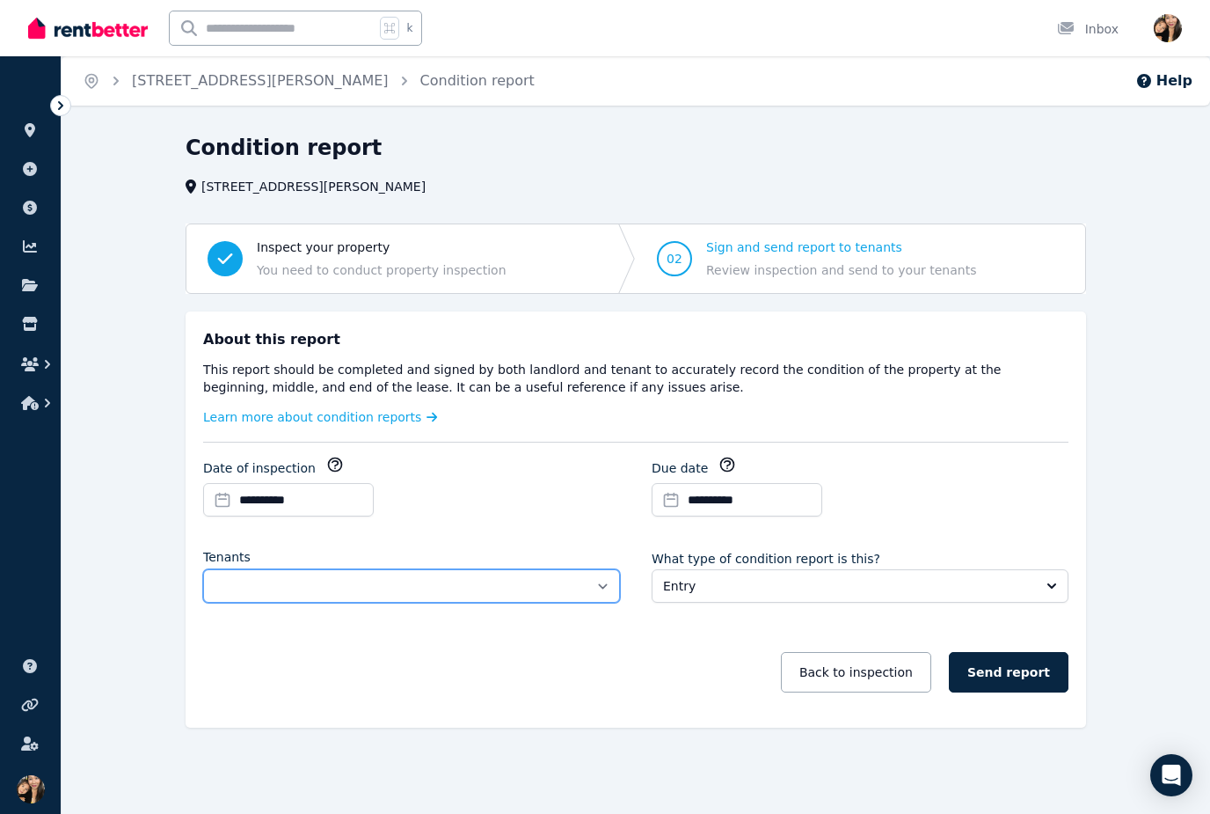
click at [612, 595] on select "**********" at bounding box center [411, 585] width 417 height 33
select select "**********"
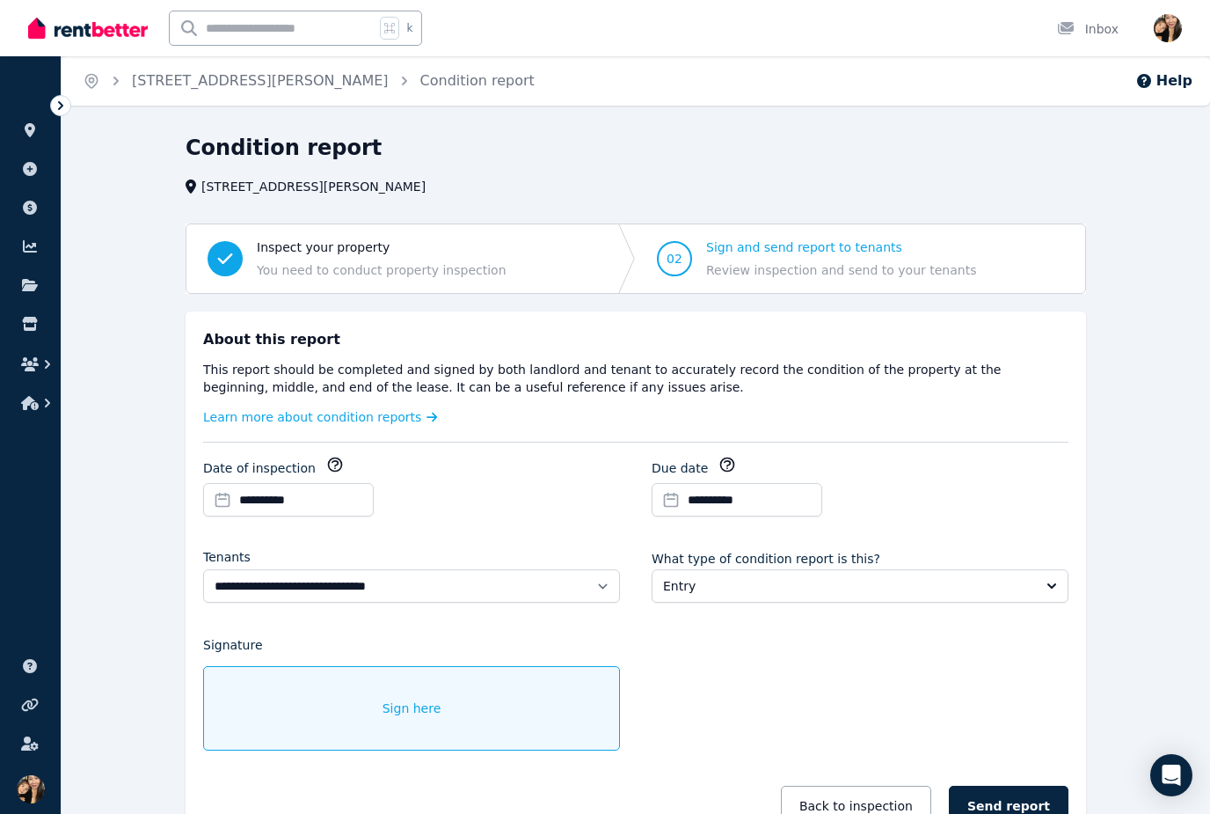
click at [958, 572] on button "Entry" at bounding box center [860, 585] width 417 height 33
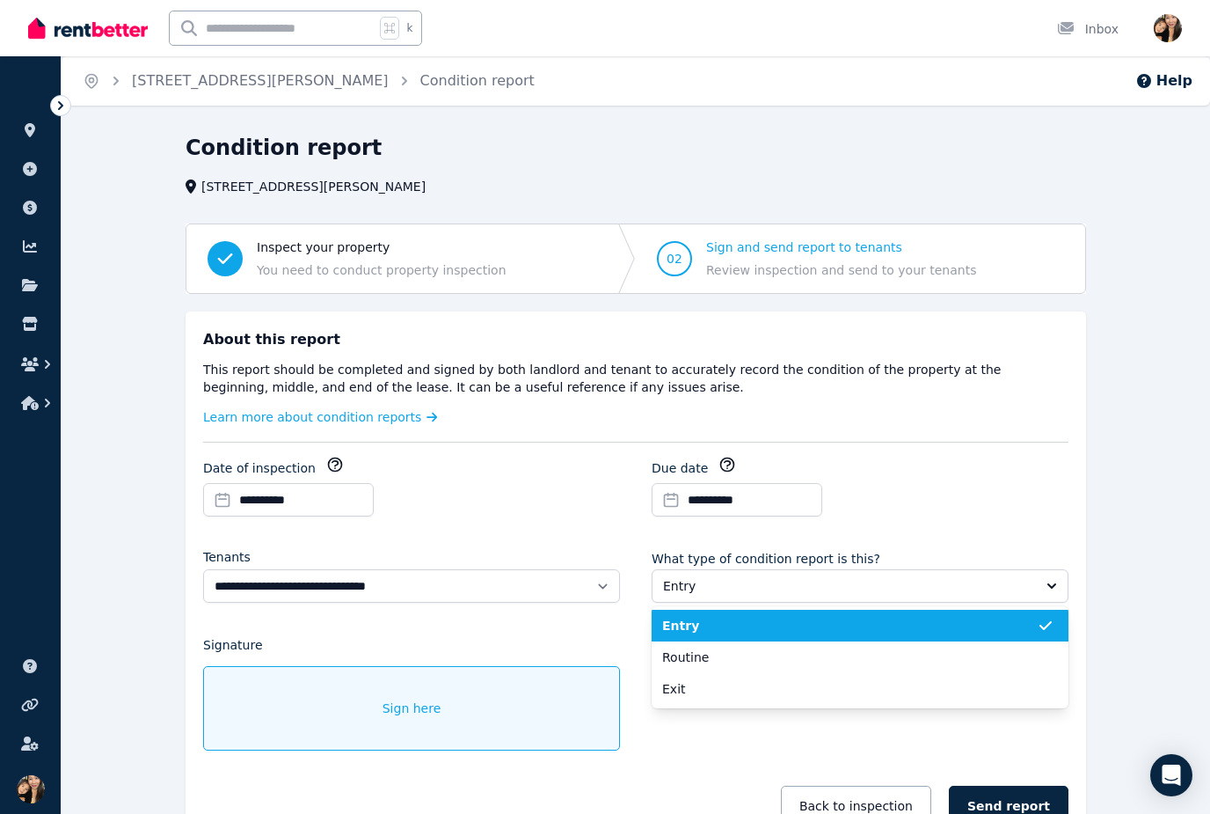
click at [861, 654] on span "Routine" at bounding box center [849, 657] width 375 height 18
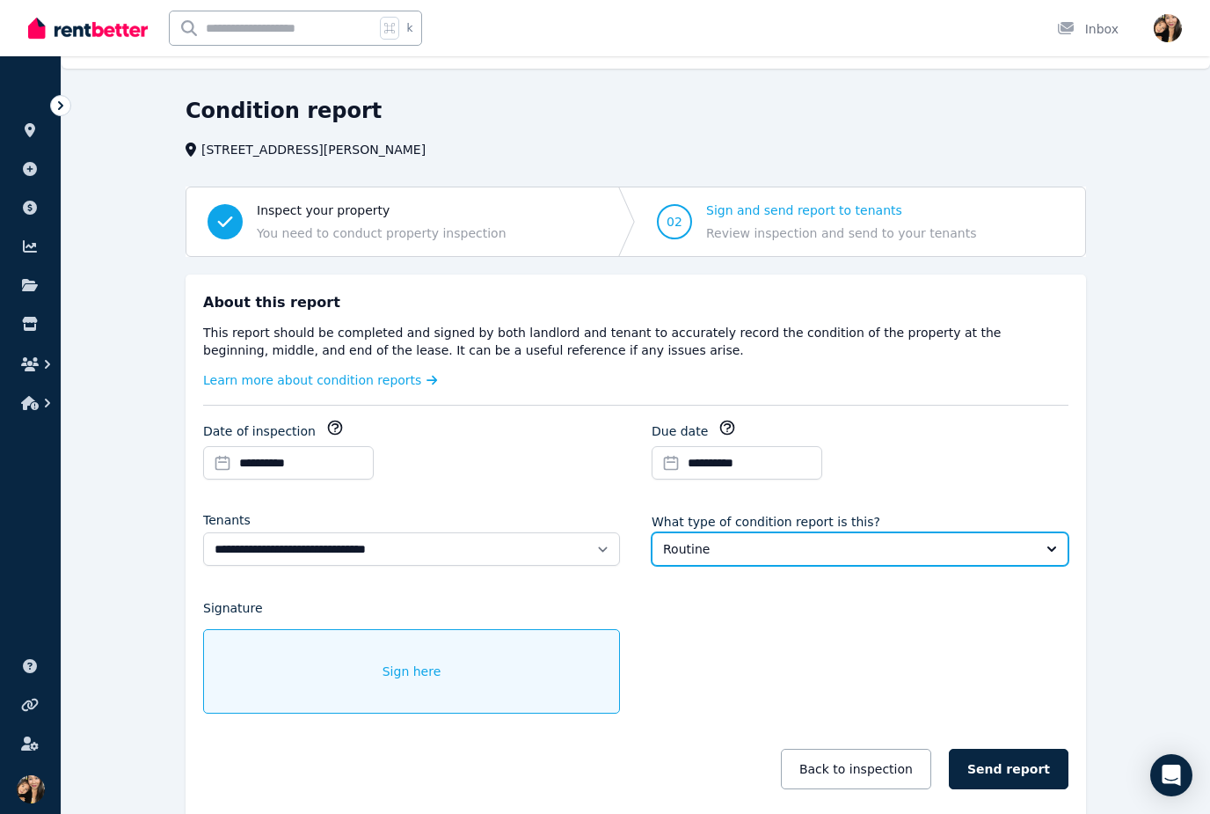
scroll to position [39, 0]
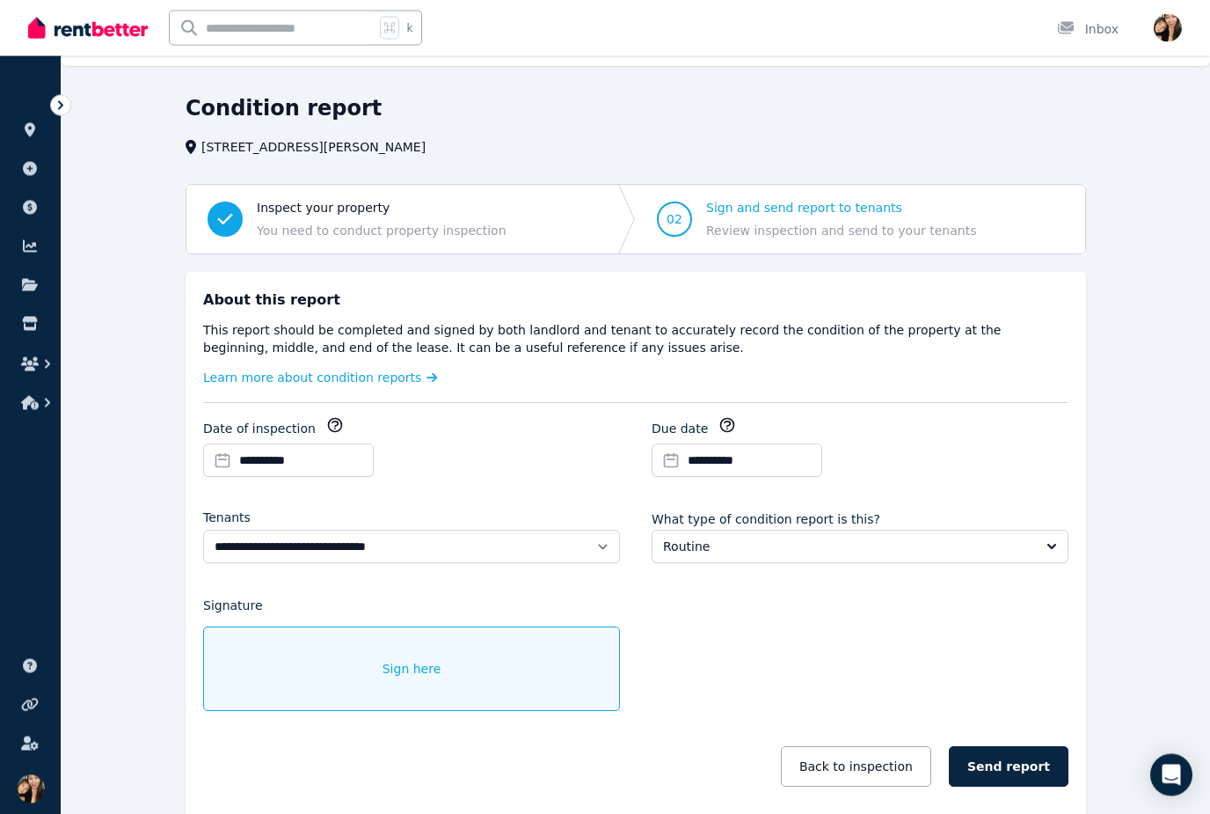
click at [430, 683] on div "Sign here" at bounding box center [411, 669] width 417 height 84
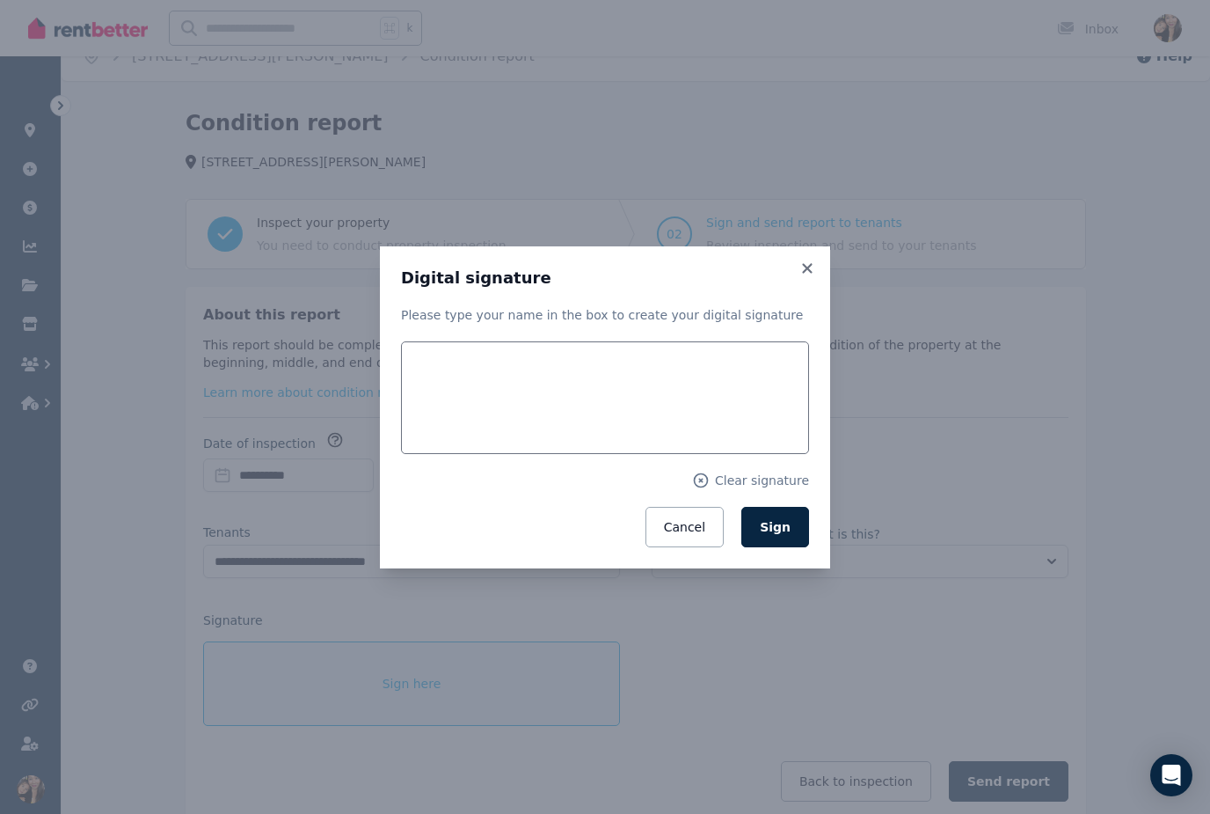
scroll to position [0, 0]
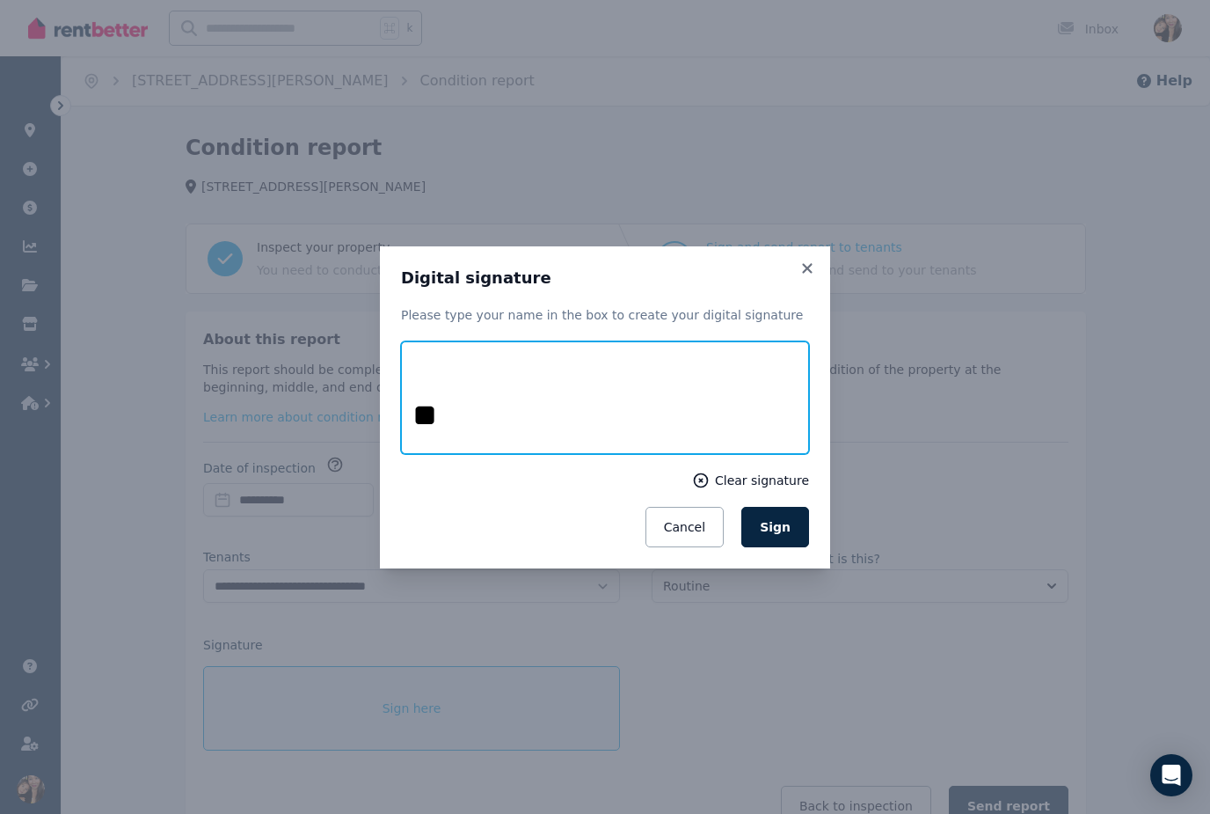
type input "**"
click at [710, 477] on icon at bounding box center [701, 480] width 18 height 18
type input "***"
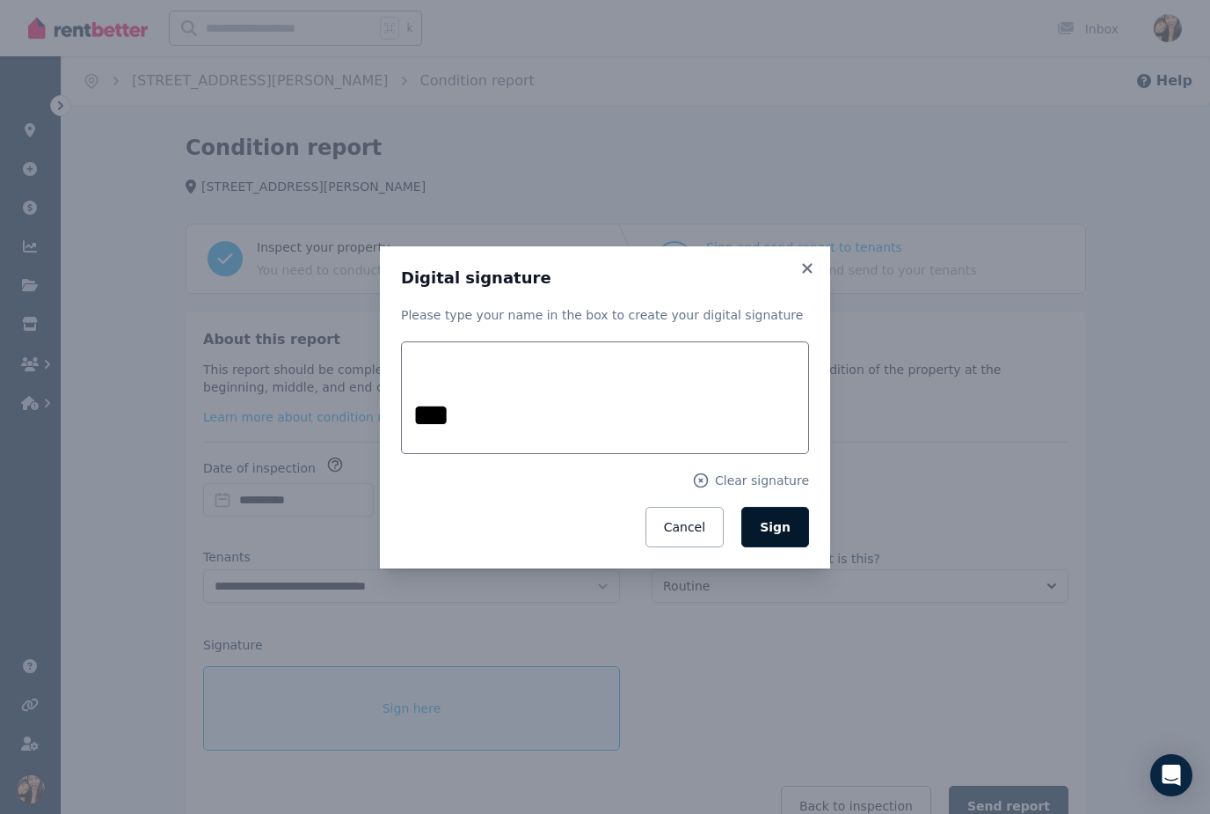
click at [782, 530] on span "Sign" at bounding box center [775, 527] width 31 height 14
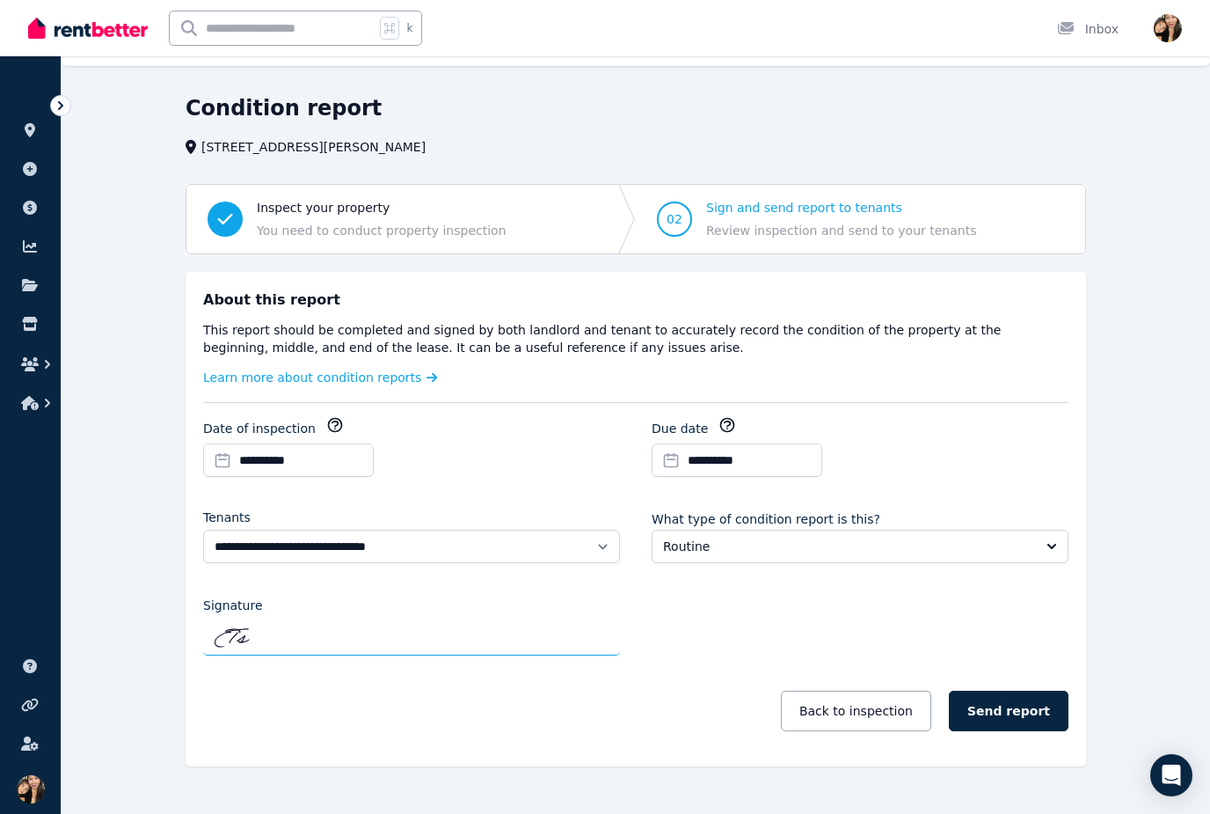
click at [397, 617] on div "Signature ETs" at bounding box center [411, 625] width 417 height 61
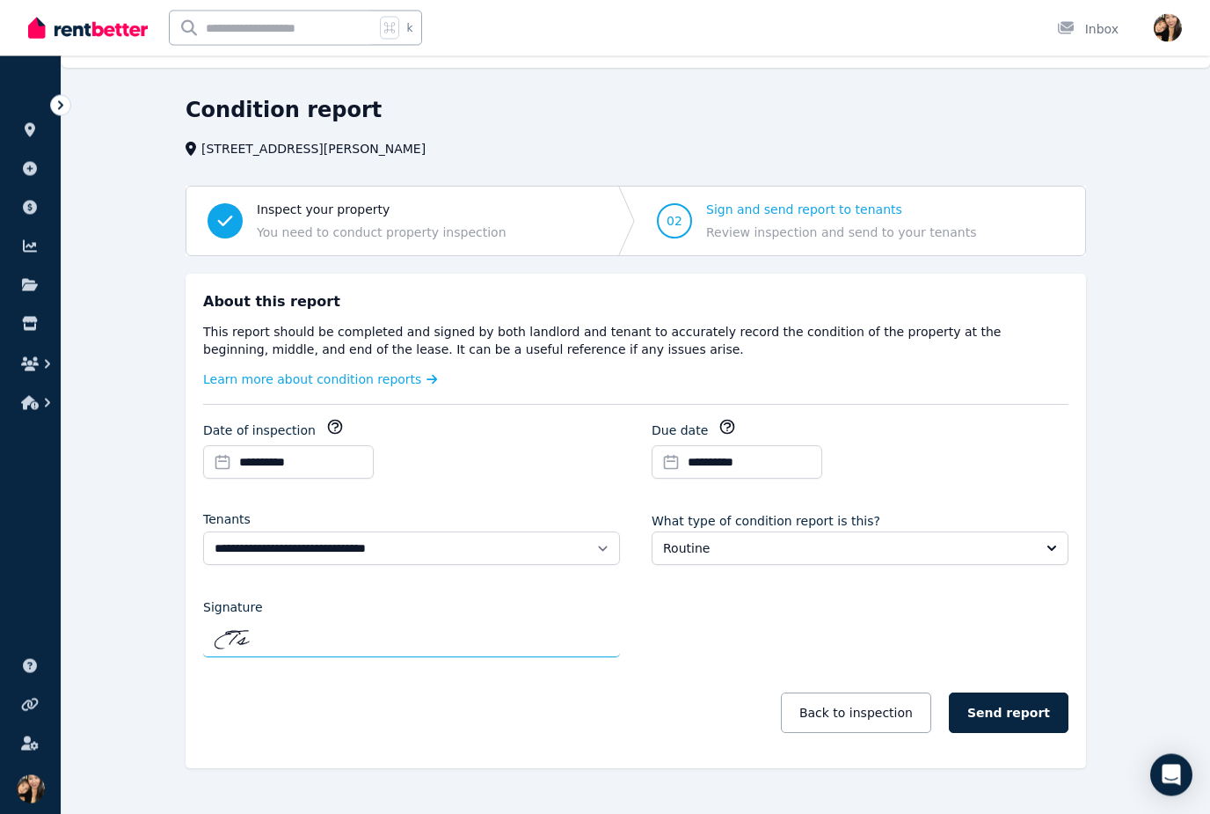
scroll to position [41, 0]
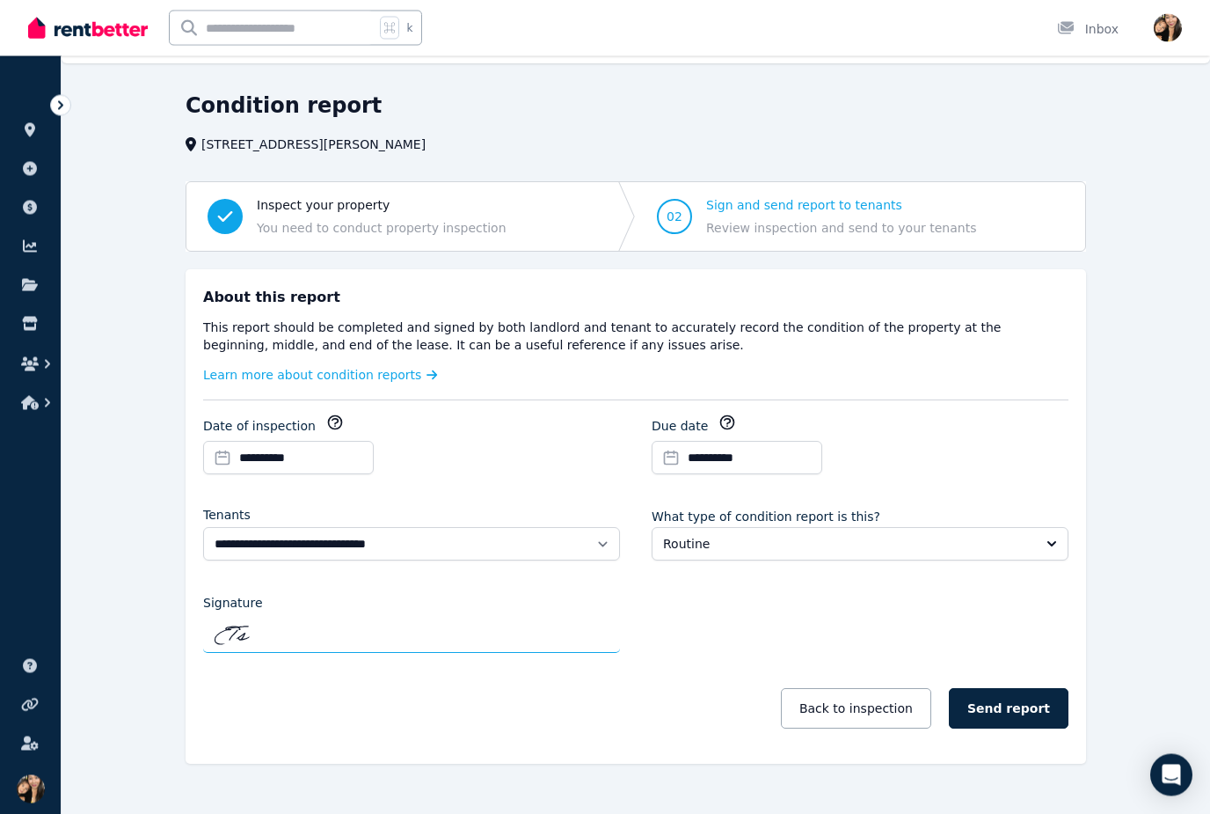
click at [540, 610] on div "Signature ETs" at bounding box center [411, 623] width 417 height 61
click at [888, 724] on button "Back to inspection" at bounding box center [856, 709] width 150 height 40
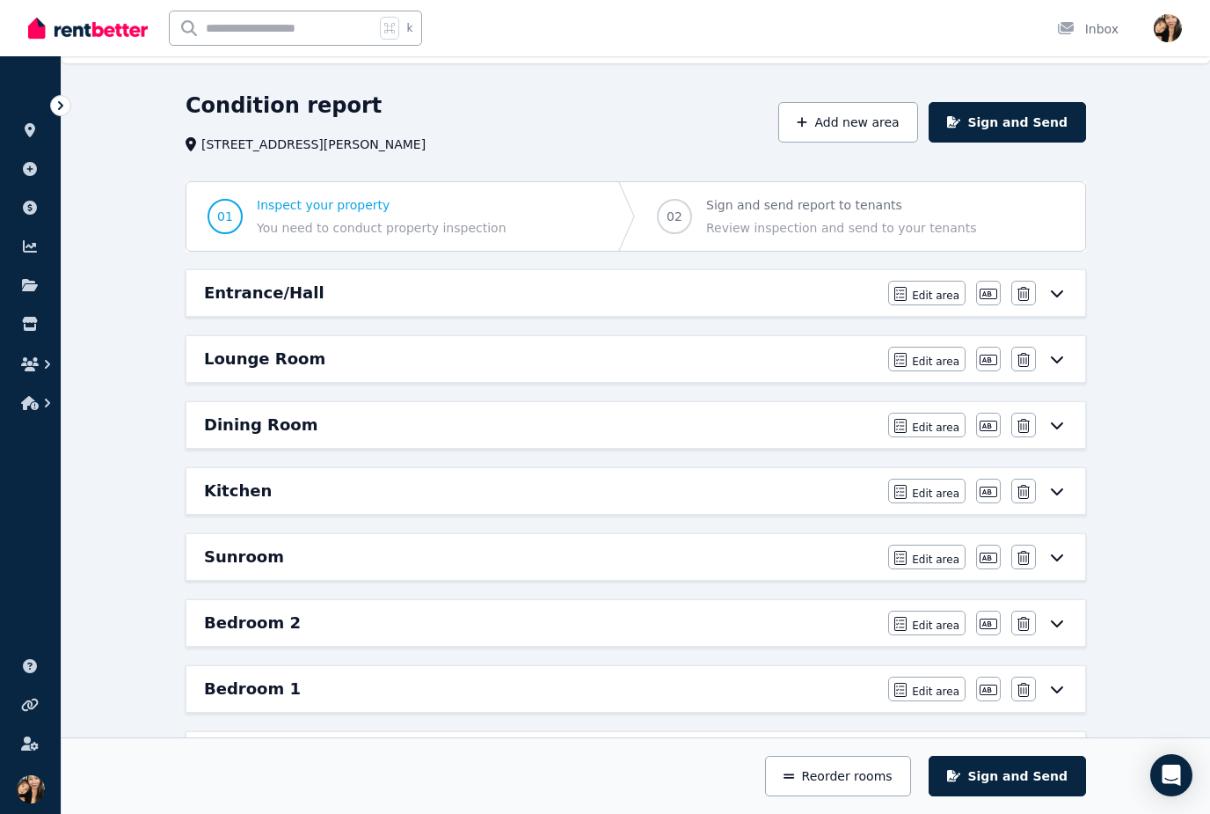
click at [1026, 778] on button "Sign and Send" at bounding box center [1007, 776] width 157 height 40
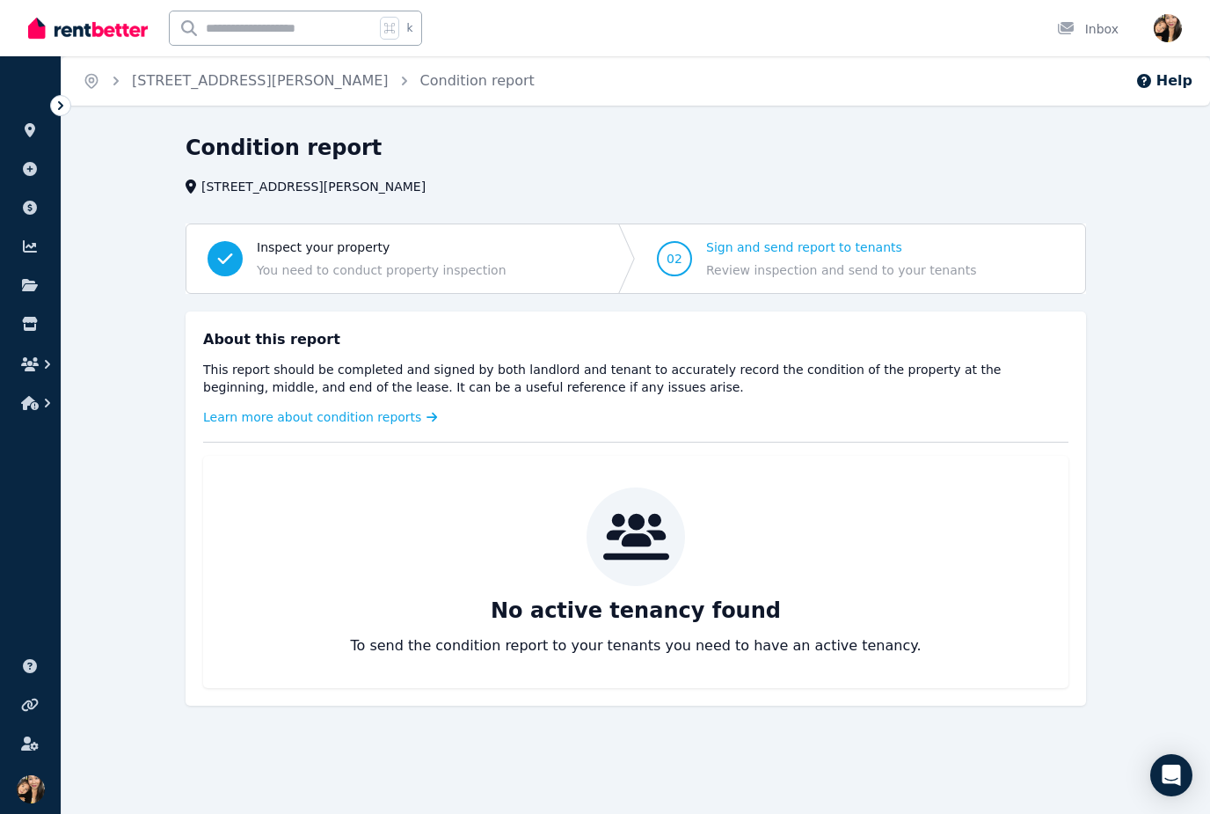
scroll to position [0, 0]
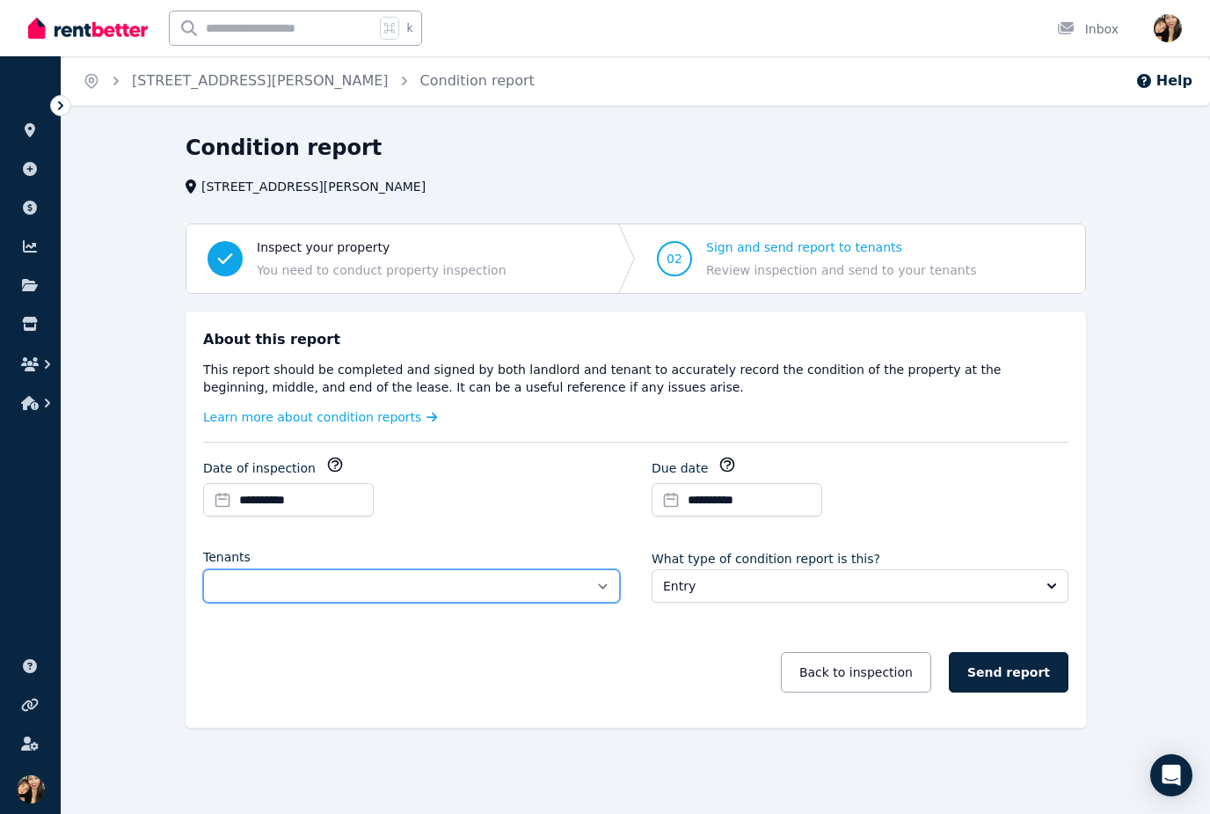
click at [554, 591] on select "**********" at bounding box center [411, 585] width 417 height 33
select select "**********"
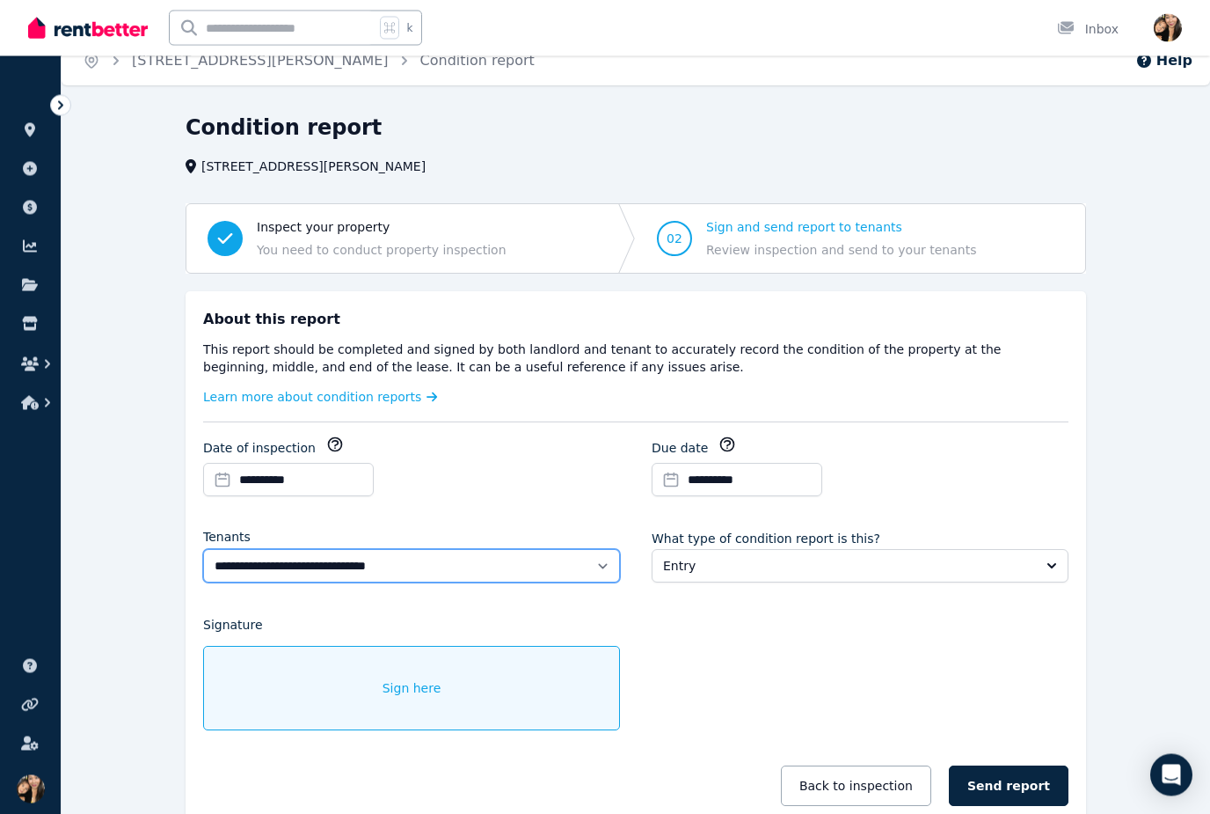
scroll to position [71, 0]
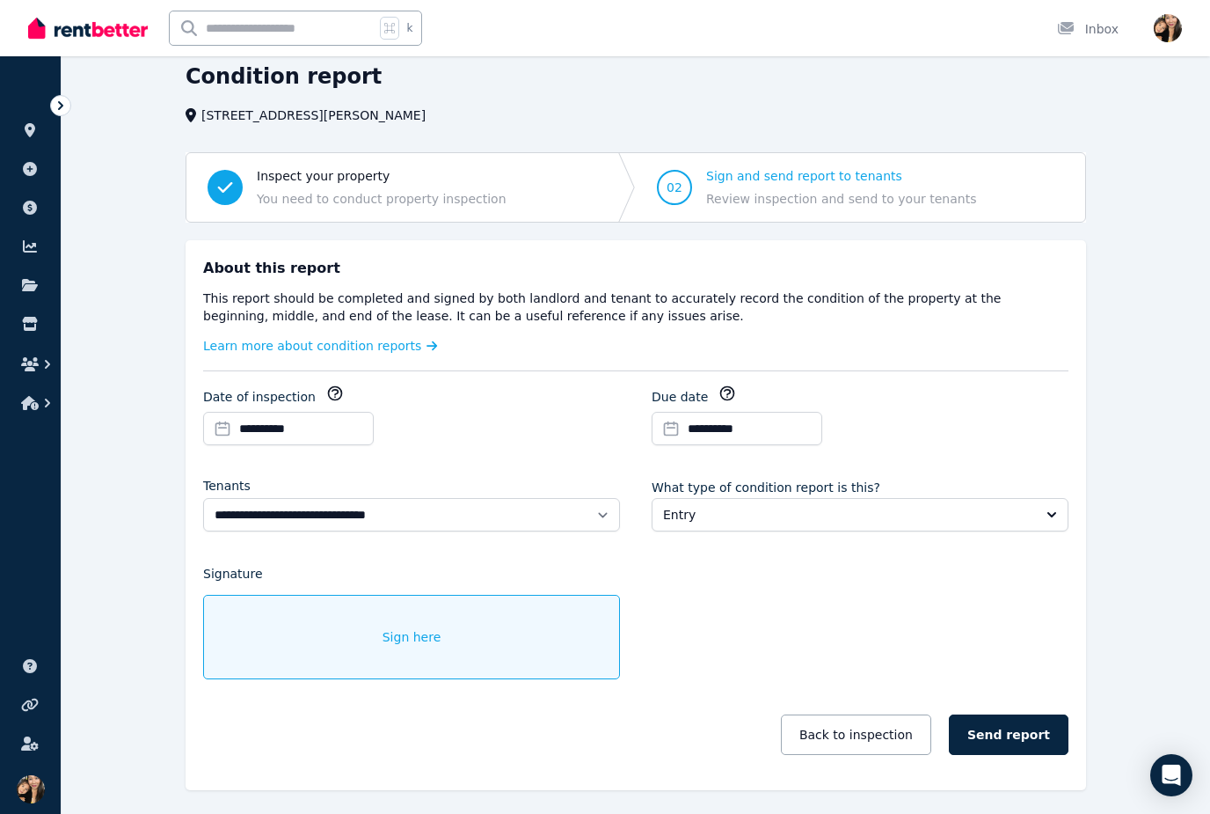
click at [838, 513] on span "Entry" at bounding box center [847, 515] width 369 height 18
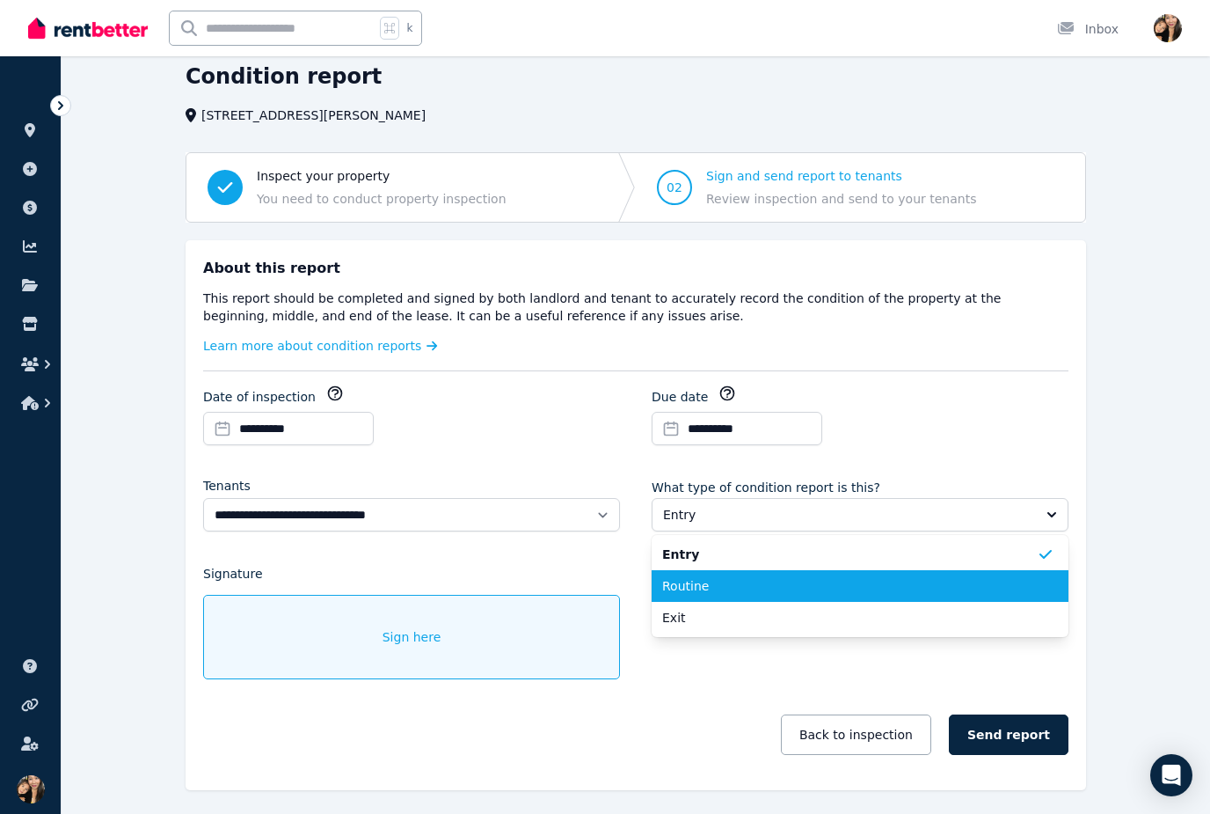
click at [730, 590] on span "Routine" at bounding box center [849, 586] width 375 height 18
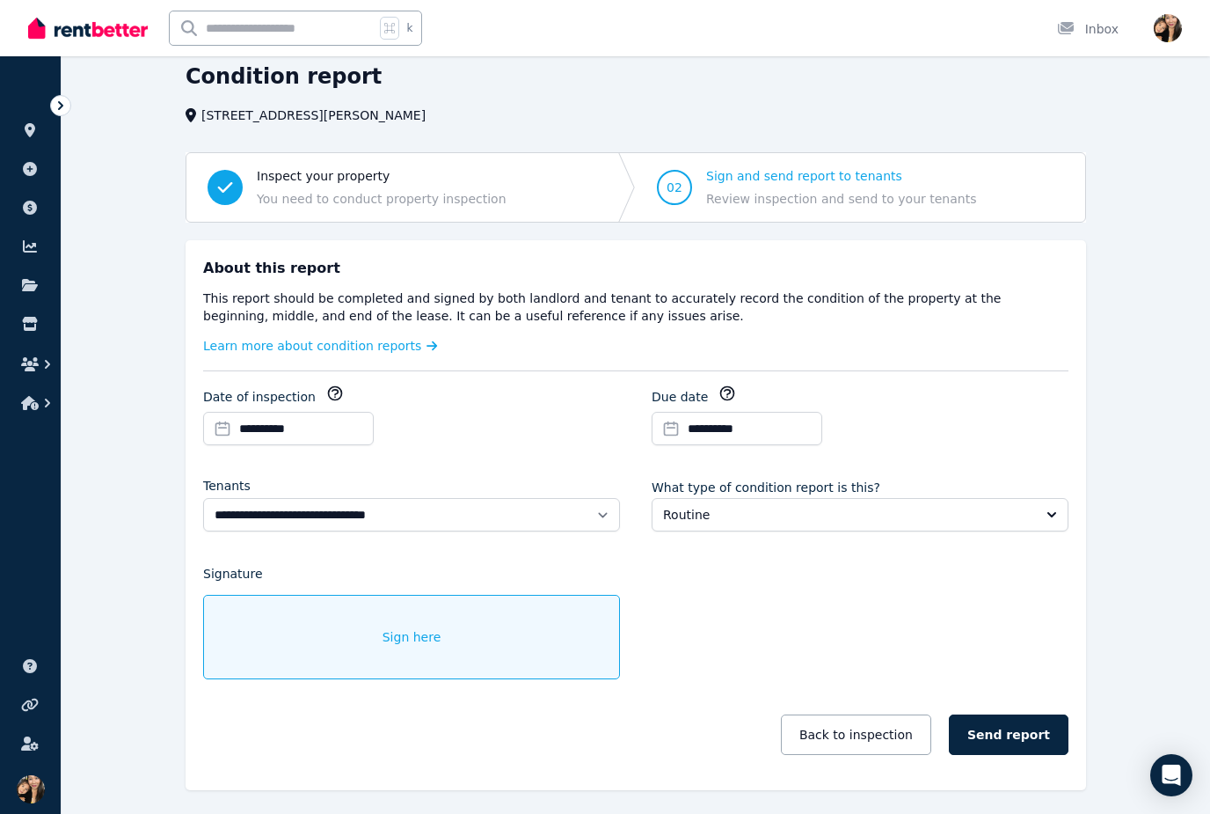
click at [391, 637] on span "Sign here" at bounding box center [412, 637] width 59 height 18
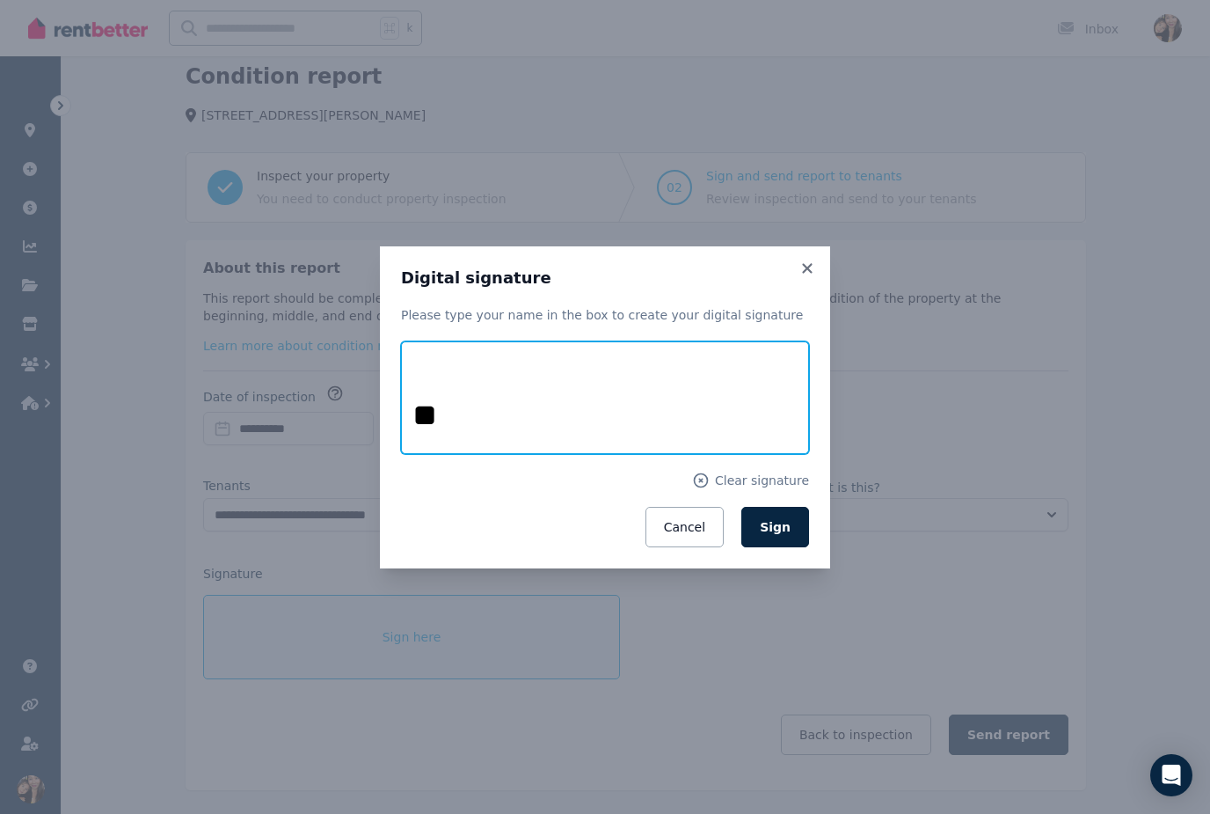
type input "*"
type input "**********"
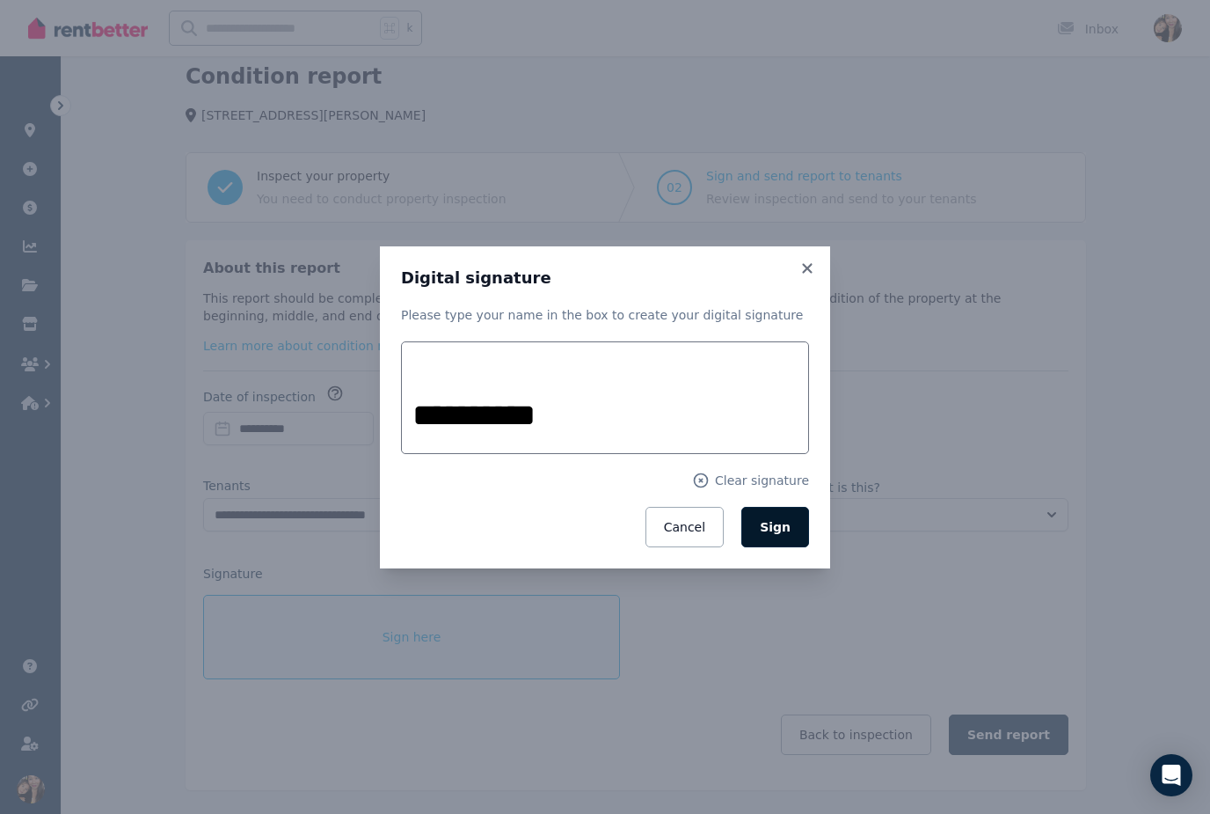
click at [776, 544] on button "Sign" at bounding box center [775, 527] width 68 height 40
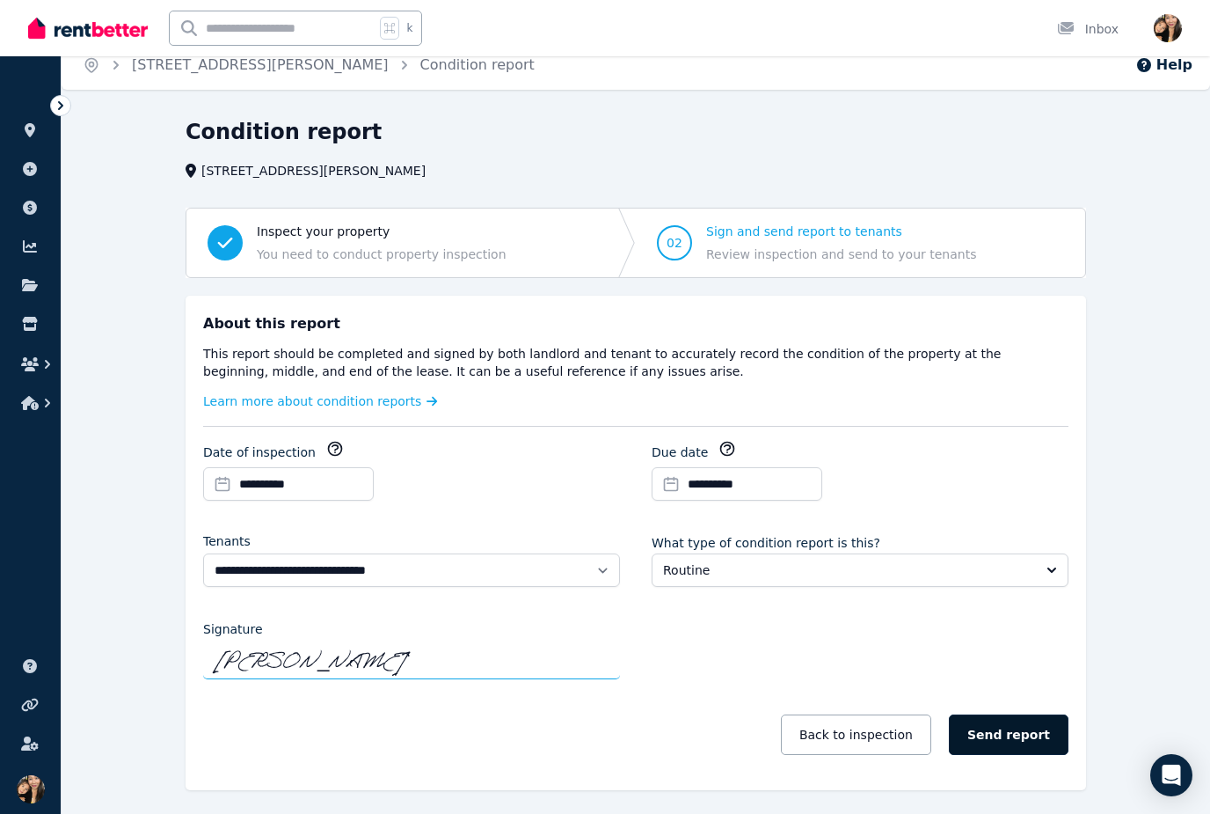
click at [1010, 740] on button "Send report" at bounding box center [1009, 734] width 120 height 40
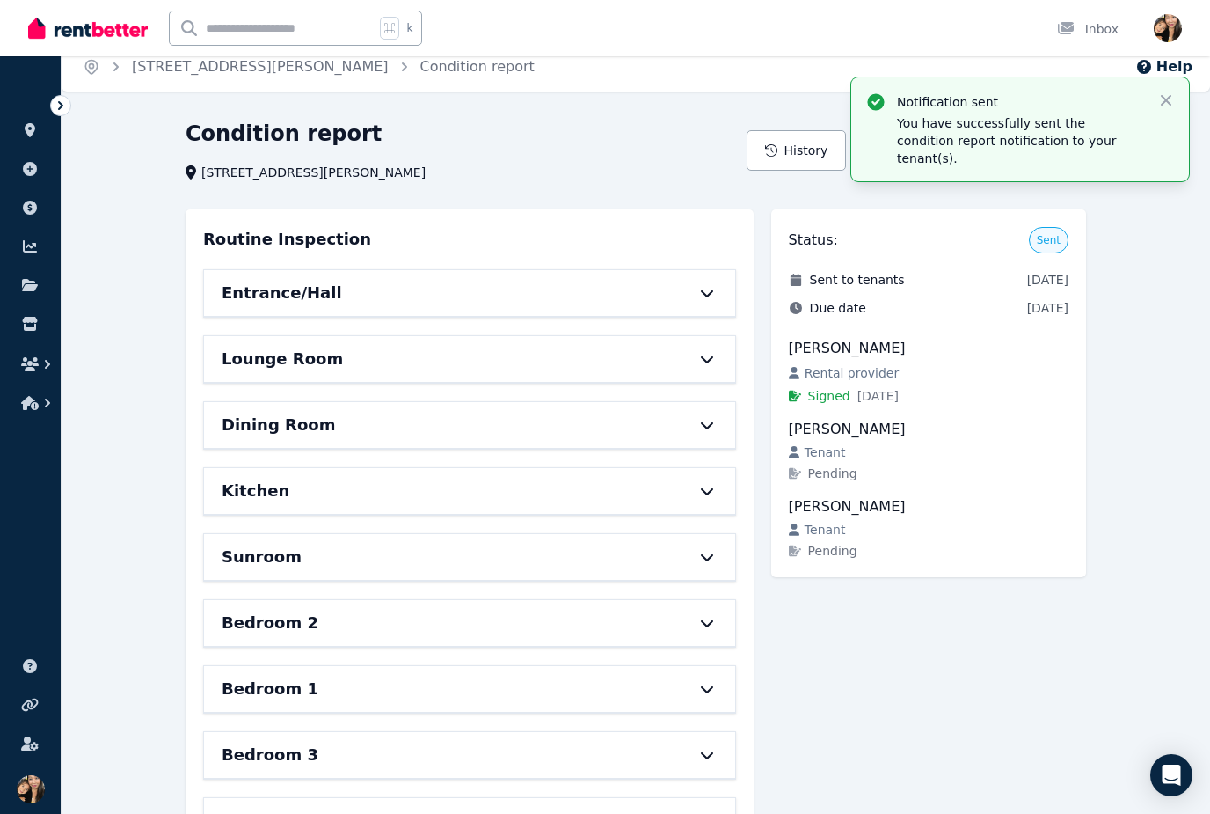
click at [1175, 88] on div "Notification sent You have successfully sent the condition report notification …" at bounding box center [1020, 129] width 338 height 104
click at [1172, 97] on icon "button" at bounding box center [1167, 100] width 18 height 18
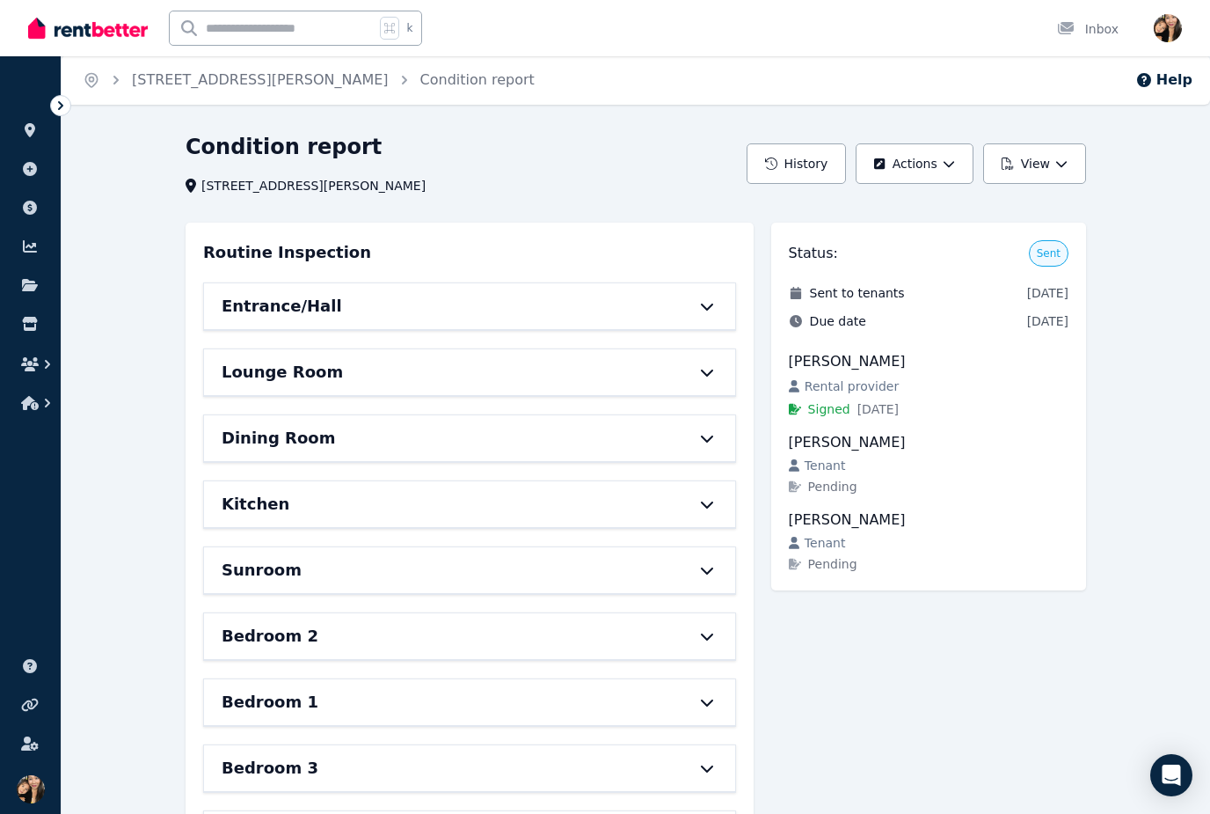
scroll to position [7, 0]
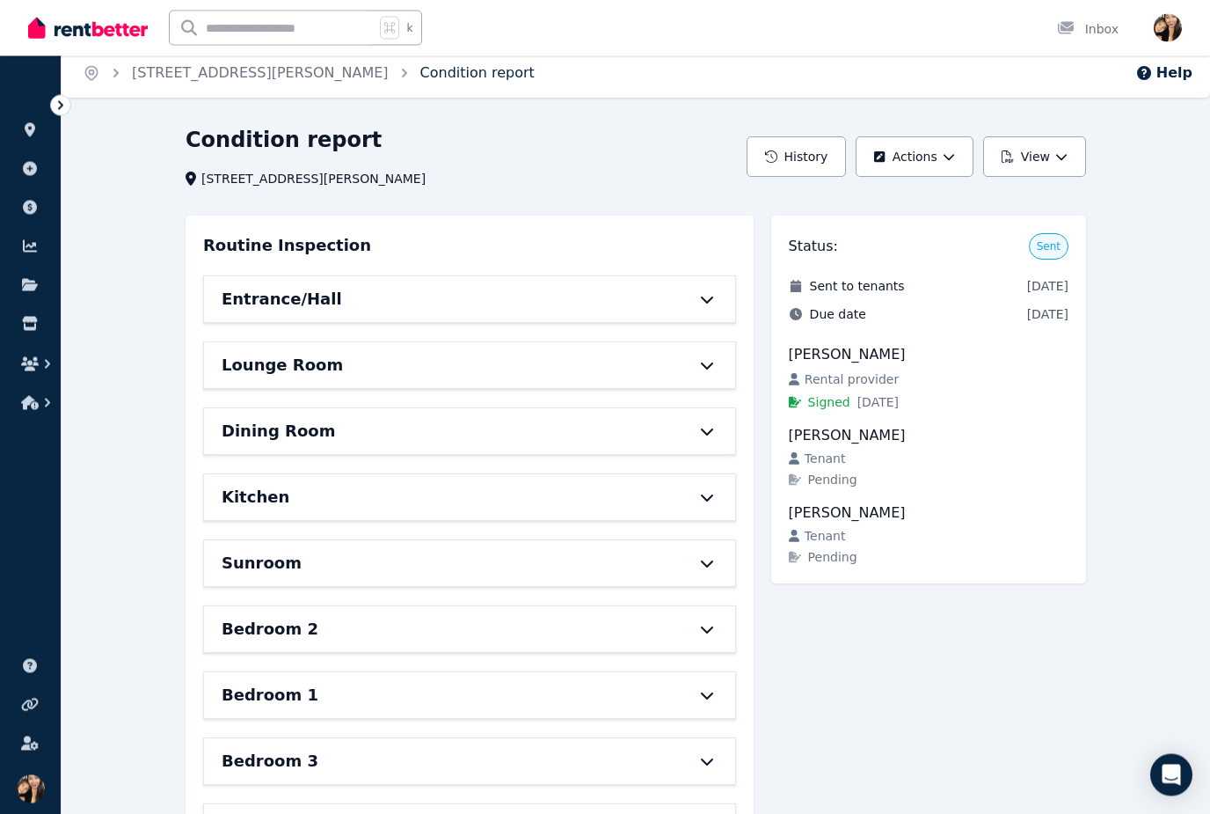
click at [420, 67] on link "Condition report" at bounding box center [477, 73] width 114 height 17
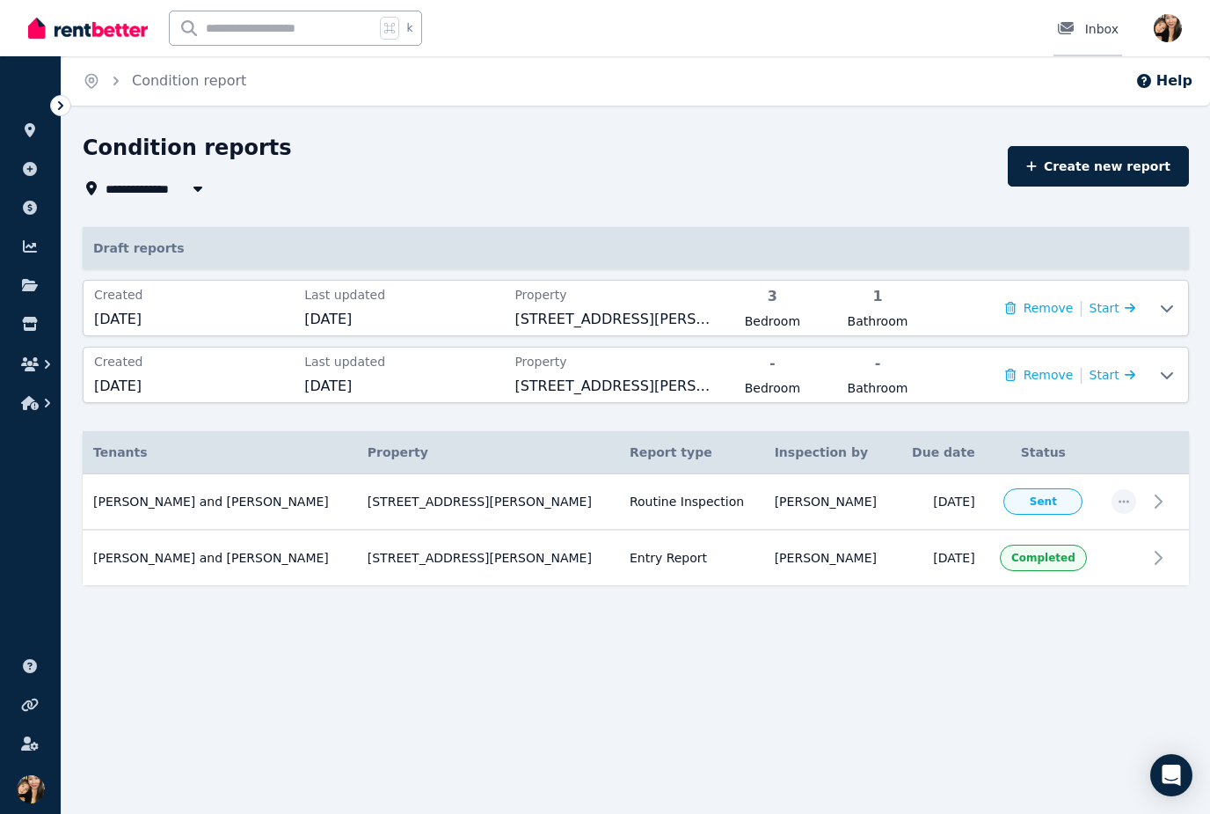
click at [1082, 23] on div at bounding box center [1071, 29] width 28 height 18
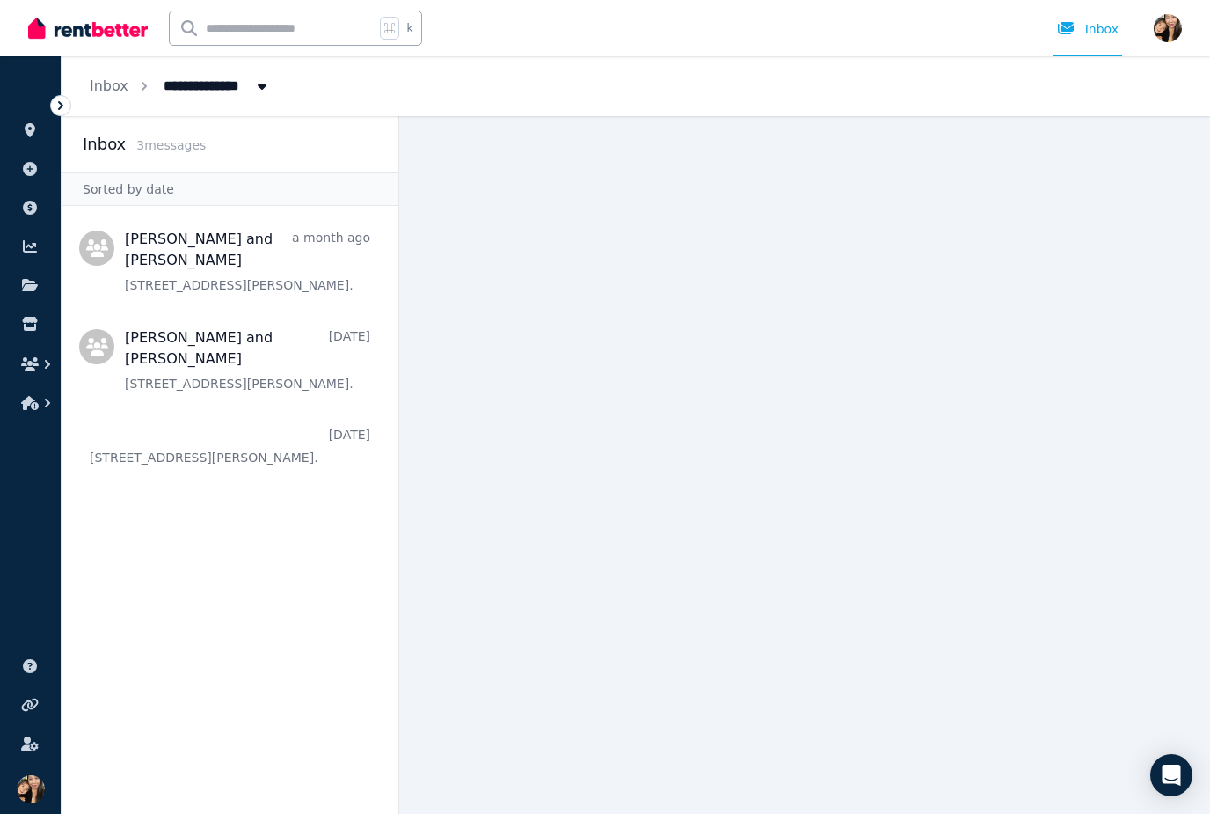
click at [185, 150] on span "3 message s" at bounding box center [170, 145] width 69 height 14
click at [1099, 33] on div "Inbox" at bounding box center [1088, 29] width 62 height 18
click at [246, 82] on button "Breadcrumb" at bounding box center [262, 86] width 32 height 32
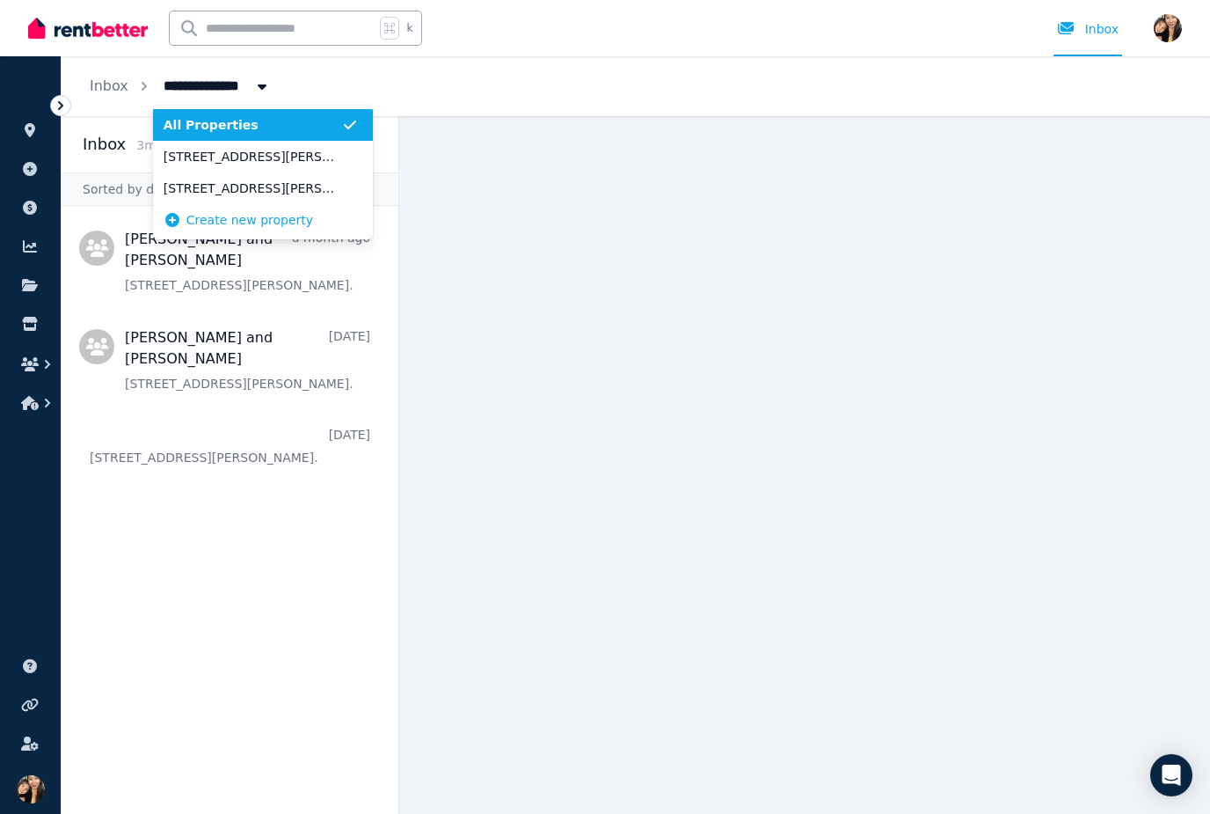
click at [300, 157] on span "[STREET_ADDRESS][PERSON_NAME]" at bounding box center [253, 157] width 178 height 18
type input "**********"
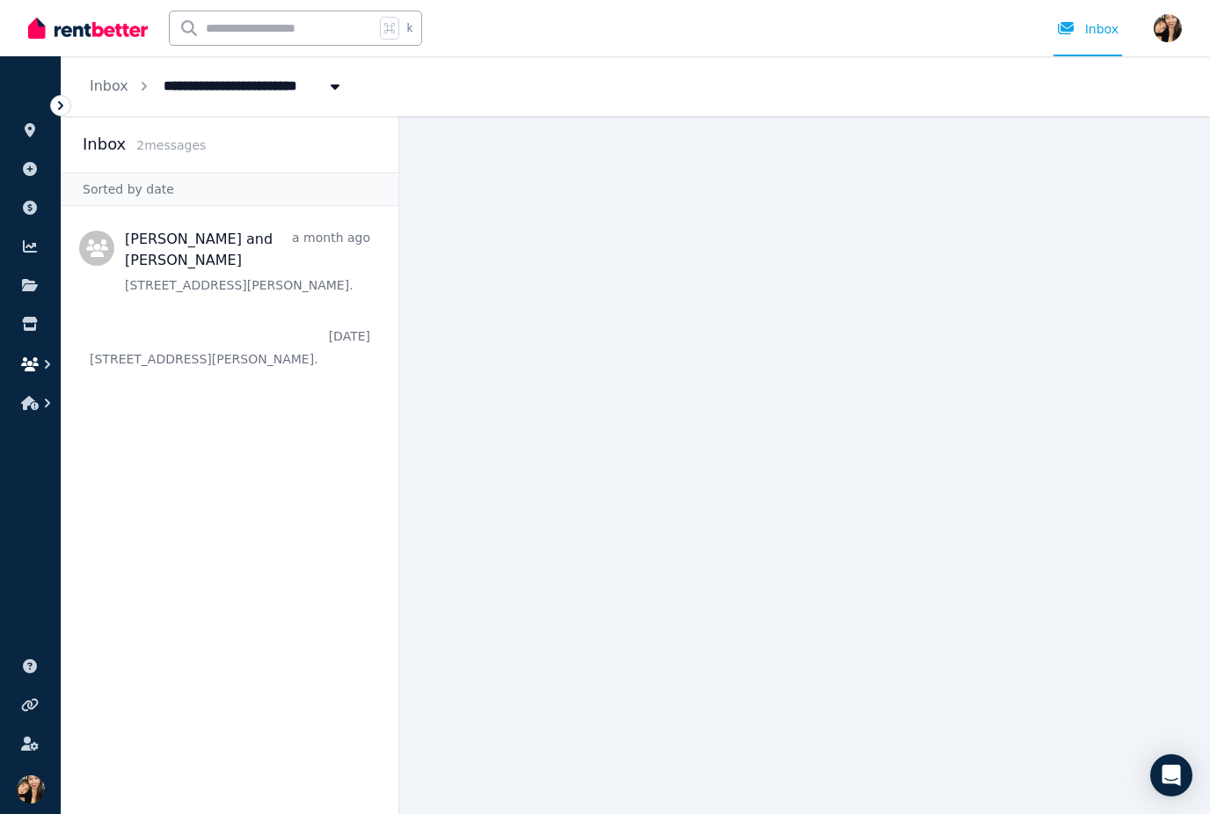
click at [33, 363] on icon "button" at bounding box center [30, 364] width 18 height 14
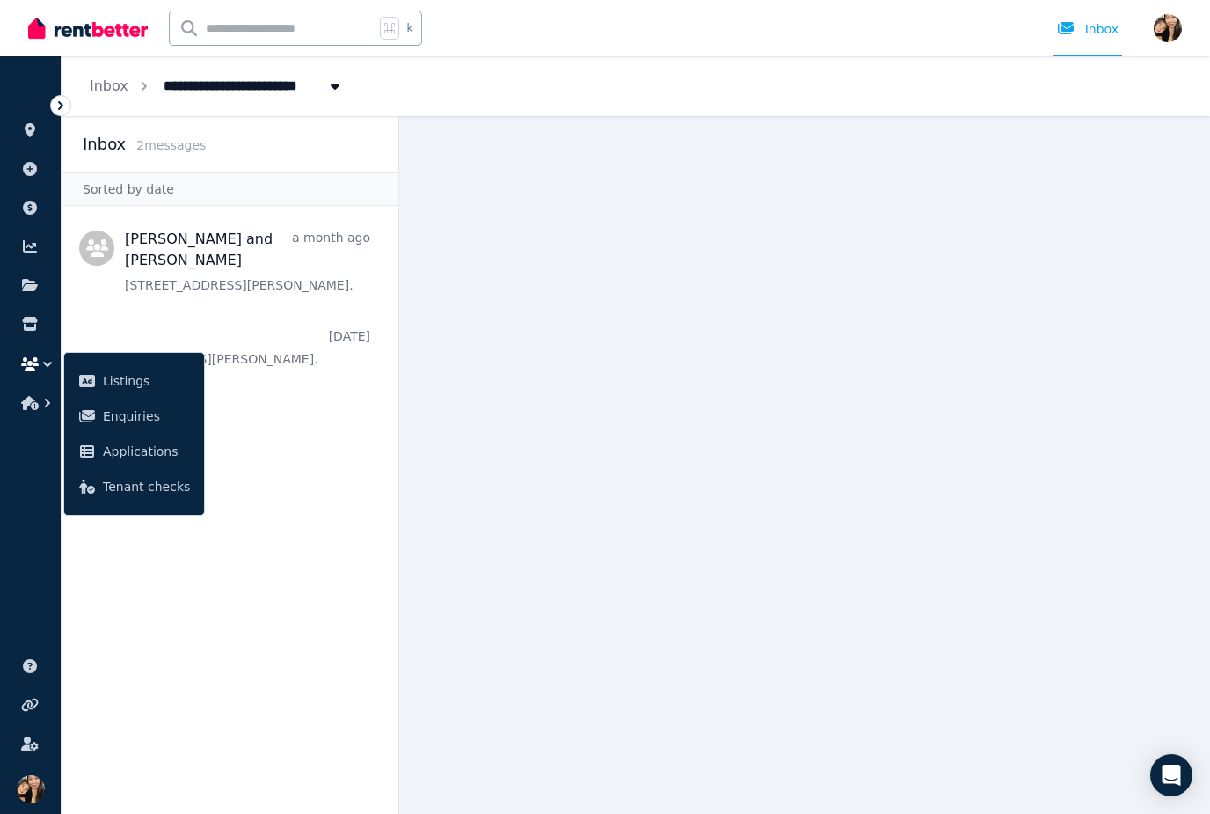
click at [33, 365] on icon "button" at bounding box center [30, 364] width 18 height 14
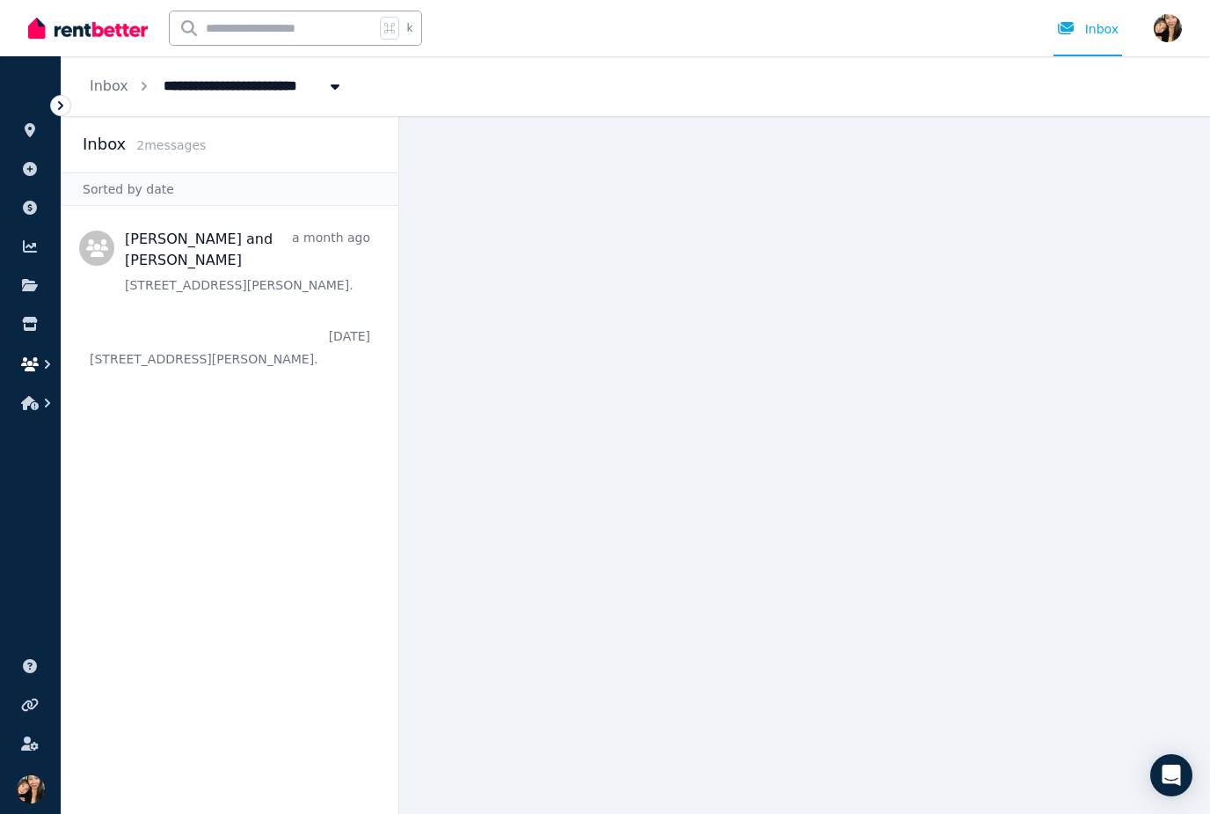
click at [40, 366] on icon "button" at bounding box center [48, 364] width 18 height 18
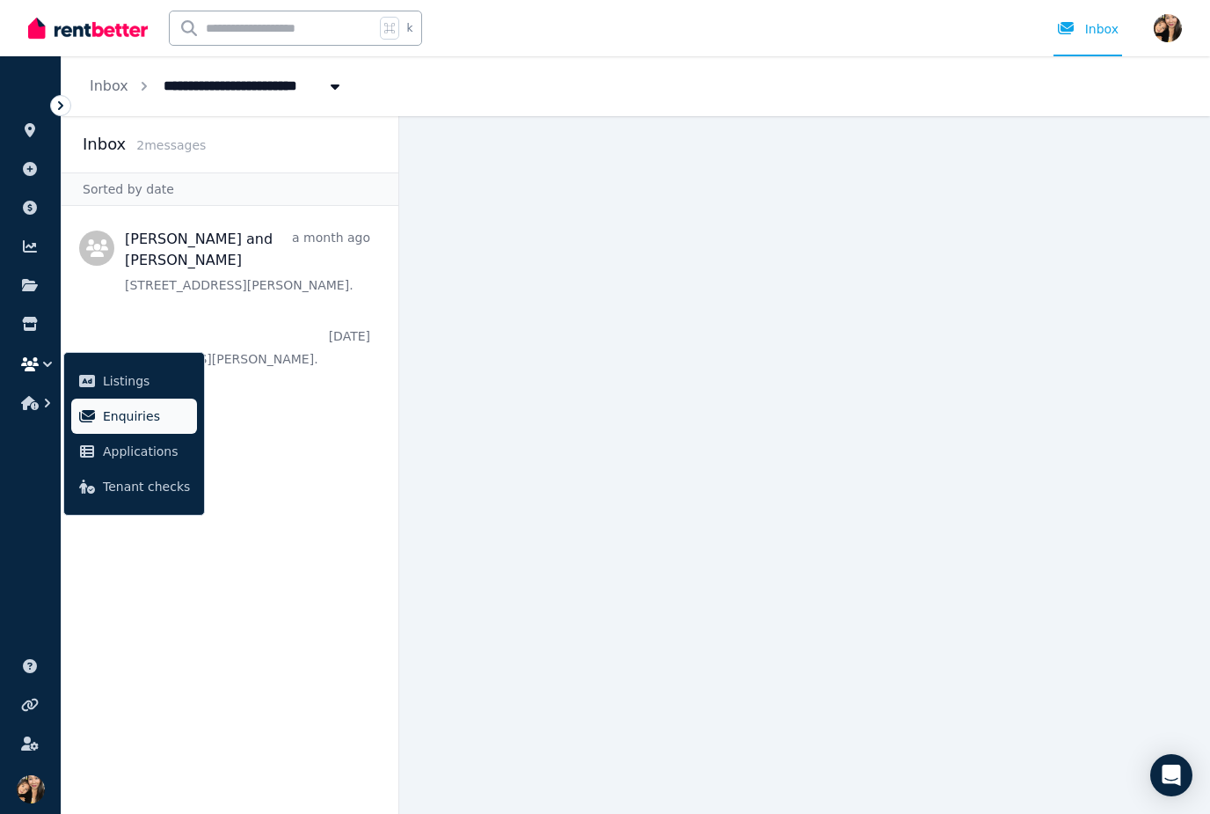
click at [145, 412] on span "Enquiries" at bounding box center [146, 415] width 87 height 21
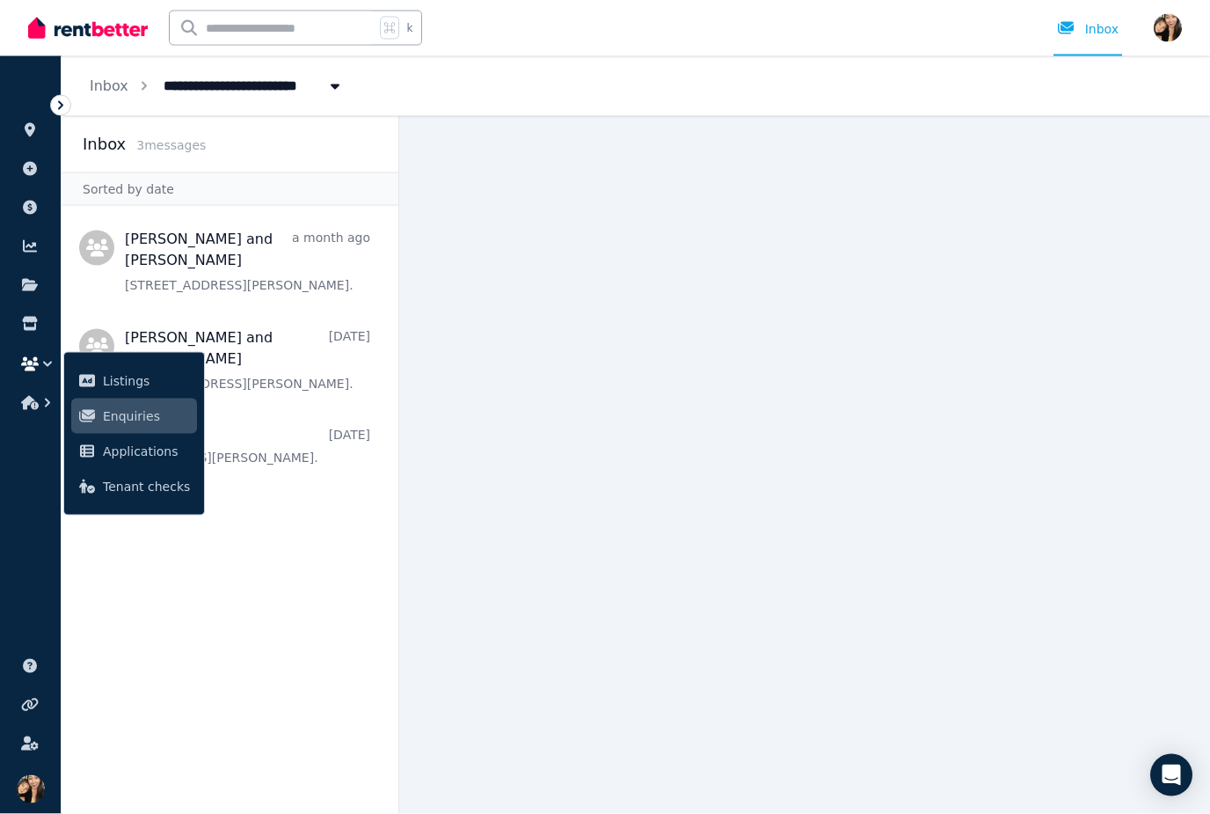
scroll to position [5, 0]
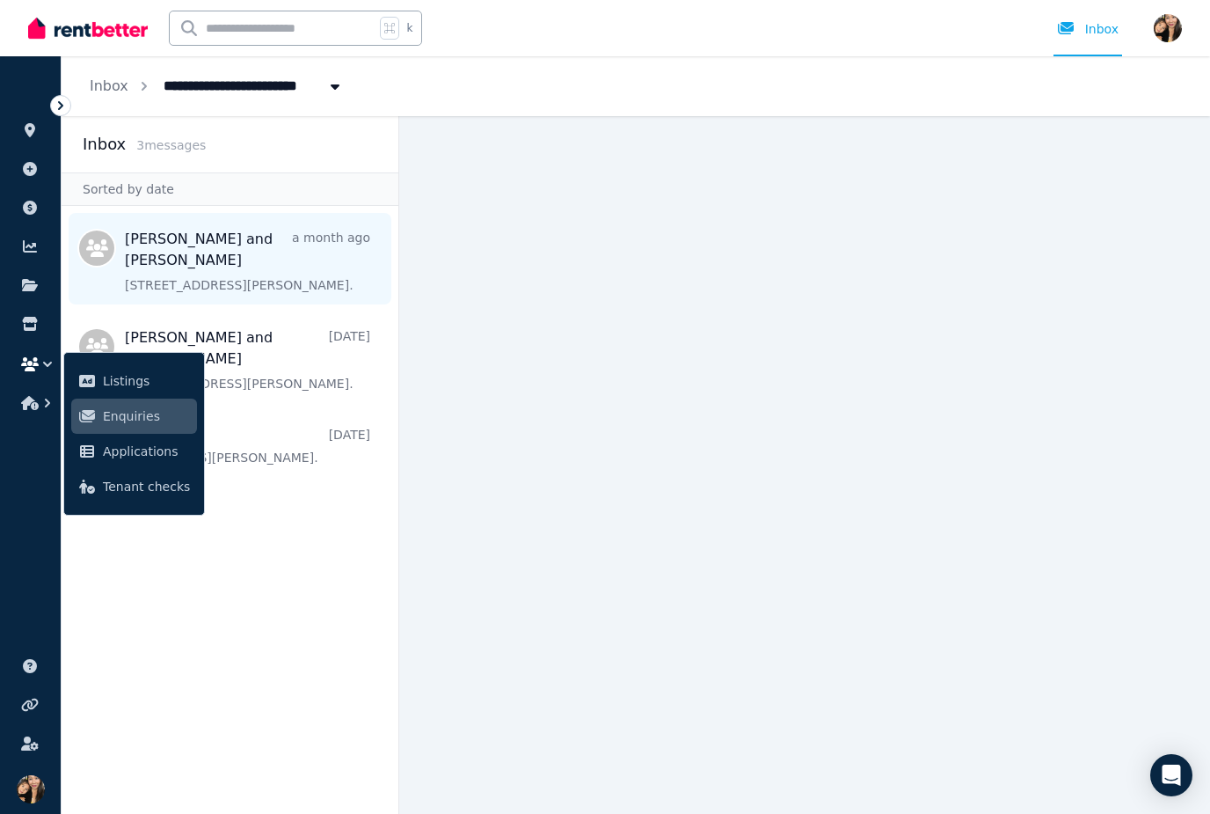
click at [286, 241] on span "Message list" at bounding box center [230, 258] width 337 height 91
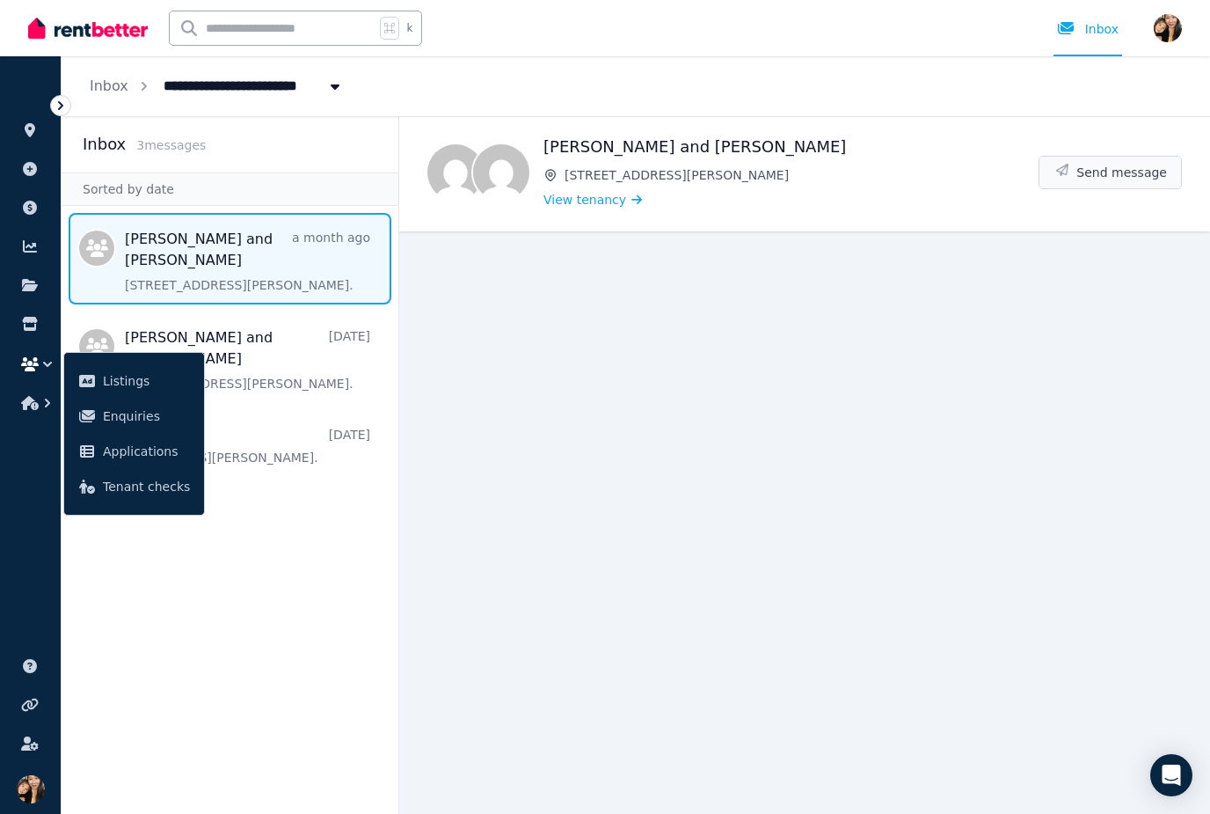
click at [1121, 179] on span "Send message" at bounding box center [1122, 173] width 91 height 18
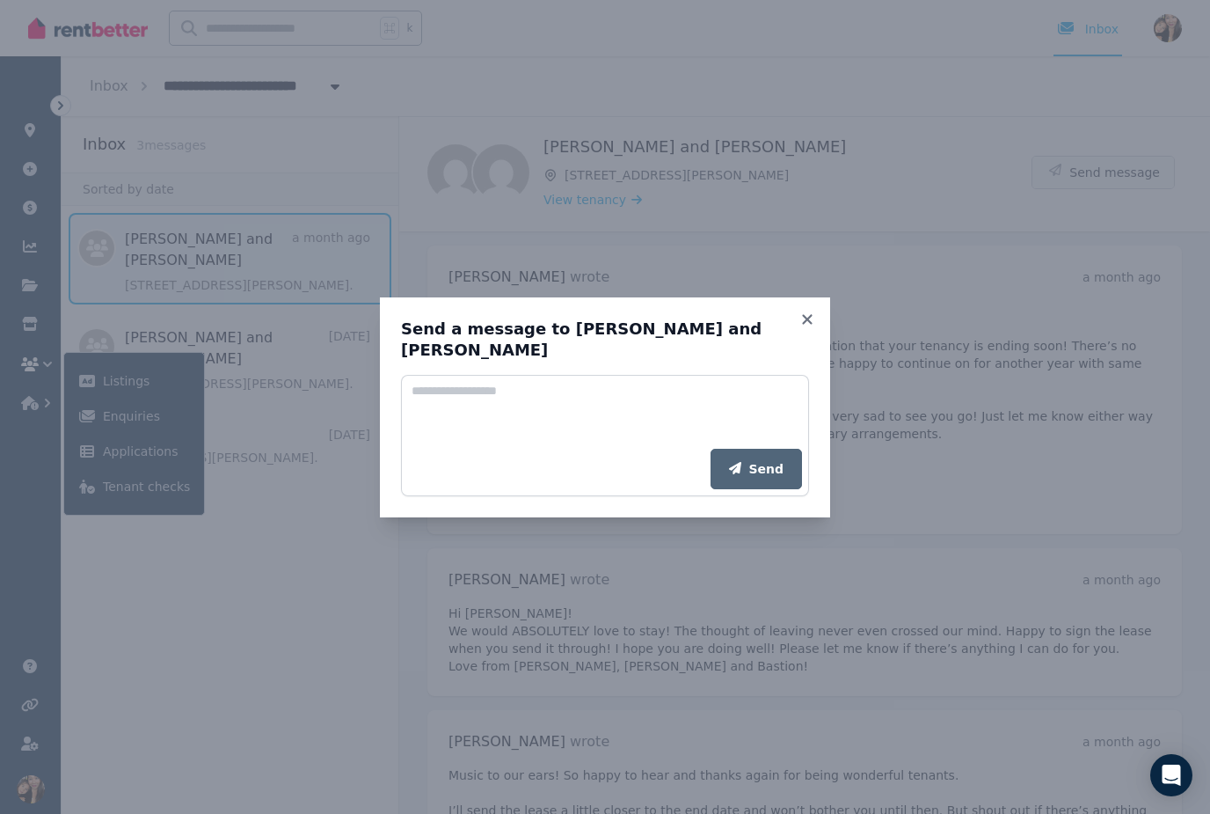
scroll to position [56, 0]
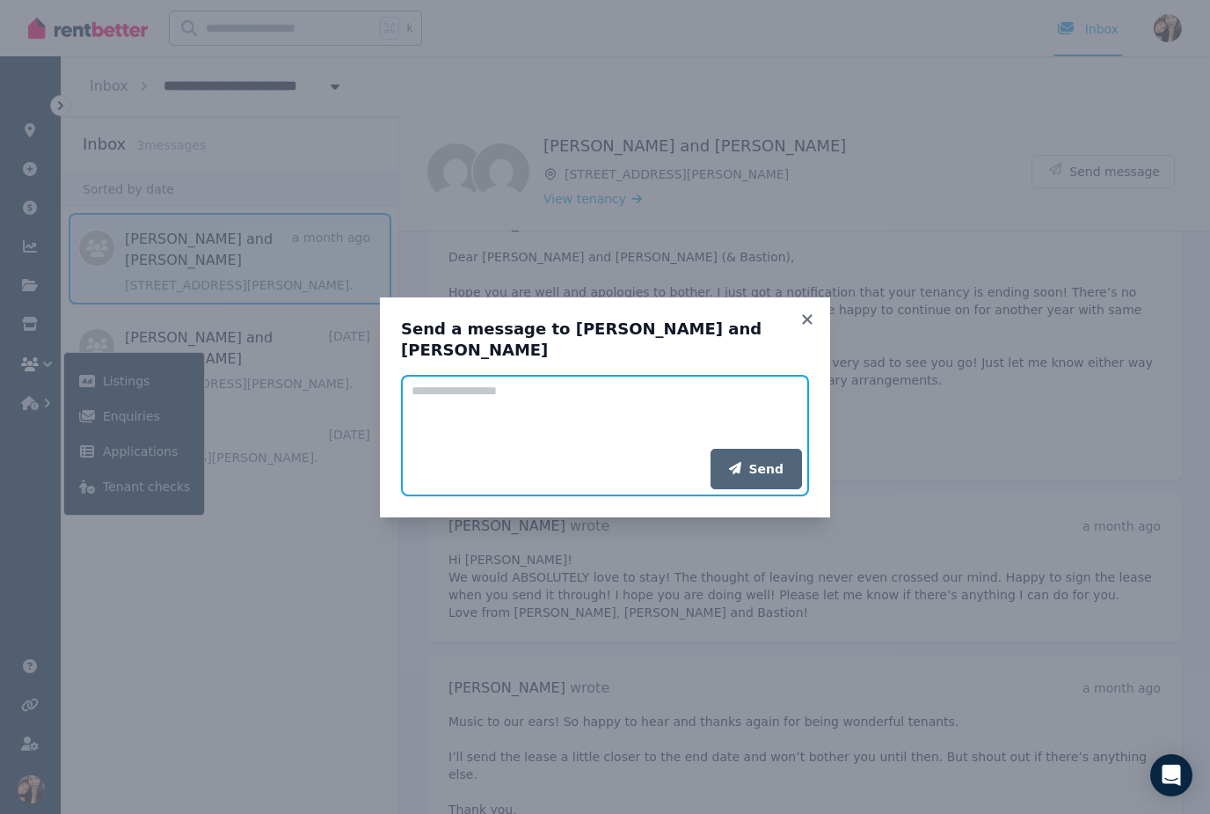
click at [672, 403] on textarea "Add your message" at bounding box center [605, 412] width 408 height 74
type textarea "*"
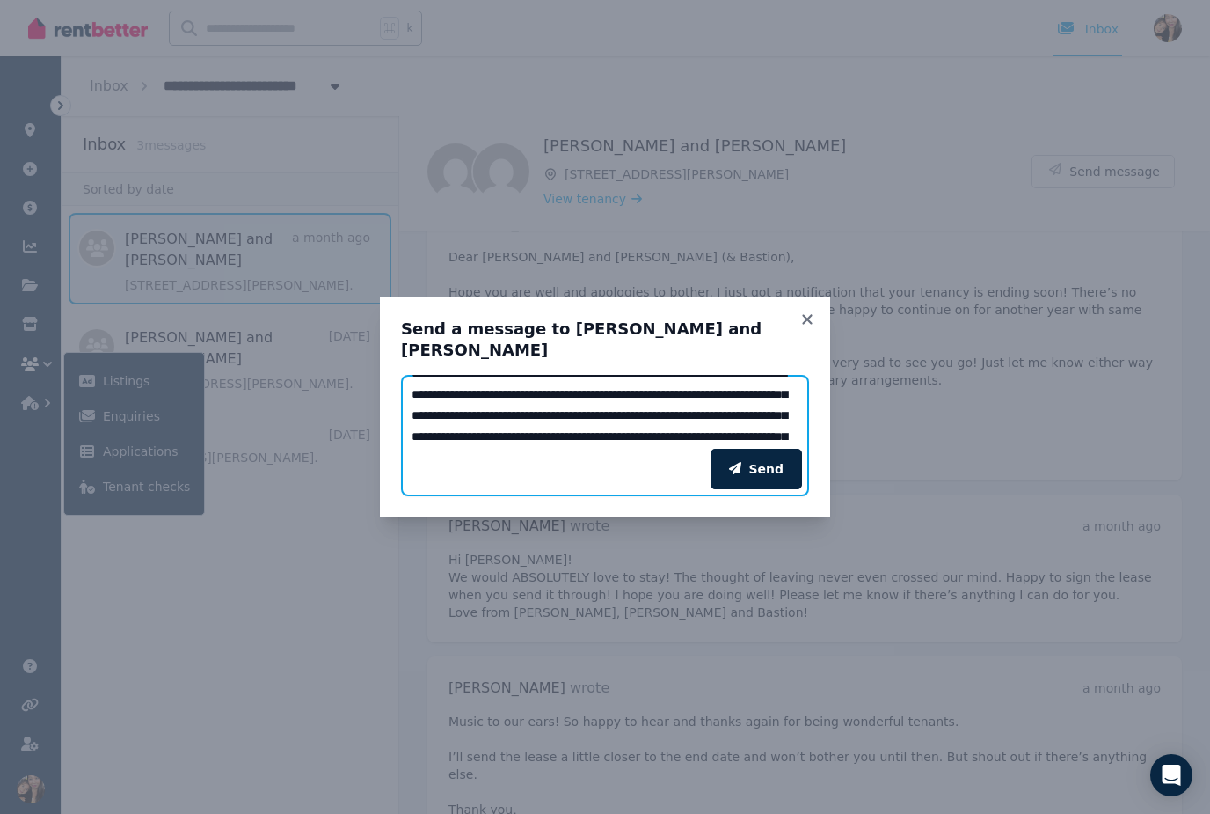
scroll to position [65, 0]
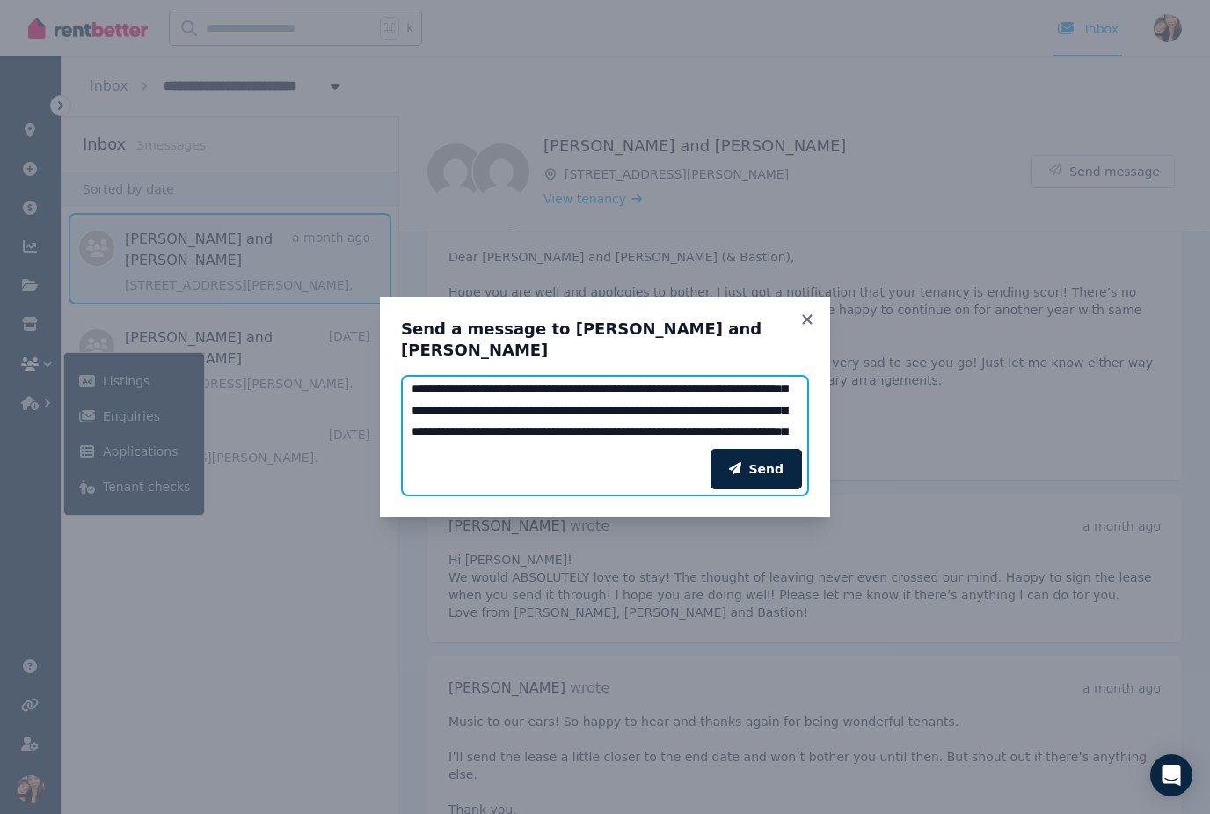
click at [688, 413] on textarea "**********" at bounding box center [605, 412] width 408 height 74
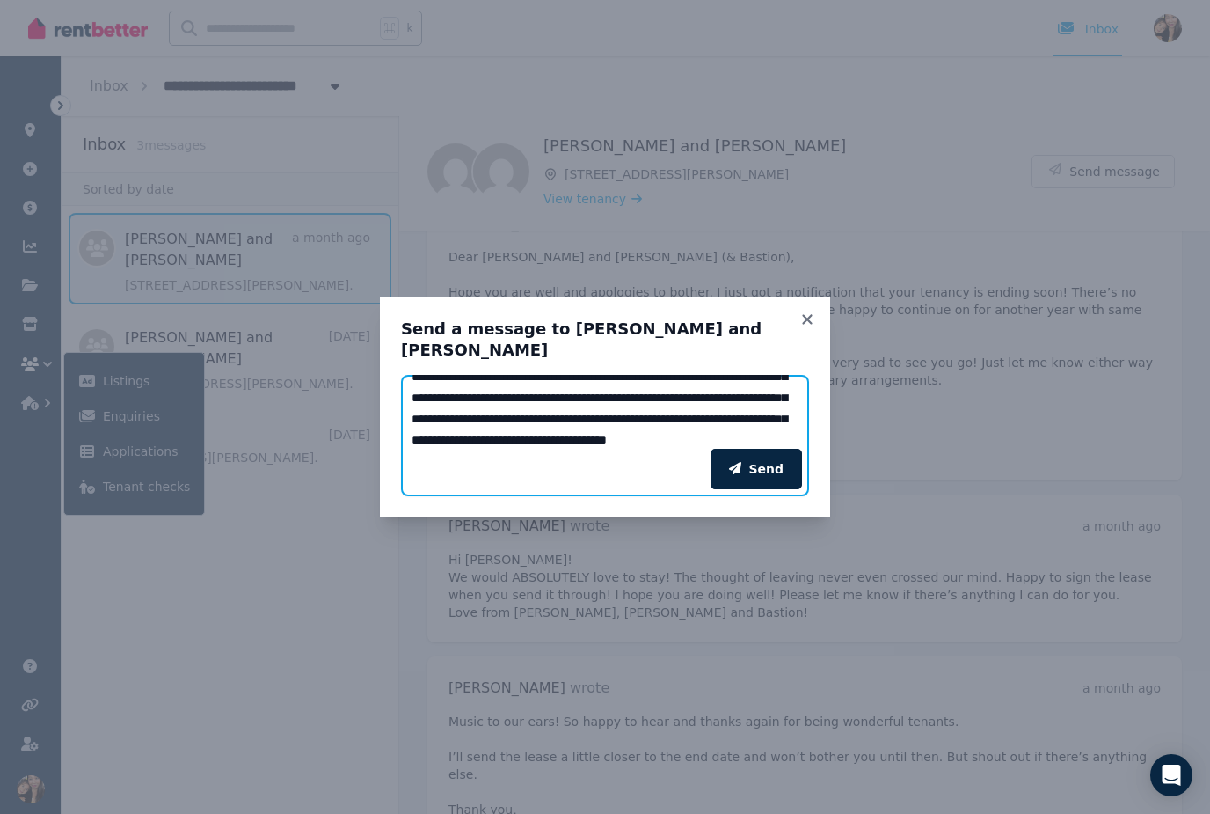
scroll to position [99, 0]
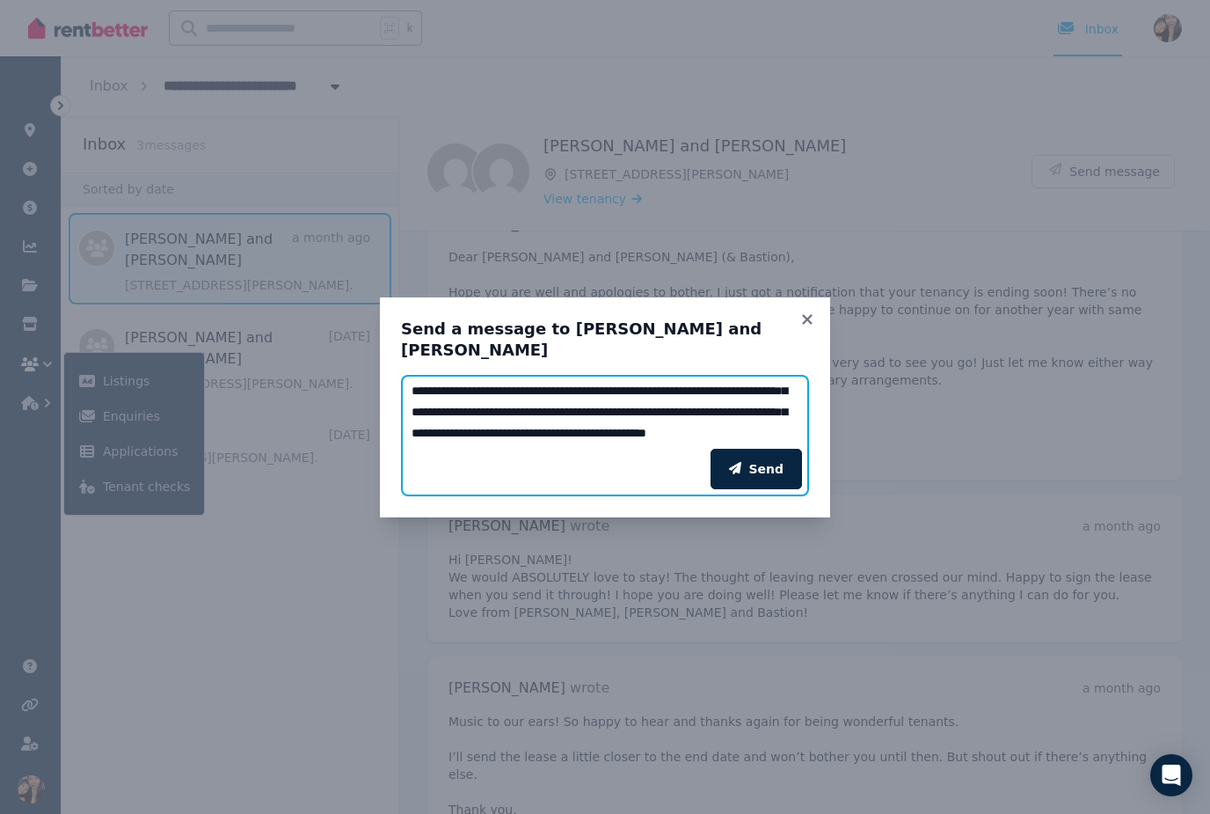
click at [491, 441] on textarea "**********" at bounding box center [605, 412] width 408 height 74
click at [727, 431] on textarea "**********" at bounding box center [605, 412] width 408 height 74
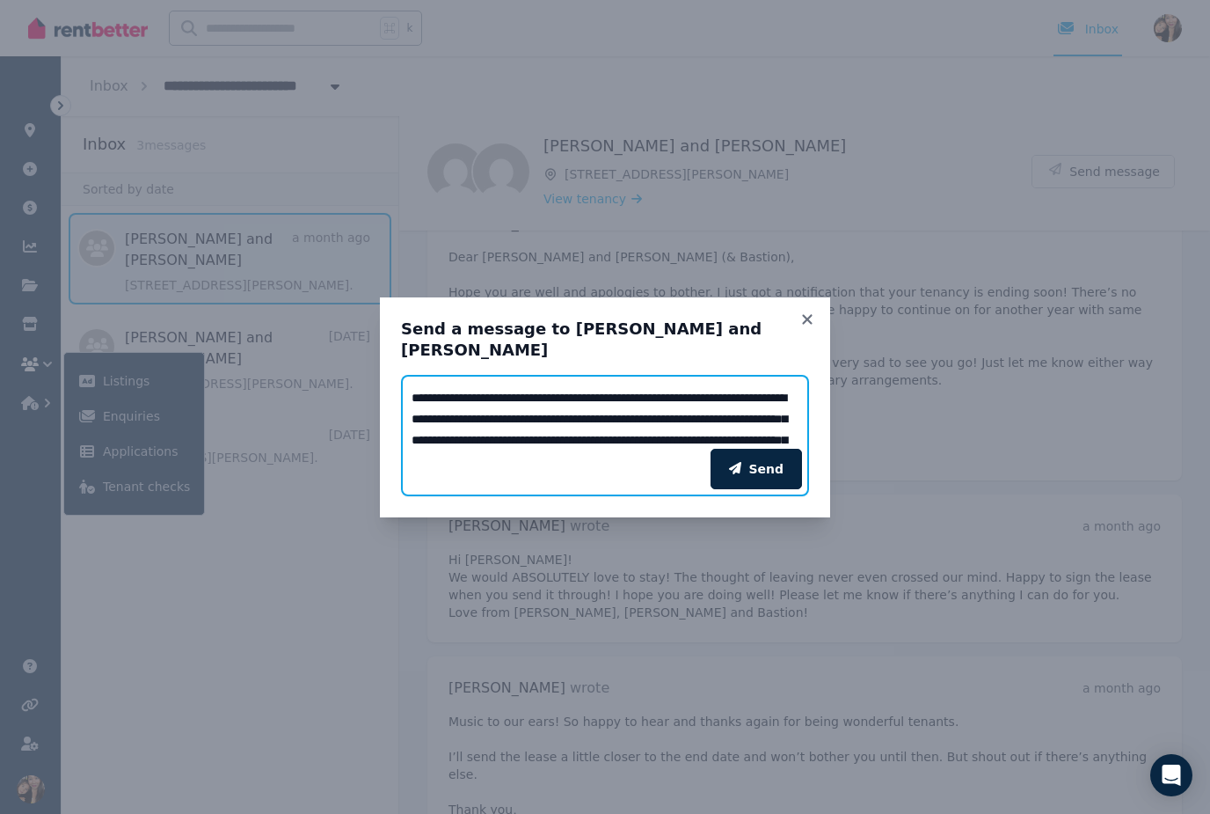
click at [465, 429] on textarea "**********" at bounding box center [605, 412] width 408 height 74
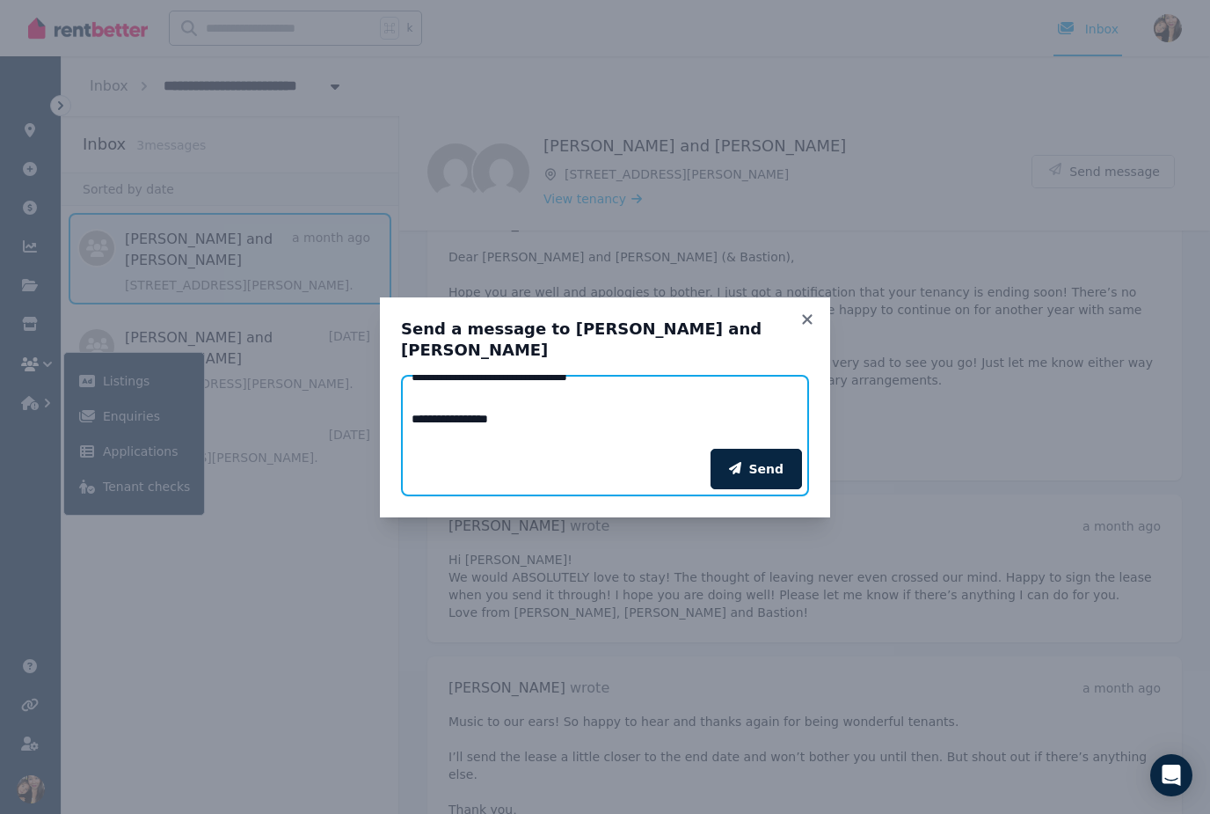
scroll to position [171, 0]
click at [485, 396] on textarea "**********" at bounding box center [605, 412] width 408 height 74
type textarea "**********"
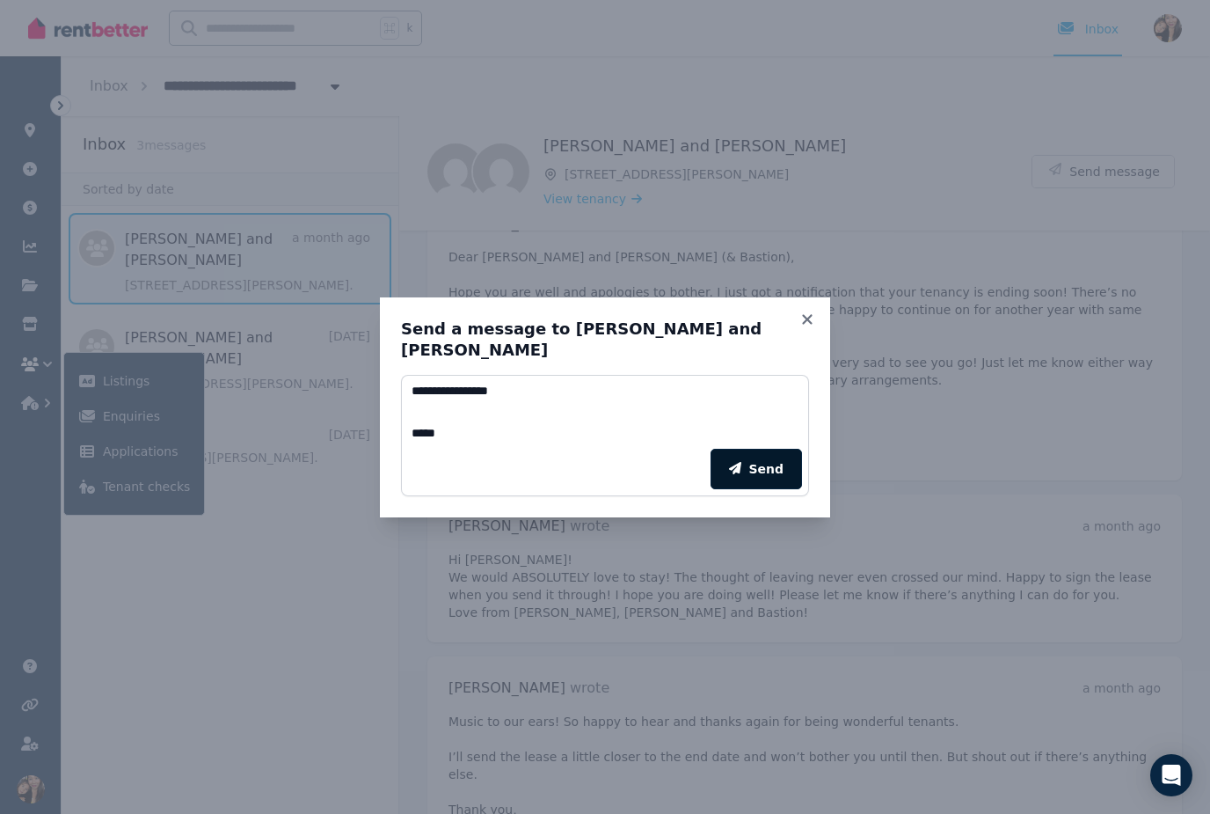
click at [759, 470] on button "Send" at bounding box center [756, 469] width 91 height 40
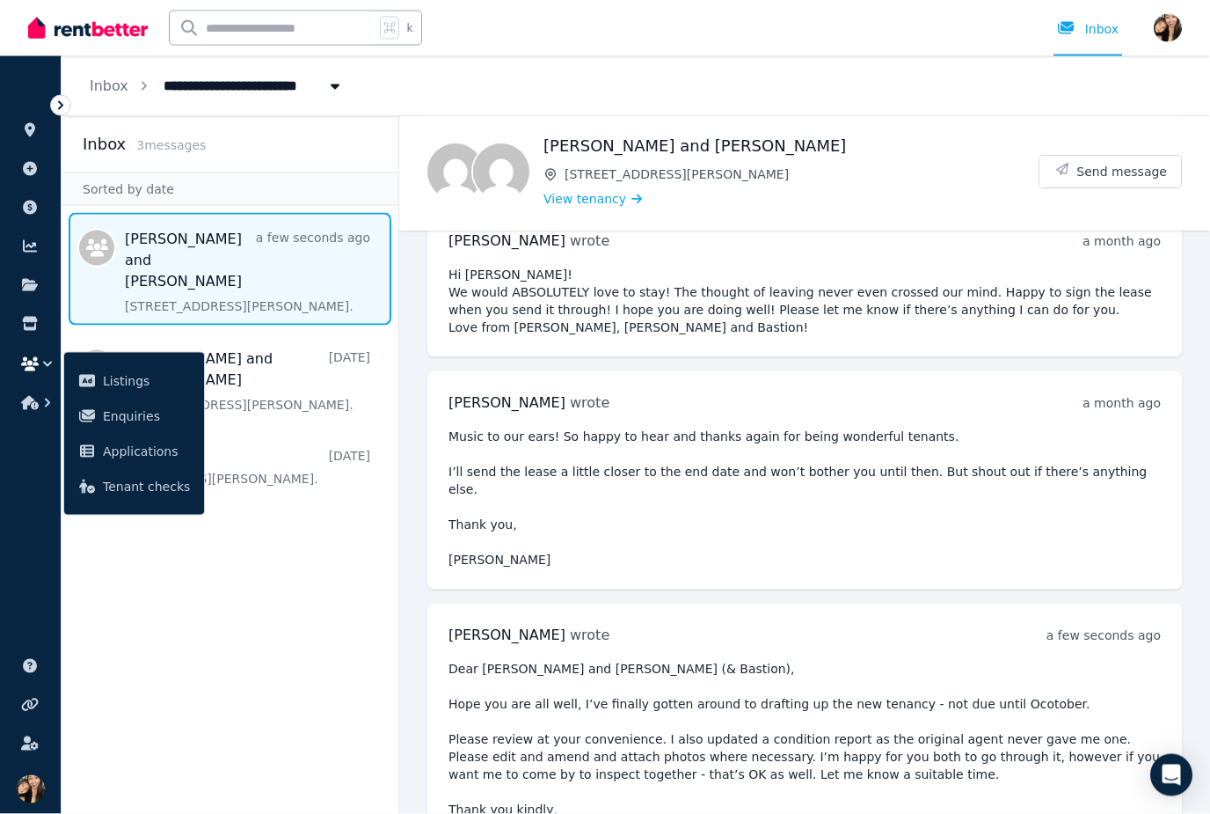
scroll to position [56, 0]
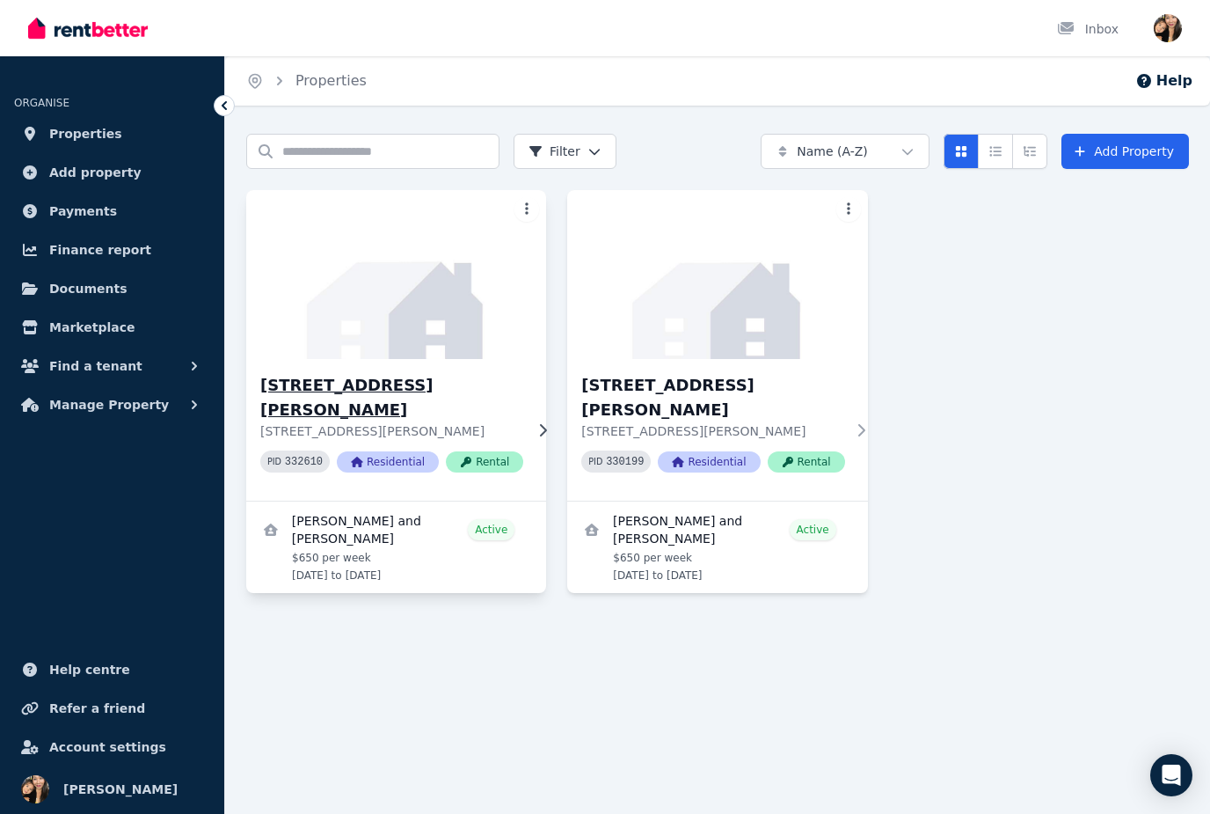
click at [399, 383] on h3 "[STREET_ADDRESS][PERSON_NAME]" at bounding box center [391, 397] width 263 height 49
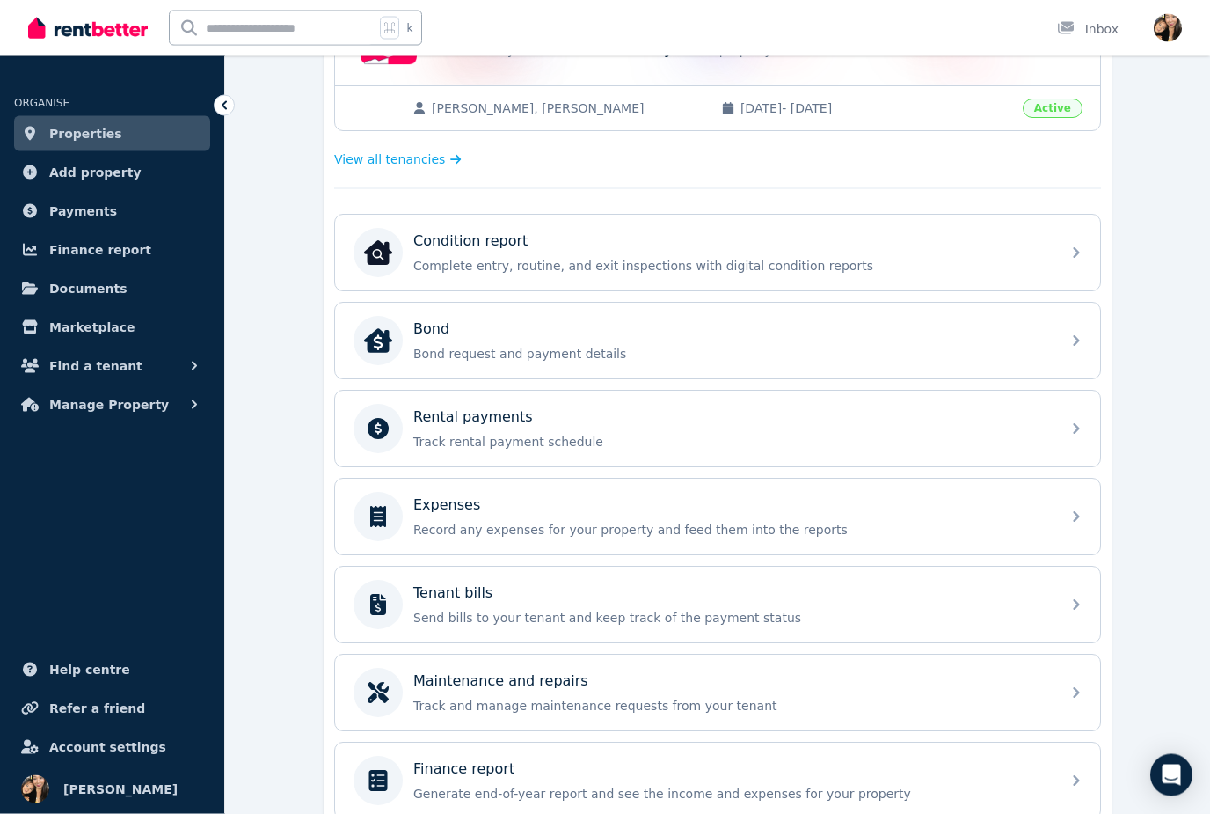
scroll to position [430, 0]
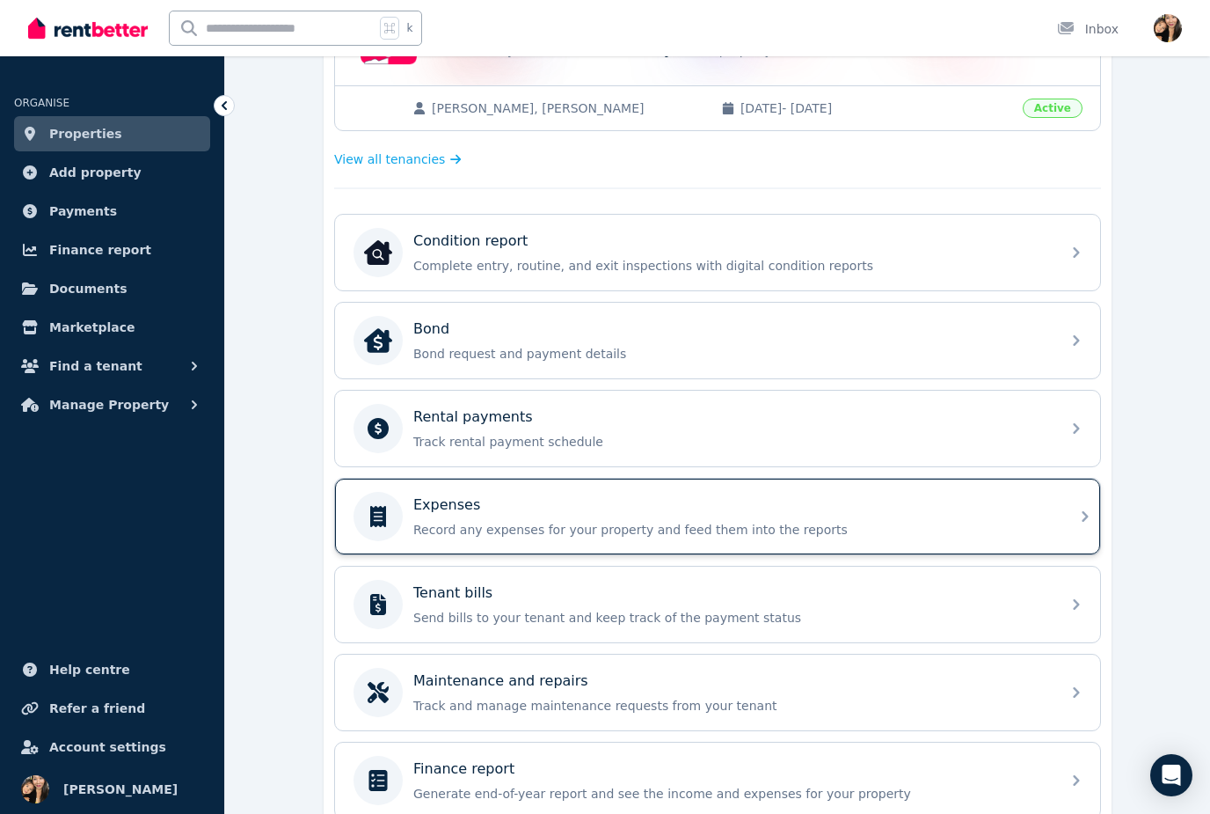
click at [798, 516] on div "Expenses Record any expenses for your property and feed them into the reports" at bounding box center [731, 516] width 637 height 44
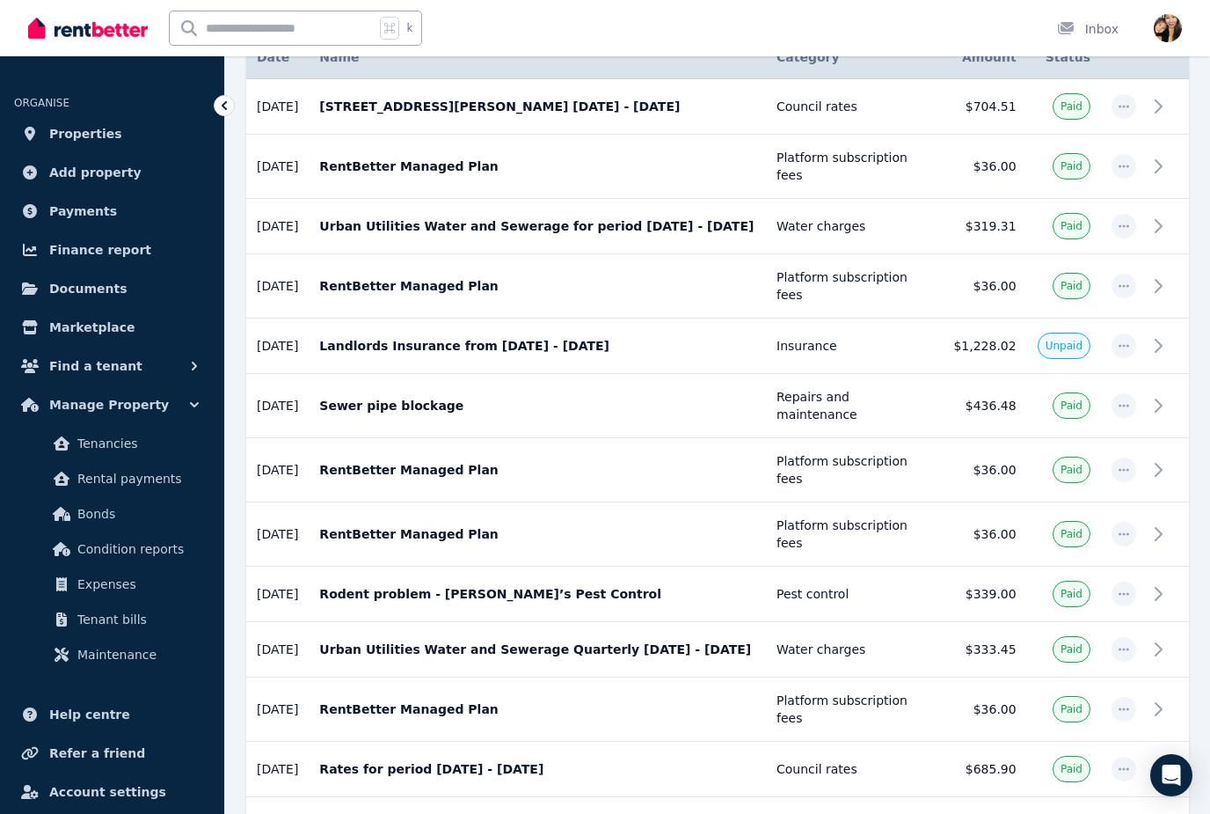
scroll to position [355, 0]
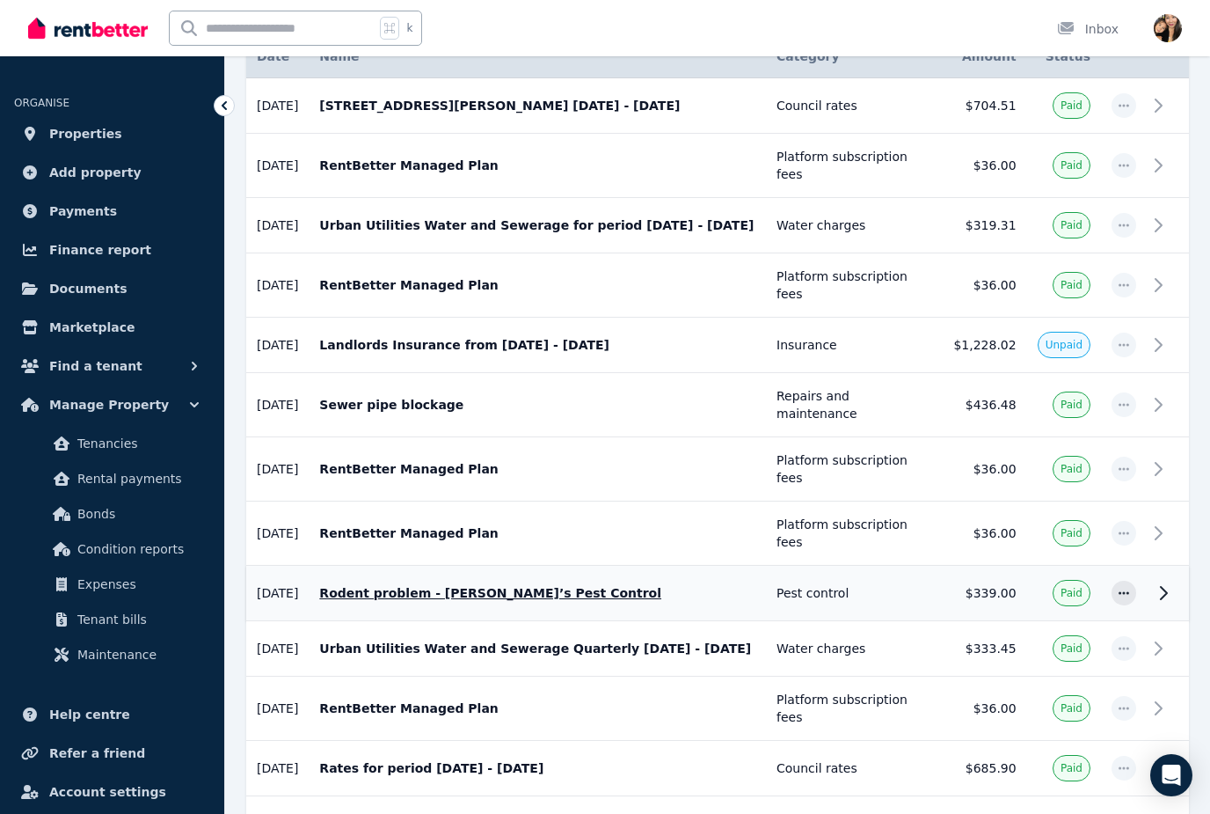
click at [530, 584] on p "Rodent problem - Tom’s Pest Control" at bounding box center [537, 593] width 436 height 18
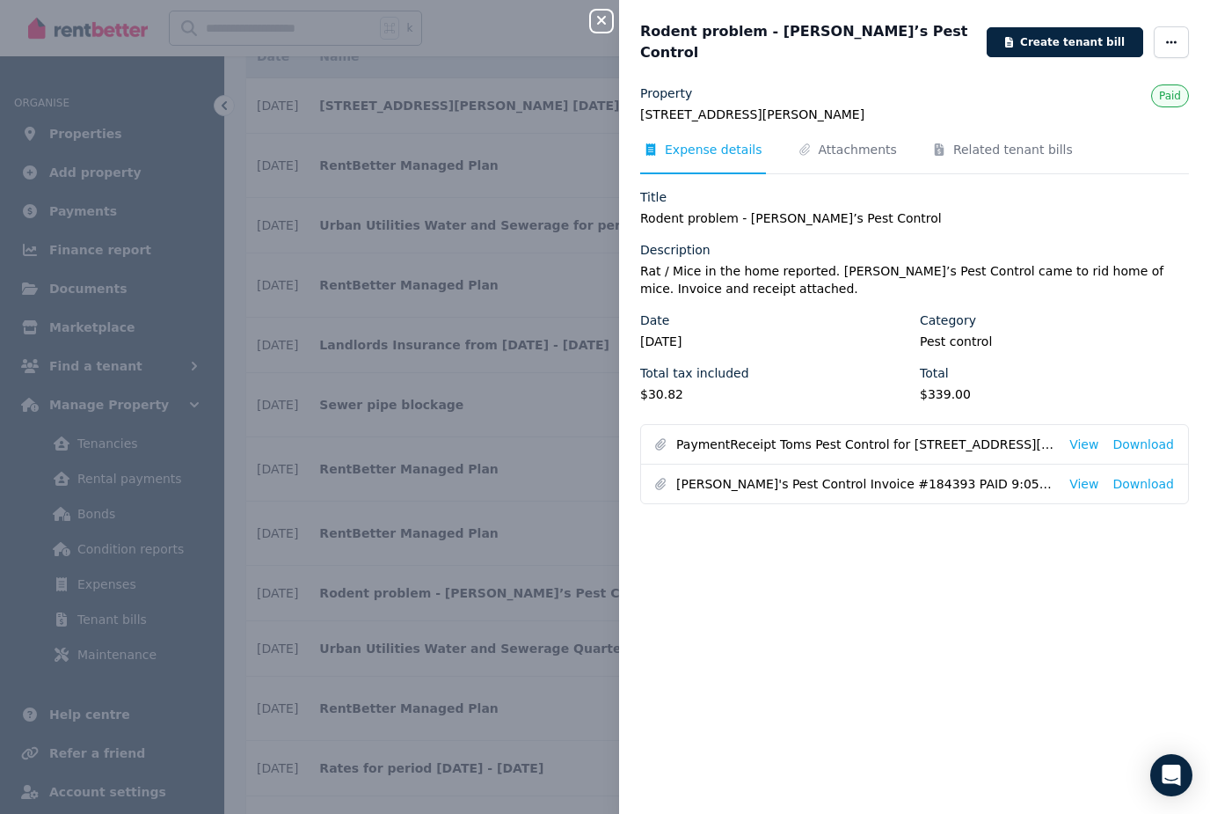
click at [609, 15] on icon "button" at bounding box center [601, 20] width 21 height 14
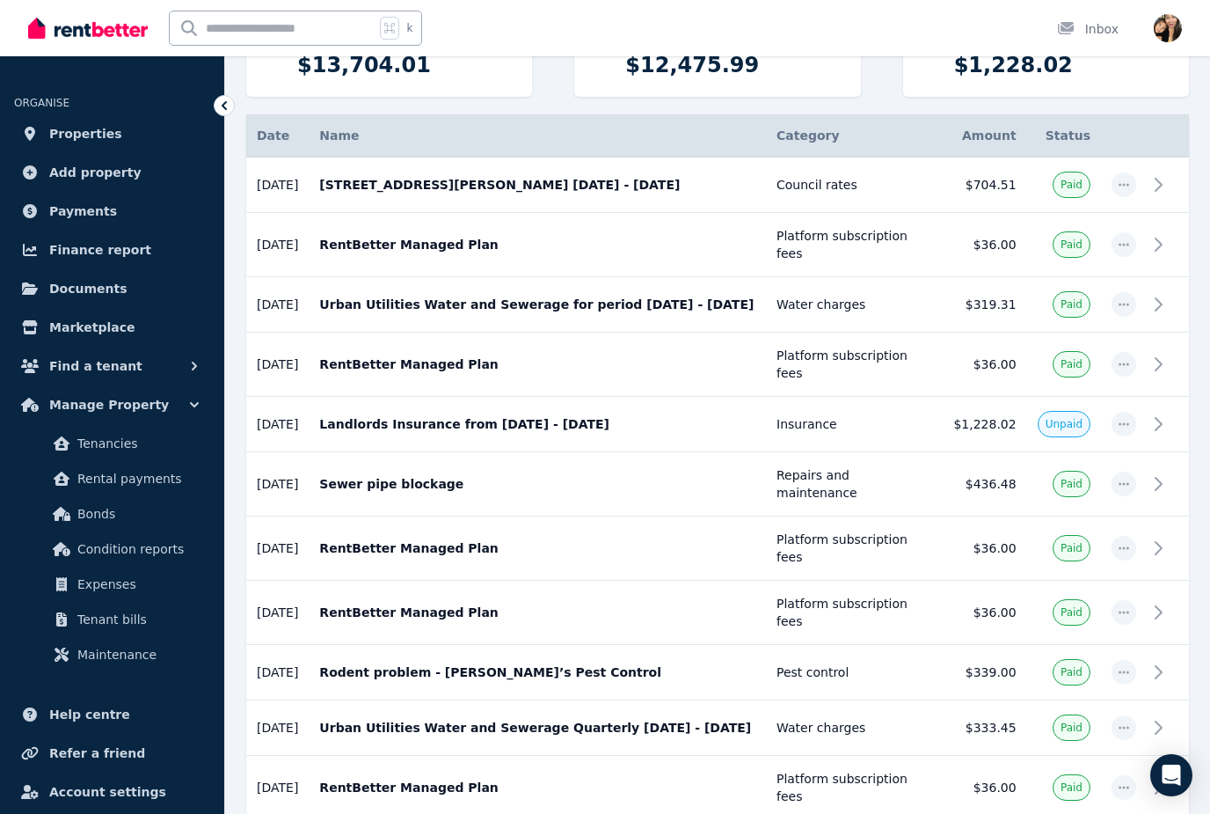
scroll to position [0, 0]
